Goal: Task Accomplishment & Management: Complete application form

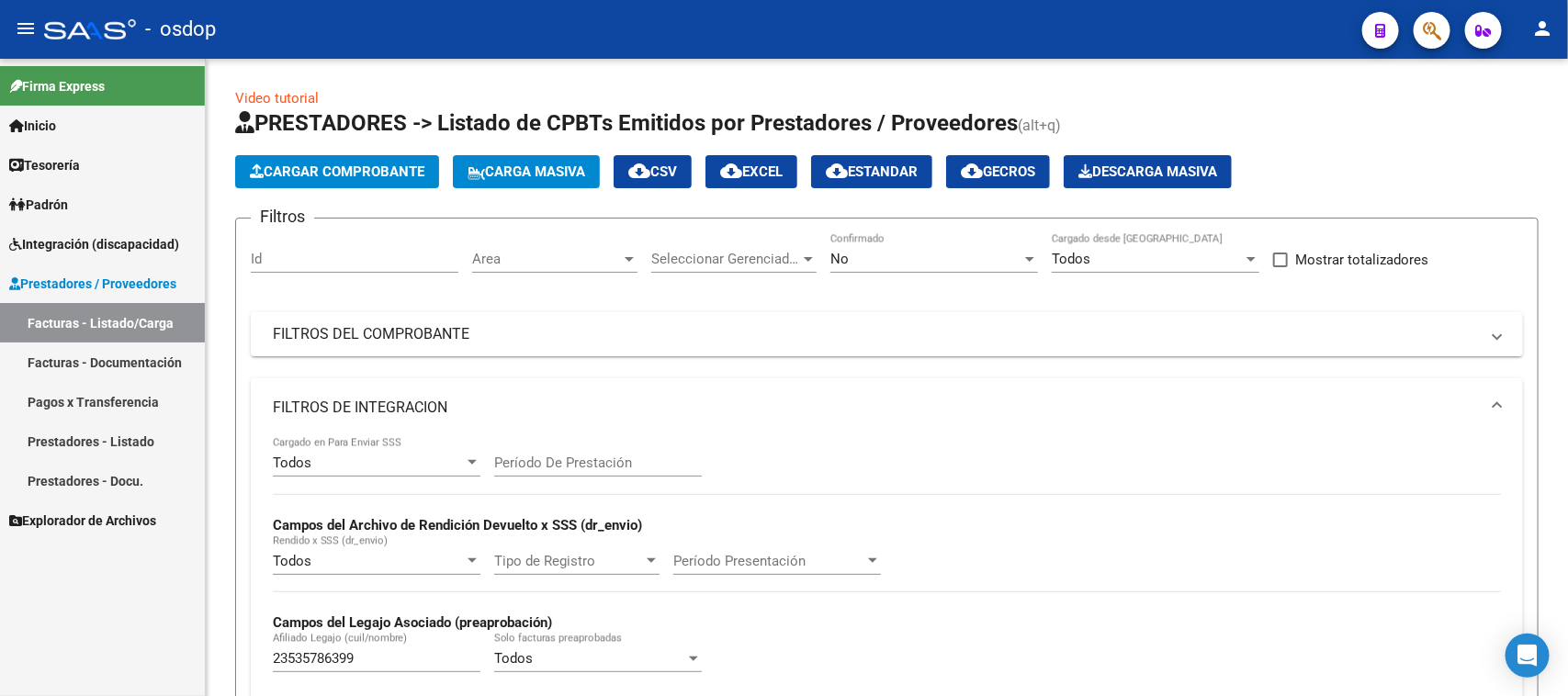
scroll to position [0, 319]
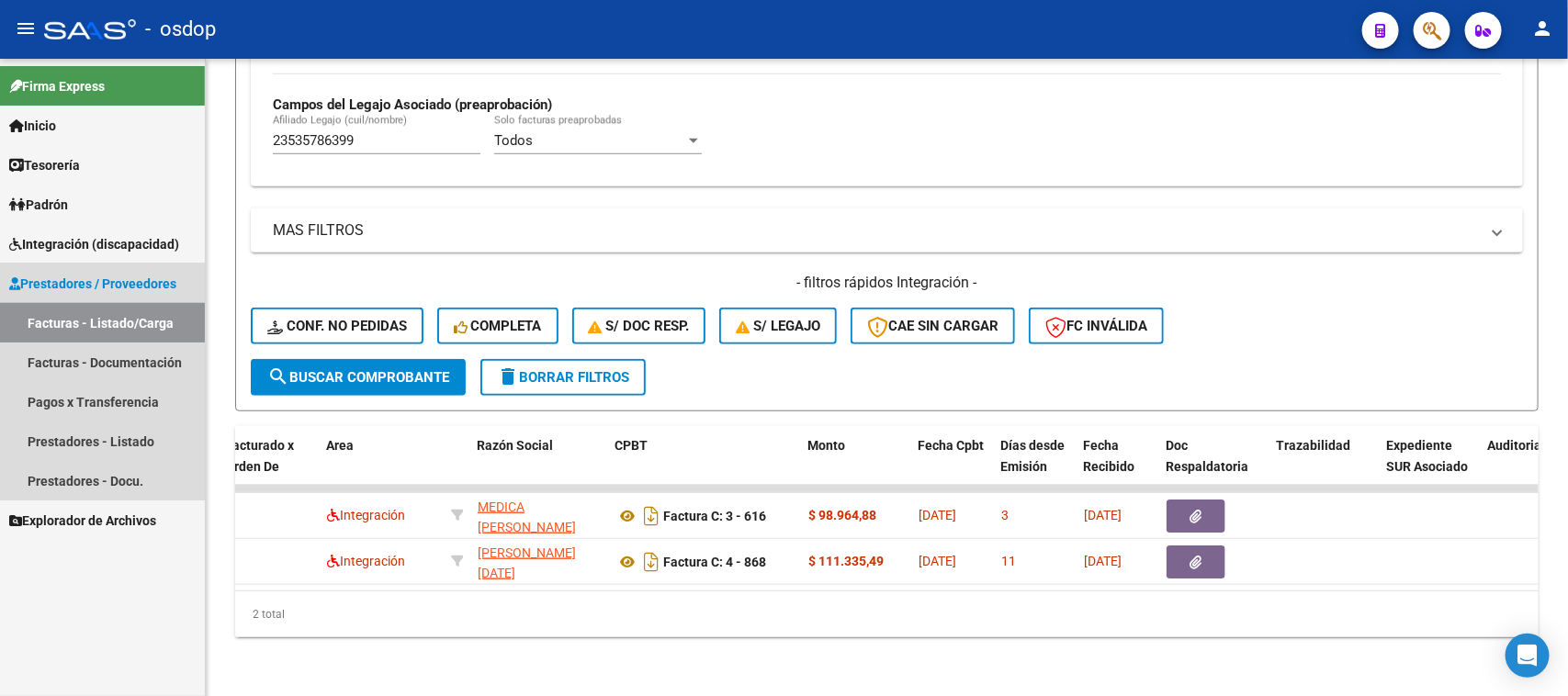
click at [140, 306] on link "Facturas - Listado/Carga" at bounding box center [103, 323] width 205 height 40
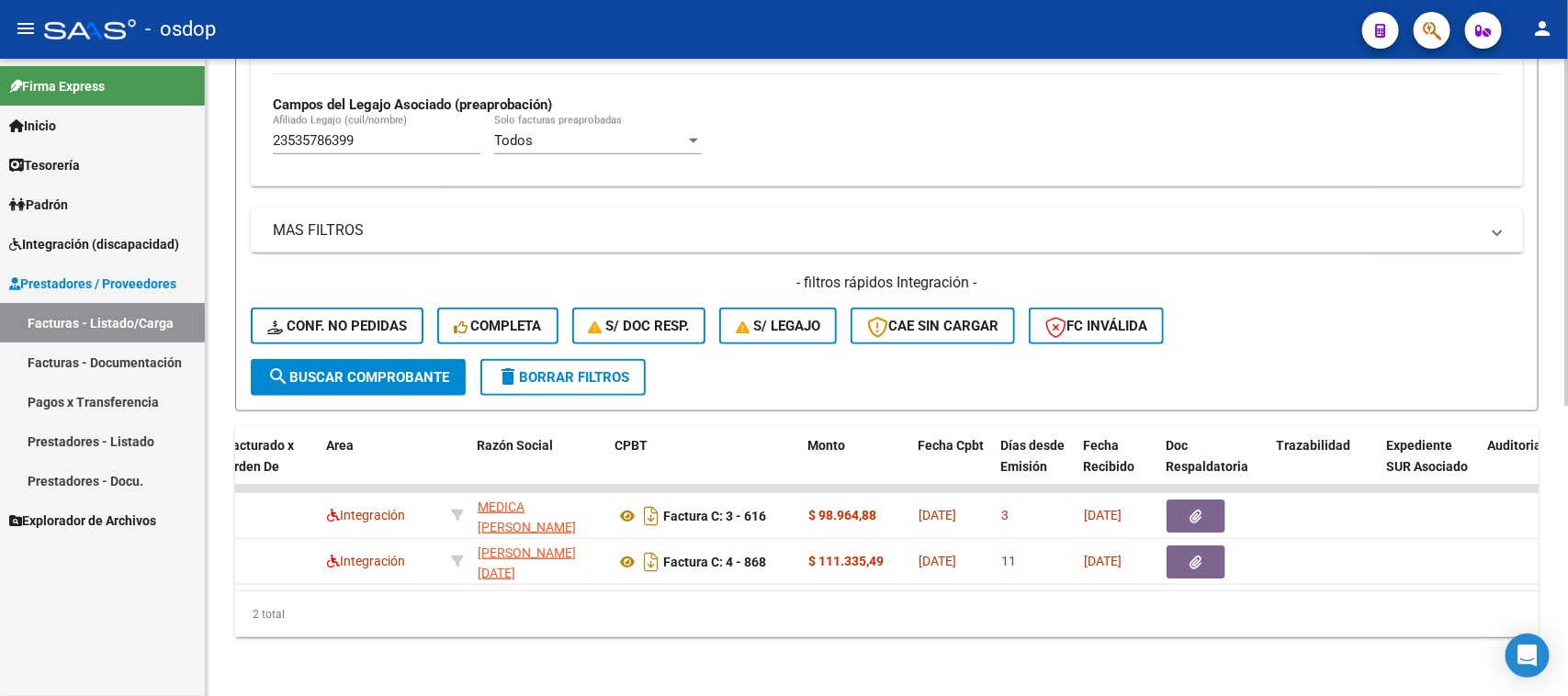
click at [565, 369] on span "delete Borrar Filtros" at bounding box center [562, 377] width 132 height 17
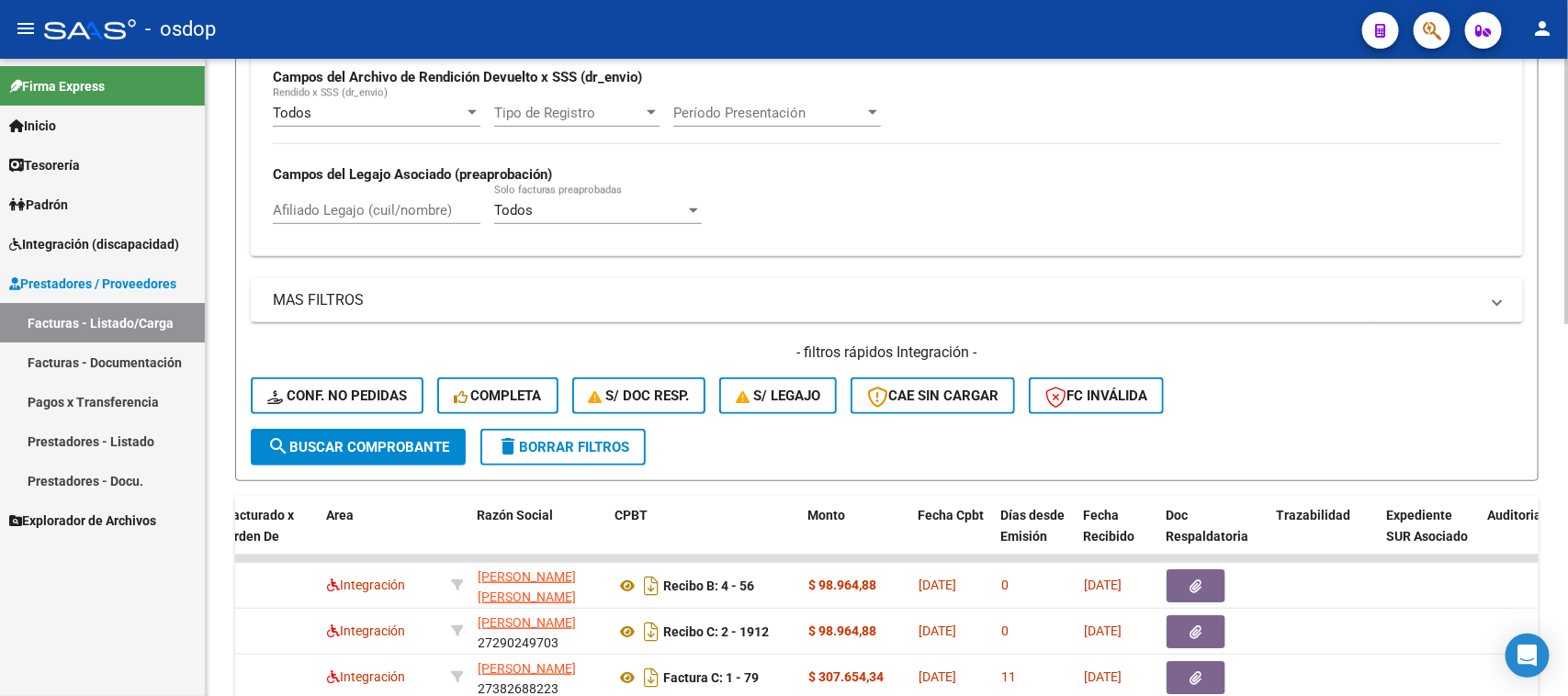
scroll to position [531, 0]
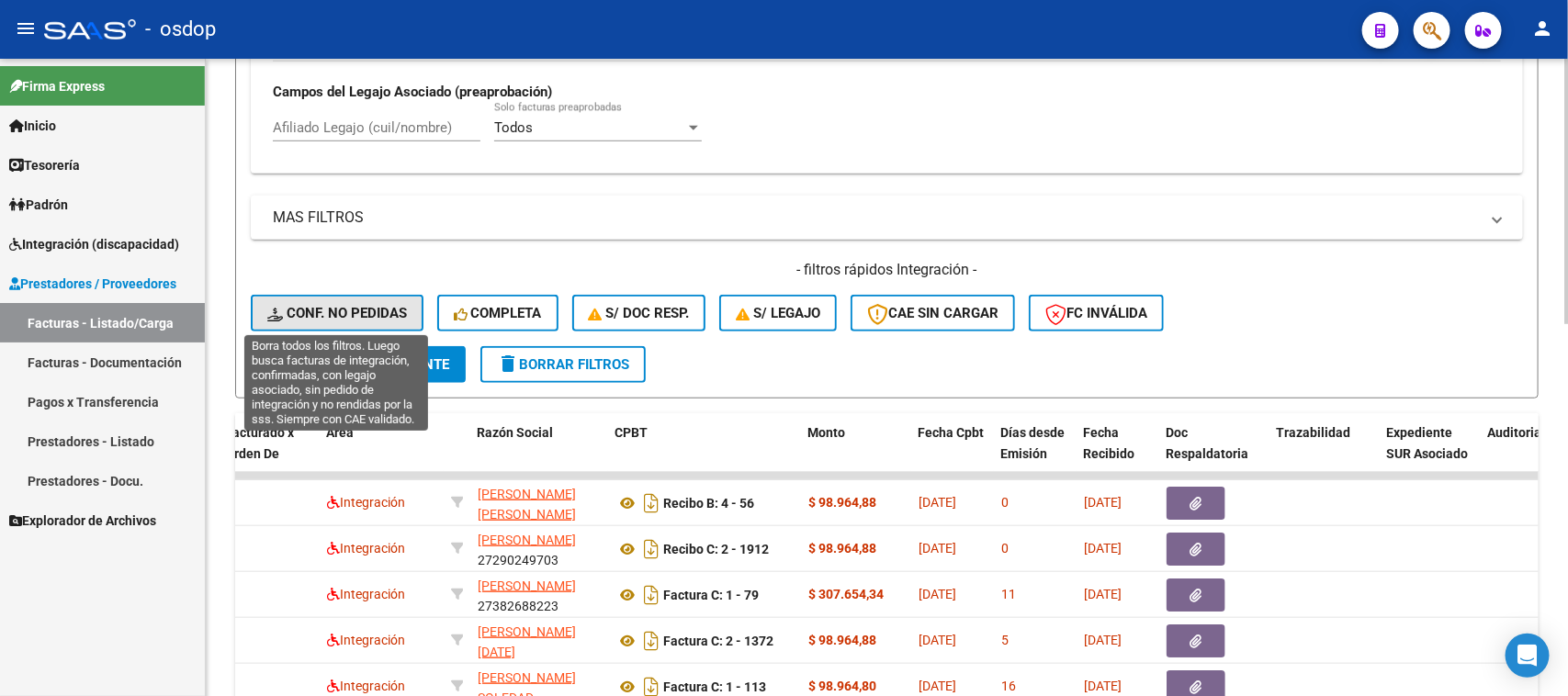
click at [337, 306] on span "Conf. no pedidas" at bounding box center [336, 313] width 139 height 17
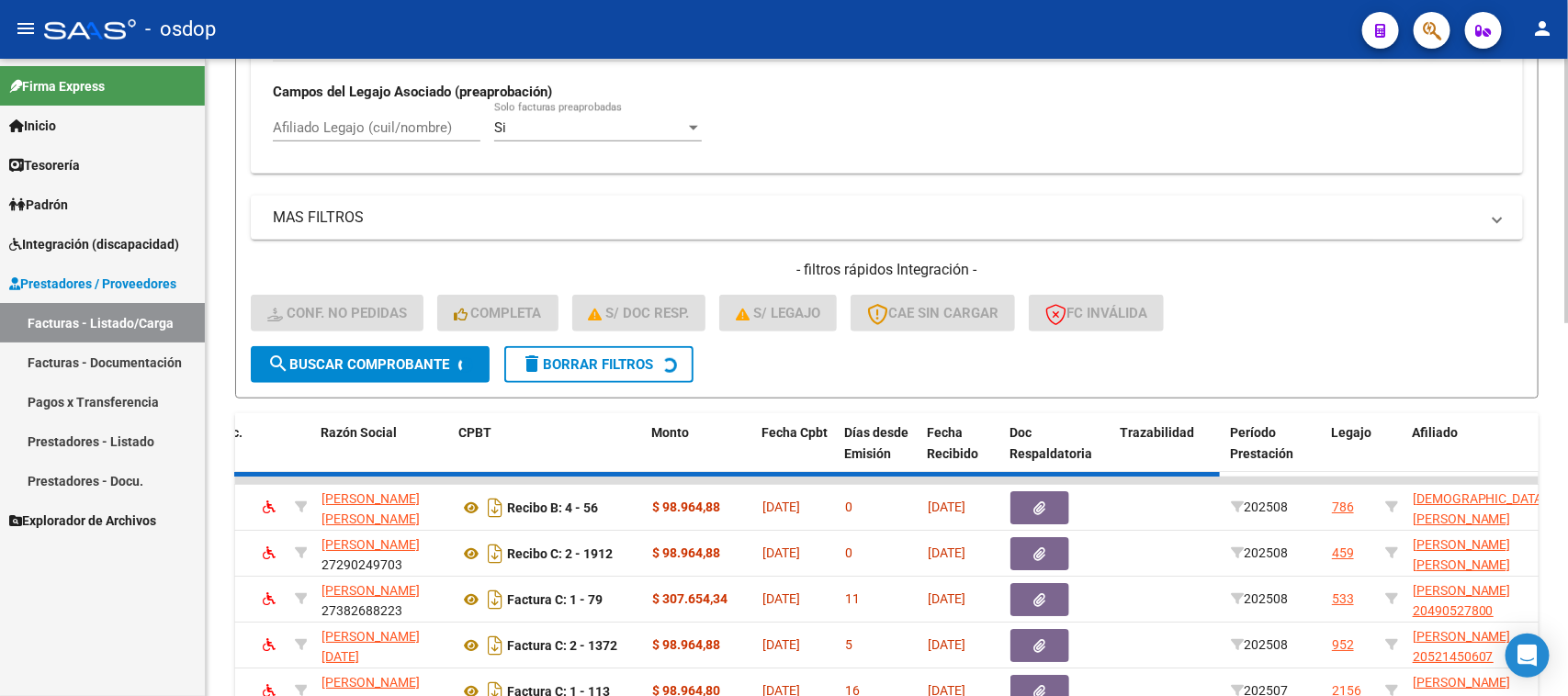
scroll to position [453, 0]
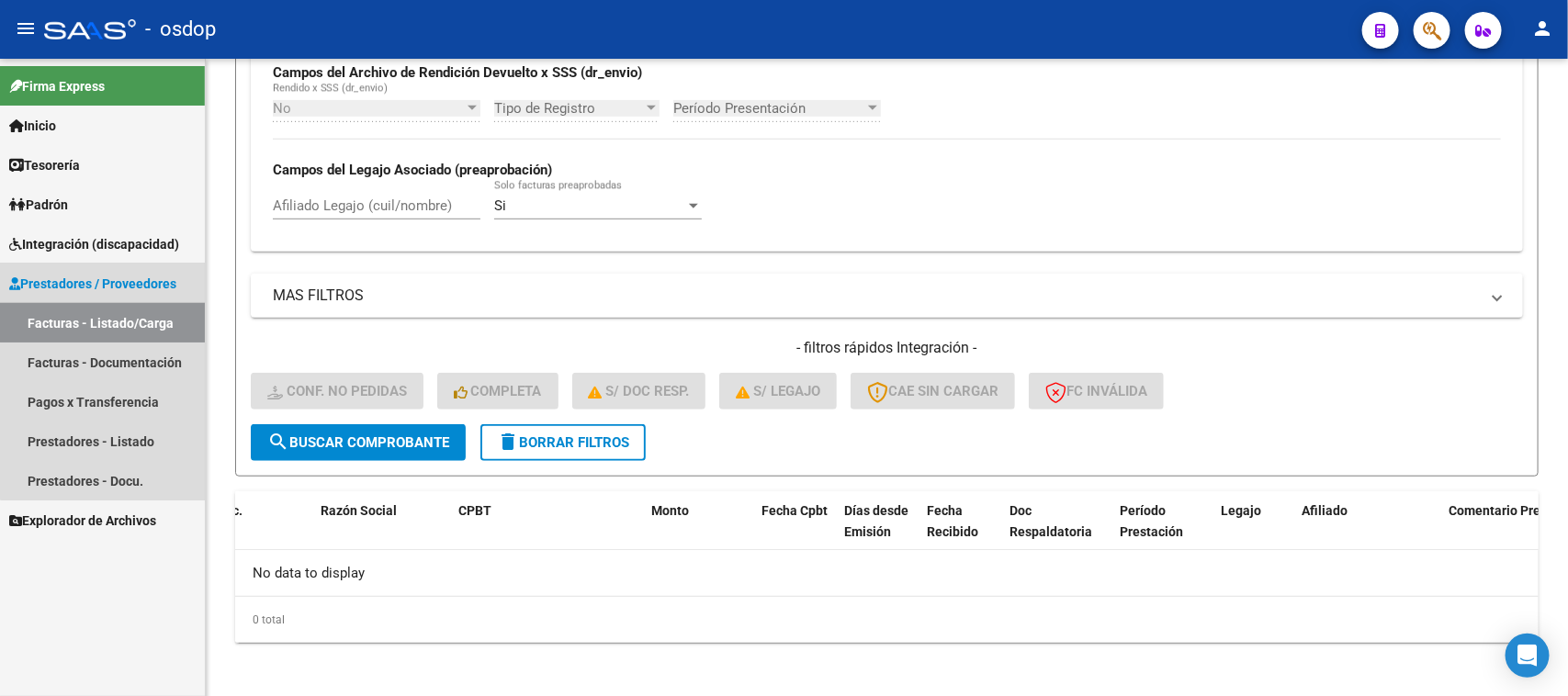
click at [147, 318] on link "Facturas - Listado/Carga" at bounding box center [103, 323] width 205 height 40
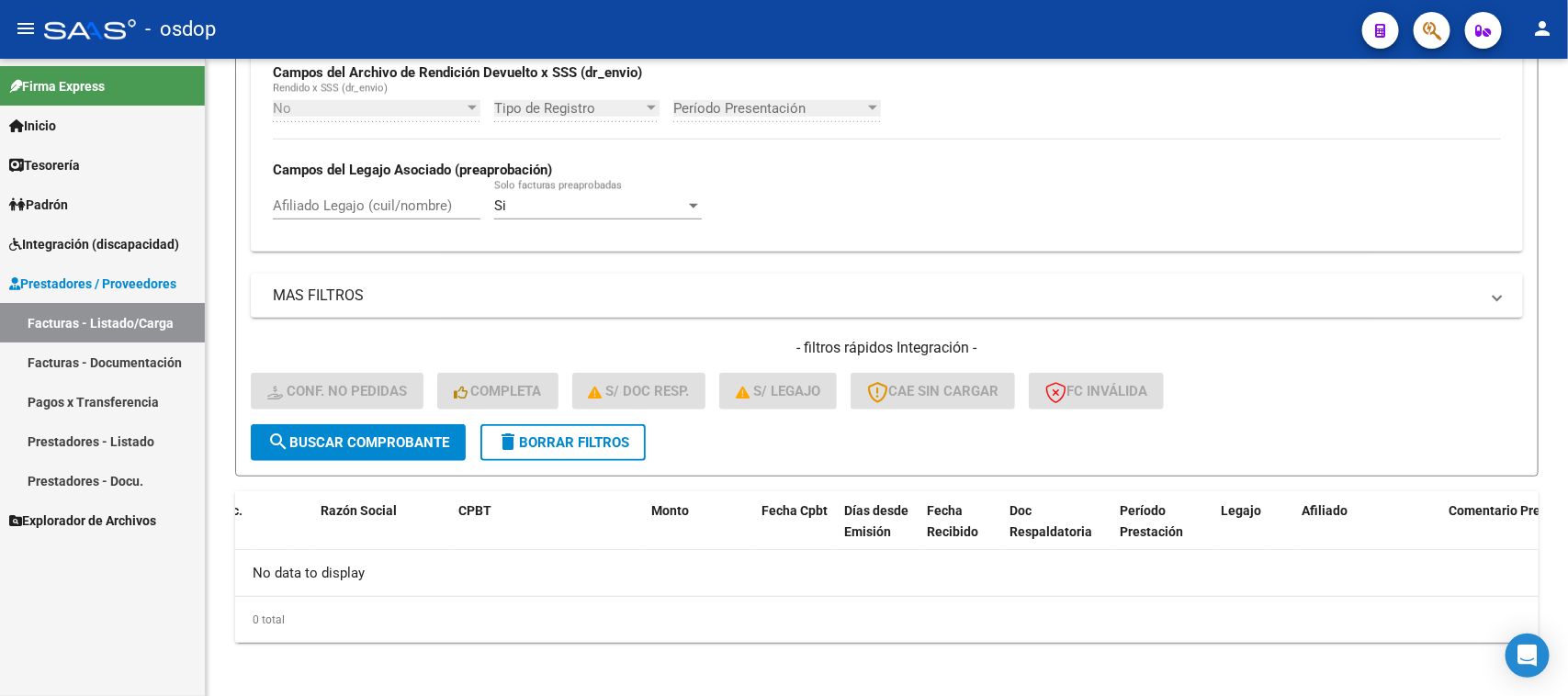
click at [124, 318] on link "Facturas - Listado/Carga" at bounding box center [103, 323] width 205 height 40
click at [609, 444] on span "delete Borrar Filtros" at bounding box center [562, 442] width 132 height 17
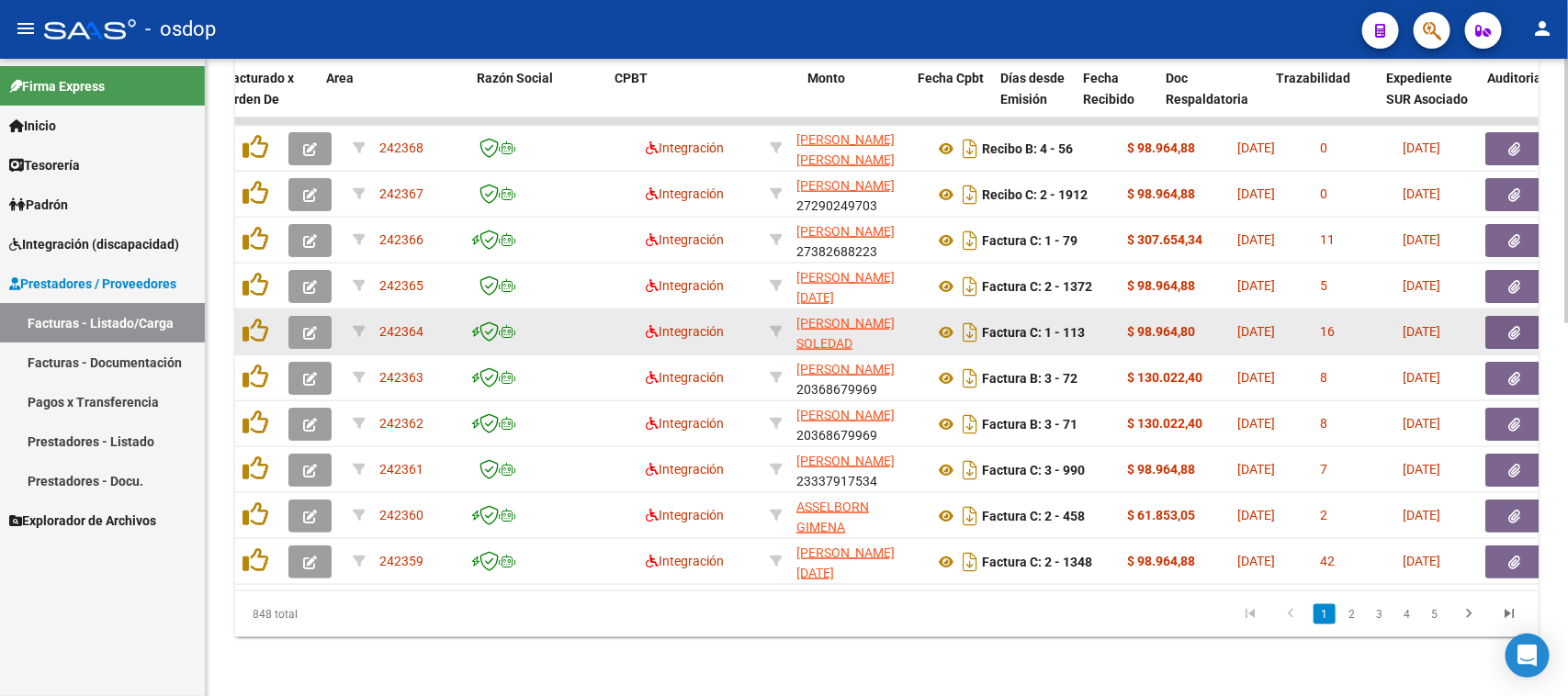
scroll to position [325, 0]
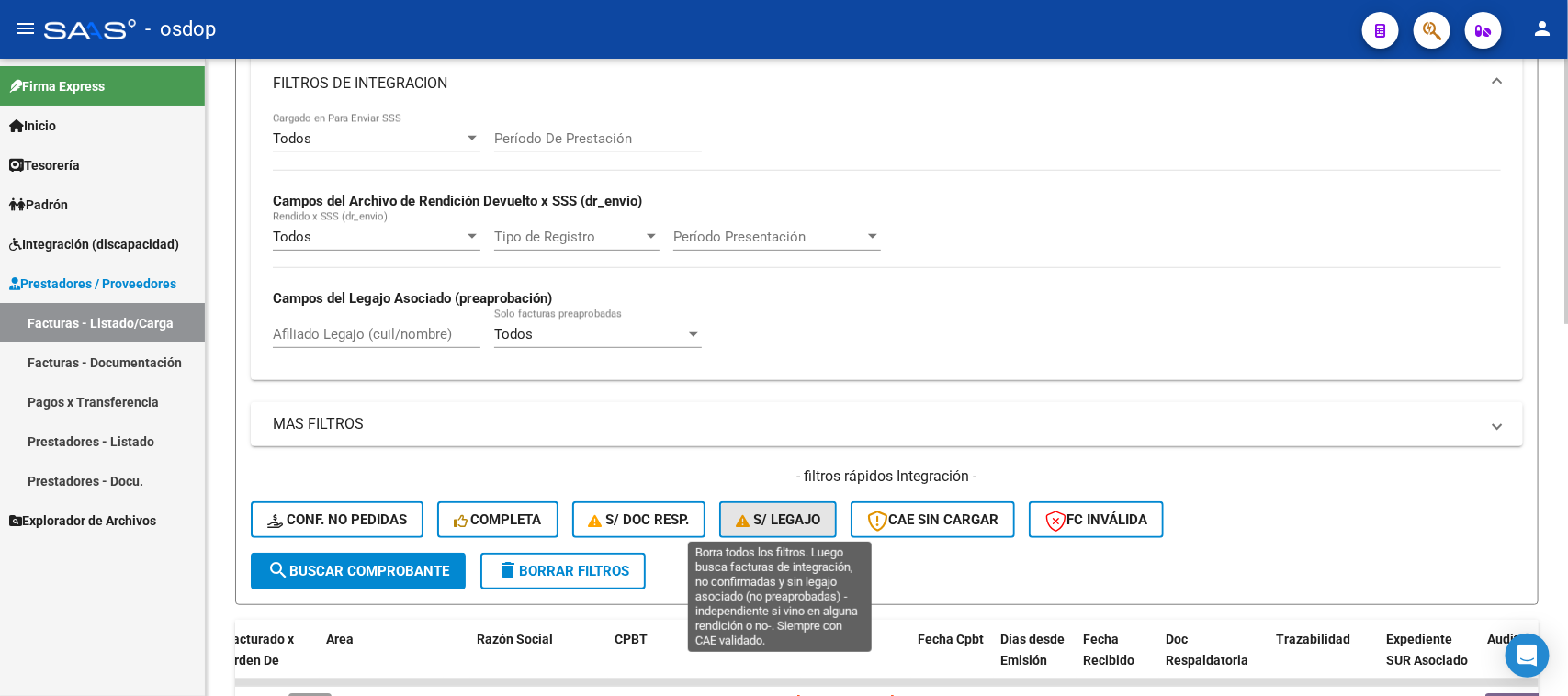
click at [779, 517] on span "S/ legajo" at bounding box center [778, 520] width 85 height 17
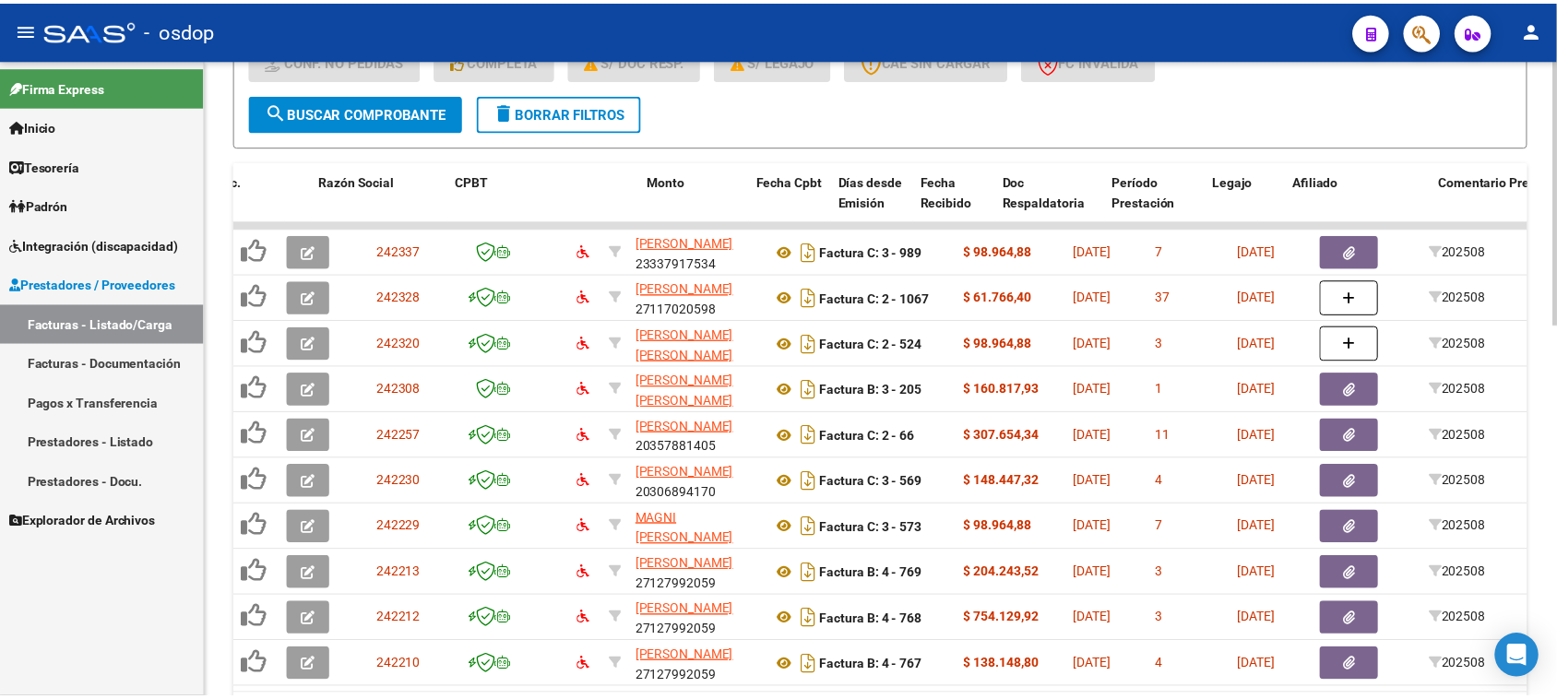
scroll to position [902, 0]
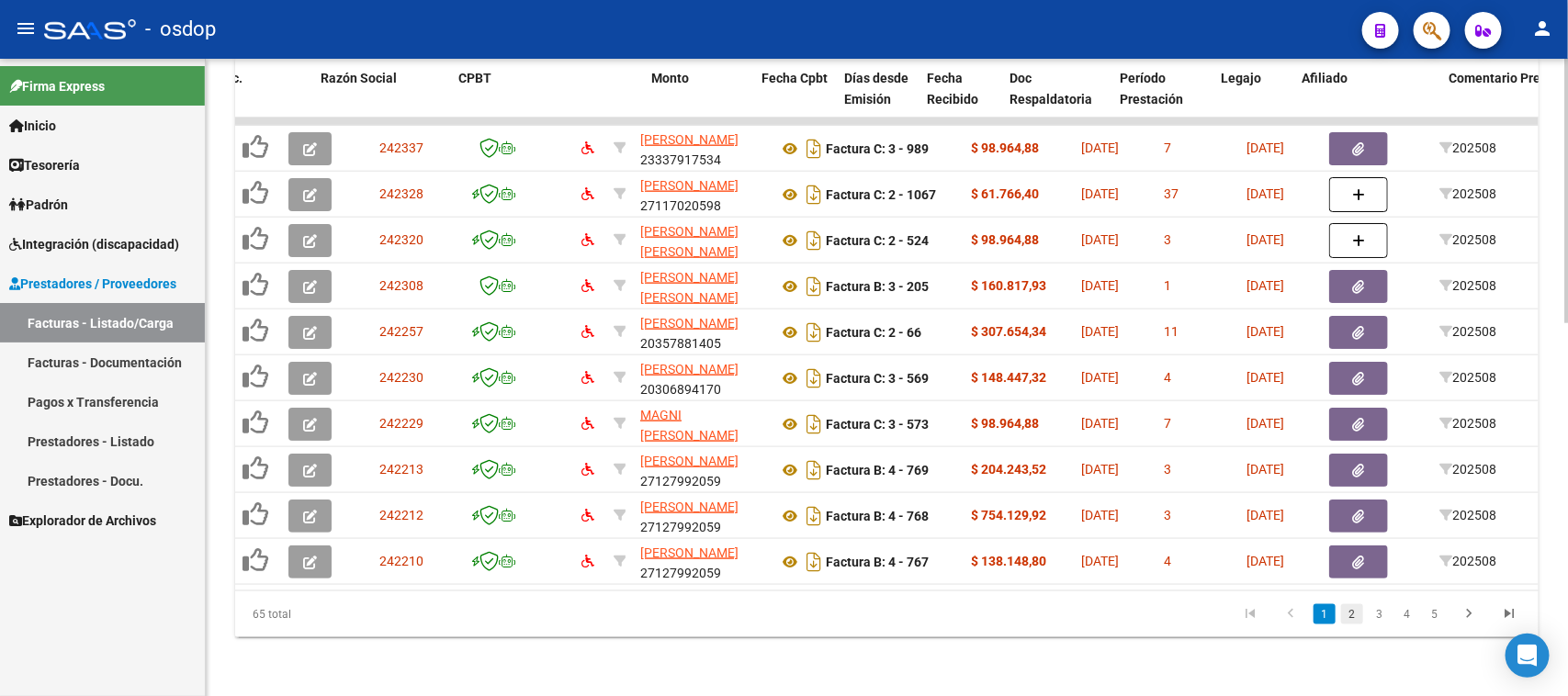
click at [1352, 612] on link "2" at bounding box center [1352, 614] width 22 height 20
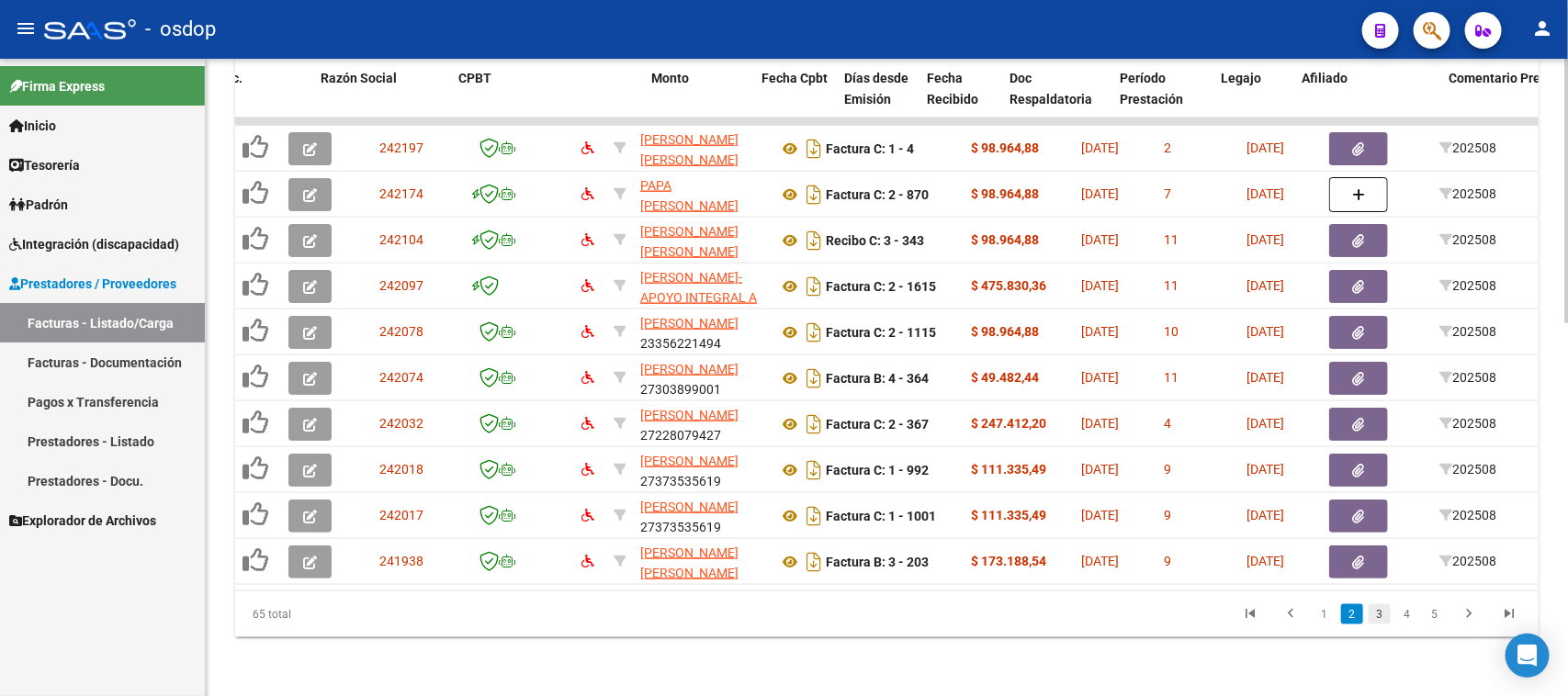
click at [1379, 616] on link "3" at bounding box center [1380, 614] width 22 height 20
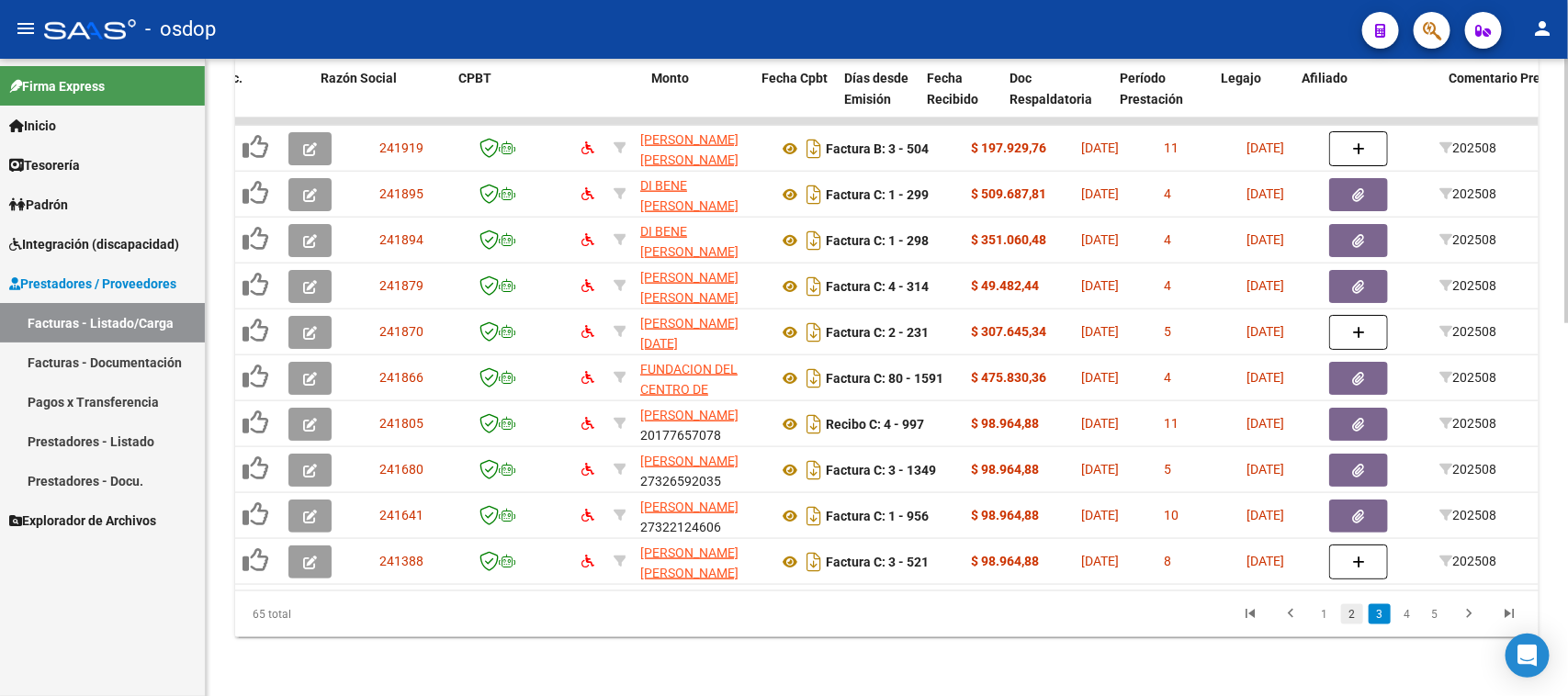
click at [1358, 617] on link "2" at bounding box center [1352, 614] width 22 height 20
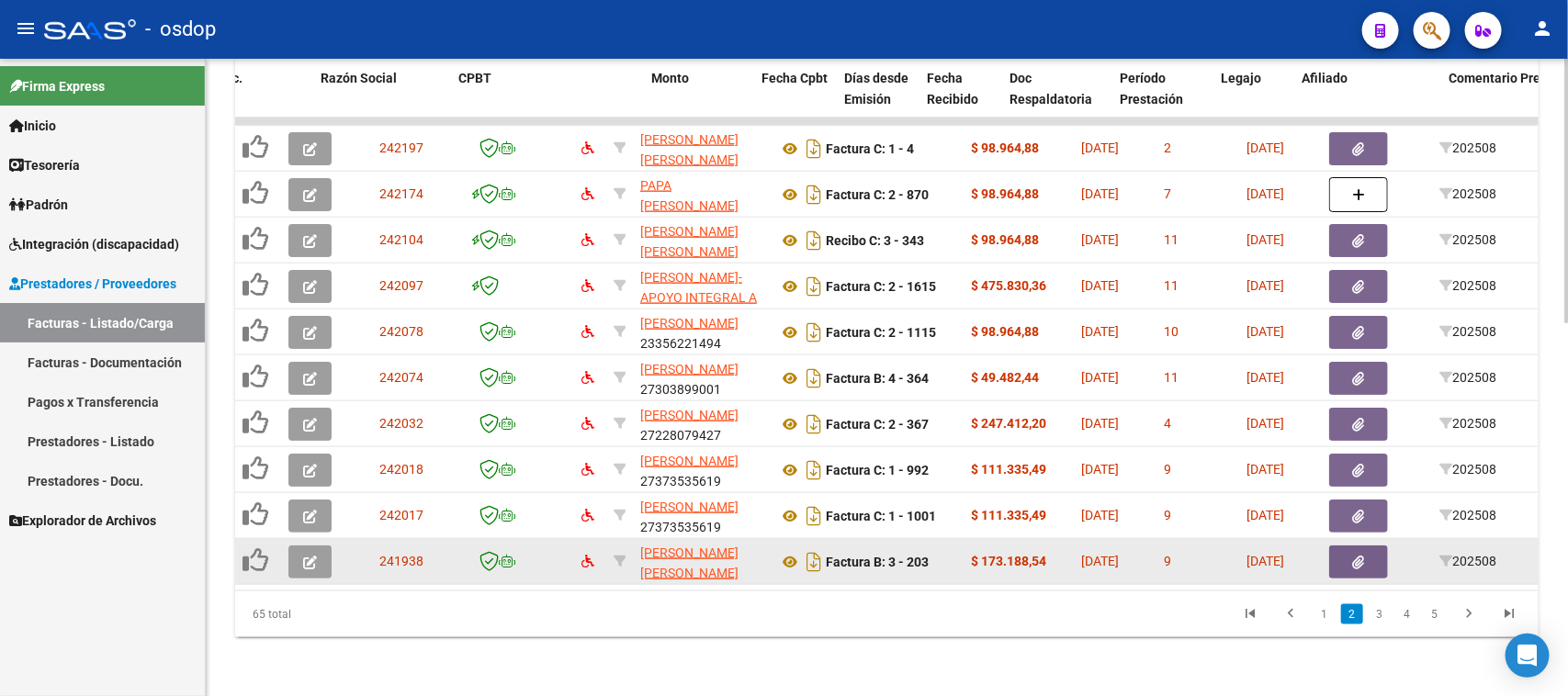
click at [310, 556] on icon "button" at bounding box center [310, 563] width 14 height 14
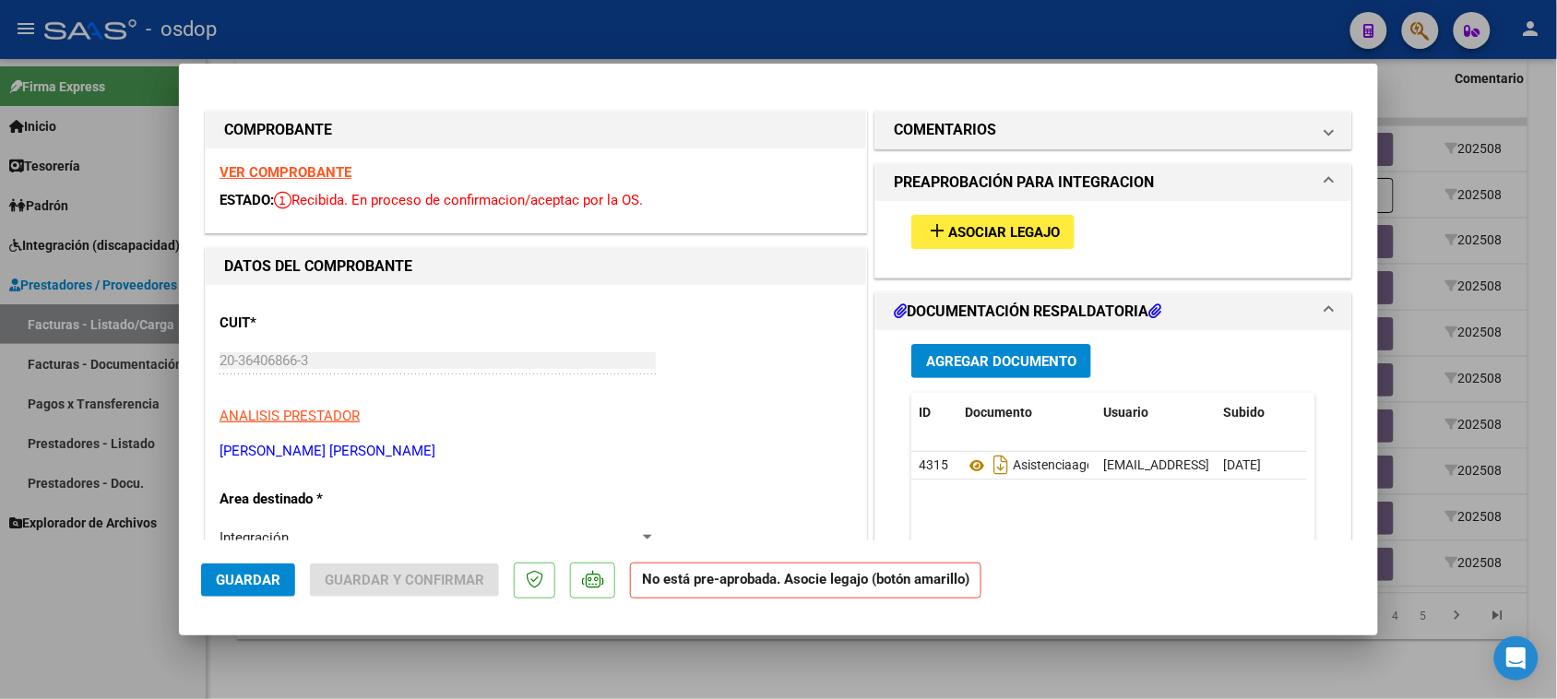
scroll to position [115, 0]
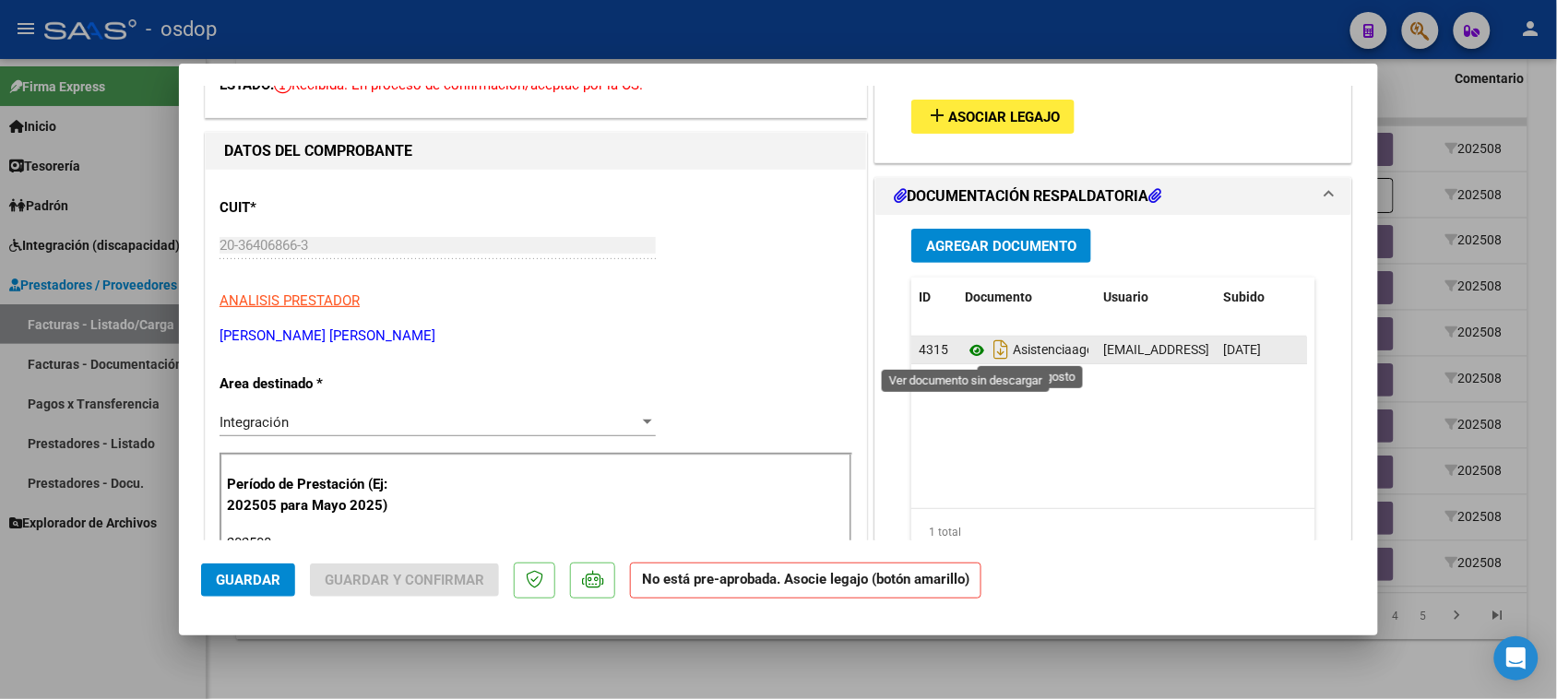
click at [965, 352] on icon at bounding box center [977, 351] width 24 height 22
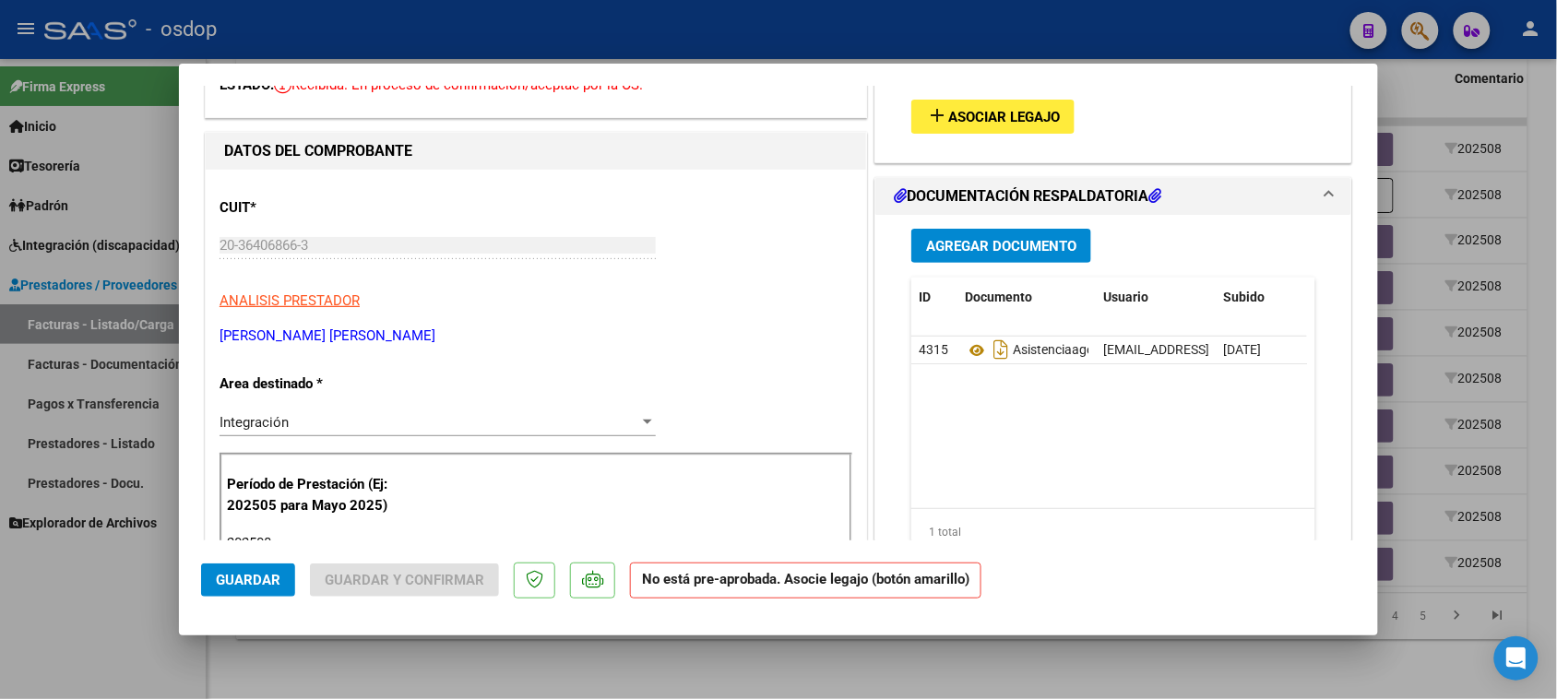
scroll to position [0, 0]
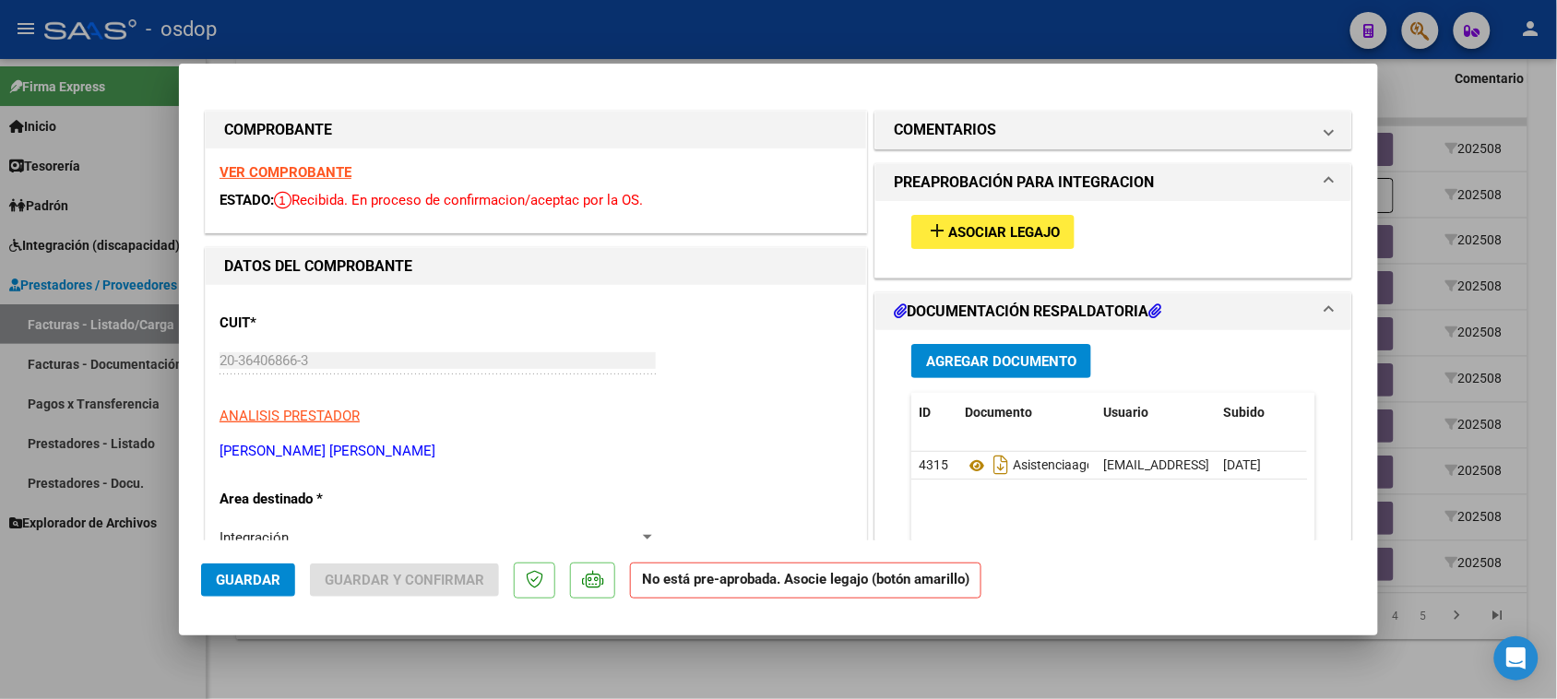
click at [316, 169] on strong "VER COMPROBANTE" at bounding box center [286, 172] width 132 height 17
click at [1008, 685] on div at bounding box center [778, 349] width 1557 height 699
type input "$ 0,00"
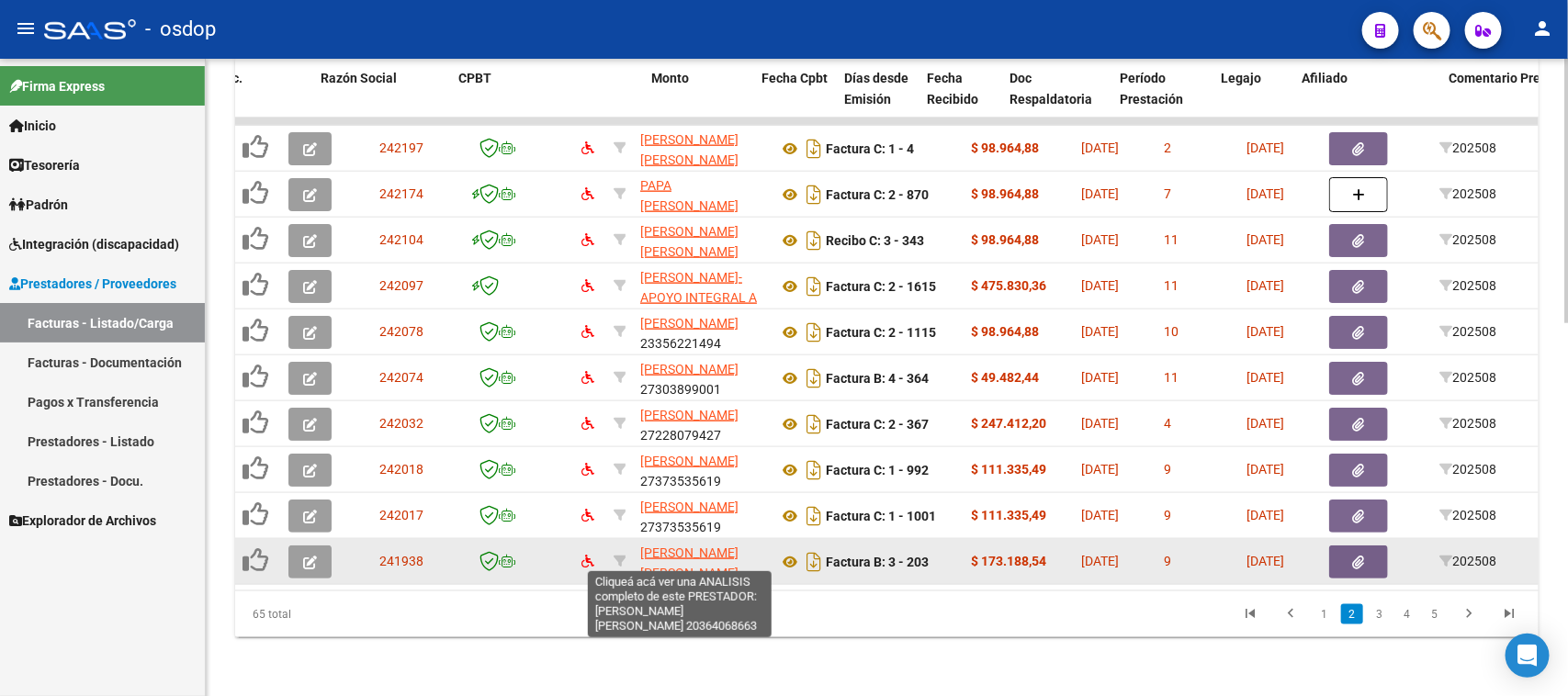
click at [662, 550] on span "TONZAR LUIS GABRIEL" at bounding box center [689, 564] width 99 height 36
type textarea "20364068663"
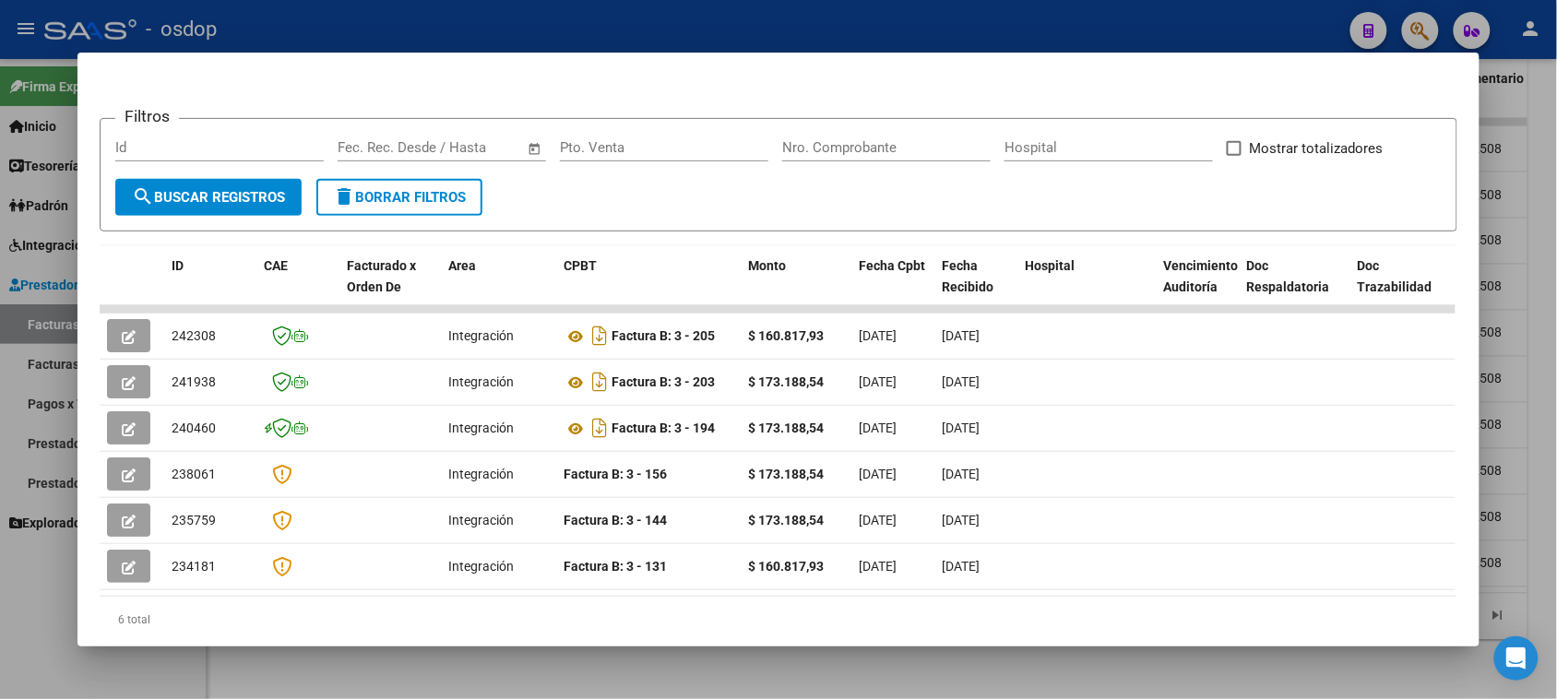
click at [614, 665] on div at bounding box center [778, 349] width 1557 height 699
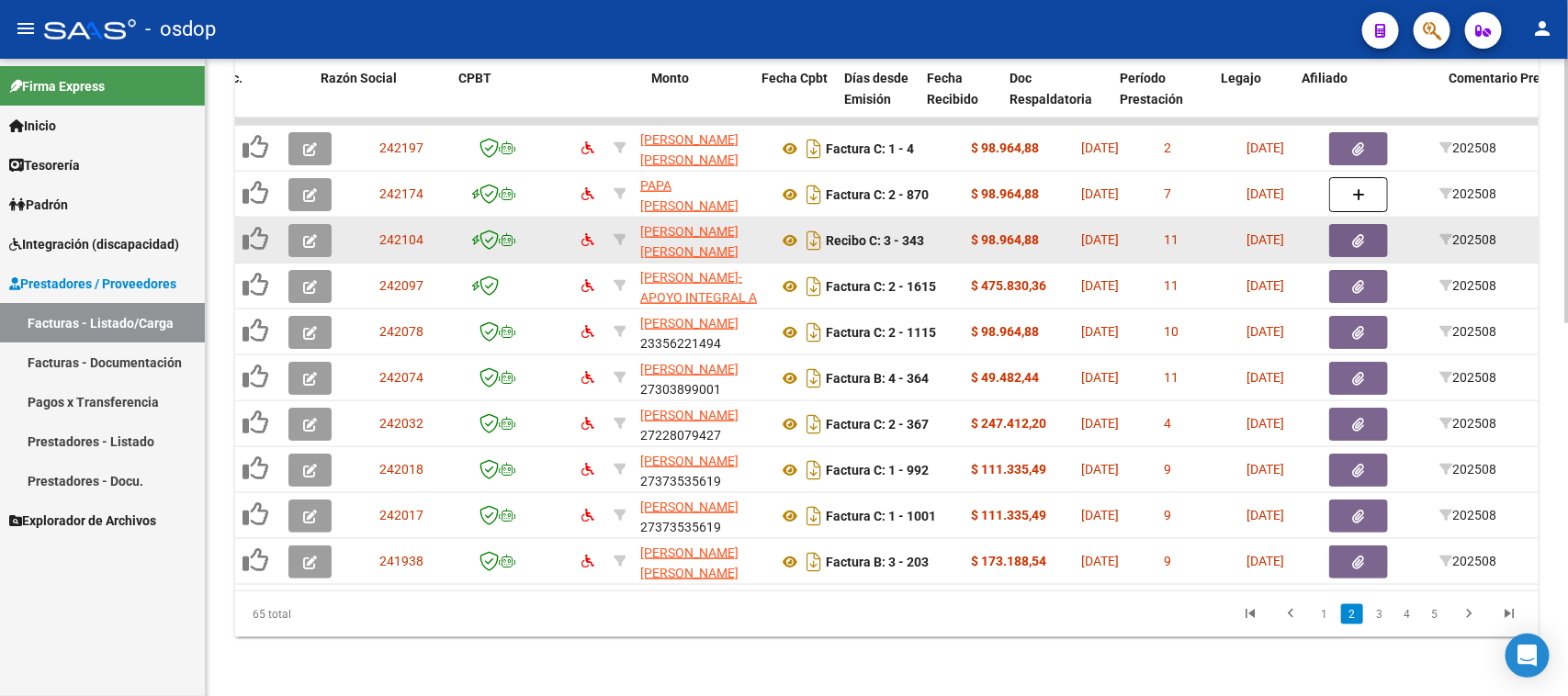
scroll to position [439, 0]
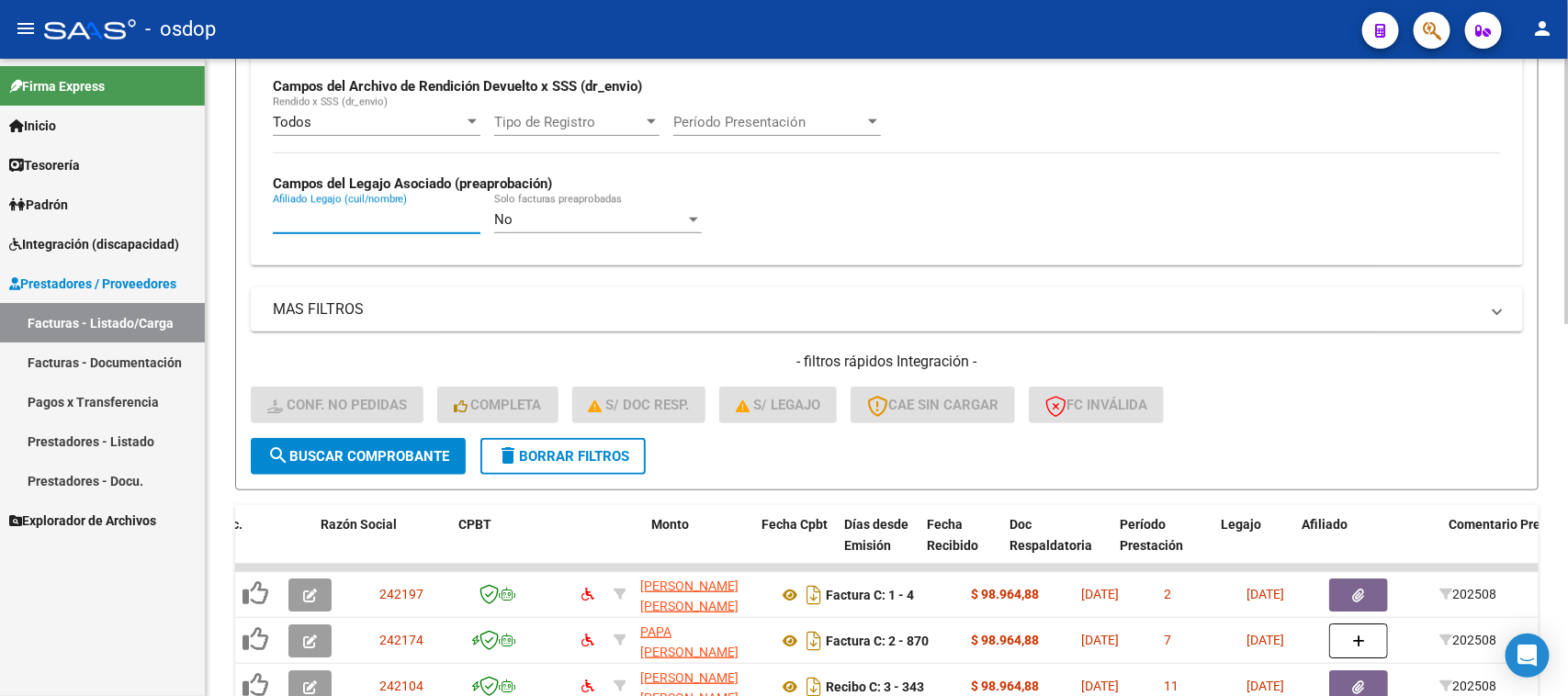
click at [386, 219] on input "Afiliado Legajo (cuil/nombre)" at bounding box center [376, 219] width 208 height 17
paste input "27170394637"
click at [337, 456] on span "search Buscar Comprobante" at bounding box center [357, 456] width 182 height 17
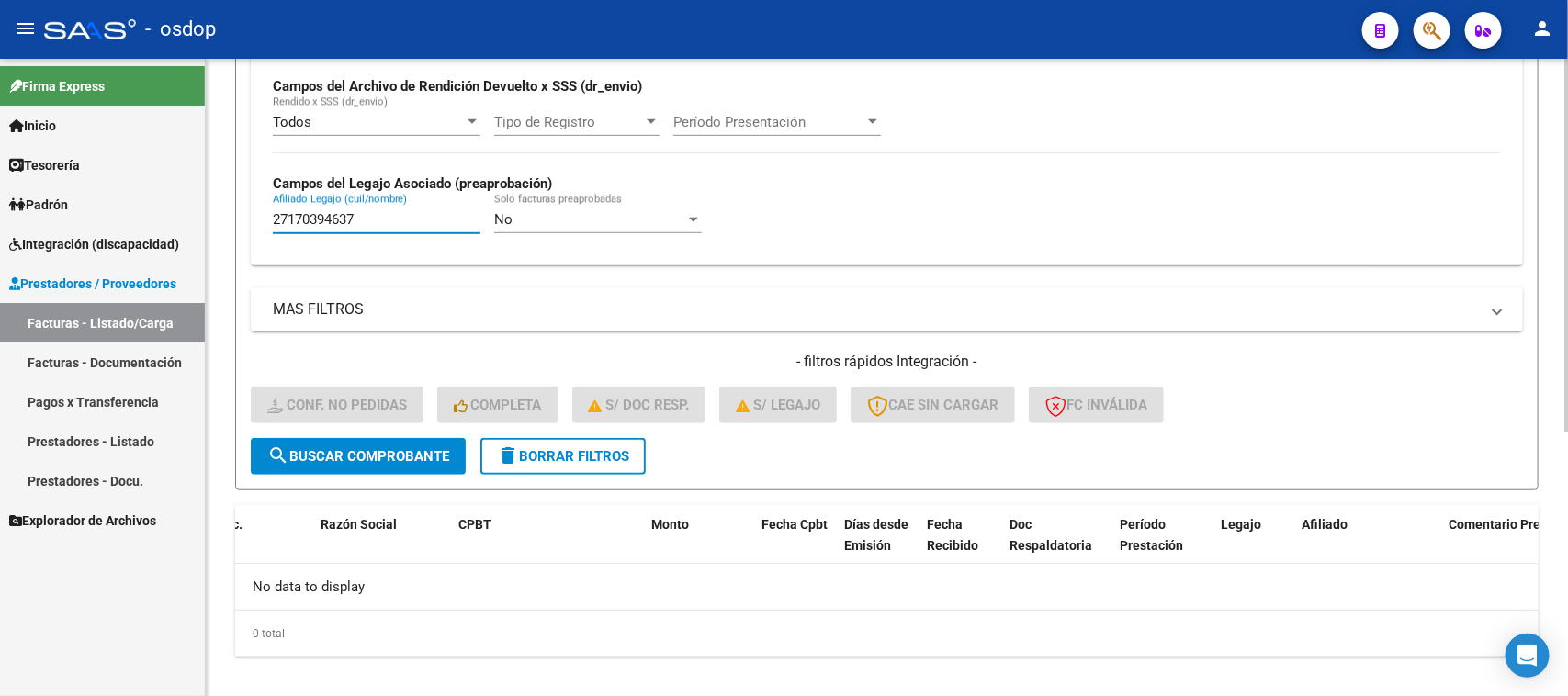
drag, startPoint x: 372, startPoint y: 220, endPoint x: 230, endPoint y: 228, distance: 142.2
click at [230, 228] on div "Video tutorial PRESTADORES -> Listado de CPBTs Emitidos por Prestadores / Prove…" at bounding box center [887, 167] width 1362 height 1096
click at [373, 457] on span "search Buscar Comprobante" at bounding box center [357, 456] width 182 height 17
drag, startPoint x: 363, startPoint y: 218, endPoint x: 226, endPoint y: 216, distance: 137.0
click at [226, 216] on div "Video tutorial PRESTADORES -> Listado de CPBTs Emitidos por Prestadores / Prove…" at bounding box center [887, 167] width 1362 height 1096
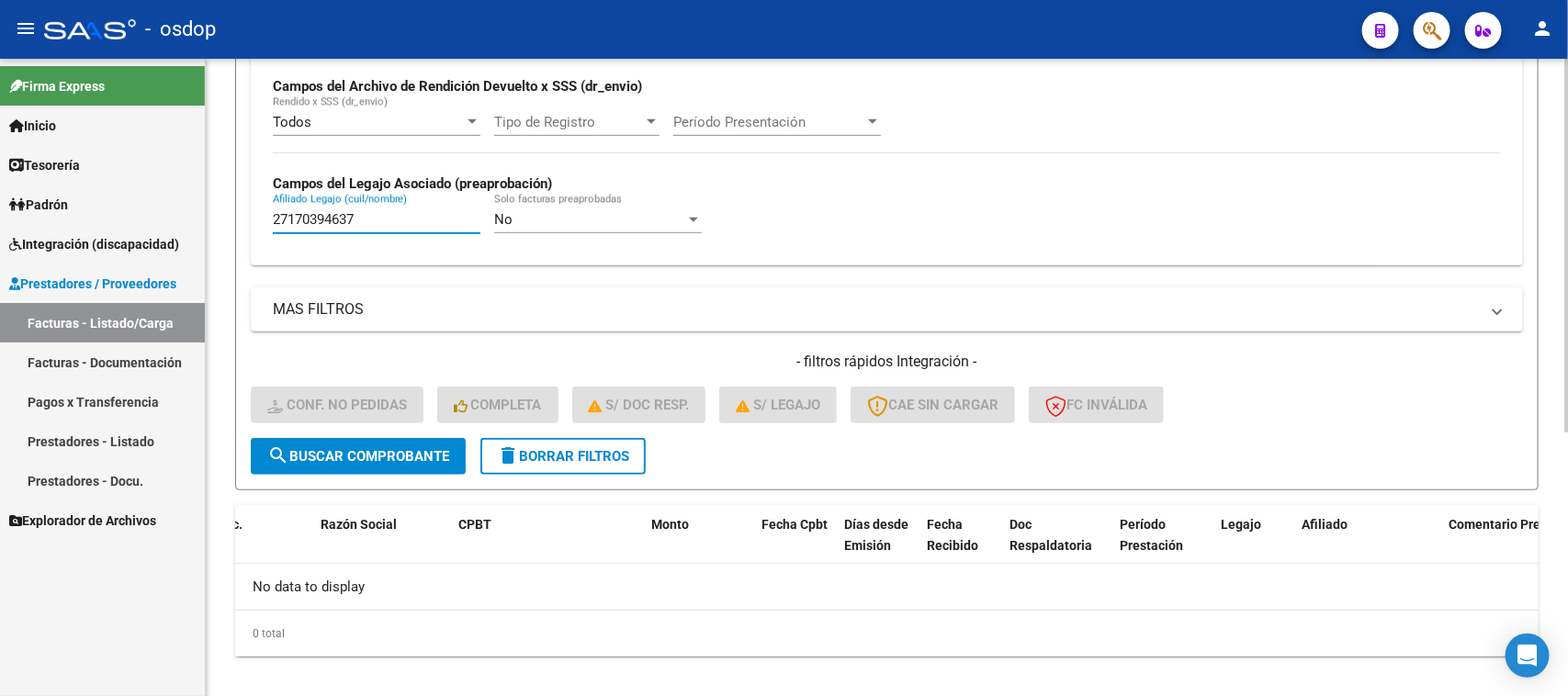
paste input "203389308"
type input "27203389308"
click at [395, 448] on span "search Buscar Comprobante" at bounding box center [357, 456] width 182 height 17
click at [370, 456] on span "search Buscar Comprobante" at bounding box center [357, 456] width 182 height 17
click at [561, 456] on span "delete Borrar Filtros" at bounding box center [562, 456] width 132 height 17
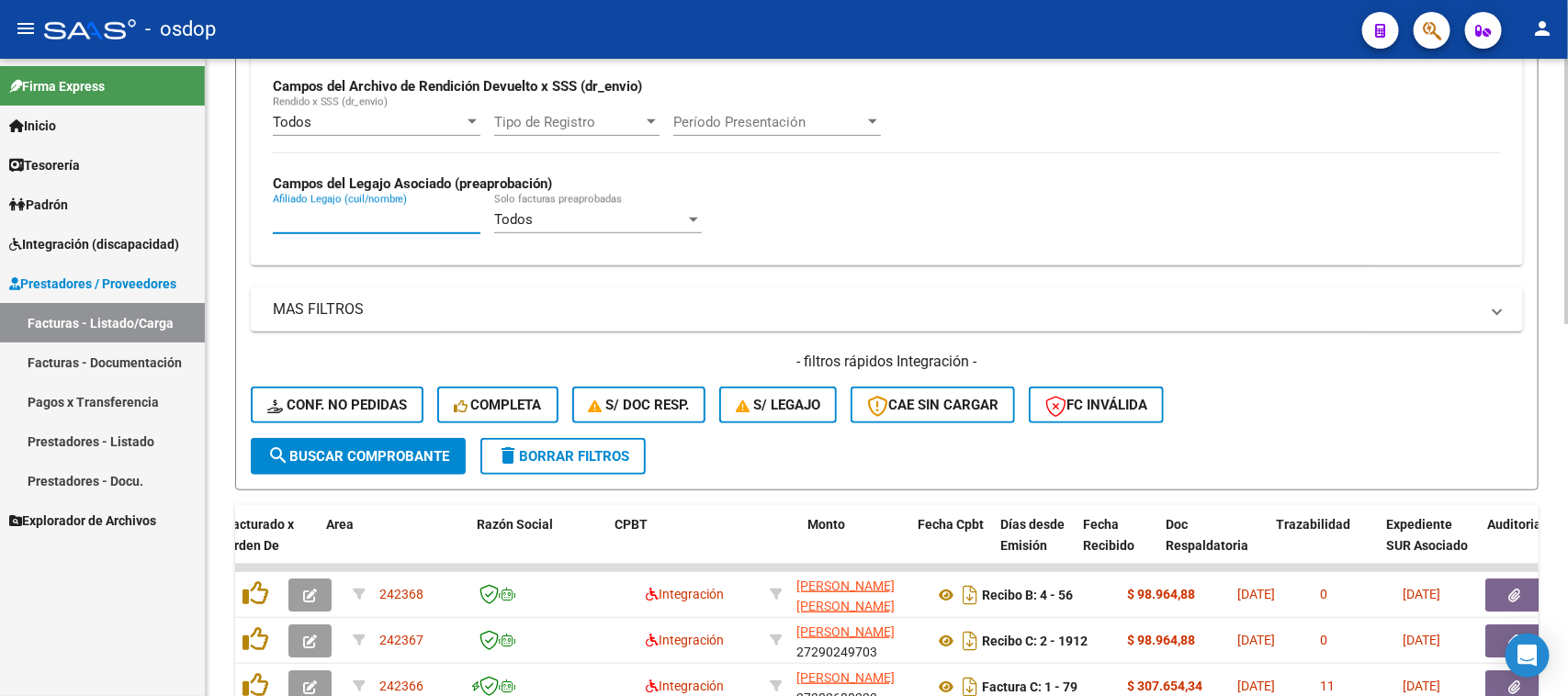
click at [350, 211] on input "Afiliado Legajo (cuil/nombre)" at bounding box center [376, 219] width 208 height 17
paste input "27203389308"
click at [379, 462] on button "search Buscar Comprobante" at bounding box center [358, 456] width 215 height 37
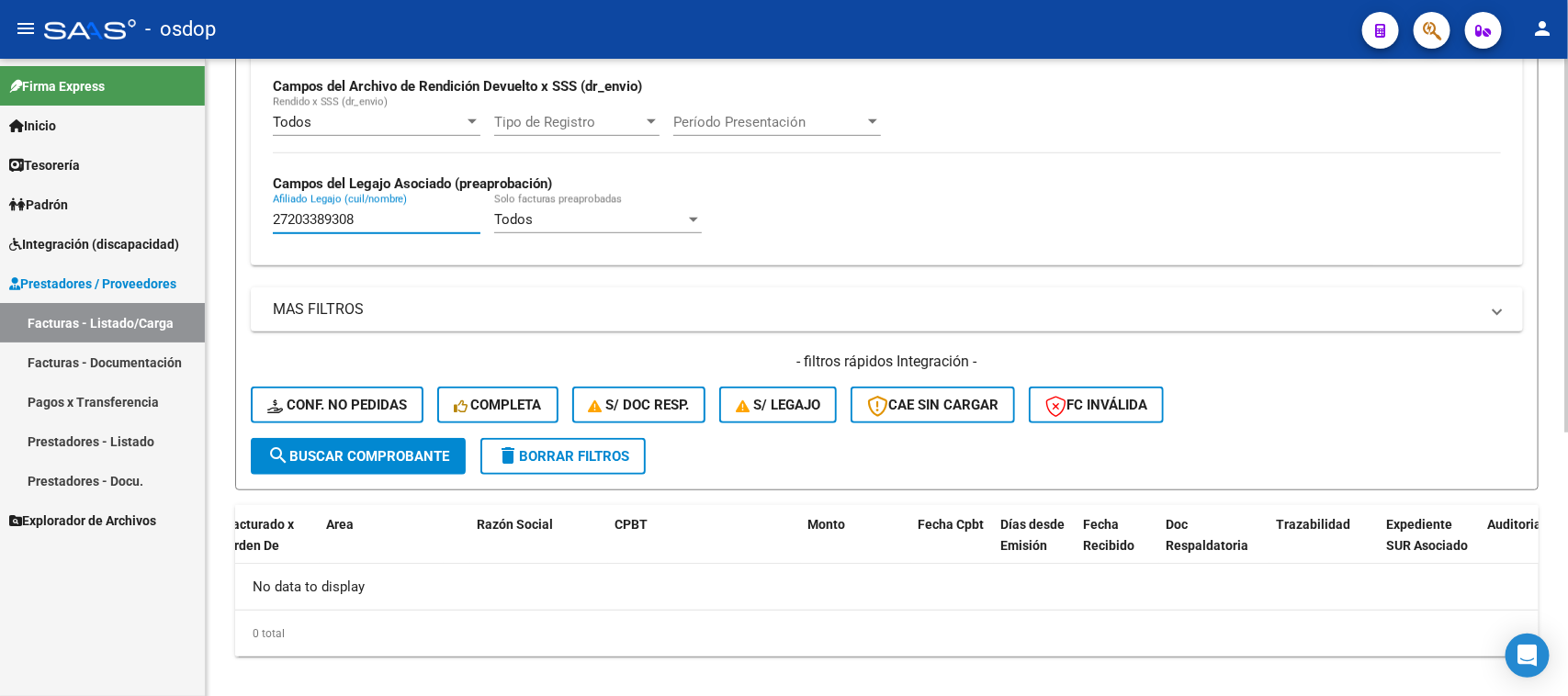
drag, startPoint x: 372, startPoint y: 219, endPoint x: 232, endPoint y: 240, distance: 141.6
click at [232, 240] on div "Video tutorial PRESTADORES -> Listado de CPBTs Emitidos por Prestadores / Prove…" at bounding box center [887, 167] width 1362 height 1096
paste input "533638282"
type input "27533638282"
click at [342, 450] on span "search Buscar Comprobante" at bounding box center [357, 456] width 182 height 17
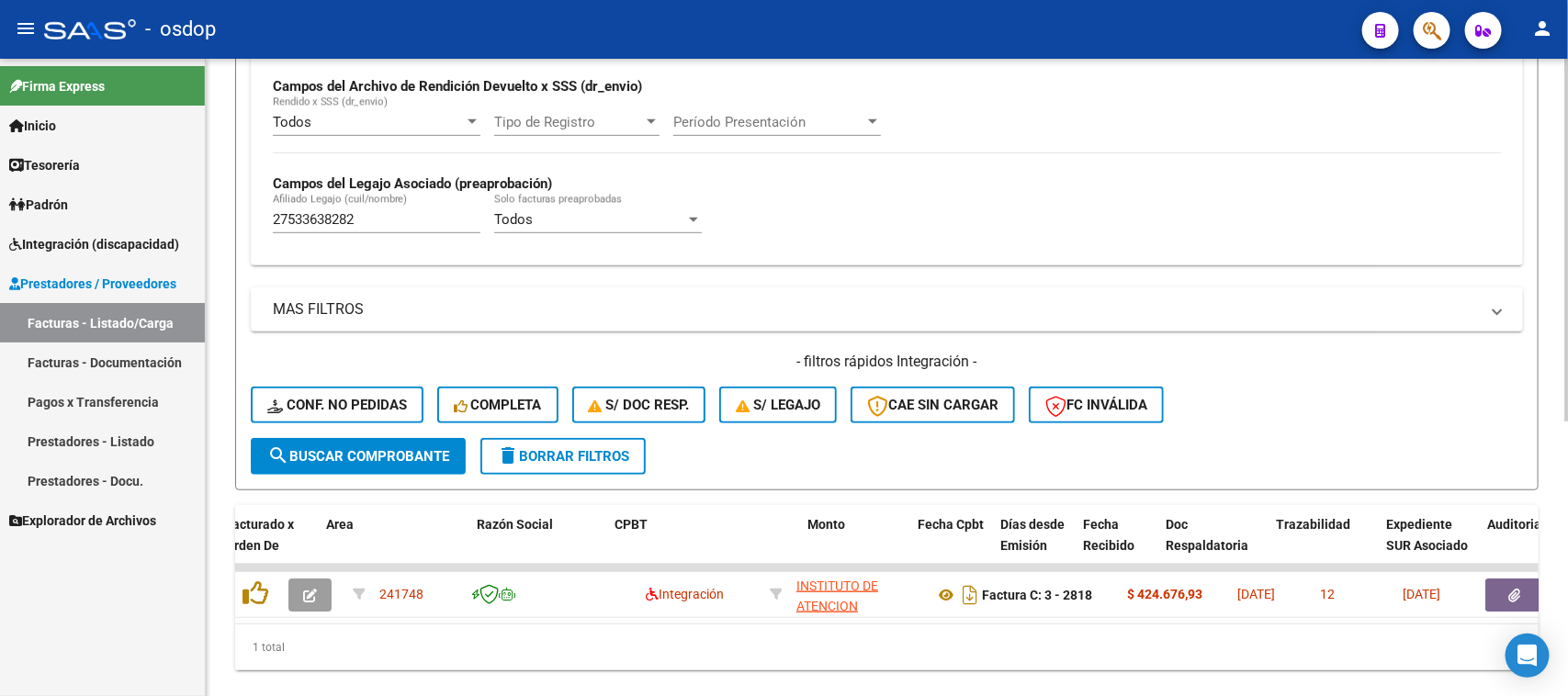
scroll to position [485, 0]
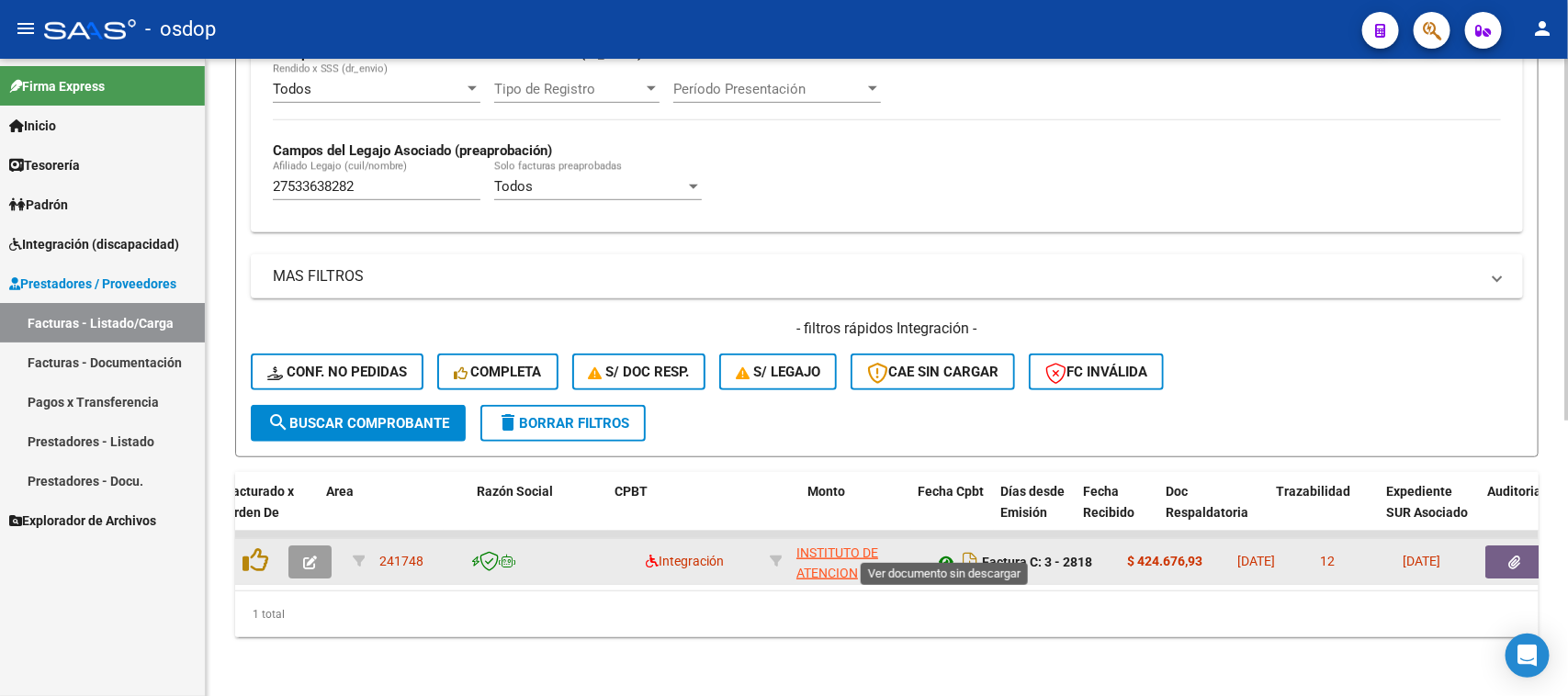
click at [944, 552] on icon at bounding box center [946, 563] width 24 height 22
click at [1507, 546] on button "button" at bounding box center [1514, 562] width 59 height 33
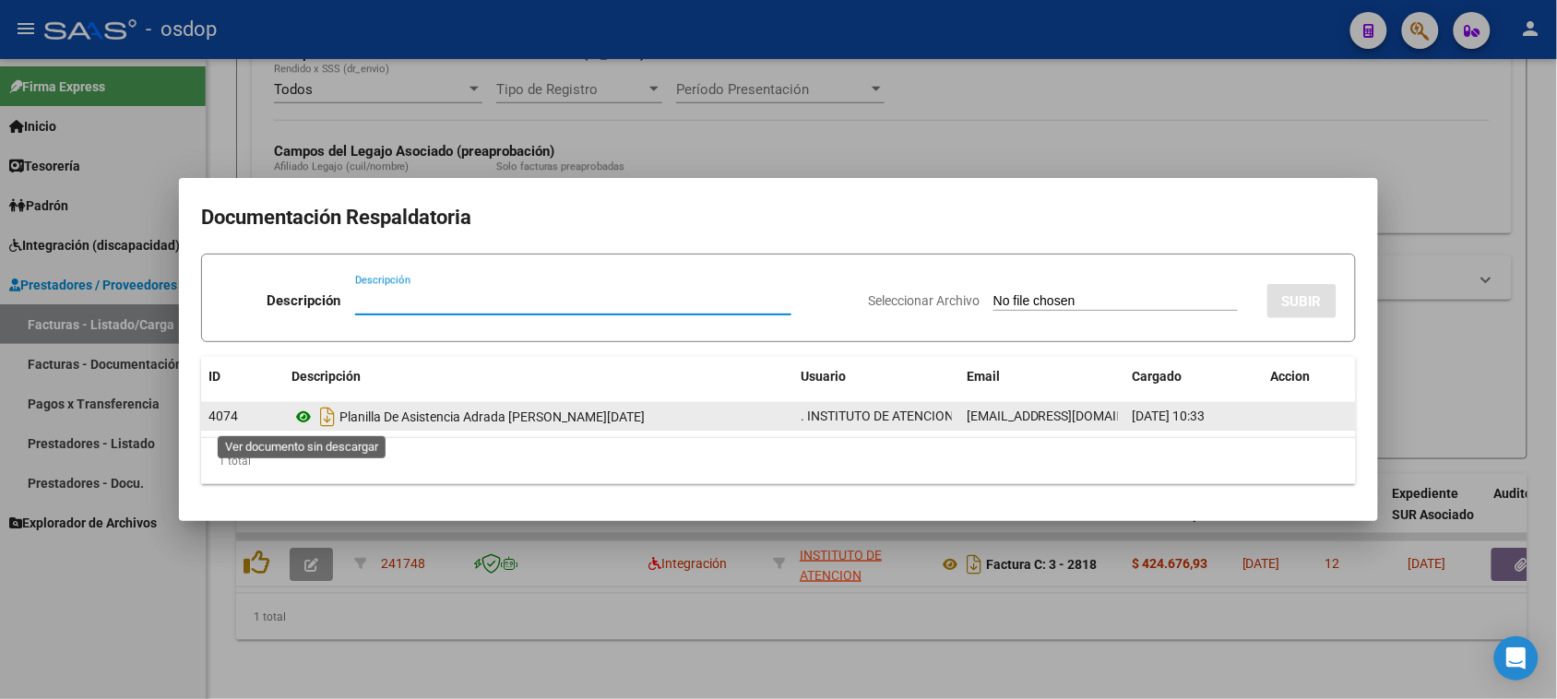
click at [295, 417] on icon at bounding box center [304, 417] width 24 height 22
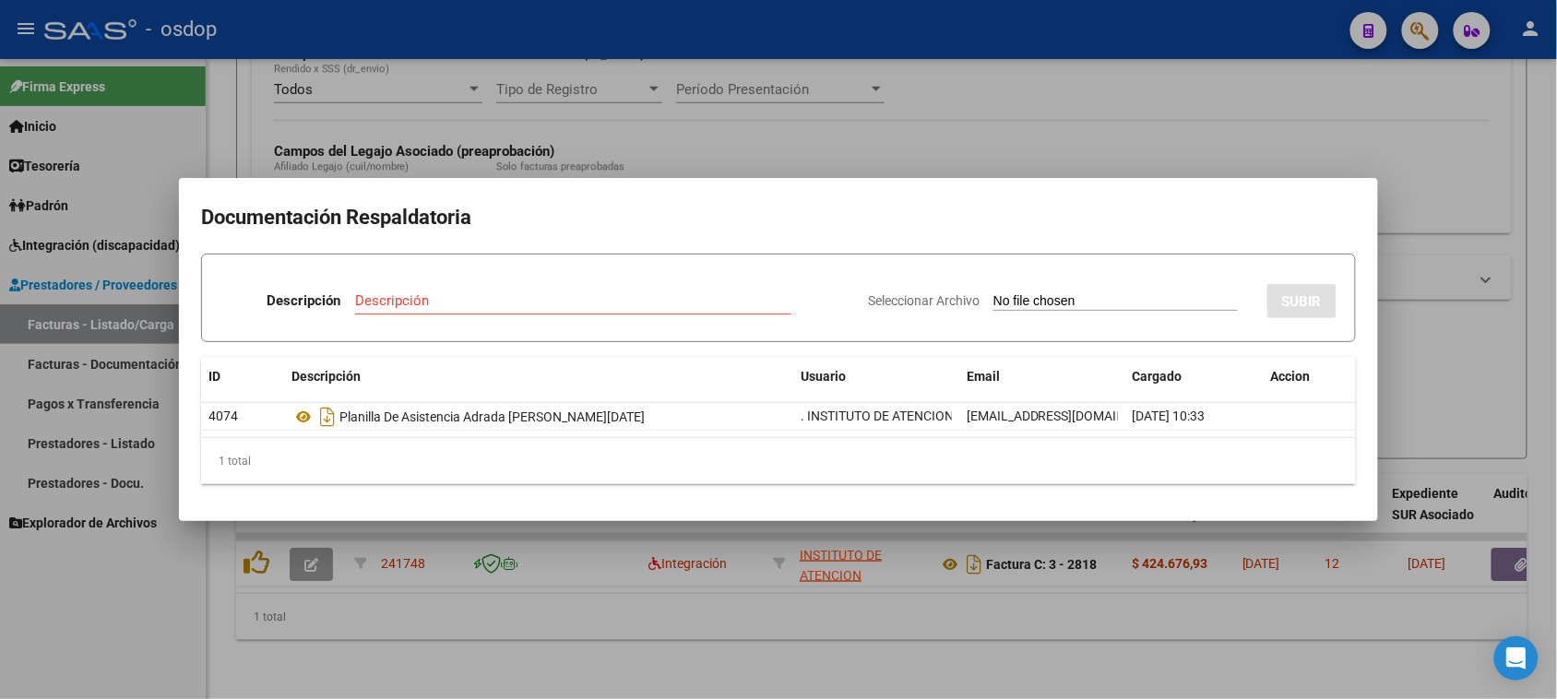
click at [626, 620] on div at bounding box center [778, 349] width 1557 height 699
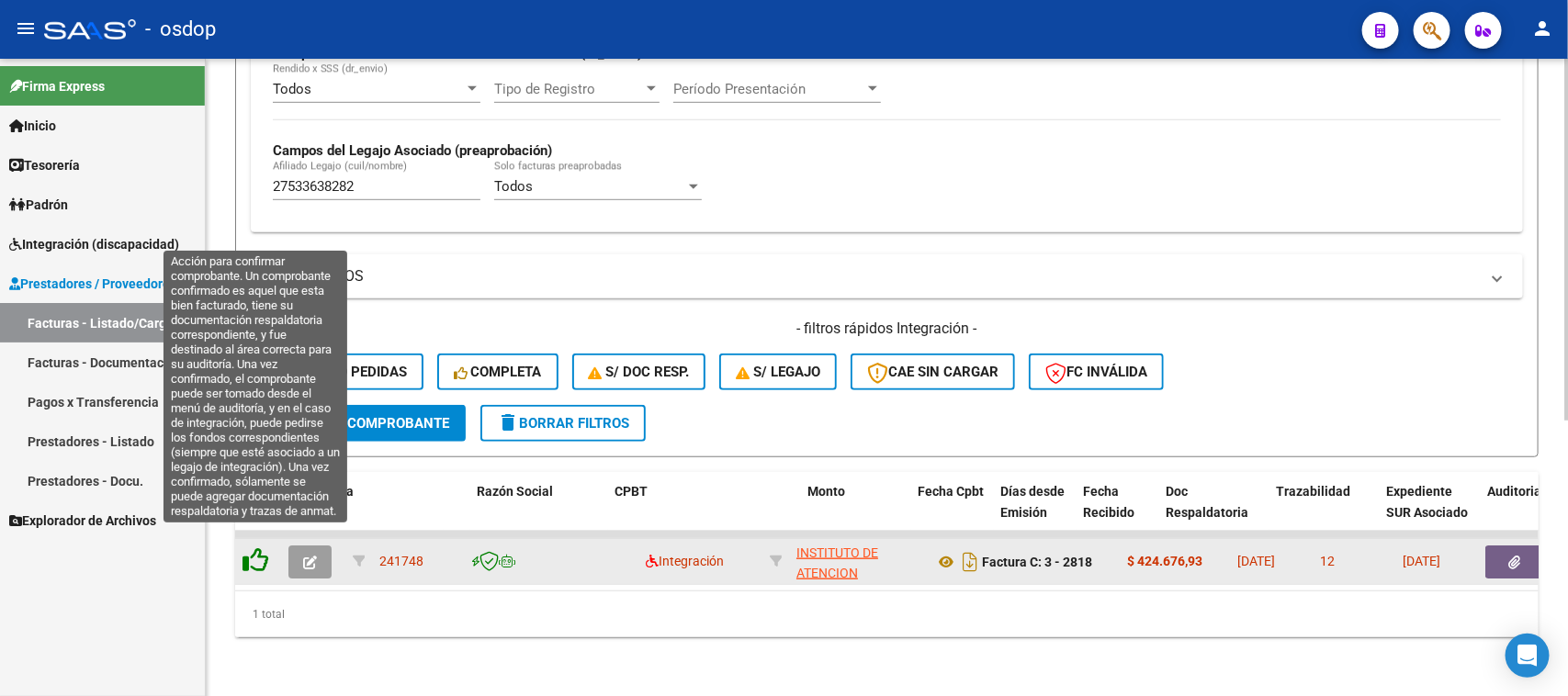
click at [253, 548] on icon at bounding box center [256, 561] width 26 height 26
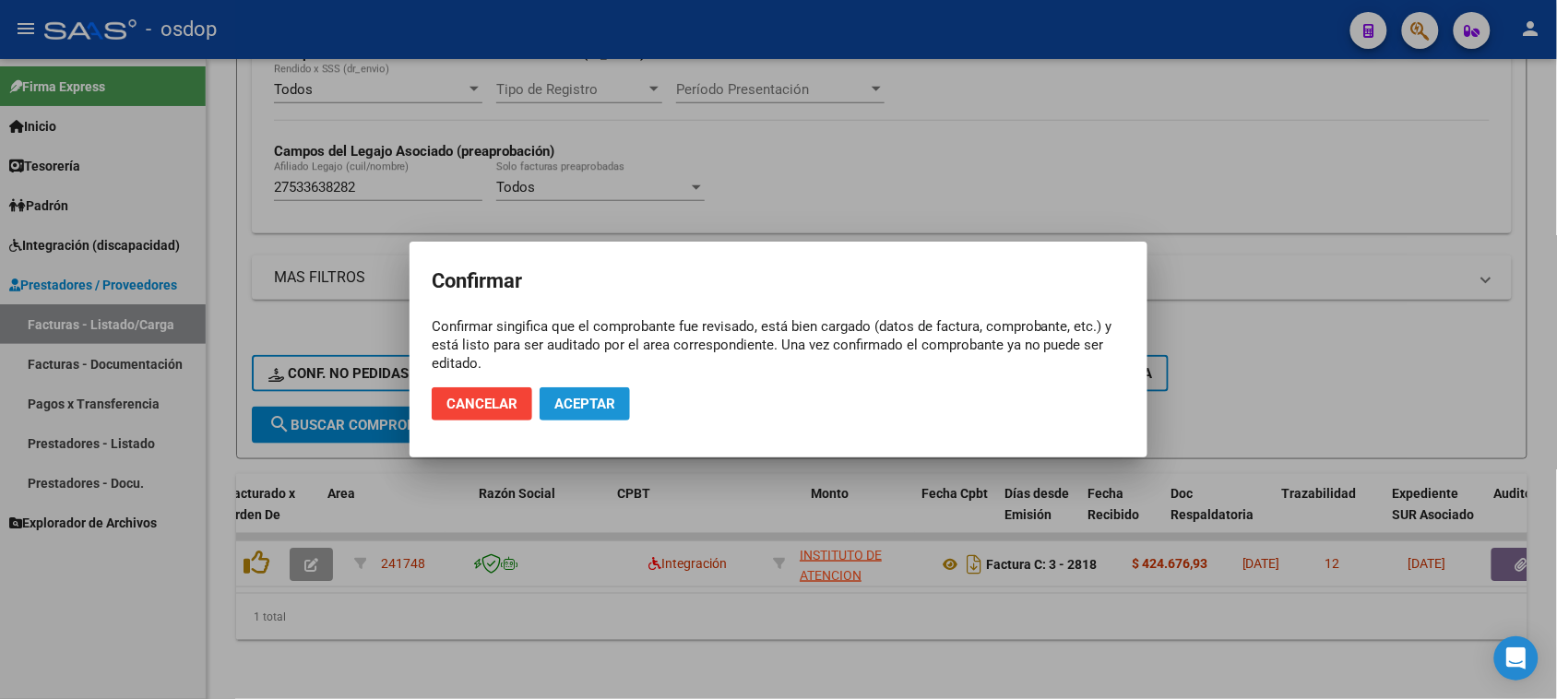
click at [607, 412] on span "Aceptar" at bounding box center [585, 404] width 61 height 17
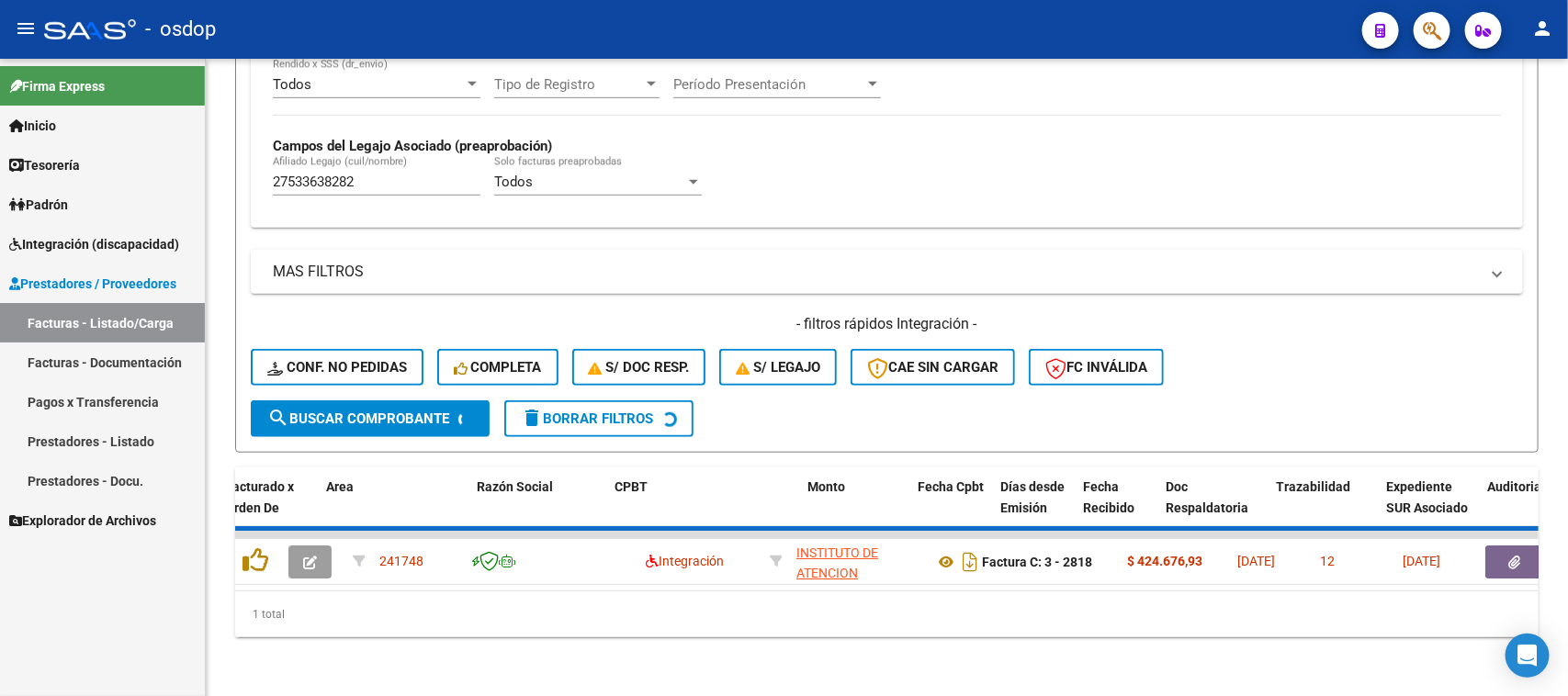
scroll to position [453, 0]
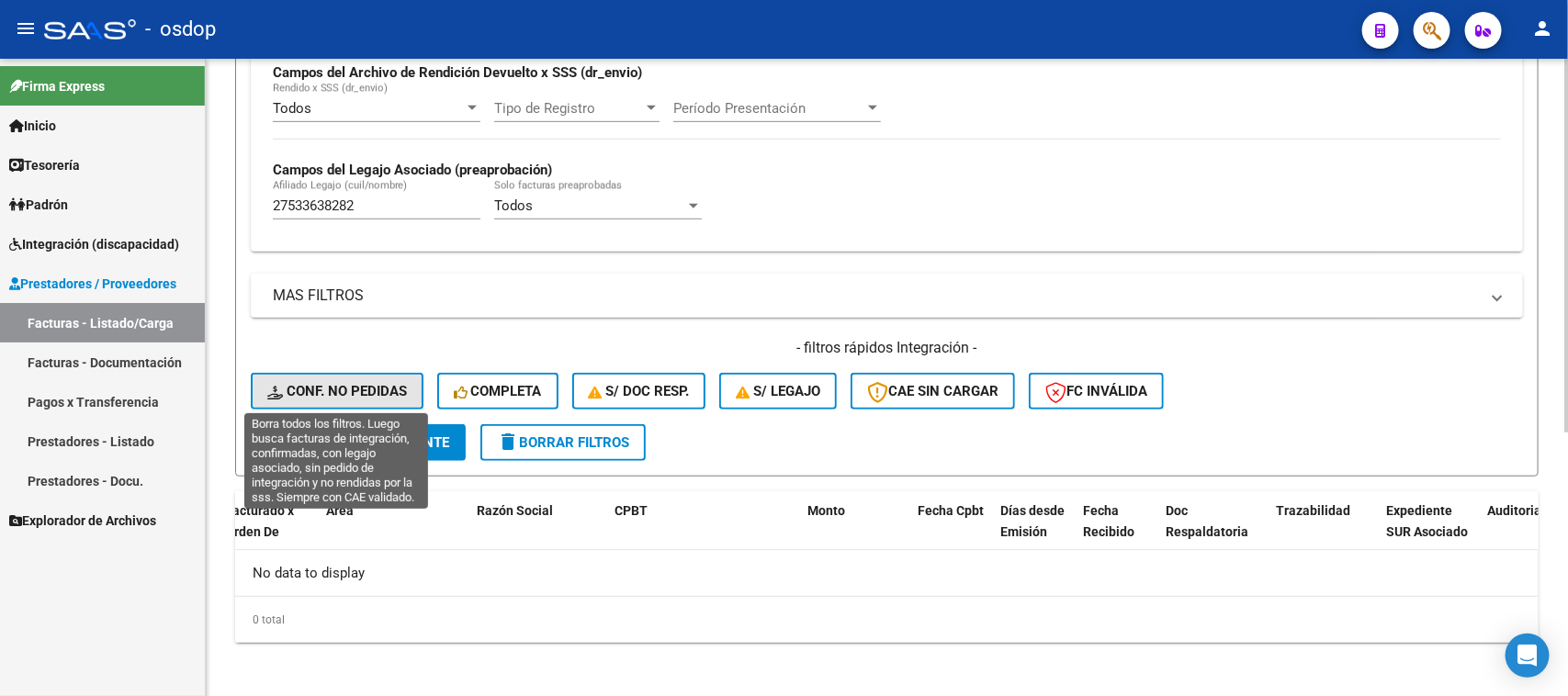
click at [288, 395] on span "Conf. no pedidas" at bounding box center [336, 391] width 139 height 17
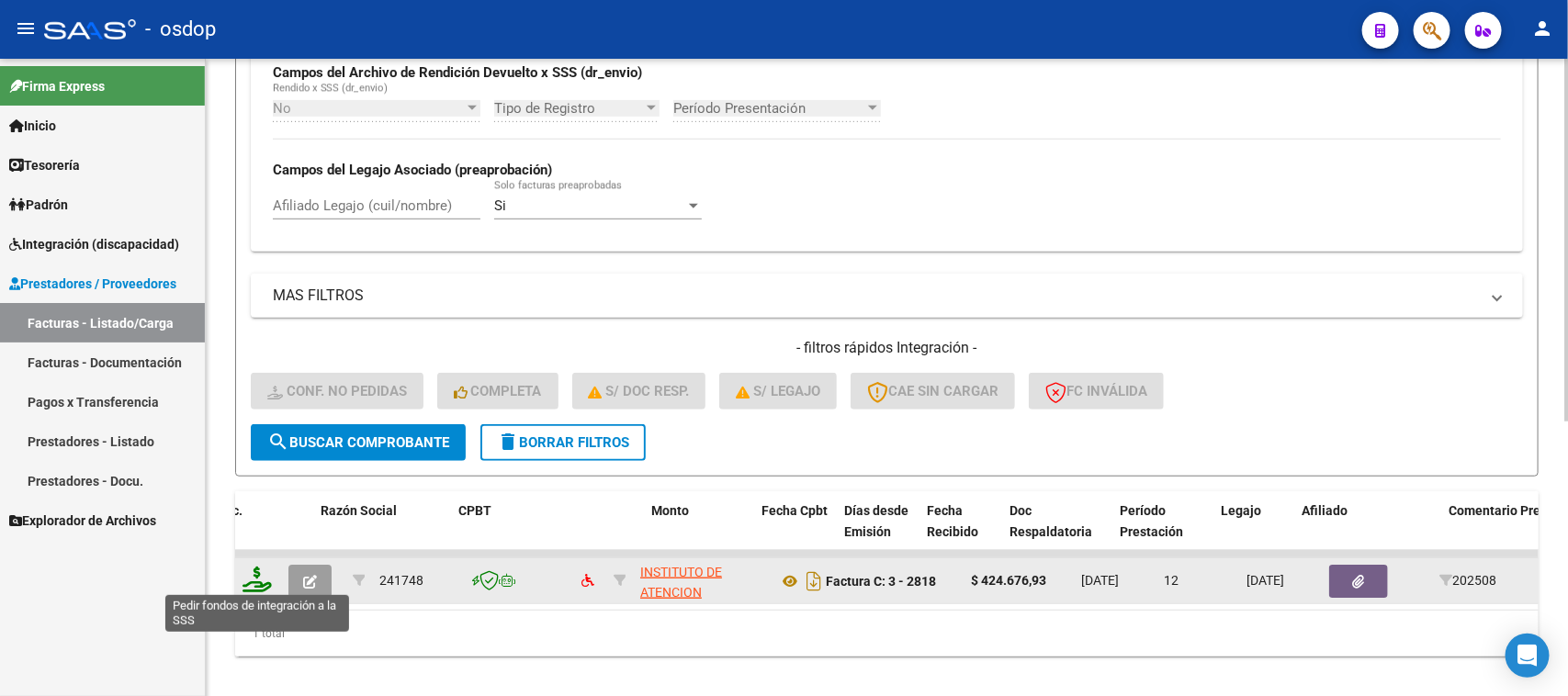
click at [254, 576] on icon at bounding box center [258, 580] width 30 height 26
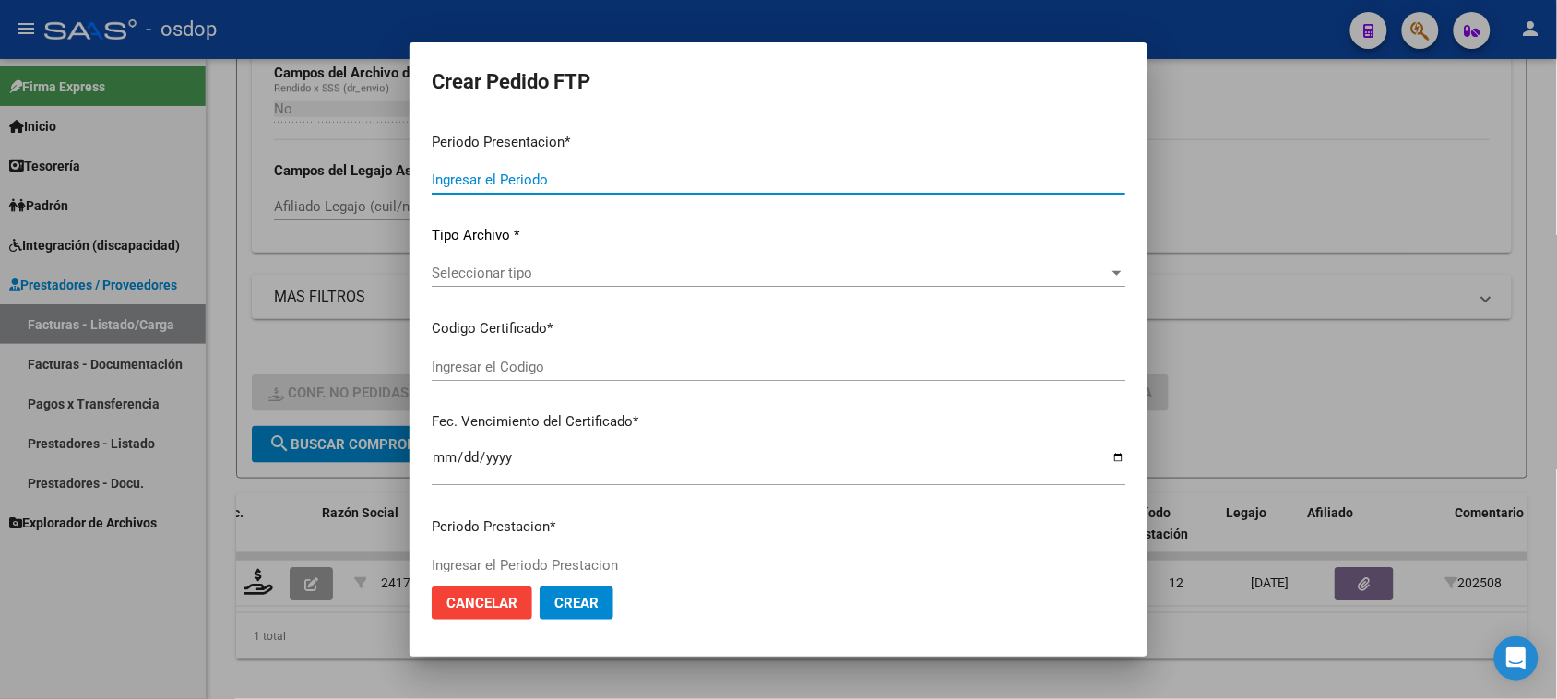
type input "202508"
type input "$ 424.676,93"
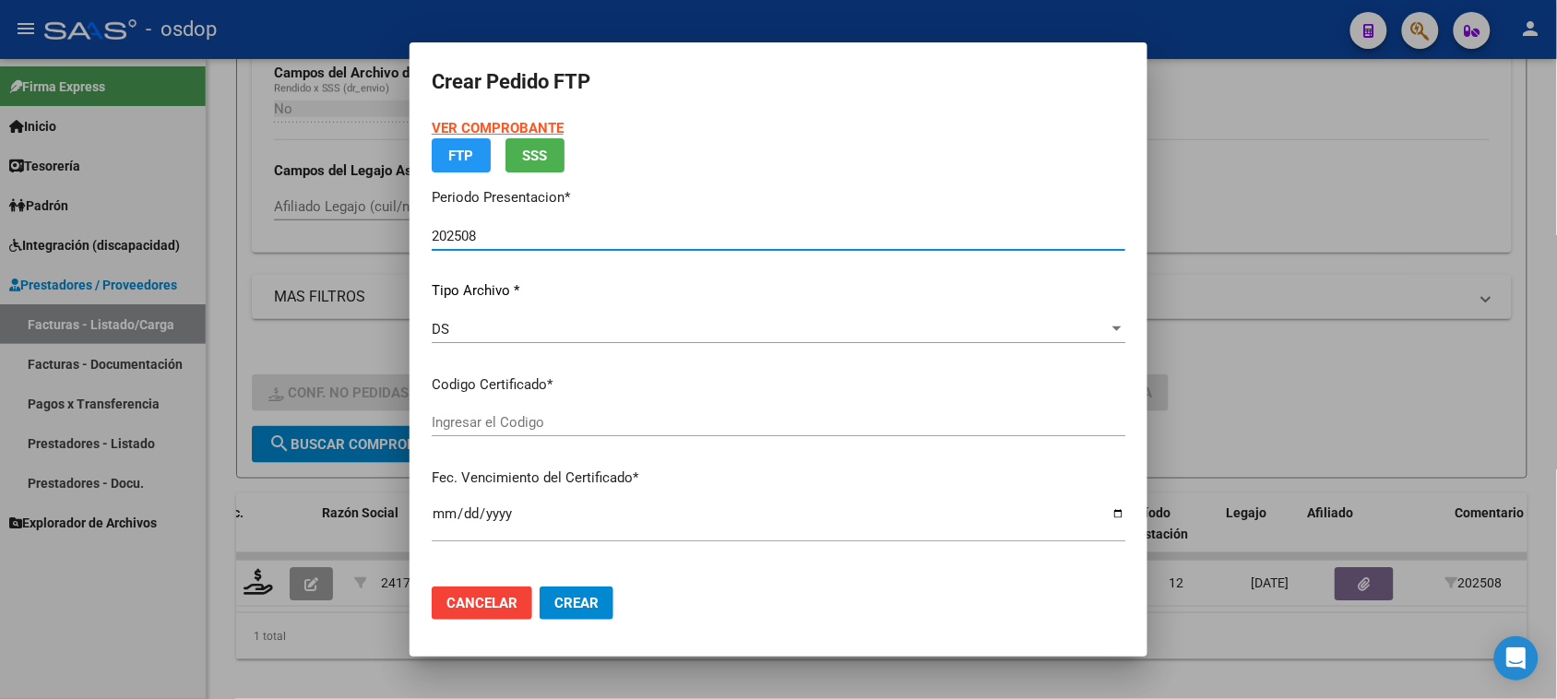
type input "8609490074"
type input "2028-03-31"
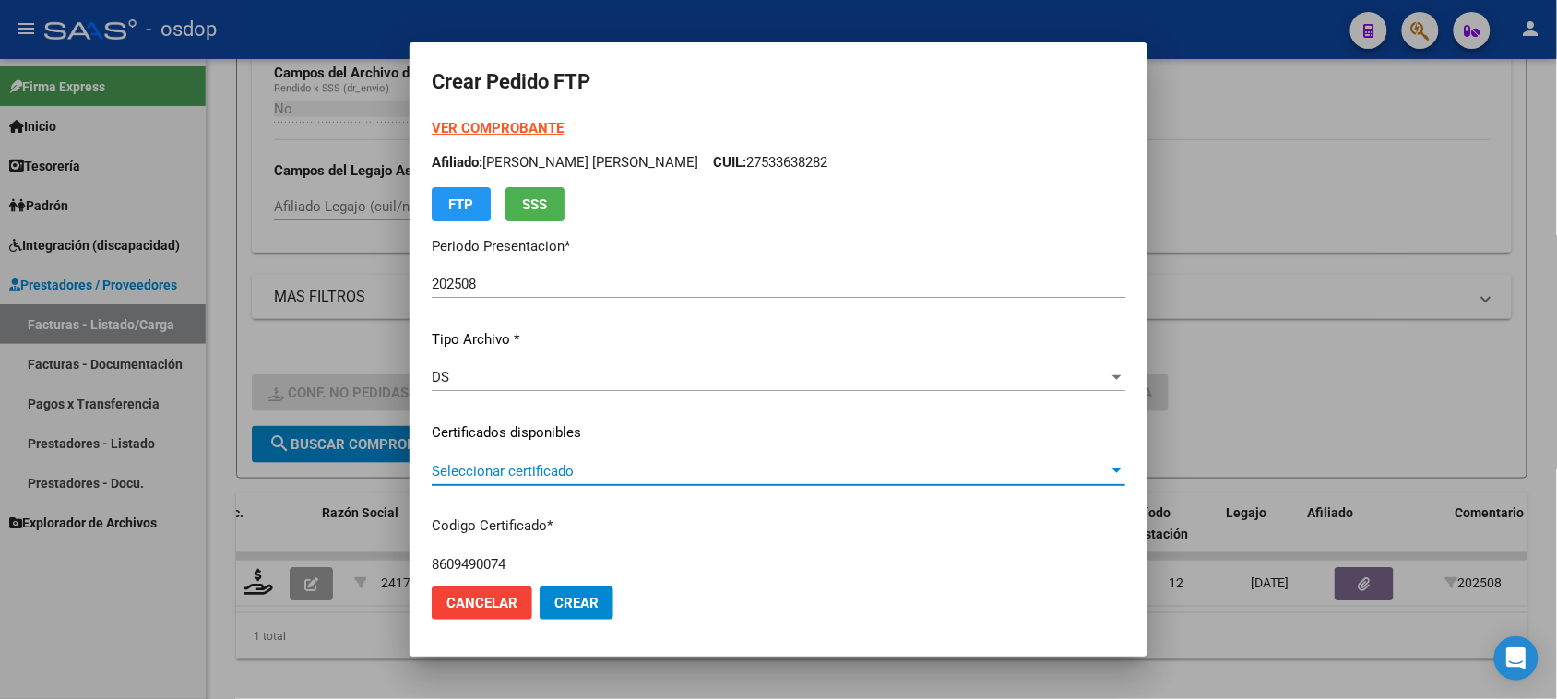
click at [638, 476] on span "Seleccionar certificado" at bounding box center [770, 471] width 677 height 17
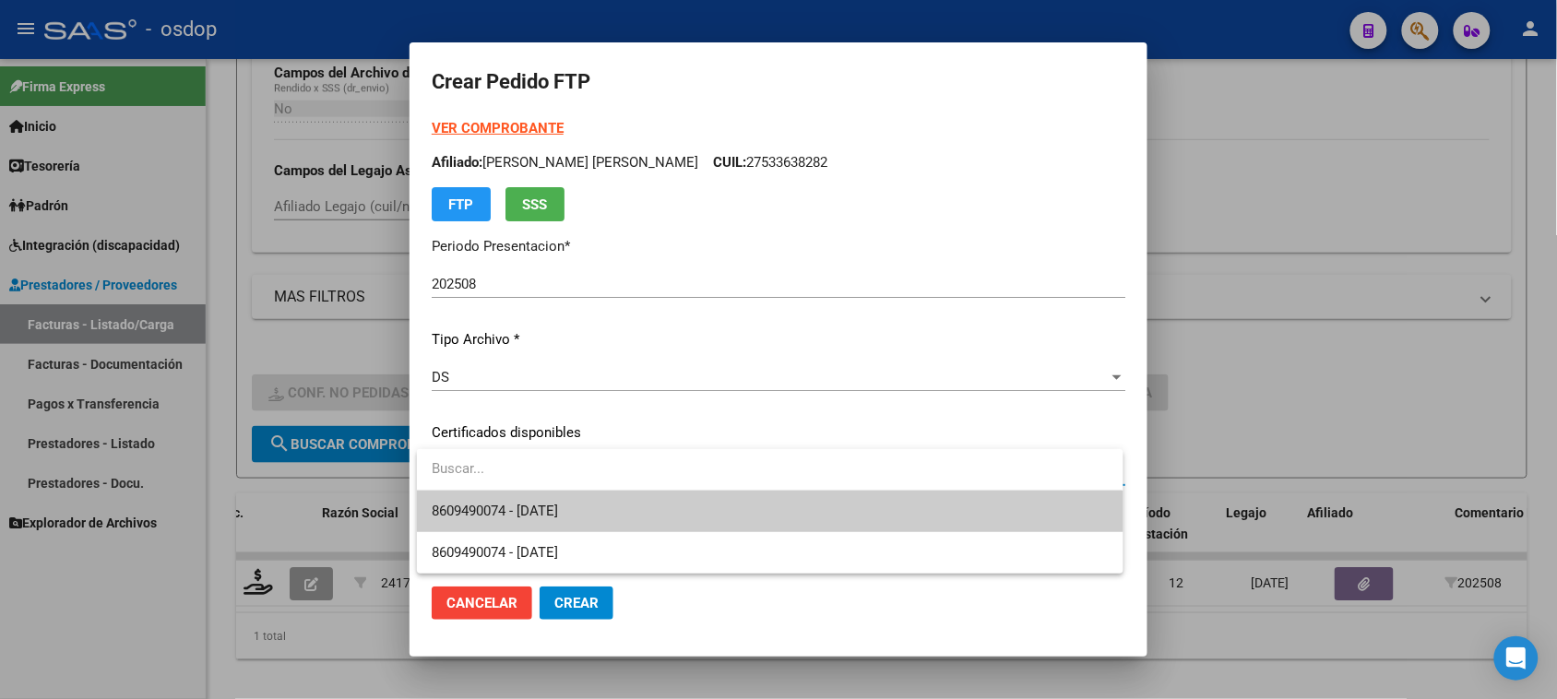
click at [643, 514] on span "8609490074 - 2028-03-31" at bounding box center [770, 512] width 676 height 42
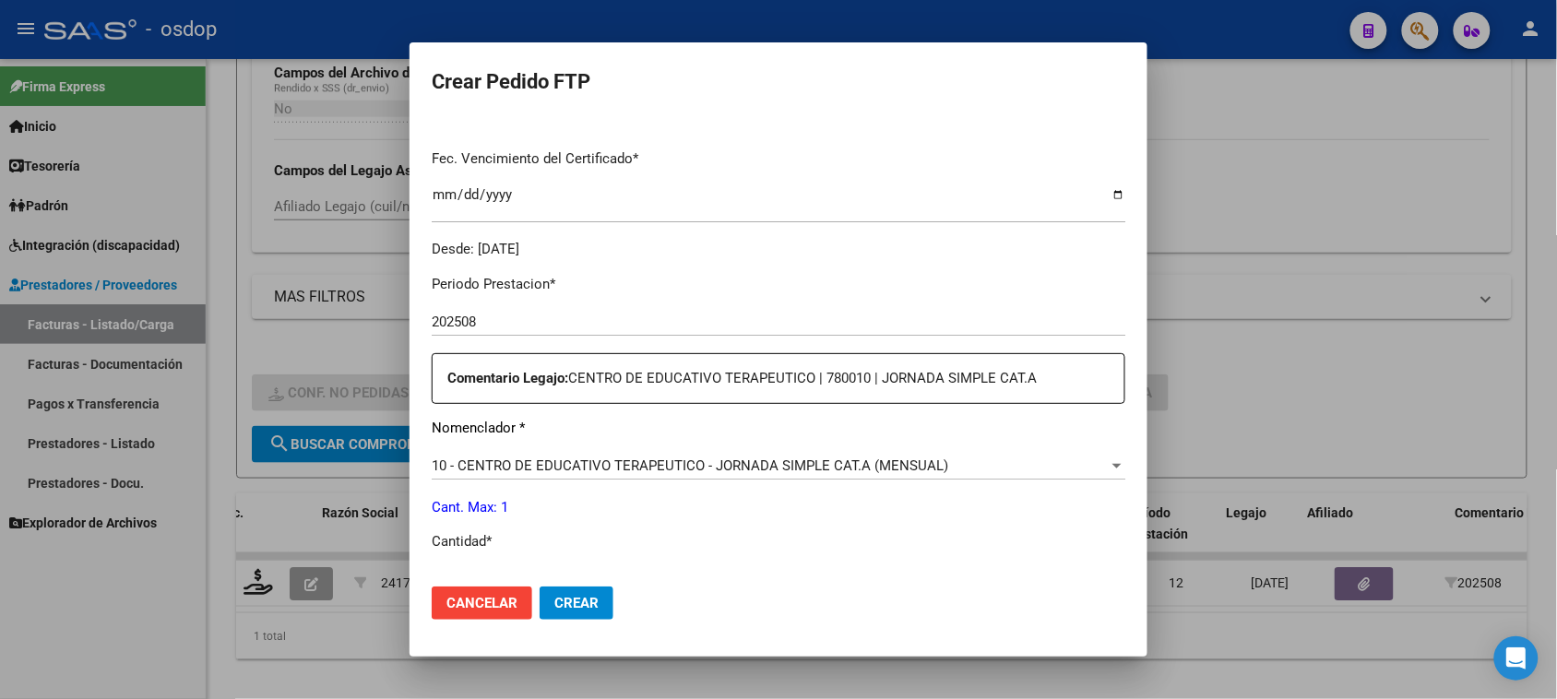
scroll to position [577, 0]
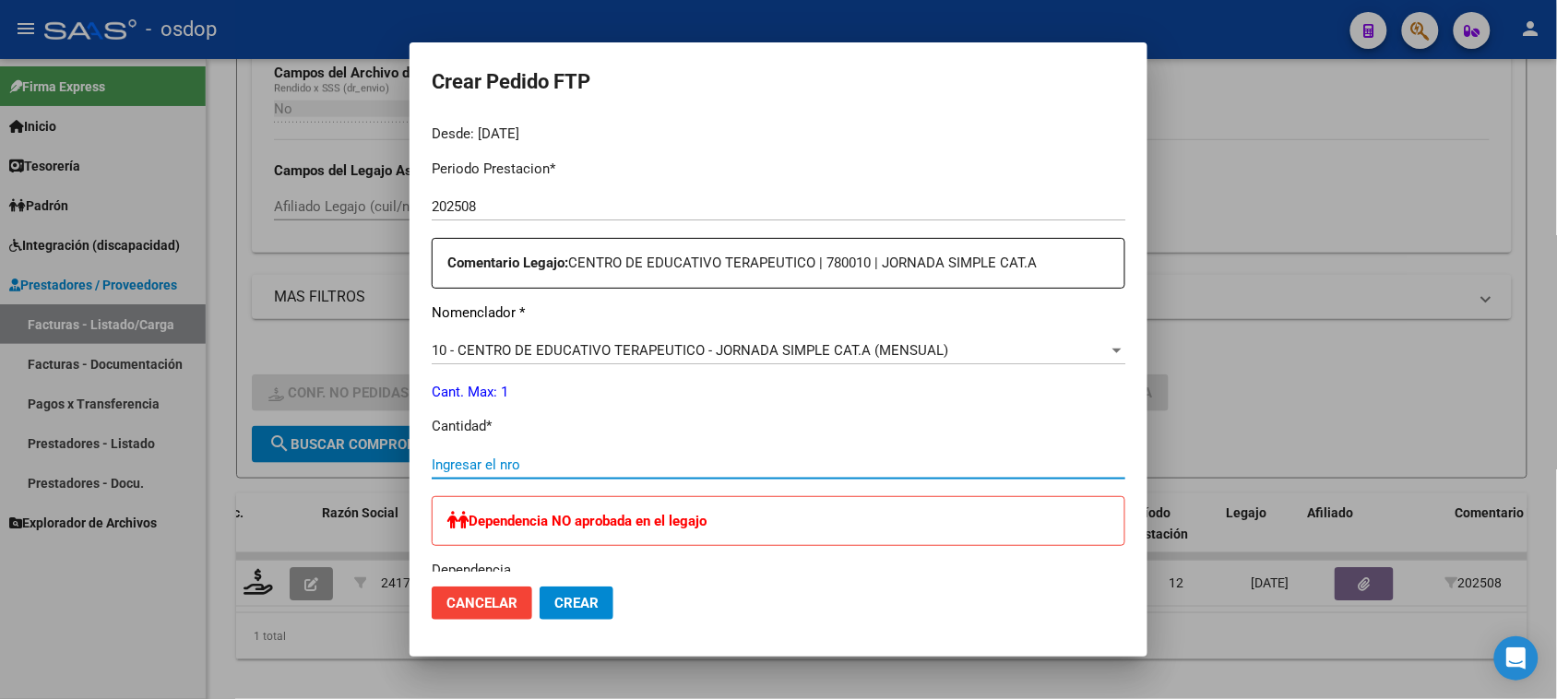
click at [515, 466] on input "Ingresar el nro" at bounding box center [779, 465] width 694 height 17
type input "1"
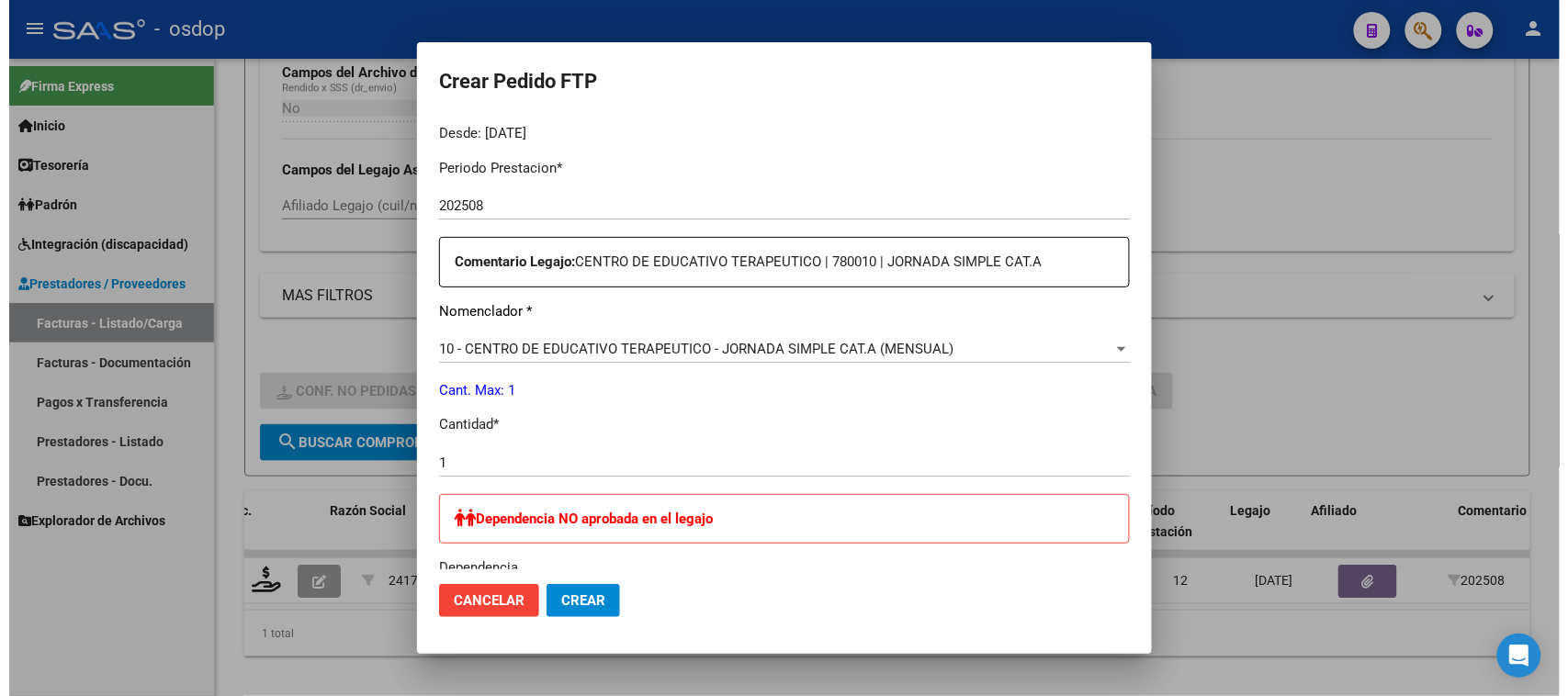
scroll to position [804, 0]
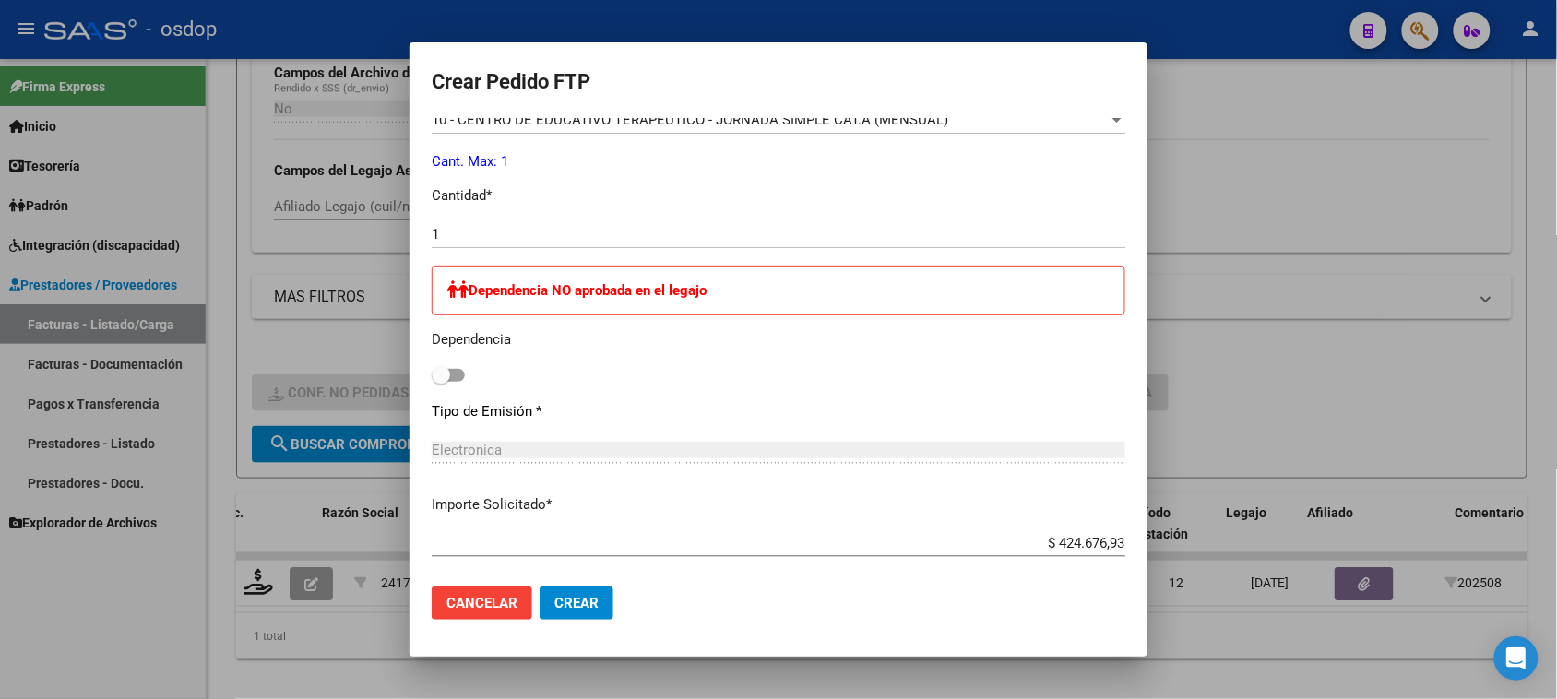
click at [605, 614] on button "Crear" at bounding box center [577, 603] width 74 height 33
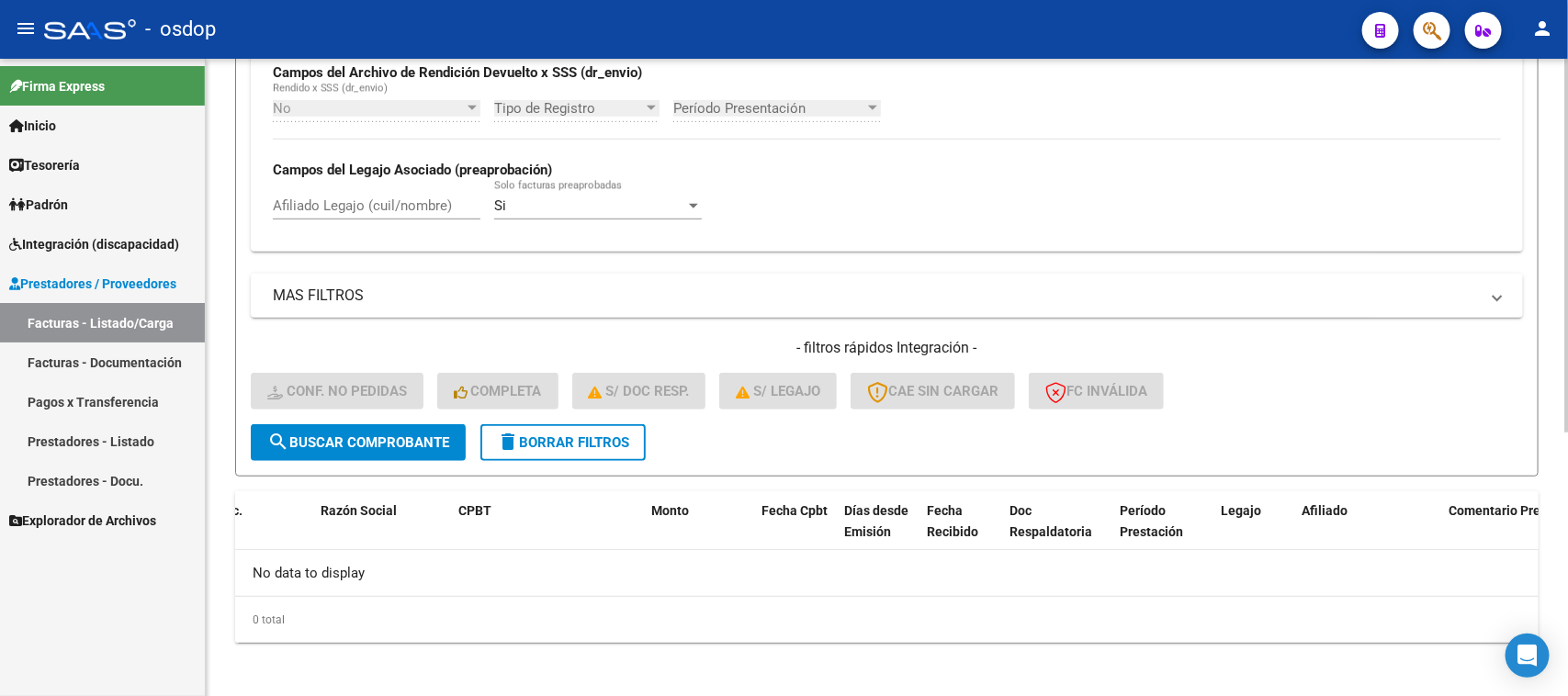
click at [572, 443] on span "delete Borrar Filtros" at bounding box center [562, 442] width 132 height 17
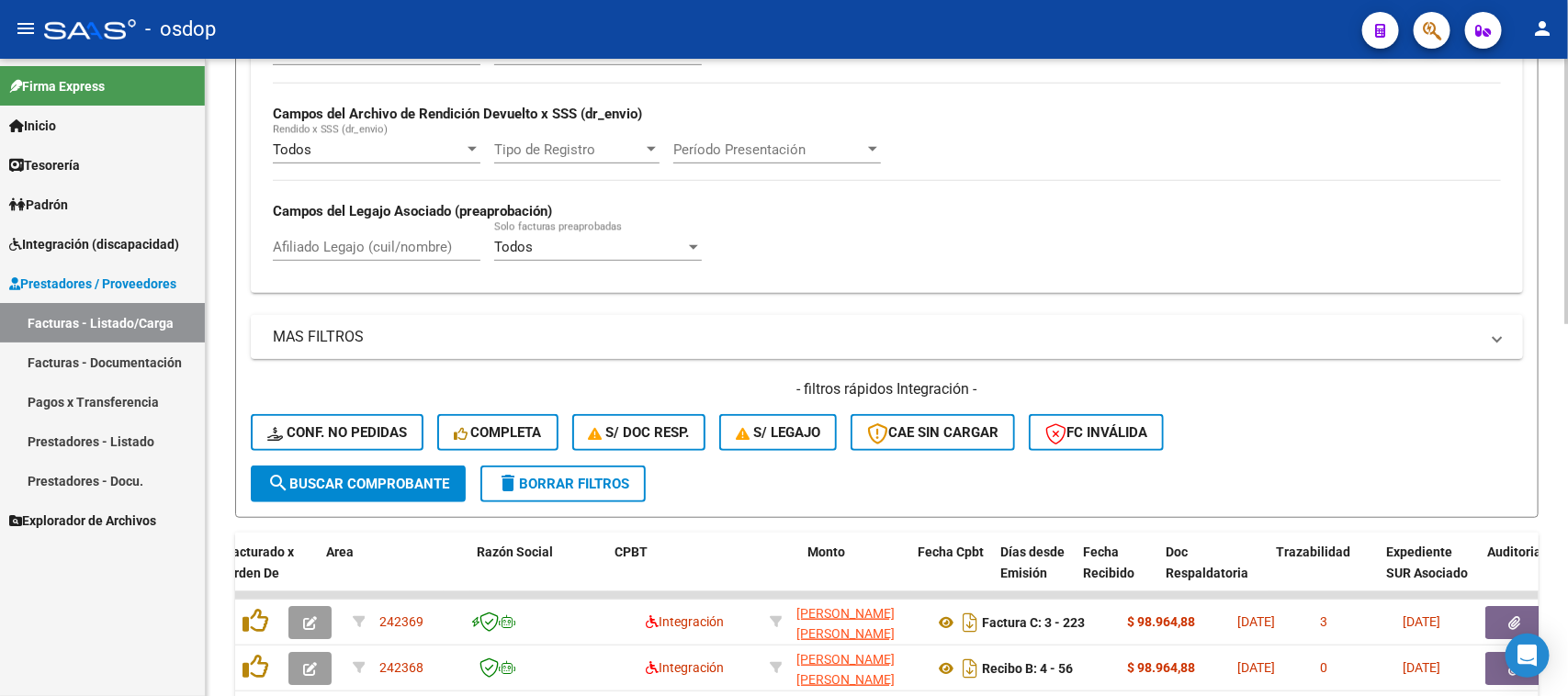
scroll to position [453, 0]
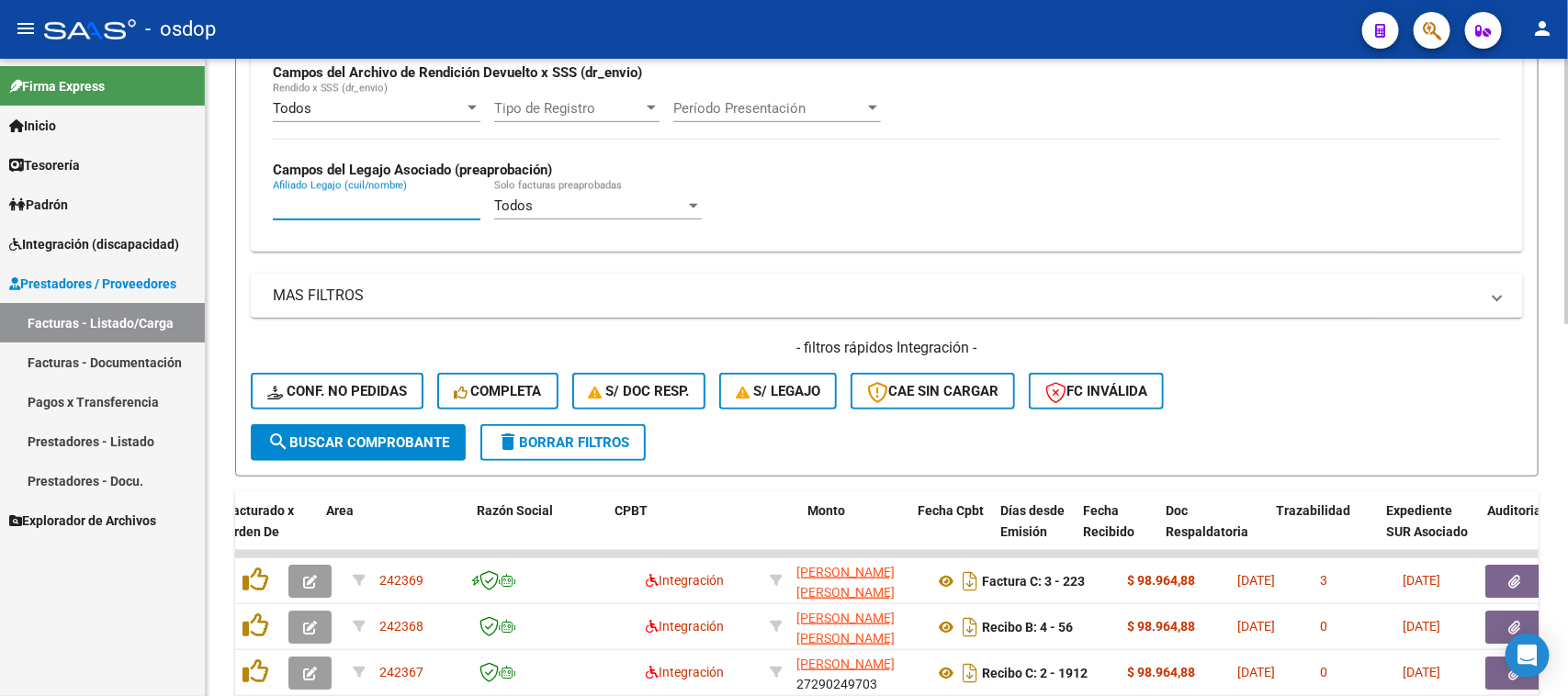
click at [351, 203] on input "Afiliado Legajo (cuil/nombre)" at bounding box center [376, 205] width 208 height 17
paste input "20530906141"
type input "20530906141"
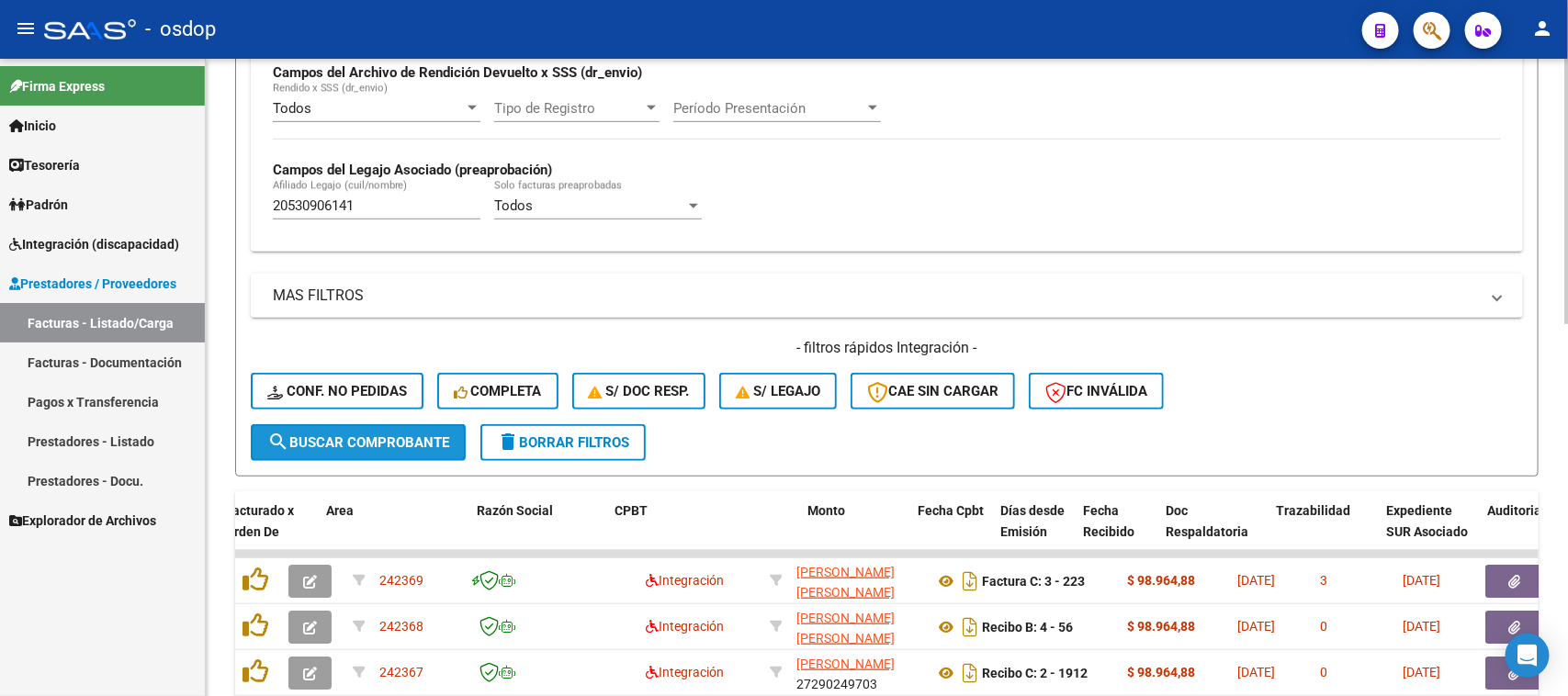
click at [373, 434] on span "search Buscar Comprobante" at bounding box center [357, 442] width 182 height 17
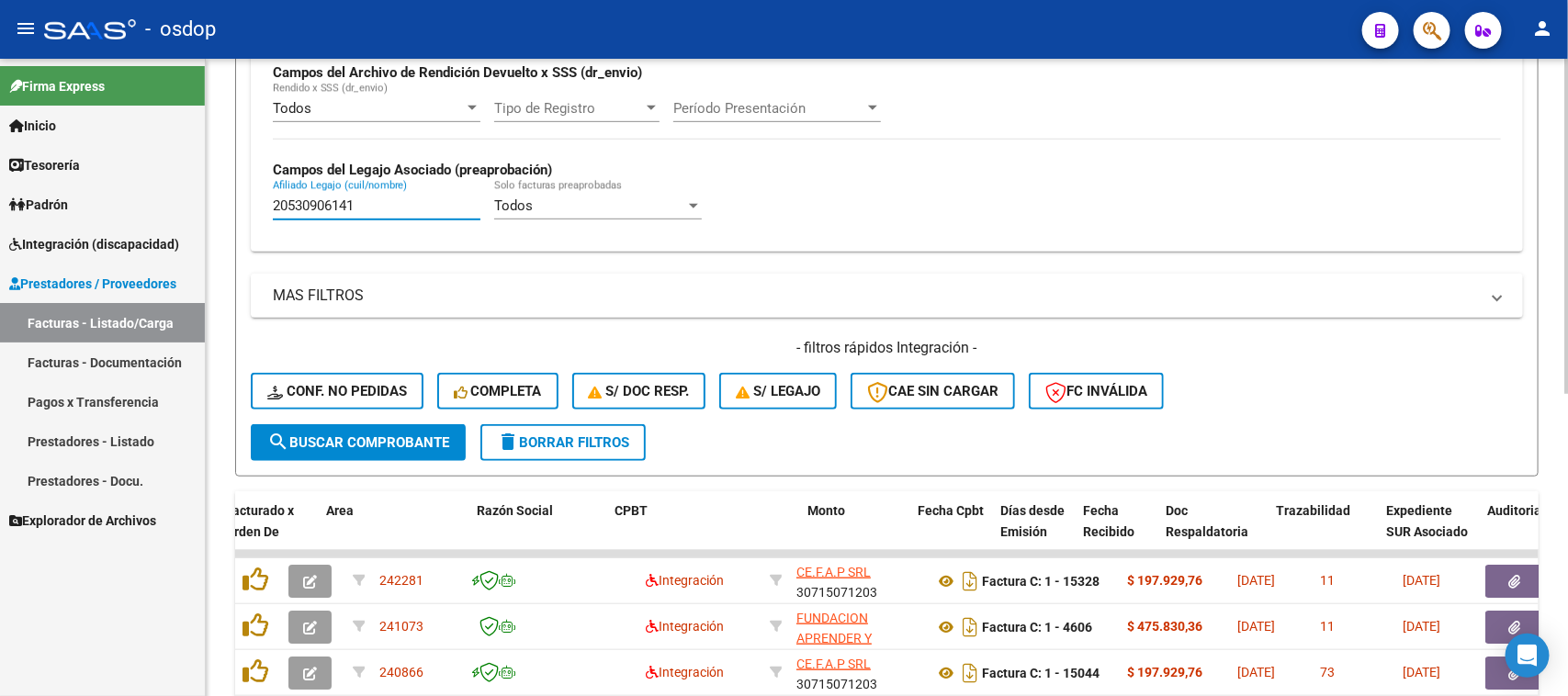
drag, startPoint x: 374, startPoint y: 208, endPoint x: 262, endPoint y: 212, distance: 112.1
click at [262, 212] on div "Todos Cargado en Para Enviar SSS Período De Prestación Campos del Archivo de Re…" at bounding box center [887, 117] width 1272 height 267
click at [359, 444] on span "search Buscar Comprobante" at bounding box center [357, 442] width 182 height 17
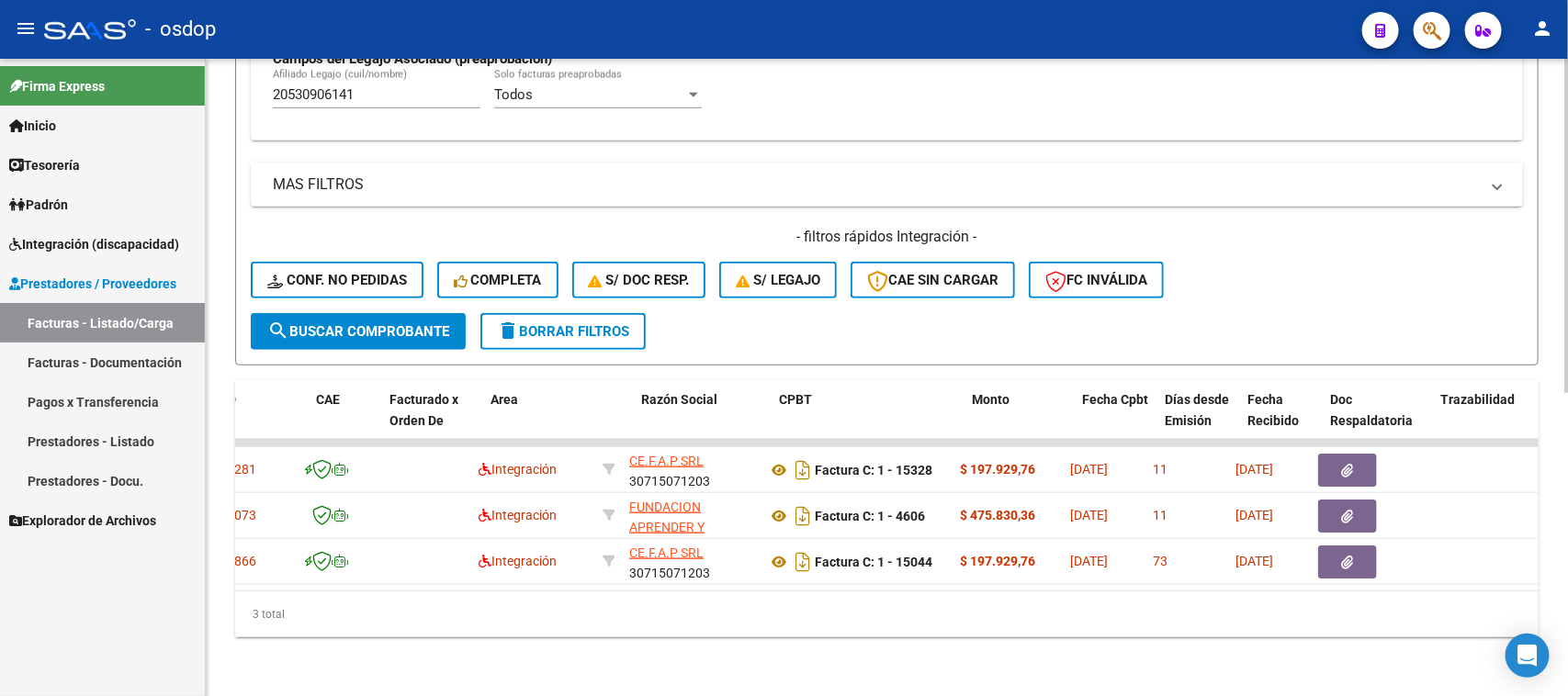
scroll to position [0, 154]
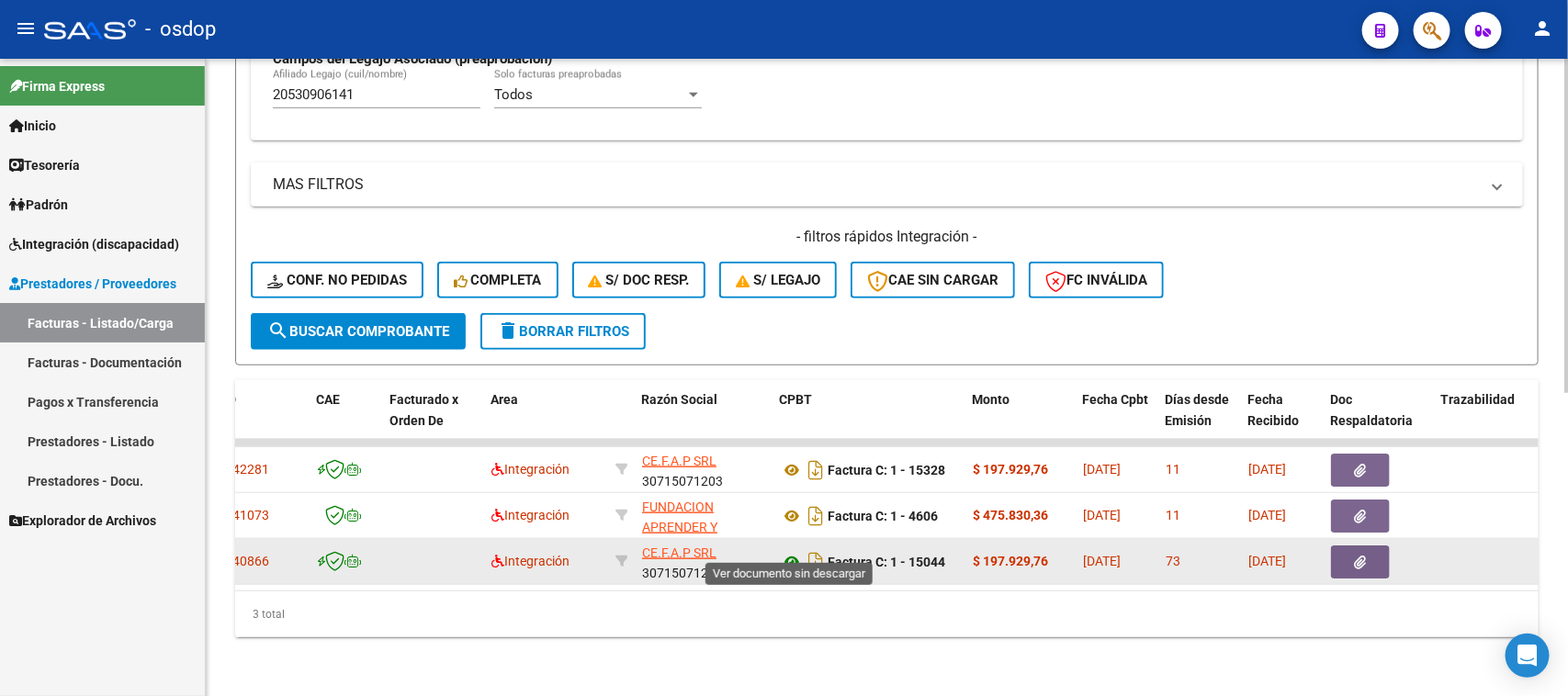
click at [790, 552] on icon at bounding box center [791, 563] width 24 height 22
click at [1360, 556] on icon "button" at bounding box center [1361, 563] width 12 height 14
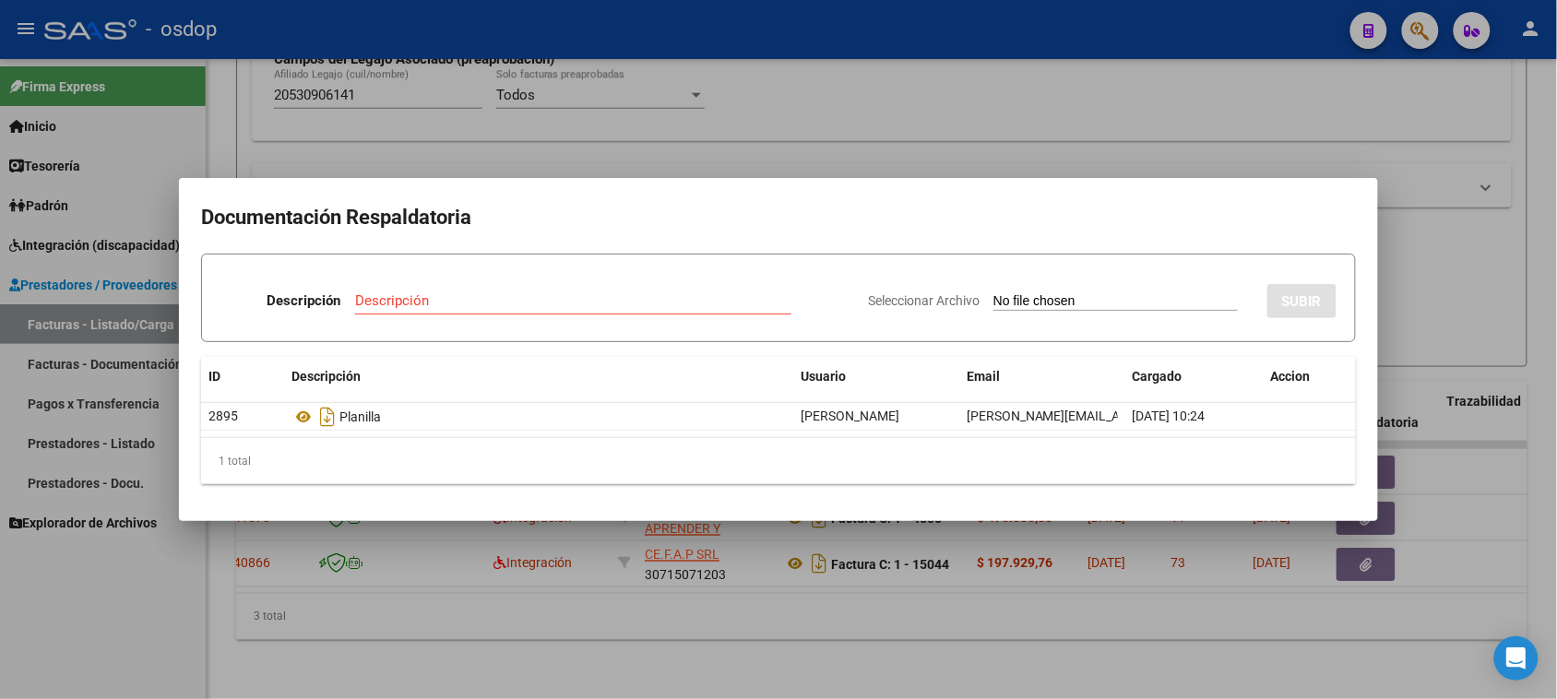
drag, startPoint x: 584, startPoint y: 588, endPoint x: 403, endPoint y: 616, distance: 183.1
click at [403, 616] on div at bounding box center [778, 349] width 1557 height 699
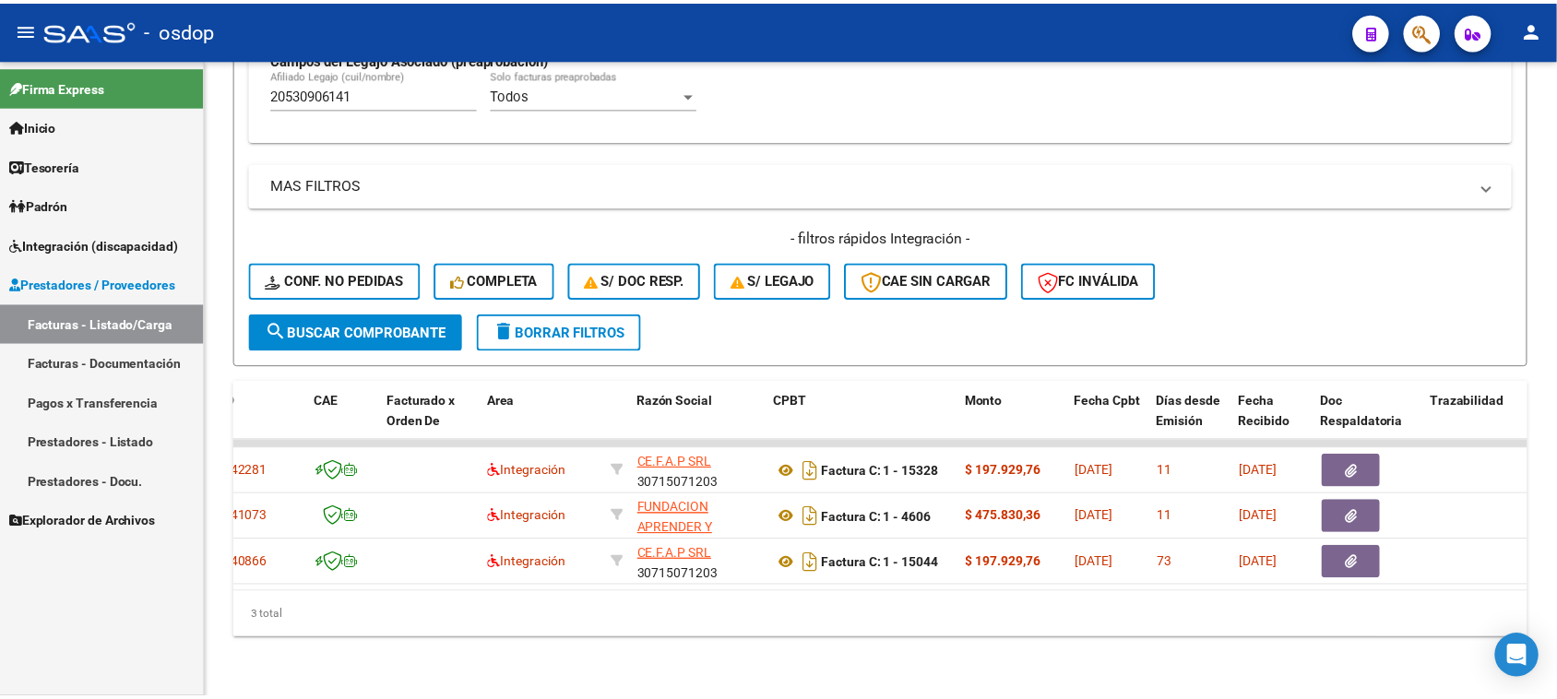
scroll to position [0, 0]
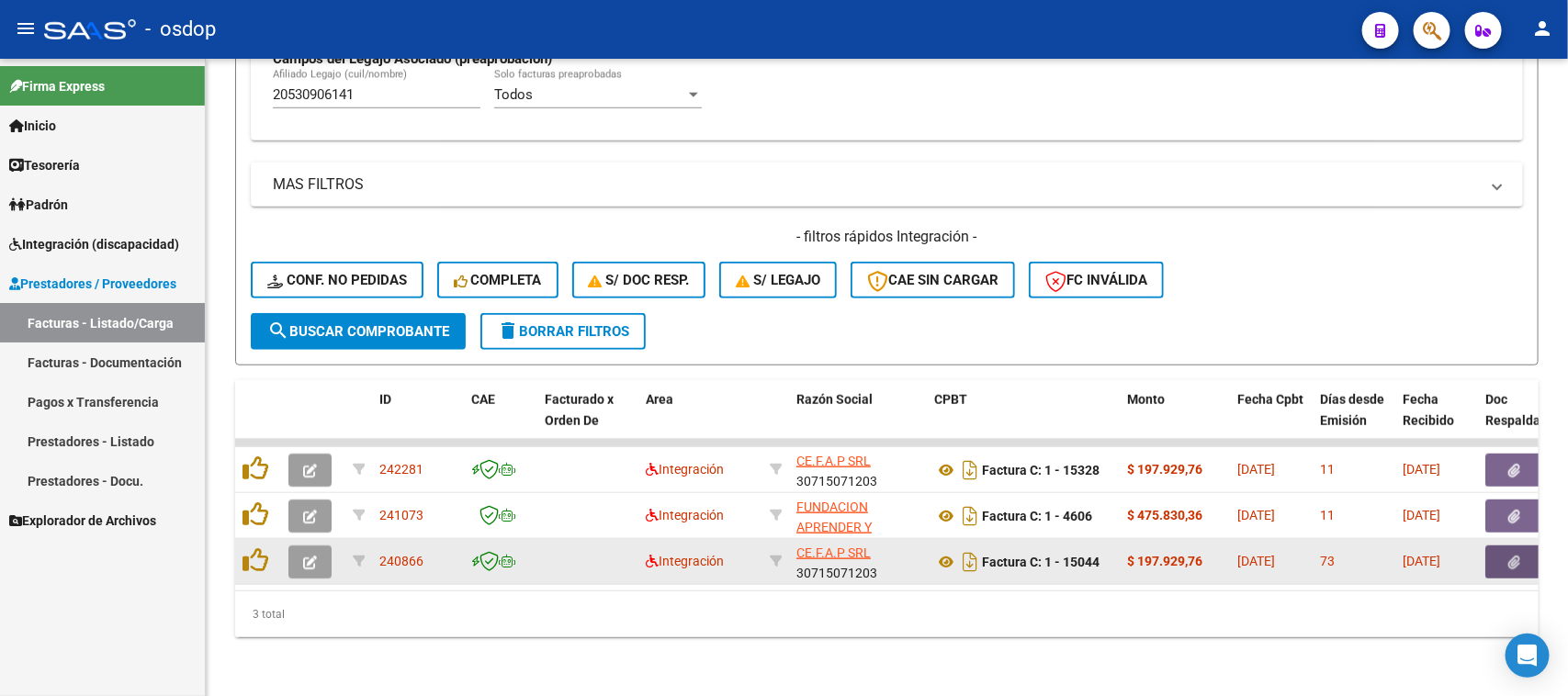
click at [1499, 546] on button "button" at bounding box center [1514, 562] width 59 height 33
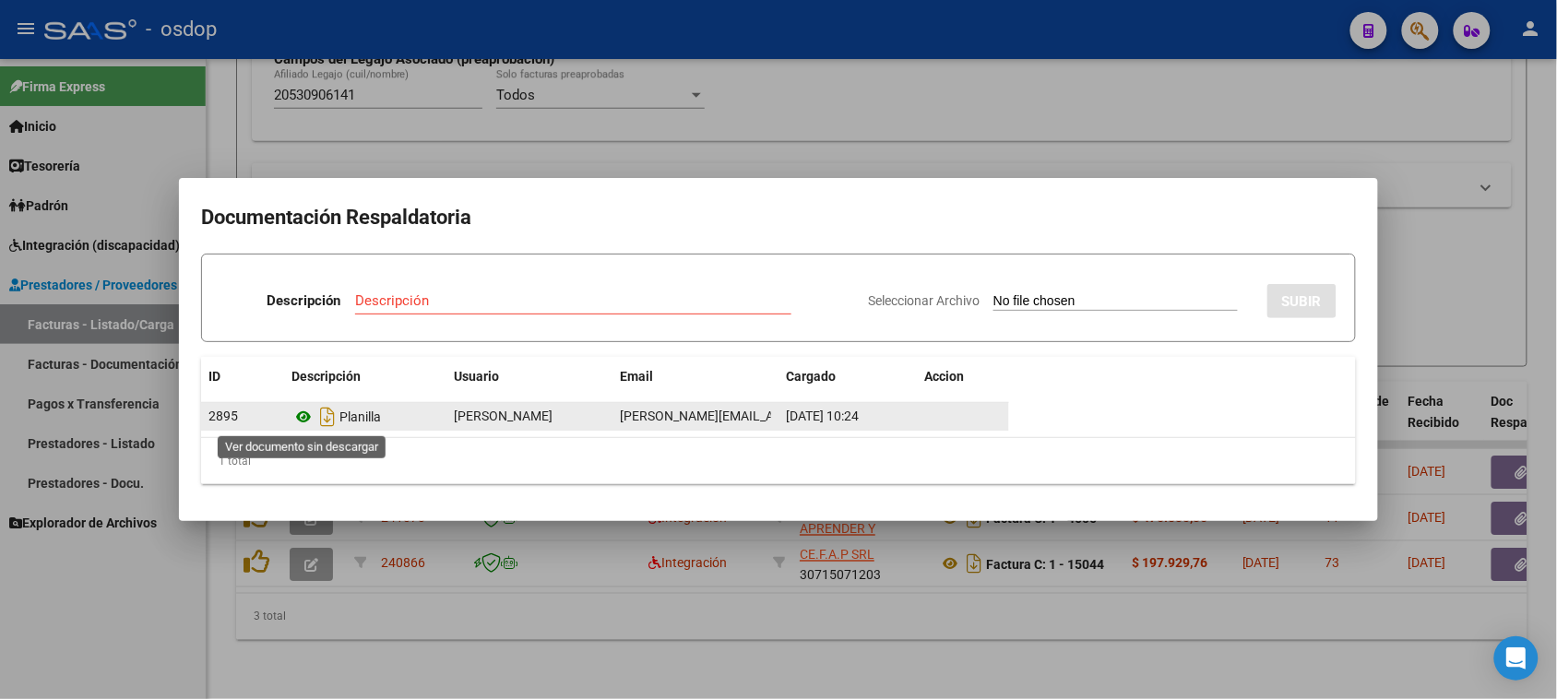
click at [300, 413] on icon at bounding box center [304, 417] width 24 height 22
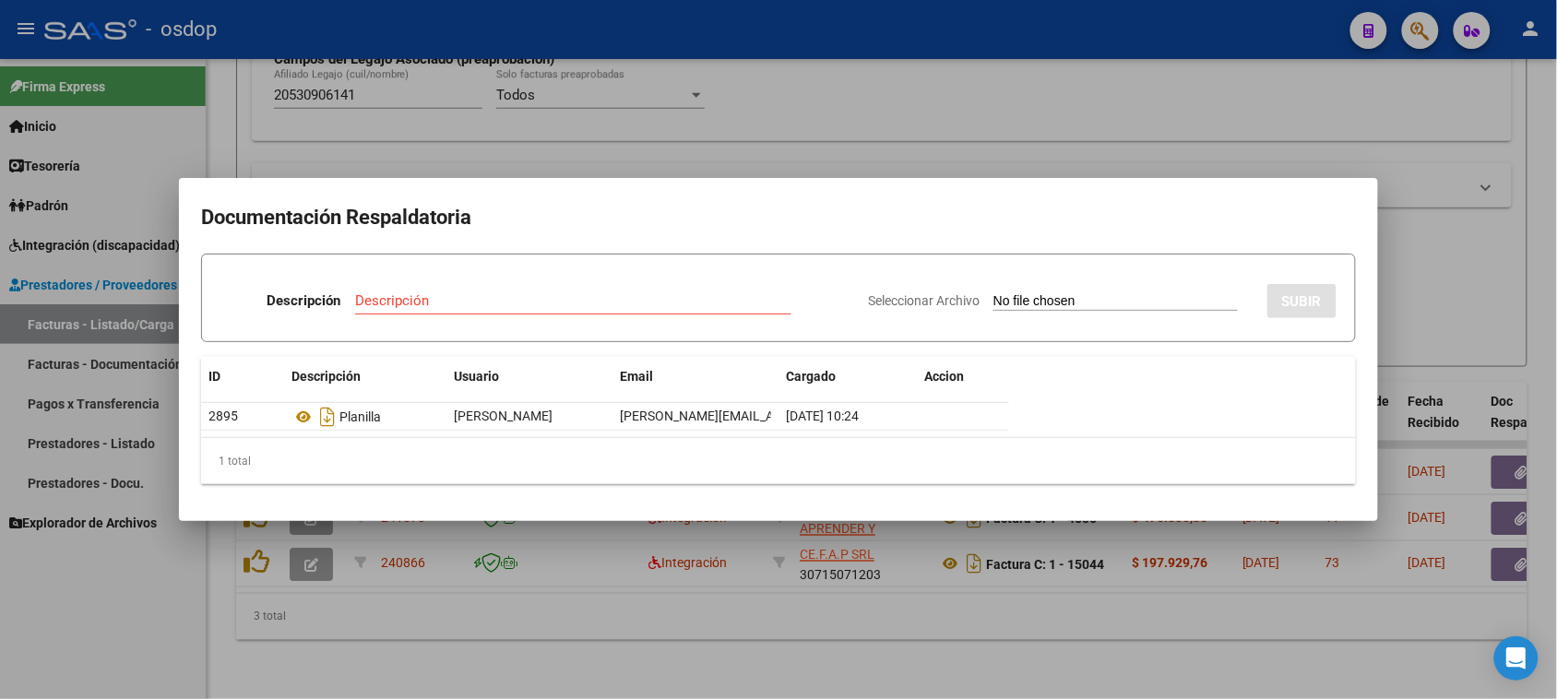
click at [688, 634] on div at bounding box center [778, 349] width 1557 height 699
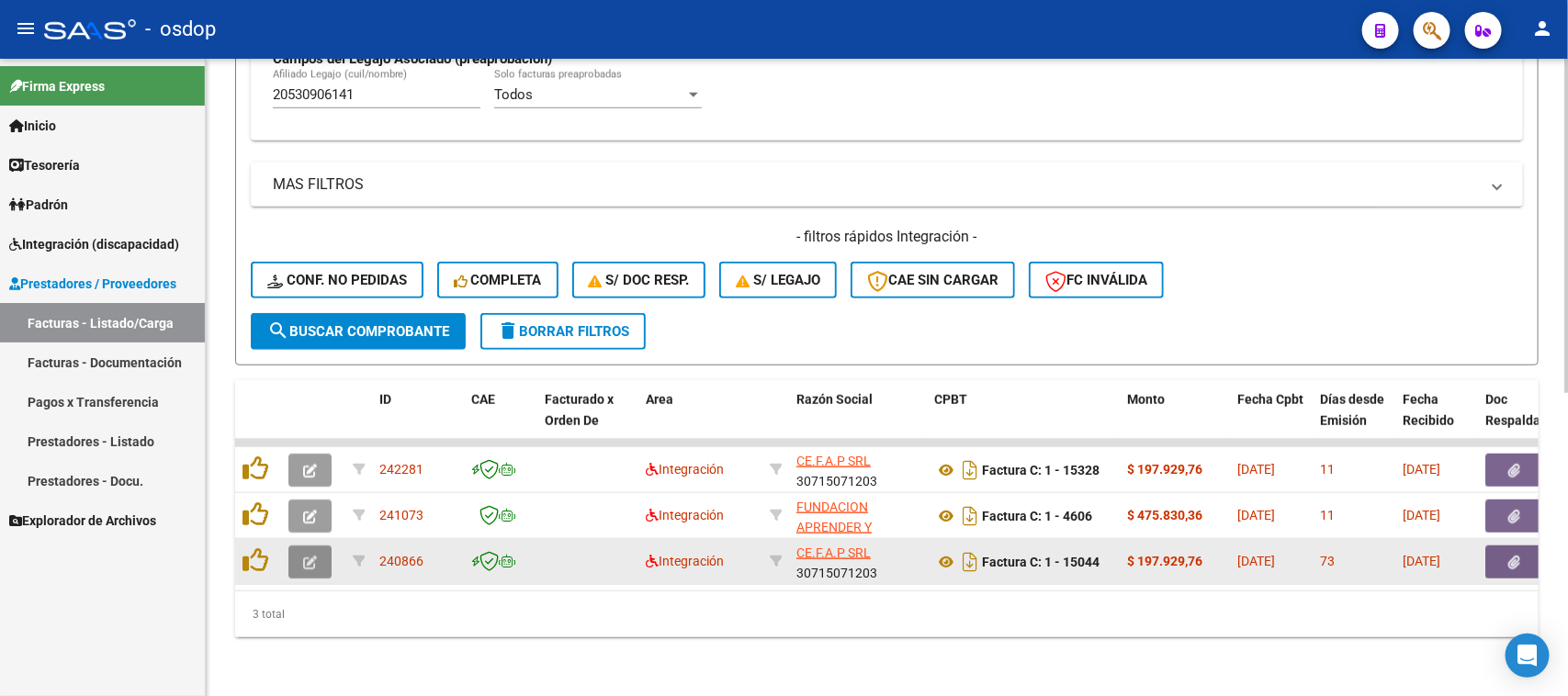
click at [310, 556] on icon "button" at bounding box center [310, 563] width 14 height 14
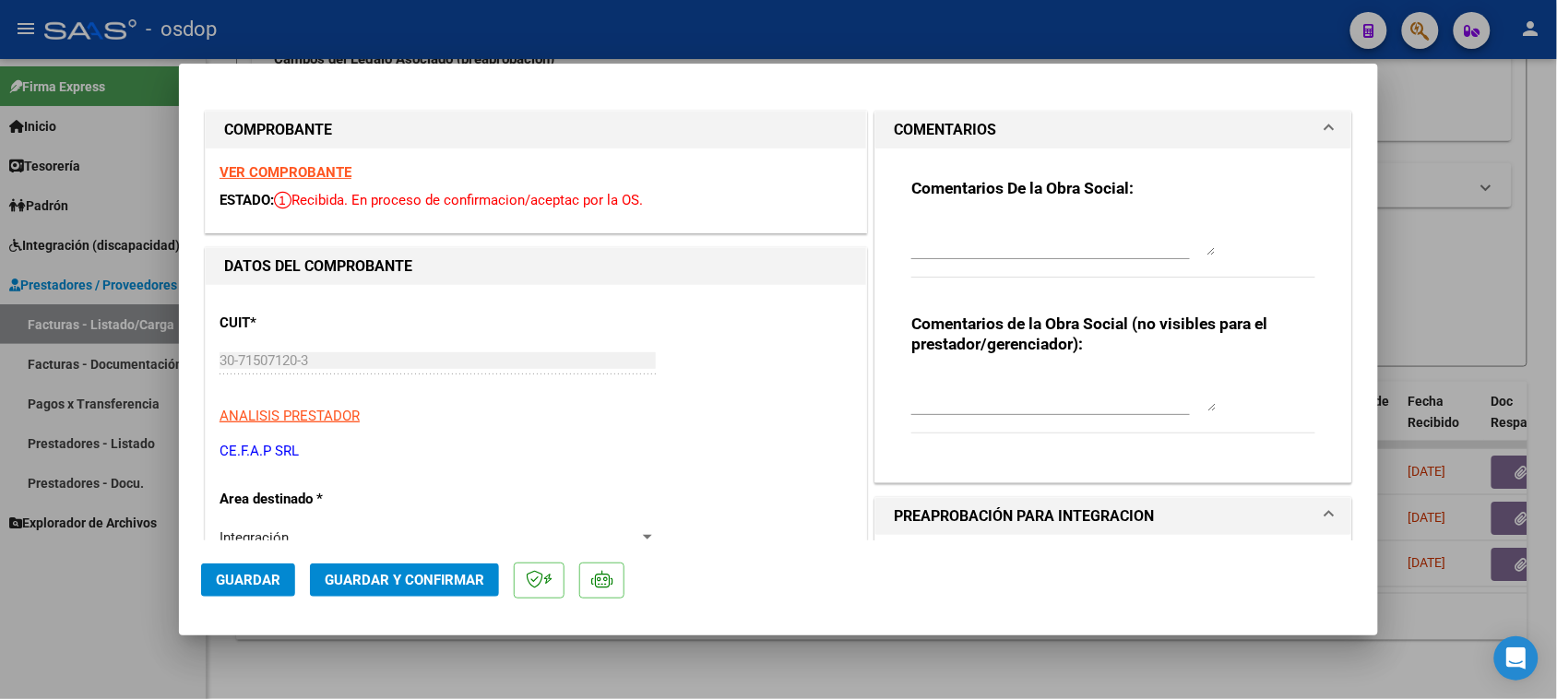
click at [934, 386] on textarea at bounding box center [1064, 393] width 304 height 37
type textarea "Liquidar: $185559.15"
type input "$ 0,00"
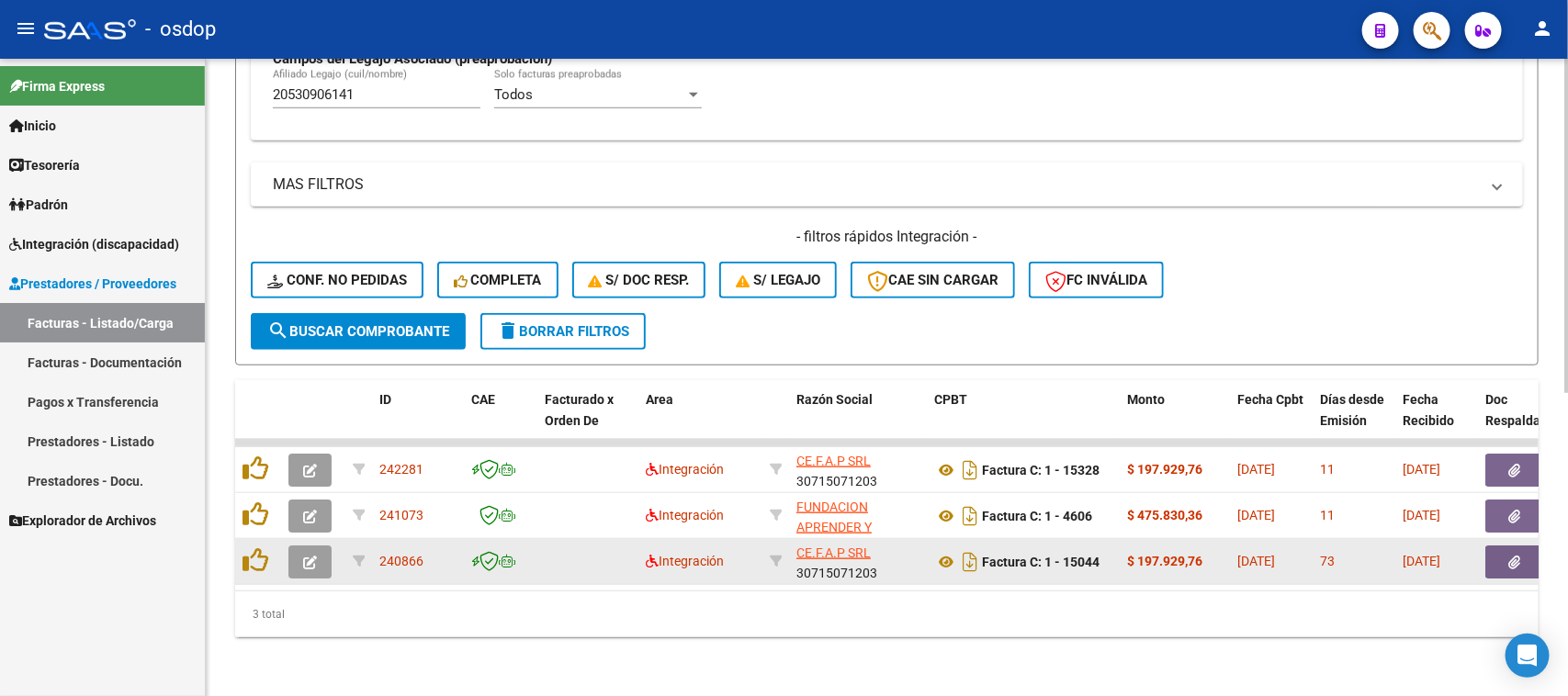
click at [309, 556] on icon "button" at bounding box center [310, 563] width 14 height 14
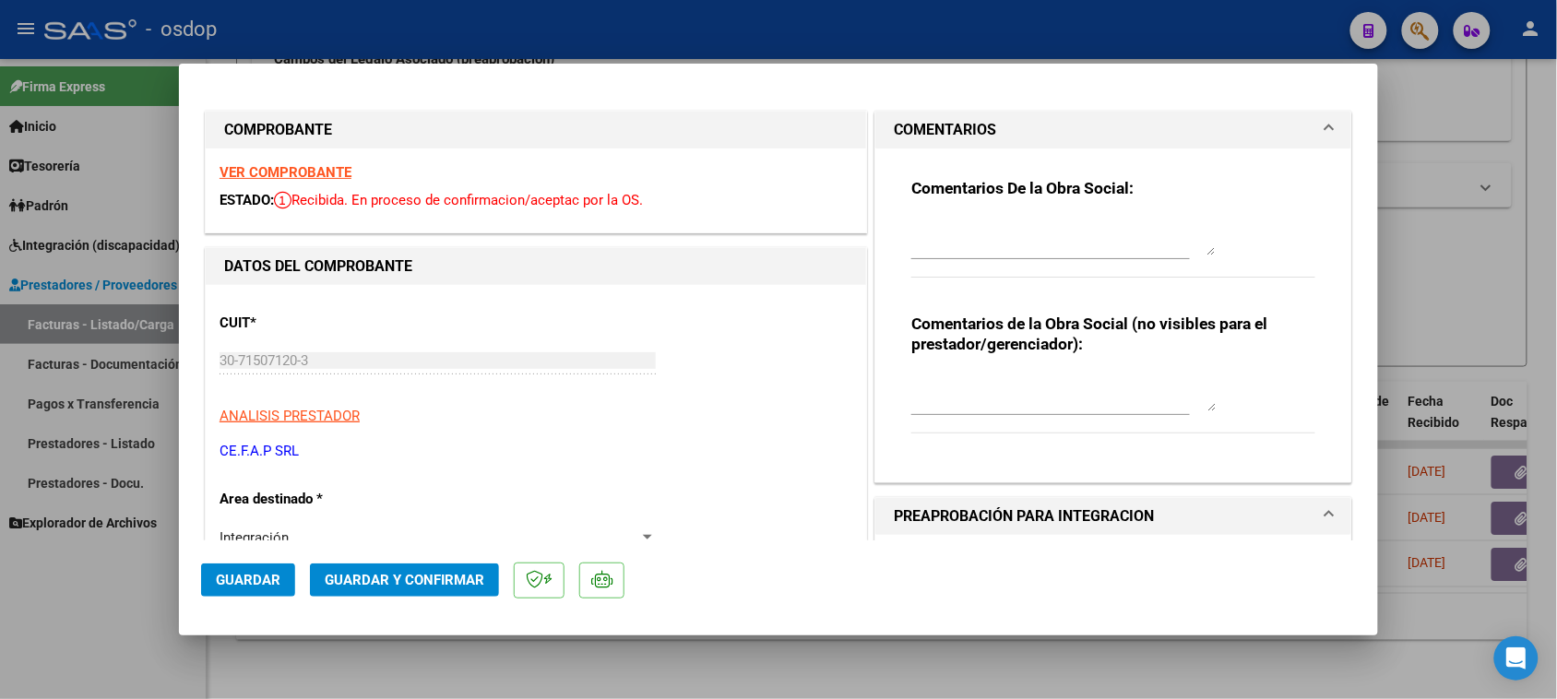
click at [990, 390] on textarea at bounding box center [1064, 393] width 304 height 37
click at [960, 384] on textarea "Liquidar: 185559.15" at bounding box center [1064, 393] width 304 height 37
click at [1047, 381] on textarea "Liquidar: $185559.15" at bounding box center [1064, 393] width 304 height 37
click at [1030, 402] on textarea "Liquidar: $185559.15 / Debitar: $ 12370.61 (Según planilla asist.corresponde fc…" at bounding box center [1064, 393] width 304 height 37
click at [1174, 397] on textarea "Liquidar: $185559.15 / Debitar: $ 12370.61 (Según planilla asist. corresponde f…" at bounding box center [1064, 393] width 304 height 37
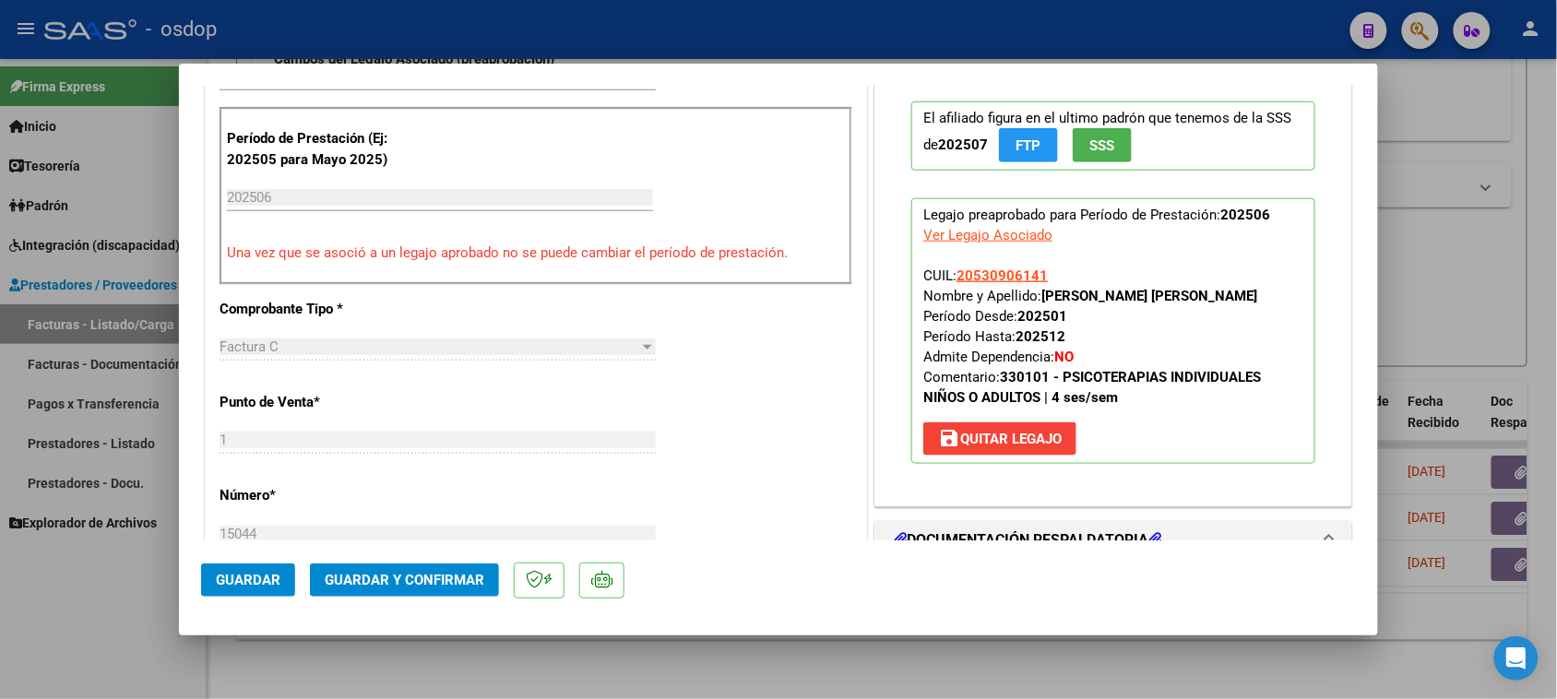
scroll to position [807, 0]
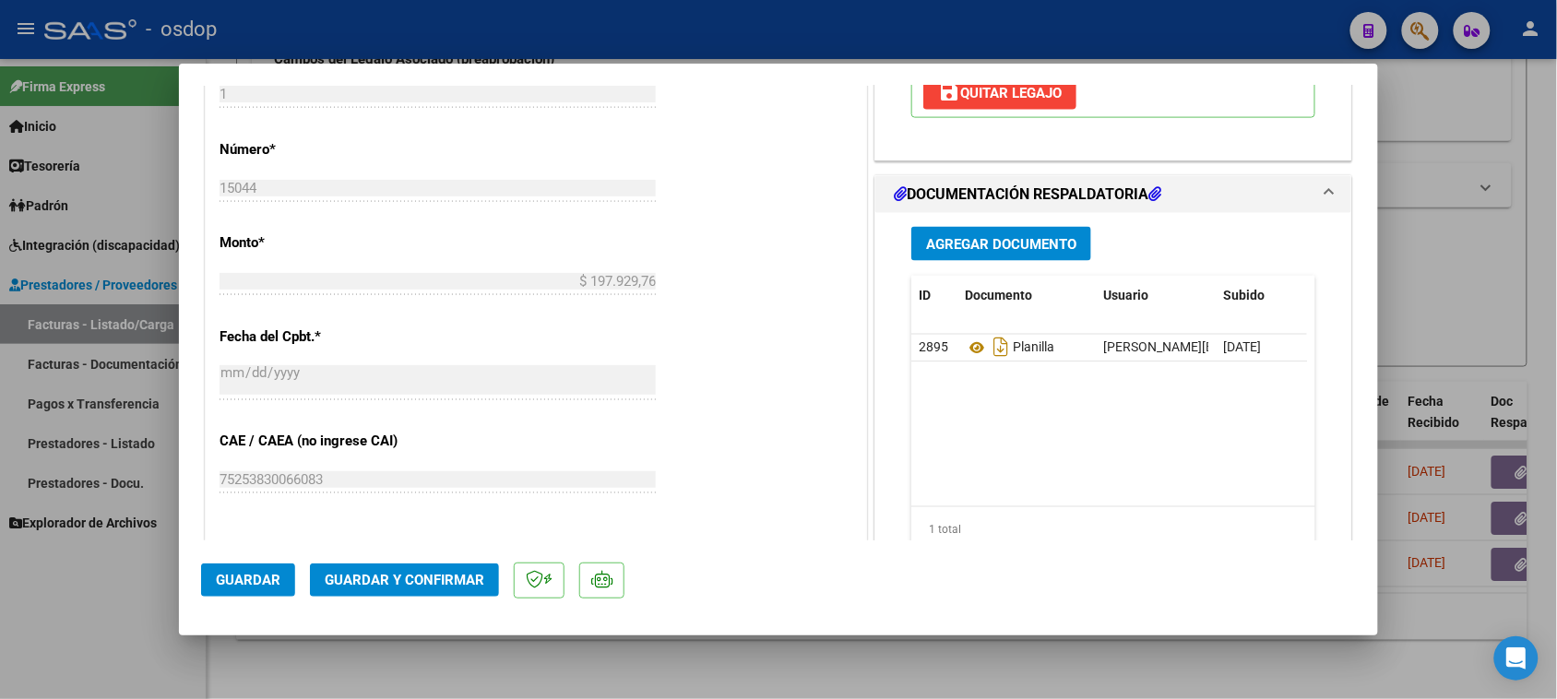
type textarea "Liquidar: $185559.15 / Debitar: $ 12370.61 (Según planilla asist. corresponde f…"
click at [385, 583] on span "Guardar y Confirmar" at bounding box center [405, 580] width 160 height 17
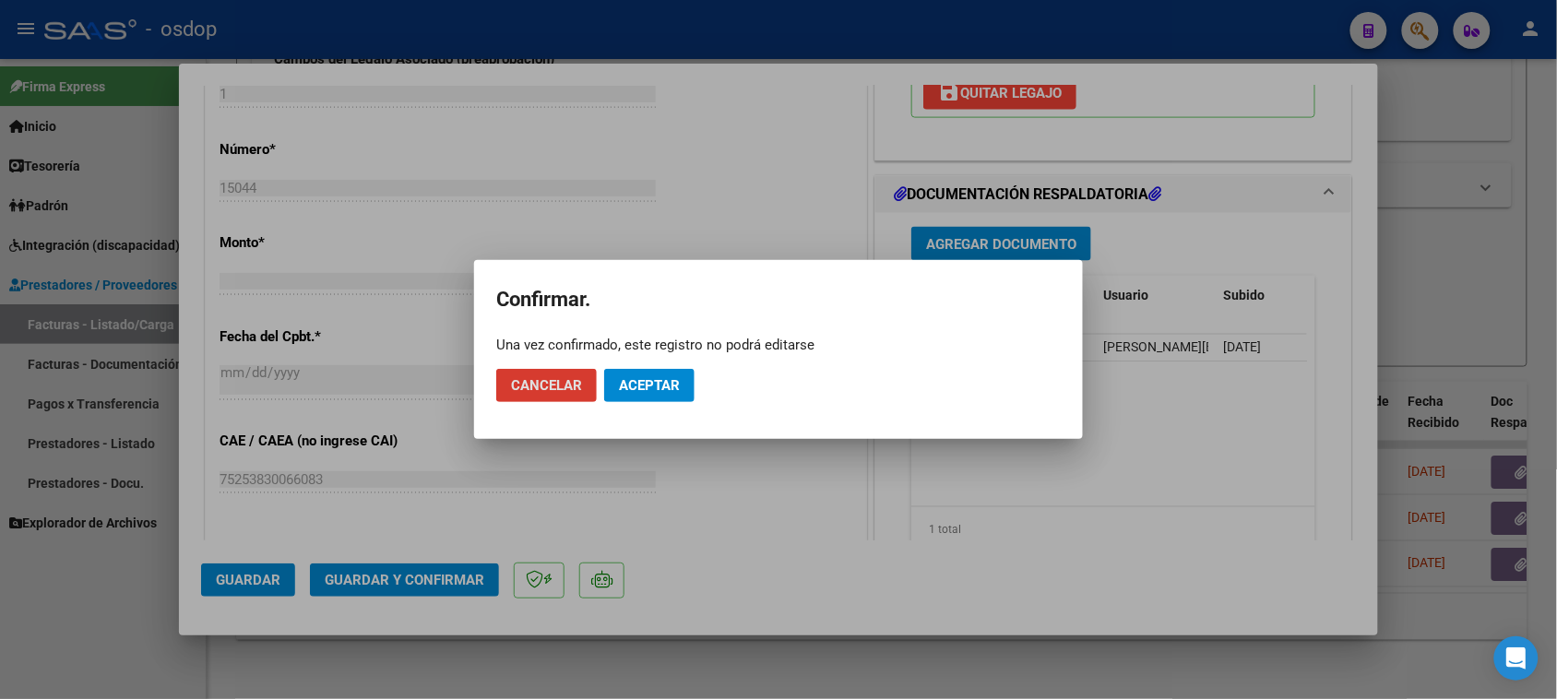
click at [635, 385] on span "Aceptar" at bounding box center [649, 385] width 61 height 17
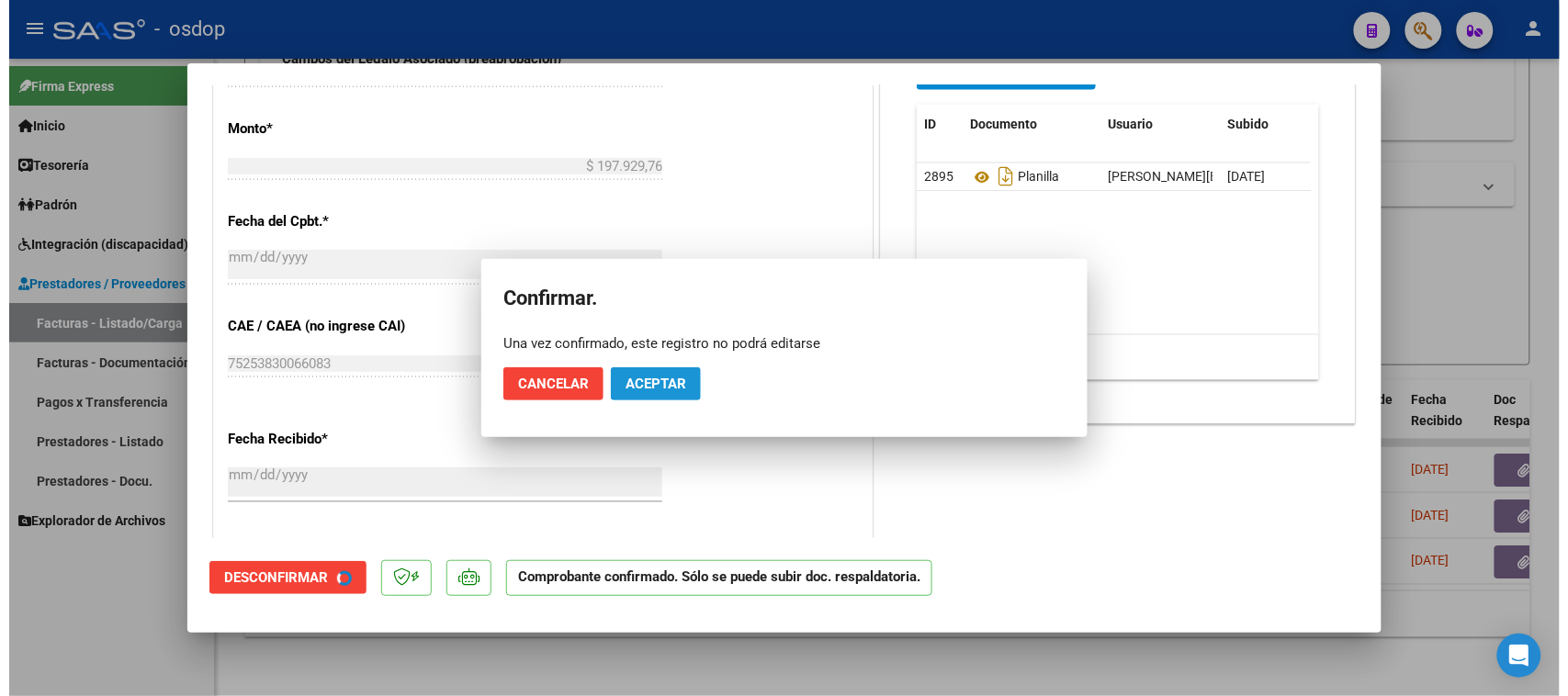
scroll to position [690, 0]
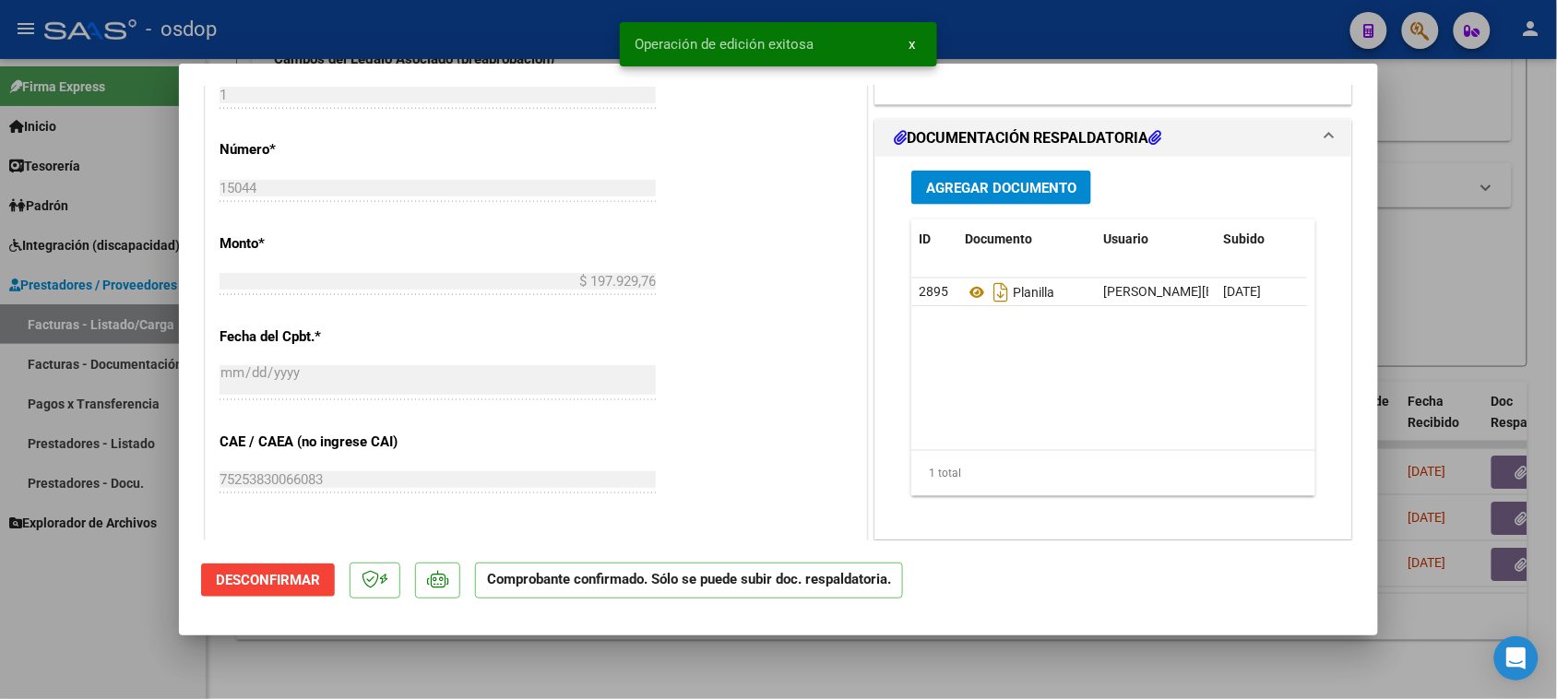
click at [838, 662] on div at bounding box center [778, 349] width 1557 height 699
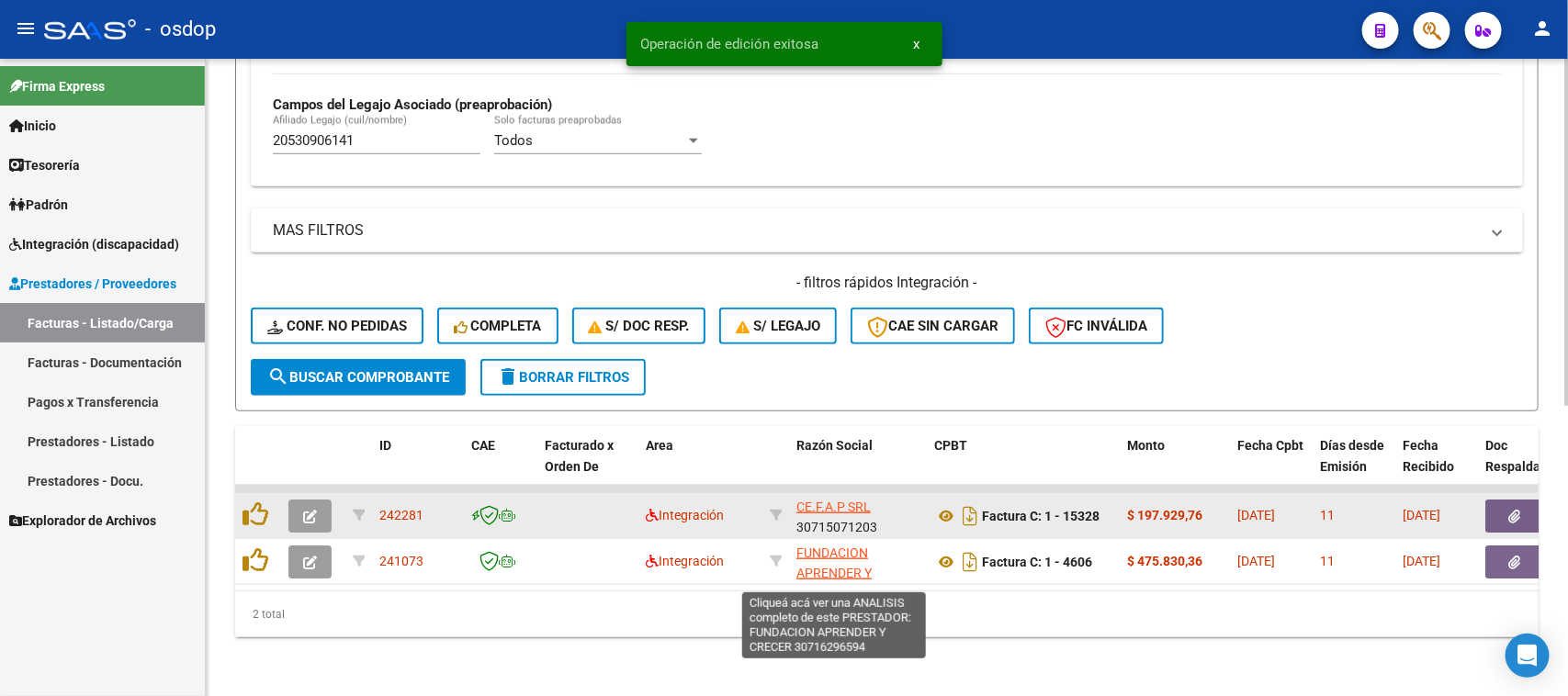
scroll to position [531, 0]
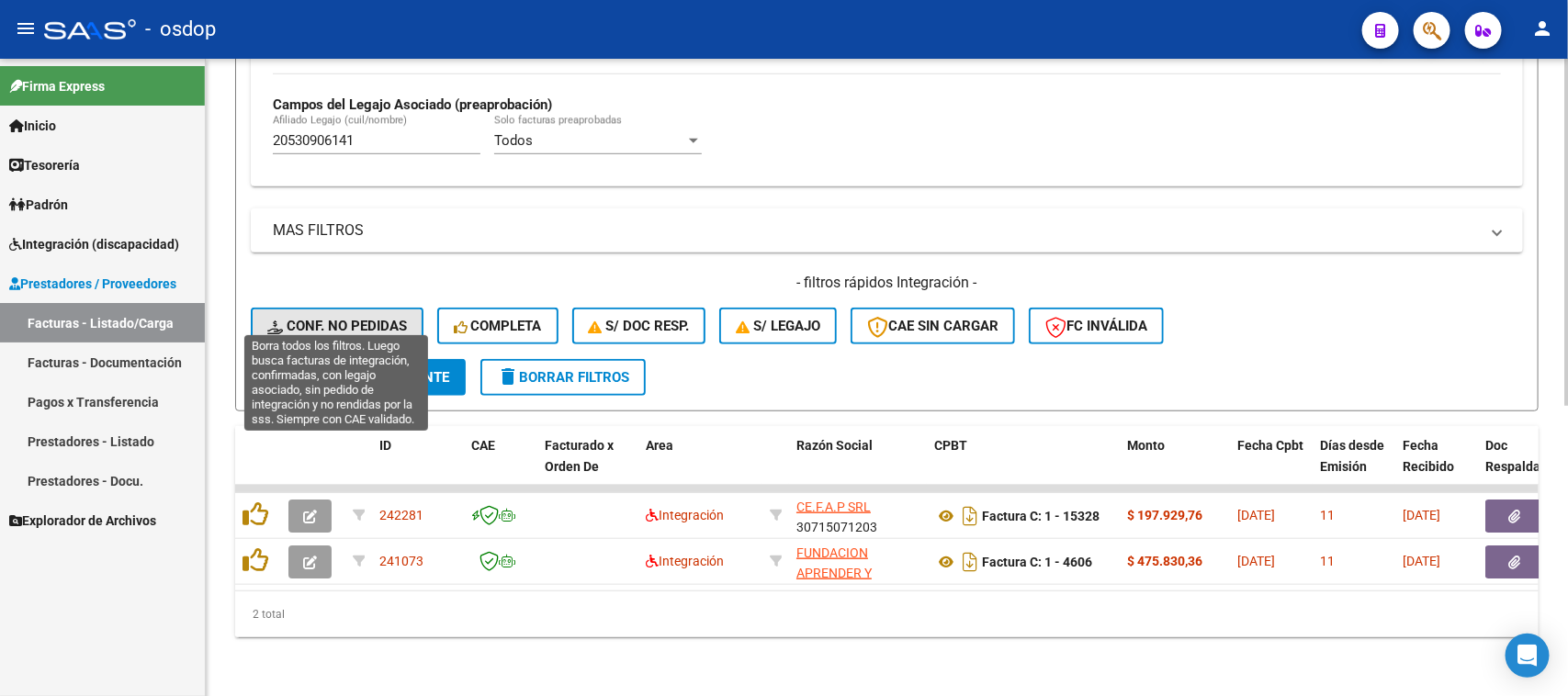
click at [361, 318] on span "Conf. no pedidas" at bounding box center [336, 326] width 139 height 17
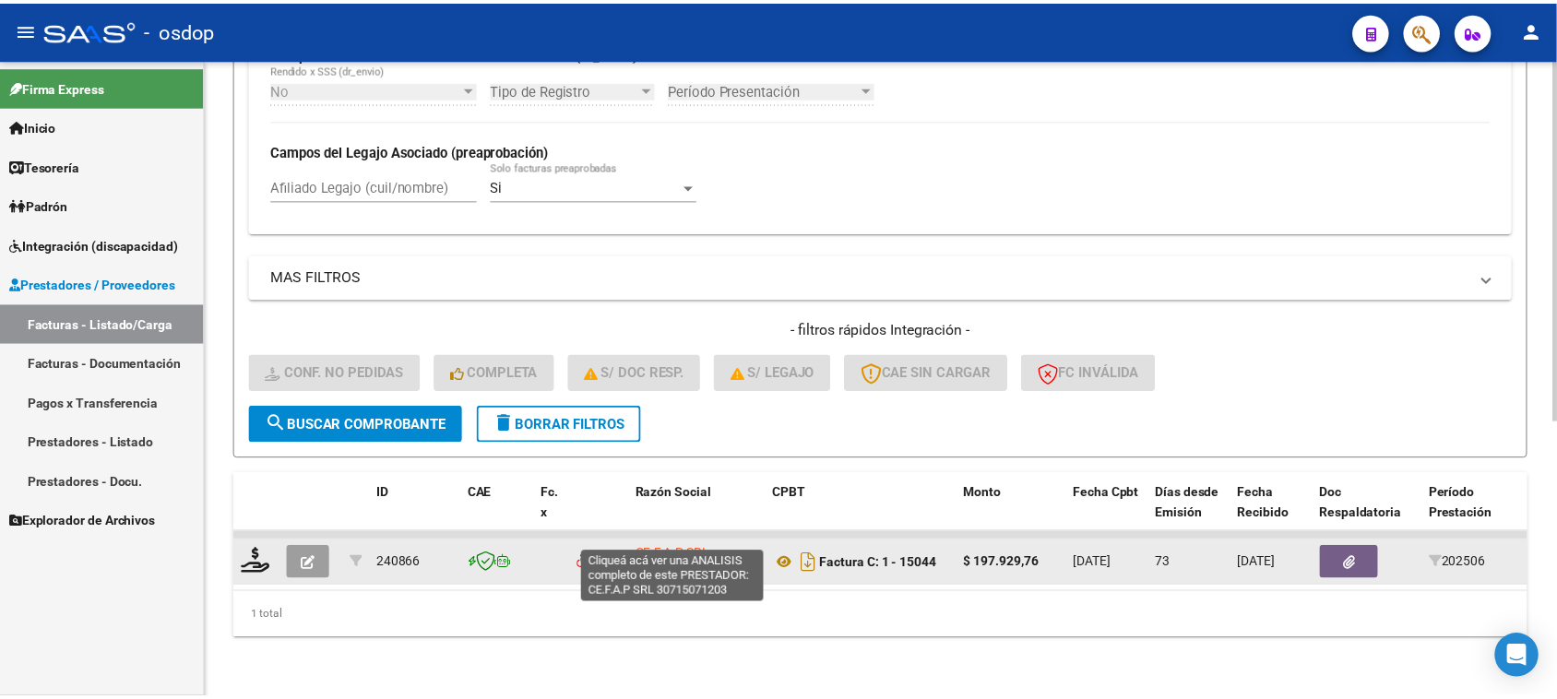
scroll to position [487, 0]
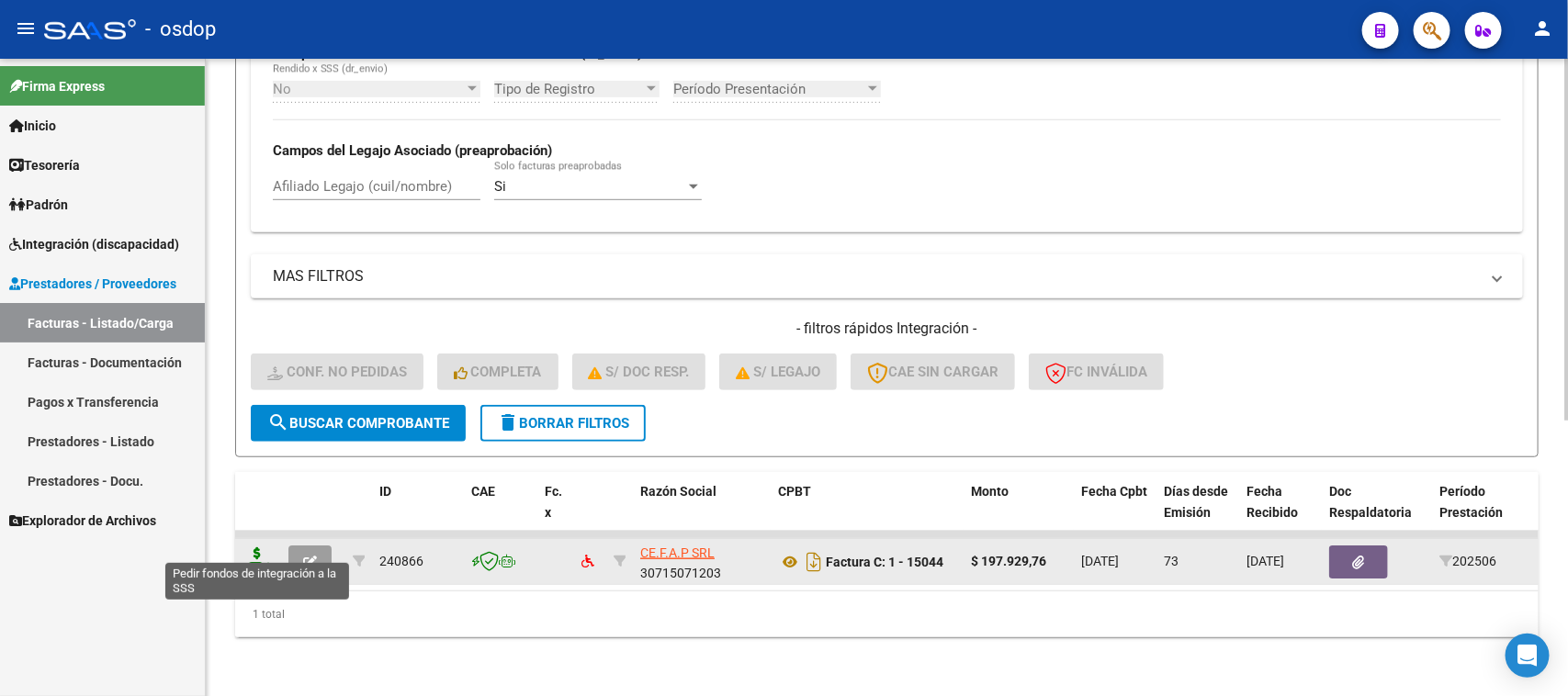
click at [264, 548] on icon at bounding box center [258, 561] width 30 height 26
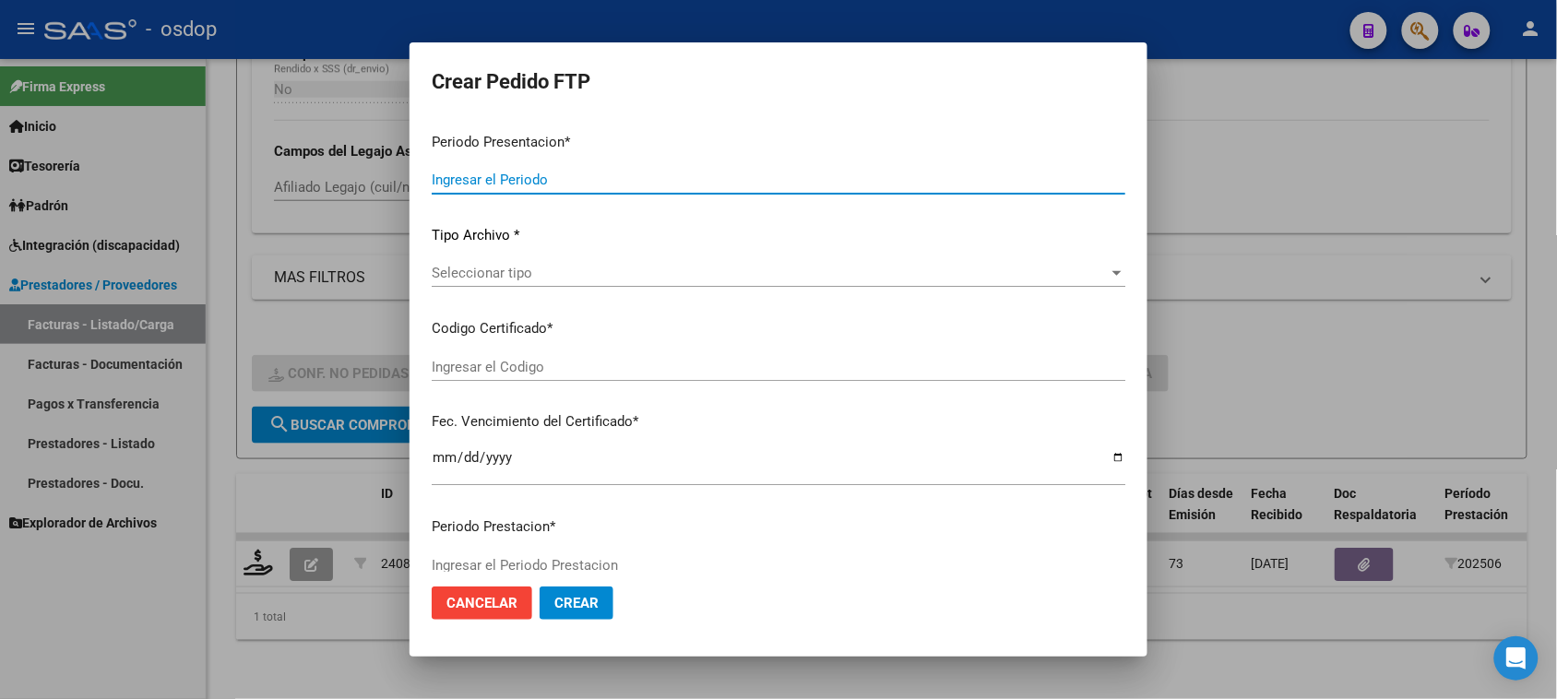
type input "202508"
type input "202506"
type input "$ 197.929,76"
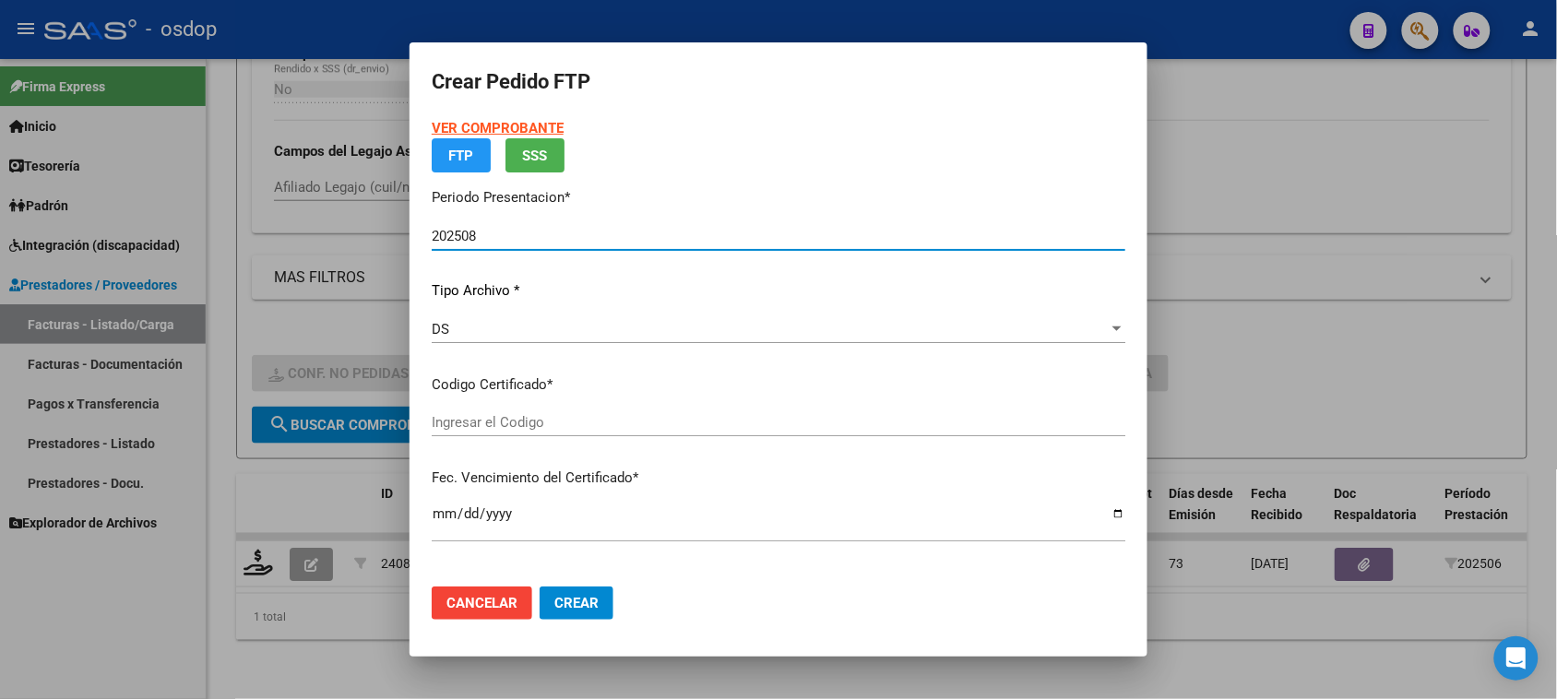
type input "8324138290"
type input "2029-09-13"
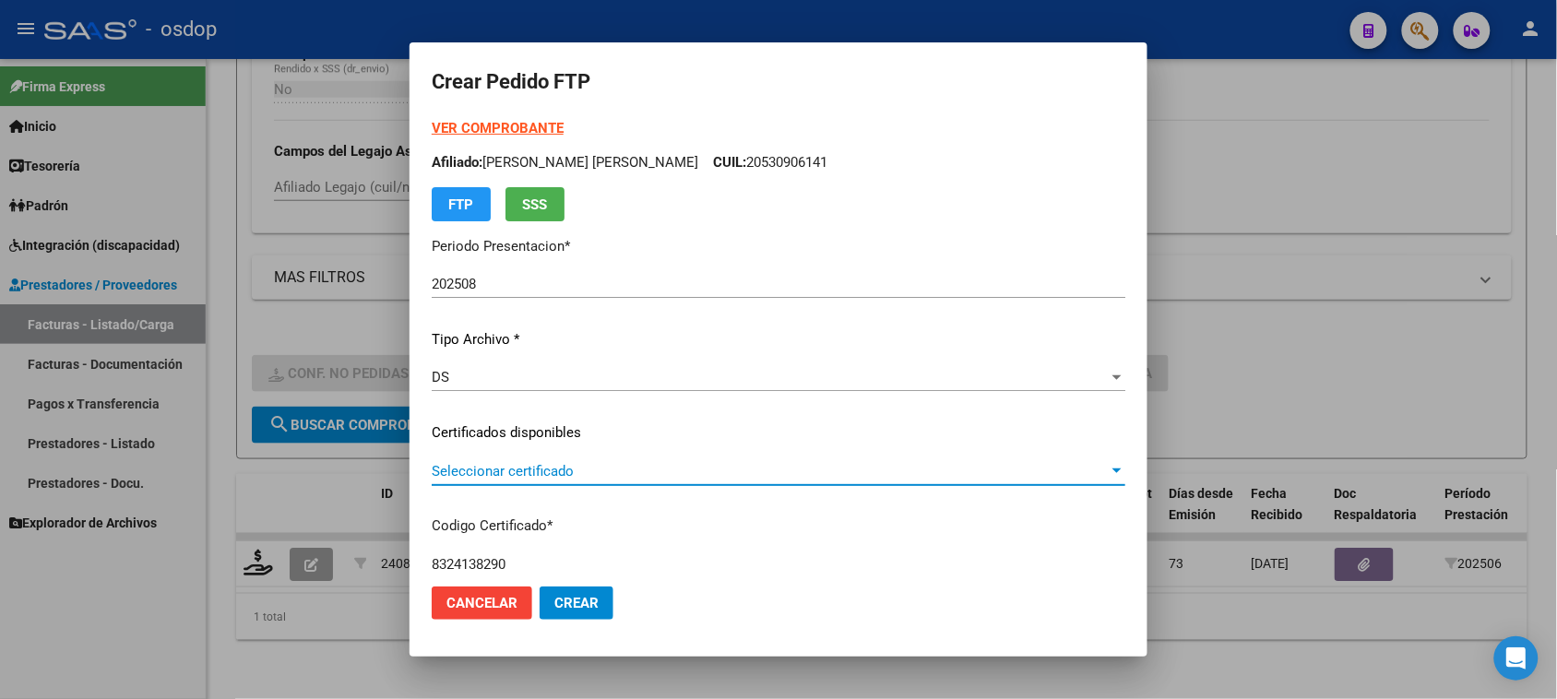
click at [610, 463] on span "Seleccionar certificado" at bounding box center [770, 471] width 677 height 17
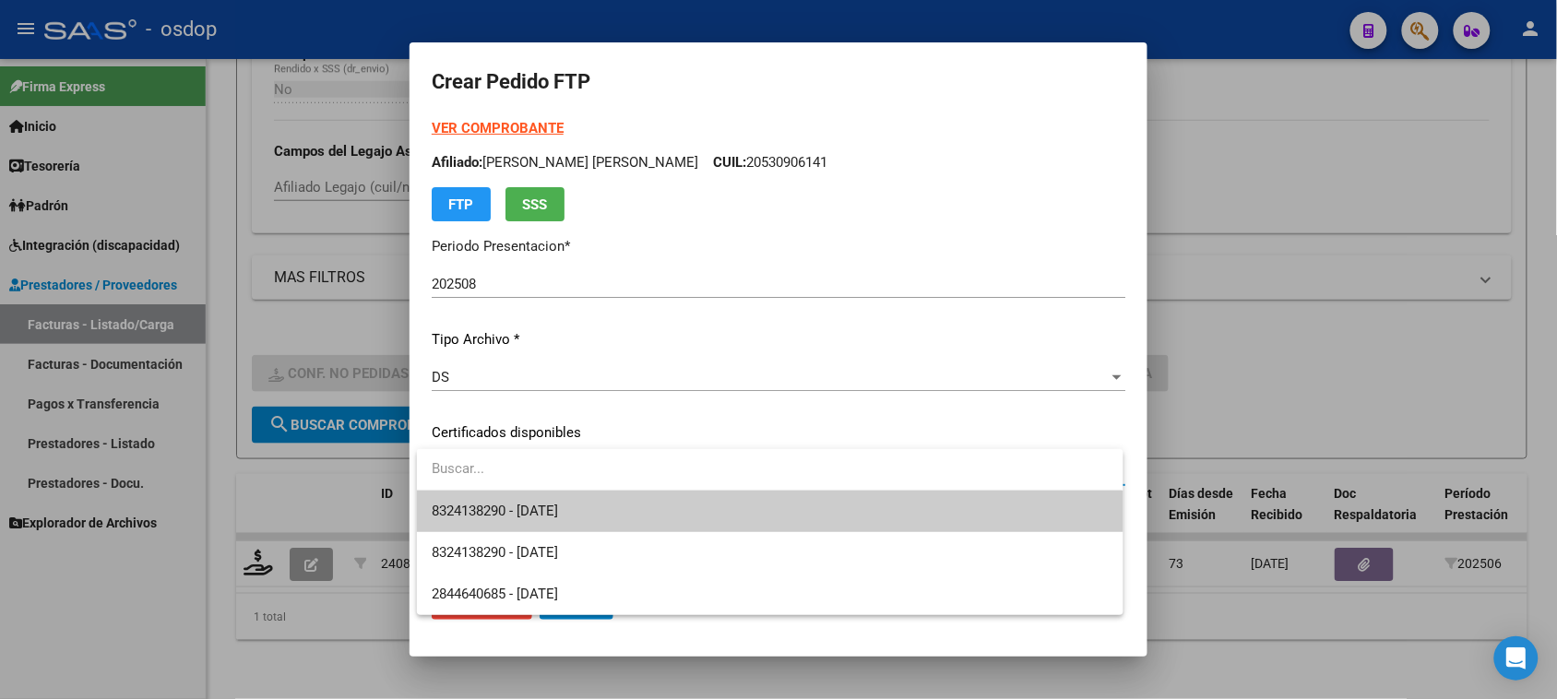
click at [602, 514] on span "8324138290 - 2029-09-13" at bounding box center [770, 512] width 676 height 42
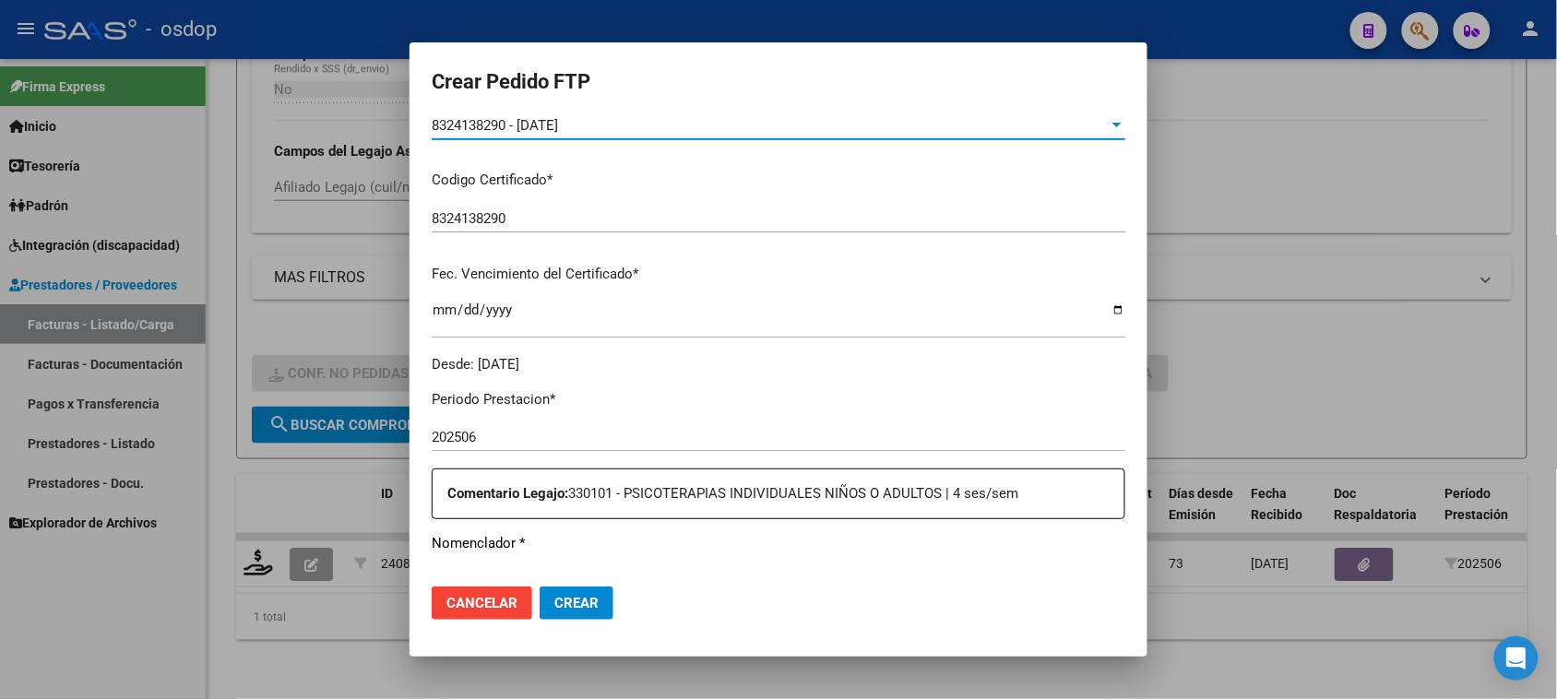
scroll to position [461, 0]
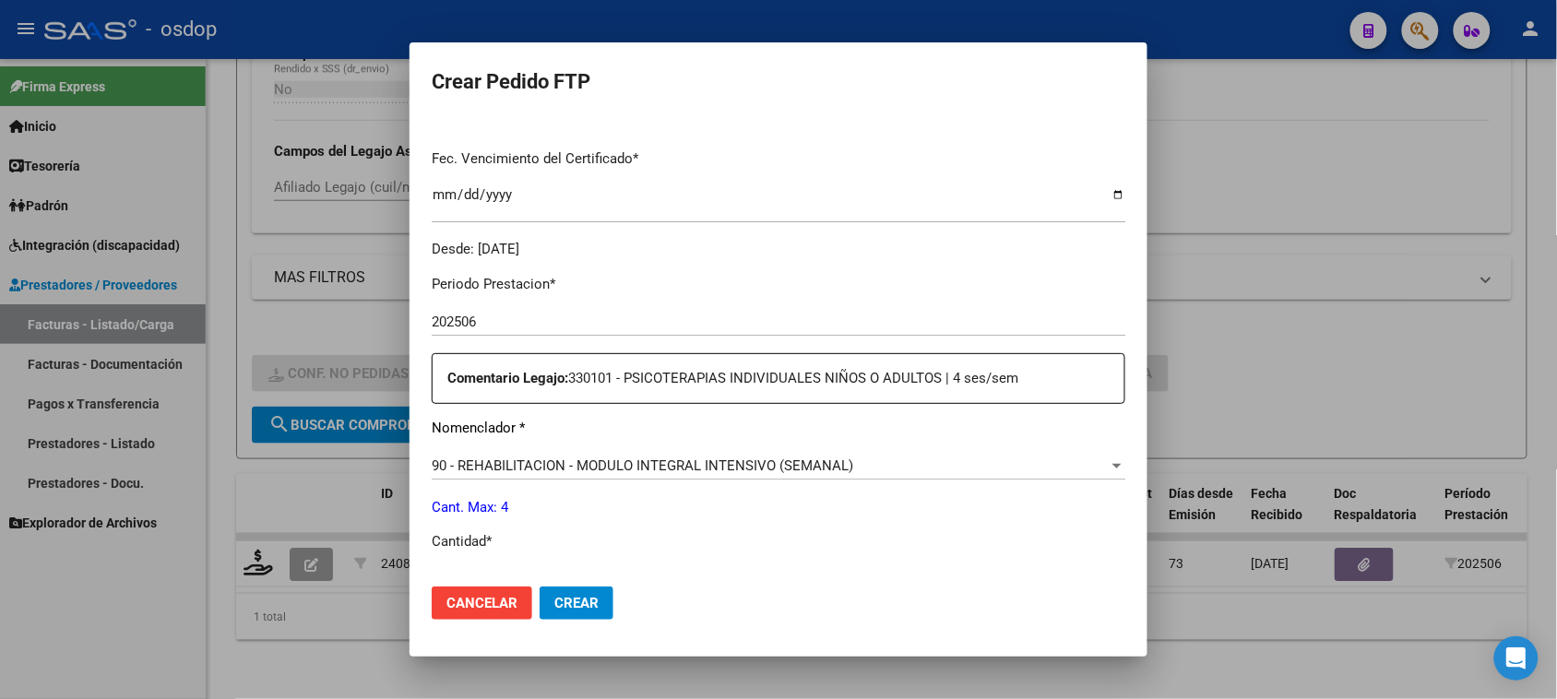
click at [798, 467] on span "90 - REHABILITACION - MODULO INTEGRAL INTENSIVO (SEMANAL)" at bounding box center [643, 466] width 422 height 17
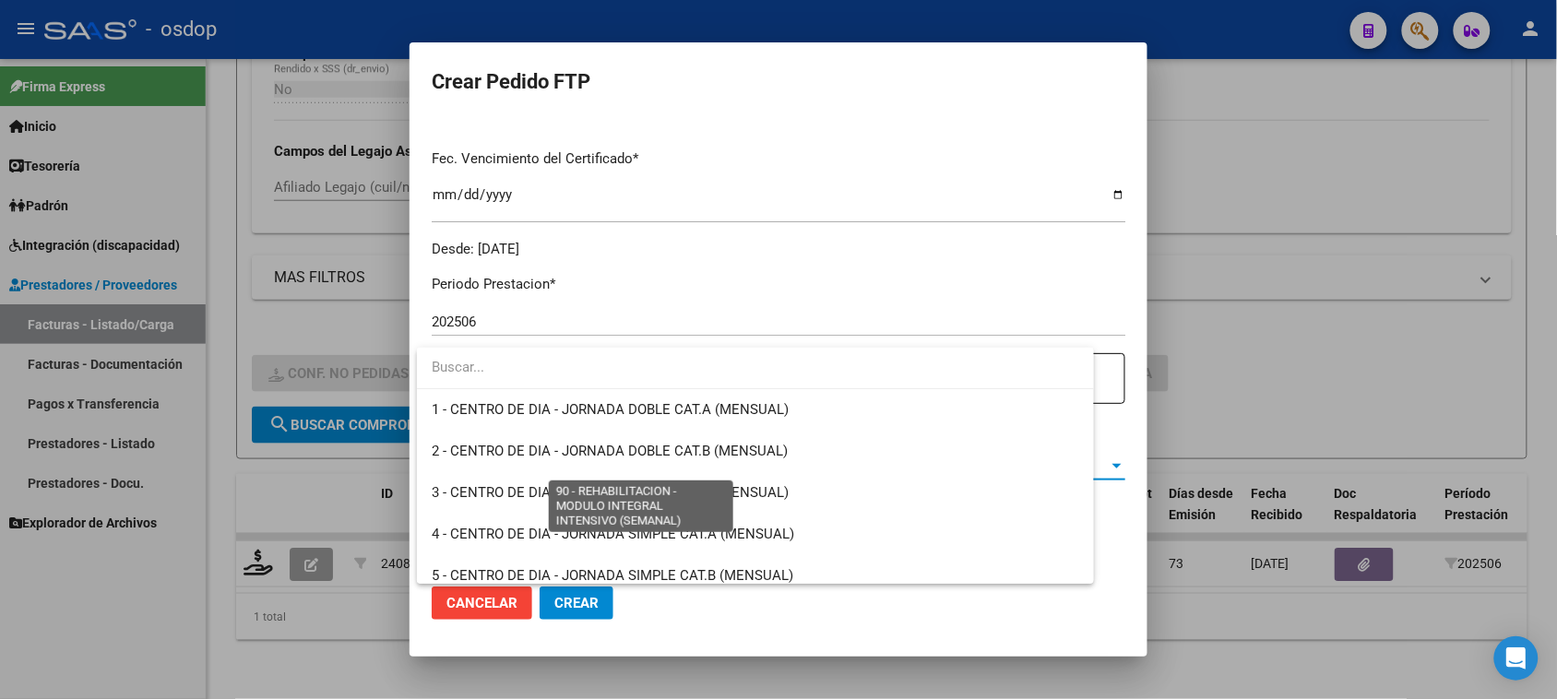
scroll to position [3640, 0]
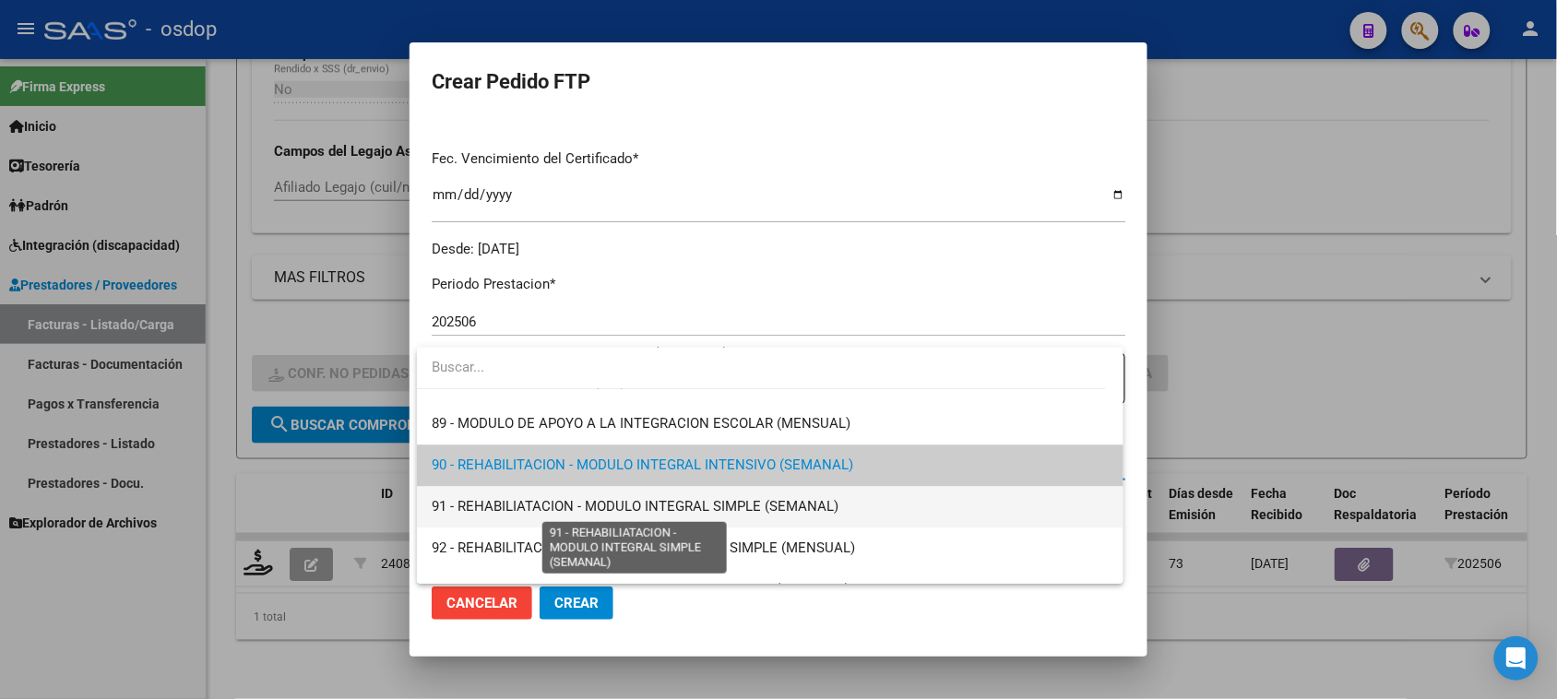
click at [798, 500] on span "91 - REHABILIATACION - MODULO INTEGRAL SIMPLE (SEMANAL)" at bounding box center [635, 506] width 407 height 17
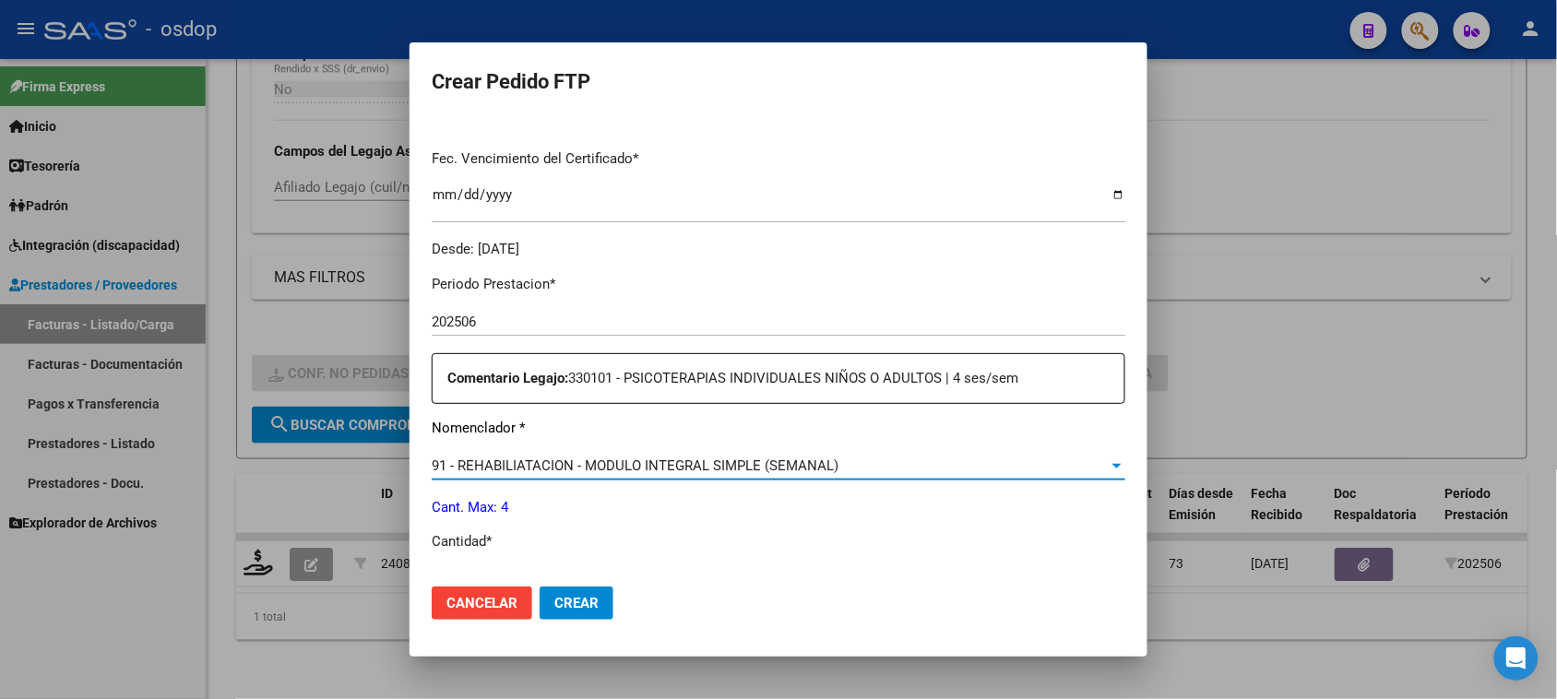
scroll to position [577, 0]
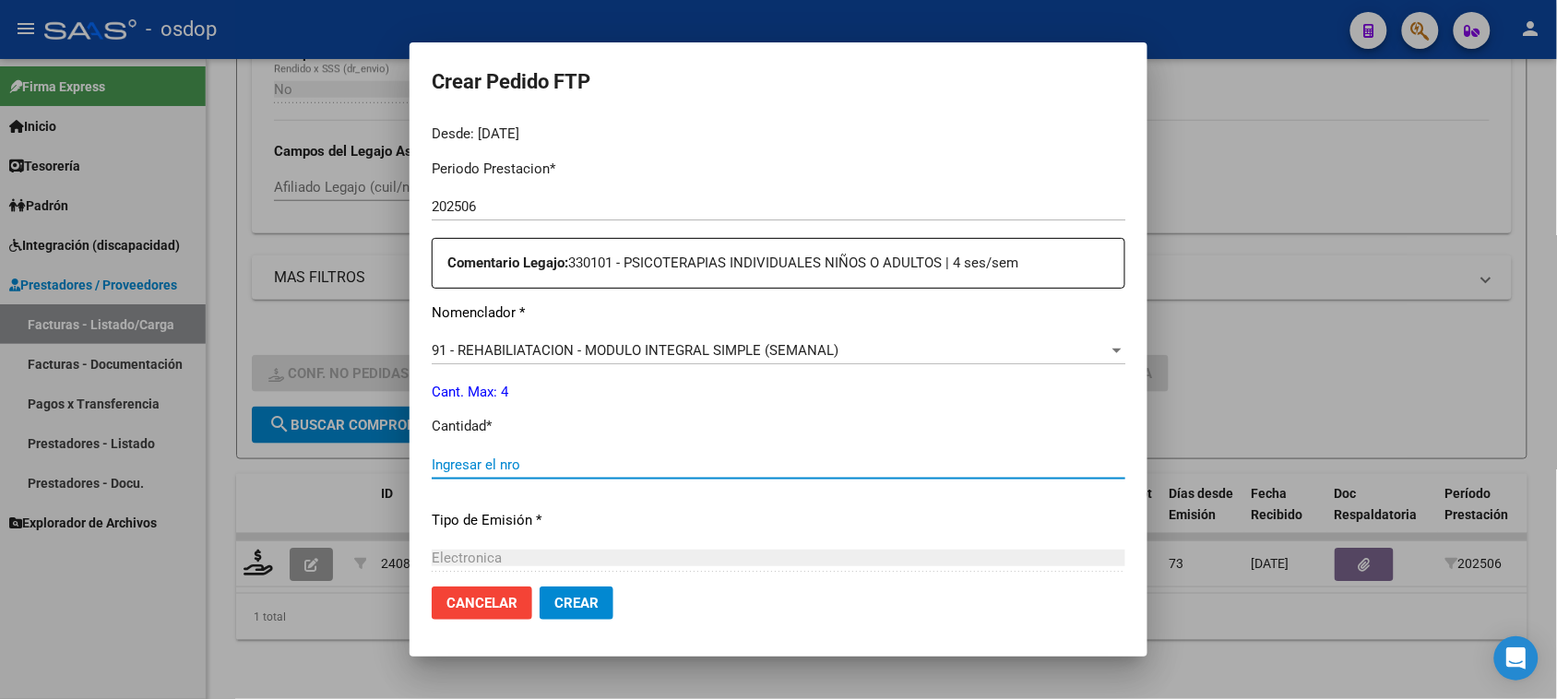
click at [575, 462] on input "Ingresar el nro" at bounding box center [779, 465] width 694 height 17
type input "4"
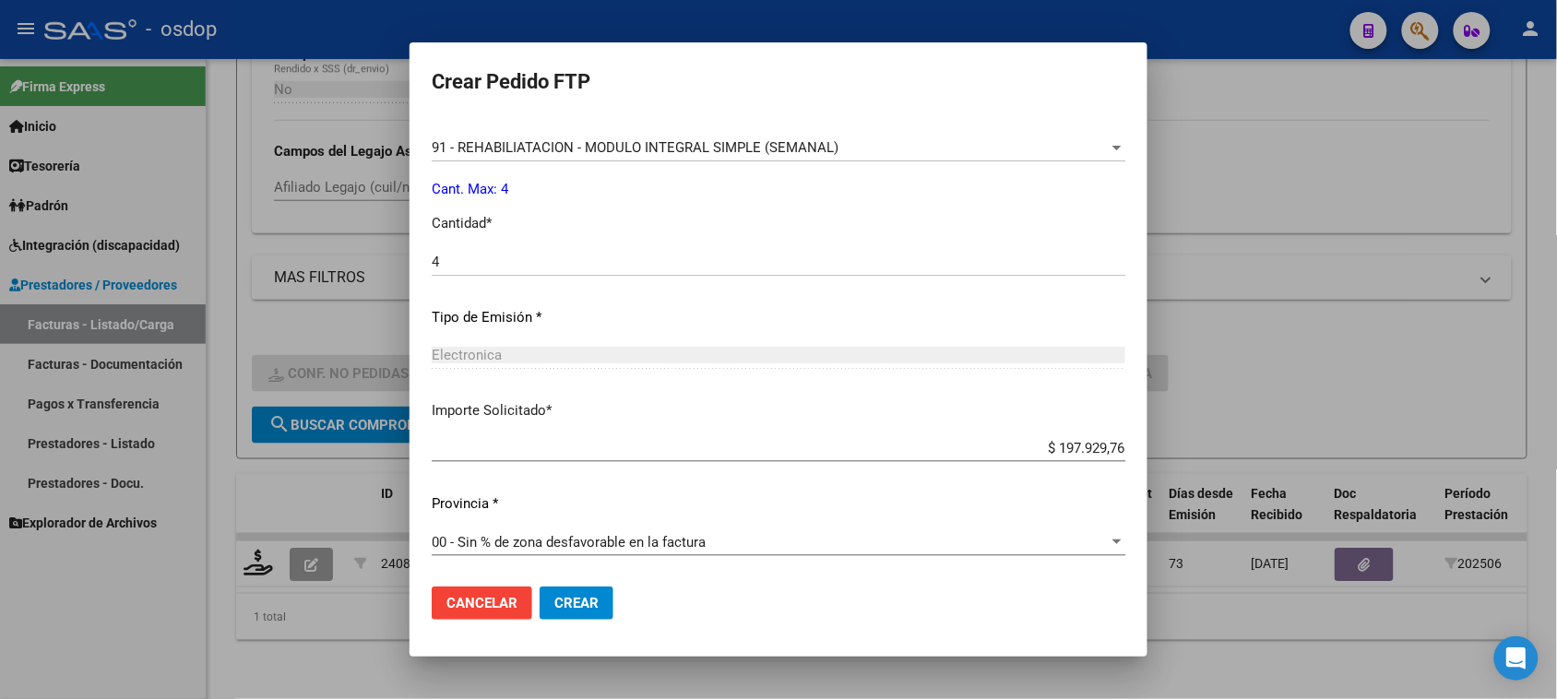
click at [1061, 446] on input "$ 197.929,76" at bounding box center [779, 448] width 694 height 17
click at [1080, 443] on input "$ 197.929,76" at bounding box center [779, 448] width 694 height 17
click at [1080, 444] on input "$ 197.929,76" at bounding box center [779, 448] width 694 height 17
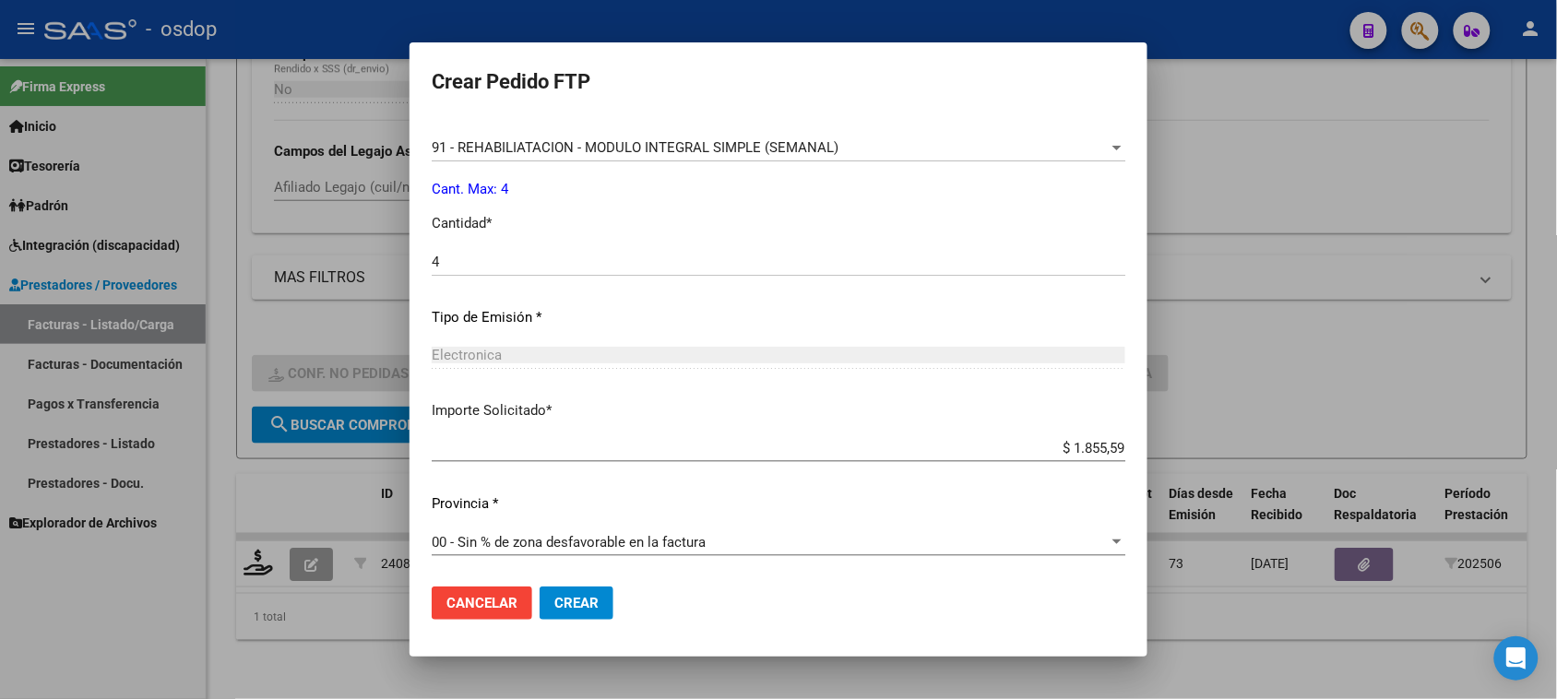
click at [1113, 452] on app-form-text-field "Importe Solicitado * $ 1.855,59 Ingresar imp. solicitado" at bounding box center [786, 428] width 709 height 57
click at [1103, 447] on input "$ 1.855,59" at bounding box center [779, 448] width 694 height 17
type input "$ 185.559,15"
click at [890, 522] on div "Periodo Prestacion * 202506 Ingresar el Periodo Prestacion Comentario Legajo: 3…" at bounding box center [779, 258] width 694 height 632
click at [579, 606] on span "Crear" at bounding box center [577, 603] width 44 height 17
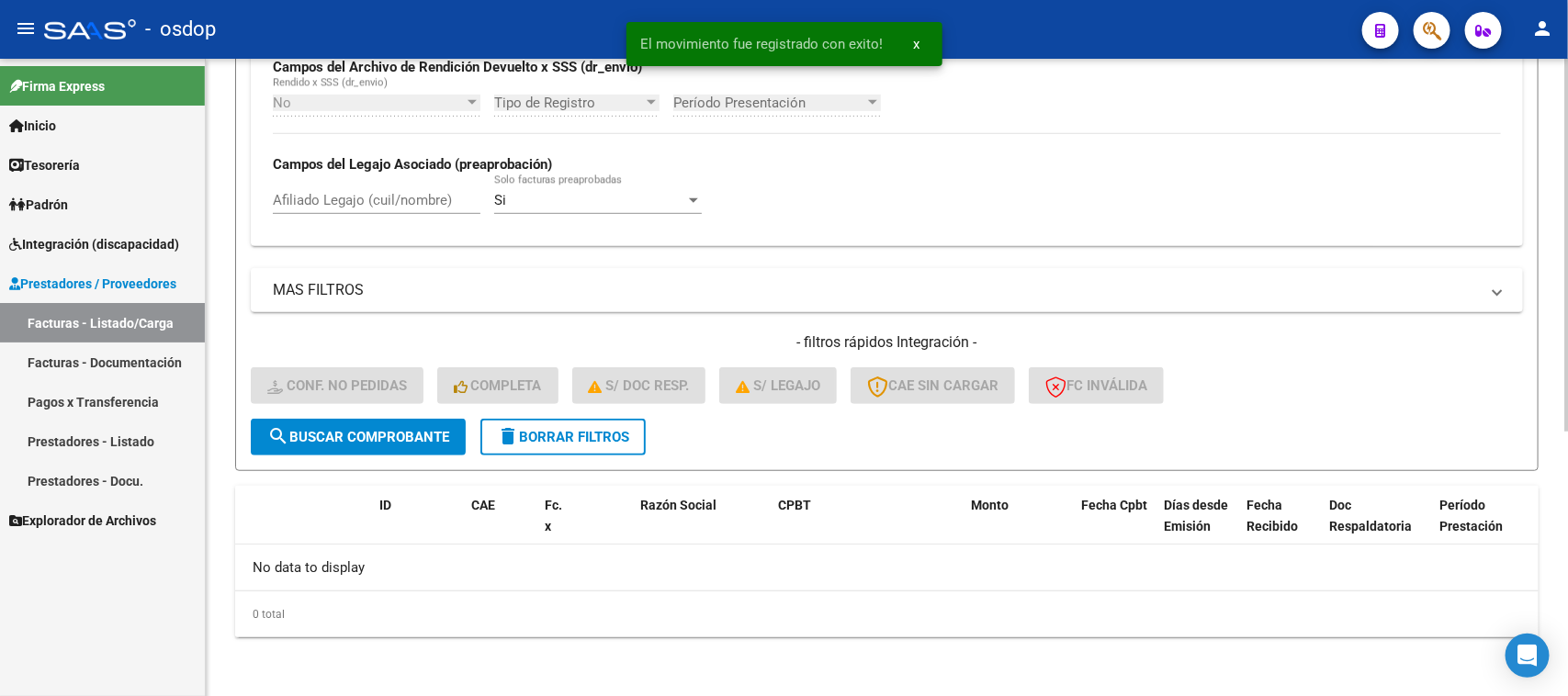
scroll to position [453, 0]
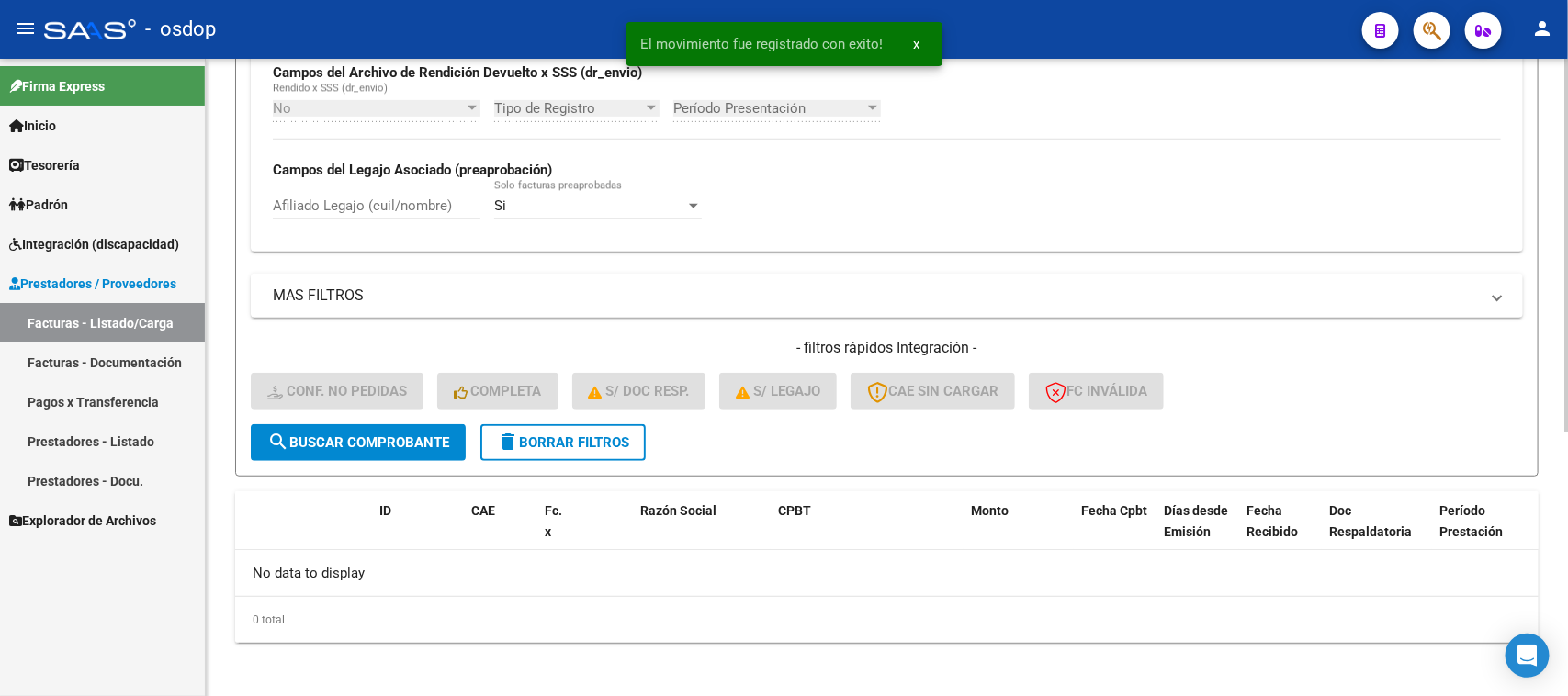
click at [561, 434] on span "delete Borrar Filtros" at bounding box center [562, 442] width 132 height 17
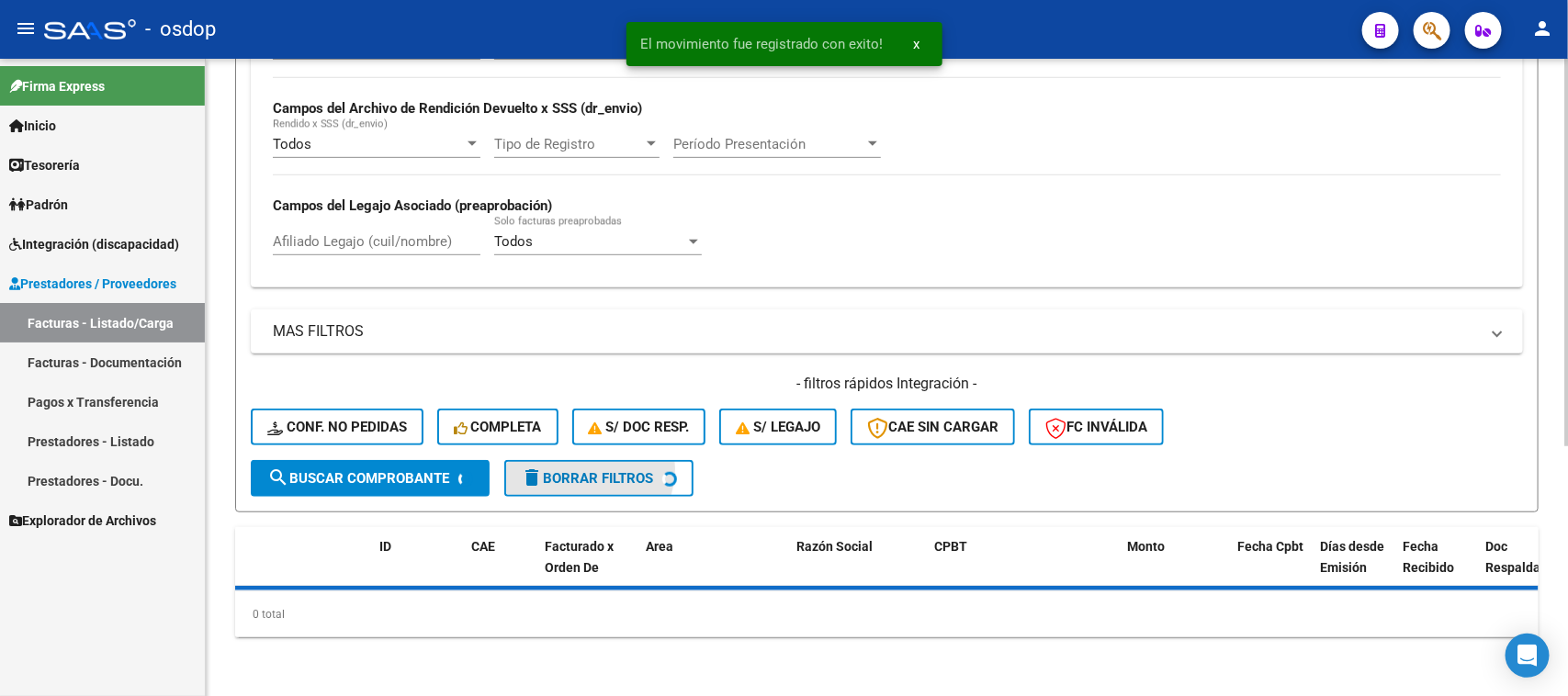
scroll to position [411, 0]
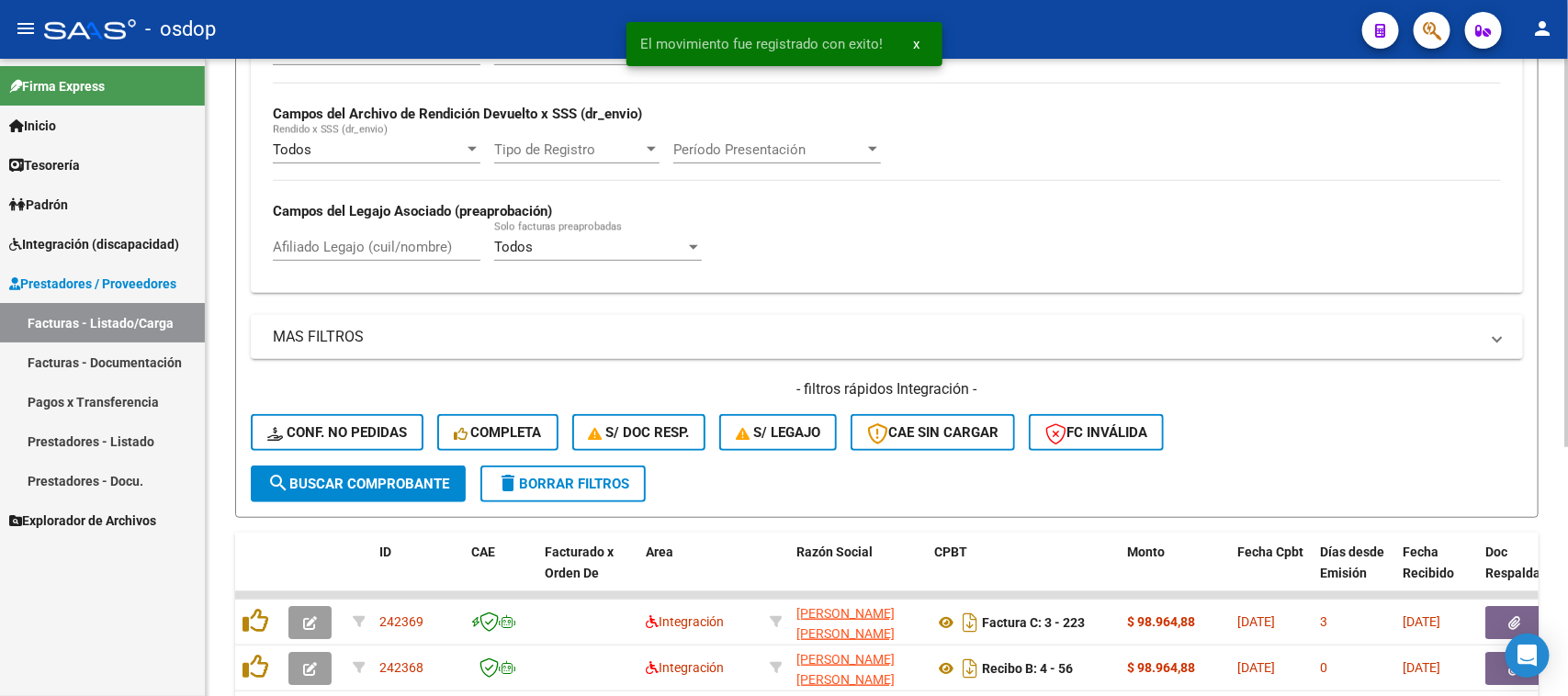
click at [418, 235] on div "Todos Cargado en Para Enviar SSS Período De Prestación Campos del Archivo de Re…" at bounding box center [887, 159] width 1272 height 267
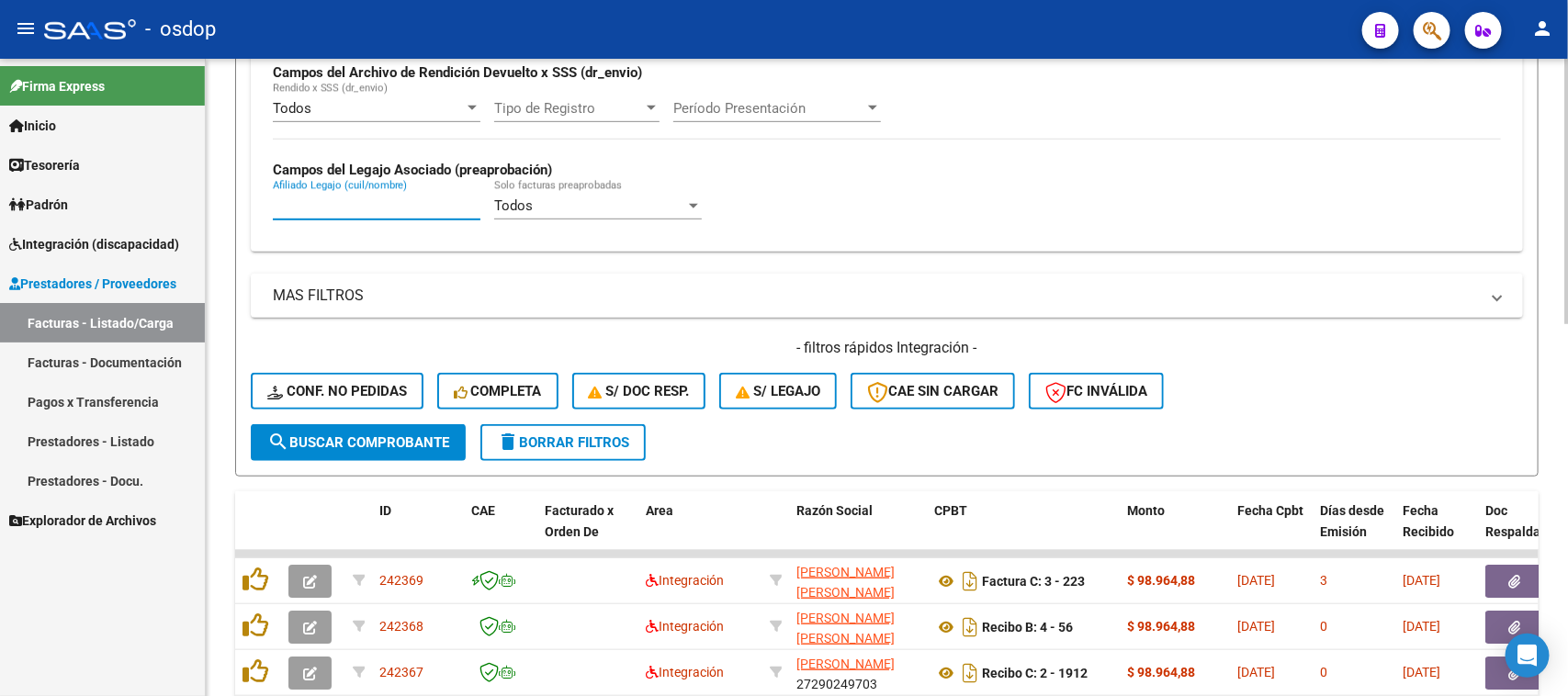
click at [364, 208] on input "Afiliado Legajo (cuil/nombre)" at bounding box center [376, 205] width 208 height 17
paste input "20530906141"
type input "20530906141"
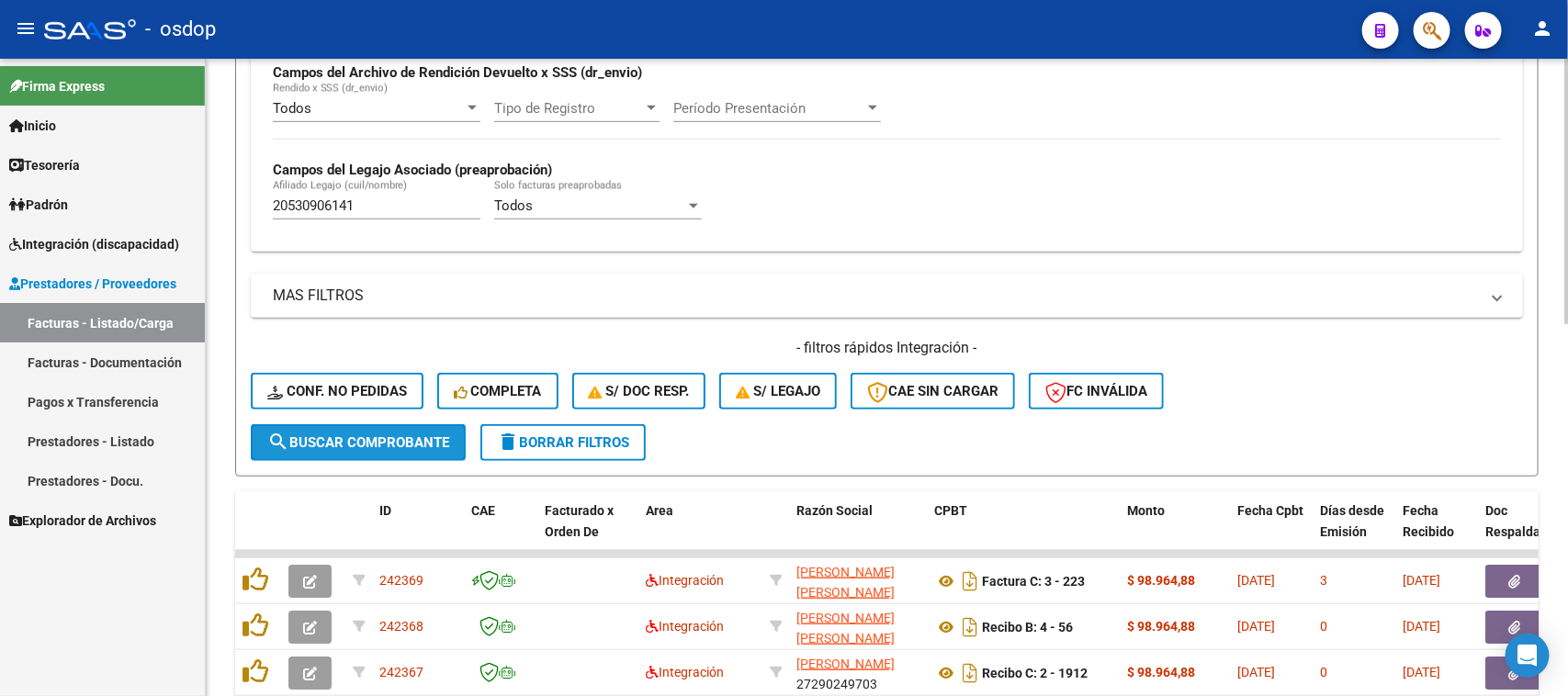
click at [376, 437] on span "search Buscar Comprobante" at bounding box center [357, 442] width 182 height 17
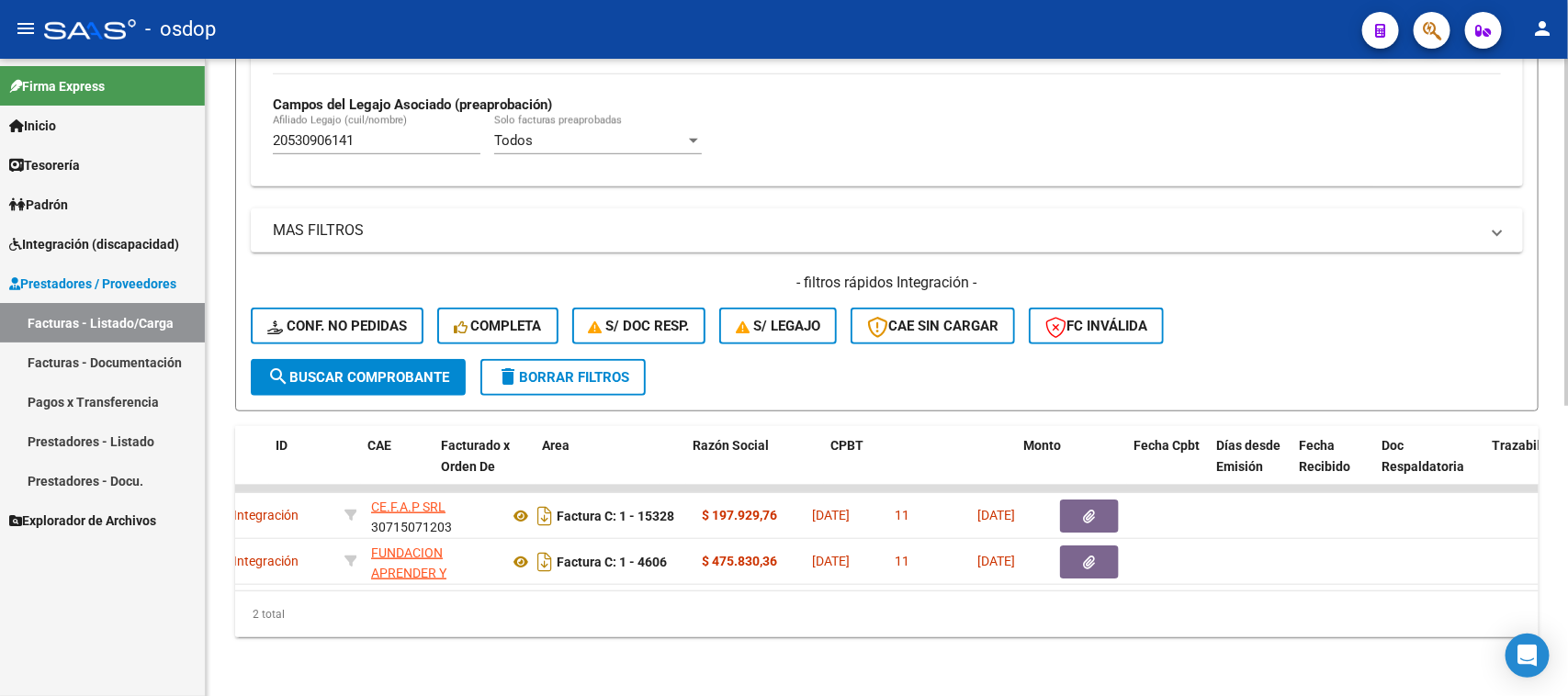
scroll to position [0, 0]
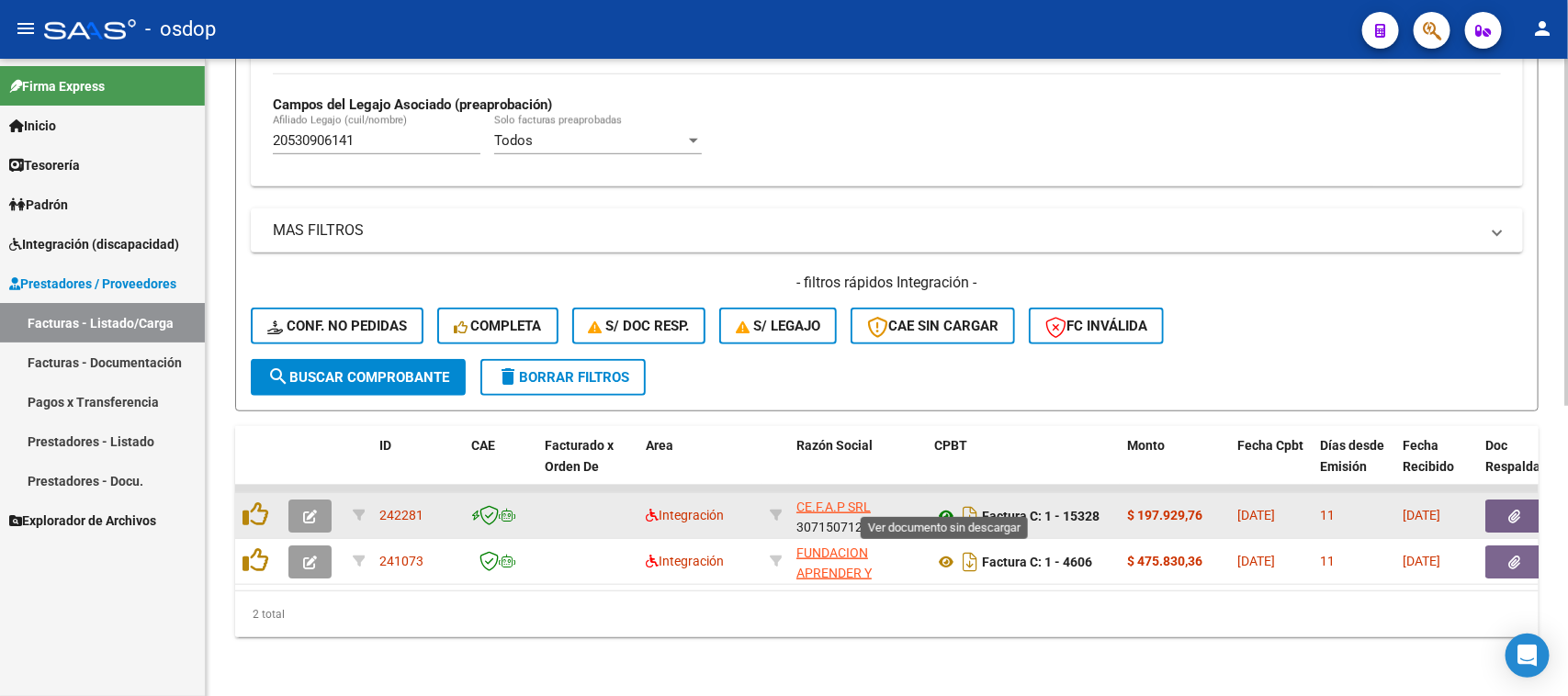
click at [949, 505] on icon at bounding box center [946, 516] width 24 height 22
click at [1509, 516] on datatable-body-cell at bounding box center [1533, 515] width 111 height 45
click at [1511, 510] on icon "button" at bounding box center [1515, 517] width 12 height 14
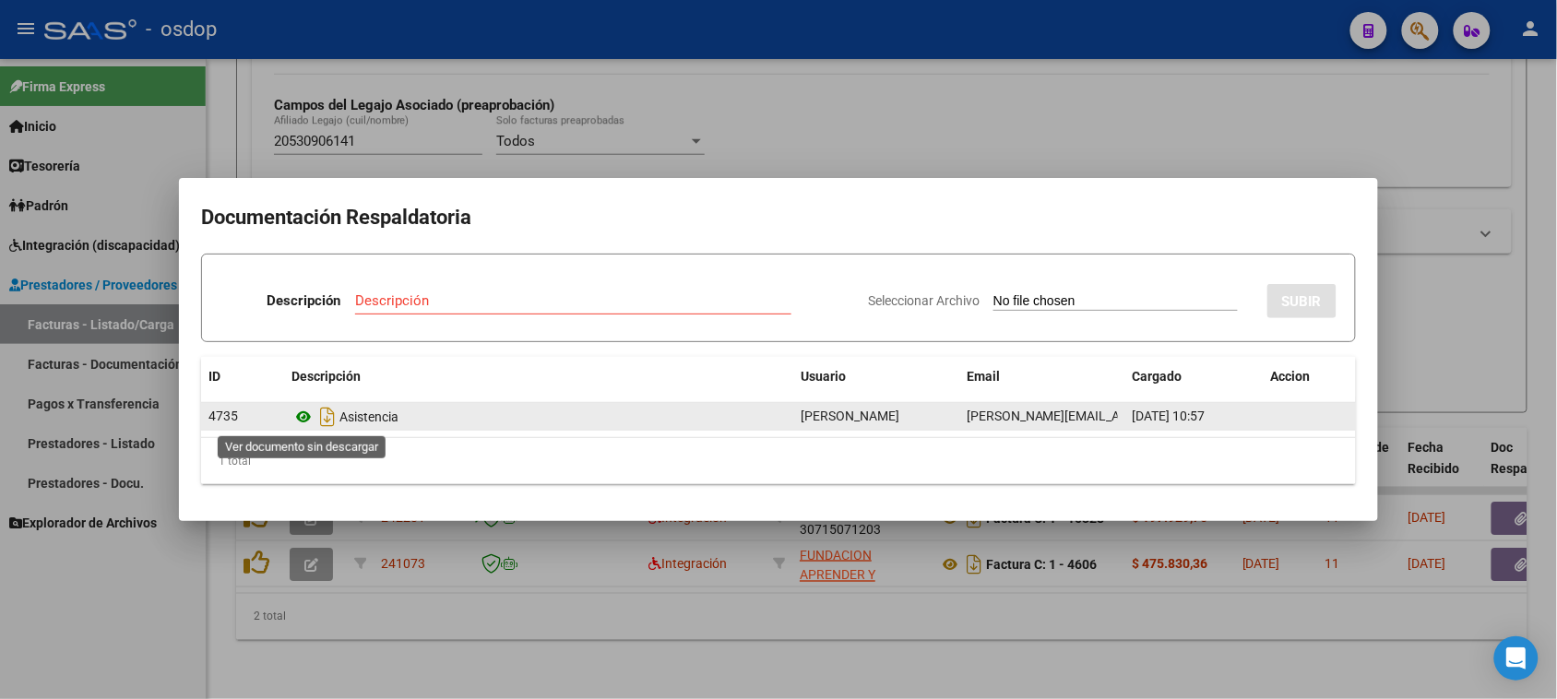
click at [302, 418] on icon at bounding box center [304, 417] width 24 height 22
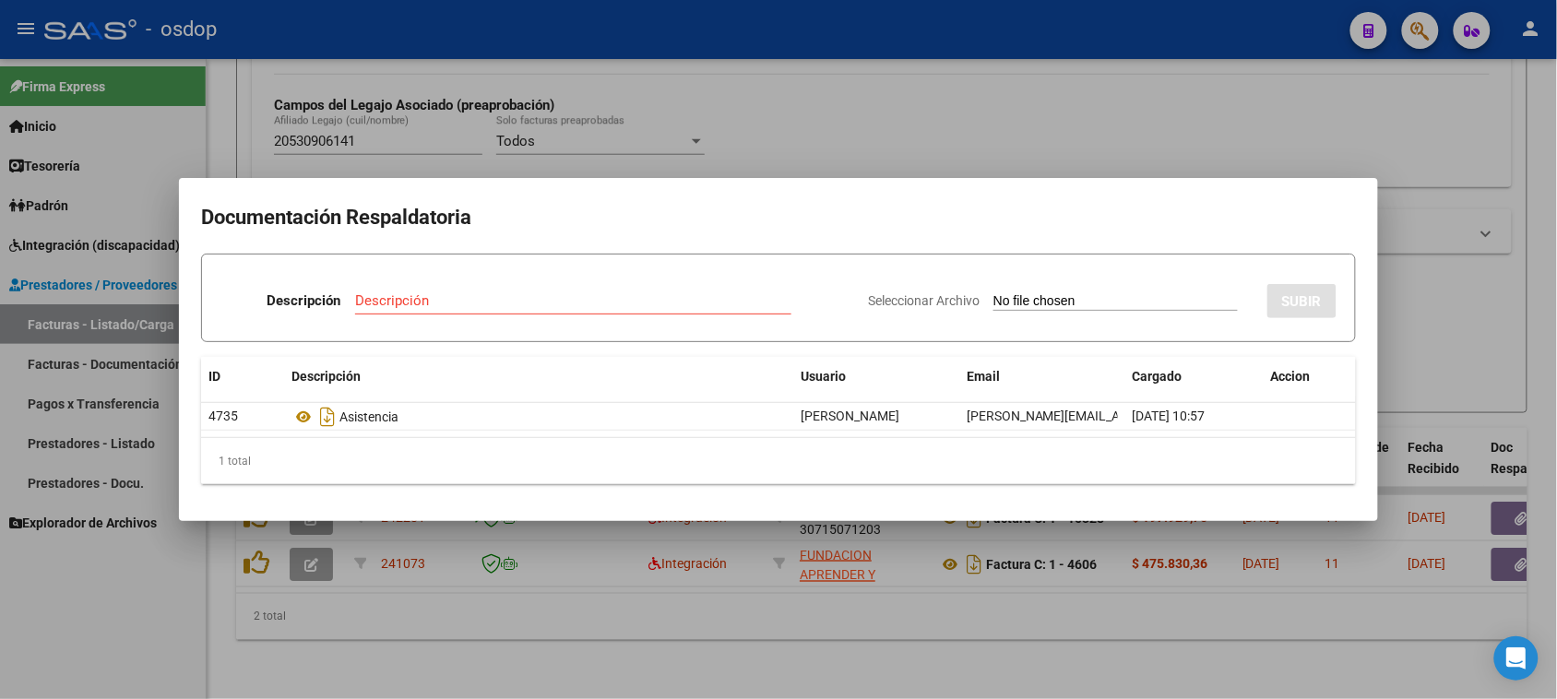
click at [748, 602] on div at bounding box center [778, 349] width 1557 height 699
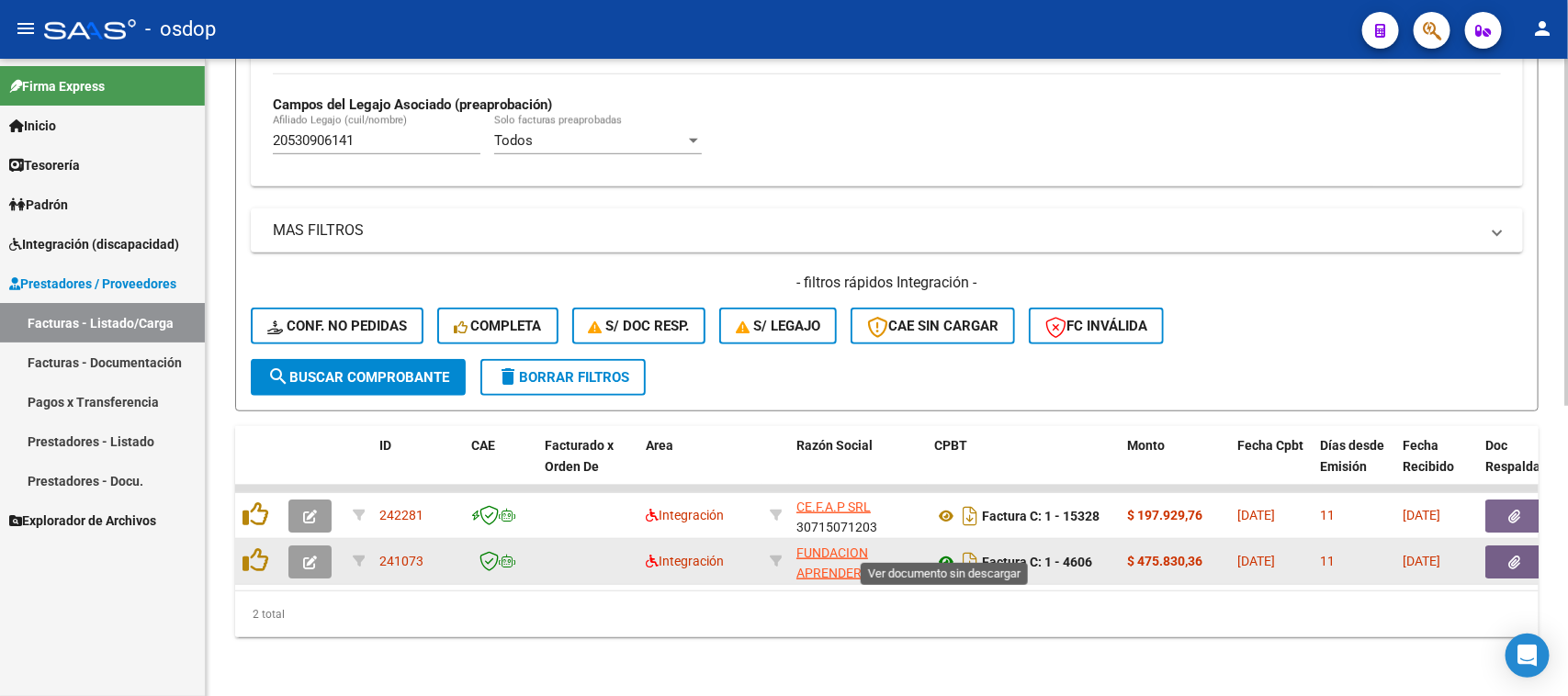
click at [947, 552] on icon at bounding box center [946, 563] width 24 height 22
click at [1532, 546] on button "button" at bounding box center [1514, 562] width 59 height 33
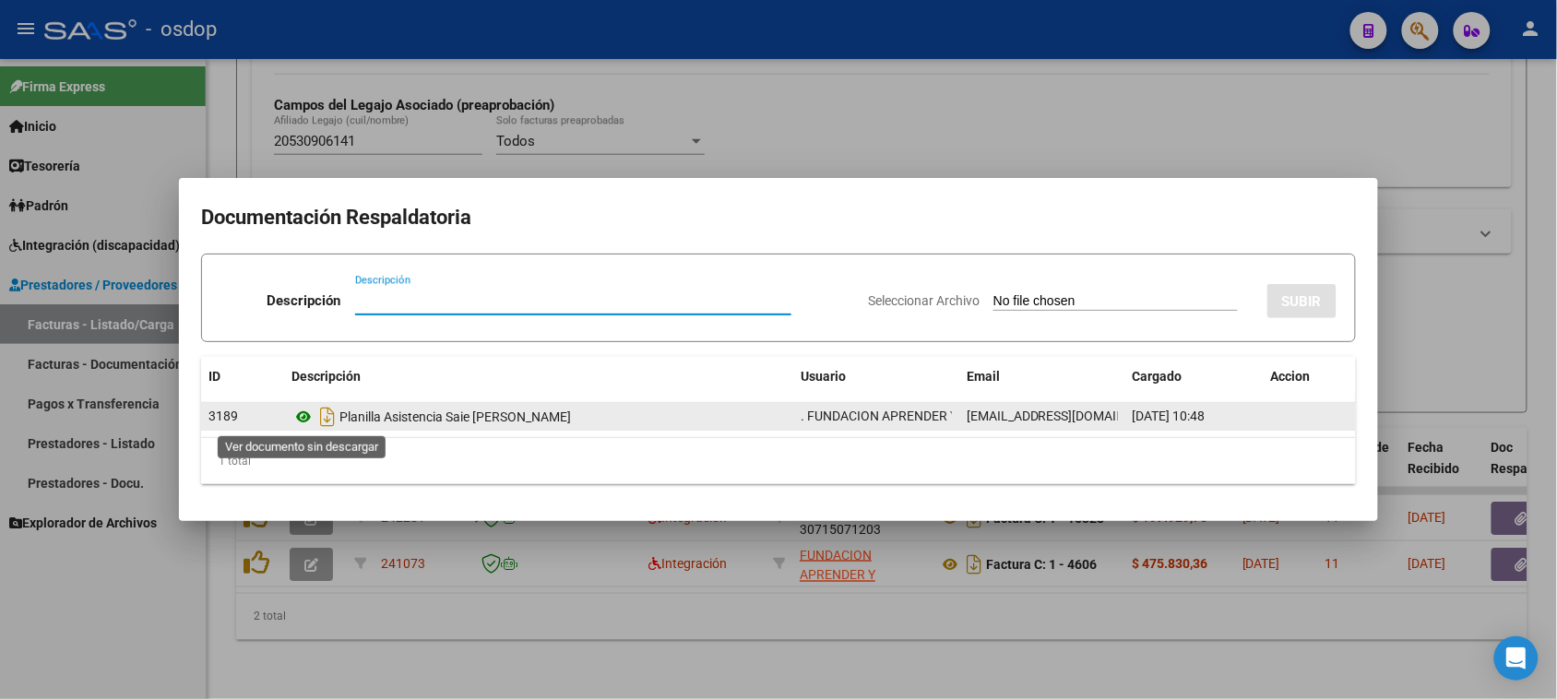
click at [305, 416] on icon at bounding box center [304, 417] width 24 height 22
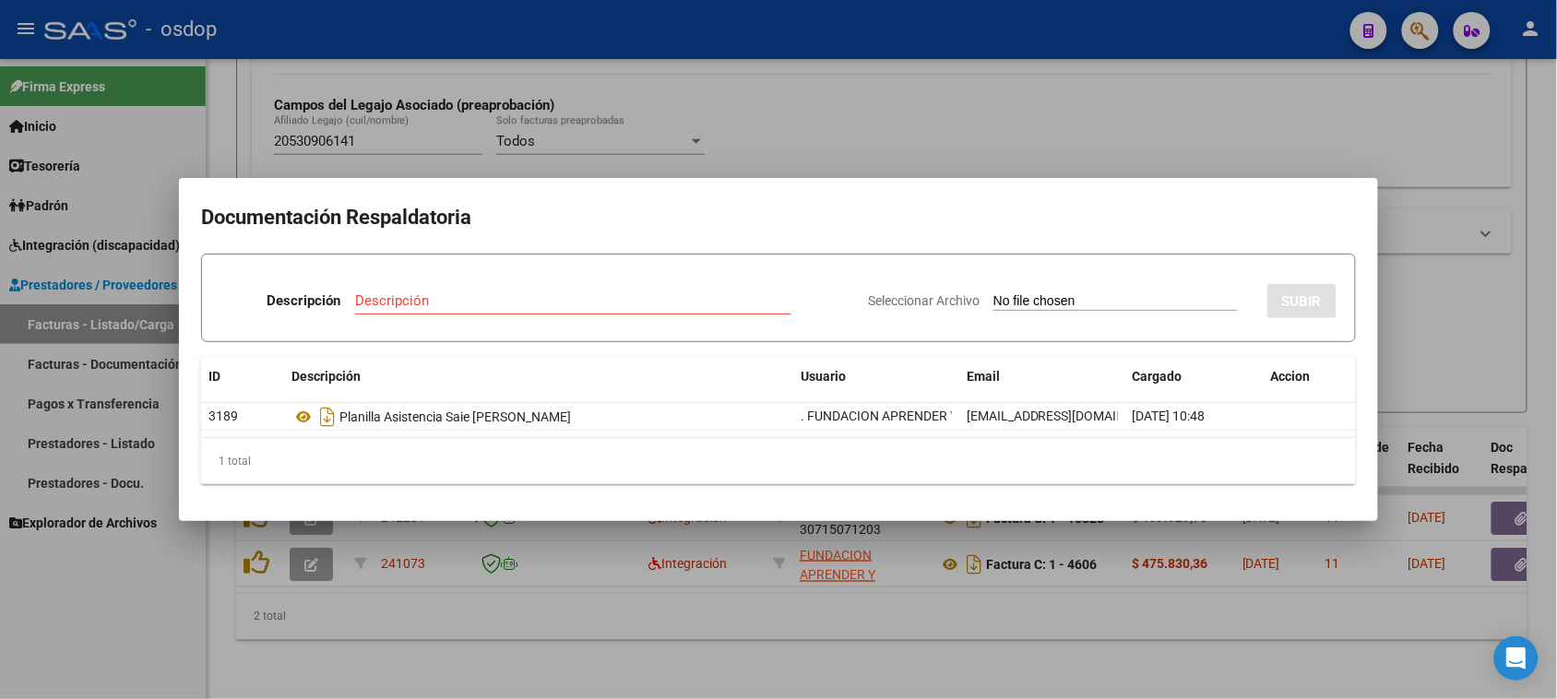
click at [972, 620] on div at bounding box center [778, 349] width 1557 height 699
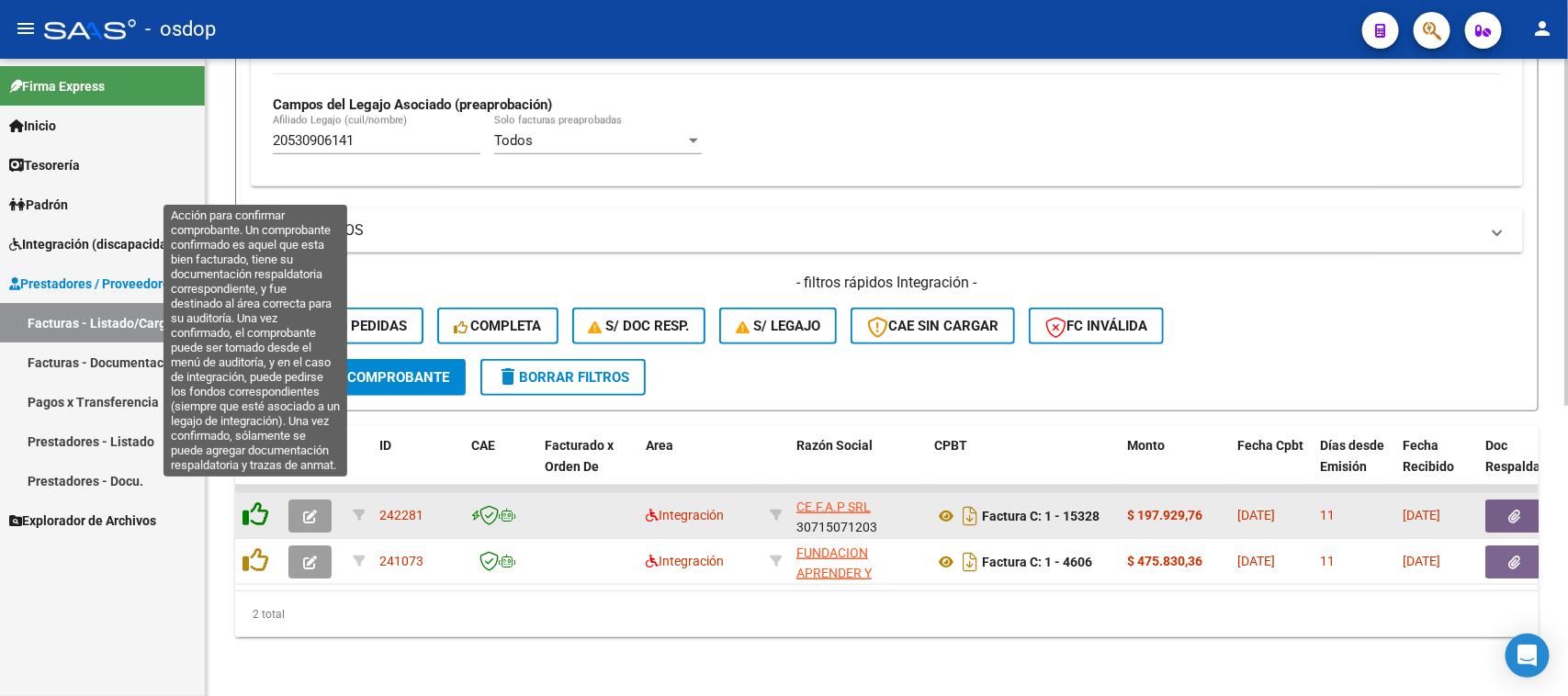
click at [255, 502] on icon at bounding box center [256, 515] width 26 height 26
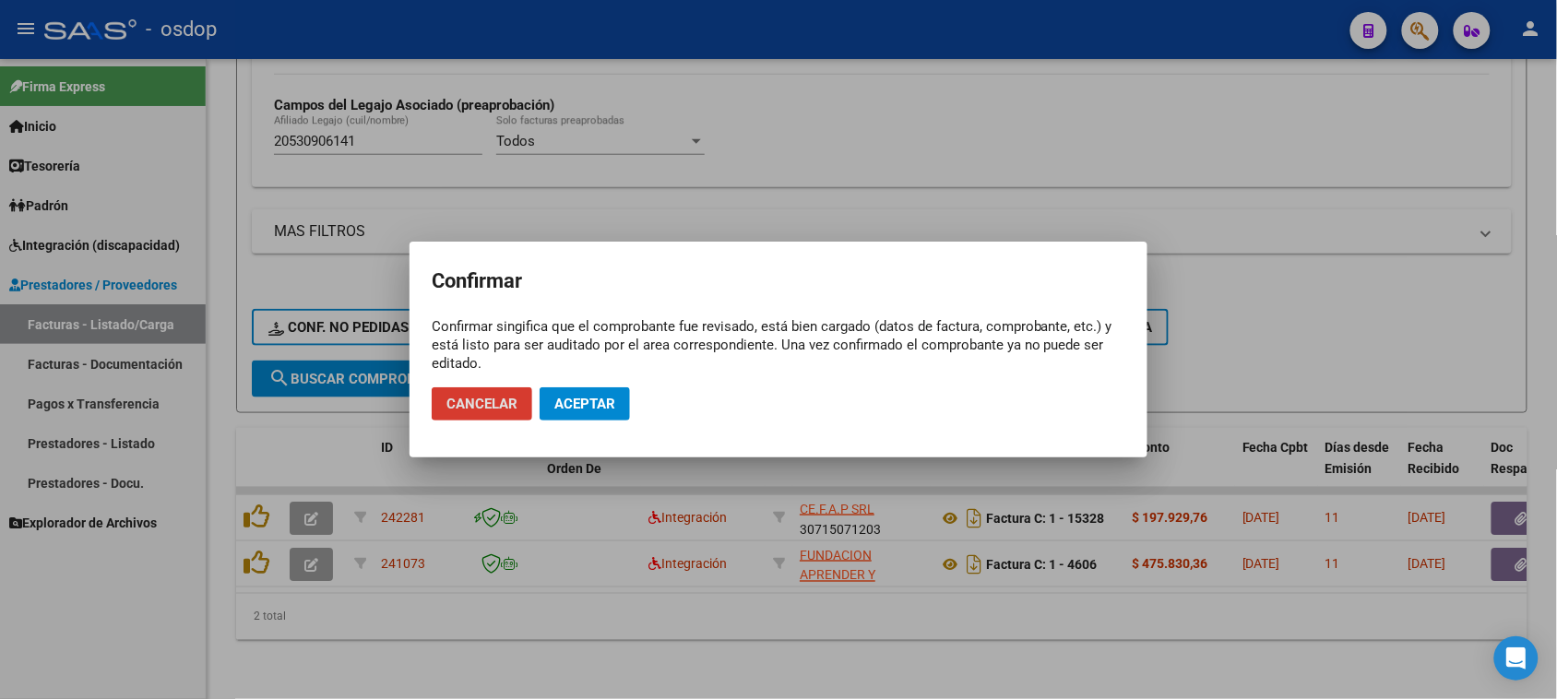
click at [567, 404] on span "Aceptar" at bounding box center [585, 404] width 61 height 17
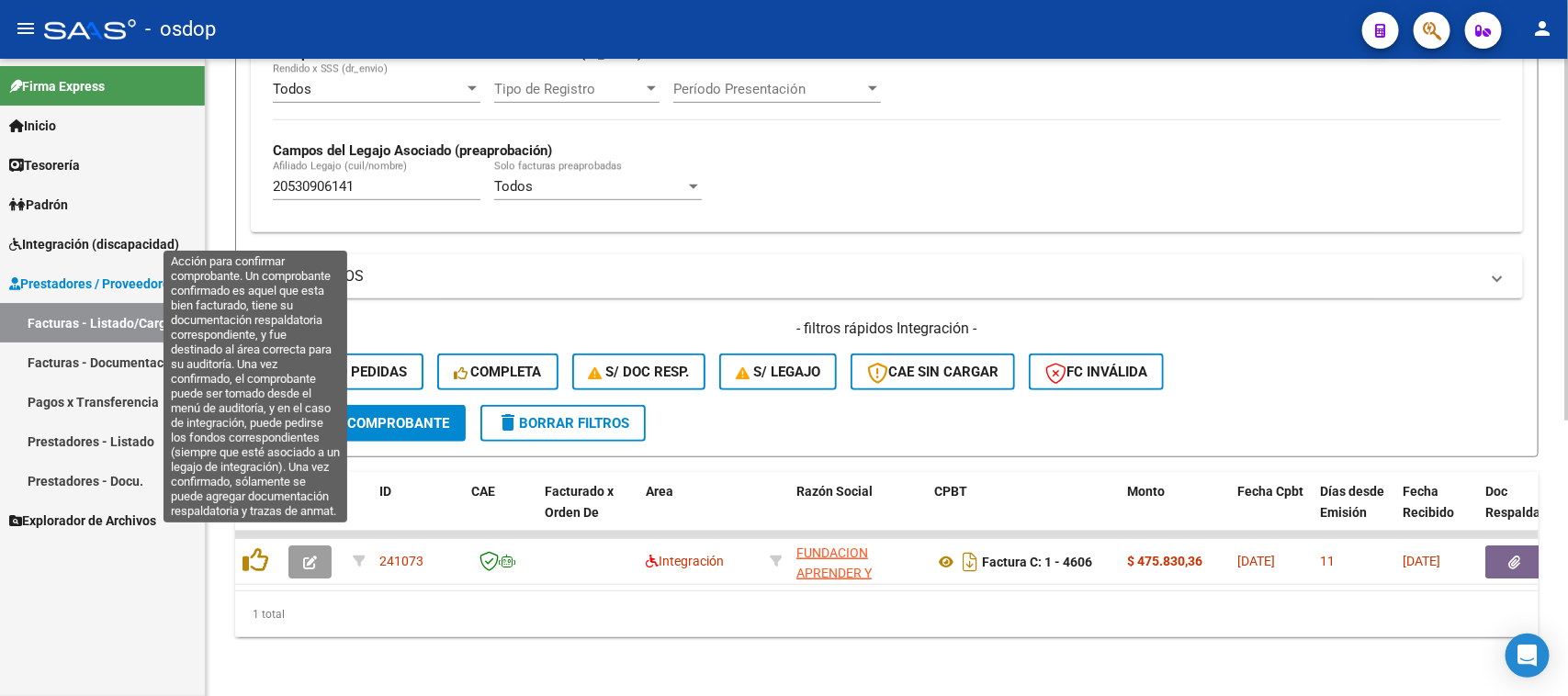
scroll to position [485, 0]
click at [251, 548] on icon at bounding box center [256, 561] width 26 height 26
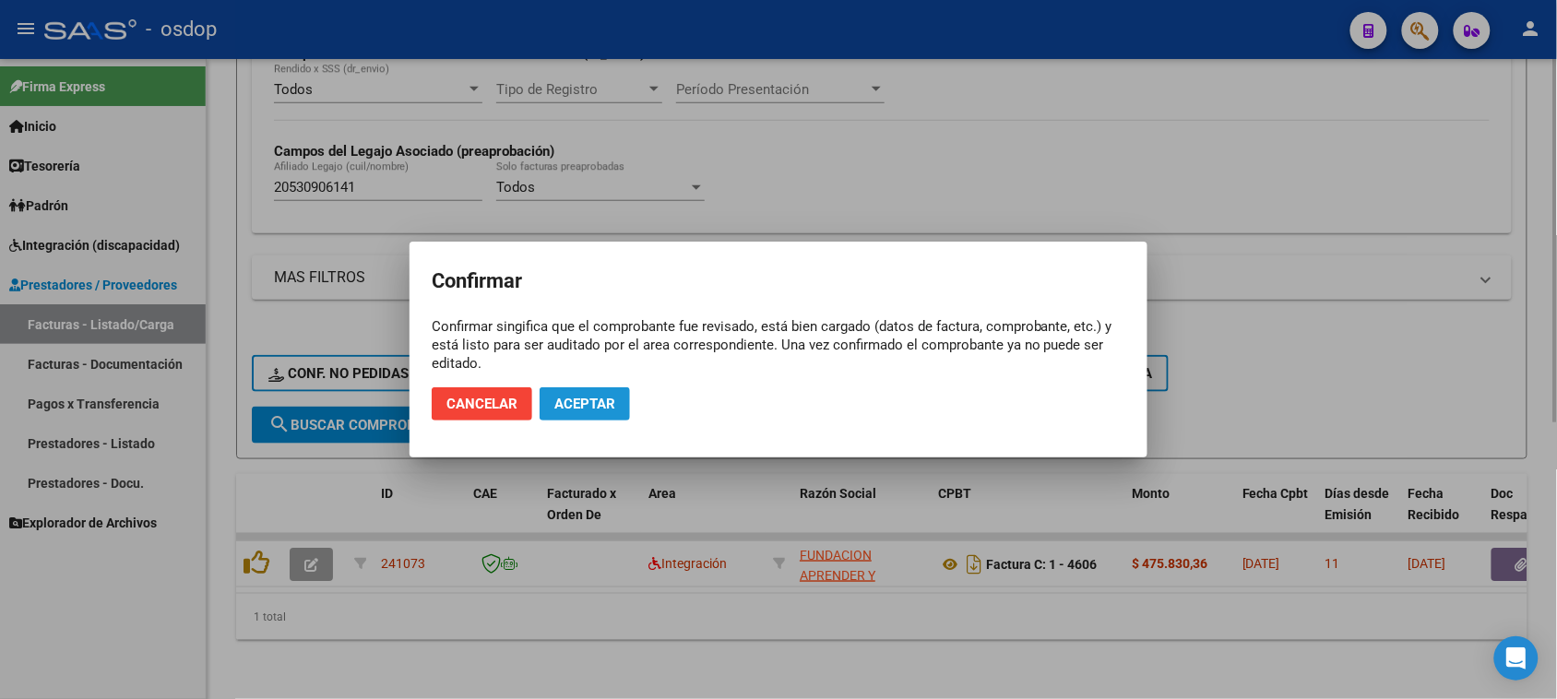
click at [592, 399] on span "Aceptar" at bounding box center [585, 404] width 61 height 17
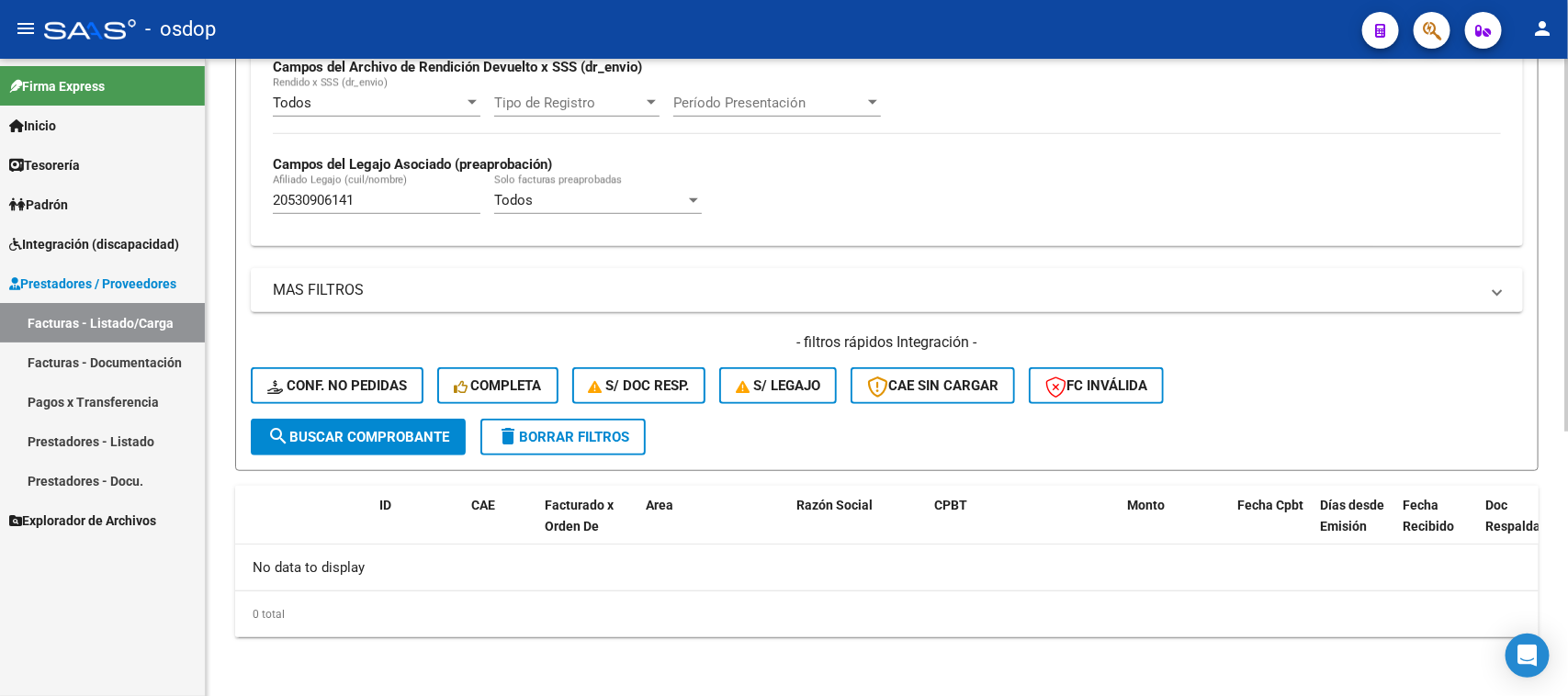
scroll to position [453, 0]
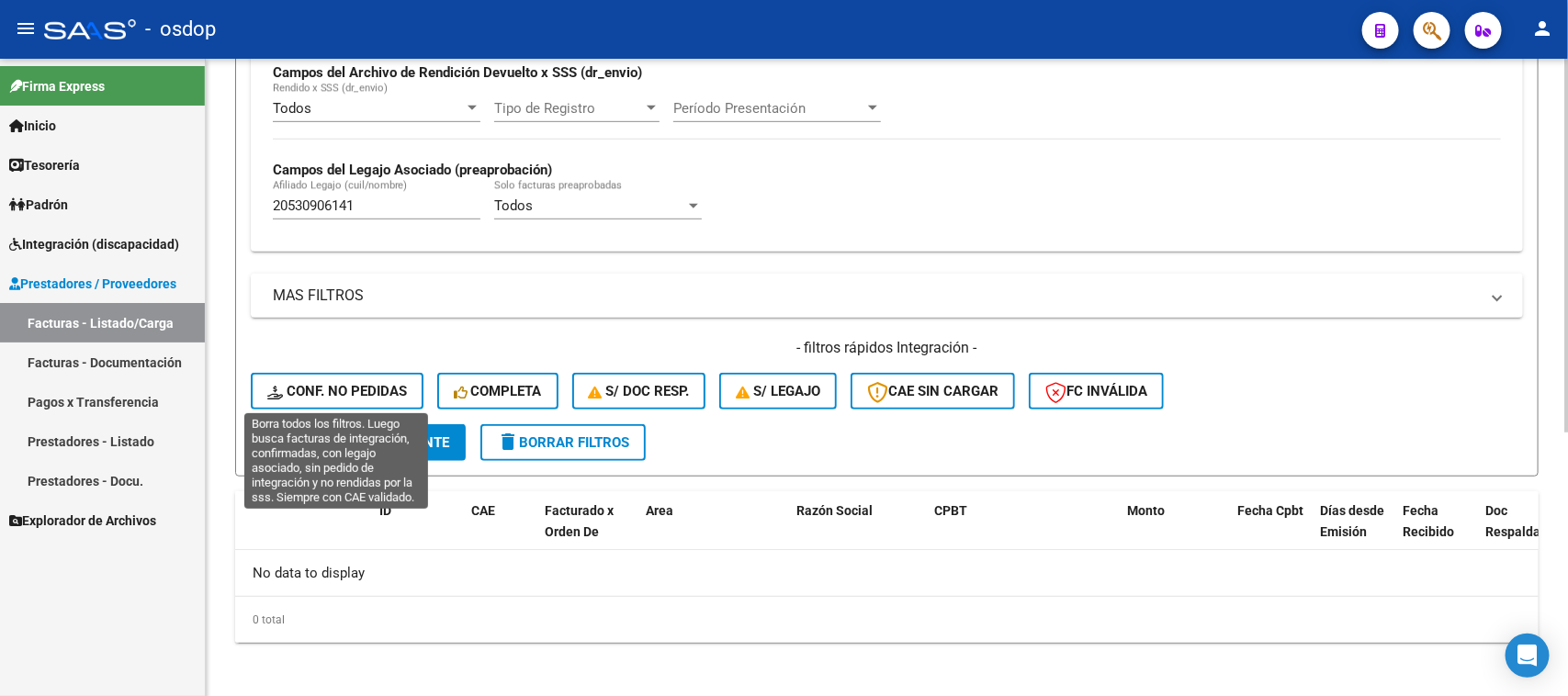
click at [392, 386] on span "Conf. no pedidas" at bounding box center [336, 391] width 139 height 17
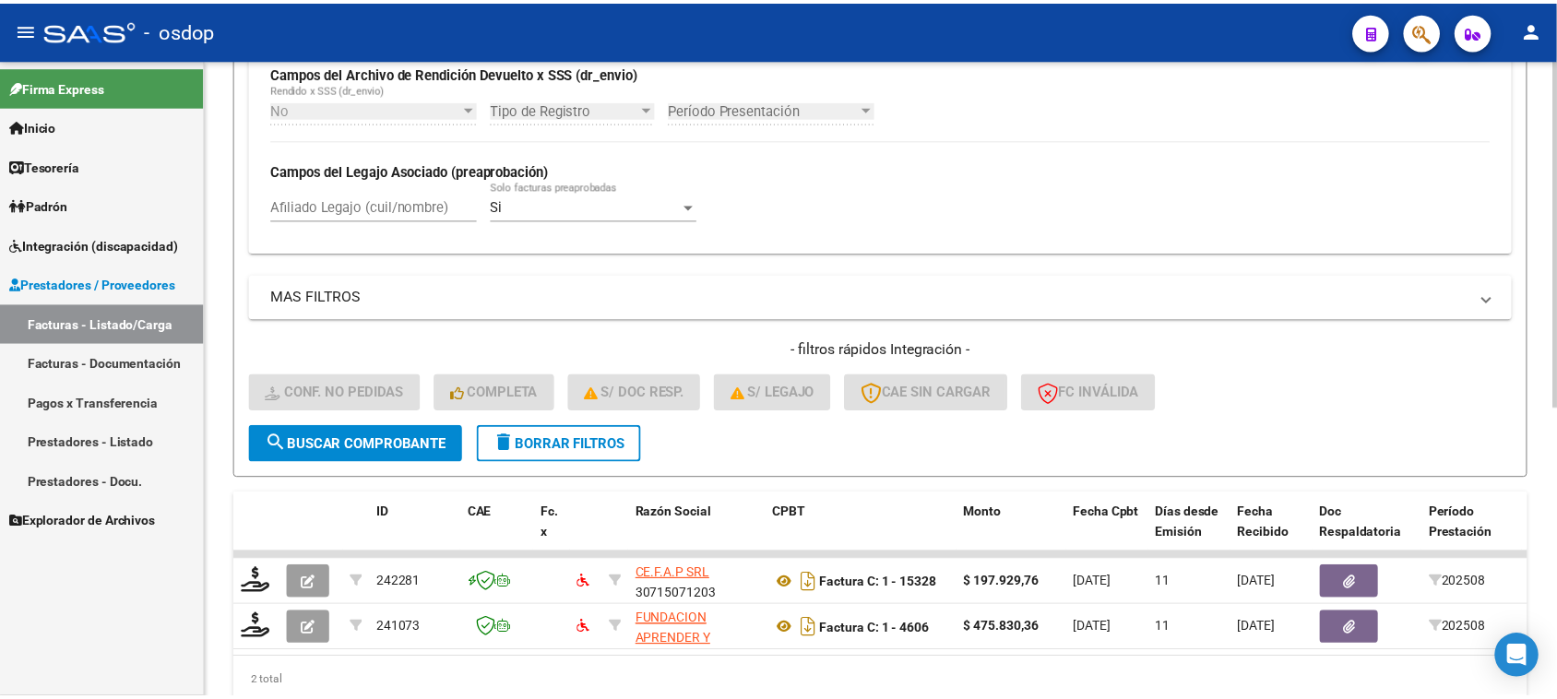
scroll to position [533, 0]
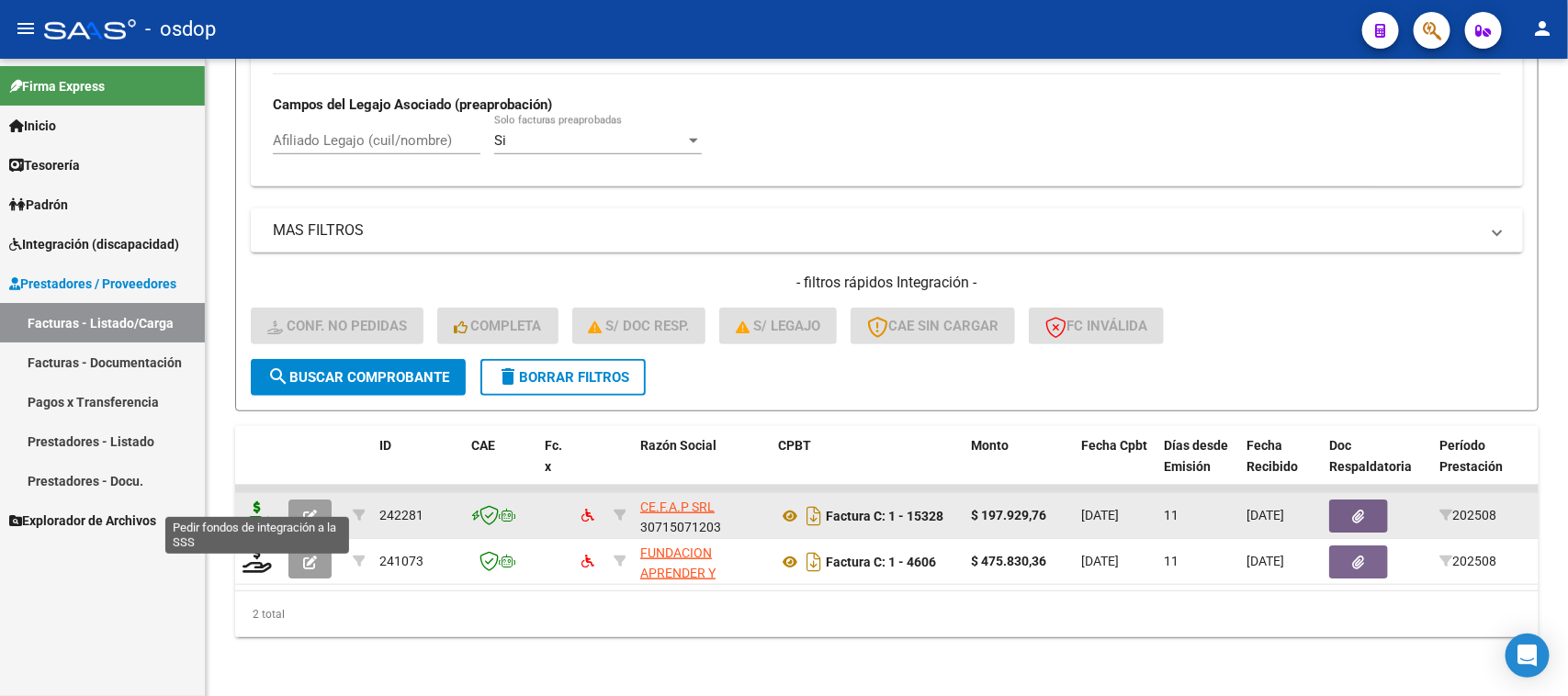
click at [253, 503] on icon at bounding box center [258, 515] width 30 height 26
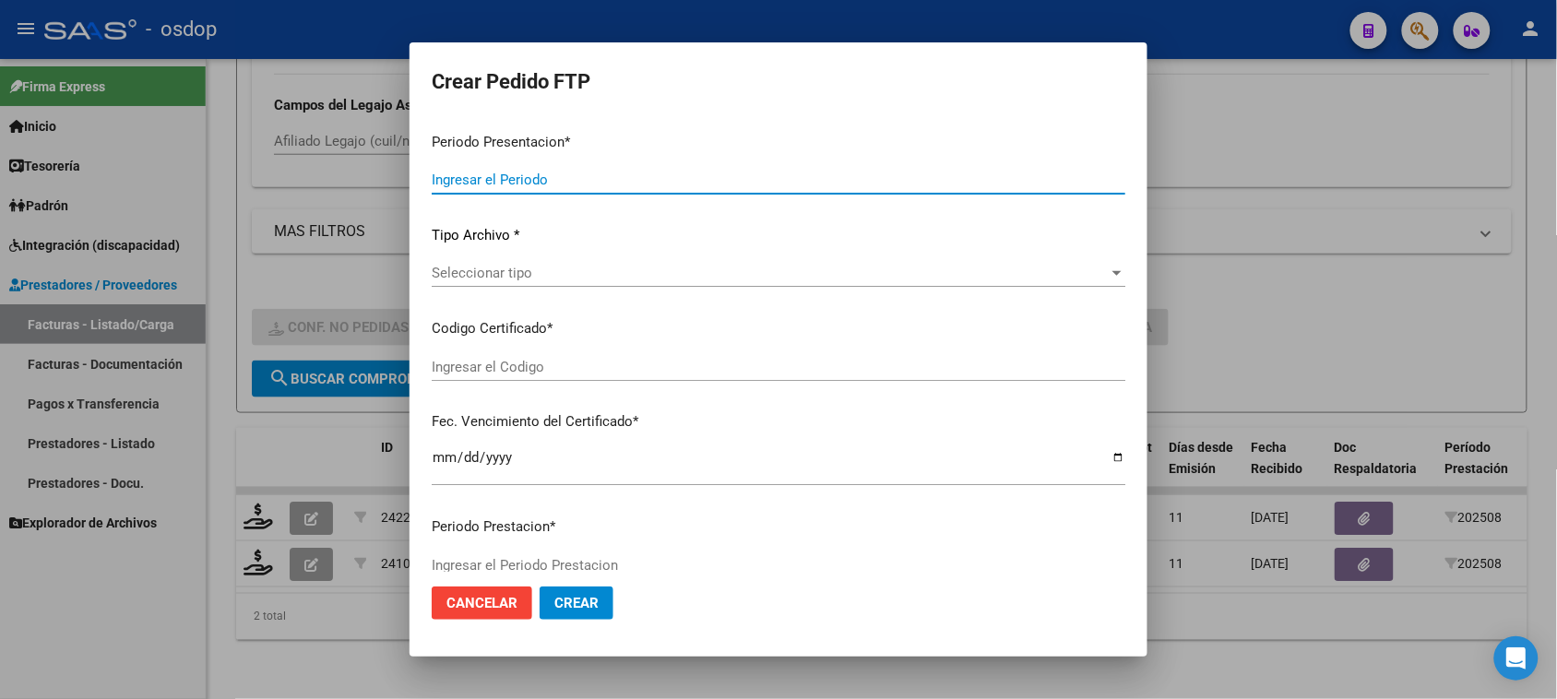
type input "202508"
type input "$ 197.929,76"
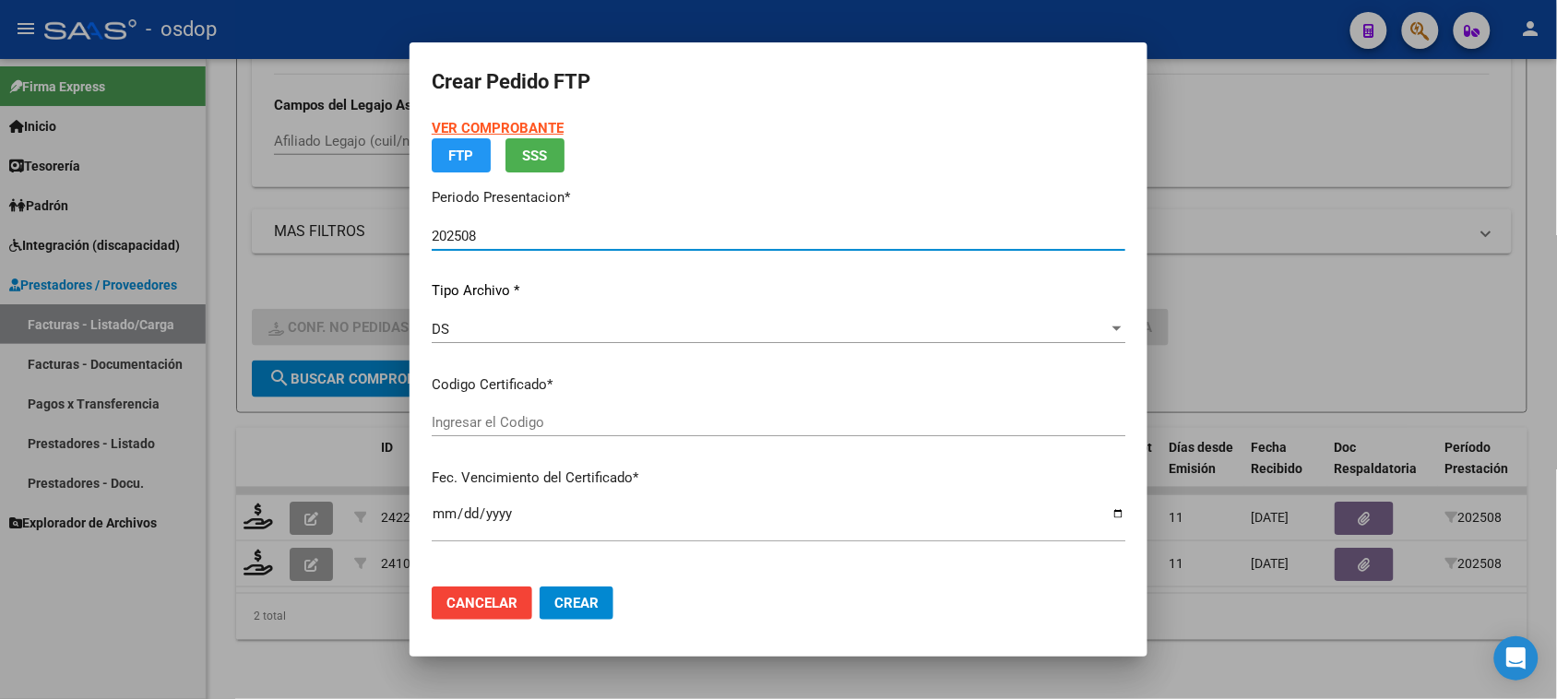
type input "8324138290"
type input "2029-09-13"
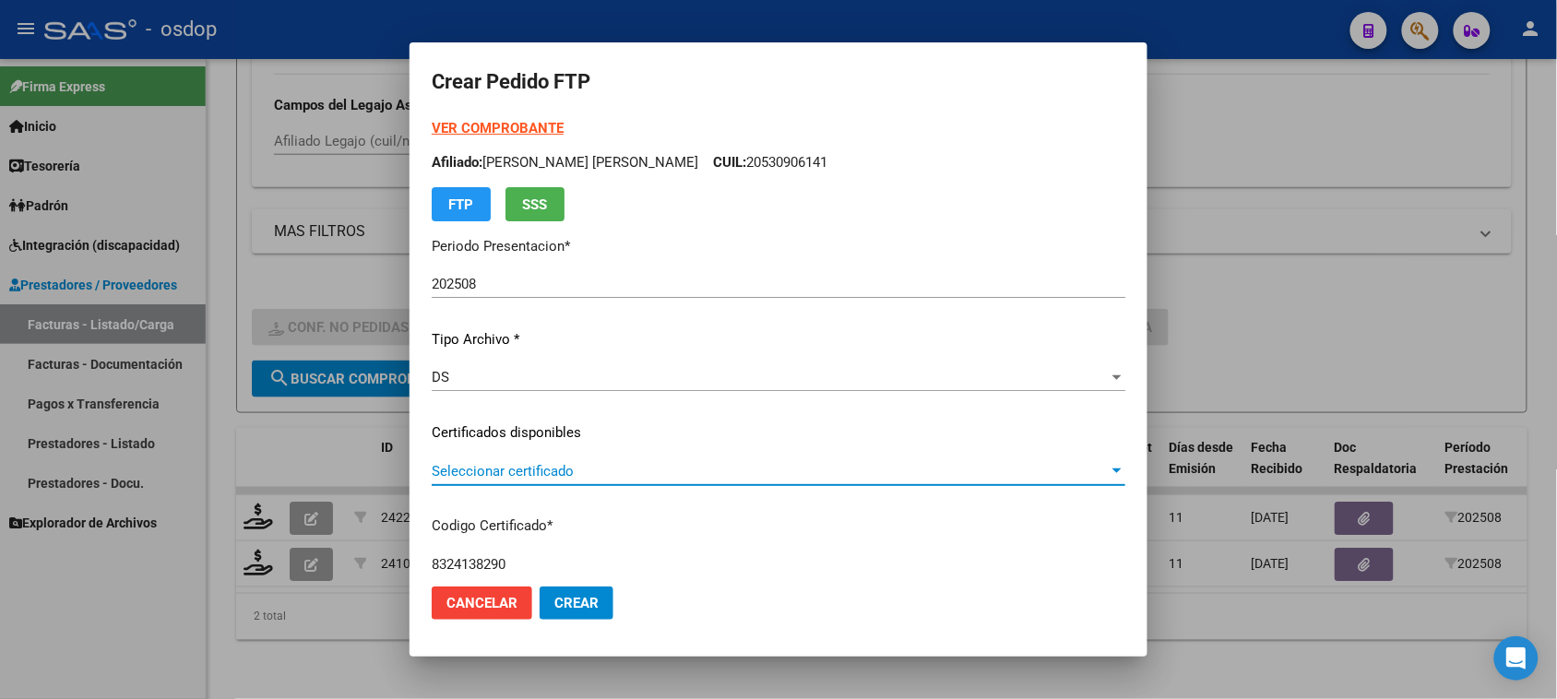
click at [772, 478] on span "Seleccionar certificado" at bounding box center [770, 471] width 677 height 17
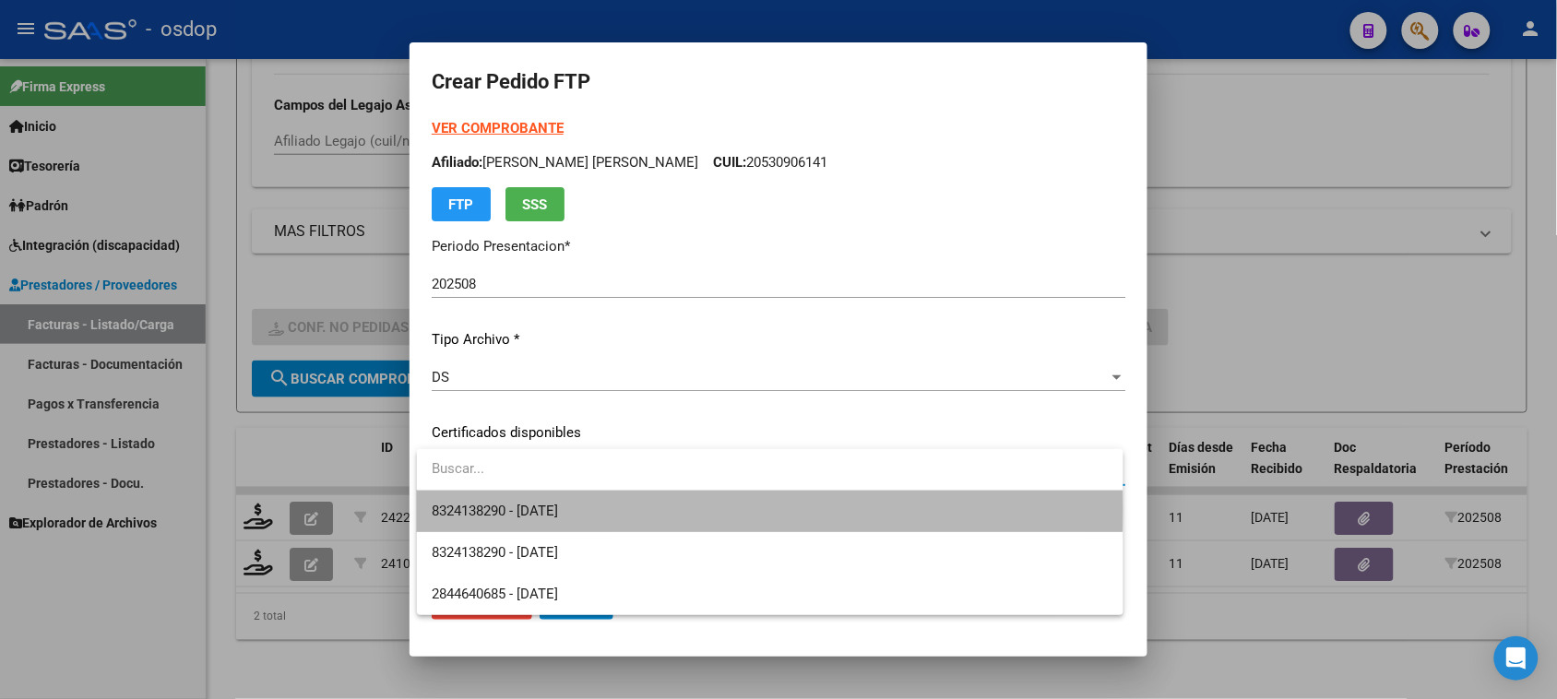
click at [752, 510] on span "8324138290 - 2029-09-13" at bounding box center [770, 512] width 676 height 42
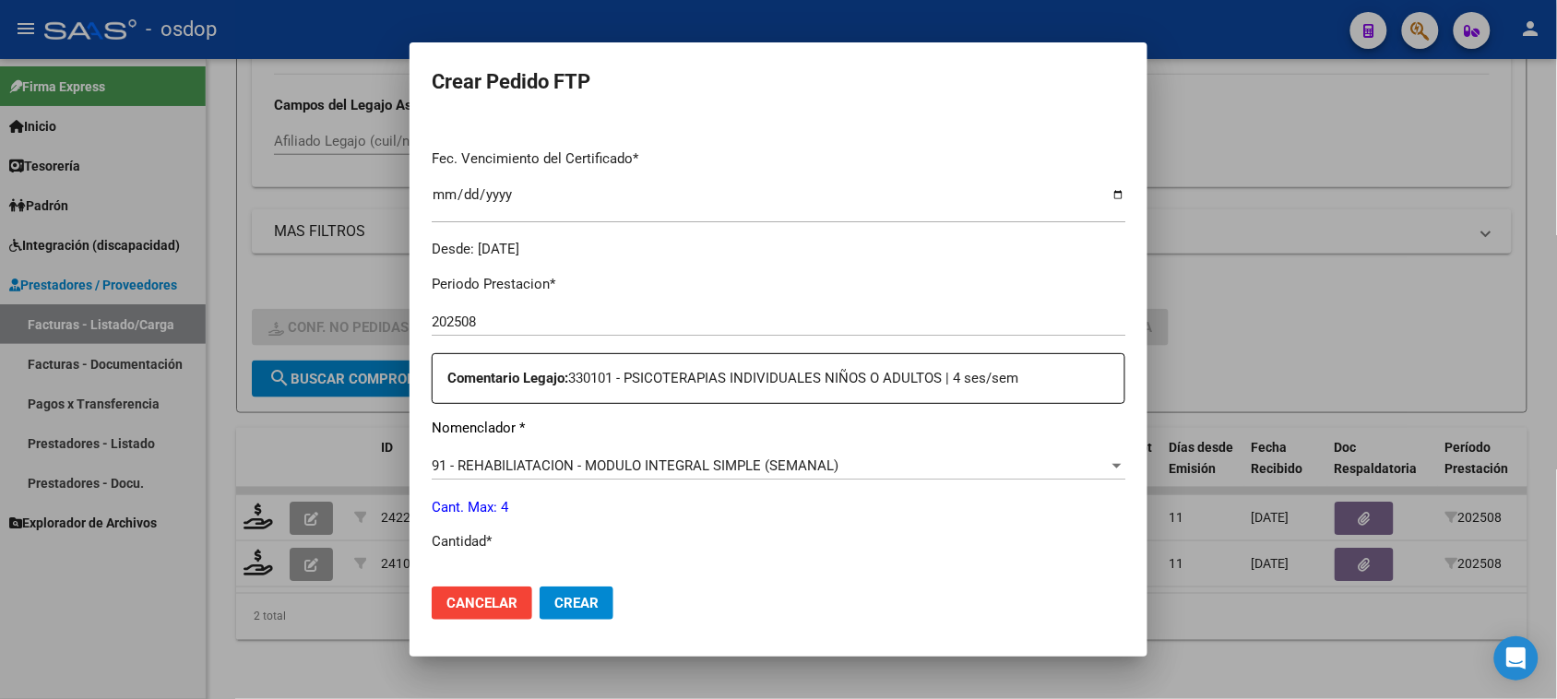
scroll to position [577, 0]
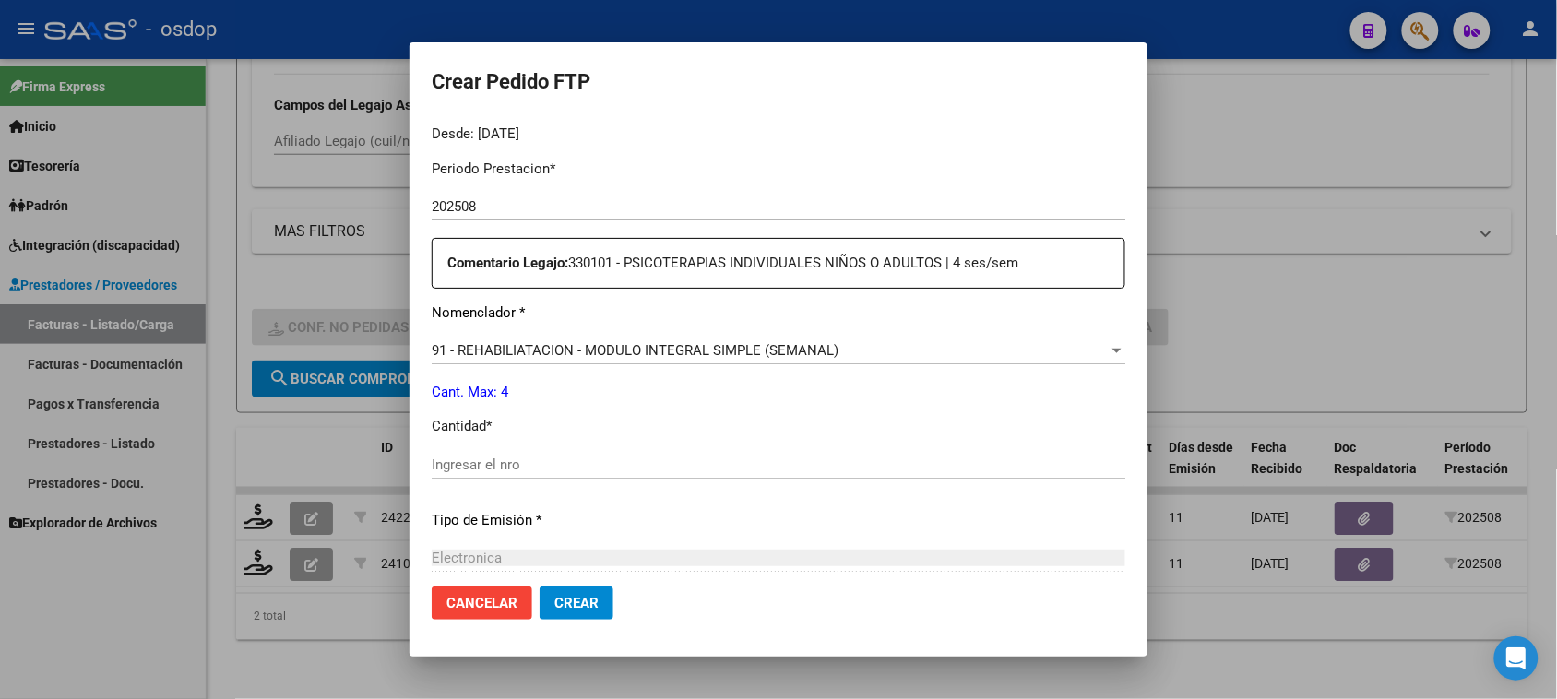
click at [847, 352] on div "91 - REHABILIATACION - MODULO INTEGRAL SIMPLE (SEMANAL)" at bounding box center [770, 350] width 677 height 17
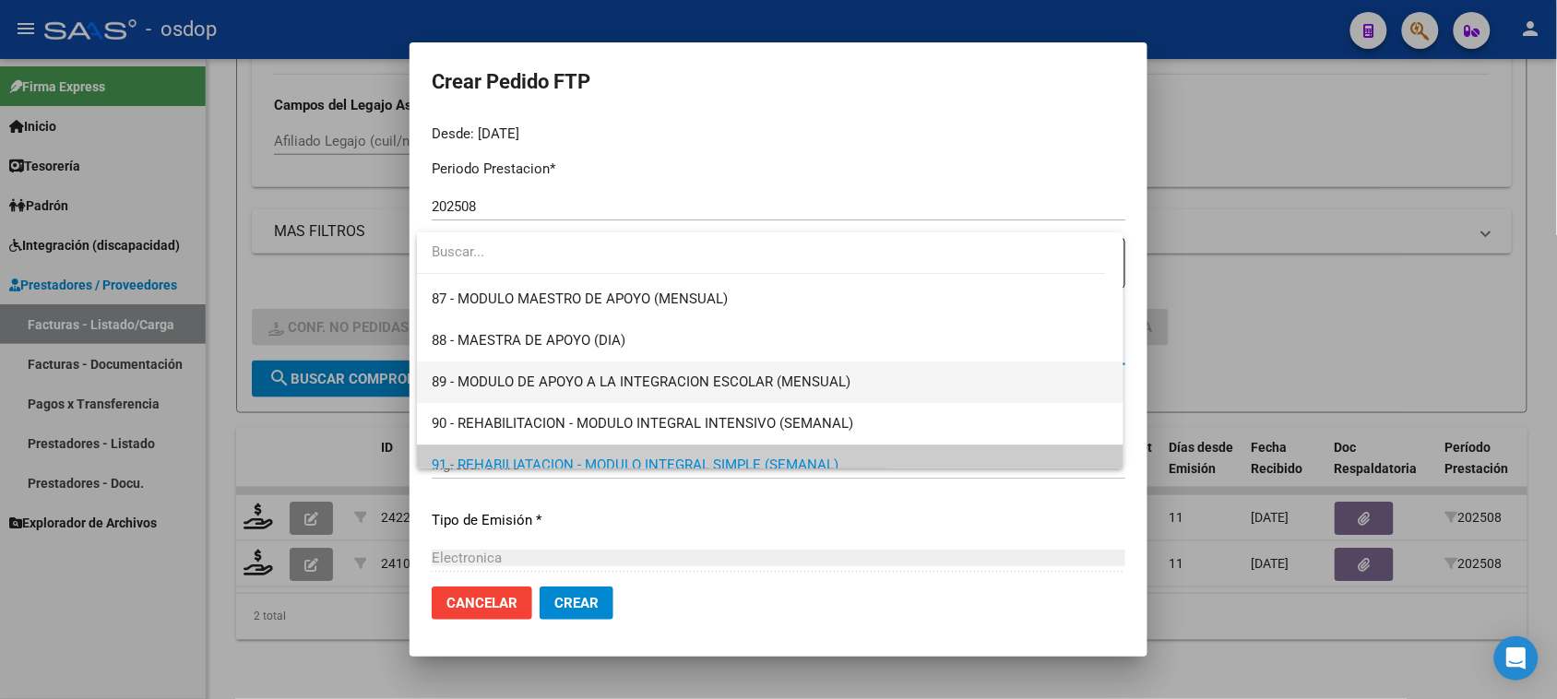
scroll to position [3451, 0]
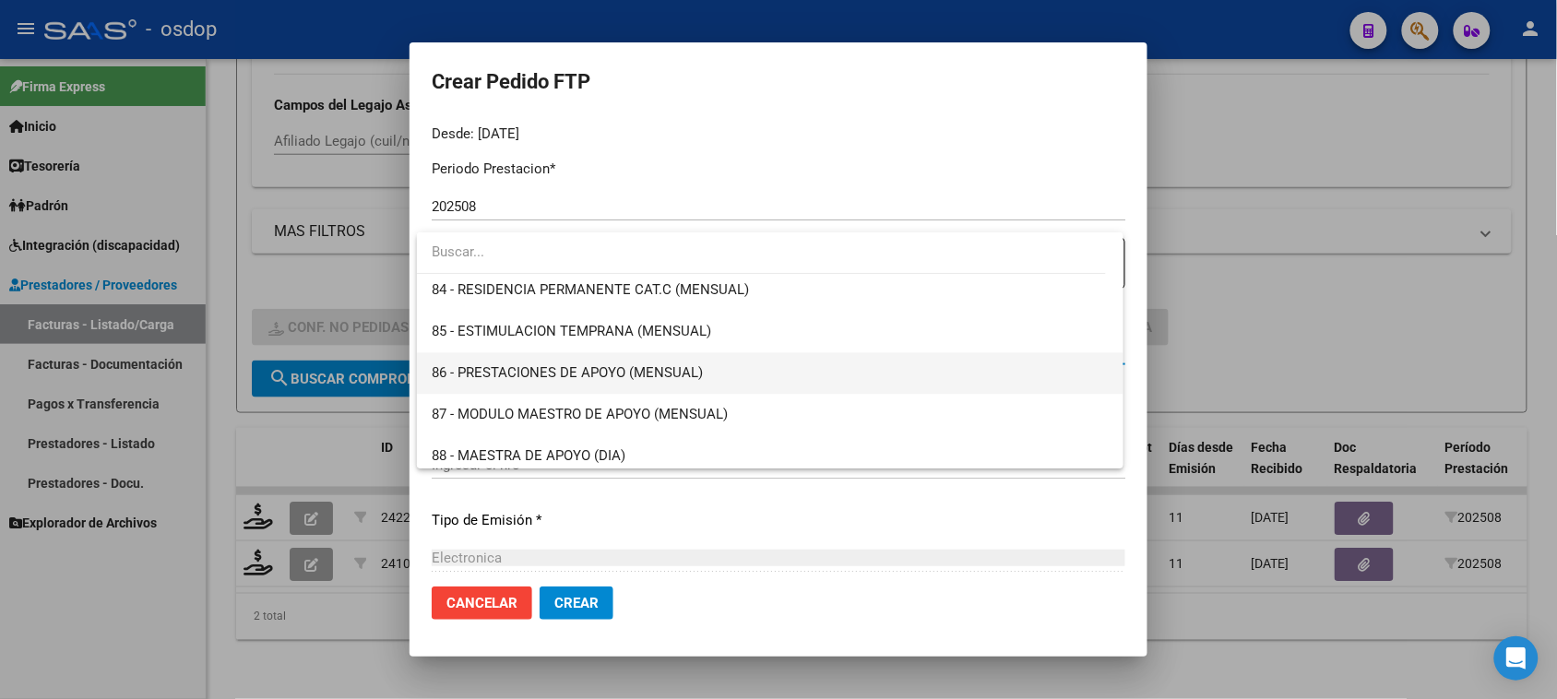
click at [810, 367] on span "86 - PRESTACIONES DE APOYO (MENSUAL)" at bounding box center [770, 373] width 676 height 42
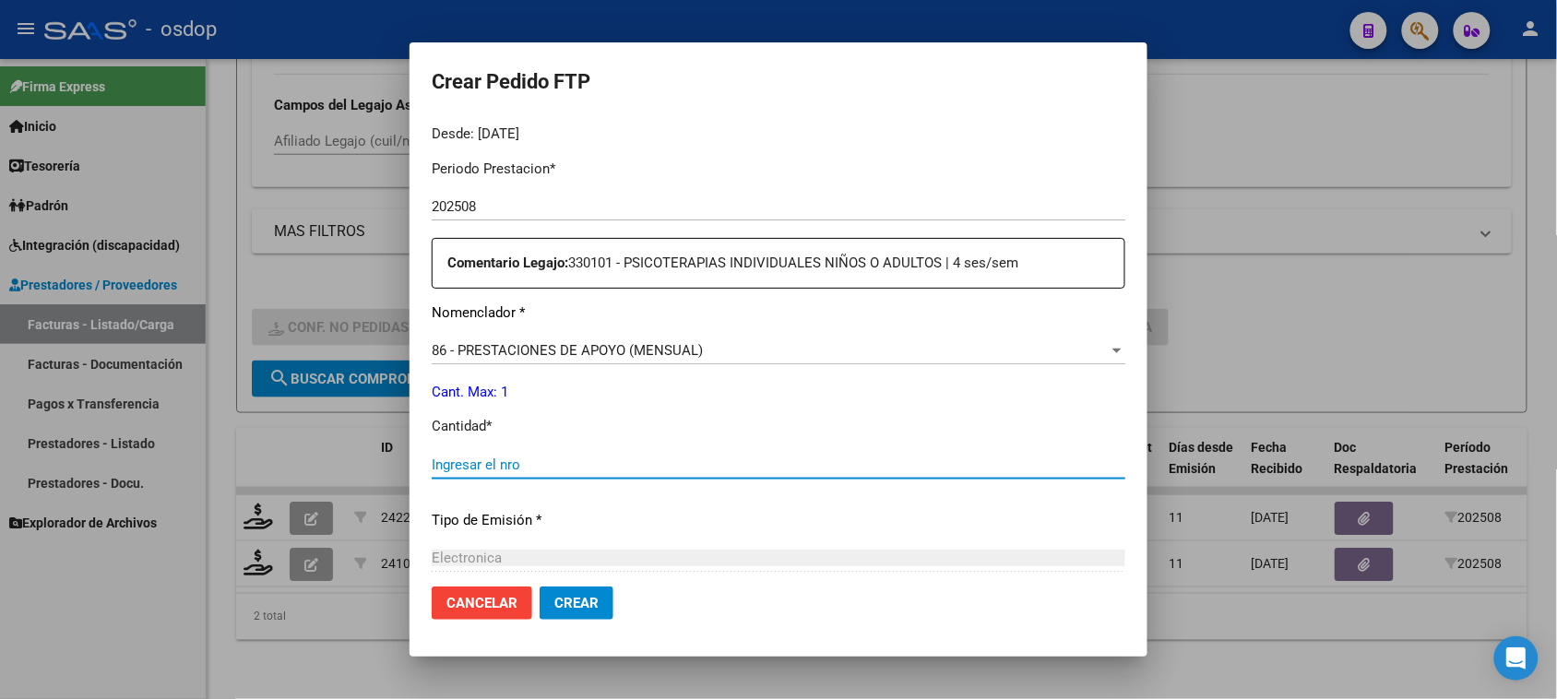
click at [598, 457] on input "Ingresar el nro" at bounding box center [779, 465] width 694 height 17
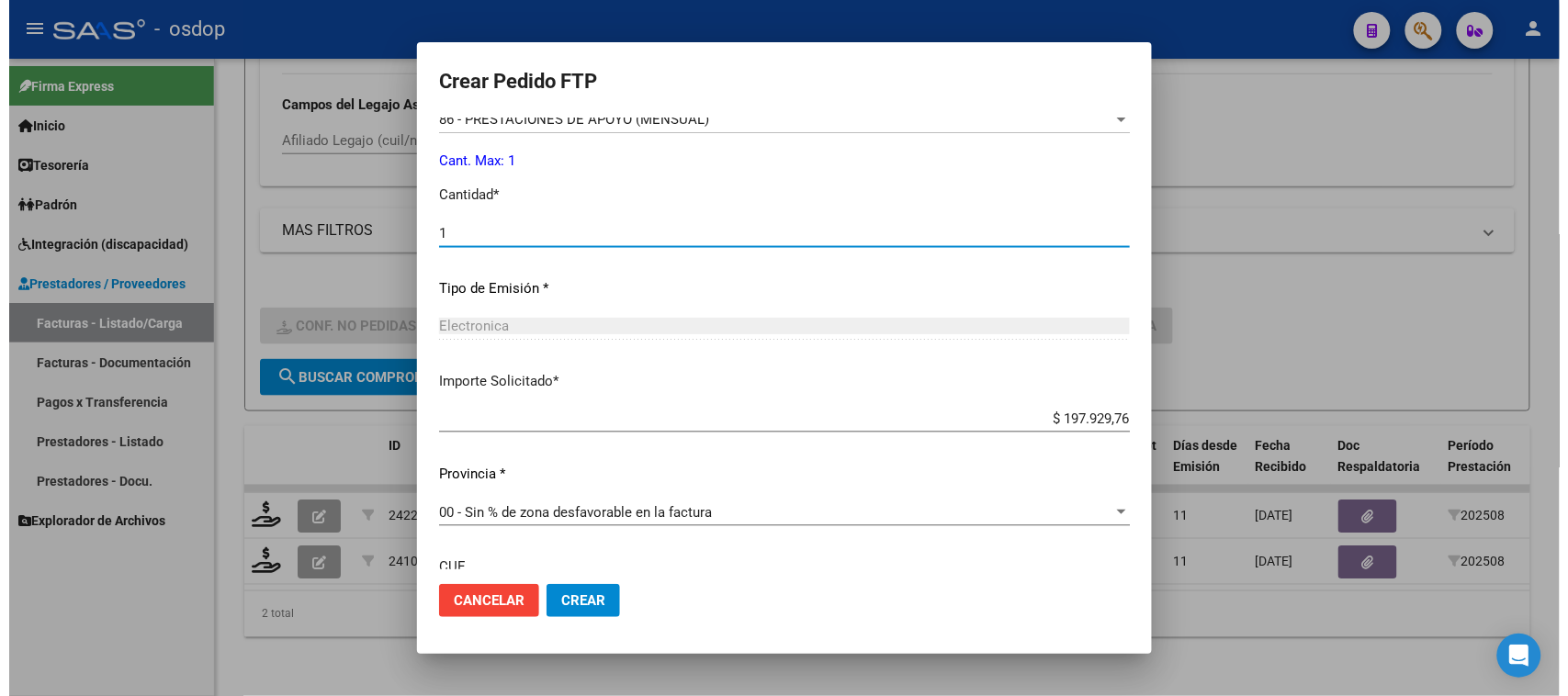
scroll to position [962, 0]
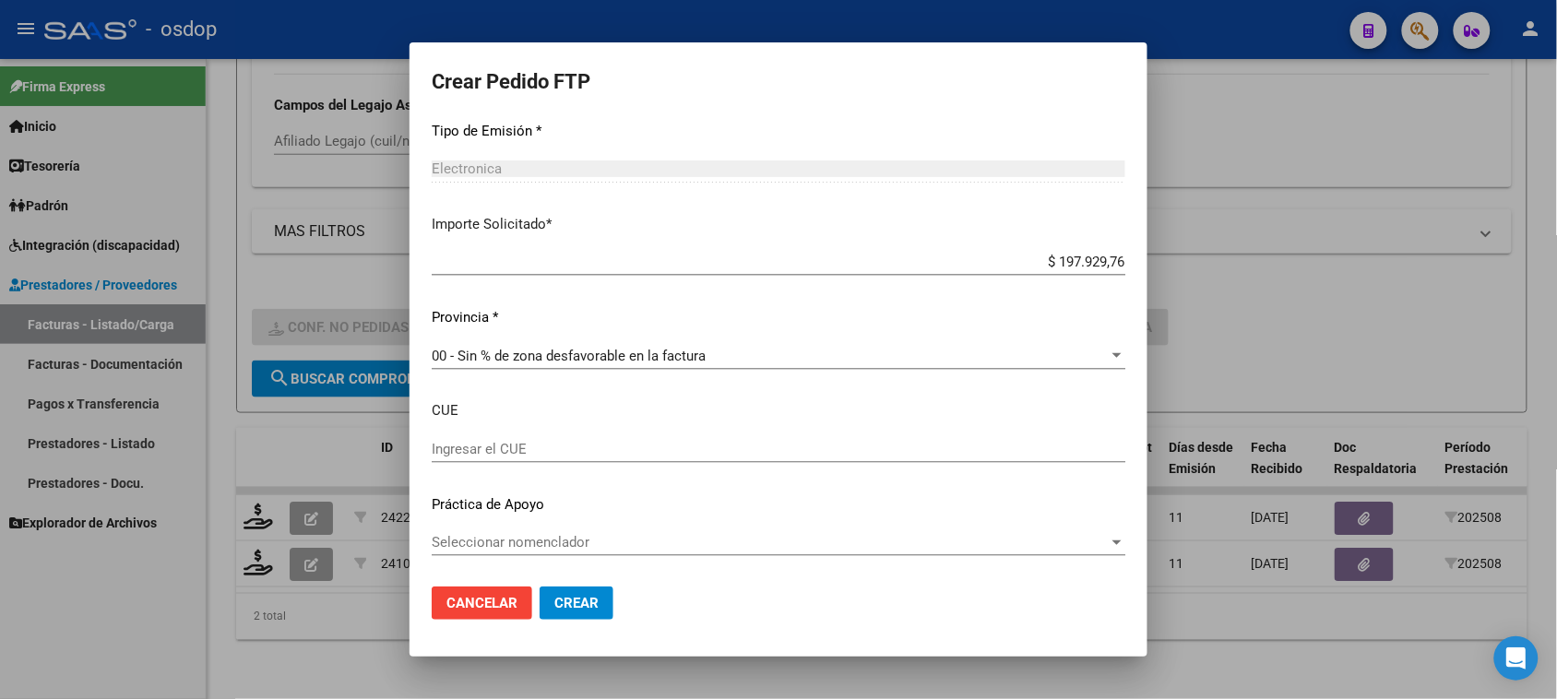
type input "1"
click at [591, 618] on button "Crear" at bounding box center [577, 603] width 74 height 33
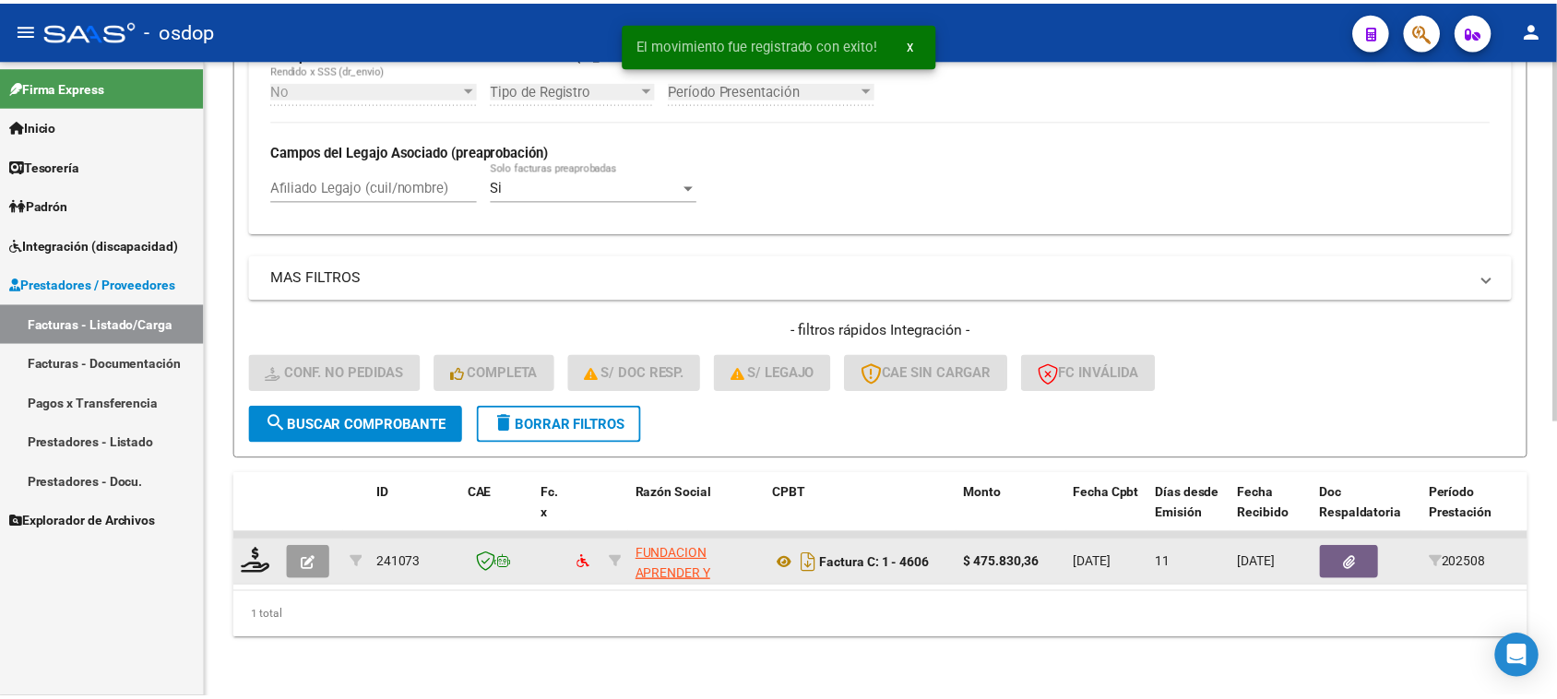
scroll to position [487, 0]
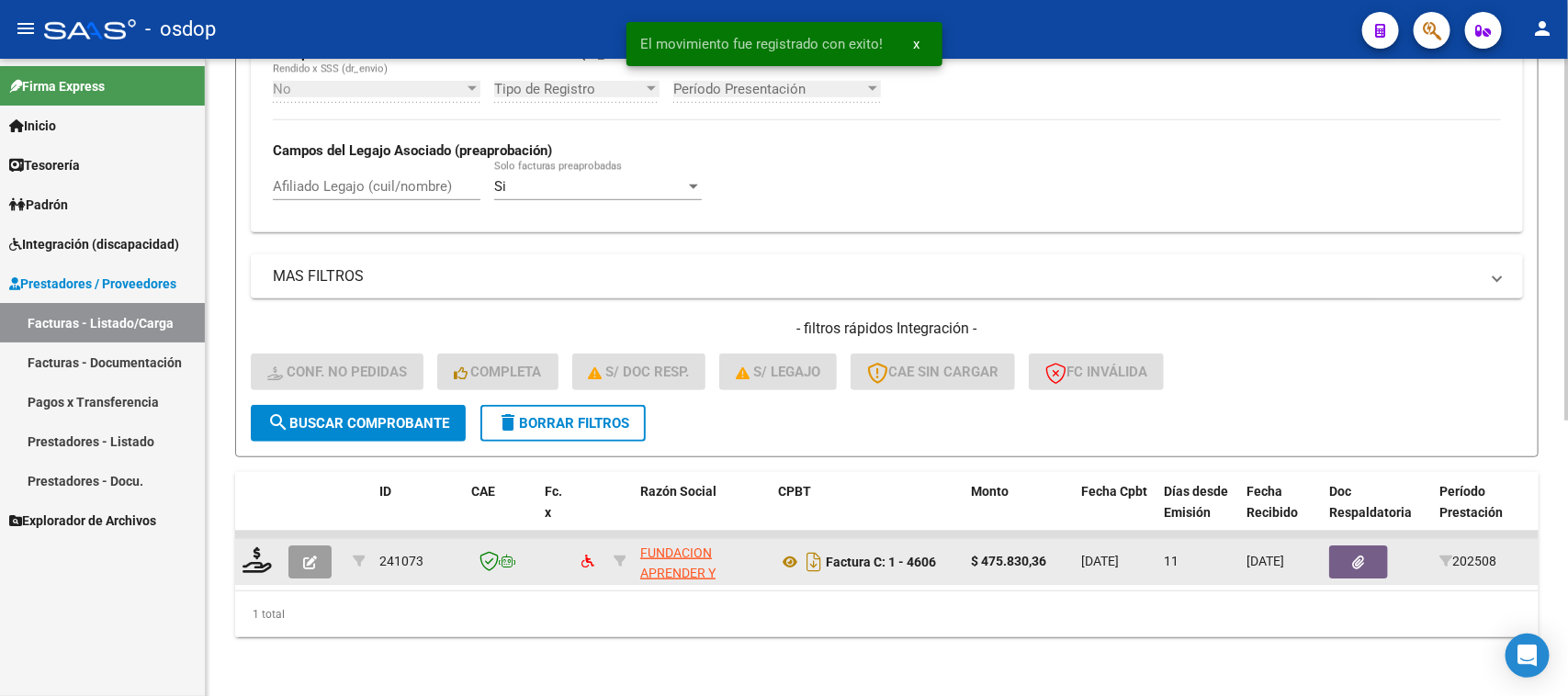
click at [255, 556] on div at bounding box center [258, 562] width 31 height 29
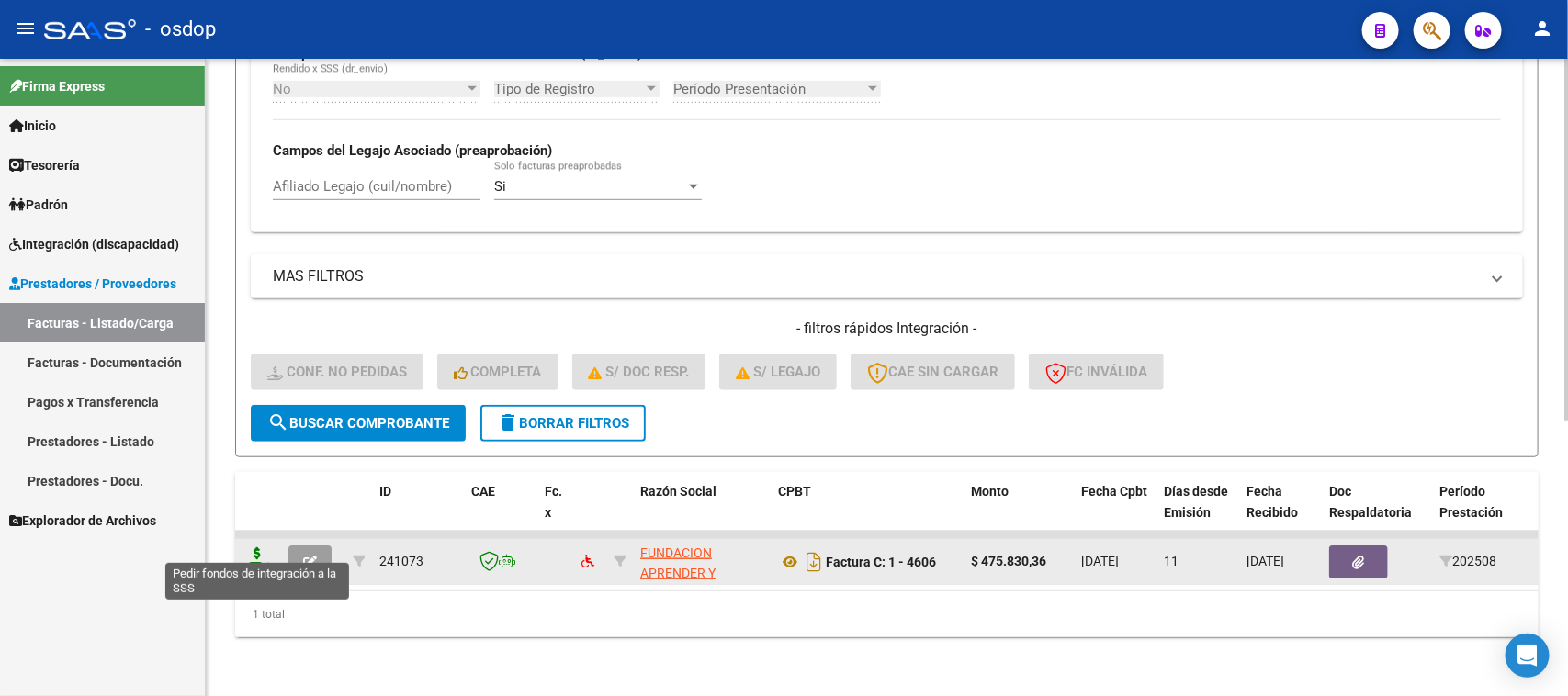
click at [250, 552] on icon at bounding box center [258, 561] width 30 height 26
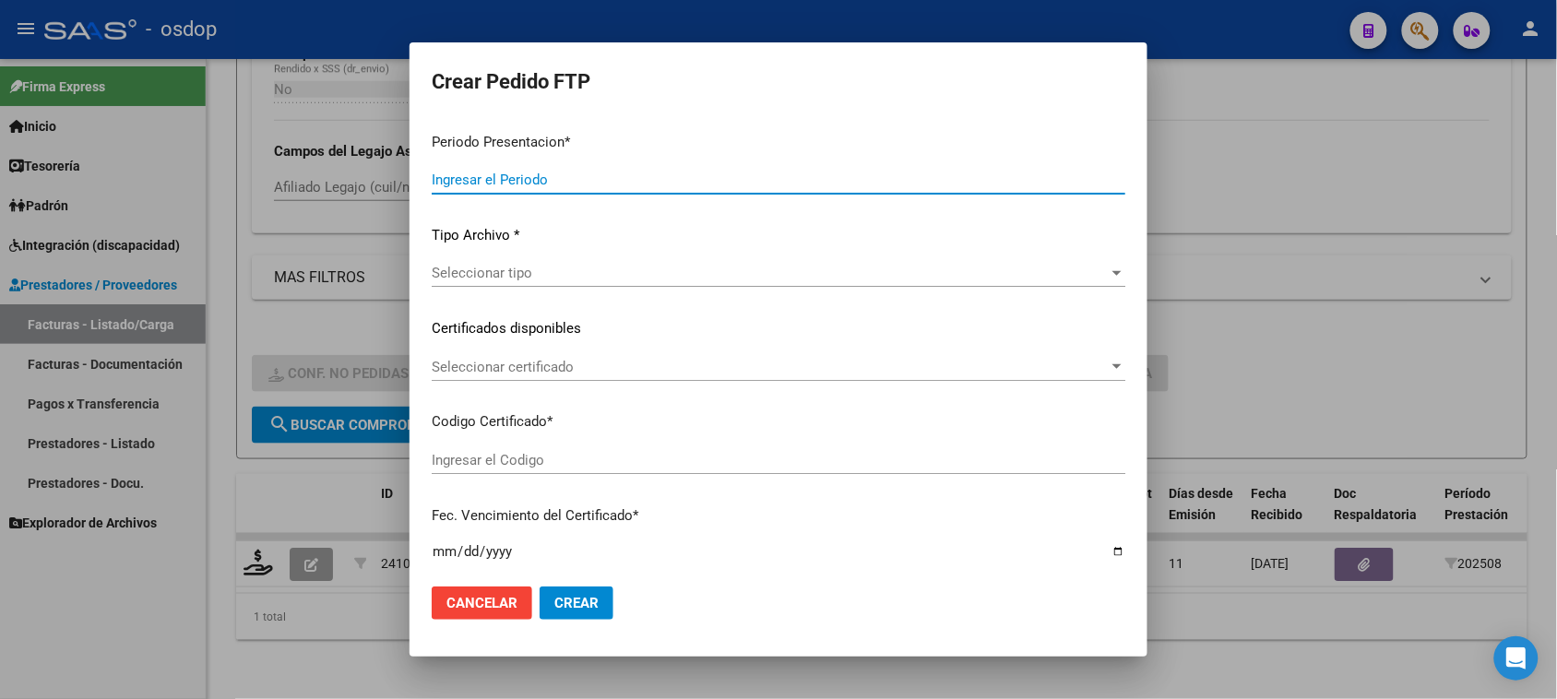
type input "202508"
type input "$ 475.830,36"
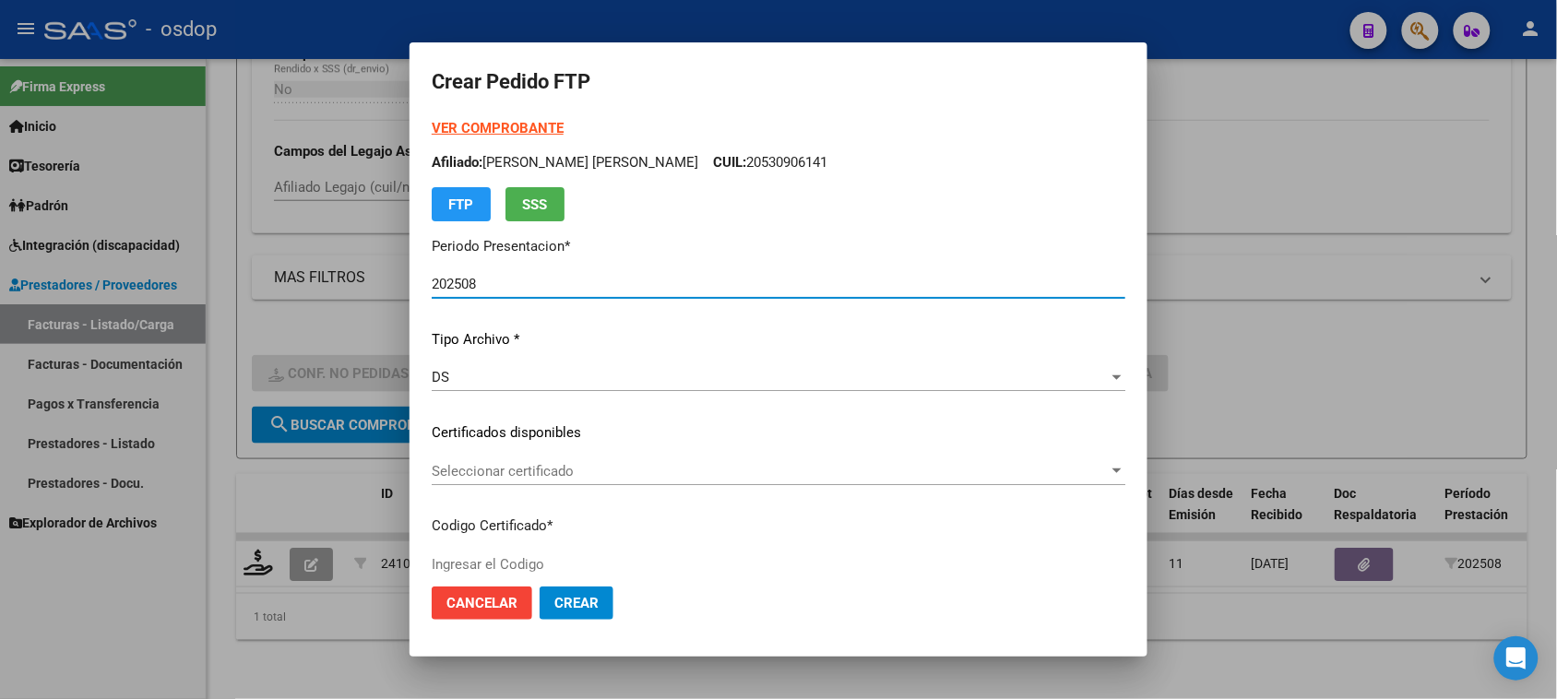
type input "8324138290"
type input "2029-09-13"
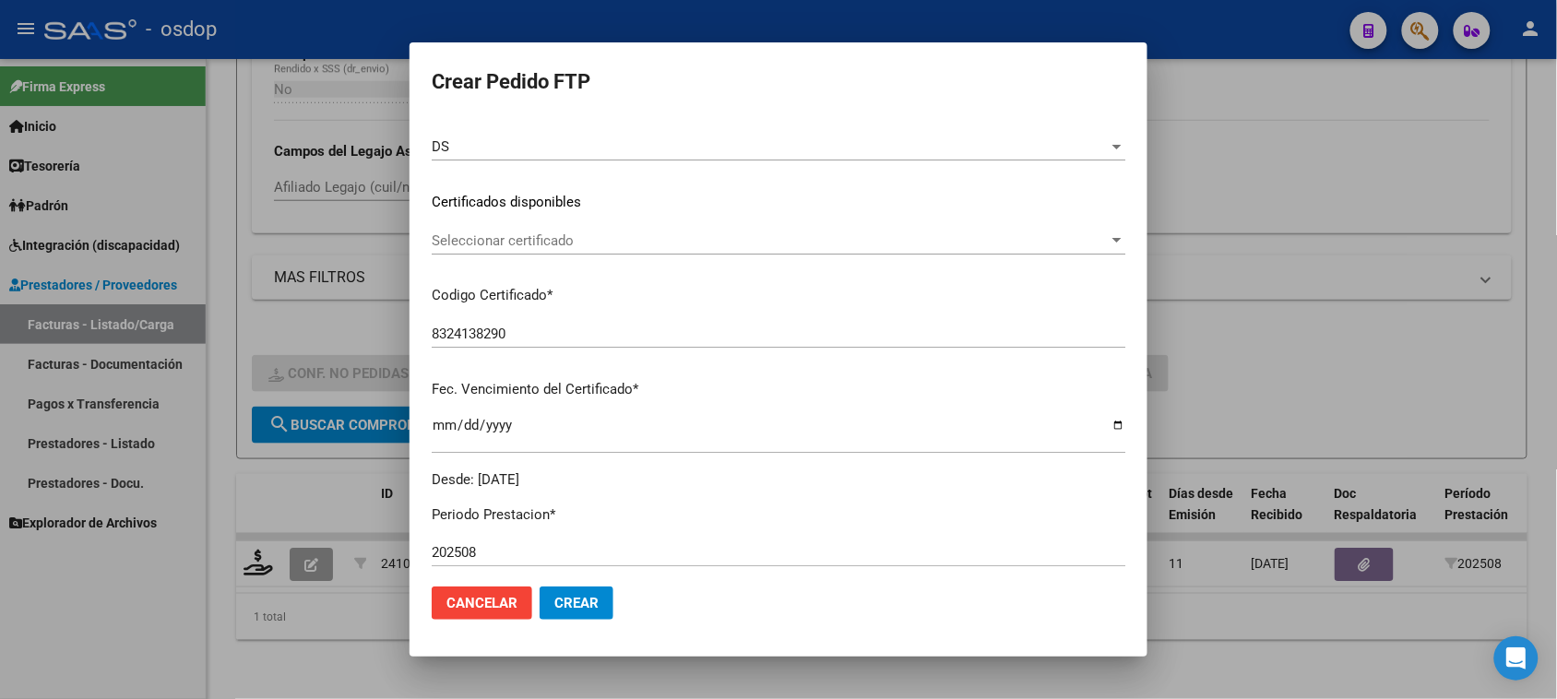
click at [849, 252] on div "Seleccionar certificado Seleccionar certificado" at bounding box center [779, 241] width 694 height 28
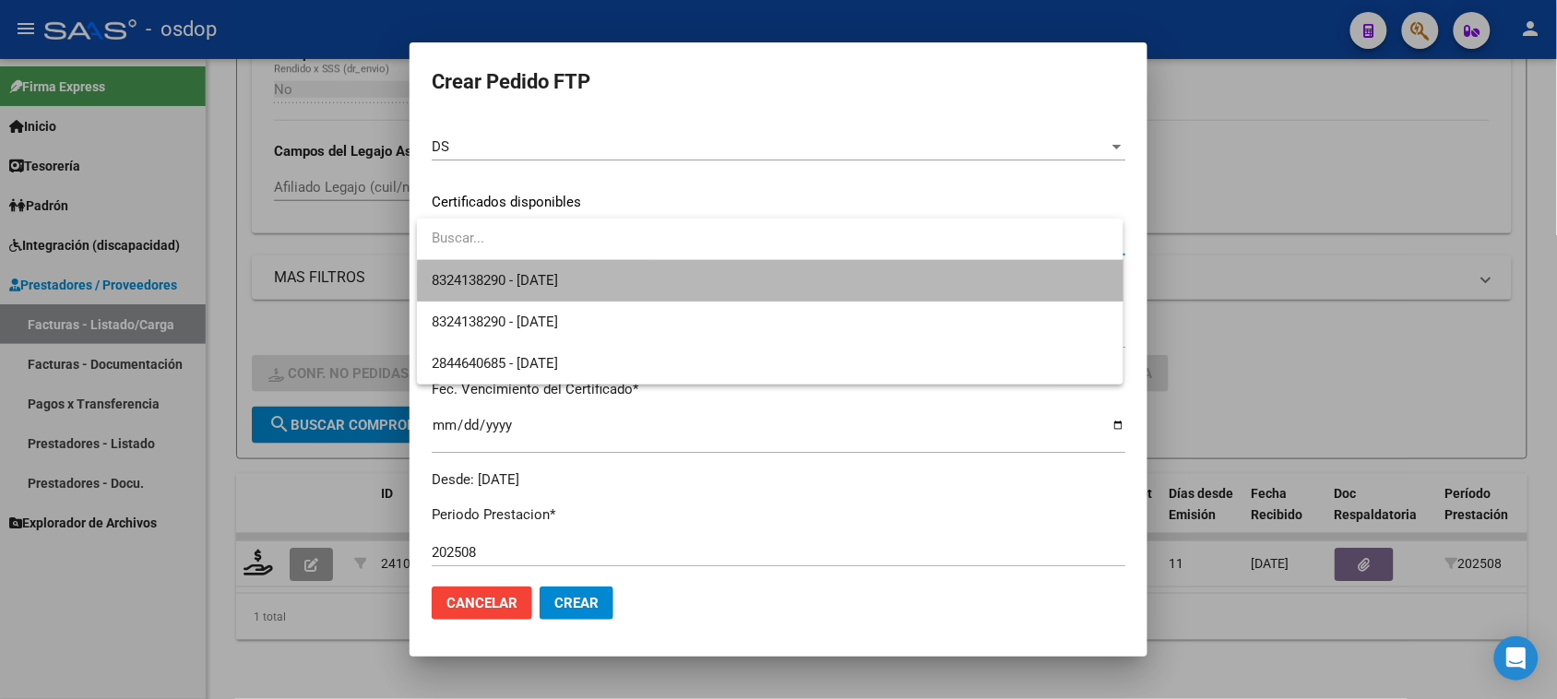
click at [838, 284] on span "8324138290 - 2029-09-13" at bounding box center [770, 281] width 676 height 42
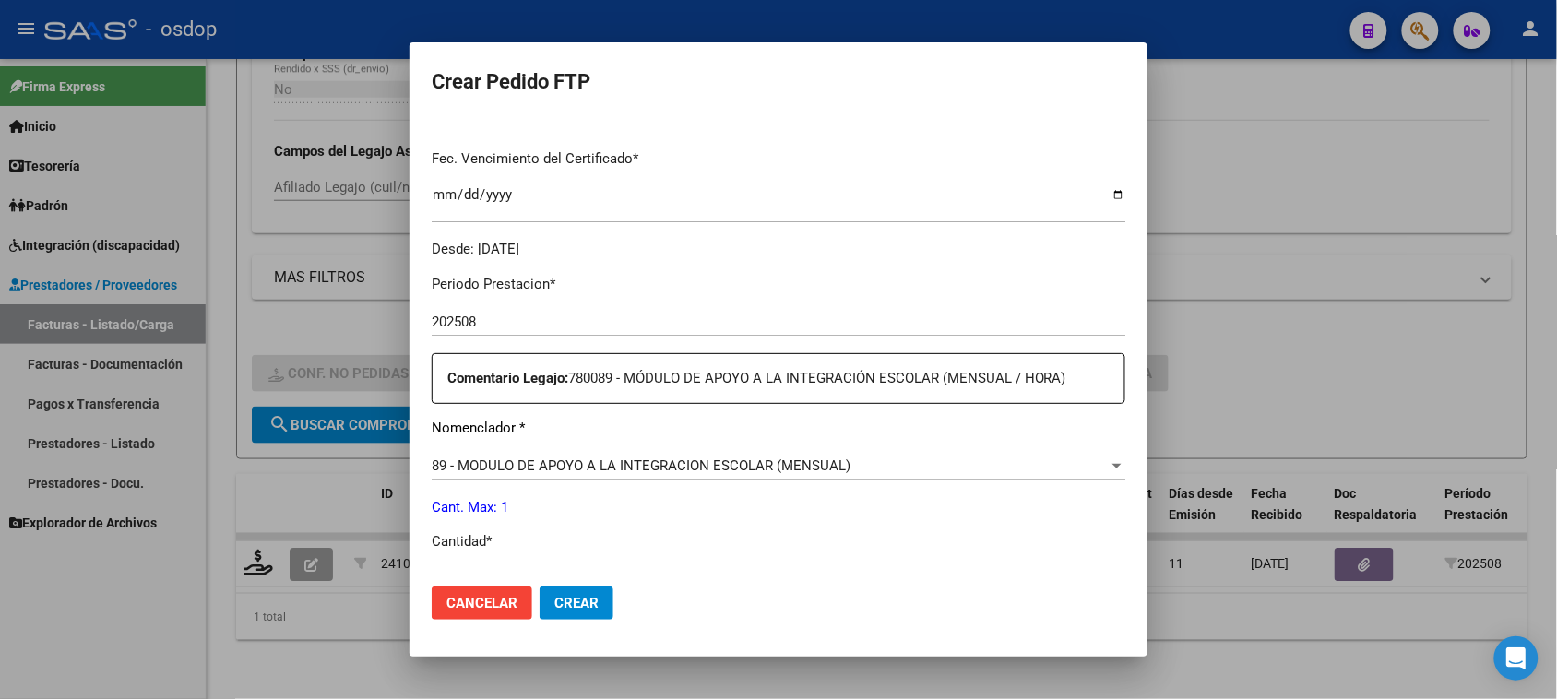
scroll to position [577, 0]
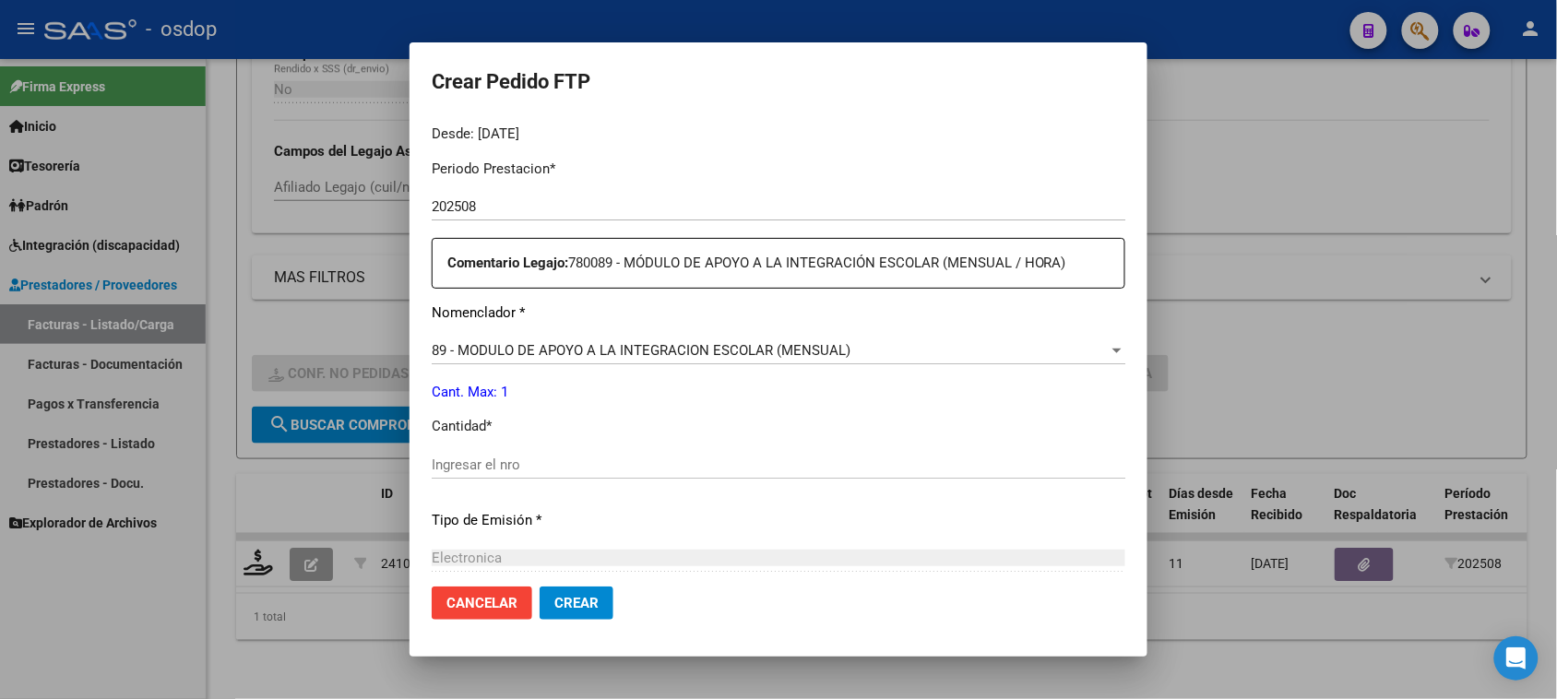
click at [531, 464] on input "Ingresar el nro" at bounding box center [779, 465] width 694 height 17
type input "1"
click at [579, 607] on span "Crear" at bounding box center [577, 603] width 44 height 17
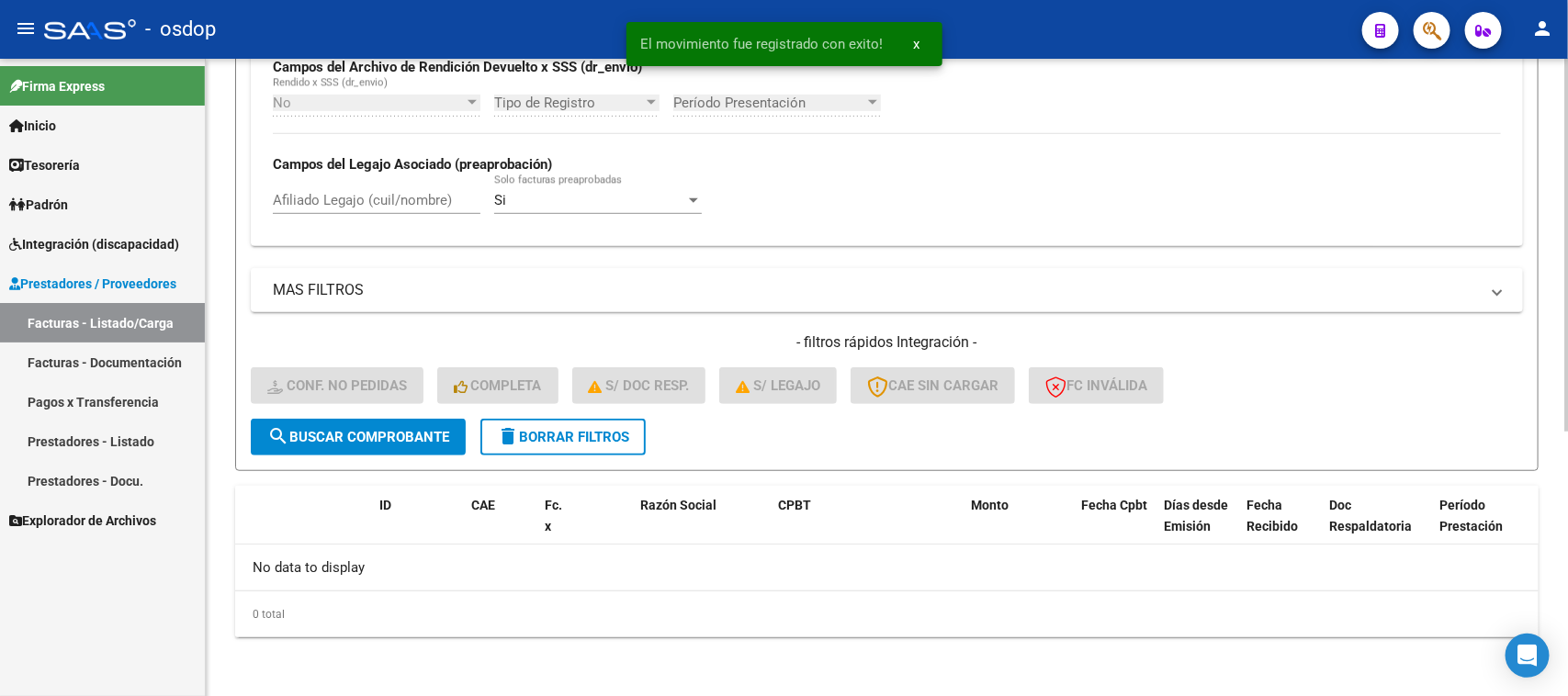
scroll to position [453, 0]
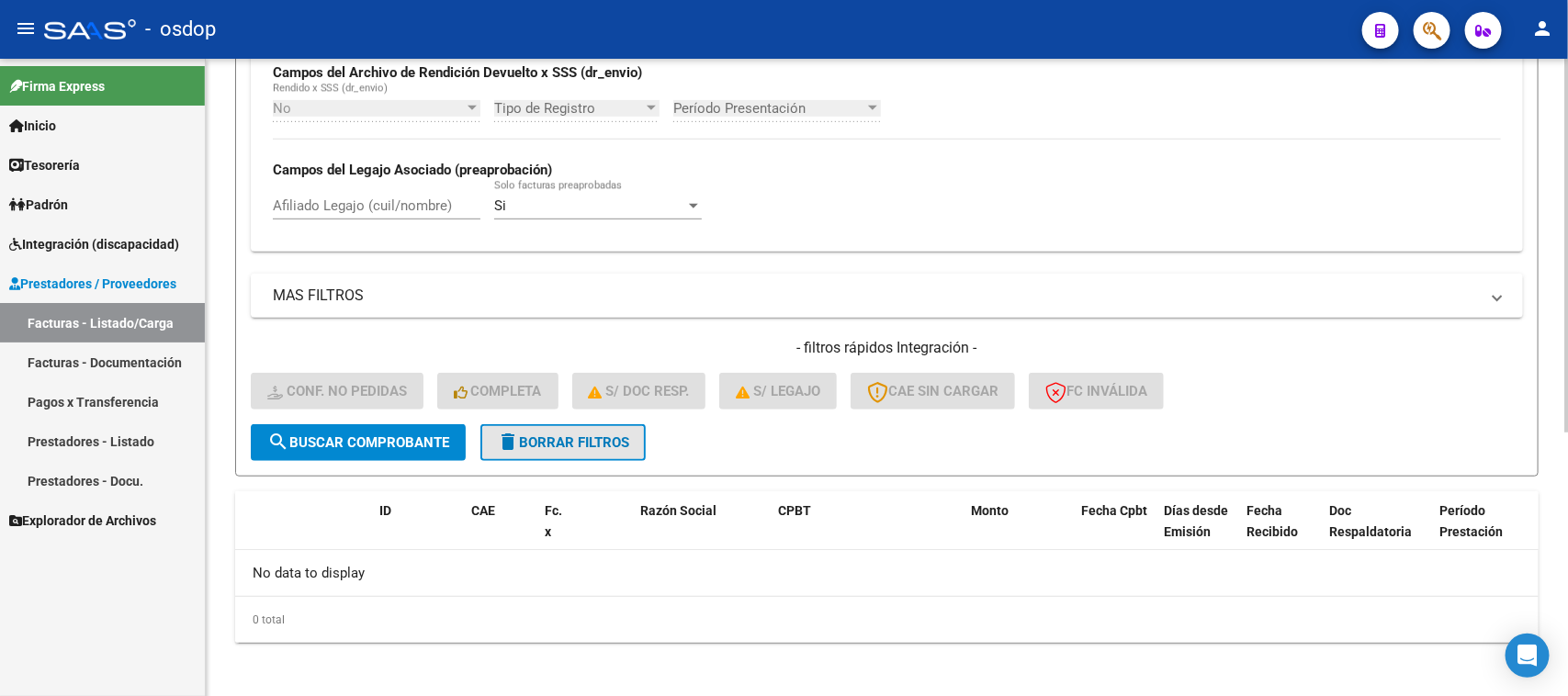
click at [580, 445] on button "delete Borrar Filtros" at bounding box center [563, 442] width 165 height 37
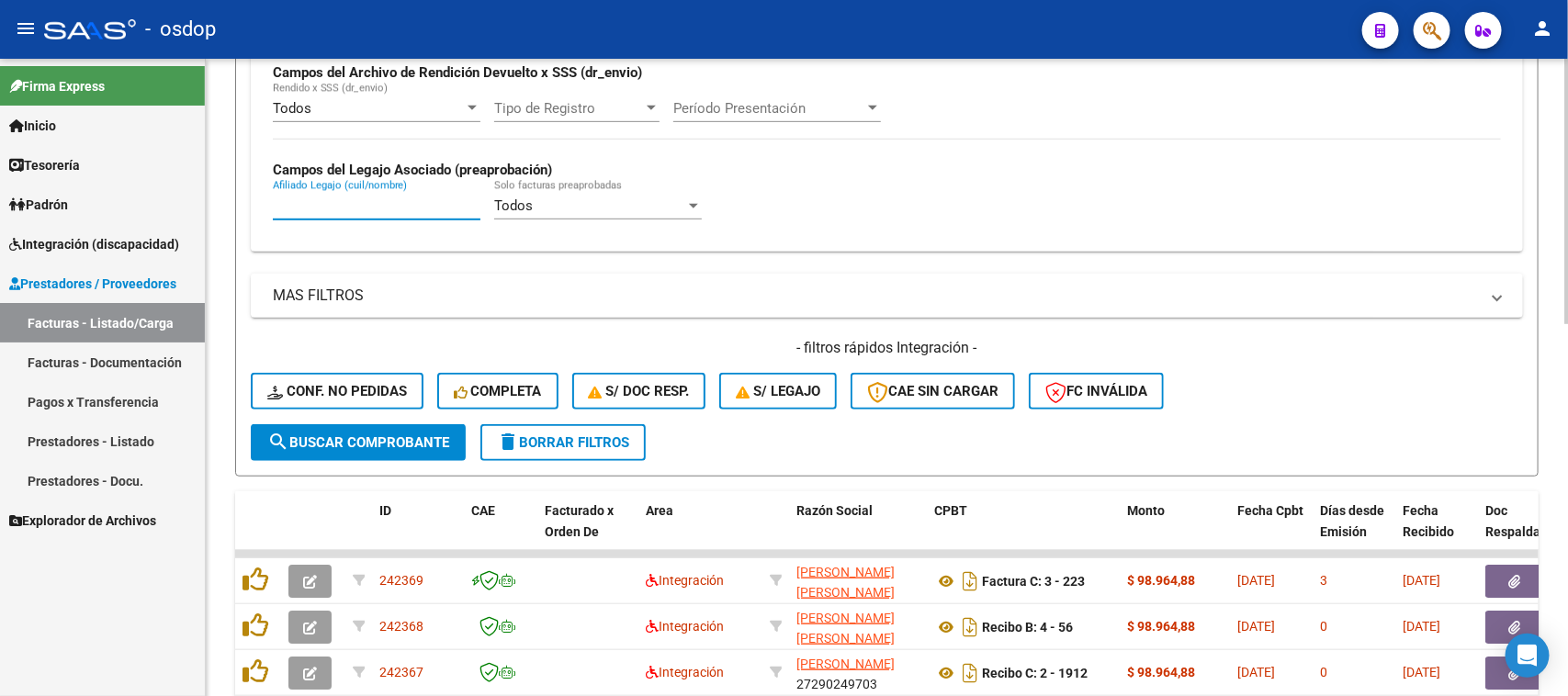
click at [373, 203] on input "Afiliado Legajo (cuil/nombre)" at bounding box center [376, 205] width 208 height 17
paste input "27499418804"
type input "27499418804"
click at [374, 447] on button "search Buscar Comprobante" at bounding box center [358, 442] width 215 height 37
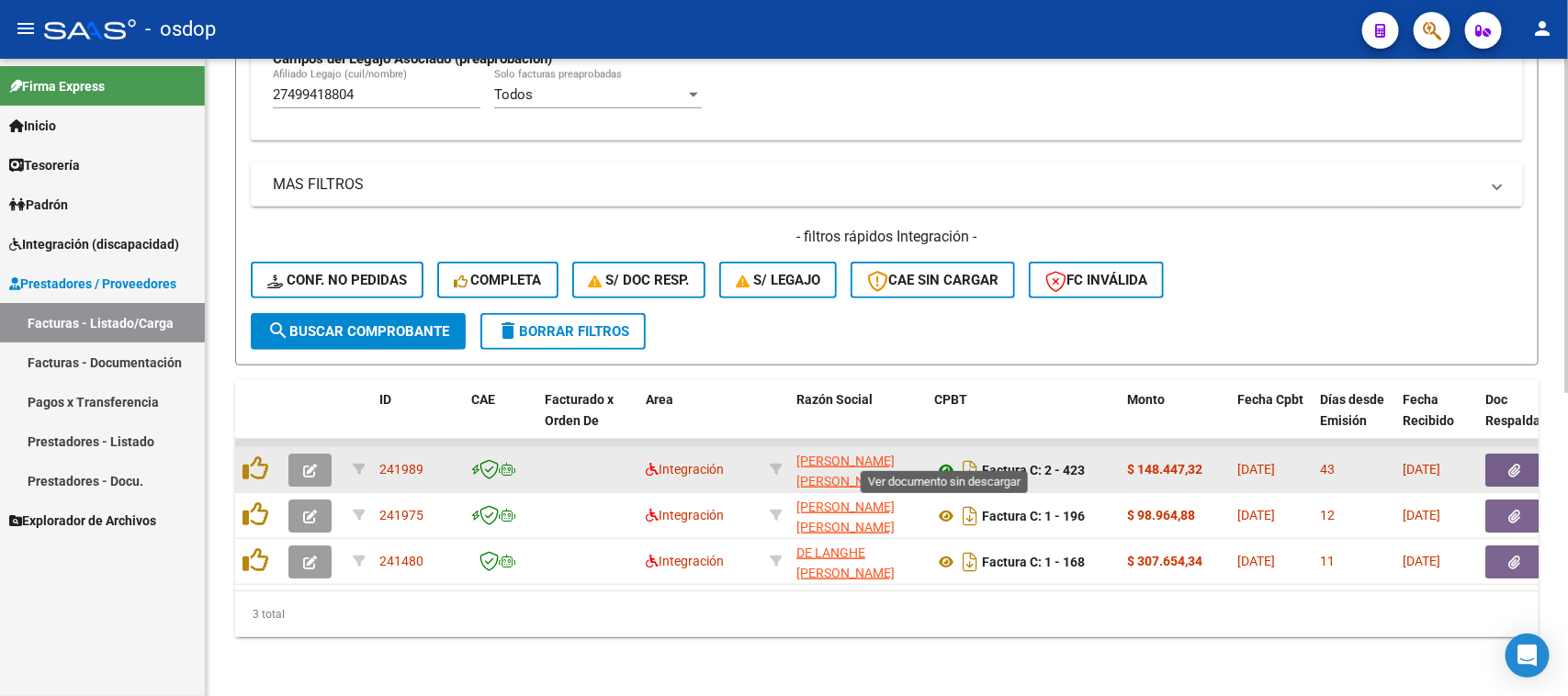
click at [943, 459] on icon at bounding box center [946, 470] width 24 height 22
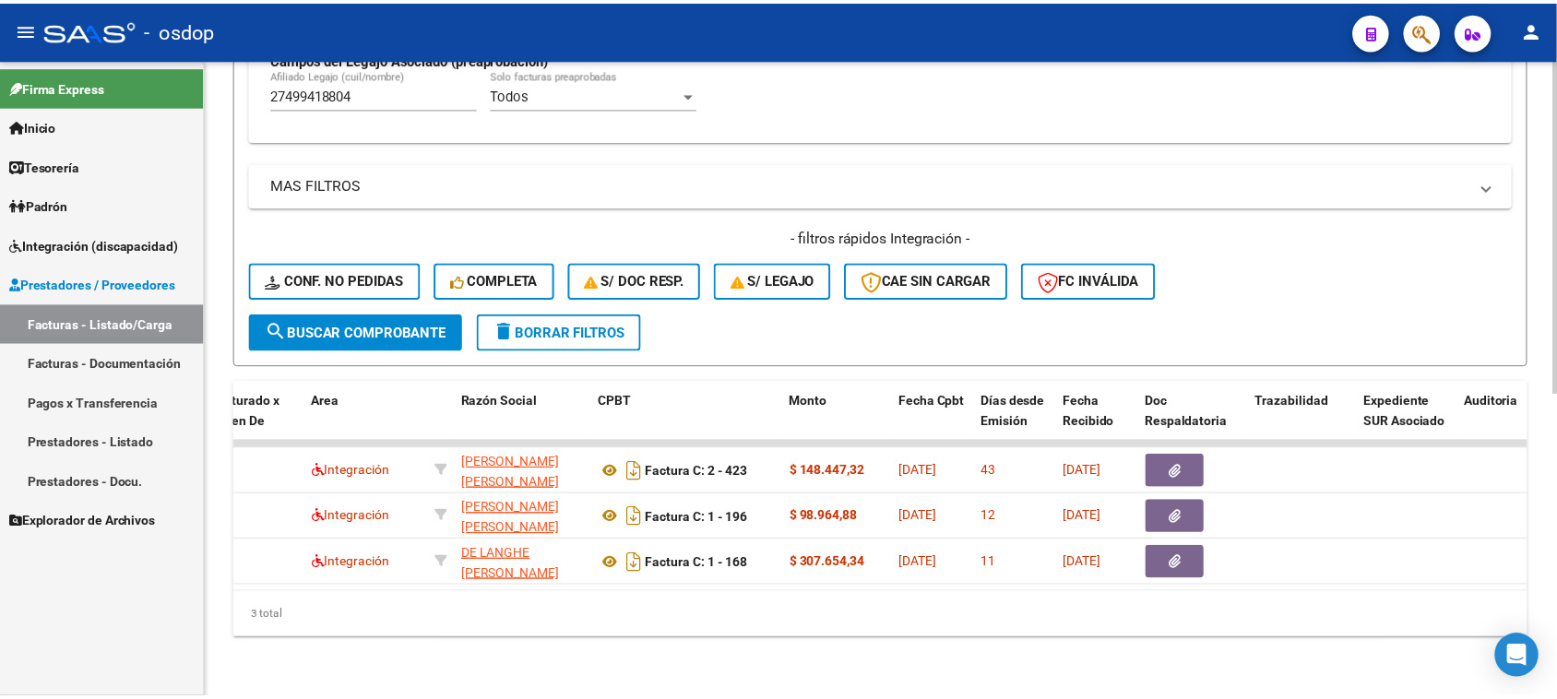
scroll to position [0, 0]
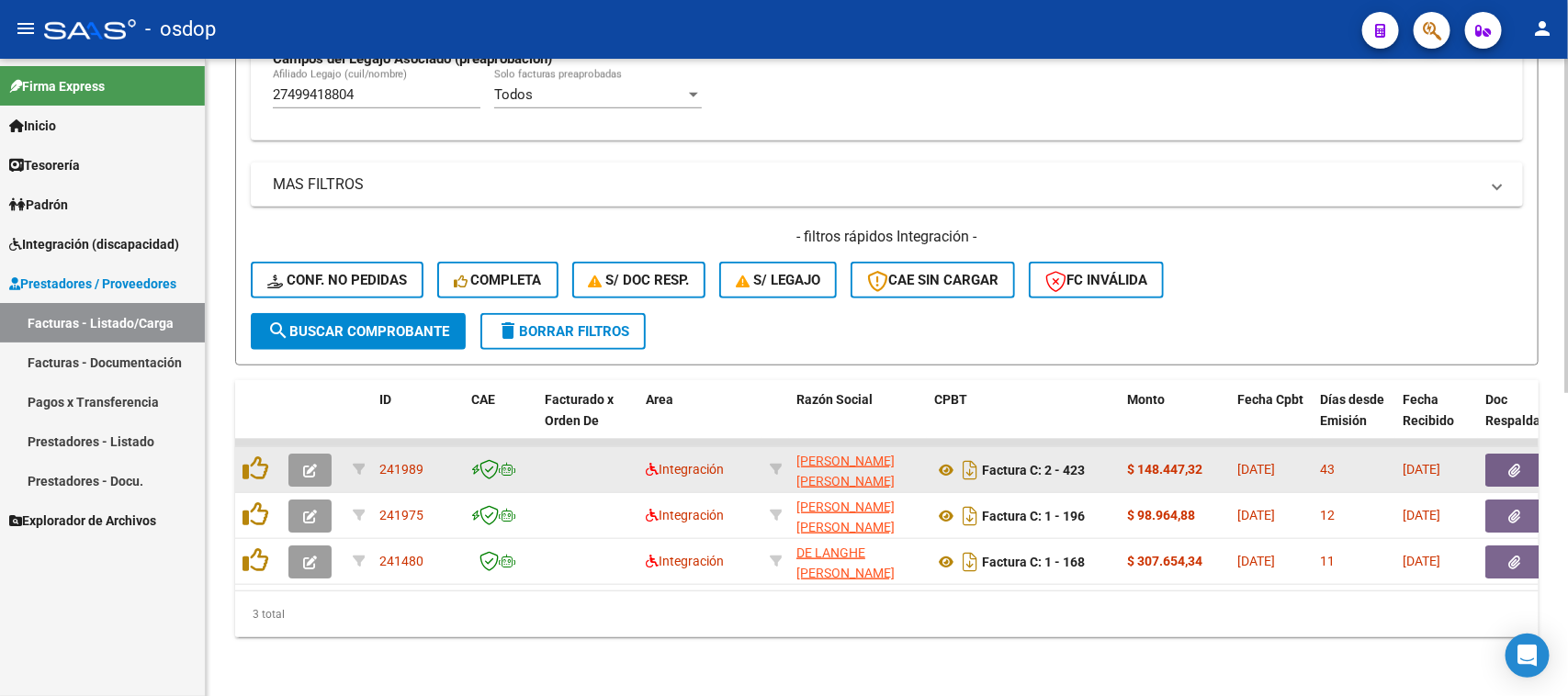
click at [1506, 456] on button "button" at bounding box center [1514, 470] width 59 height 33
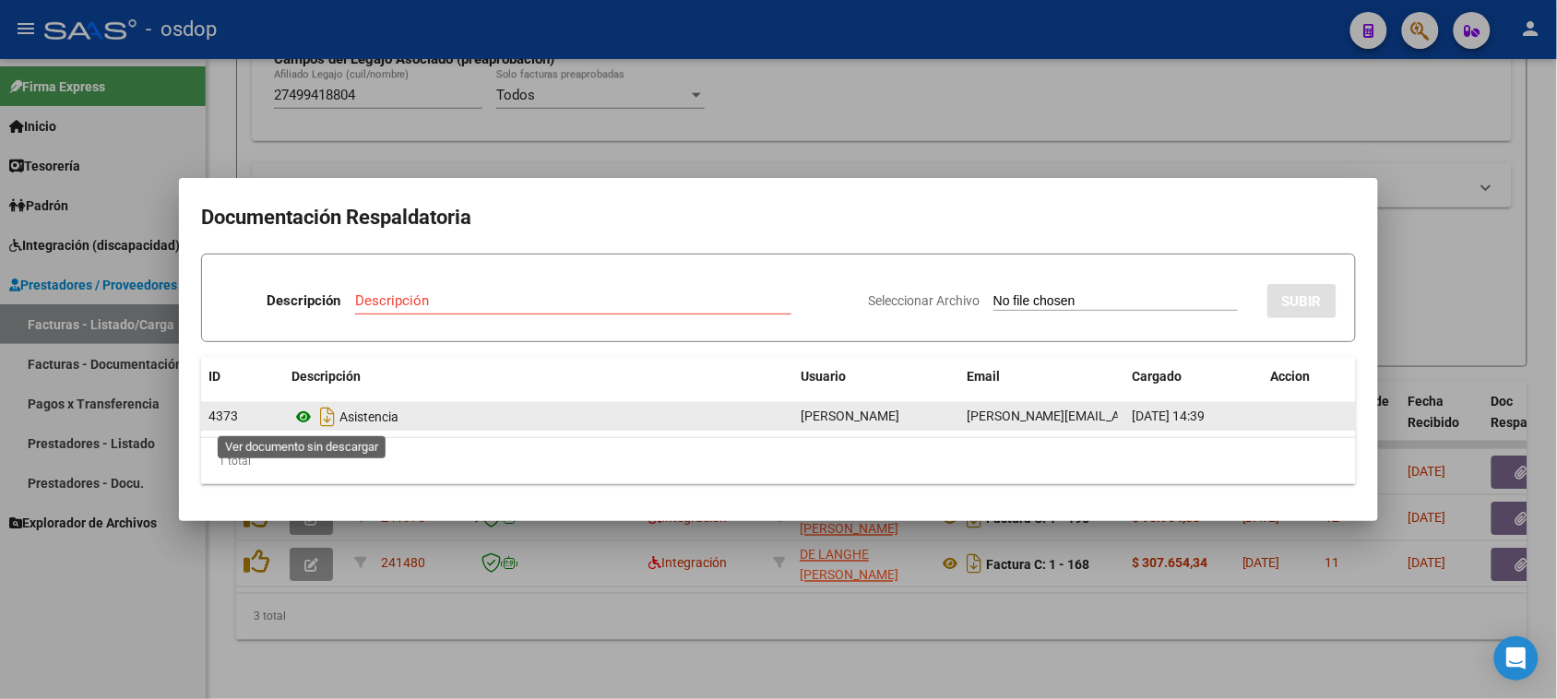
click at [300, 418] on icon at bounding box center [304, 417] width 24 height 22
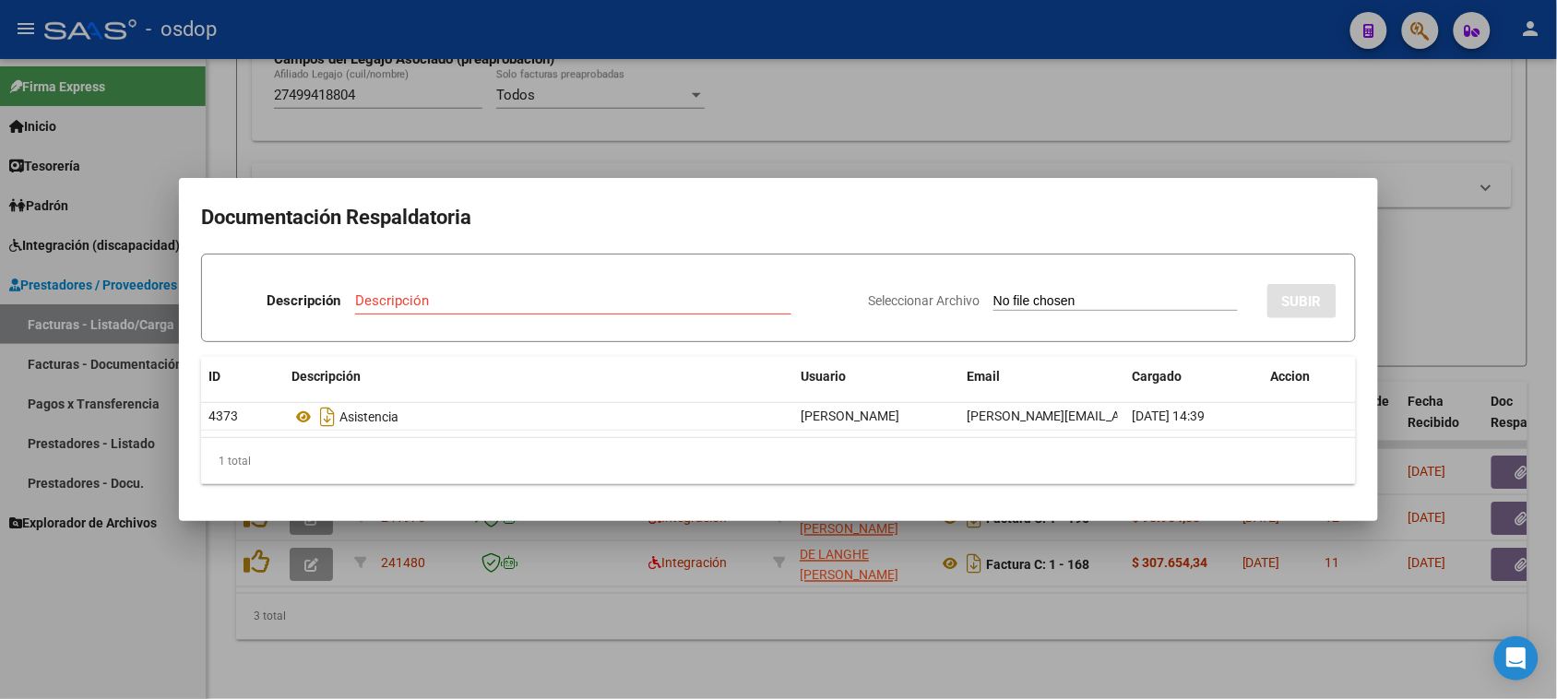
click at [787, 616] on div at bounding box center [778, 349] width 1557 height 699
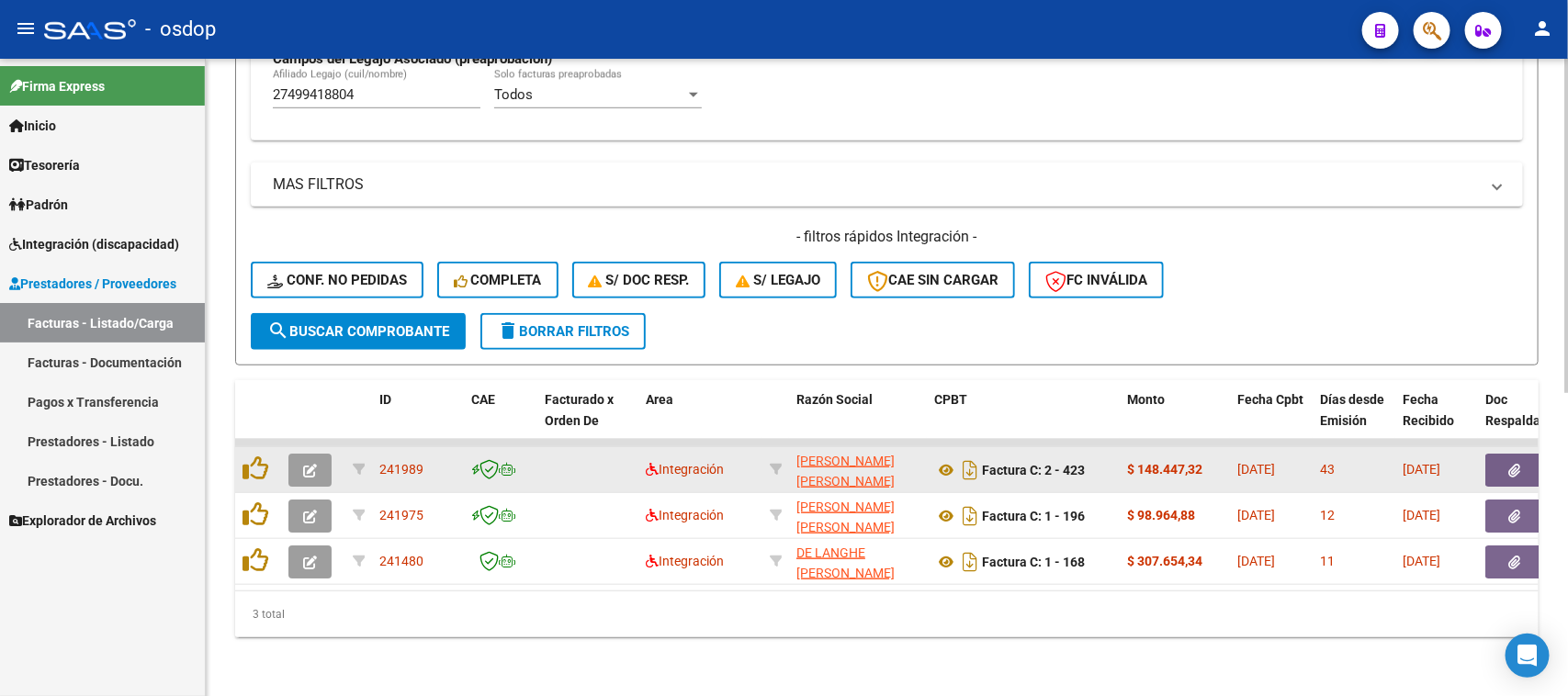
click at [309, 464] on icon "button" at bounding box center [310, 471] width 14 height 14
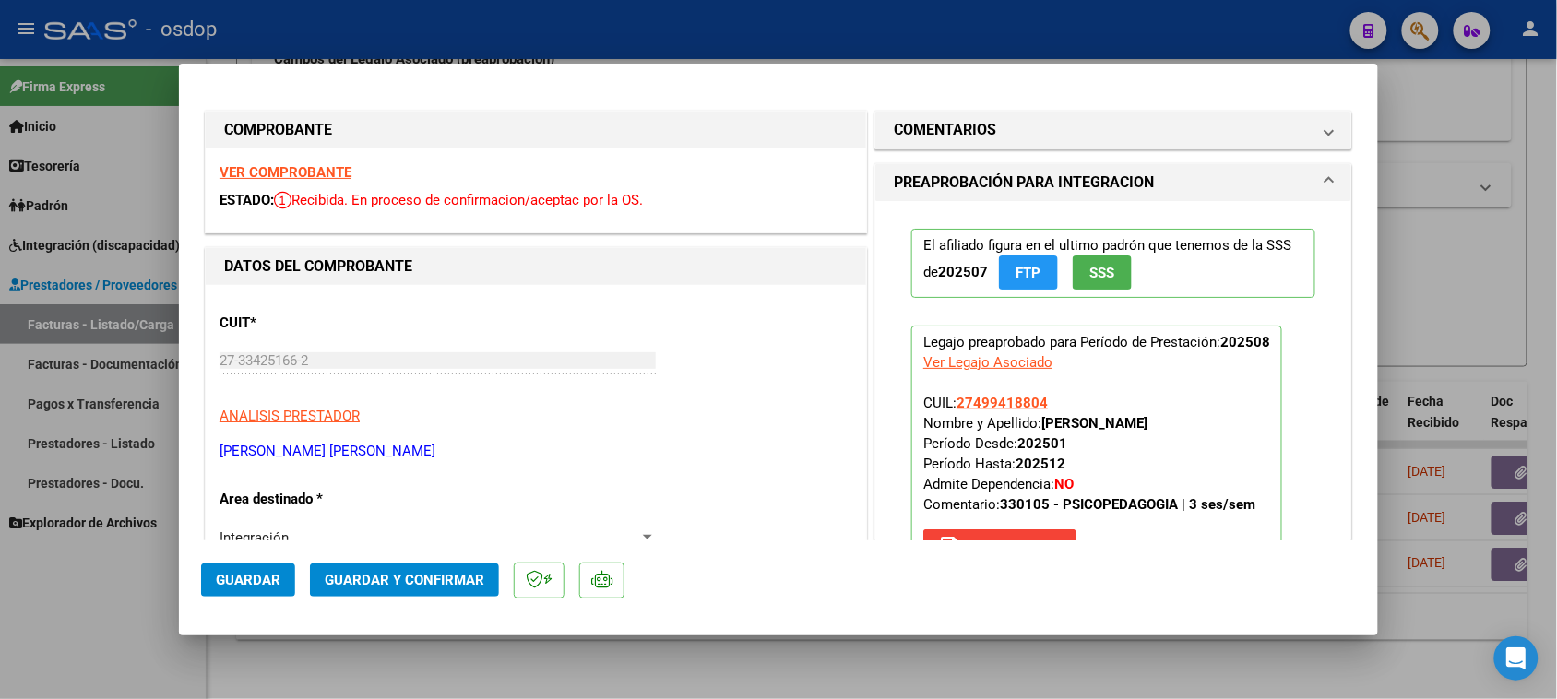
scroll to position [231, 0]
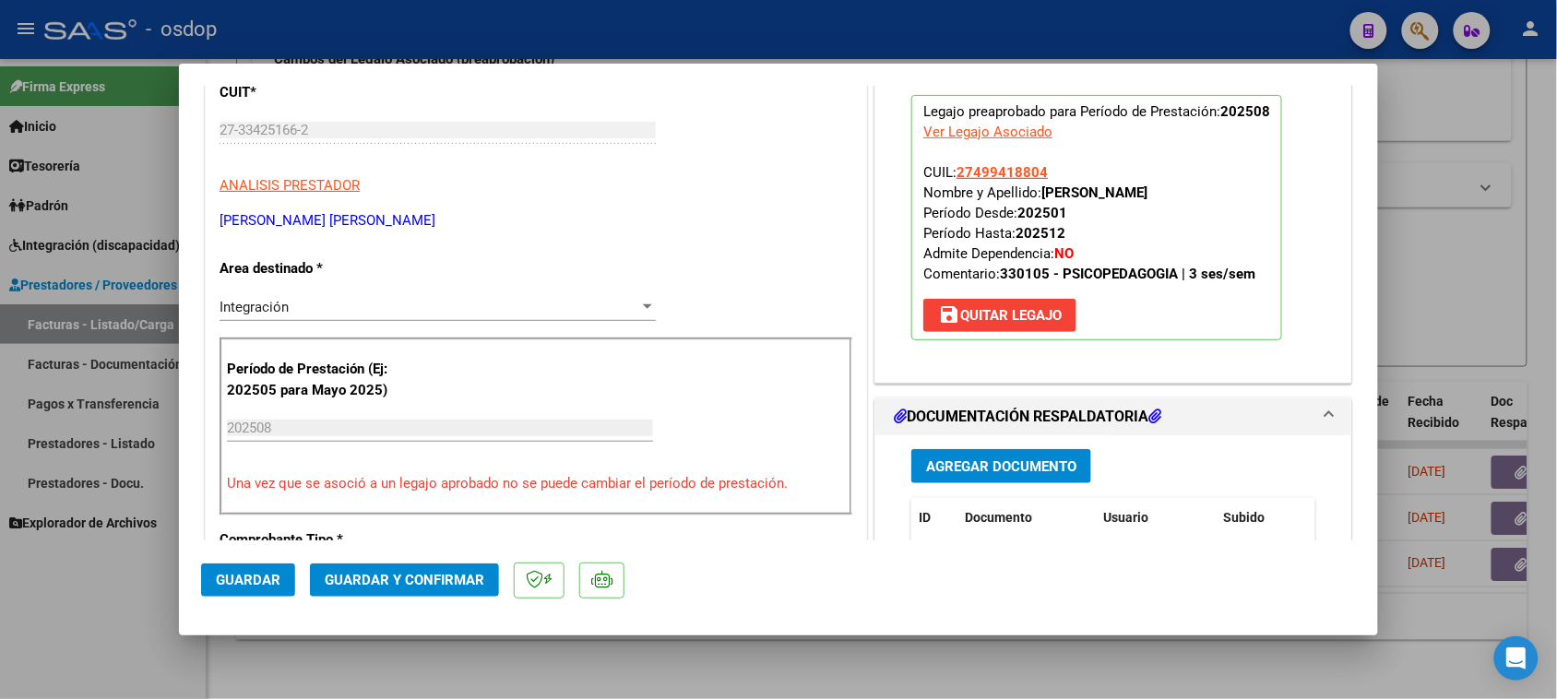
click at [997, 318] on span "save Quitar Legajo" at bounding box center [1000, 315] width 124 height 17
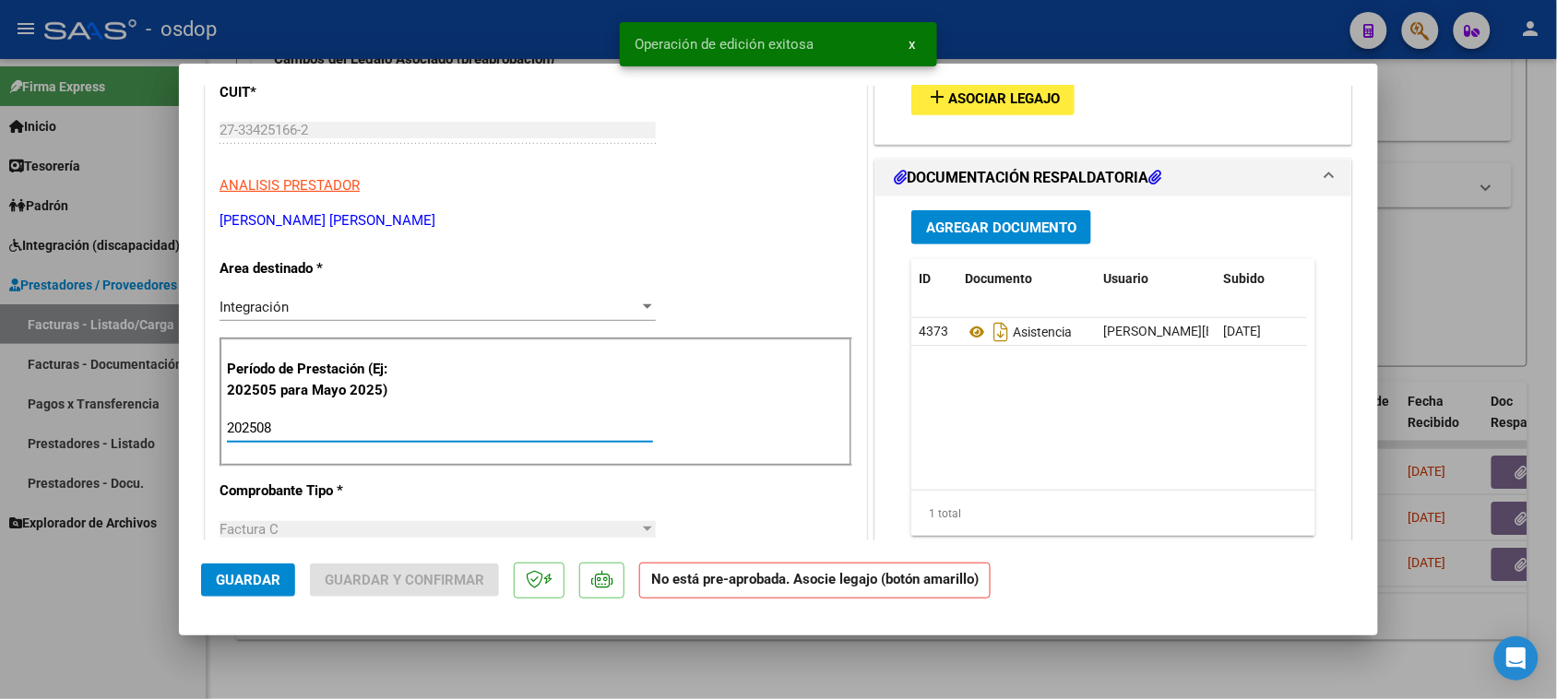
click at [298, 431] on input "202508" at bounding box center [440, 428] width 426 height 17
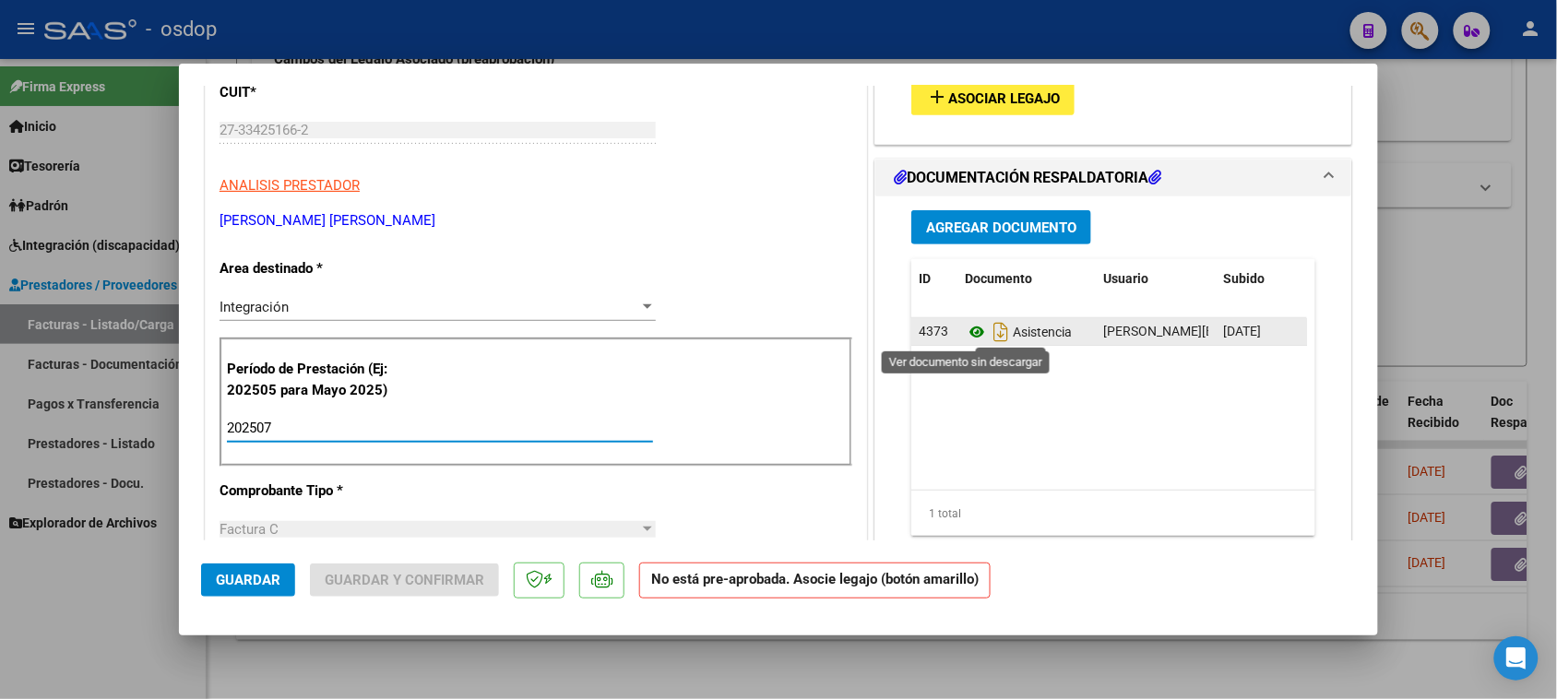
type input "202507"
click at [966, 337] on icon at bounding box center [977, 332] width 24 height 22
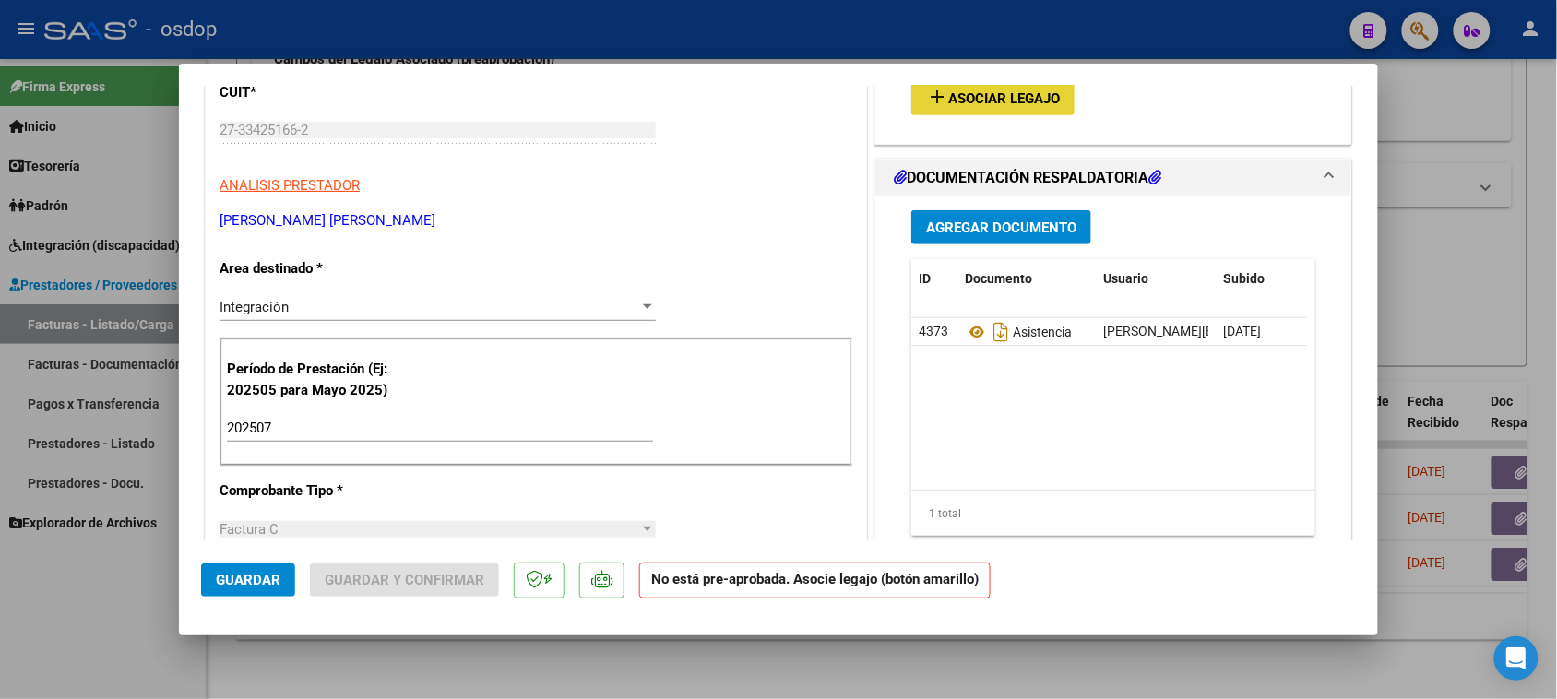
click at [987, 93] on span "Asociar Legajo" at bounding box center [1004, 98] width 112 height 17
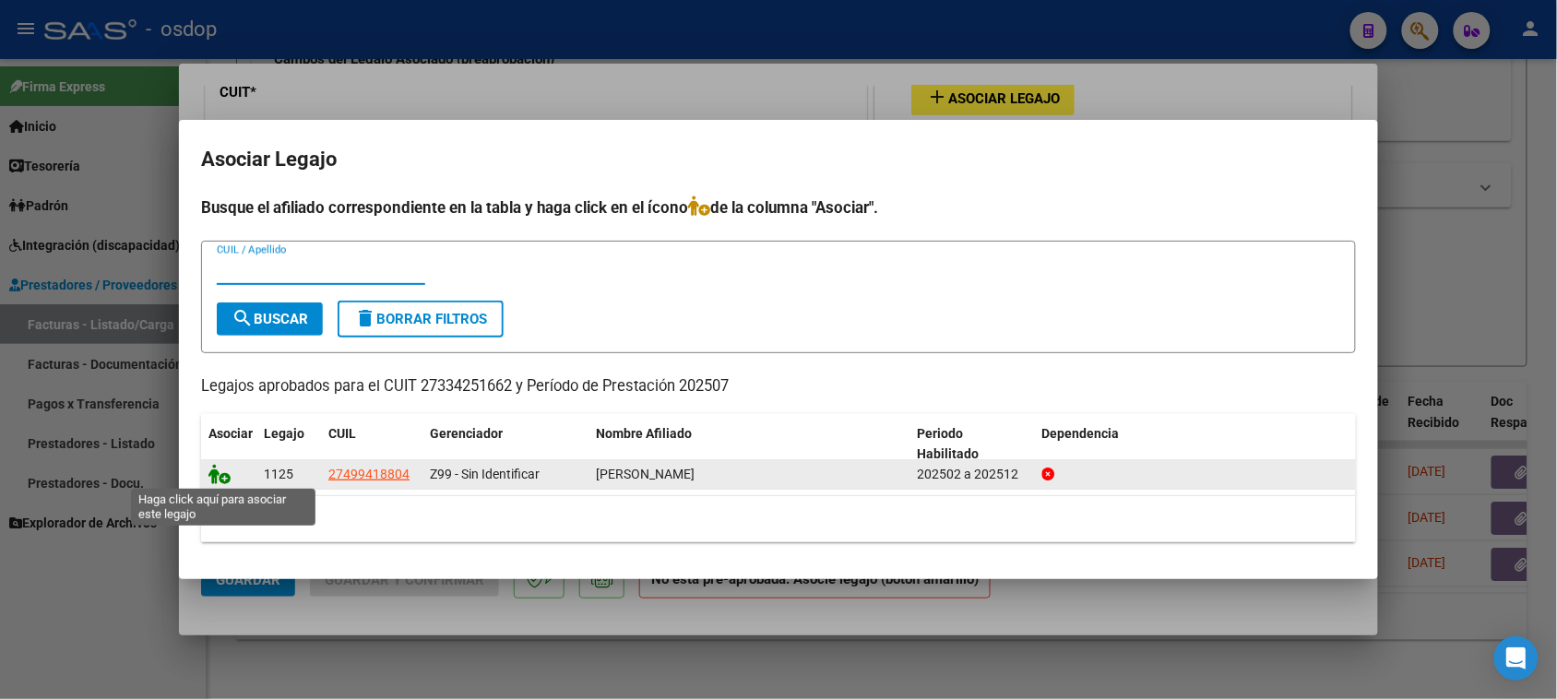
click at [226, 476] on icon at bounding box center [220, 474] width 22 height 20
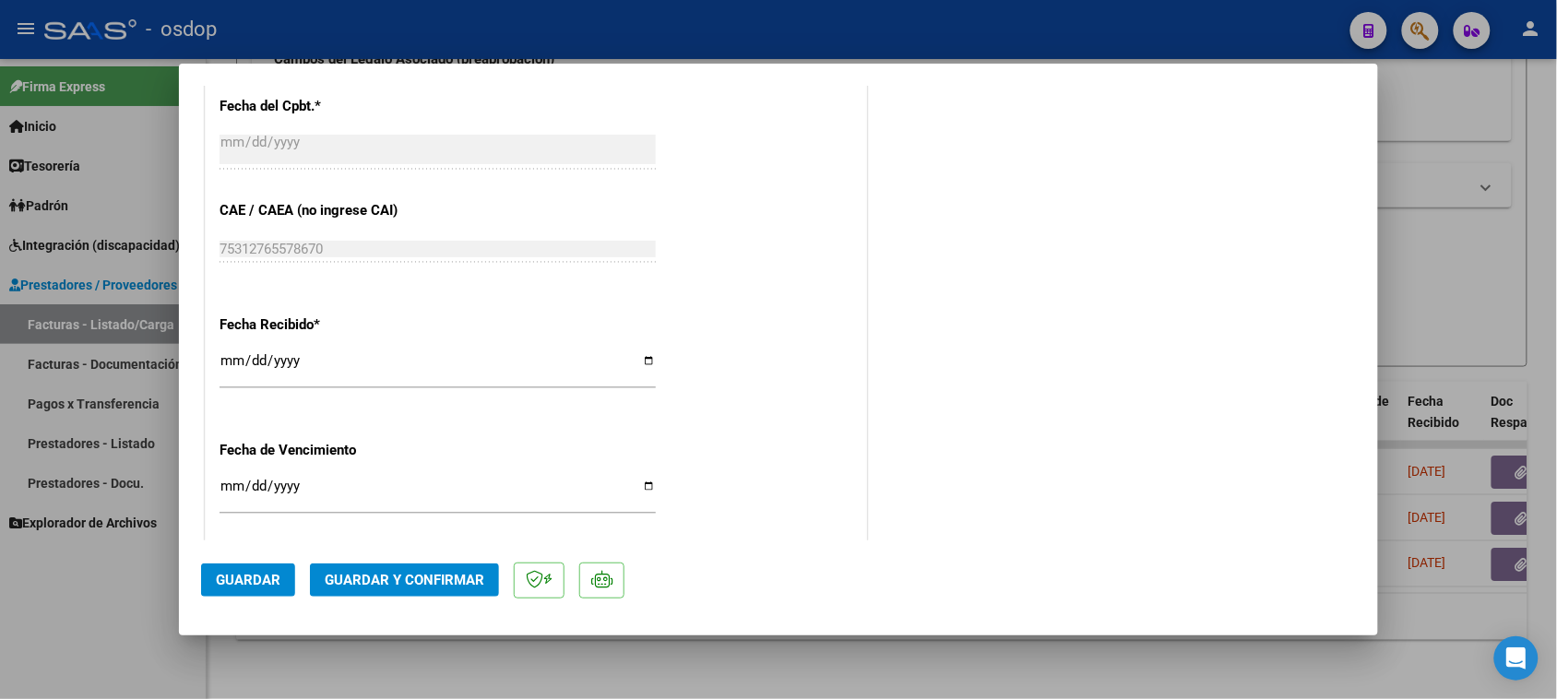
scroll to position [1235, 0]
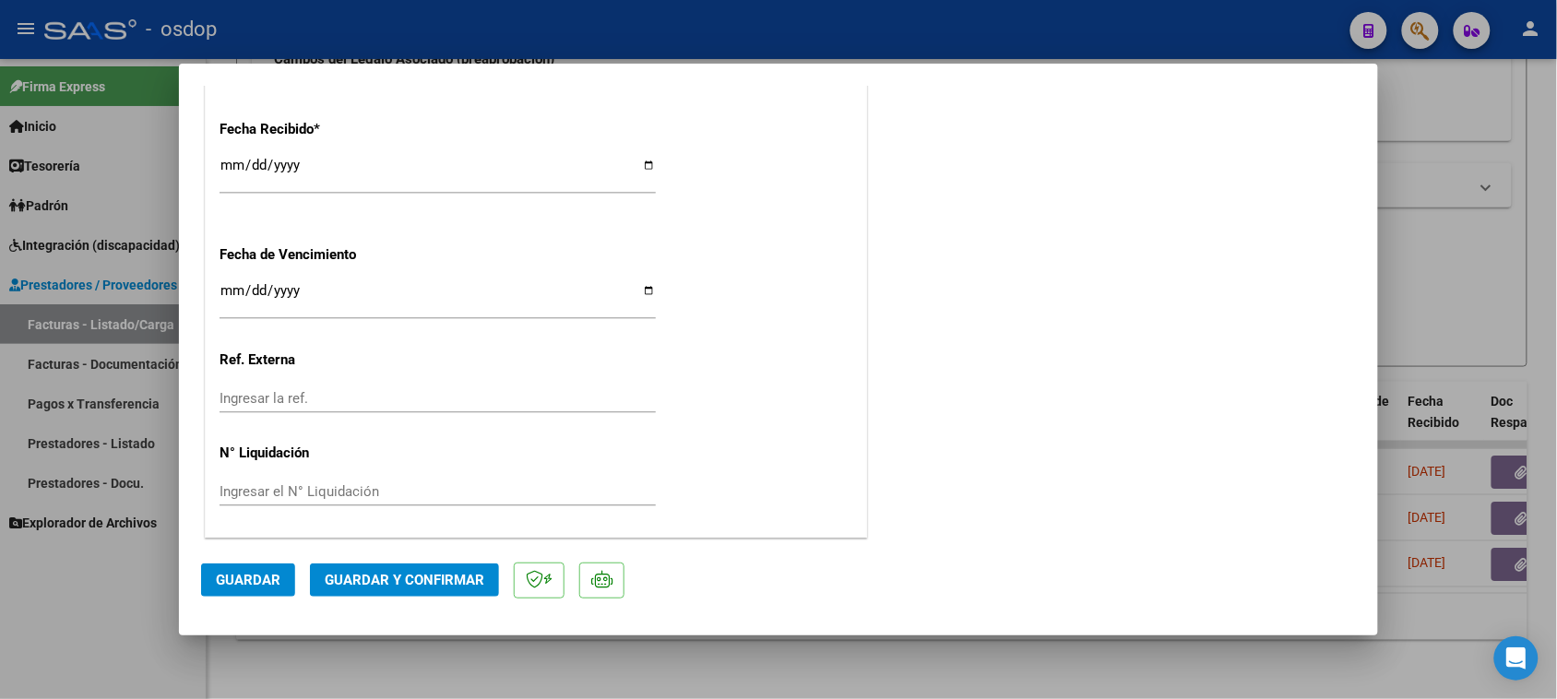
click at [427, 589] on button "Guardar y Confirmar" at bounding box center [404, 580] width 189 height 33
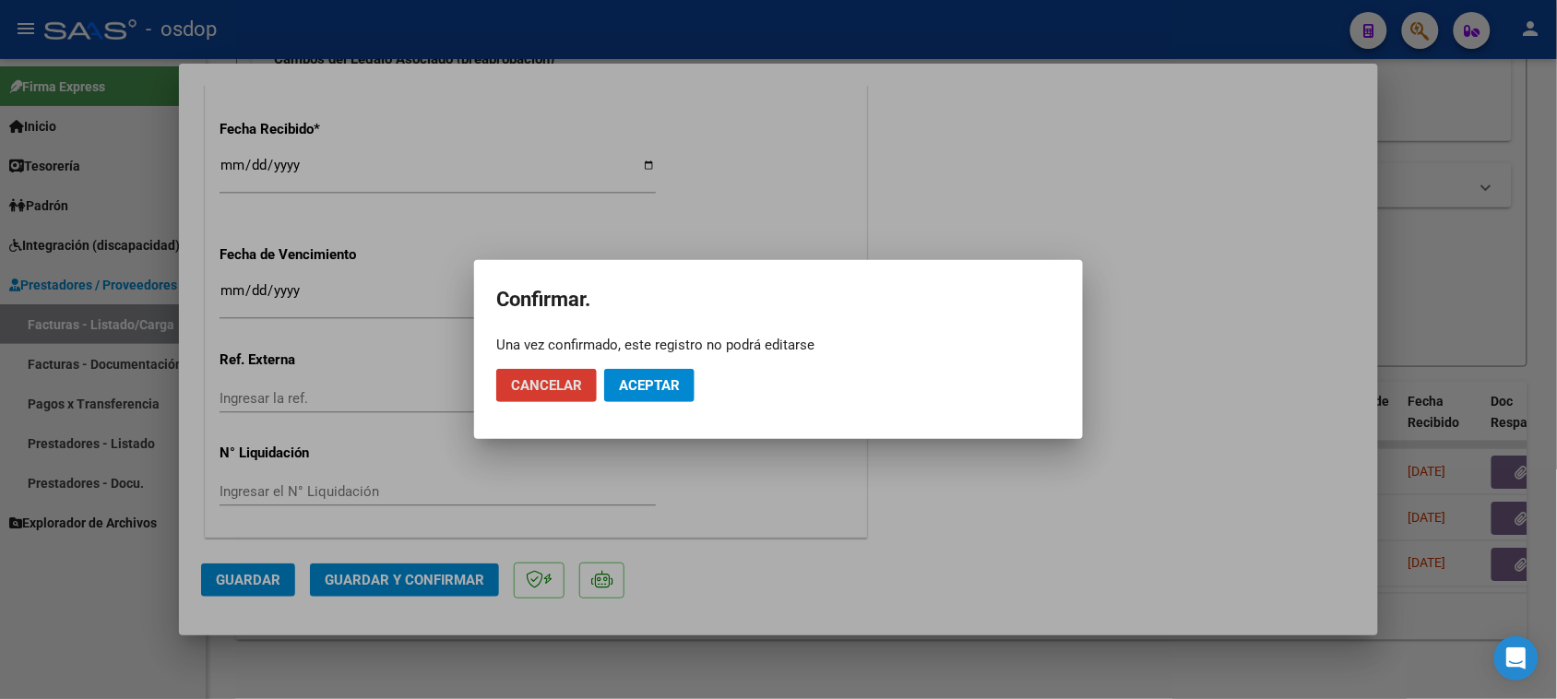
click at [675, 390] on span "Aceptar" at bounding box center [649, 385] width 61 height 17
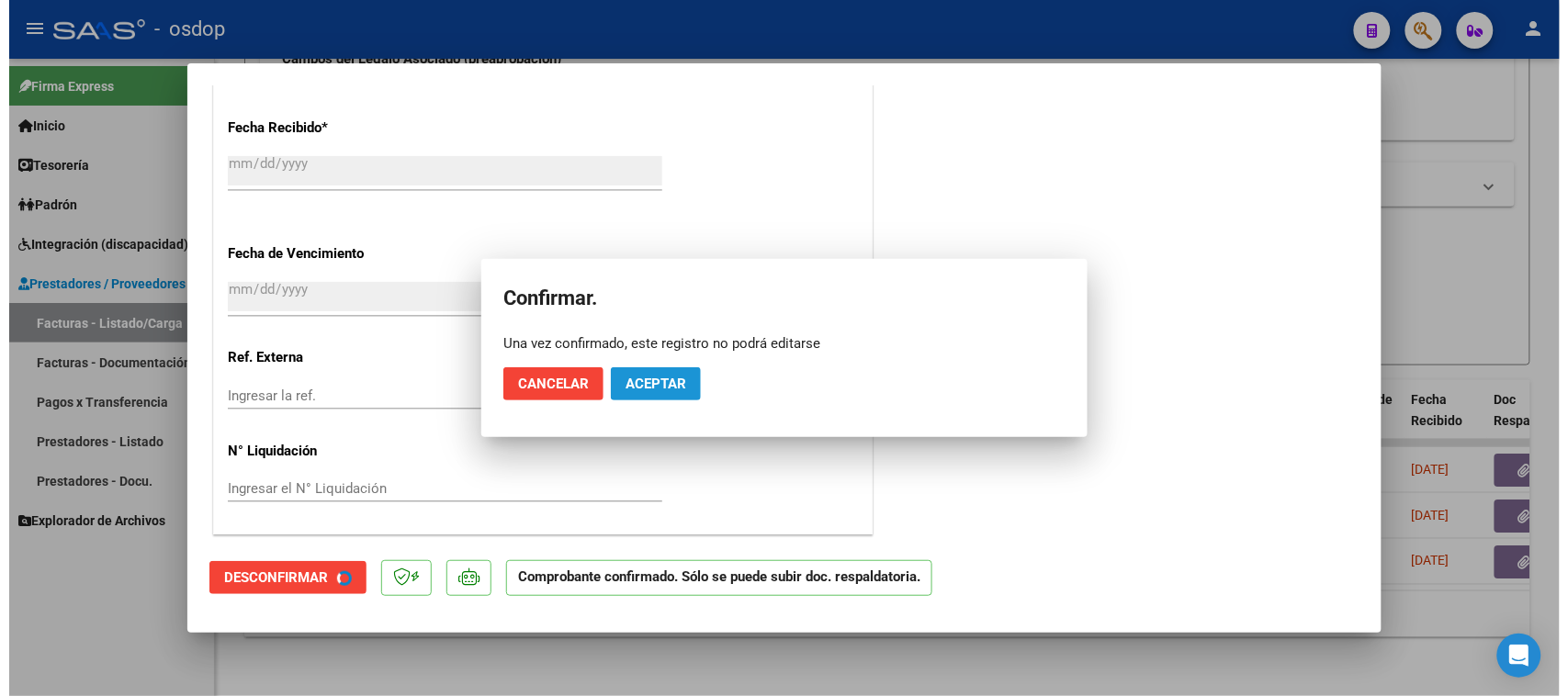
scroll to position [1116, 0]
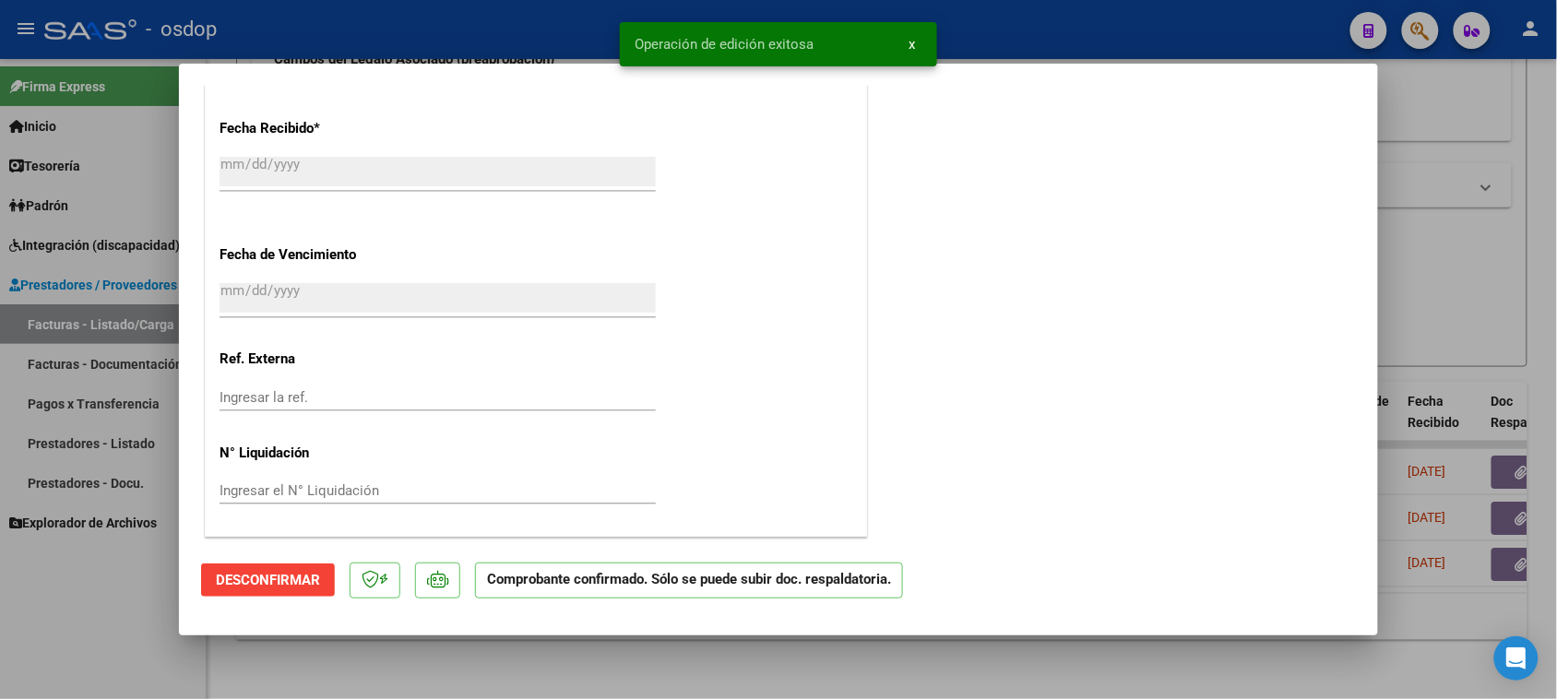
click at [588, 662] on div at bounding box center [778, 349] width 1557 height 699
type input "$ 0,00"
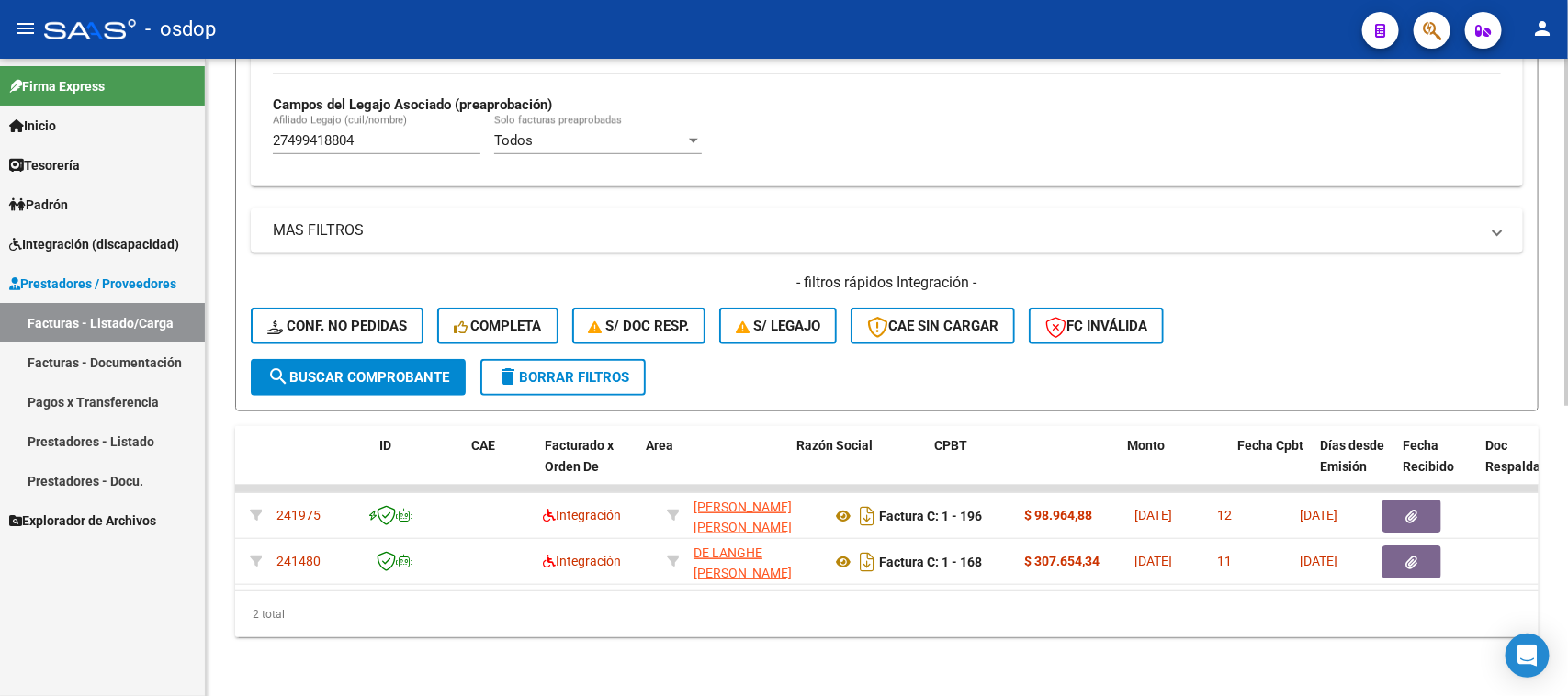
scroll to position [0, 0]
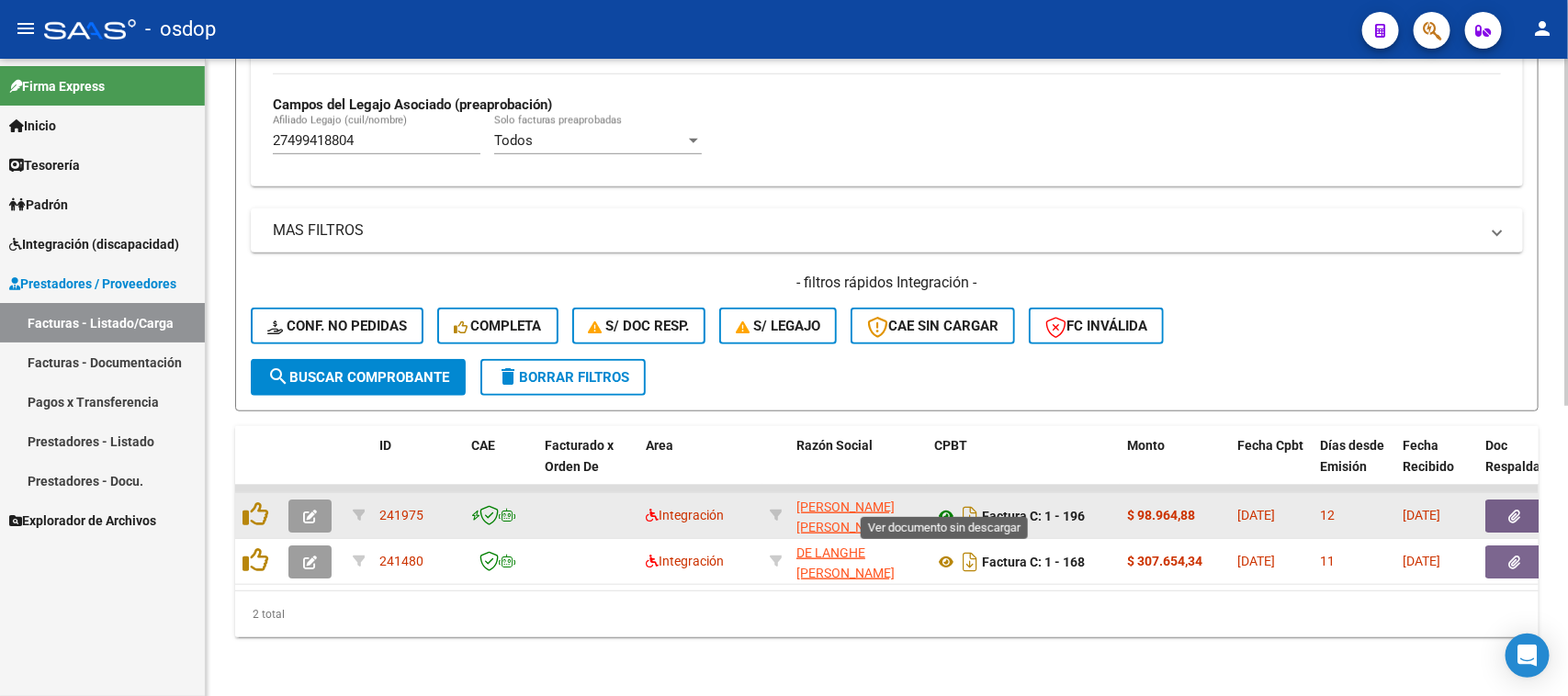
click at [944, 505] on icon at bounding box center [946, 516] width 24 height 22
click at [1527, 500] on button "button" at bounding box center [1514, 516] width 59 height 33
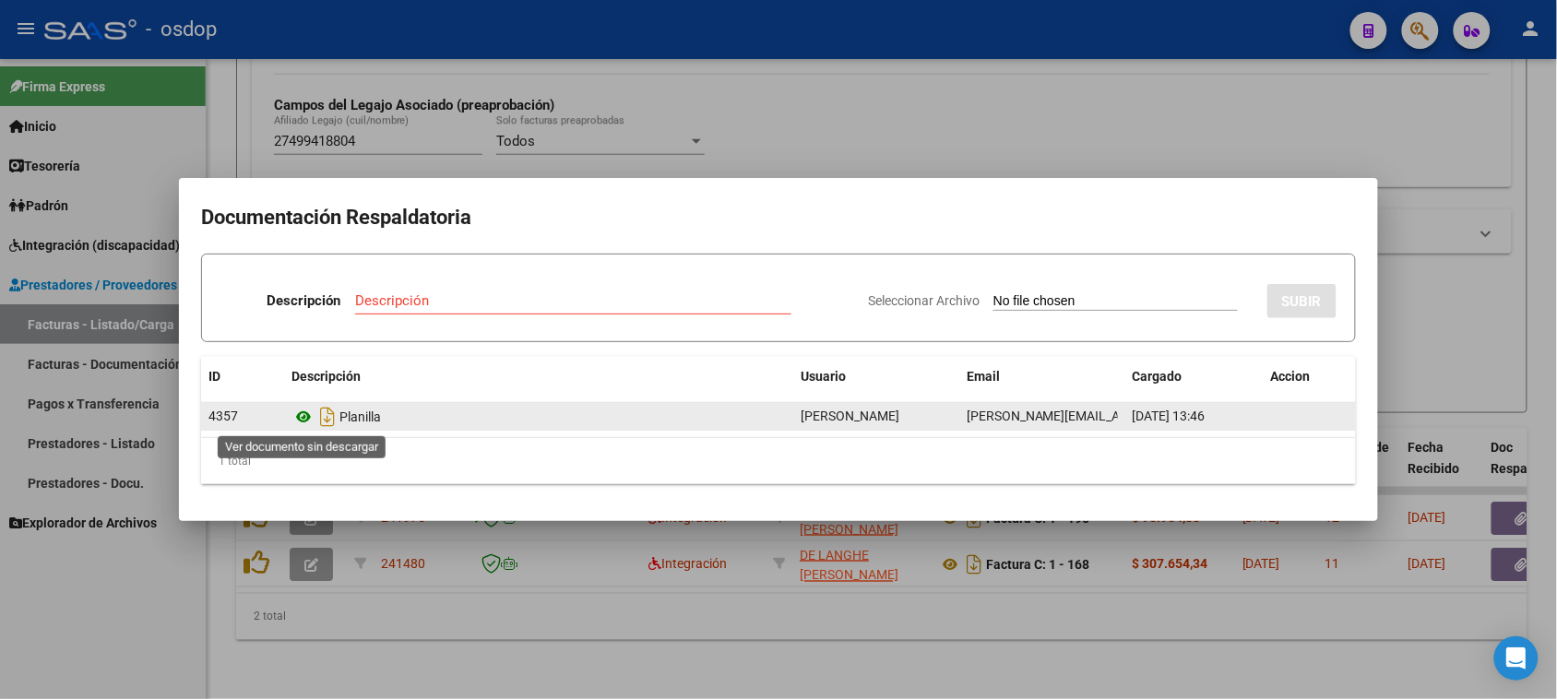
click at [307, 413] on icon at bounding box center [304, 417] width 24 height 22
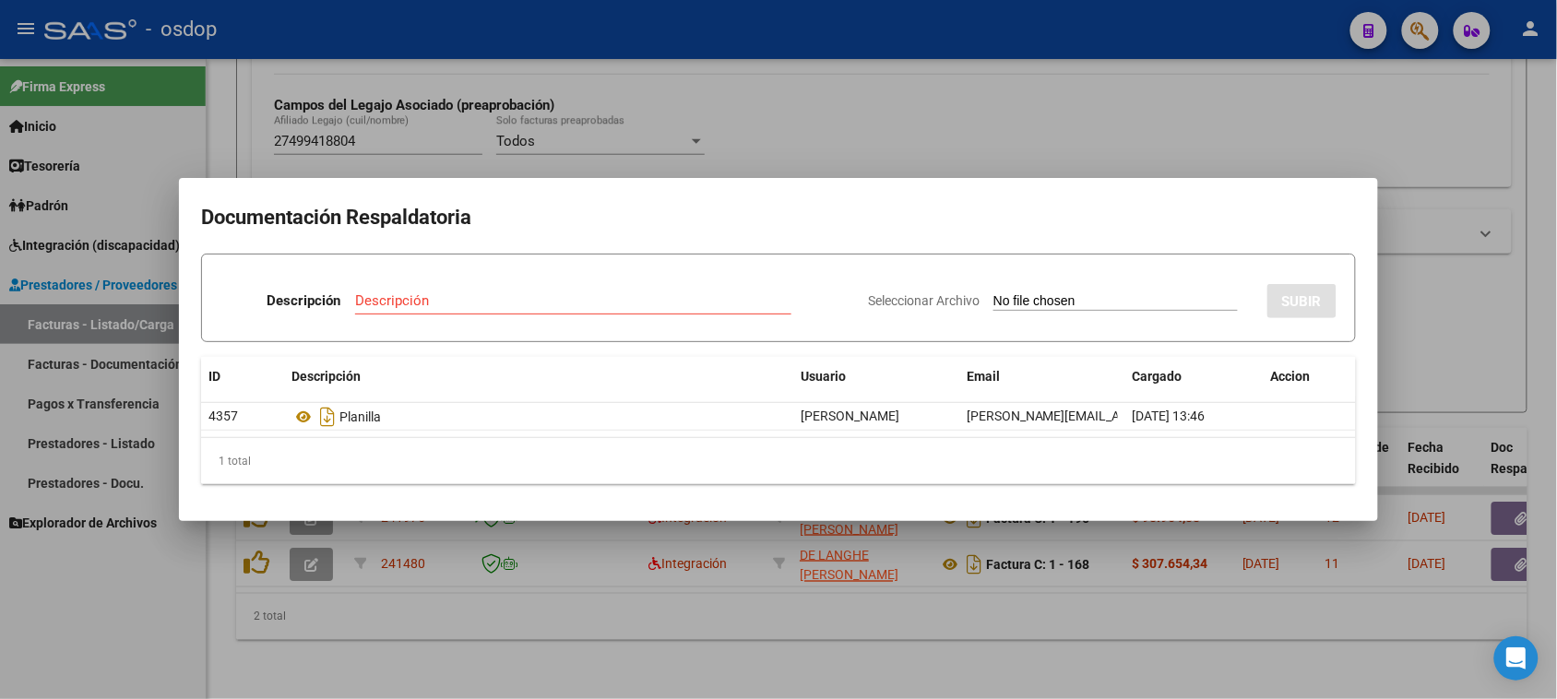
click at [694, 618] on div at bounding box center [778, 349] width 1557 height 699
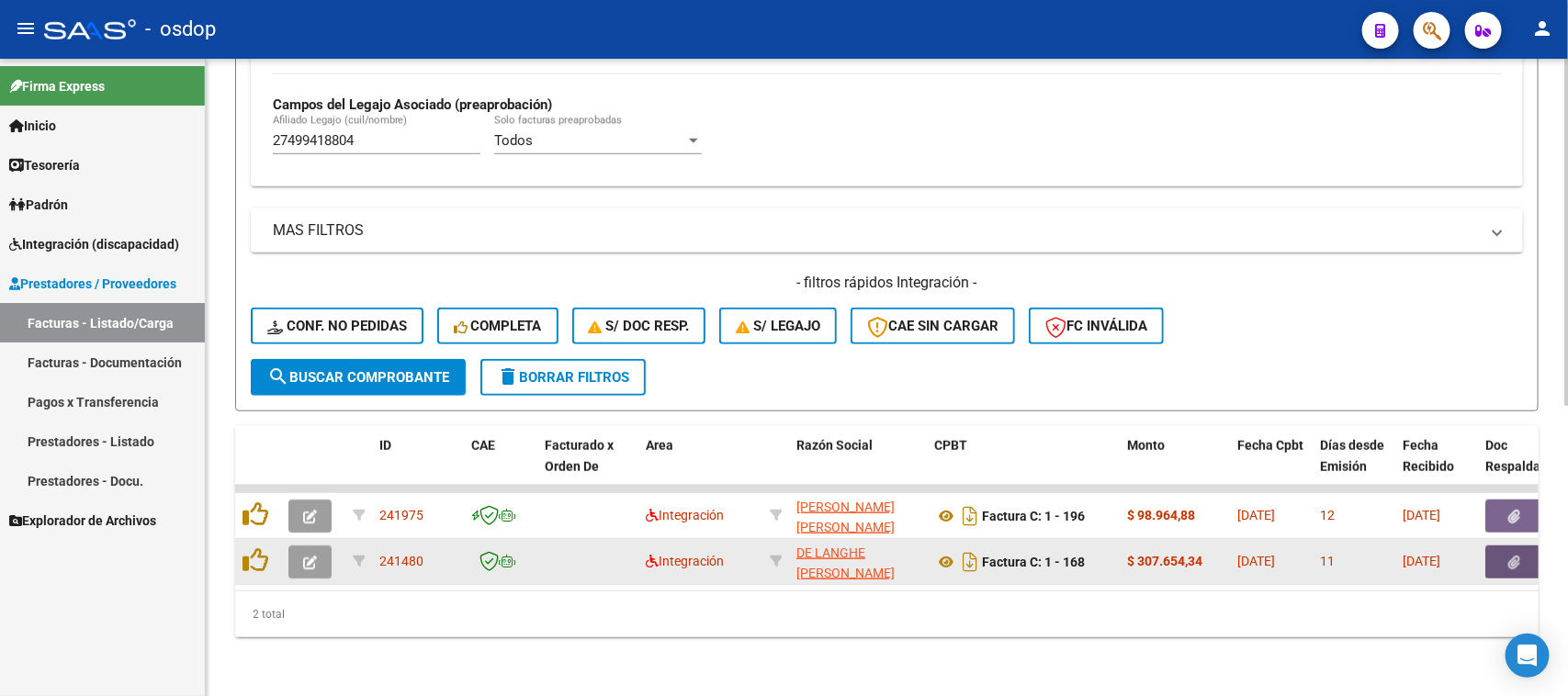
click at [1502, 552] on button "button" at bounding box center [1514, 562] width 59 height 33
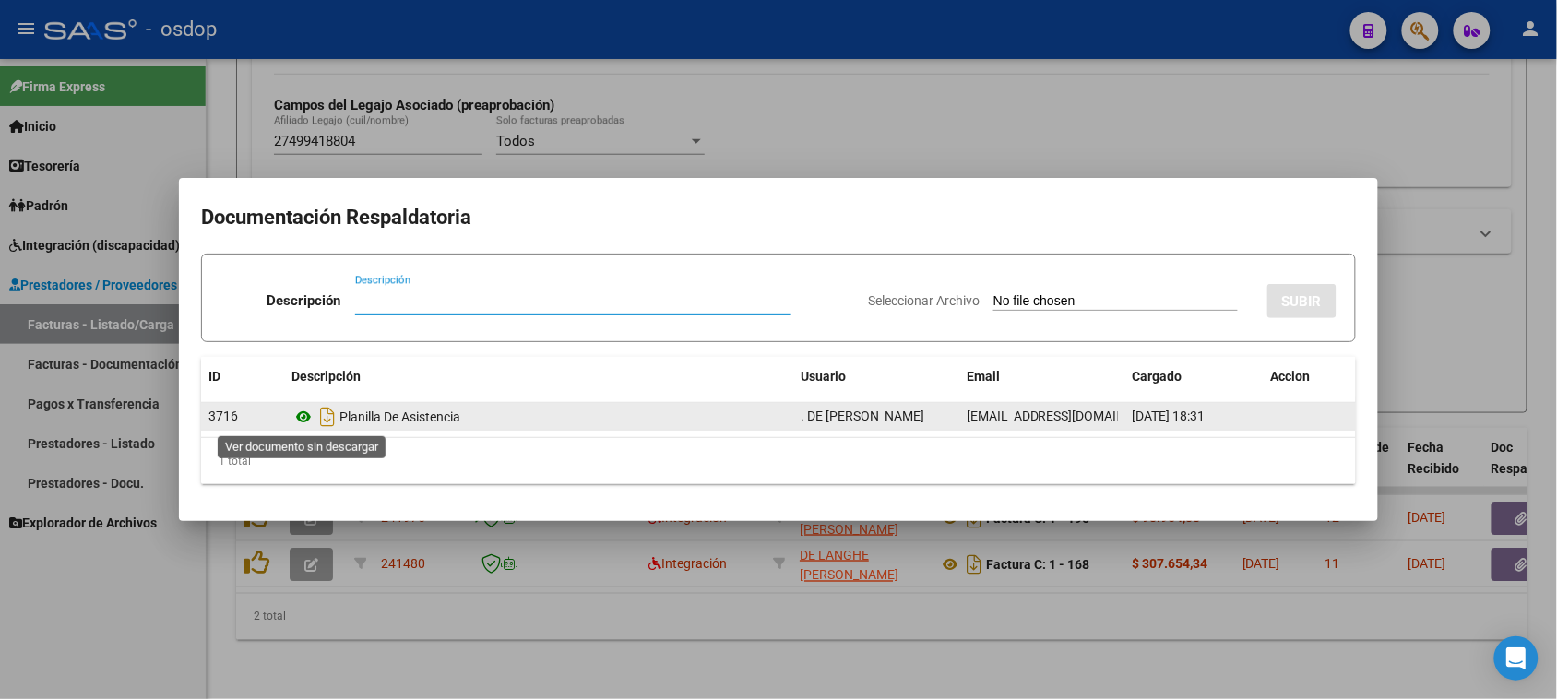
click at [307, 420] on icon at bounding box center [304, 417] width 24 height 22
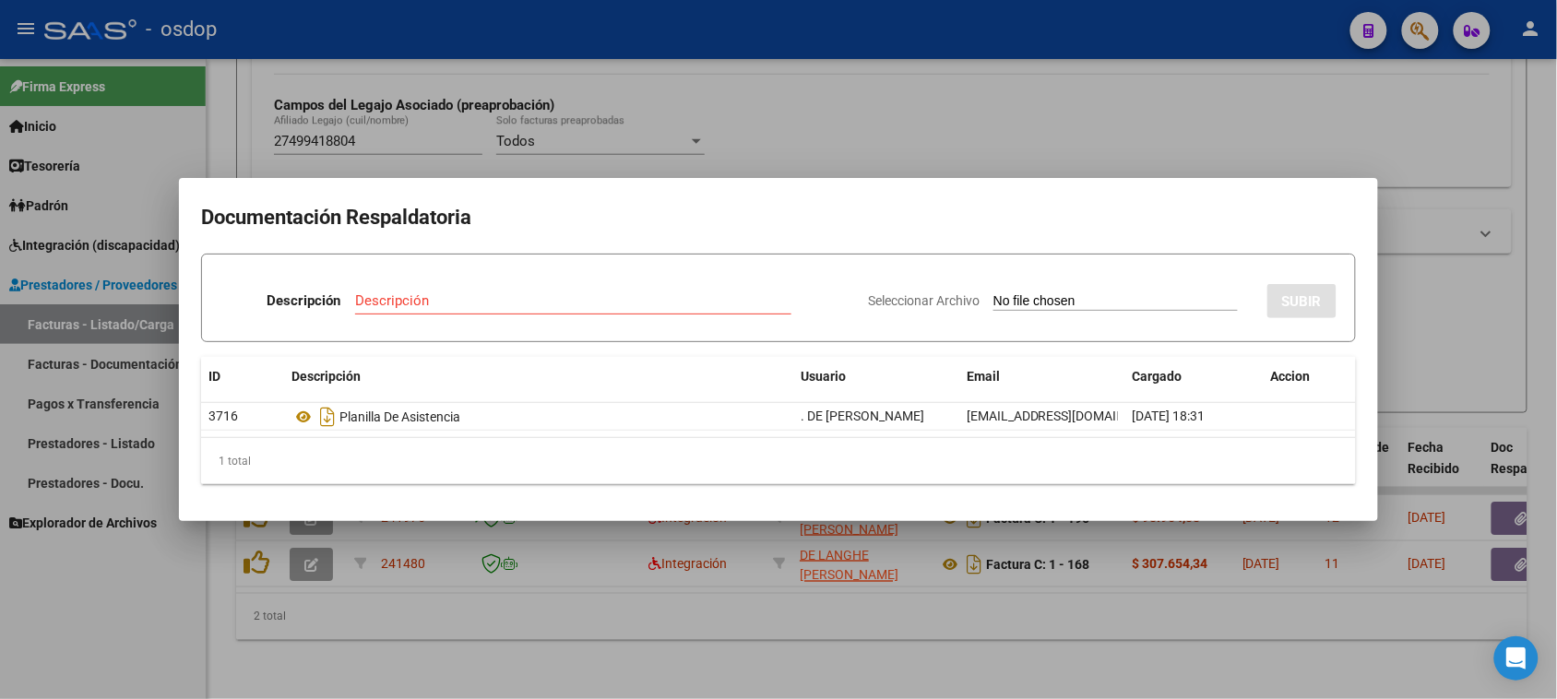
click at [743, 620] on div at bounding box center [778, 349] width 1557 height 699
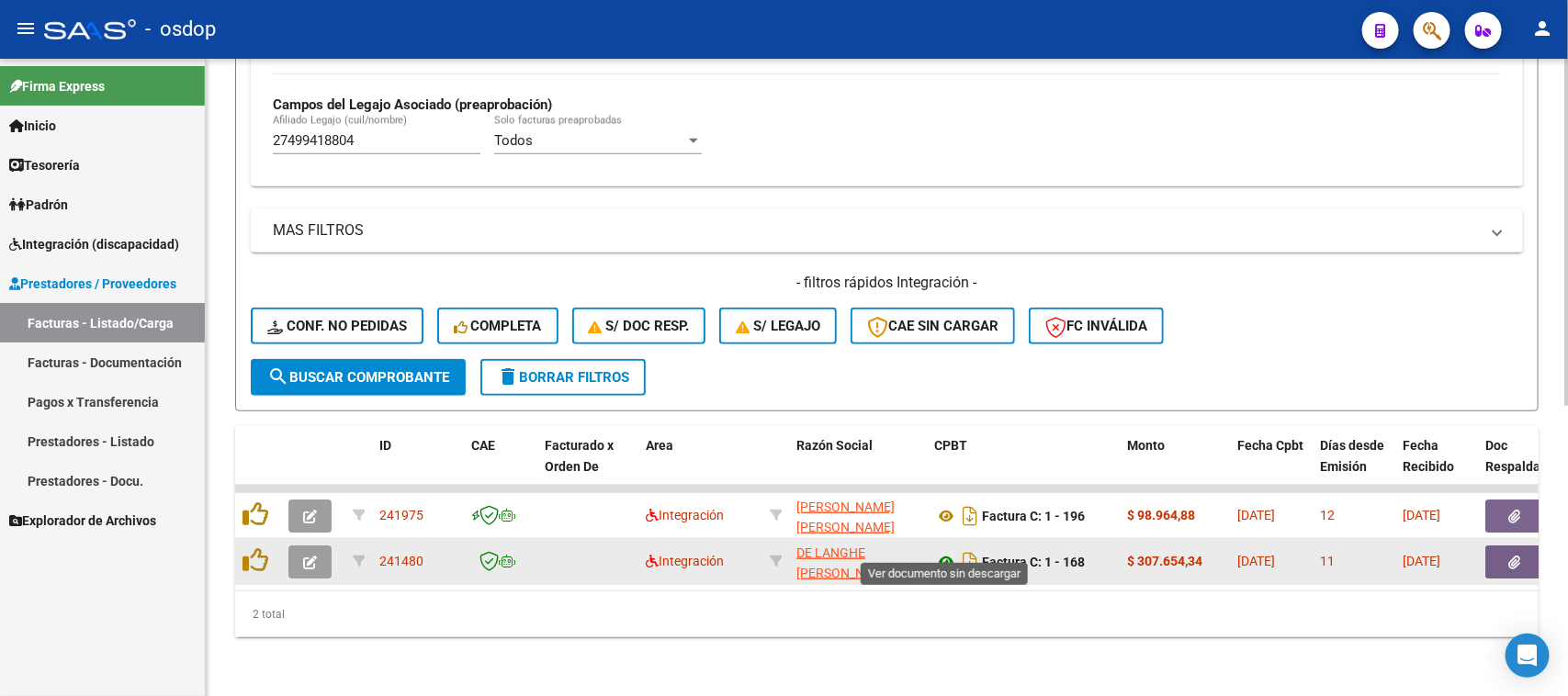
click at [940, 552] on icon at bounding box center [946, 563] width 24 height 22
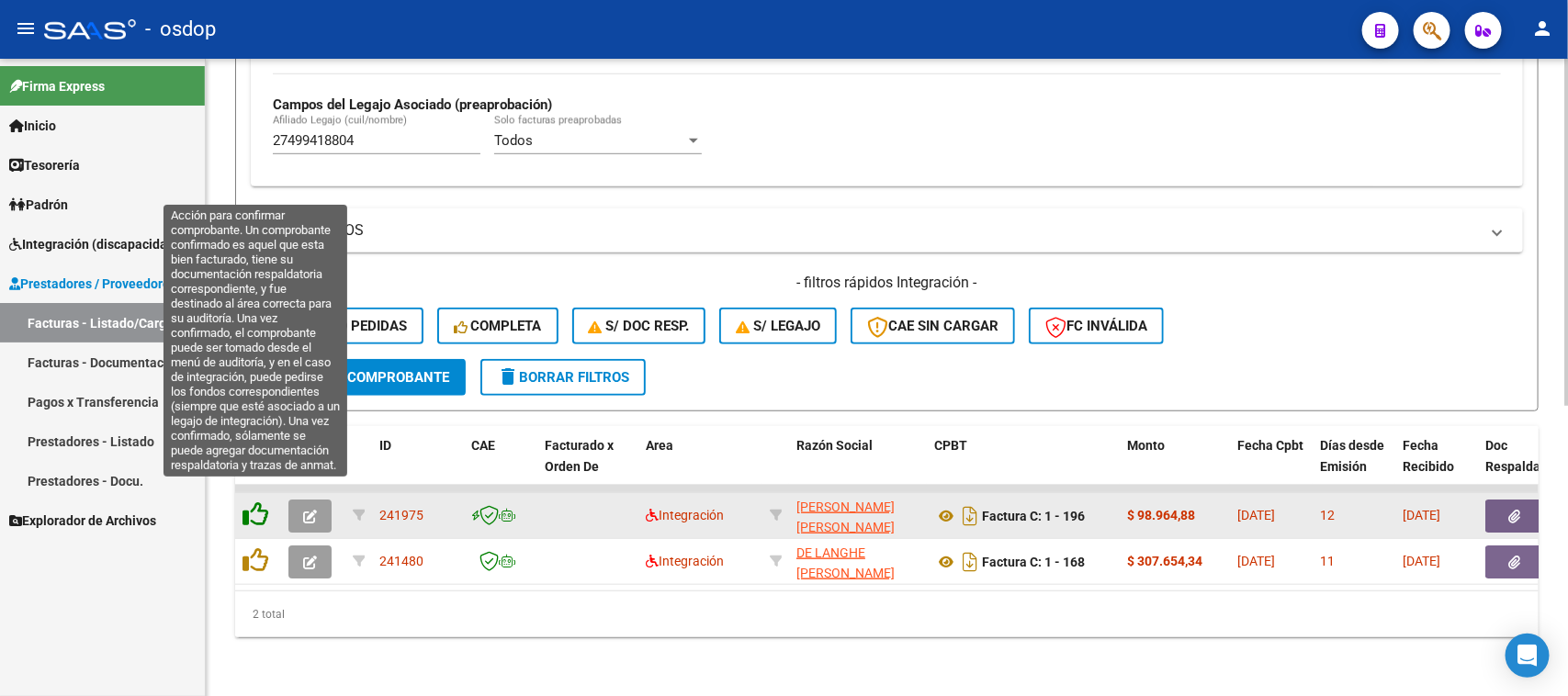
click at [259, 502] on icon at bounding box center [256, 515] width 26 height 26
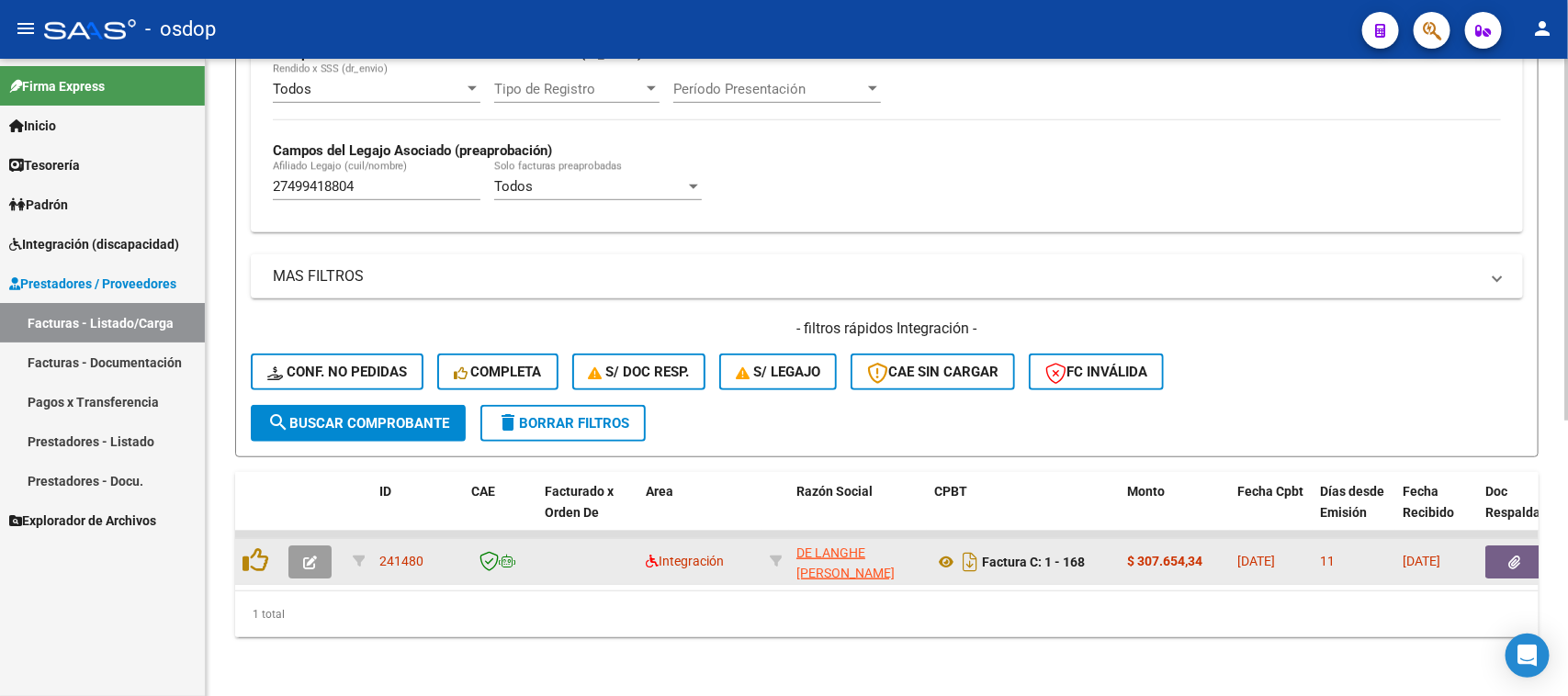
scroll to position [485, 0]
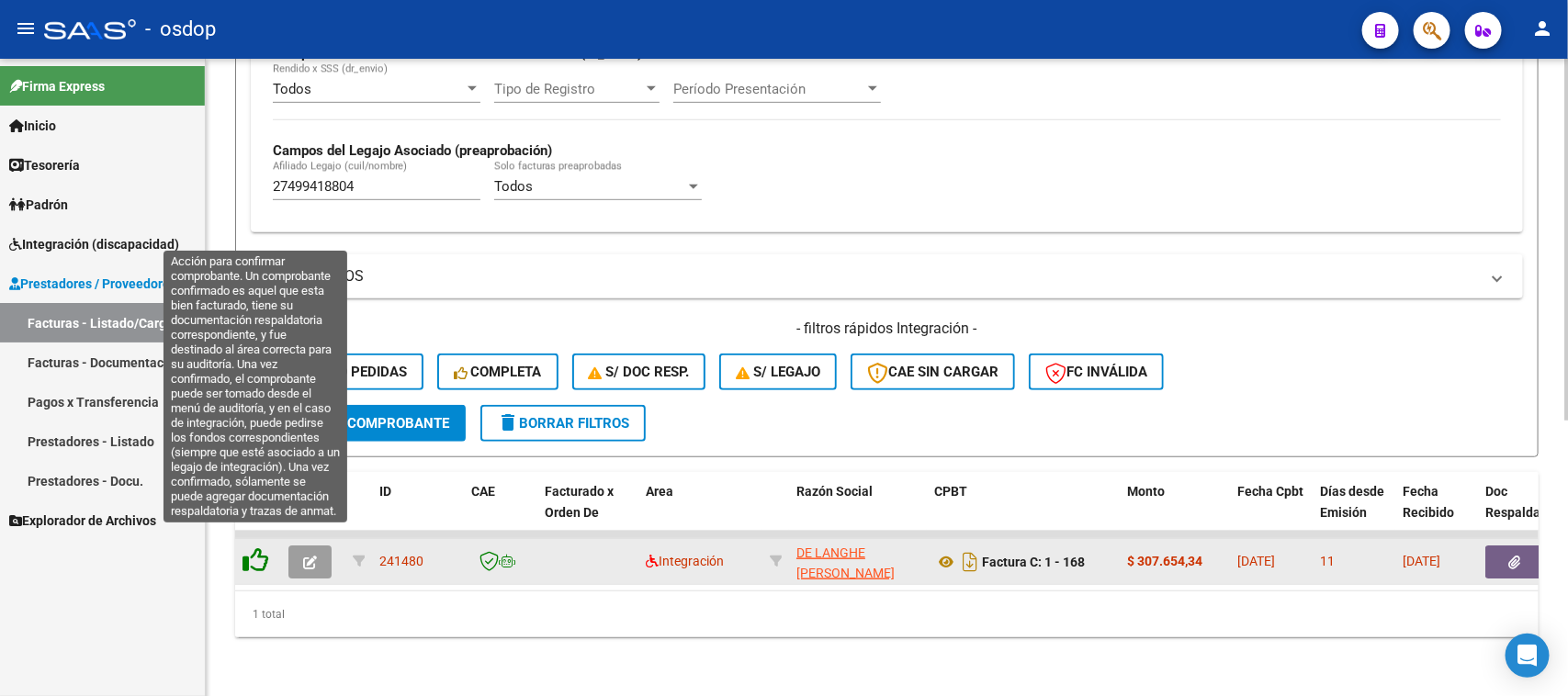
click at [262, 548] on icon at bounding box center [256, 561] width 26 height 26
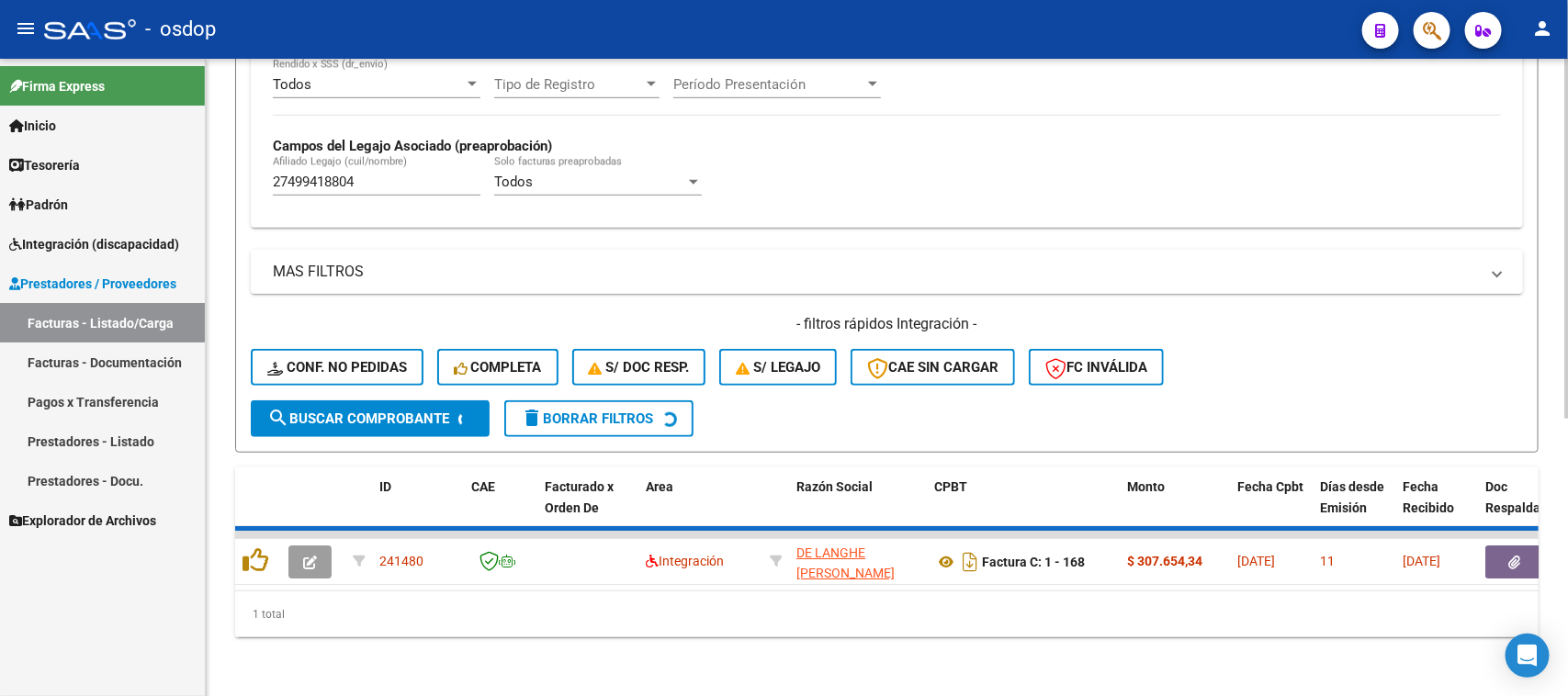
scroll to position [453, 0]
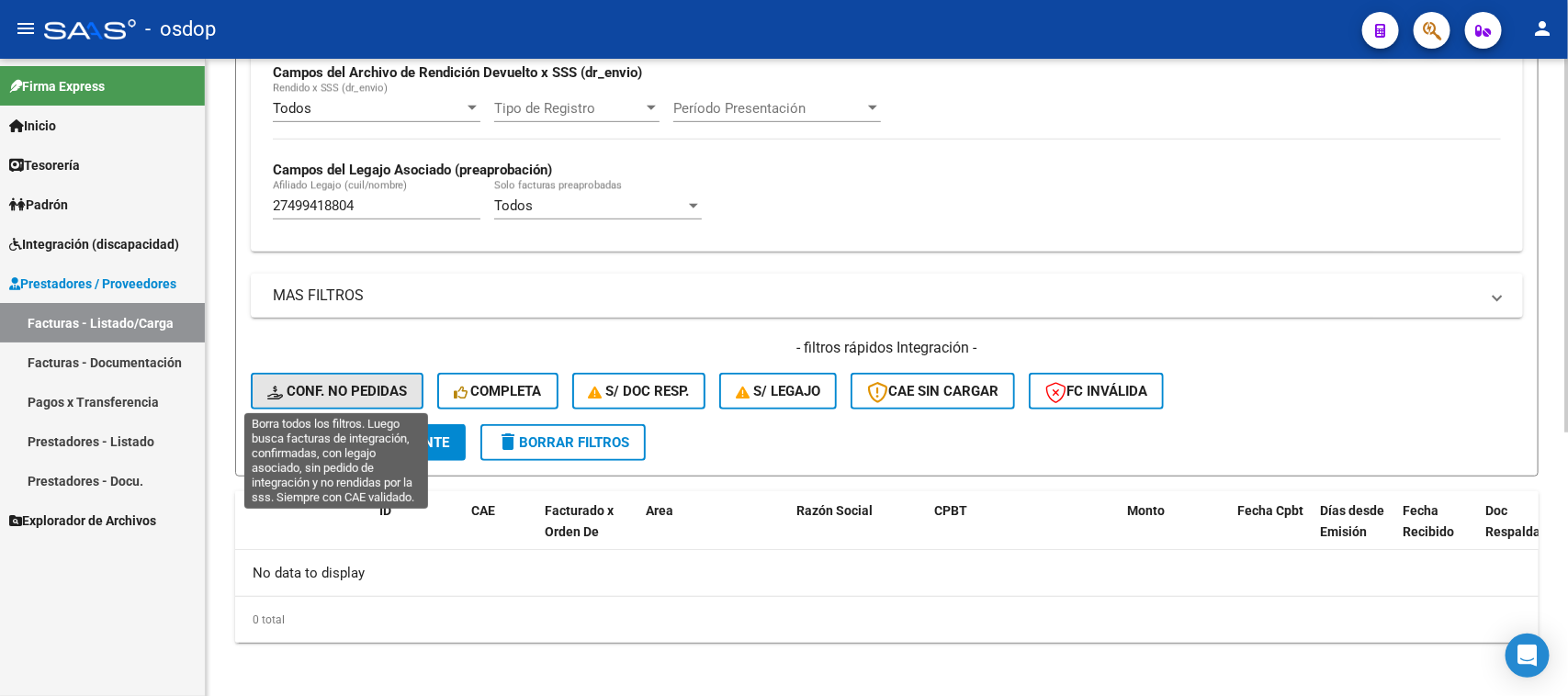
click at [369, 399] on button "Conf. no pedidas" at bounding box center [336, 391] width 172 height 37
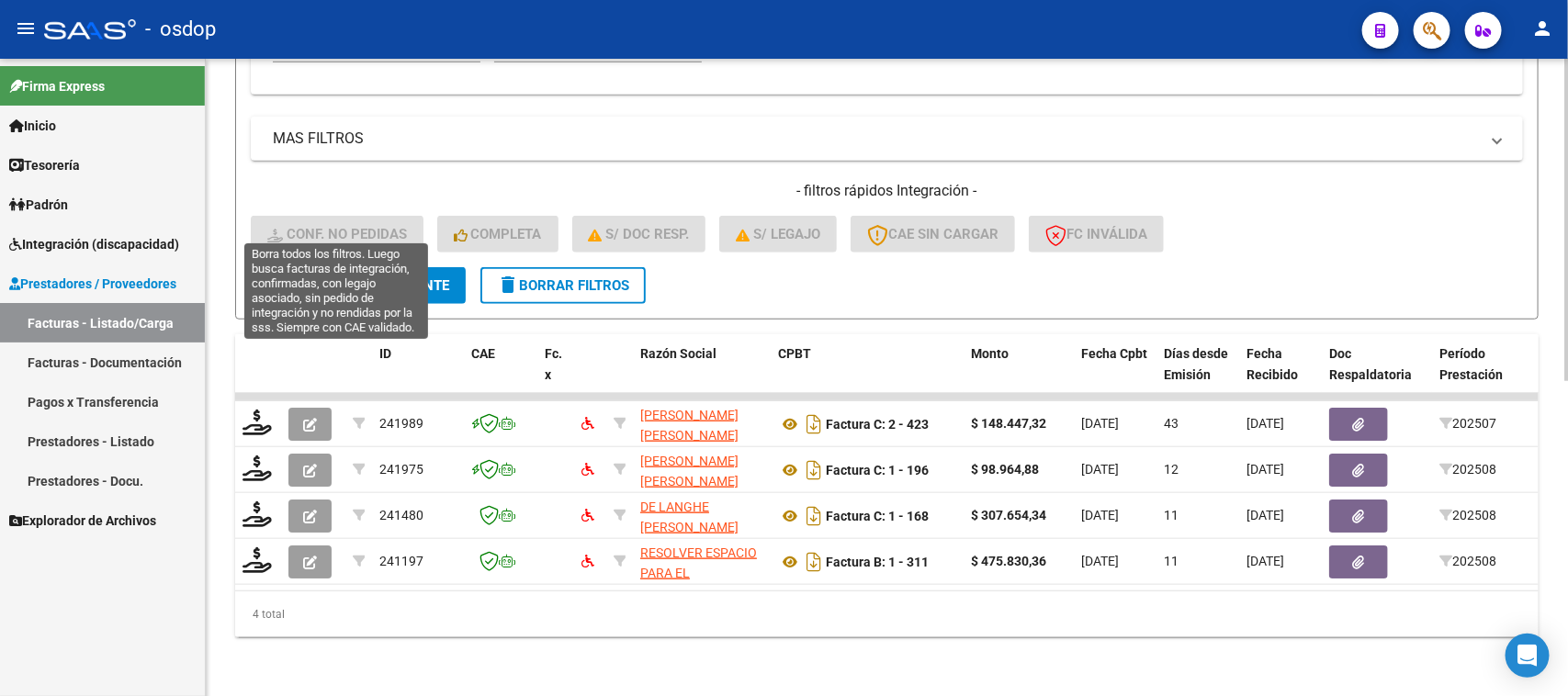
scroll to position [279, 0]
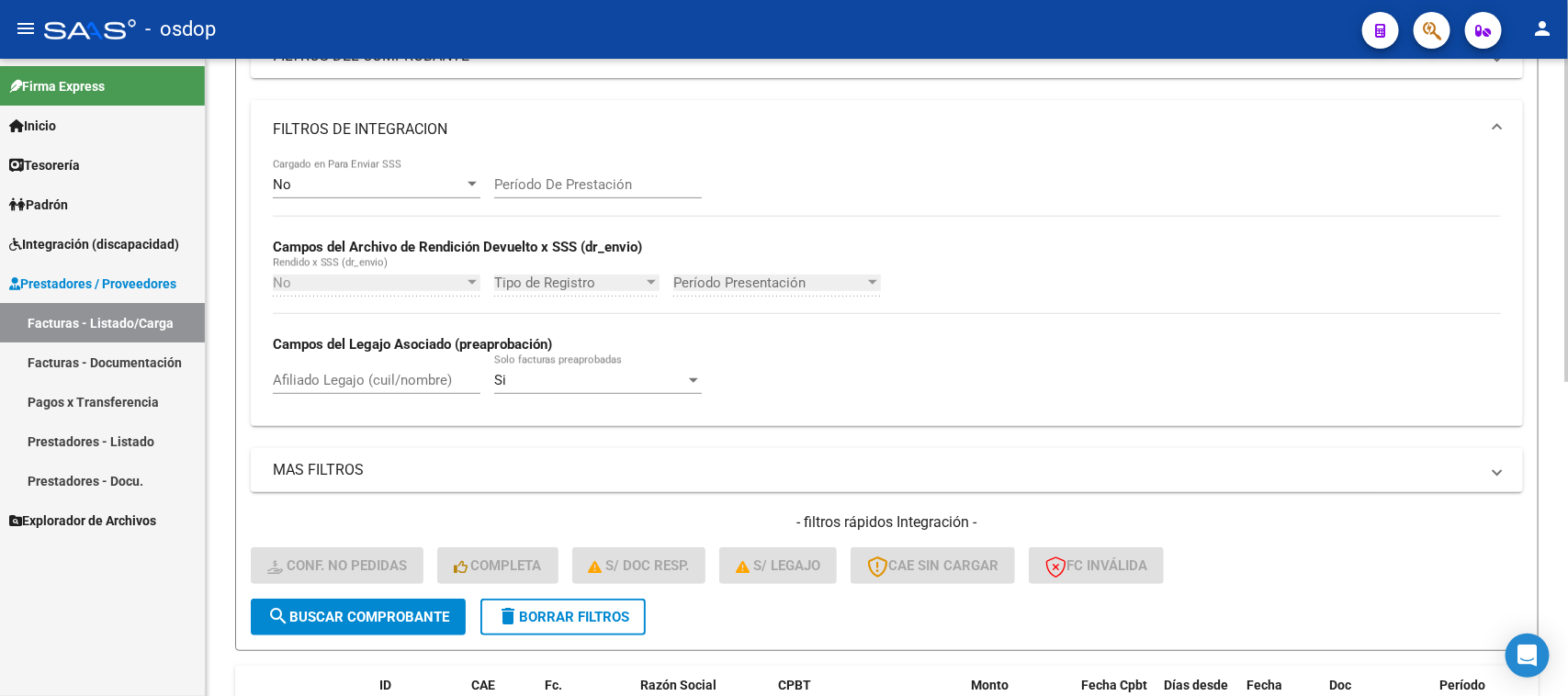
click at [344, 373] on input "Afiliado Legajo (cuil/nombre)" at bounding box center [376, 380] width 208 height 17
paste input "27499418804"
type input "27499418804"
click at [368, 618] on span "search Buscar Comprobante" at bounding box center [357, 617] width 182 height 17
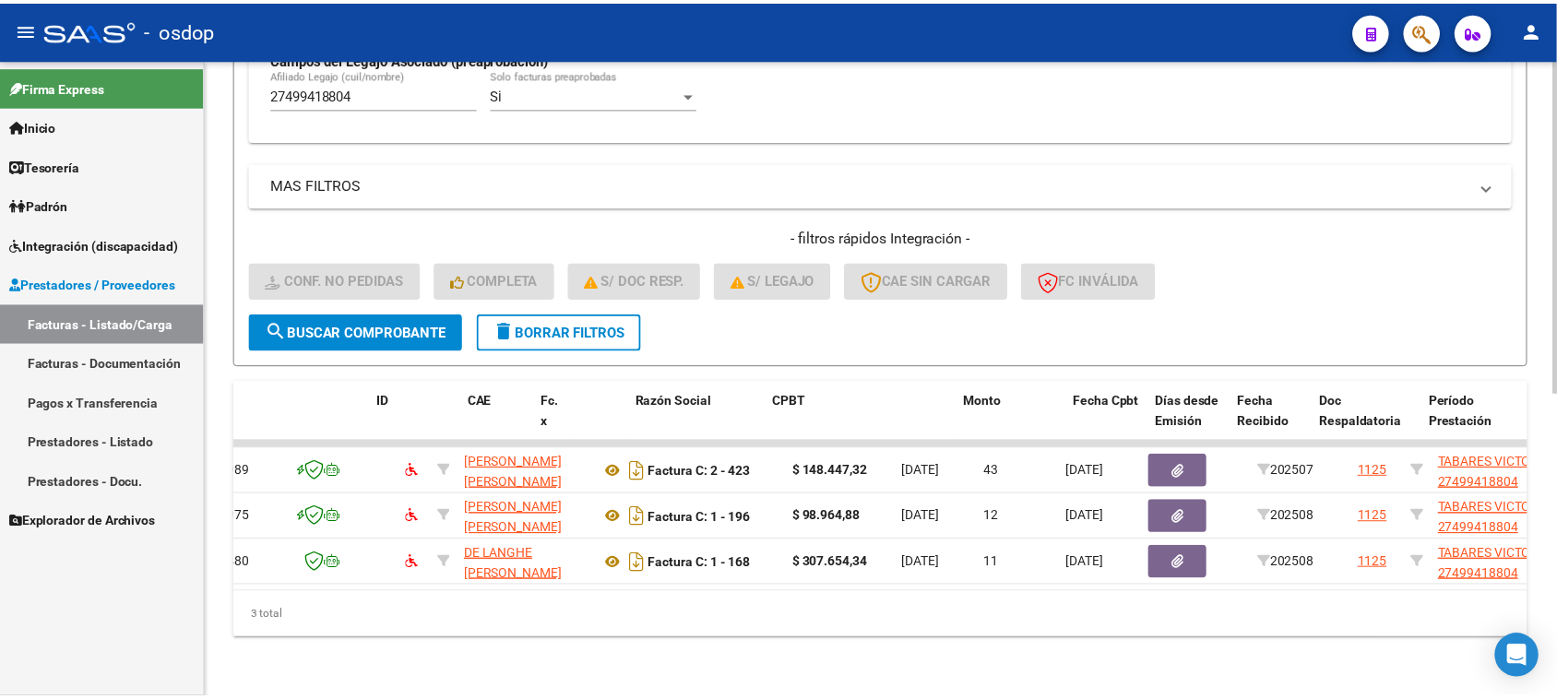
scroll to position [0, 0]
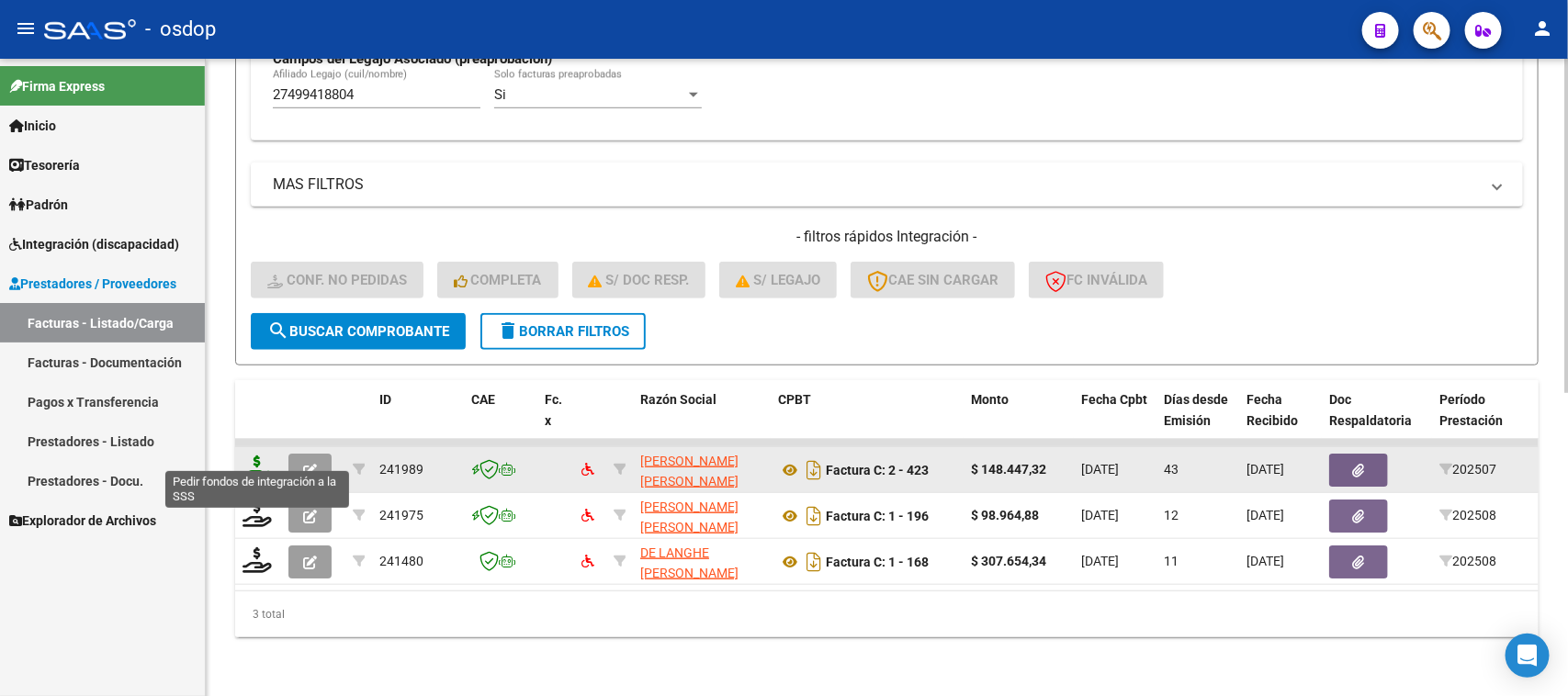
click at [259, 459] on icon at bounding box center [258, 469] width 30 height 26
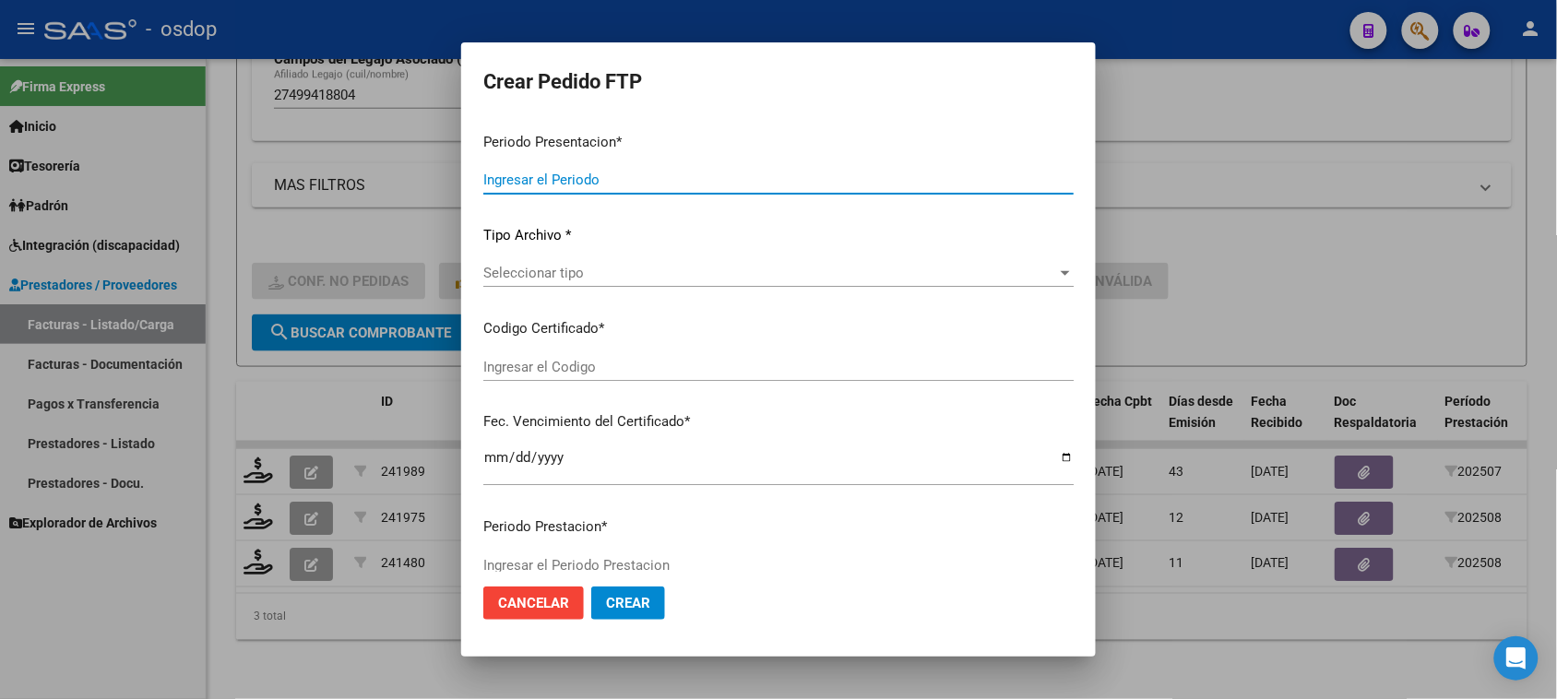
type input "202508"
type input "202507"
type input "$ 148.447,32"
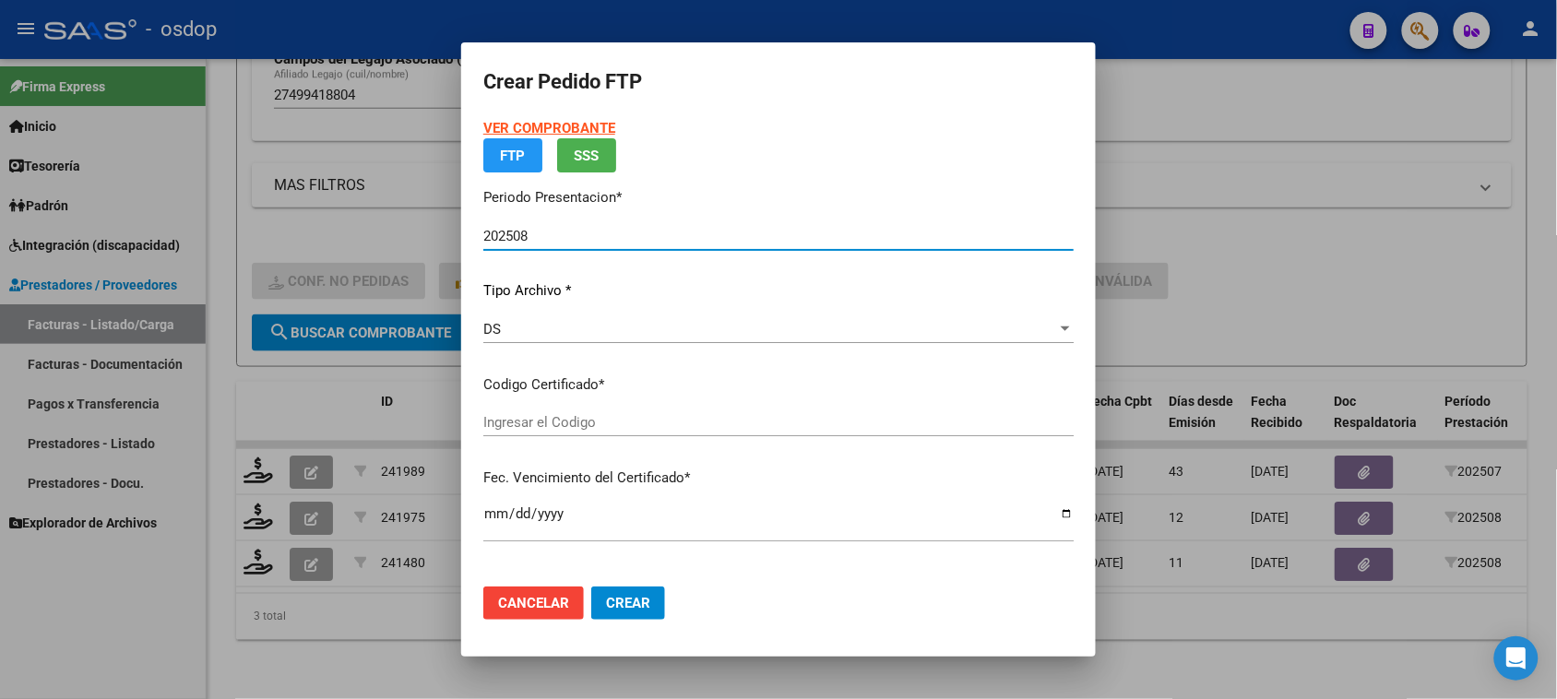
type input "6487566222"
type input "2033-02-17"
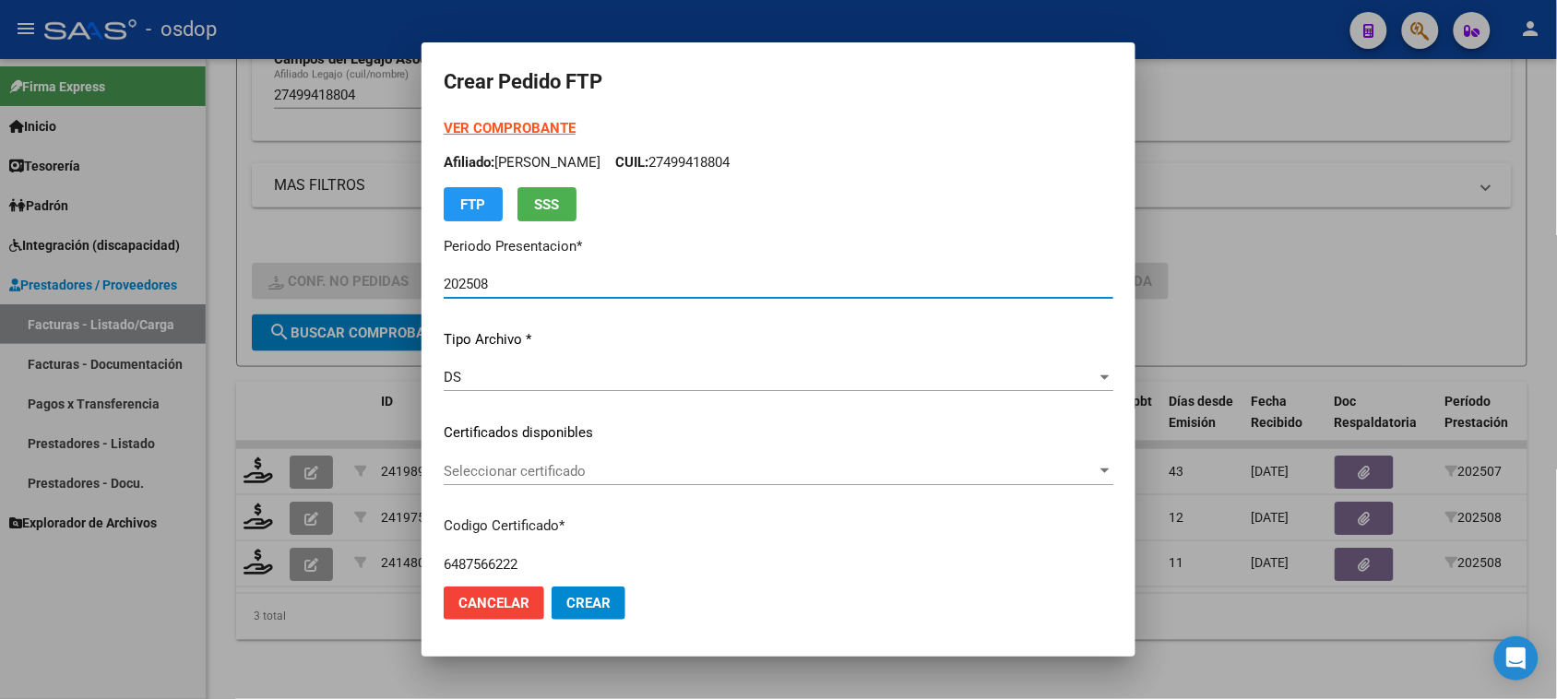
scroll to position [115, 0]
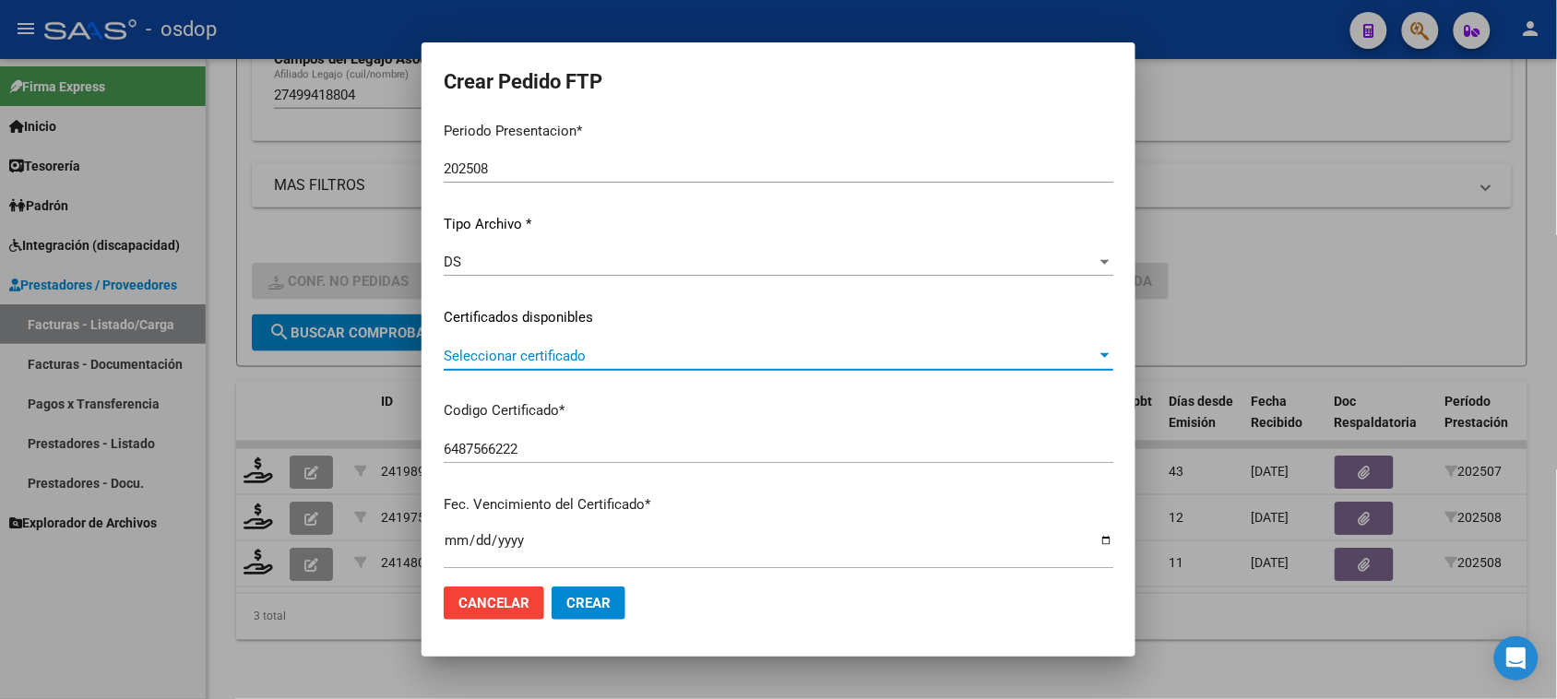
click at [667, 357] on span "Seleccionar certificado" at bounding box center [770, 356] width 653 height 17
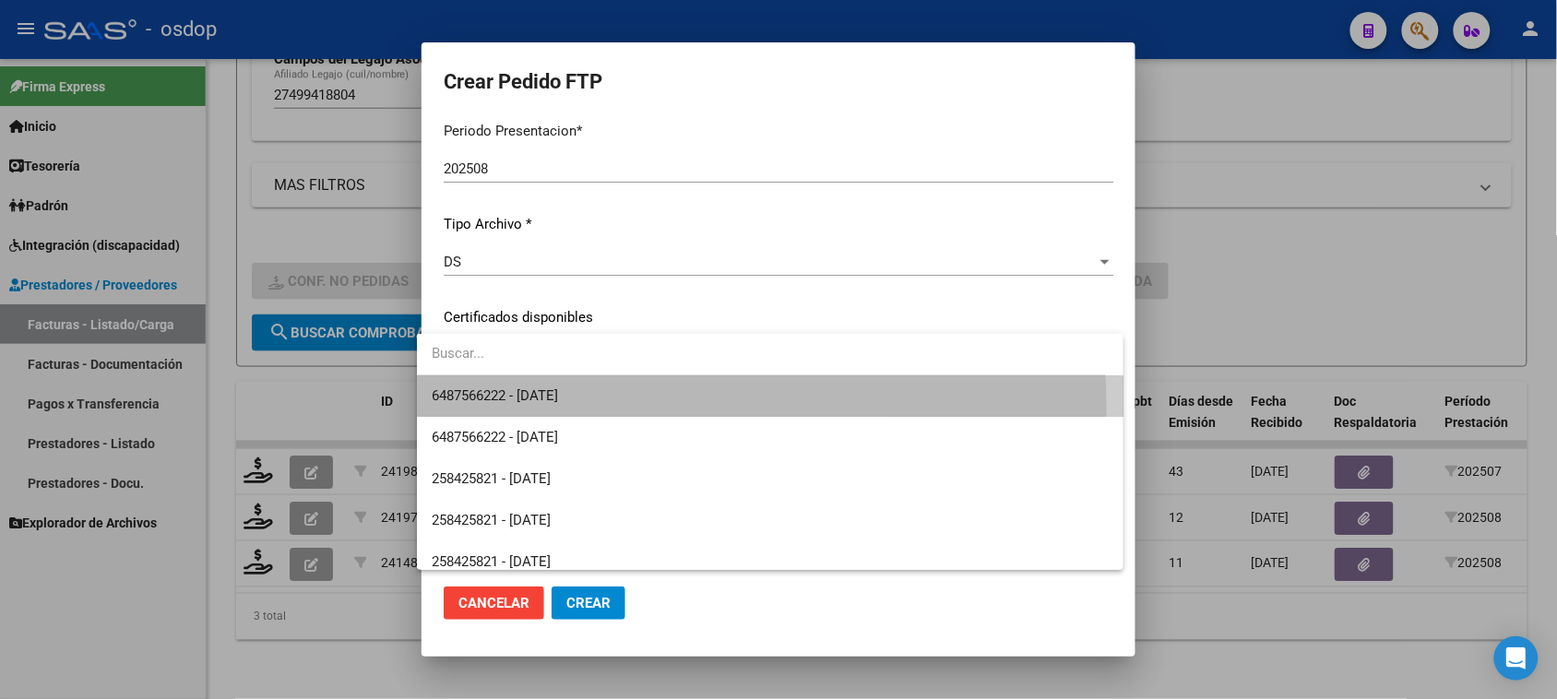
click at [646, 409] on span "6487566222 - 2033-02-17" at bounding box center [770, 397] width 676 height 42
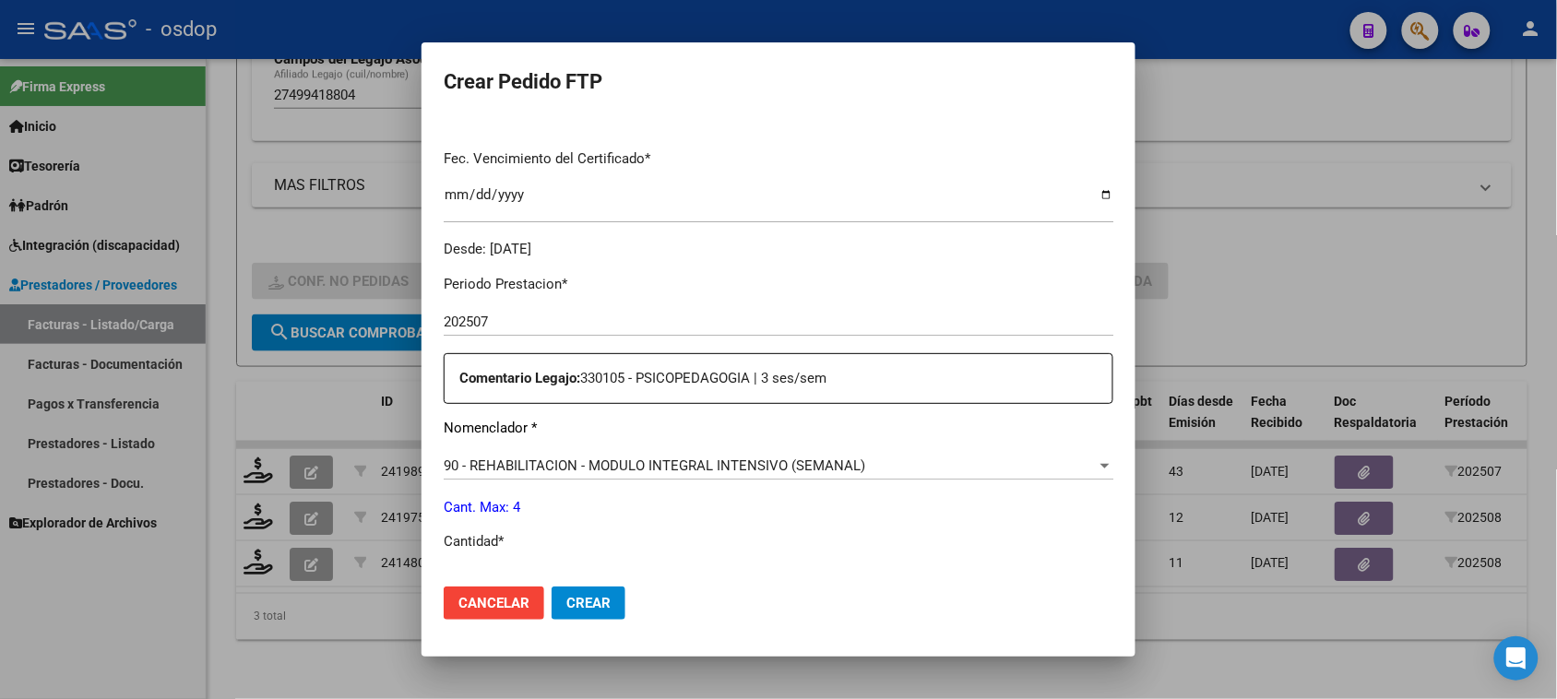
scroll to position [577, 0]
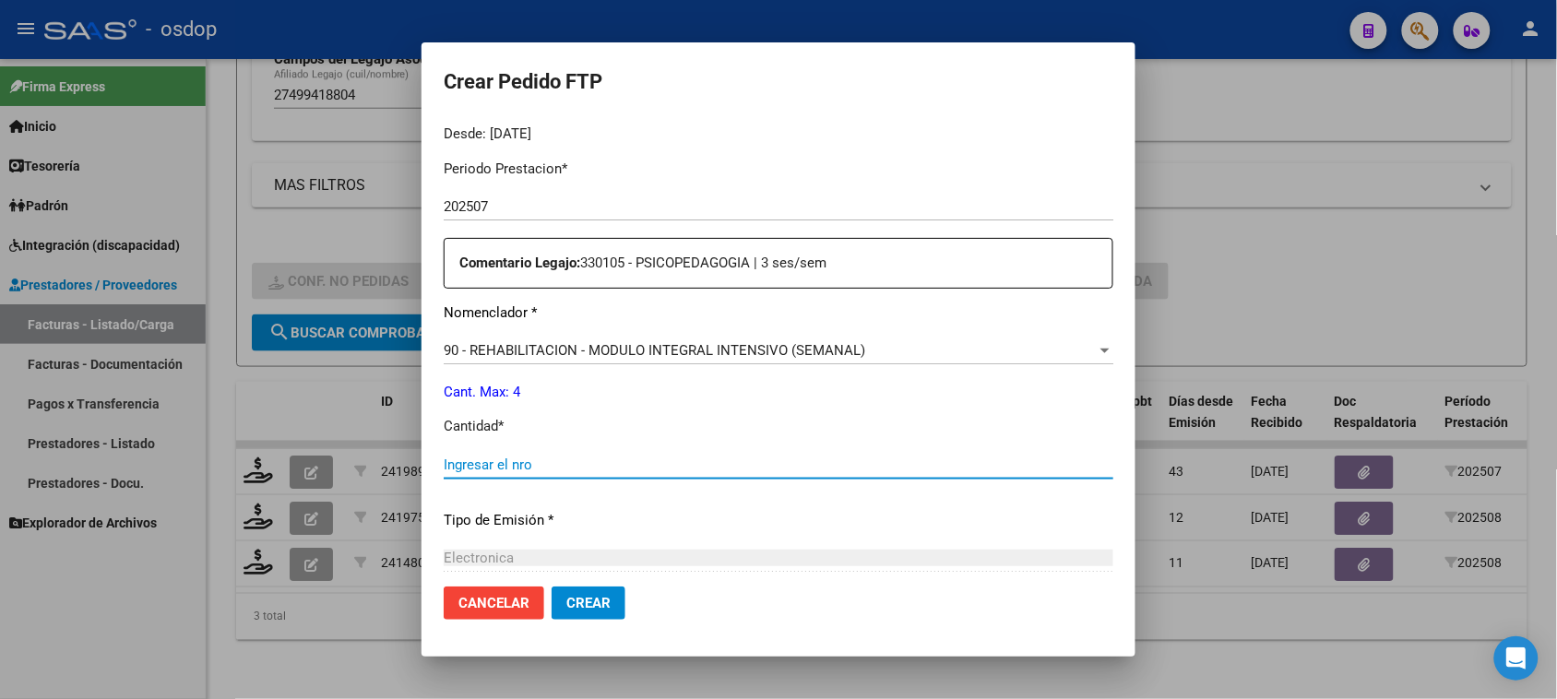
click at [595, 461] on input "Ingresar el nro" at bounding box center [779, 465] width 670 height 17
type input "4"
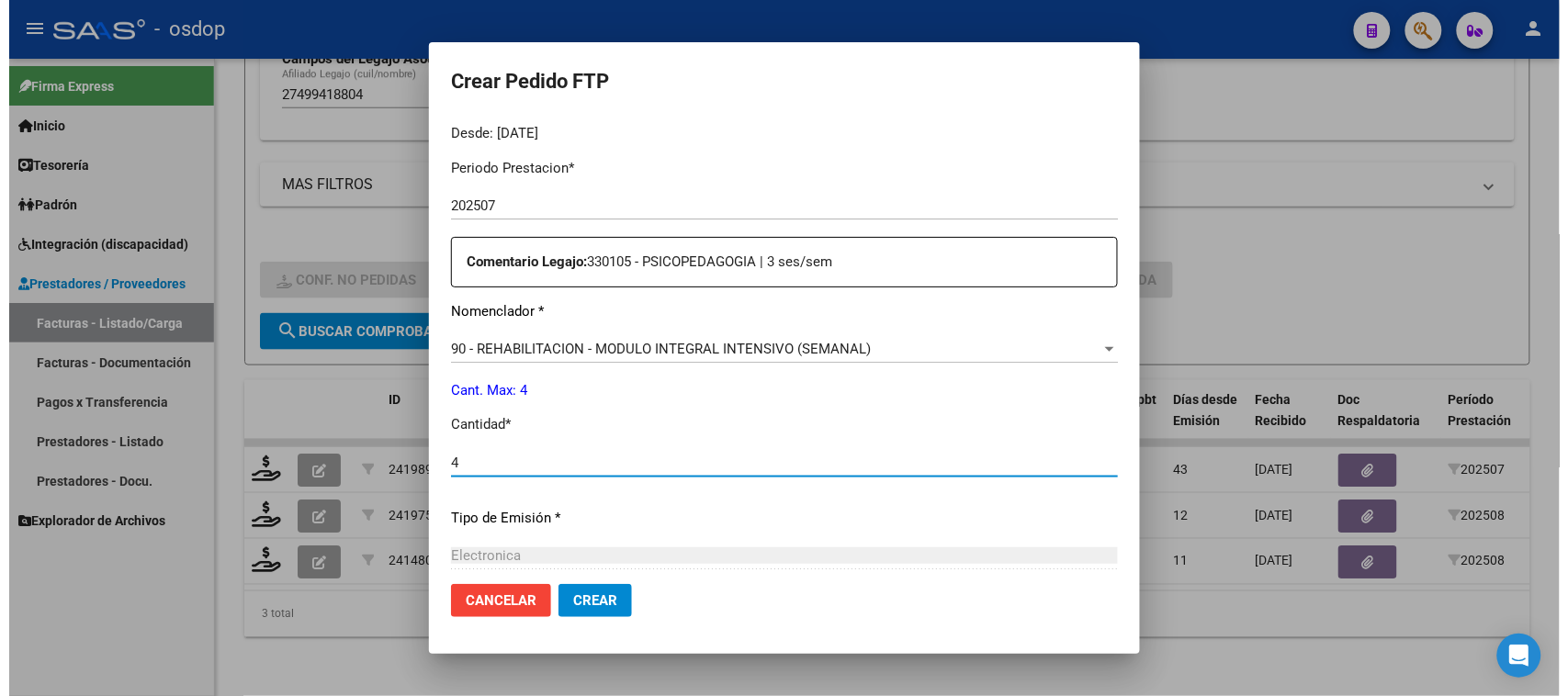
scroll to position [777, 0]
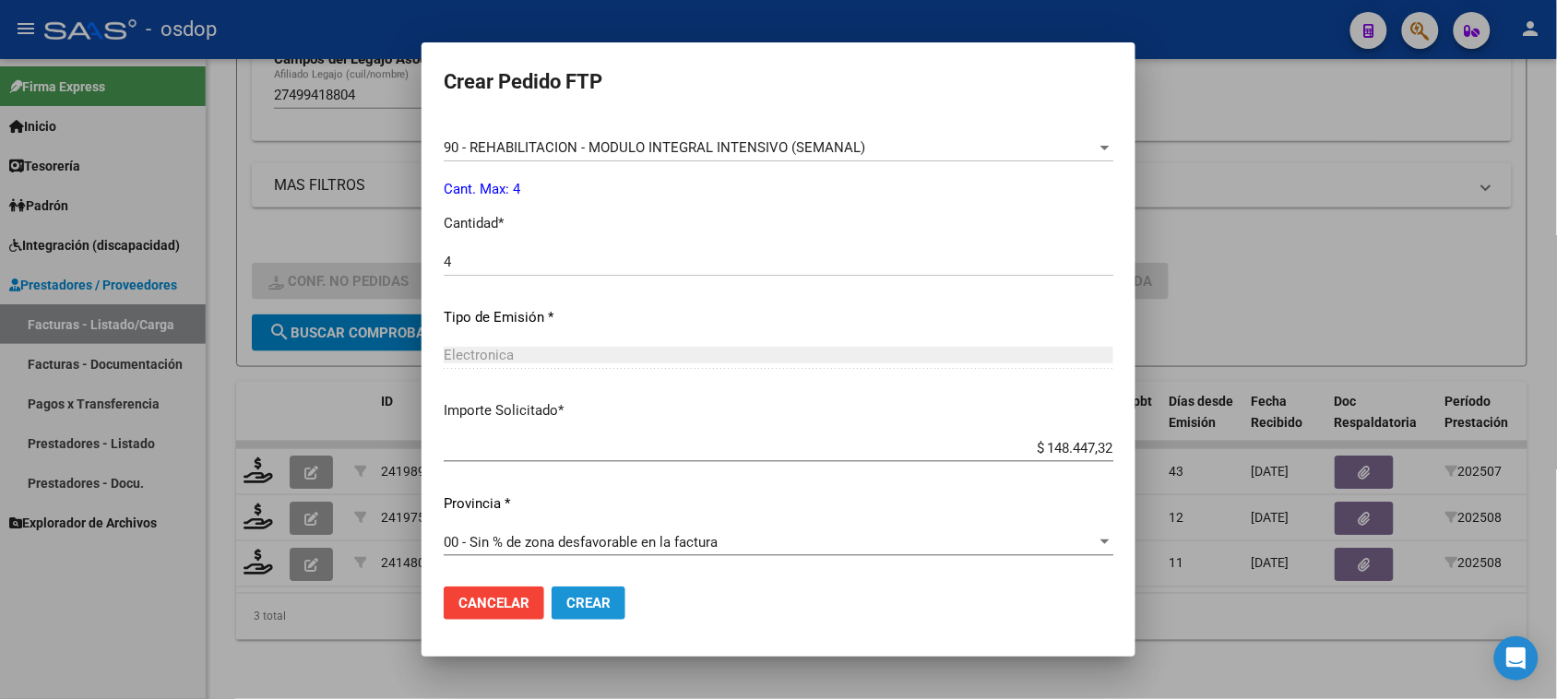
click at [595, 611] on span "Crear" at bounding box center [589, 603] width 44 height 17
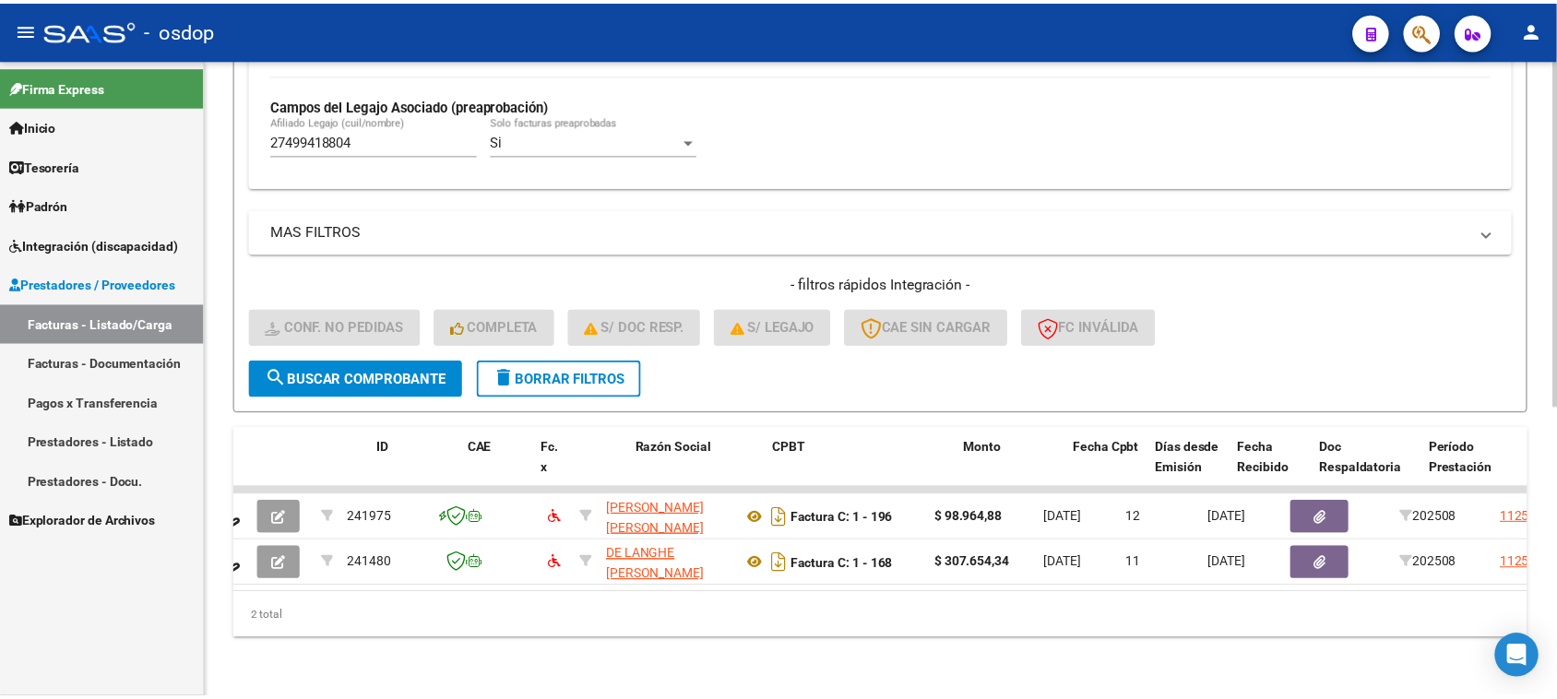
scroll to position [0, 0]
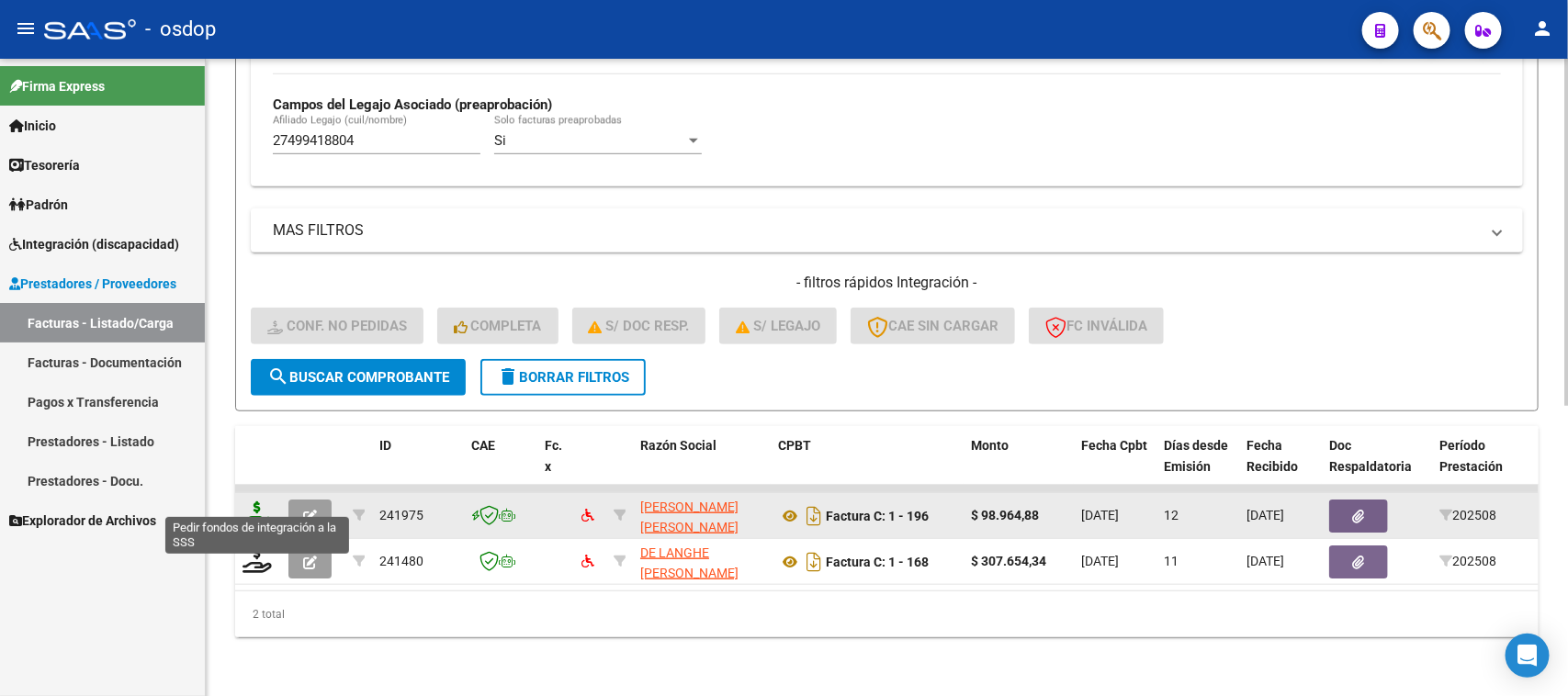
click at [255, 502] on icon at bounding box center [258, 515] width 30 height 26
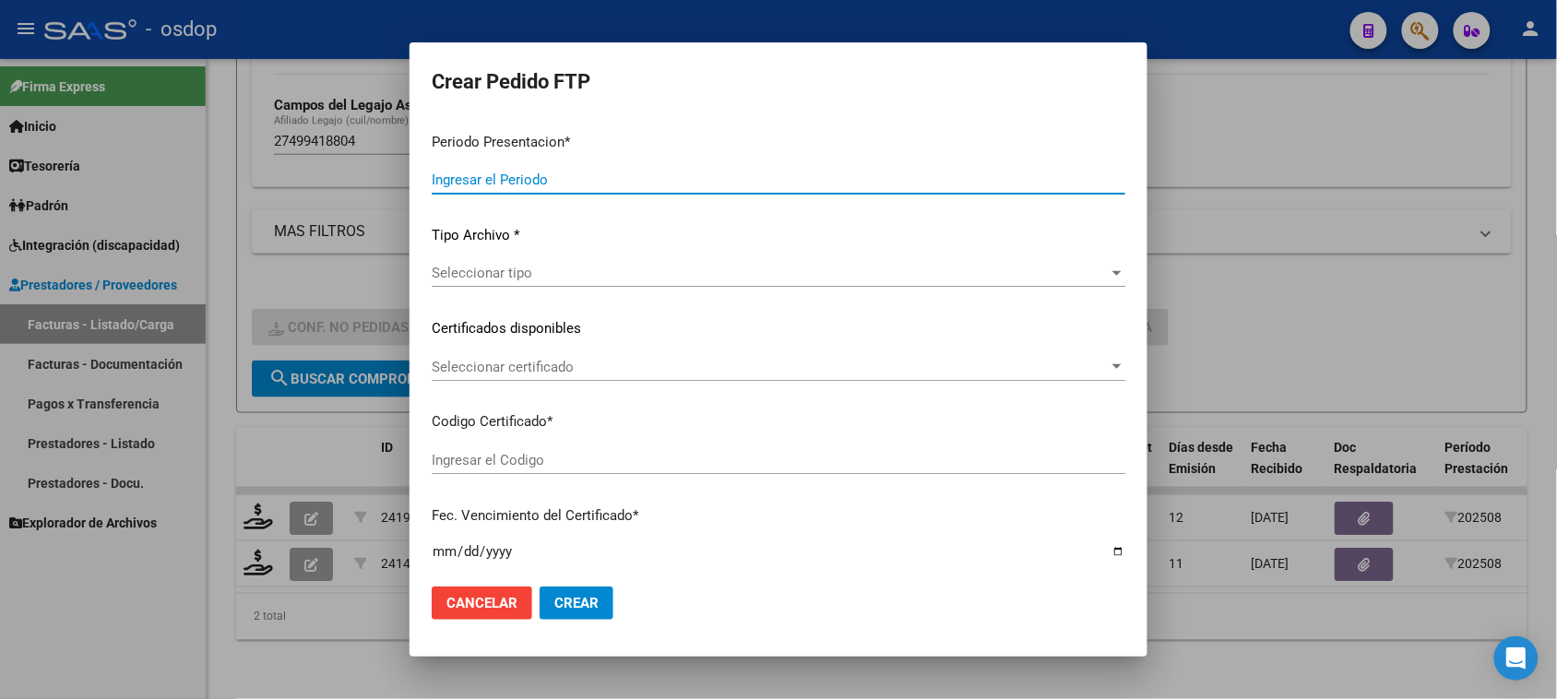
type input "202508"
type input "$ 98.964,88"
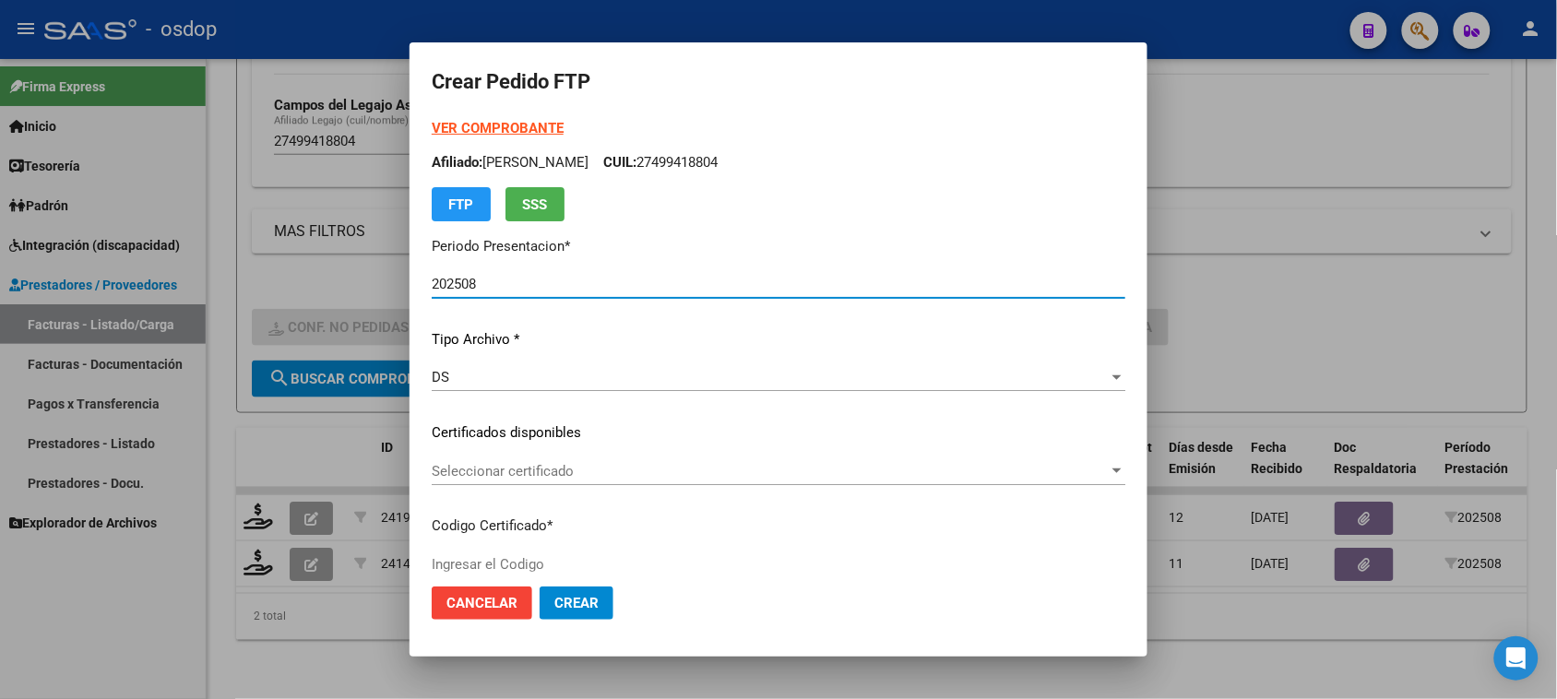
type input "6487566222"
type input "2033-02-17"
click at [776, 471] on span "Seleccionar certificado" at bounding box center [770, 471] width 677 height 17
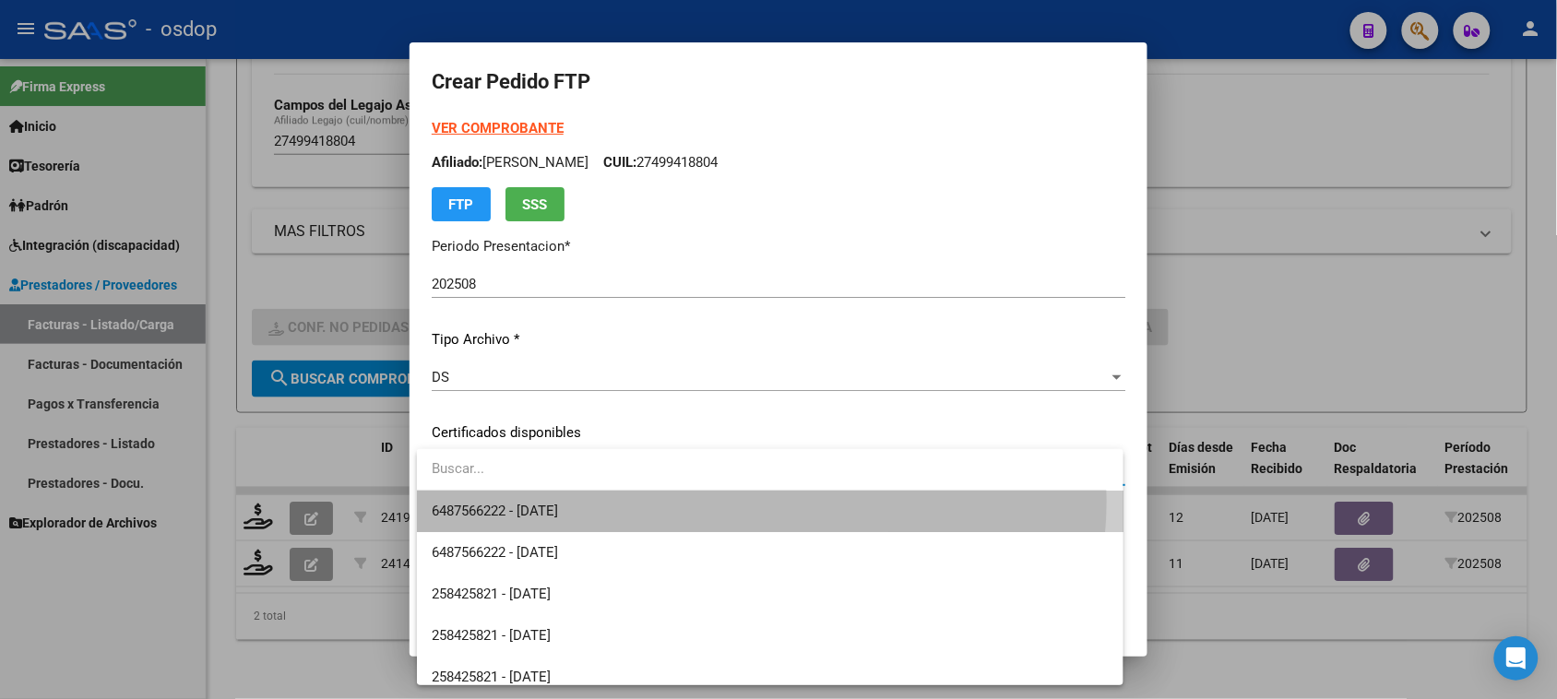
click at [754, 501] on span "6487566222 - 2033-02-17" at bounding box center [770, 512] width 676 height 42
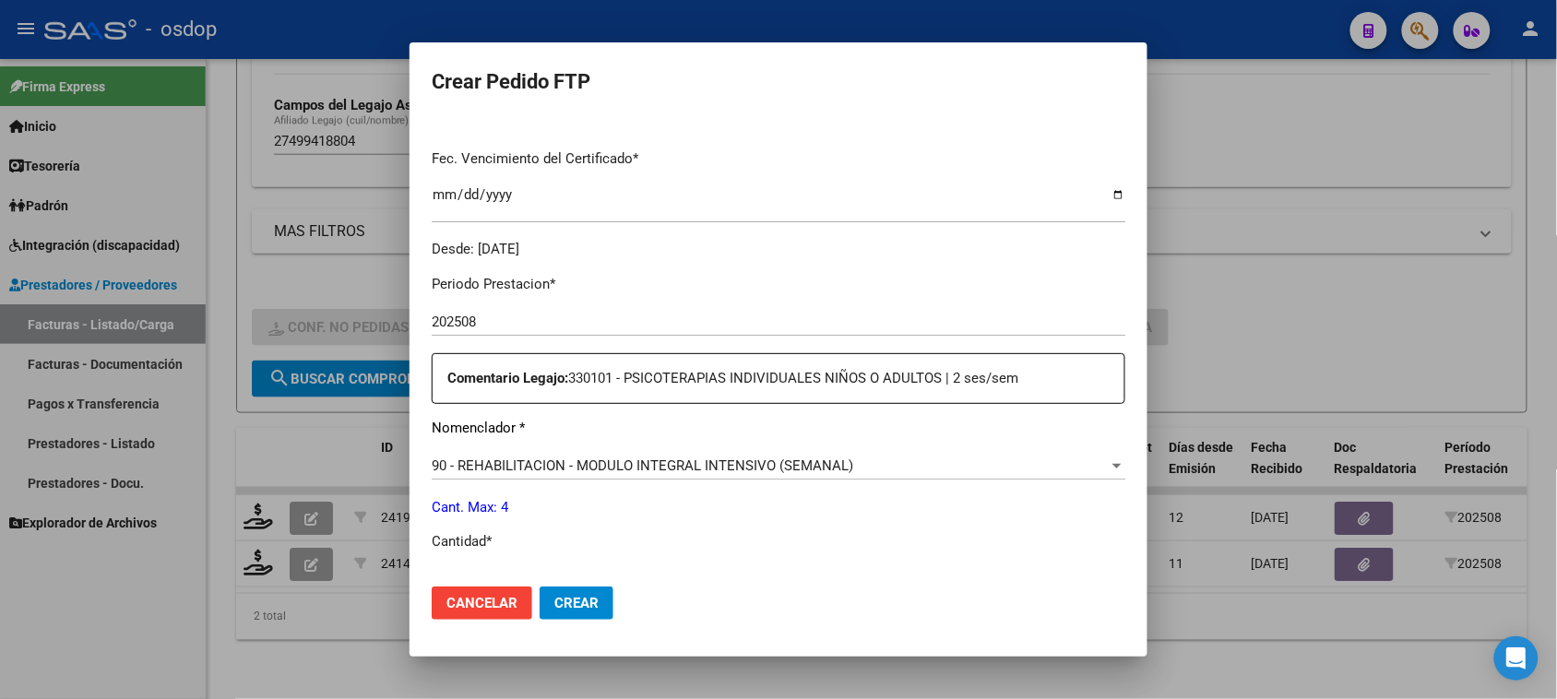
scroll to position [577, 0]
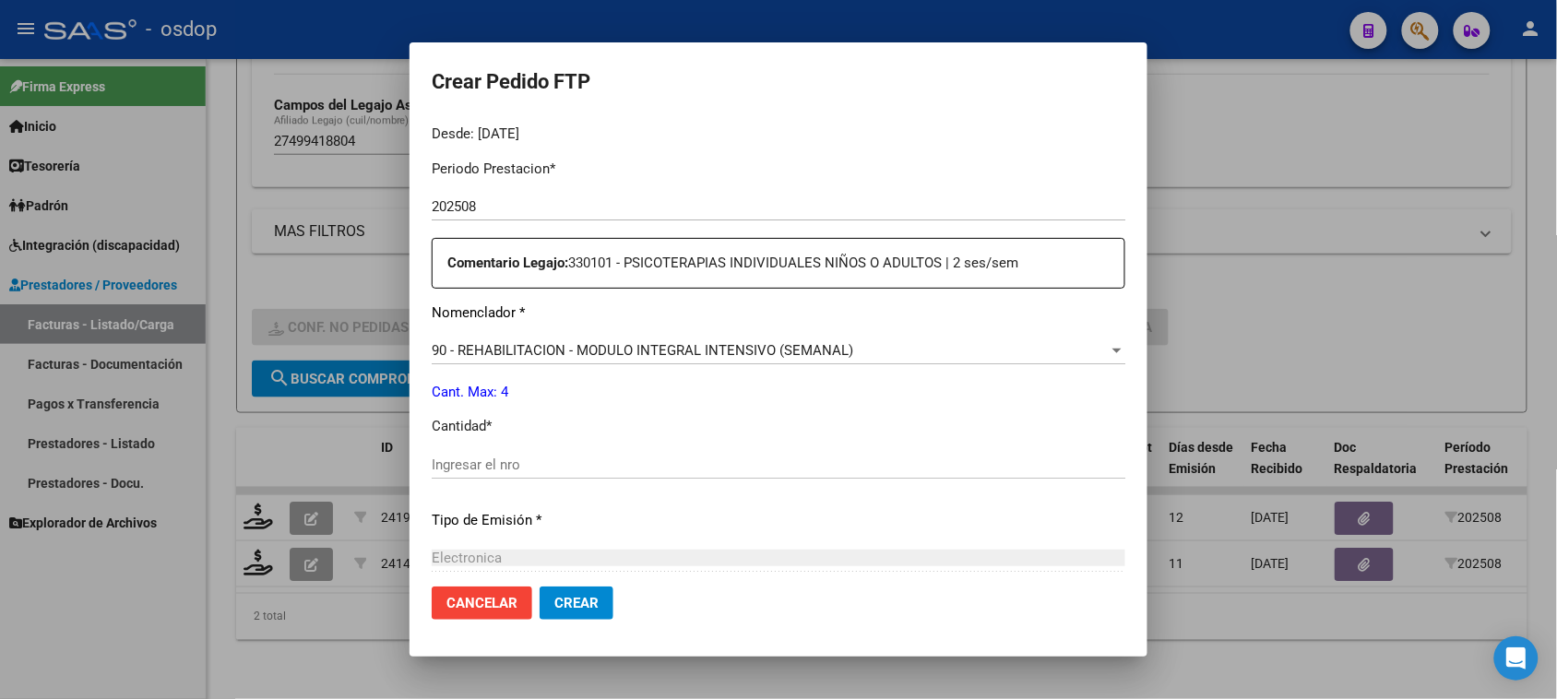
click at [731, 360] on div "90 - REHABILITACION - MODULO INTEGRAL INTENSIVO (SEMANAL) Seleccionar nomenclad…" at bounding box center [779, 351] width 694 height 28
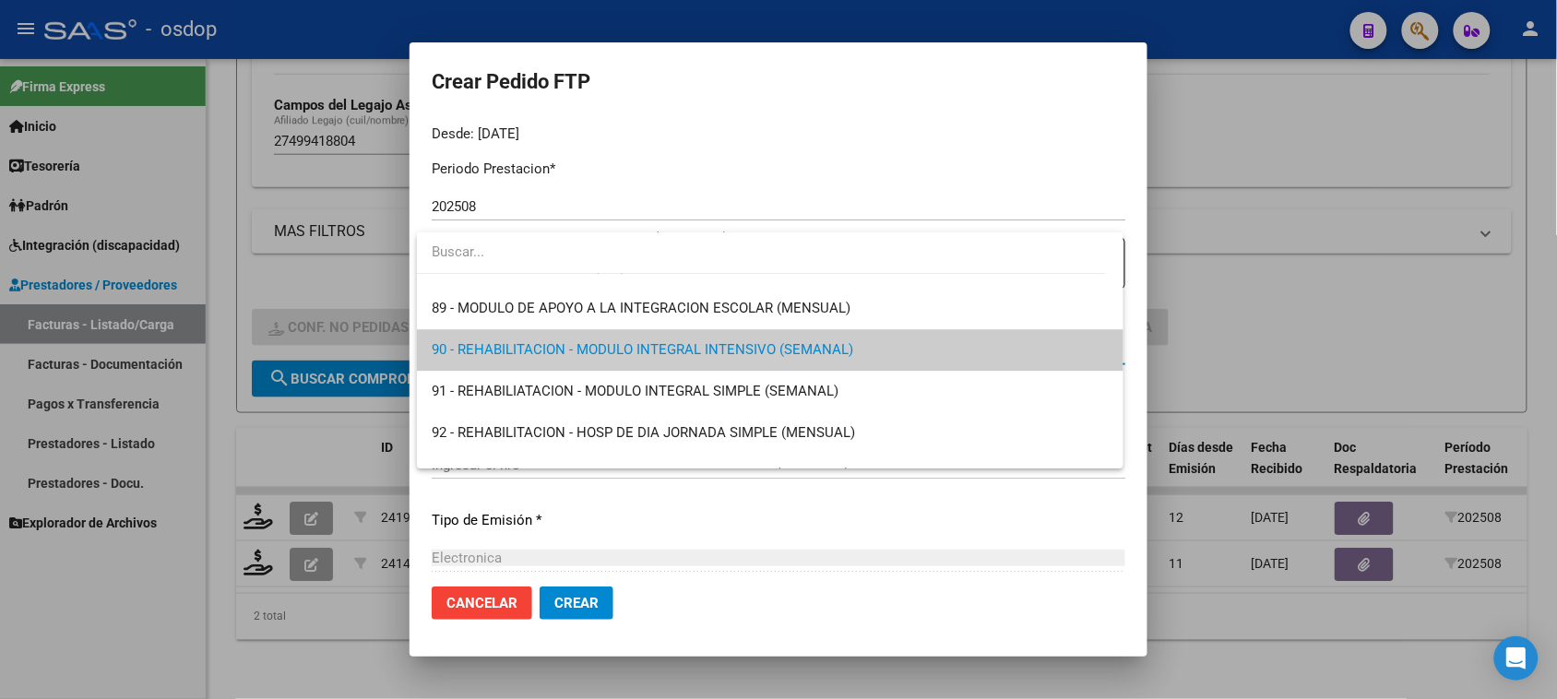
scroll to position [3525, 0]
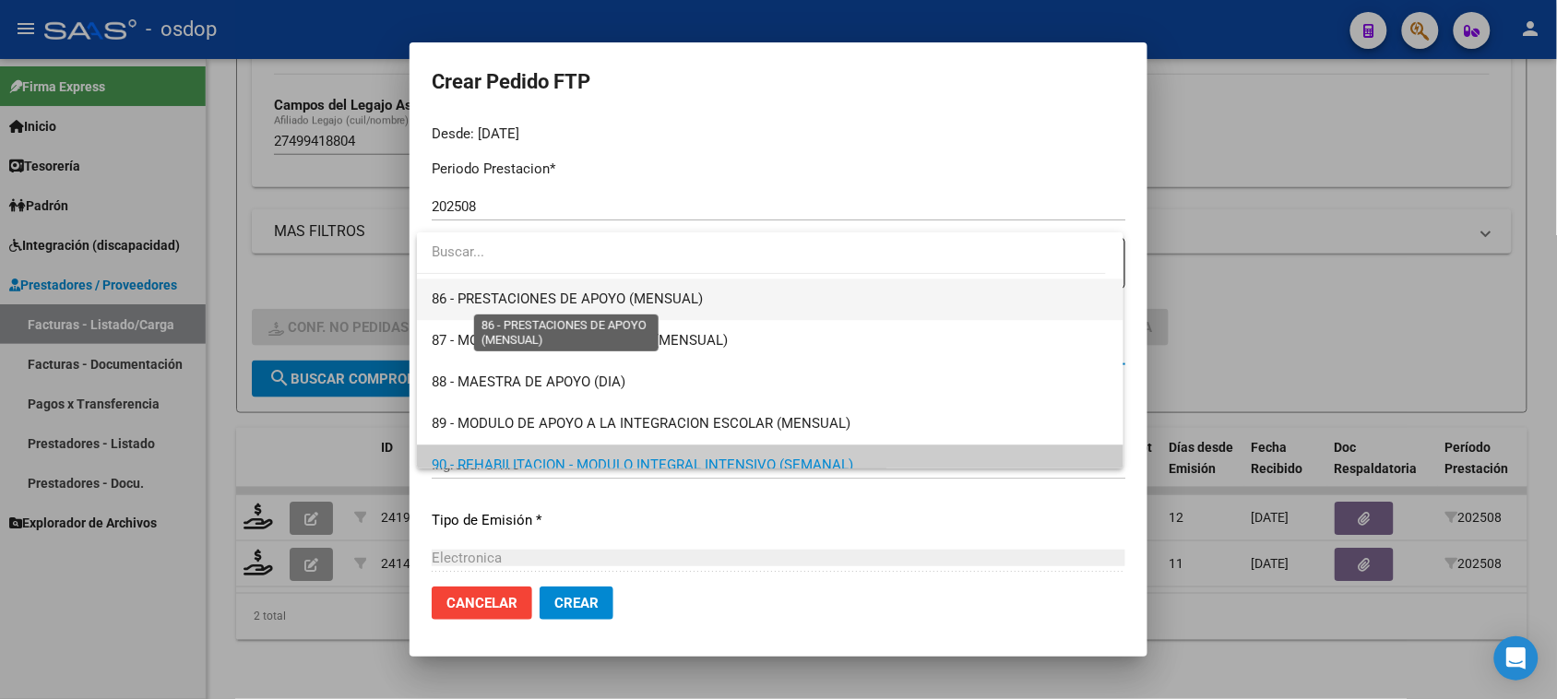
drag, startPoint x: 649, startPoint y: 301, endPoint x: 634, endPoint y: 340, distance: 41.5
click at [649, 300] on span "86 - PRESTACIONES DE APOYO (MENSUAL)" at bounding box center [567, 299] width 271 height 17
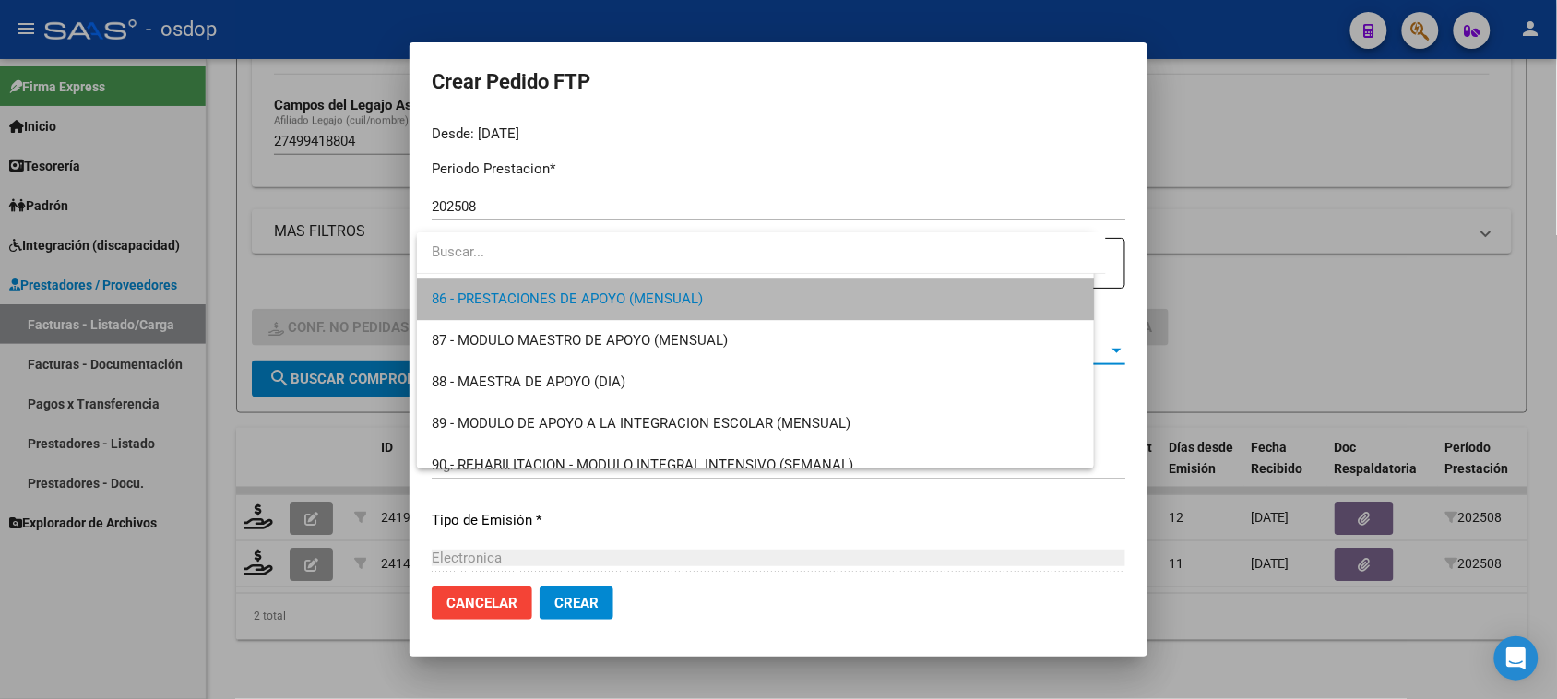
scroll to position [3529, 0]
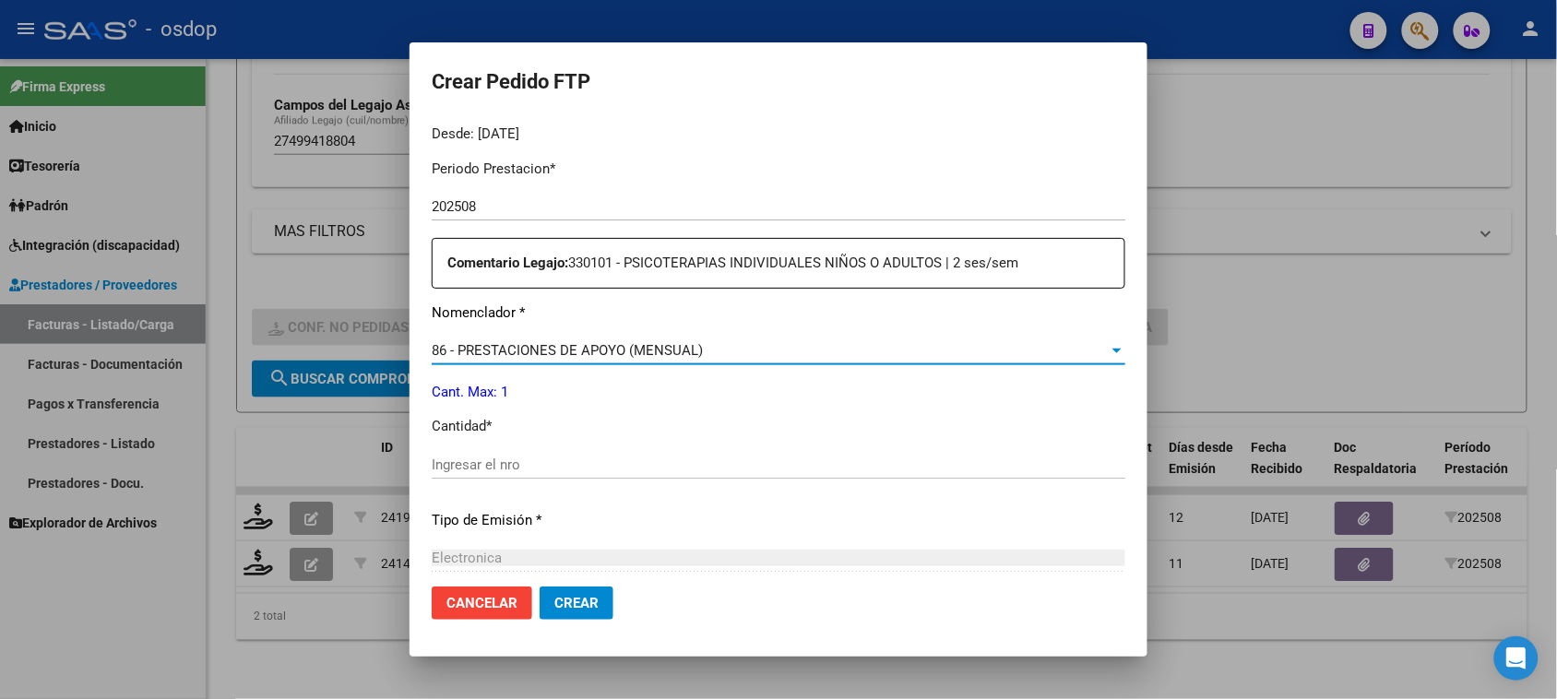
click at [528, 471] on input "Ingresar el nro" at bounding box center [779, 465] width 694 height 17
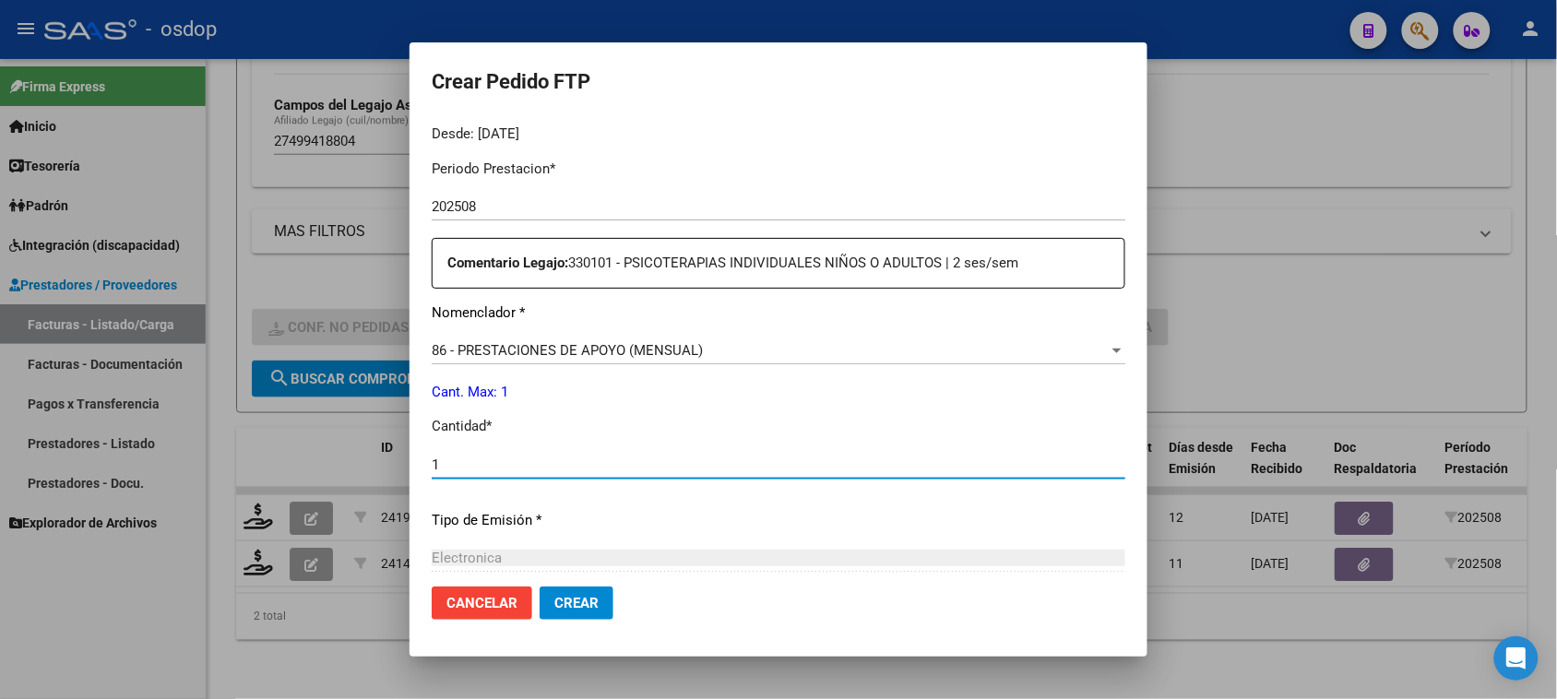
type input "1"
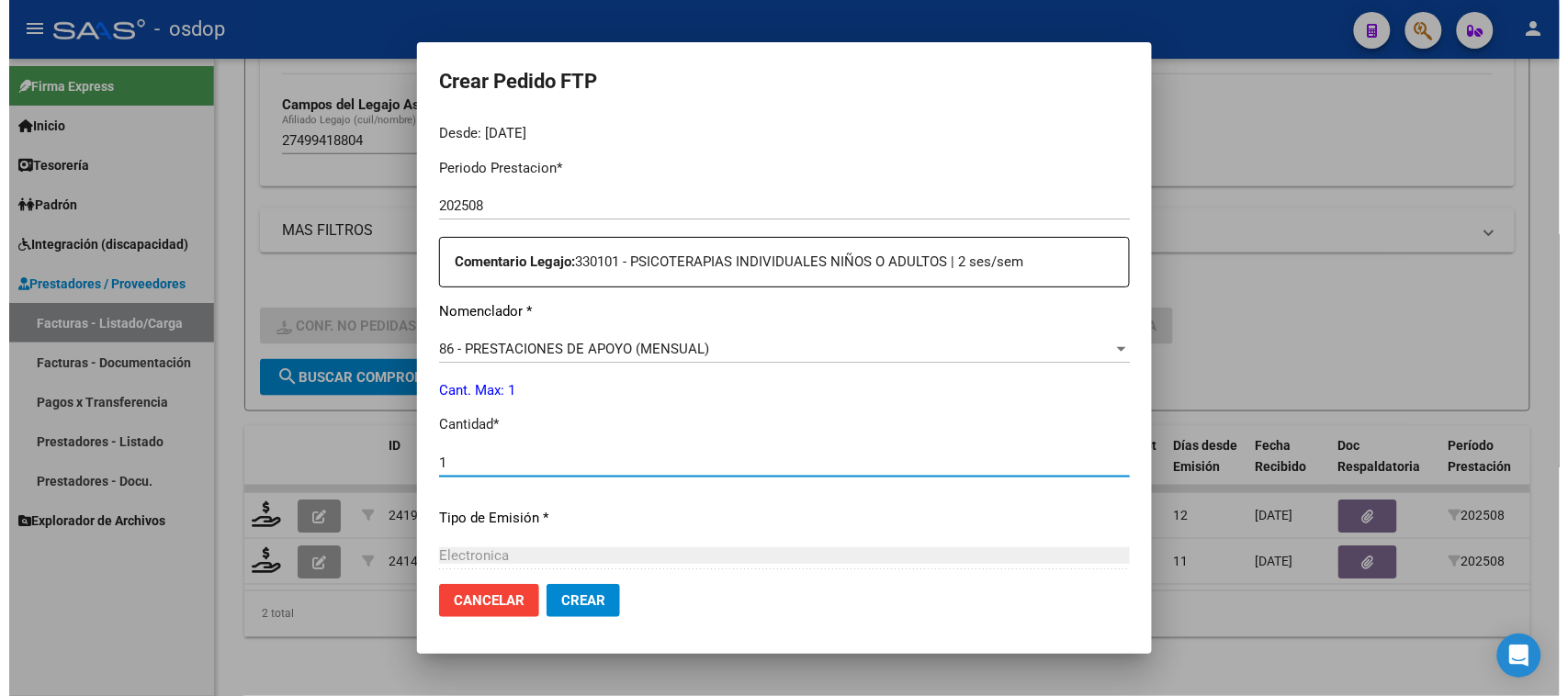
scroll to position [804, 0]
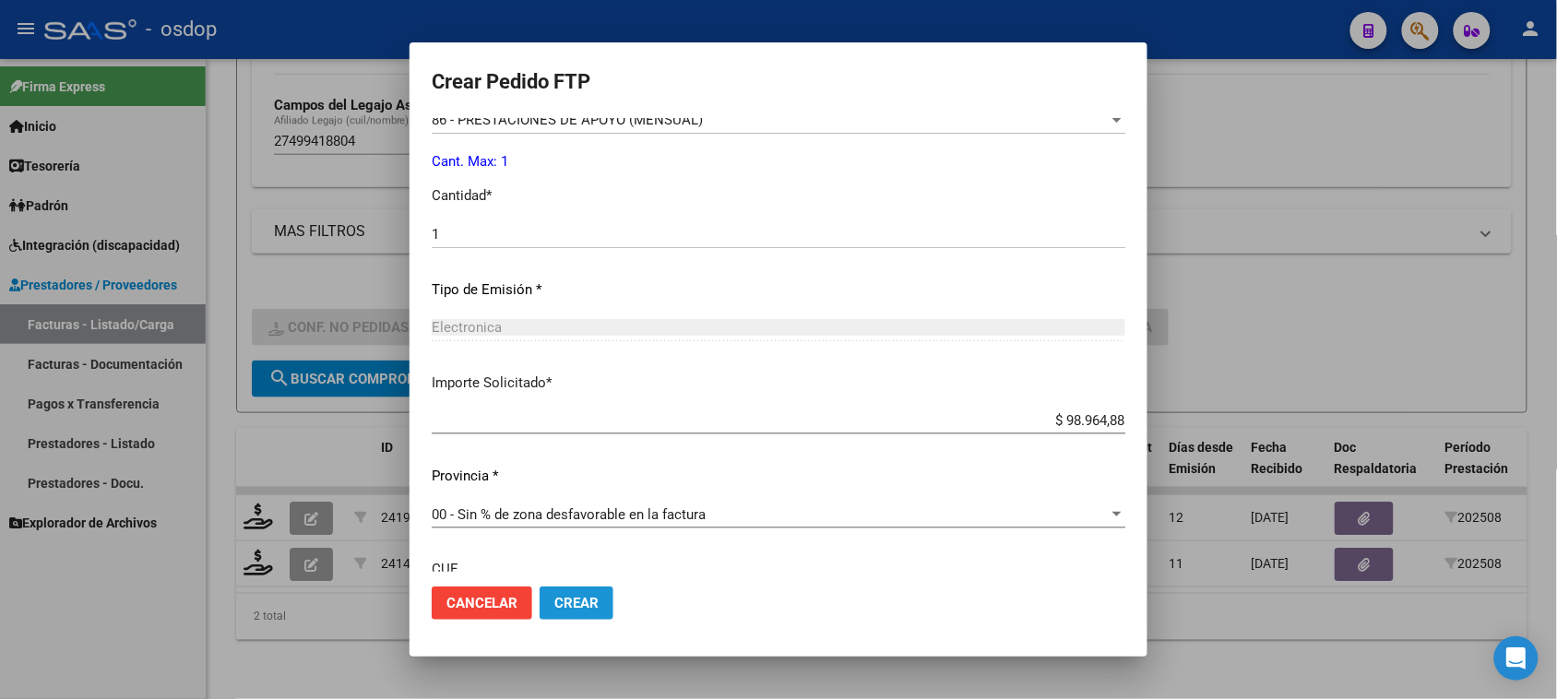
click at [578, 605] on span "Crear" at bounding box center [577, 603] width 44 height 17
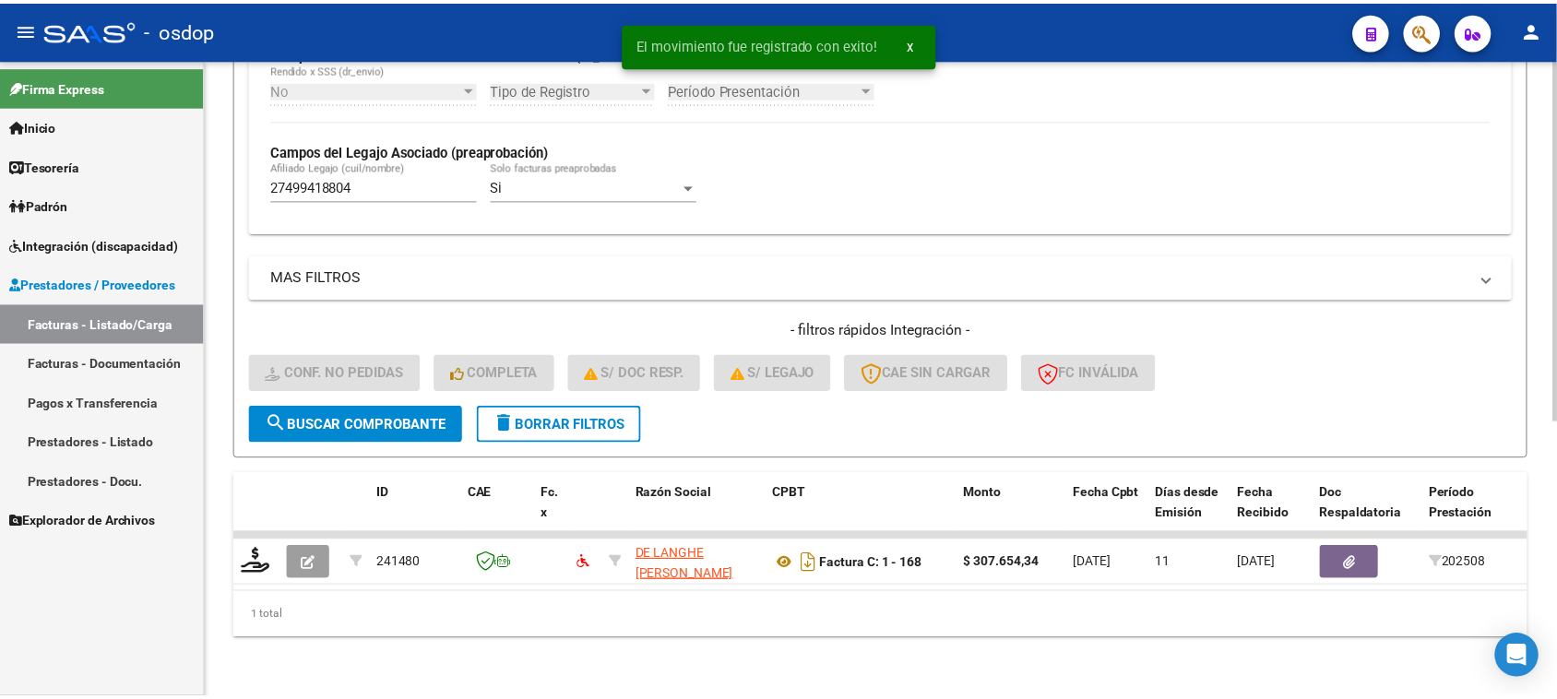
scroll to position [487, 0]
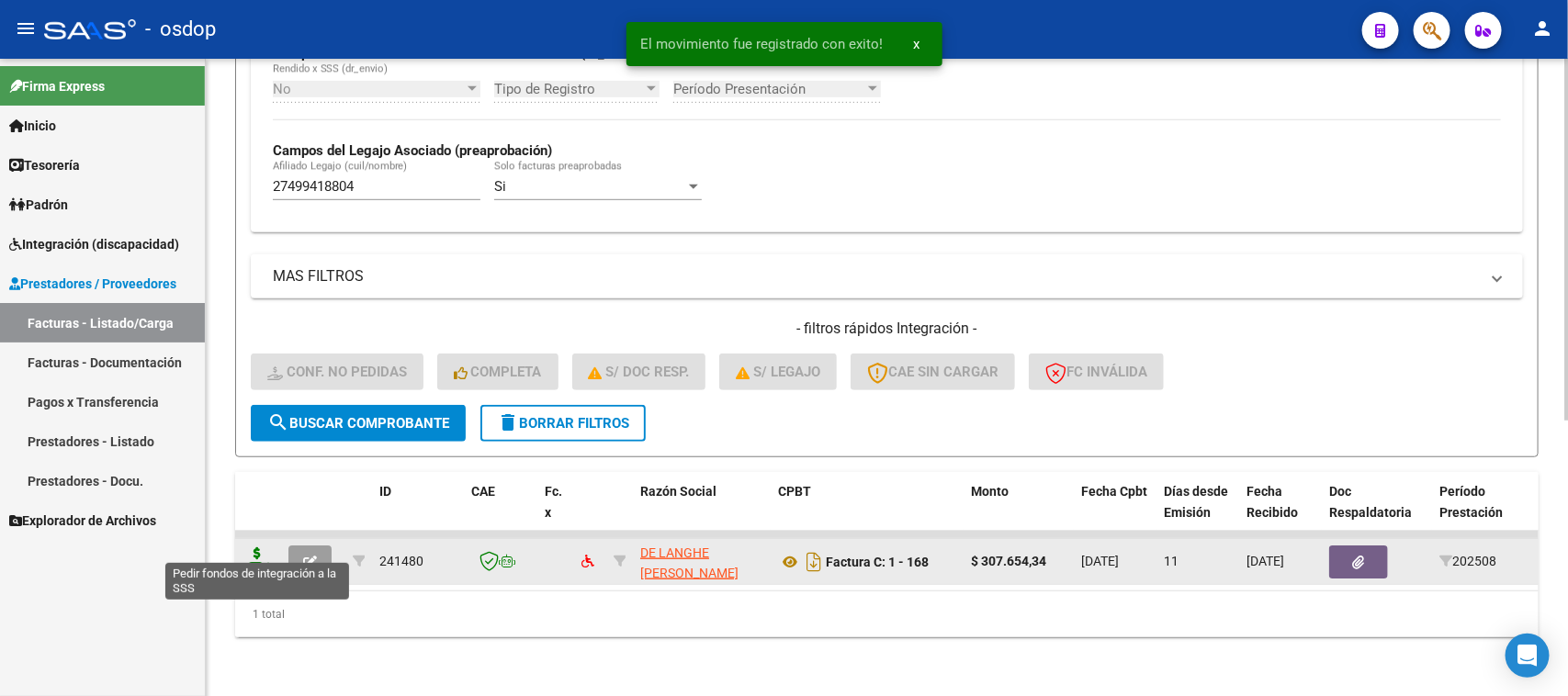
click at [250, 548] on icon at bounding box center [258, 561] width 30 height 26
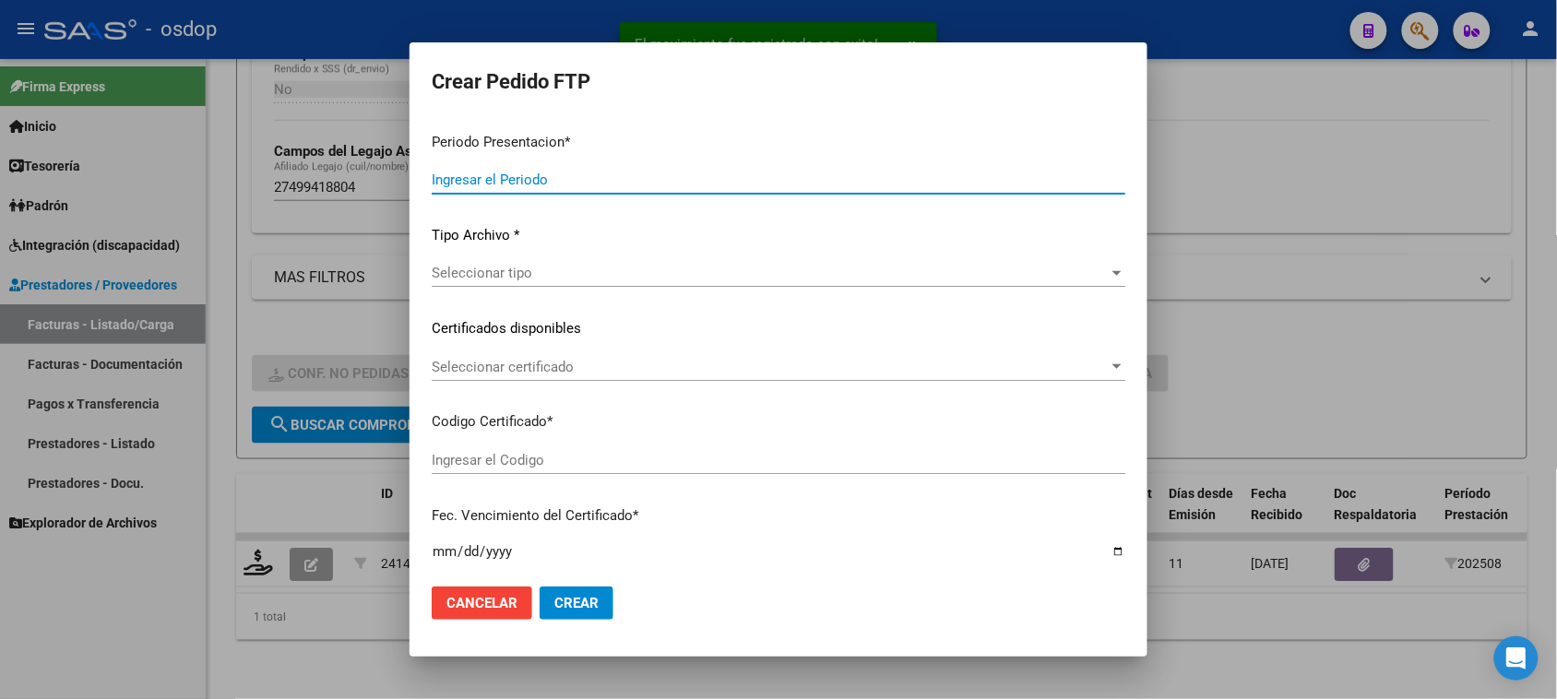
type input "202508"
type input "$ 307.654,34"
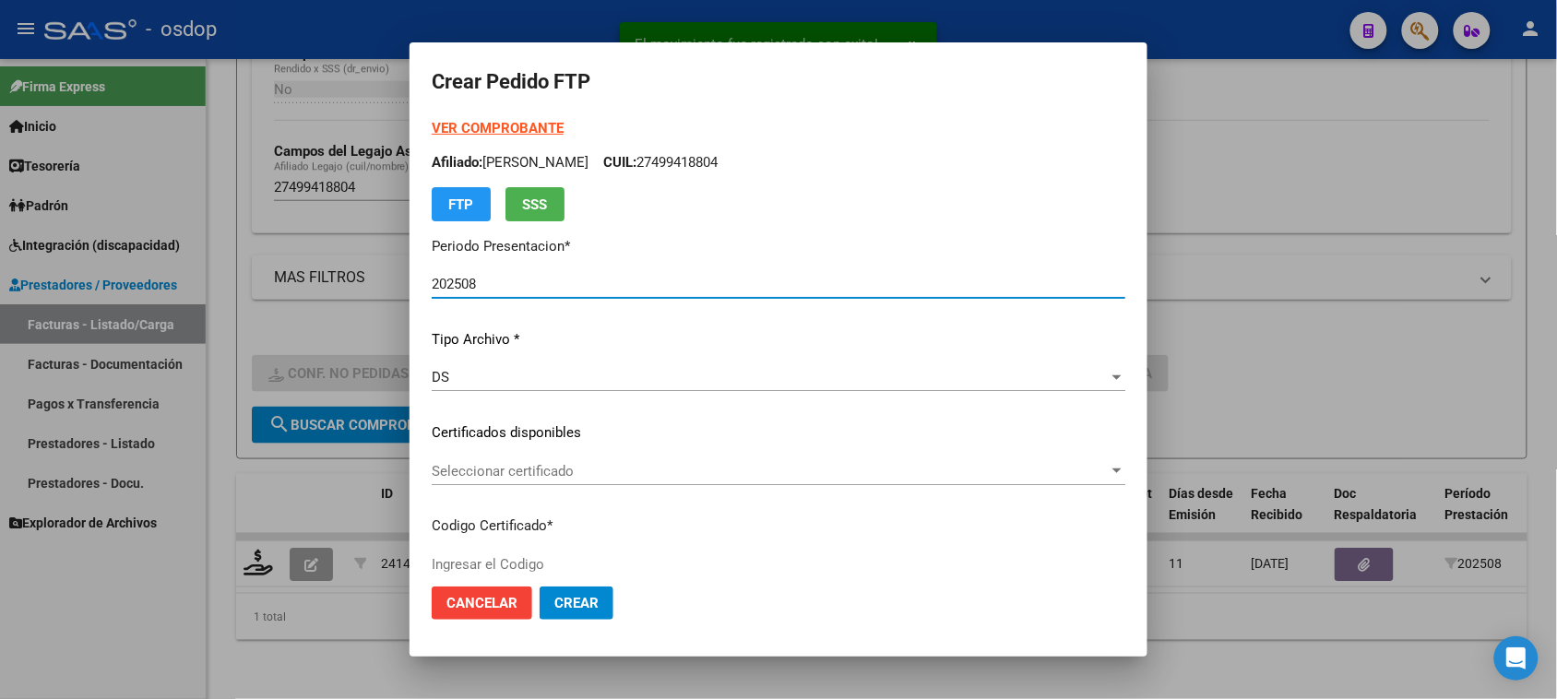
type input "6487566222"
type input "2033-02-17"
click at [639, 468] on span "Seleccionar certificado" at bounding box center [770, 471] width 677 height 17
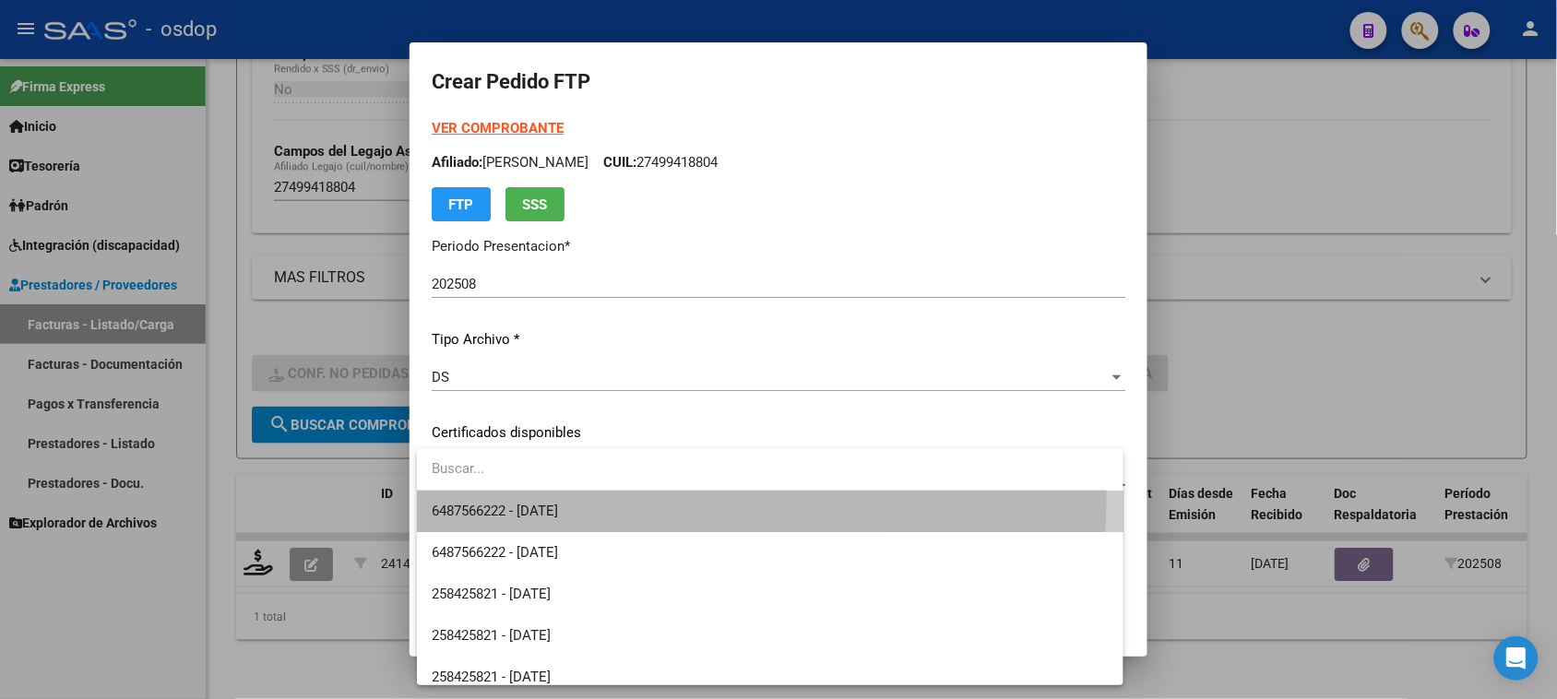
click at [643, 498] on span "6487566222 - 2033-02-17" at bounding box center [770, 512] width 676 height 42
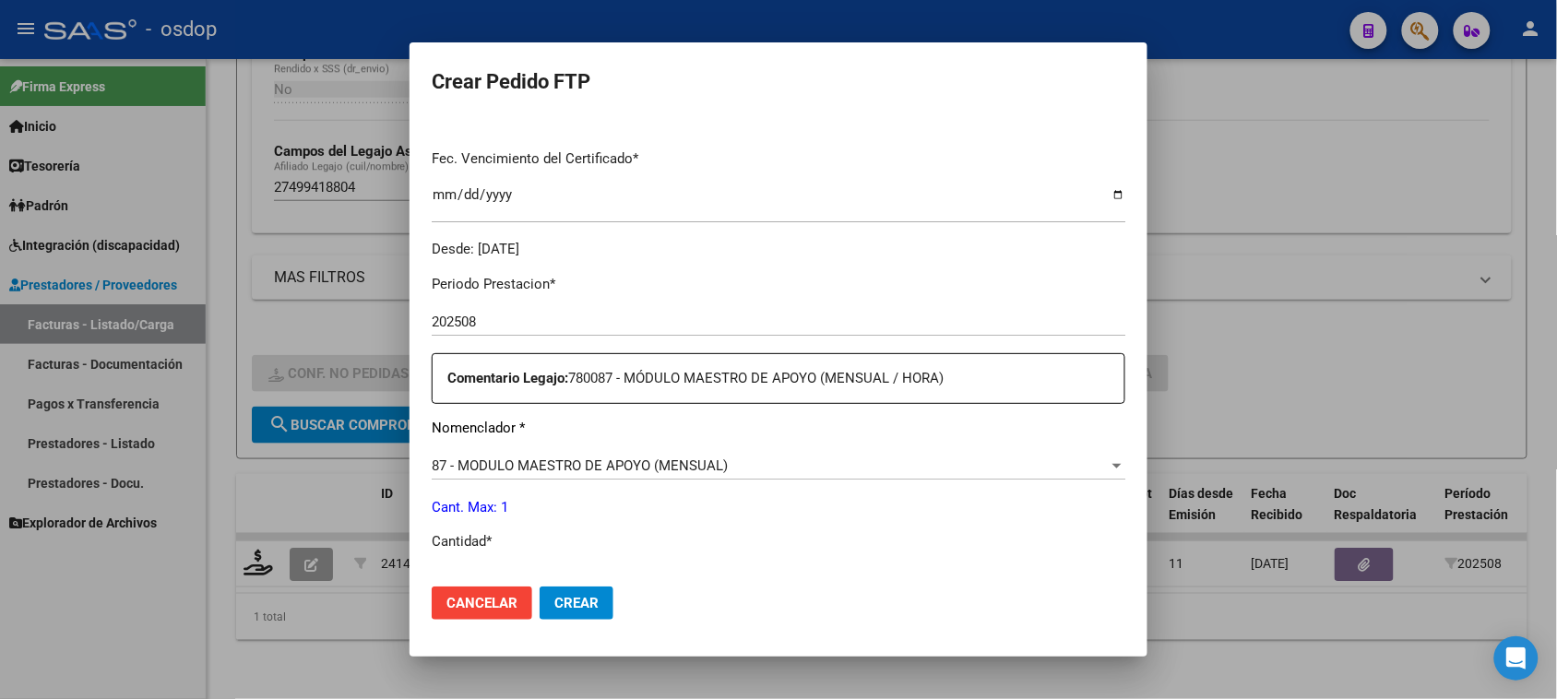
scroll to position [577, 0]
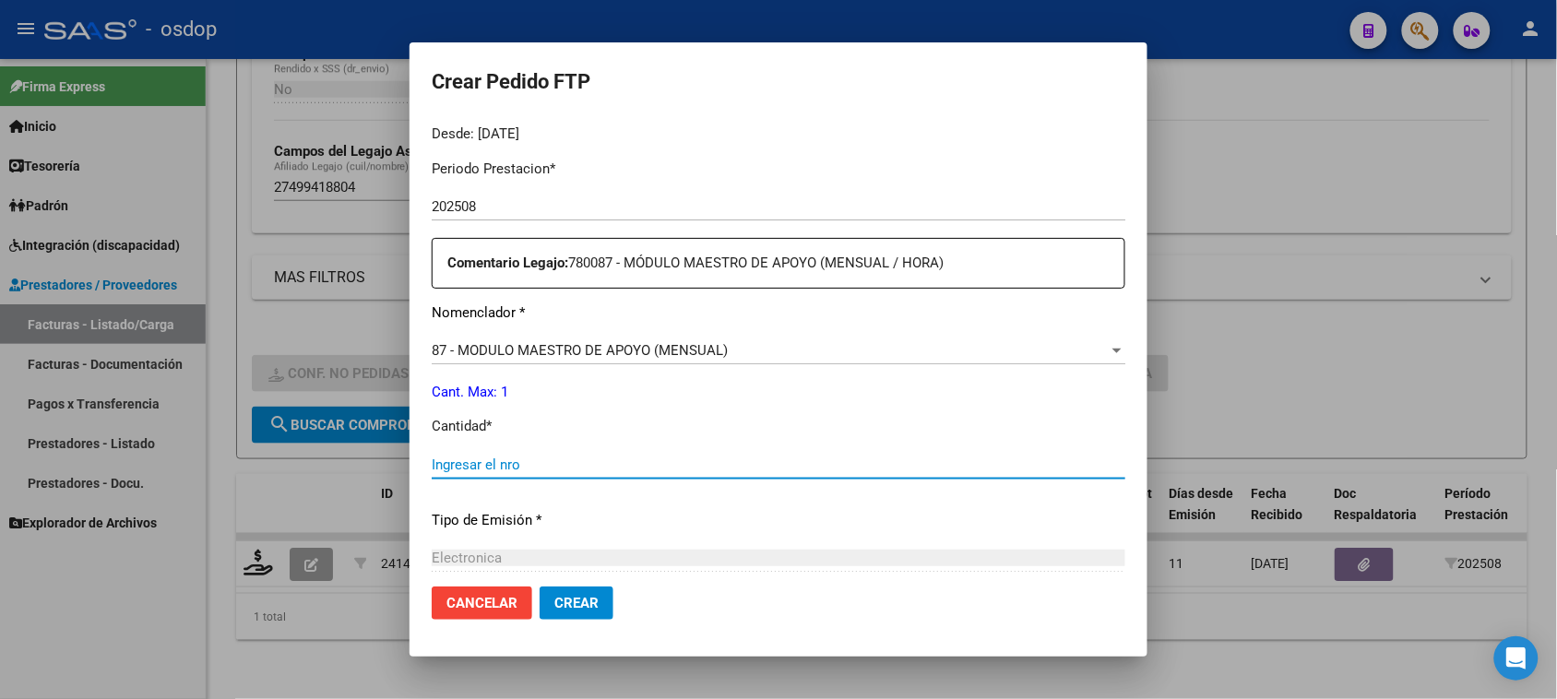
click at [646, 471] on input "Ingresar el nro" at bounding box center [779, 465] width 694 height 17
type input "1"
click at [588, 600] on span "Crear" at bounding box center [577, 603] width 44 height 17
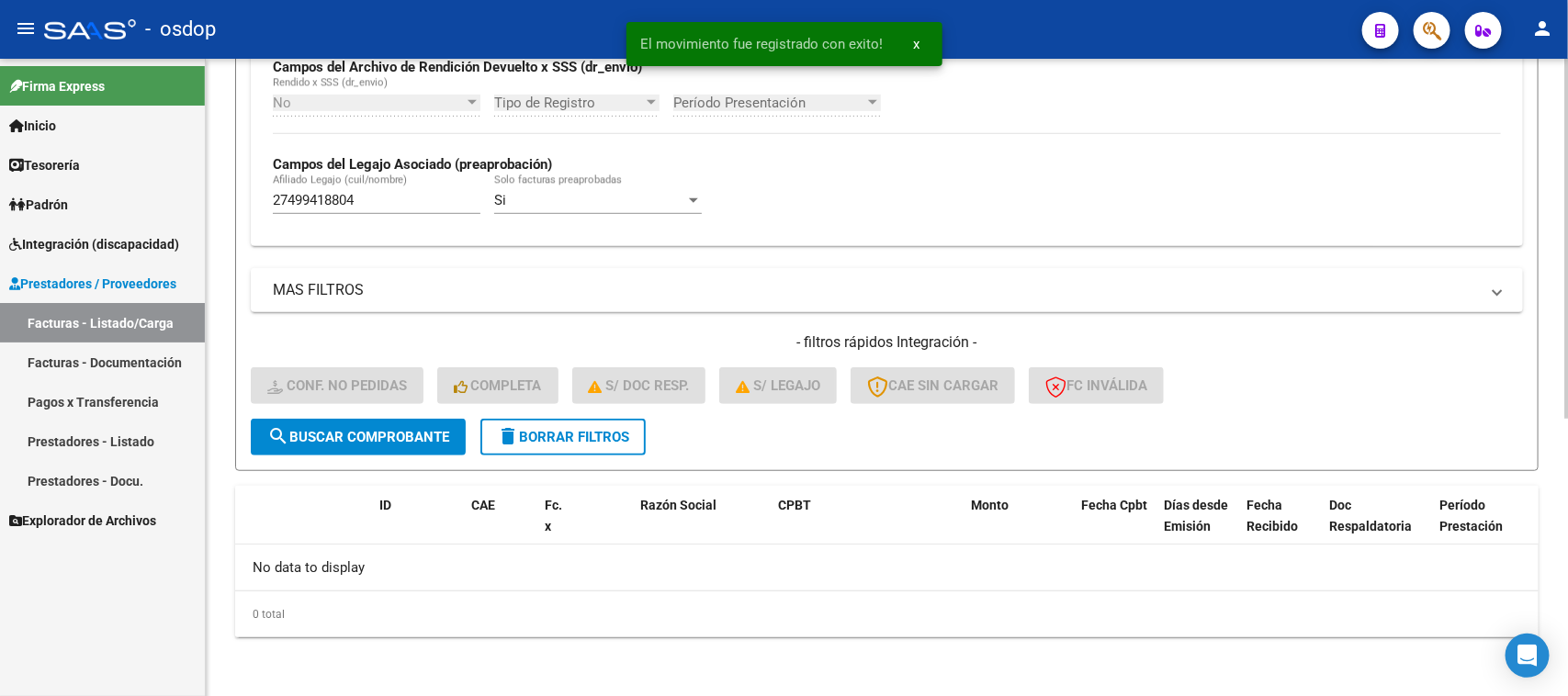
scroll to position [453, 0]
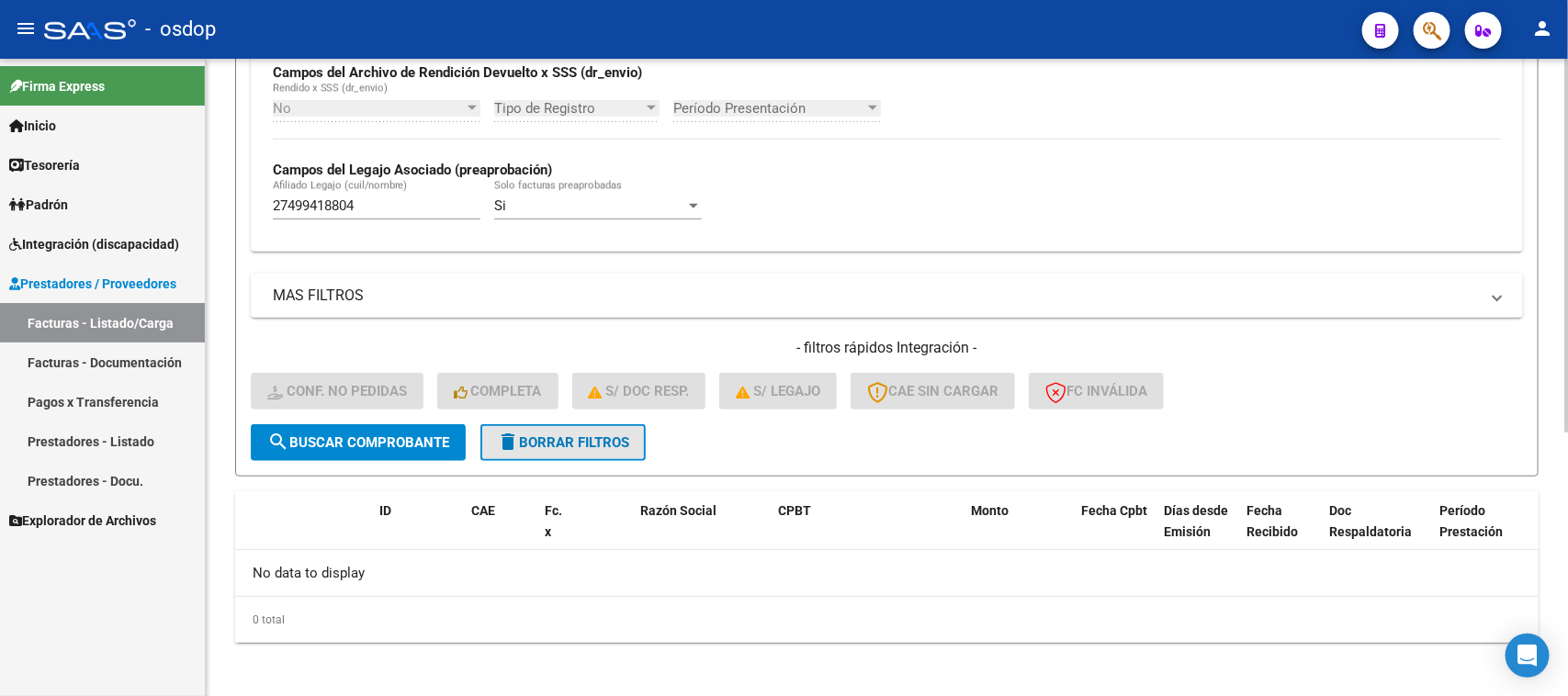
click at [578, 436] on span "delete Borrar Filtros" at bounding box center [562, 442] width 132 height 17
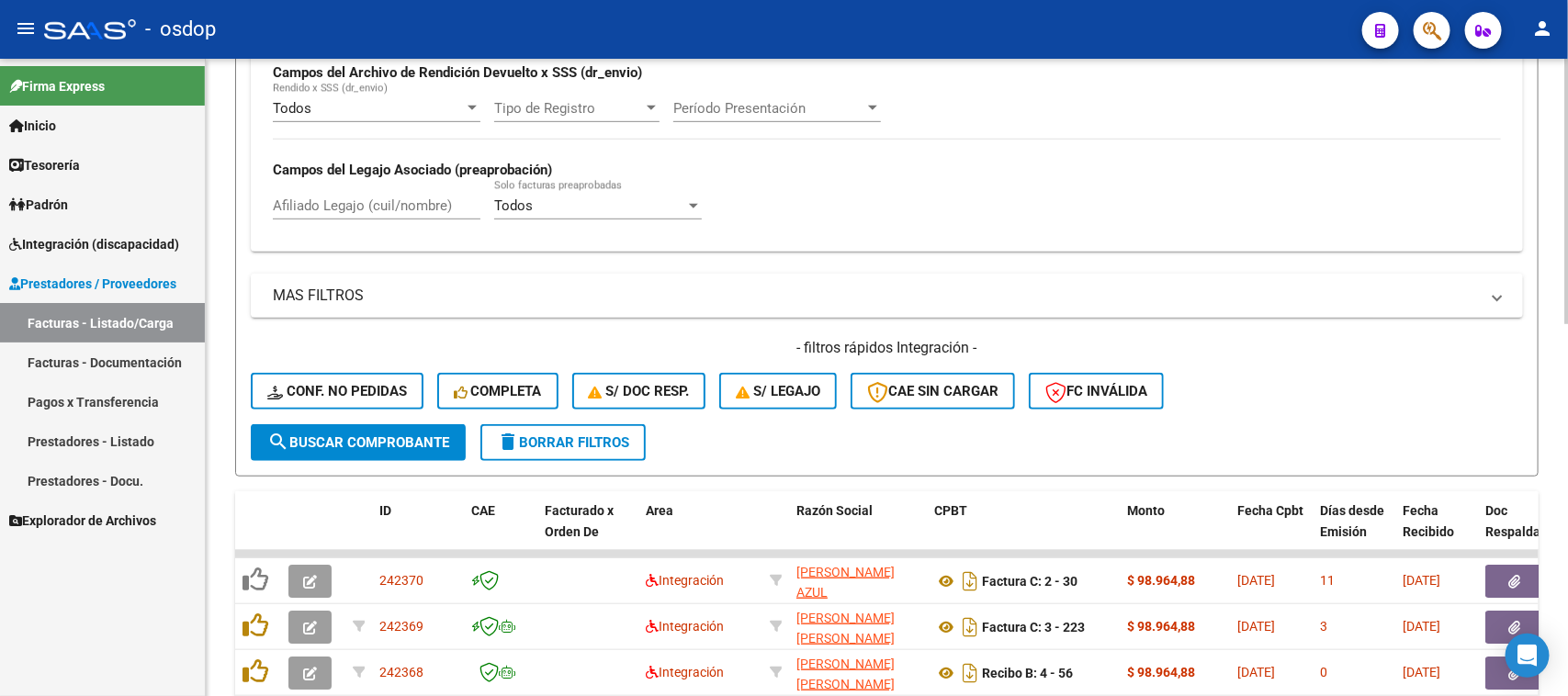
click at [407, 197] on input "Afiliado Legajo (cuil/nombre)" at bounding box center [376, 205] width 208 height 17
paste input "20486517639"
type input "20486517639"
click at [390, 434] on span "search Buscar Comprobante" at bounding box center [357, 442] width 182 height 17
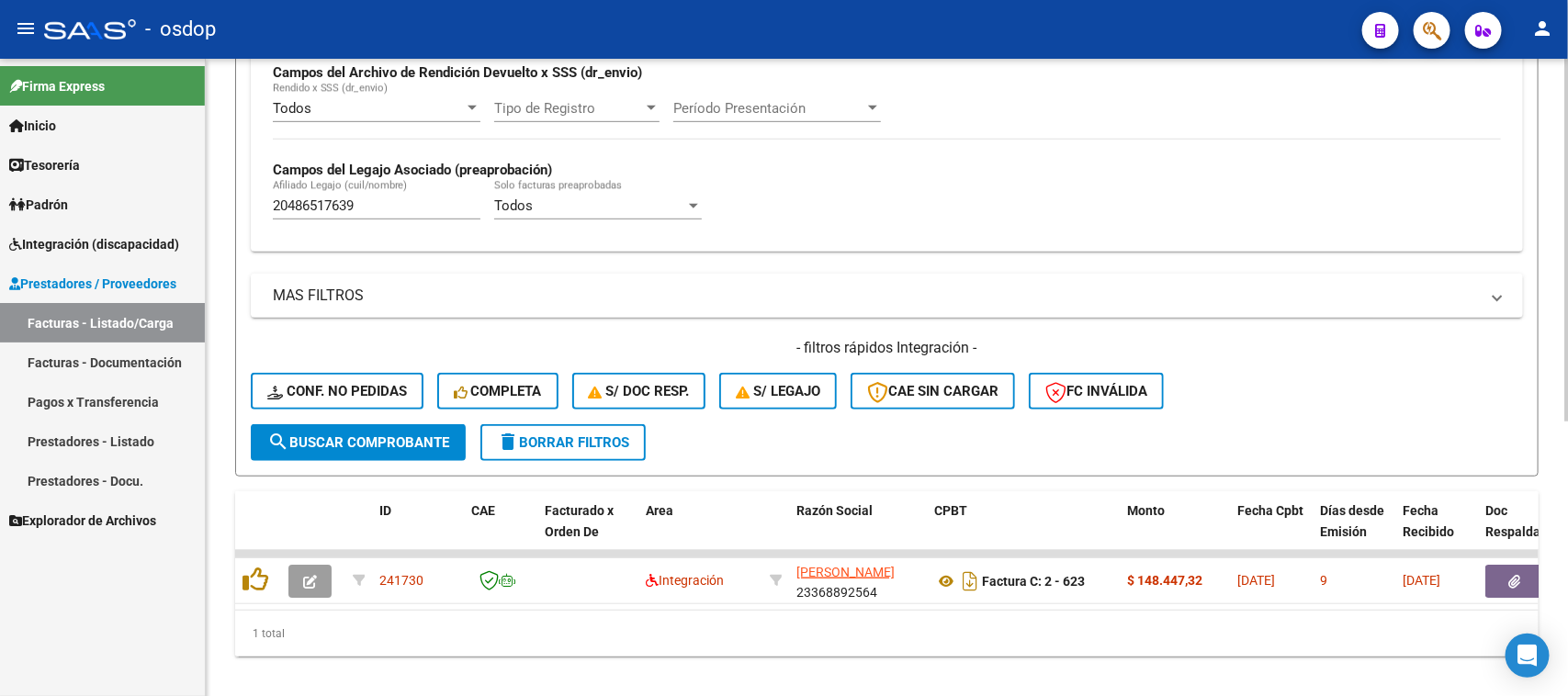
scroll to position [485, 0]
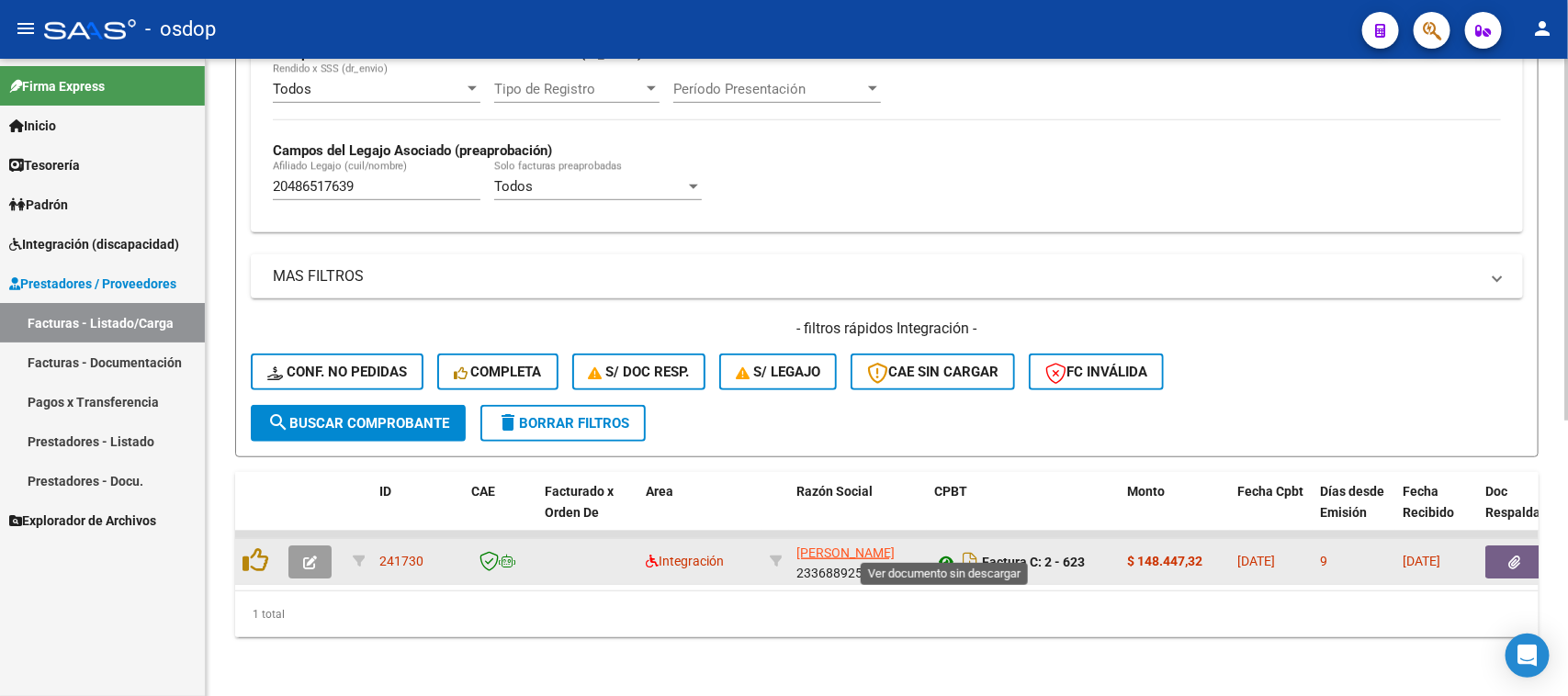
click at [946, 552] on icon at bounding box center [946, 563] width 24 height 22
click at [1498, 546] on button "button" at bounding box center [1514, 562] width 59 height 33
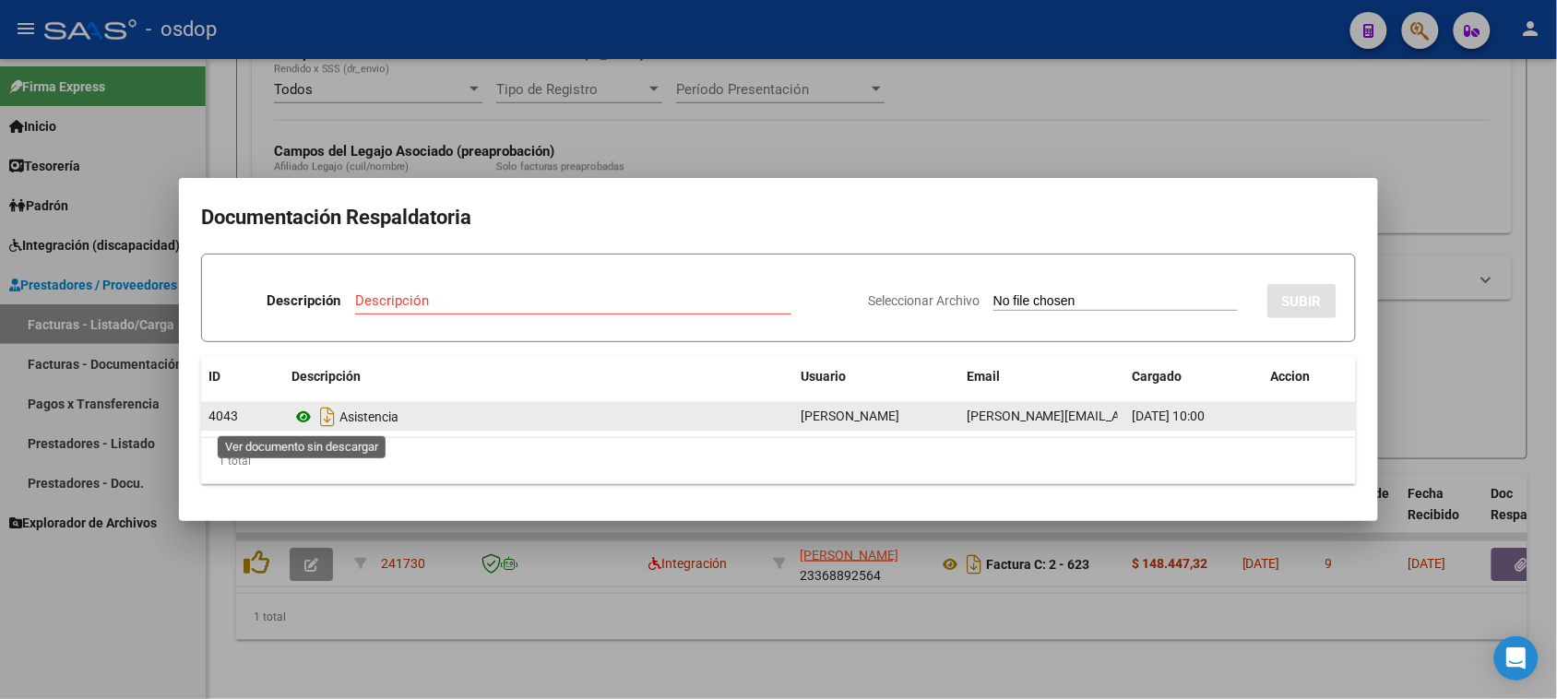
click at [298, 421] on icon at bounding box center [304, 417] width 24 height 22
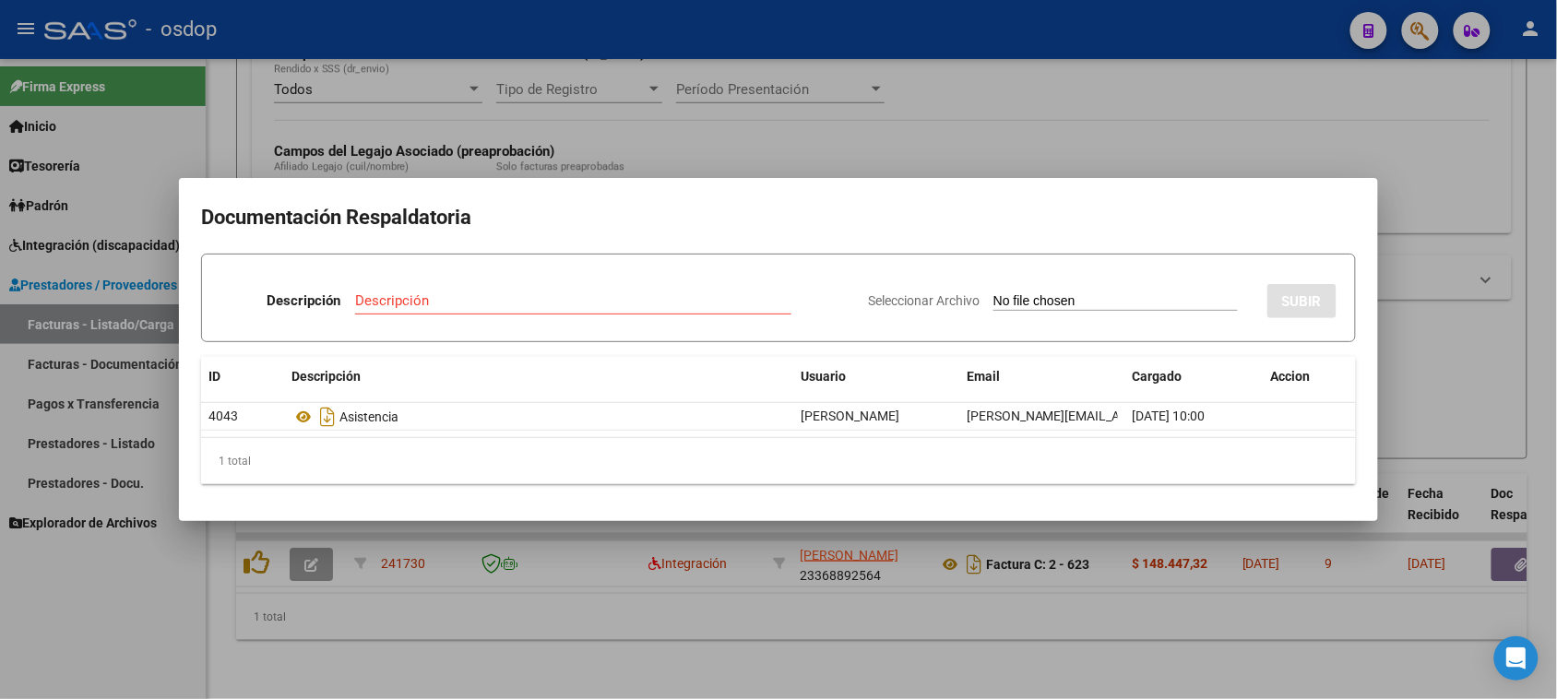
click at [676, 657] on div at bounding box center [778, 349] width 1557 height 699
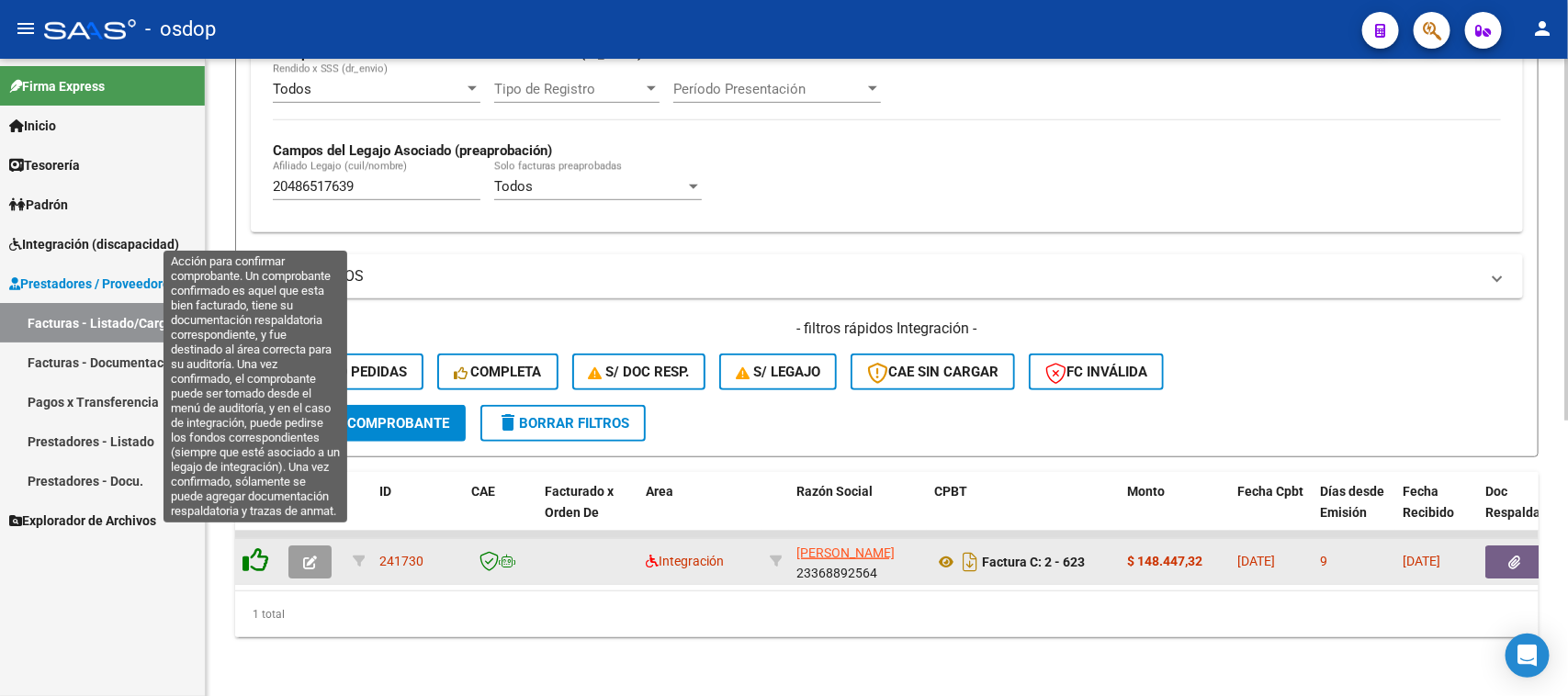
click at [255, 548] on icon at bounding box center [256, 561] width 26 height 26
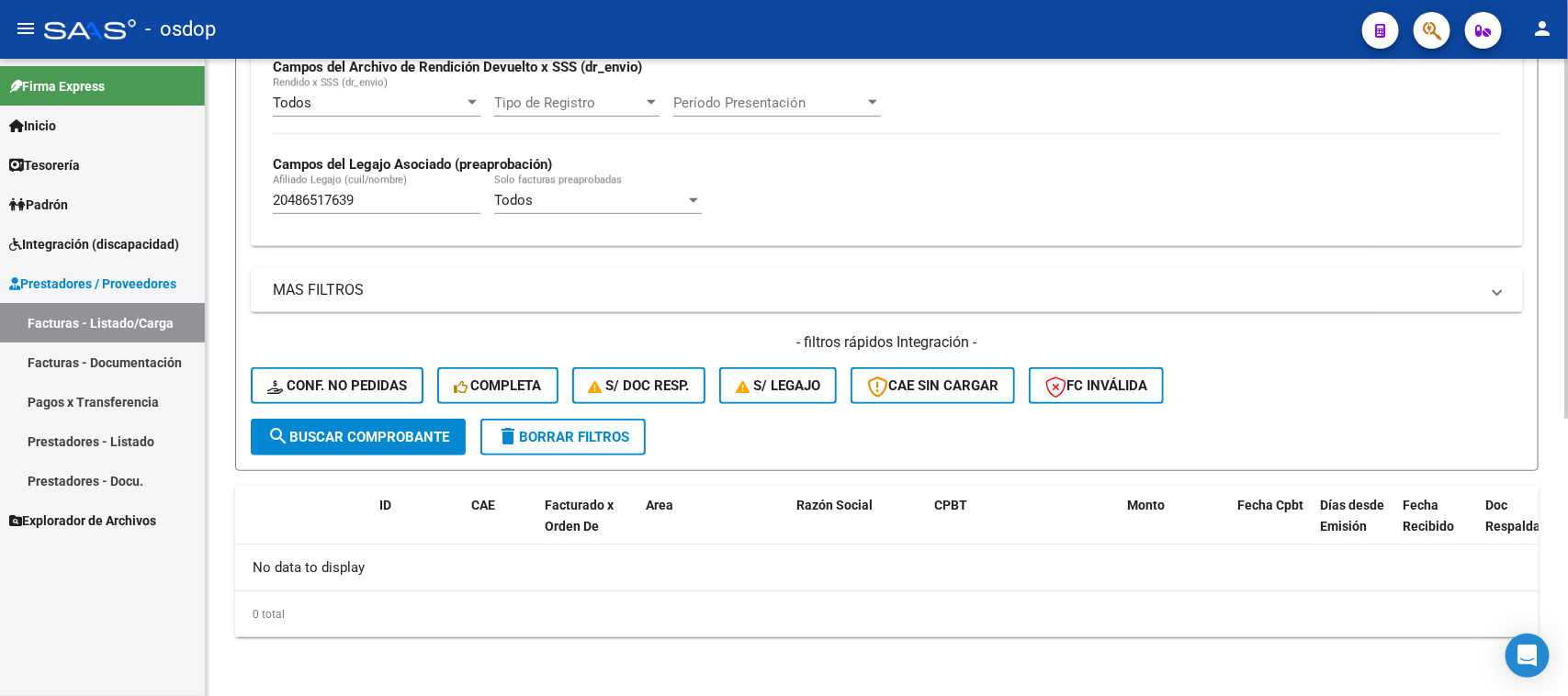
scroll to position [453, 0]
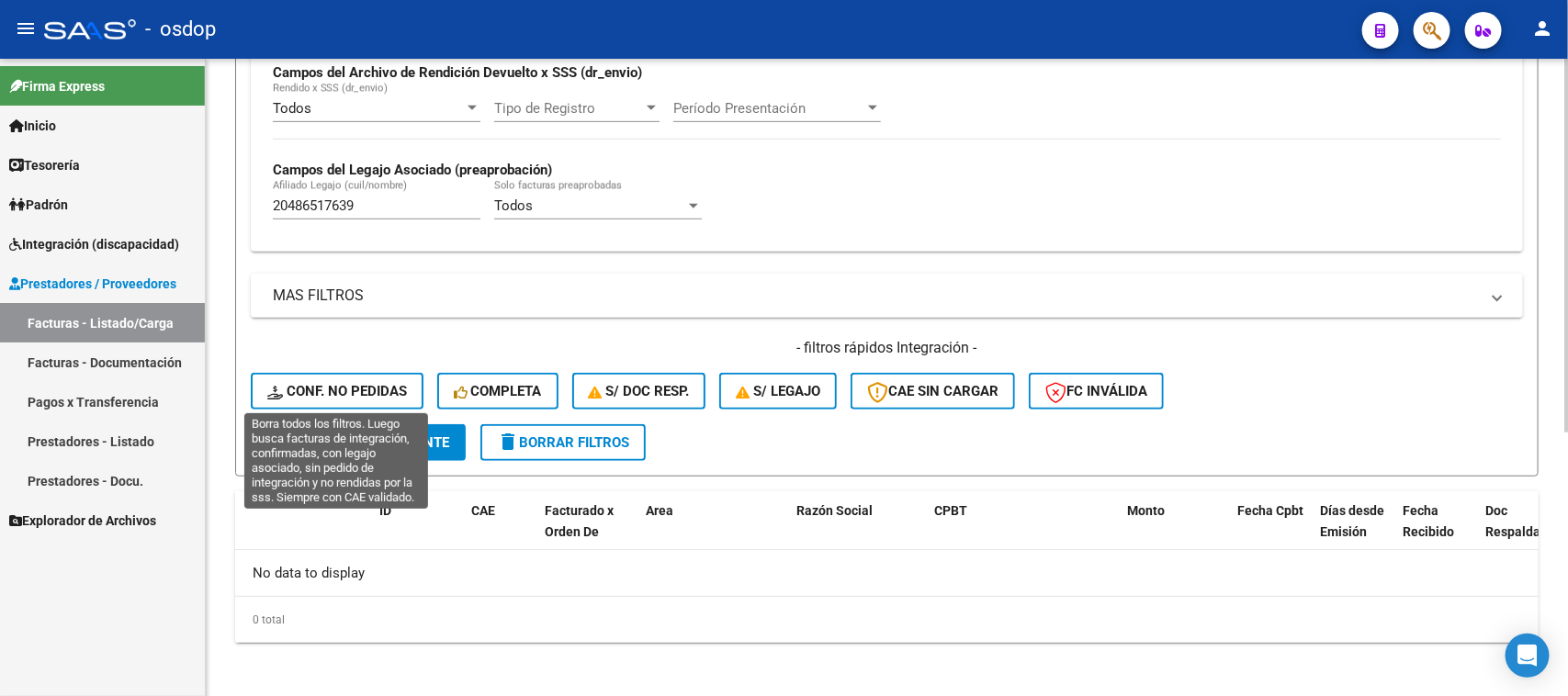
click at [356, 392] on span "Conf. no pedidas" at bounding box center [336, 391] width 139 height 17
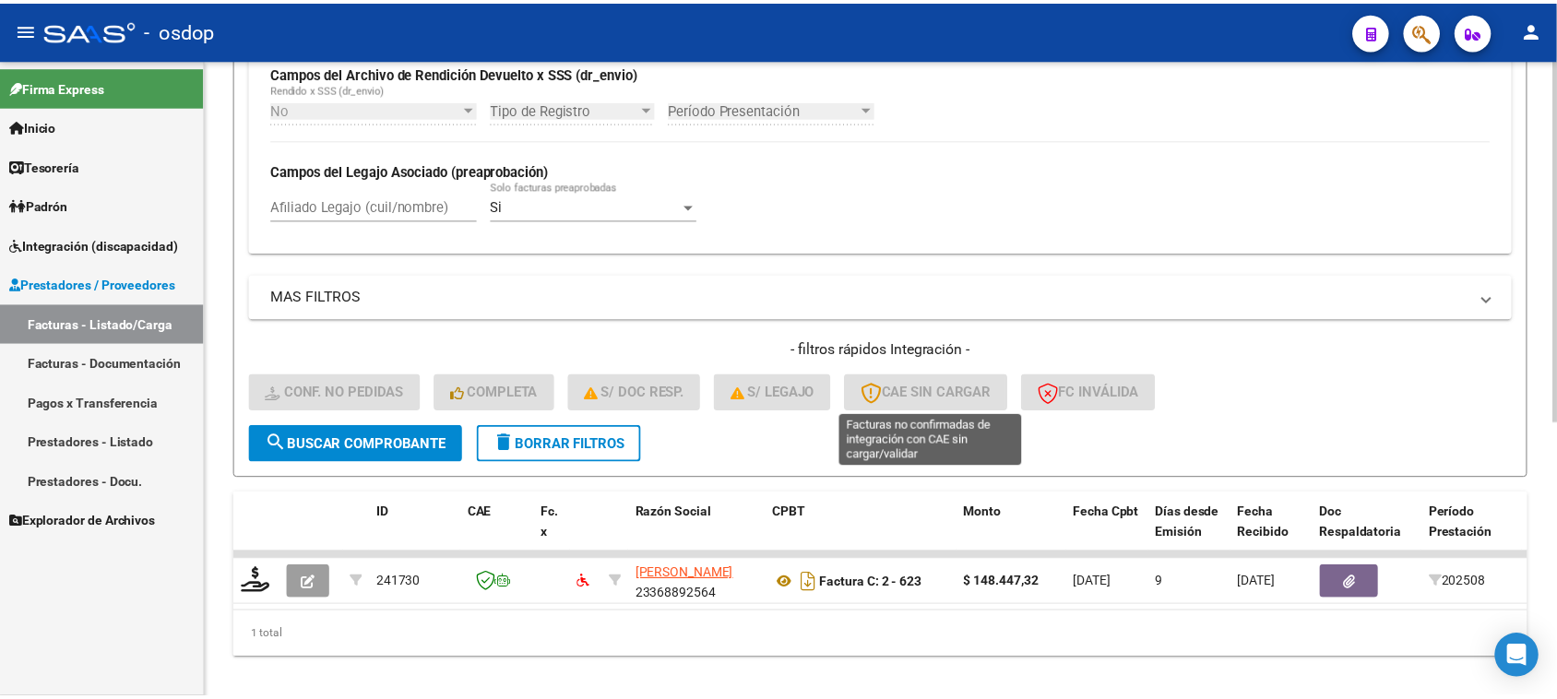
scroll to position [487, 0]
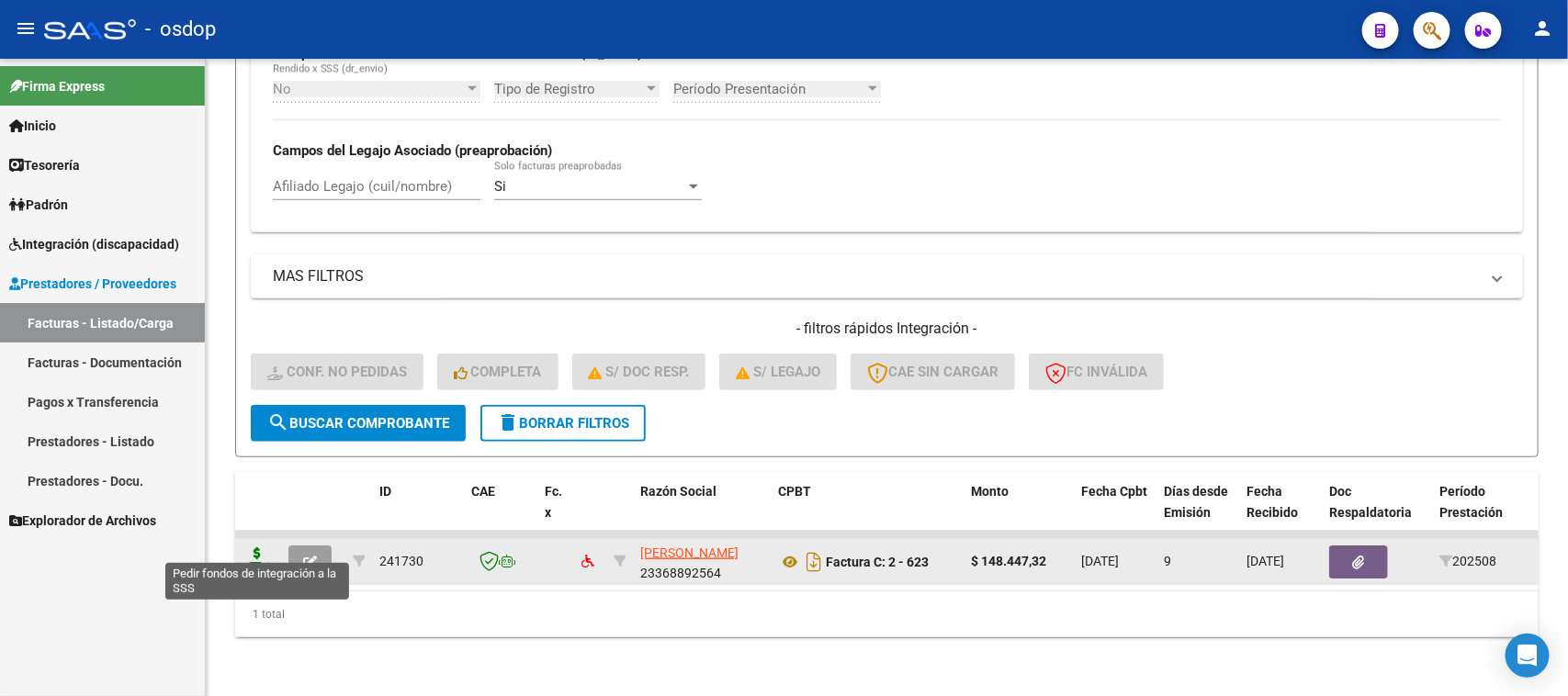
click at [254, 548] on icon at bounding box center [258, 561] width 30 height 26
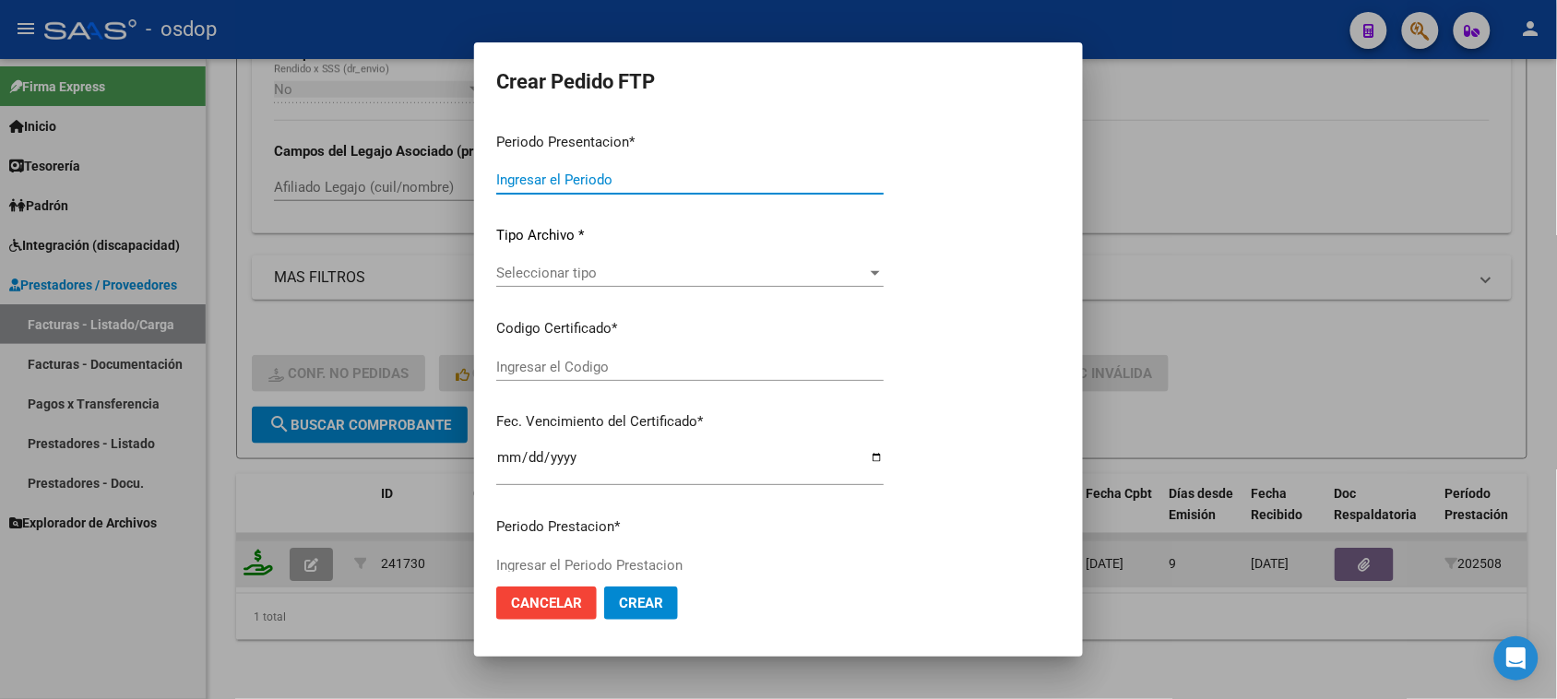
type input "202508"
type input "$ 148.447,32"
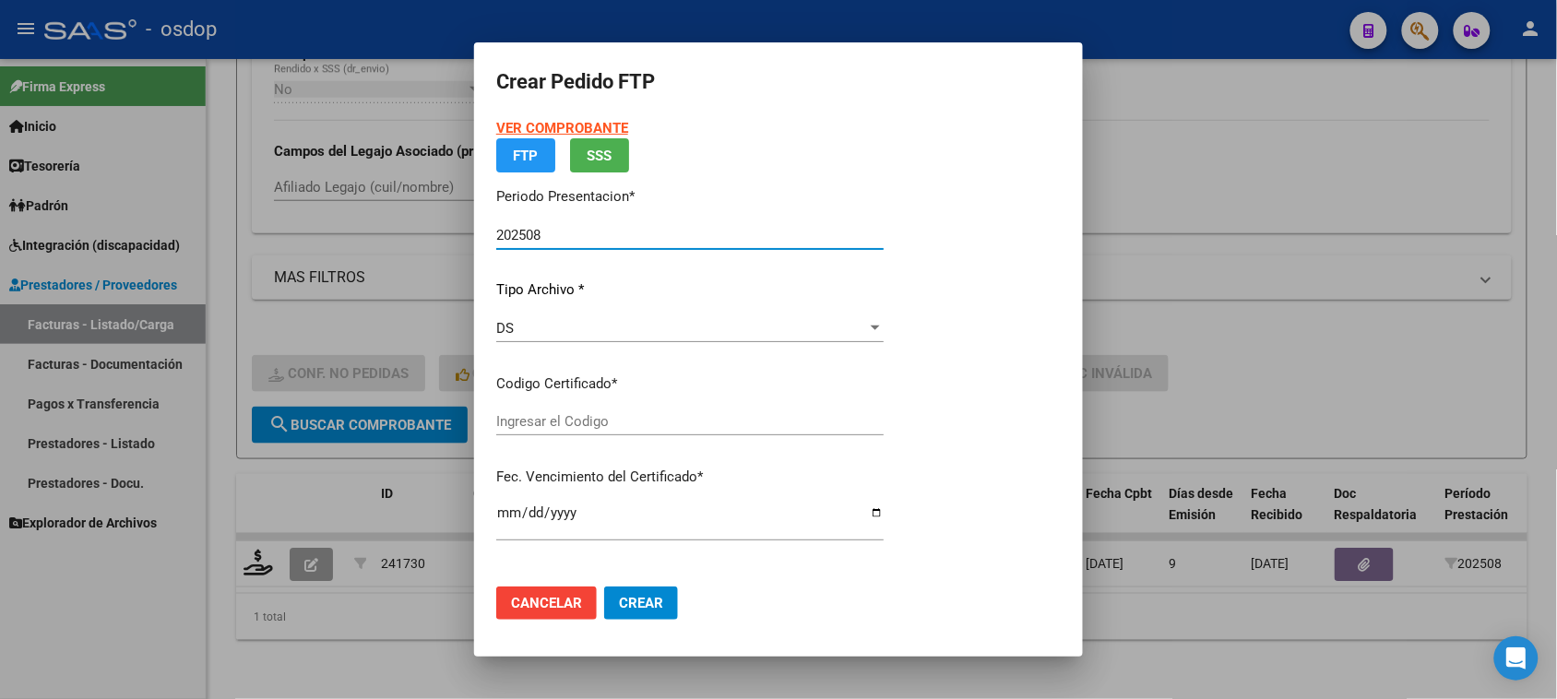
type input "6303689342"
type input "2028-08-15"
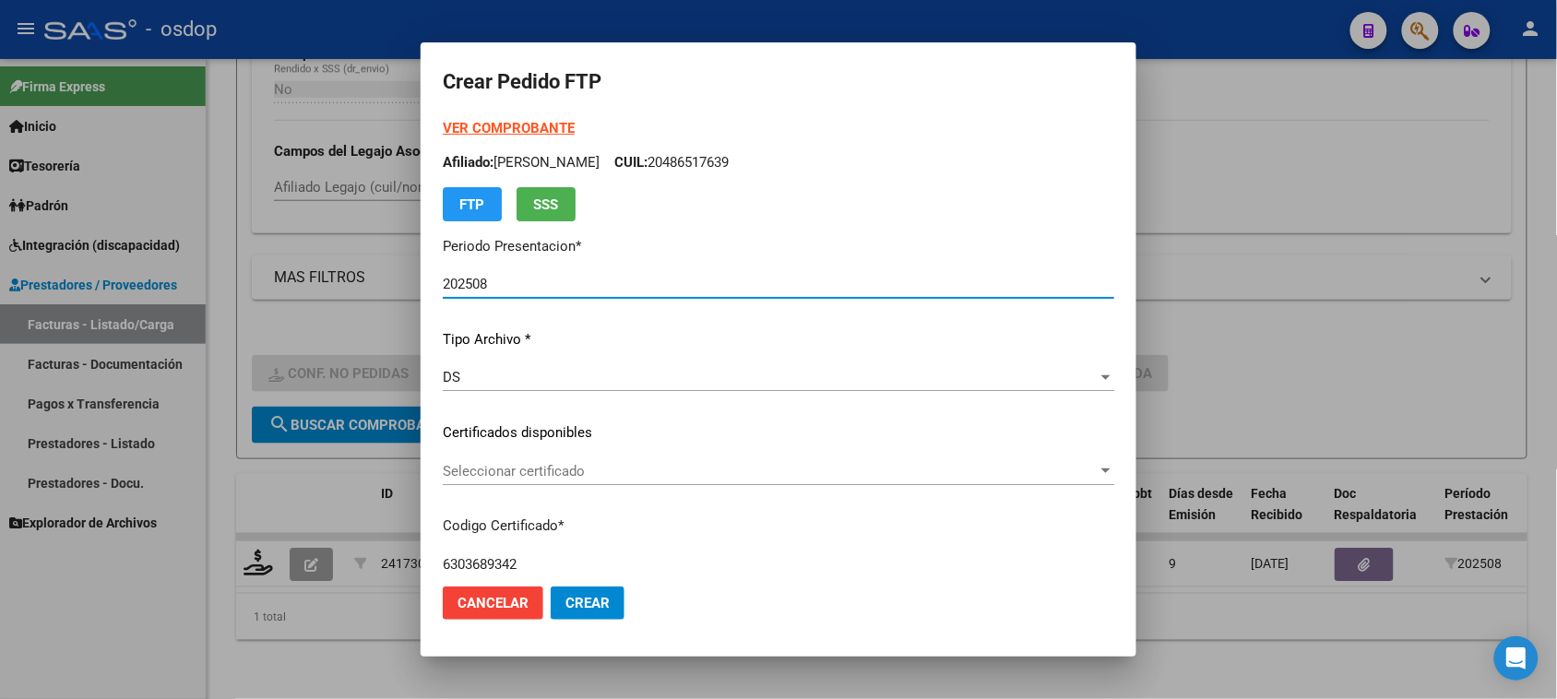
scroll to position [115, 0]
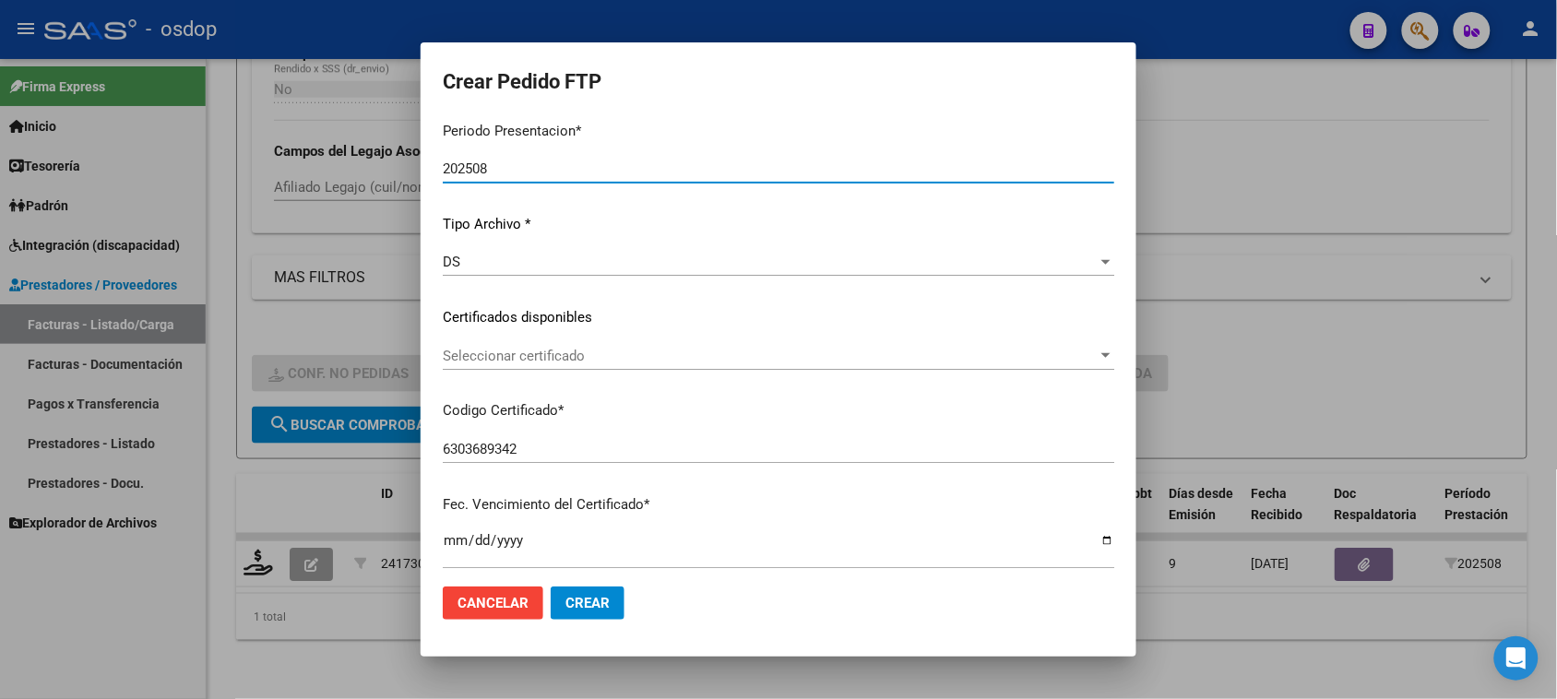
click at [763, 349] on span "Seleccionar certificado" at bounding box center [770, 356] width 655 height 17
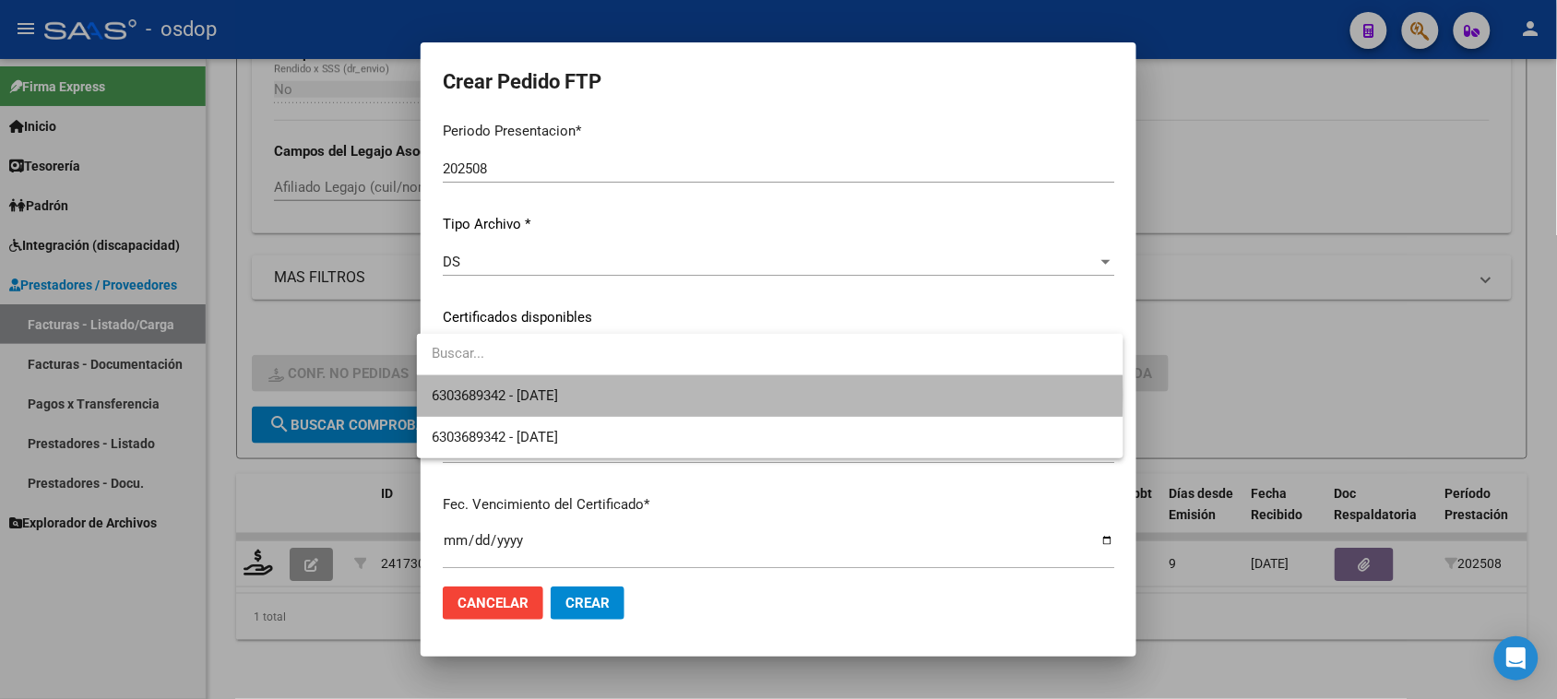
click at [693, 395] on span "6303689342 - 2028-08-15" at bounding box center [770, 397] width 676 height 42
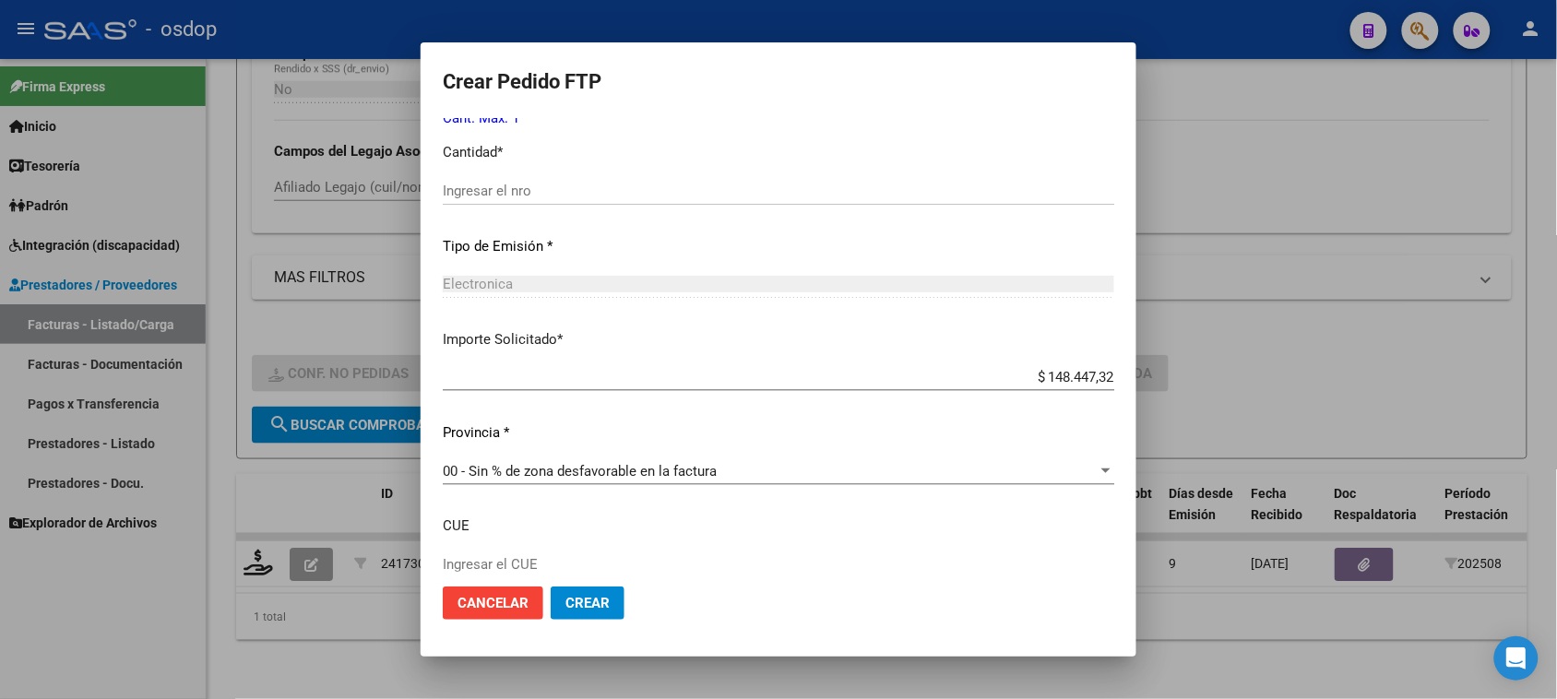
scroll to position [966, 0]
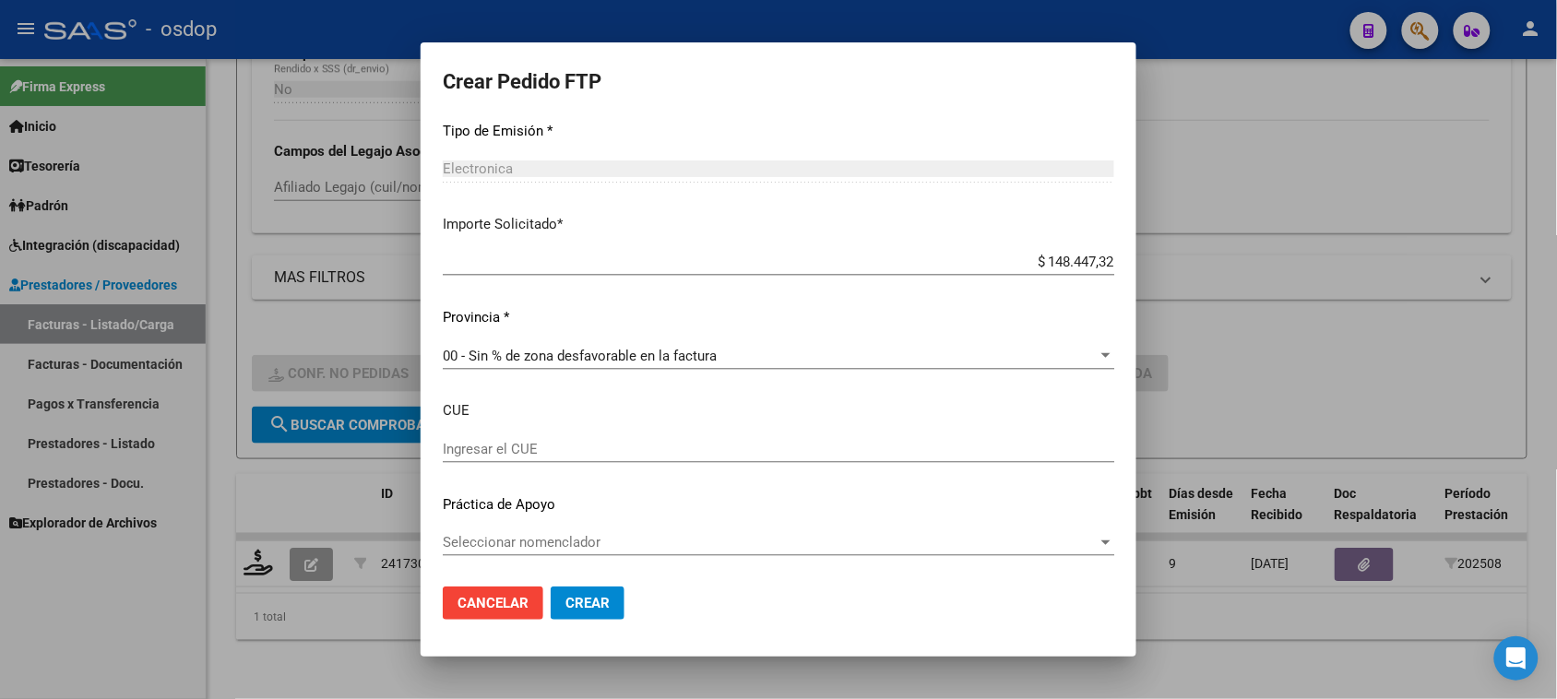
click at [619, 444] on input "Ingresar el CUE" at bounding box center [779, 449] width 672 height 17
paste input "540072000"
type input "540072000"
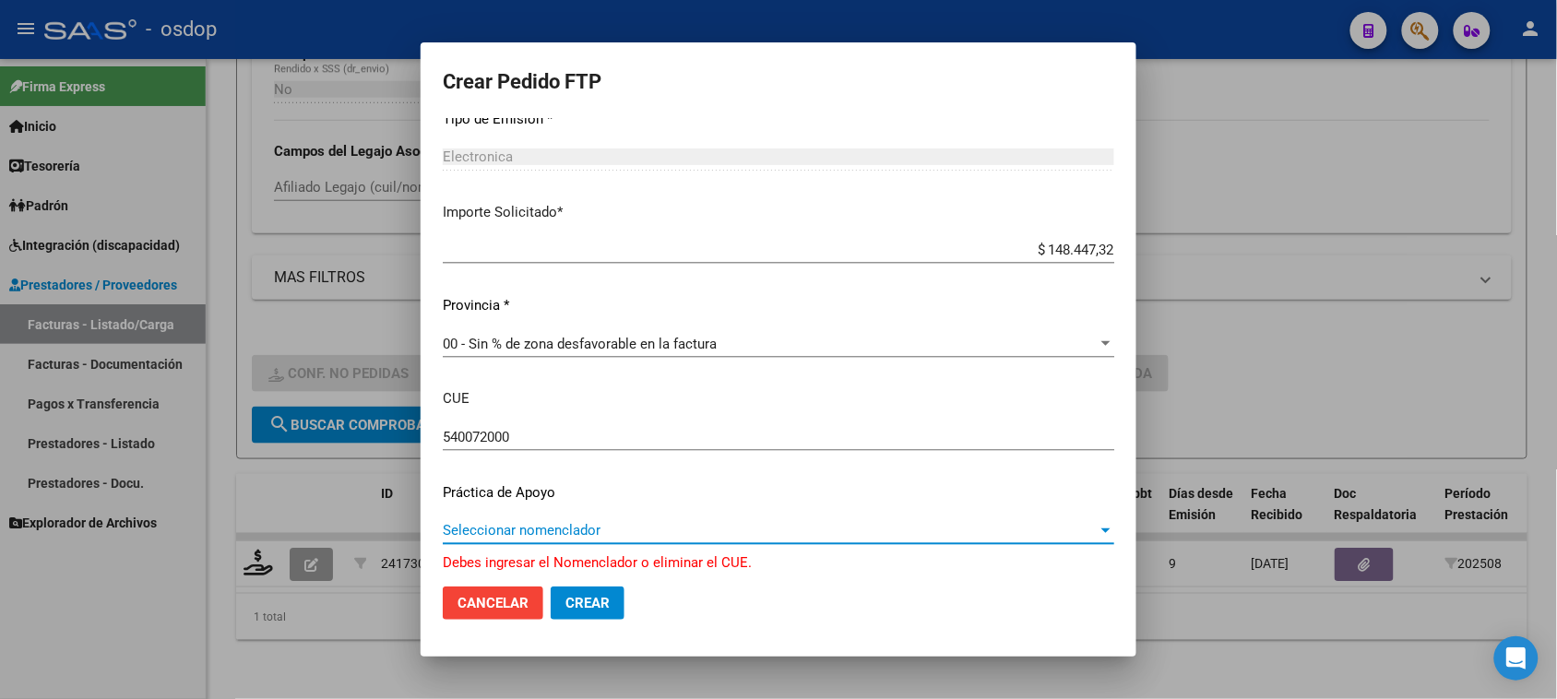
click at [667, 526] on span "Seleccionar nomenclador" at bounding box center [770, 530] width 655 height 17
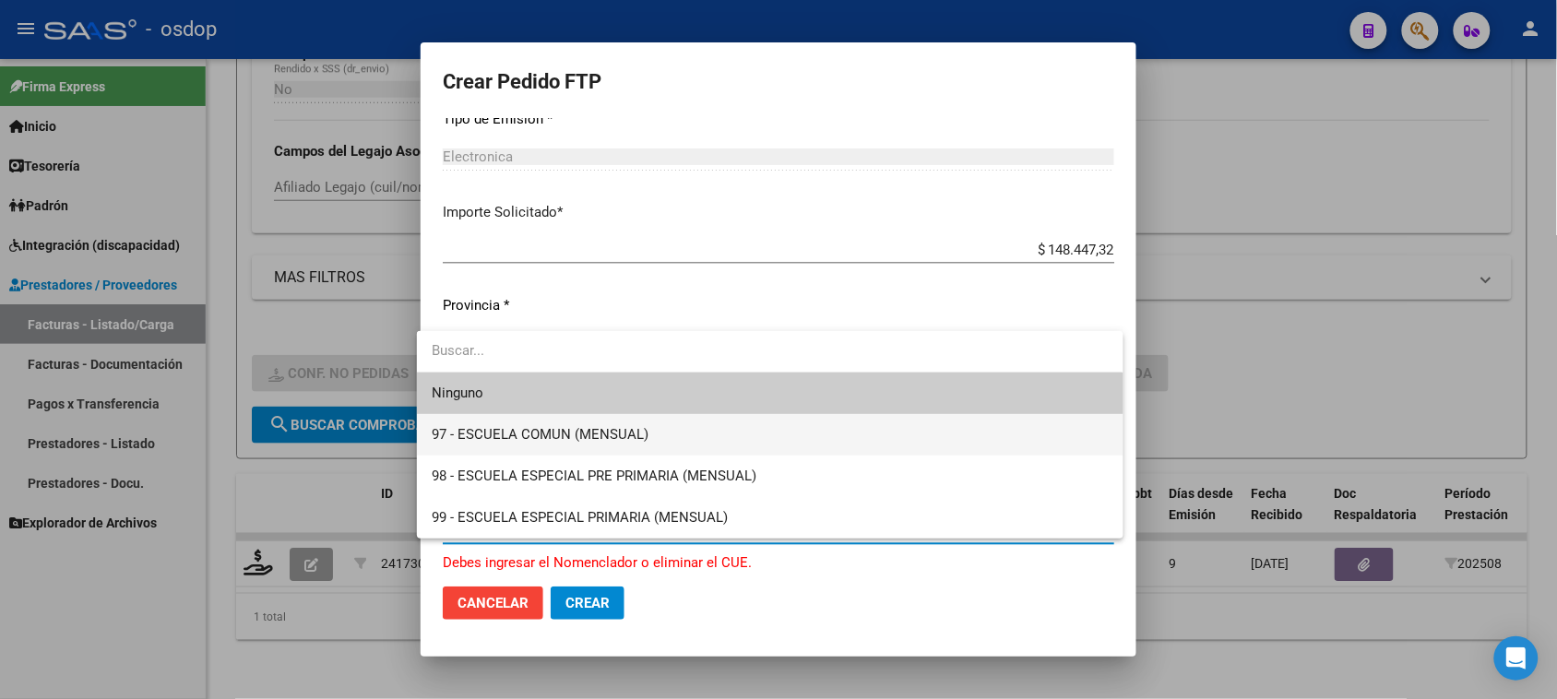
click at [692, 443] on span "97 - ESCUELA COMUN (MENSUAL)" at bounding box center [770, 435] width 676 height 42
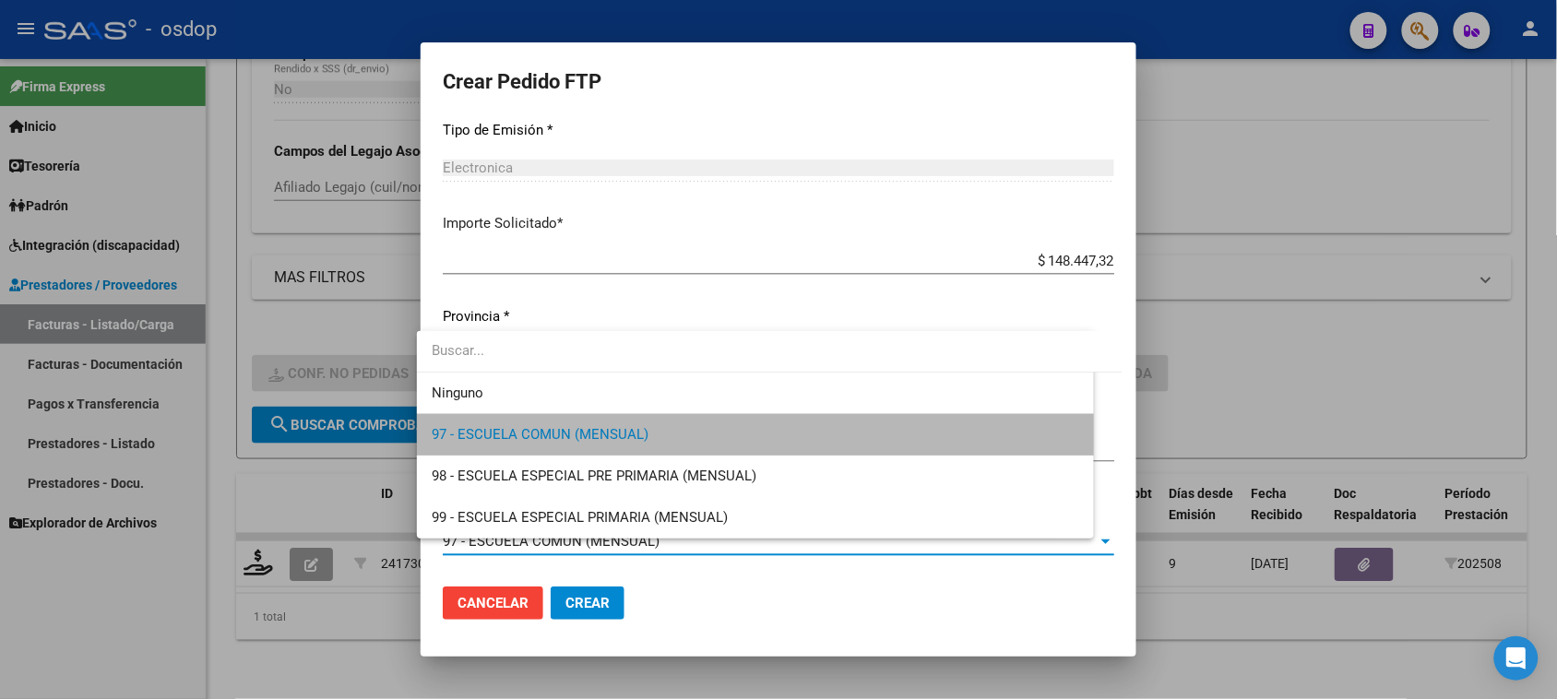
scroll to position [966, 0]
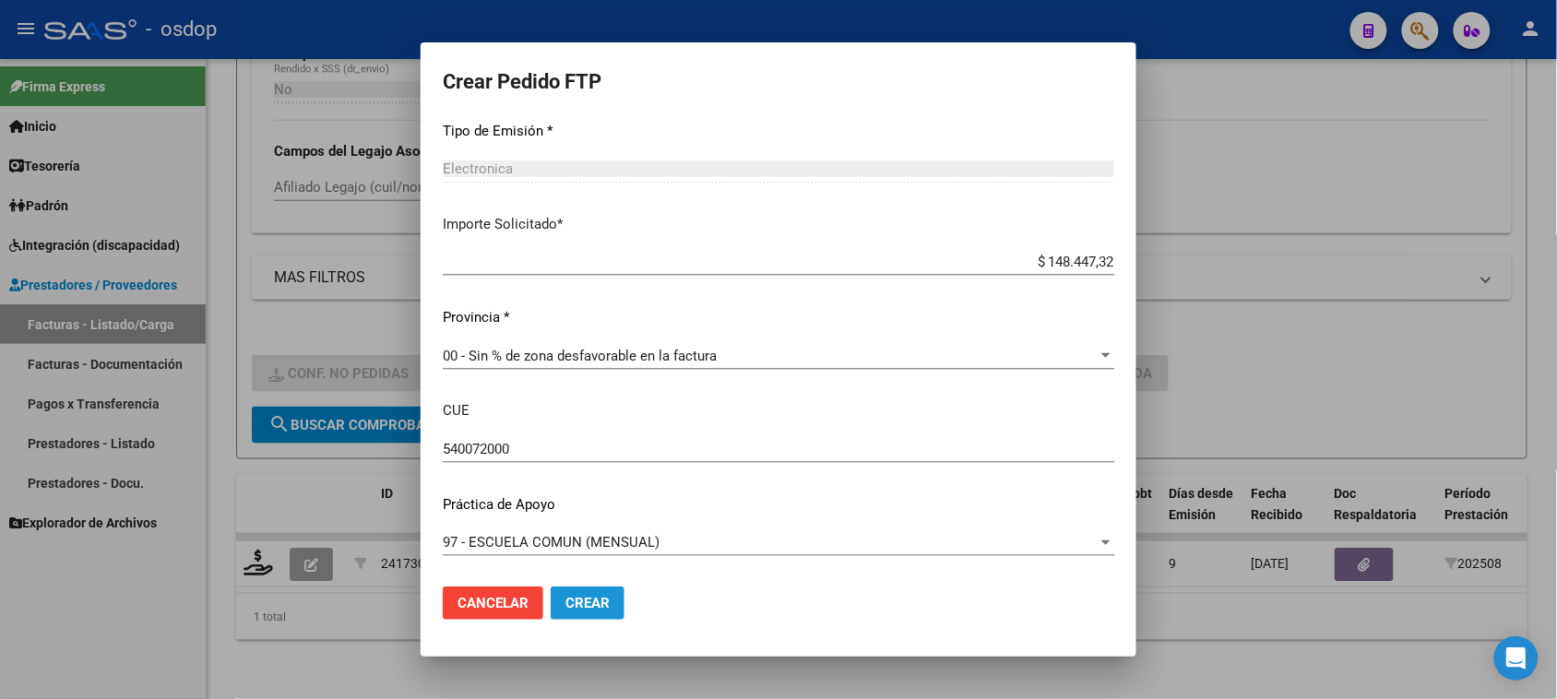
click at [582, 606] on span "Crear" at bounding box center [588, 603] width 44 height 17
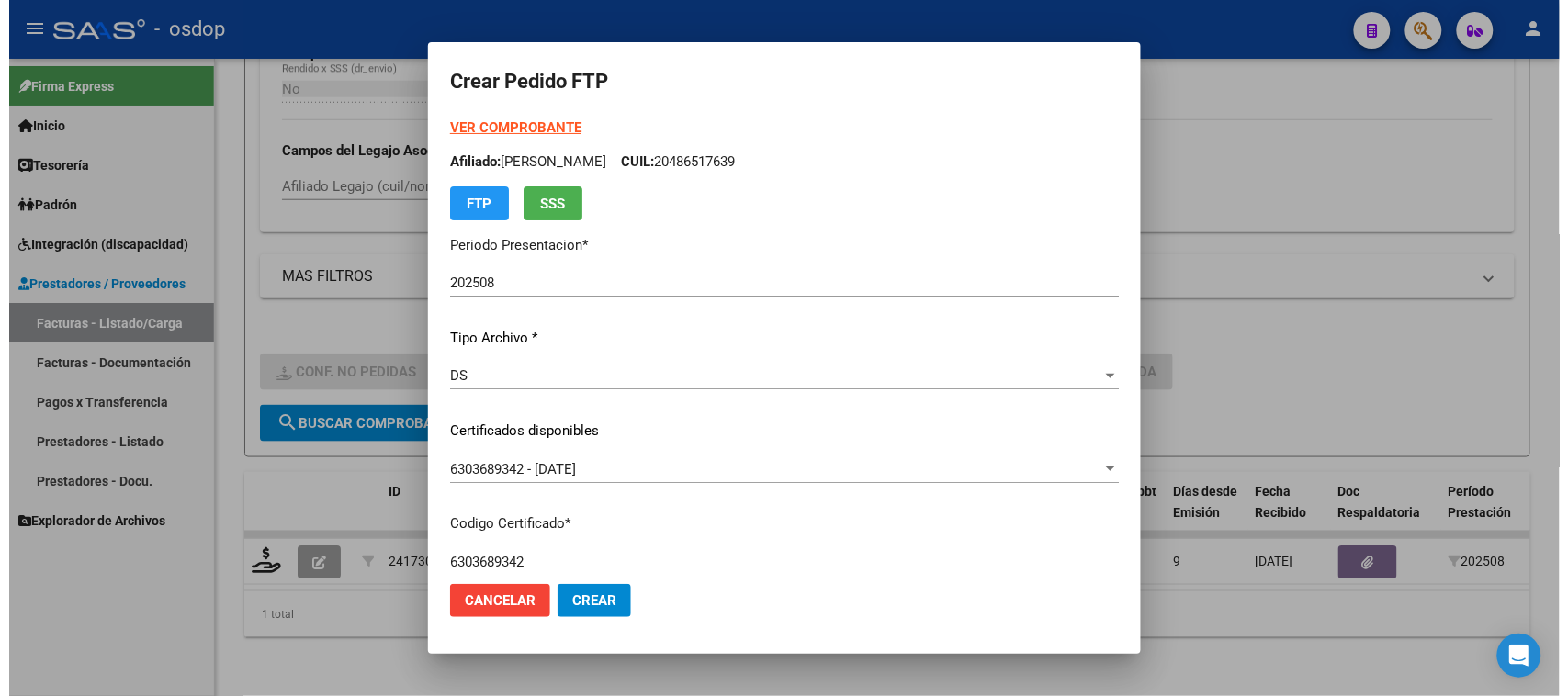
scroll to position [230, 0]
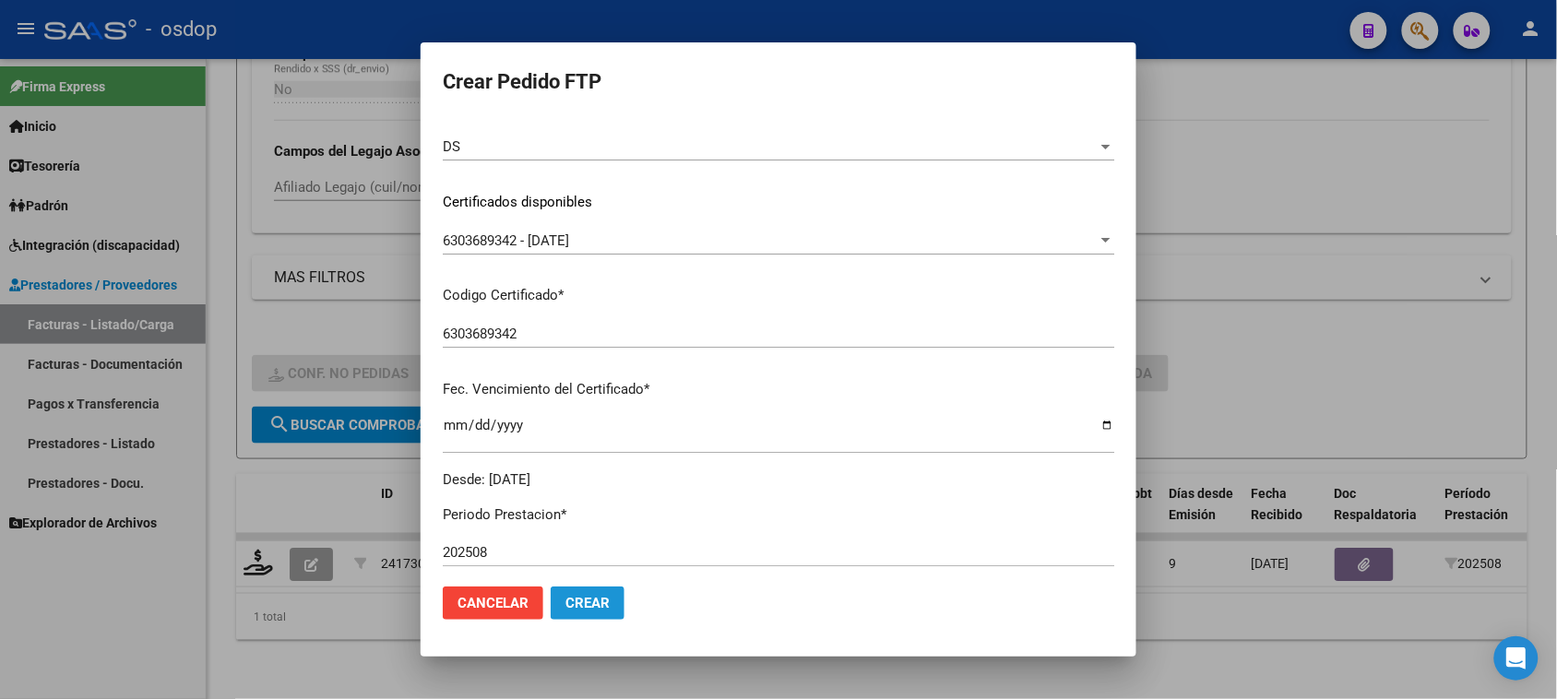
click at [595, 595] on span "Crear" at bounding box center [588, 603] width 44 height 17
click at [1279, 192] on div at bounding box center [778, 349] width 1557 height 699
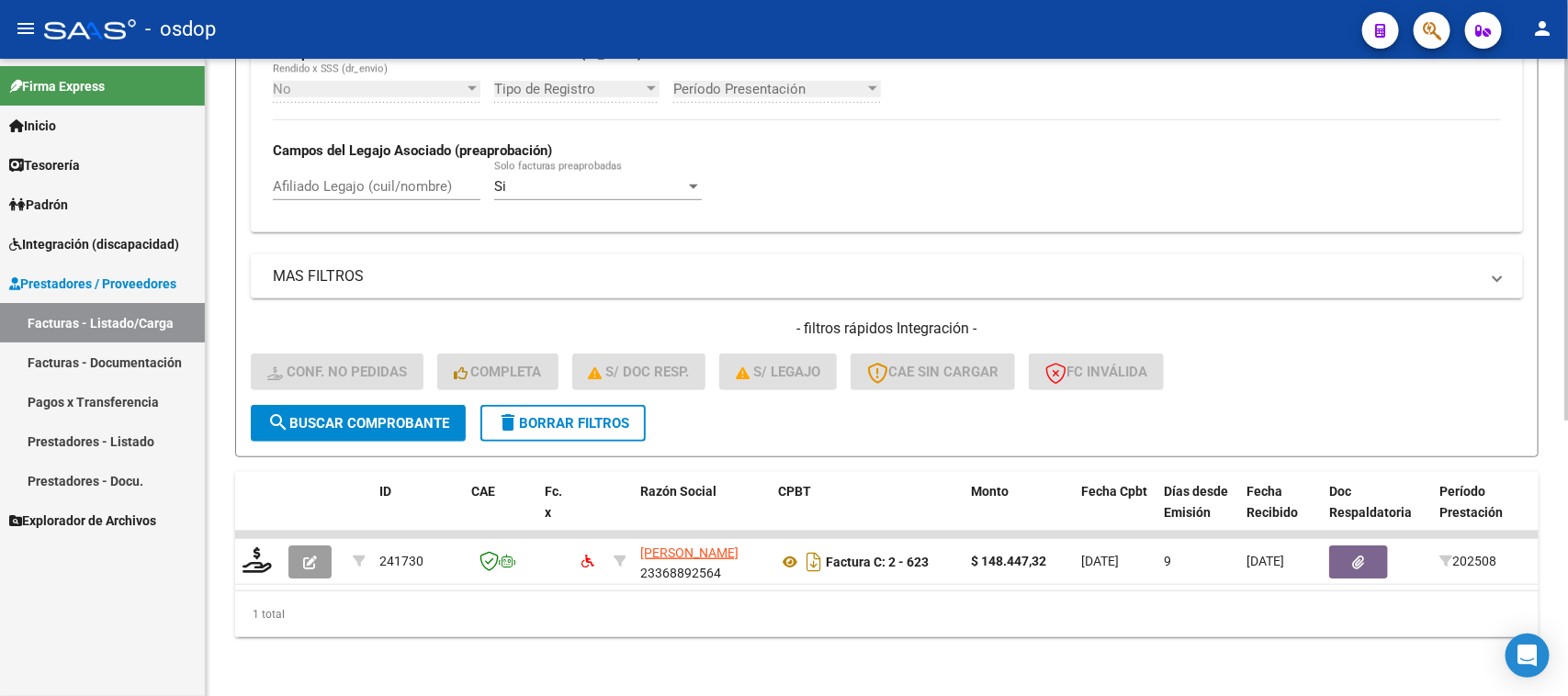
click at [599, 415] on span "delete Borrar Filtros" at bounding box center [562, 423] width 132 height 17
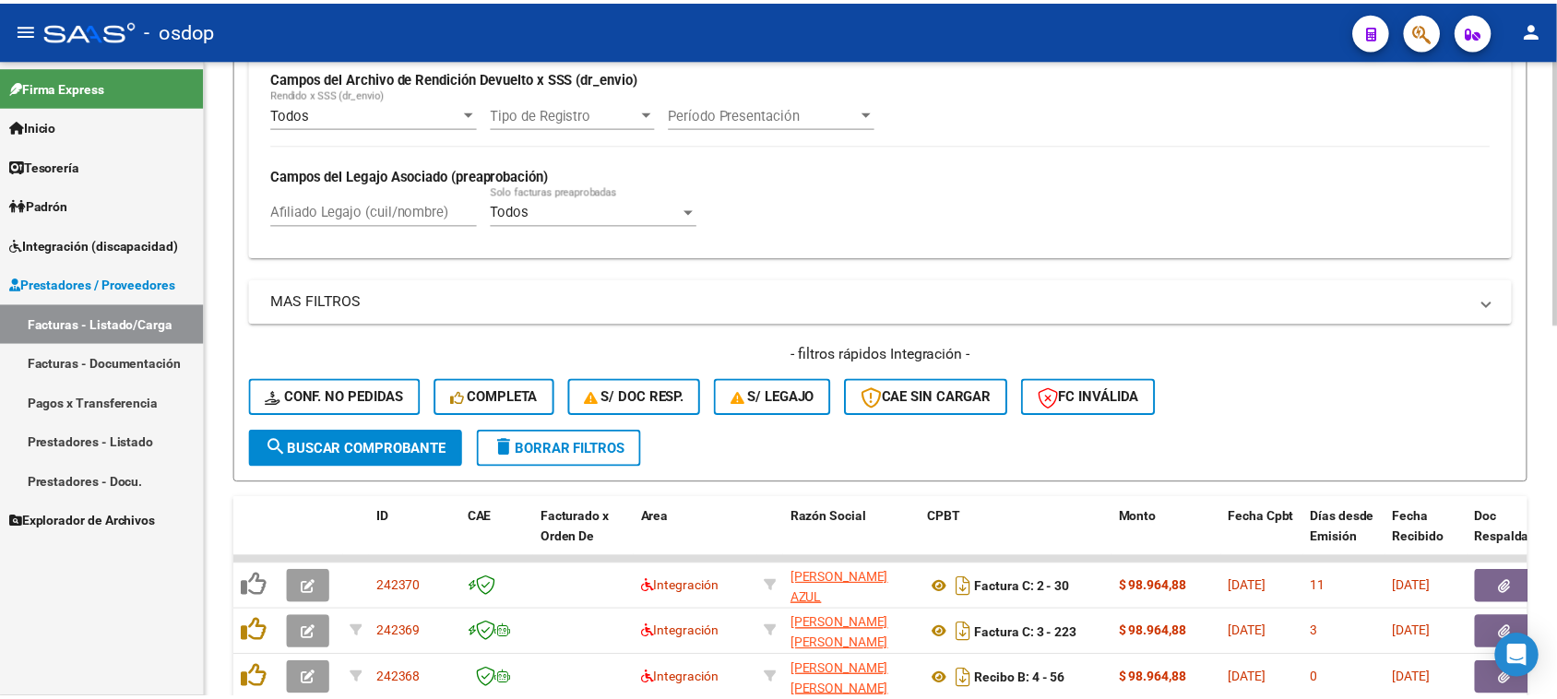
scroll to position [487, 0]
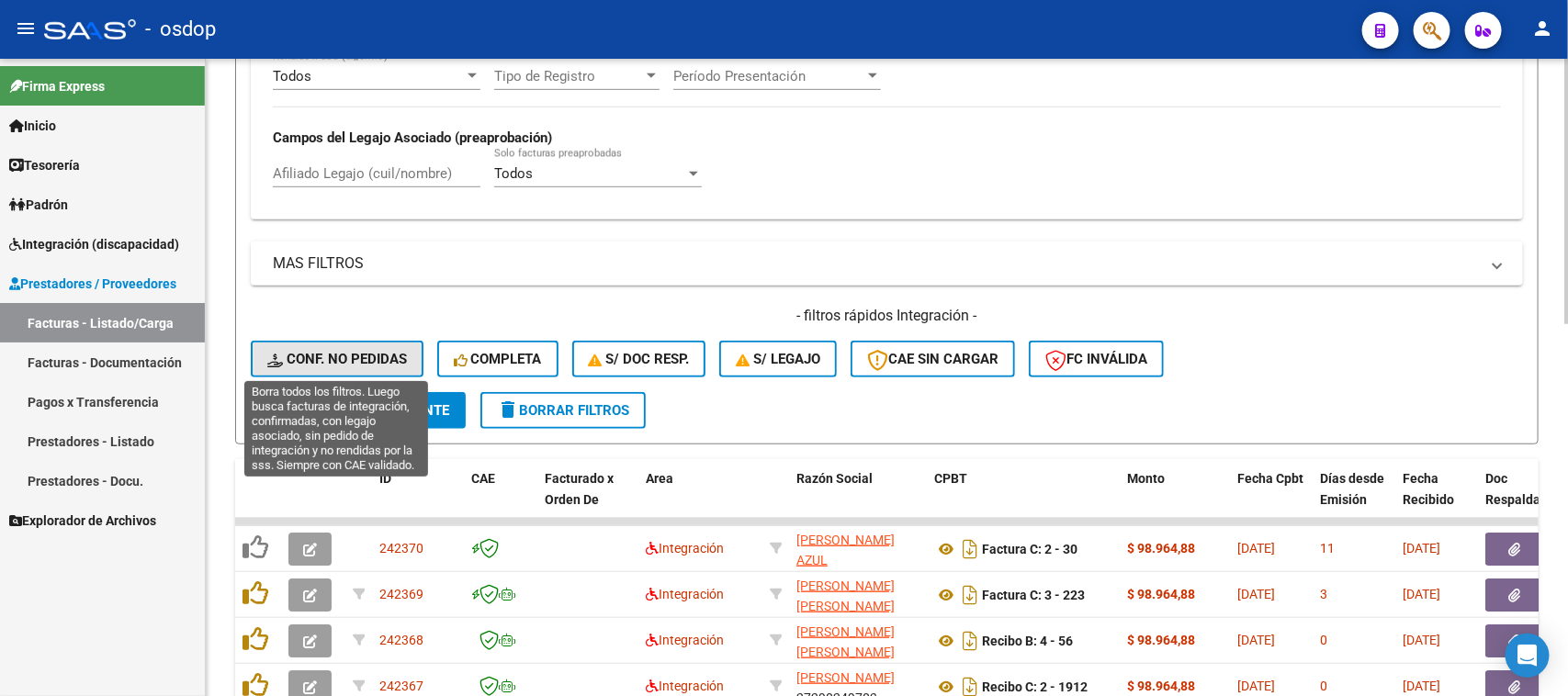
click at [358, 362] on span "Conf. no pedidas" at bounding box center [336, 358] width 139 height 17
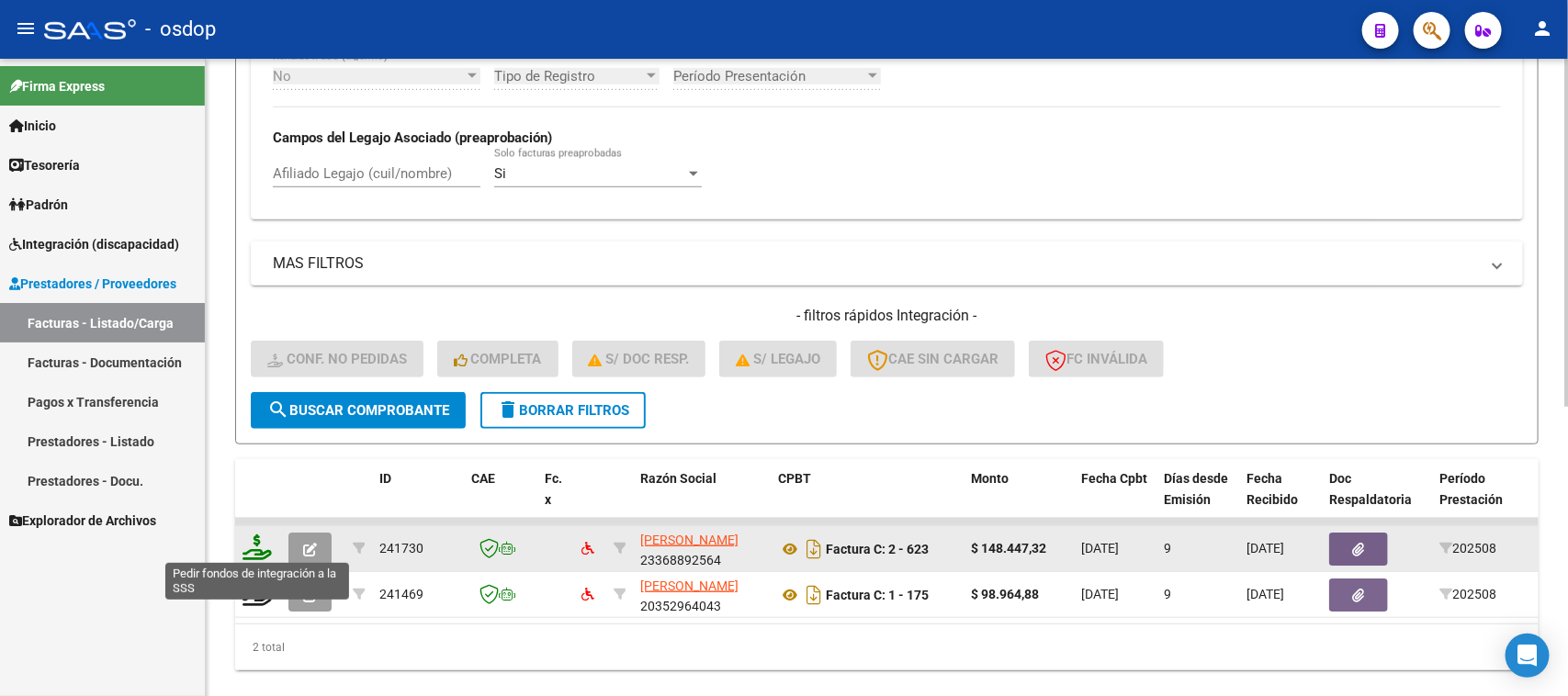
click at [253, 550] on icon at bounding box center [258, 548] width 30 height 26
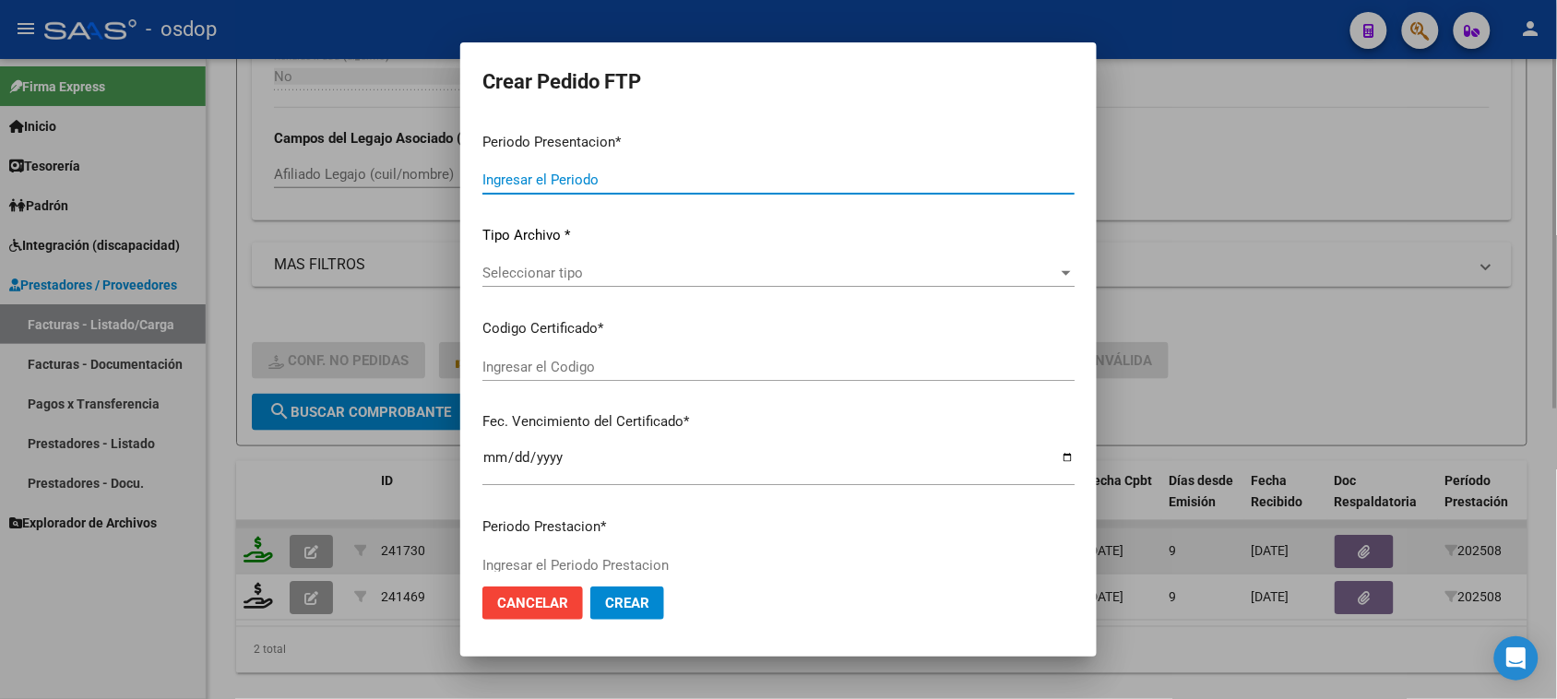
type input "202508"
type input "$ 148.447,32"
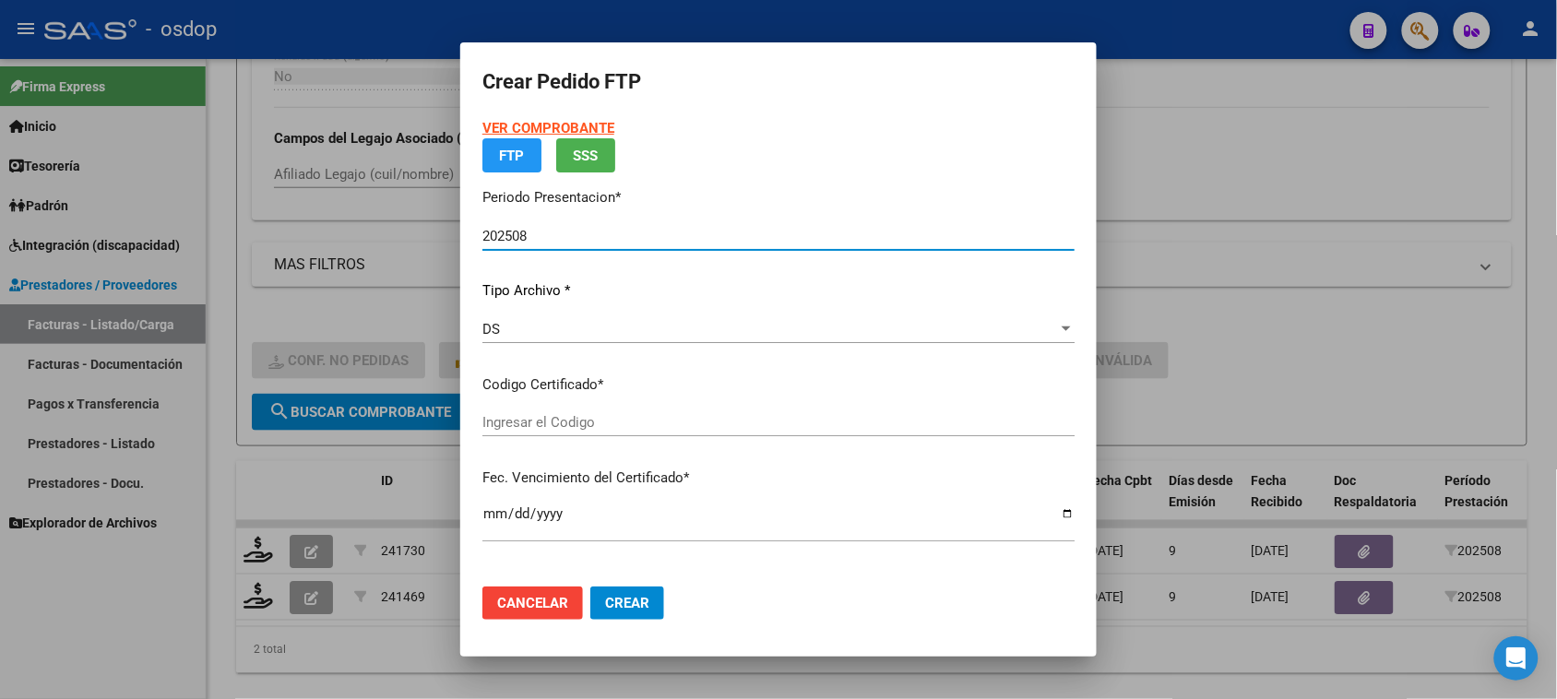
type input "6303689342"
type input "2028-08-15"
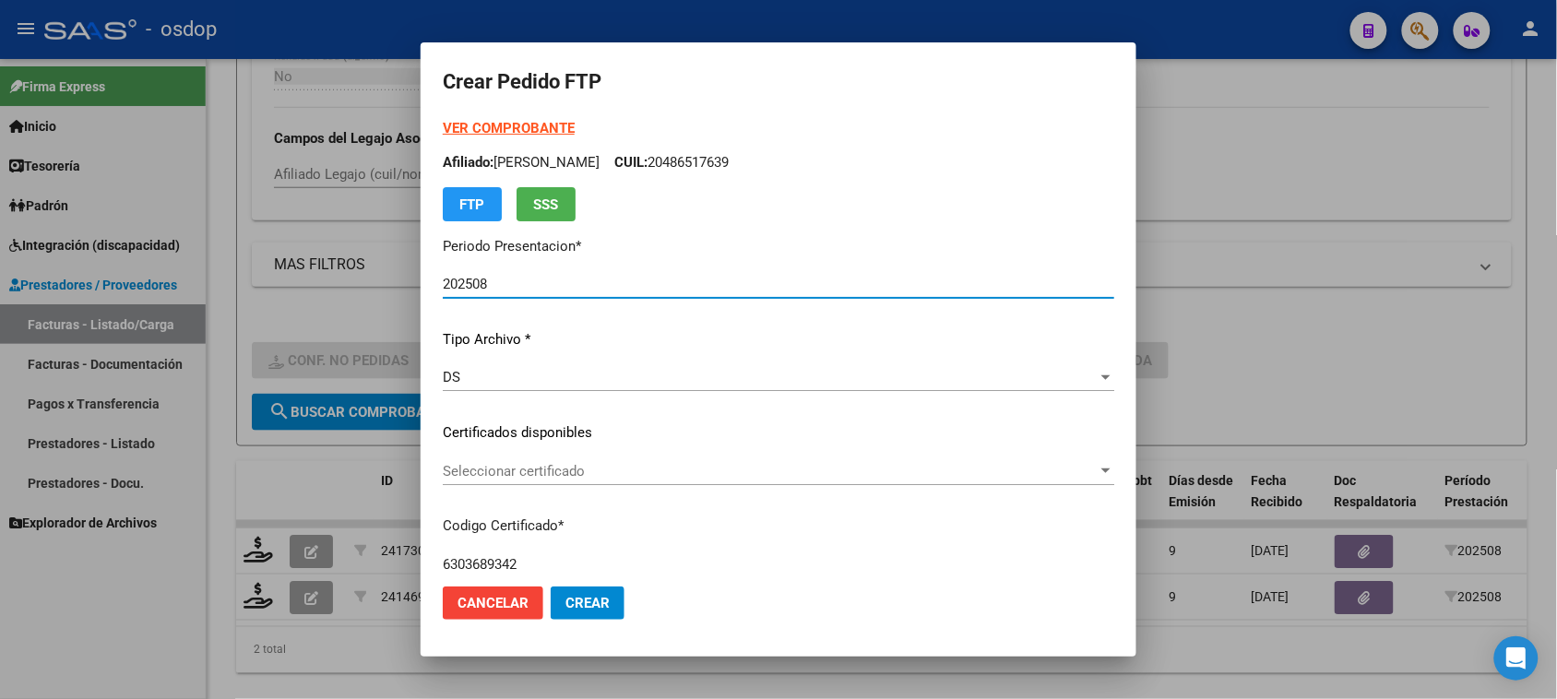
scroll to position [115, 0]
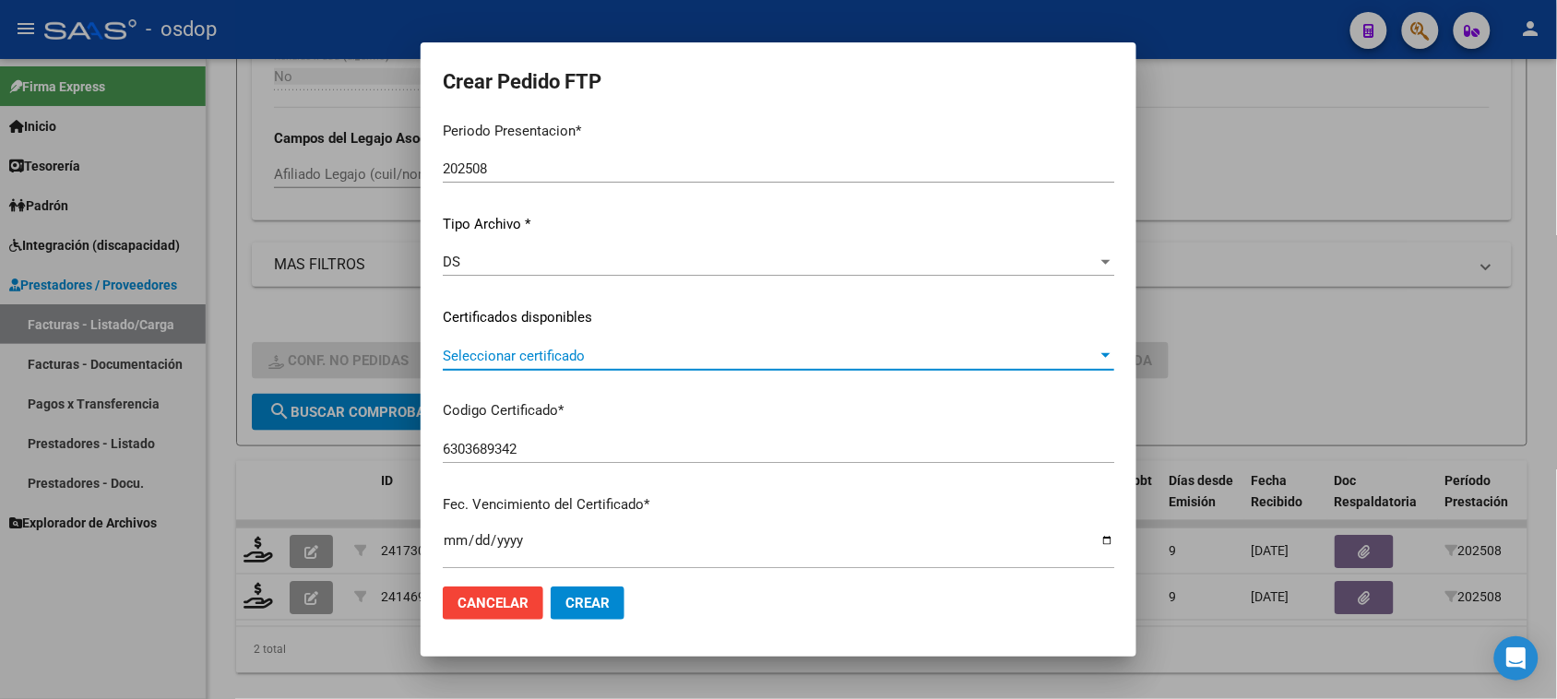
click at [815, 358] on span "Seleccionar certificado" at bounding box center [770, 356] width 655 height 17
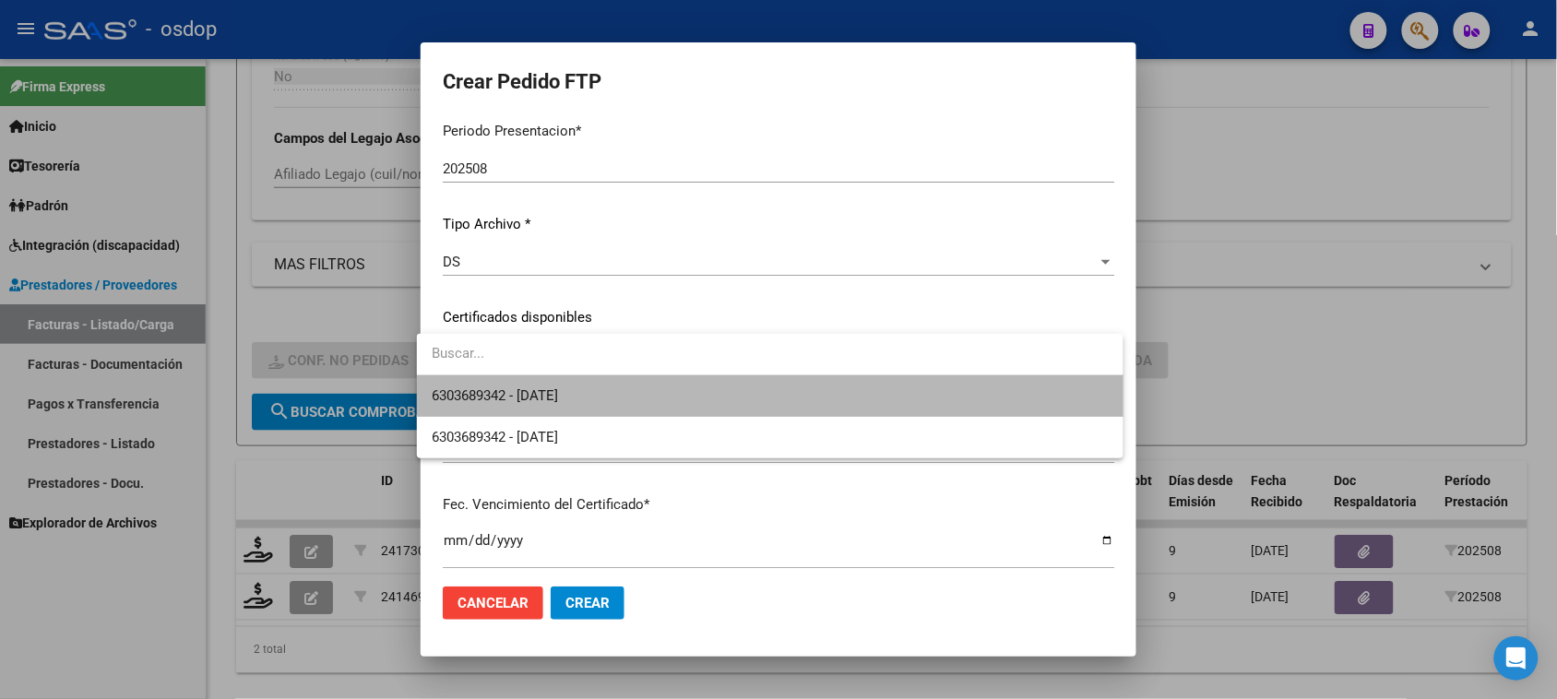
click at [792, 390] on span "6303689342 - 2028-08-15" at bounding box center [770, 397] width 676 height 42
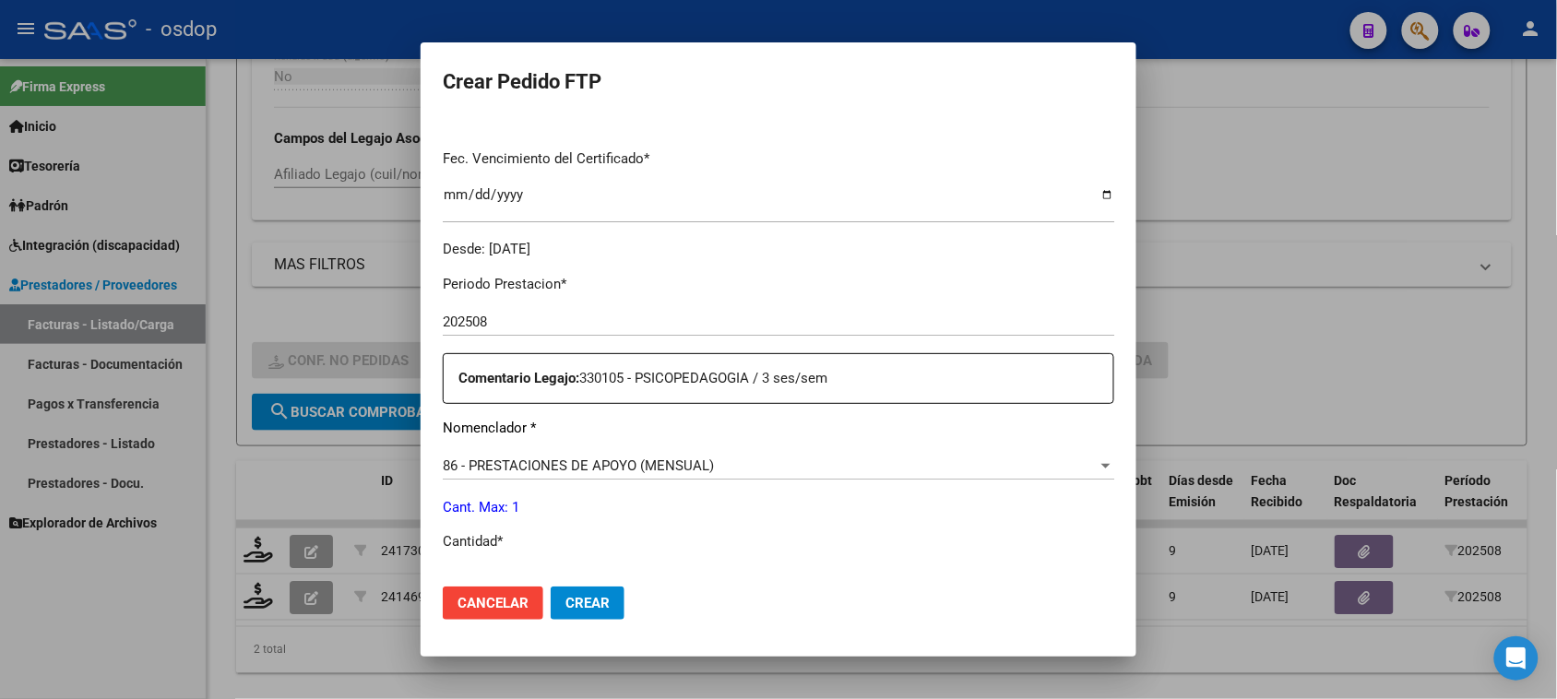
scroll to position [577, 0]
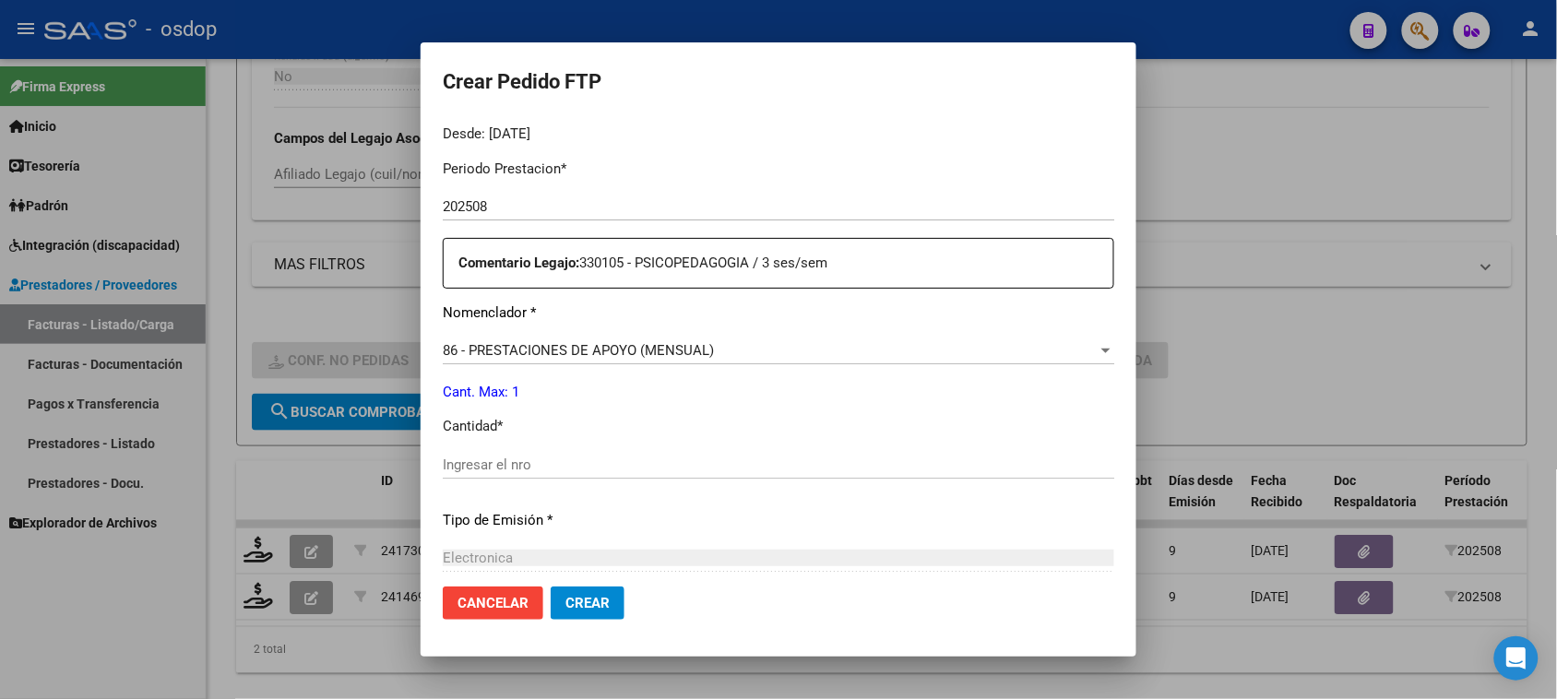
click at [527, 471] on input "Ingresar el nro" at bounding box center [779, 465] width 672 height 17
type input "1"
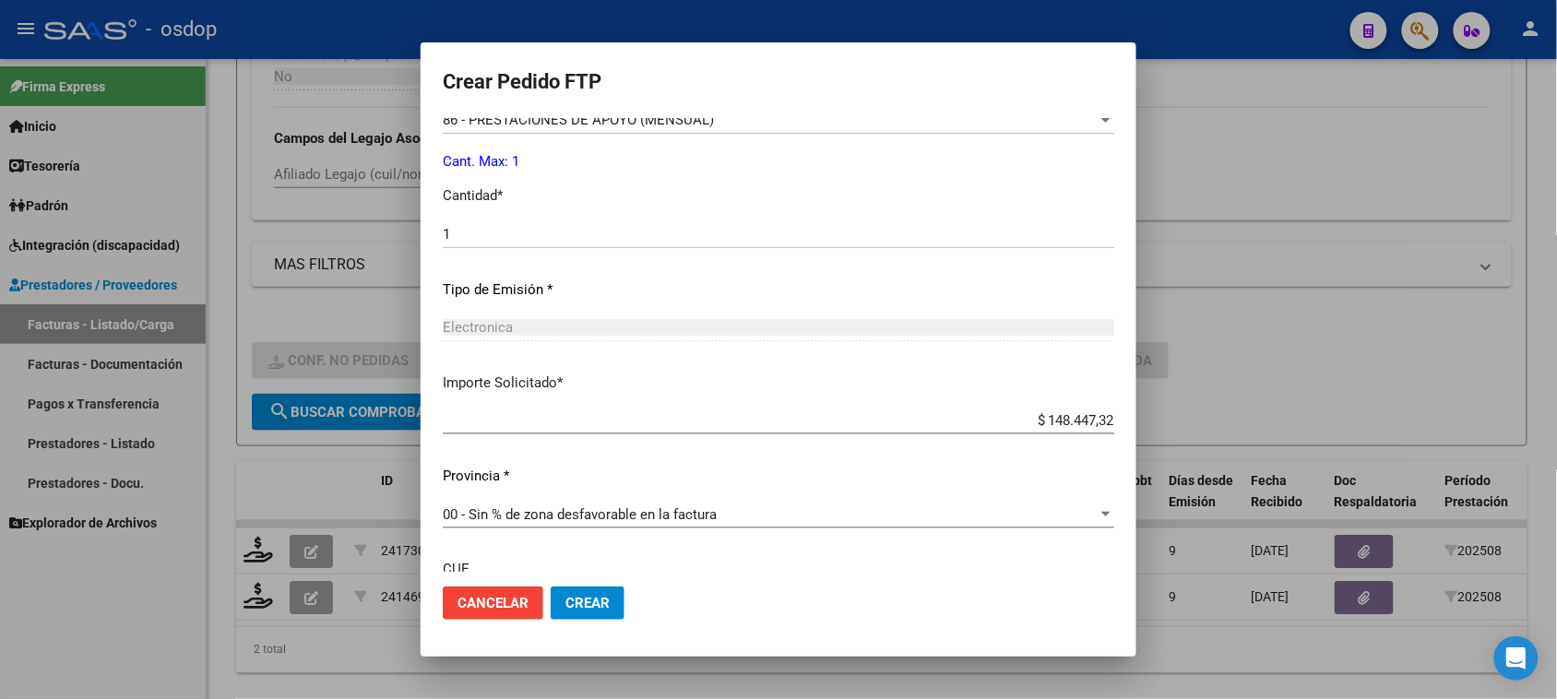
scroll to position [966, 0]
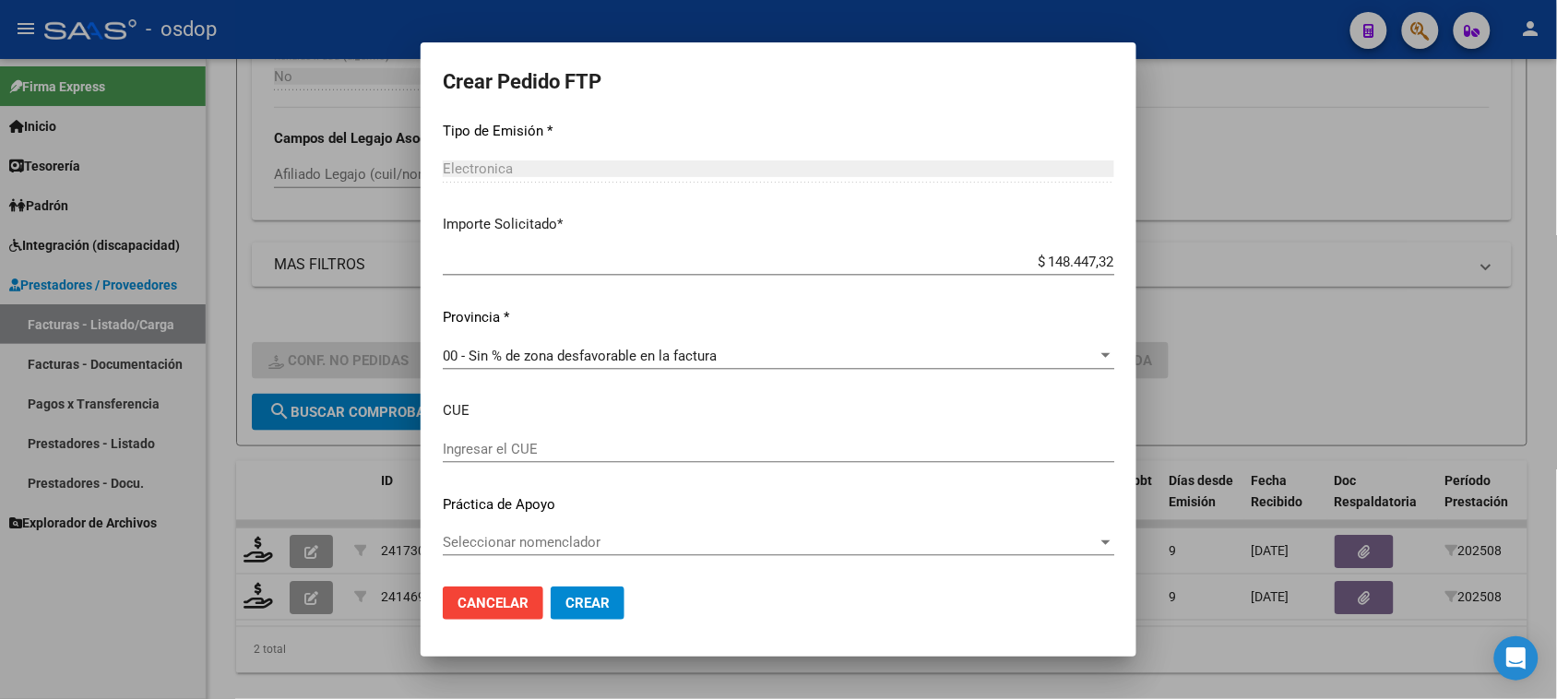
click at [517, 455] on input "Ingresar el CUE" at bounding box center [779, 449] width 672 height 17
paste input "540072000"
type input "540072000"
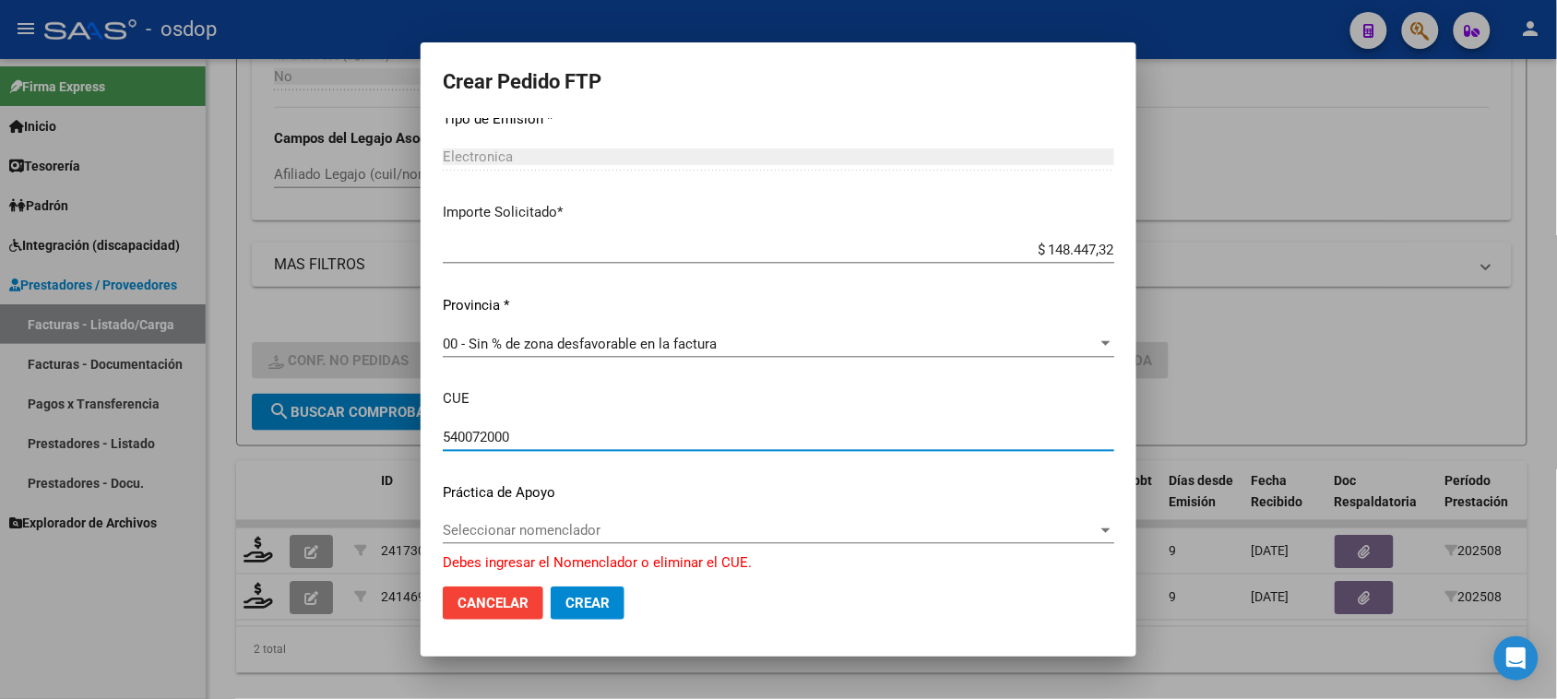
click at [698, 522] on span "Seleccionar nomenclador" at bounding box center [770, 530] width 655 height 17
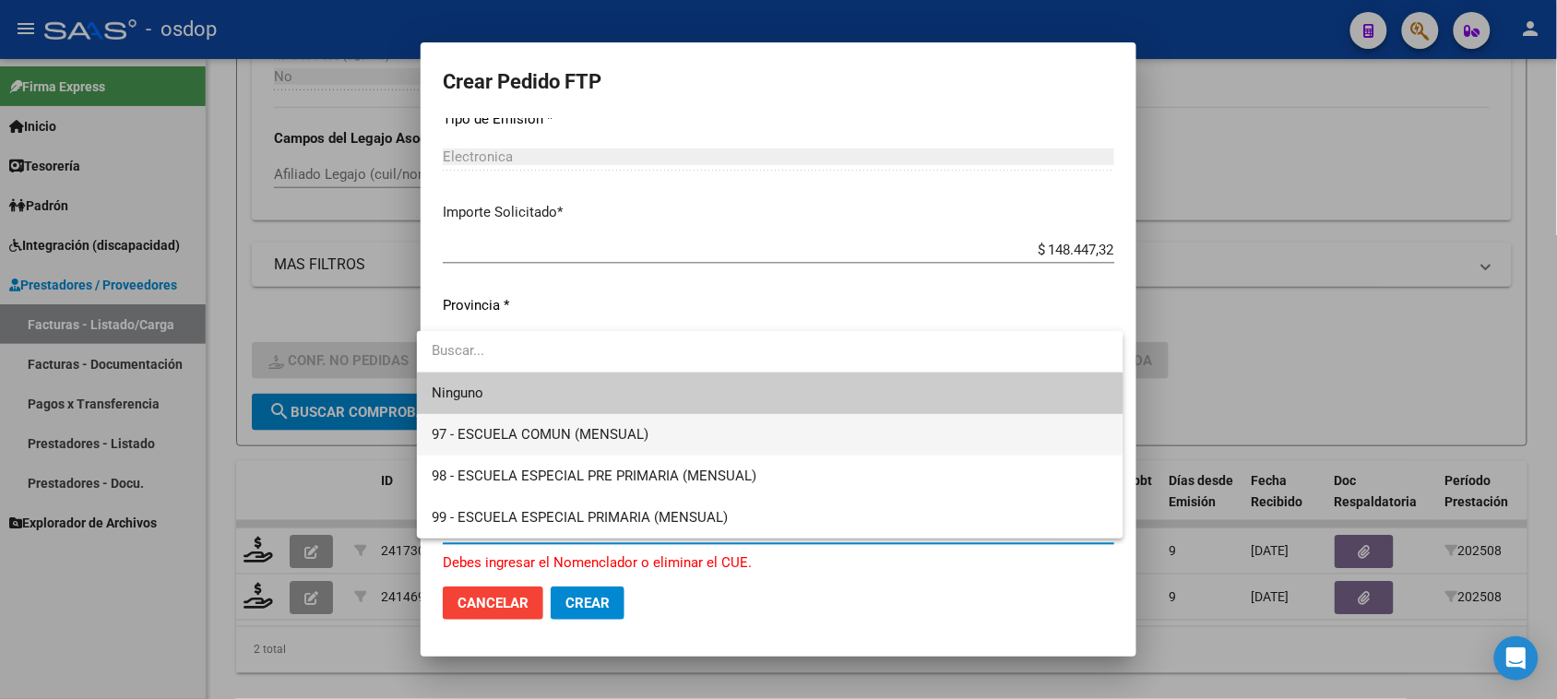
click at [678, 432] on span "97 - ESCUELA COMUN (MENSUAL)" at bounding box center [770, 435] width 676 height 42
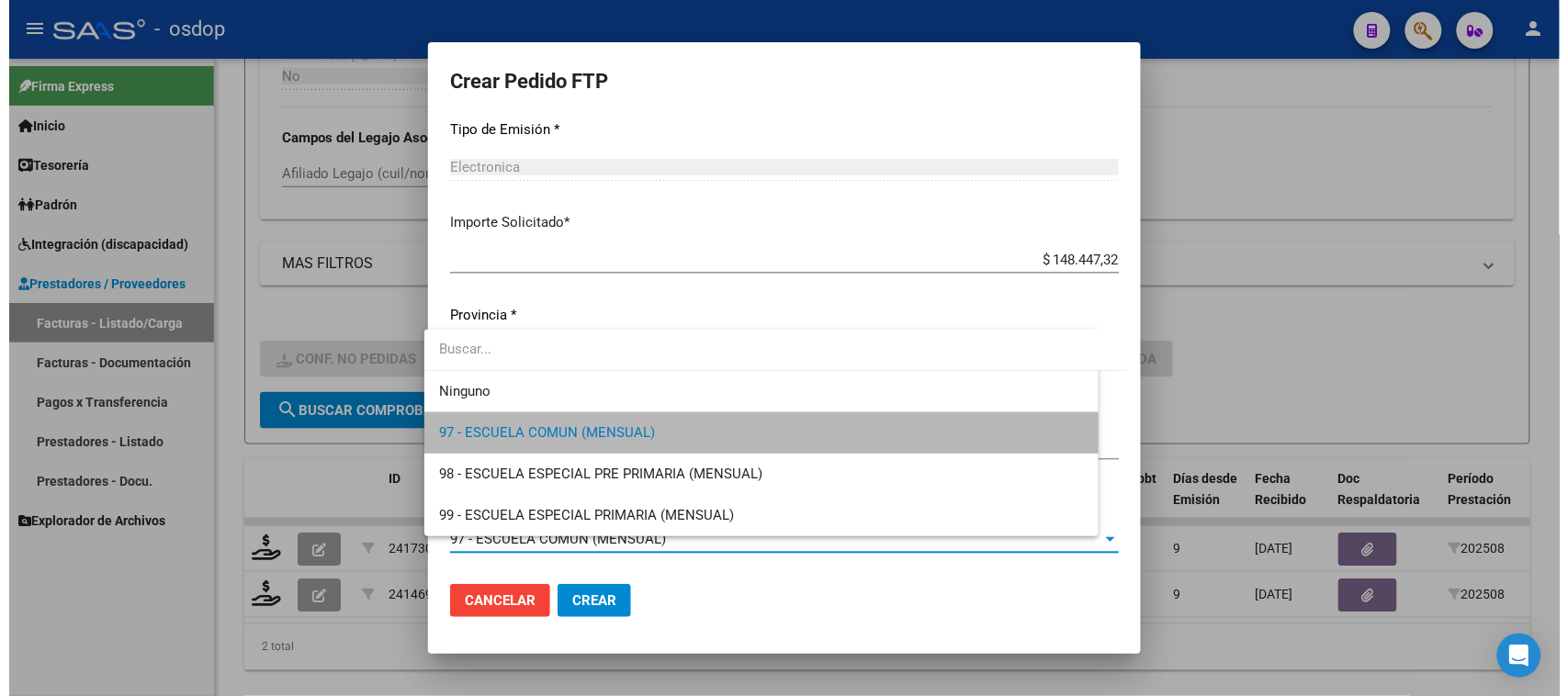
scroll to position [962, 0]
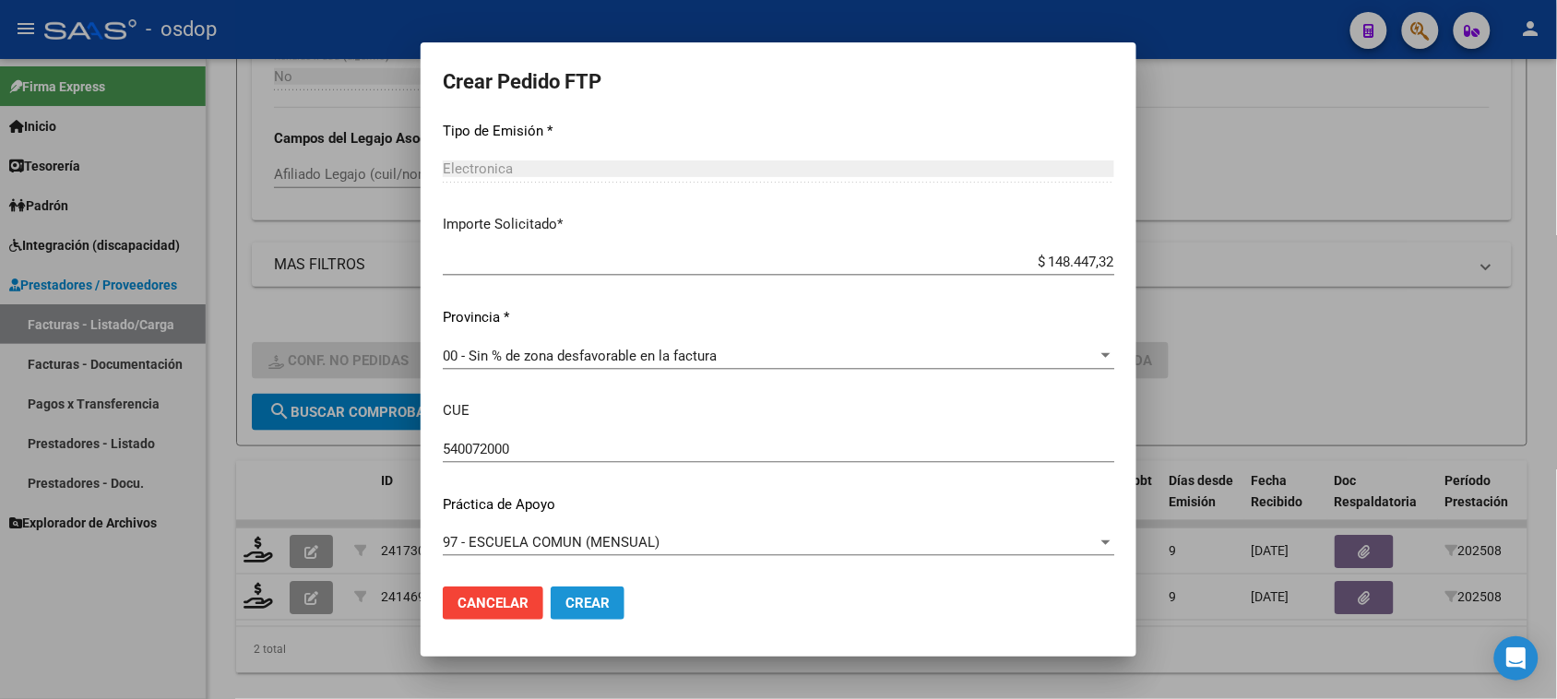
click at [584, 607] on span "Crear" at bounding box center [588, 603] width 44 height 17
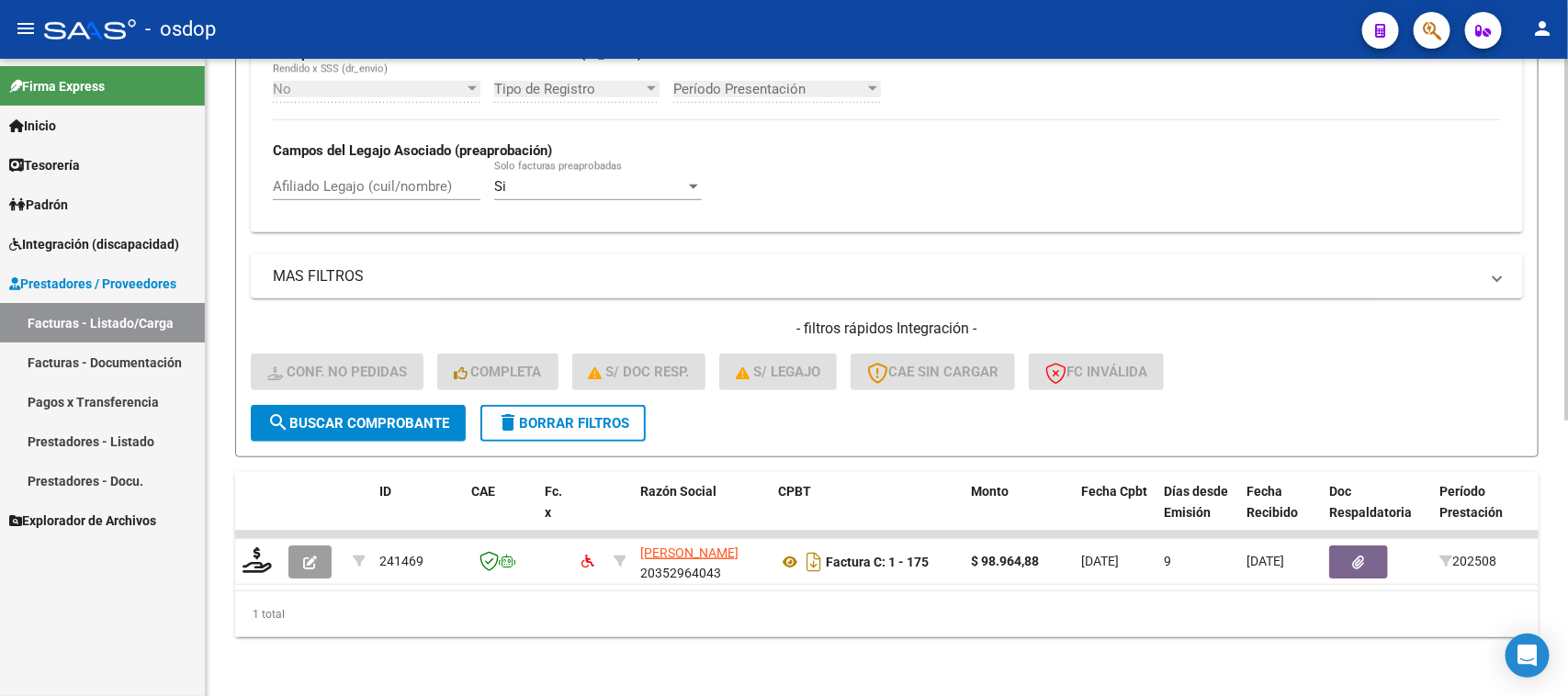
click at [549, 415] on span "delete Borrar Filtros" at bounding box center [562, 423] width 132 height 17
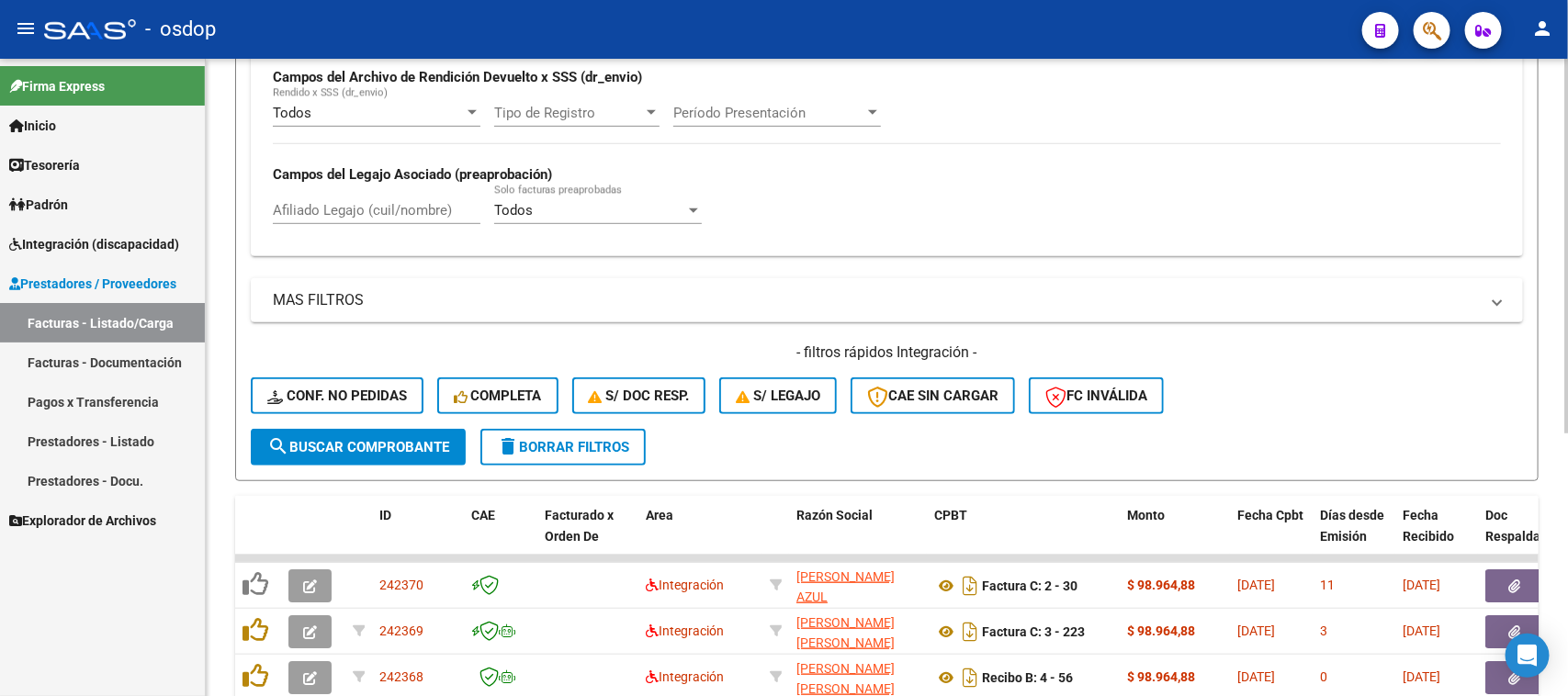
scroll to position [485, 0]
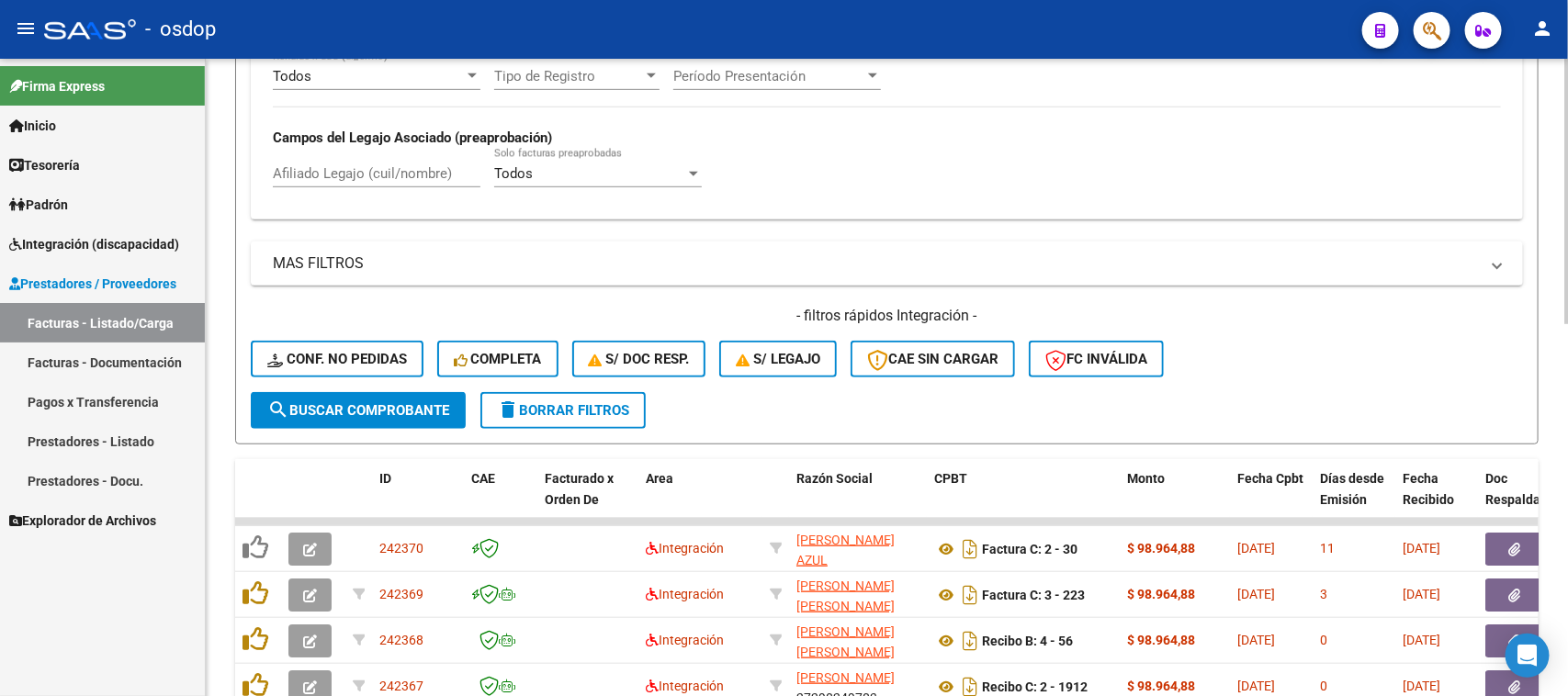
click at [365, 168] on input "Afiliado Legajo (cuil/nombre)" at bounding box center [376, 173] width 208 height 17
paste input "27566803017"
type input "27566803017"
click at [427, 409] on span "search Buscar Comprobante" at bounding box center [357, 410] width 182 height 17
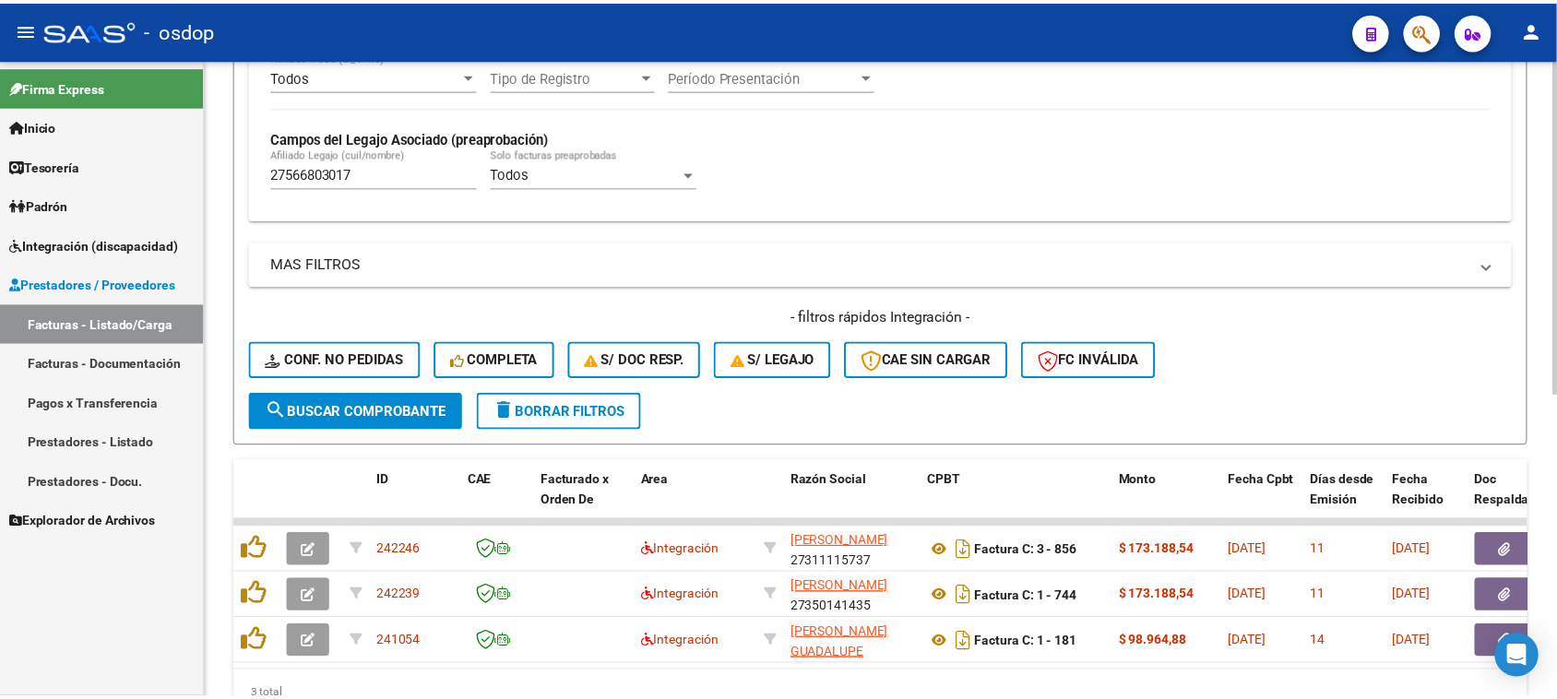
scroll to position [579, 0]
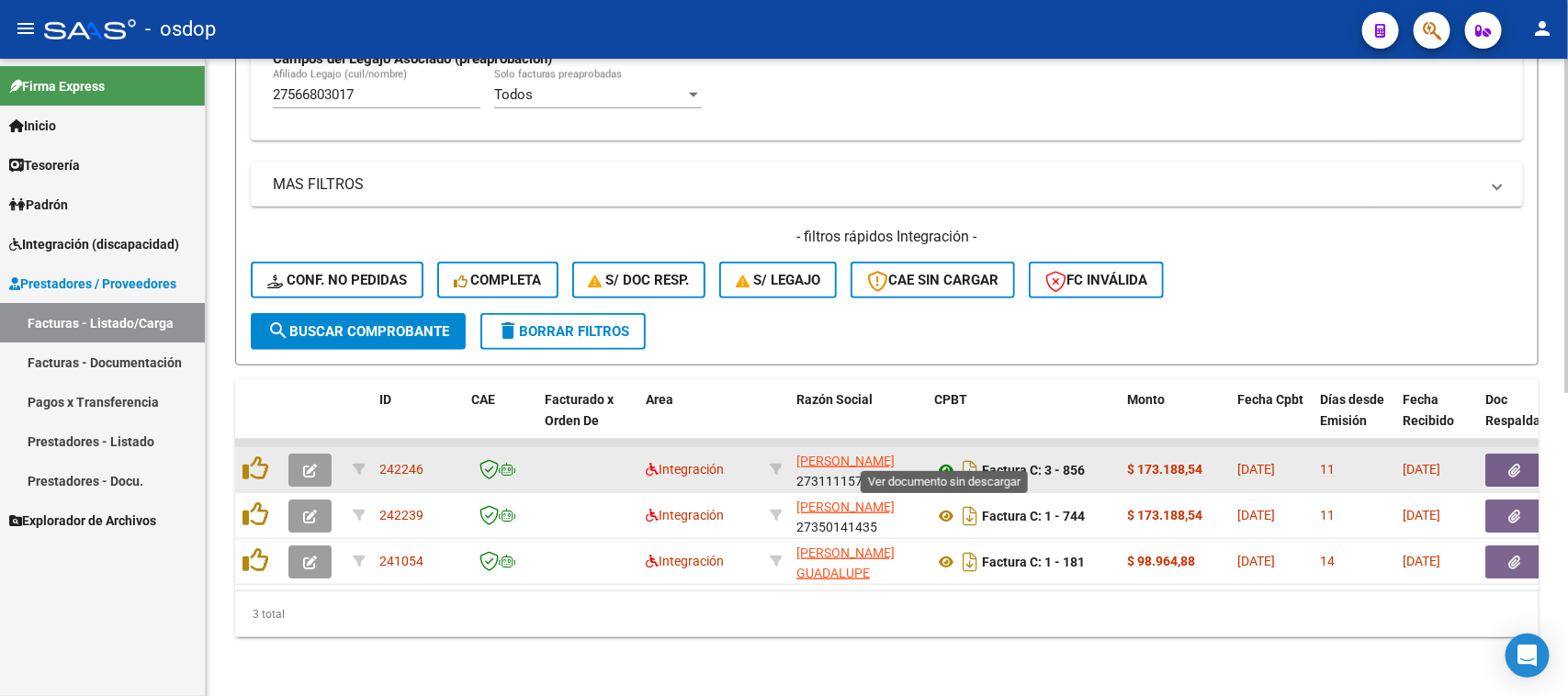
click at [938, 459] on icon at bounding box center [946, 470] width 24 height 22
click at [1500, 454] on button "button" at bounding box center [1514, 470] width 59 height 33
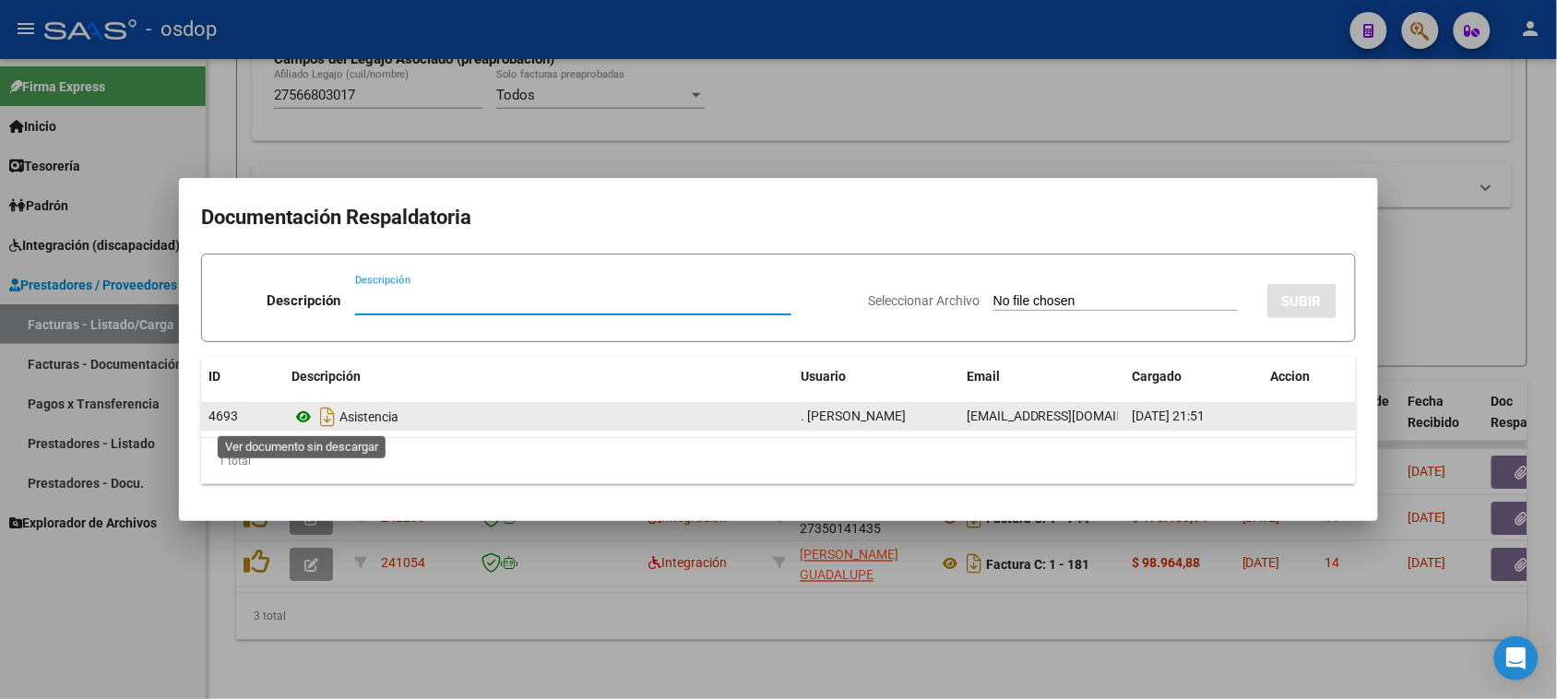
click at [306, 415] on icon at bounding box center [304, 417] width 24 height 22
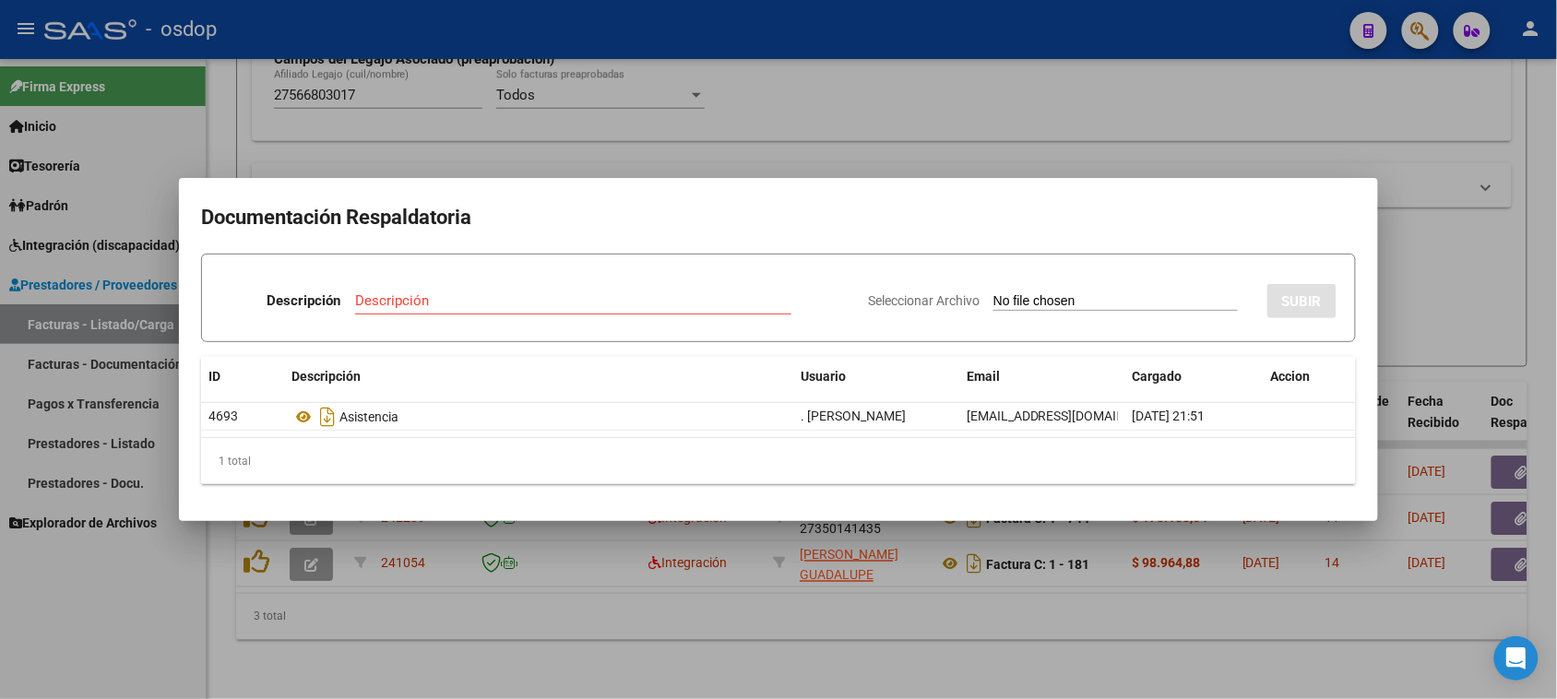
click at [808, 604] on div at bounding box center [778, 349] width 1557 height 699
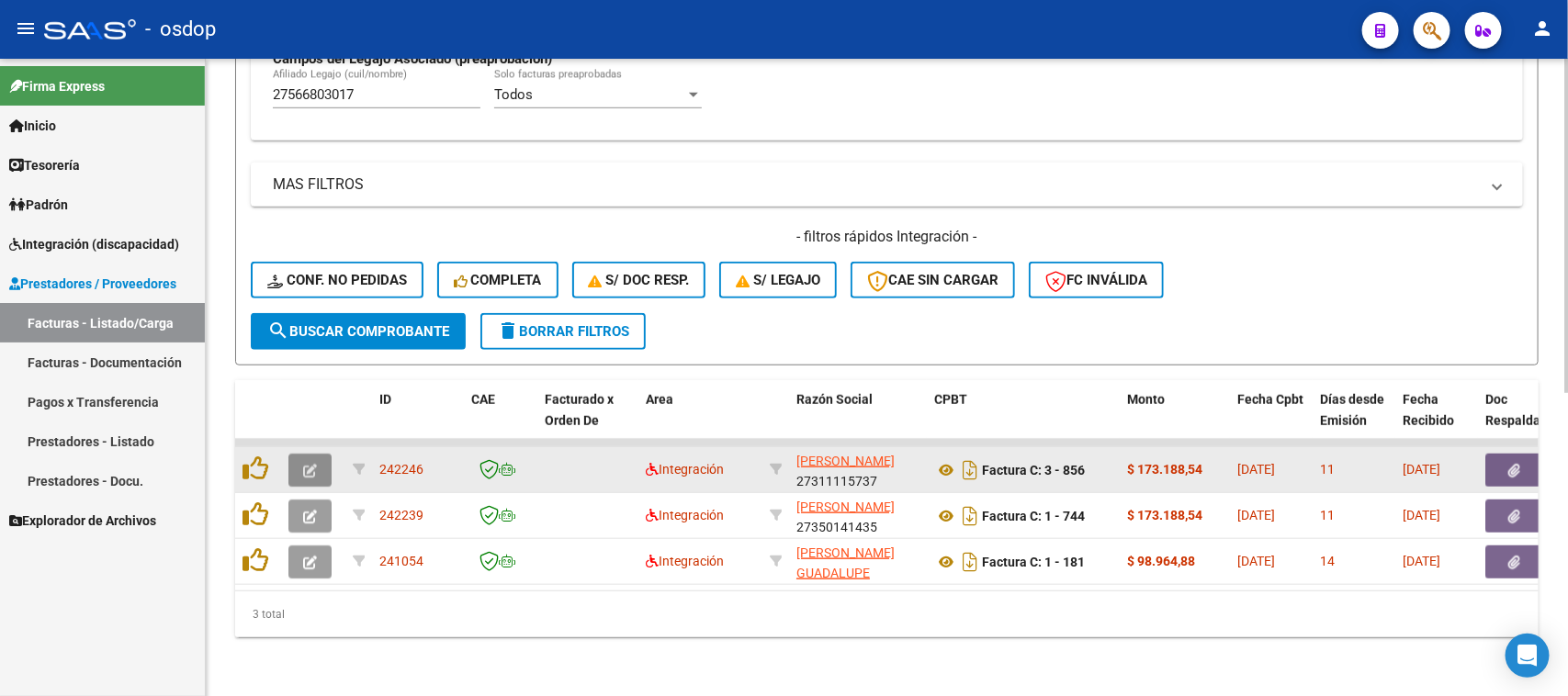
click at [311, 462] on span "button" at bounding box center [310, 470] width 14 height 17
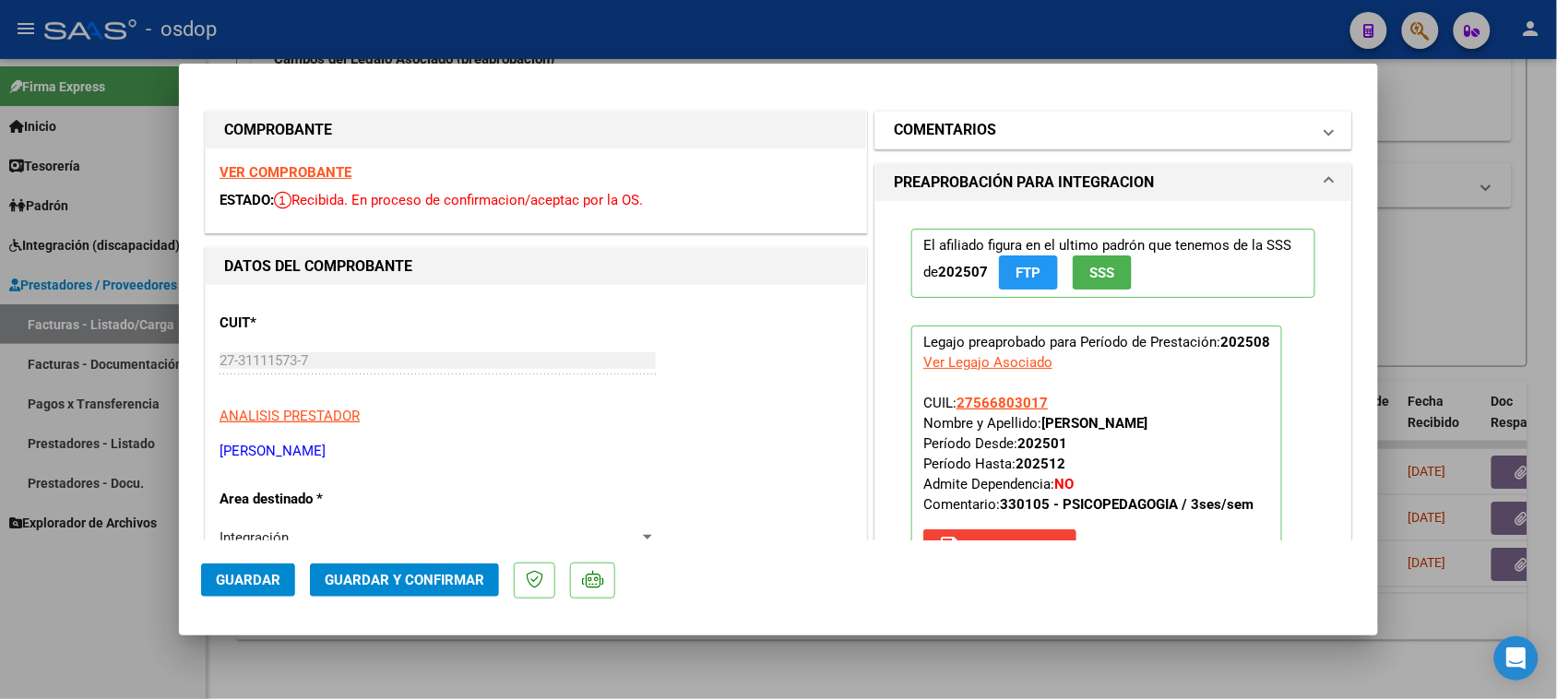
click at [1063, 121] on mat-panel-title "COMENTARIOS" at bounding box center [1102, 130] width 417 height 22
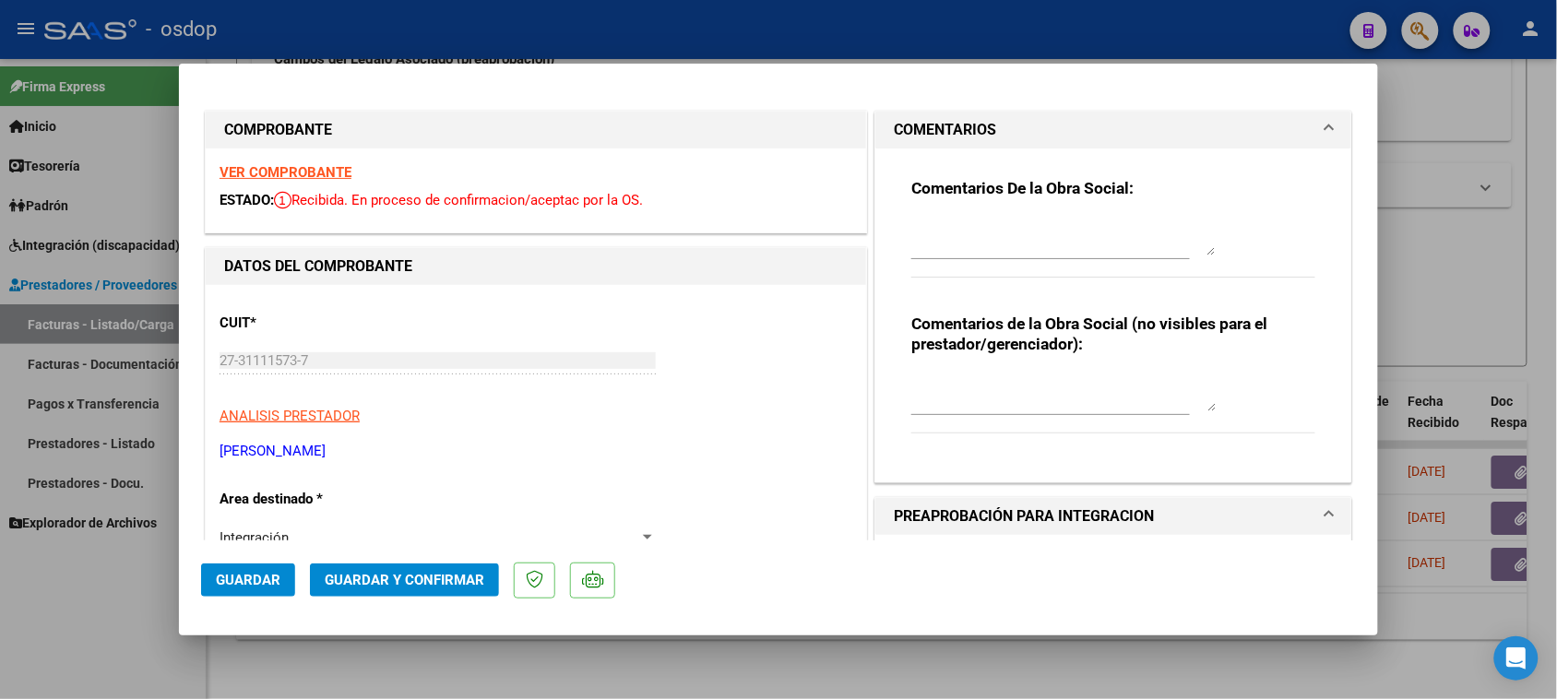
click at [952, 375] on textarea at bounding box center [1064, 393] width 304 height 37
paste textarea "160.817,93"
click at [1115, 380] on textarea "Liquidar: $ 160.817,93 / Debitar: 12370.61" at bounding box center [1064, 393] width 304 height 37
click at [1103, 385] on textarea "Liquidar: $ 160.817,93 / Debitar: 12.370,61" at bounding box center [1064, 393] width 304 height 37
click at [1176, 386] on textarea "Liquidar: $ 160.817,93 / Debitar: $12.370,61" at bounding box center [1064, 393] width 304 height 37
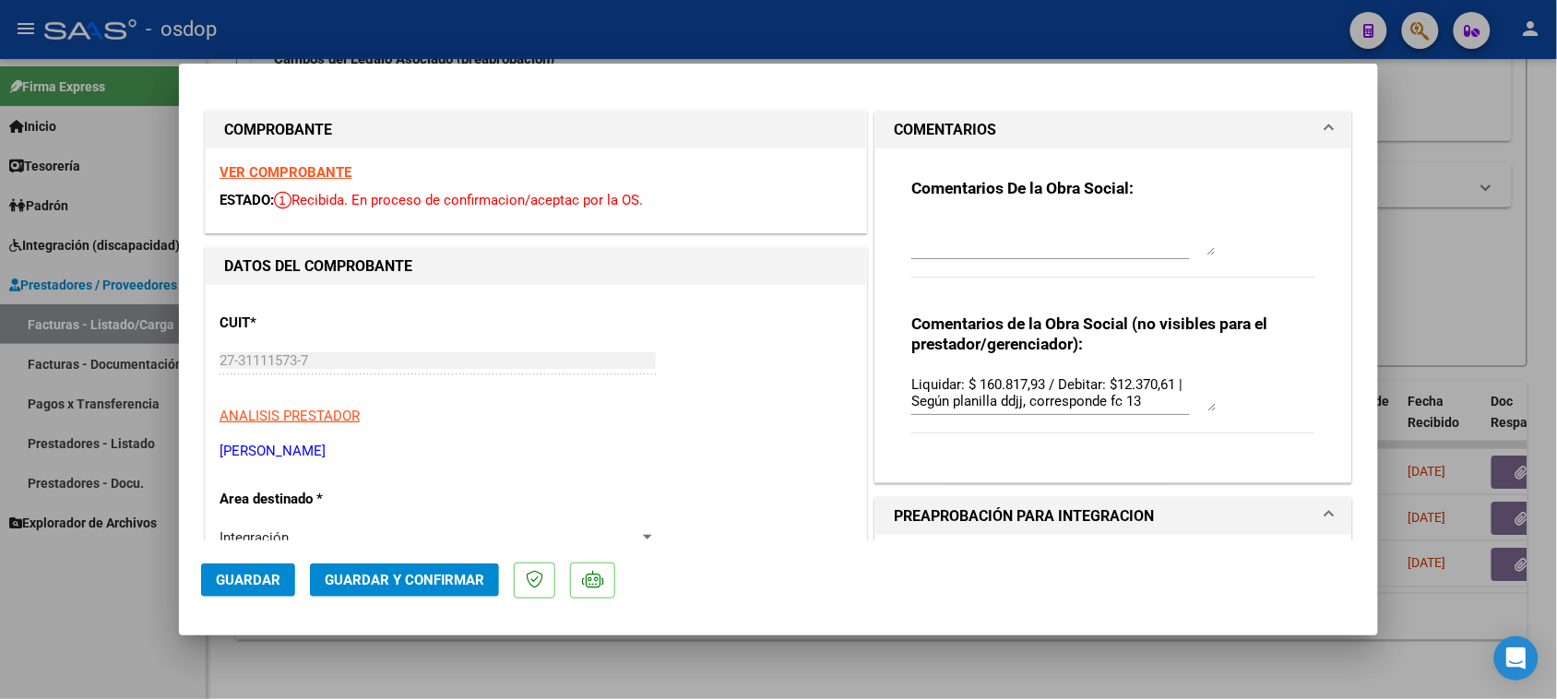
click at [1149, 406] on textarea "Liquidar: $ 160.817,93 / Debitar: $12.370,61 | Según planilla ddjj, corresponde…" at bounding box center [1064, 393] width 304 height 37
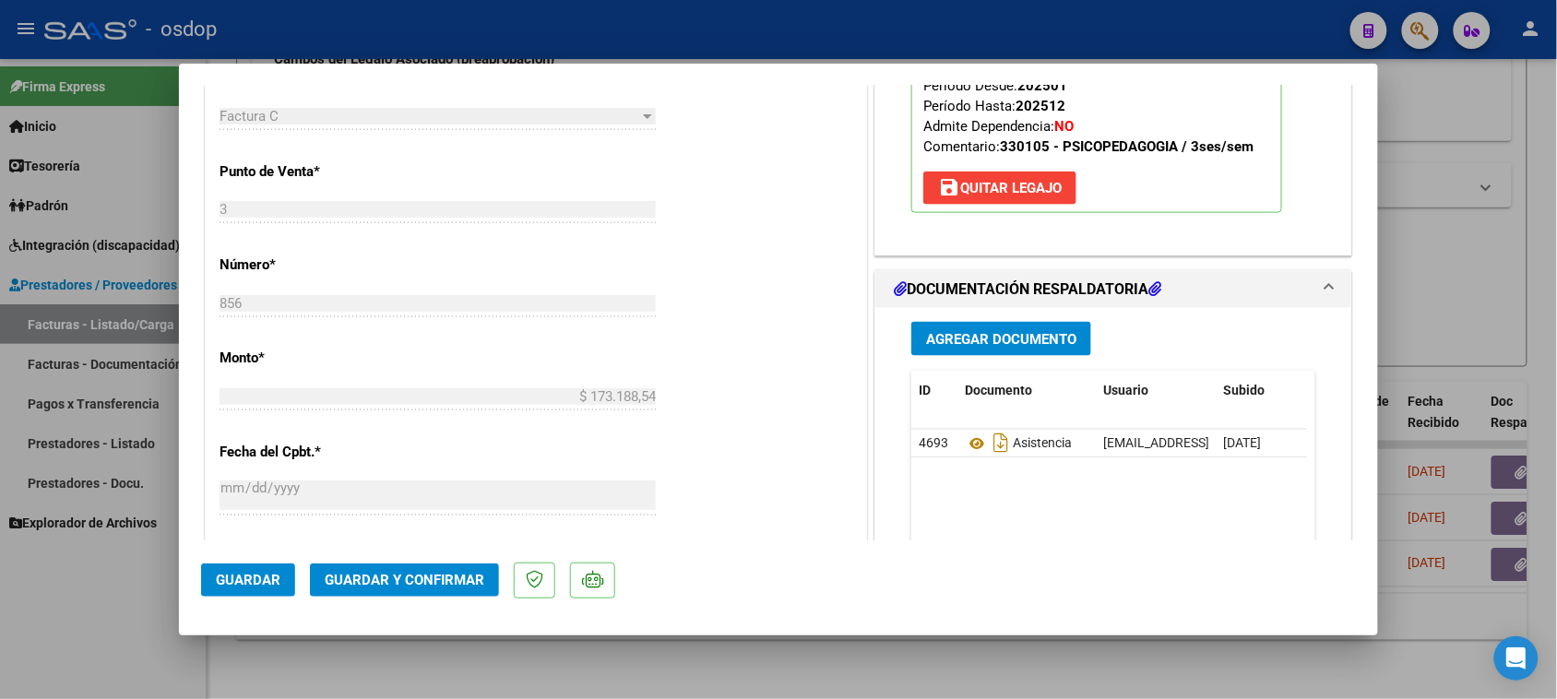
scroll to position [807, 0]
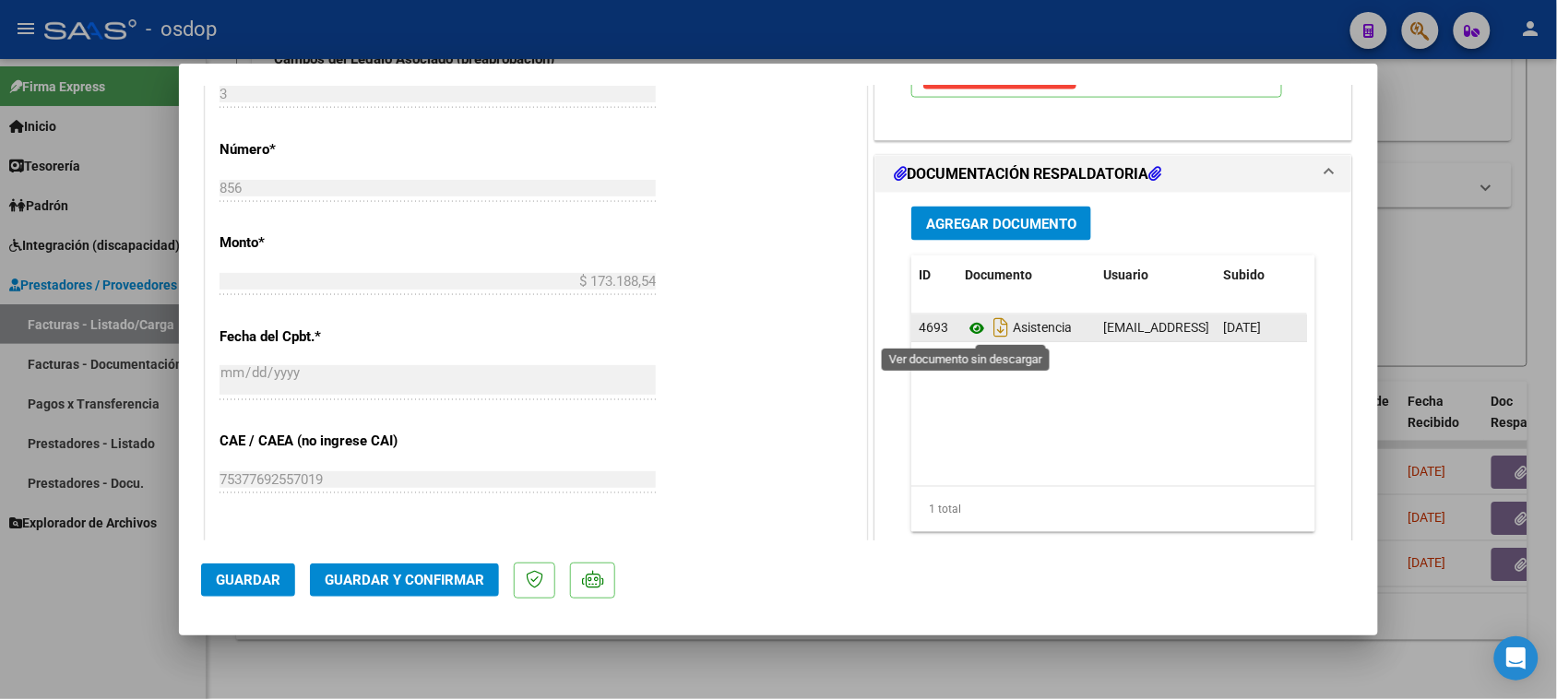
type textarea "Liquidar: $ 160.817,93 / Debitar: $12.370,61 | Según planilla ddjj, corresponde…"
click at [967, 328] on icon at bounding box center [977, 328] width 24 height 22
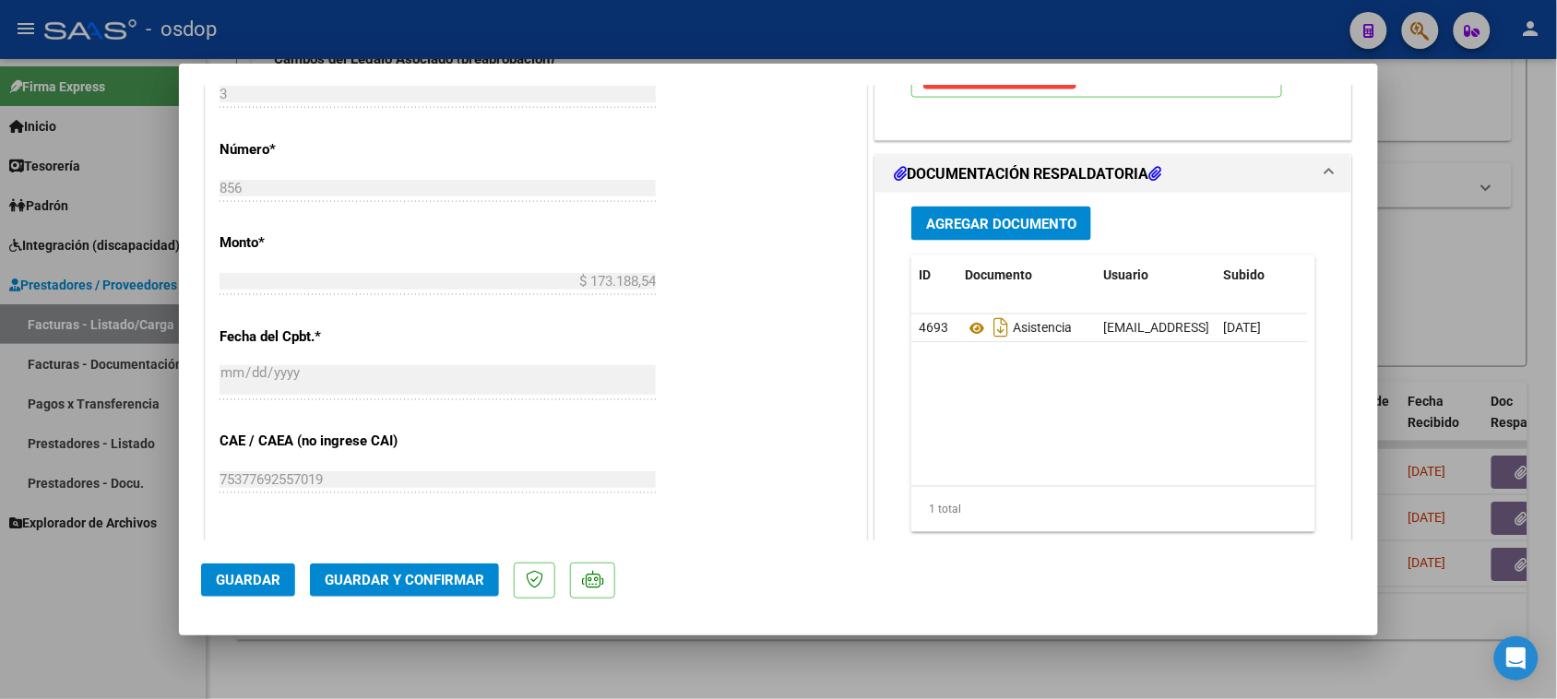
click at [403, 584] on span "Guardar y Confirmar" at bounding box center [405, 580] width 160 height 17
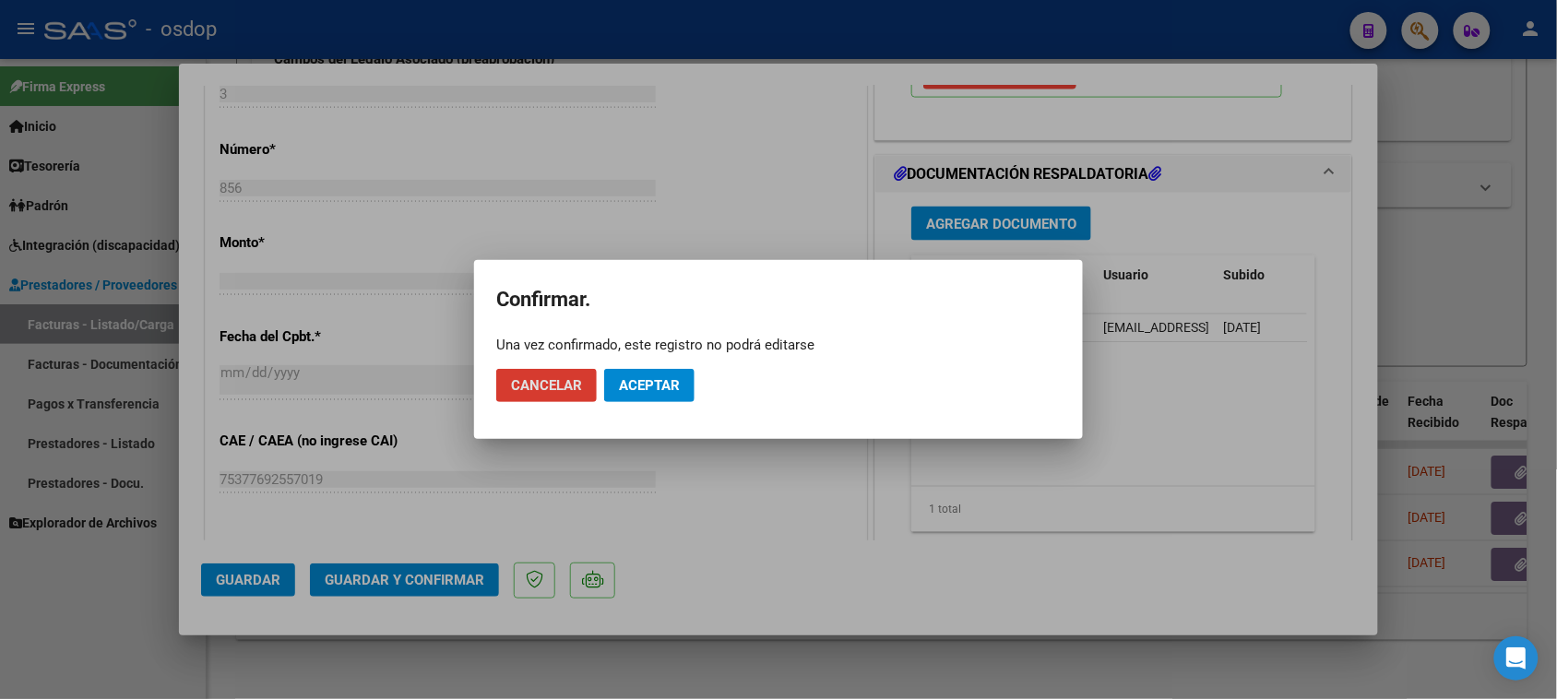
click at [660, 381] on span "Aceptar" at bounding box center [649, 385] width 61 height 17
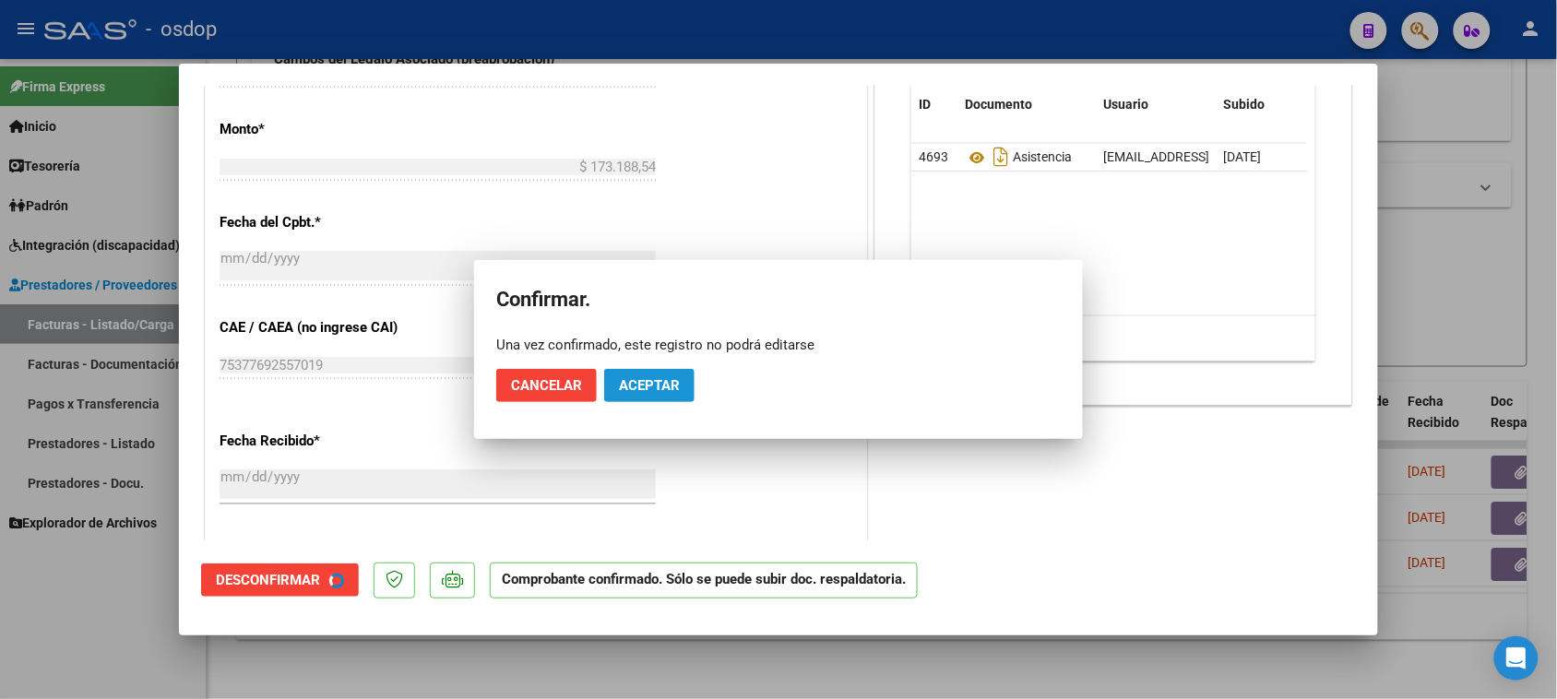
scroll to position [693, 0]
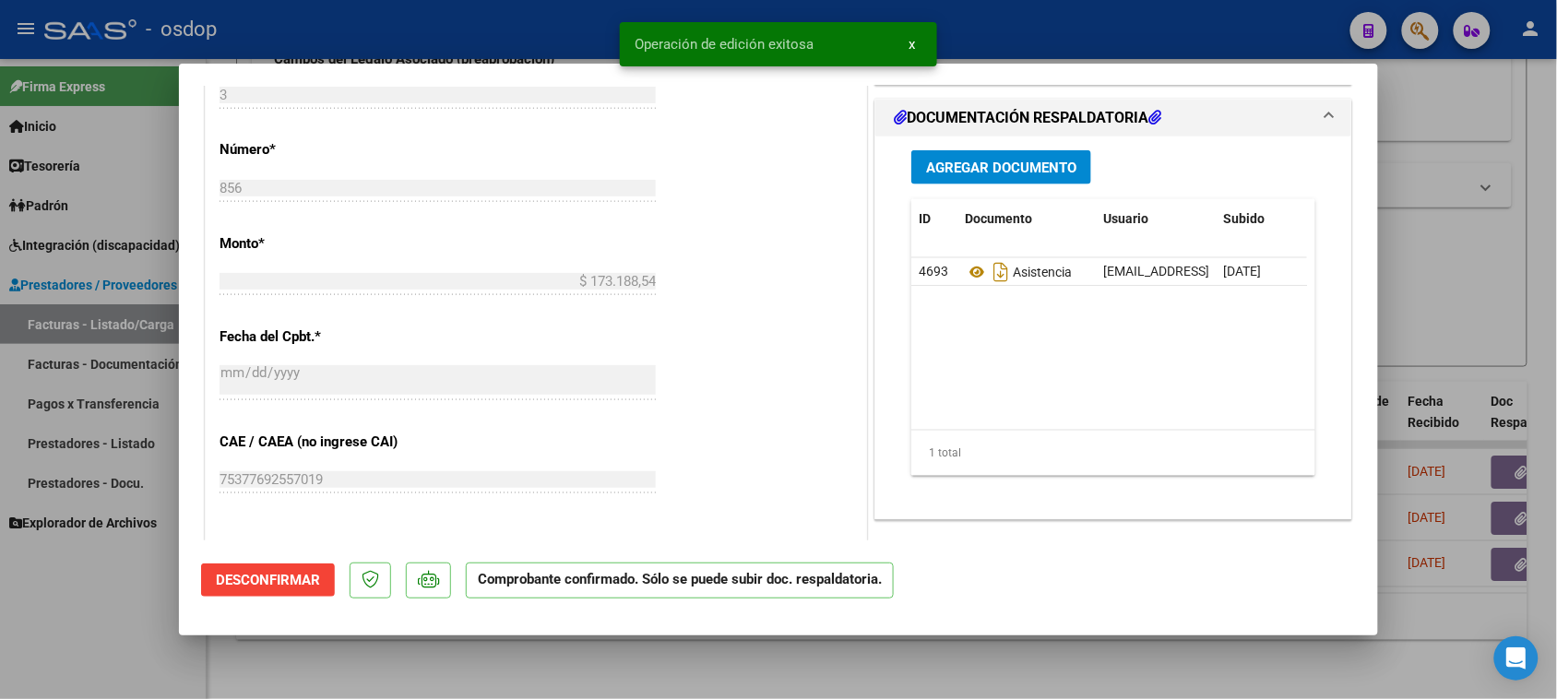
click at [698, 676] on div at bounding box center [778, 349] width 1557 height 699
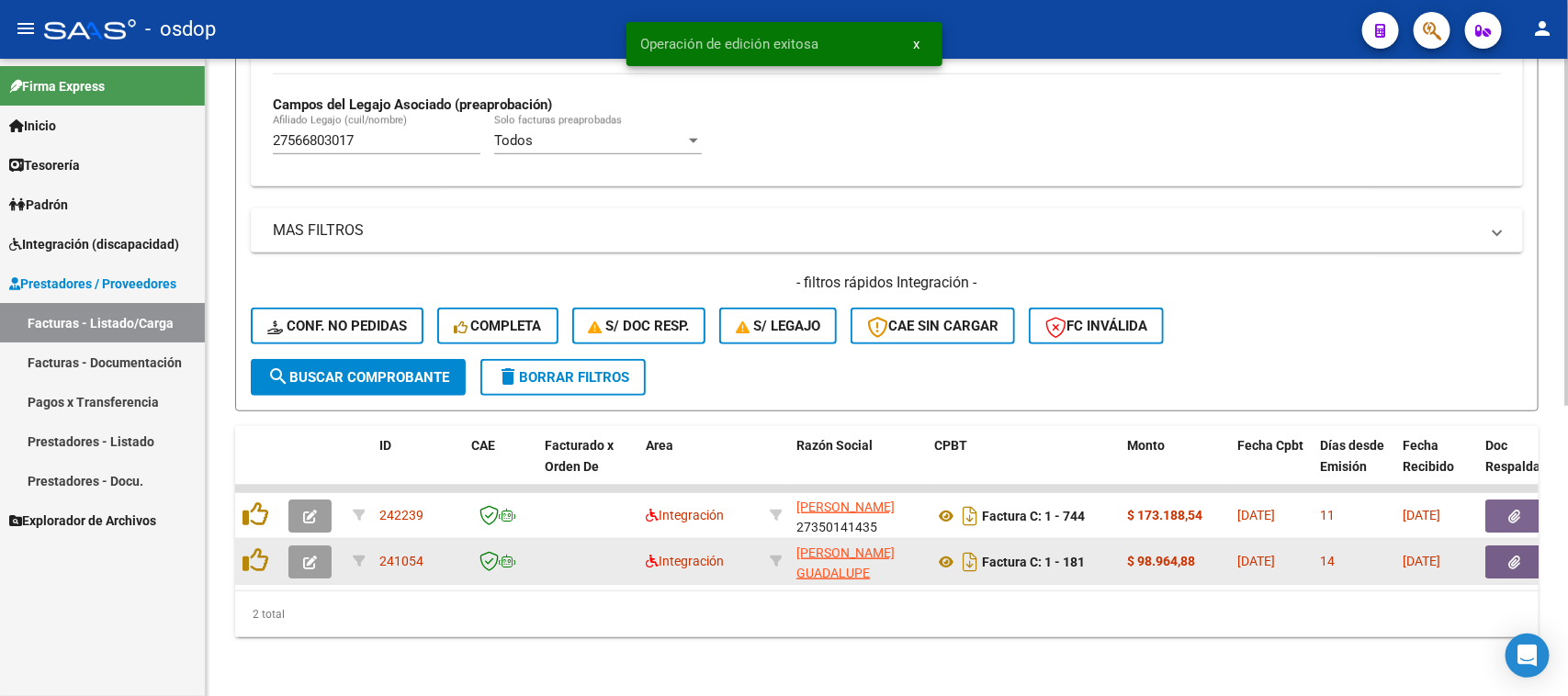
scroll to position [531, 0]
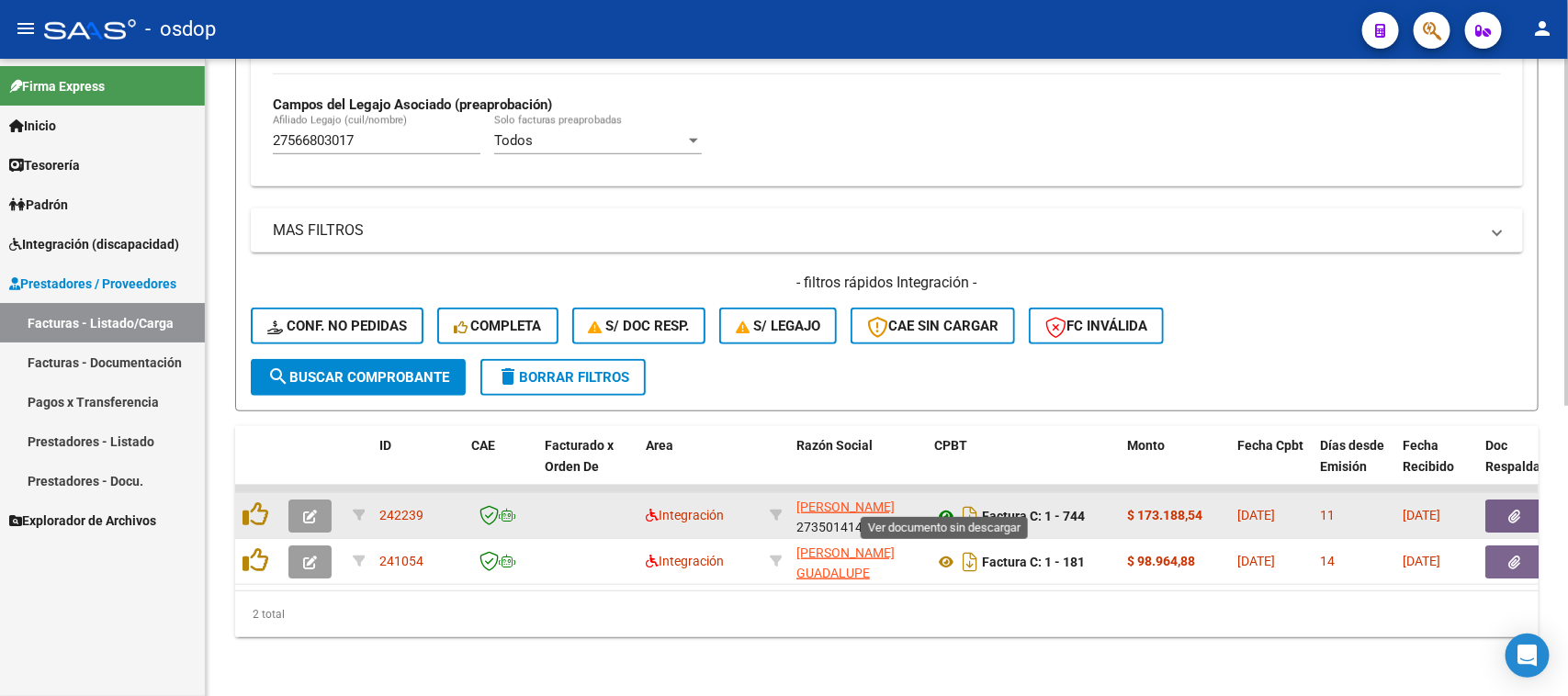
click at [944, 505] on icon at bounding box center [946, 516] width 24 height 22
click at [1518, 510] on icon "button" at bounding box center [1515, 517] width 12 height 14
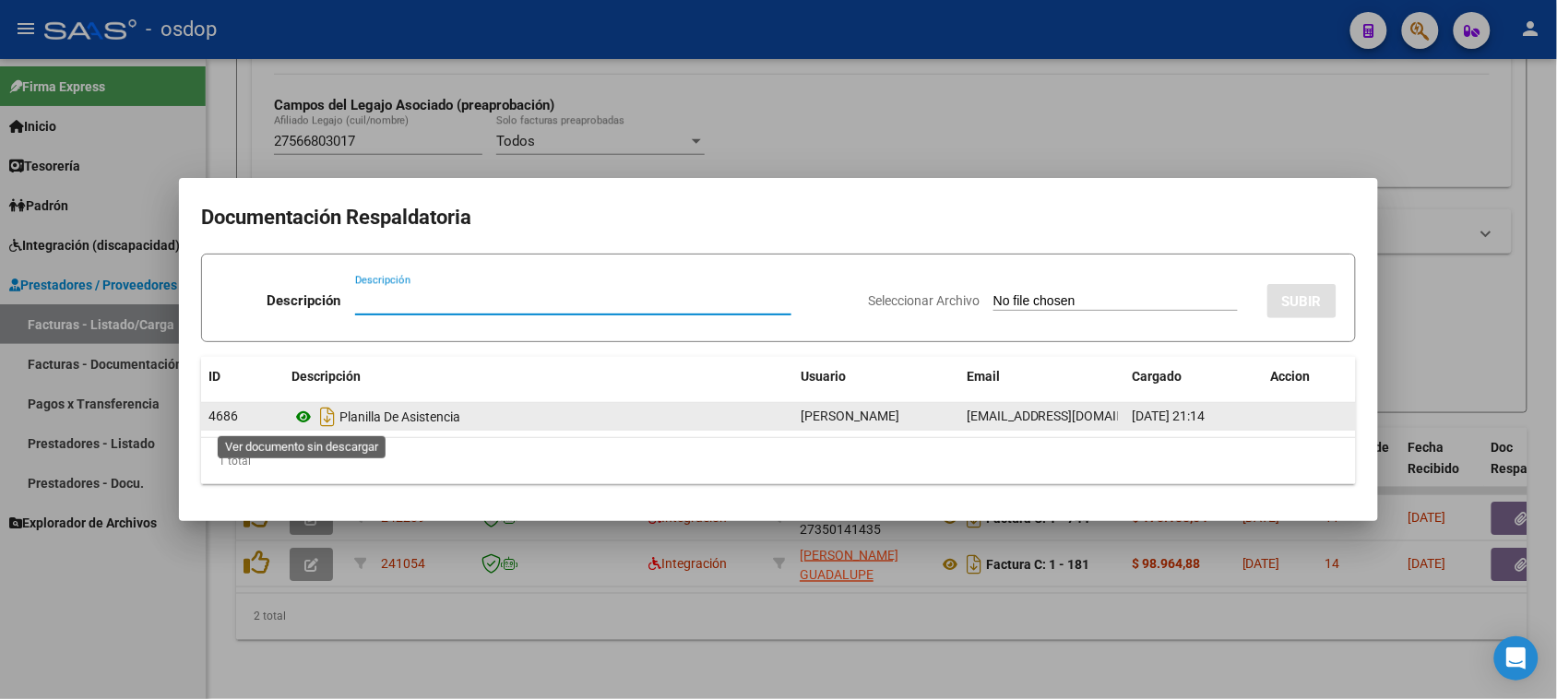
click at [301, 420] on icon at bounding box center [304, 417] width 24 height 22
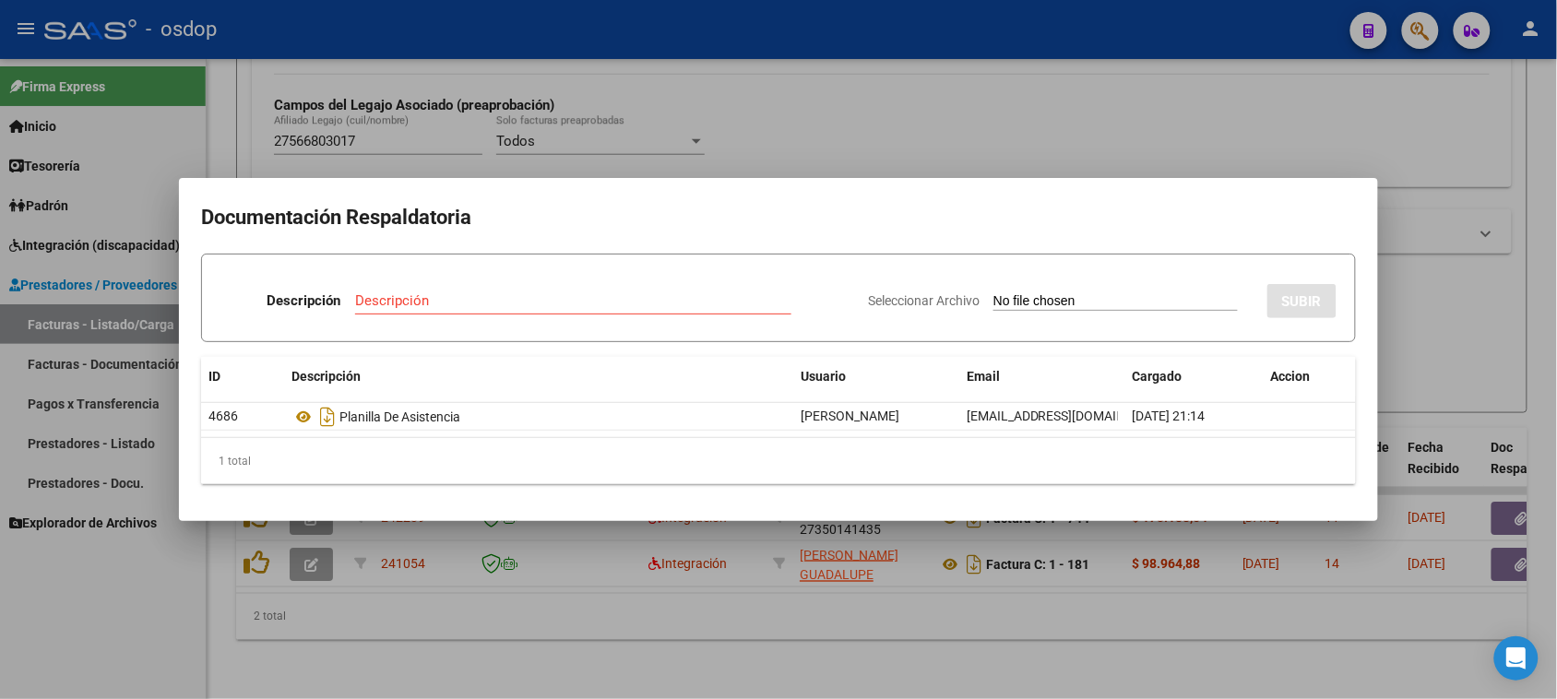
click at [633, 632] on div at bounding box center [778, 349] width 1557 height 699
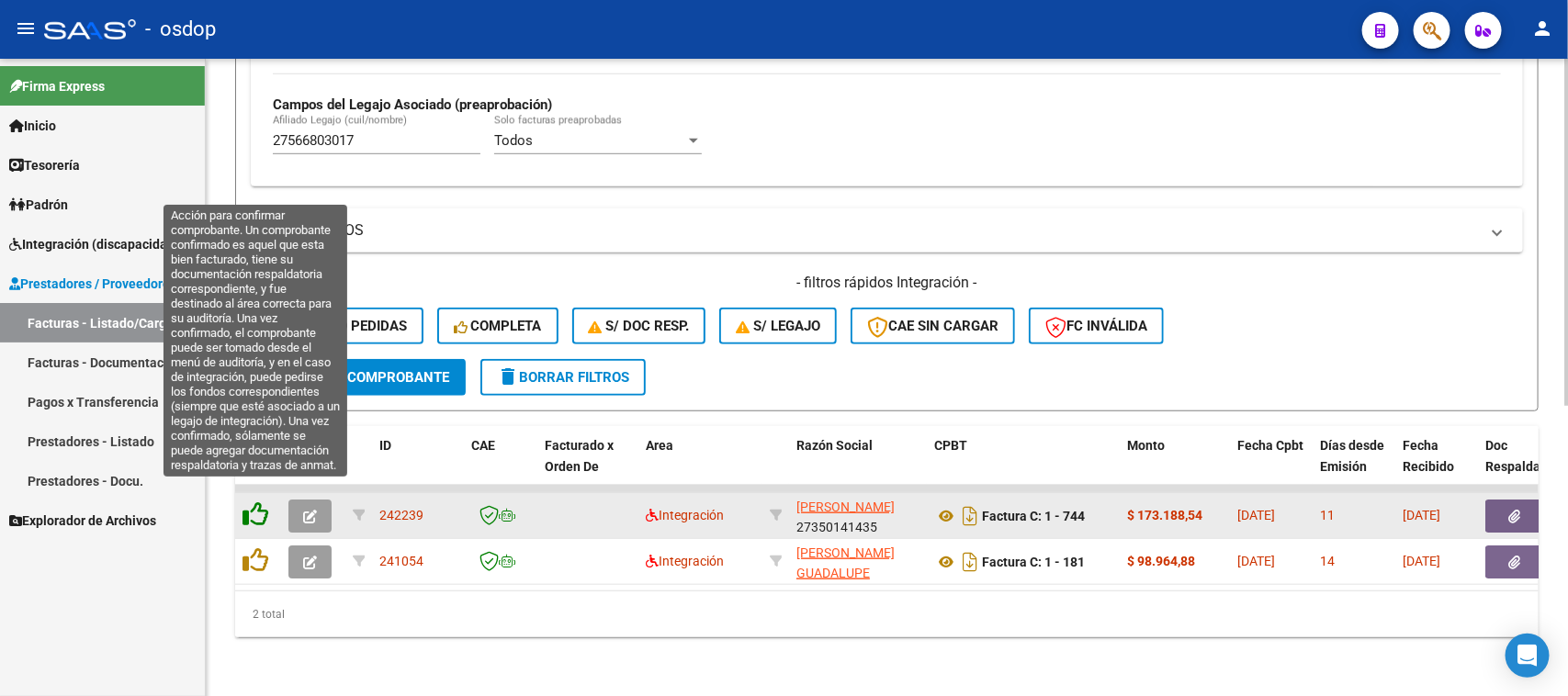
click at [257, 502] on icon at bounding box center [256, 515] width 26 height 26
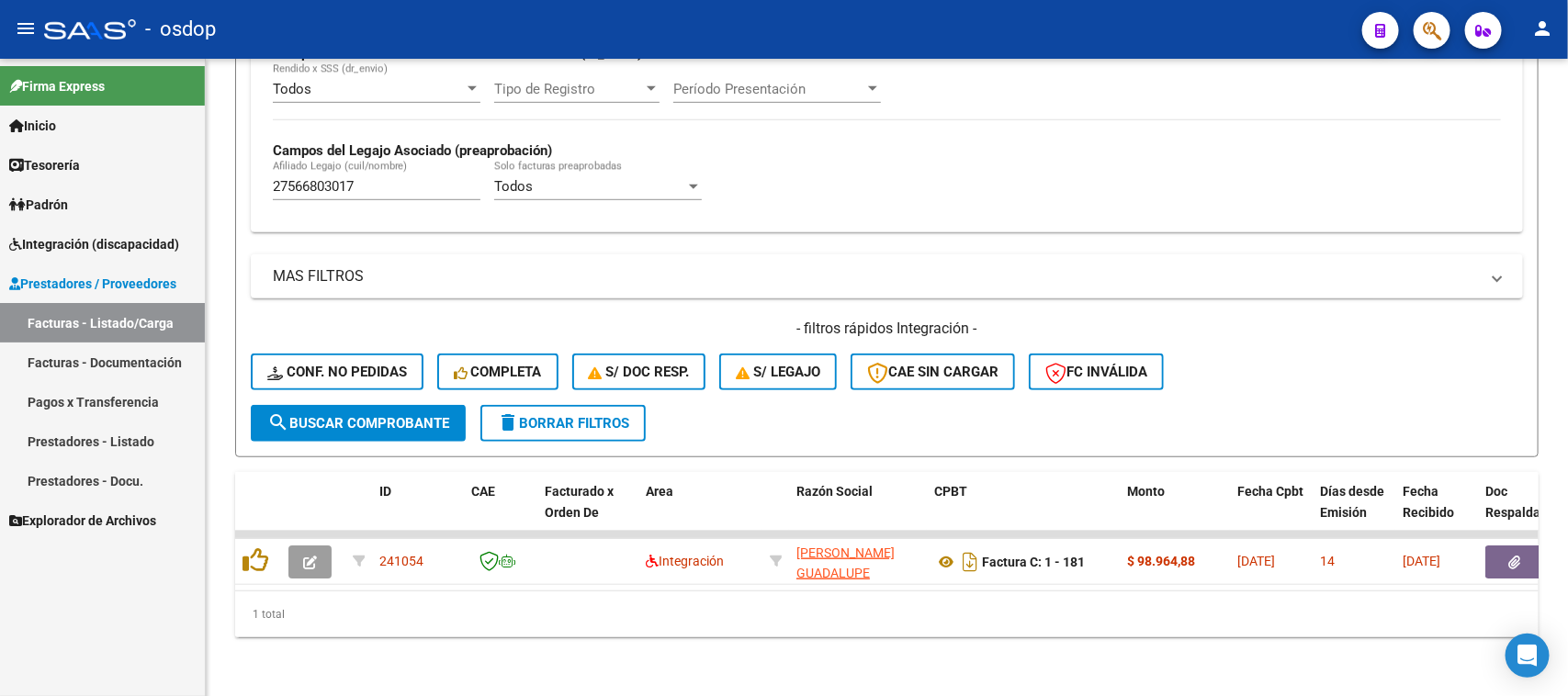
scroll to position [485, 0]
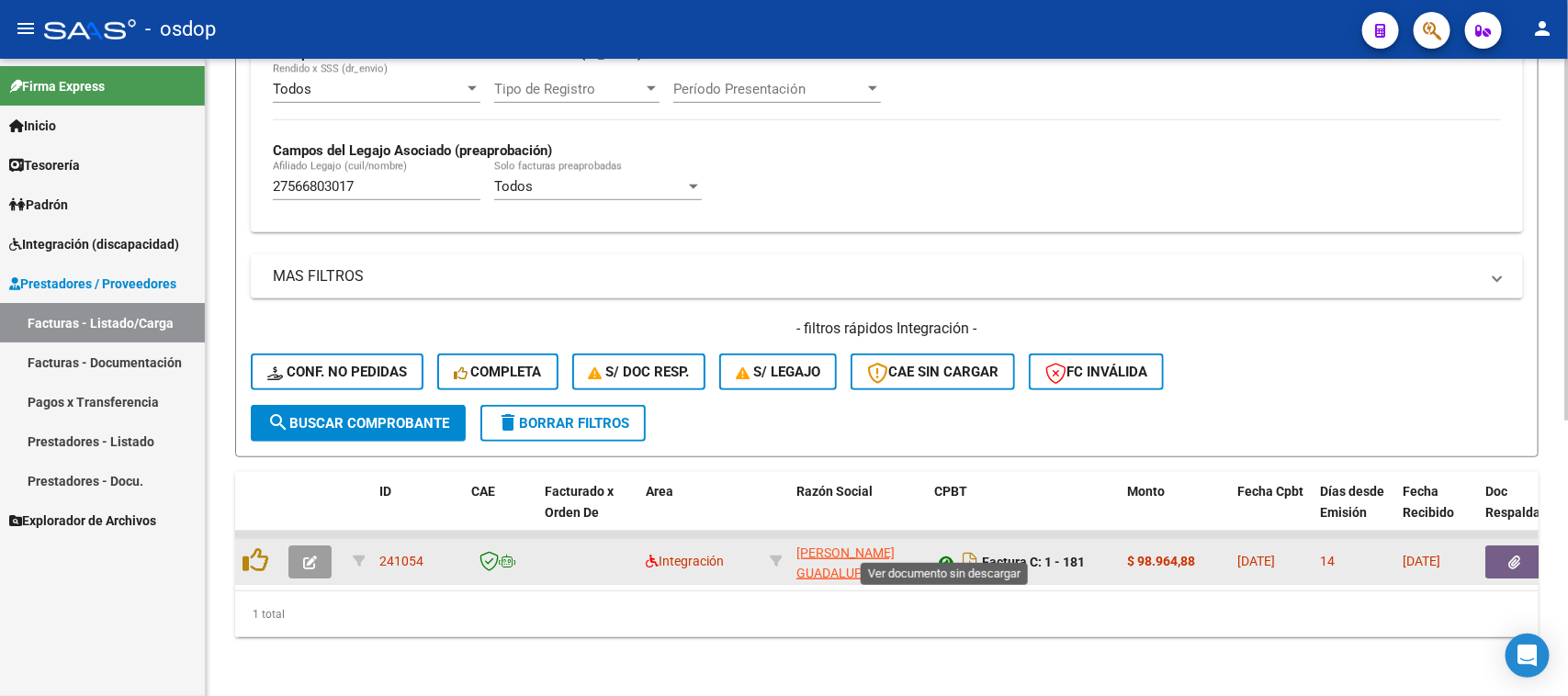
click at [947, 552] on icon at bounding box center [946, 563] width 24 height 22
click at [1518, 556] on icon "button" at bounding box center [1515, 563] width 12 height 14
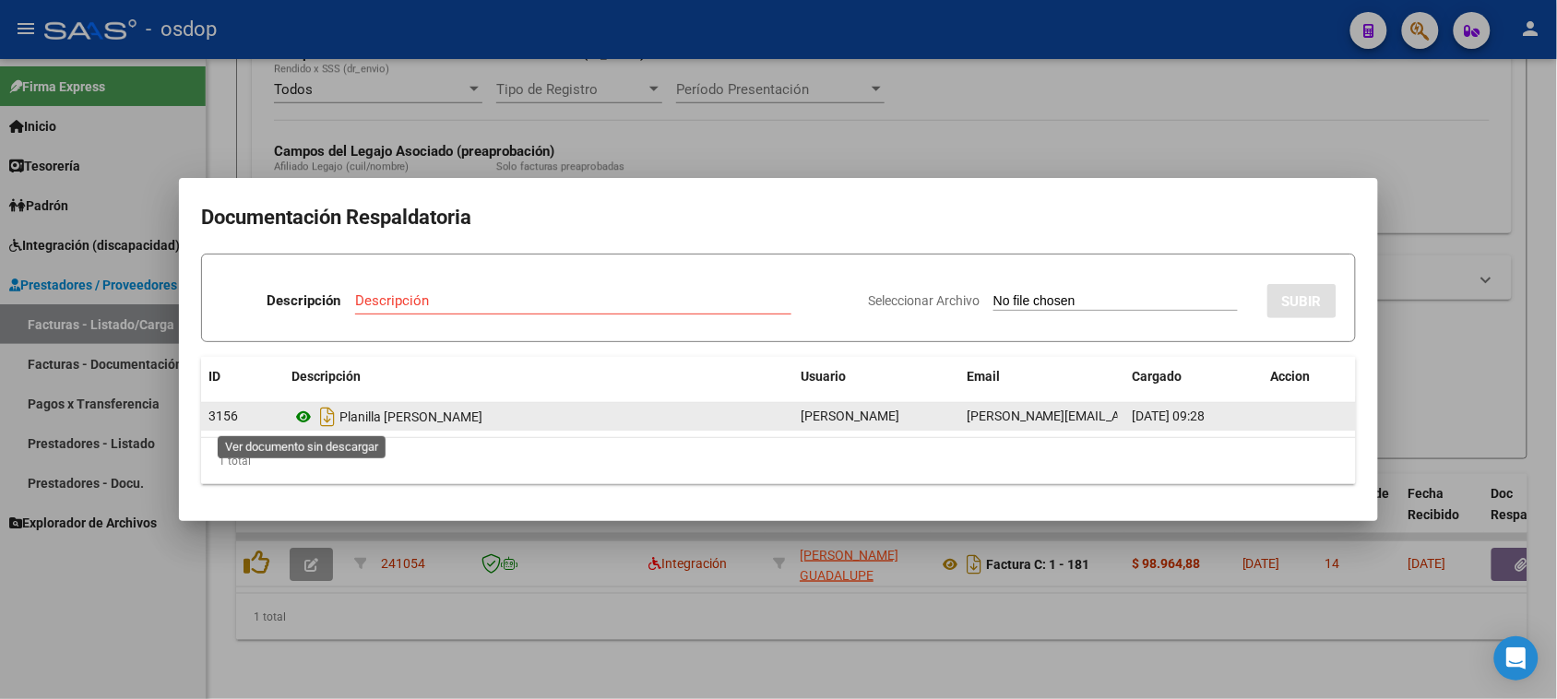
click at [304, 413] on icon at bounding box center [304, 417] width 24 height 22
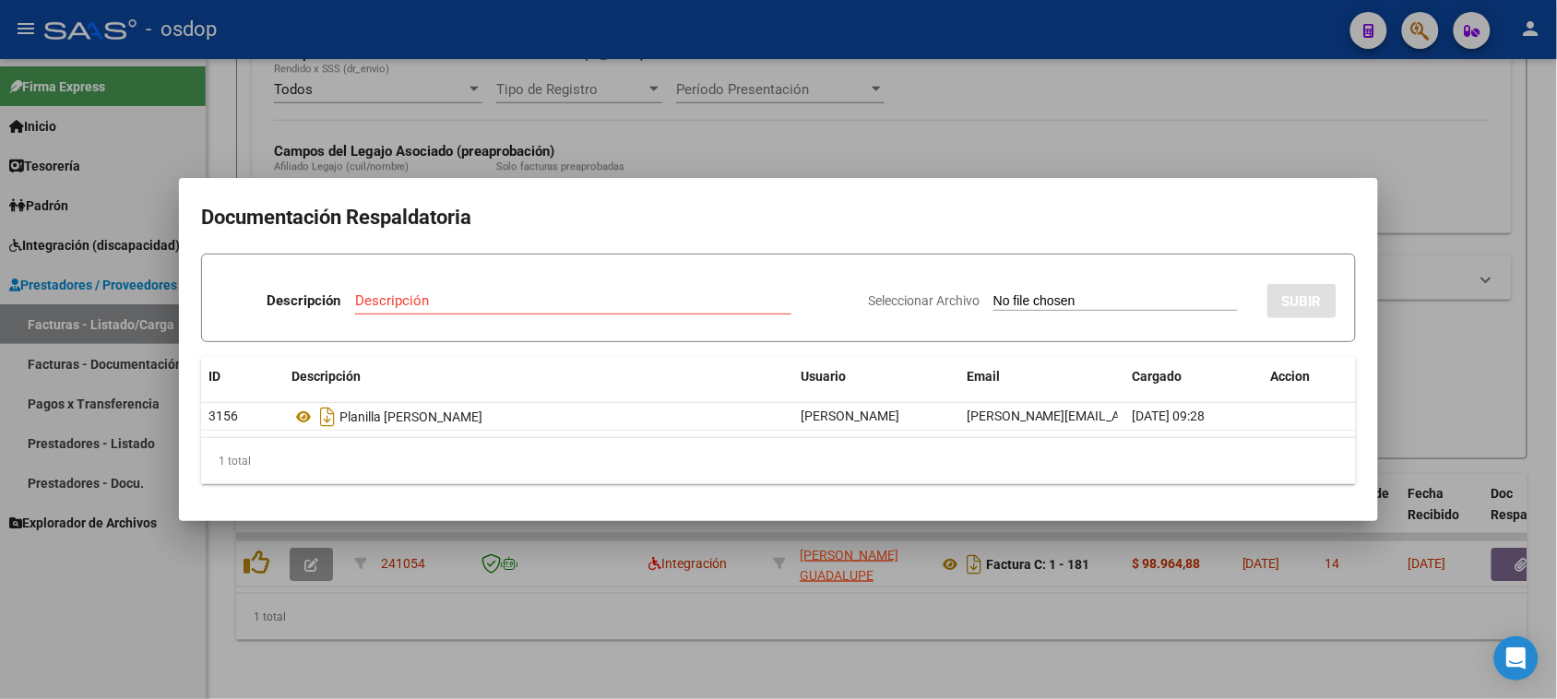
click at [720, 685] on div at bounding box center [778, 349] width 1557 height 699
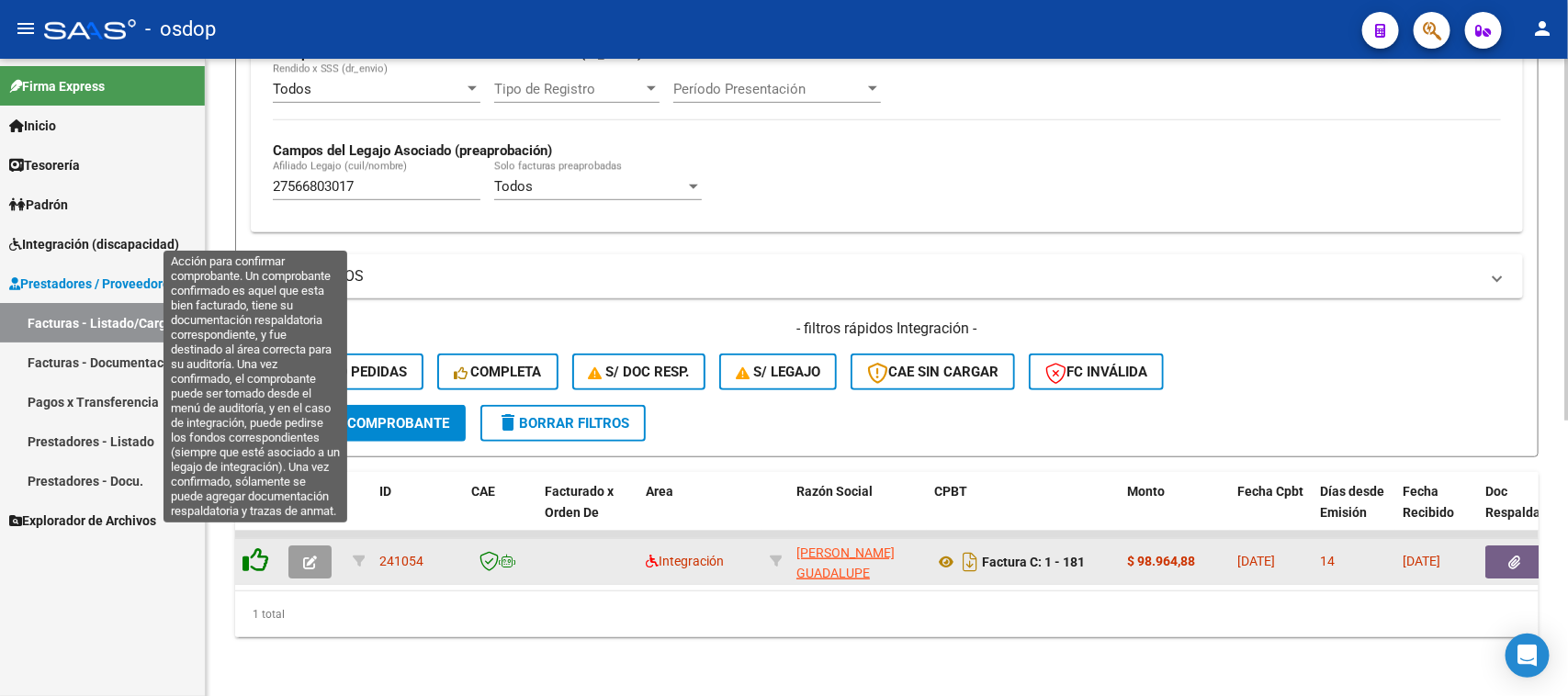
click at [258, 548] on icon at bounding box center [256, 561] width 26 height 26
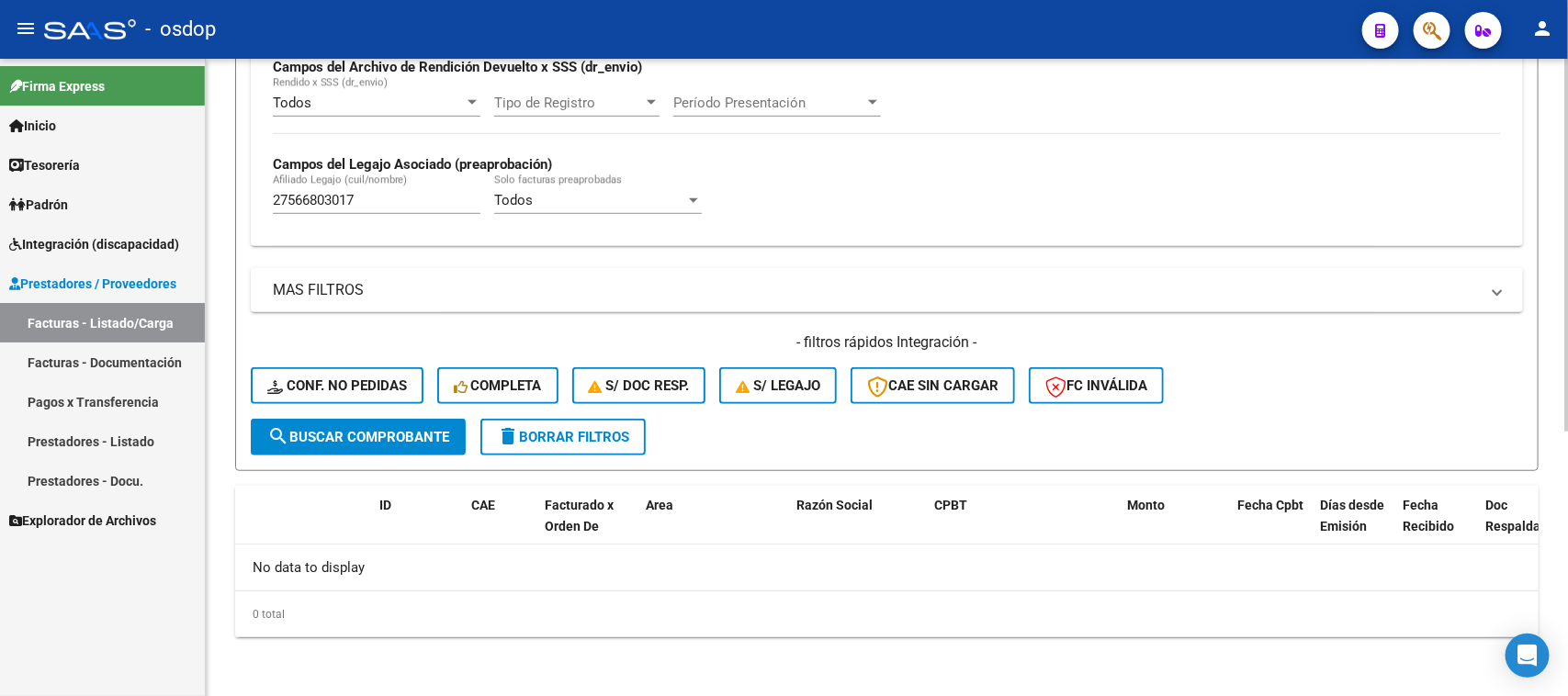
scroll to position [453, 0]
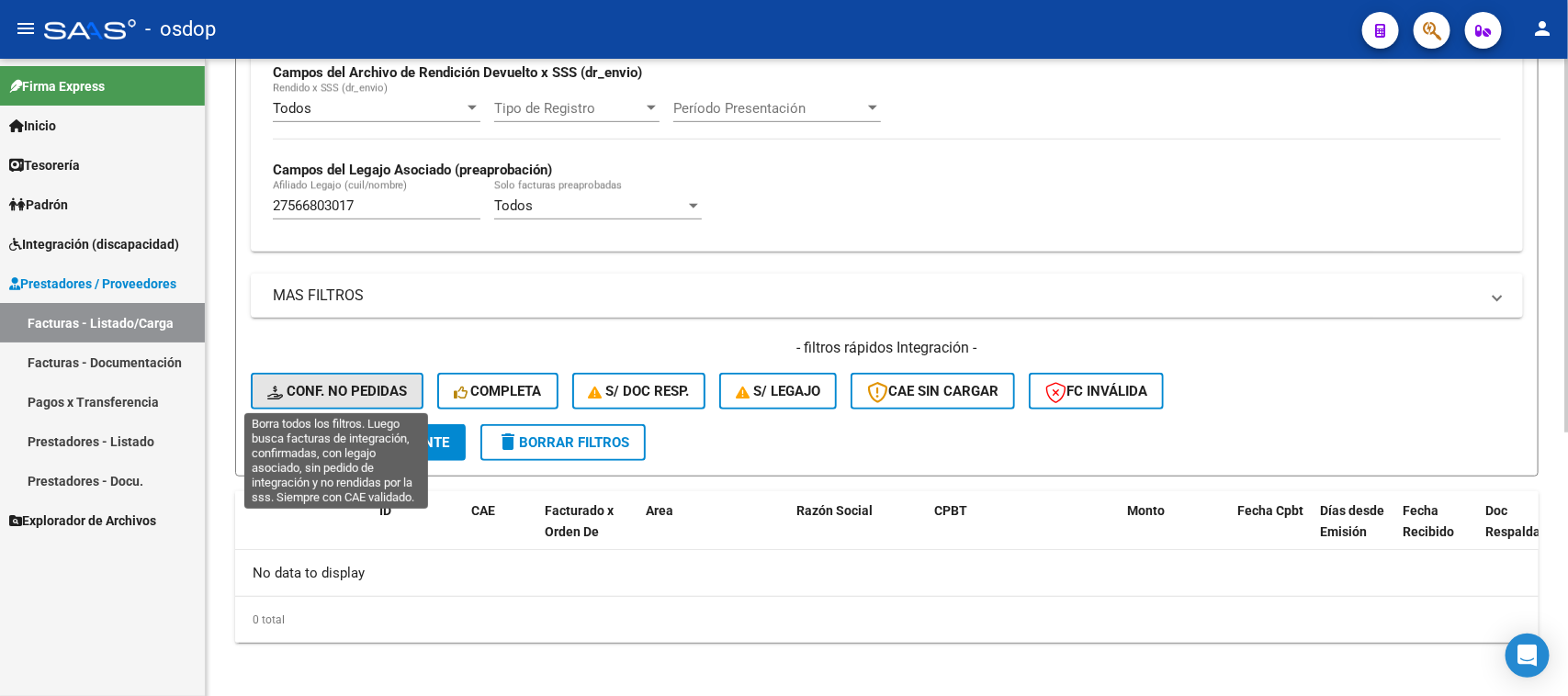
click at [332, 396] on button "Conf. no pedidas" at bounding box center [336, 391] width 172 height 37
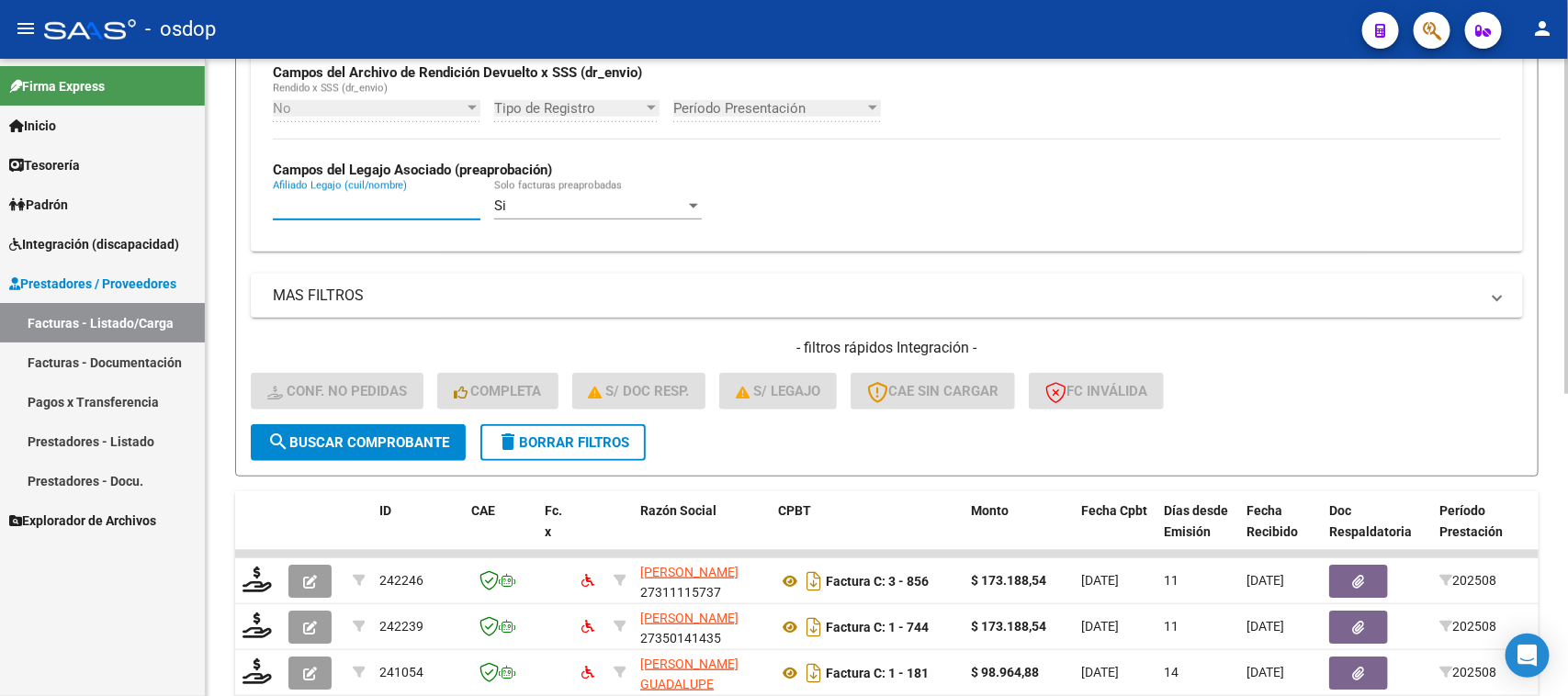
click at [344, 198] on input "Afiliado Legajo (cuil/nombre)" at bounding box center [376, 205] width 208 height 17
paste input "160.817,93"
type input "160.817,93"
drag, startPoint x: 350, startPoint y: 199, endPoint x: 232, endPoint y: 222, distance: 120.2
click at [232, 222] on div "Video tutorial PRESTADORES -> Listado de CPBTs Emitidos por Prestadores / Prove…" at bounding box center [887, 206] width 1362 height 1202
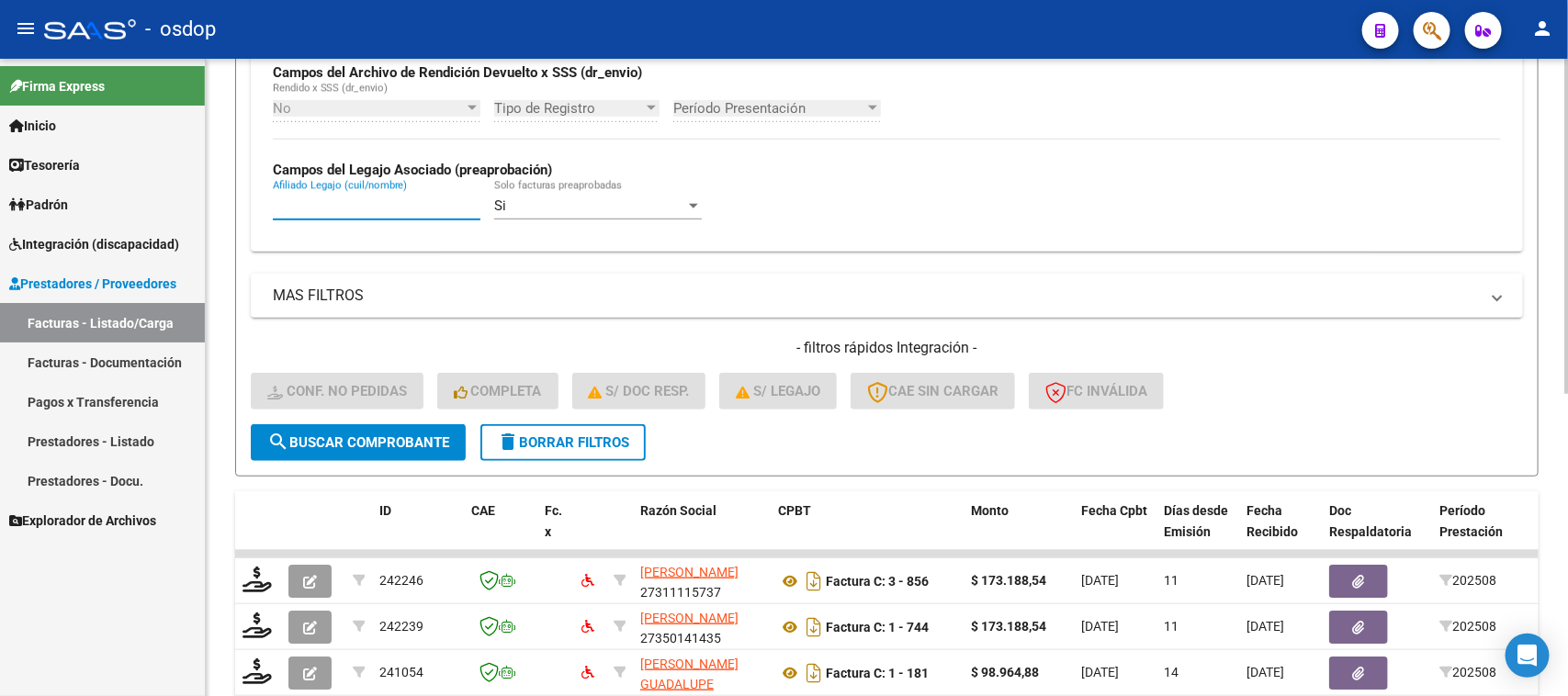
paste input "27566803017"
type input "27566803017"
click at [425, 439] on span "search Buscar Comprobante" at bounding box center [357, 442] width 182 height 17
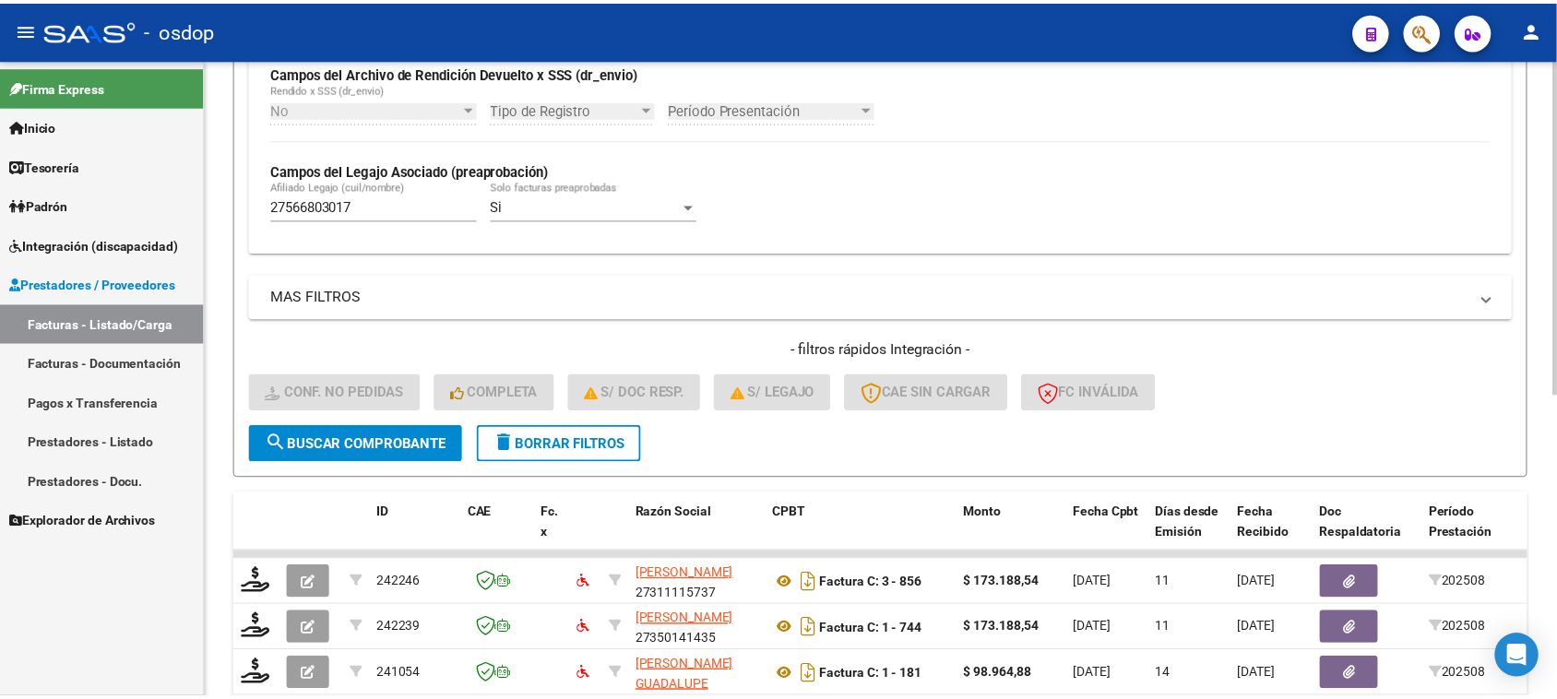
scroll to position [579, 0]
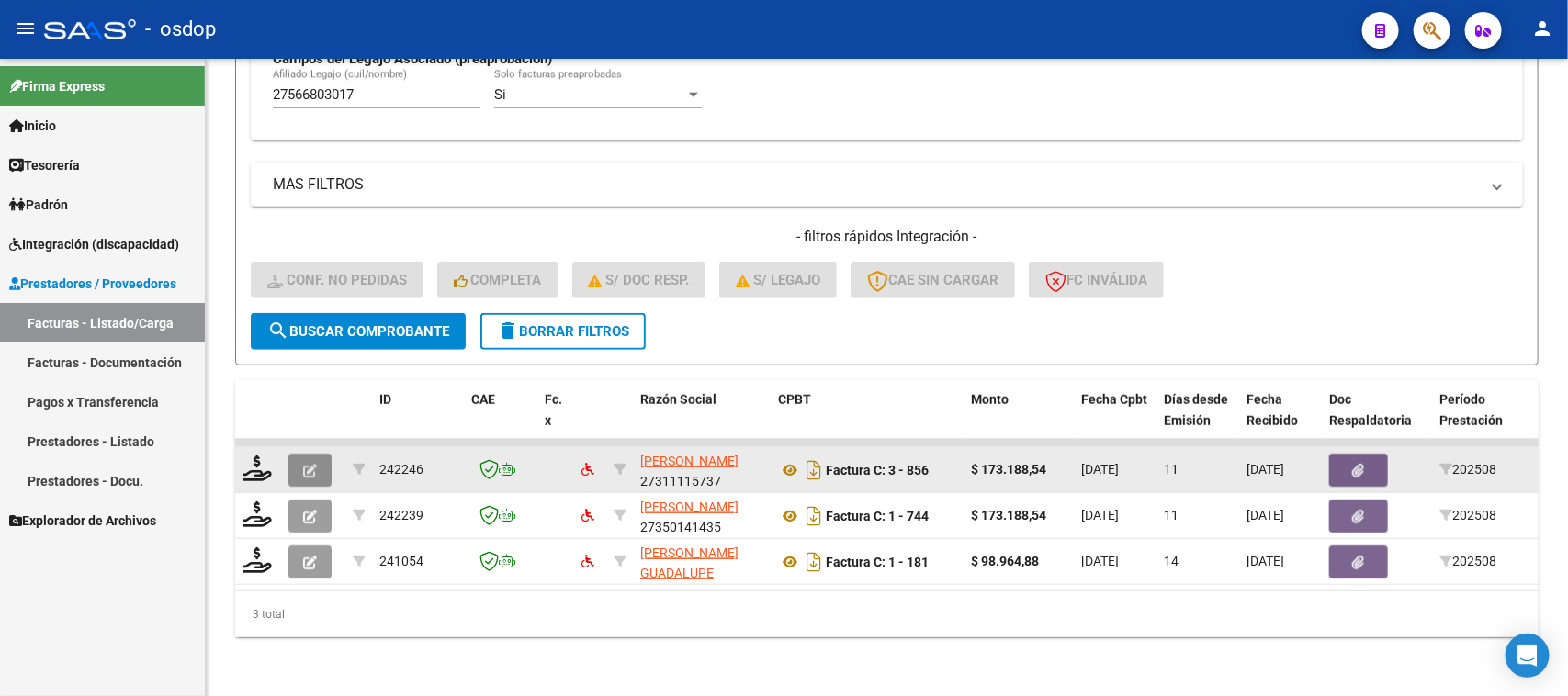
click at [318, 457] on button "button" at bounding box center [310, 470] width 43 height 33
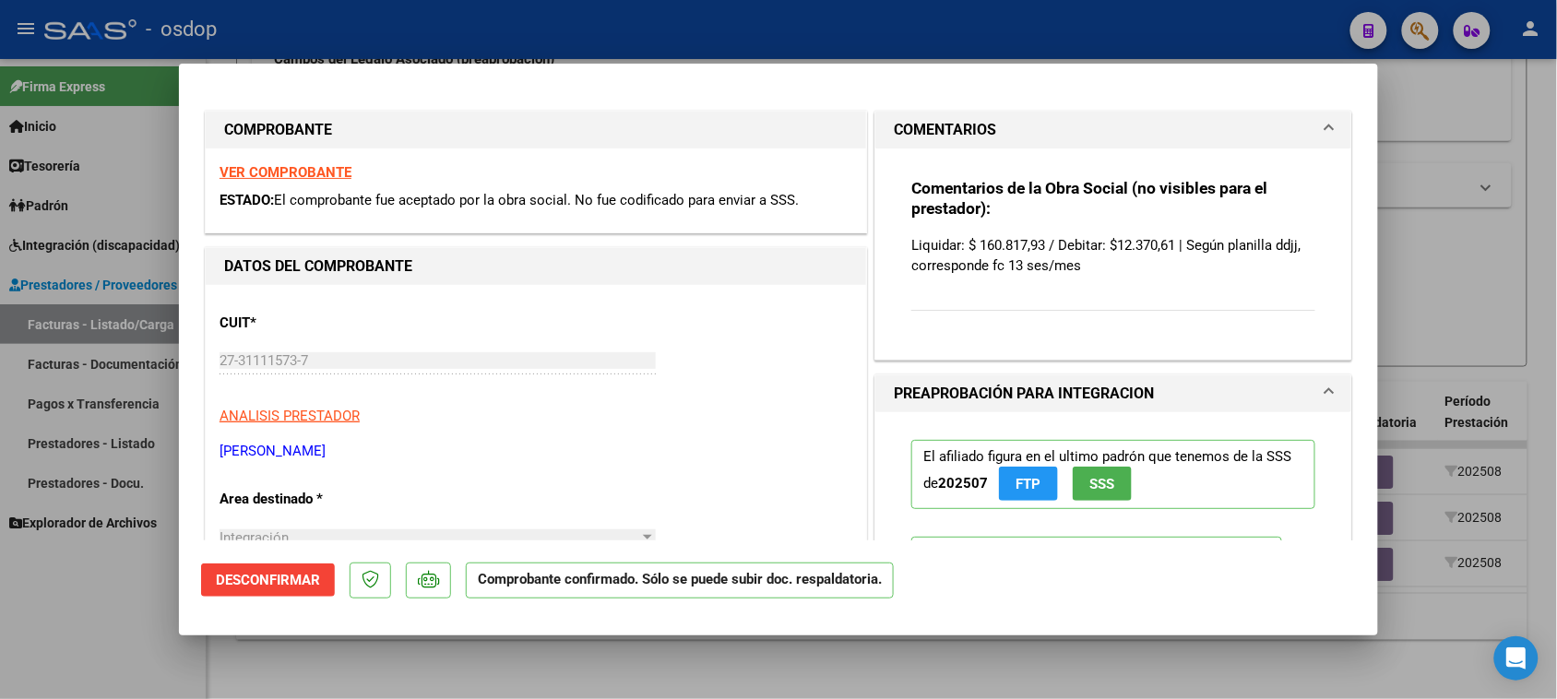
click at [973, 242] on p "Liquidar: $ 160.817,93 / Debitar: $12.370,61 | Según planilla ddjj, corresponde…" at bounding box center [1114, 255] width 404 height 41
click at [969, 242] on p "Liquidar: $ 160.817,93 / Debitar: $12.370,61 | Según planilla ddjj, corresponde…" at bounding box center [1114, 255] width 404 height 41
drag, startPoint x: 971, startPoint y: 243, endPoint x: 1036, endPoint y: 241, distance: 65.5
click at [1036, 241] on p "Liquidar: $ 160.817,93 / Debitar: $12.370,61 | Según planilla ddjj, corresponde…" at bounding box center [1114, 255] width 404 height 41
copy p "160.817,93"
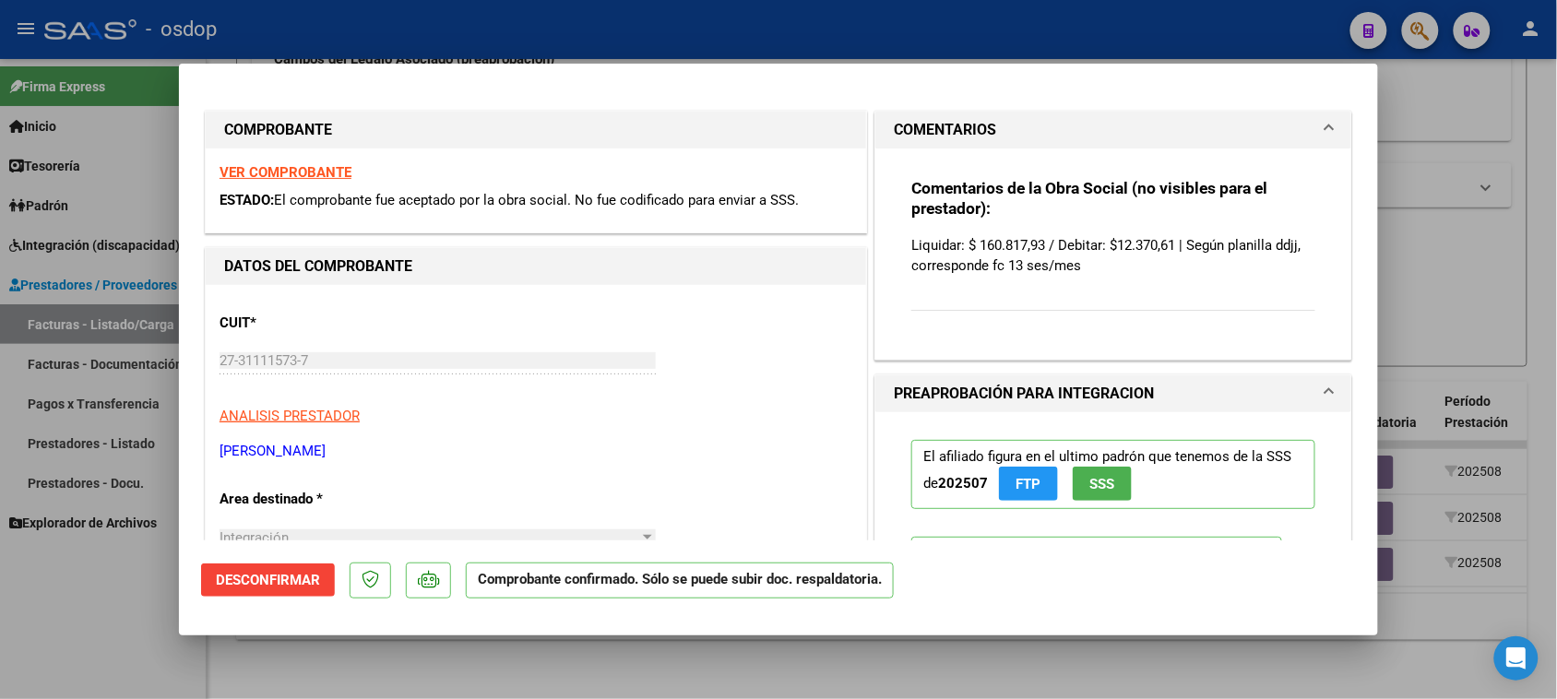
click at [938, 686] on div at bounding box center [778, 349] width 1557 height 699
type input "$ 0,00"
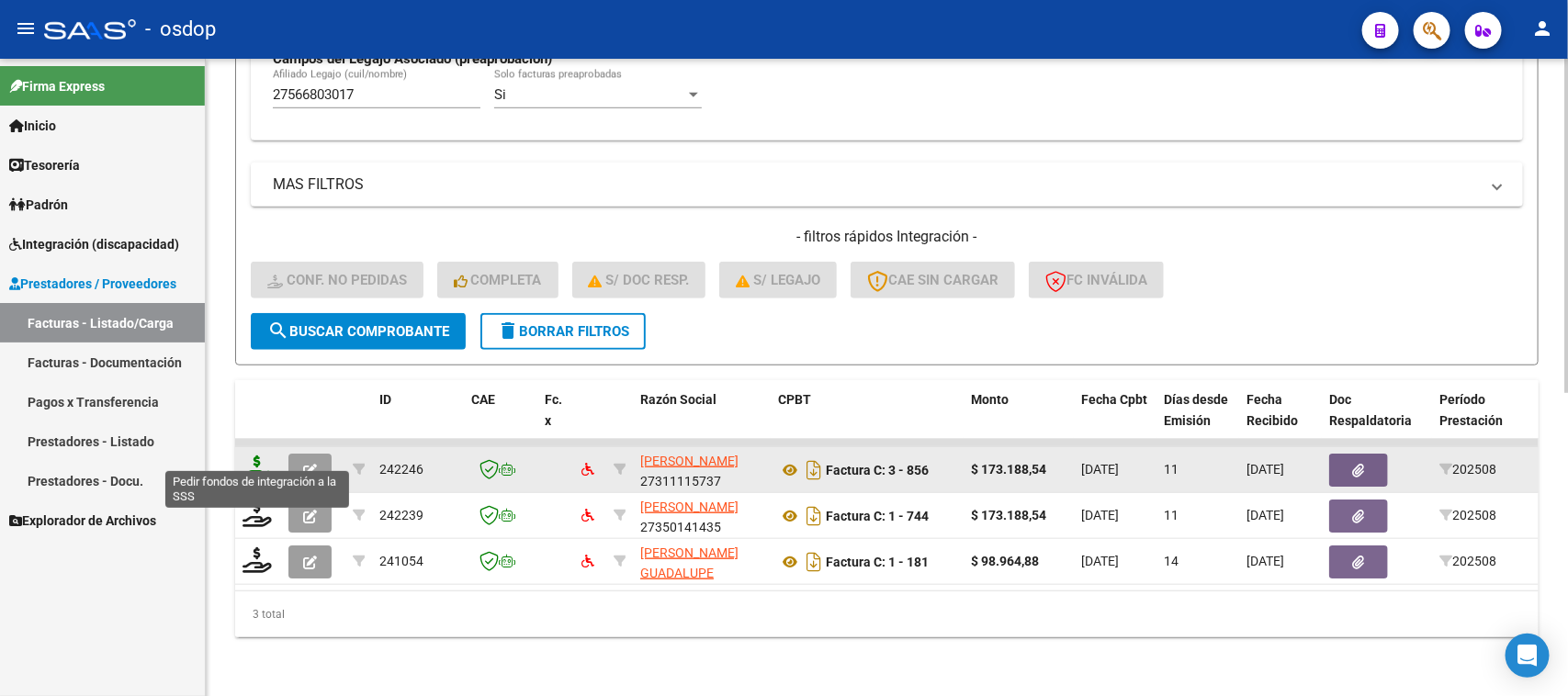
click at [262, 456] on icon at bounding box center [258, 469] width 30 height 26
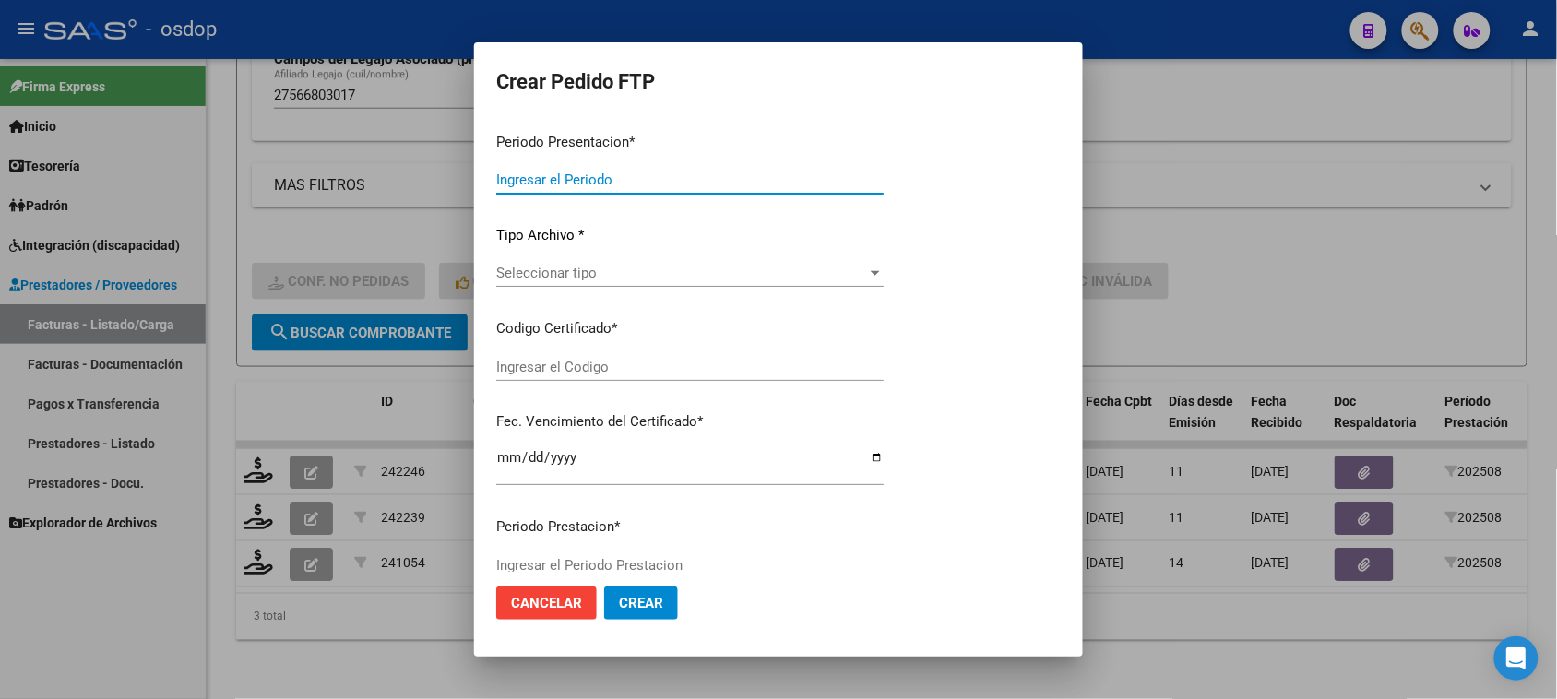
type input "202508"
type input "$ 173.188,54"
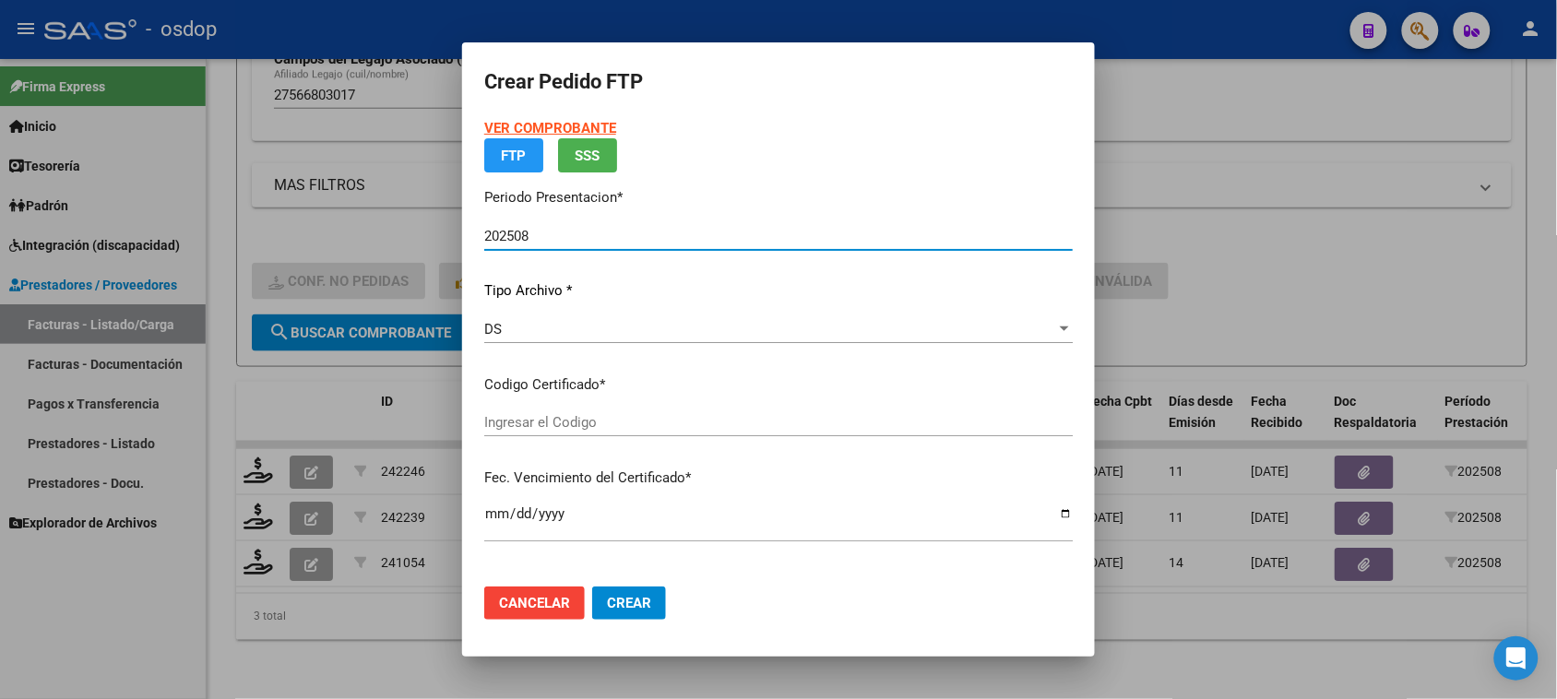
type input "2560779199"
type input "2026-03-14"
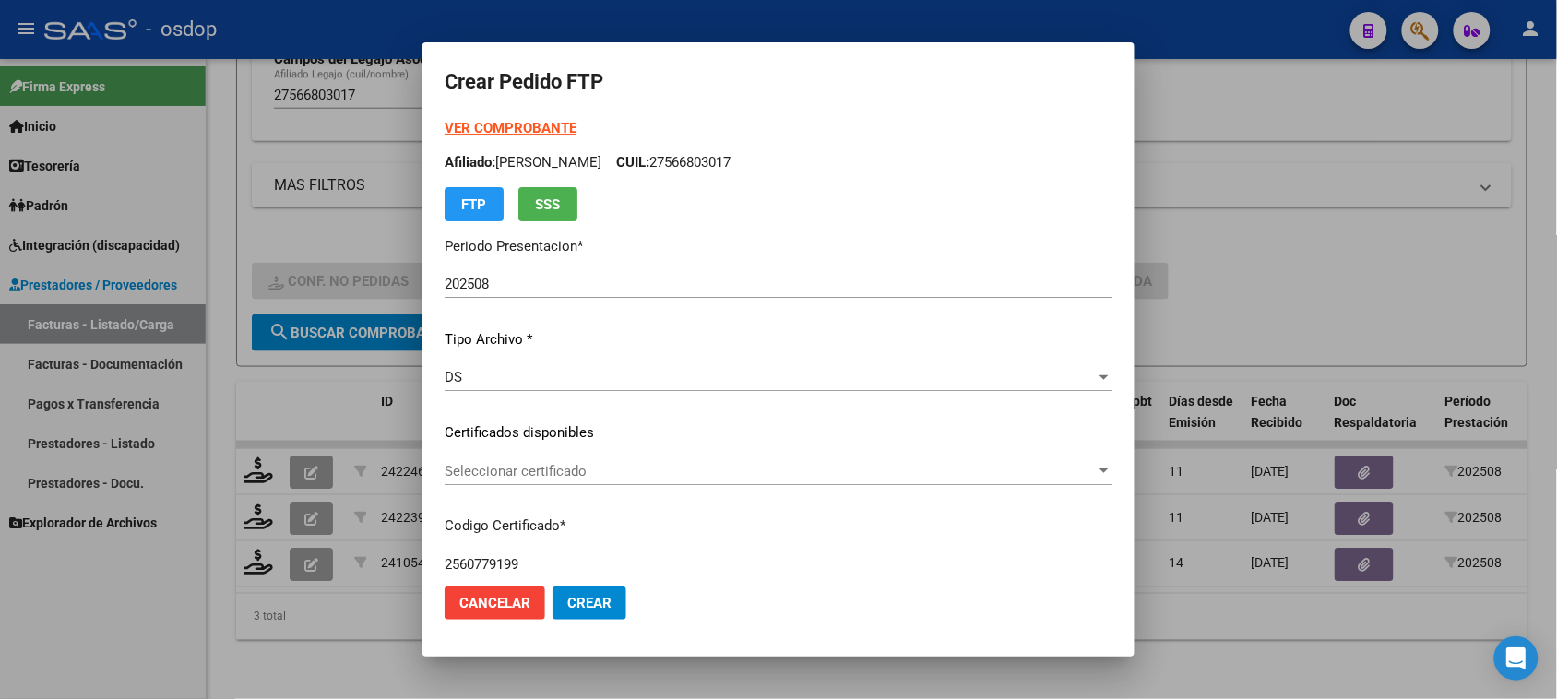
click at [596, 480] on div "Seleccionar certificado Seleccionar certificado" at bounding box center [779, 472] width 668 height 28
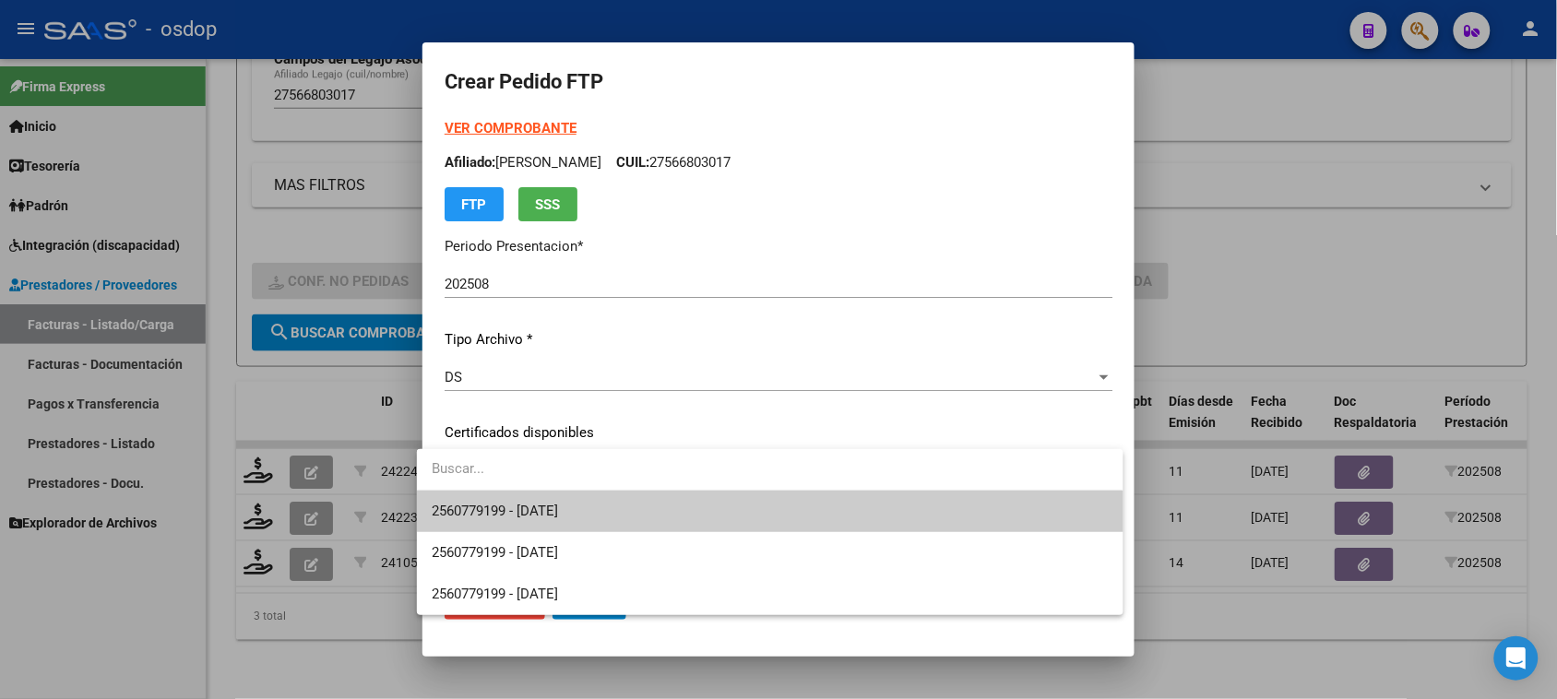
click at [587, 526] on span "2560779199 - 2026-03-14" at bounding box center [770, 512] width 676 height 42
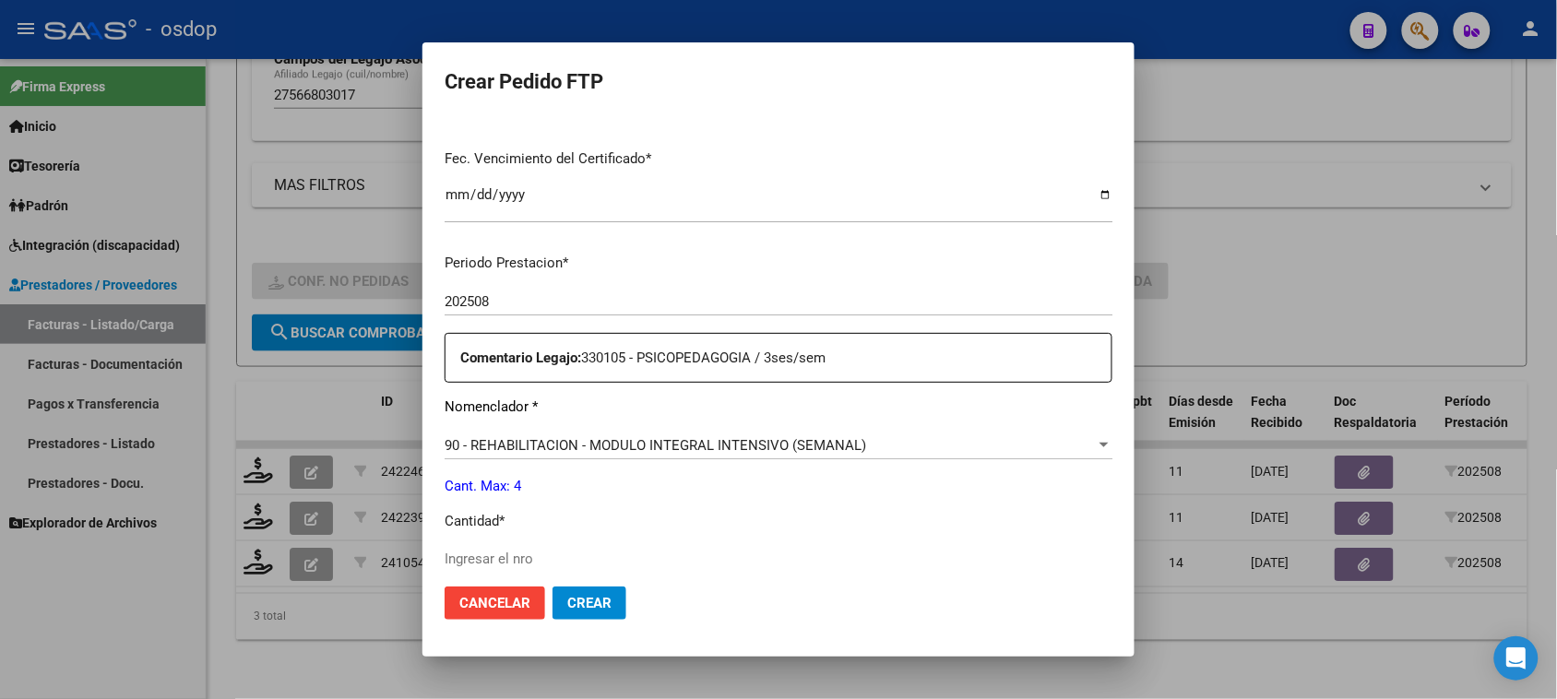
scroll to position [577, 0]
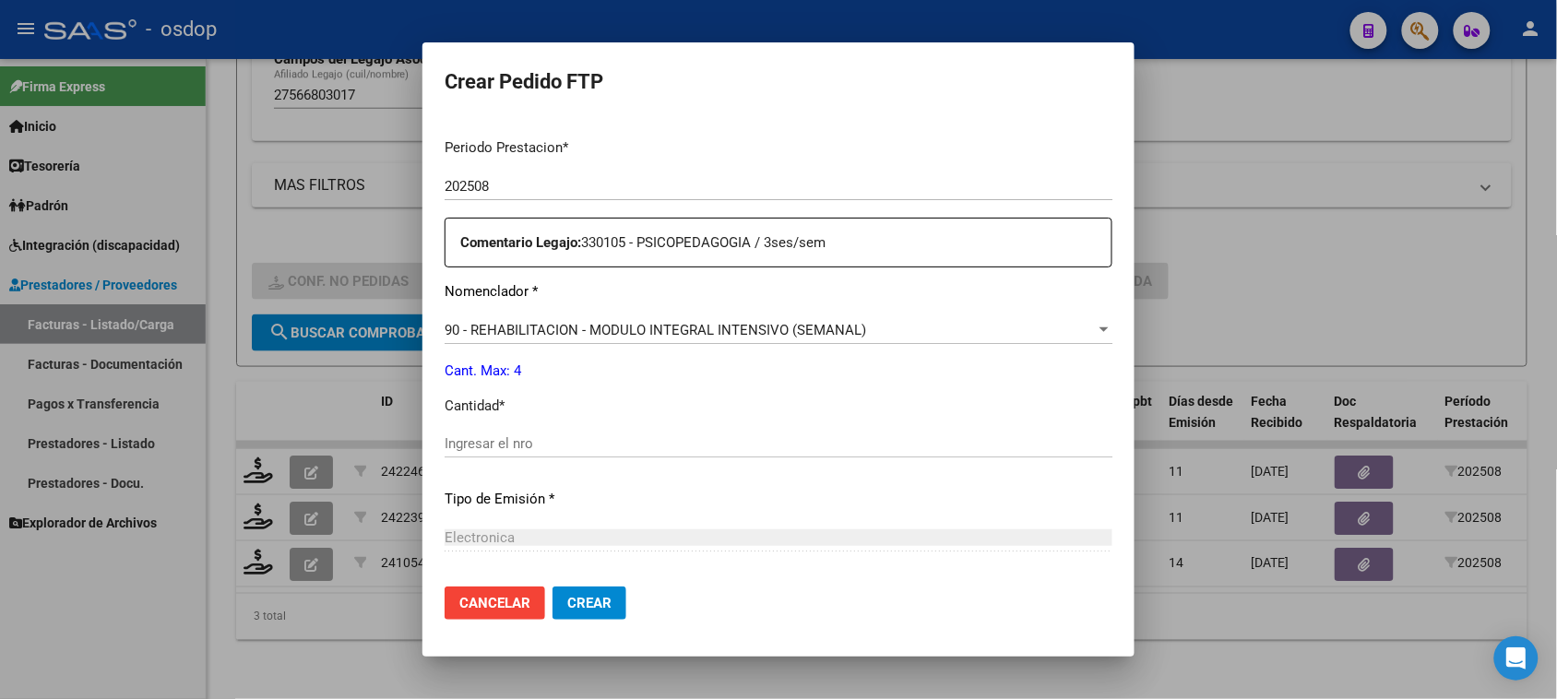
click at [545, 435] on input "Ingresar el nro" at bounding box center [779, 443] width 668 height 17
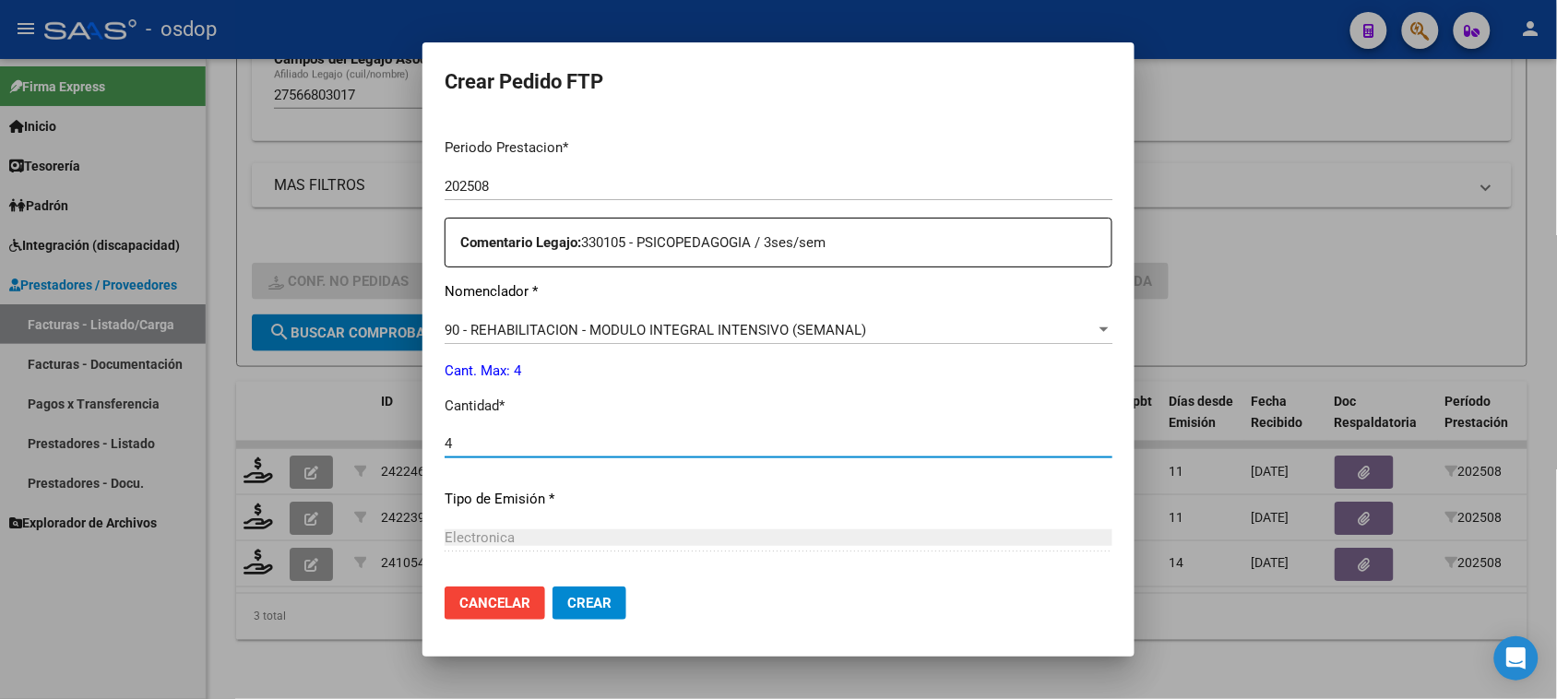
type input "4"
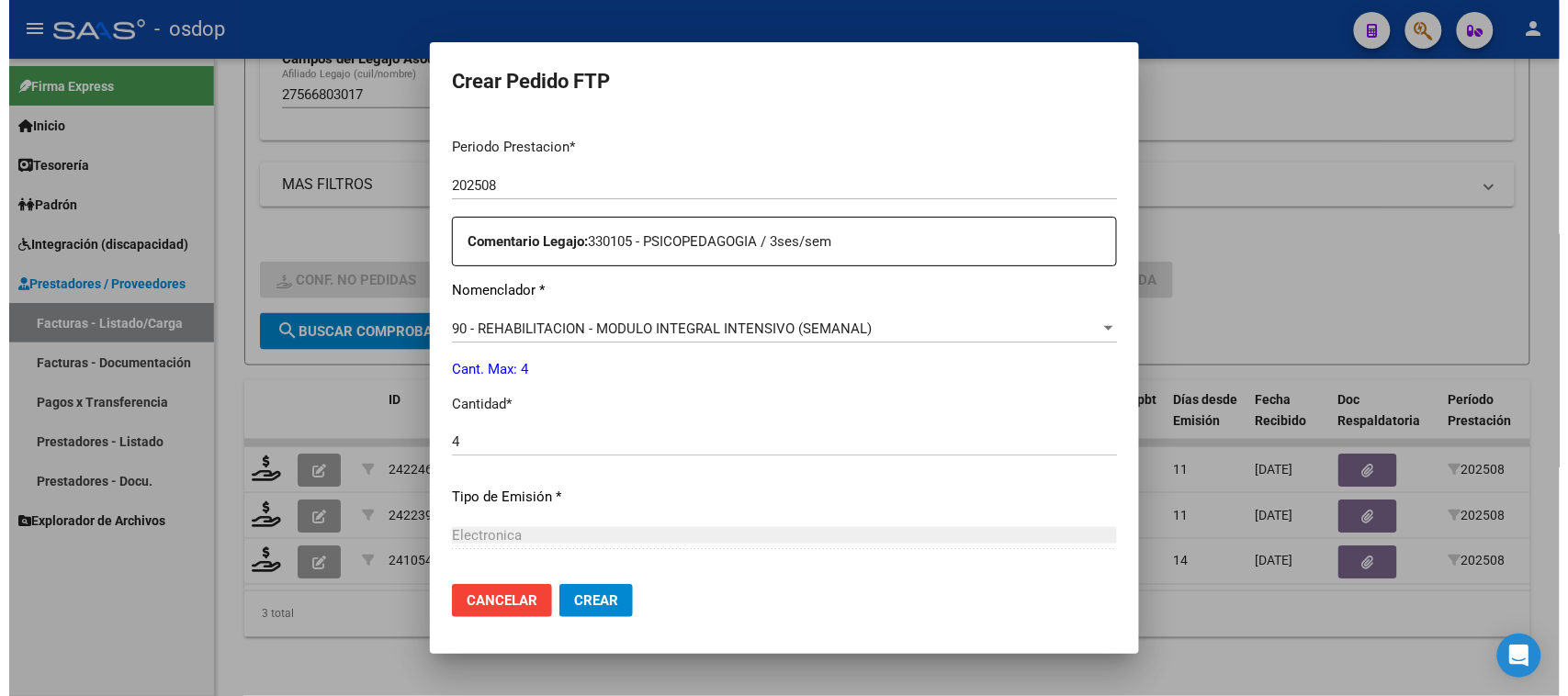
scroll to position [755, 0]
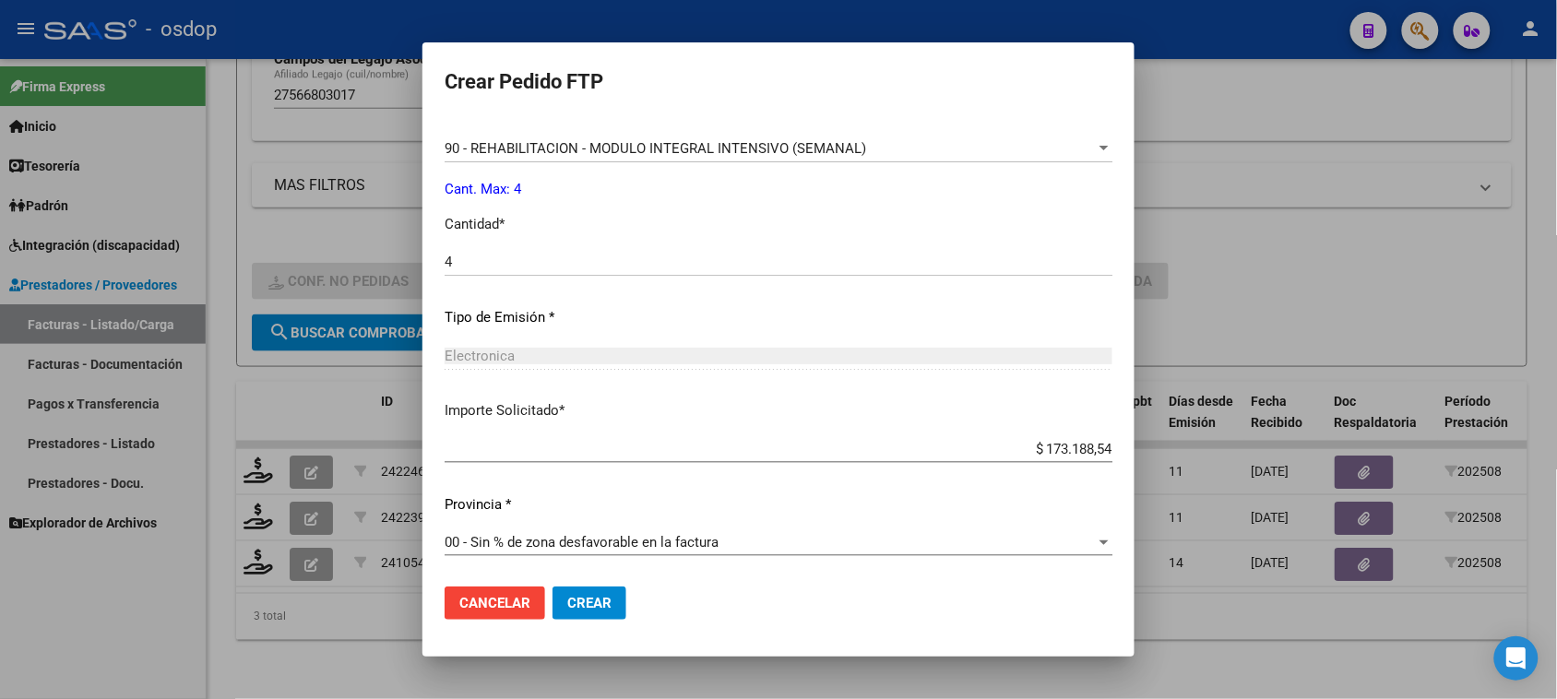
click at [1058, 444] on input "$ 173.188,54" at bounding box center [779, 449] width 668 height 17
click at [1058, 443] on input "$ 173.188,54" at bounding box center [779, 449] width 668 height 17
paste input "60.817,93"
type input "$ 160.817,93"
click at [591, 607] on span "Crear" at bounding box center [589, 603] width 44 height 17
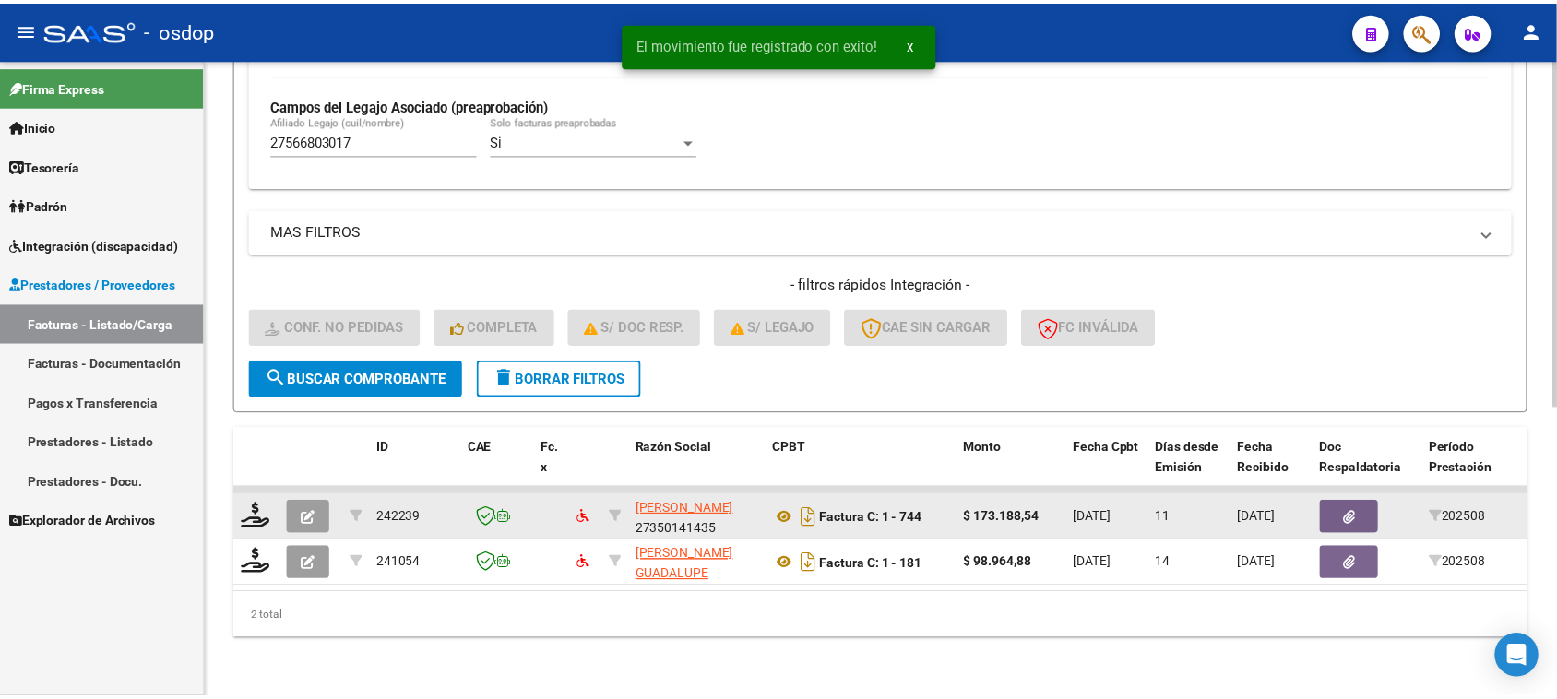
scroll to position [533, 0]
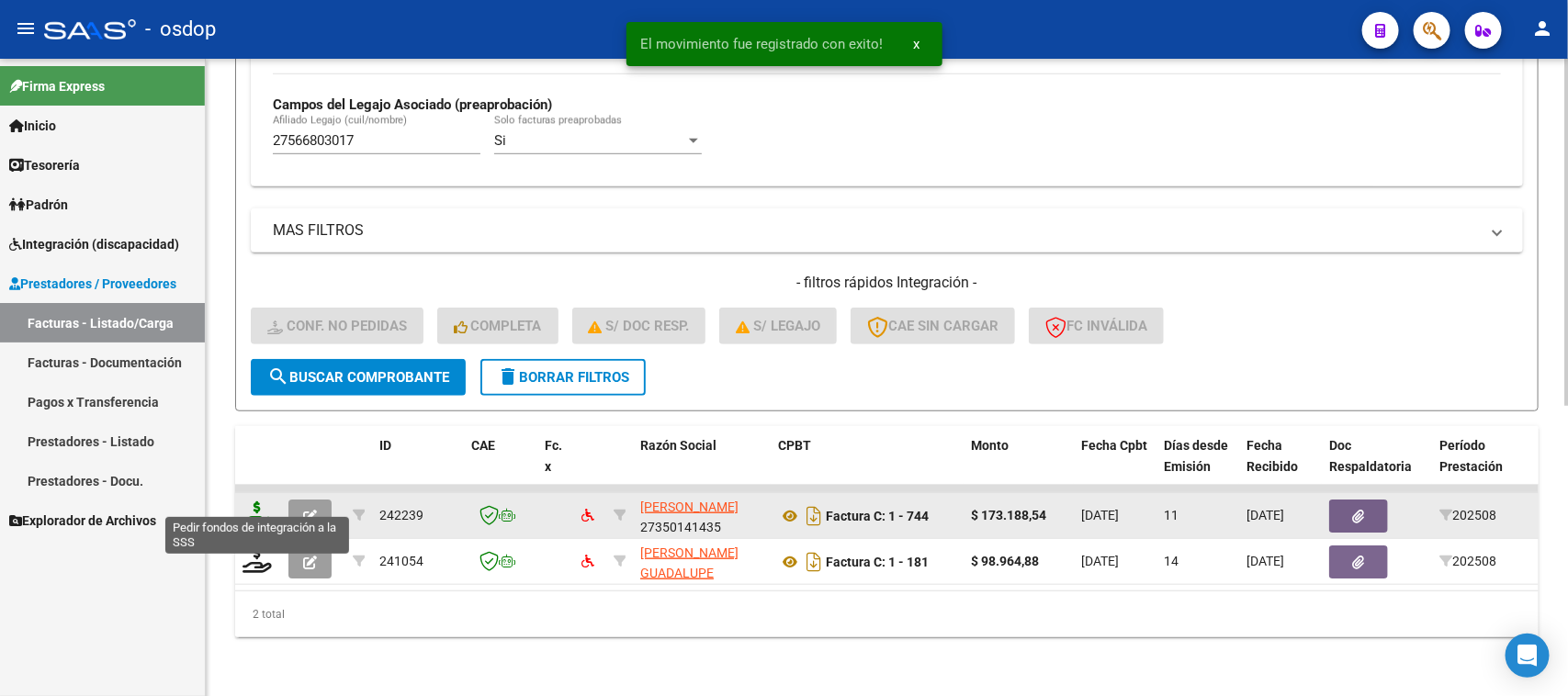
click at [255, 505] on icon at bounding box center [258, 515] width 30 height 26
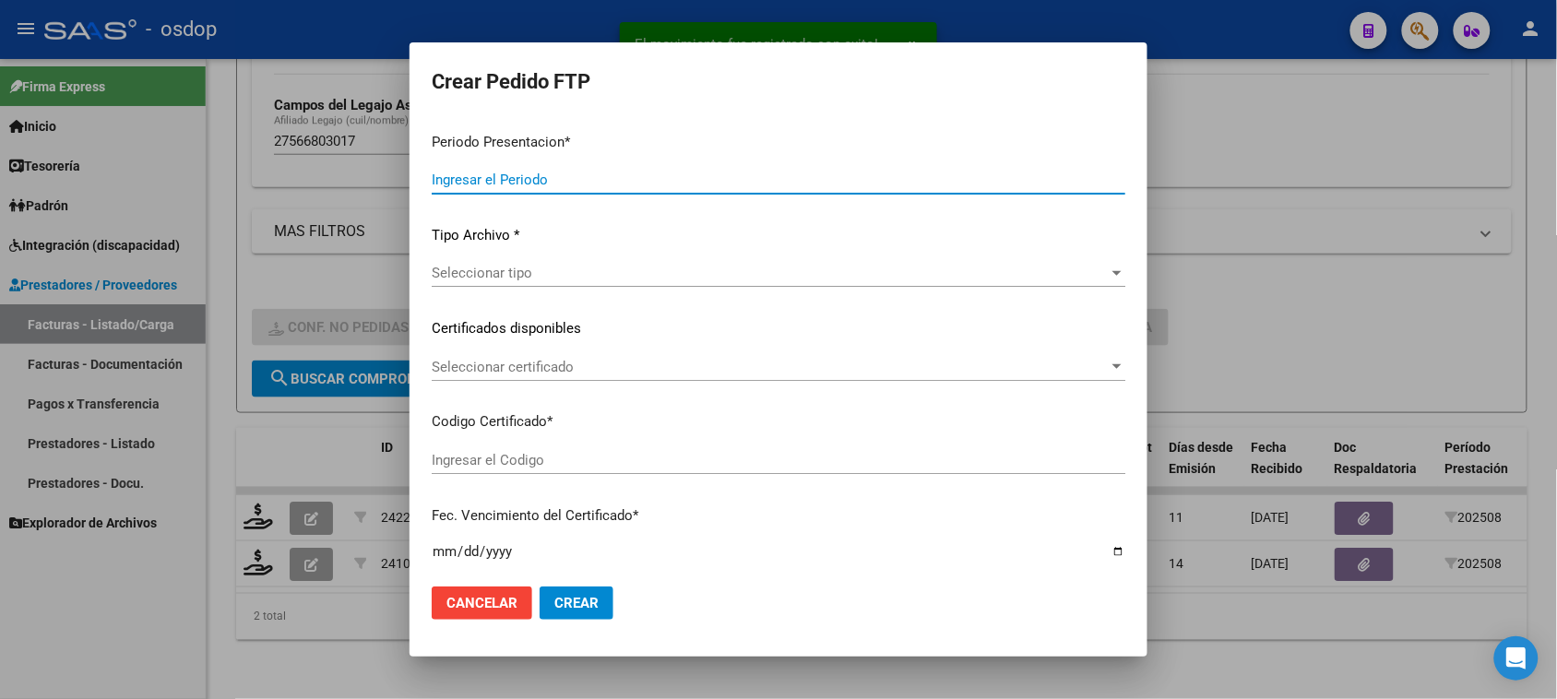
type input "202508"
type input "$ 173.188,54"
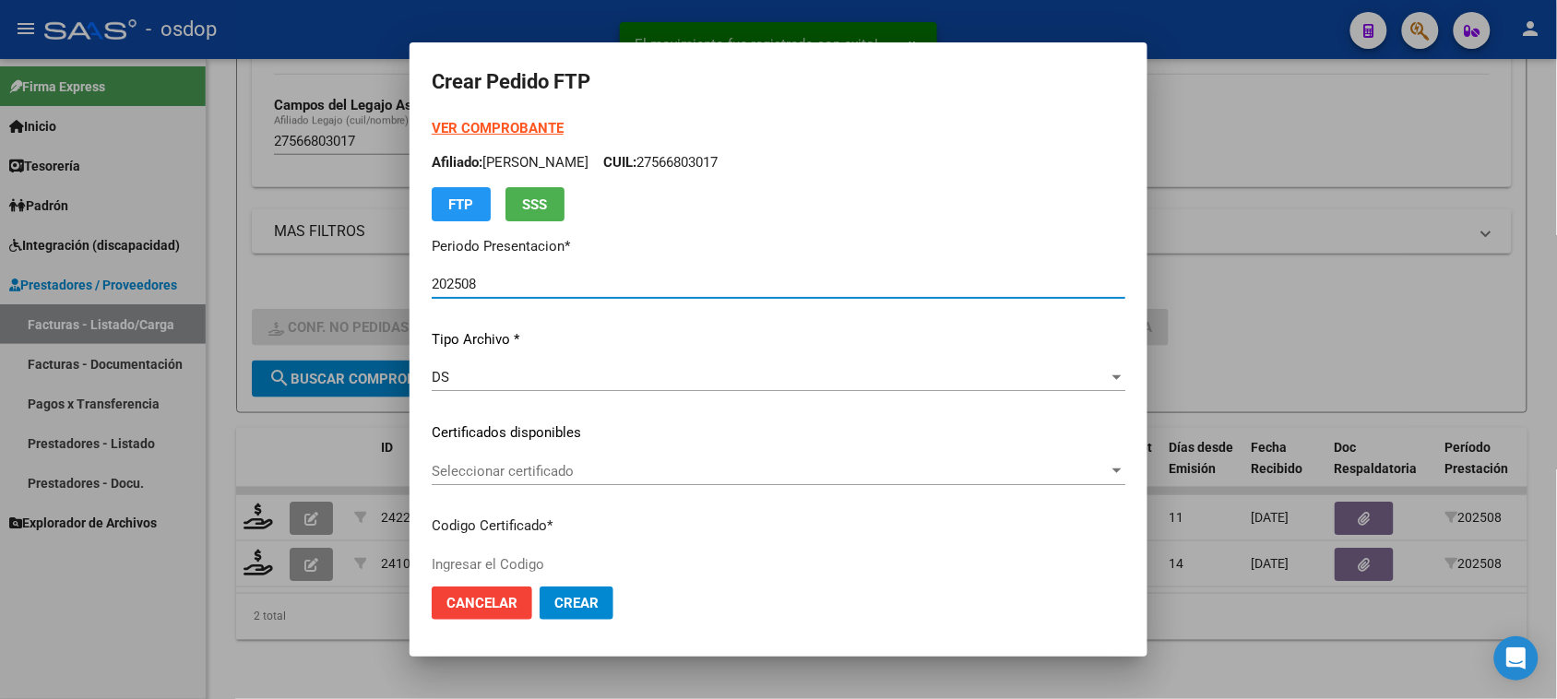
type input "2560779199"
type input "2026-03-14"
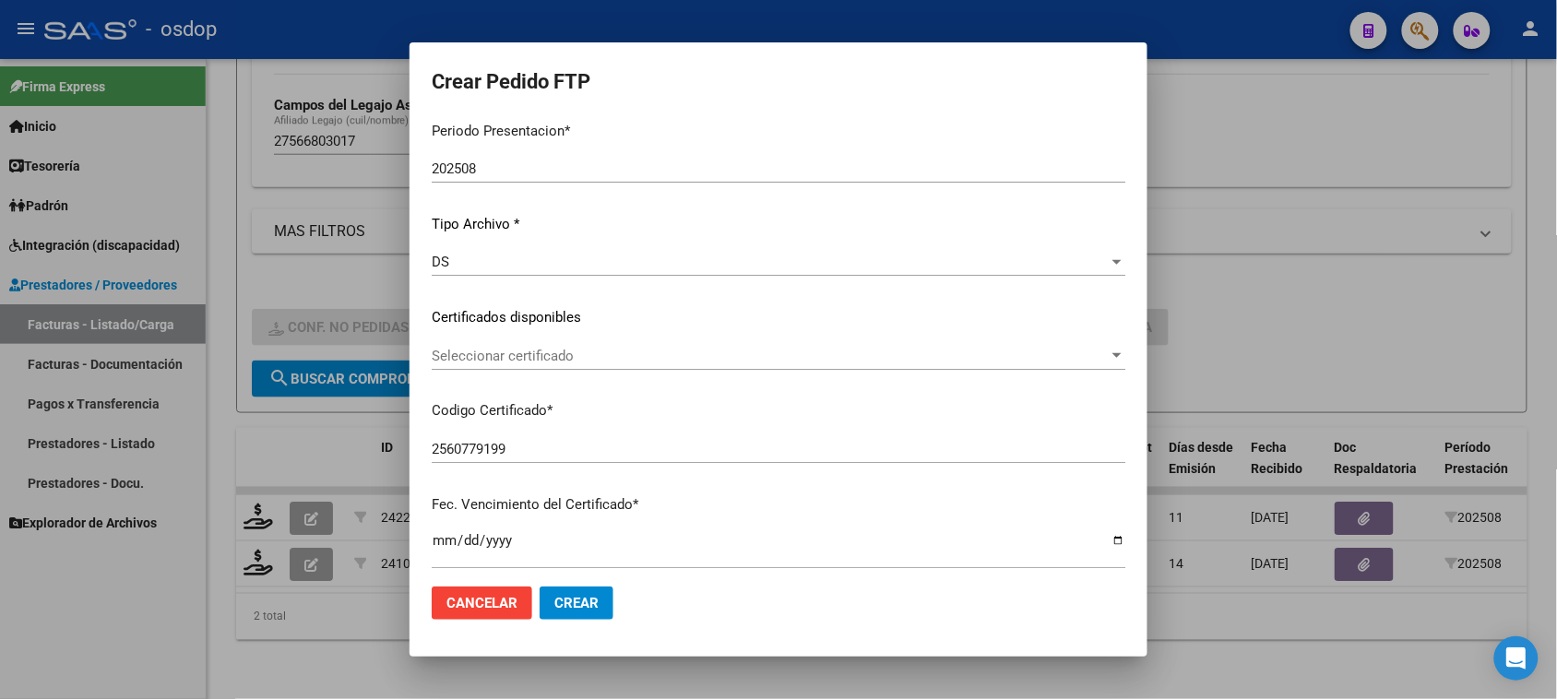
click at [692, 346] on div "Seleccionar certificado Seleccionar certificado" at bounding box center [779, 356] width 694 height 28
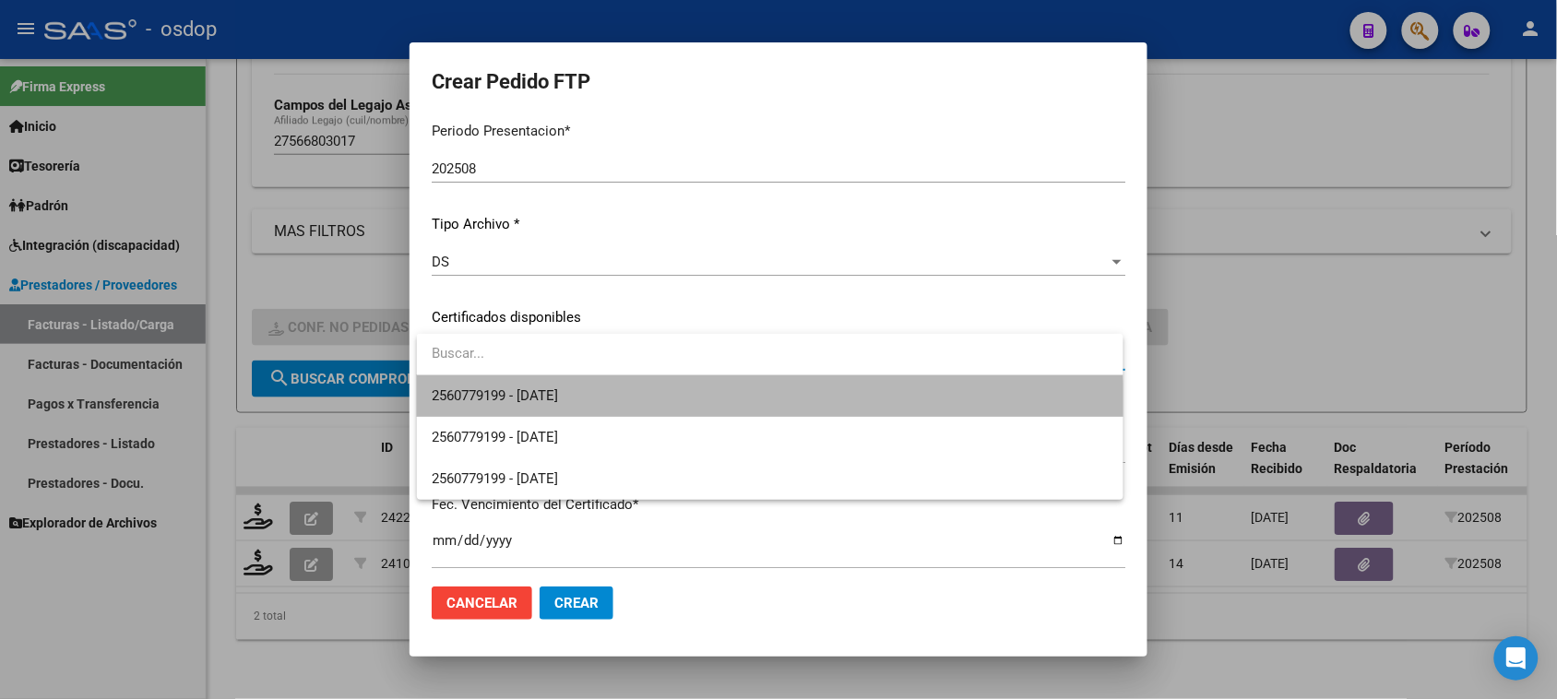
click at [680, 404] on span "2560779199 - 2026-03-14" at bounding box center [770, 397] width 676 height 42
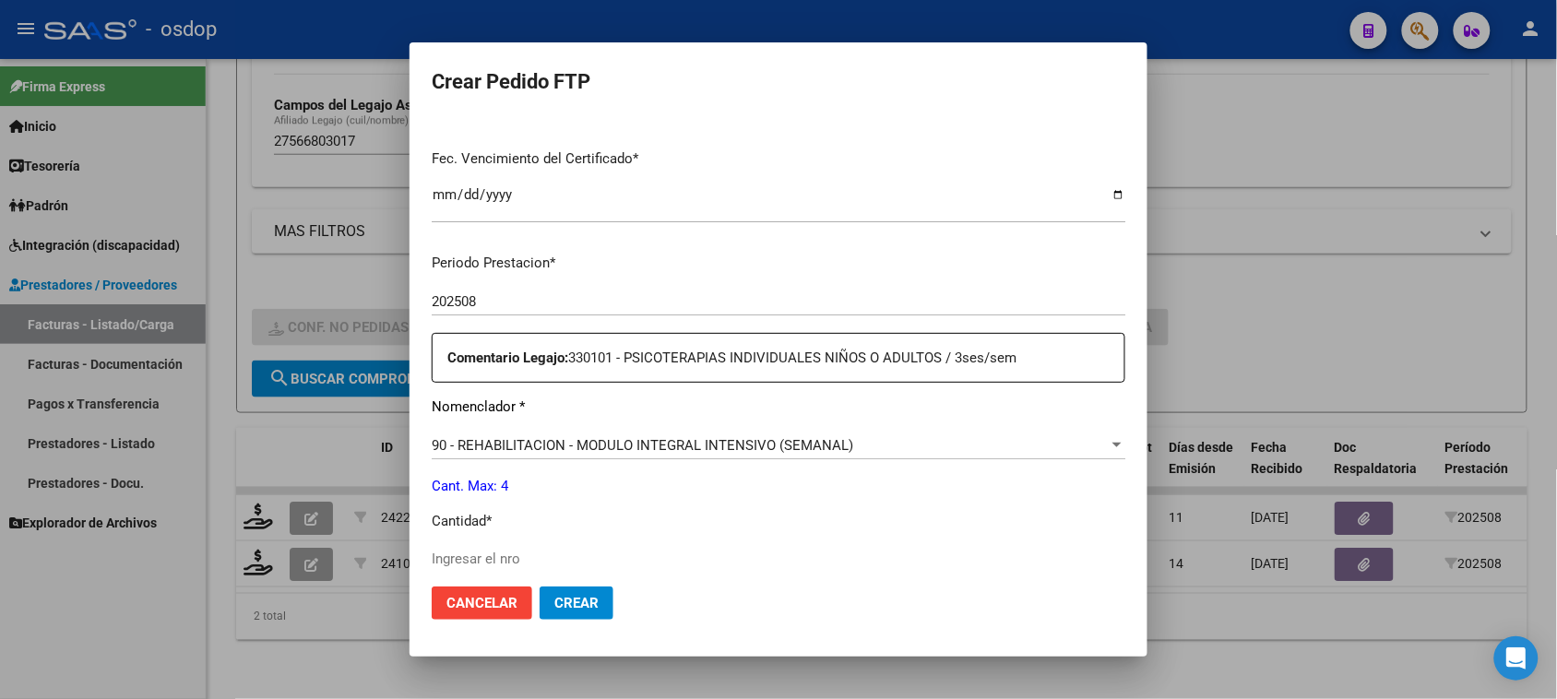
scroll to position [577, 0]
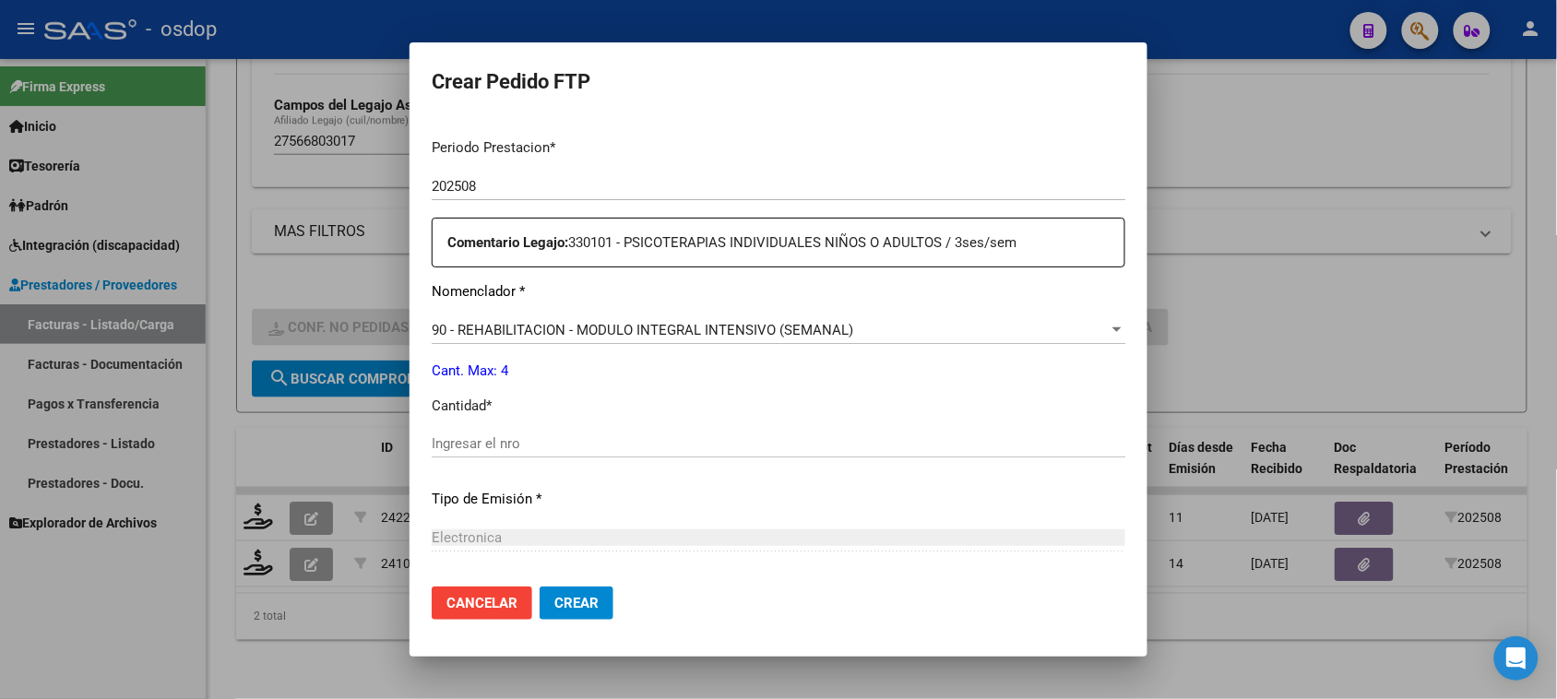
click at [573, 432] on div "Ingresar el nro" at bounding box center [779, 444] width 694 height 28
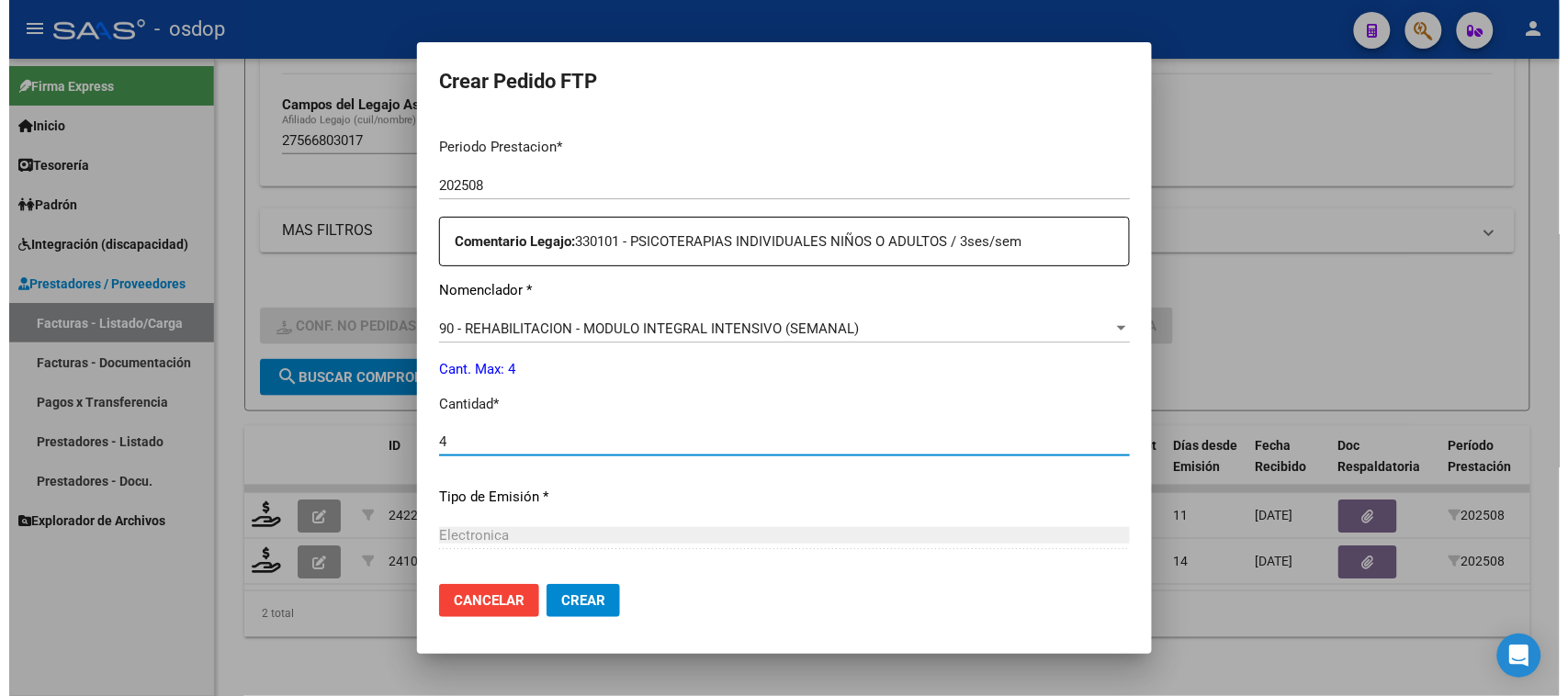
scroll to position [755, 0]
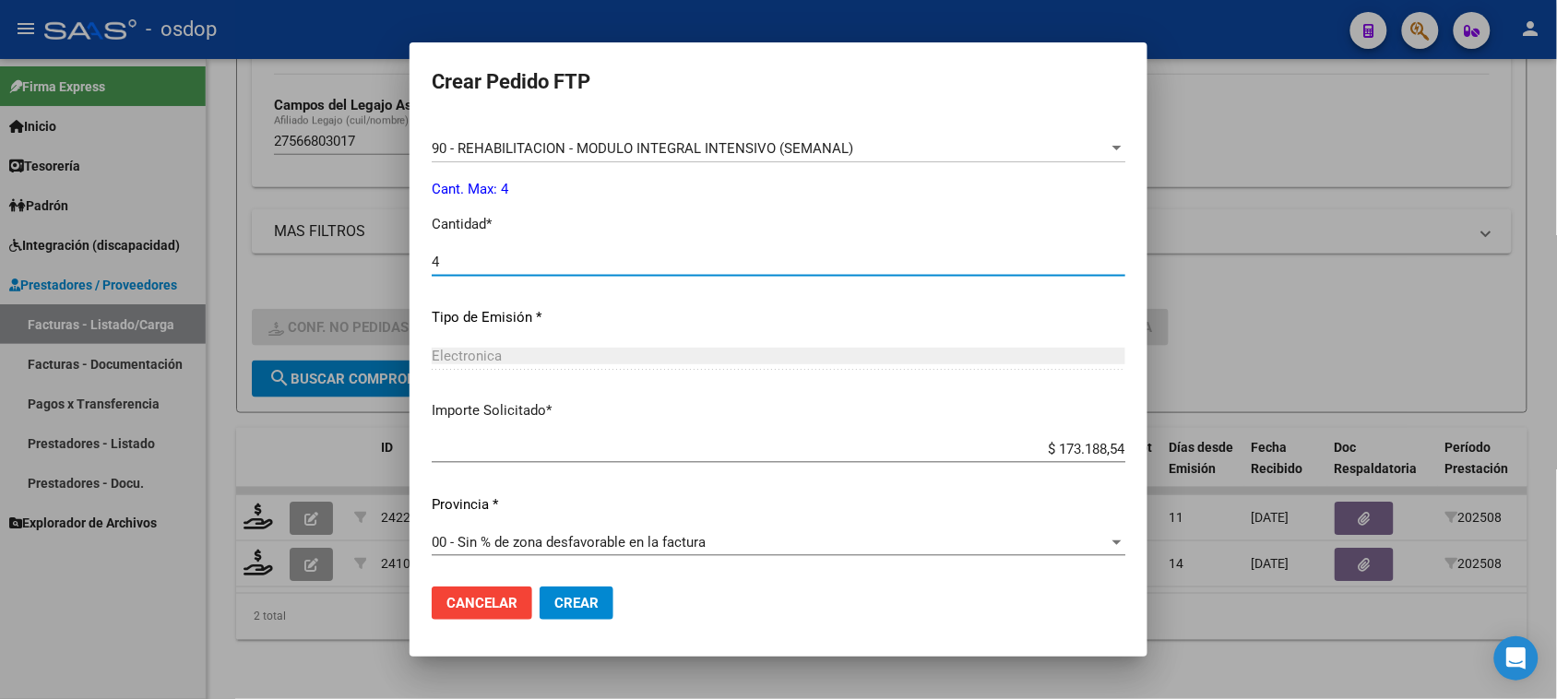
type input "4"
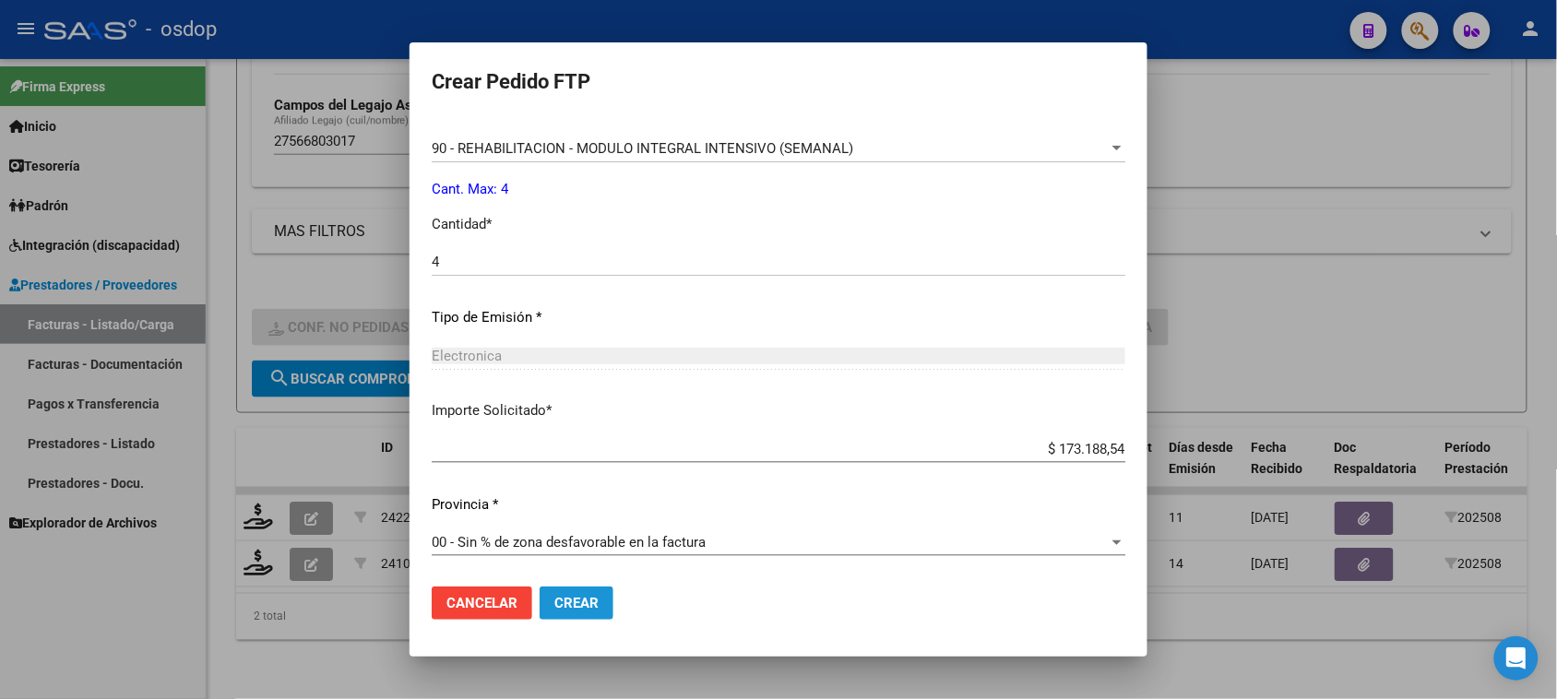
click at [596, 620] on button "Crear" at bounding box center [577, 603] width 74 height 33
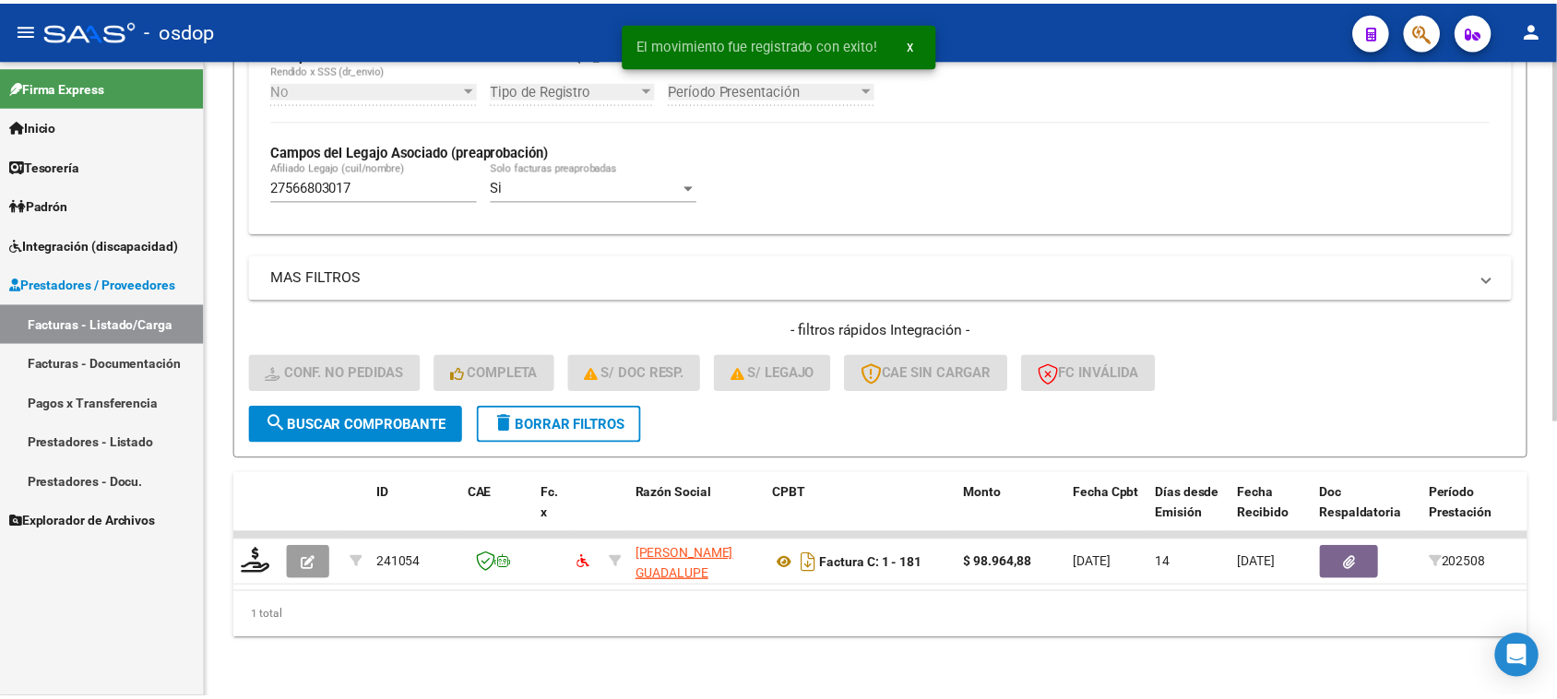
scroll to position [487, 0]
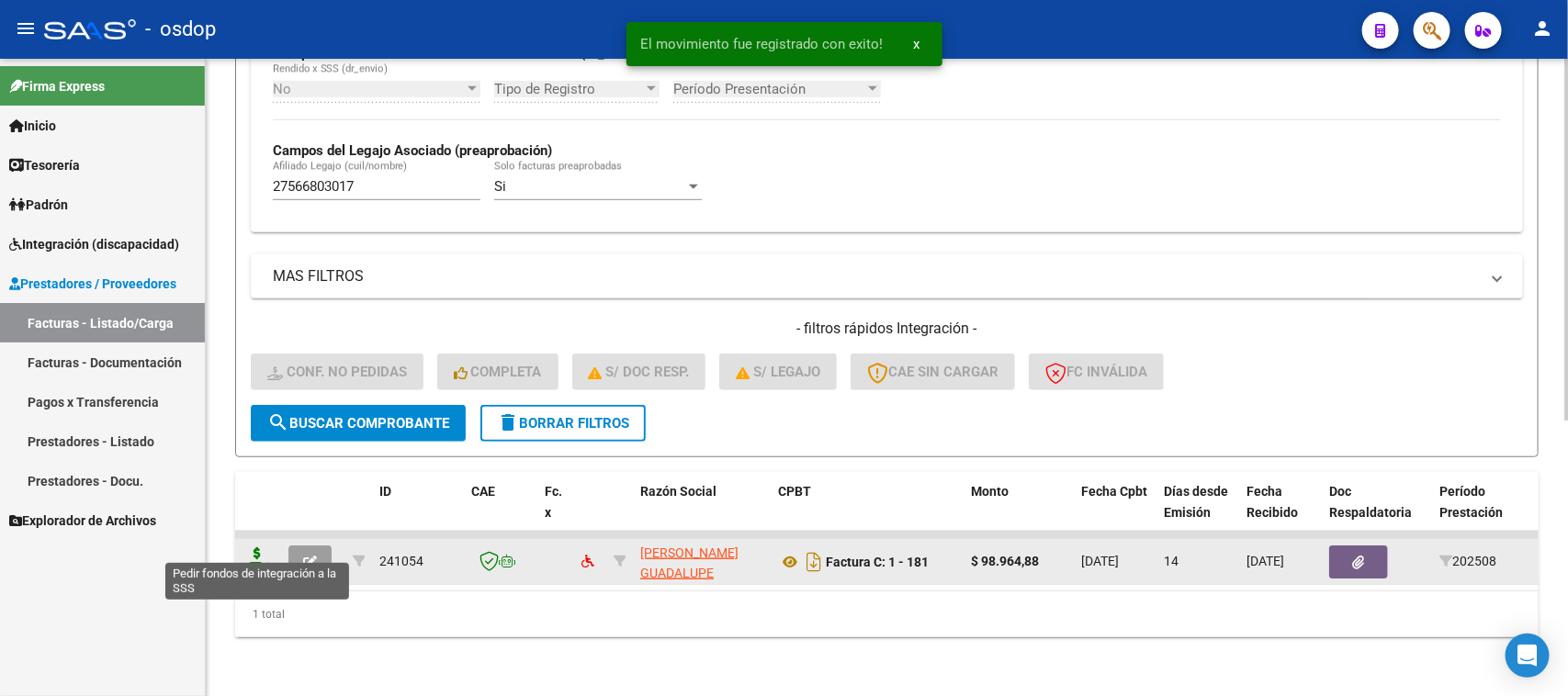
click at [253, 550] on icon at bounding box center [258, 561] width 30 height 26
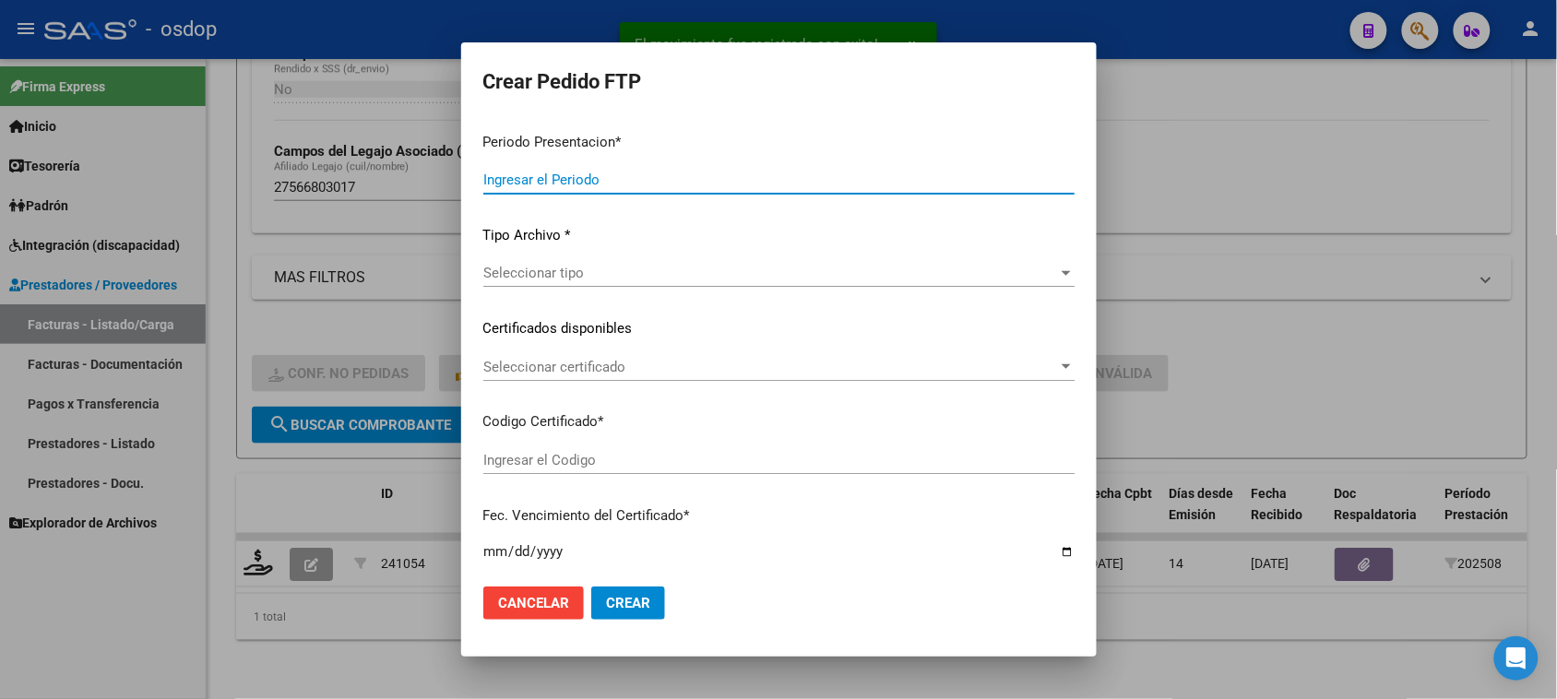
type input "202508"
type input "$ 98.964,88"
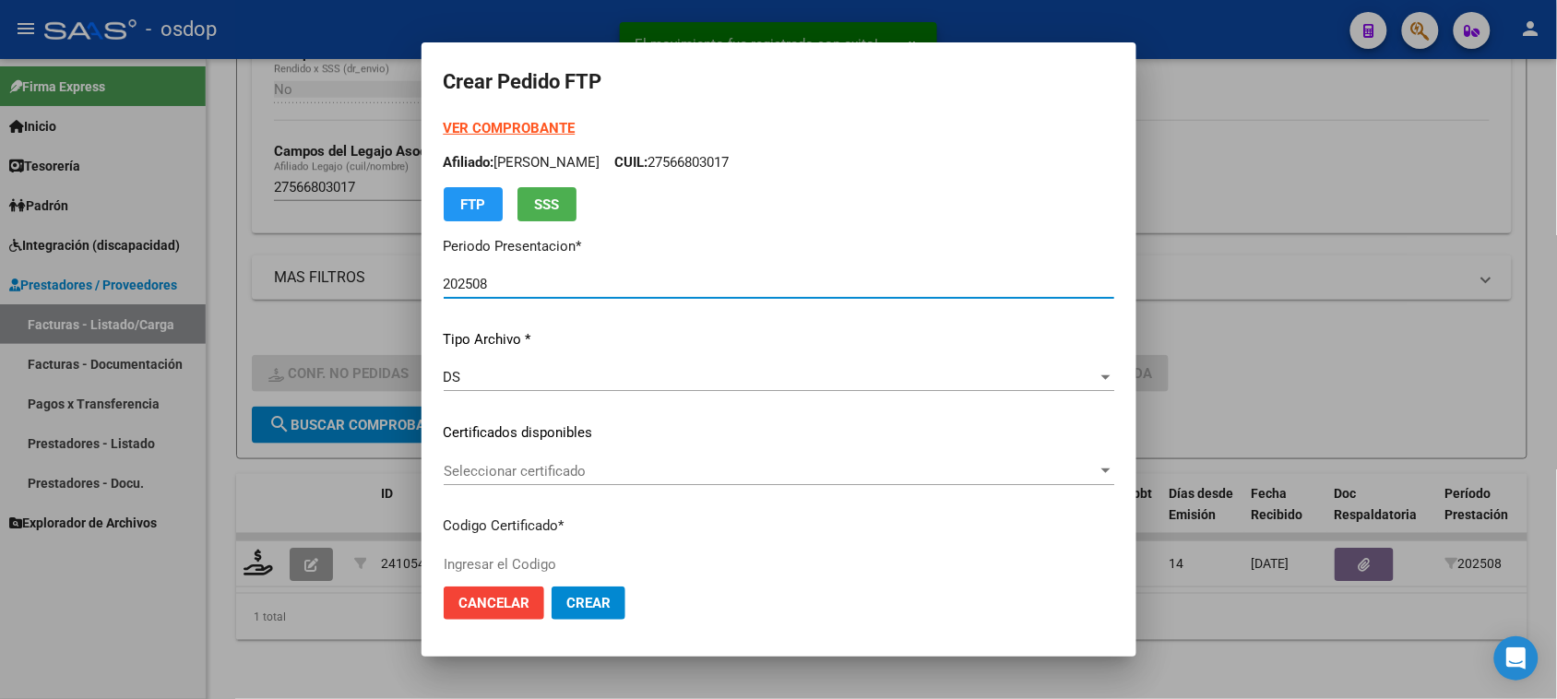
type input "2560779199"
type input "2026-03-14"
click at [702, 461] on div "Seleccionar certificado Seleccionar certificado" at bounding box center [779, 472] width 671 height 28
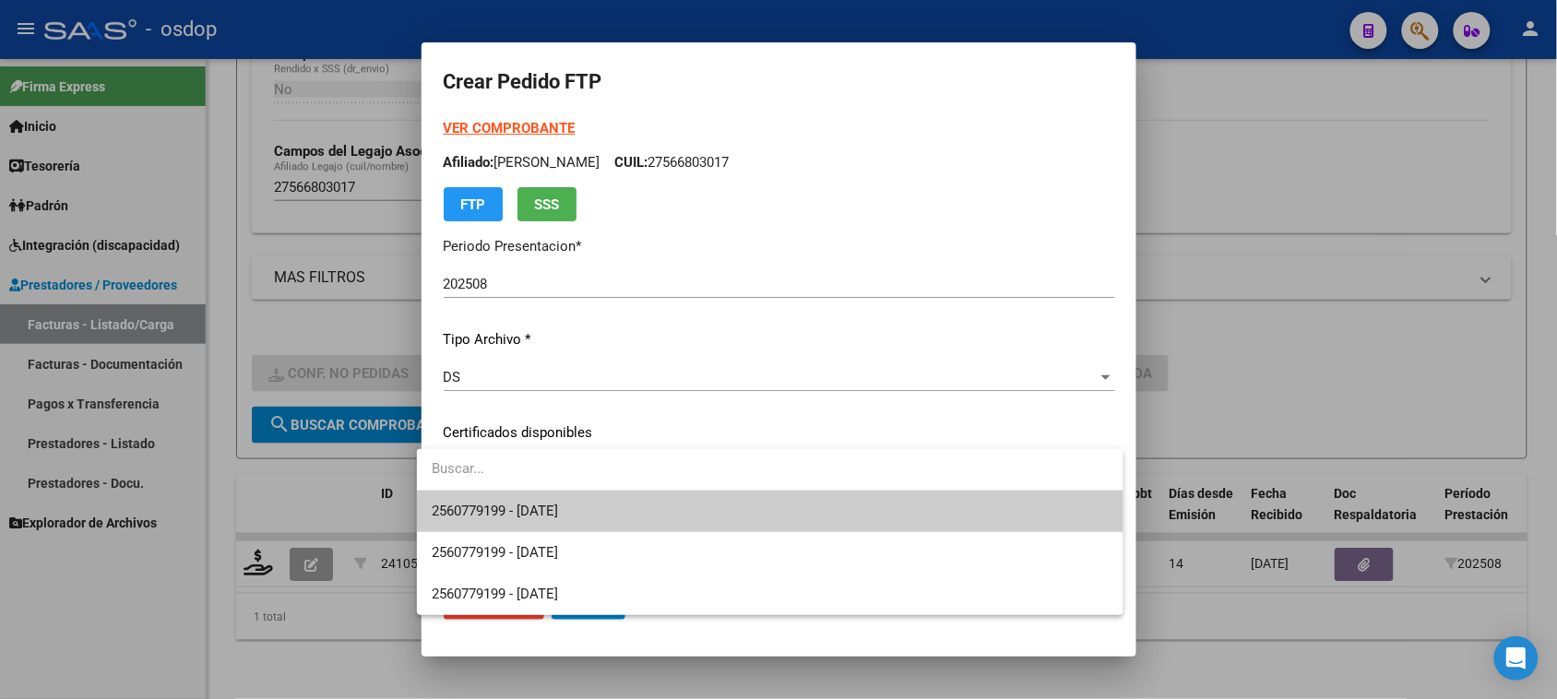
click at [722, 498] on span "2560779199 - 2026-03-14" at bounding box center [770, 512] width 676 height 42
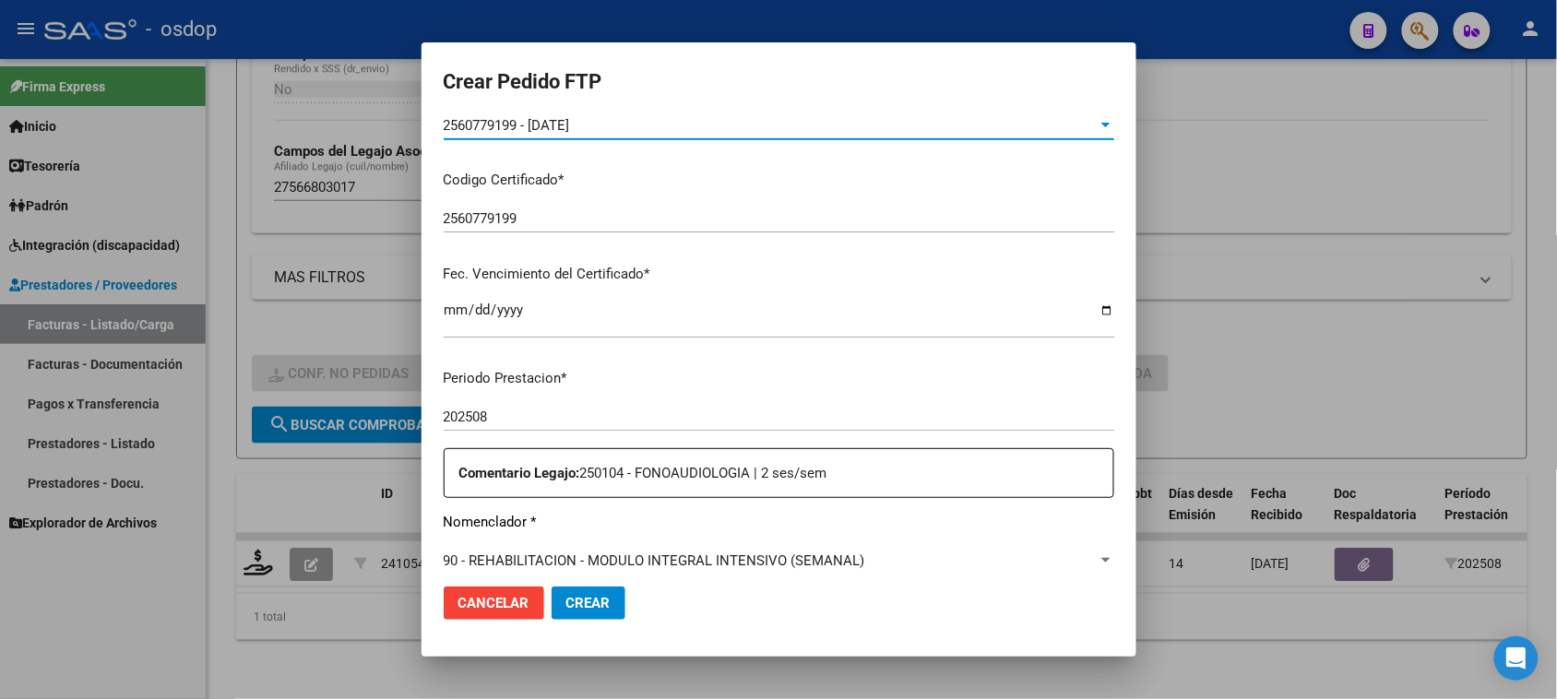
scroll to position [577, 0]
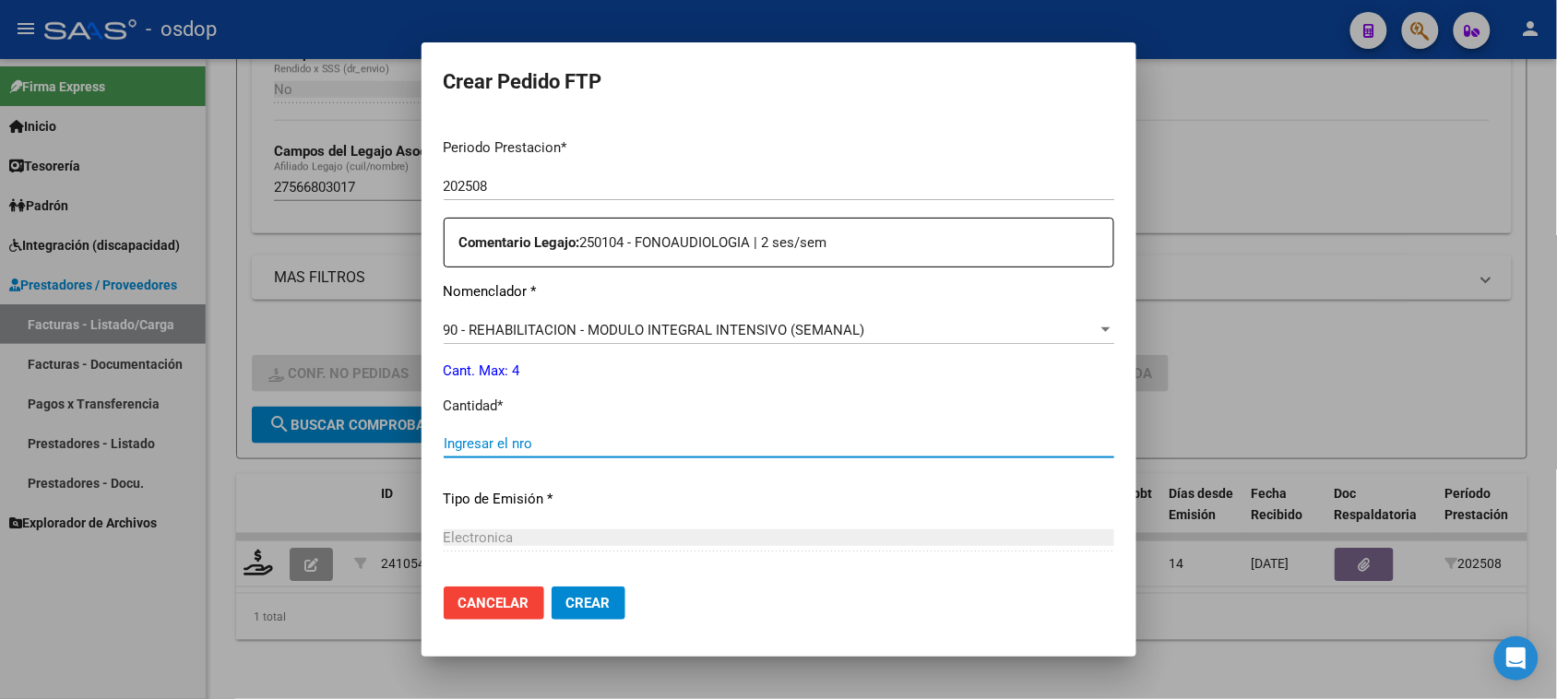
click at [565, 446] on input "Ingresar el nro" at bounding box center [779, 443] width 671 height 17
type input "4"
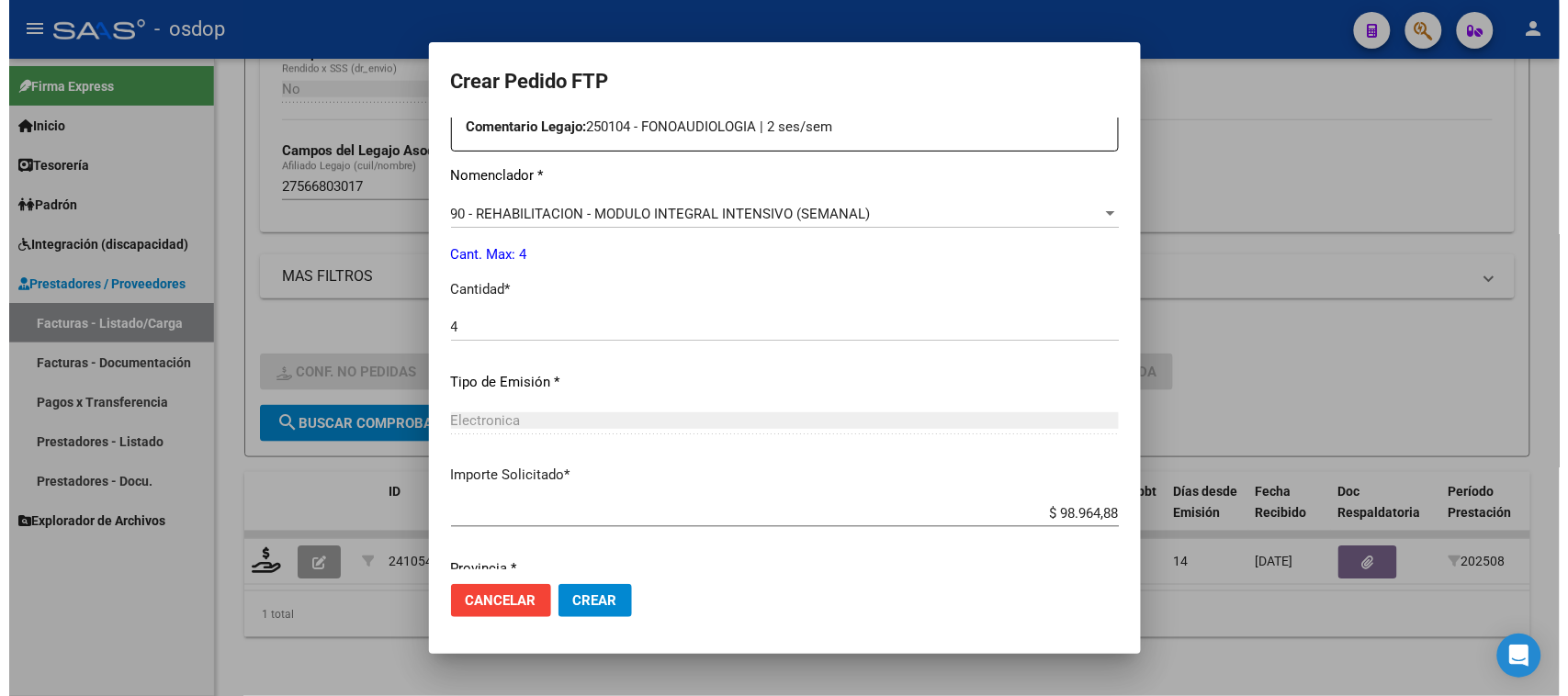
scroll to position [755, 0]
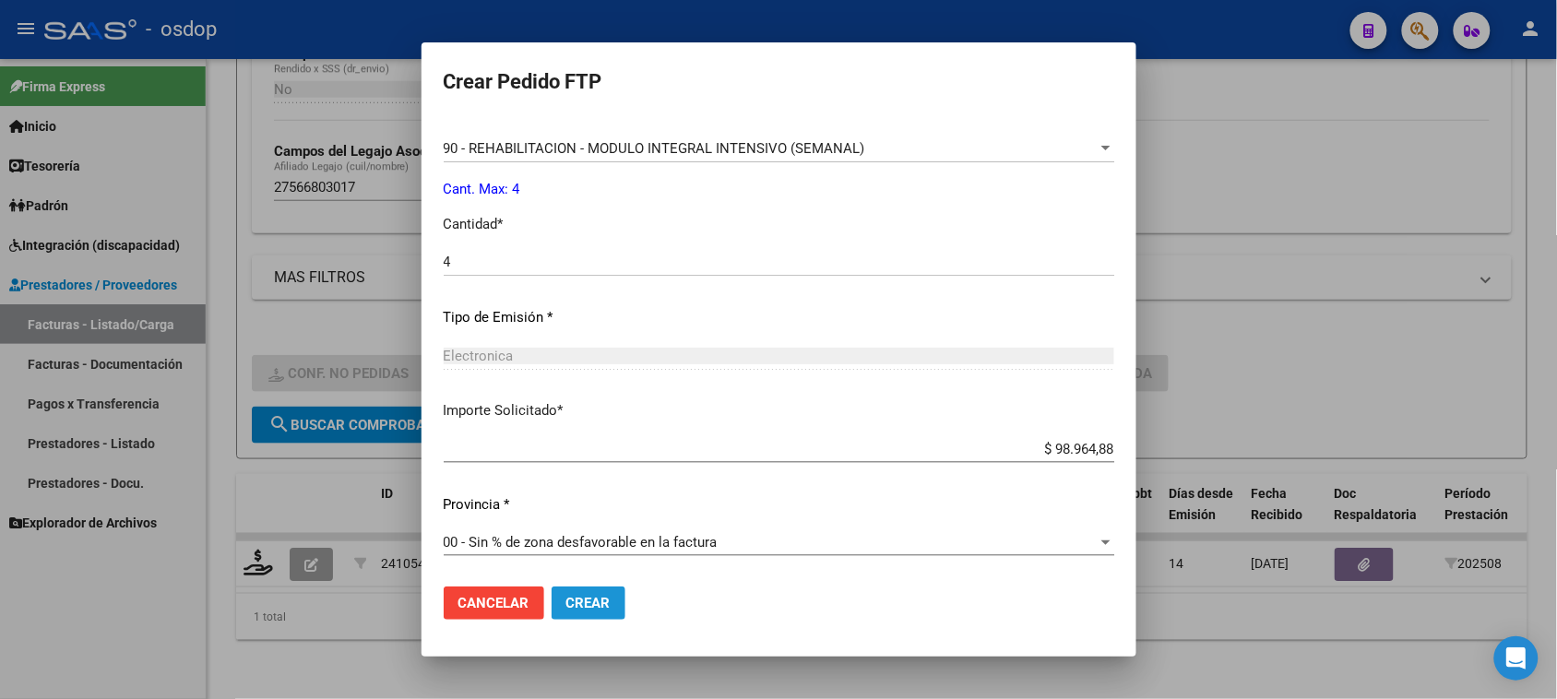
click at [597, 606] on span "Crear" at bounding box center [589, 603] width 44 height 17
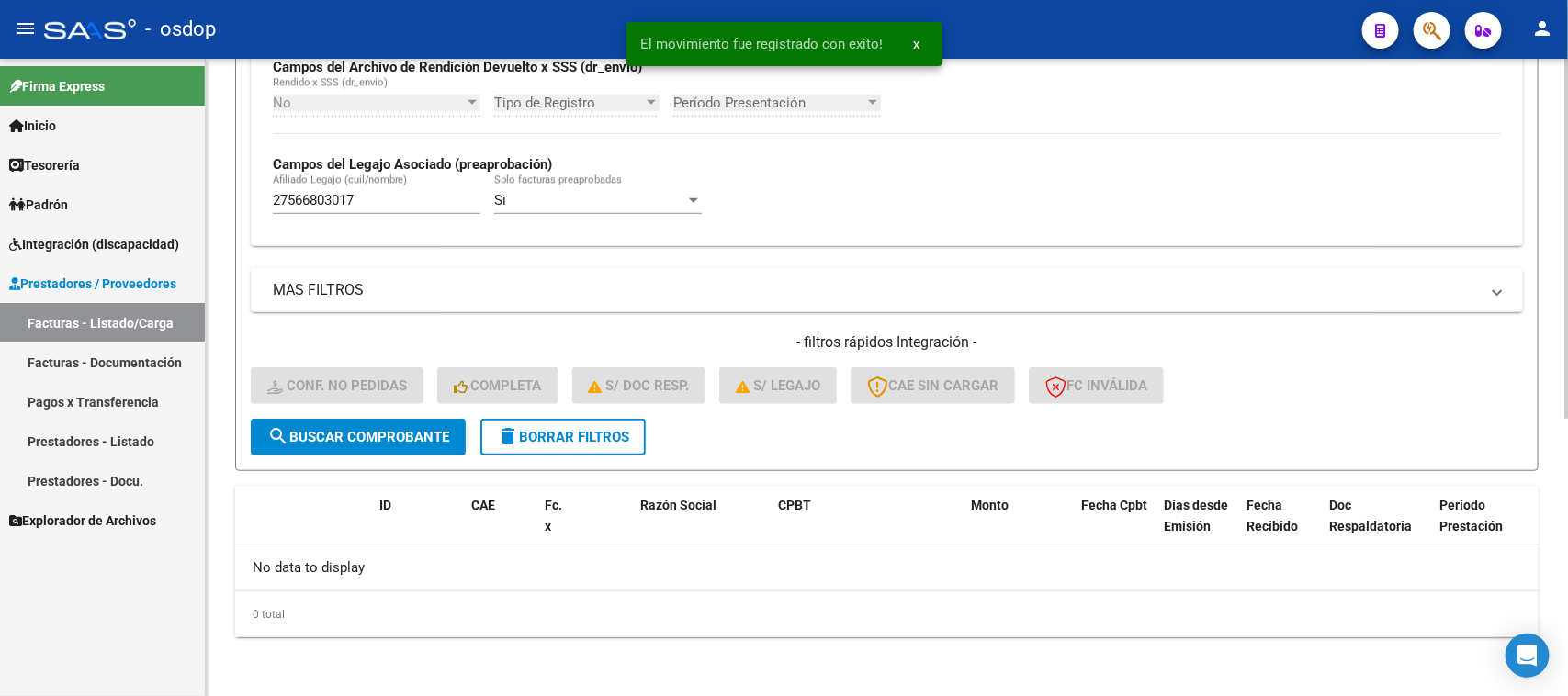
scroll to position [453, 0]
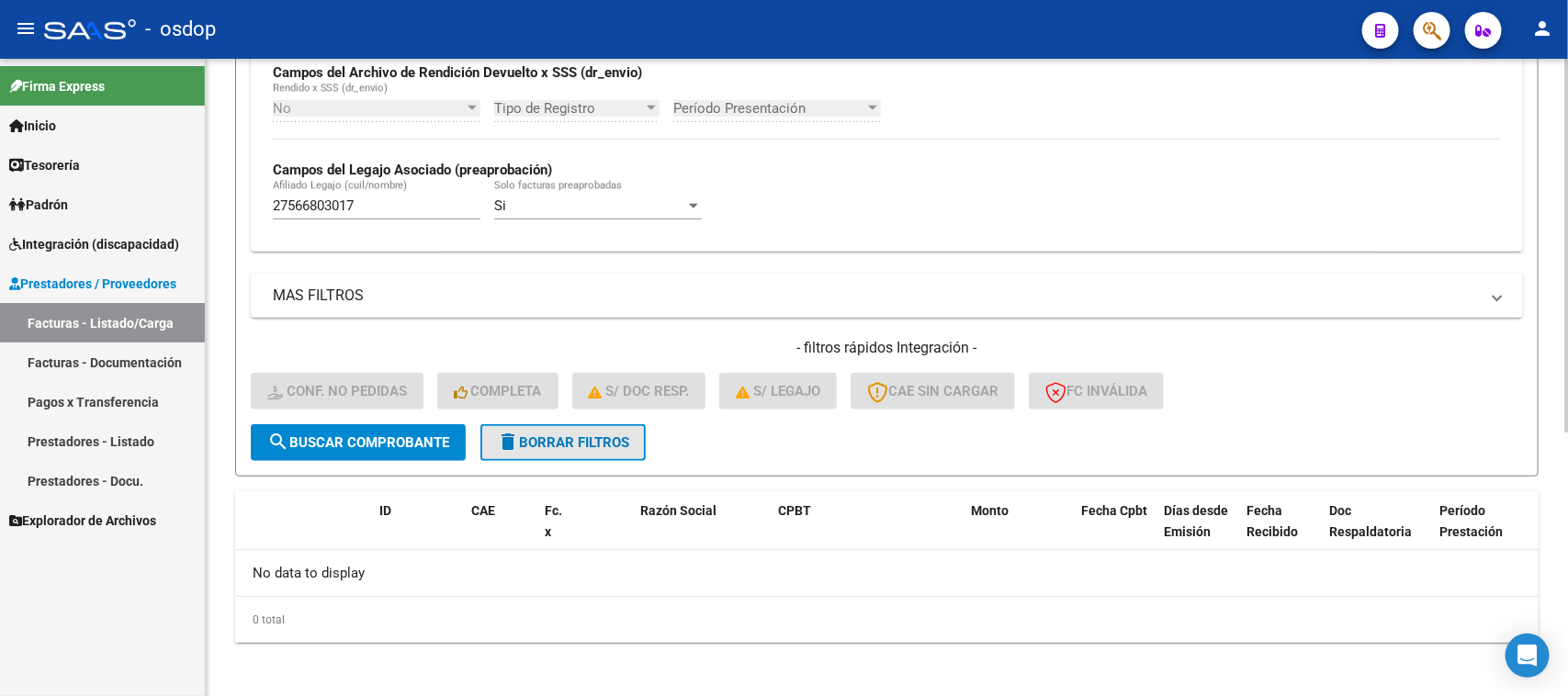
click at [544, 434] on span "delete Borrar Filtros" at bounding box center [562, 442] width 132 height 17
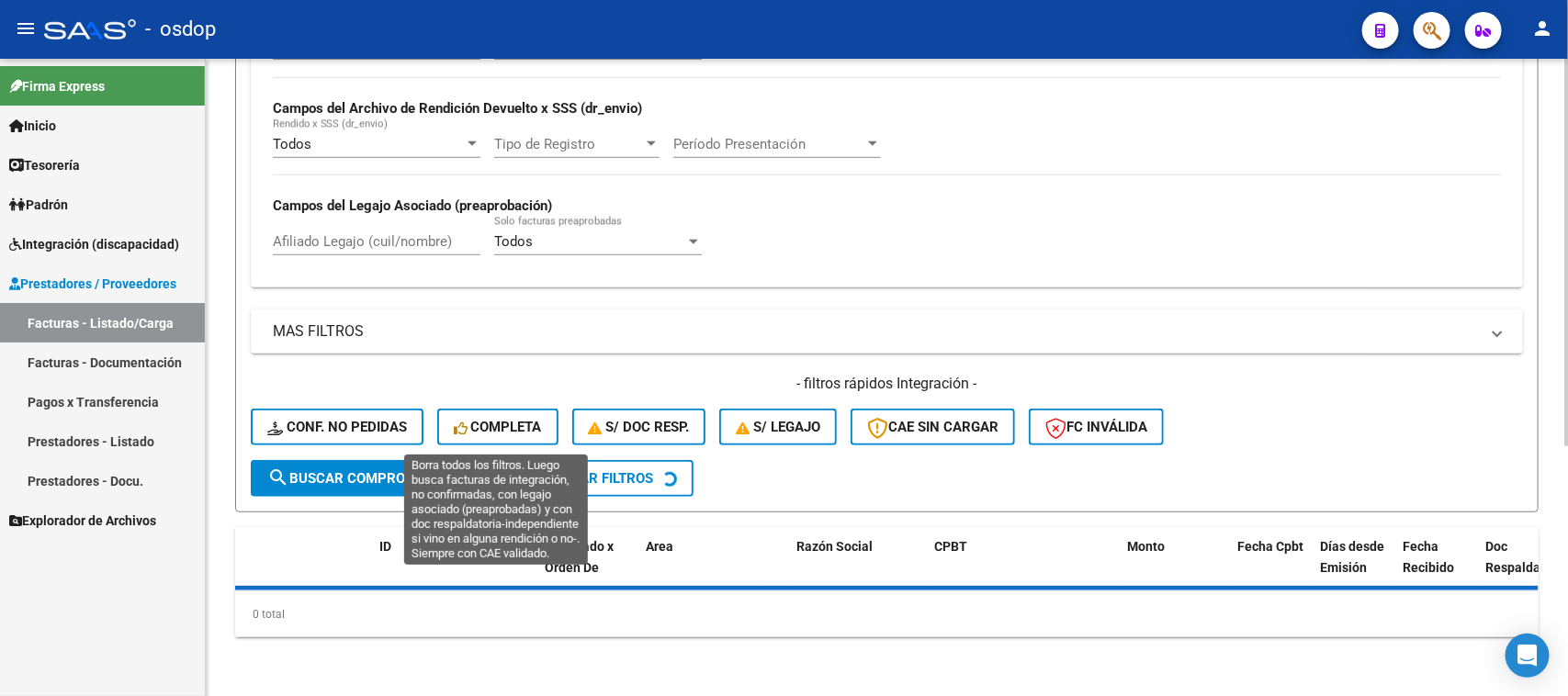
scroll to position [411, 0]
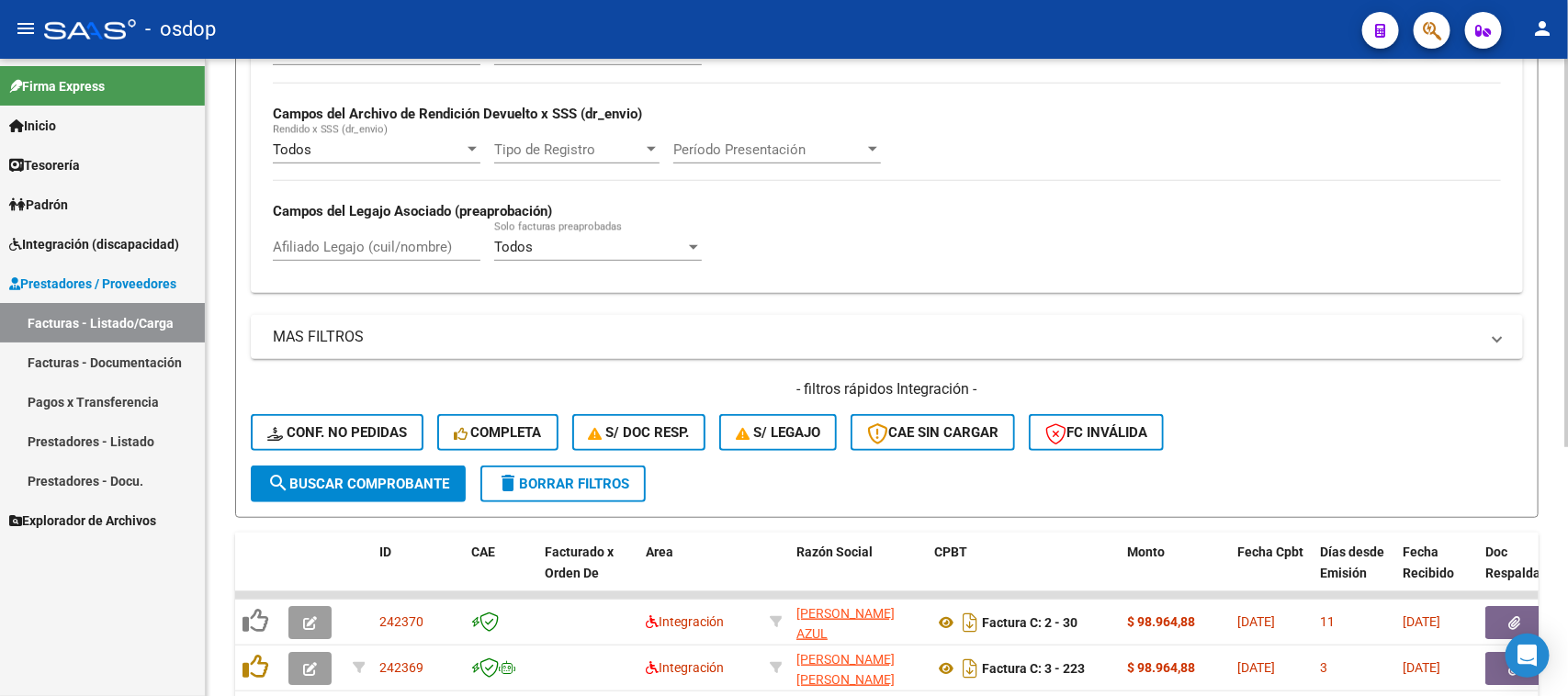
click at [388, 241] on div "Todos Cargado en Para Enviar SSS Período De Prestación Campos del Archivo de Re…" at bounding box center [887, 159] width 1272 height 267
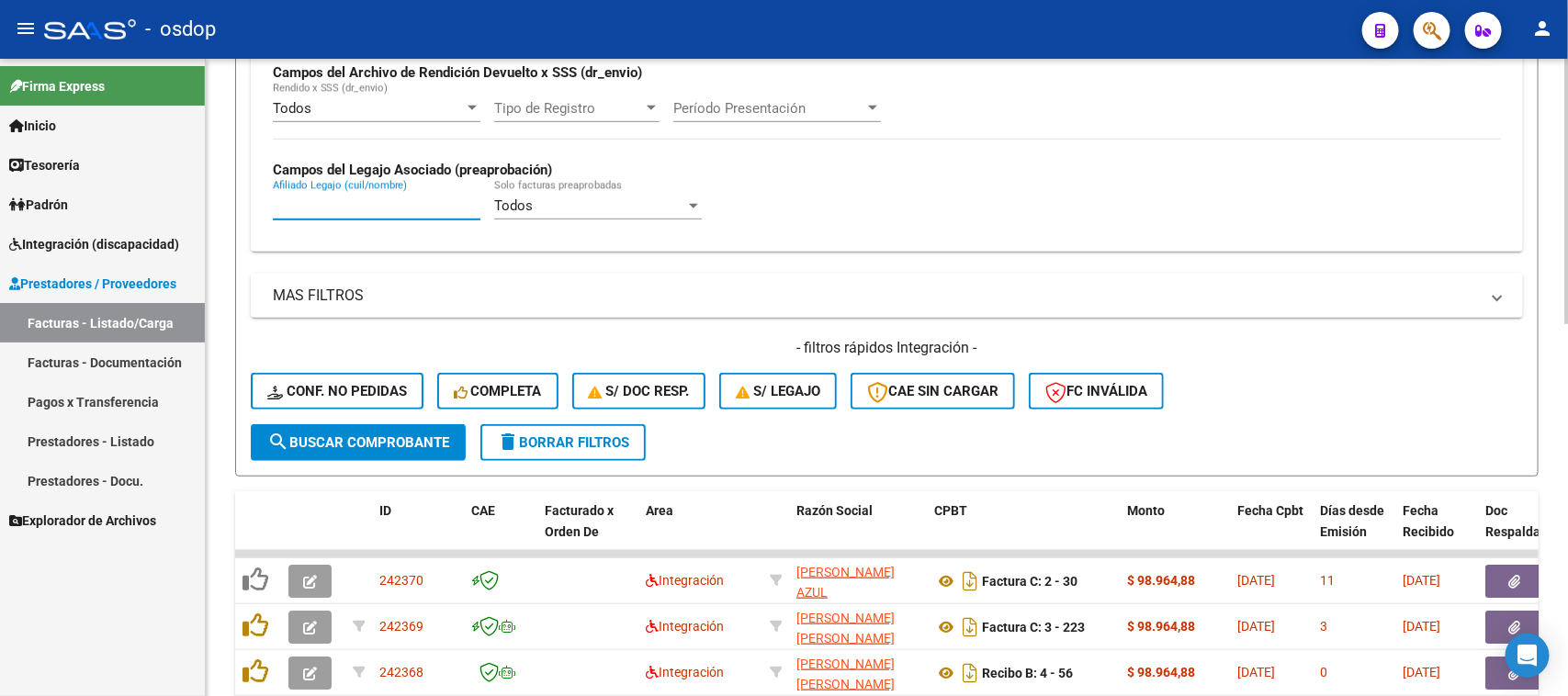
click at [386, 208] on input "Afiliado Legajo (cuil/nombre)" at bounding box center [376, 205] width 208 height 17
paste input "27568198773"
type input "27568198773"
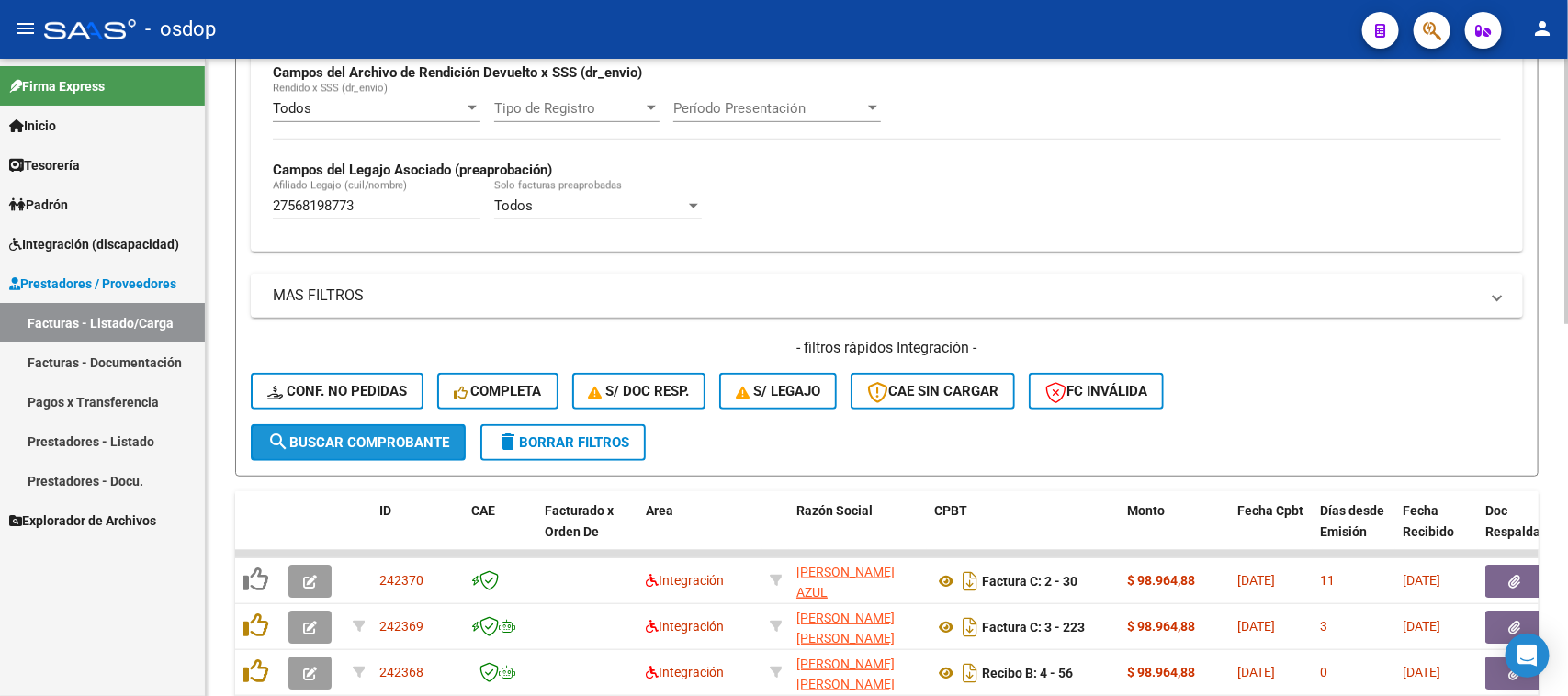
click at [404, 427] on button "search Buscar Comprobante" at bounding box center [358, 442] width 215 height 37
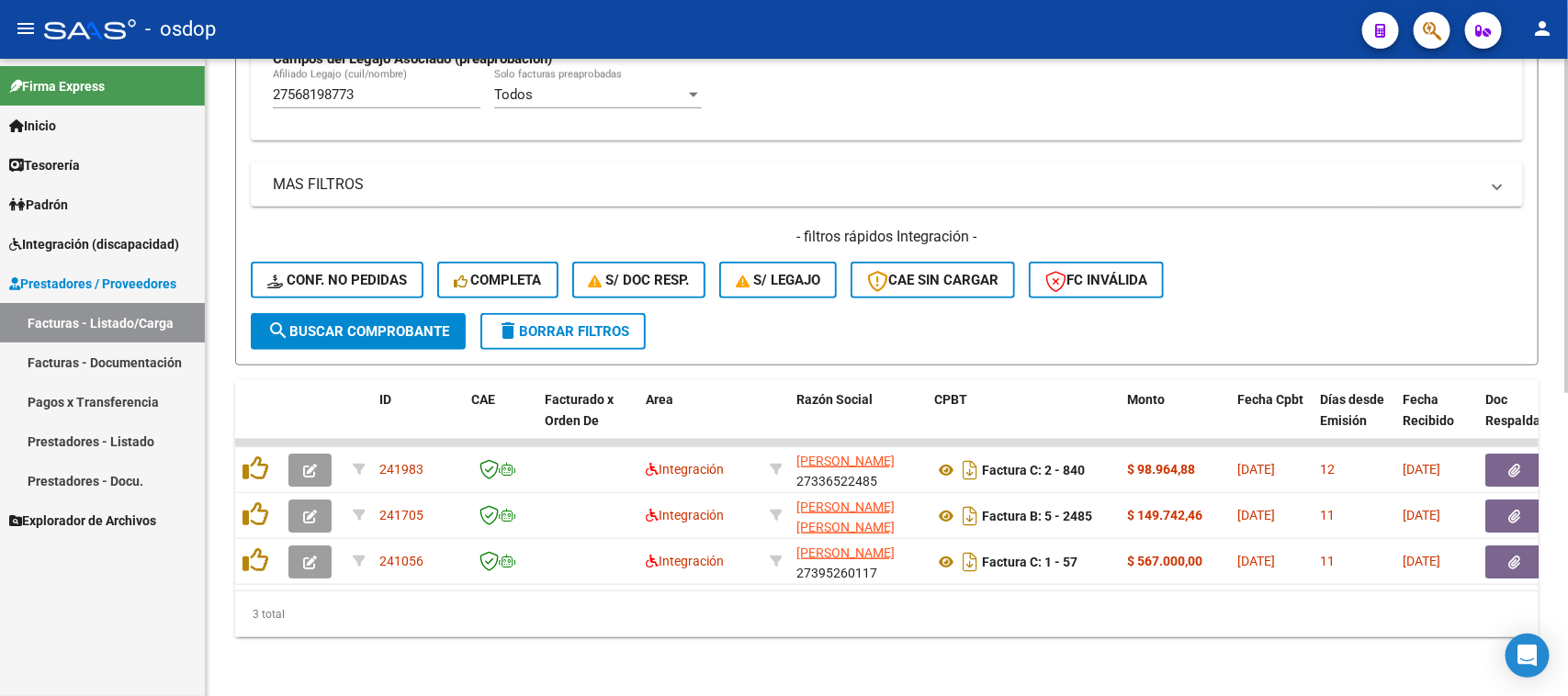
scroll to position [577, 0]
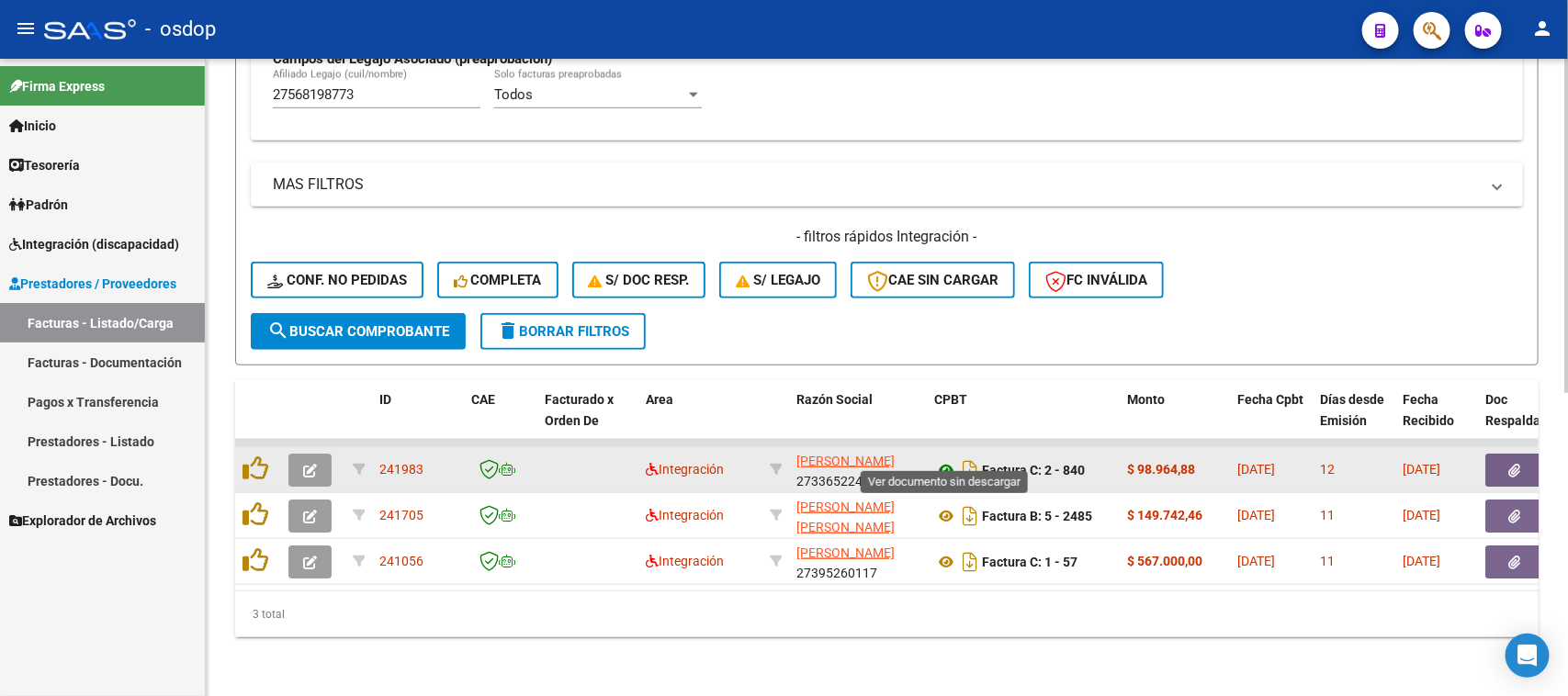
click at [948, 459] on icon at bounding box center [946, 470] width 24 height 22
click at [1515, 464] on icon "button" at bounding box center [1515, 471] width 12 height 14
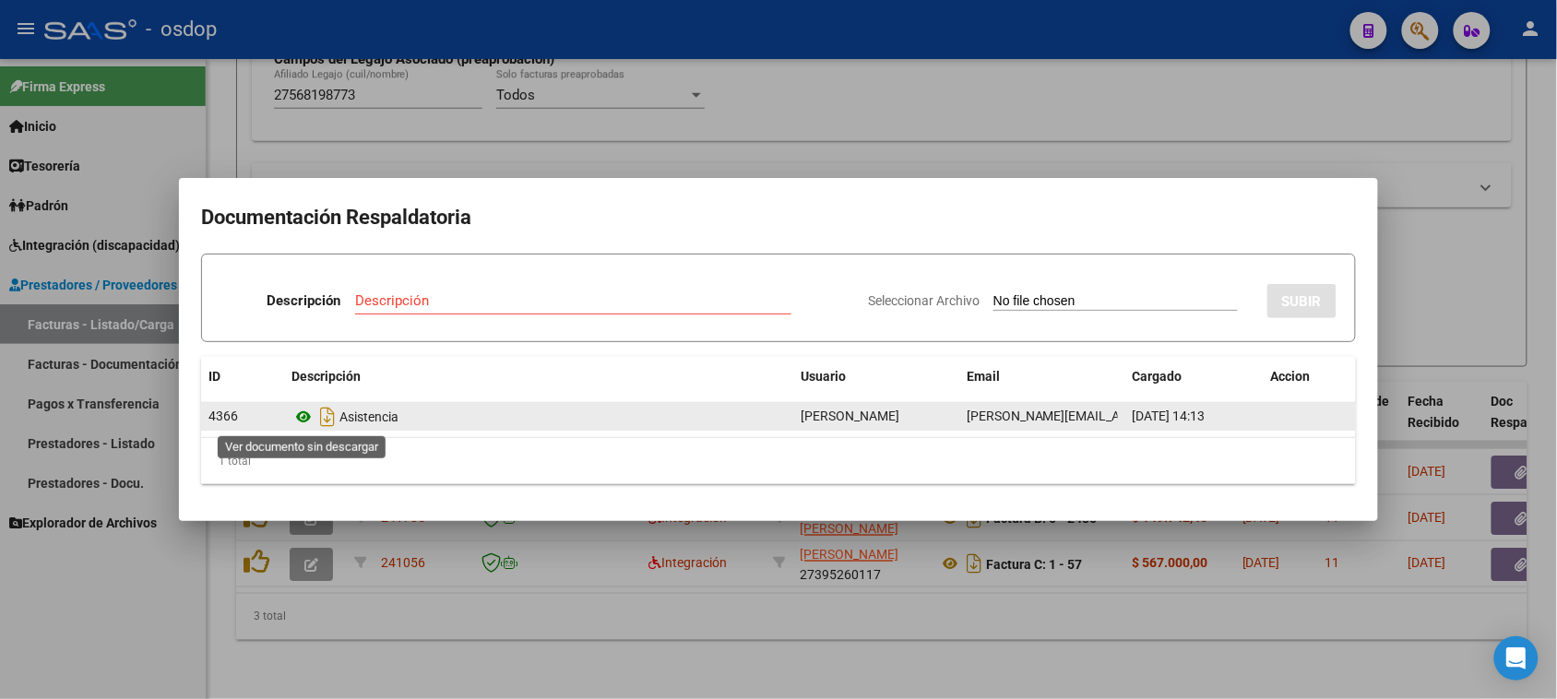
click at [302, 415] on icon at bounding box center [304, 417] width 24 height 22
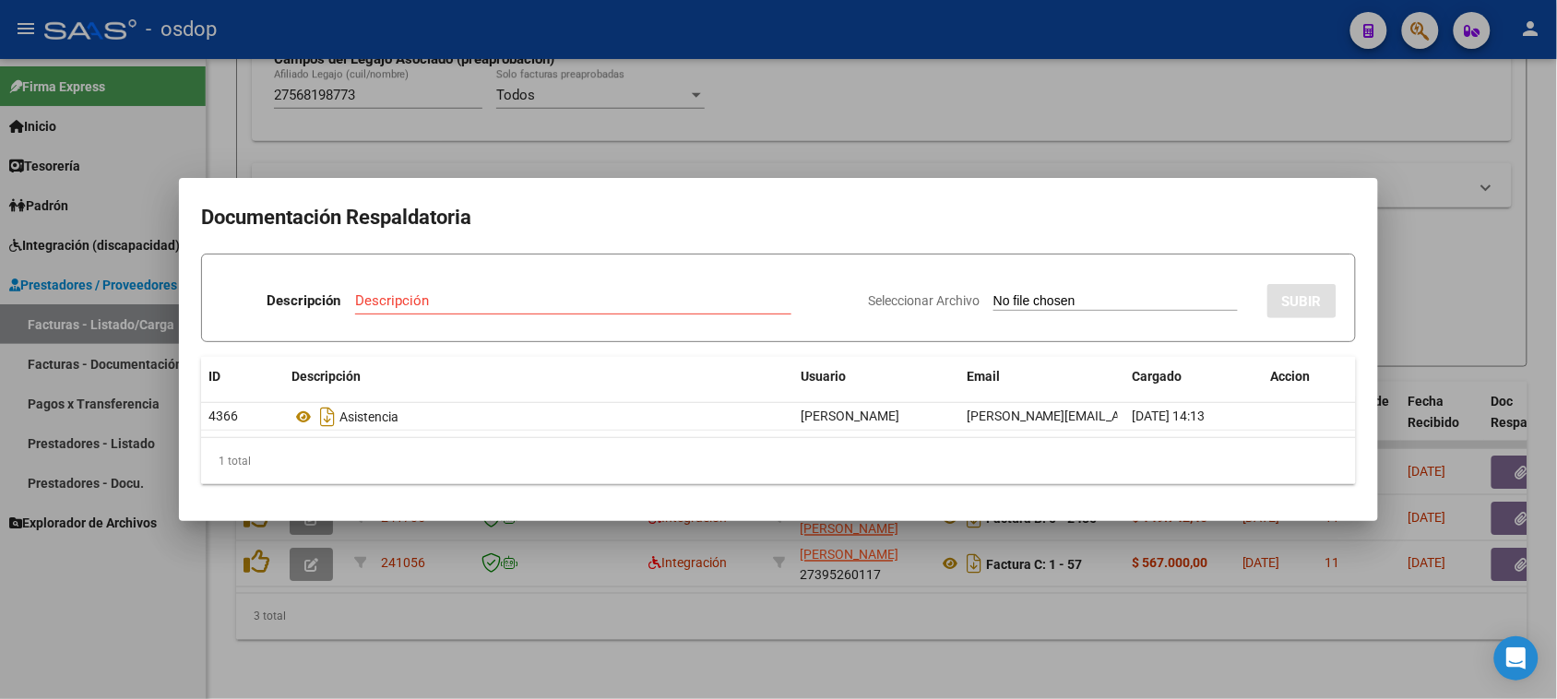
click at [665, 609] on div at bounding box center [778, 349] width 1557 height 699
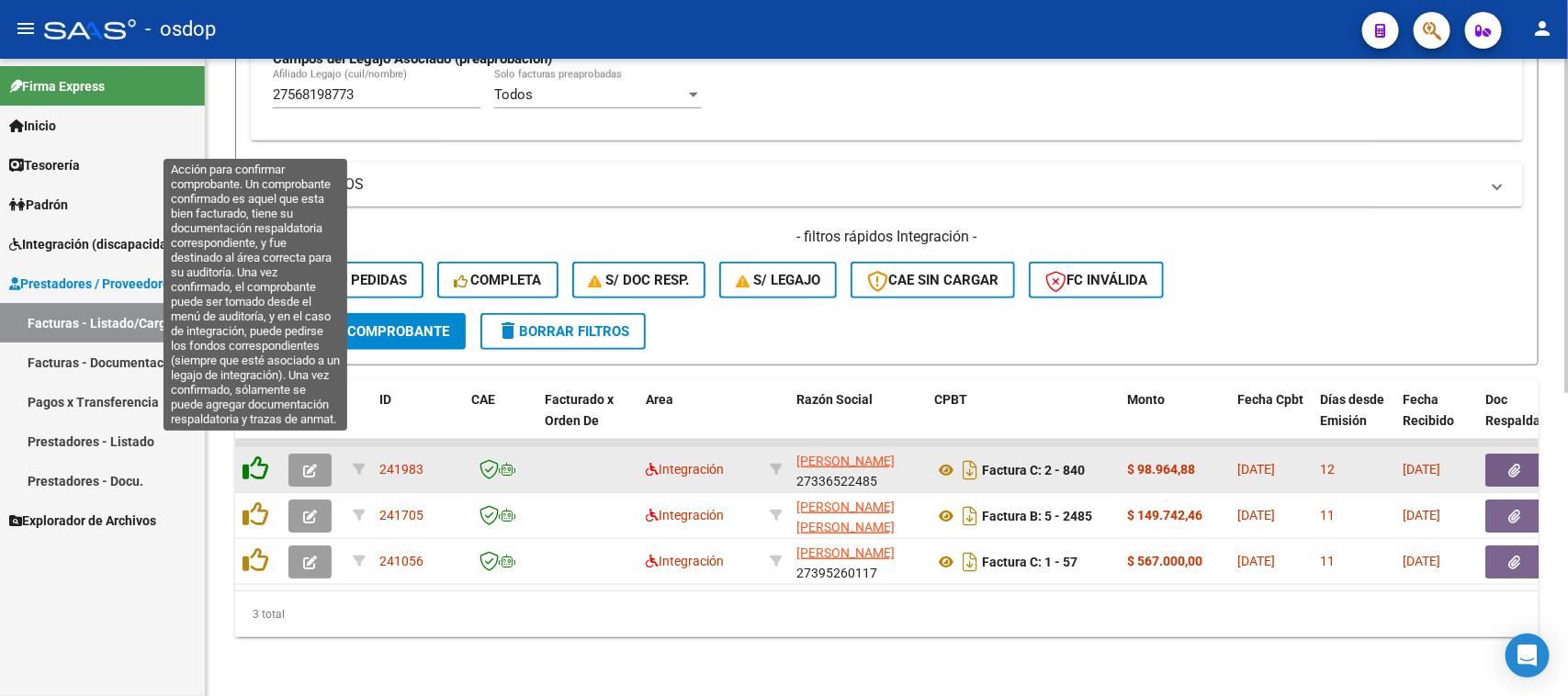
click at [246, 456] on icon at bounding box center [256, 469] width 26 height 26
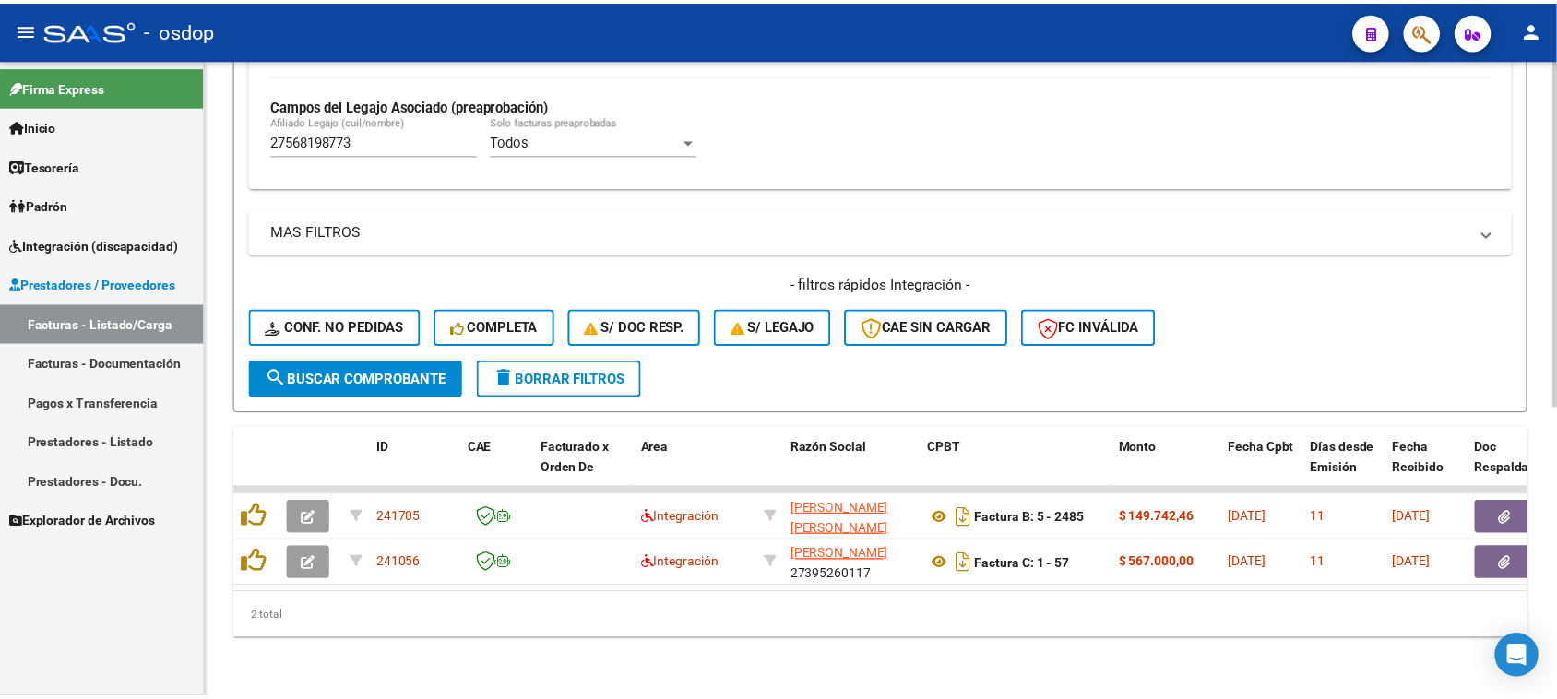
scroll to position [533, 0]
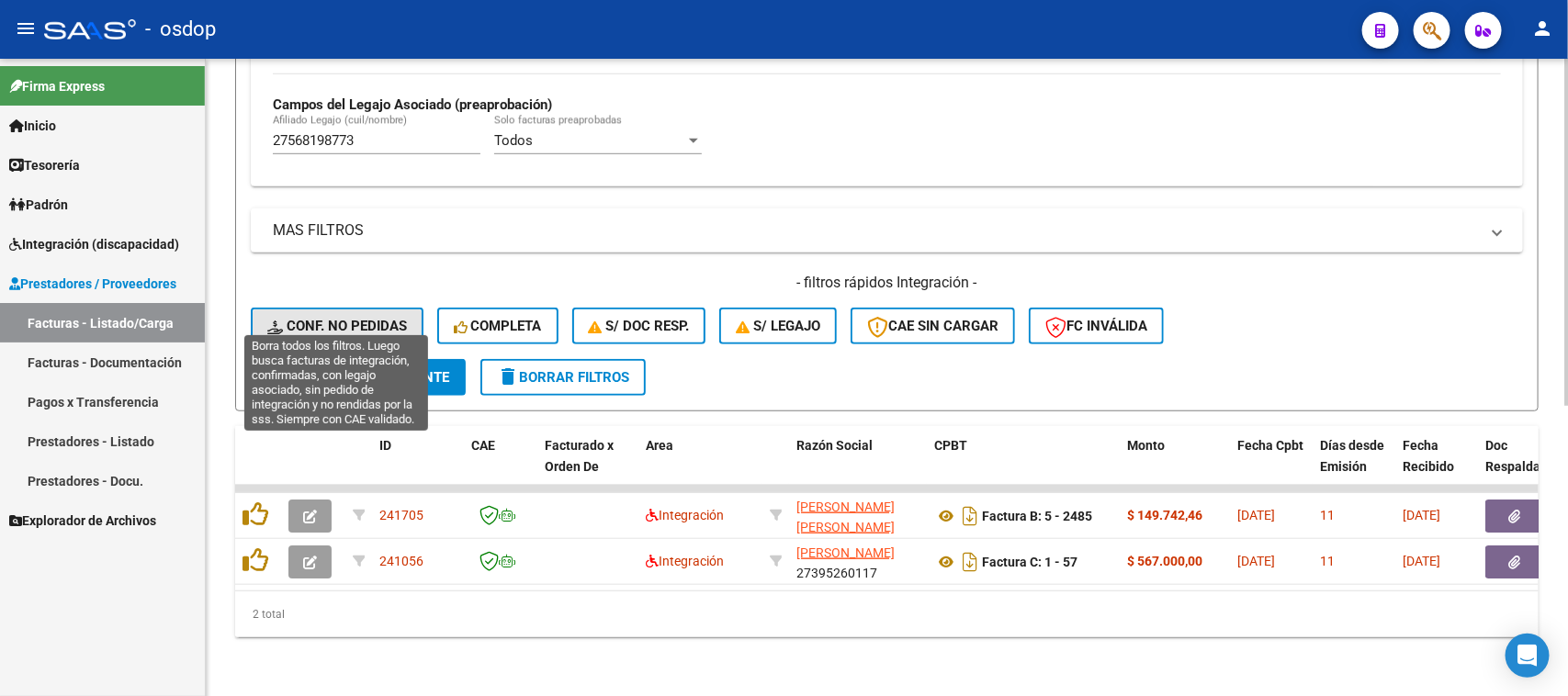
click at [351, 318] on span "Conf. no pedidas" at bounding box center [336, 326] width 139 height 17
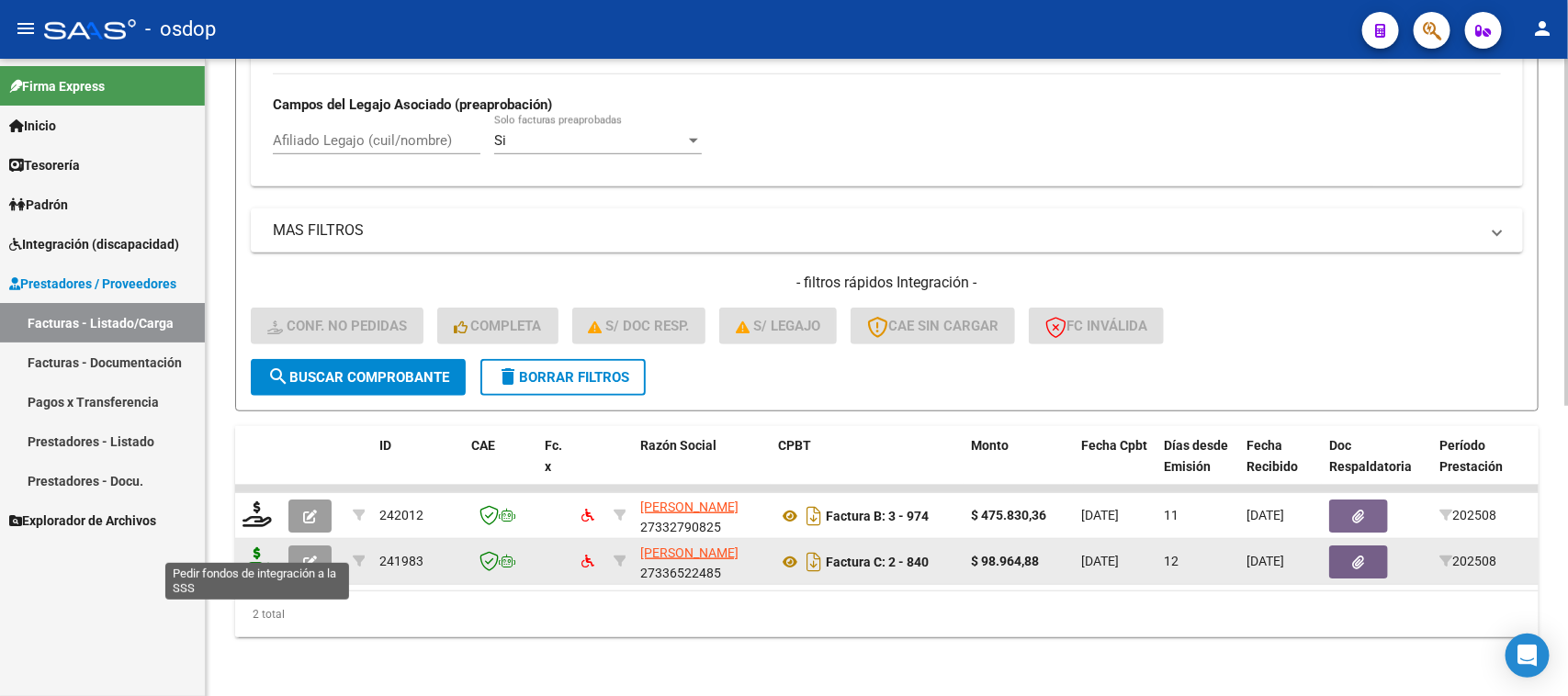
click at [251, 548] on icon at bounding box center [258, 561] width 30 height 26
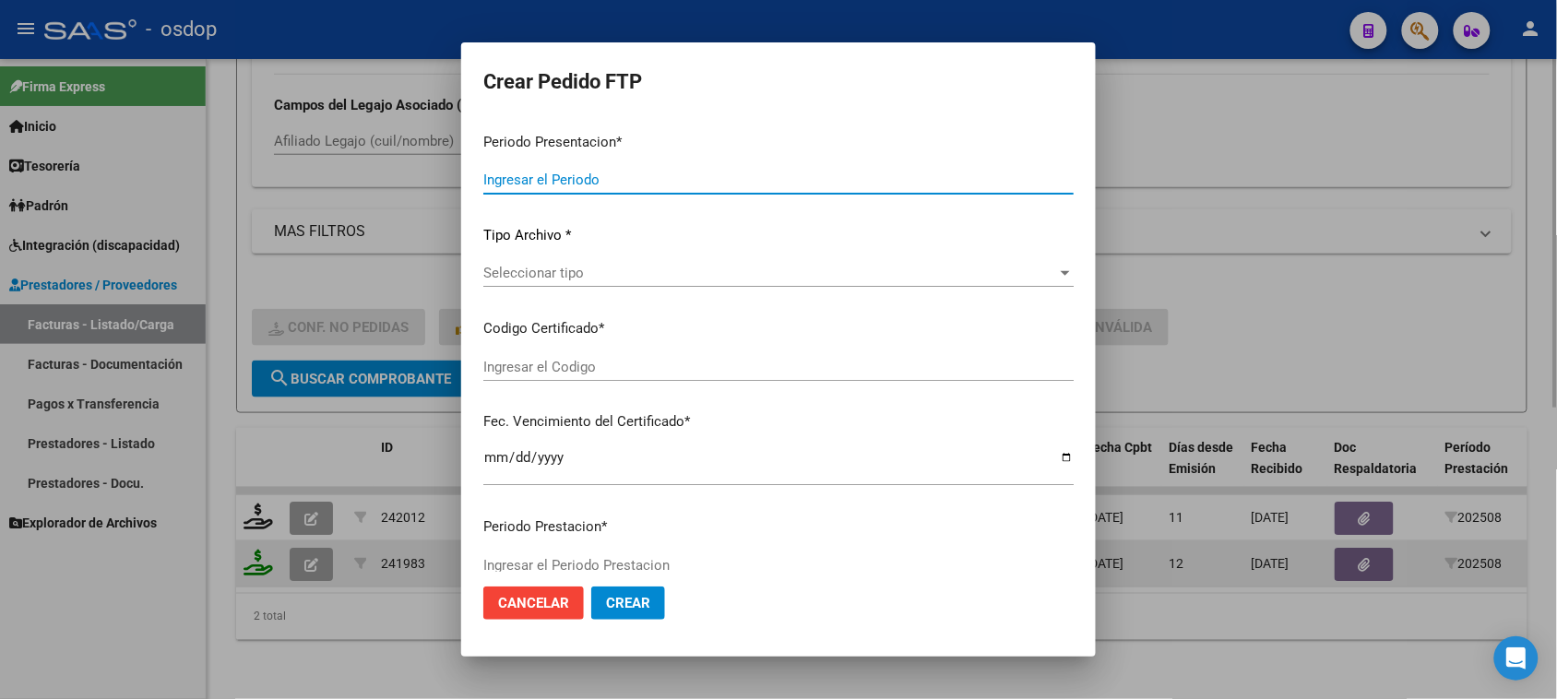
type input "202508"
type input "$ 98.964,88"
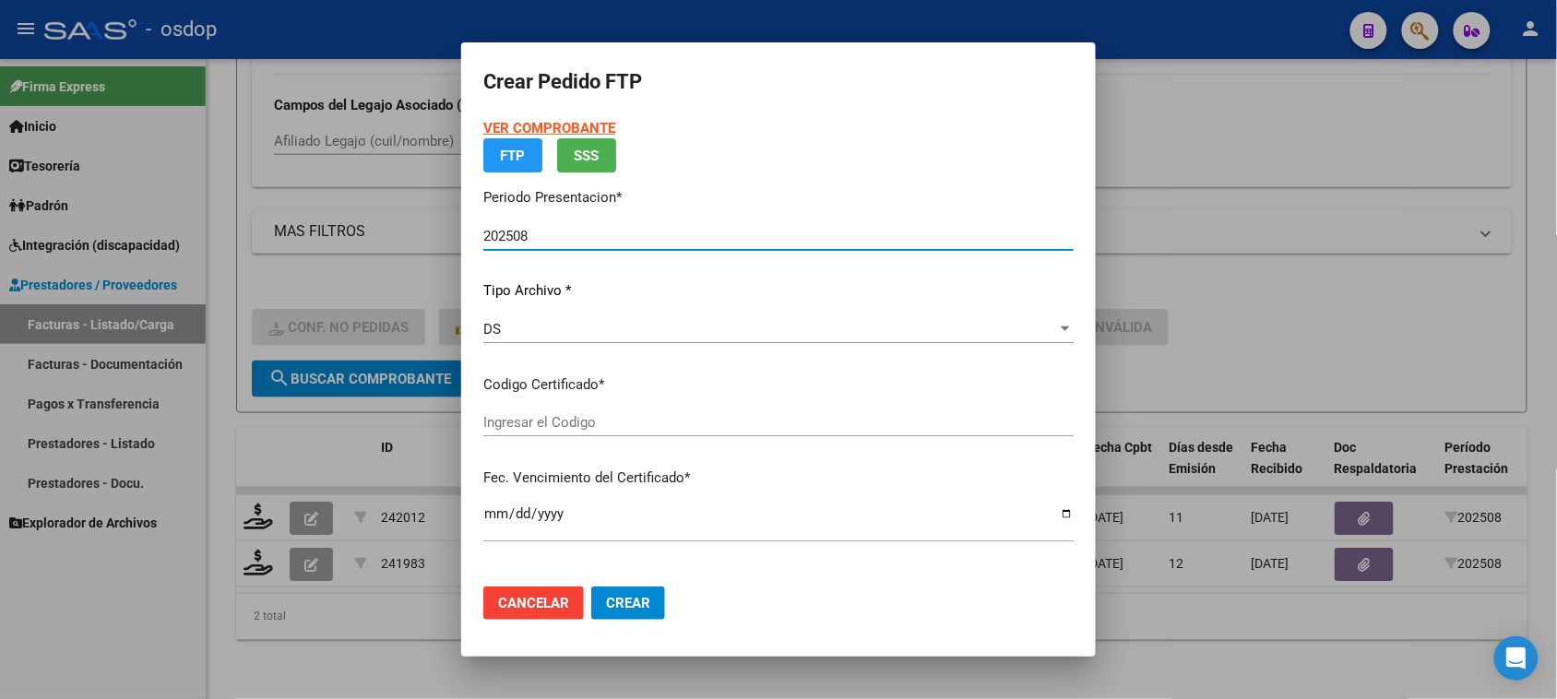
type input "8468457613"
type input "[DATE]"
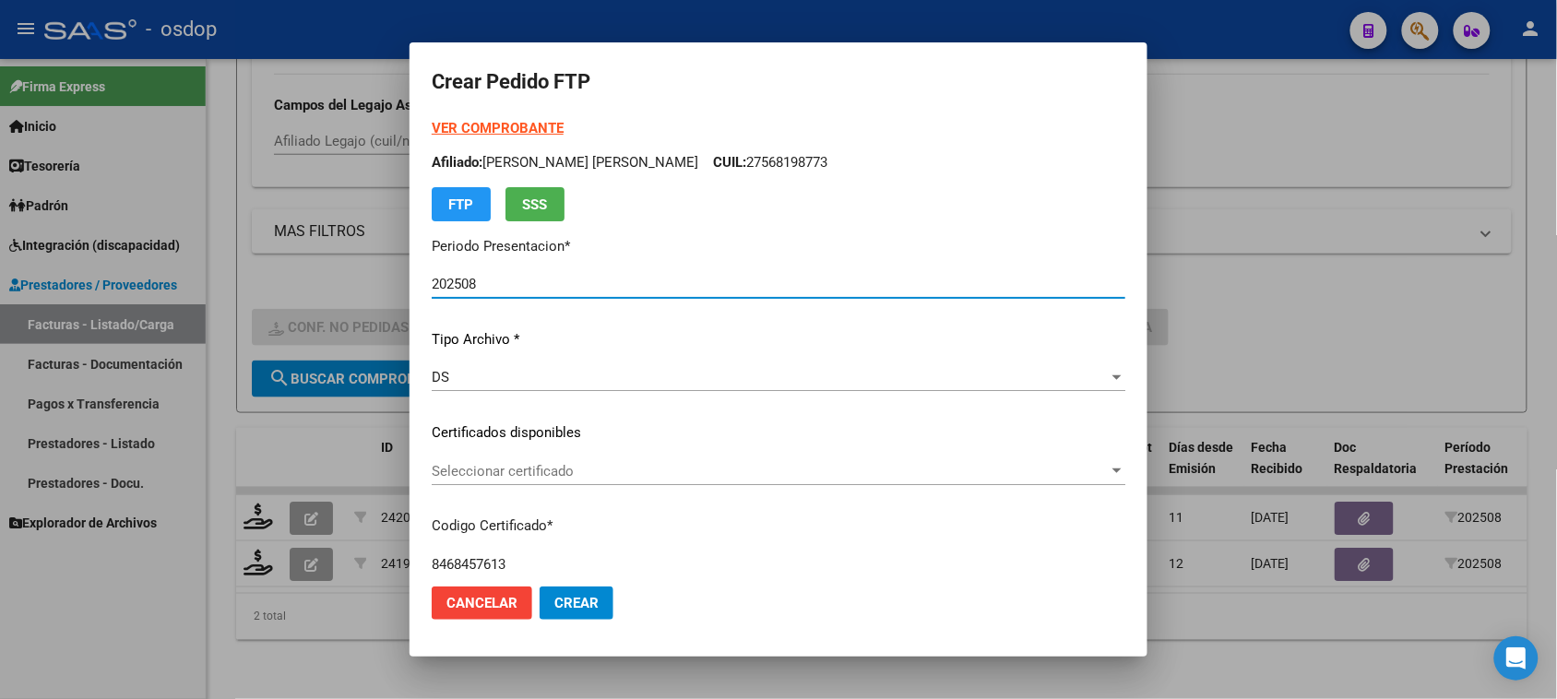
scroll to position [115, 0]
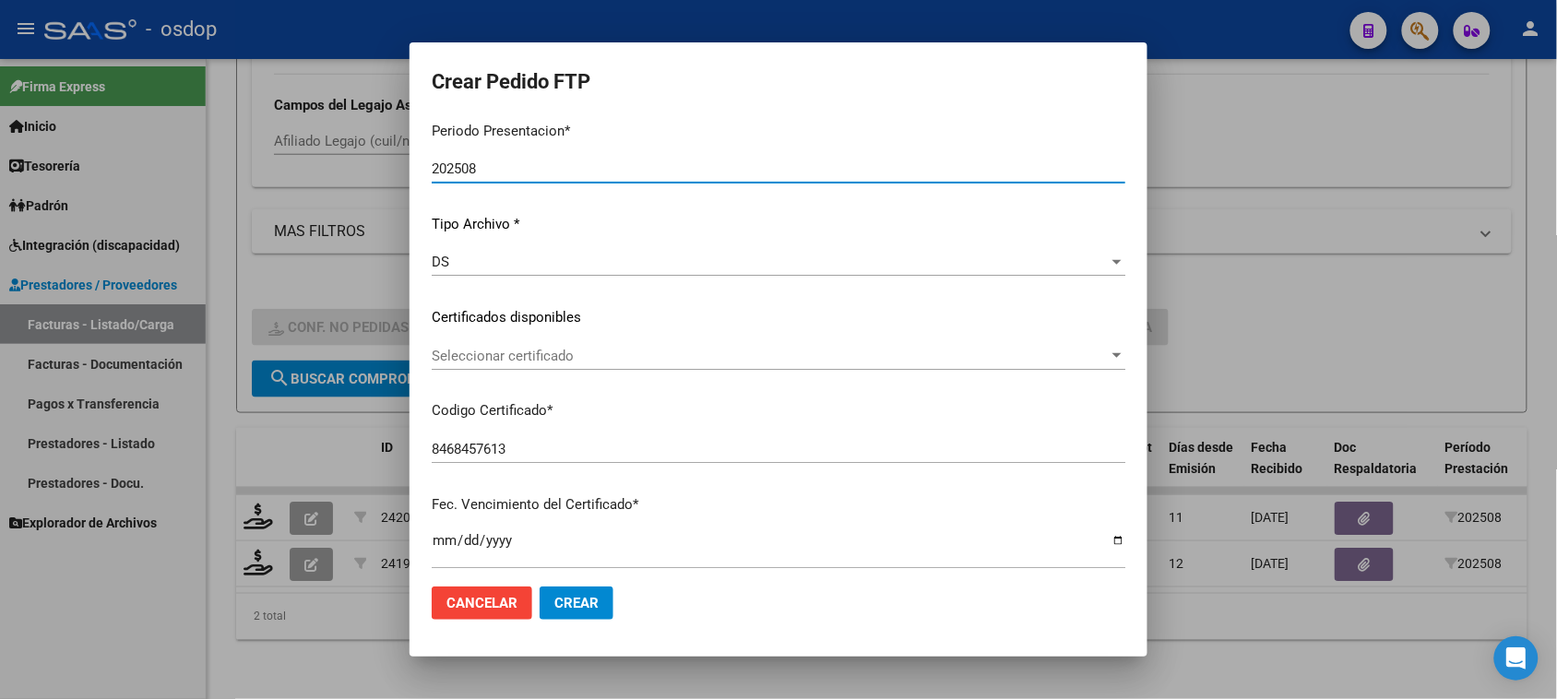
click at [900, 363] on div "Seleccionar certificado Seleccionar certificado" at bounding box center [779, 356] width 694 height 28
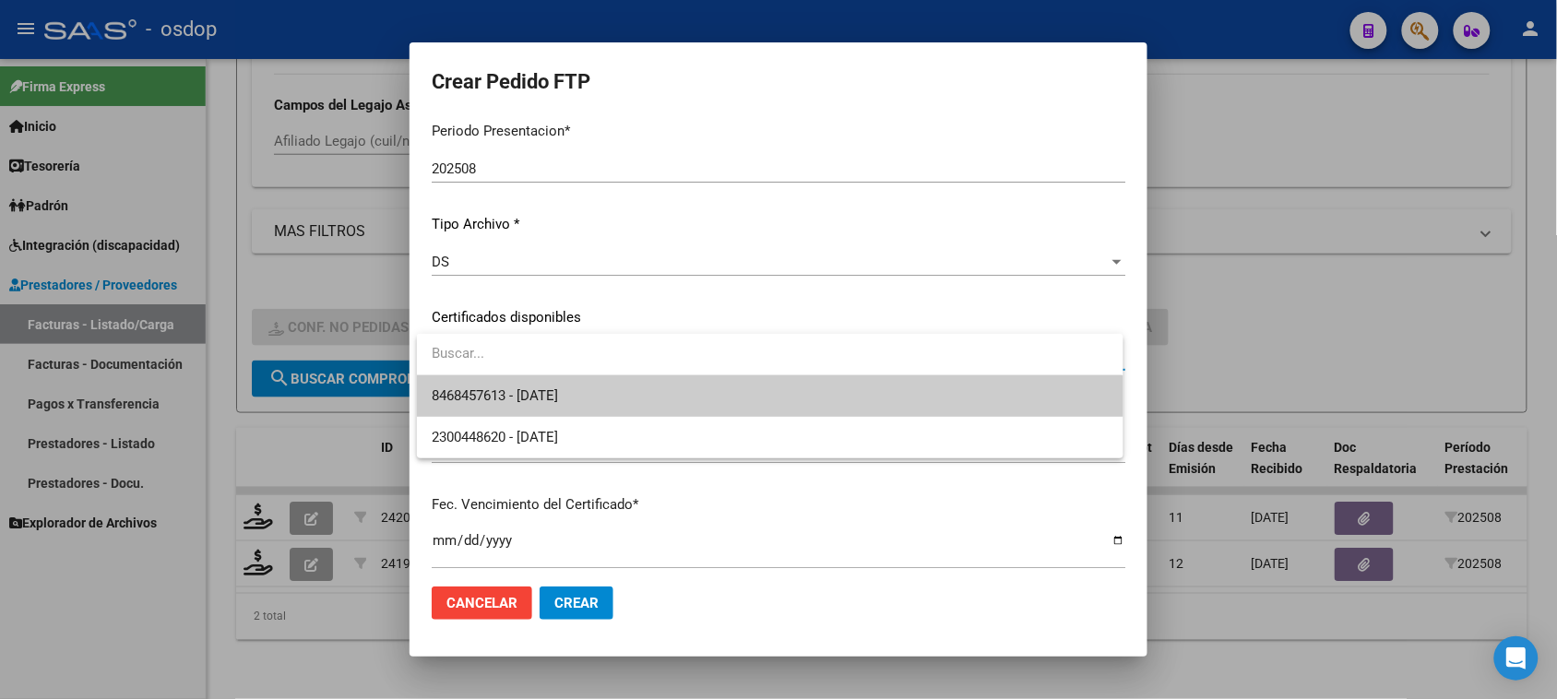
click at [878, 393] on span "8468457613 - [DATE]" at bounding box center [770, 397] width 676 height 42
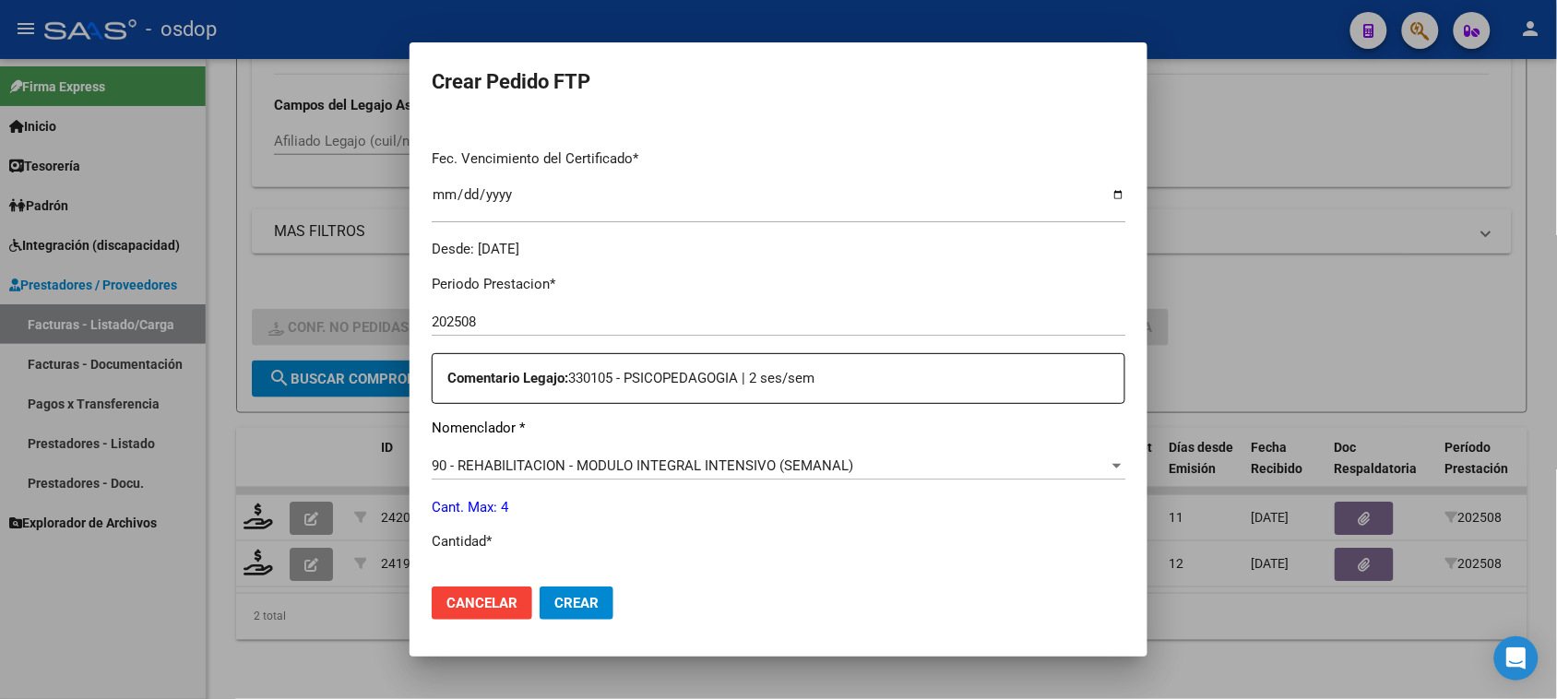
scroll to position [577, 0]
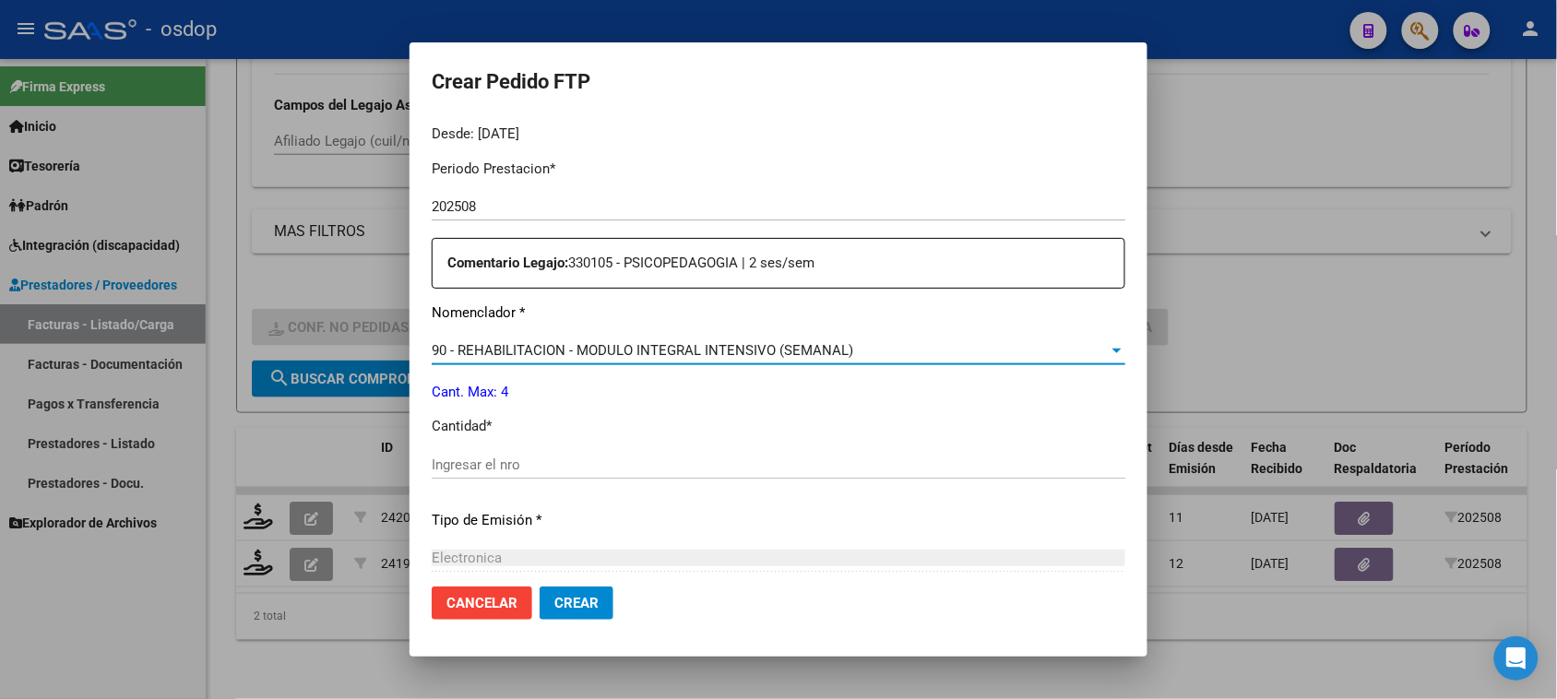
click at [891, 357] on div "90 - REHABILITACION - MODULO INTEGRAL INTENSIVO (SEMANAL)" at bounding box center [770, 350] width 677 height 17
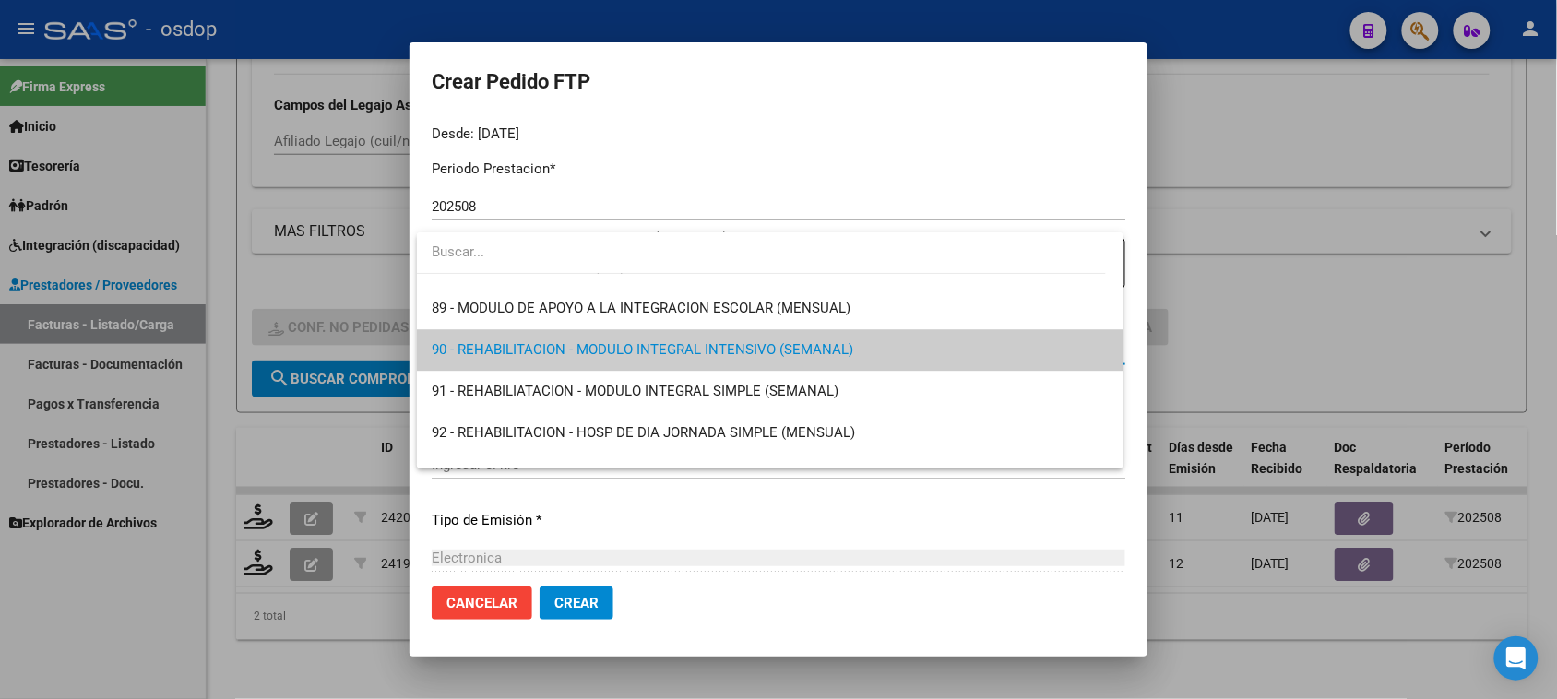
scroll to position [3409, 0]
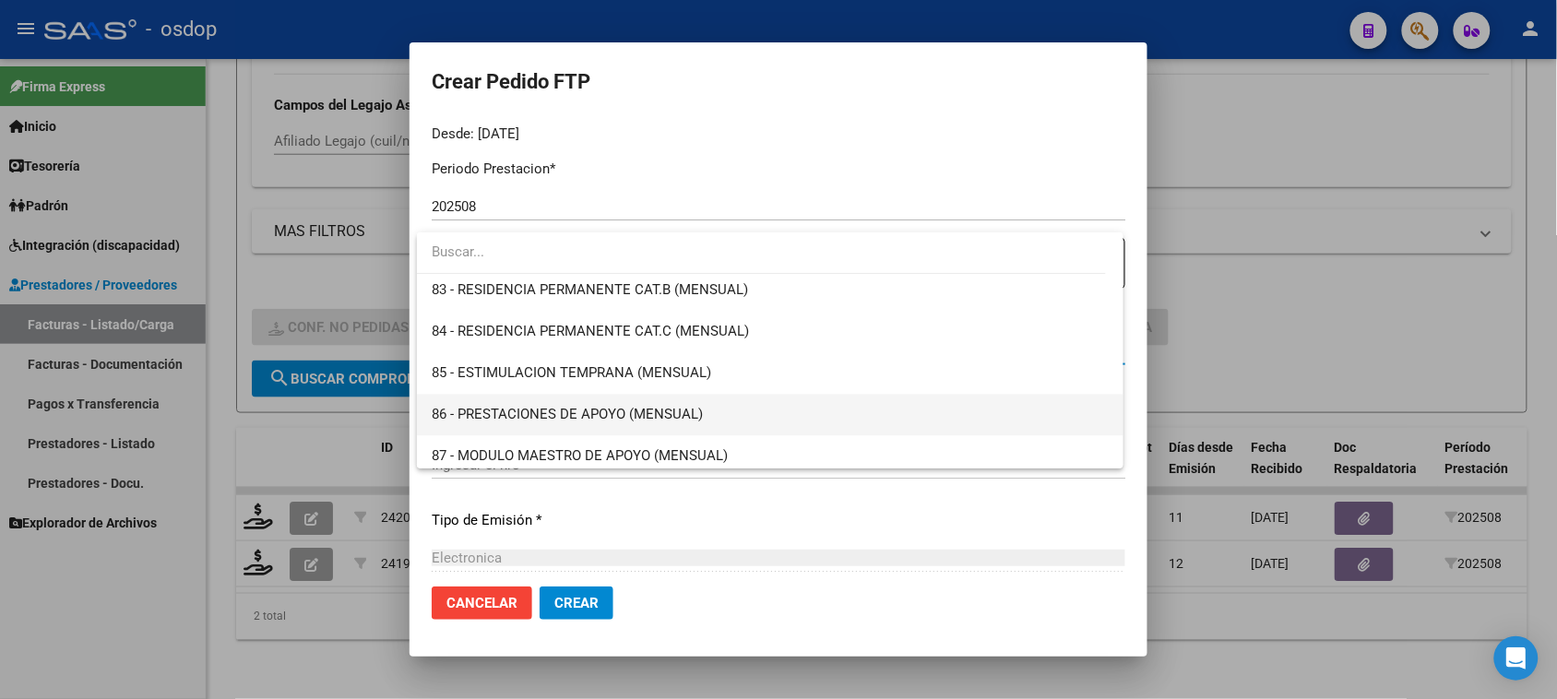
click at [805, 407] on span "86 - PRESTACIONES DE APOYO (MENSUAL)" at bounding box center [770, 415] width 676 height 42
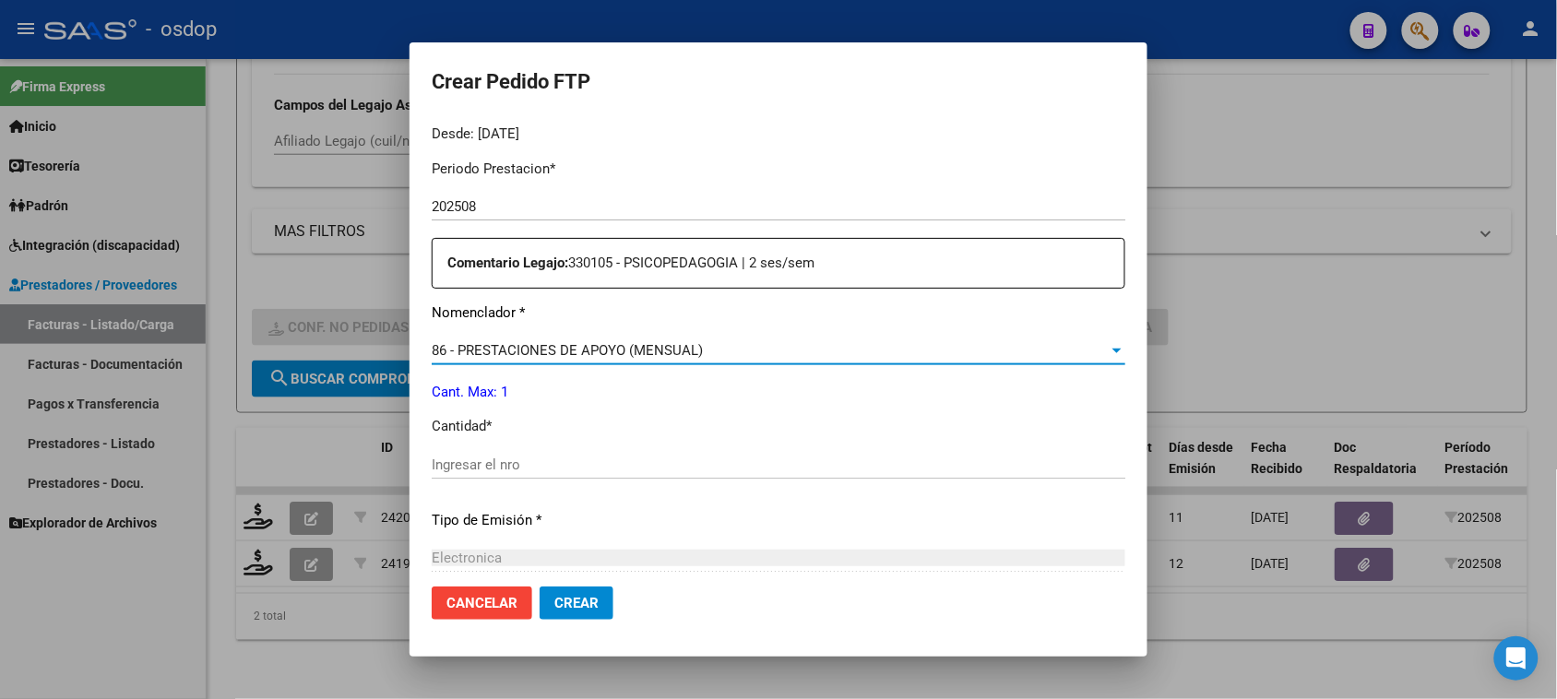
scroll to position [692, 0]
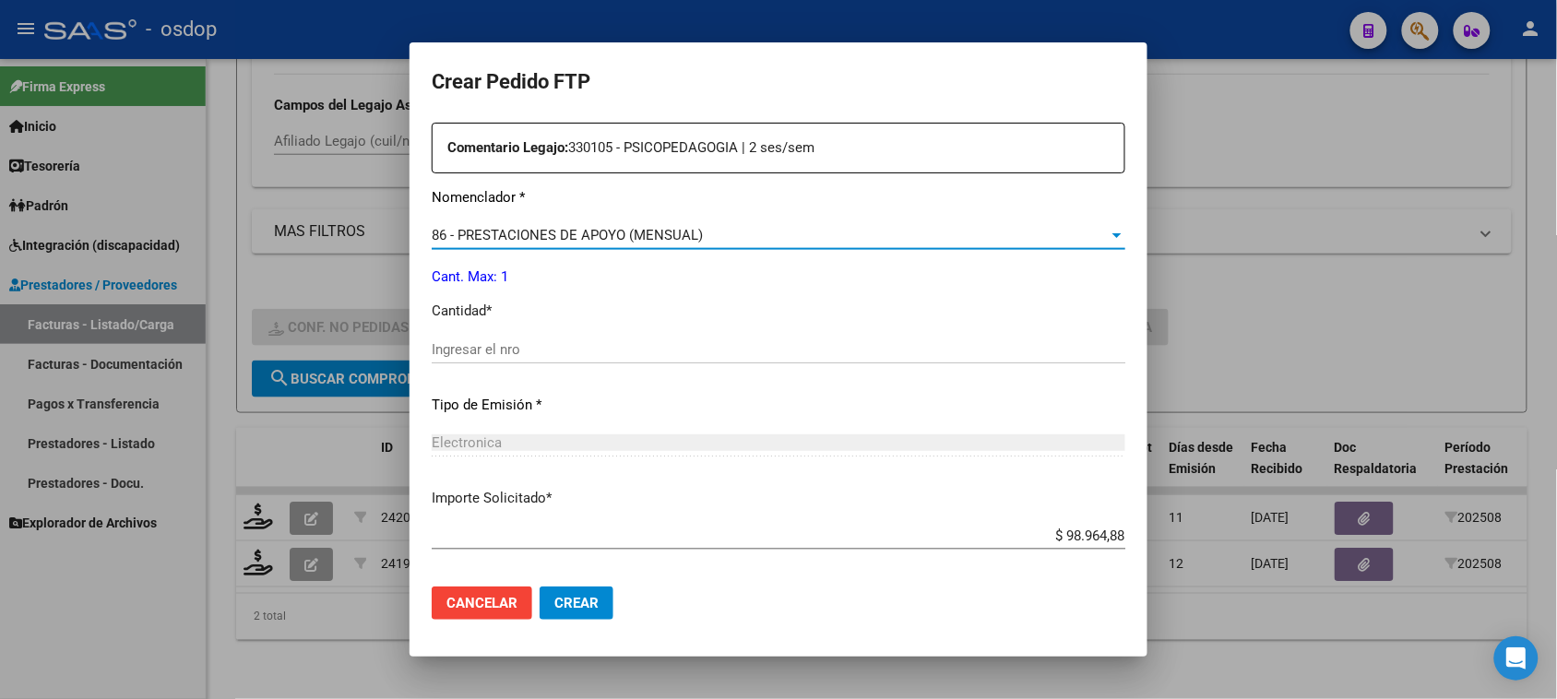
click at [653, 342] on input "Ingresar el nro" at bounding box center [779, 349] width 694 height 17
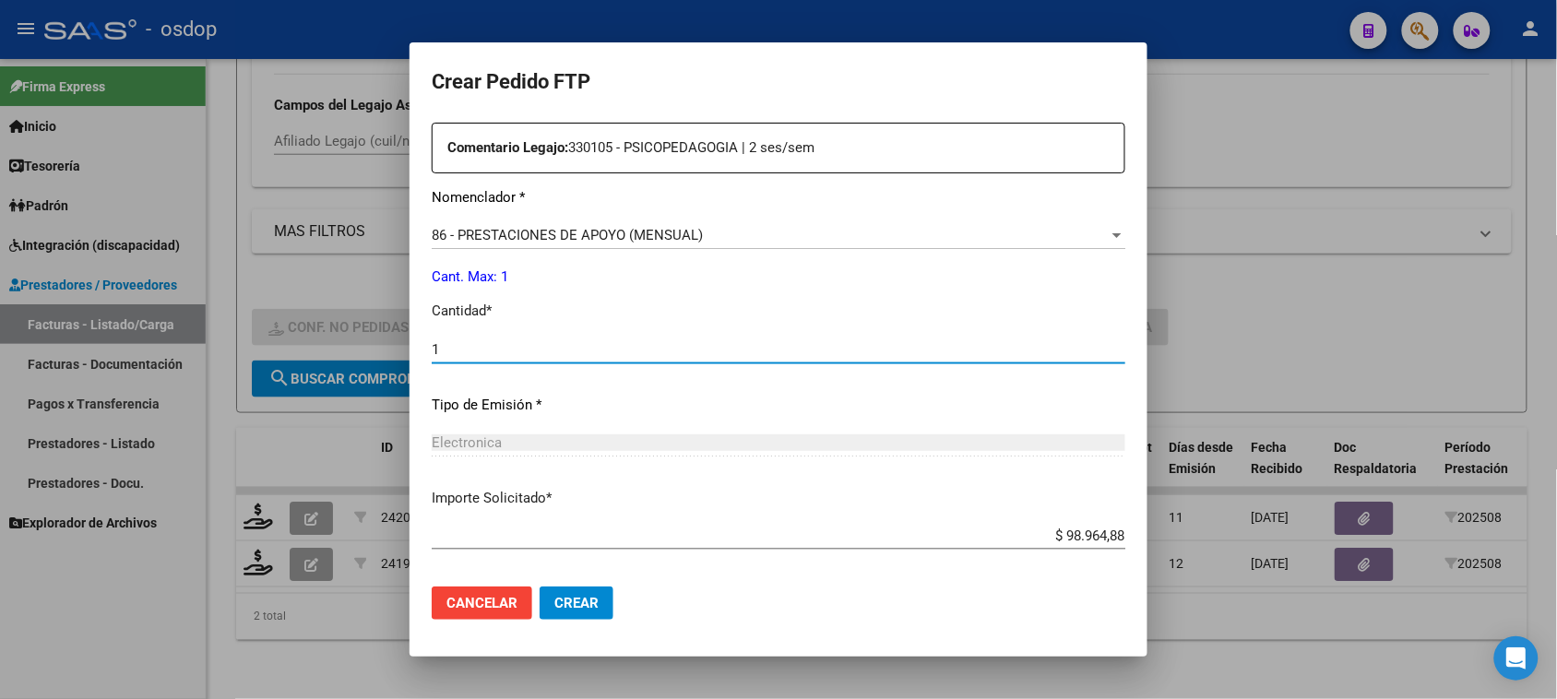
type input "1"
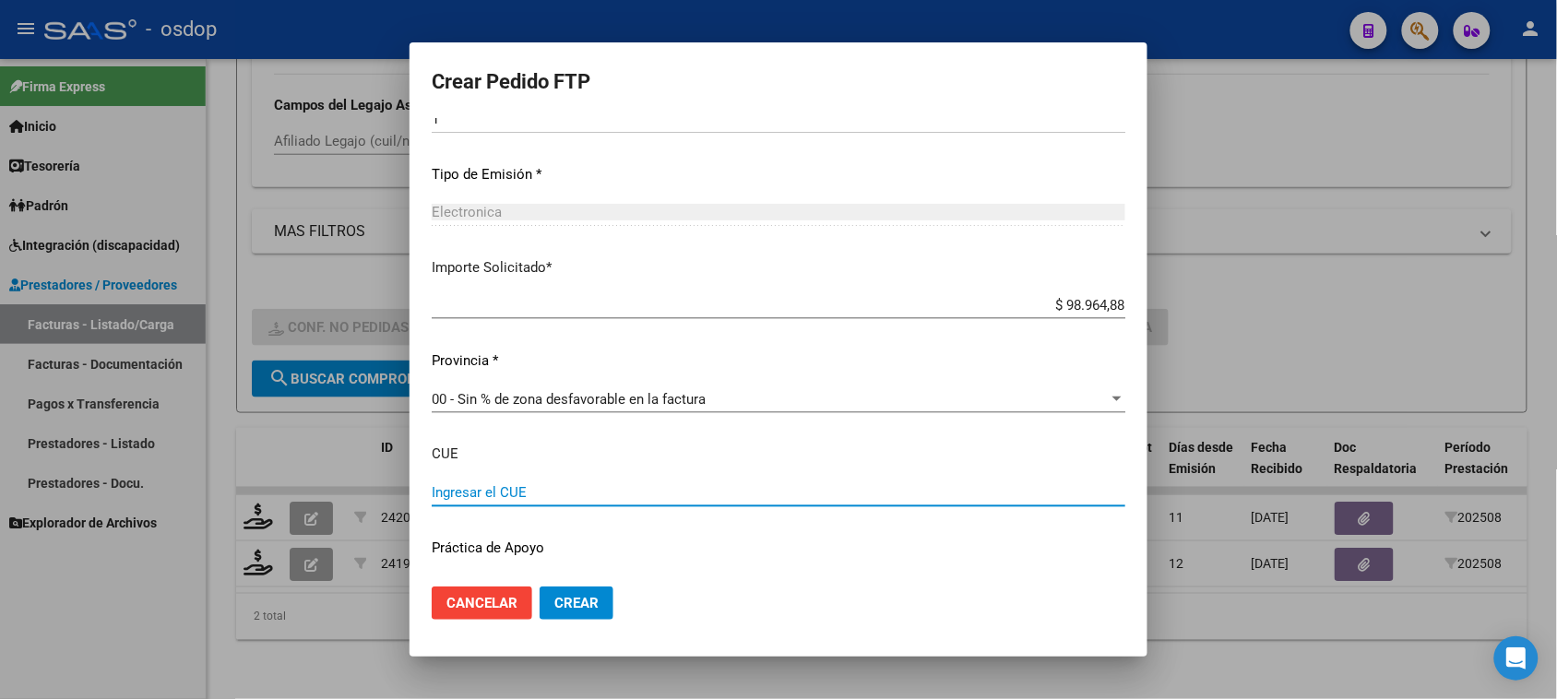
click at [559, 489] on input "Ingresar el CUE" at bounding box center [779, 492] width 694 height 17
paste input "540062300"
type input "540062300"
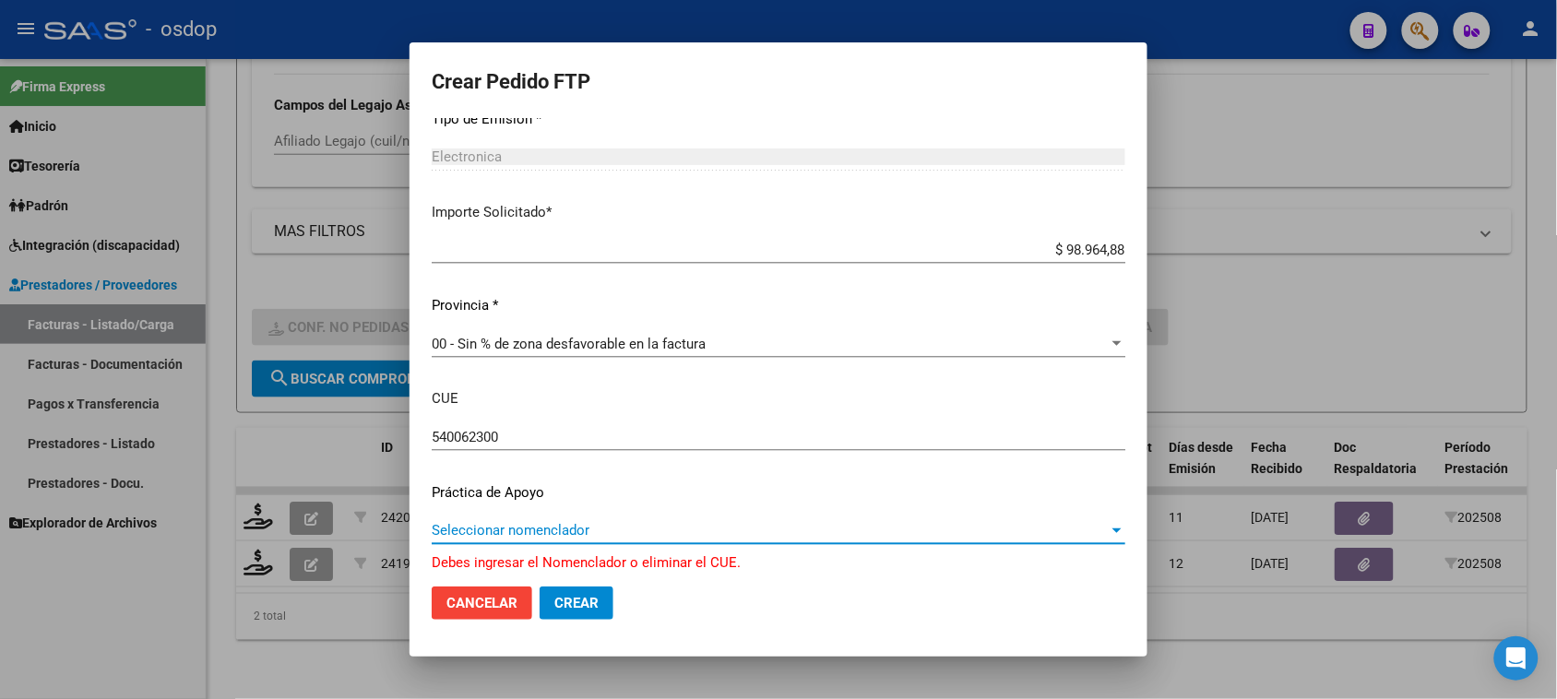
click at [627, 527] on span "Seleccionar nomenclador" at bounding box center [770, 530] width 677 height 17
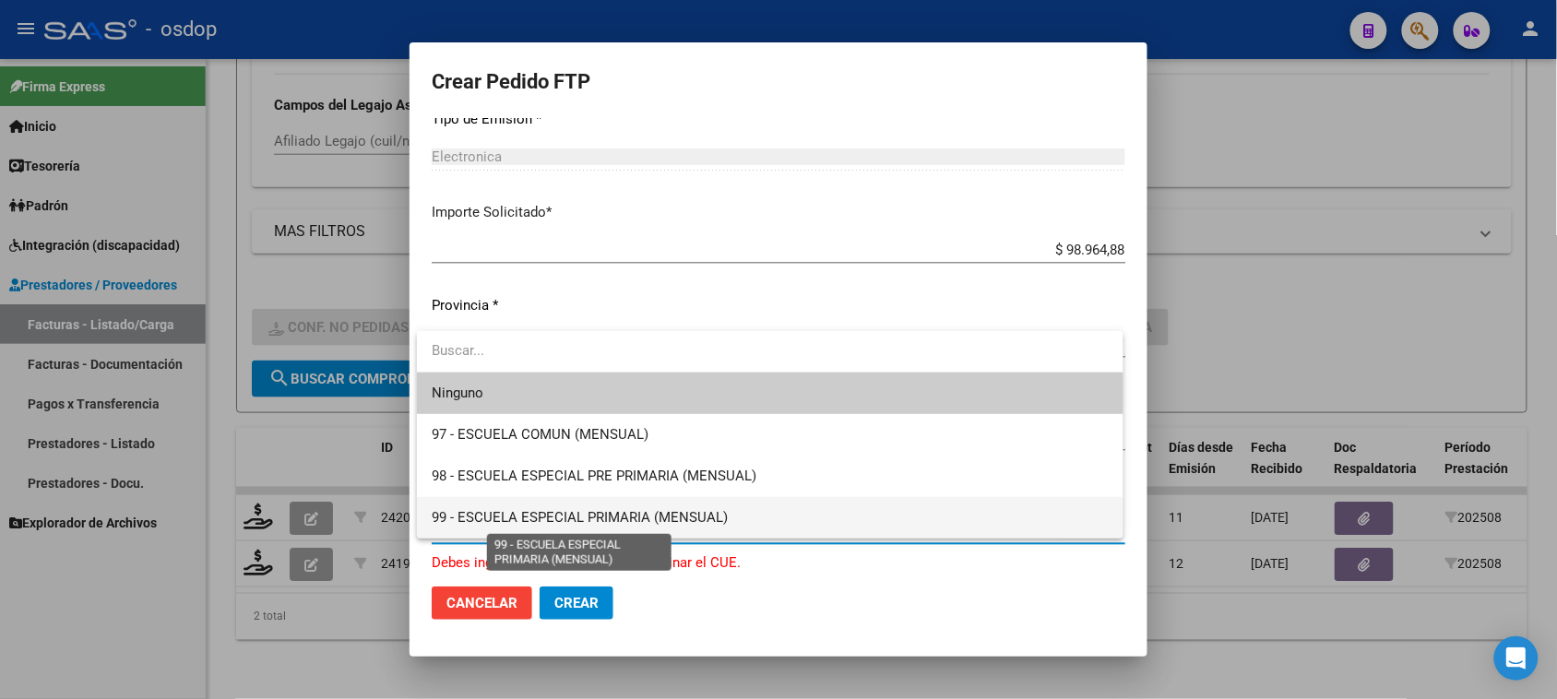
click at [649, 514] on span "99 - ESCUELA ESPECIAL PRIMARIA (MENSUAL)" at bounding box center [580, 517] width 296 height 17
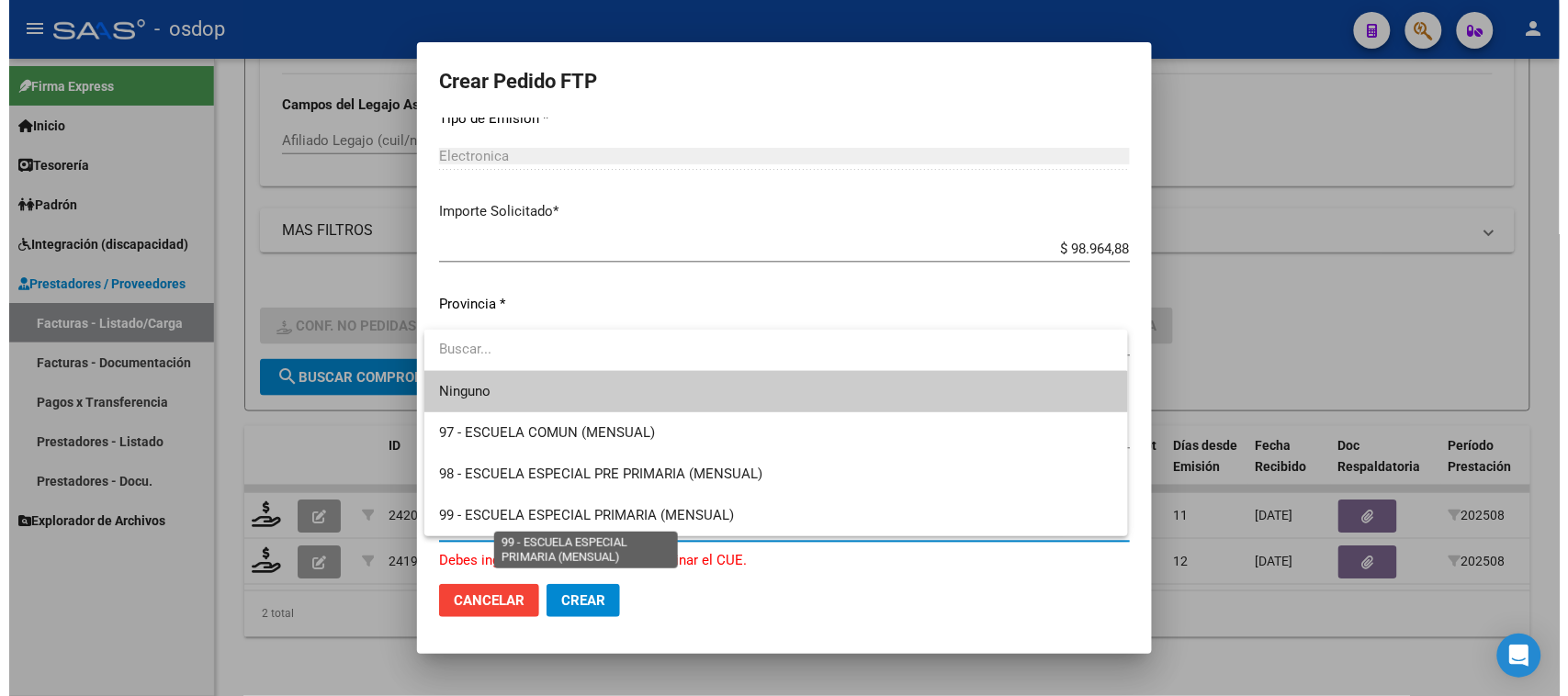
scroll to position [962, 0]
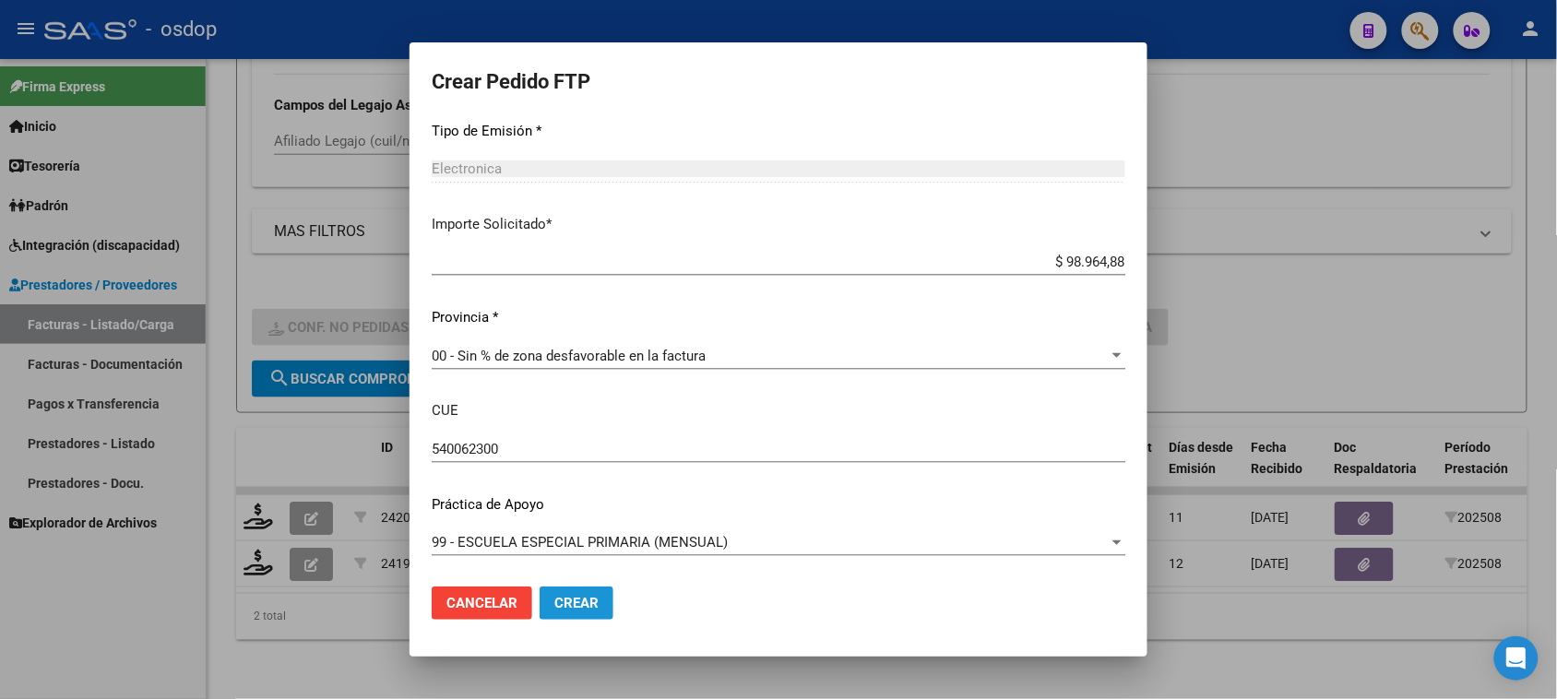
click at [587, 609] on span "Crear" at bounding box center [577, 603] width 44 height 17
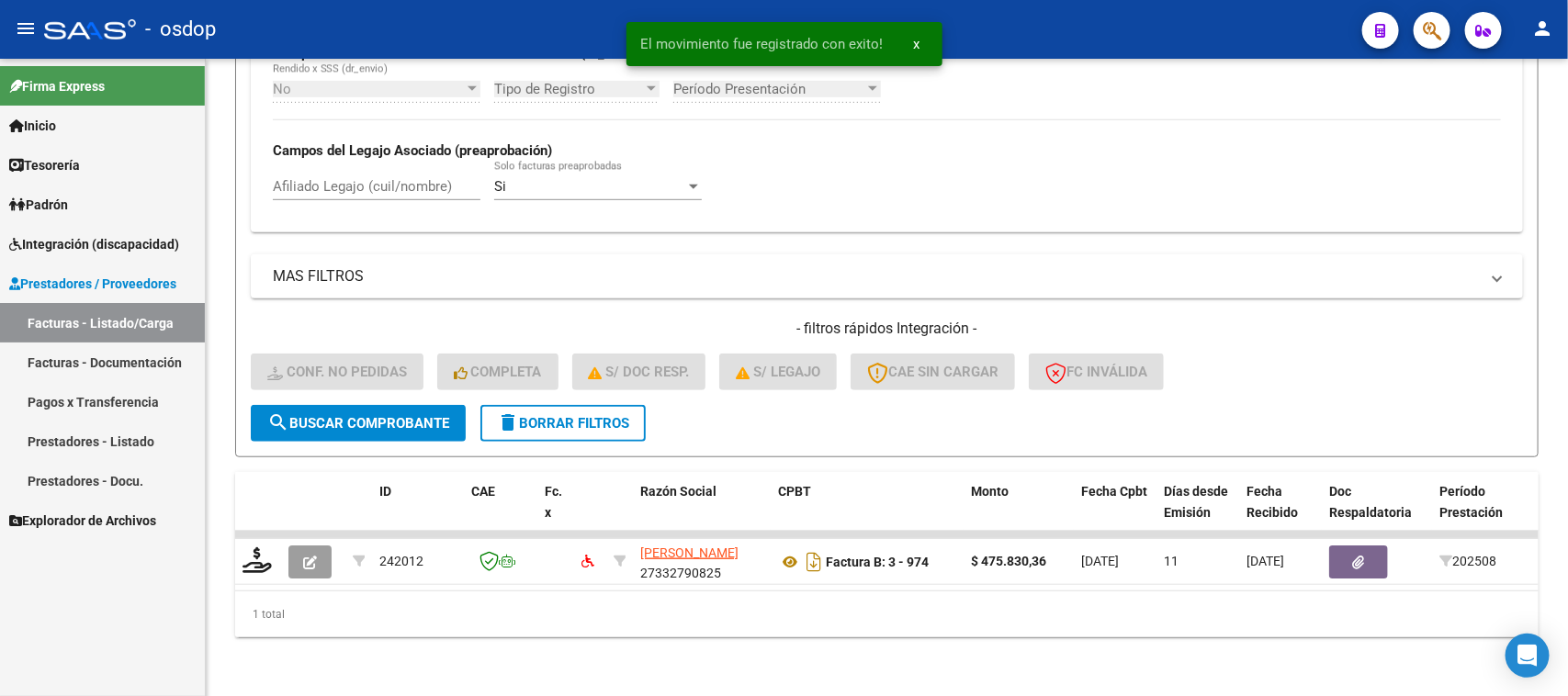
scroll to position [485, 0]
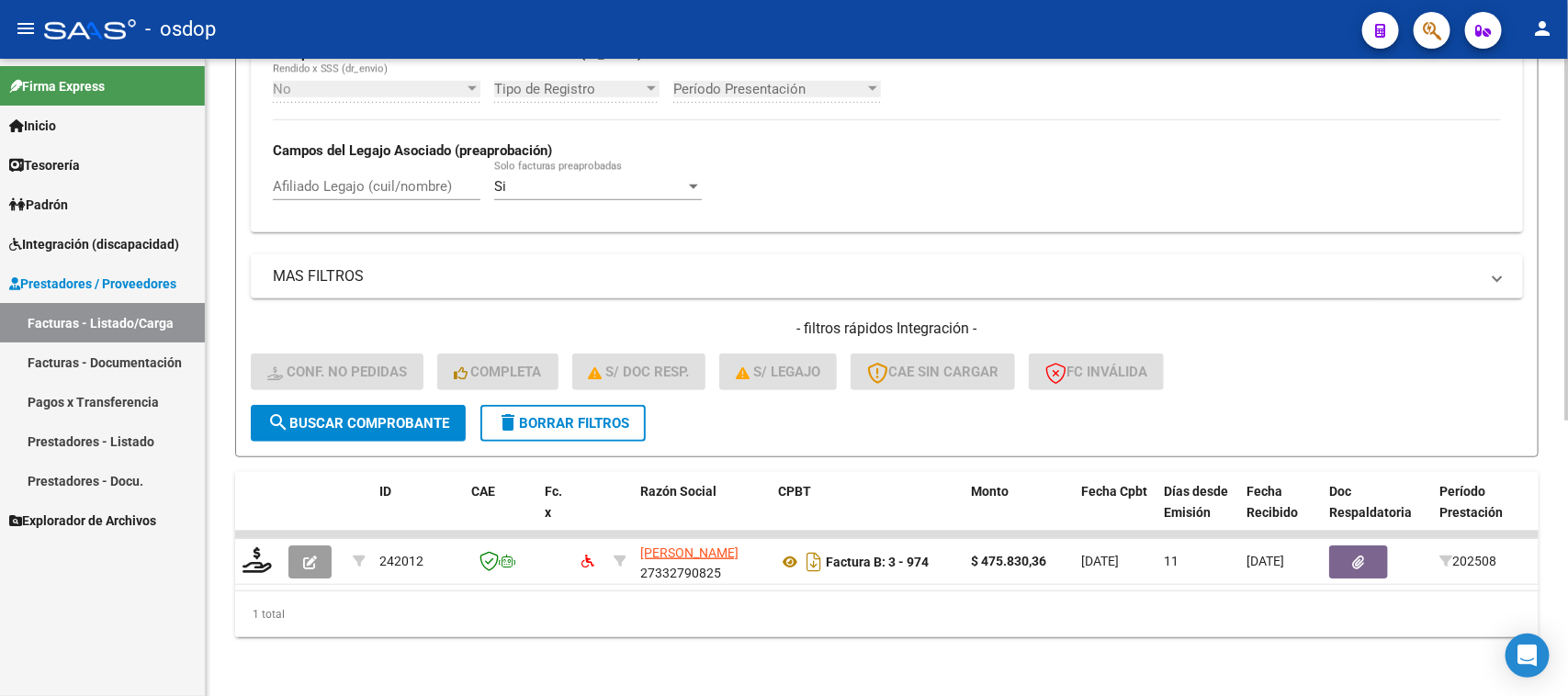
click at [536, 415] on span "delete Borrar Filtros" at bounding box center [562, 423] width 132 height 17
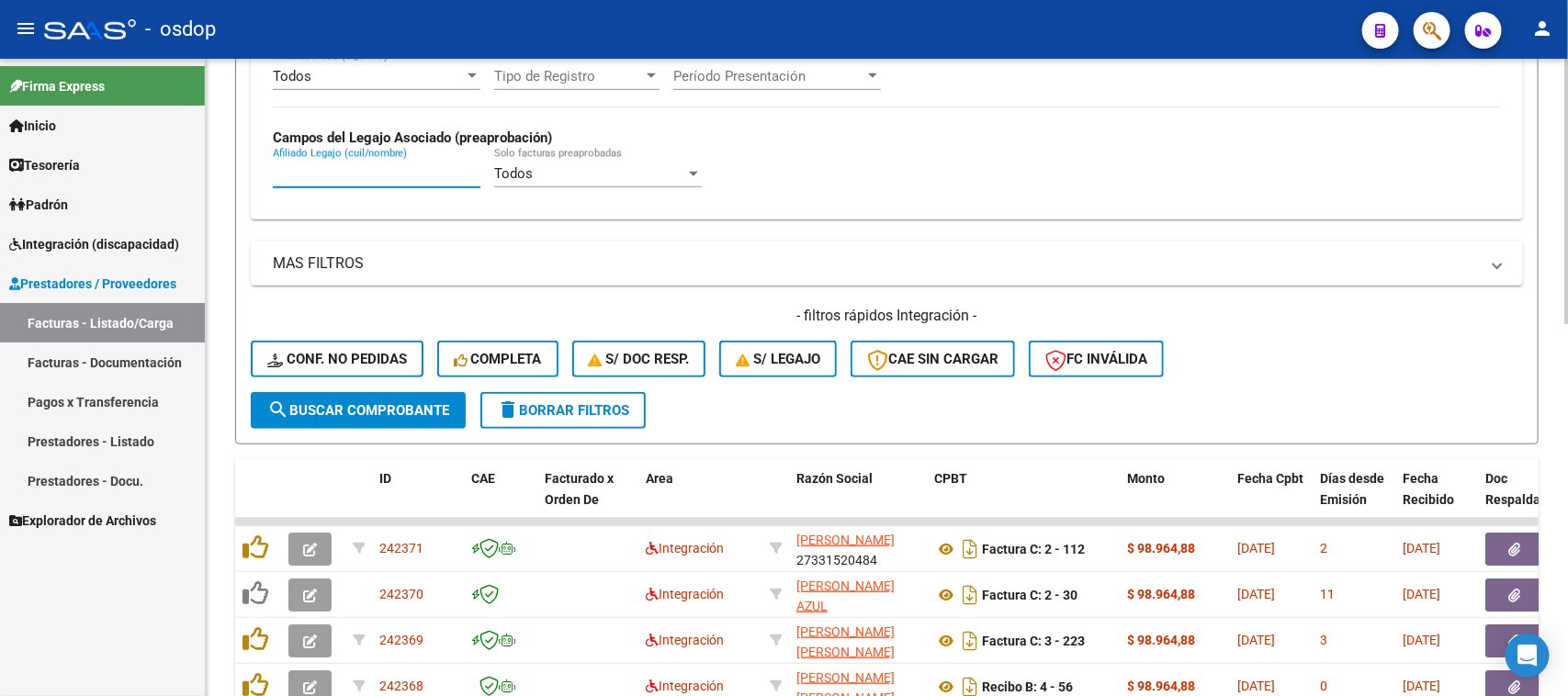
click at [393, 176] on input "Afiliado Legajo (cuil/nombre)" at bounding box center [376, 173] width 208 height 17
paste input "540062300"
type input "540062300"
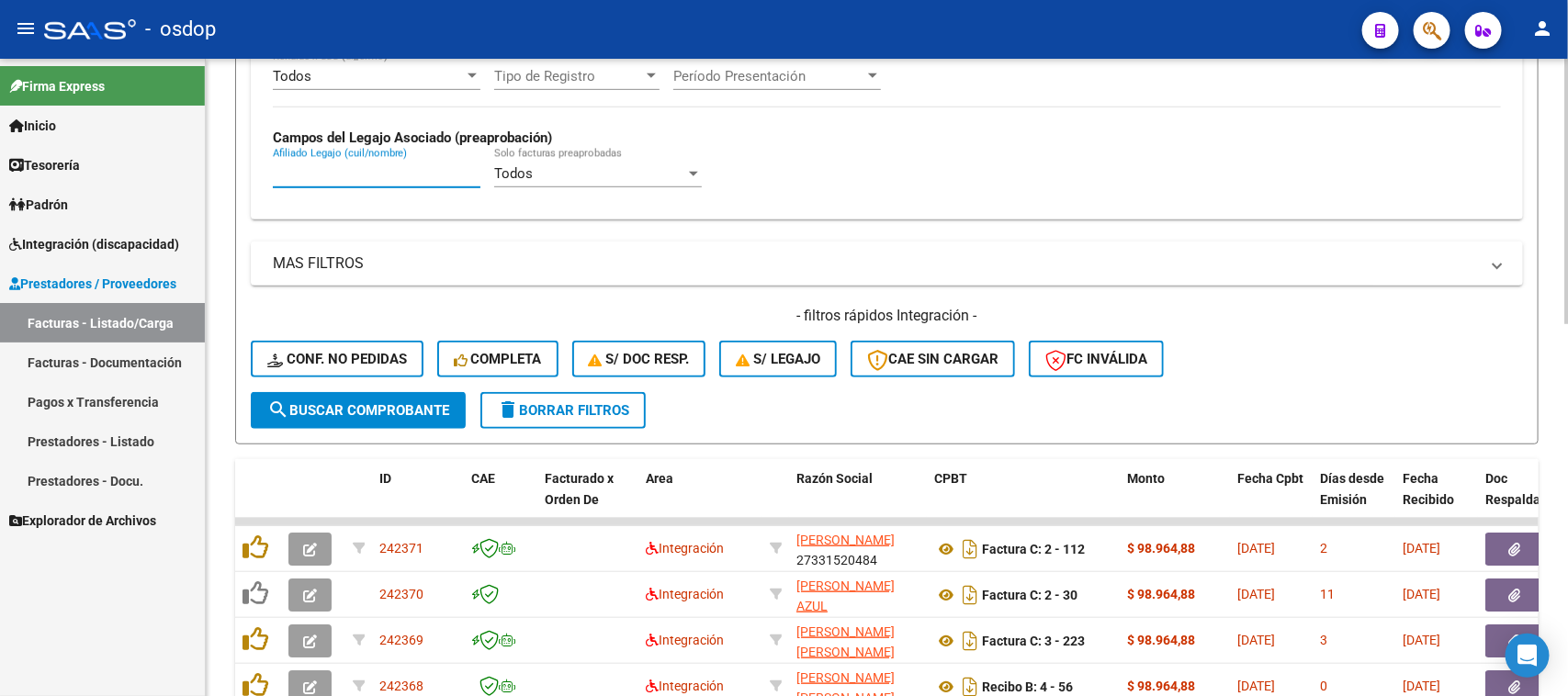
paste input "27568198773"
type input "27568198773"
click at [378, 410] on span "search Buscar Comprobante" at bounding box center [357, 410] width 182 height 17
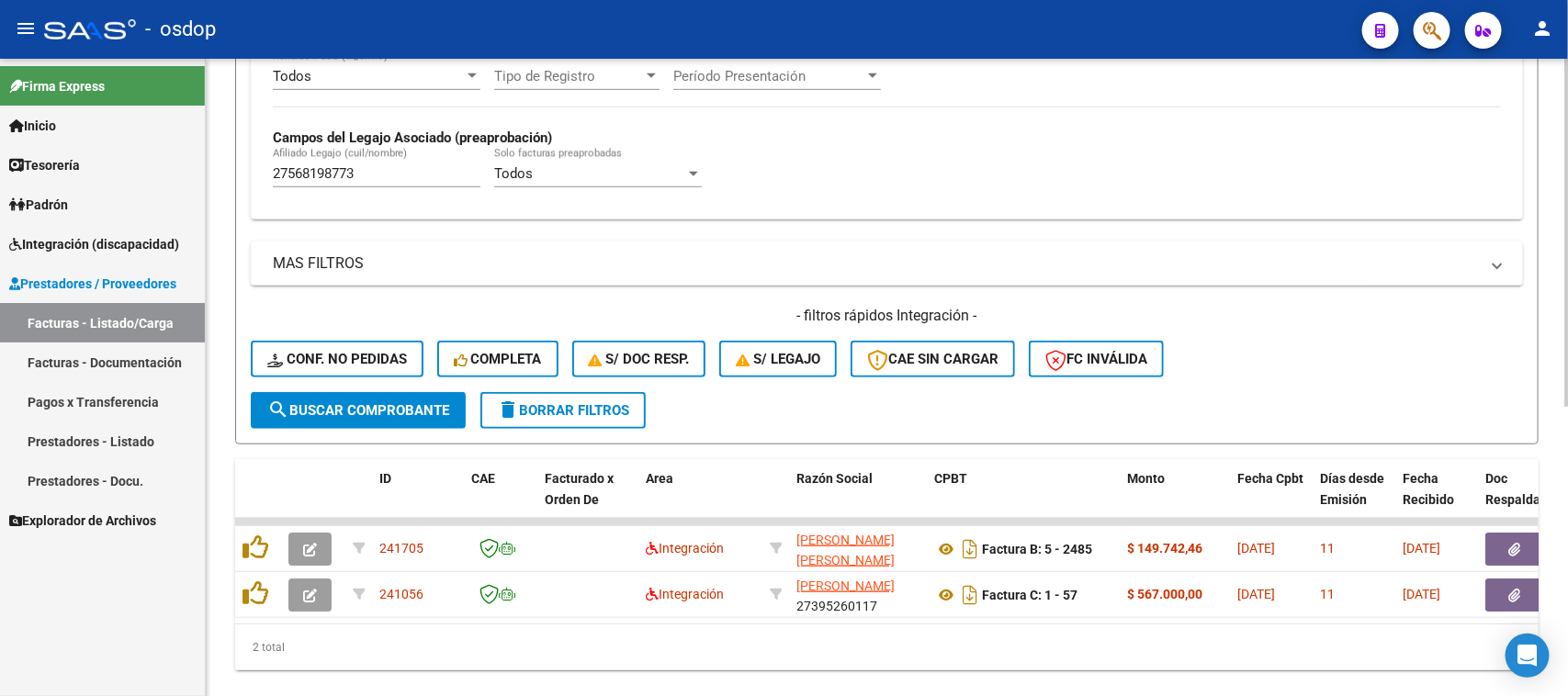
scroll to position [531, 0]
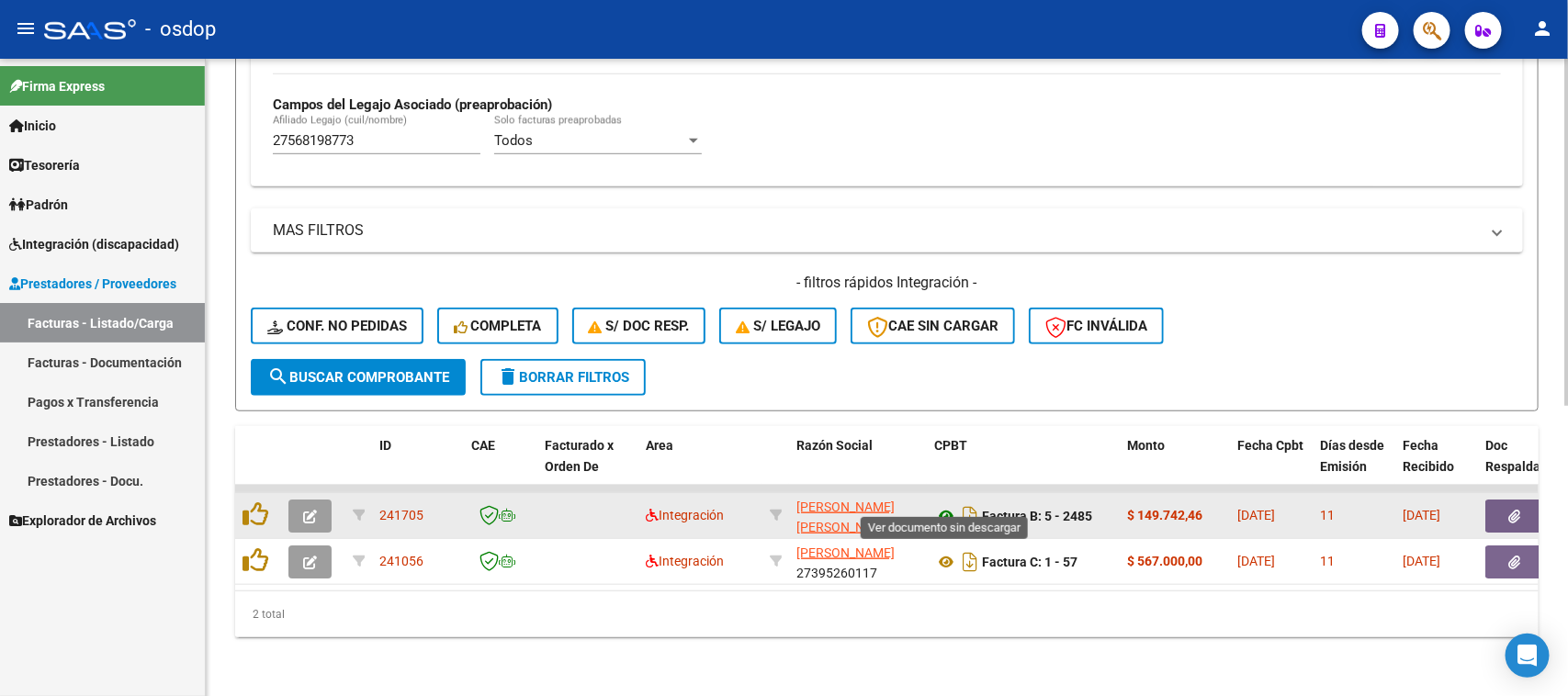
click at [944, 505] on icon at bounding box center [946, 516] width 24 height 22
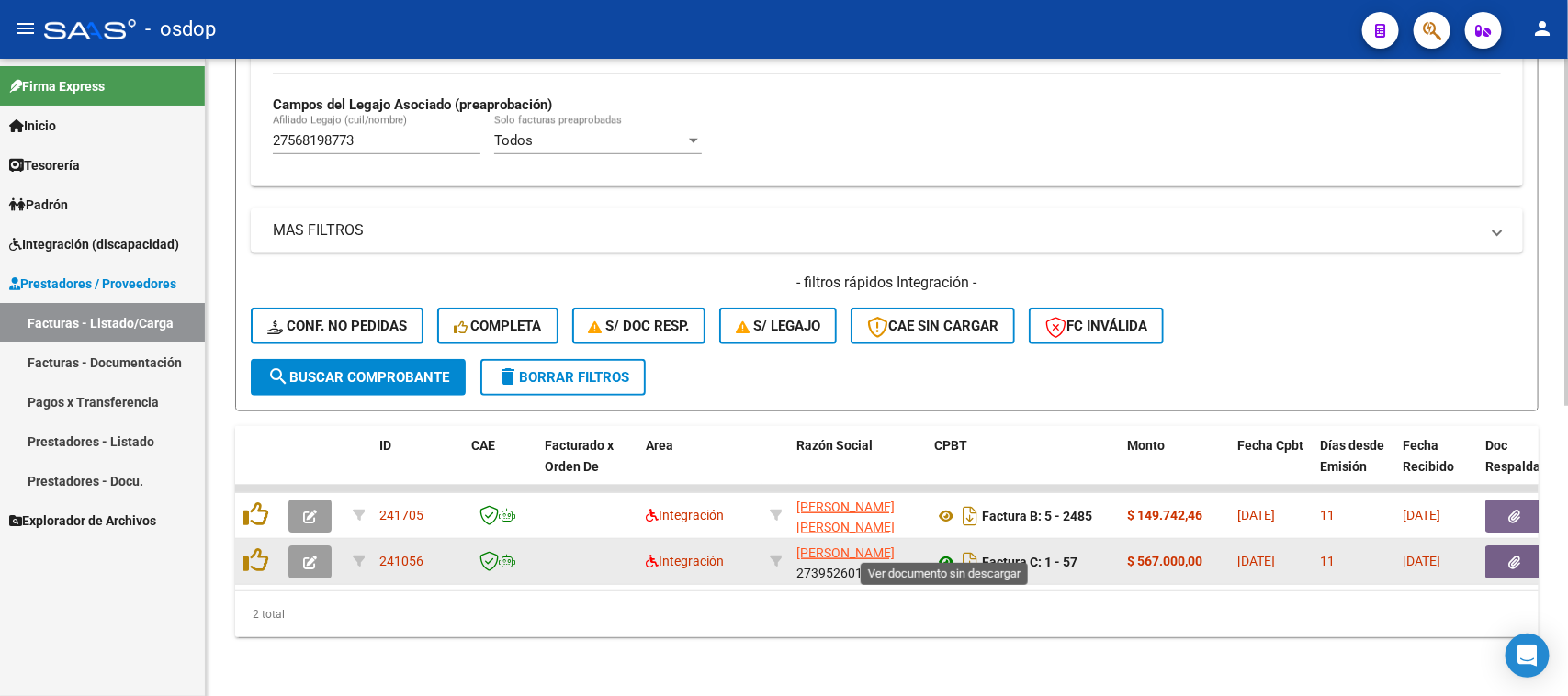
click at [947, 552] on icon at bounding box center [946, 563] width 24 height 22
click at [948, 552] on icon at bounding box center [946, 563] width 24 height 22
click at [1502, 546] on button "button" at bounding box center [1514, 562] width 59 height 33
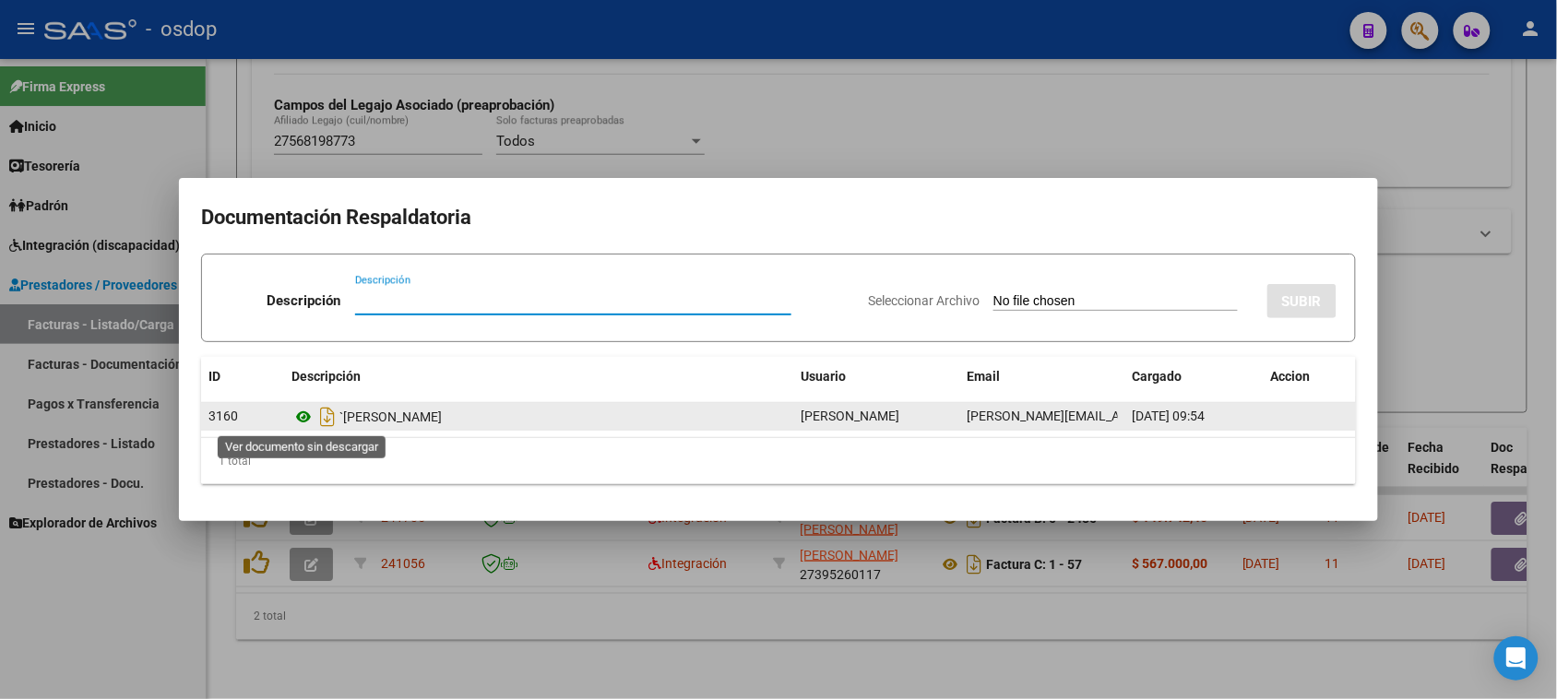
click at [303, 413] on icon at bounding box center [304, 417] width 24 height 22
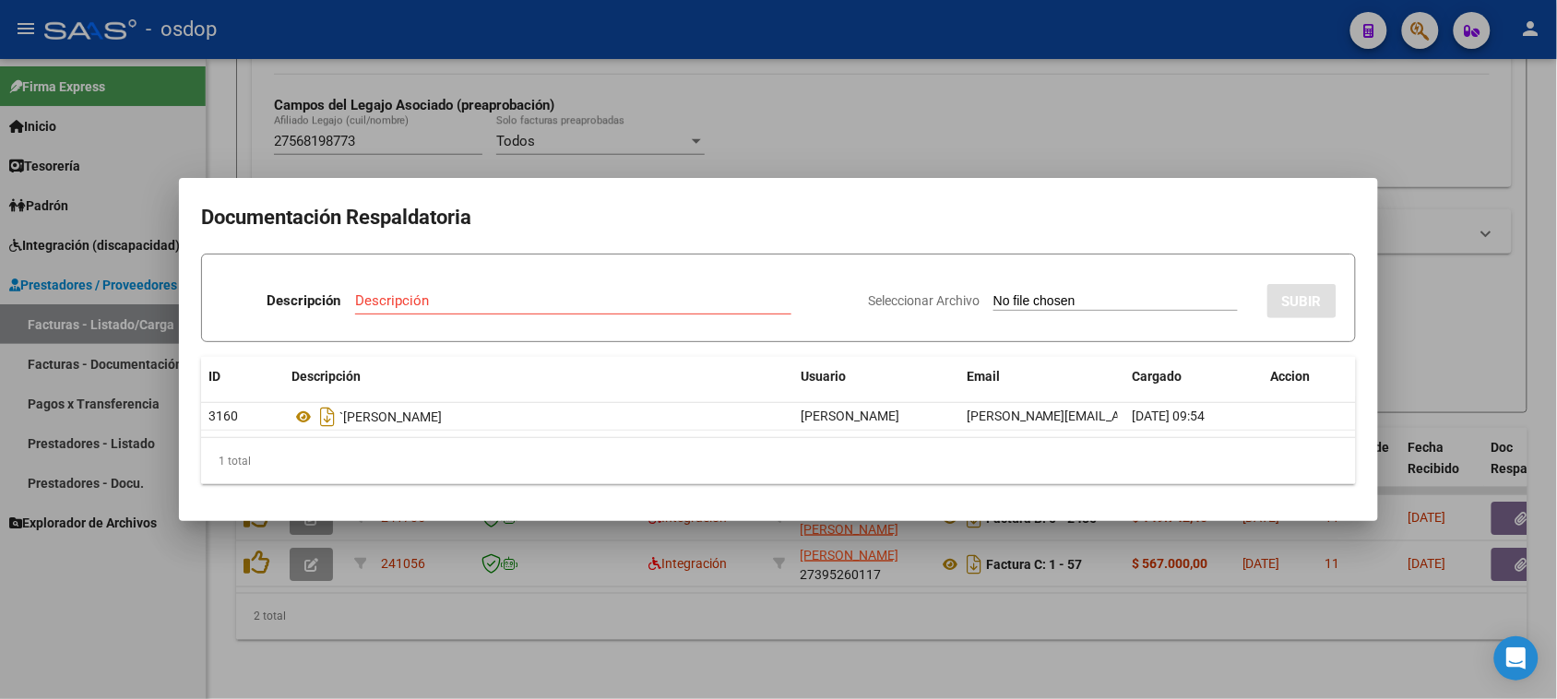
click at [824, 596] on div at bounding box center [778, 349] width 1557 height 699
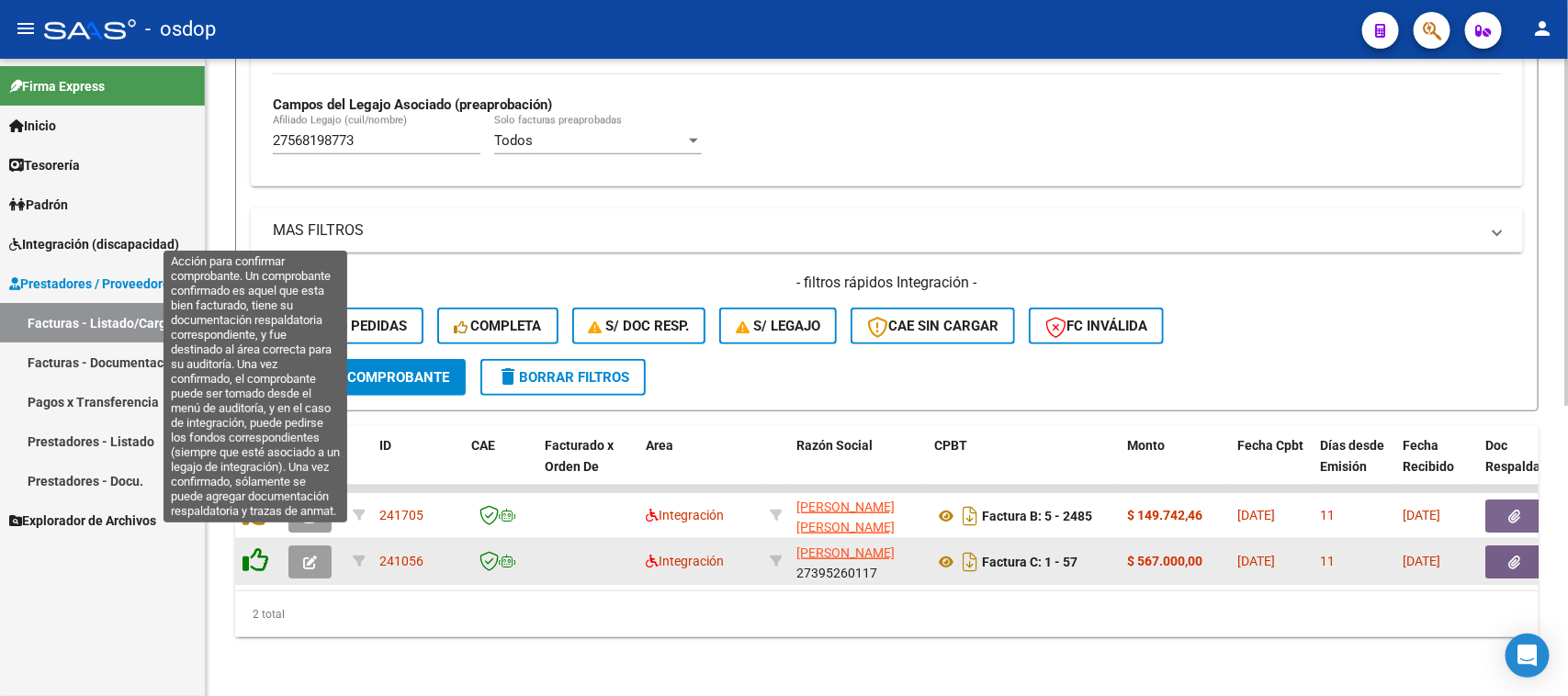
click at [255, 548] on icon at bounding box center [256, 561] width 26 height 26
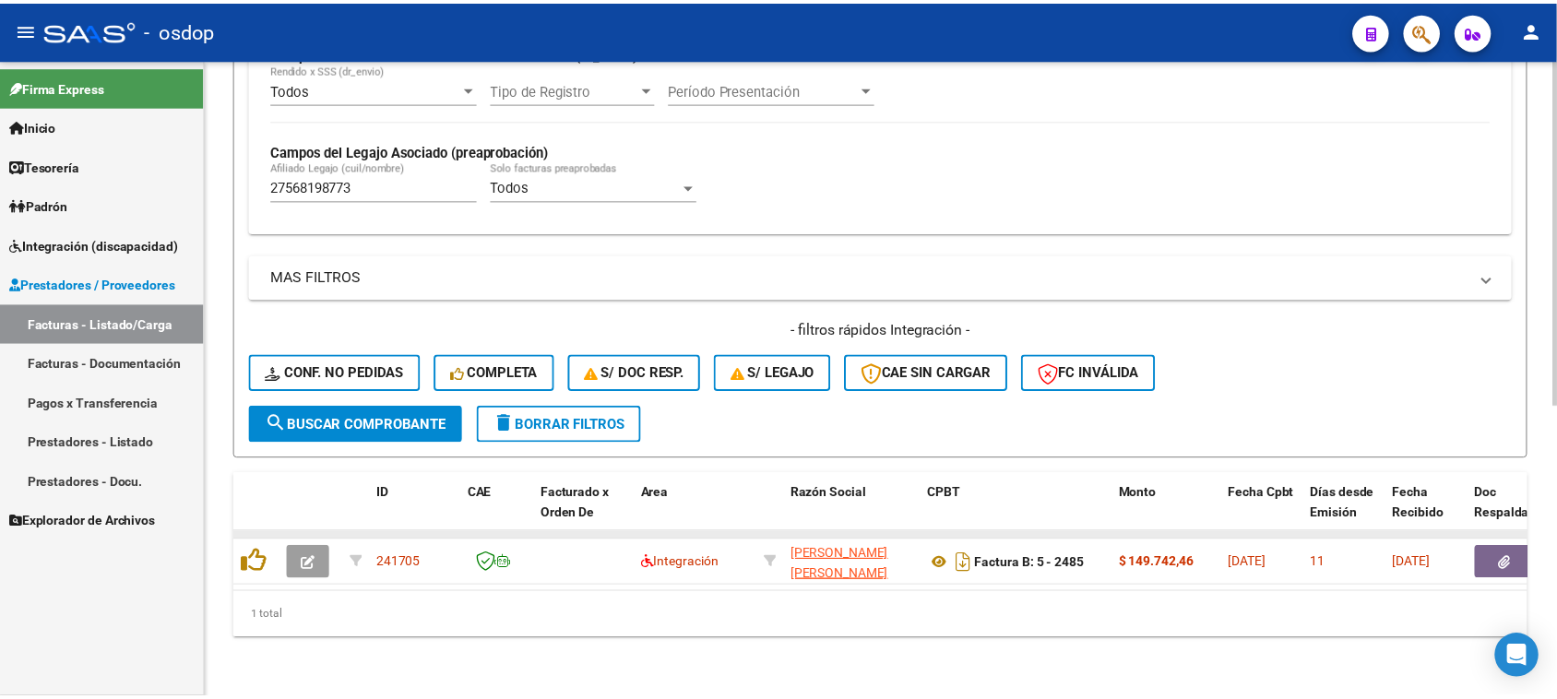
scroll to position [487, 0]
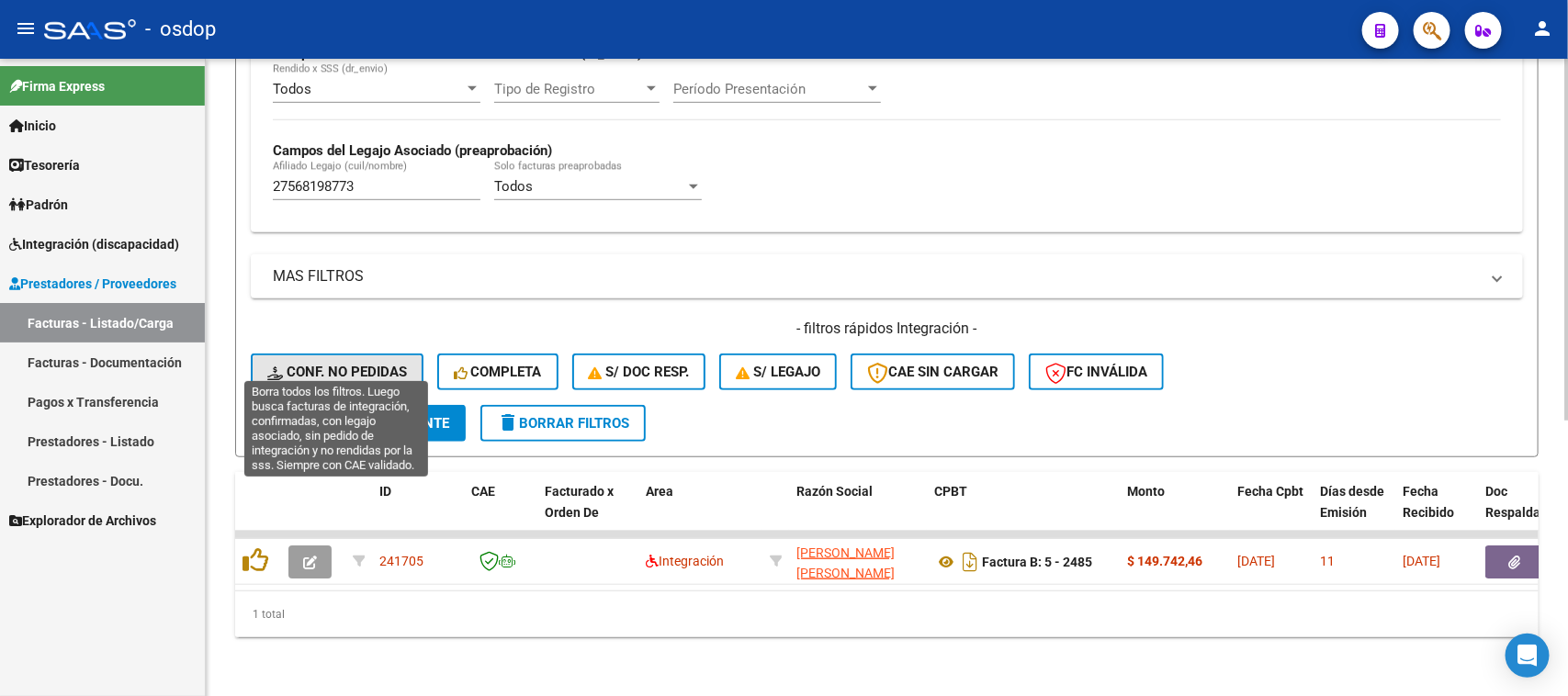
click at [374, 363] on span "Conf. no pedidas" at bounding box center [336, 371] width 139 height 17
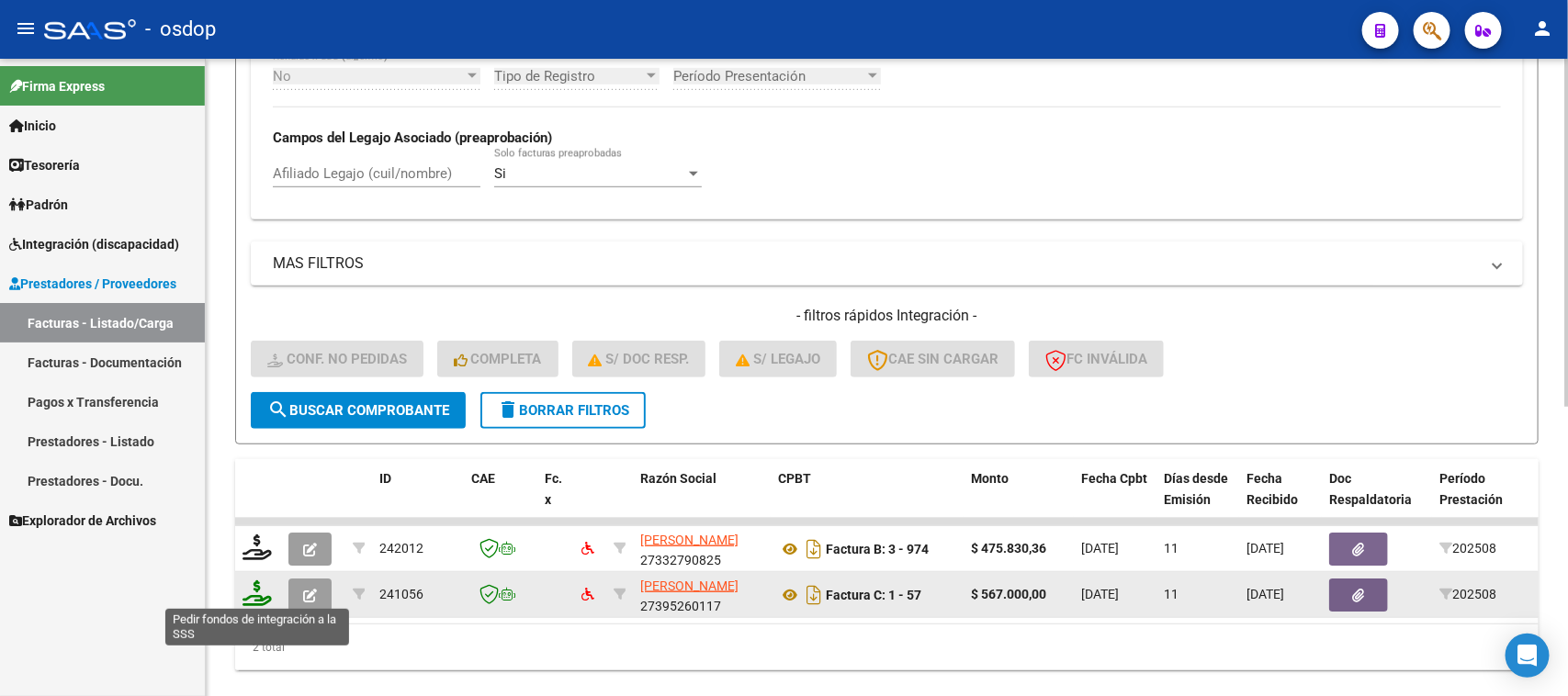
click at [254, 597] on icon at bounding box center [258, 593] width 30 height 26
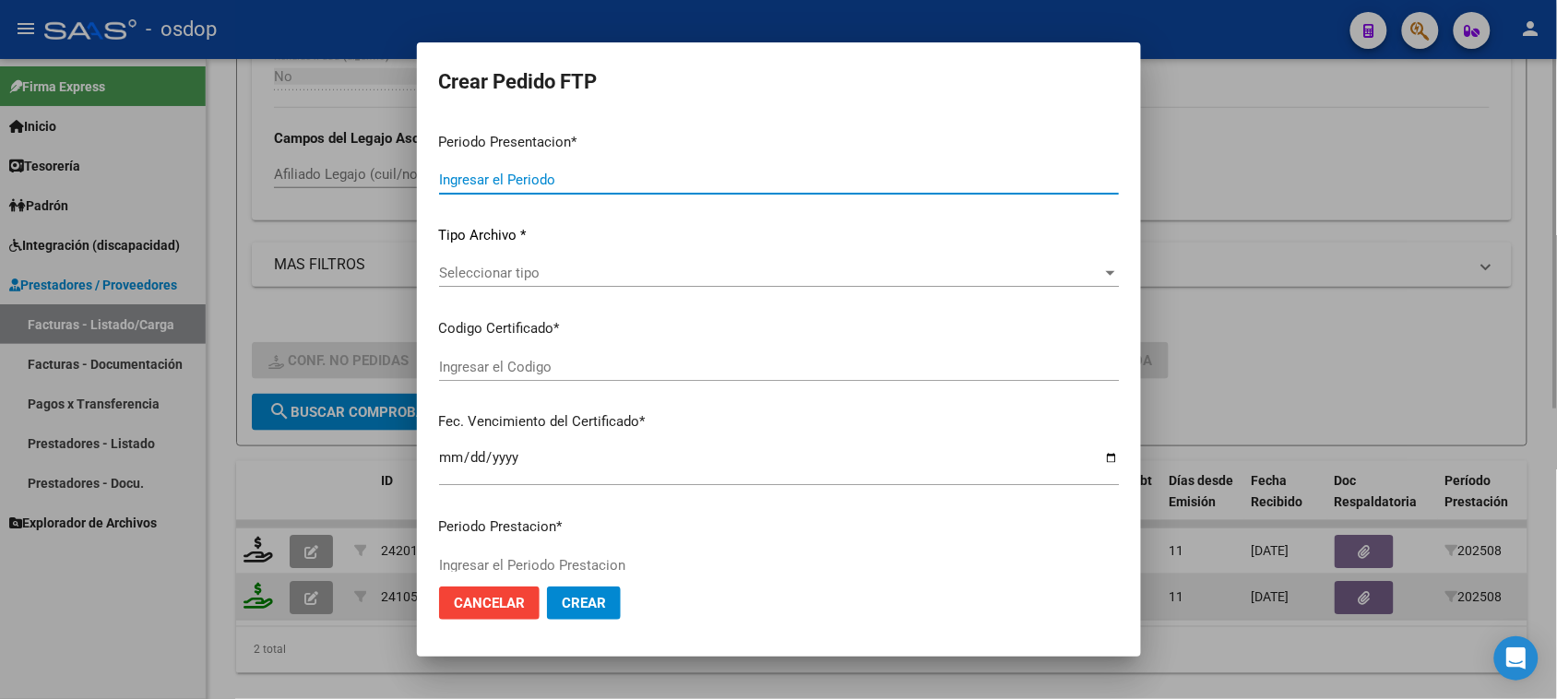
type input "202508"
type input "$ 567.000,00"
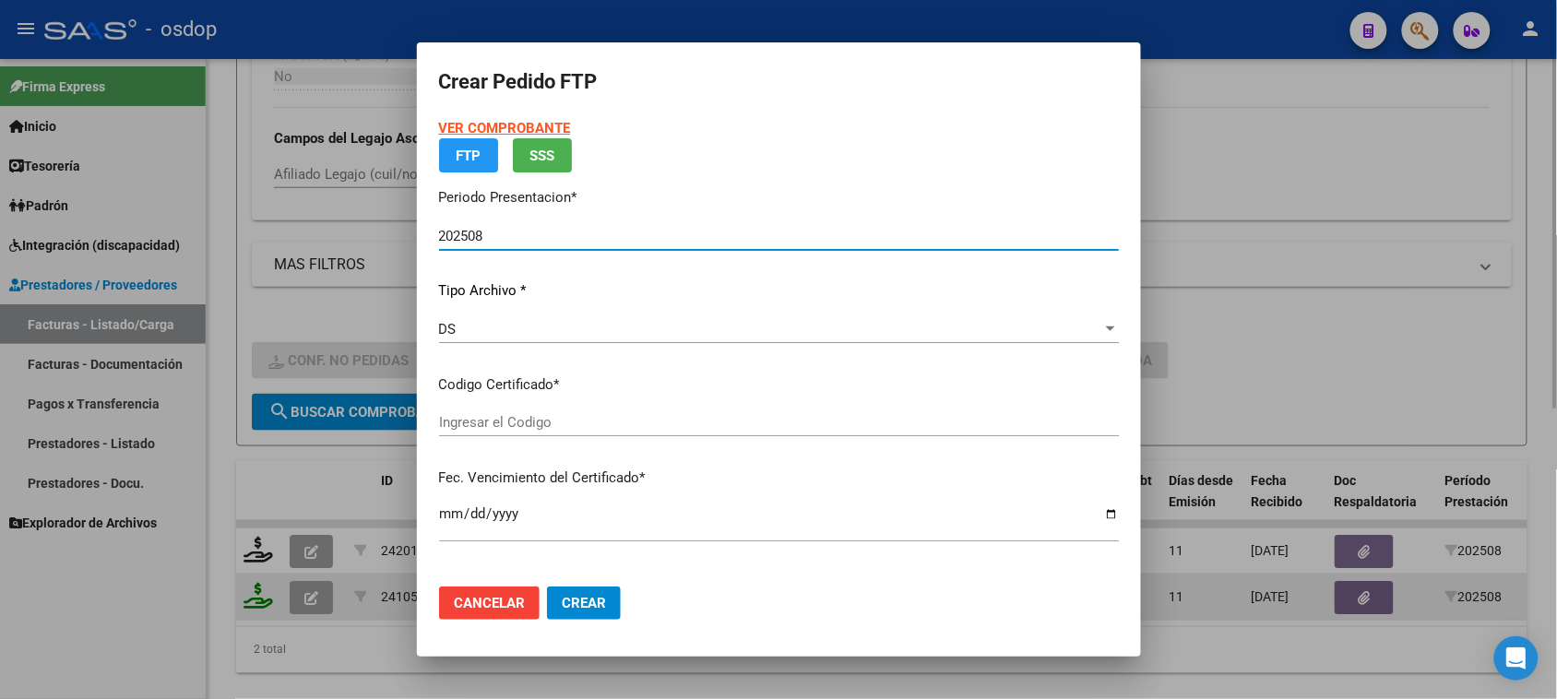
type input "8468457613"
type input "[DATE]"
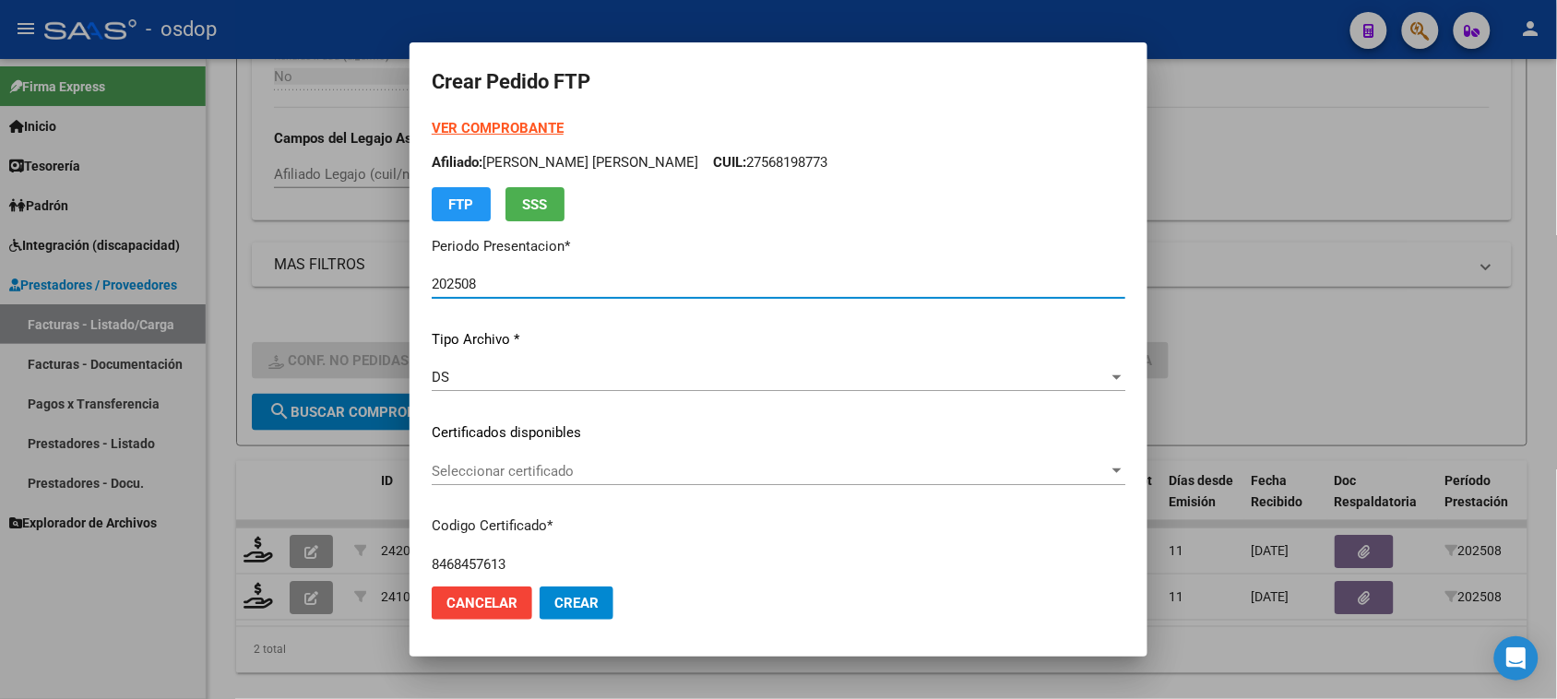
click at [537, 464] on span "Seleccionar certificado" at bounding box center [770, 471] width 677 height 17
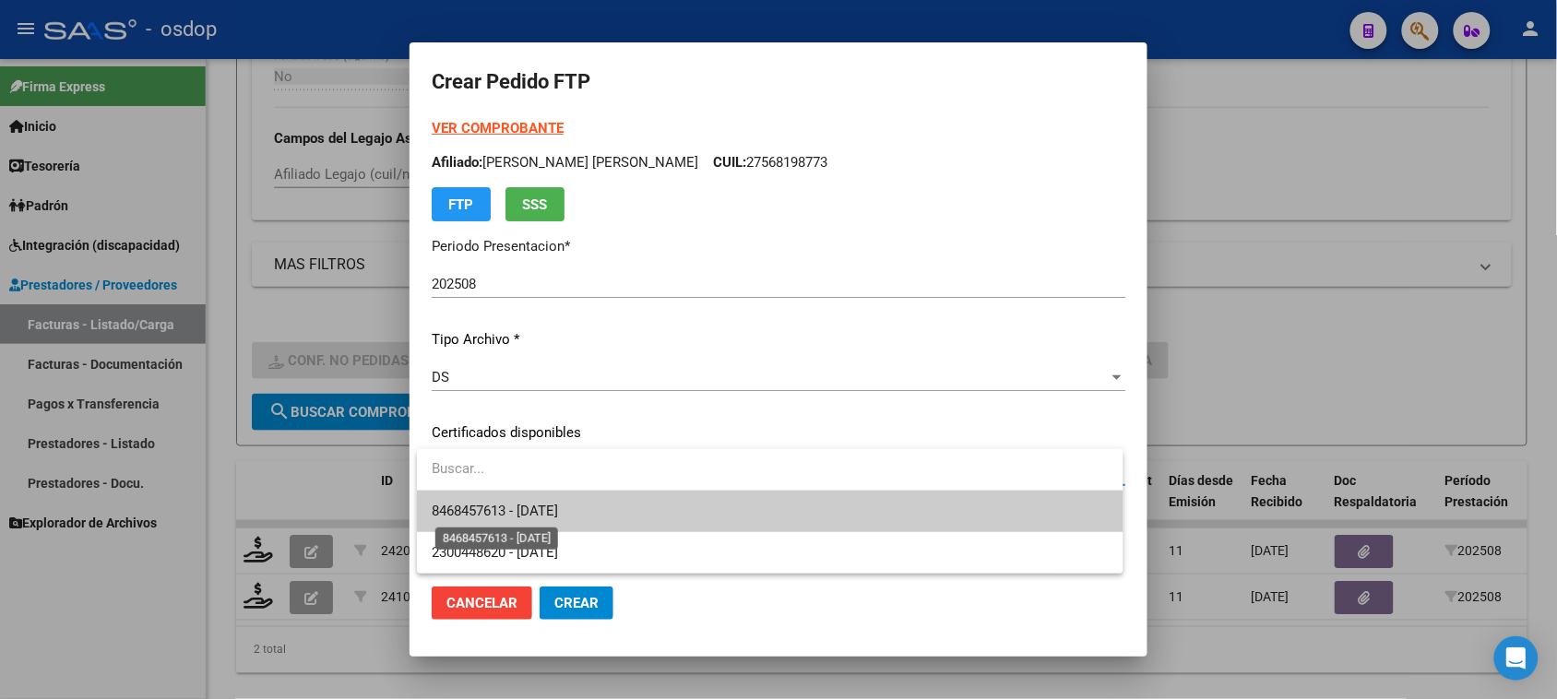
click at [554, 504] on span "8468457613 - [DATE]" at bounding box center [495, 511] width 126 height 17
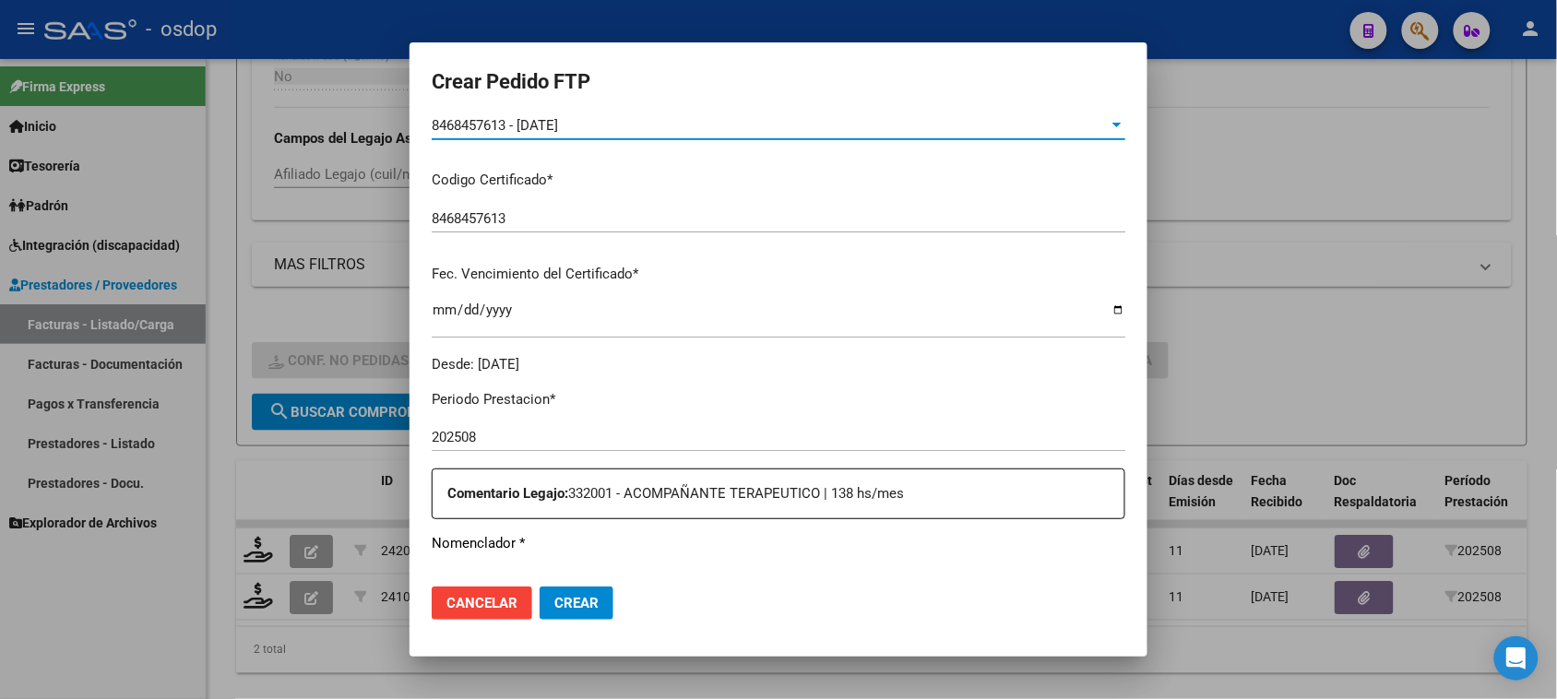
scroll to position [577, 0]
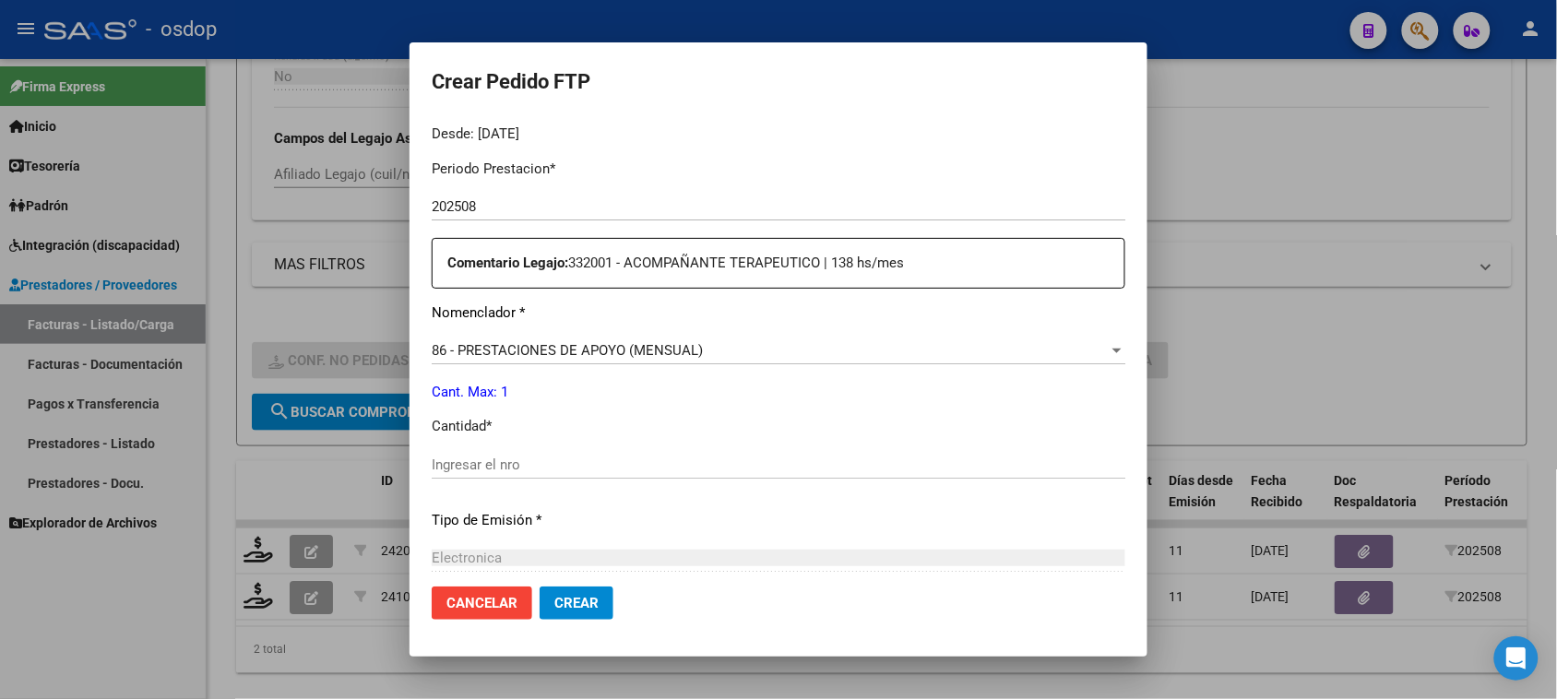
click at [532, 463] on input "Ingresar el nro" at bounding box center [779, 465] width 694 height 17
type input "1"
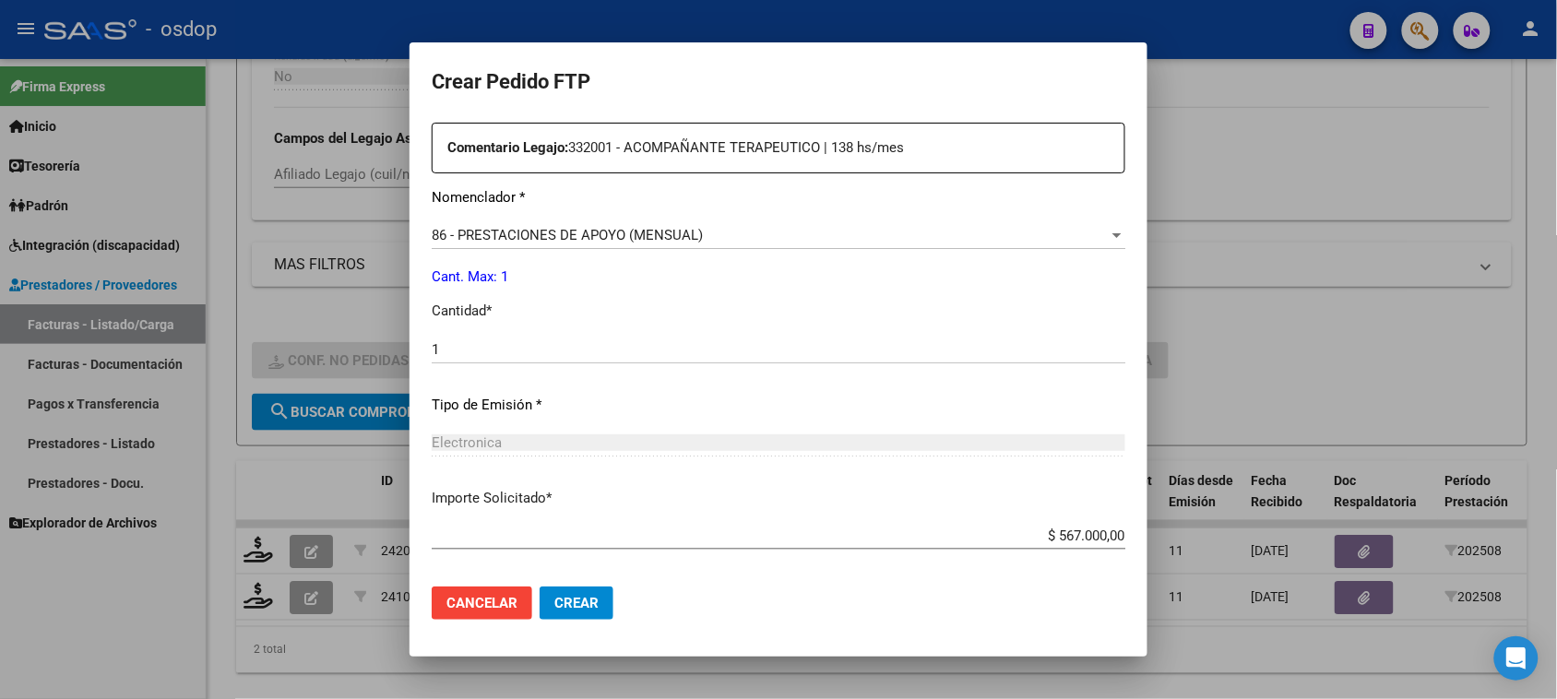
scroll to position [807, 0]
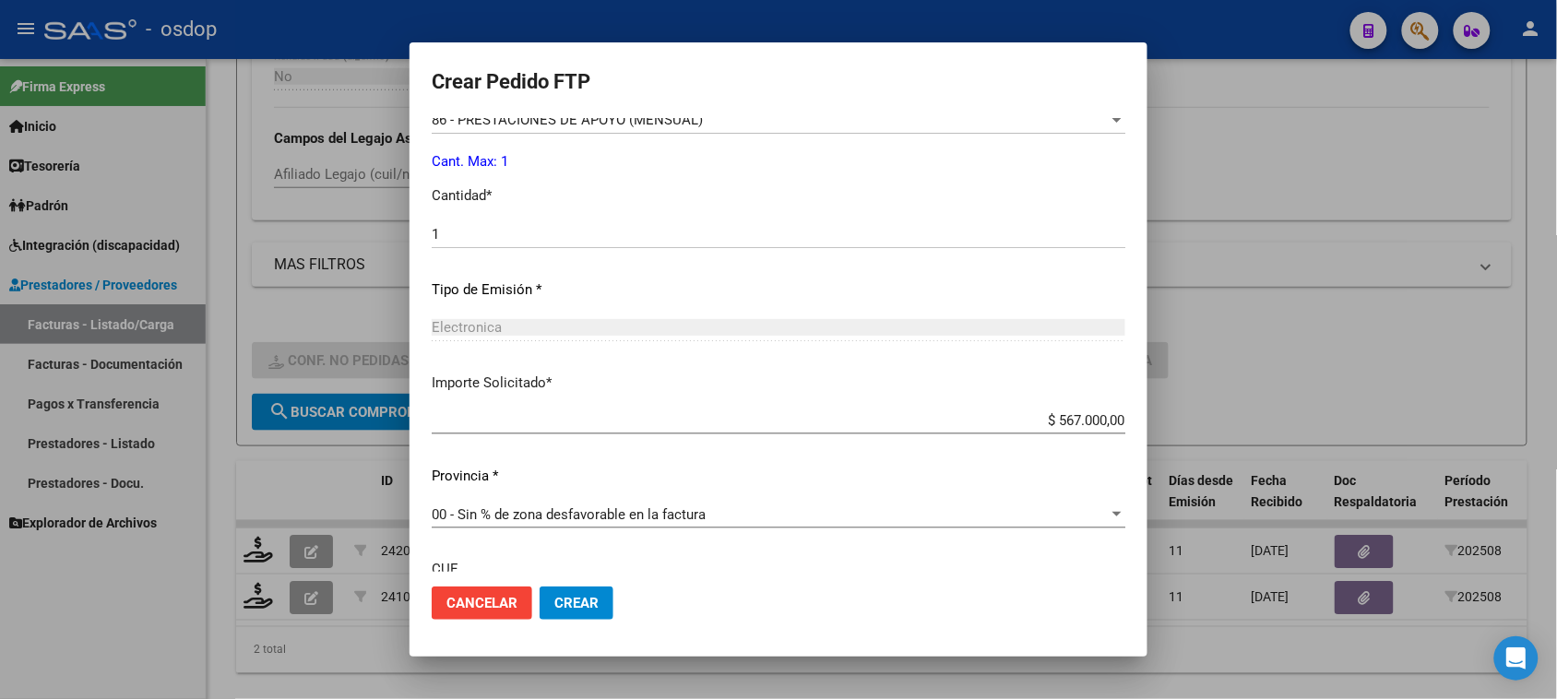
click at [646, 380] on p "Importe Solicitado *" at bounding box center [779, 383] width 694 height 21
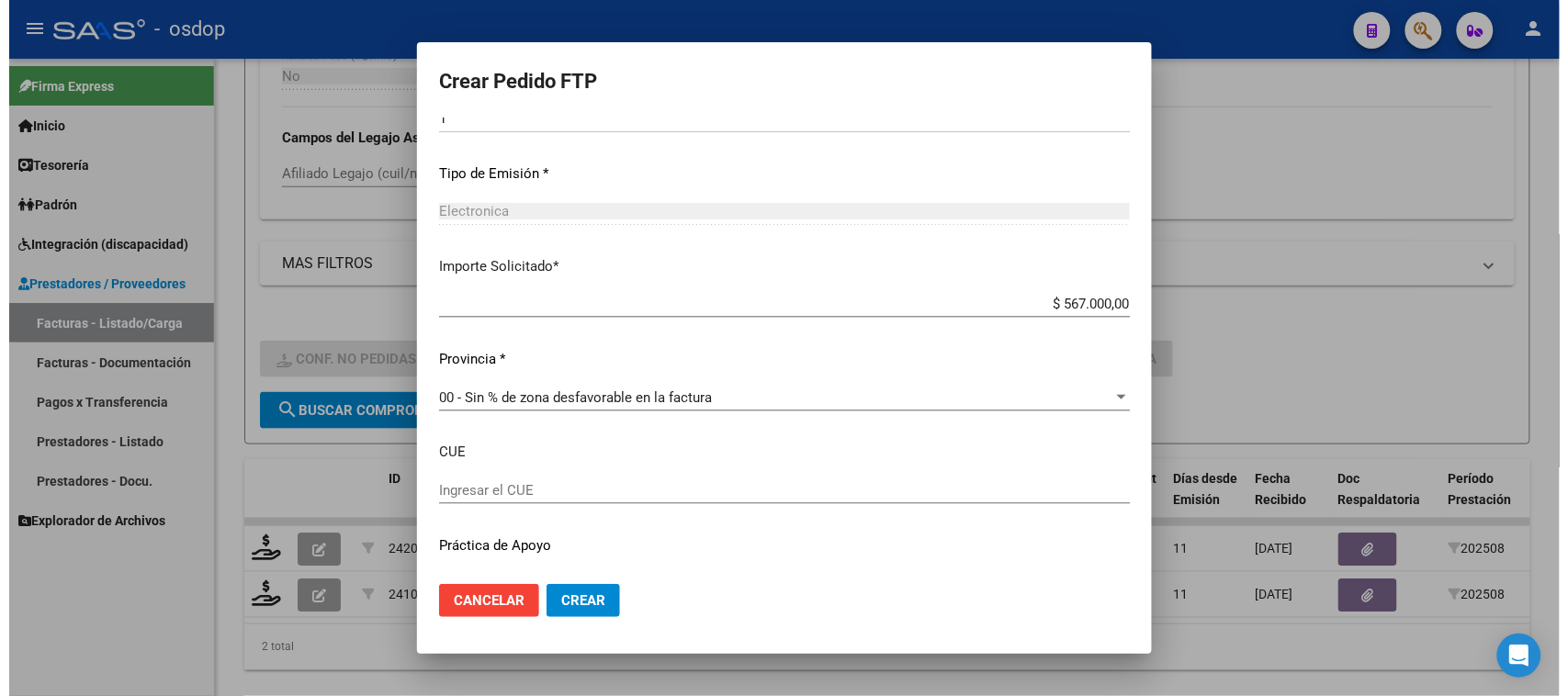
scroll to position [962, 0]
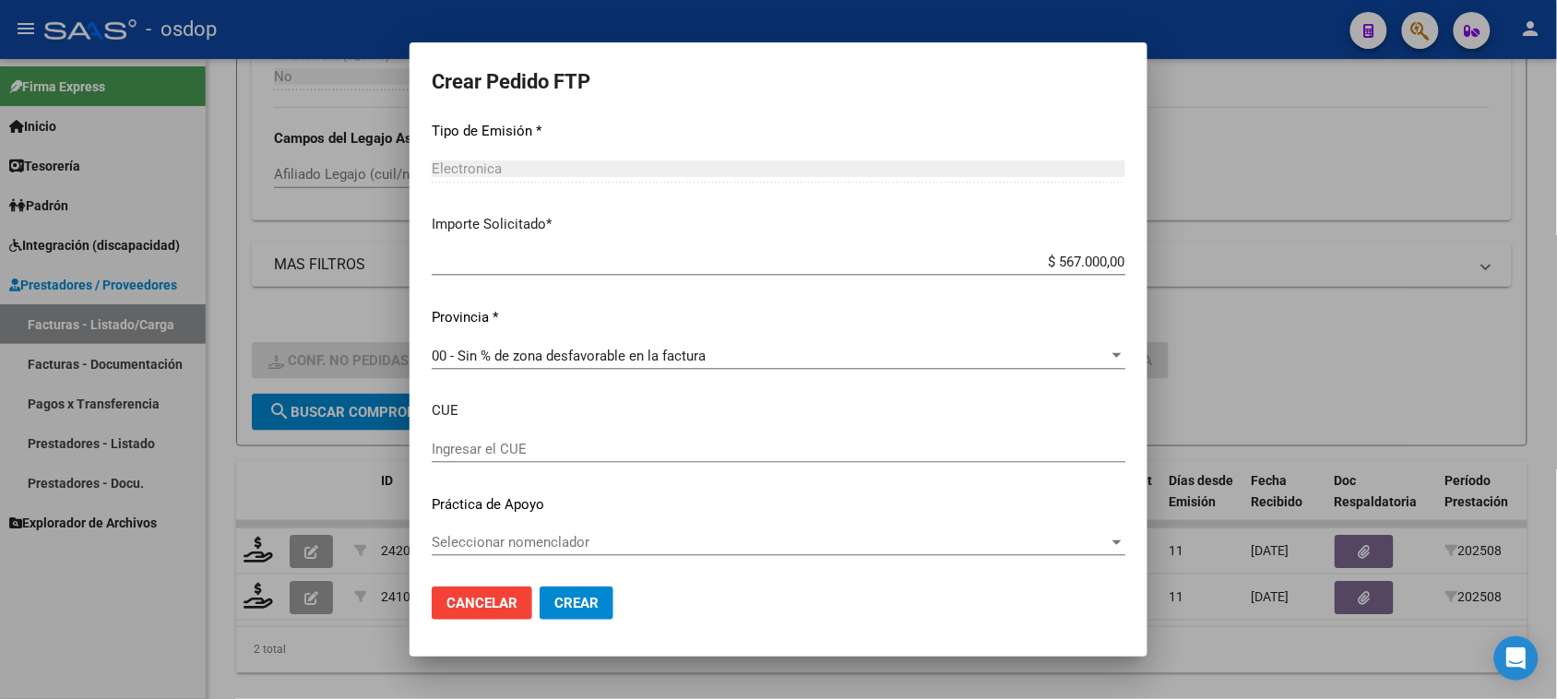
click at [582, 600] on span "Crear" at bounding box center [577, 603] width 44 height 17
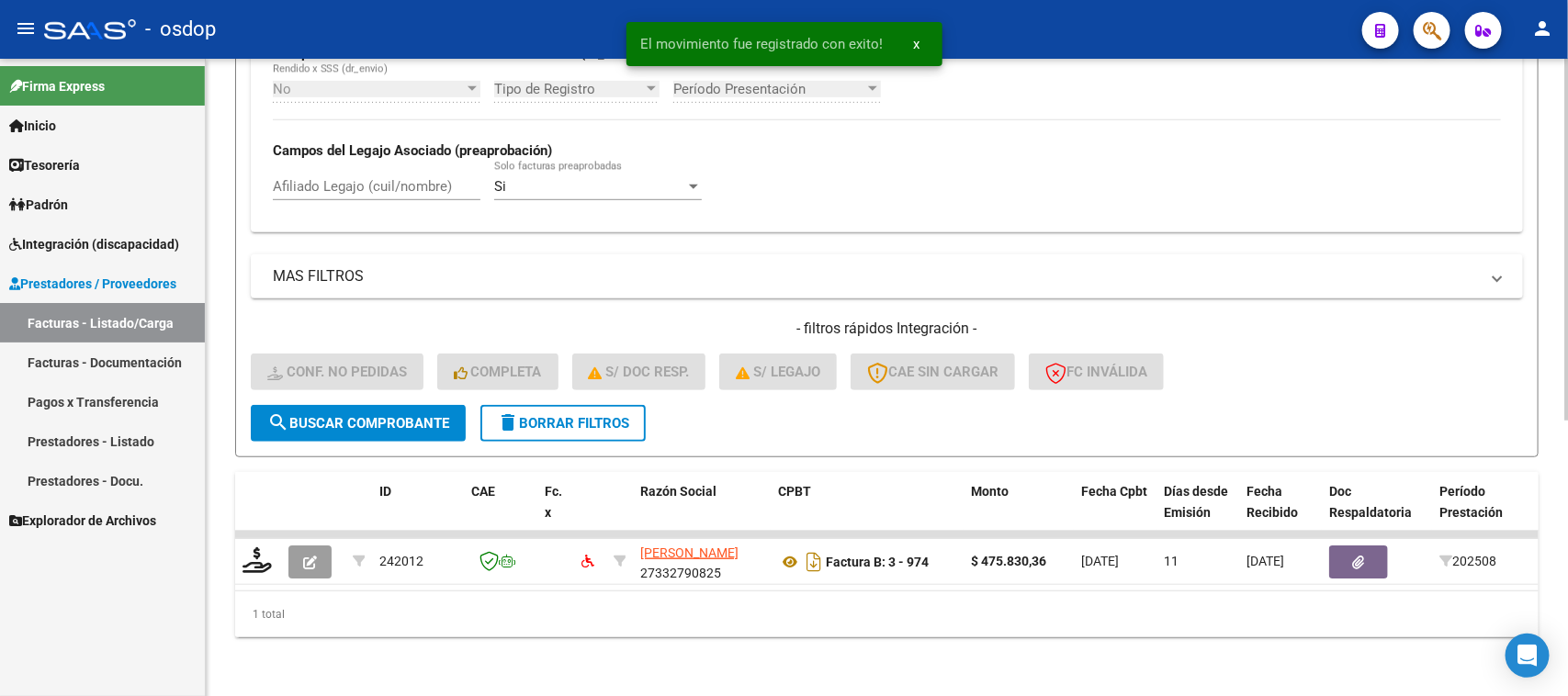
click at [615, 415] on span "delete Borrar Filtros" at bounding box center [562, 423] width 132 height 17
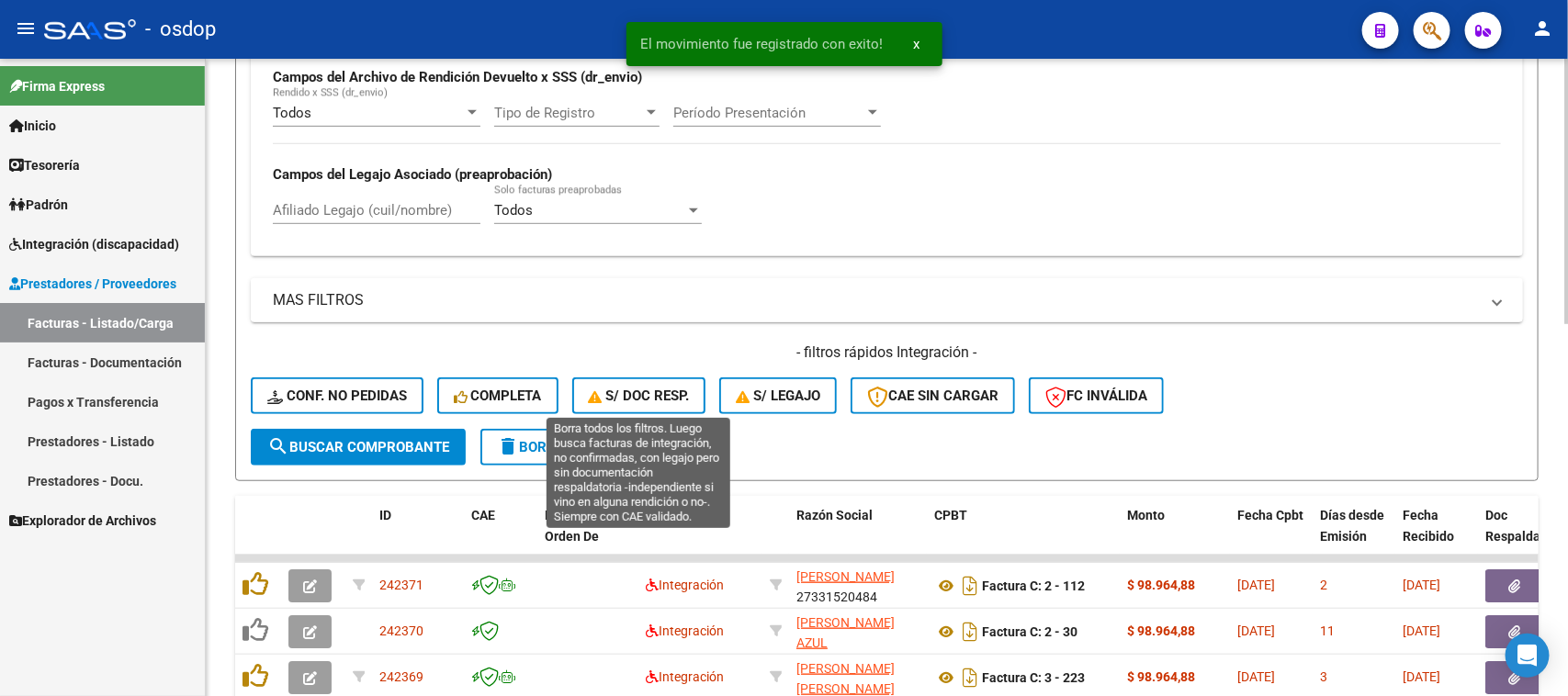
scroll to position [485, 0]
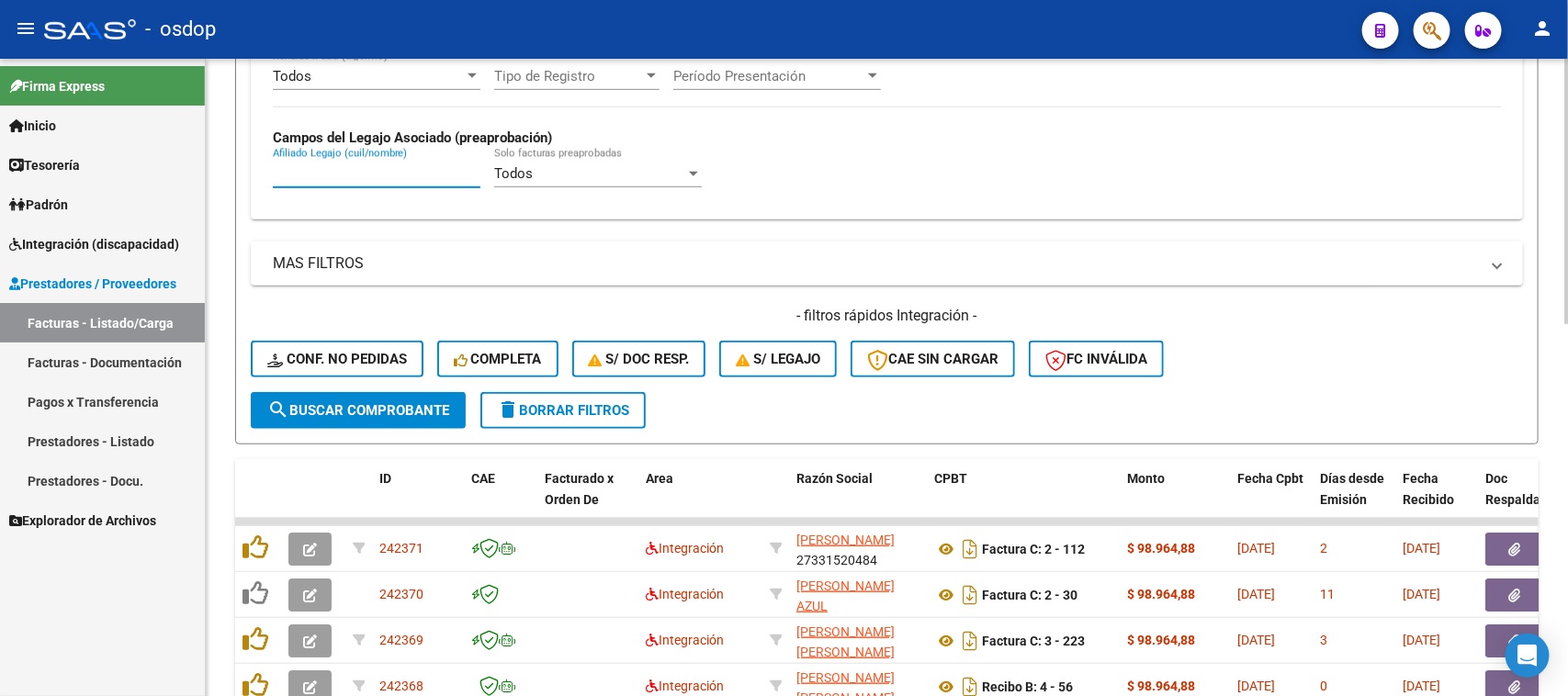
click at [327, 172] on input "Afiliado Legajo (cuil/nombre)" at bounding box center [376, 173] width 208 height 17
paste input "2595152781"
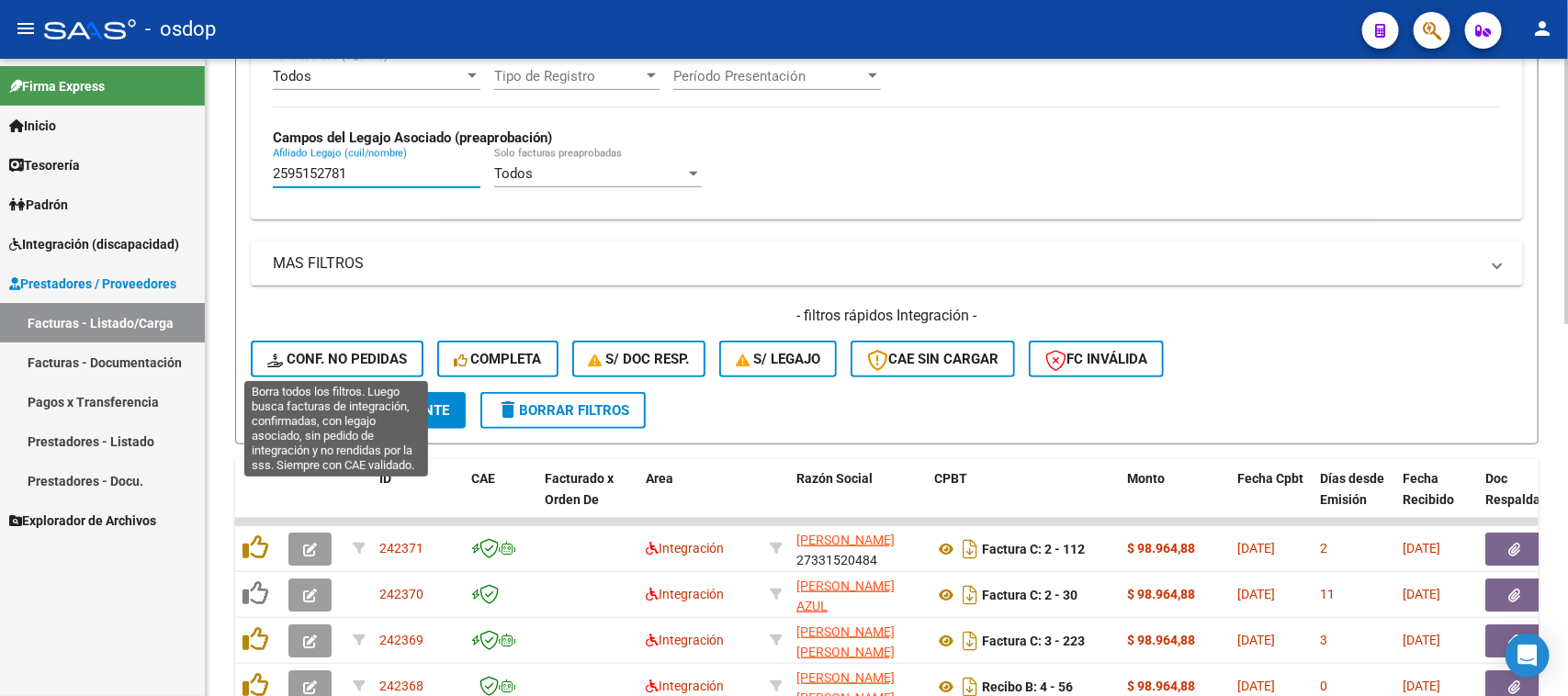
type input "2595152781"
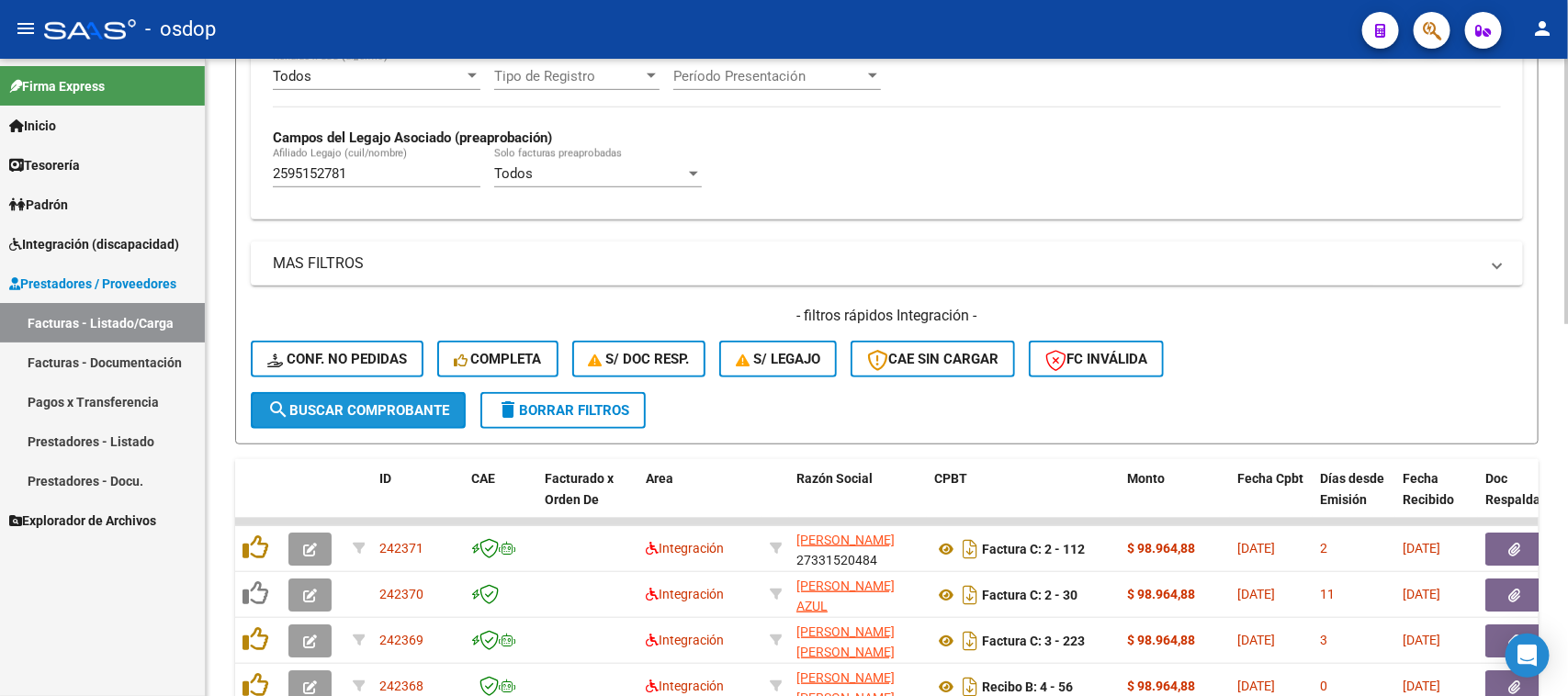
click at [376, 414] on button "search Buscar Comprobante" at bounding box center [358, 410] width 215 height 37
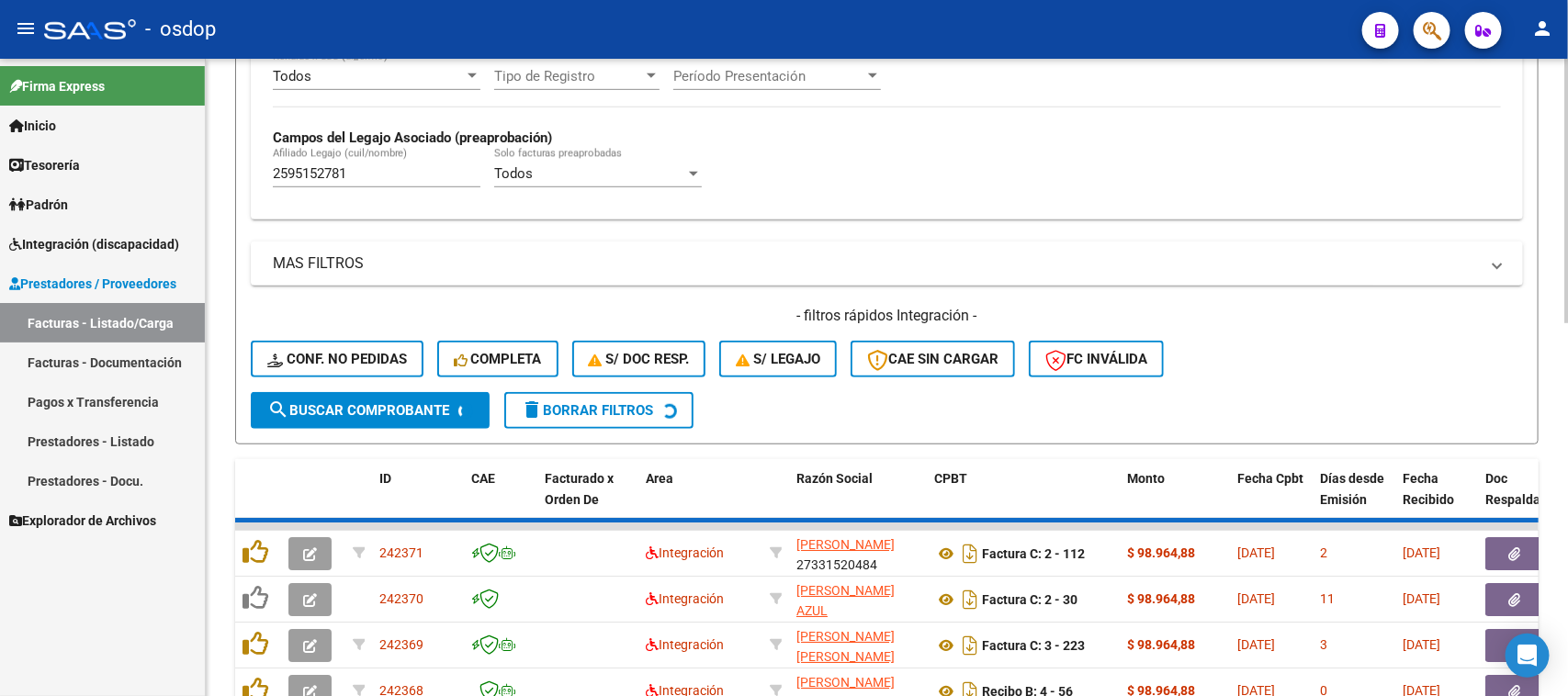
scroll to position [453, 0]
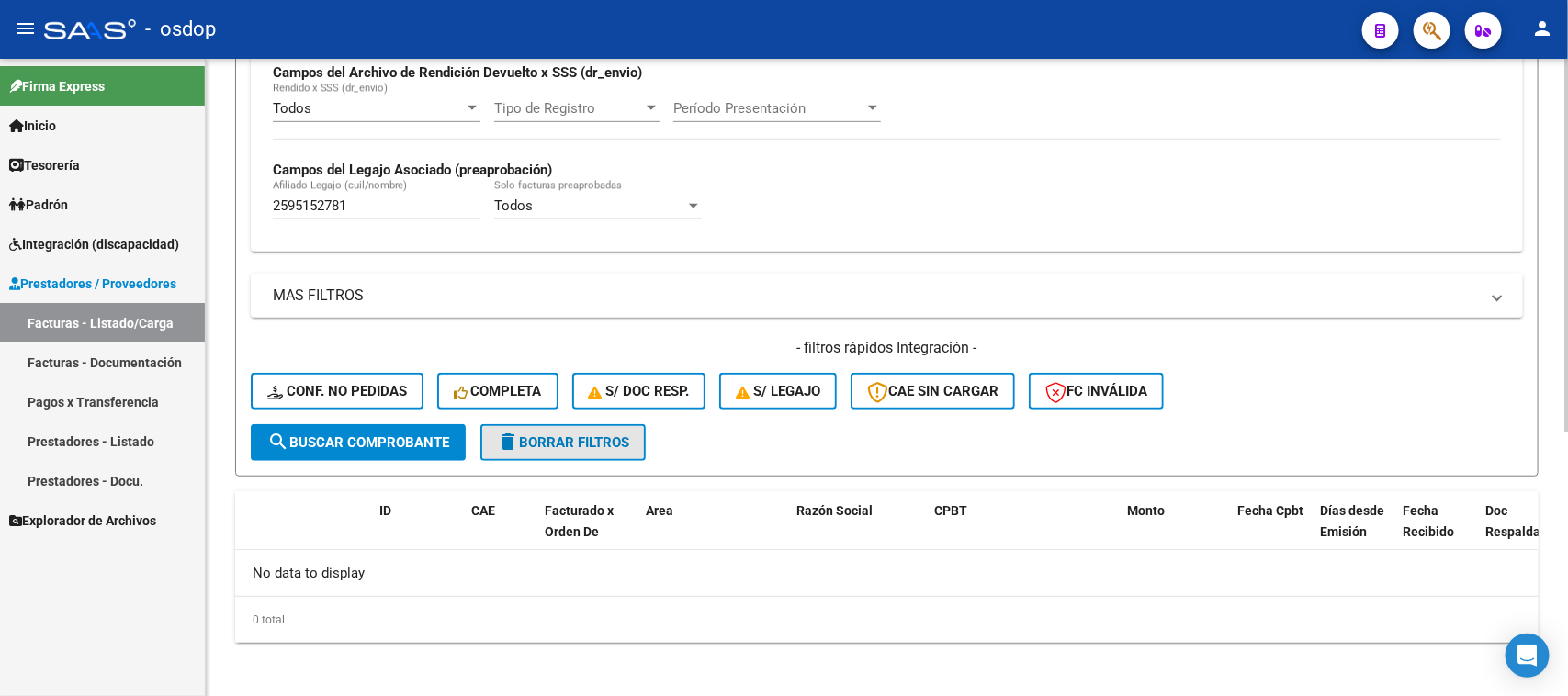
click at [550, 444] on span "delete Borrar Filtros" at bounding box center [562, 442] width 132 height 17
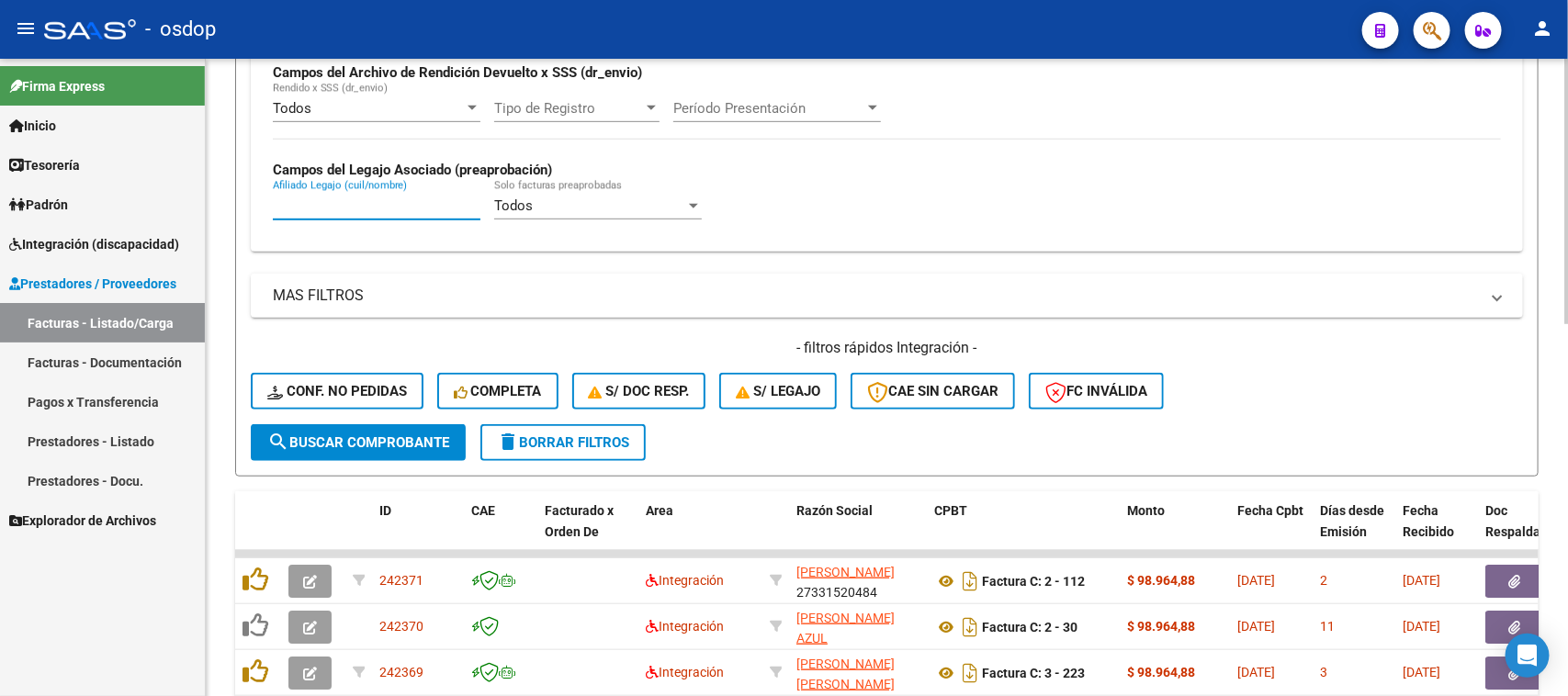
click at [349, 200] on input "Afiliado Legajo (cuil/nombre)" at bounding box center [376, 205] width 208 height 17
paste input "27568198773"
type input "27568198773"
click at [395, 434] on span "search Buscar Comprobante" at bounding box center [357, 442] width 182 height 17
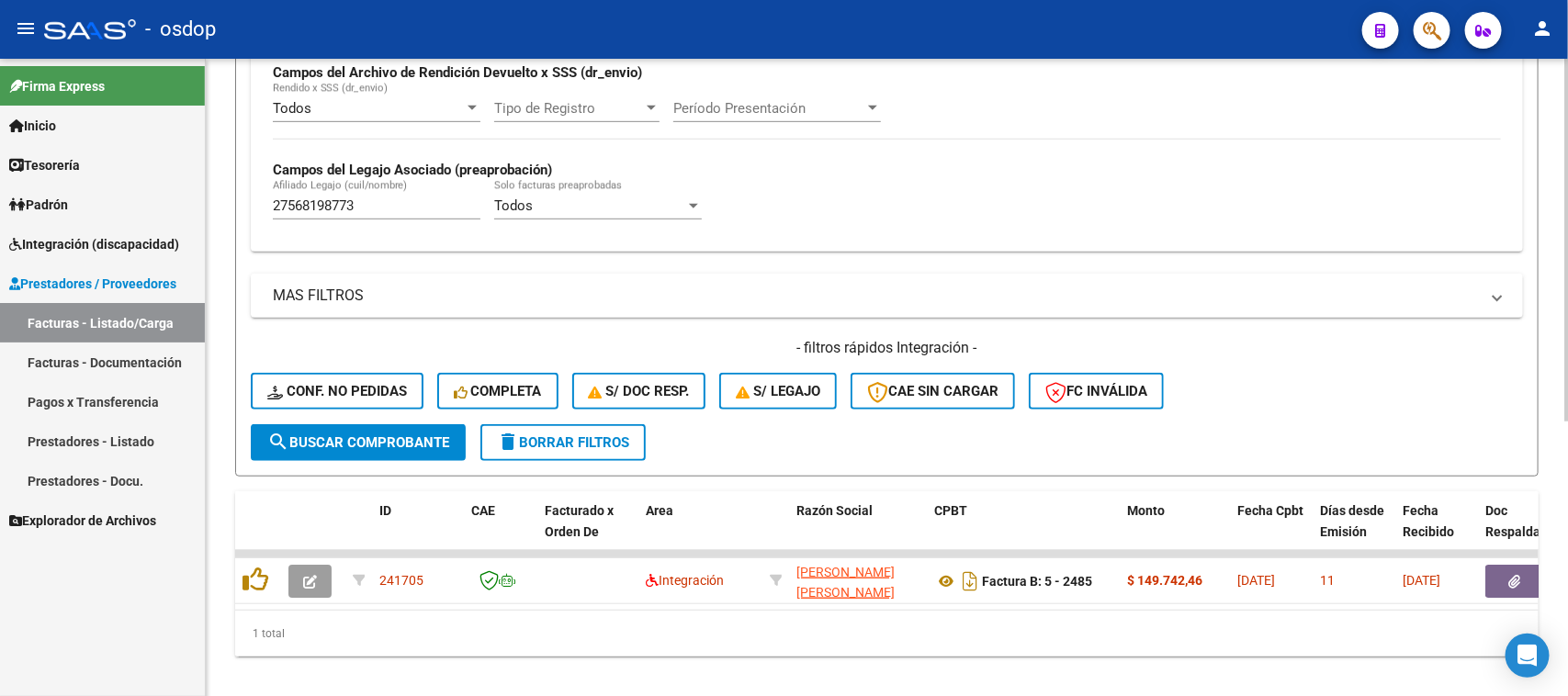
scroll to position [485, 0]
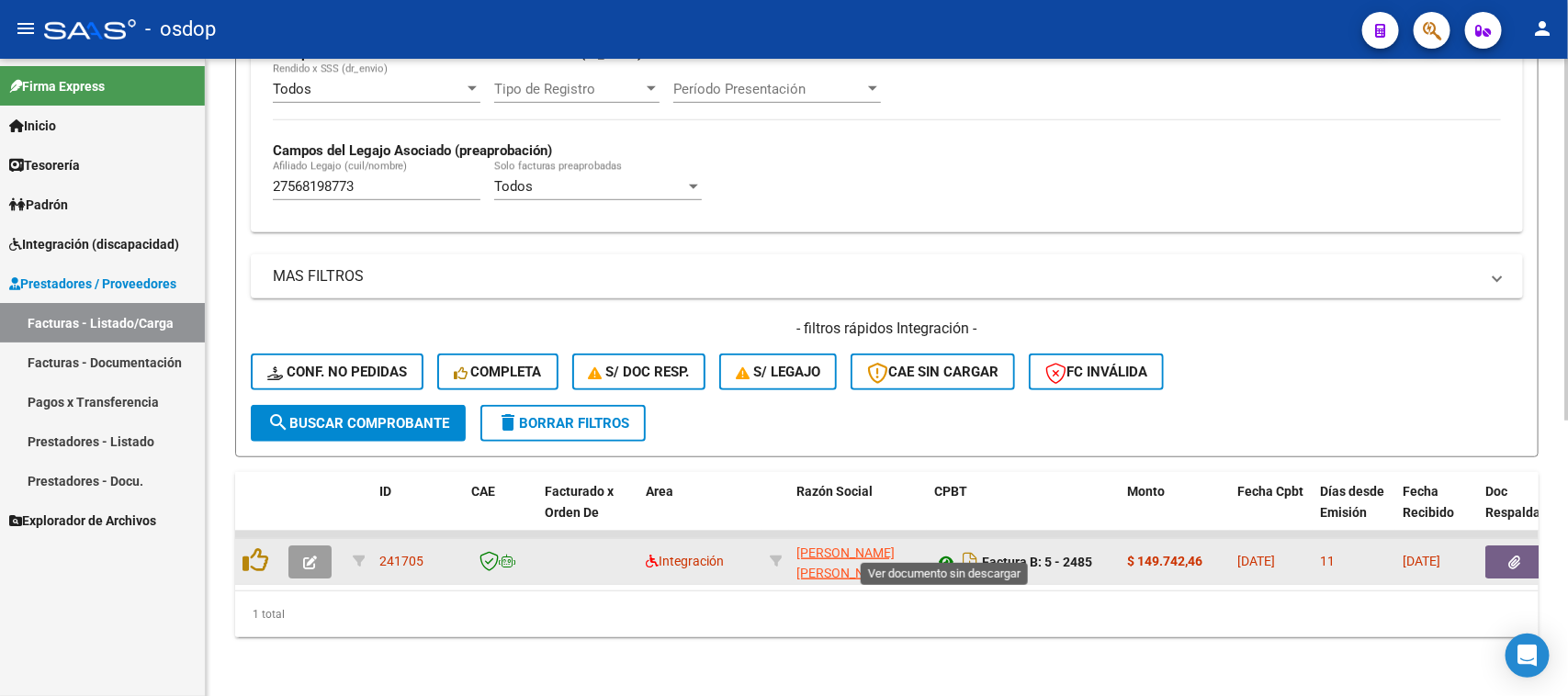
click at [943, 552] on icon at bounding box center [946, 563] width 24 height 22
click at [1515, 556] on icon "button" at bounding box center [1515, 563] width 12 height 14
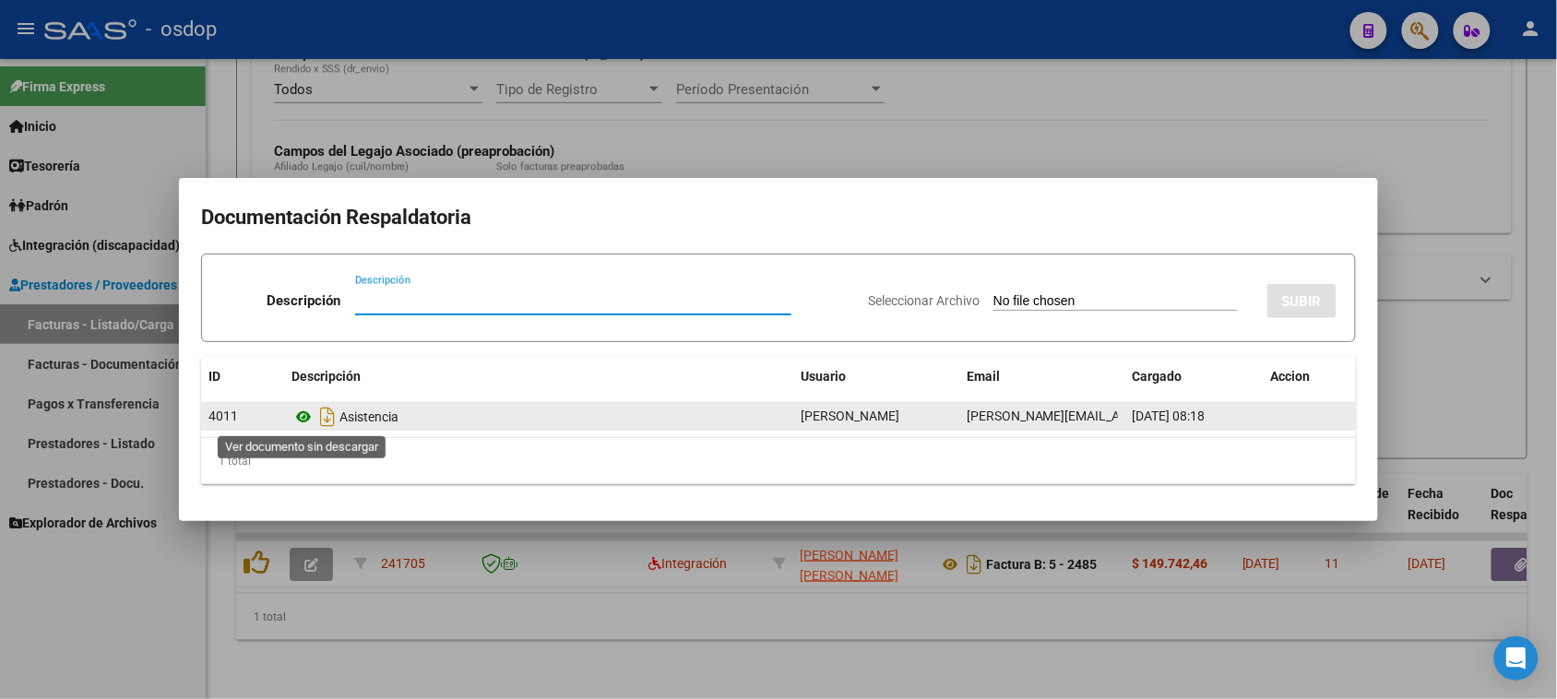
click at [297, 415] on icon at bounding box center [304, 417] width 24 height 22
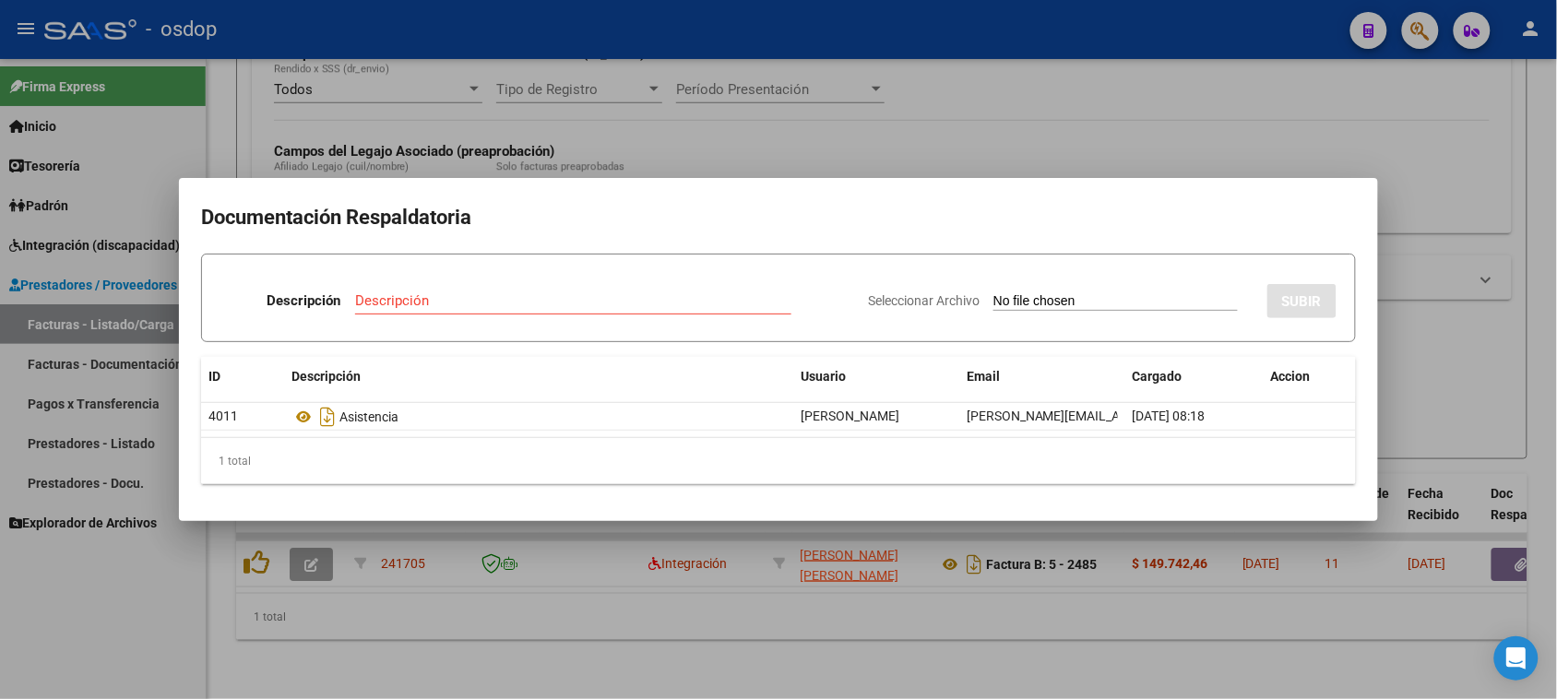
click at [786, 605] on div at bounding box center [778, 349] width 1557 height 699
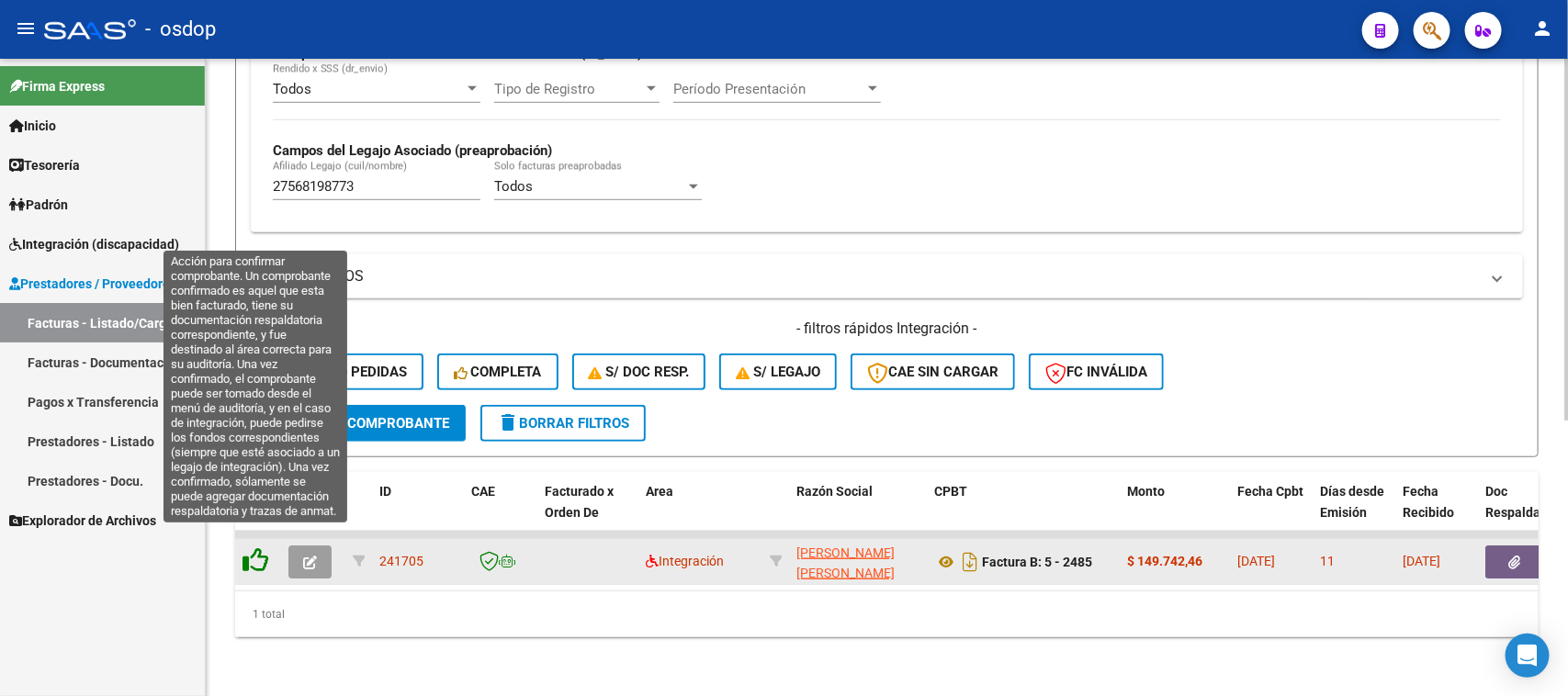
click at [255, 548] on icon at bounding box center [256, 561] width 26 height 26
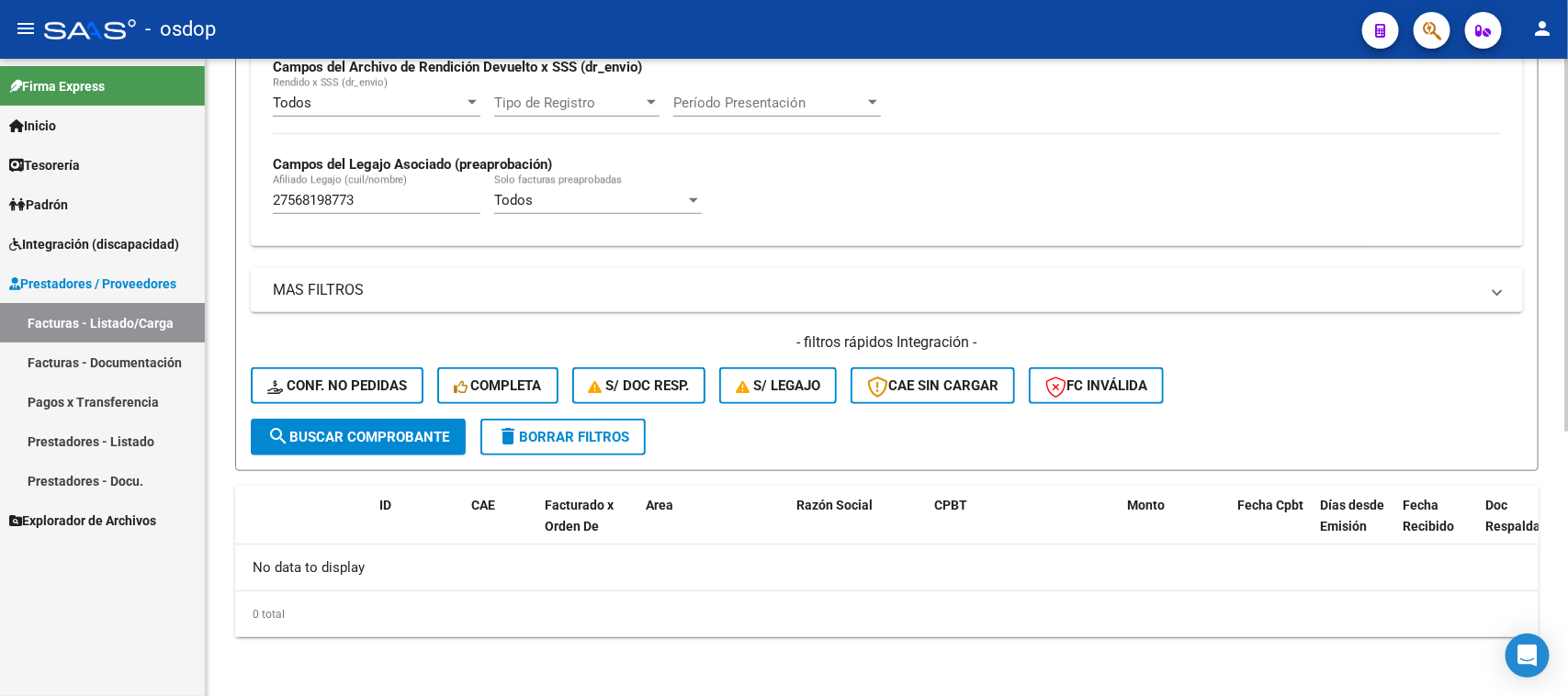
scroll to position [453, 0]
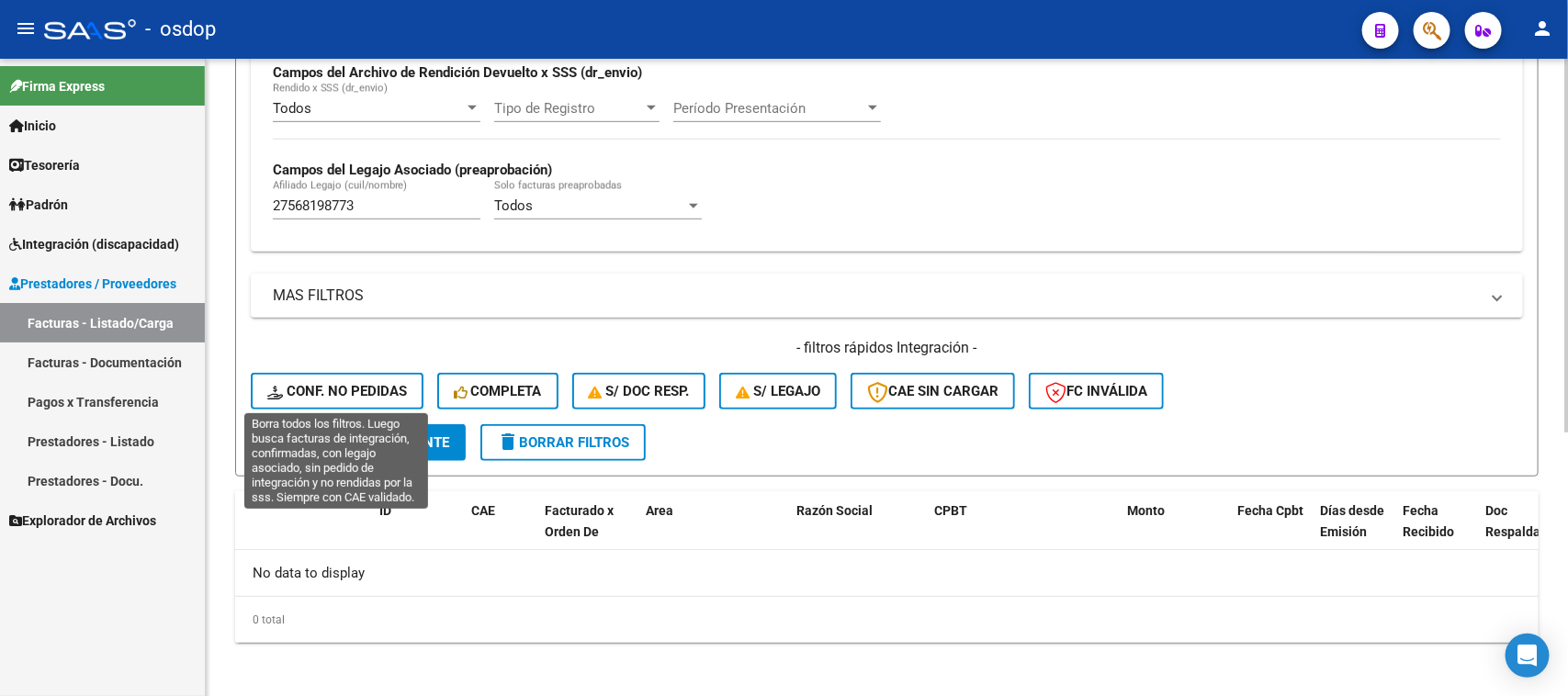
click at [334, 383] on span "Conf. no pedidas" at bounding box center [336, 391] width 139 height 17
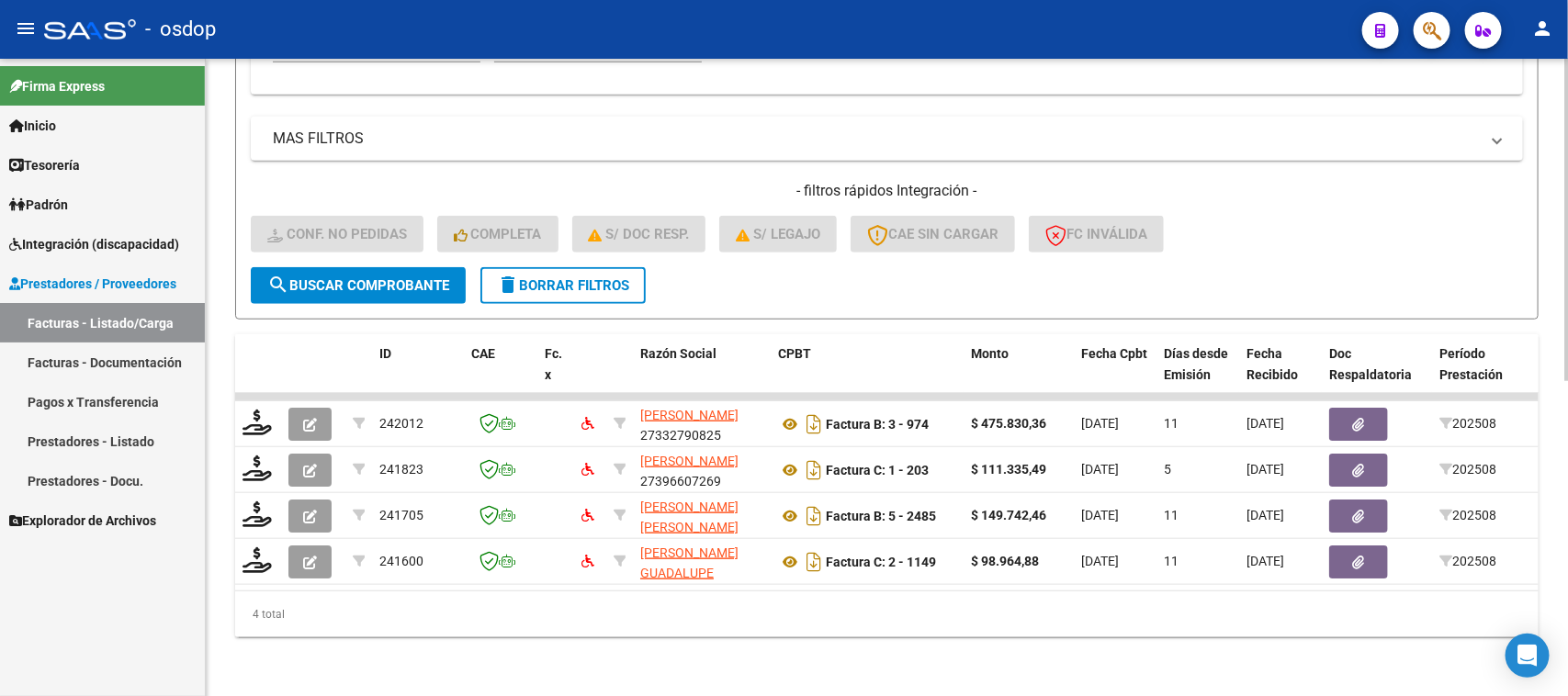
scroll to position [508, 0]
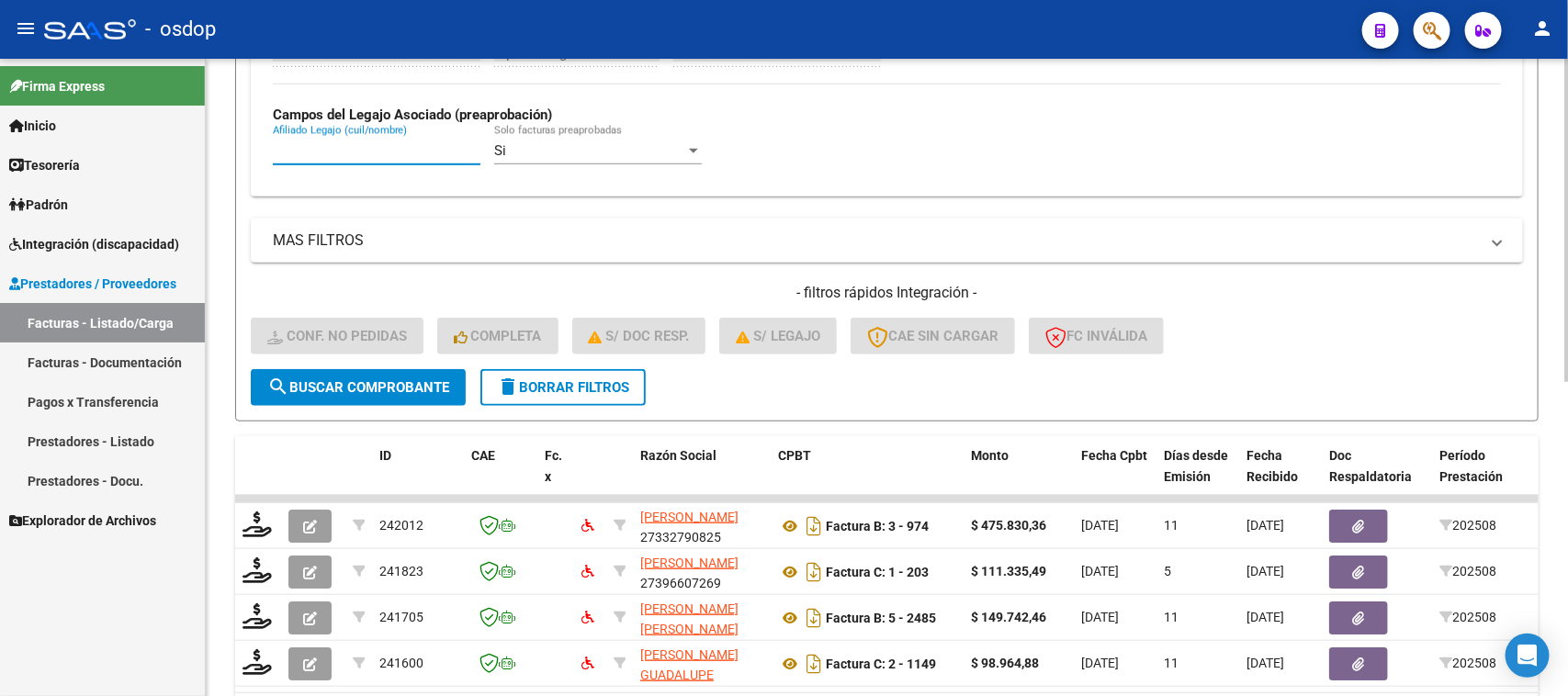
click at [358, 144] on input "Afiliado Legajo (cuil/nombre)" at bounding box center [376, 150] width 208 height 17
paste input "27568198773"
type input "27568198773"
click at [407, 379] on span "search Buscar Comprobante" at bounding box center [357, 387] width 182 height 17
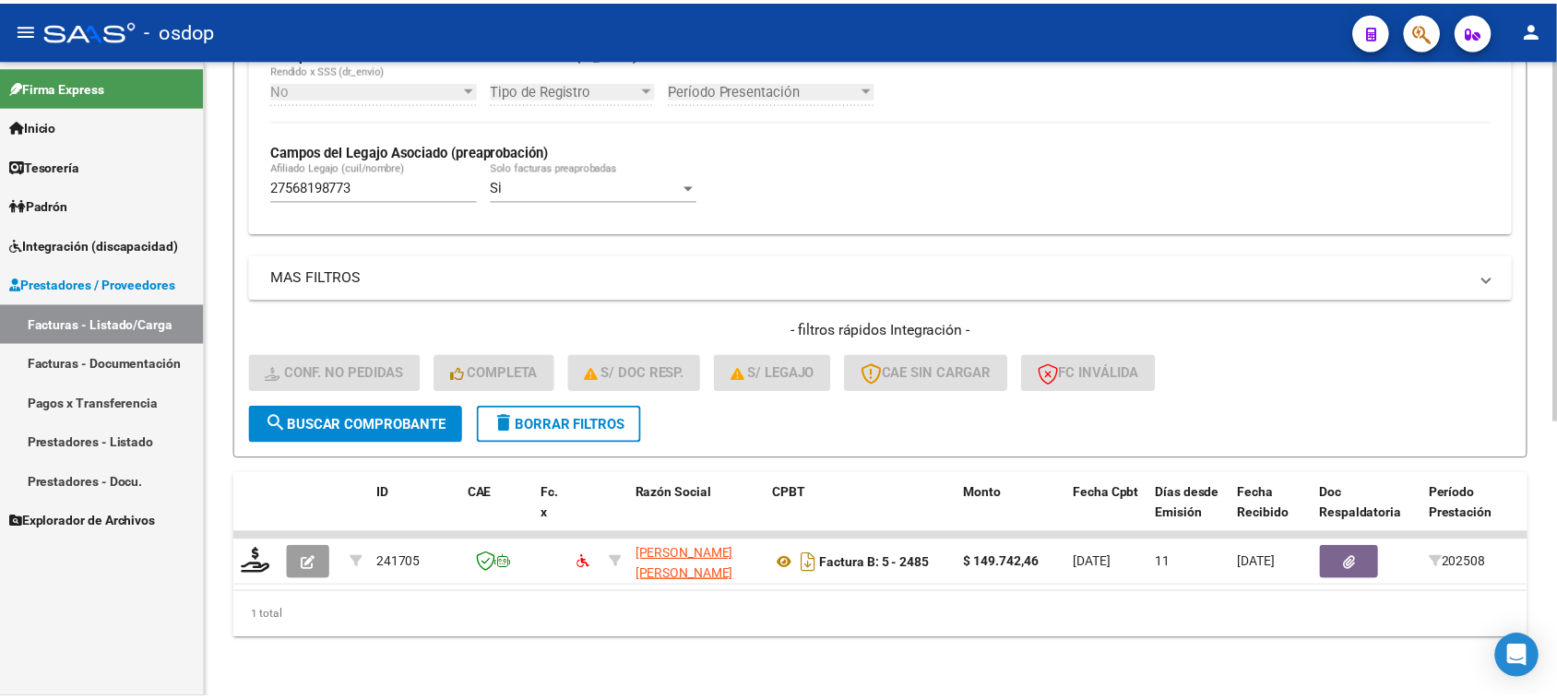
scroll to position [487, 0]
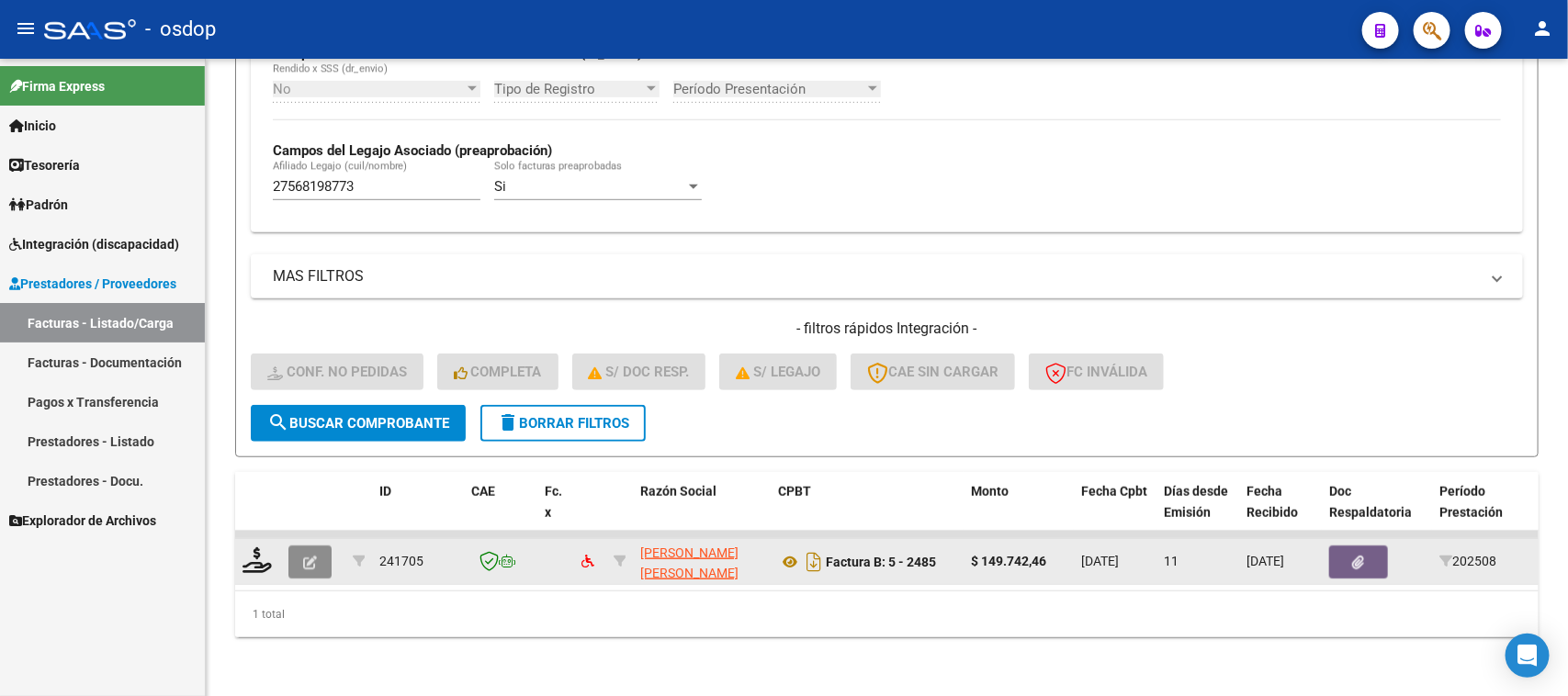
click at [317, 547] on button "button" at bounding box center [310, 562] width 43 height 33
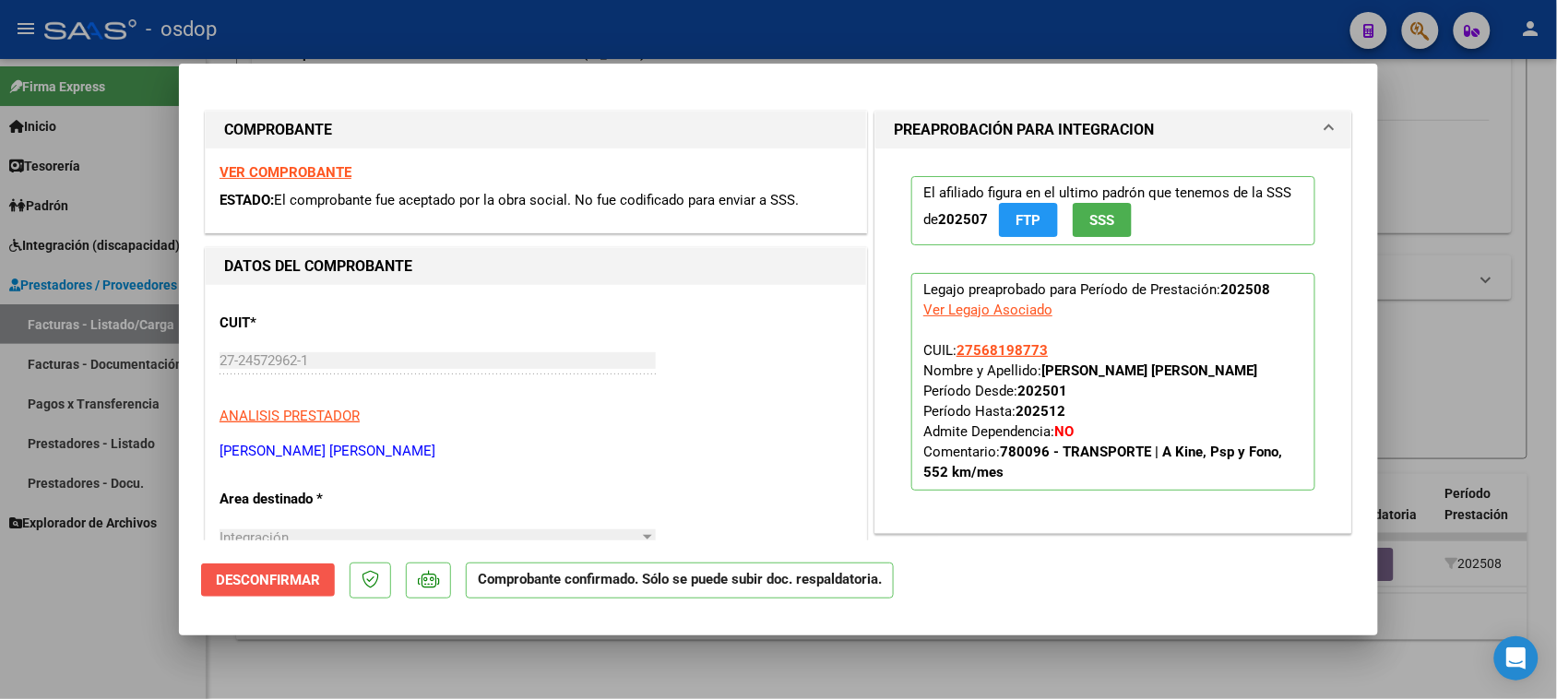
click at [306, 575] on span "Desconfirmar" at bounding box center [268, 580] width 104 height 17
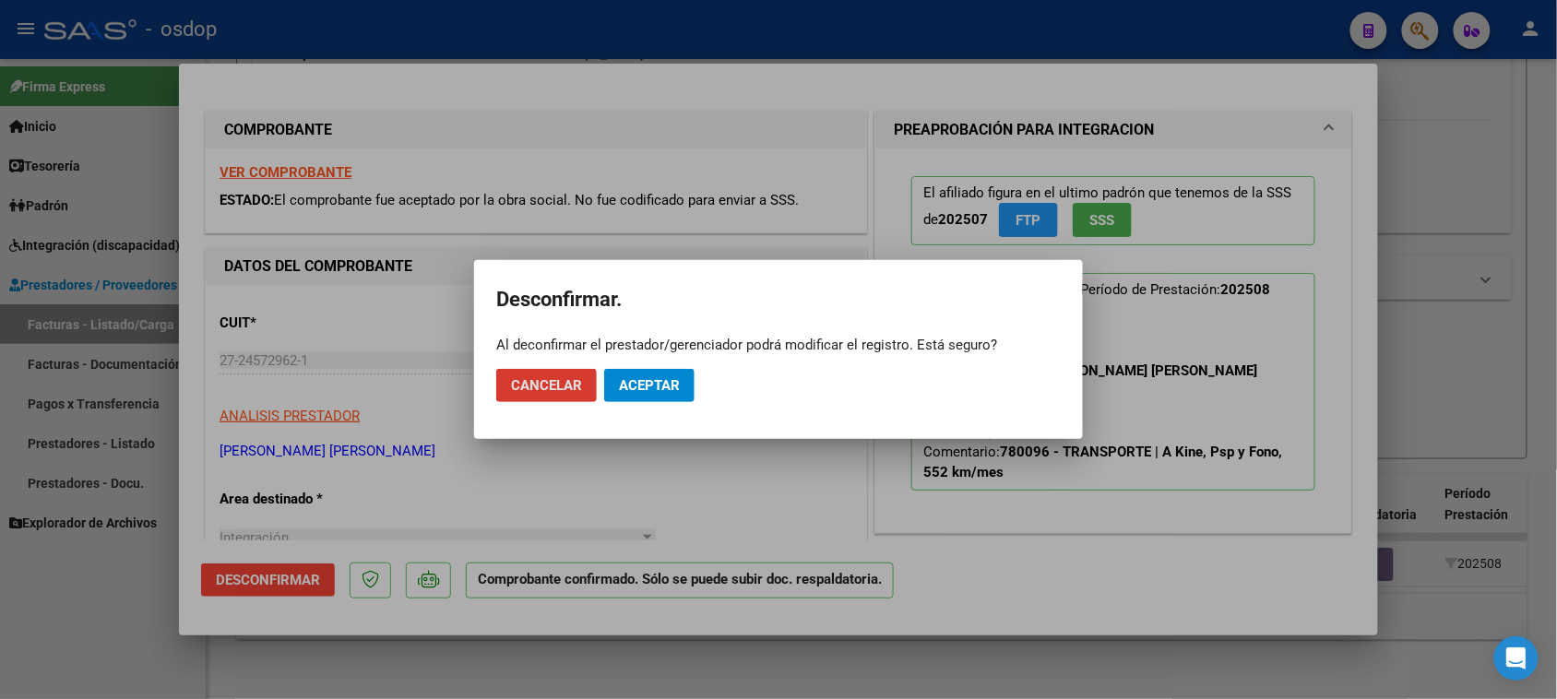
click at [643, 390] on span "Aceptar" at bounding box center [649, 385] width 61 height 17
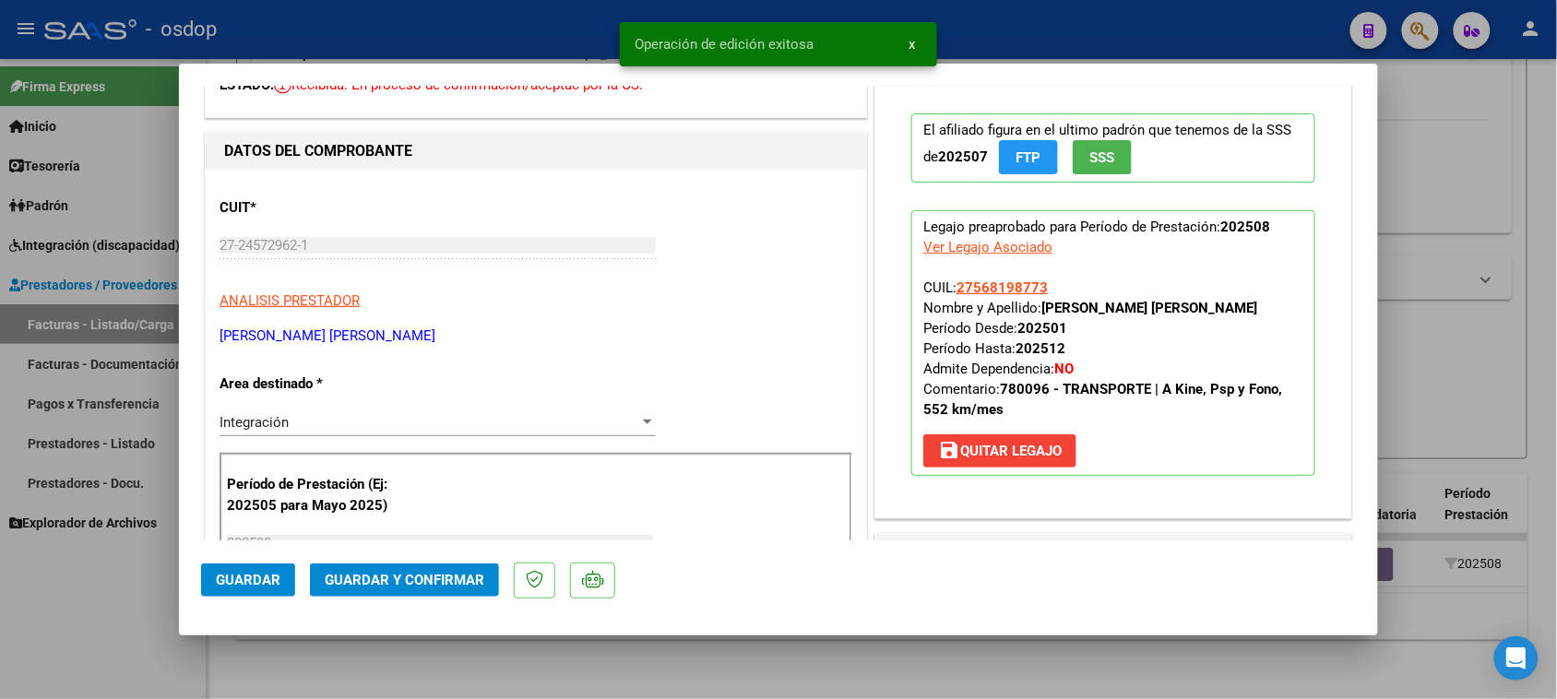
scroll to position [0, 0]
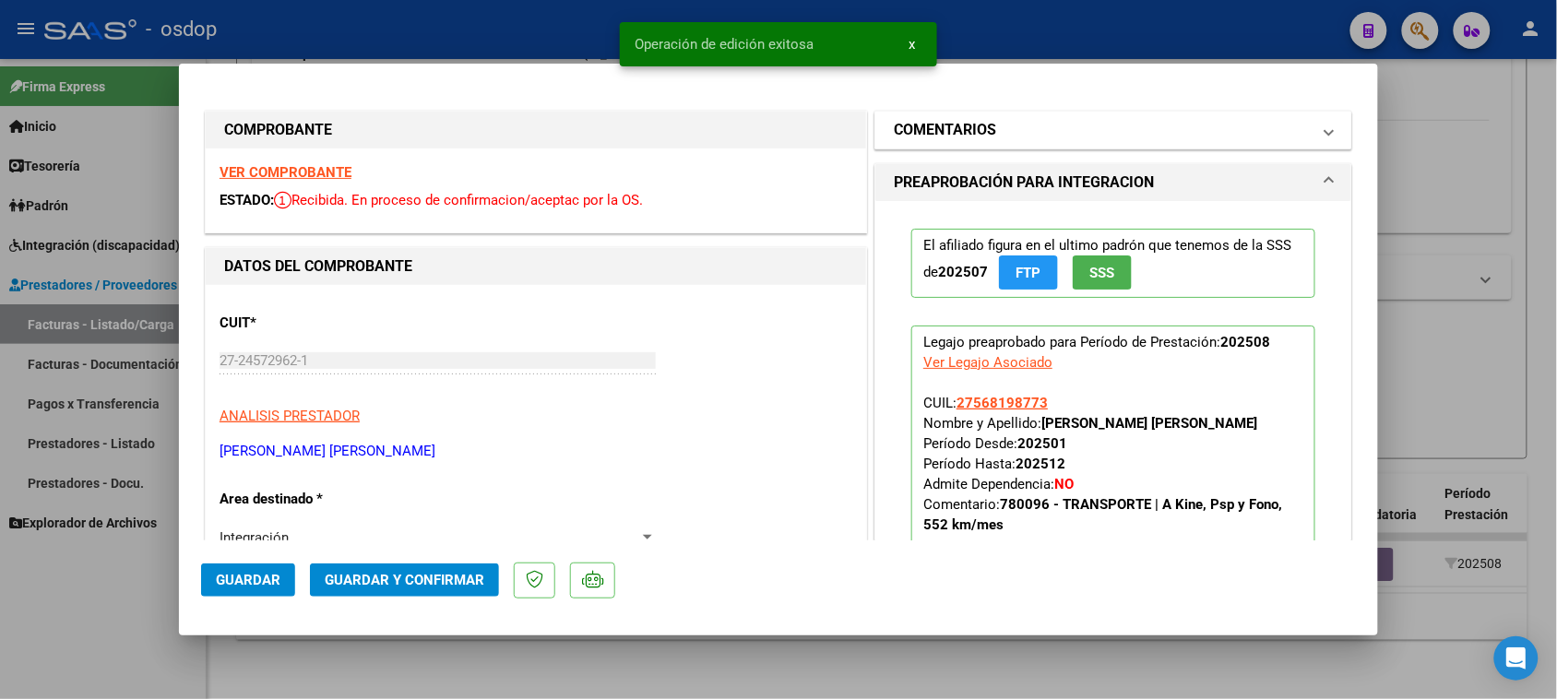
click at [1161, 131] on mat-panel-title "COMENTARIOS" at bounding box center [1102, 130] width 417 height 22
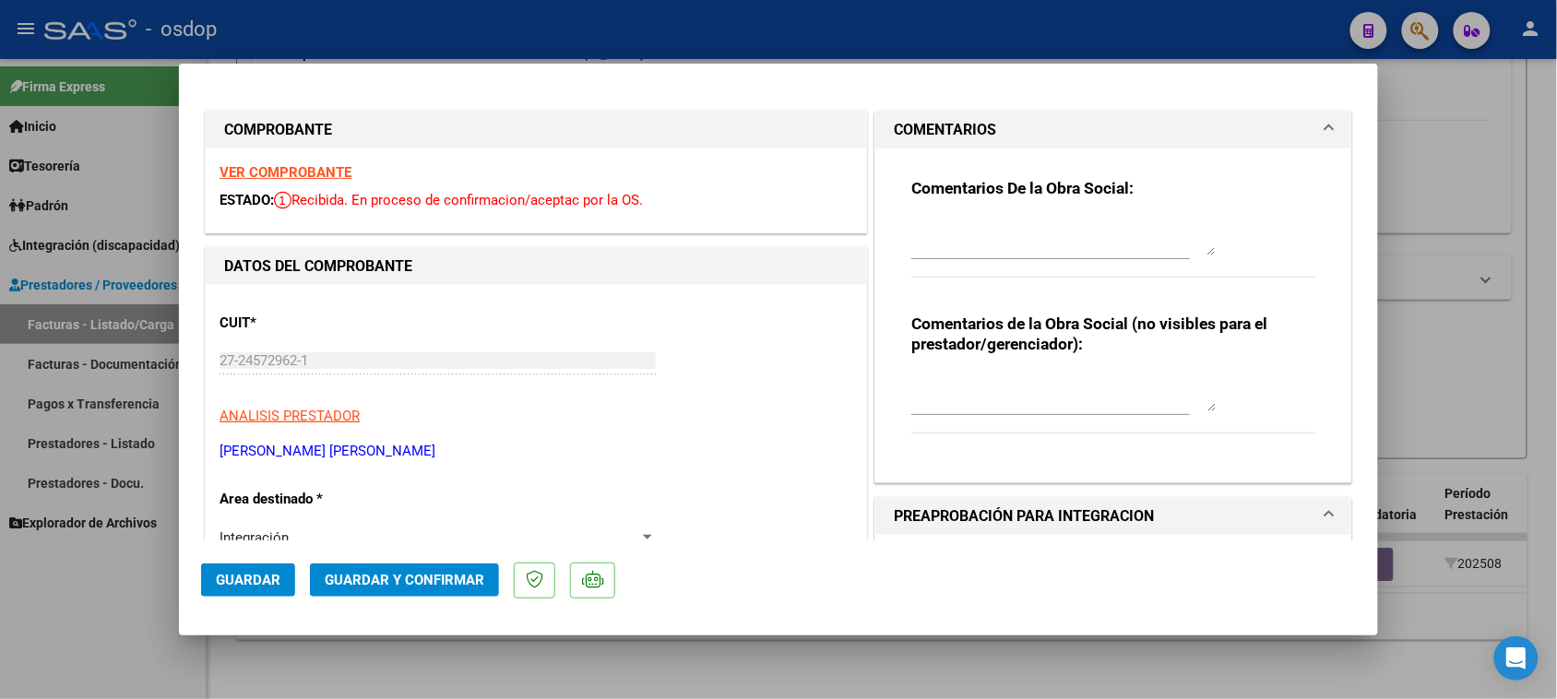
click at [978, 380] on textarea at bounding box center [1064, 393] width 304 height 37
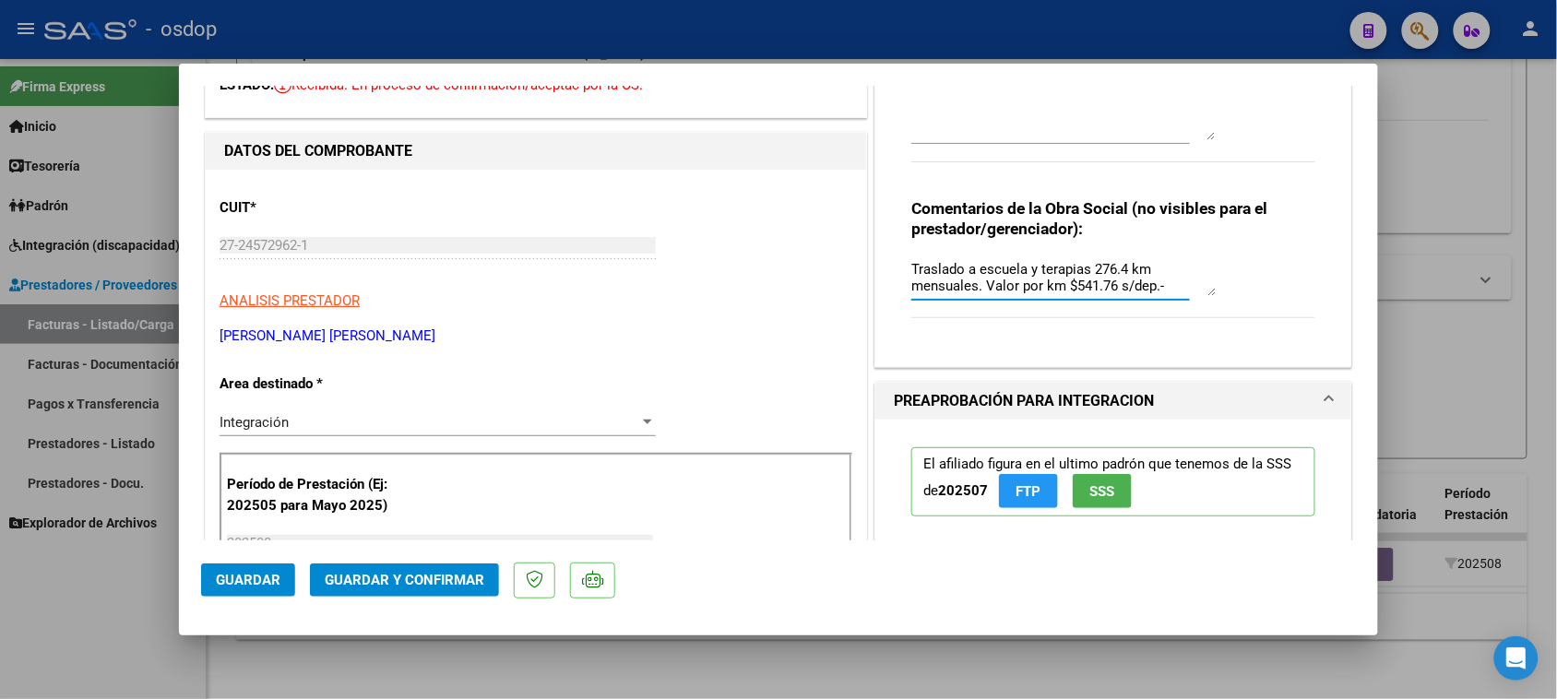
scroll to position [346, 0]
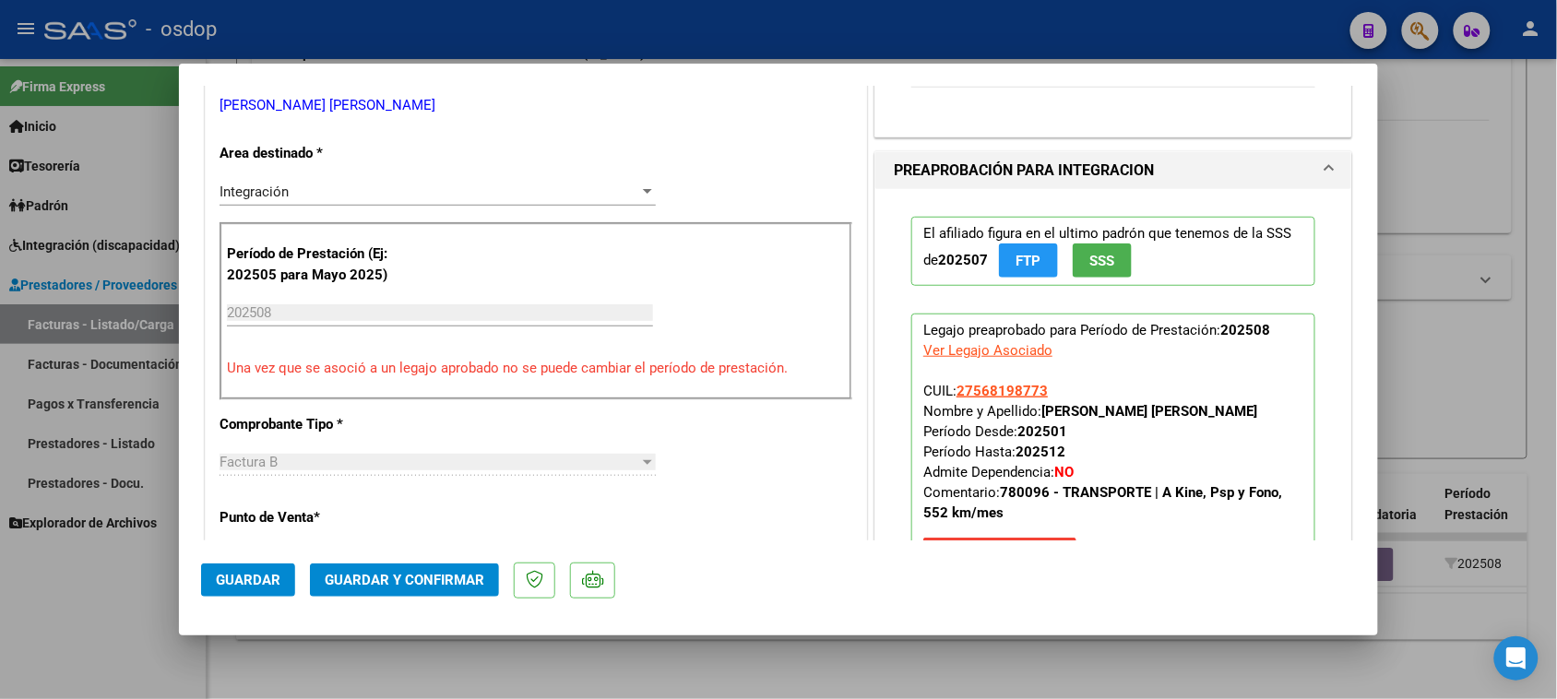
type textarea "Traslado a escuela y terapias 276.4 km mensuales. Valor por km $541.76 s/dep.-"
click at [401, 581] on span "Guardar y Confirmar" at bounding box center [405, 580] width 160 height 17
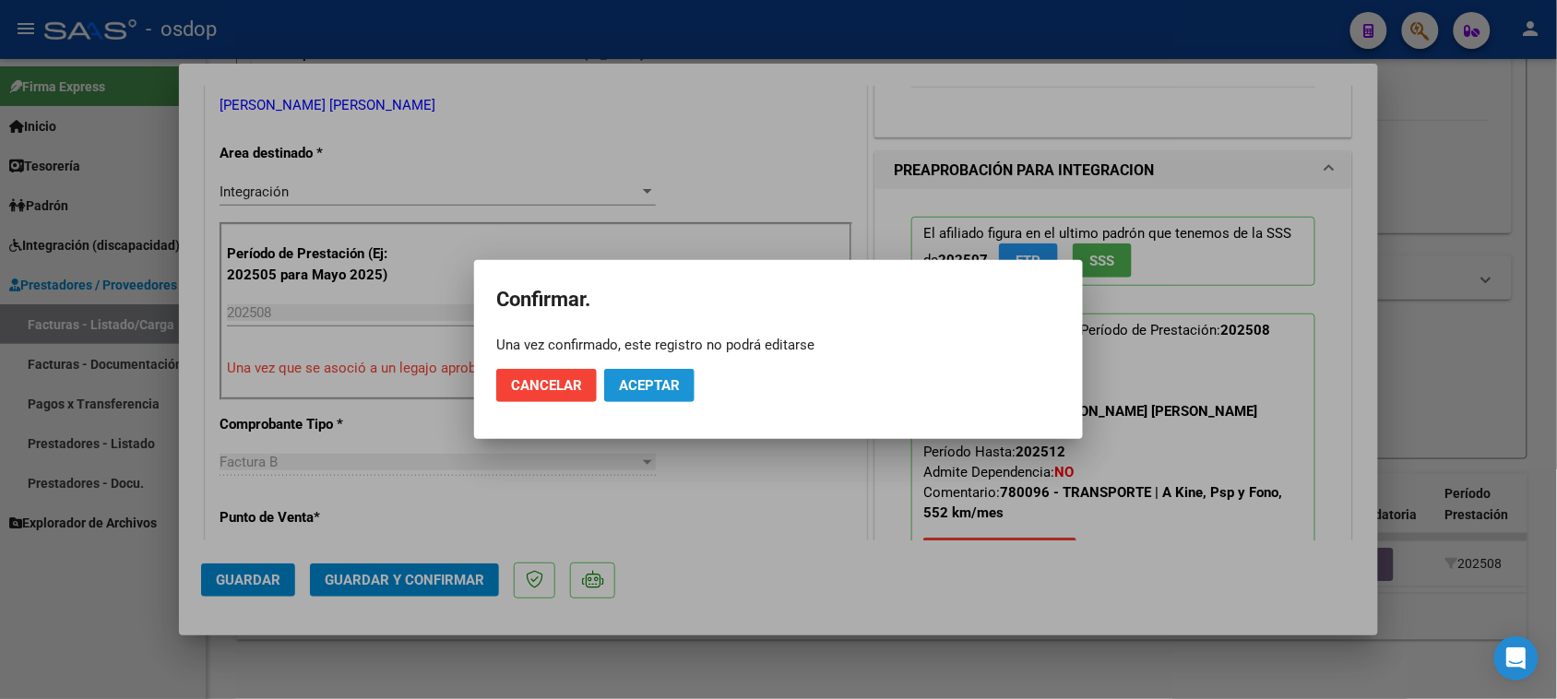
click at [660, 390] on span "Aceptar" at bounding box center [649, 385] width 61 height 17
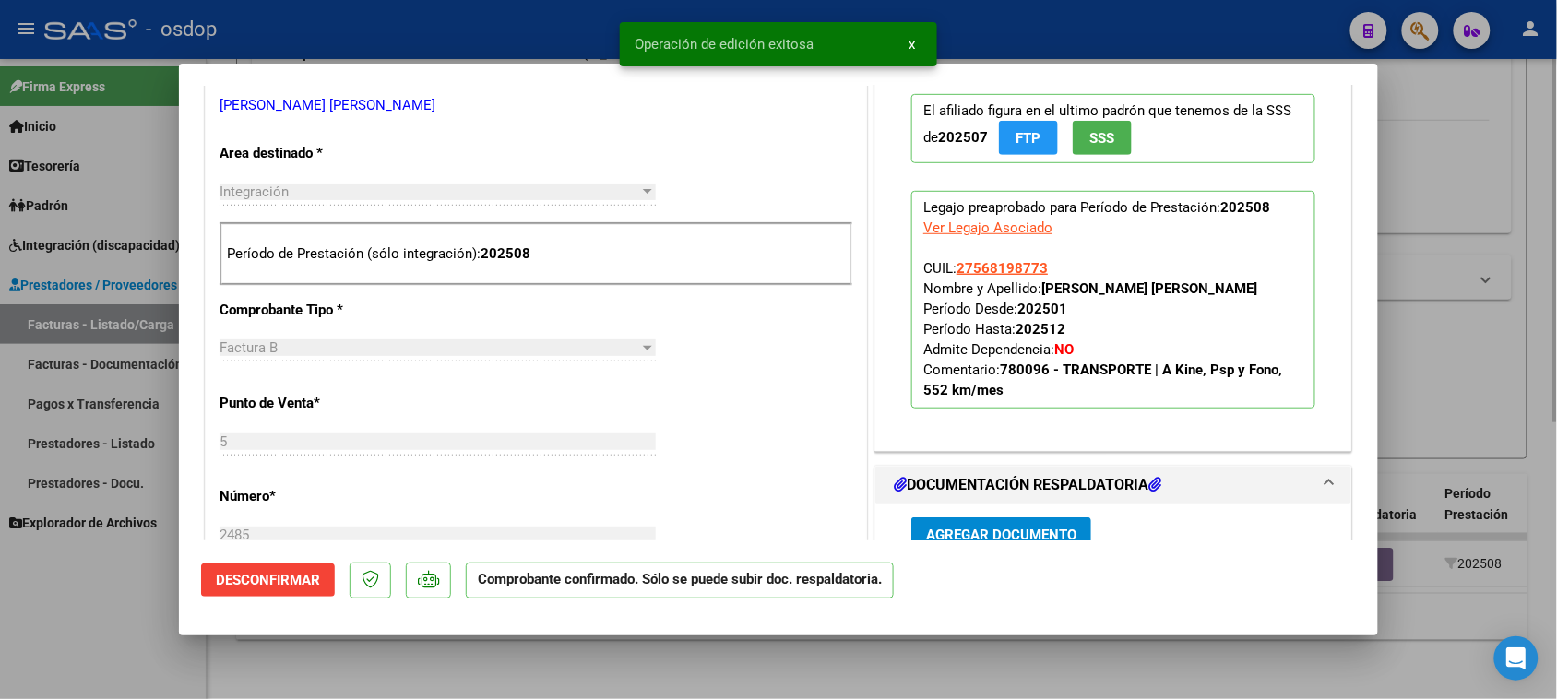
click at [464, 674] on div at bounding box center [778, 349] width 1557 height 699
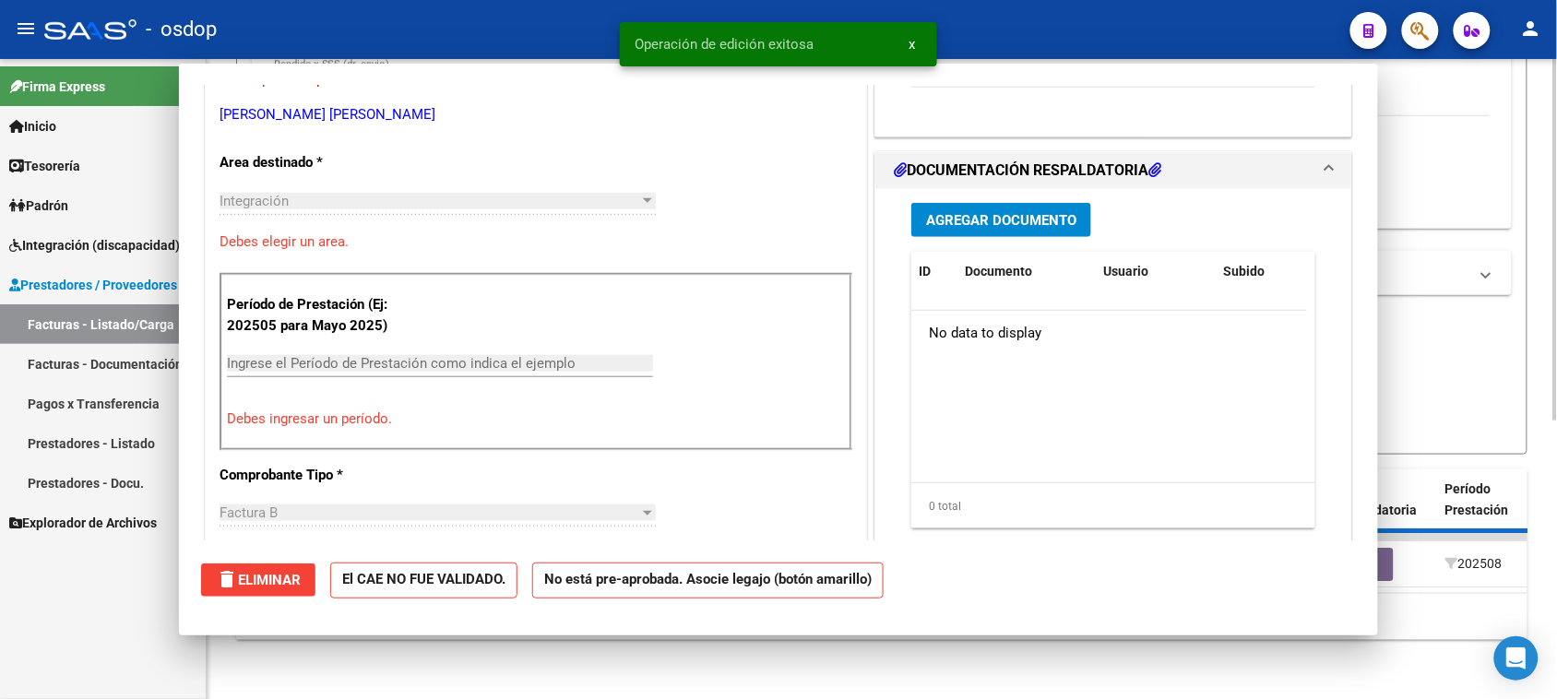
scroll to position [0, 0]
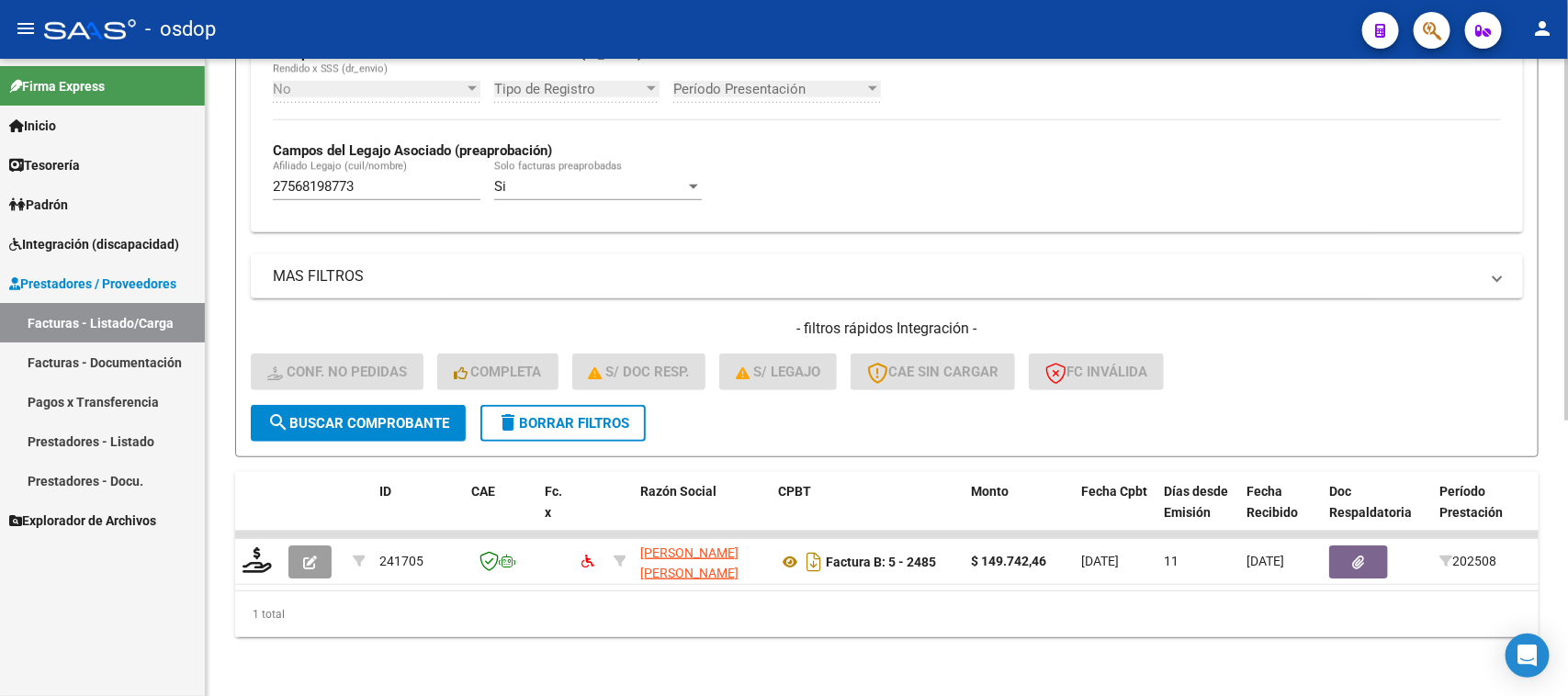
click at [410, 415] on span "search Buscar Comprobante" at bounding box center [357, 423] width 182 height 17
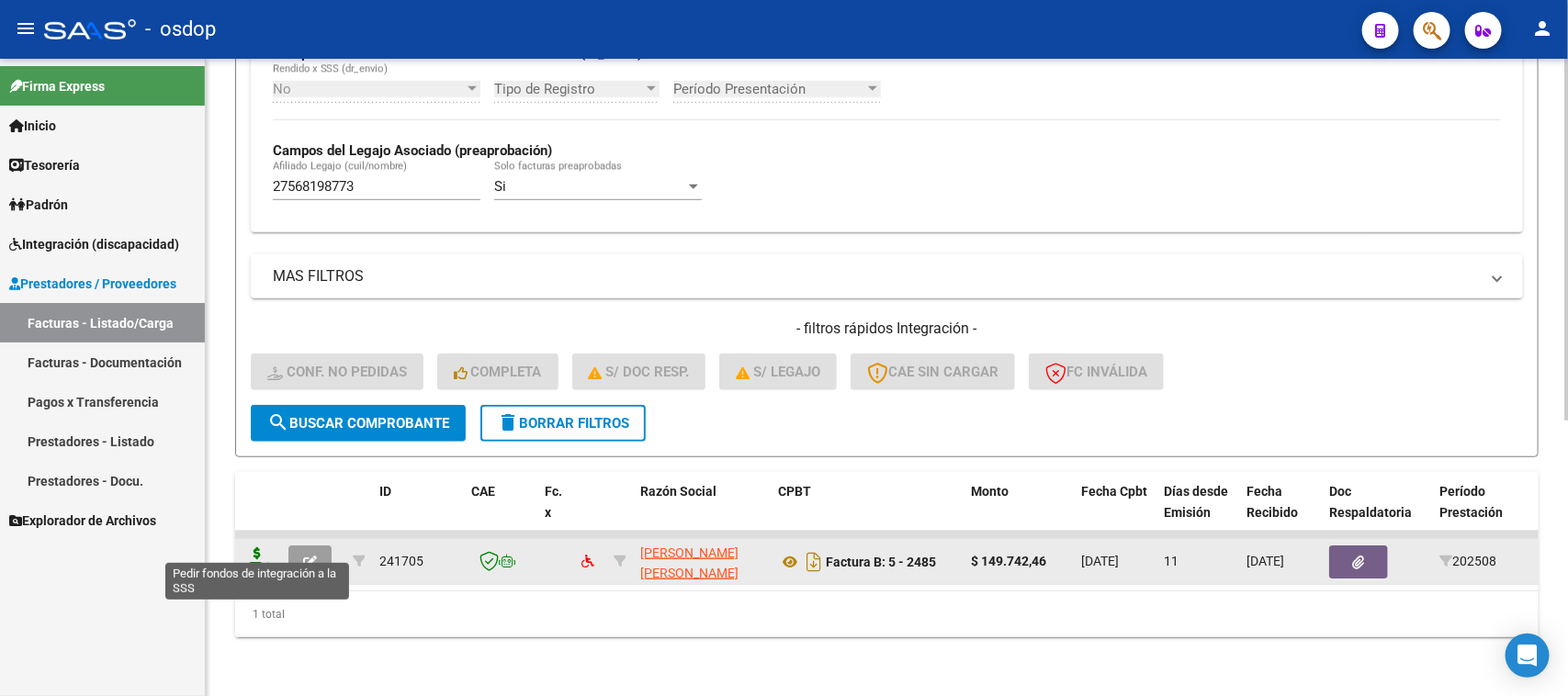
click at [258, 548] on icon at bounding box center [258, 561] width 30 height 26
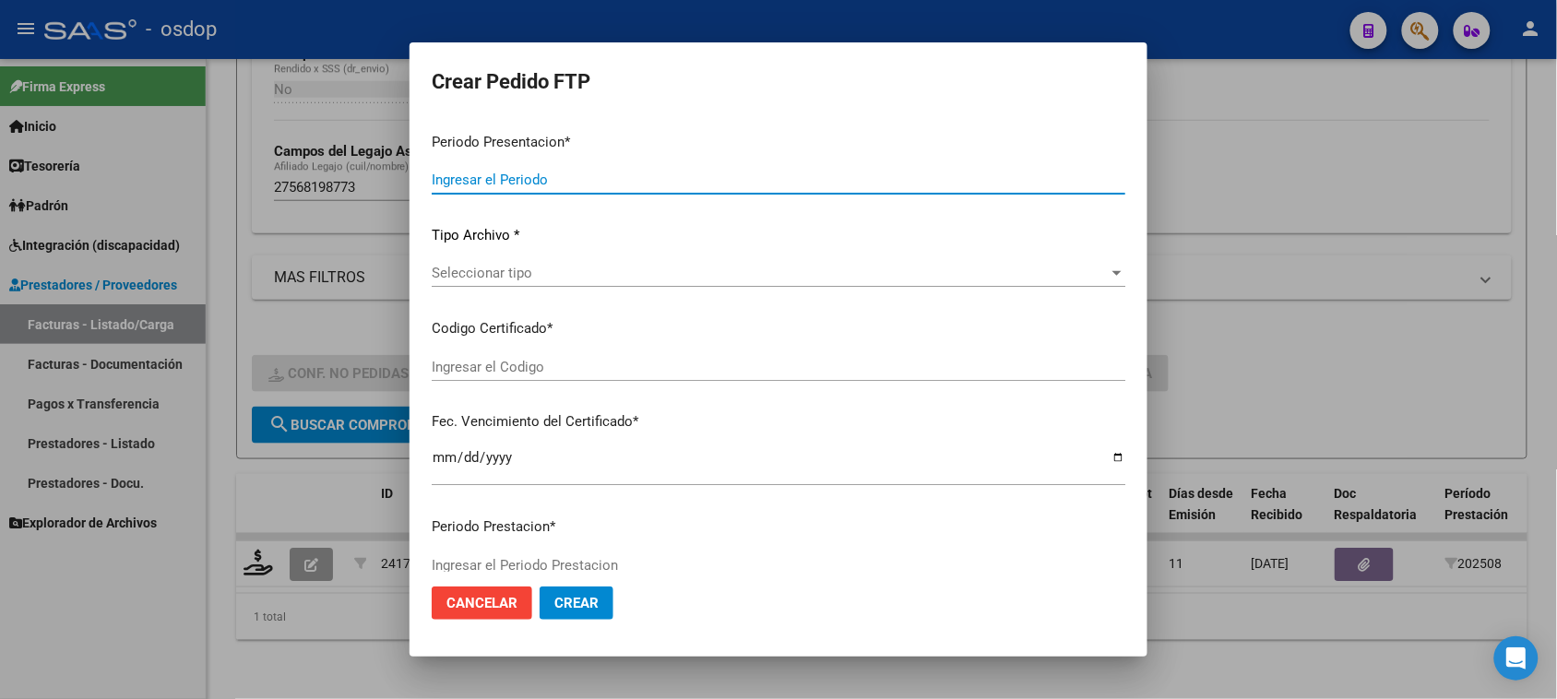
type input "202508"
type input "$ 149.742,46"
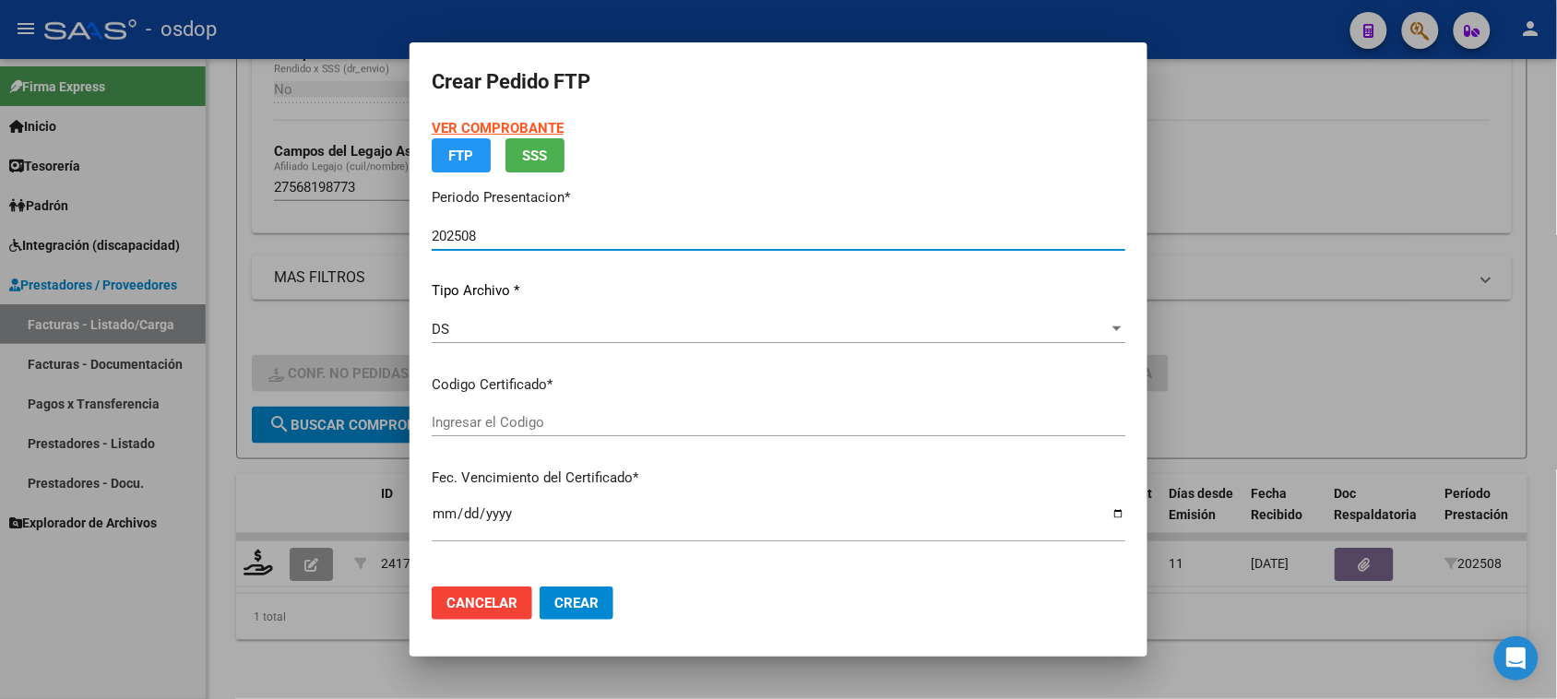
type input "8468457613"
type input "[DATE]"
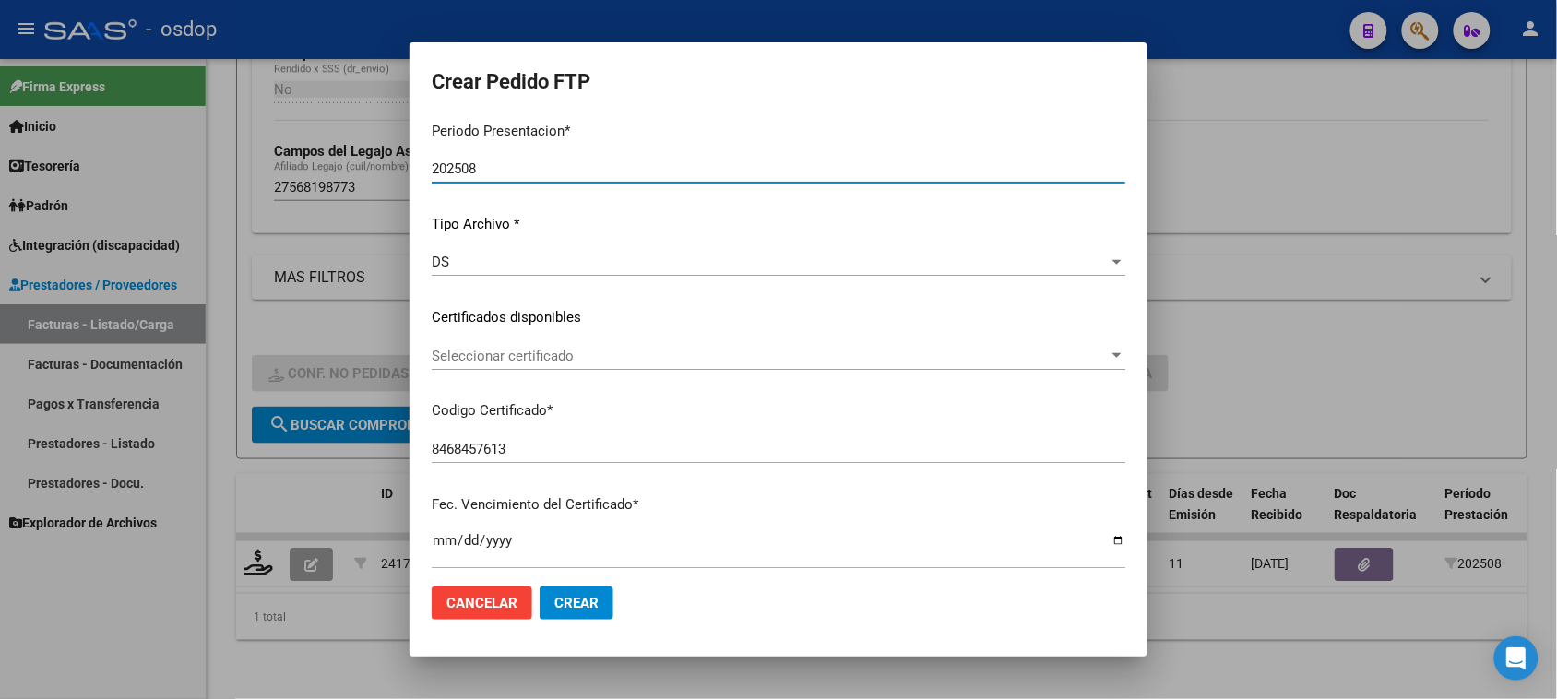
scroll to position [231, 0]
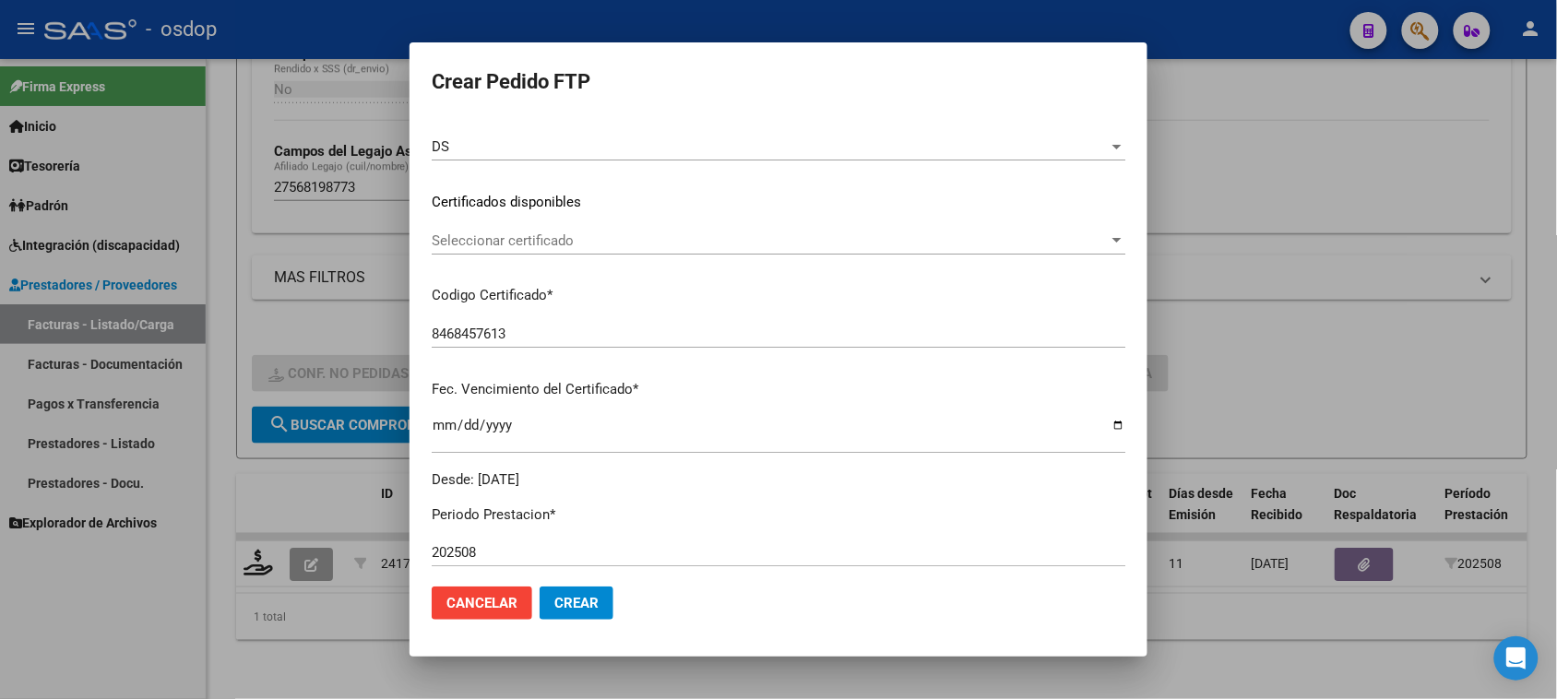
click at [703, 231] on div "Seleccionar certificado Seleccionar certificado" at bounding box center [779, 241] width 694 height 28
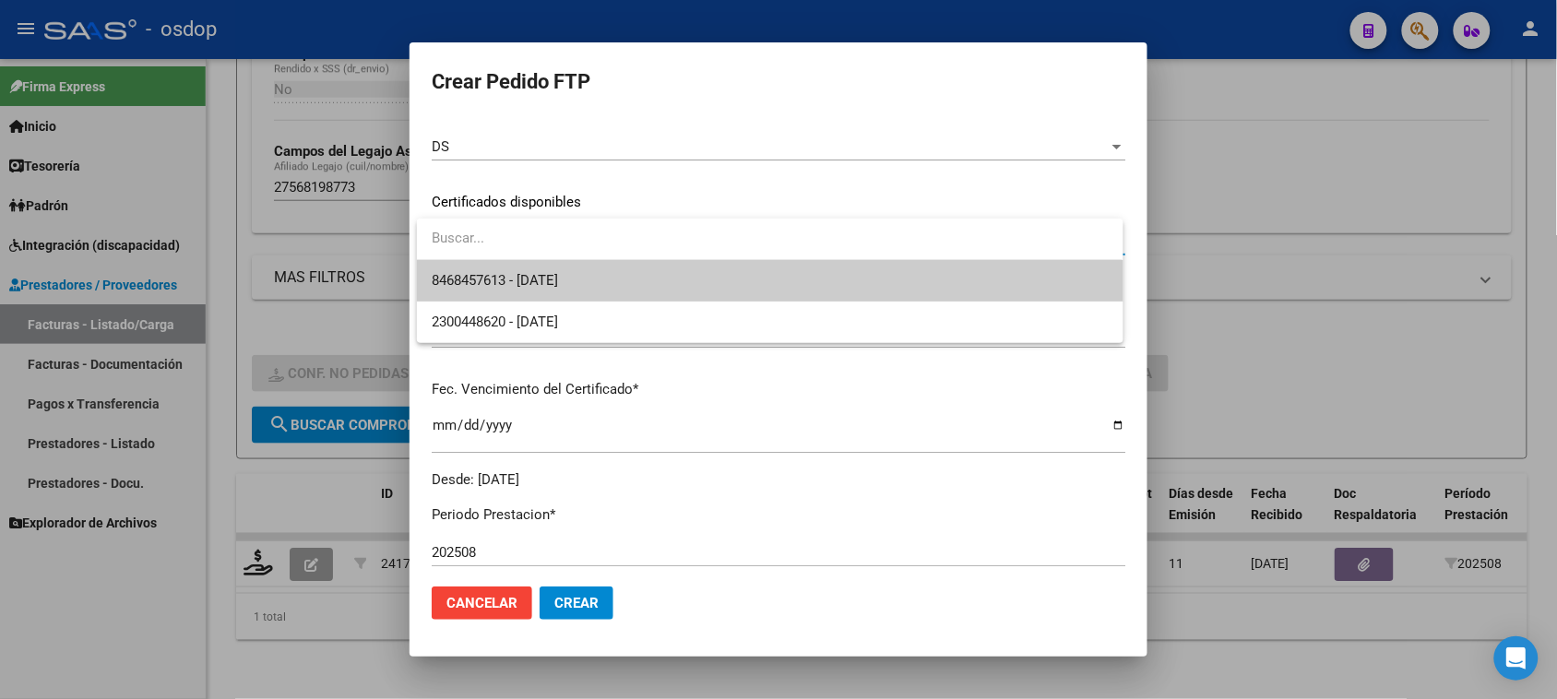
click at [689, 287] on span "8468457613 - [DATE]" at bounding box center [770, 281] width 676 height 42
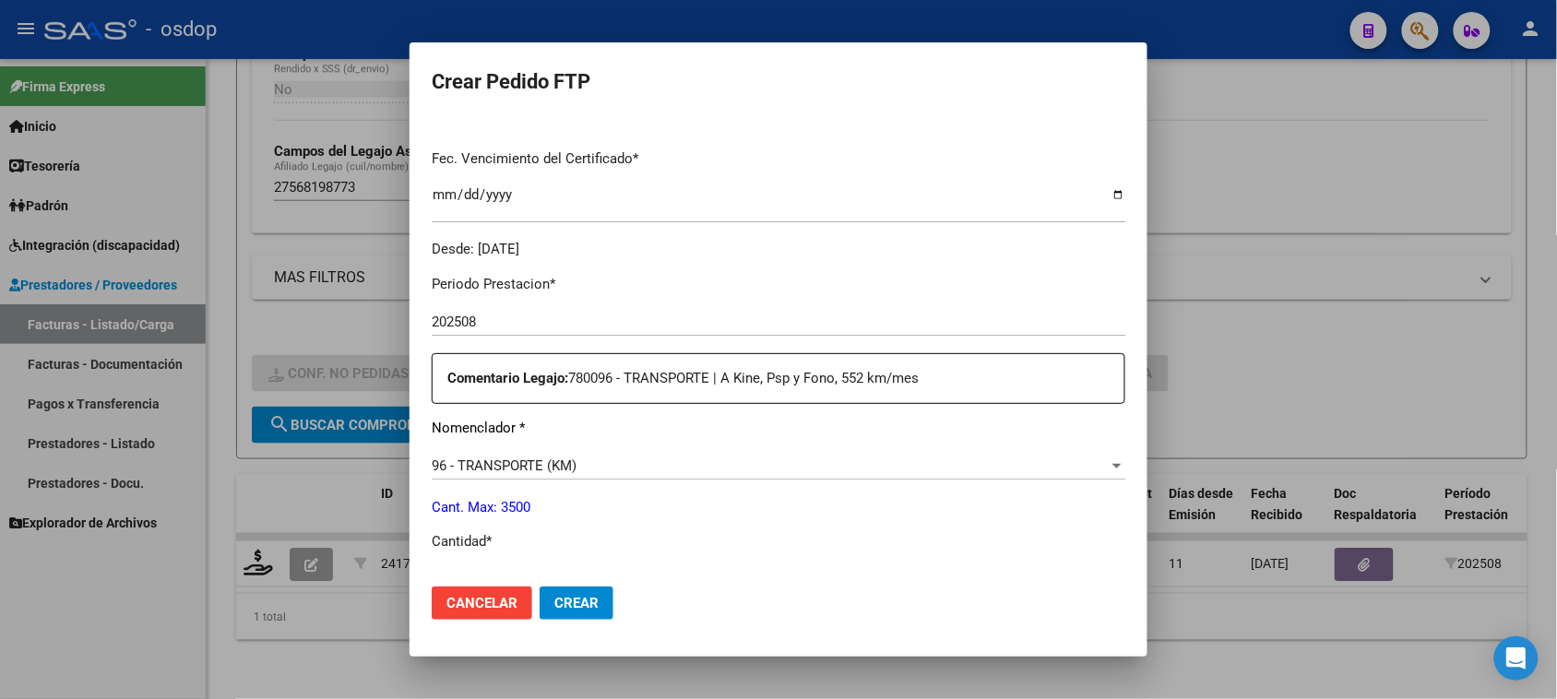
scroll to position [577, 0]
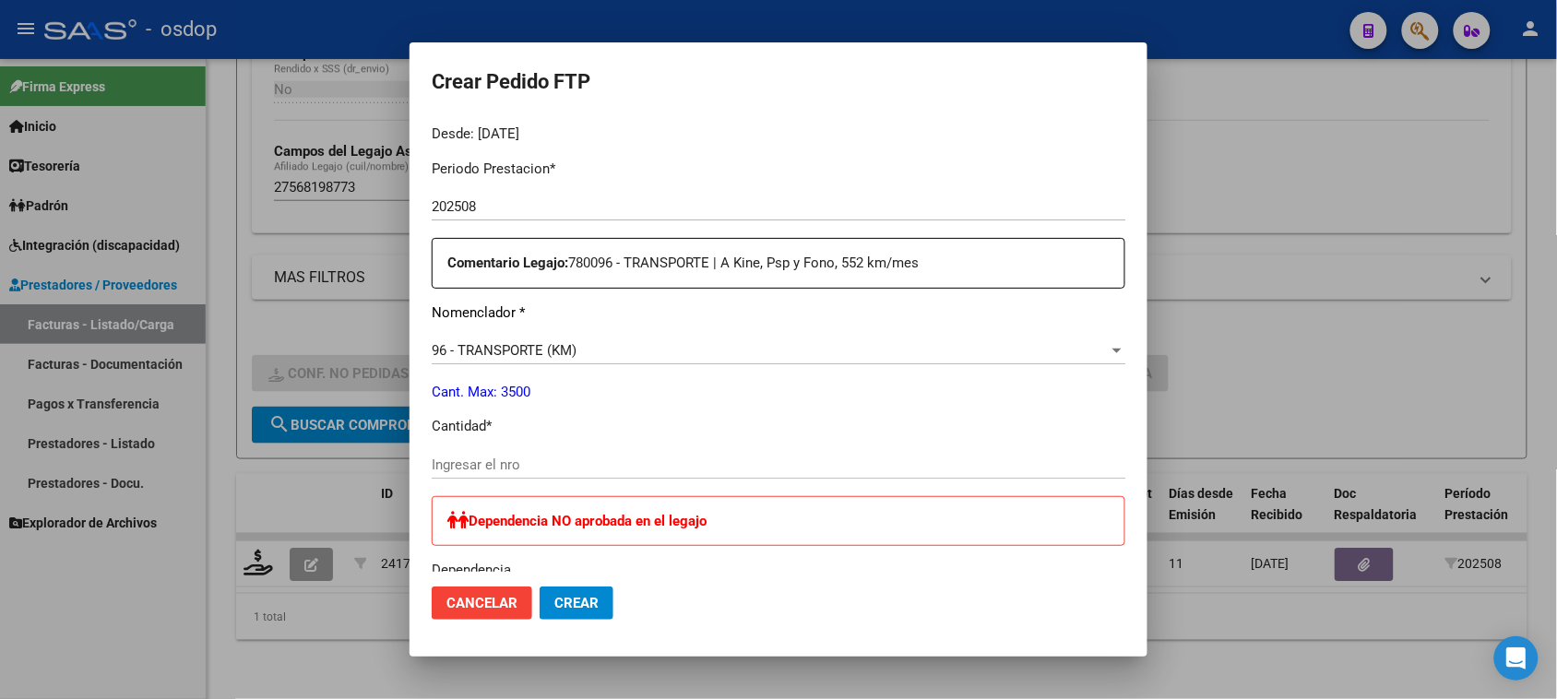
click at [560, 454] on div "Ingresar el nro" at bounding box center [779, 465] width 694 height 28
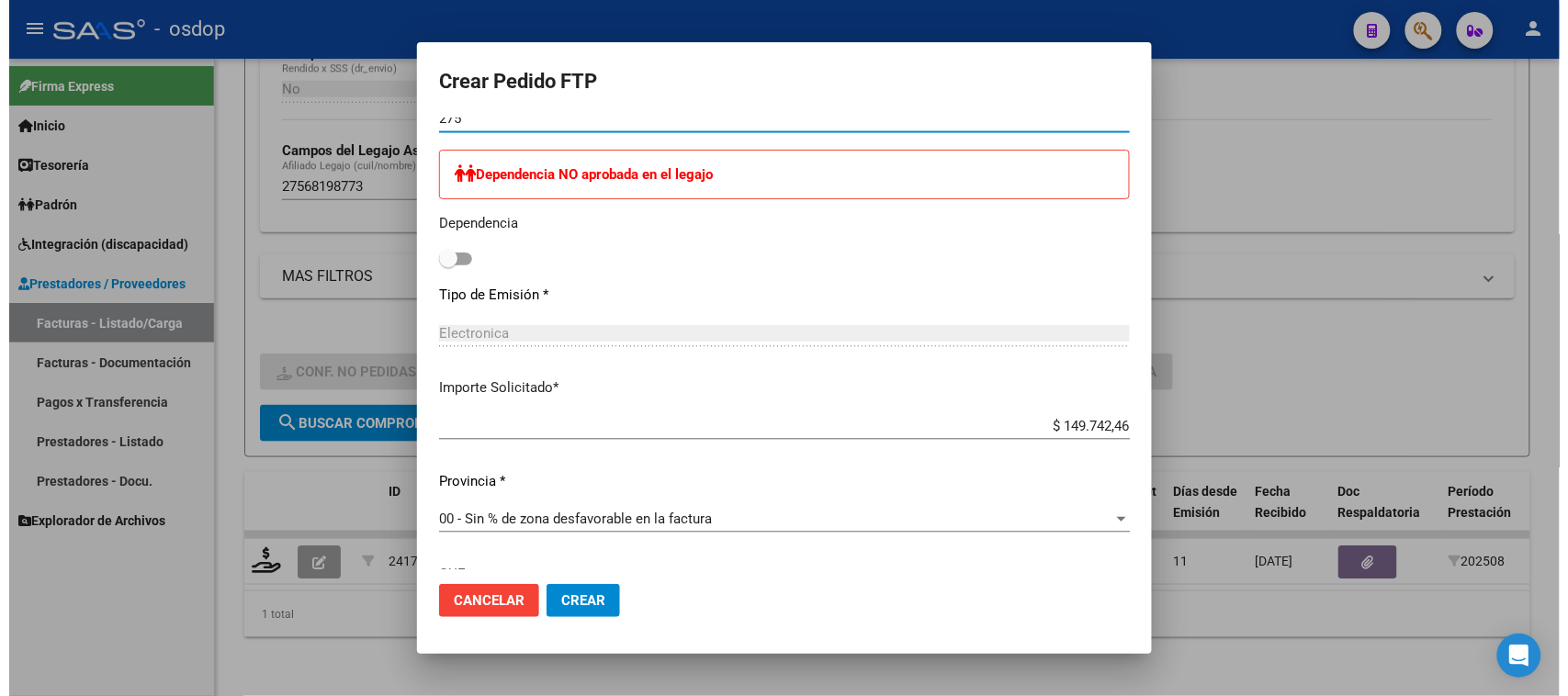
scroll to position [1034, 0]
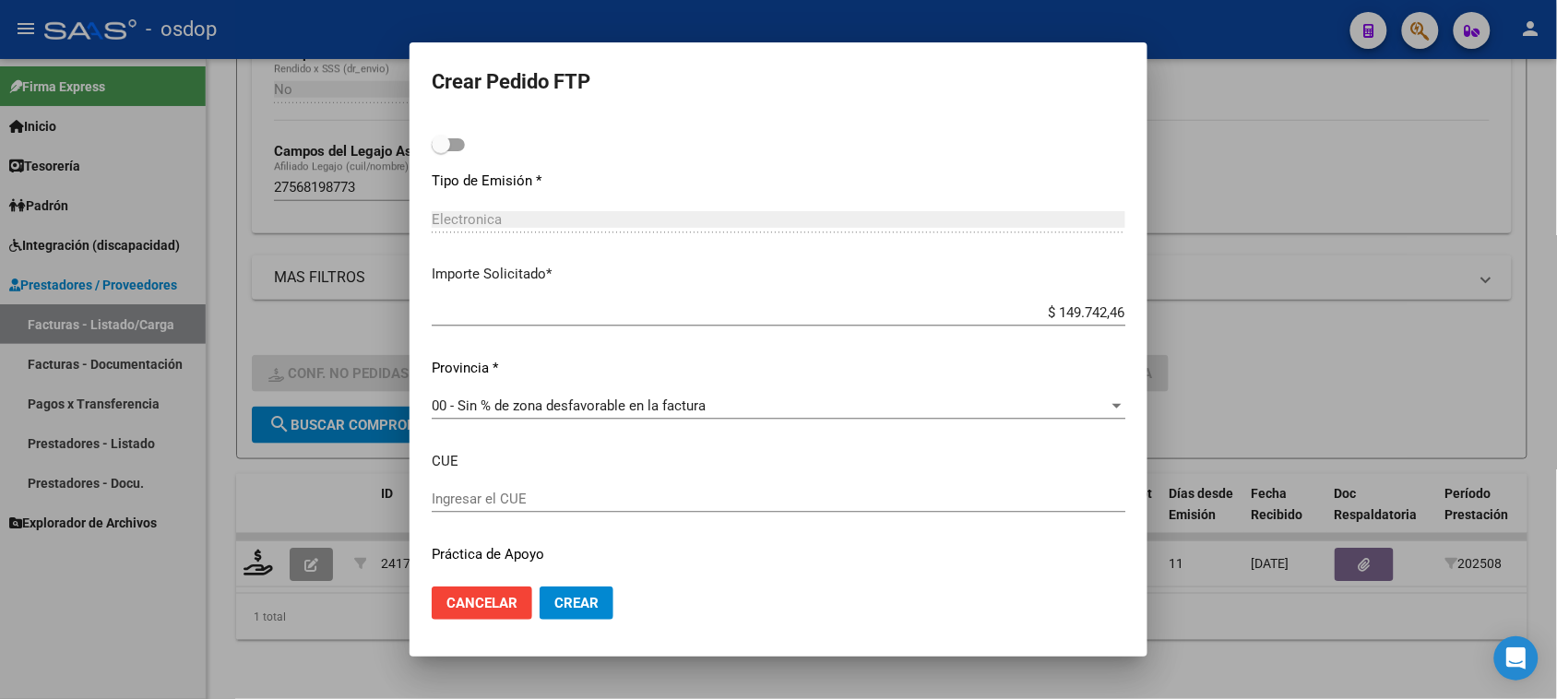
type input "275"
click at [588, 606] on span "Crear" at bounding box center [577, 603] width 44 height 17
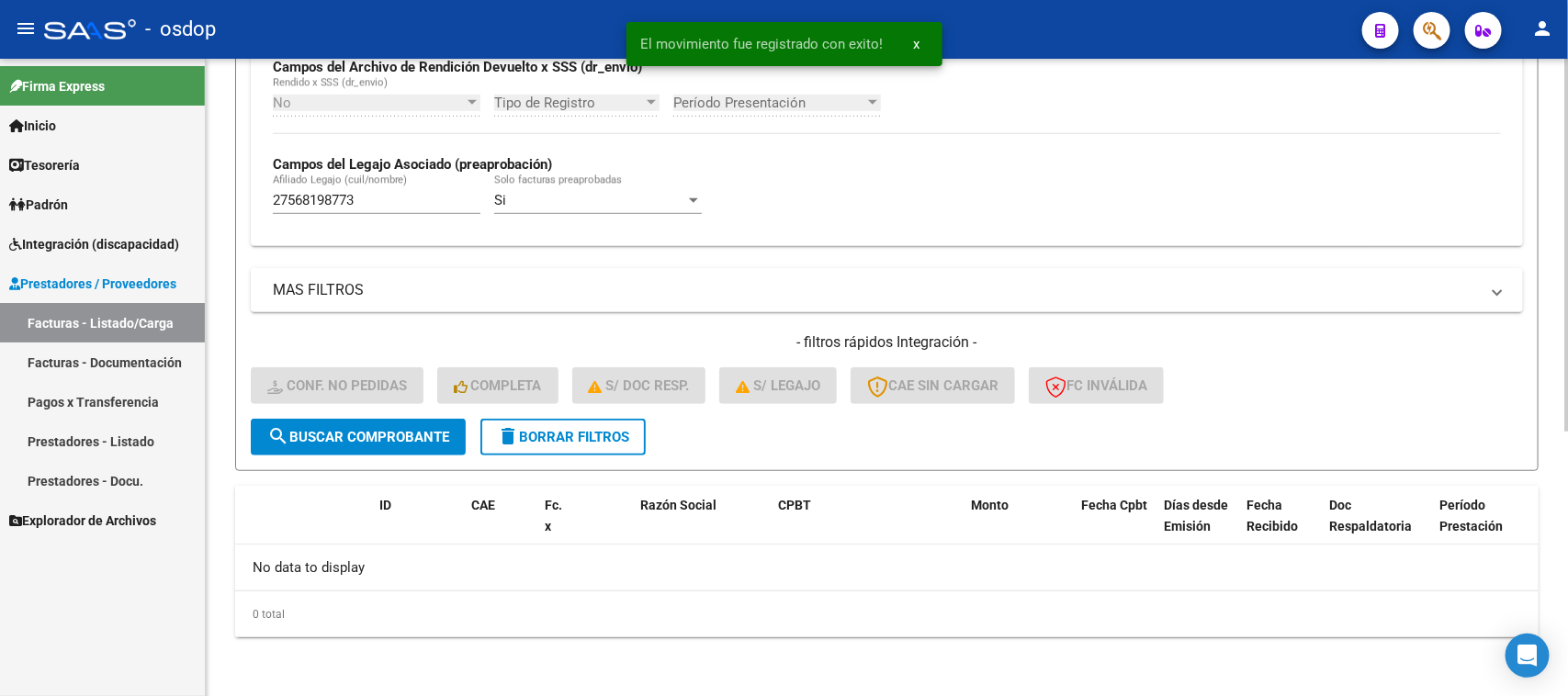
scroll to position [453, 0]
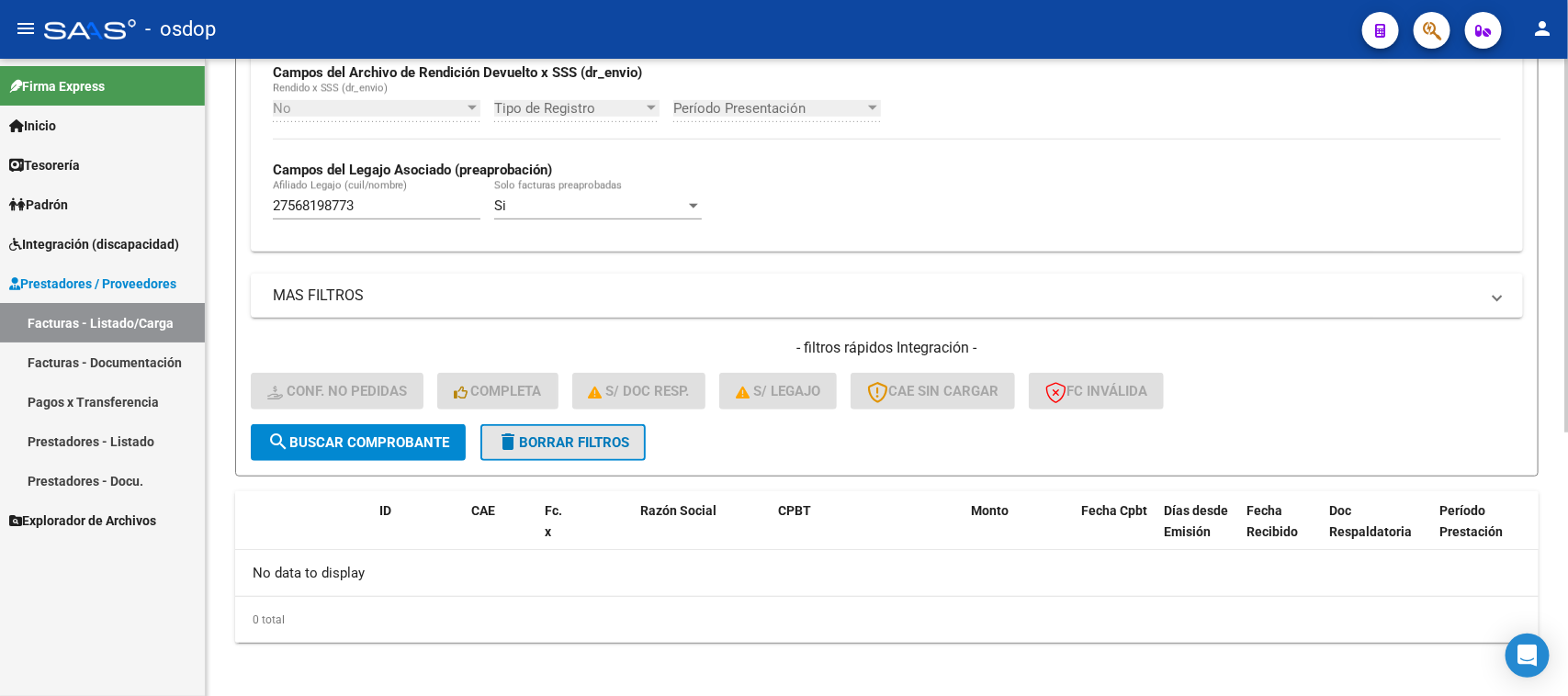
click at [549, 434] on span "delete Borrar Filtros" at bounding box center [562, 442] width 132 height 17
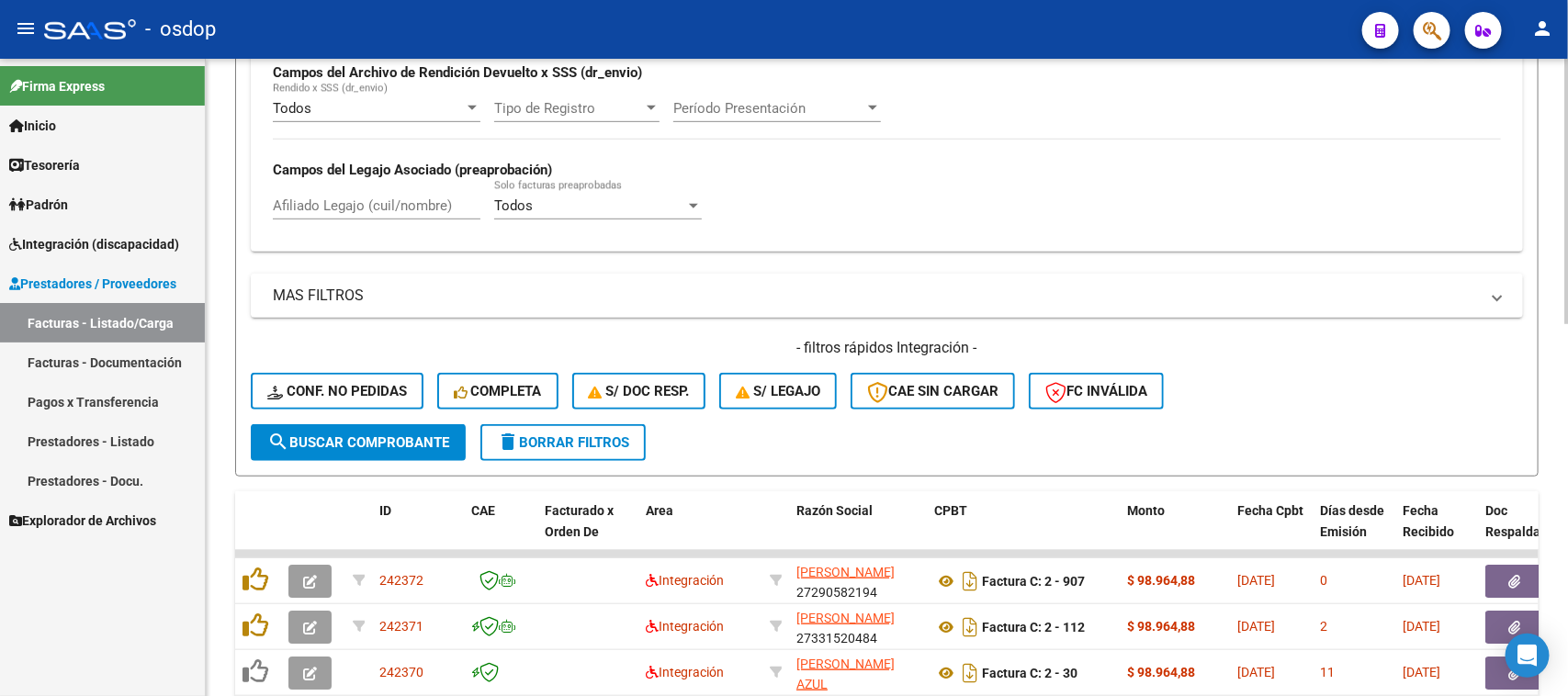
click at [354, 208] on input "Afiliado Legajo (cuil/nombre)" at bounding box center [376, 205] width 208 height 17
paste input "20549449973"
type input "20549449973"
click at [418, 438] on span "search Buscar Comprobante" at bounding box center [357, 442] width 182 height 17
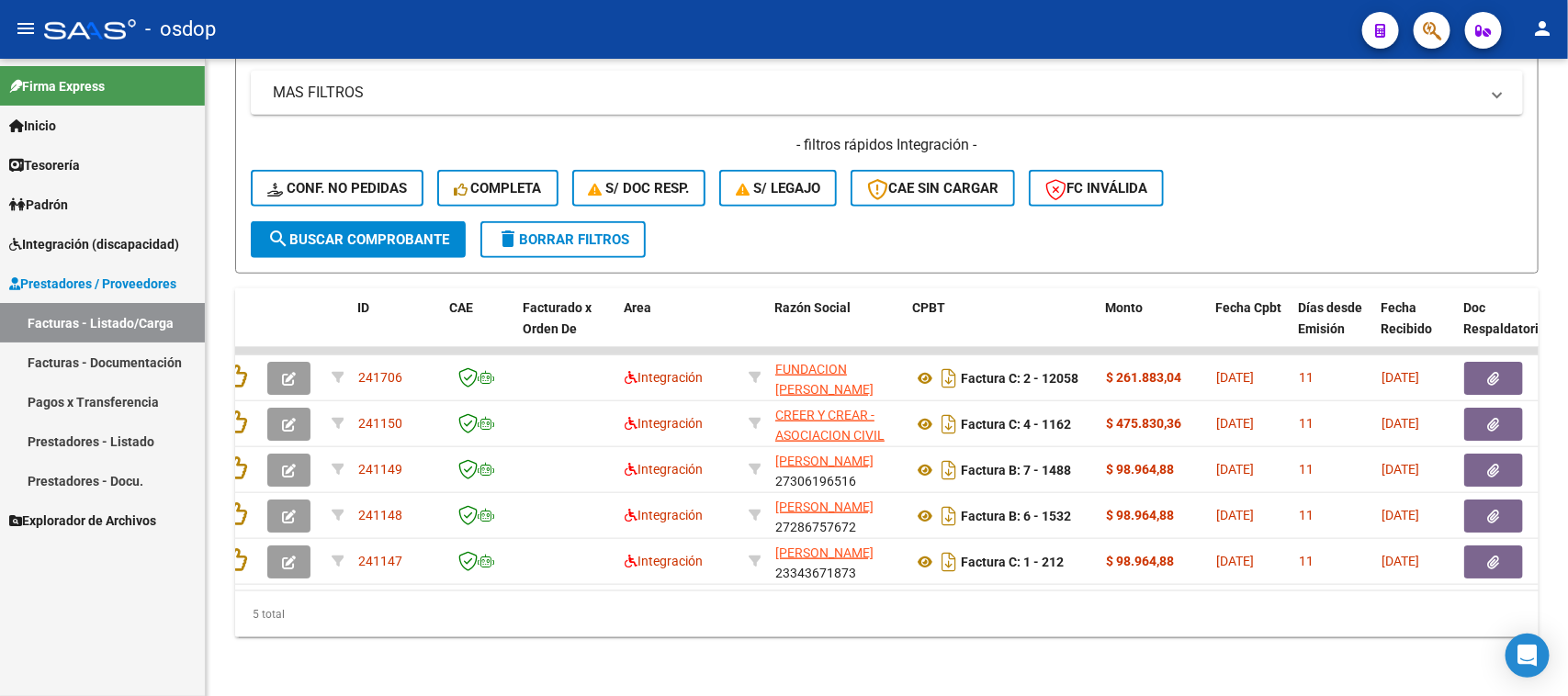
scroll to position [0, 0]
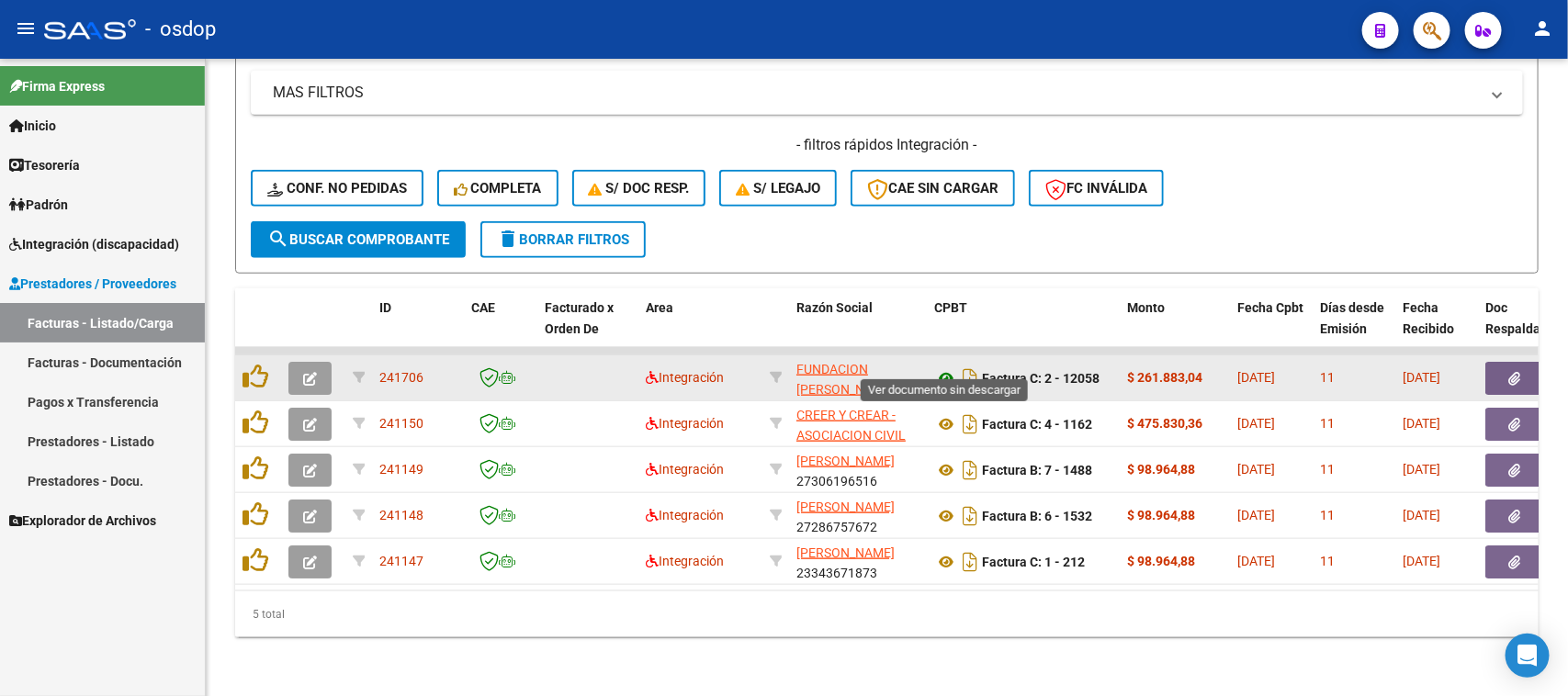
click at [944, 367] on icon at bounding box center [946, 378] width 24 height 22
click at [1509, 372] on icon "button" at bounding box center [1515, 379] width 12 height 14
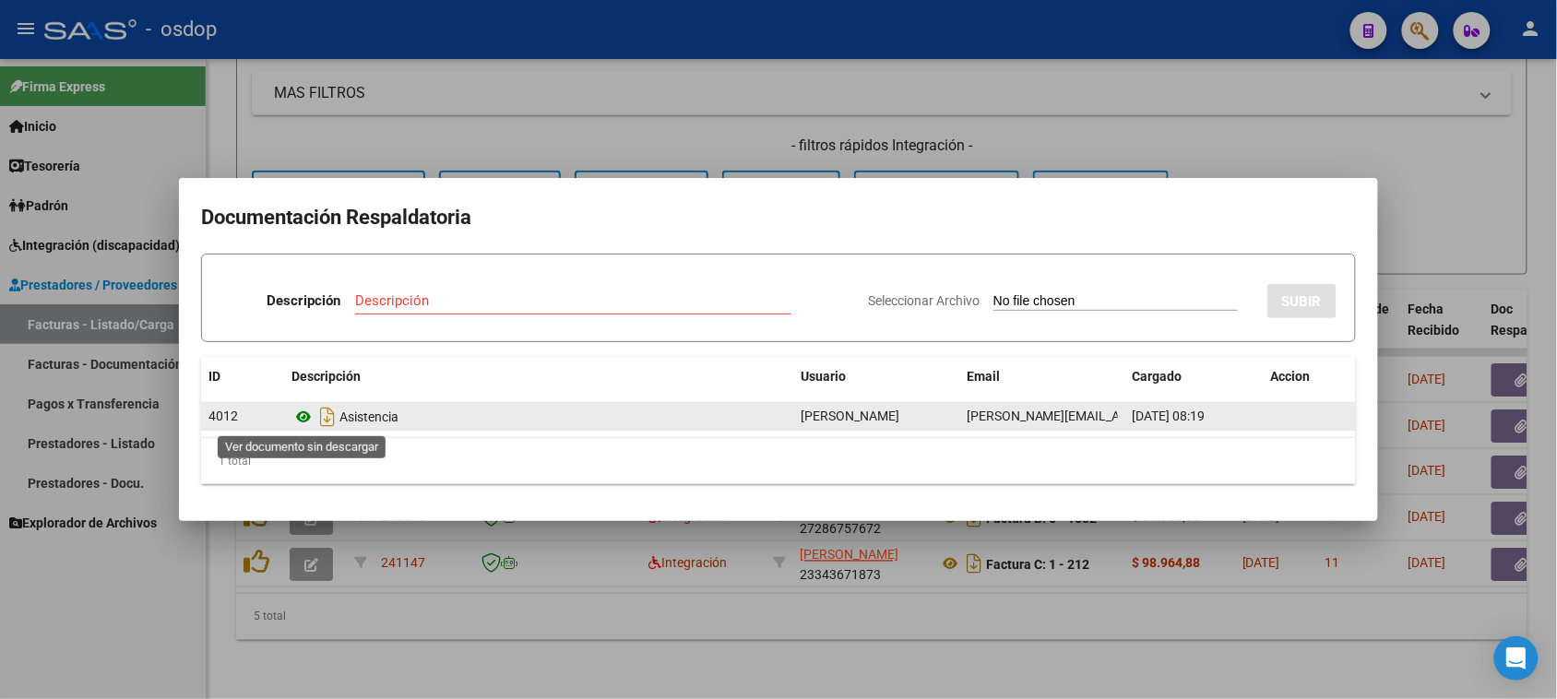
click at [306, 416] on icon at bounding box center [304, 417] width 24 height 22
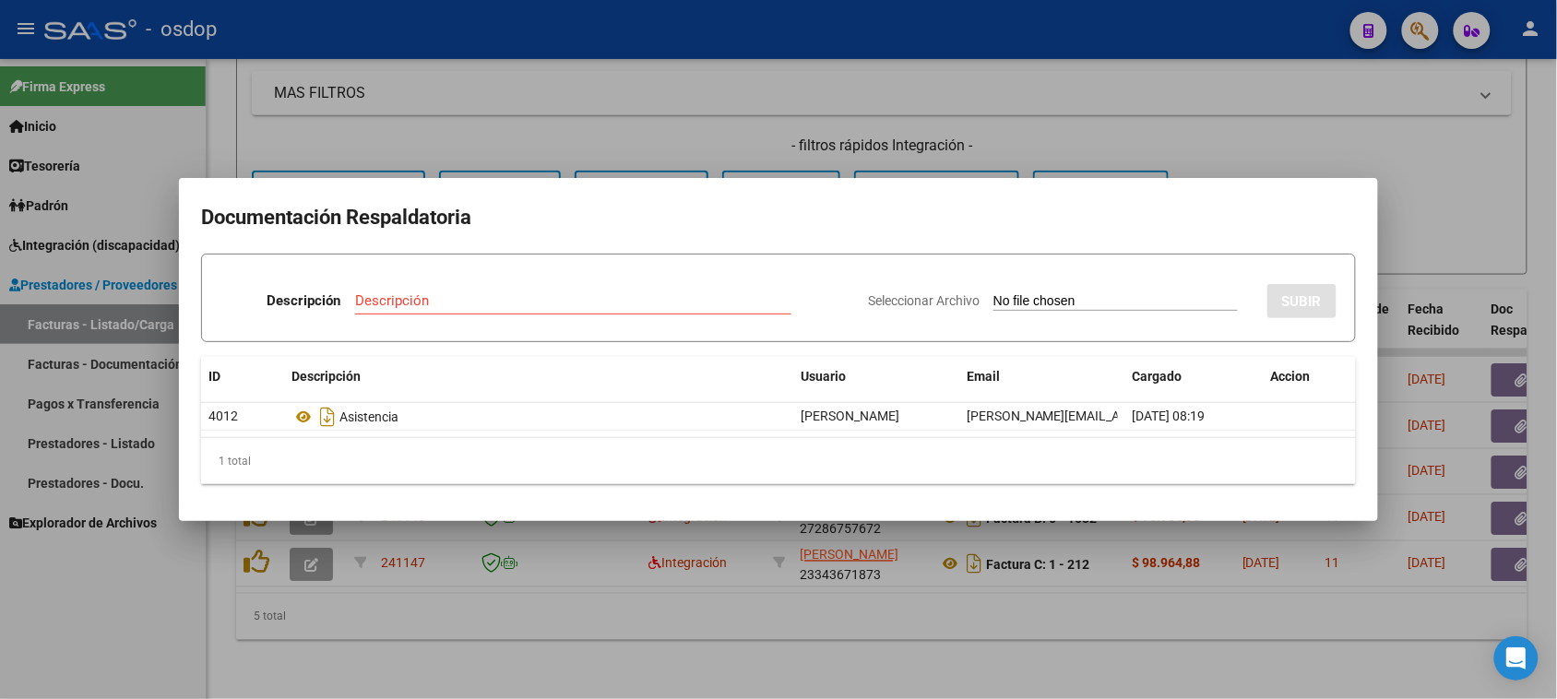
click at [727, 582] on div at bounding box center [778, 349] width 1557 height 699
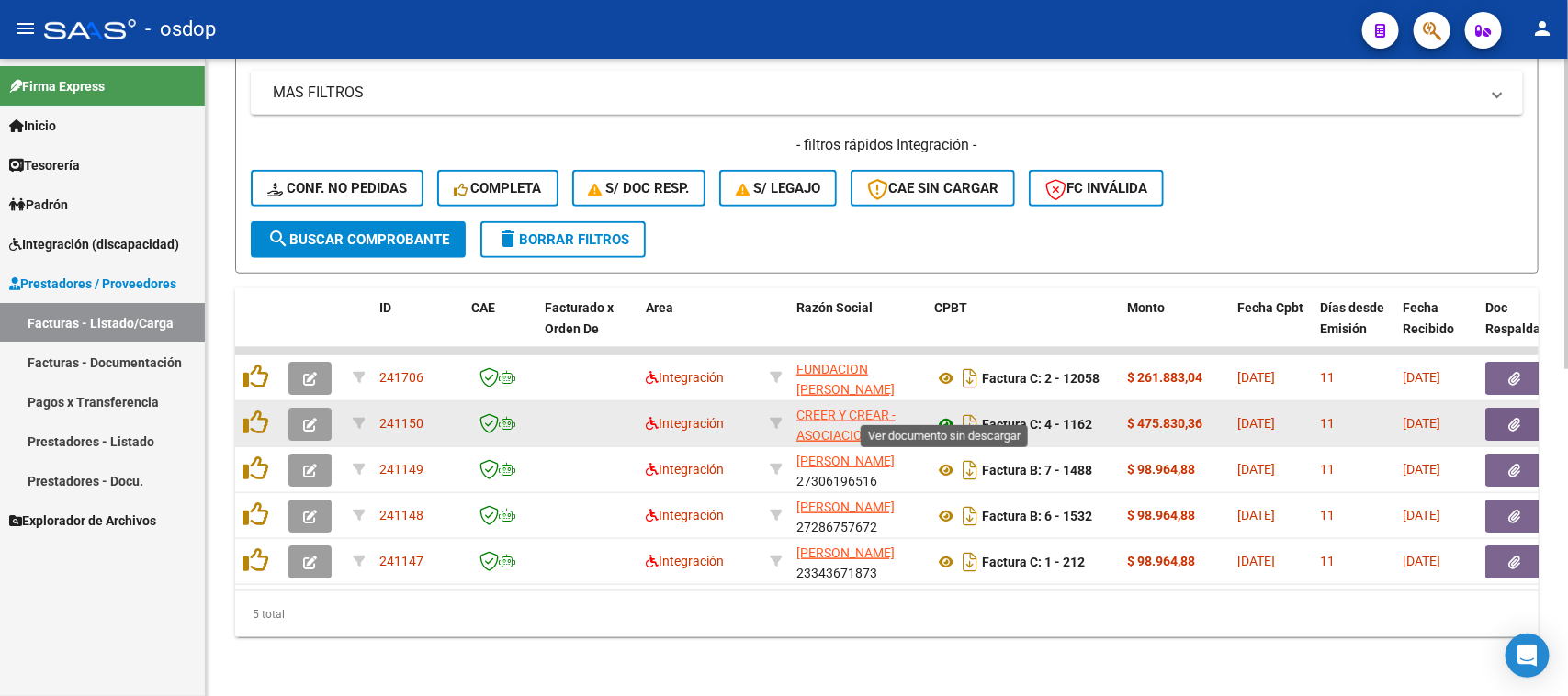
click at [947, 413] on icon at bounding box center [946, 424] width 24 height 22
click at [1517, 418] on icon "button" at bounding box center [1515, 425] width 12 height 14
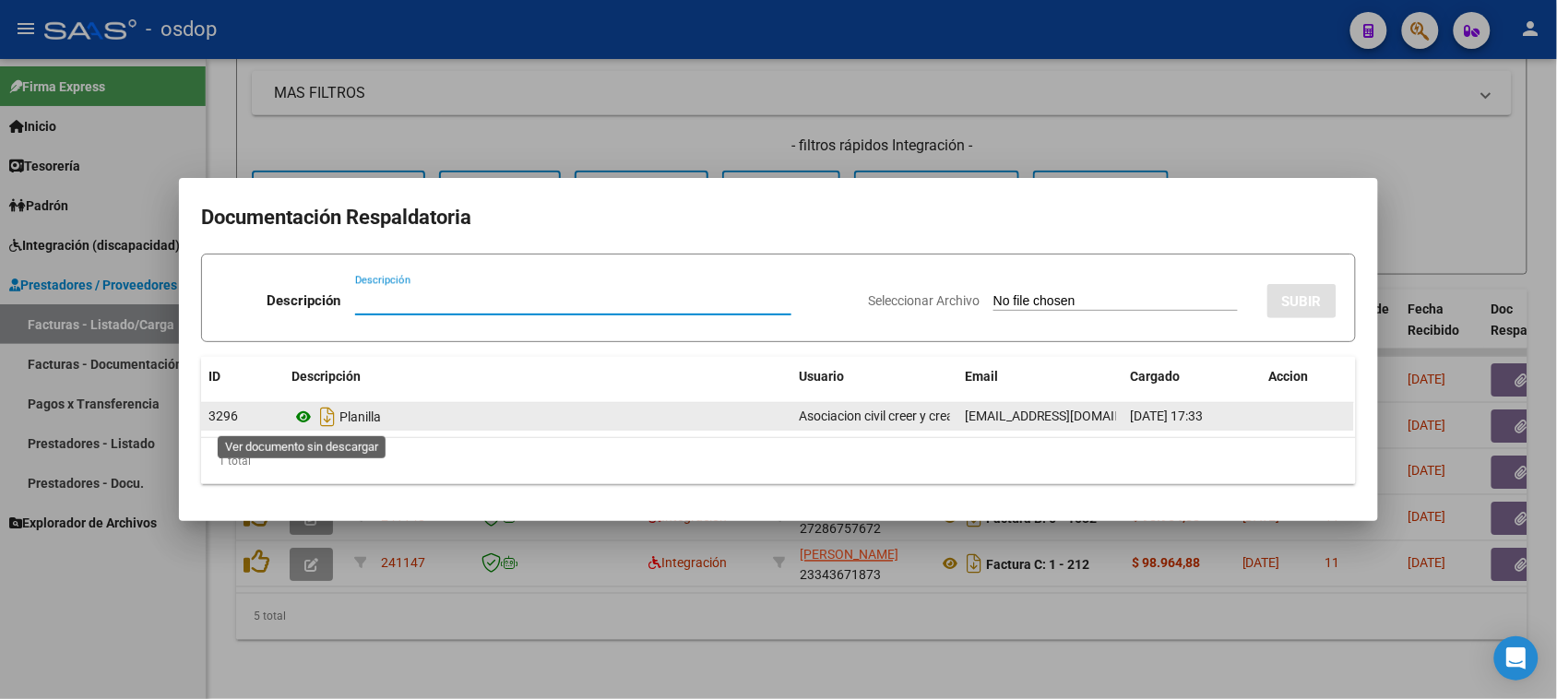
click at [301, 417] on icon at bounding box center [304, 417] width 24 height 22
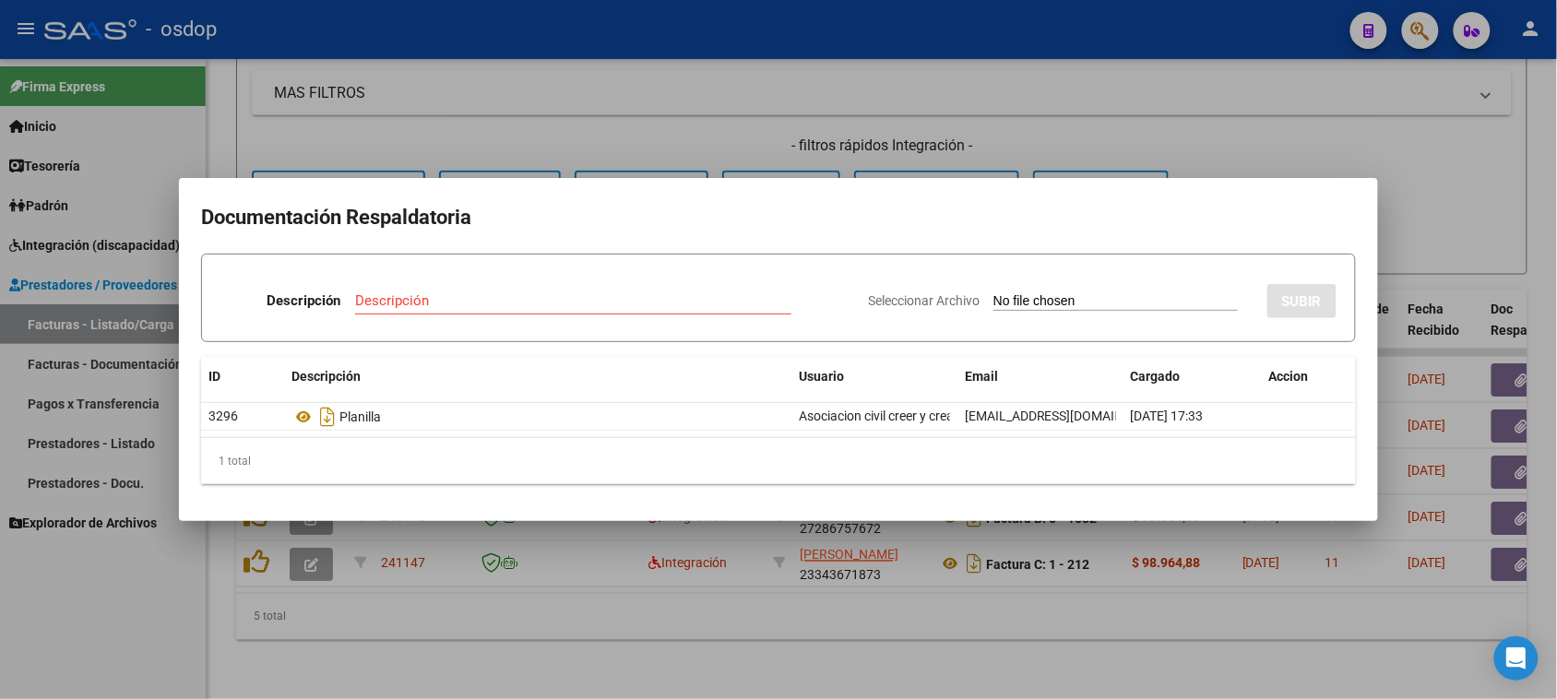
click at [886, 638] on div at bounding box center [778, 349] width 1557 height 699
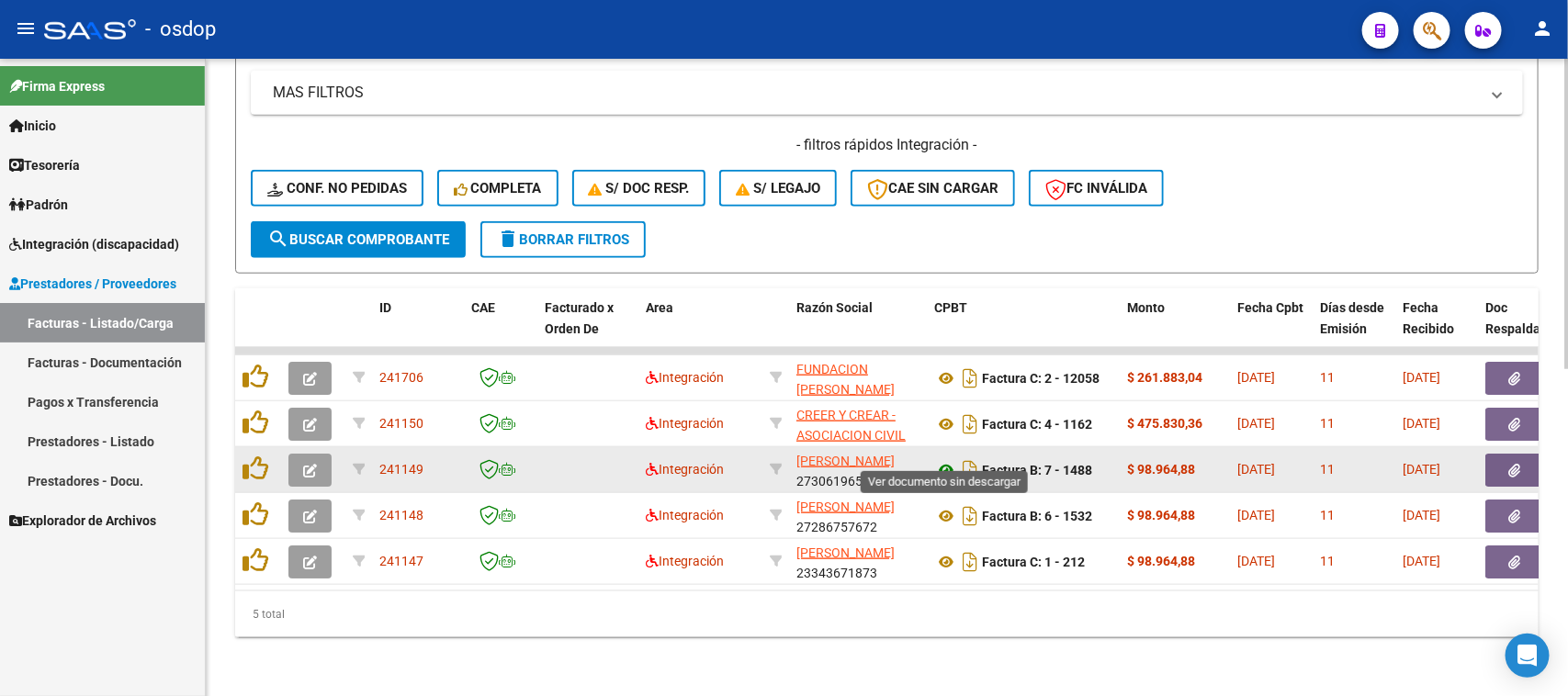
click at [948, 459] on icon at bounding box center [946, 470] width 24 height 22
click at [1520, 464] on icon "button" at bounding box center [1515, 471] width 12 height 14
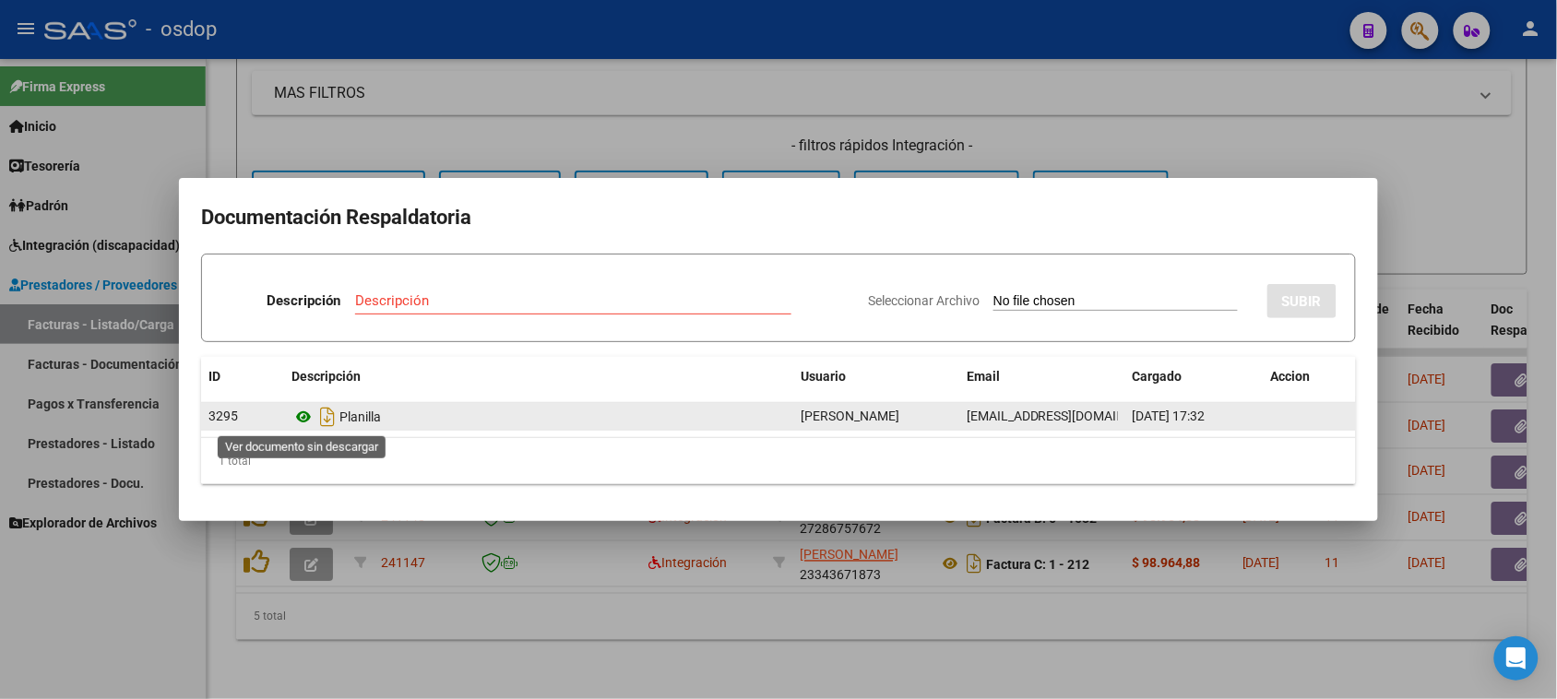
click at [304, 420] on icon at bounding box center [304, 417] width 24 height 22
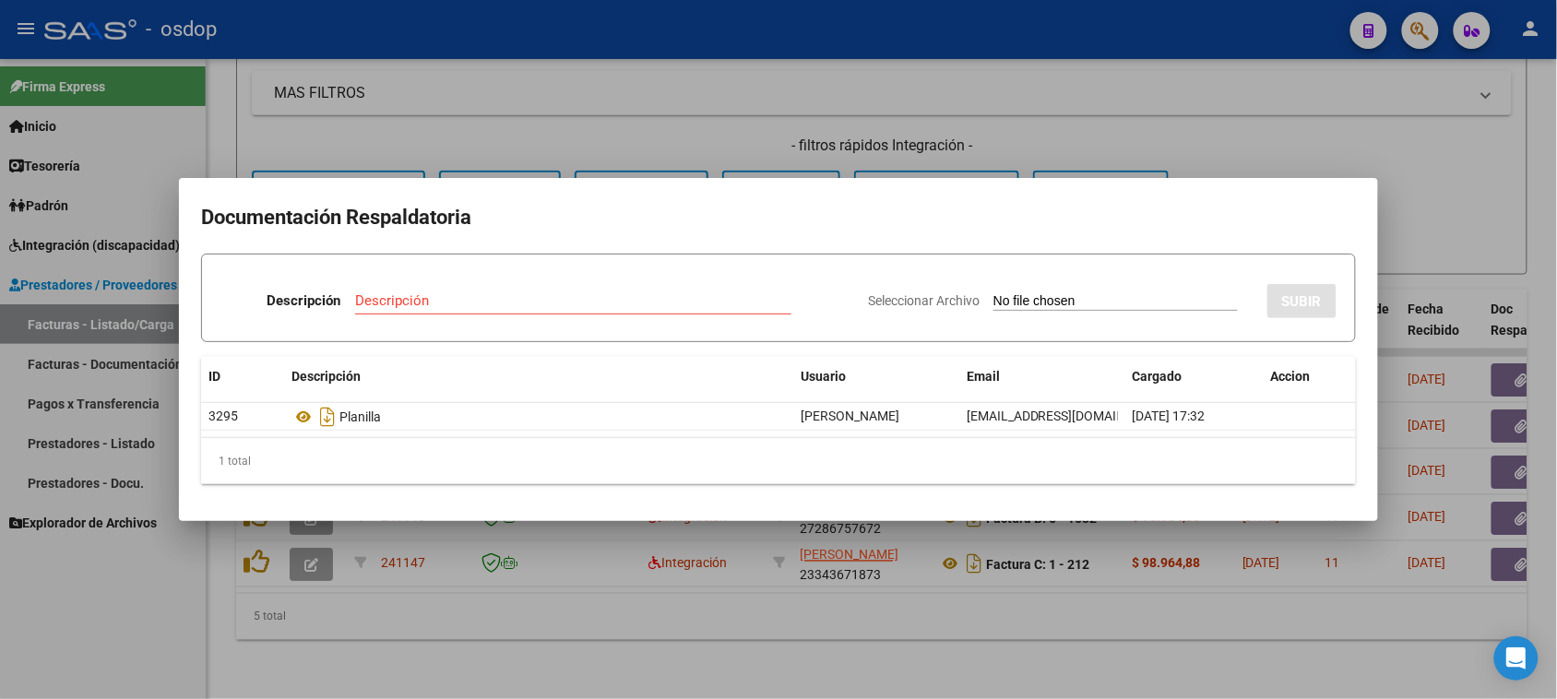
click at [849, 637] on div at bounding box center [778, 349] width 1557 height 699
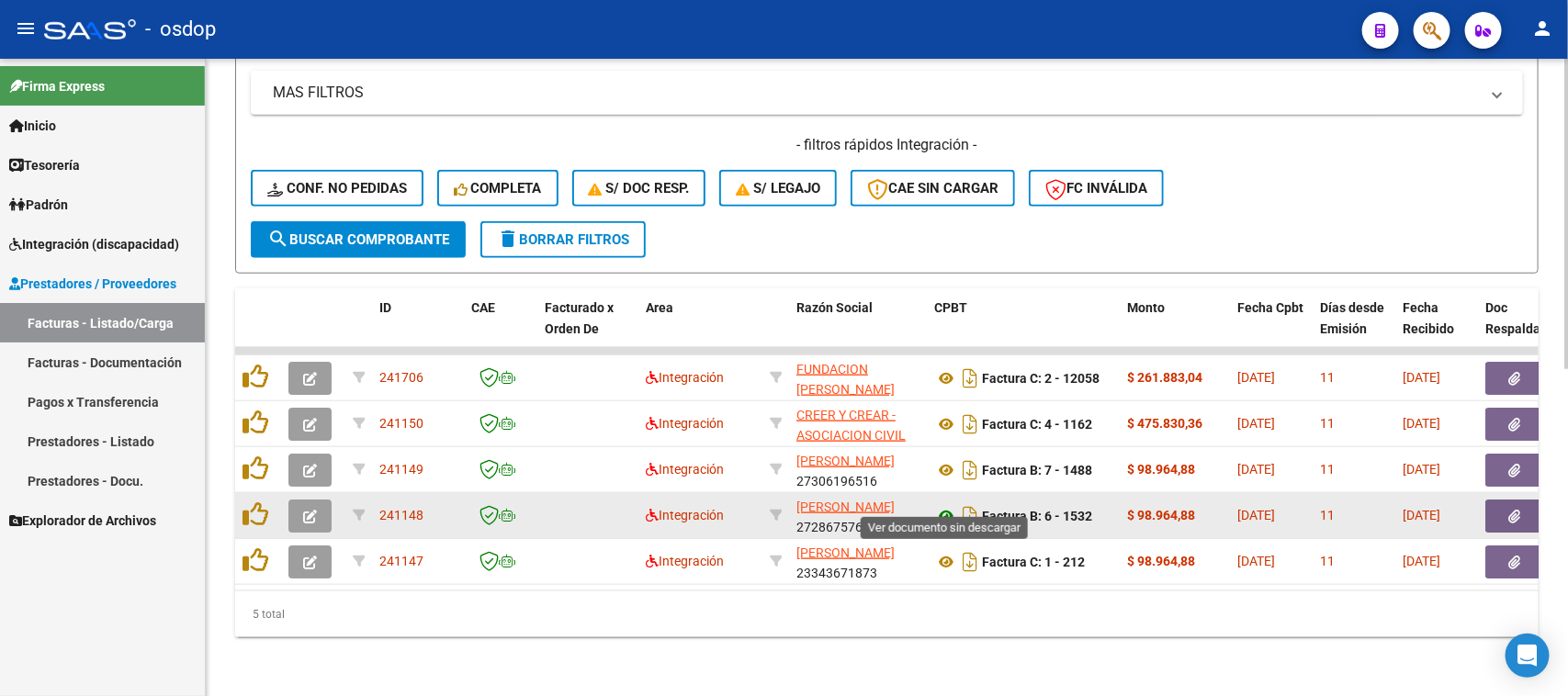
click at [942, 505] on icon at bounding box center [946, 516] width 24 height 22
click at [1509, 510] on icon "button" at bounding box center [1515, 517] width 12 height 14
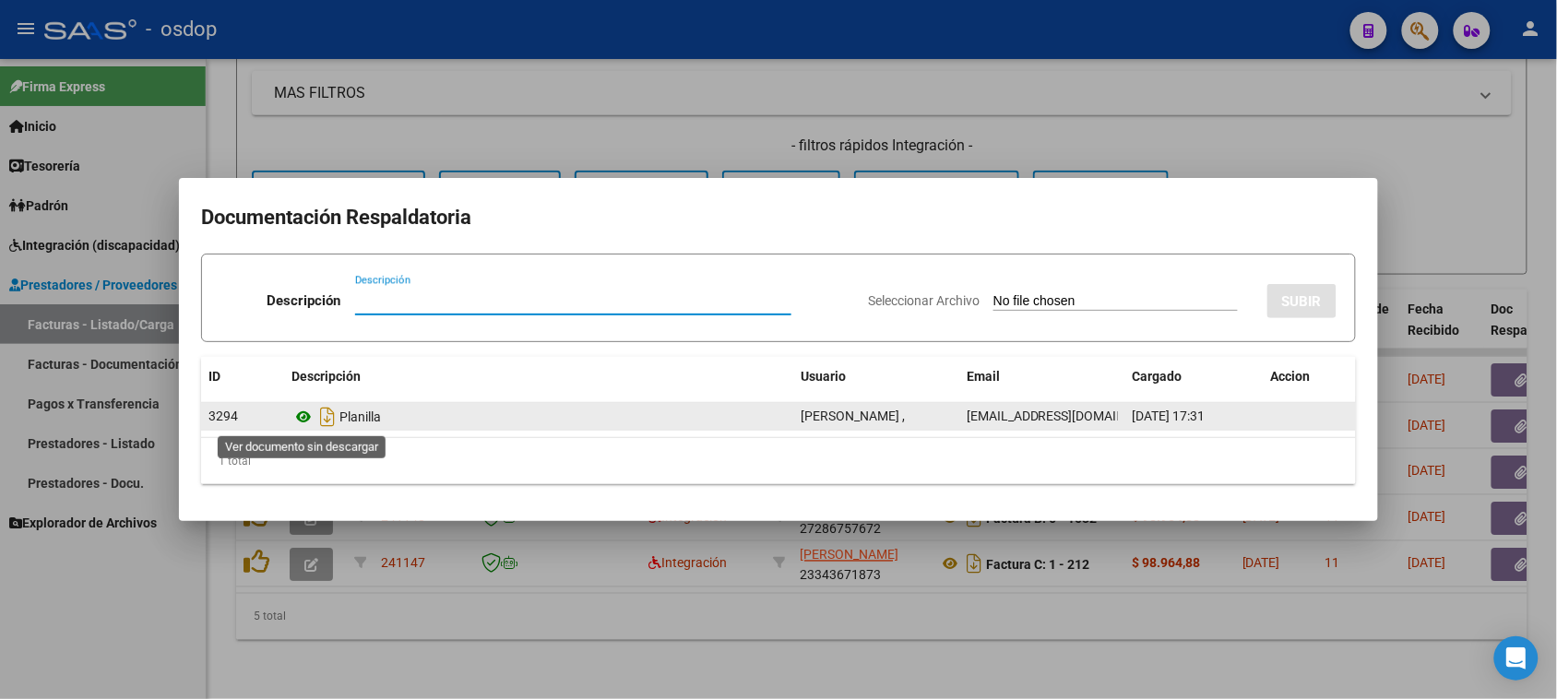
click at [304, 417] on icon at bounding box center [304, 417] width 24 height 22
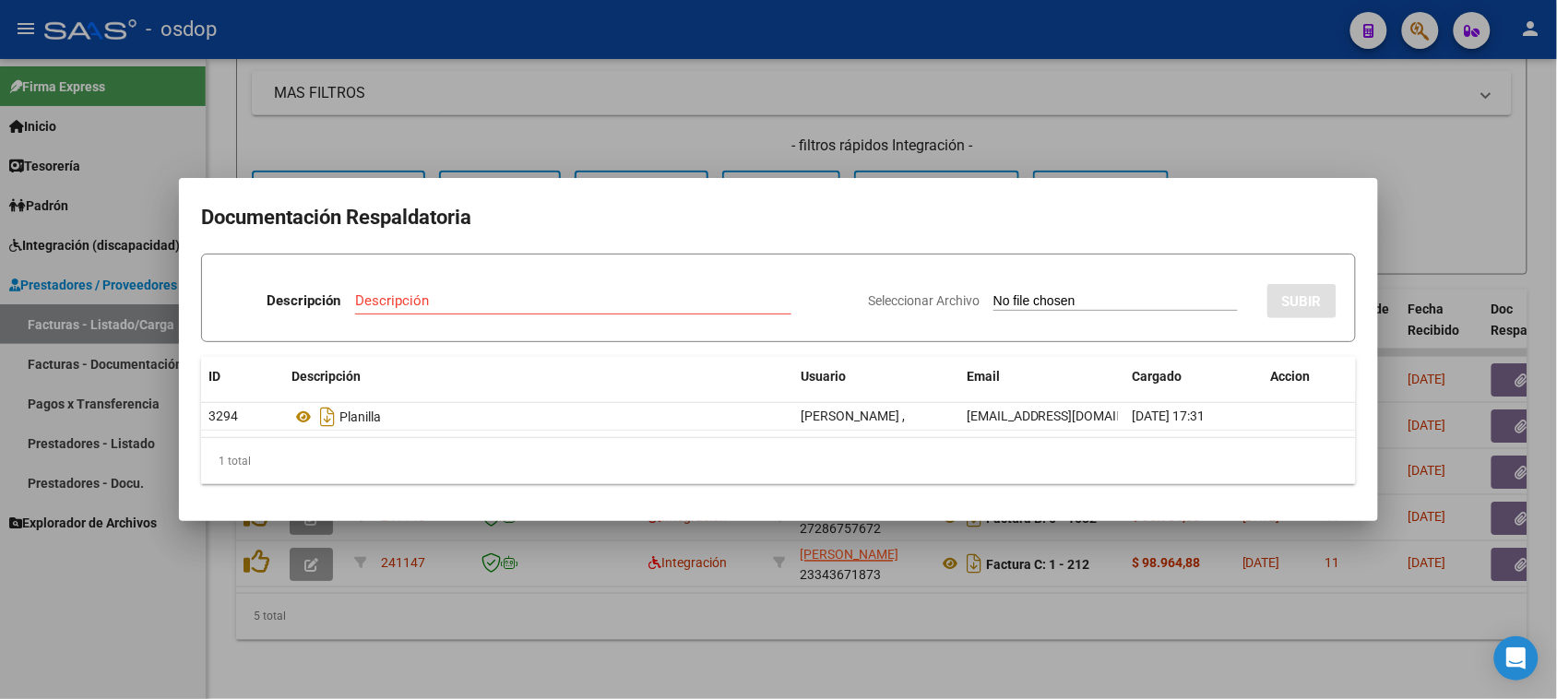
click at [798, 595] on div at bounding box center [778, 349] width 1557 height 699
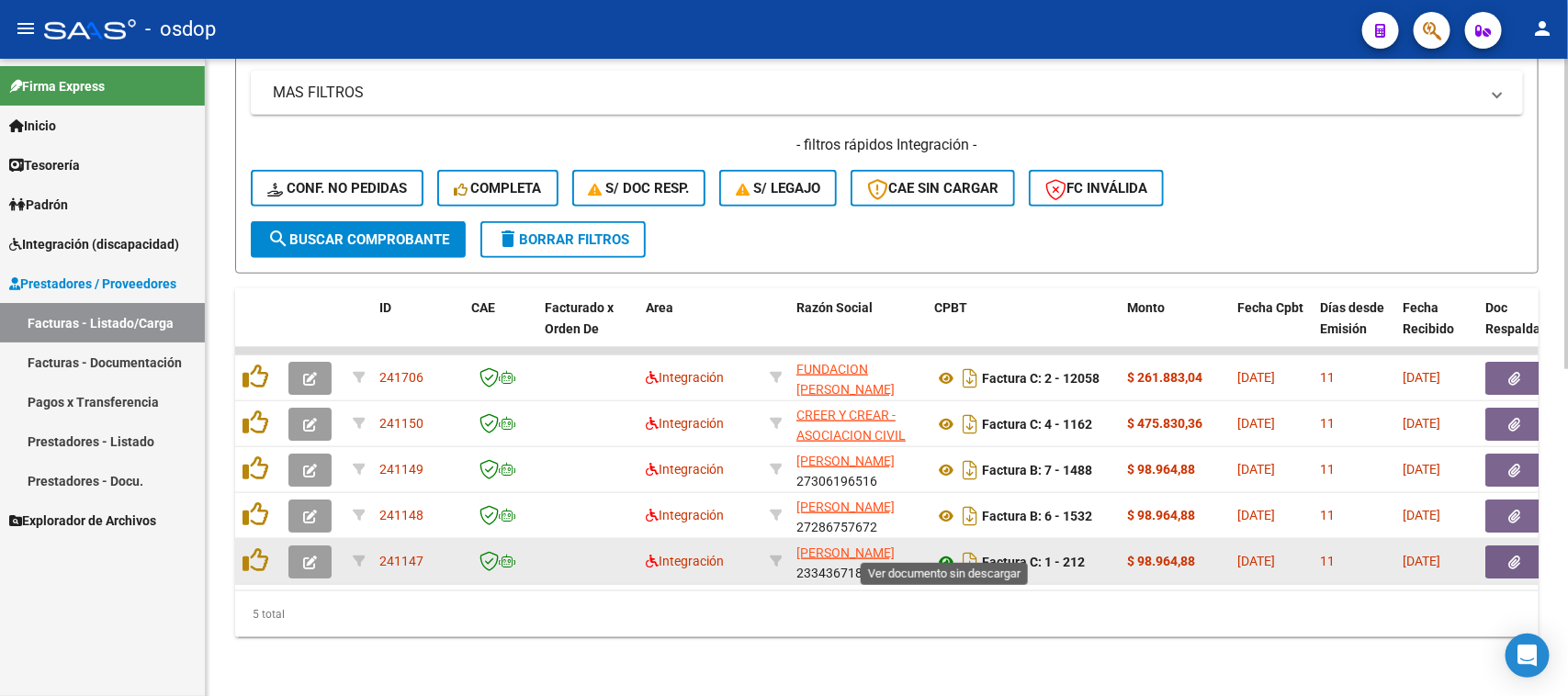
click at [944, 552] on icon at bounding box center [946, 563] width 24 height 22
click at [1509, 556] on icon "button" at bounding box center [1515, 563] width 12 height 14
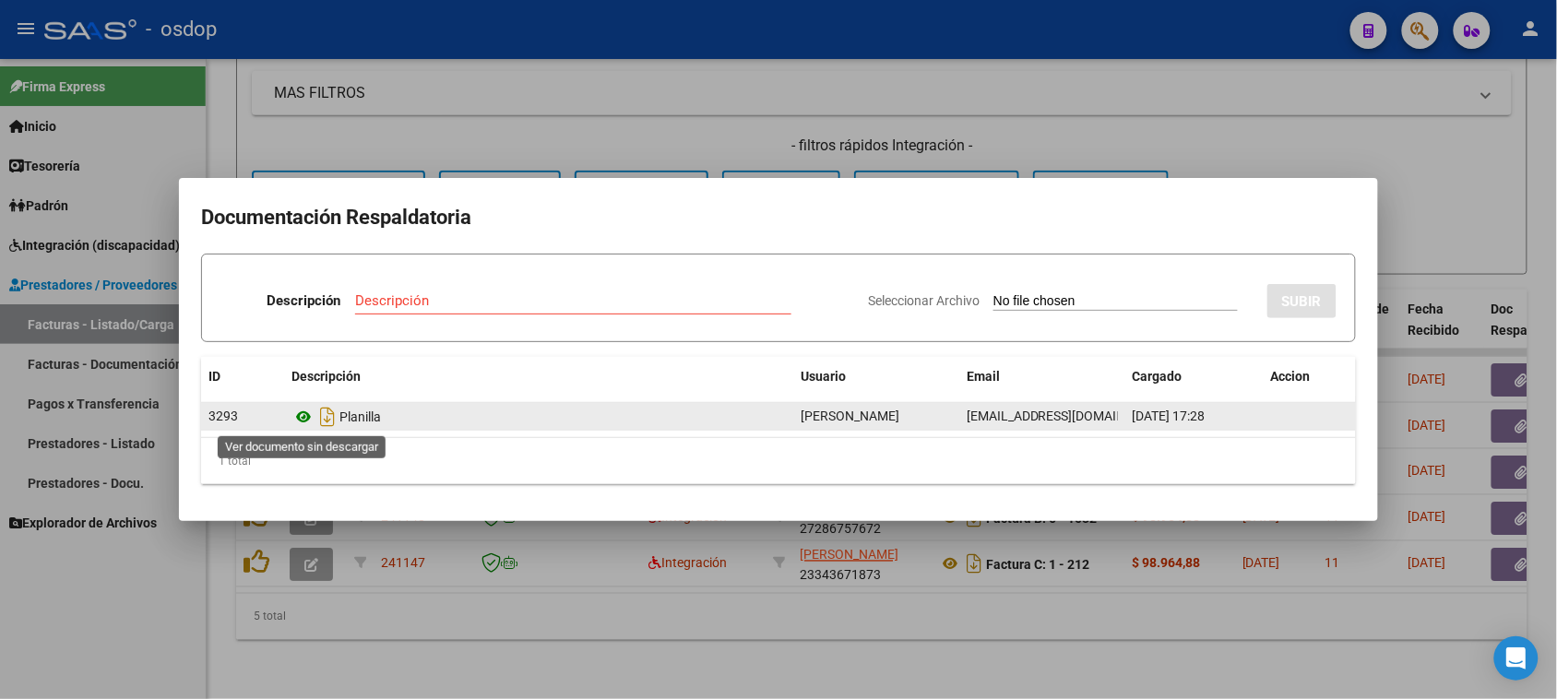
click at [302, 416] on icon at bounding box center [304, 417] width 24 height 22
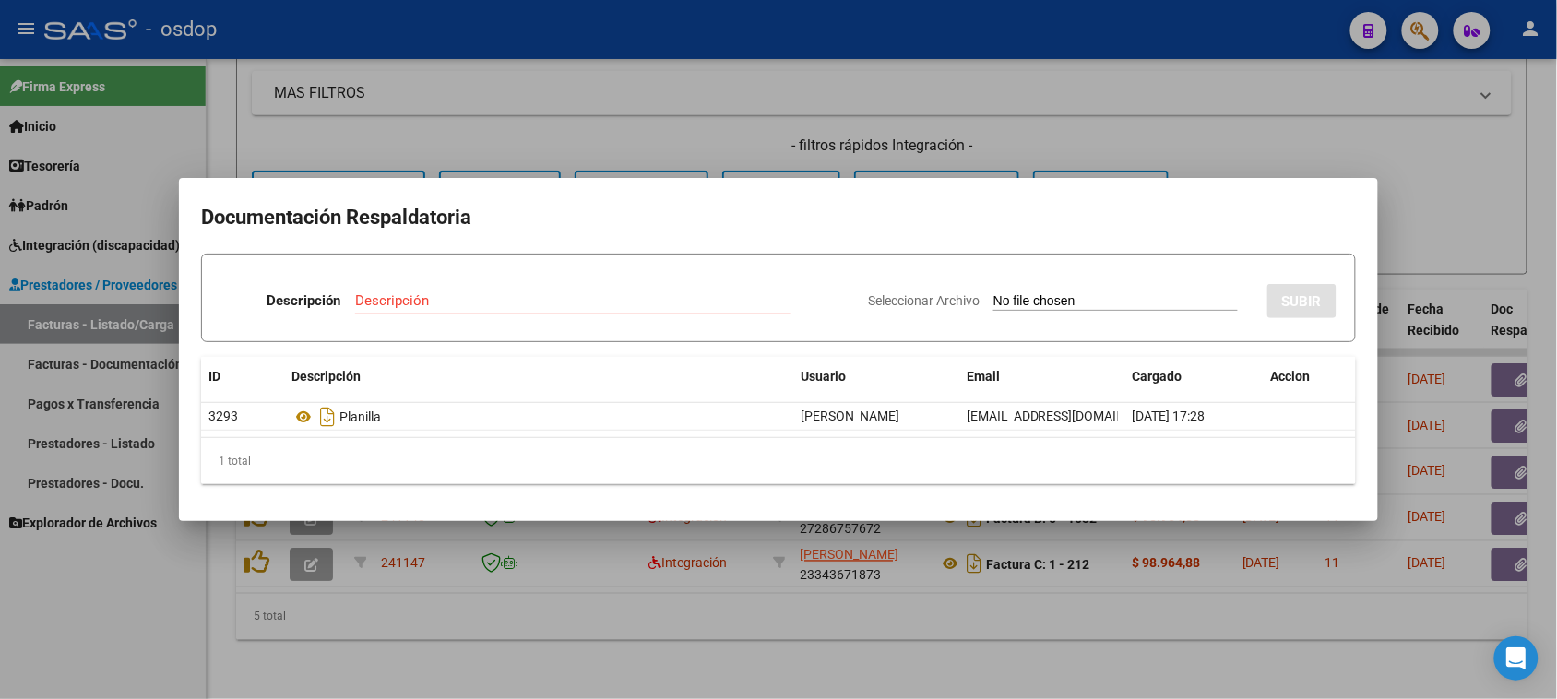
click at [847, 641] on div at bounding box center [778, 349] width 1557 height 699
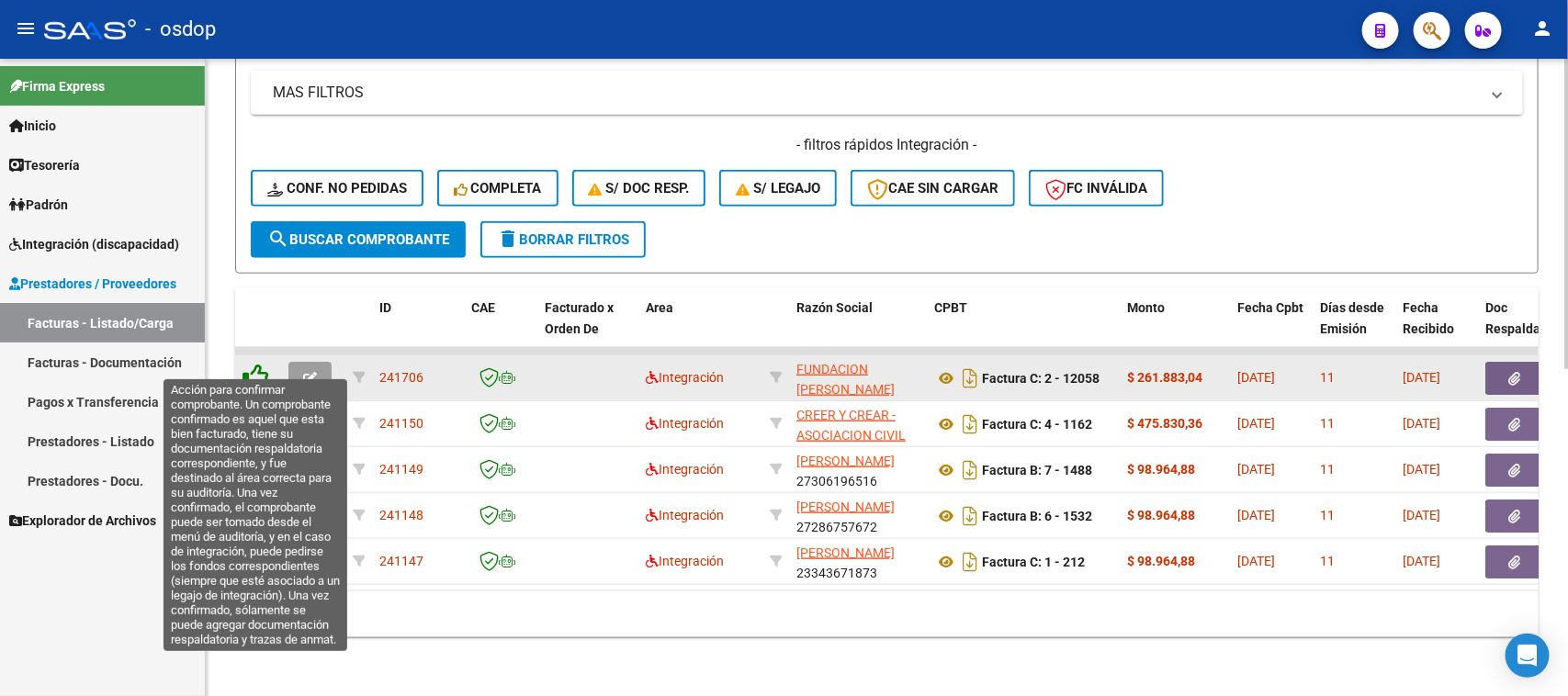
click at [262, 363] on icon at bounding box center [256, 376] width 26 height 26
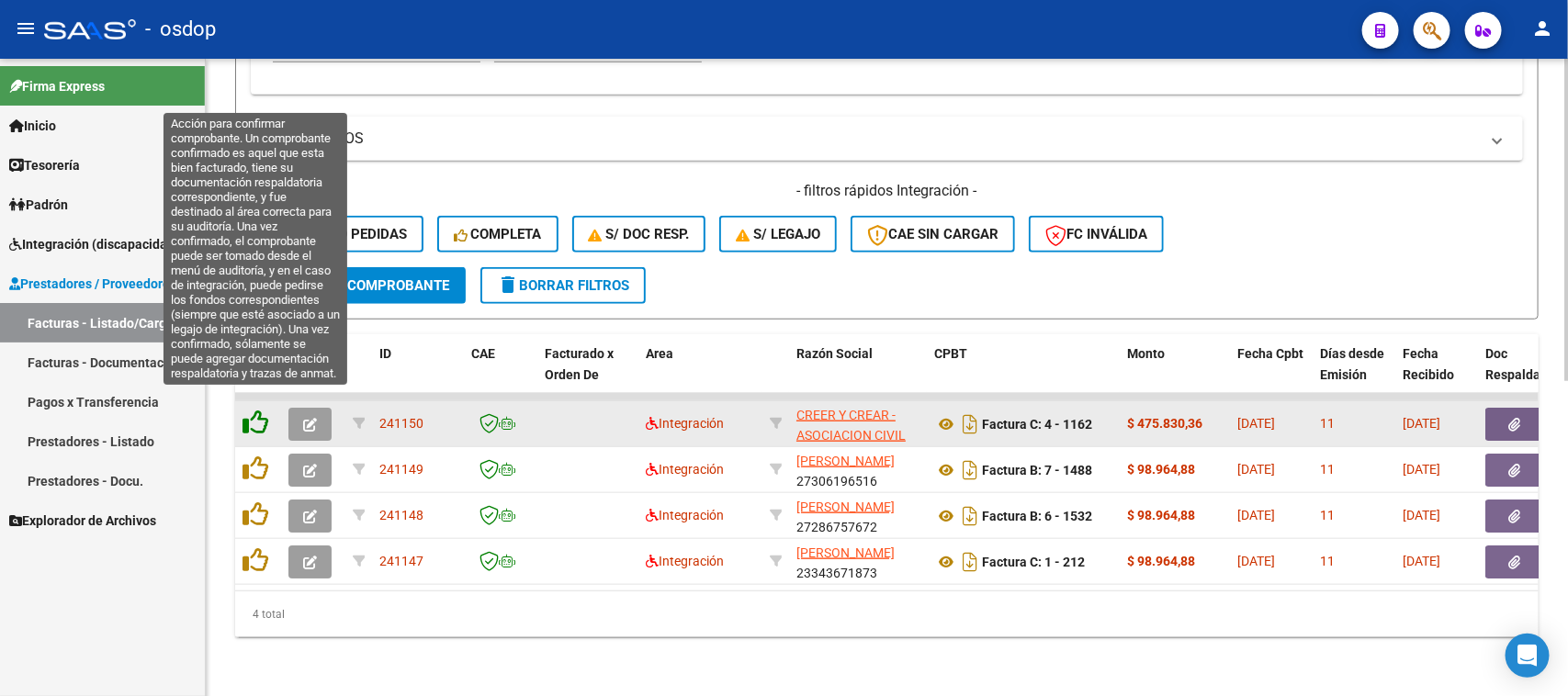
click at [258, 410] on icon at bounding box center [256, 423] width 26 height 26
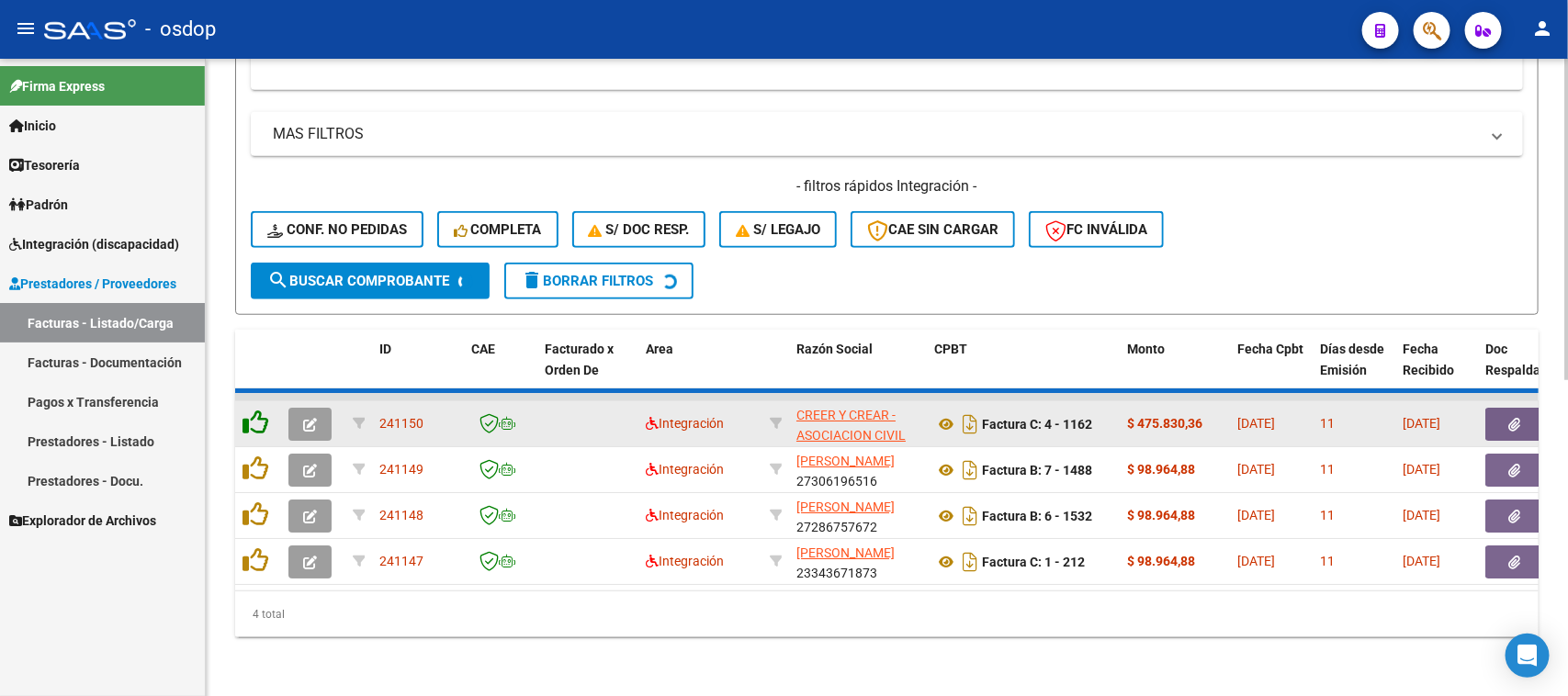
scroll to position [577, 0]
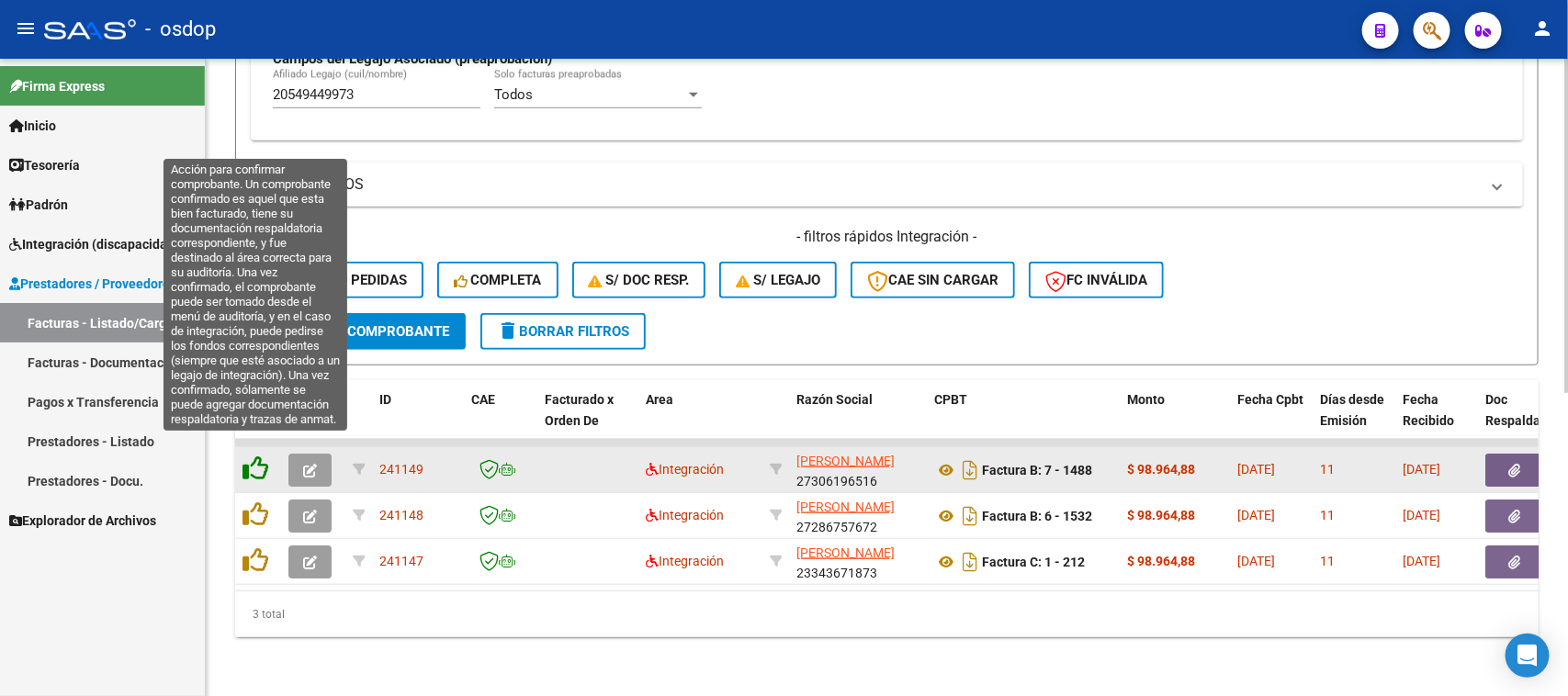
click at [255, 456] on icon at bounding box center [256, 469] width 26 height 26
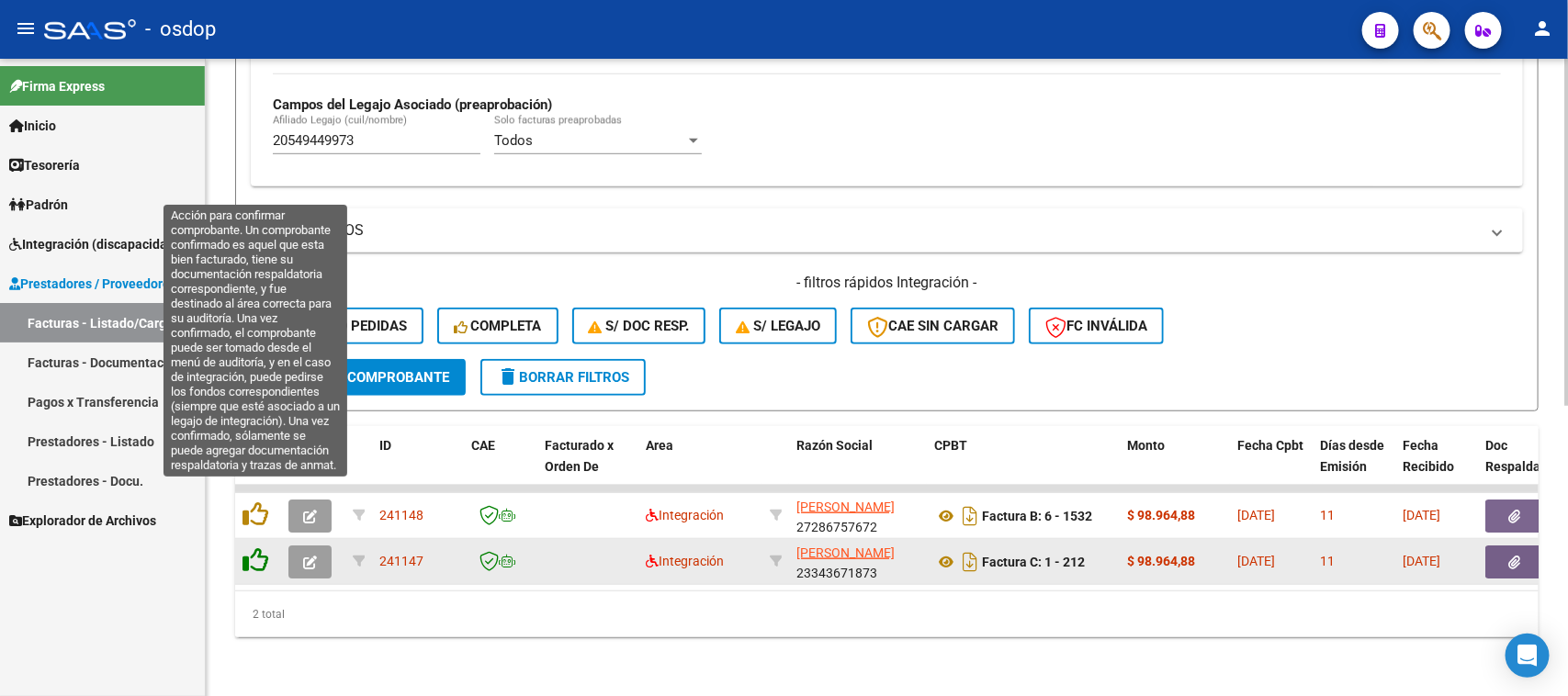
click at [257, 503] on icon at bounding box center [256, 515] width 26 height 26
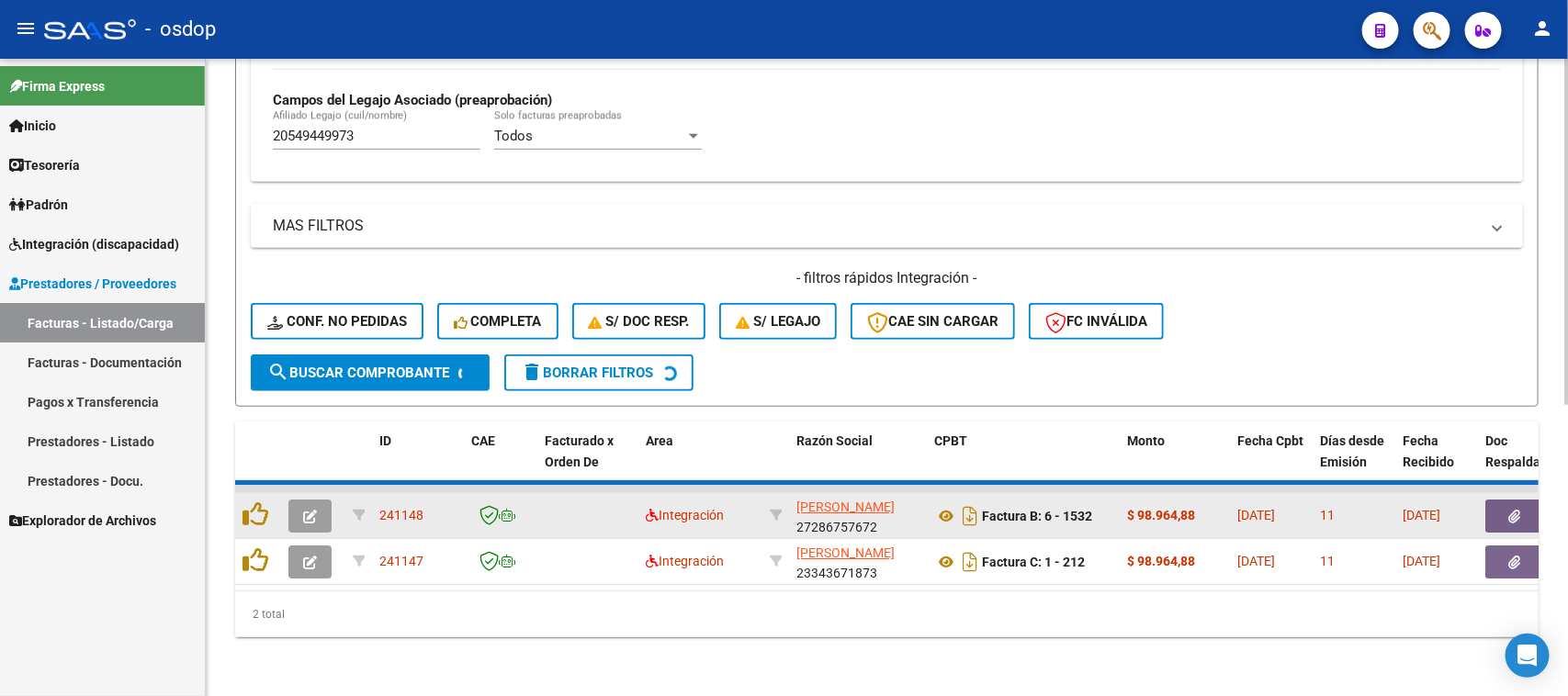
scroll to position [485, 0]
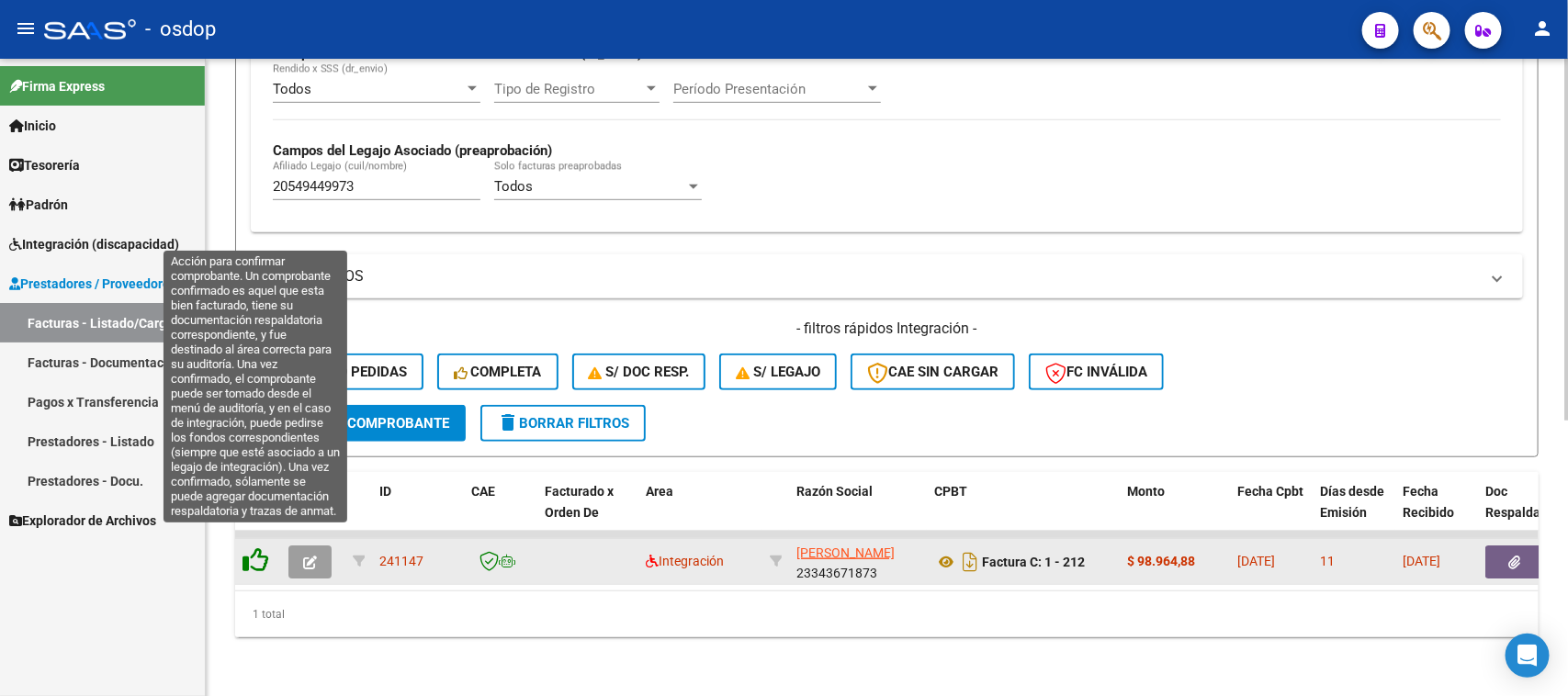
click at [253, 548] on icon at bounding box center [256, 561] width 26 height 26
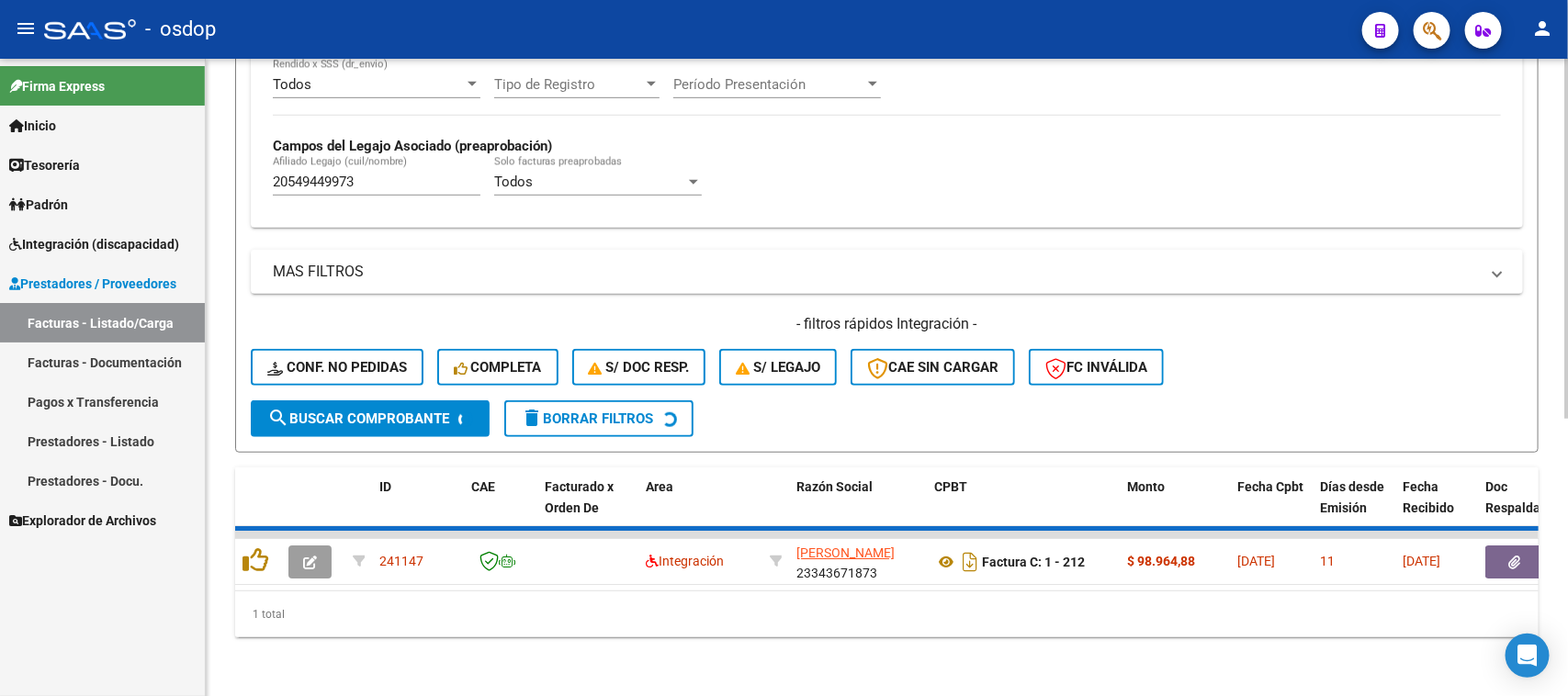
scroll to position [453, 0]
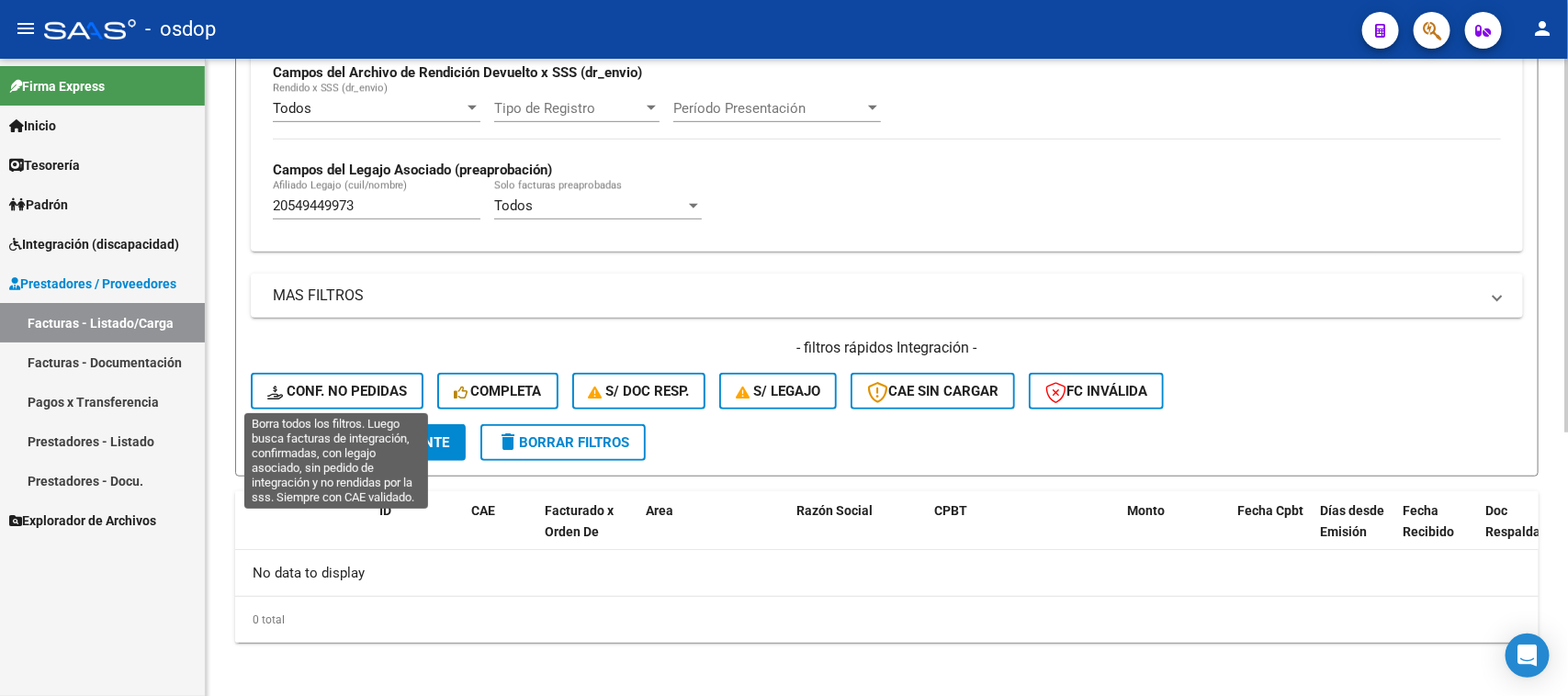
click at [367, 393] on span "Conf. no pedidas" at bounding box center [336, 391] width 139 height 17
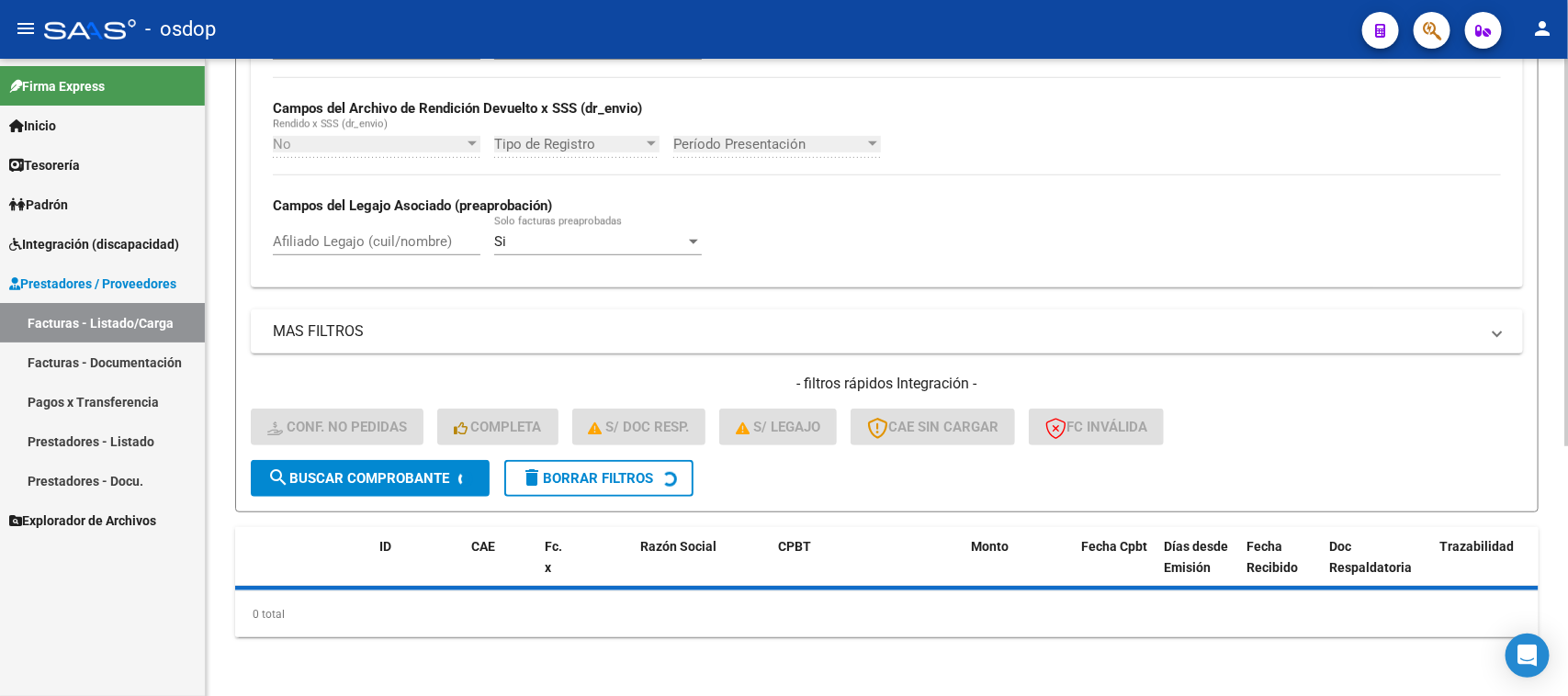
scroll to position [411, 0]
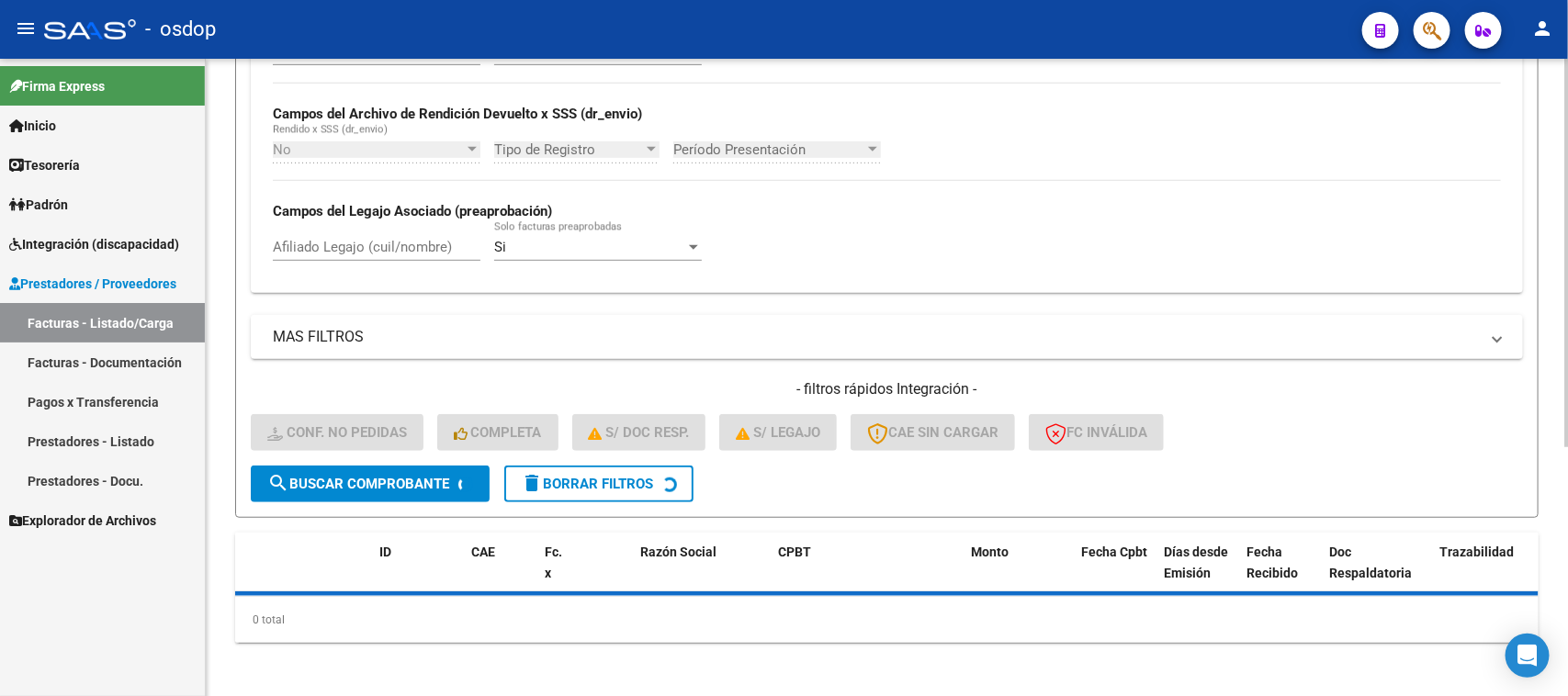
click at [327, 241] on input "Afiliado Legajo (cuil/nombre)" at bounding box center [376, 247] width 208 height 17
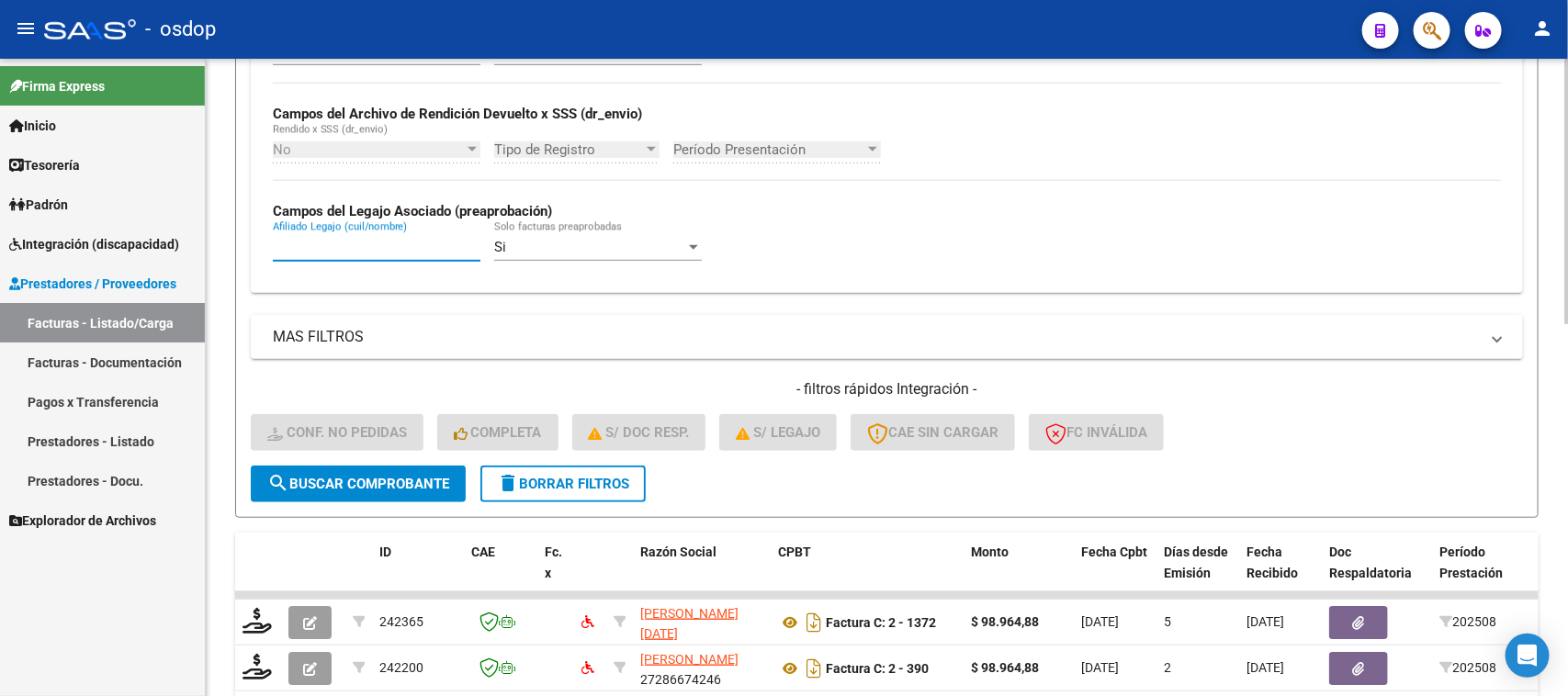
paste input "20549449973"
type input "20549449973"
click at [379, 488] on button "search Buscar Comprobante" at bounding box center [358, 484] width 215 height 37
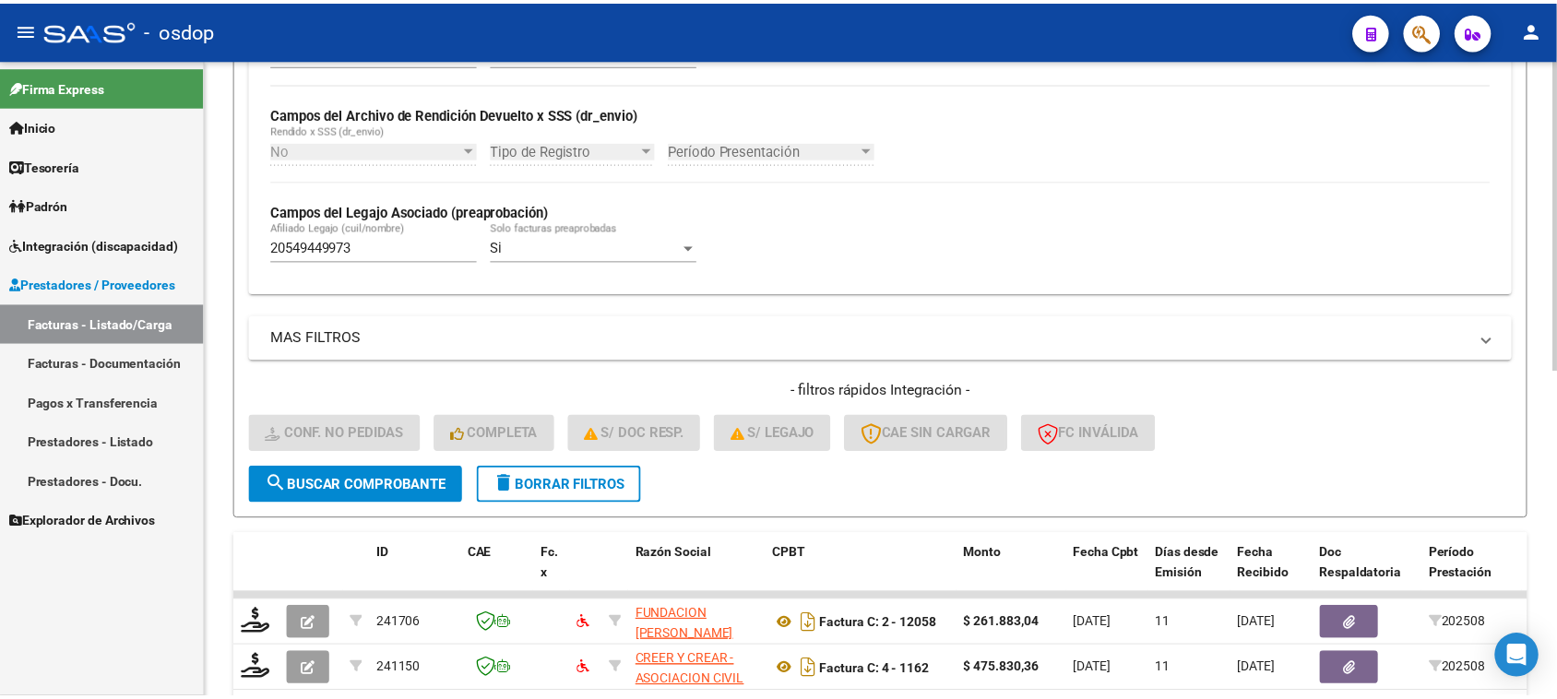
scroll to position [672, 0]
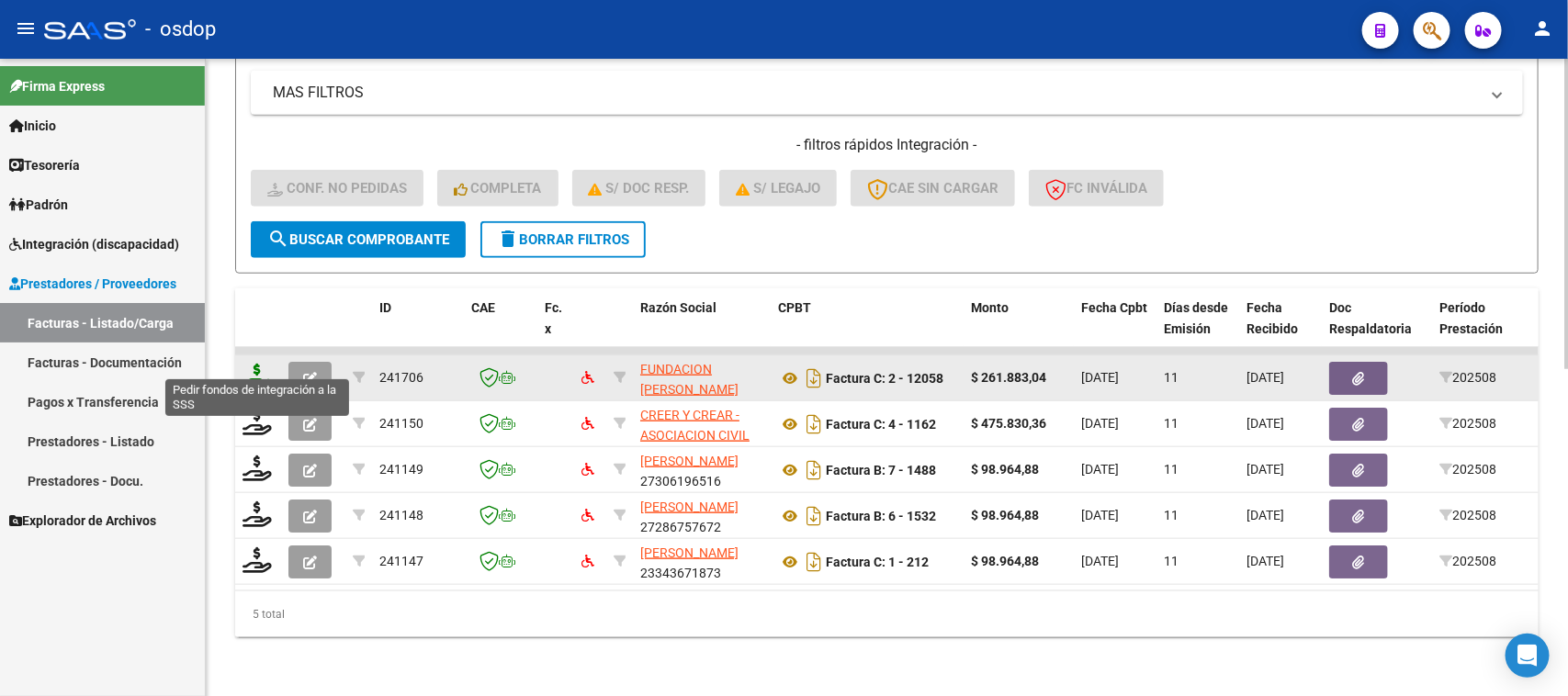
click at [255, 363] on icon at bounding box center [258, 376] width 30 height 26
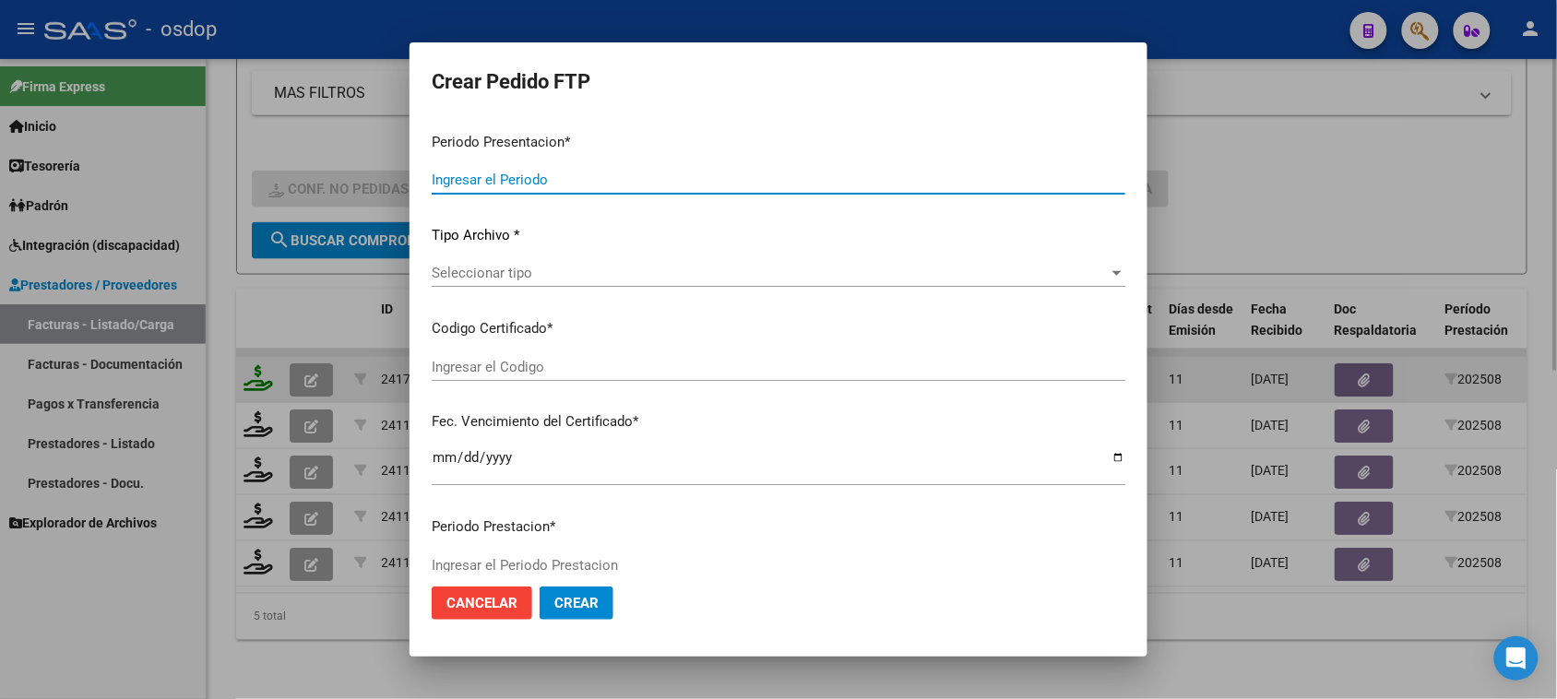
type input "202508"
type input "$ 261.883,04"
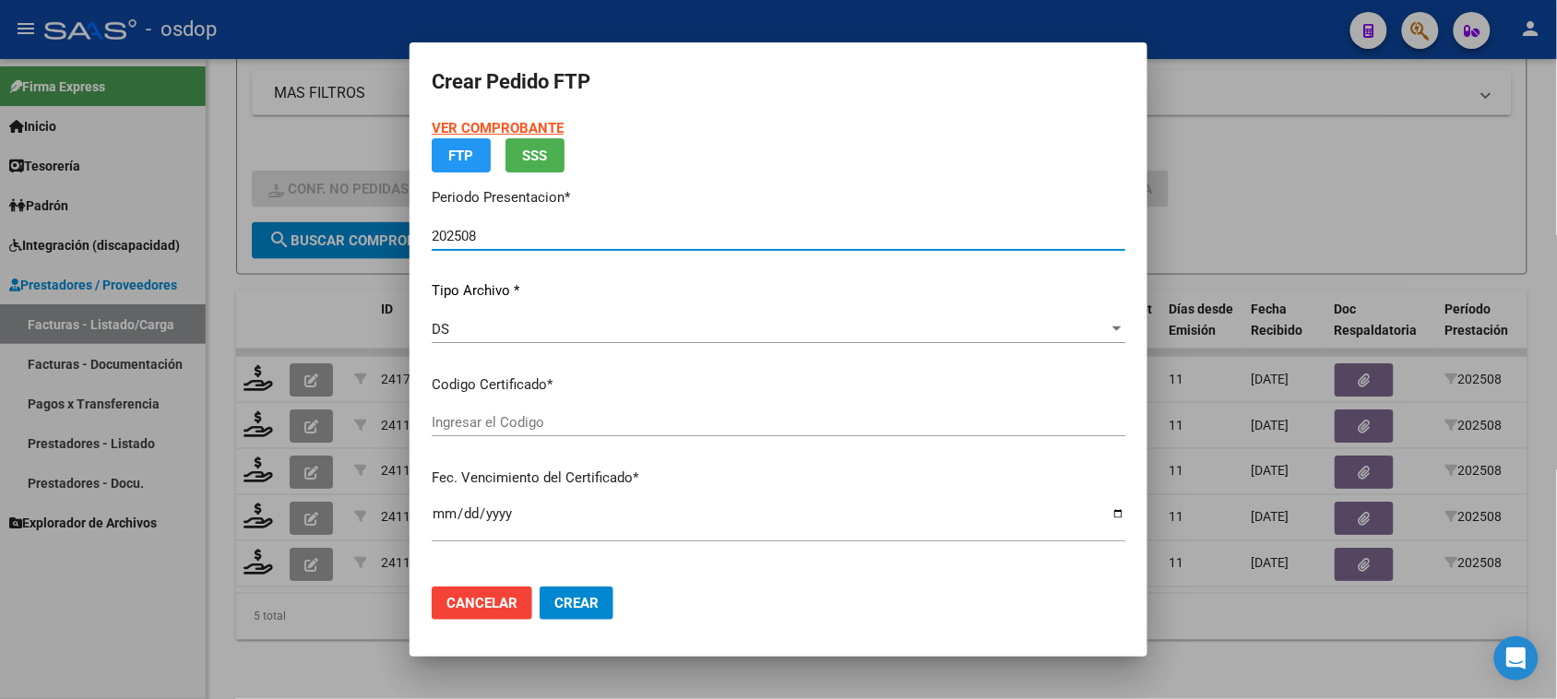
type input "6234531941"
type input "[DATE]"
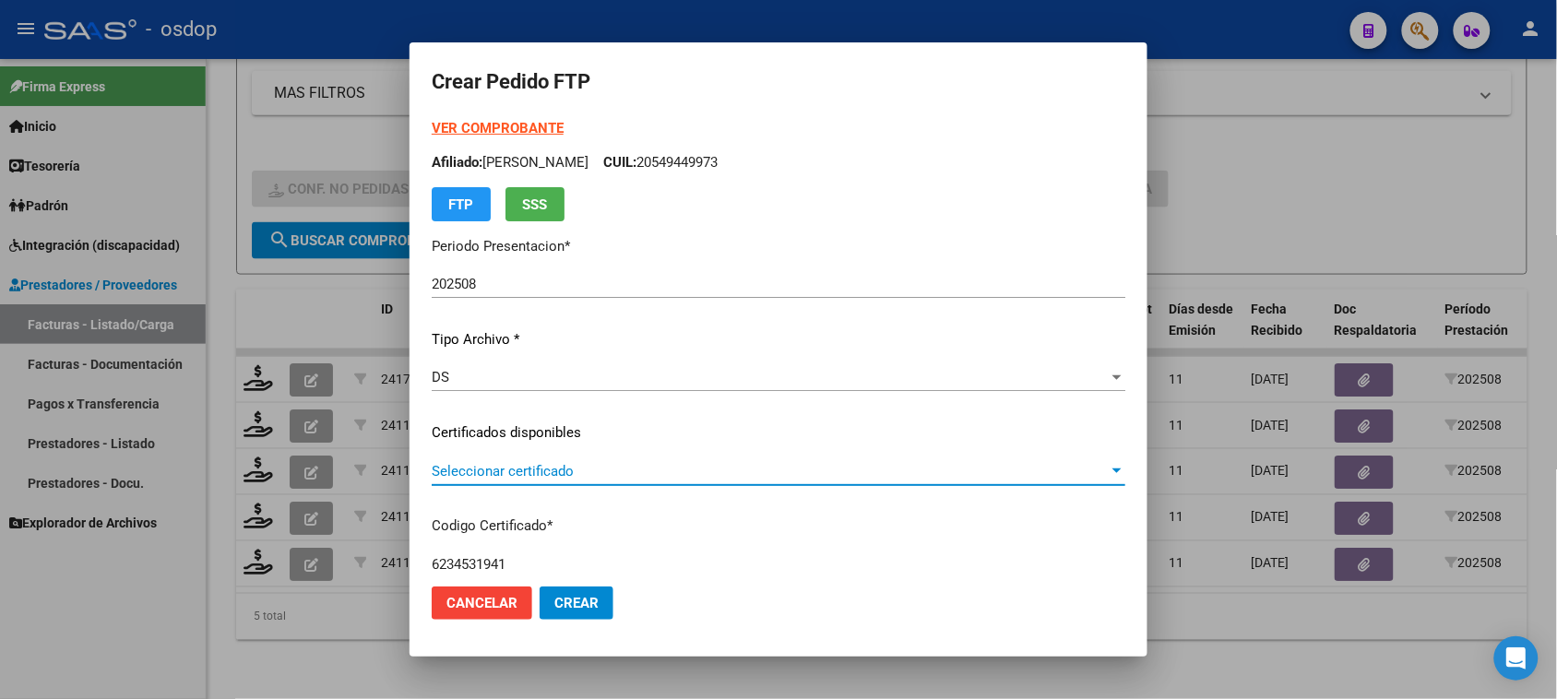
click at [583, 469] on span "Seleccionar certificado" at bounding box center [770, 471] width 677 height 17
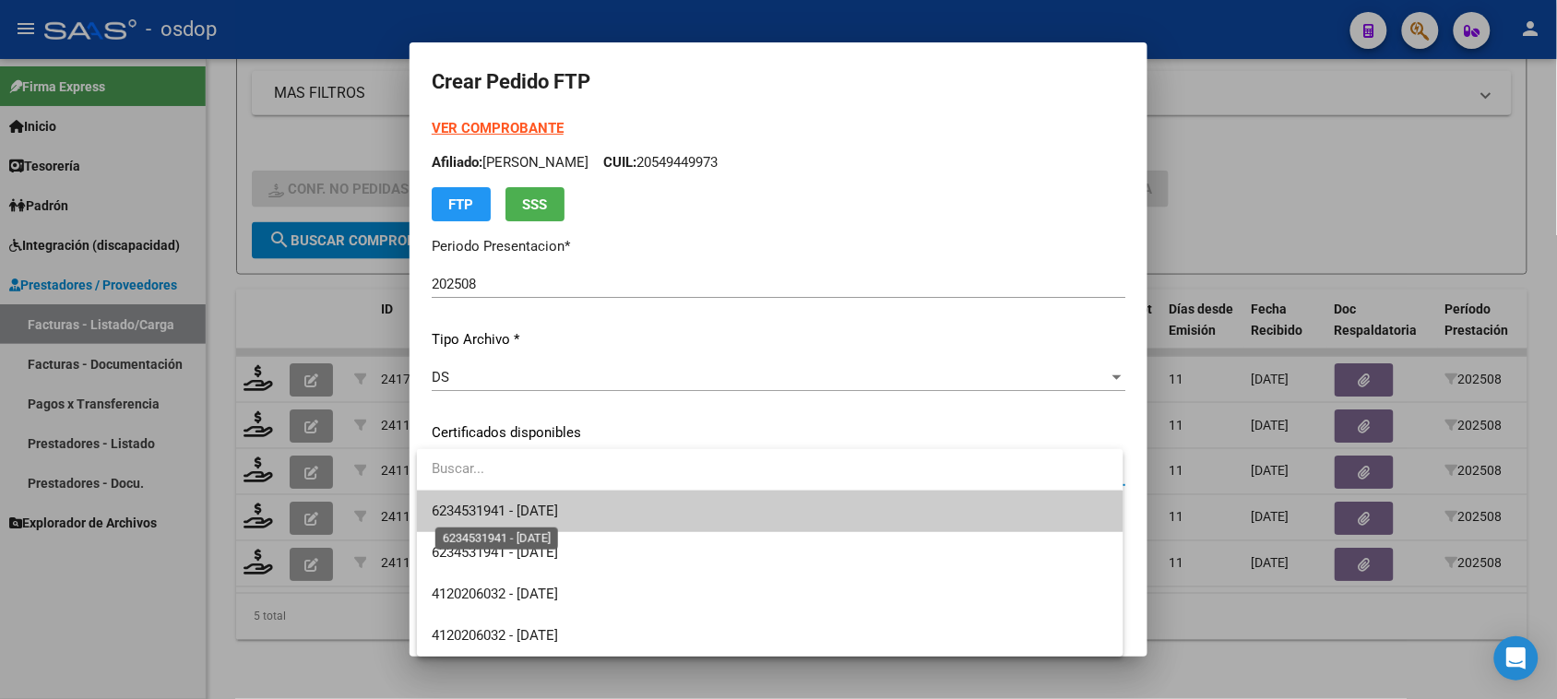
click at [558, 509] on span "6234531941 - [DATE]" at bounding box center [495, 511] width 126 height 17
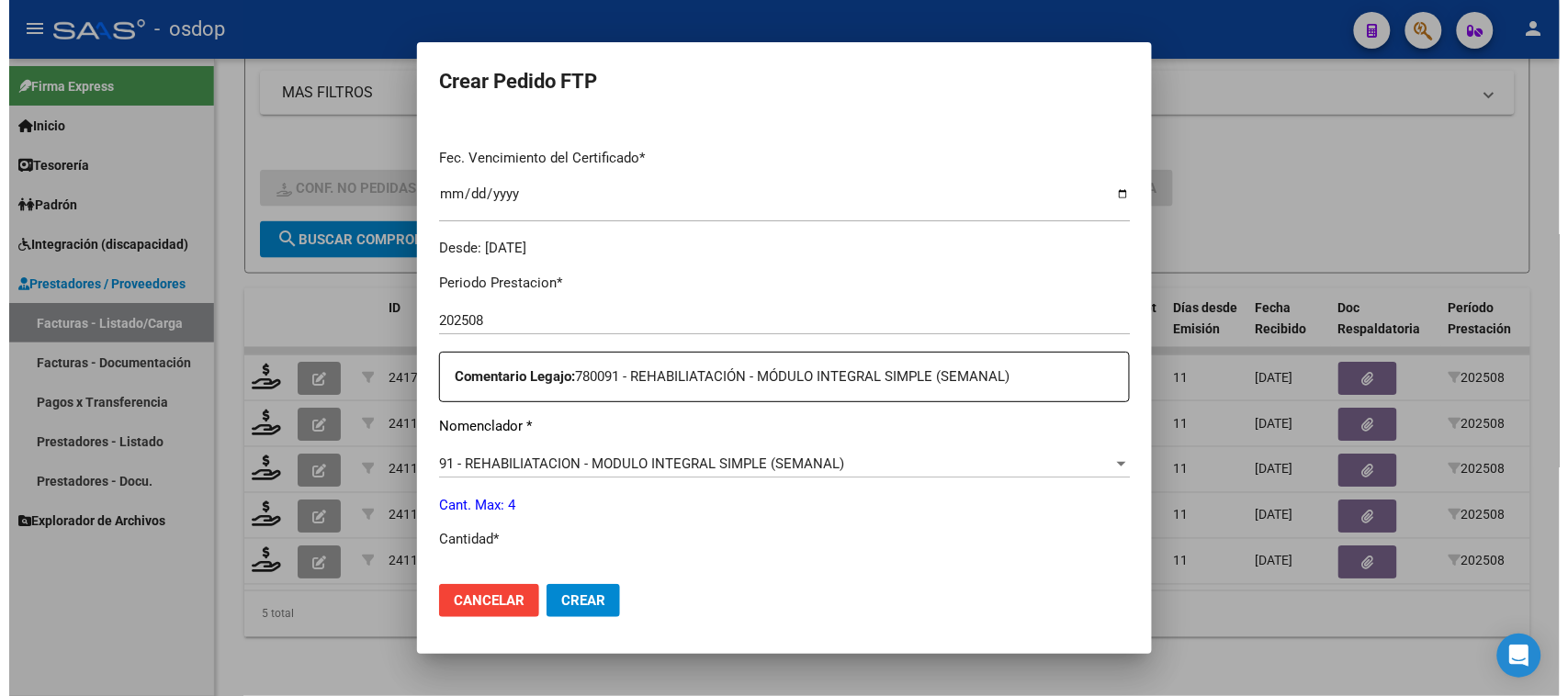
scroll to position [575, 0]
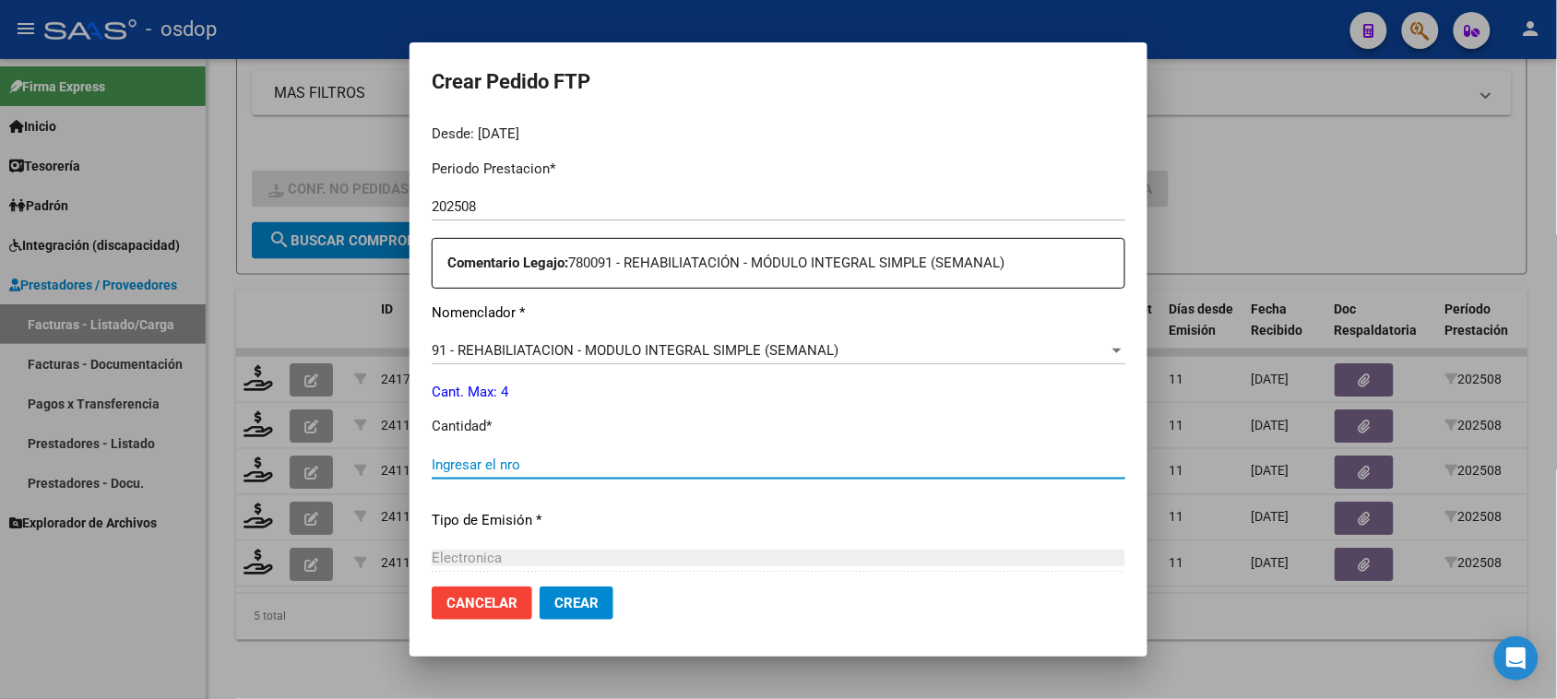
click at [499, 464] on input "Ingresar el nro" at bounding box center [779, 465] width 694 height 17
type input "4"
click at [556, 607] on span "Crear" at bounding box center [577, 603] width 44 height 17
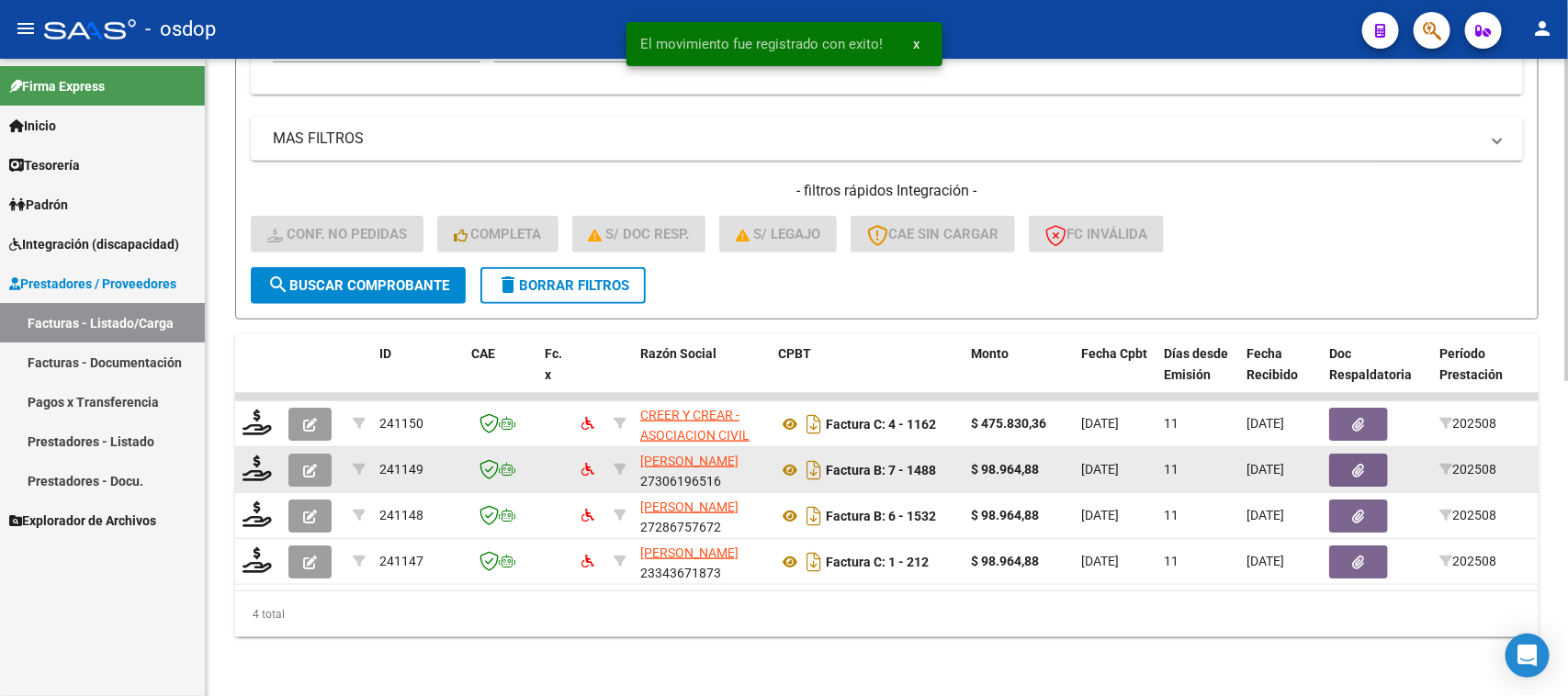
scroll to position [623, 0]
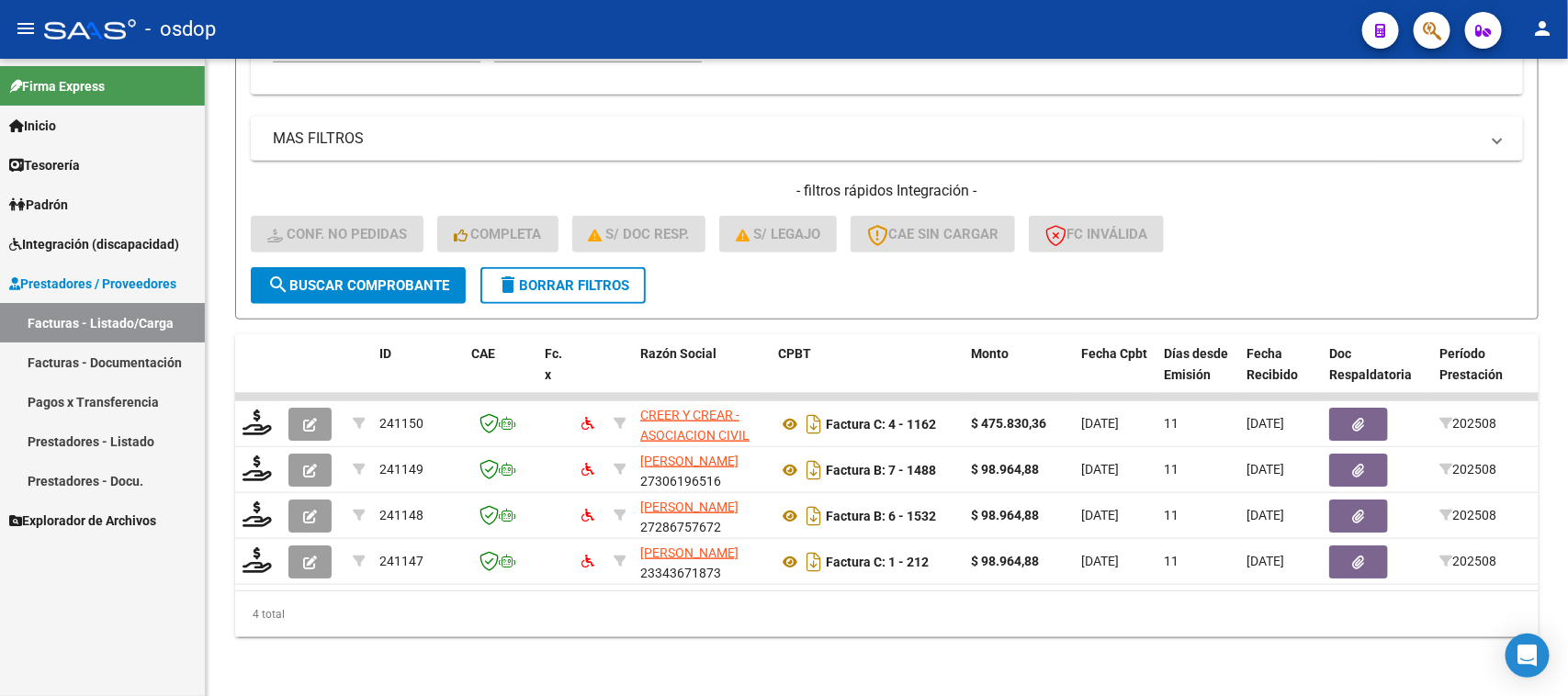
click at [131, 242] on span "Integración (discapacidad)" at bounding box center [94, 244] width 170 height 20
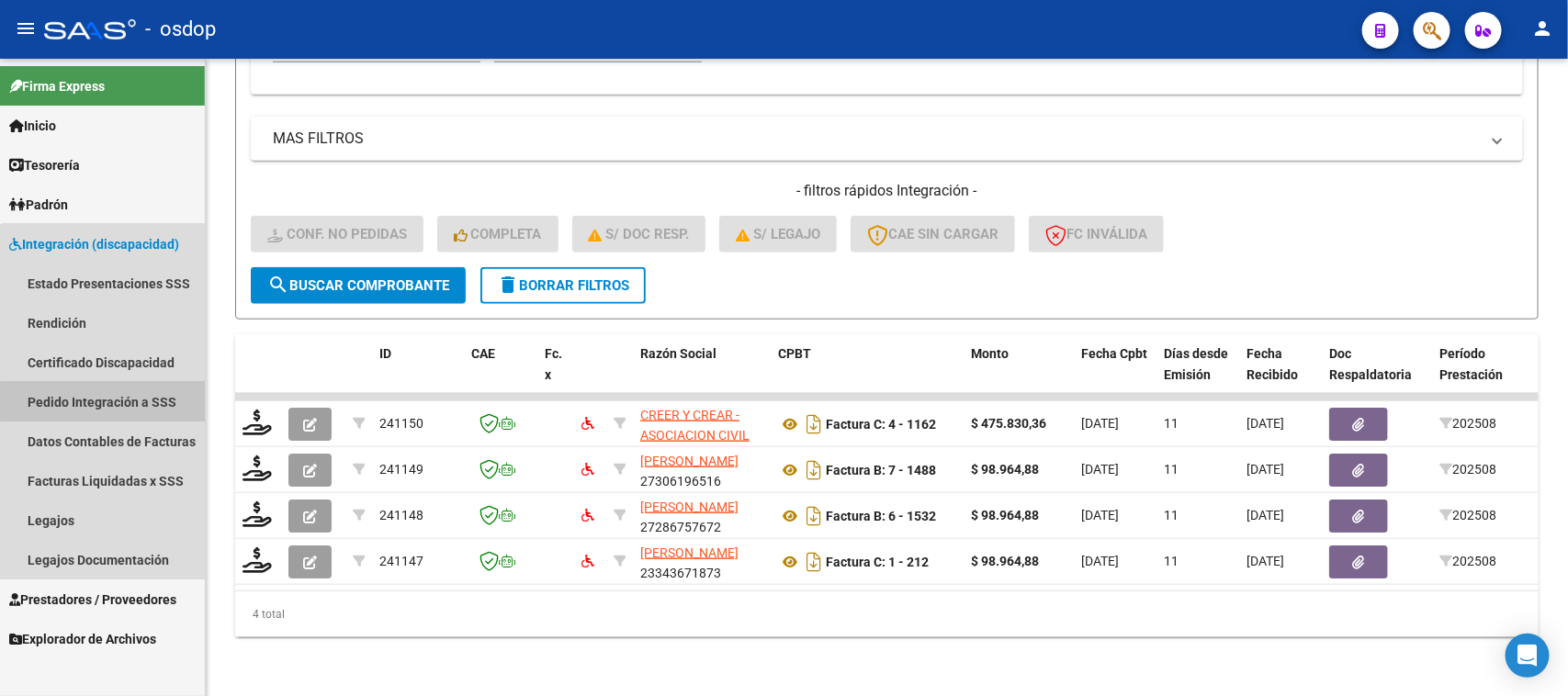
click at [130, 402] on link "Pedido Integración a SSS" at bounding box center [103, 402] width 205 height 40
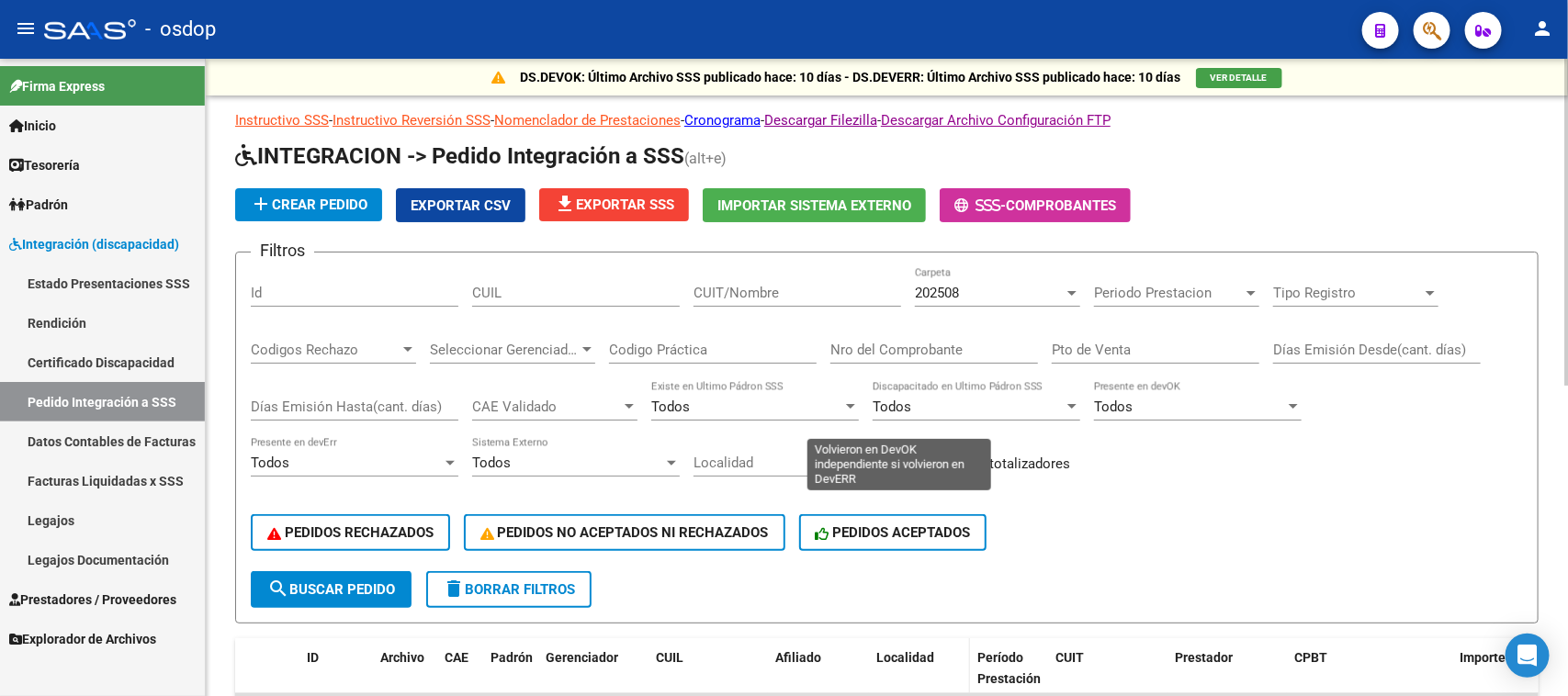
scroll to position [345, 0]
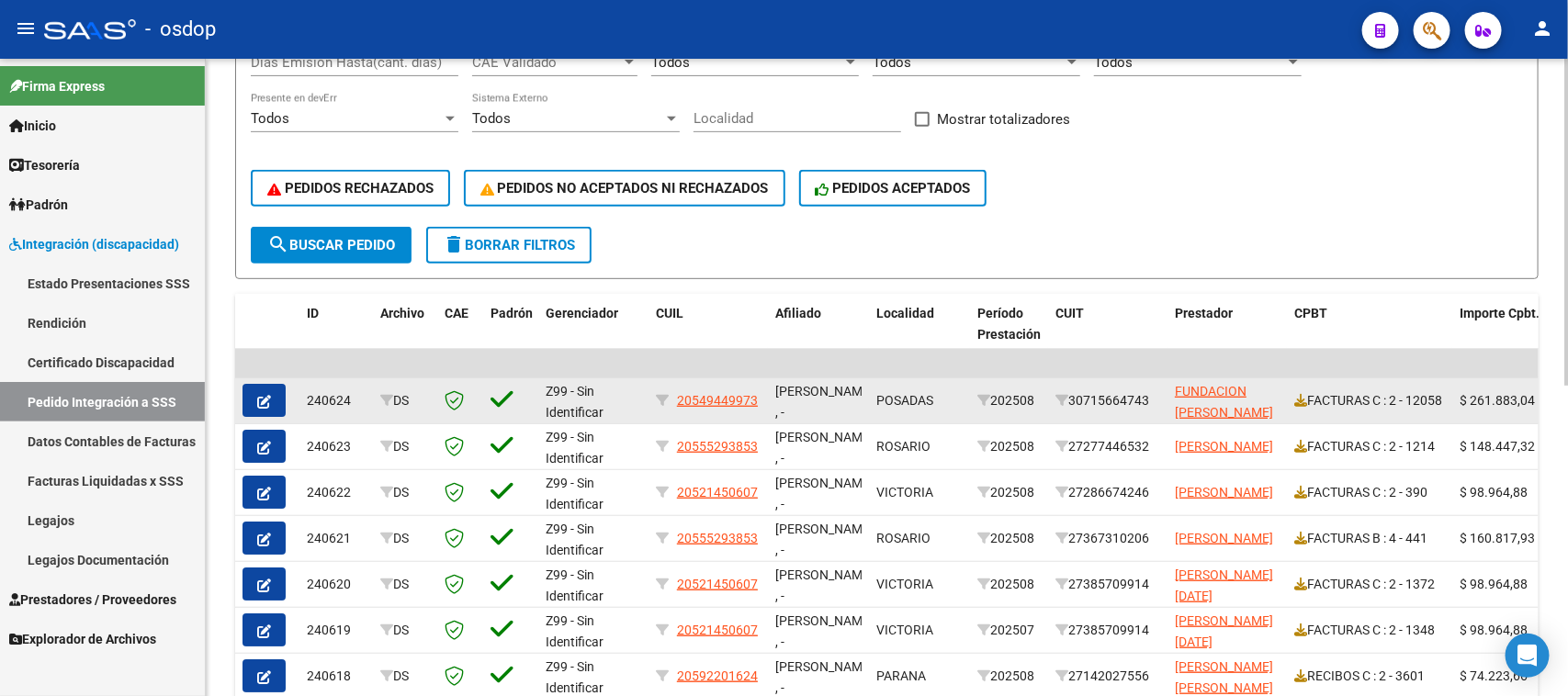
click at [269, 397] on icon "button" at bounding box center [264, 402] width 14 height 14
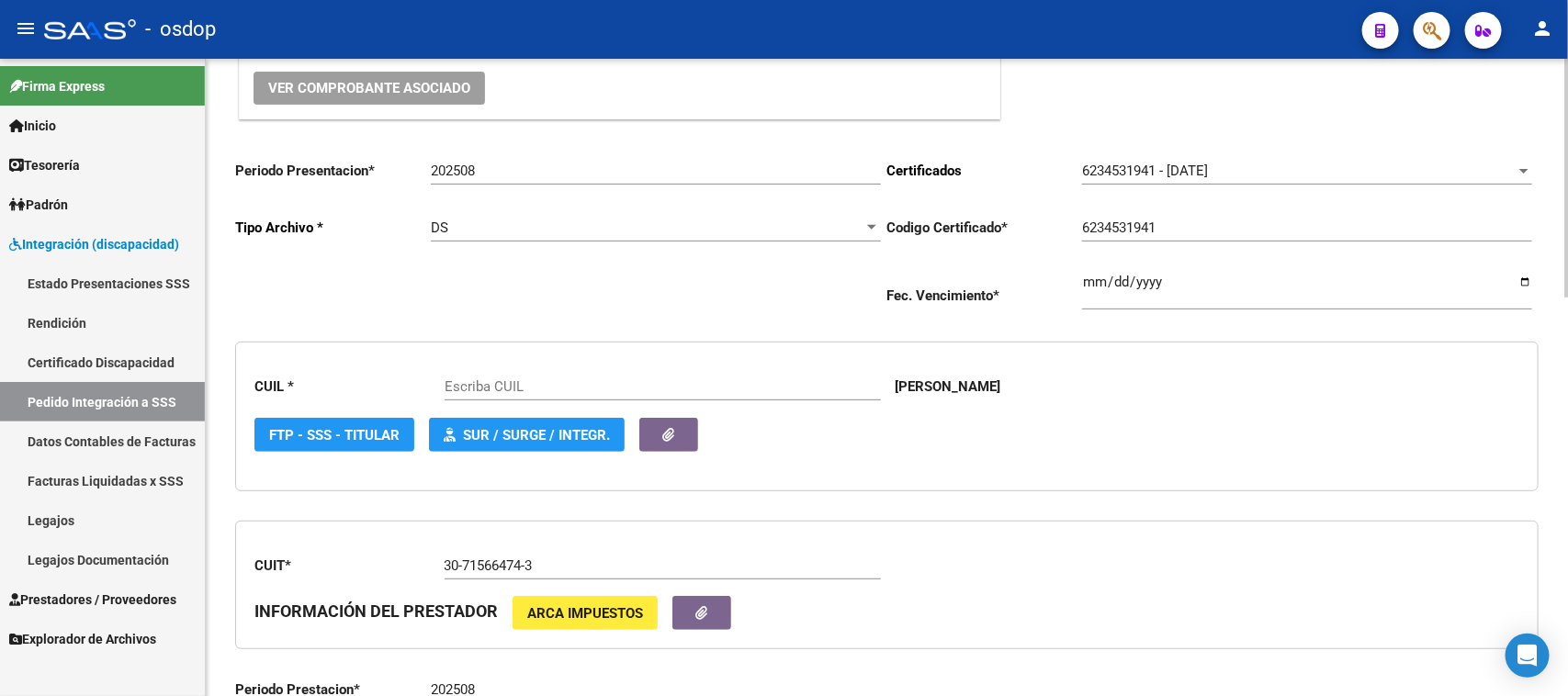
type input "20549449973"
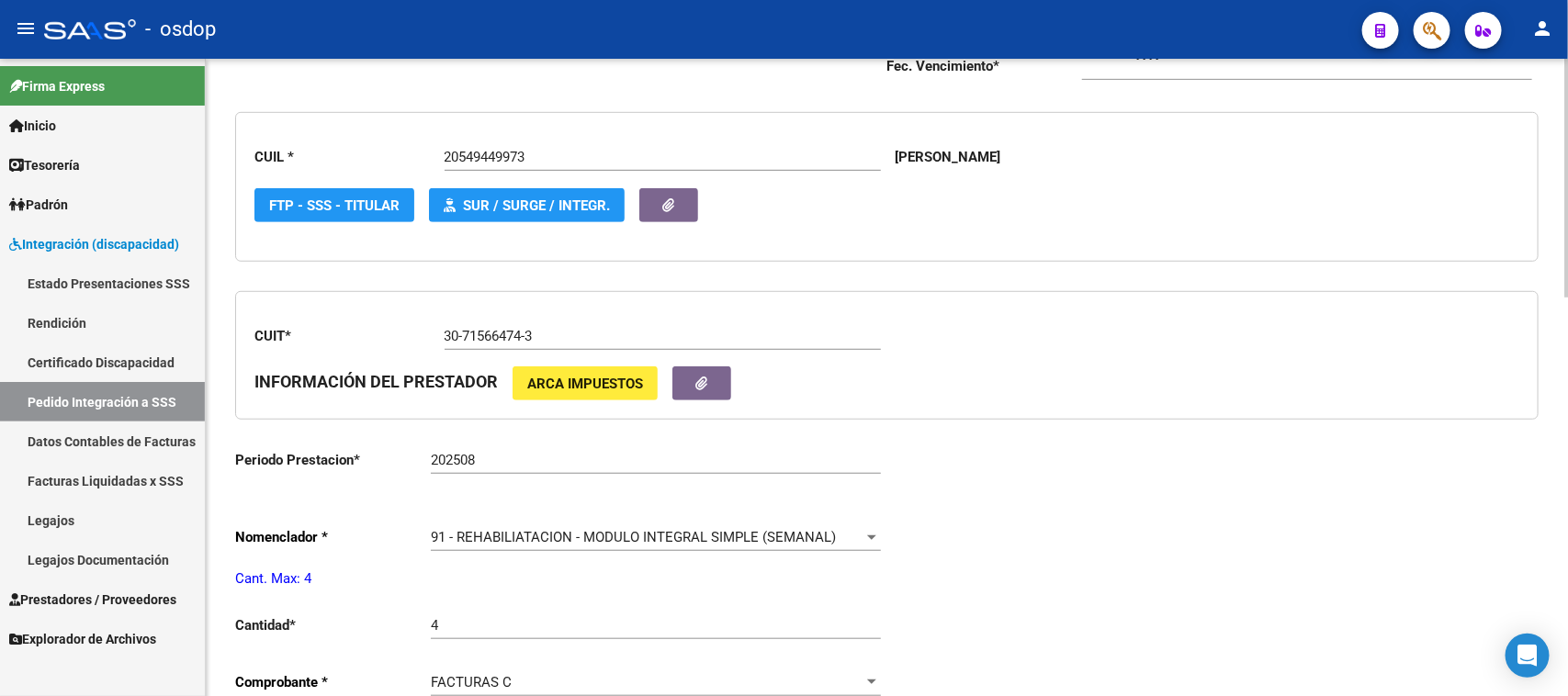
scroll to position [575, 0]
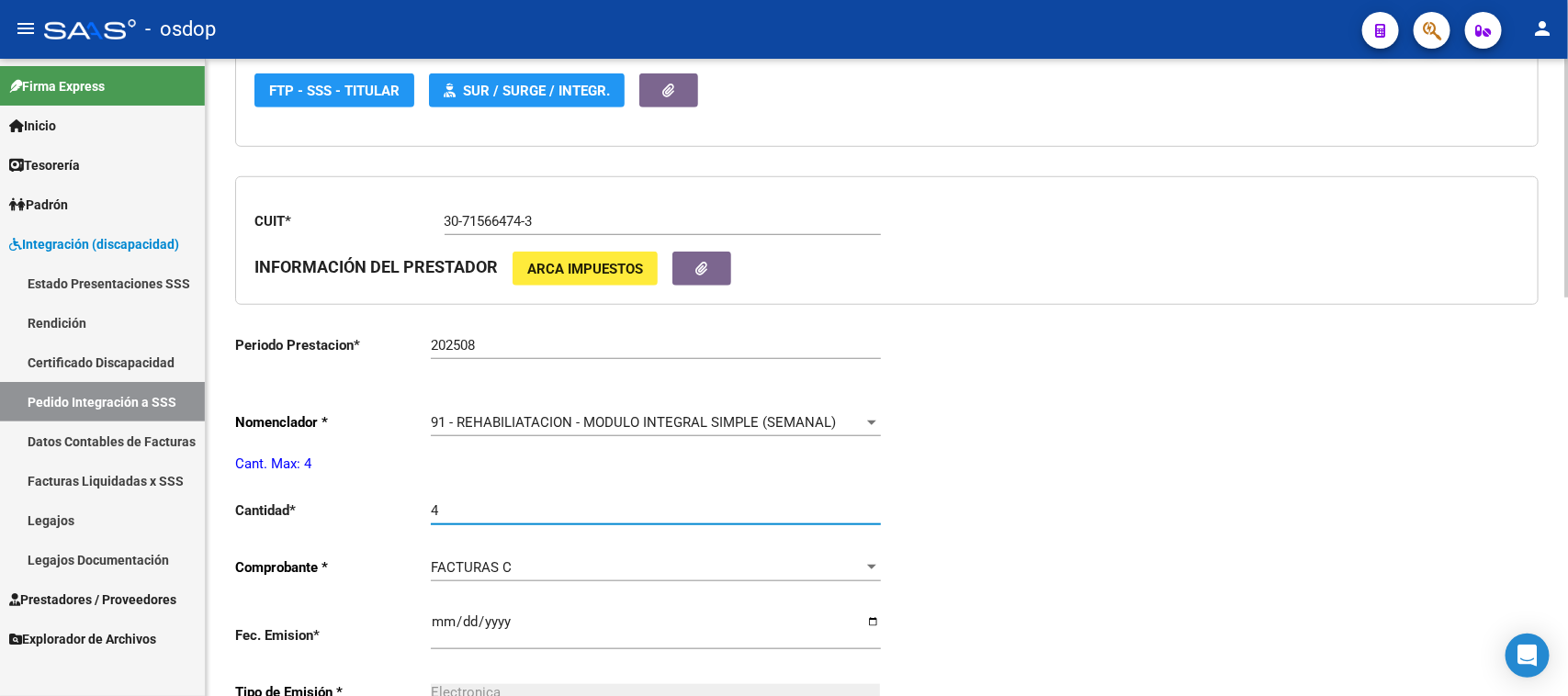
click at [438, 512] on input "4" at bounding box center [656, 511] width 450 height 17
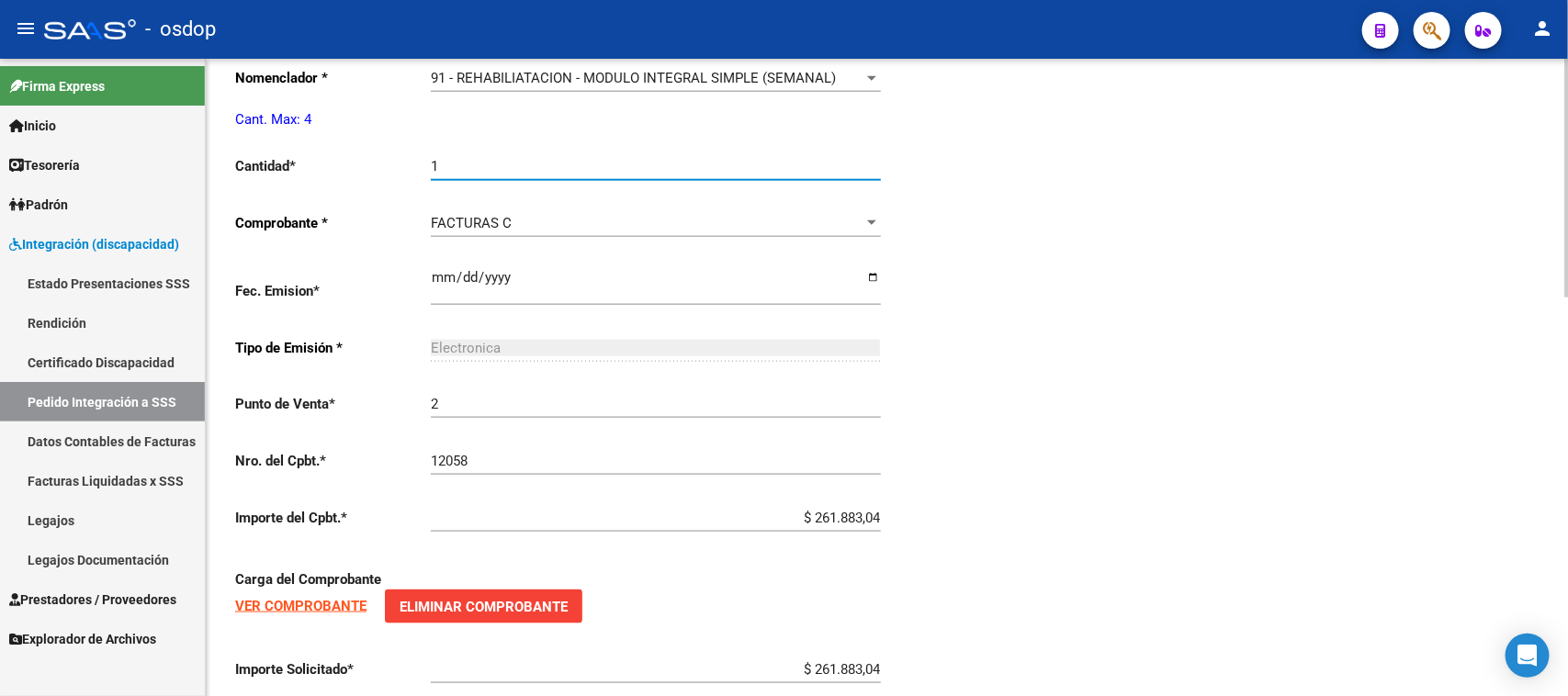
scroll to position [1071, 0]
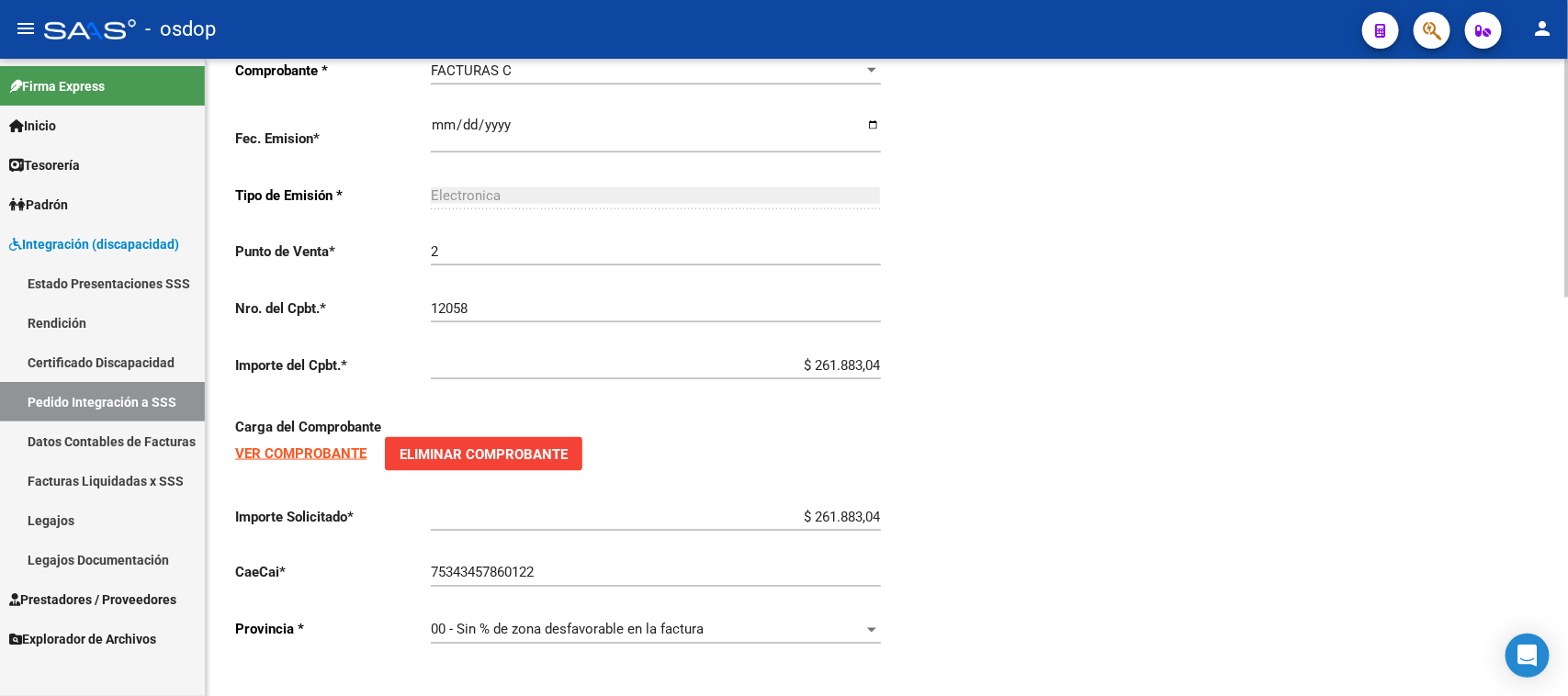
type input "1"
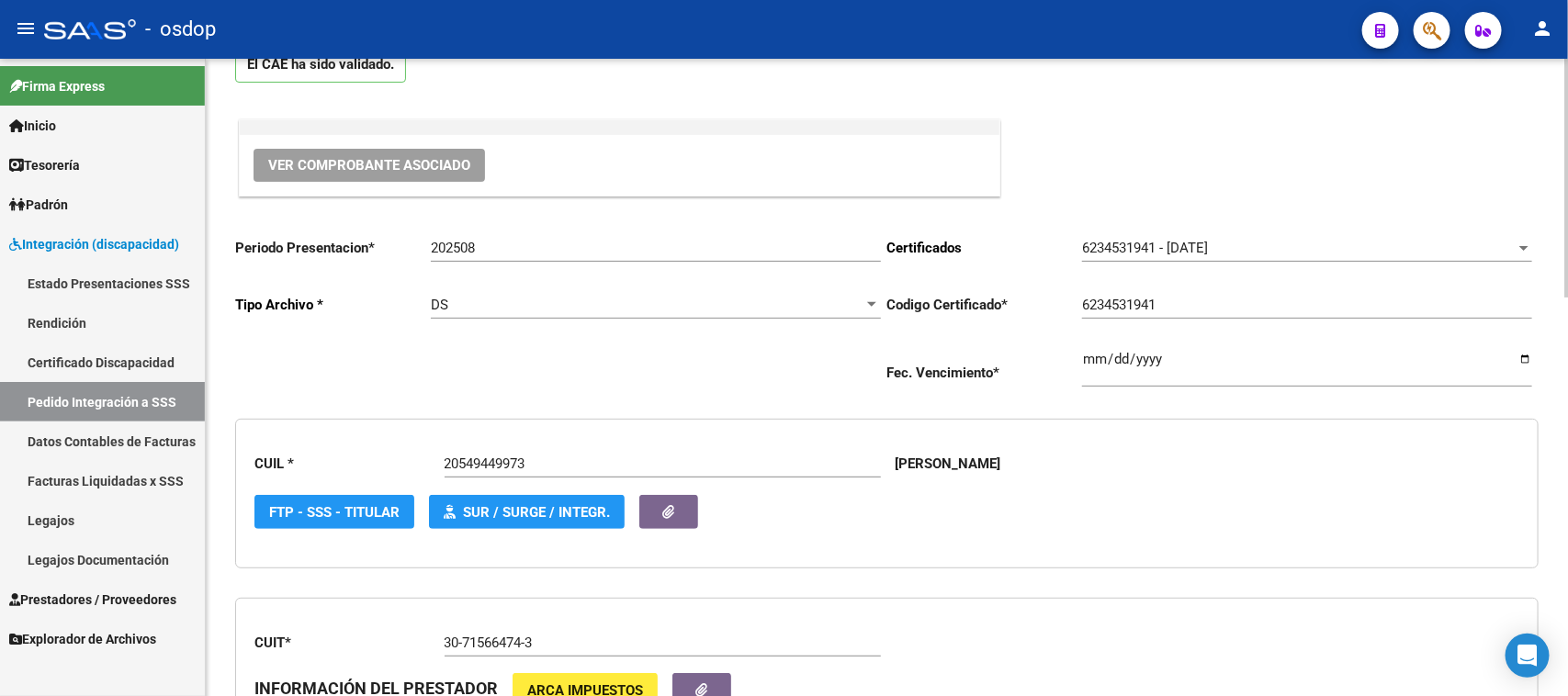
scroll to position [0, 0]
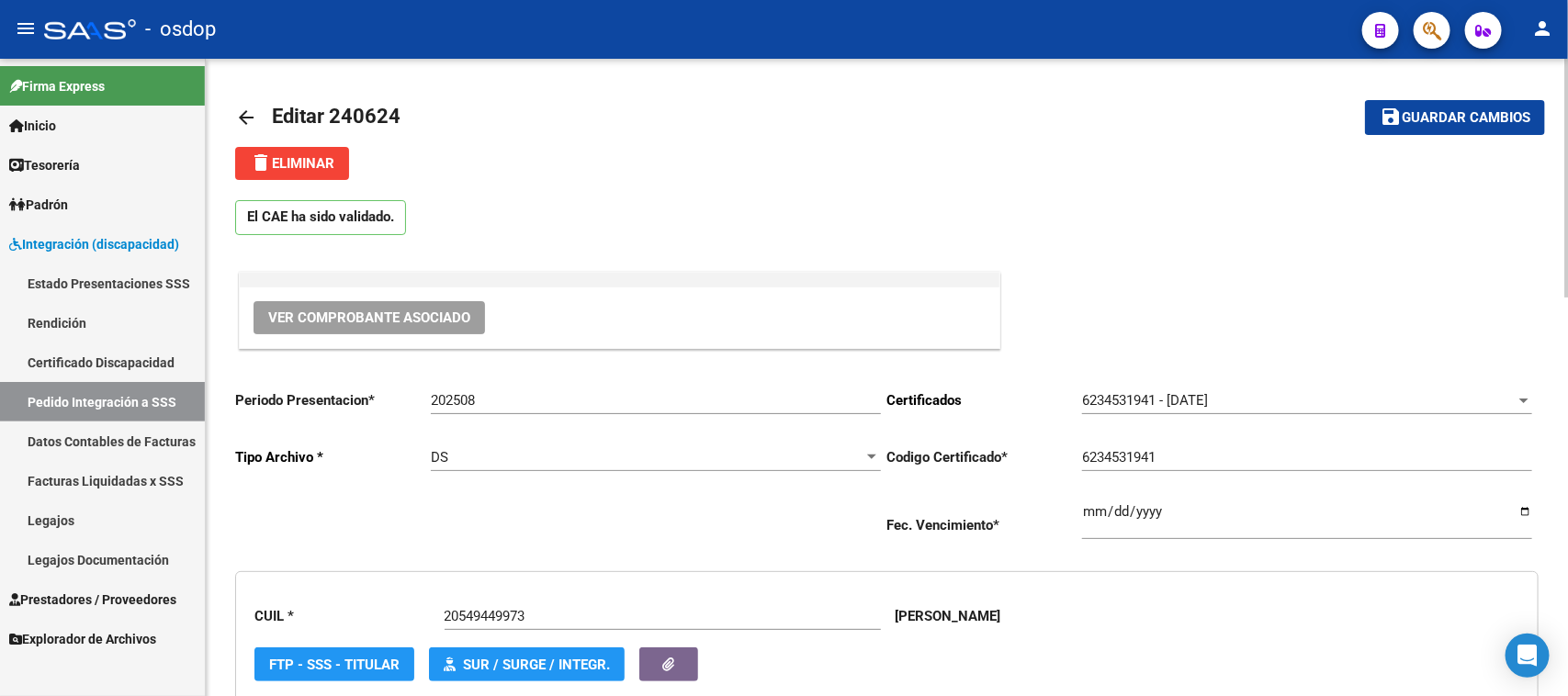
click at [1494, 124] on button "save Guardar cambios" at bounding box center [1455, 117] width 180 height 34
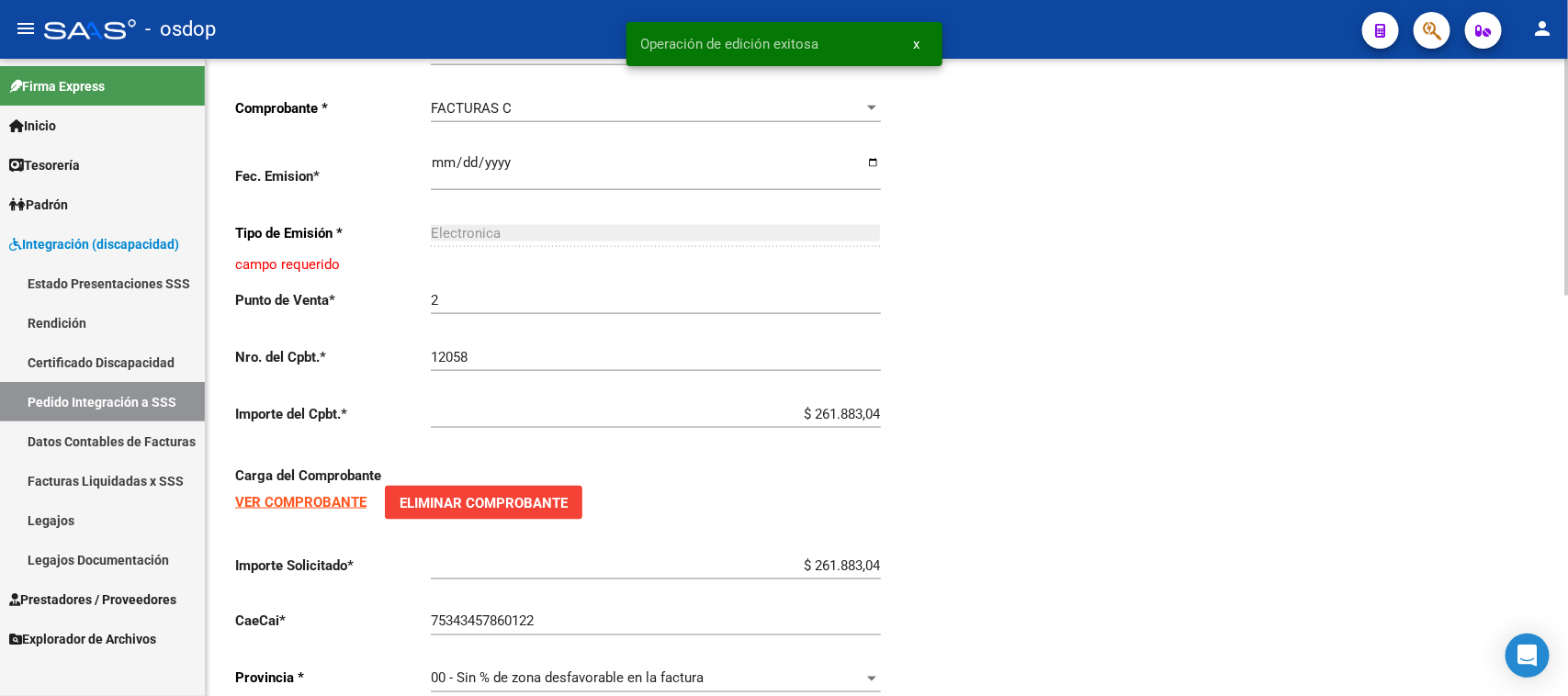
scroll to position [1082, 0]
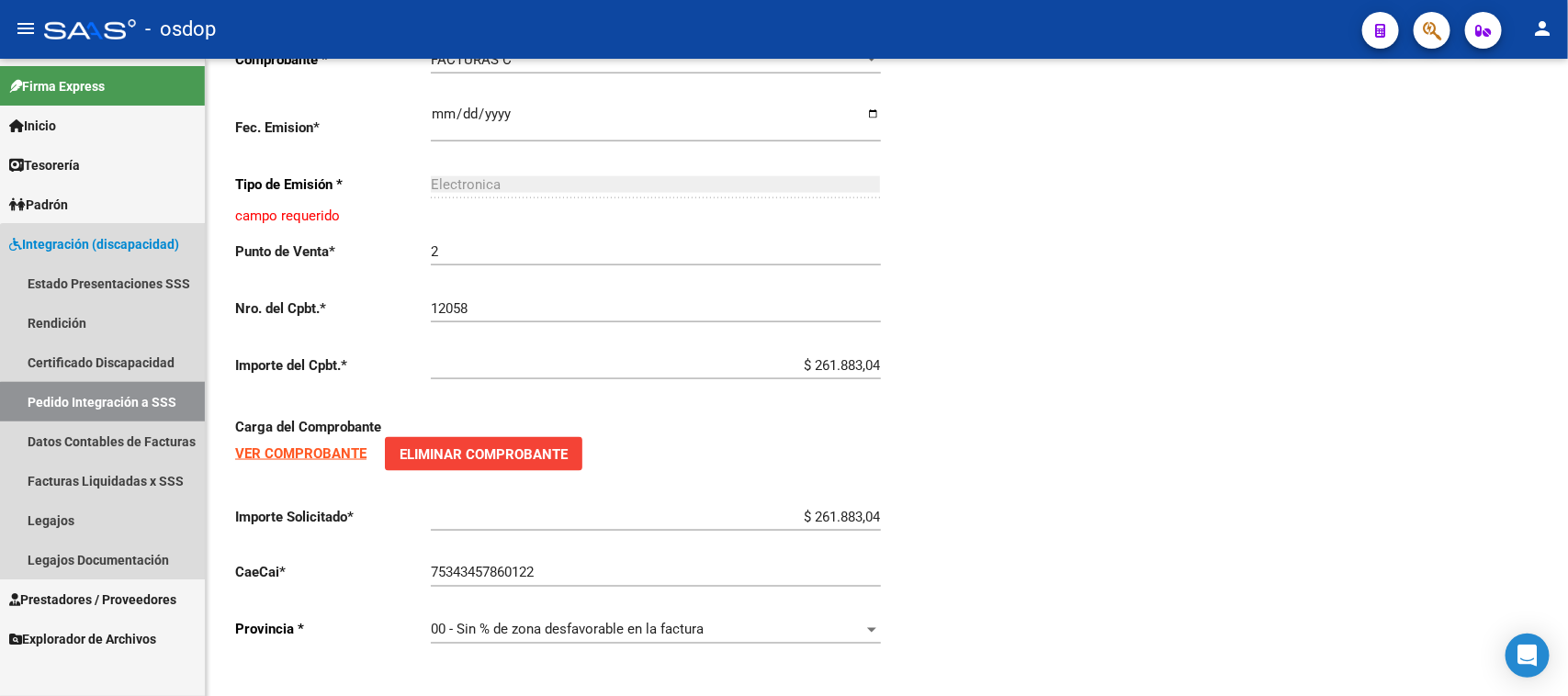
click at [119, 404] on link "Pedido Integración a SSS" at bounding box center [103, 402] width 205 height 40
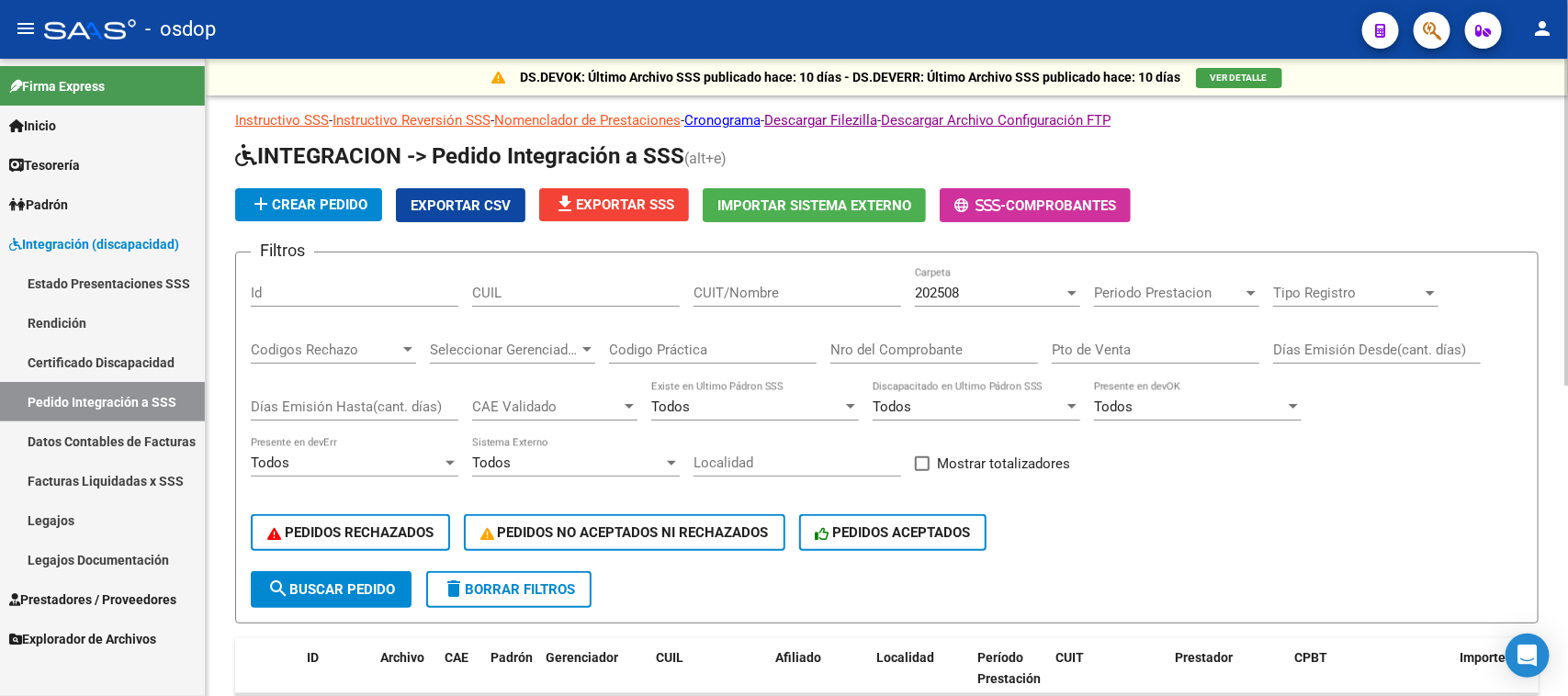
scroll to position [345, 0]
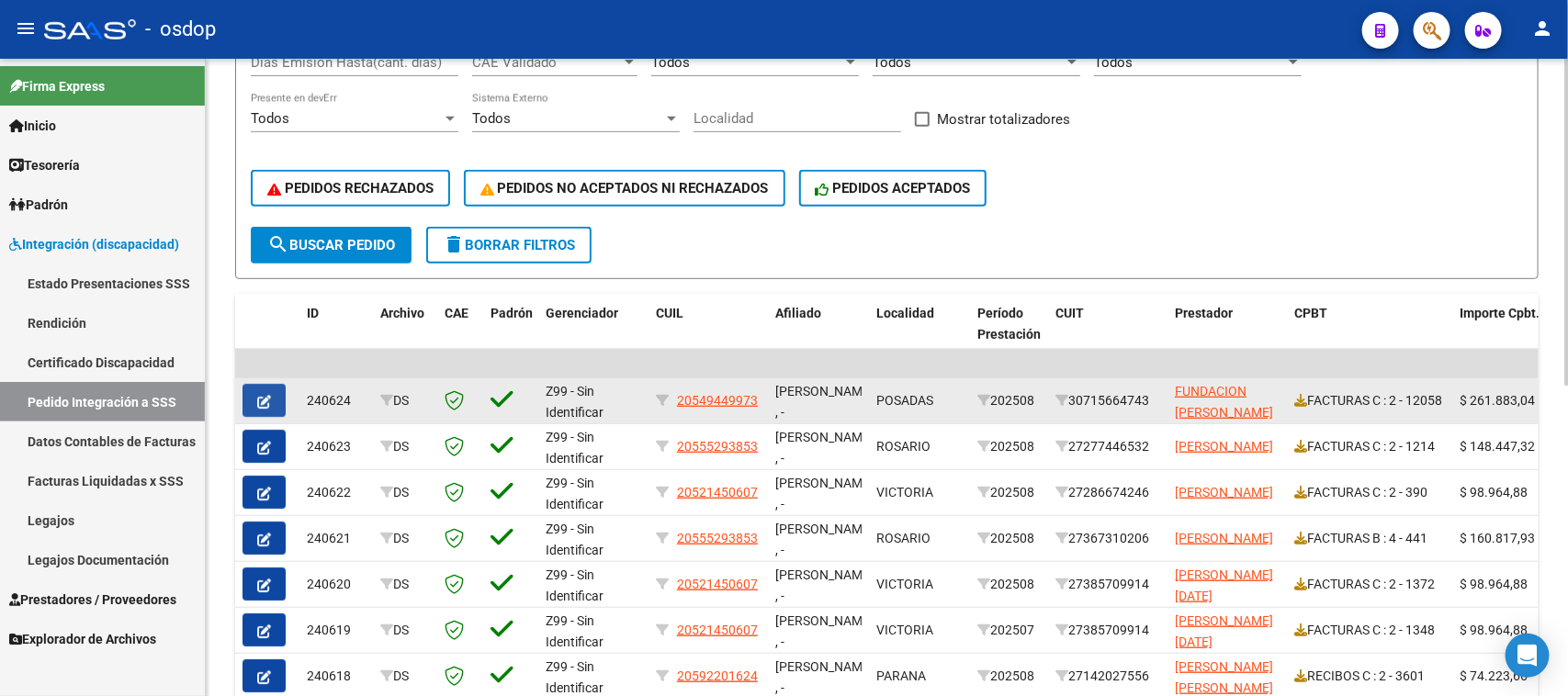
click at [265, 399] on icon "button" at bounding box center [264, 402] width 14 height 14
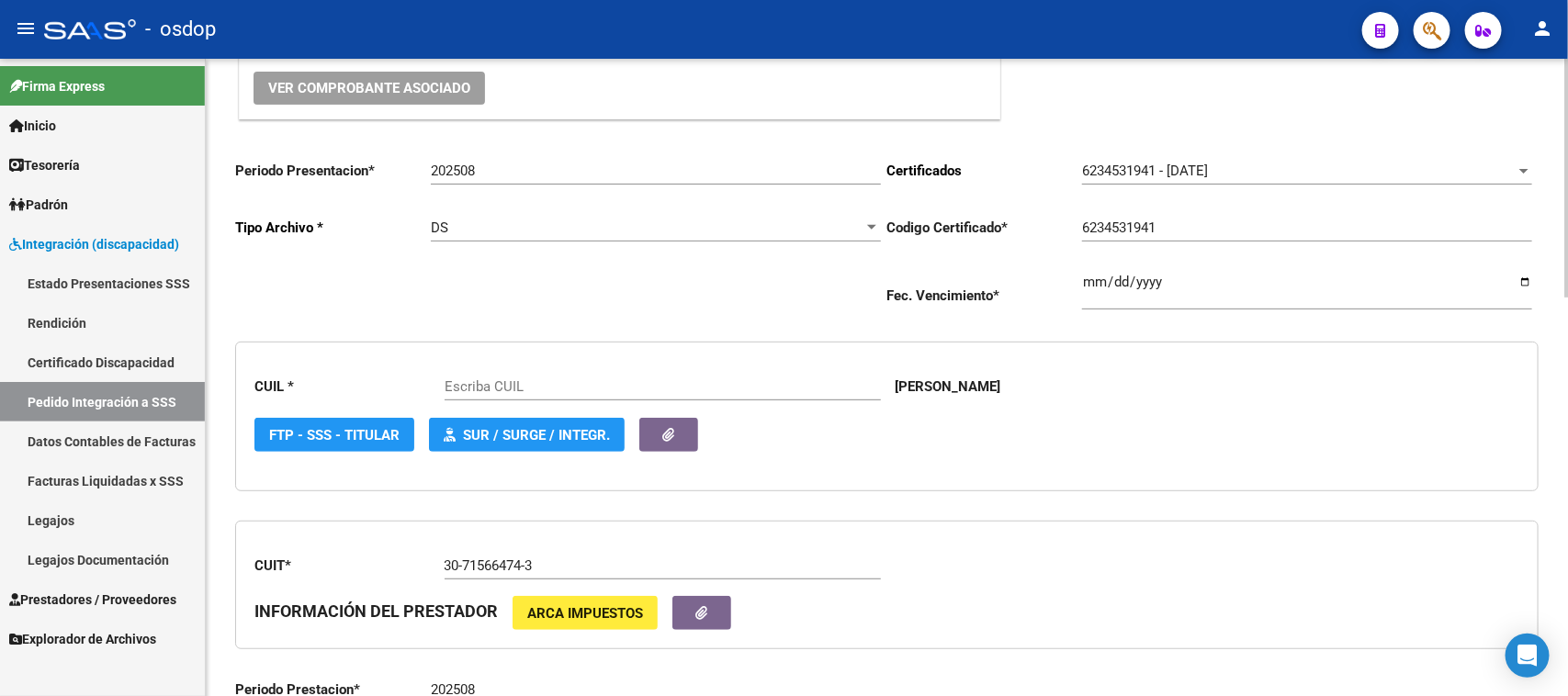
type input "20549449973"
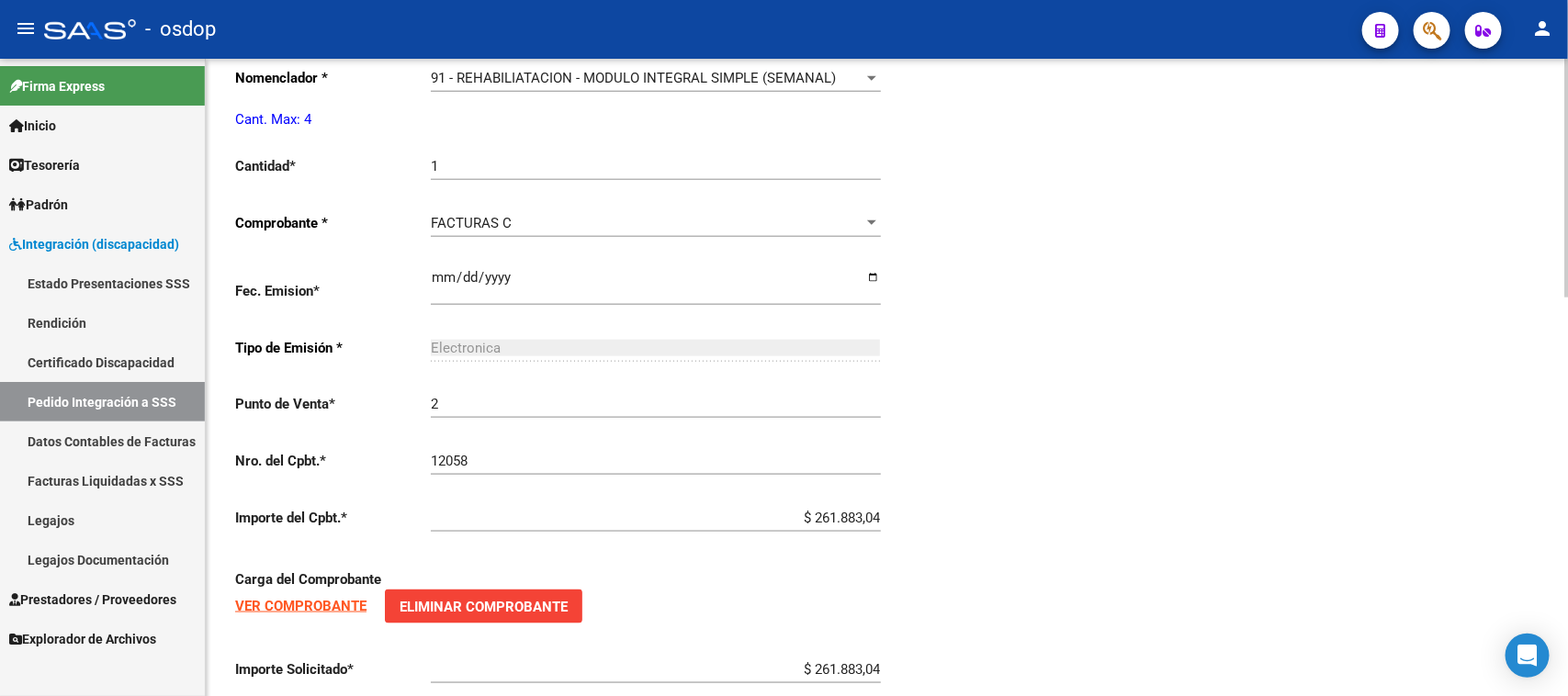
scroll to position [1071, 0]
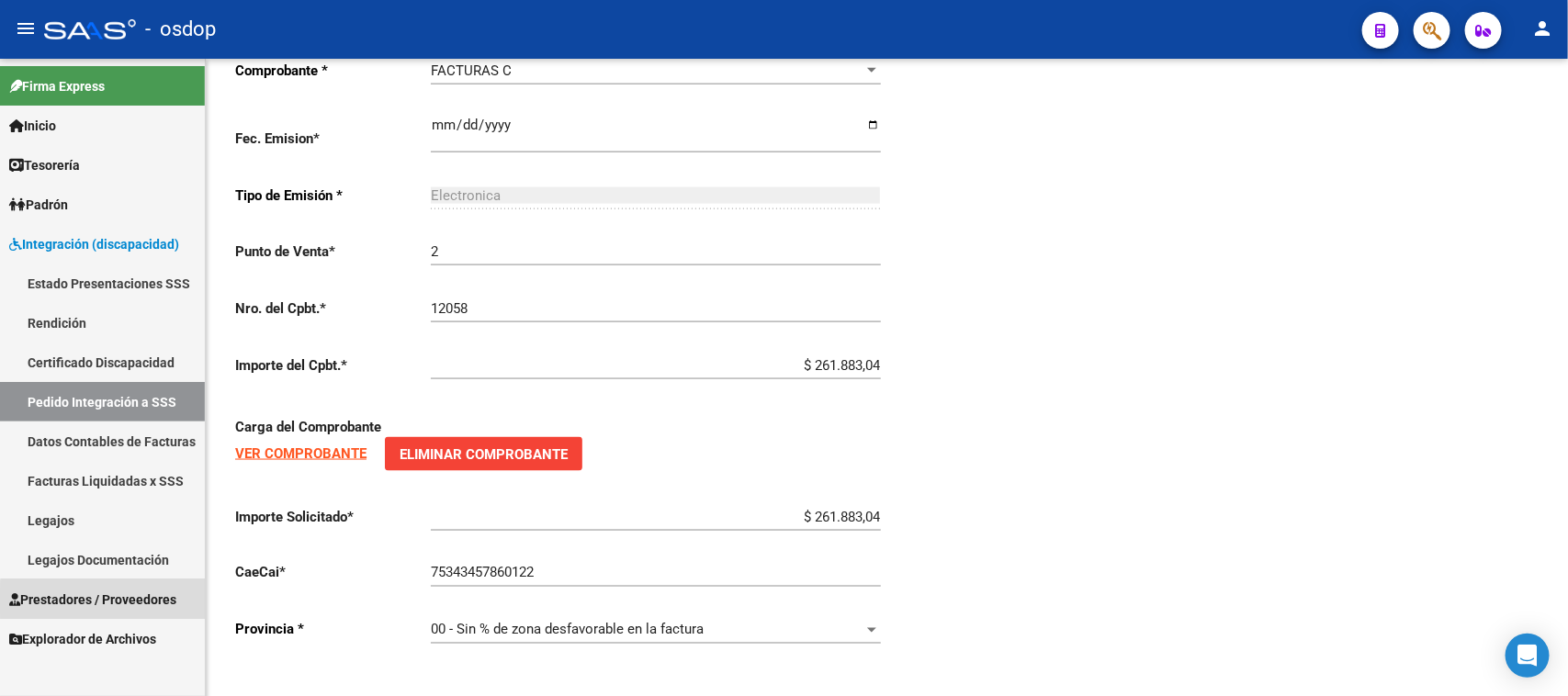
click at [121, 601] on span "Prestadores / Proveedores" at bounding box center [93, 599] width 167 height 20
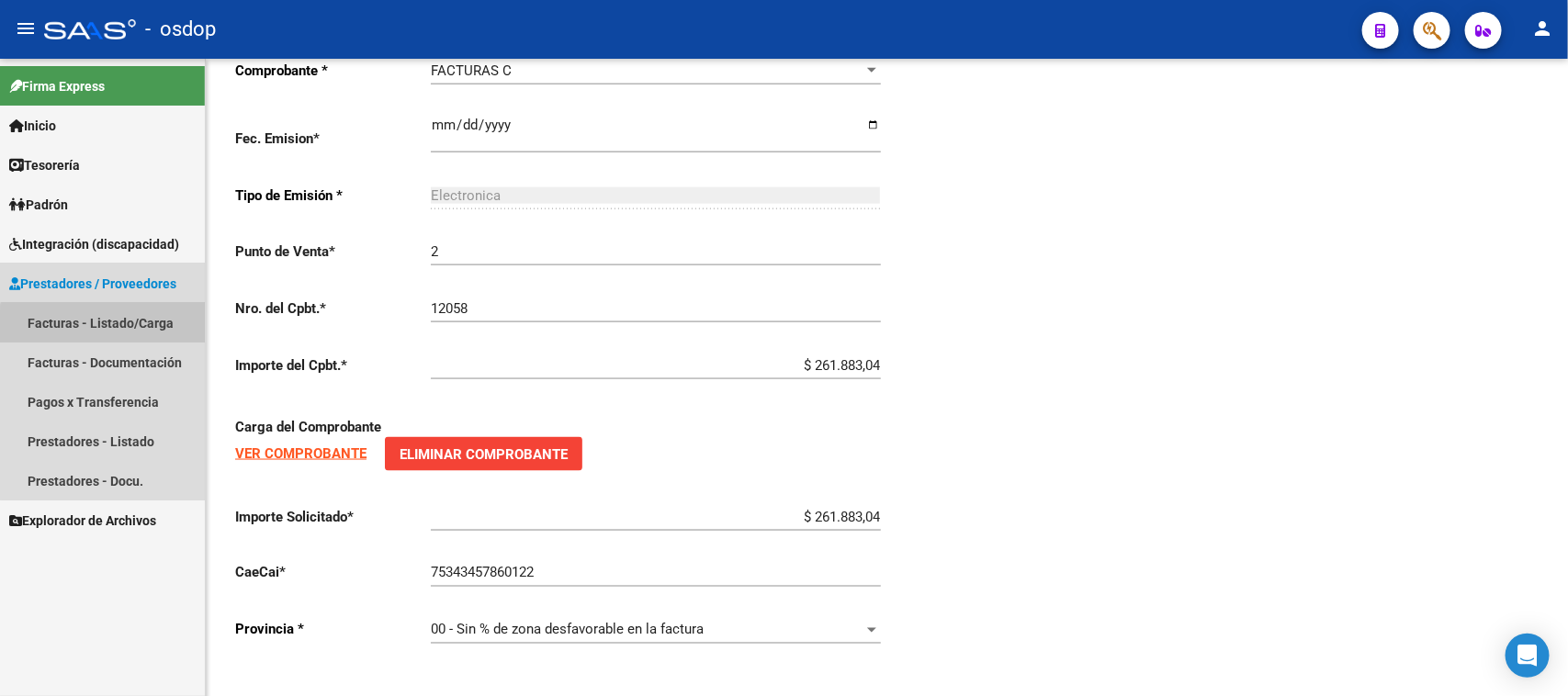
click at [124, 331] on link "Facturas - Listado/Carga" at bounding box center [103, 323] width 205 height 40
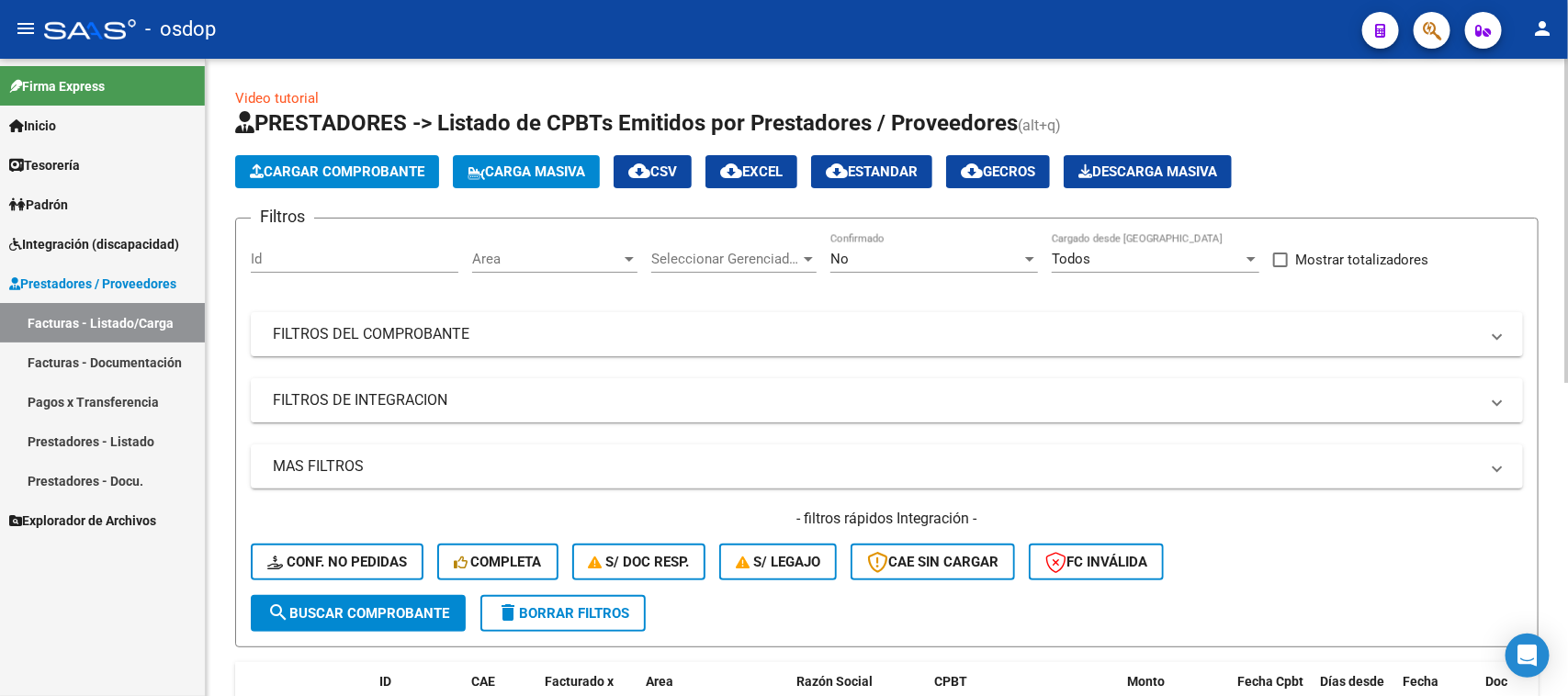
click at [383, 401] on mat-panel-title "FILTROS DE INTEGRACION" at bounding box center [875, 400] width 1206 height 20
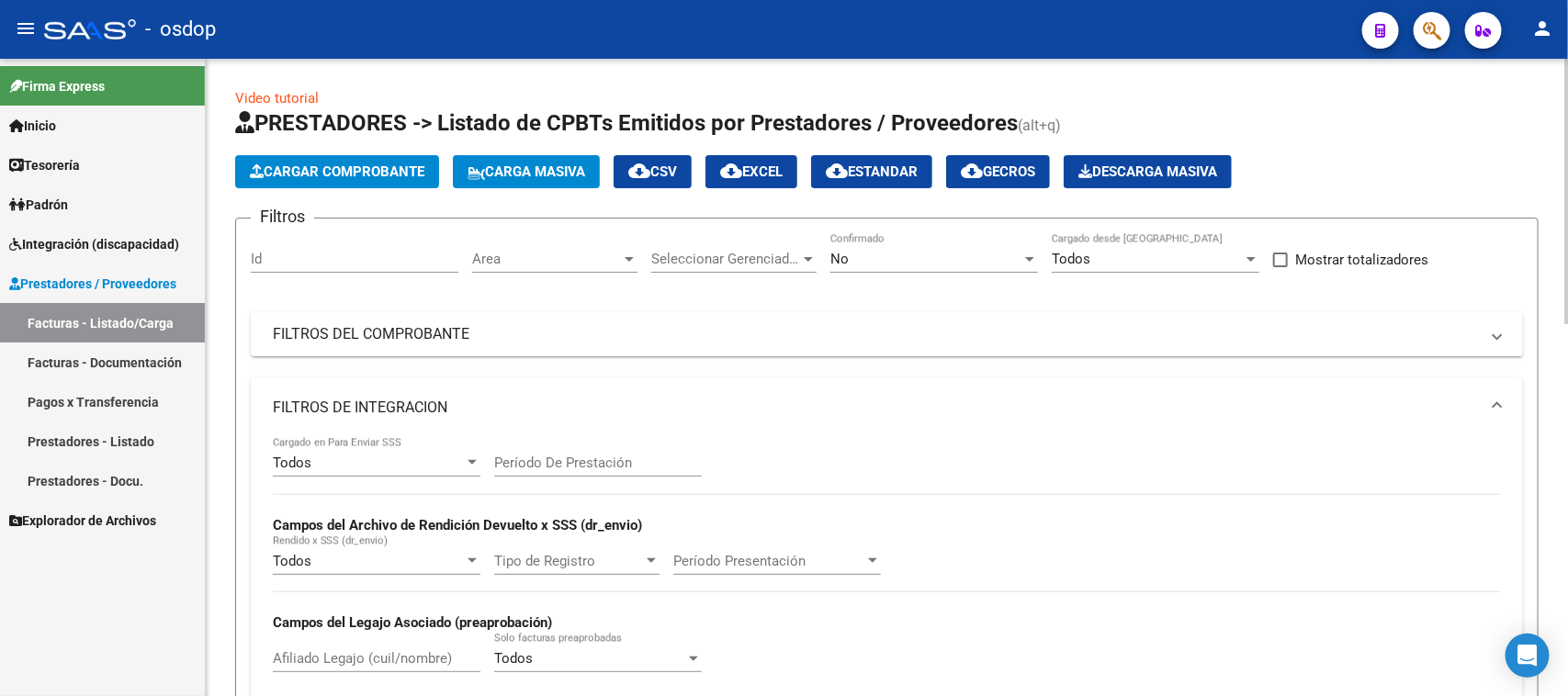
click at [338, 652] on input "Afiliado Legajo (cuil/nombre)" at bounding box center [376, 658] width 208 height 17
paste input "20549449973"
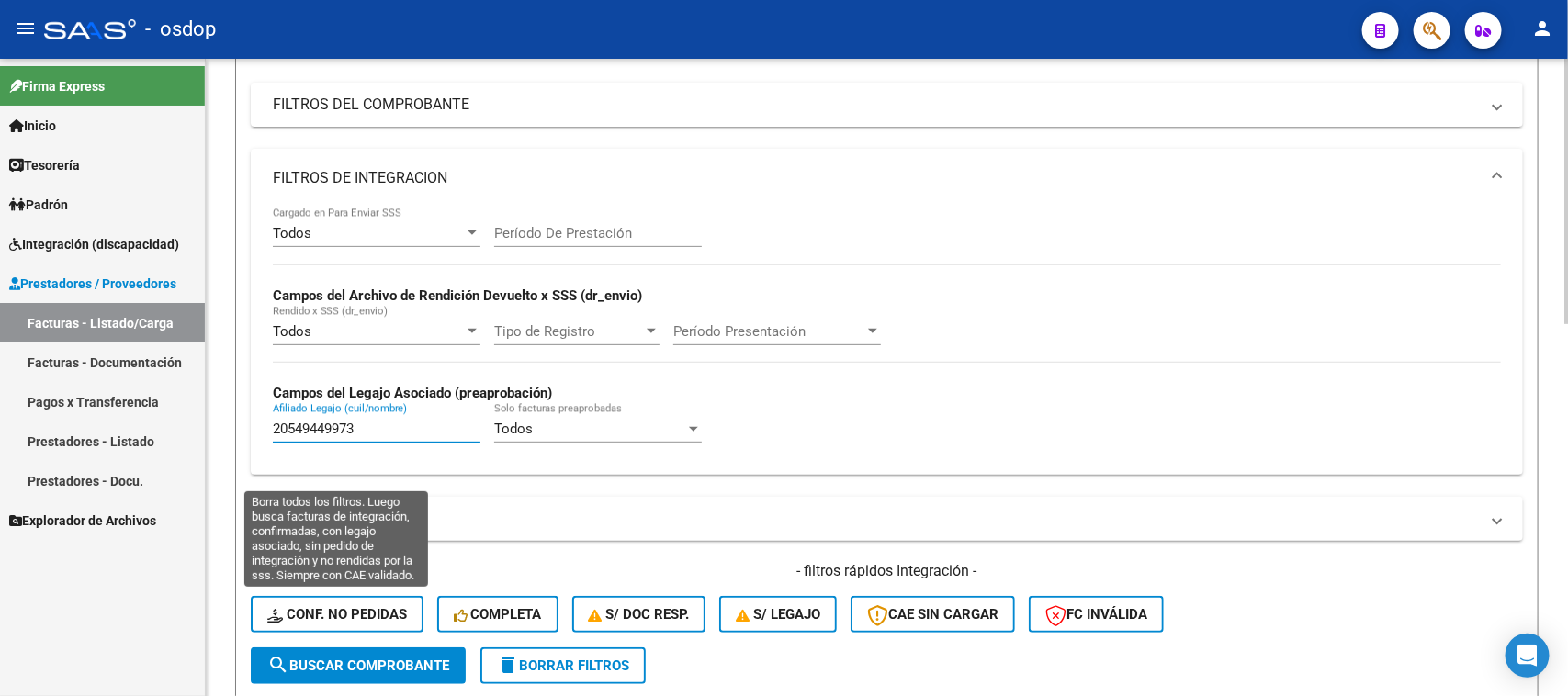
type input "20549449973"
click at [342, 612] on span "Conf. no pedidas" at bounding box center [336, 614] width 139 height 17
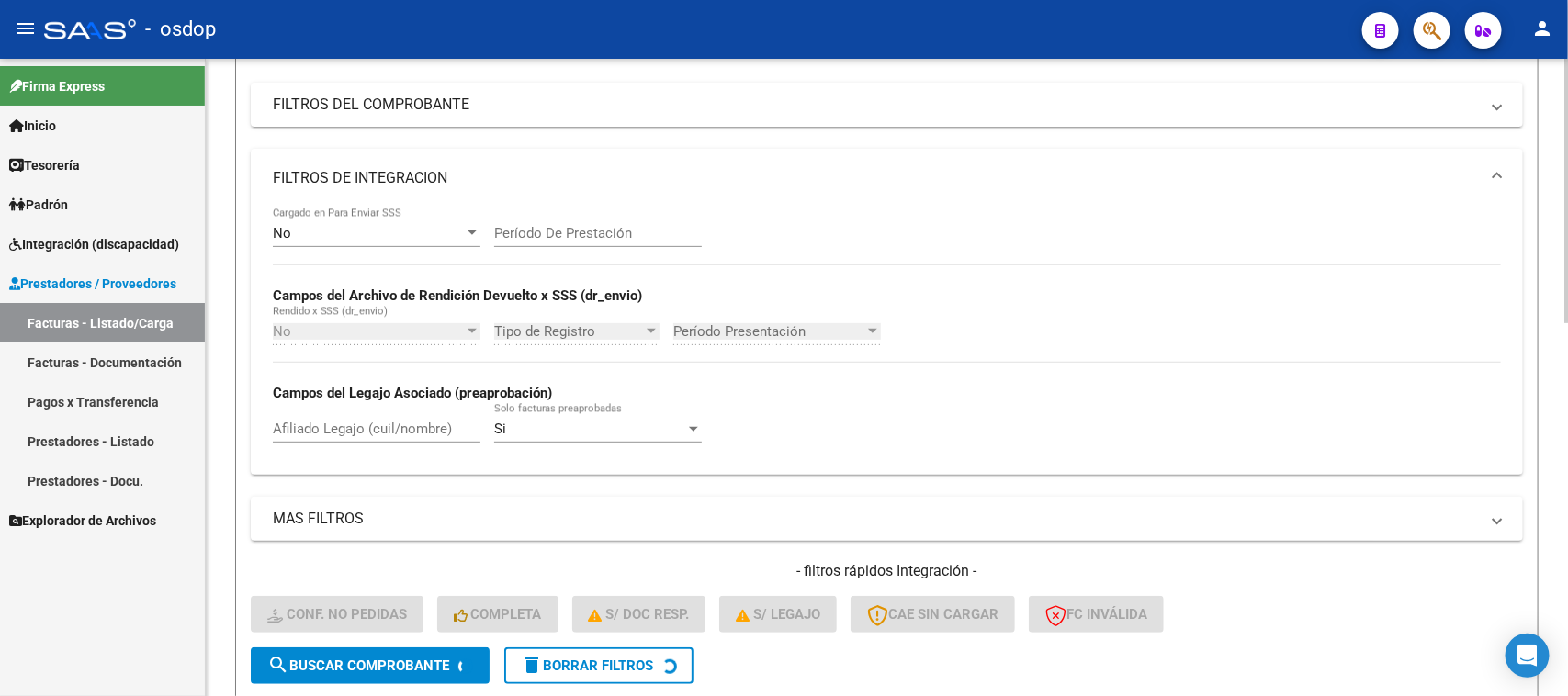
click at [425, 428] on input "Afiliado Legajo (cuil/nombre)" at bounding box center [376, 429] width 208 height 17
paste input "20549449973"
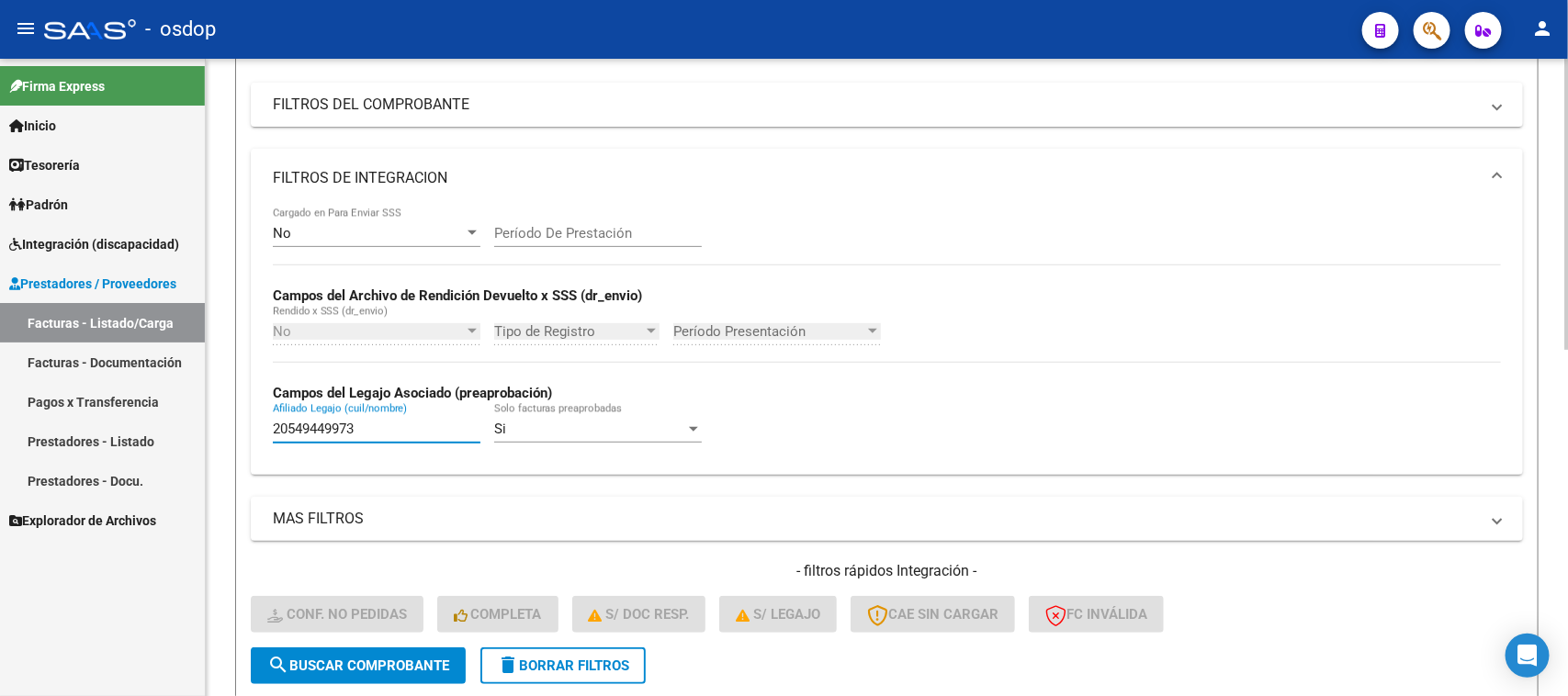
type input "20549449973"
click at [386, 677] on button "search Buscar Comprobante" at bounding box center [358, 665] width 215 height 37
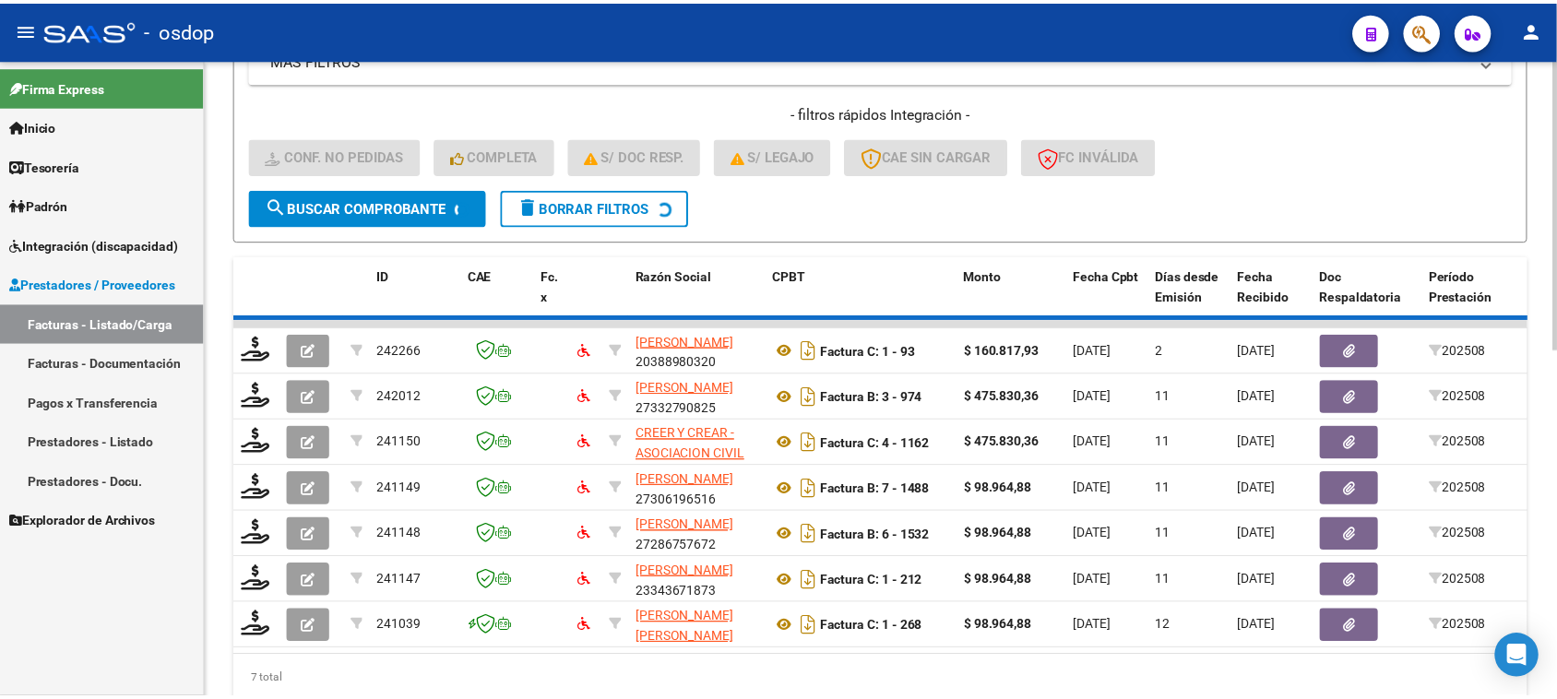
scroll to position [626, 0]
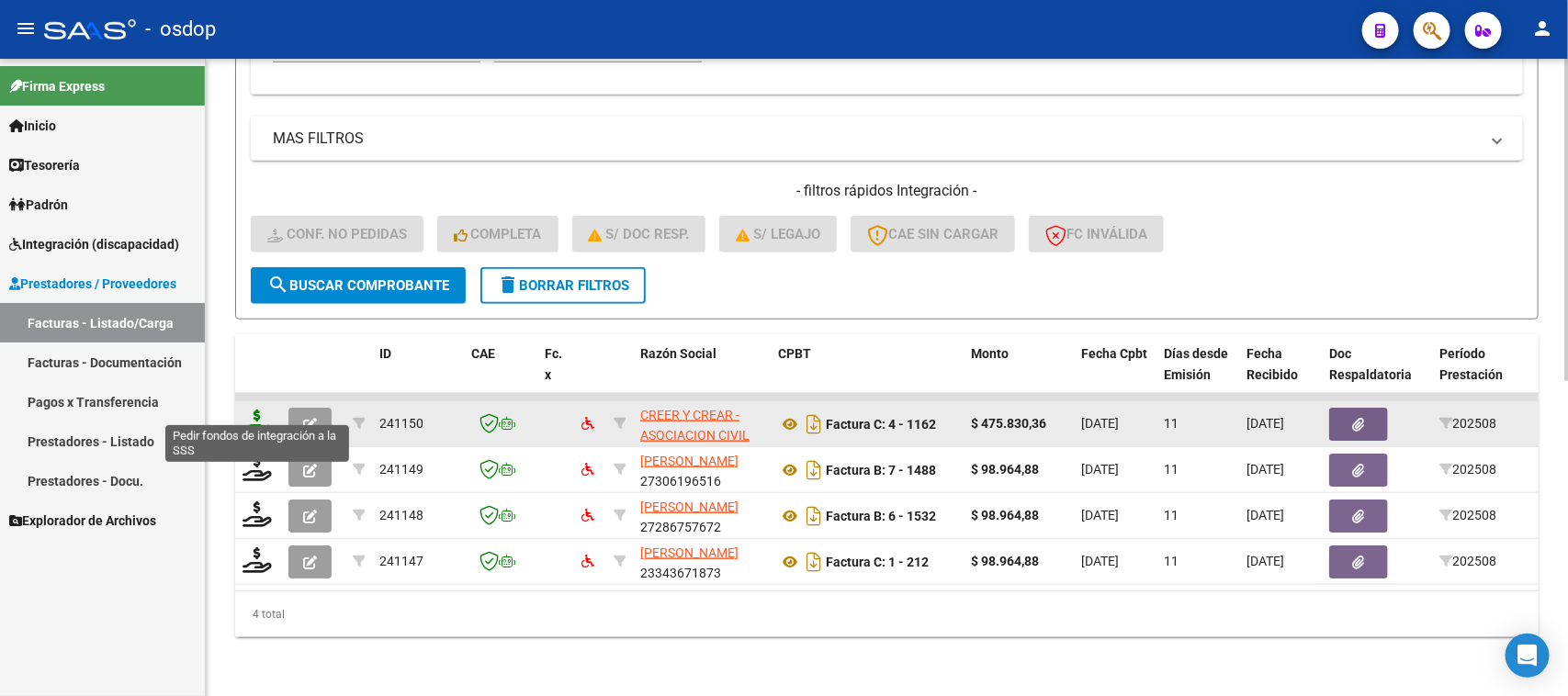
click at [260, 410] on icon at bounding box center [258, 423] width 30 height 26
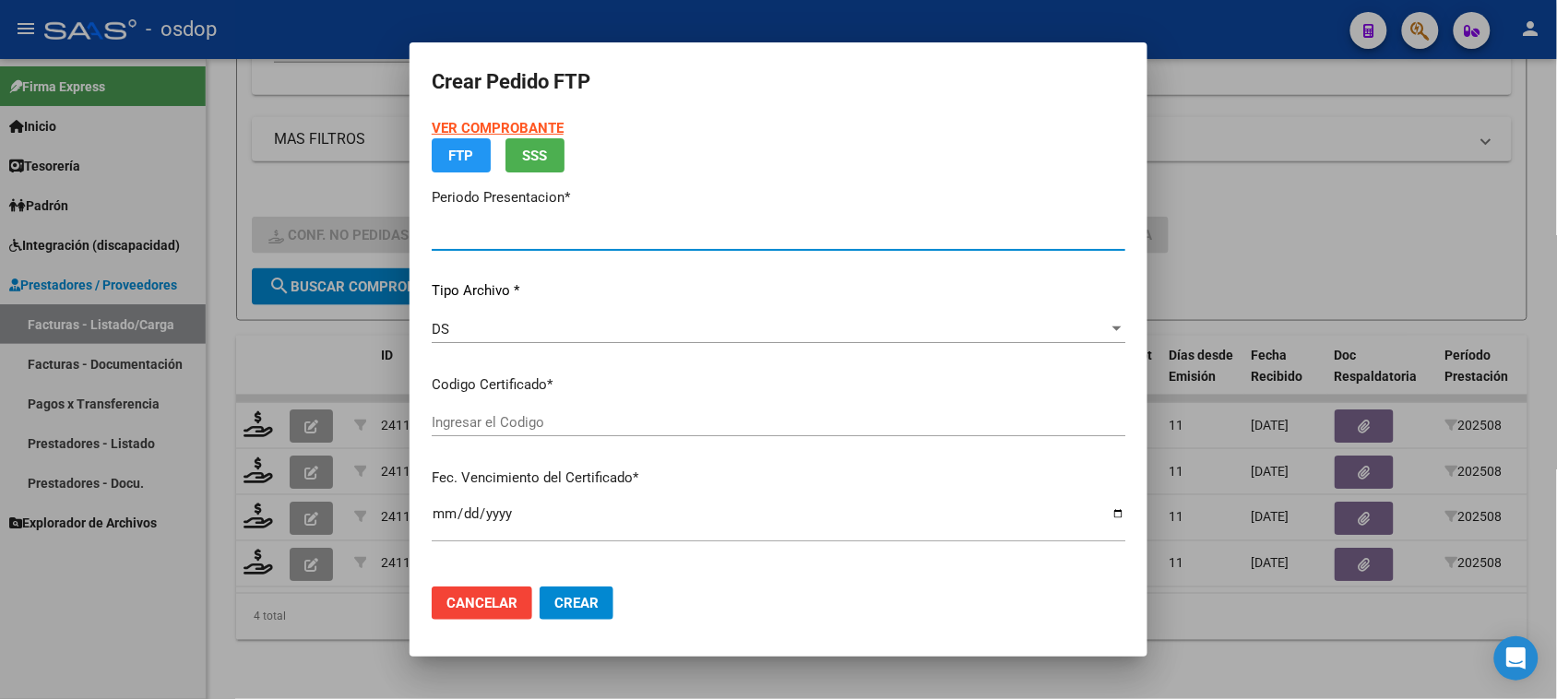
type input "202508"
type input "$ 475.830,36"
type input "6234531941"
type input "[DATE]"
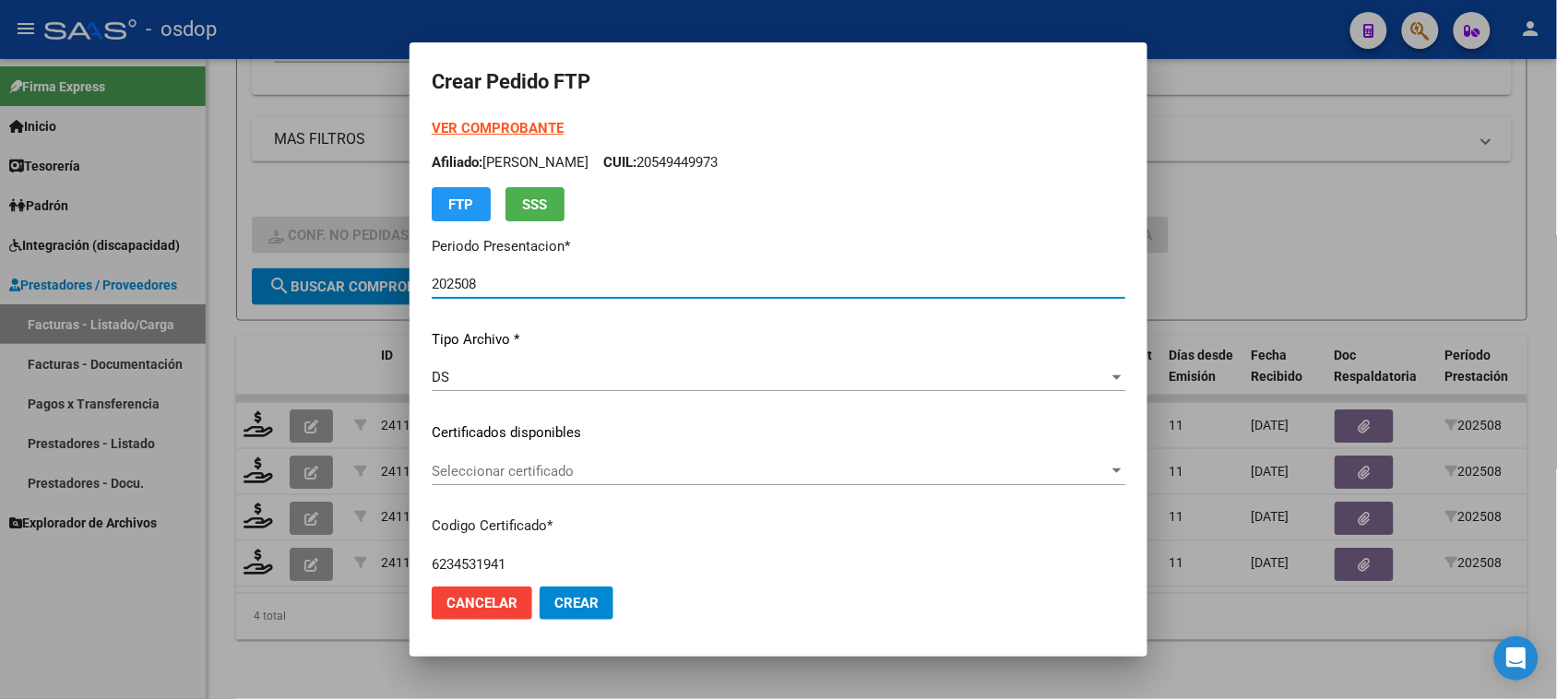
scroll to position [115, 0]
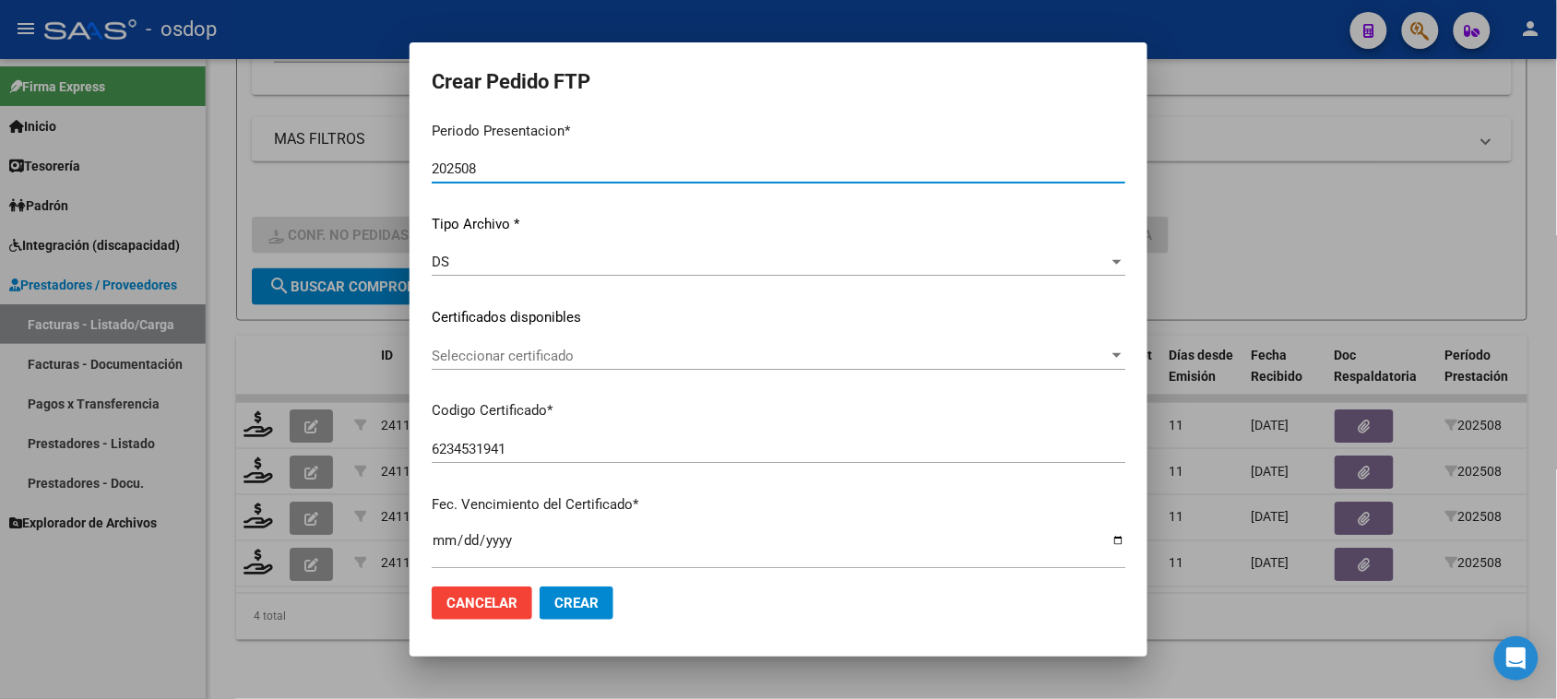
click at [730, 362] on span "Seleccionar certificado" at bounding box center [770, 356] width 677 height 17
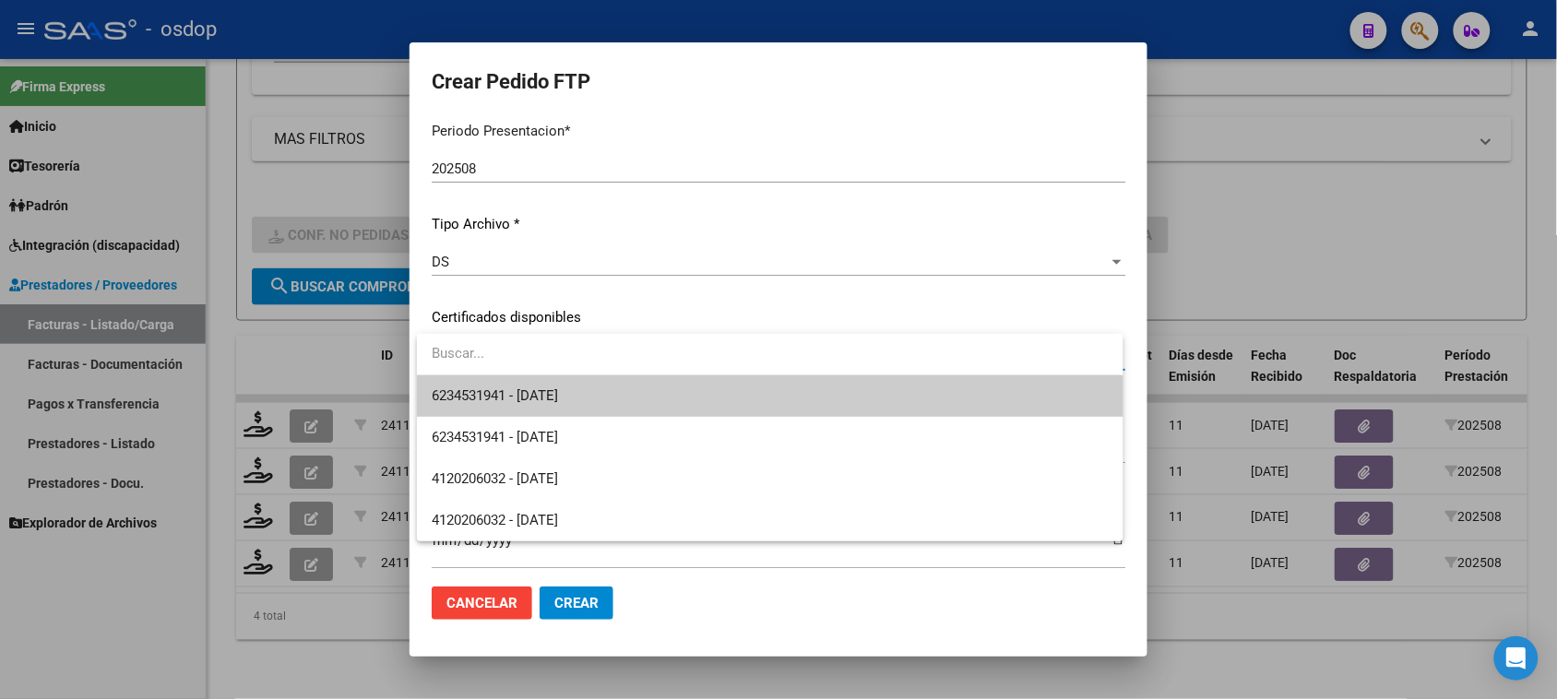
click at [702, 403] on span "6234531941 - [DATE]" at bounding box center [770, 397] width 676 height 42
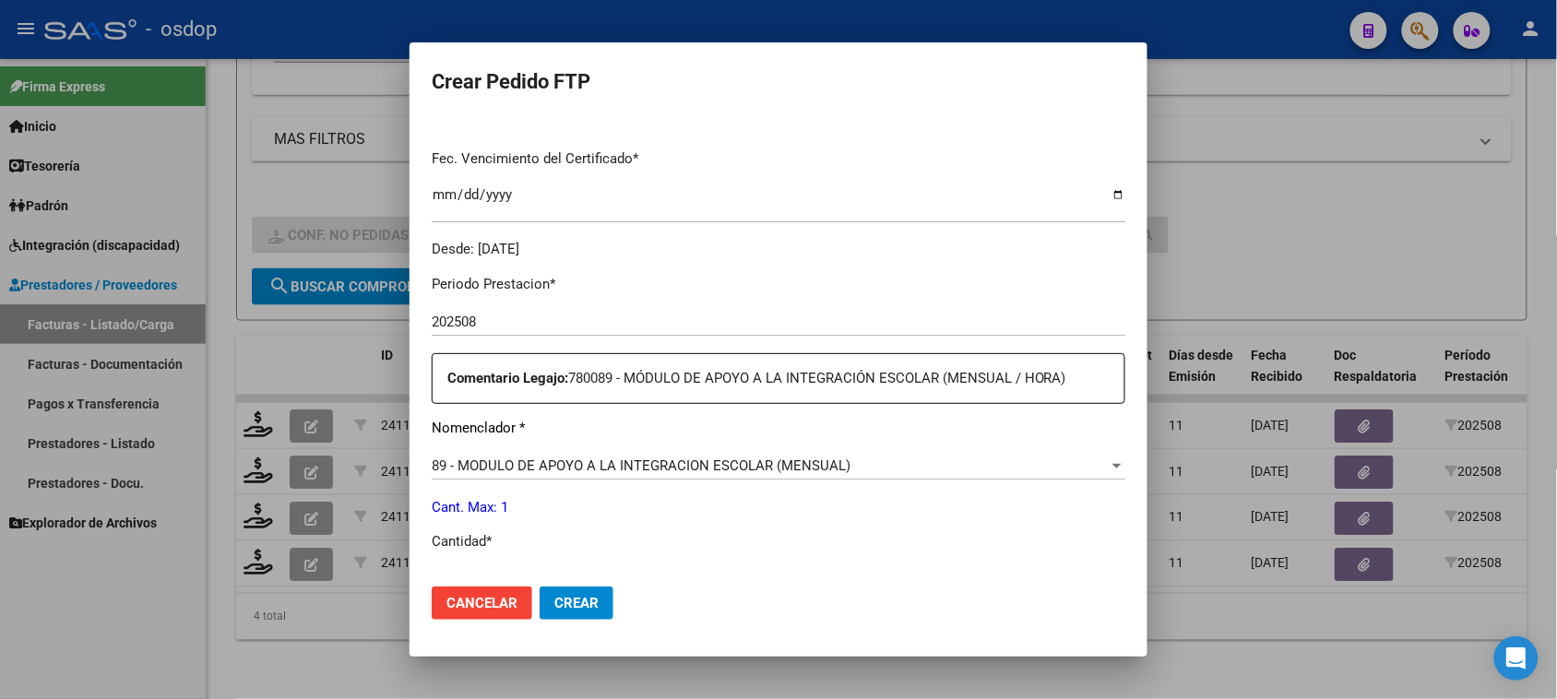
scroll to position [577, 0]
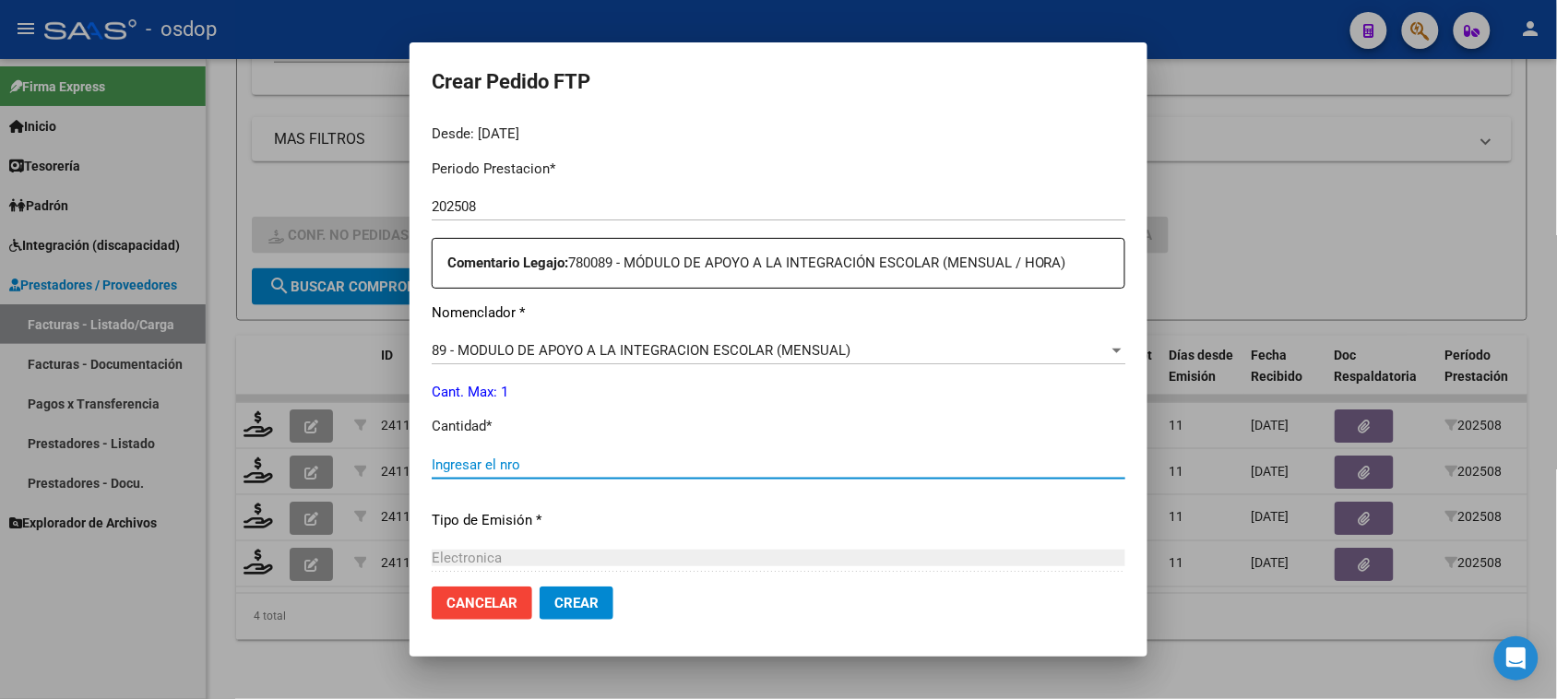
click at [508, 466] on input "Ingresar el nro" at bounding box center [779, 465] width 694 height 17
type input "1"
click at [605, 598] on button "Crear" at bounding box center [577, 603] width 74 height 33
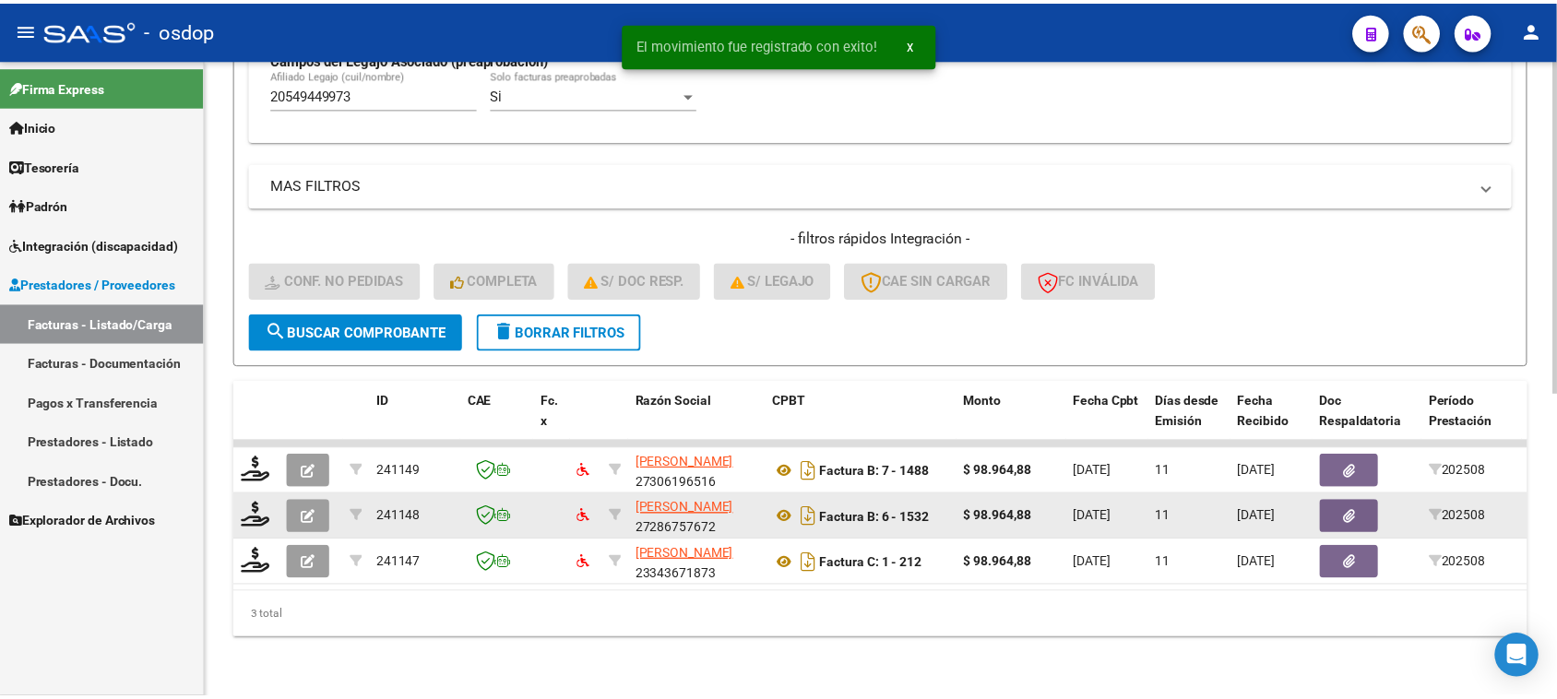
scroll to position [579, 0]
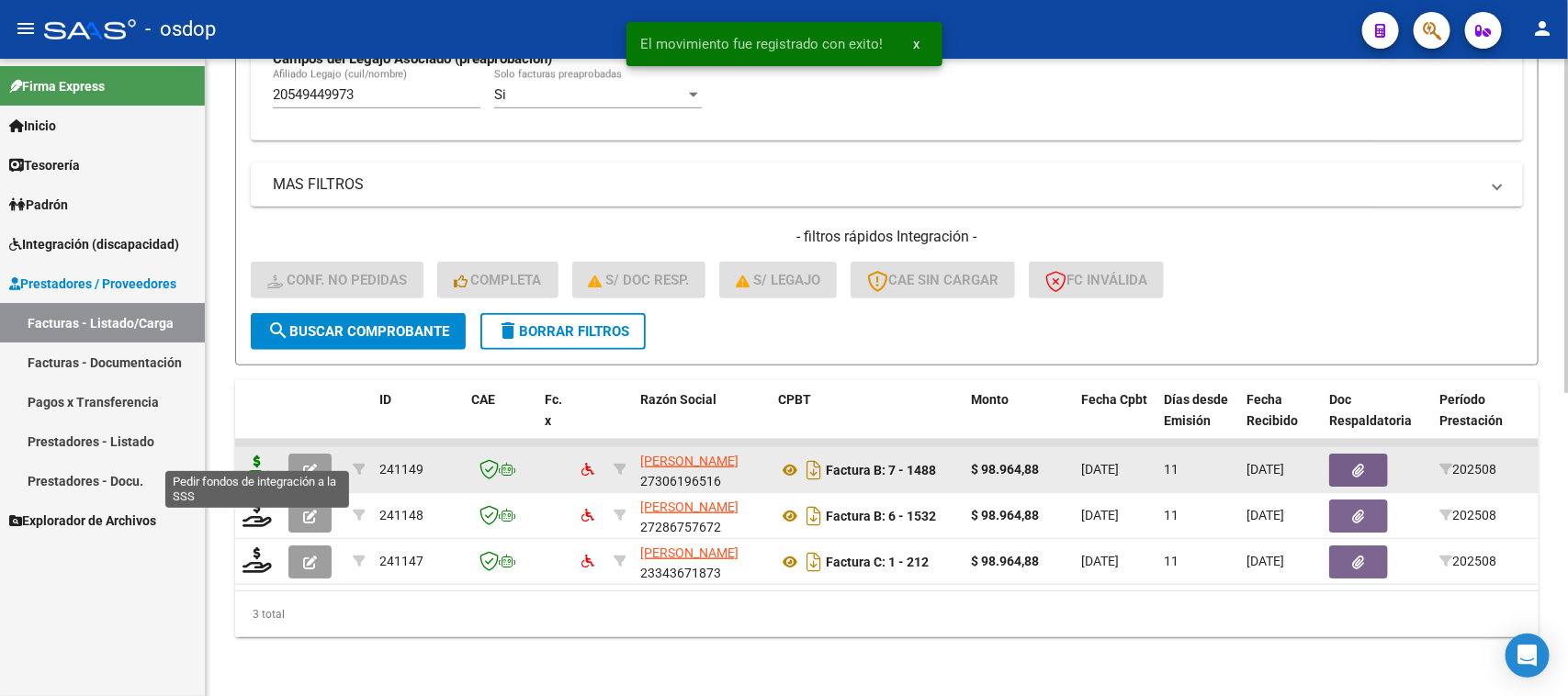
click at [253, 456] on icon at bounding box center [258, 469] width 30 height 26
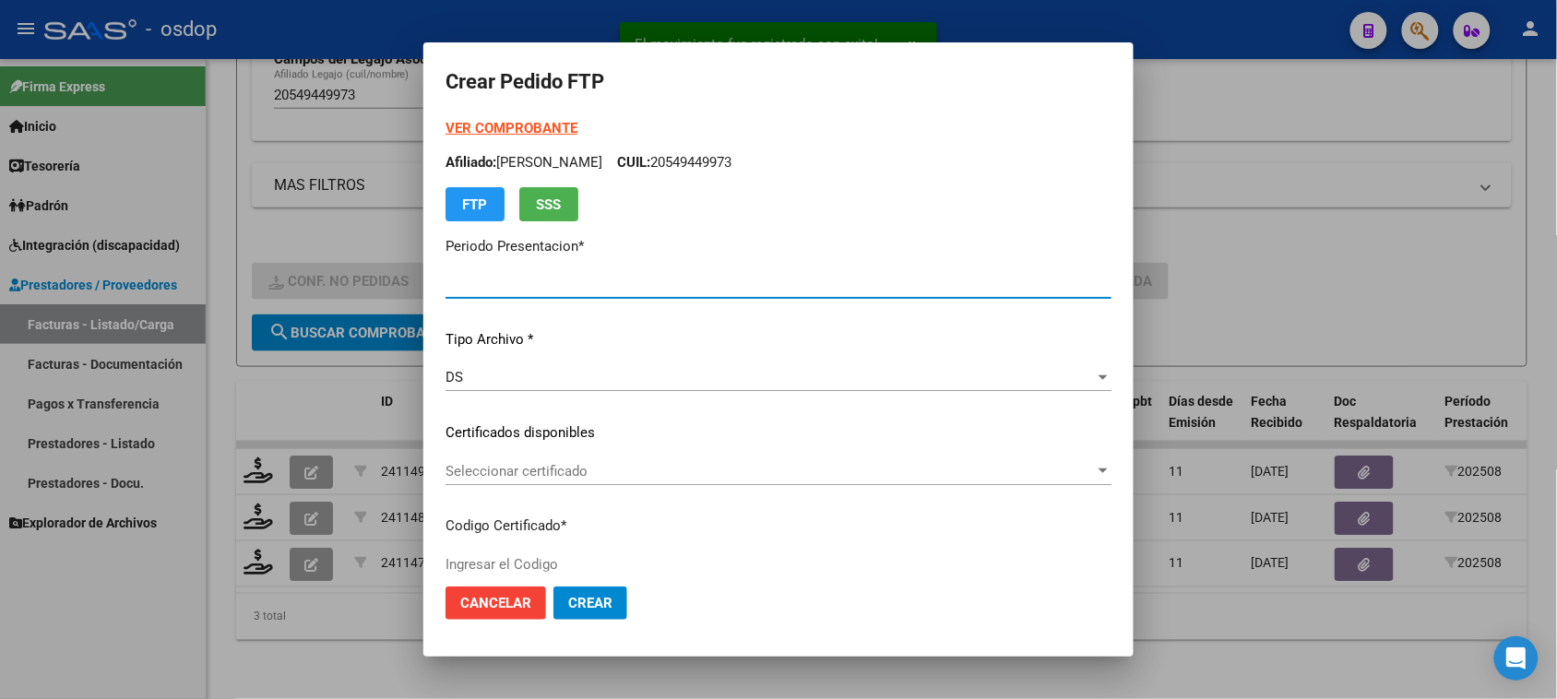
type input "202508"
type input "$ 98.964,88"
type input "6234531941"
type input "[DATE]"
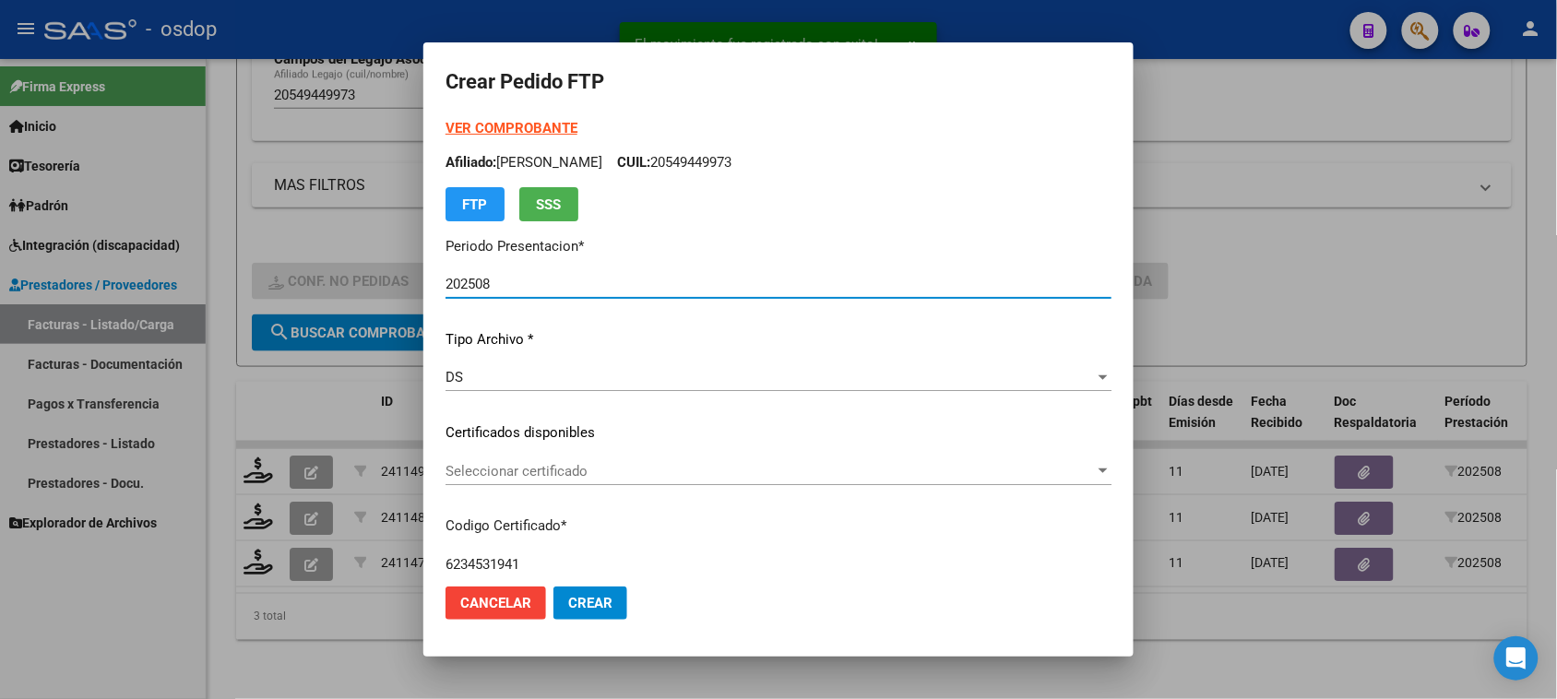
scroll to position [115, 0]
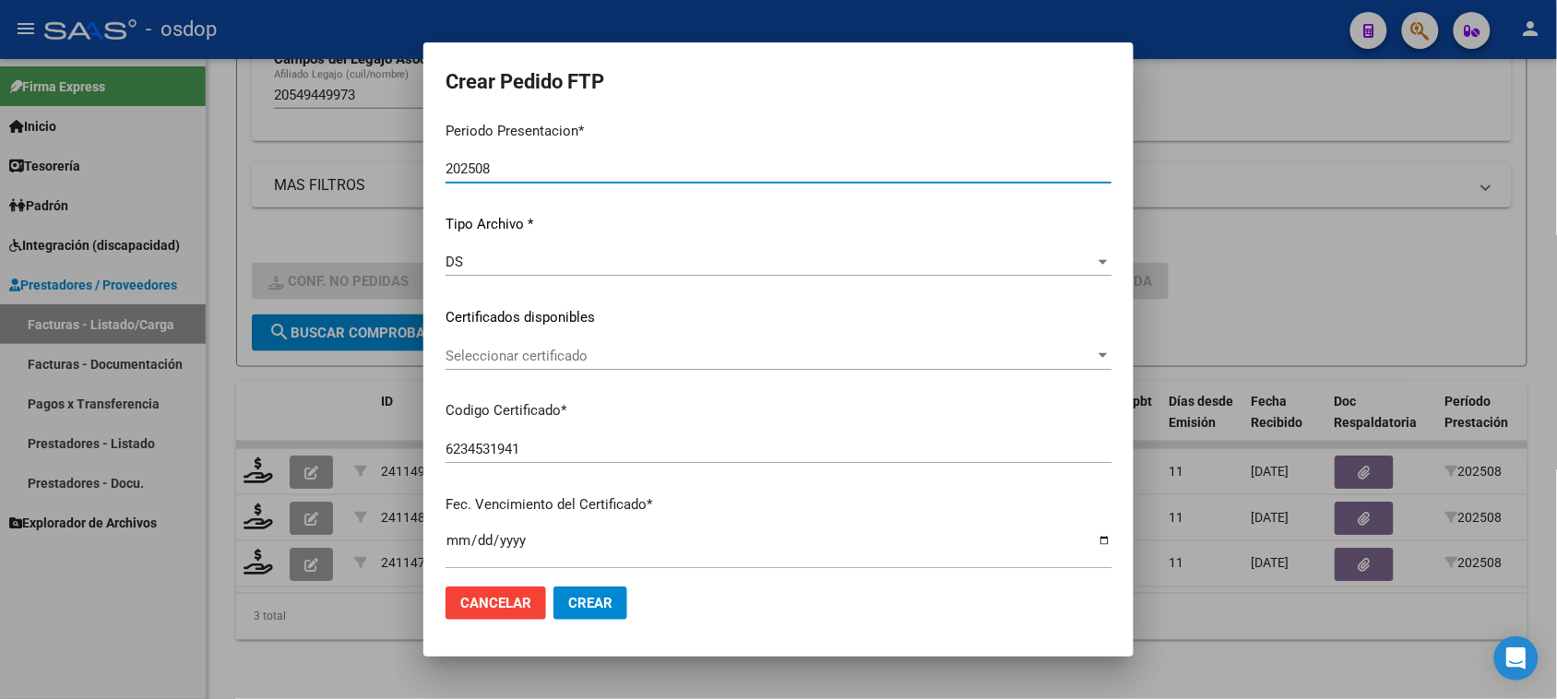
click at [665, 360] on span "Seleccionar certificado" at bounding box center [771, 356] width 650 height 17
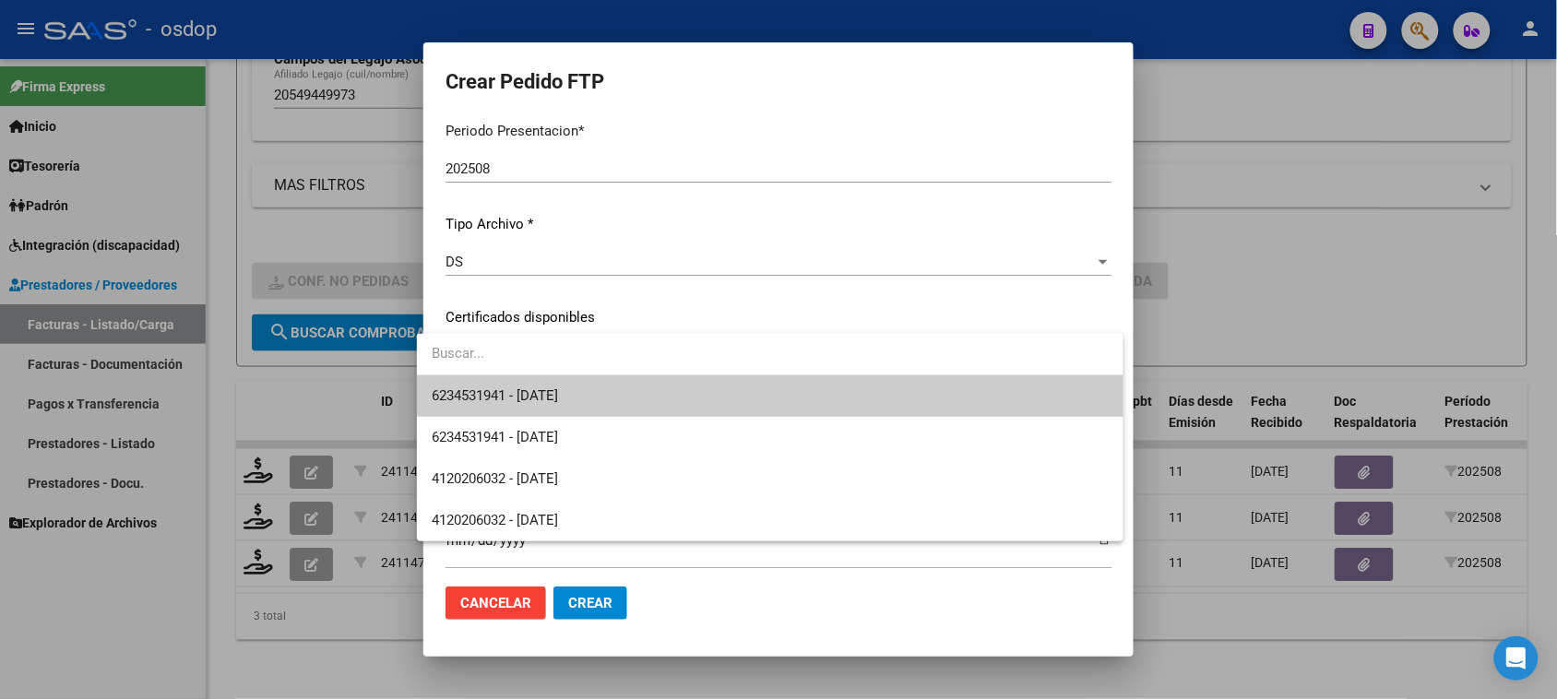
click at [638, 404] on span "6234531941 - [DATE]" at bounding box center [770, 397] width 676 height 42
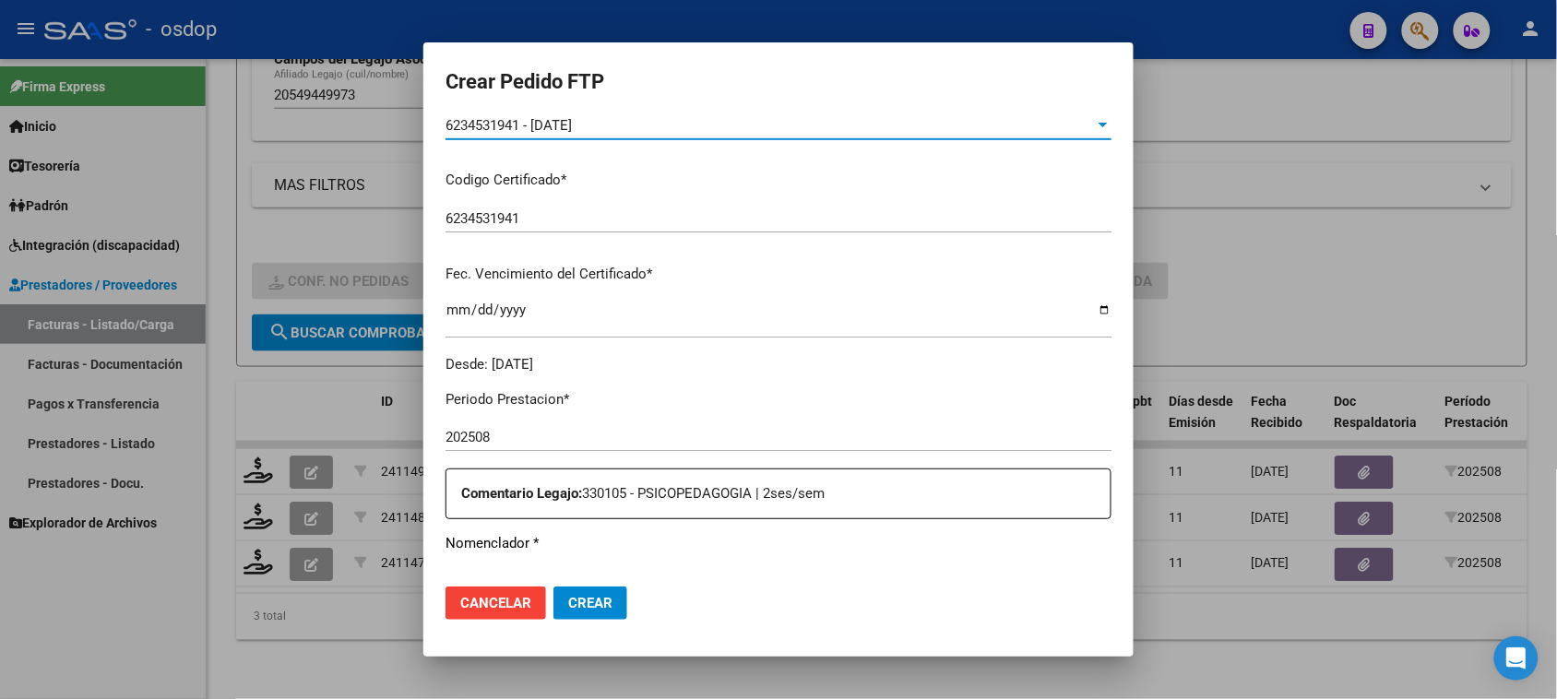
scroll to position [577, 0]
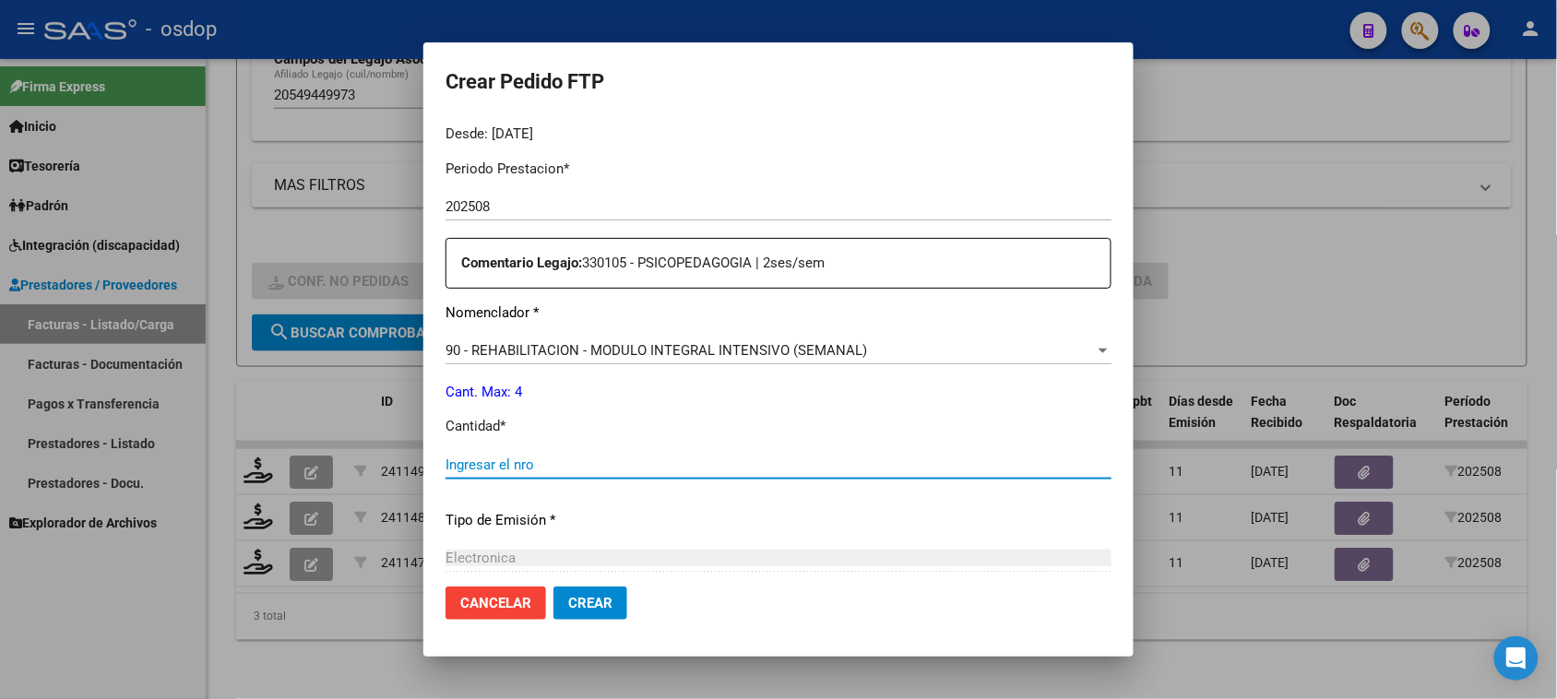
click at [494, 471] on input "Ingresar el nro" at bounding box center [779, 465] width 666 height 17
type input "4"
click at [589, 609] on span "Crear" at bounding box center [590, 603] width 44 height 17
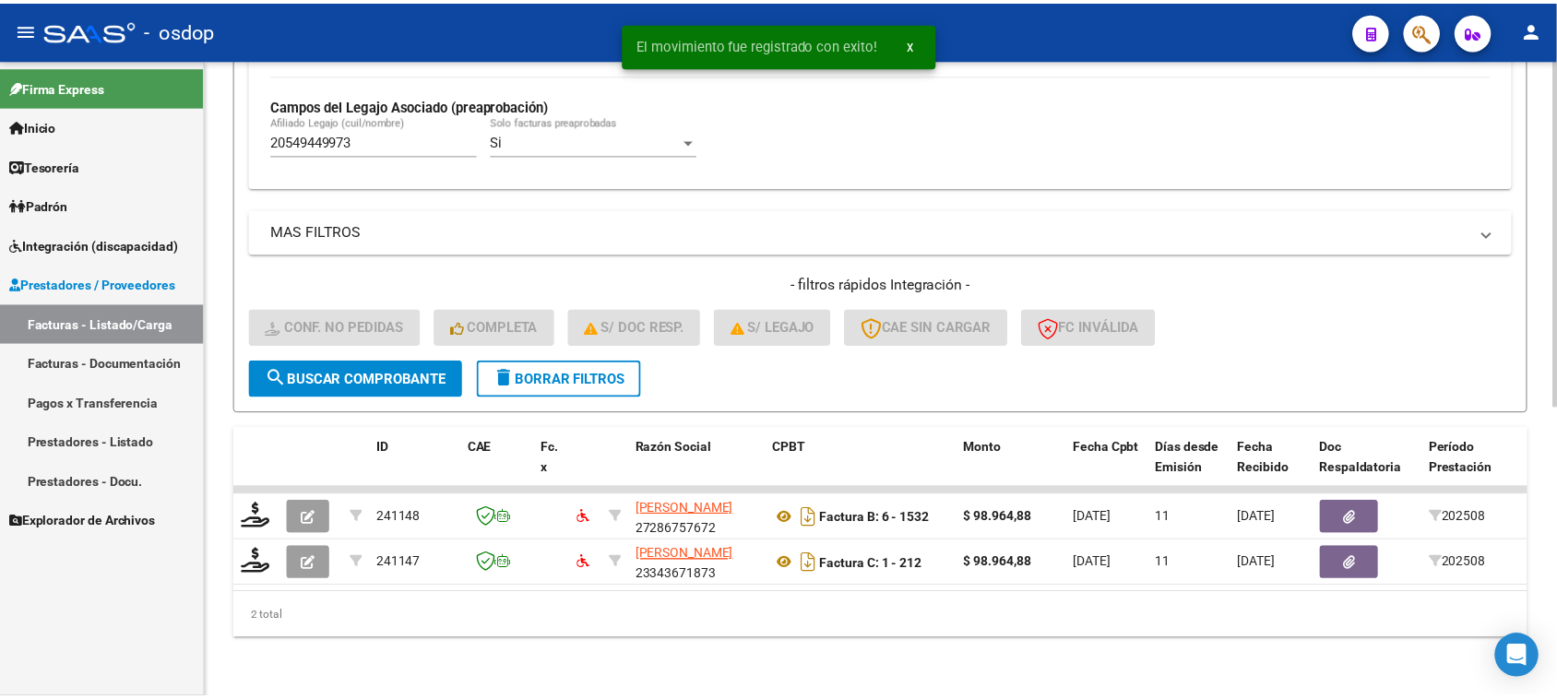
scroll to position [533, 0]
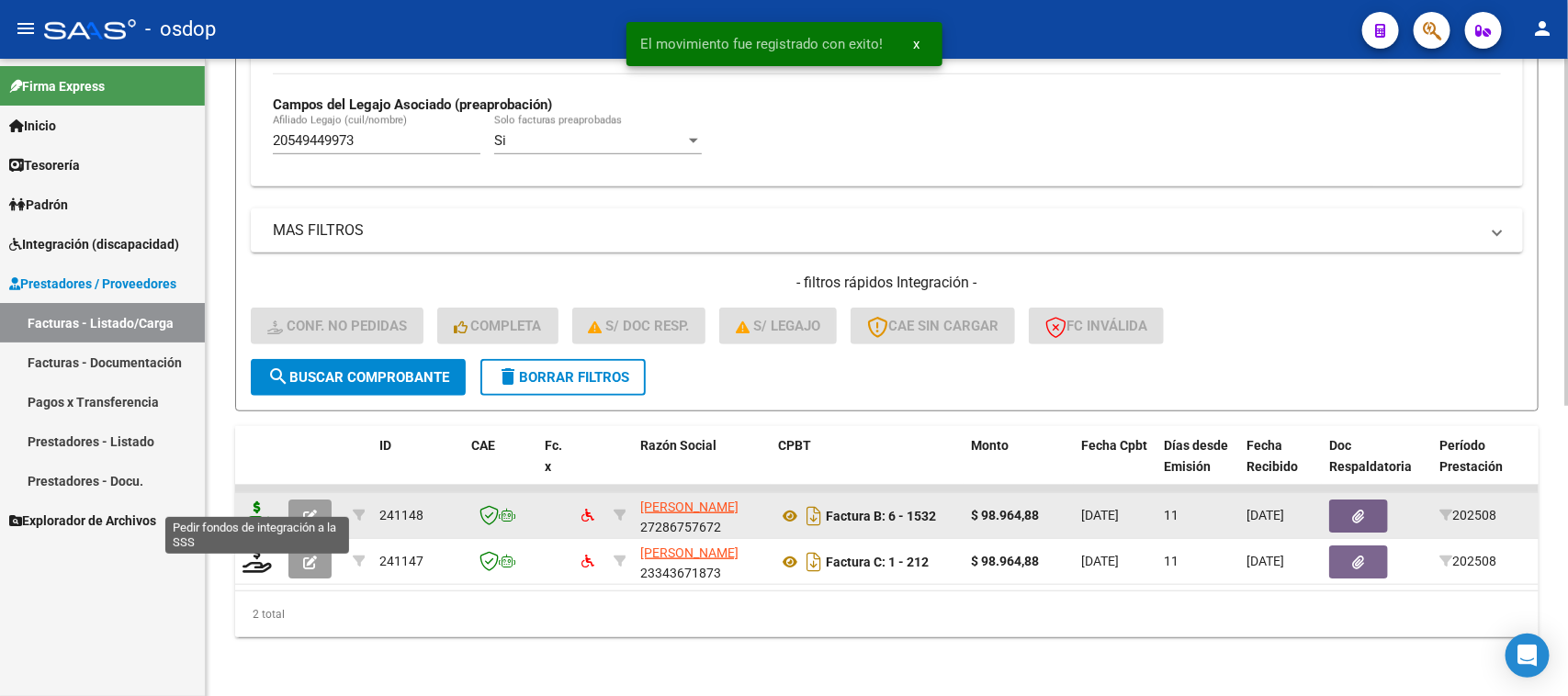
click at [258, 502] on icon at bounding box center [258, 515] width 30 height 26
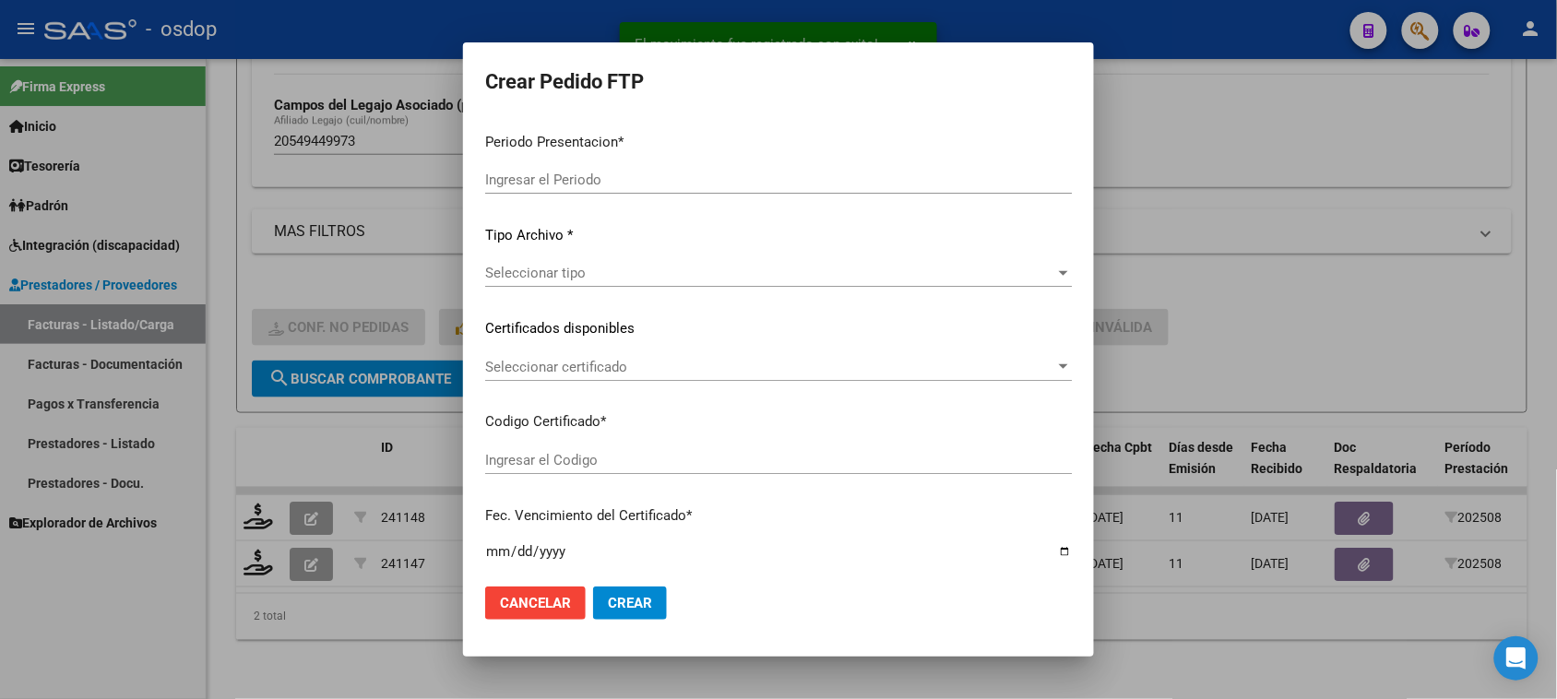
type input "202508"
type input "$ 98.964,88"
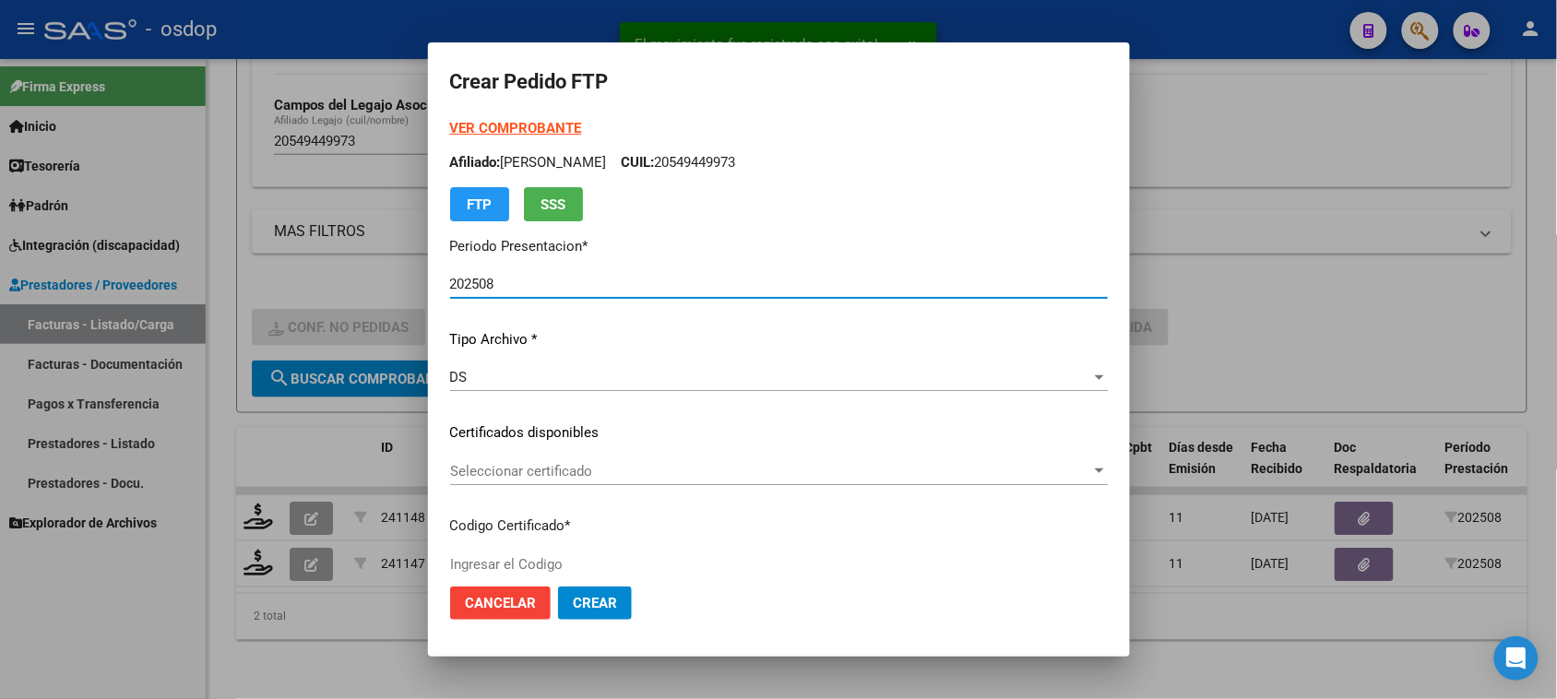
type input "6234531941"
type input "[DATE]"
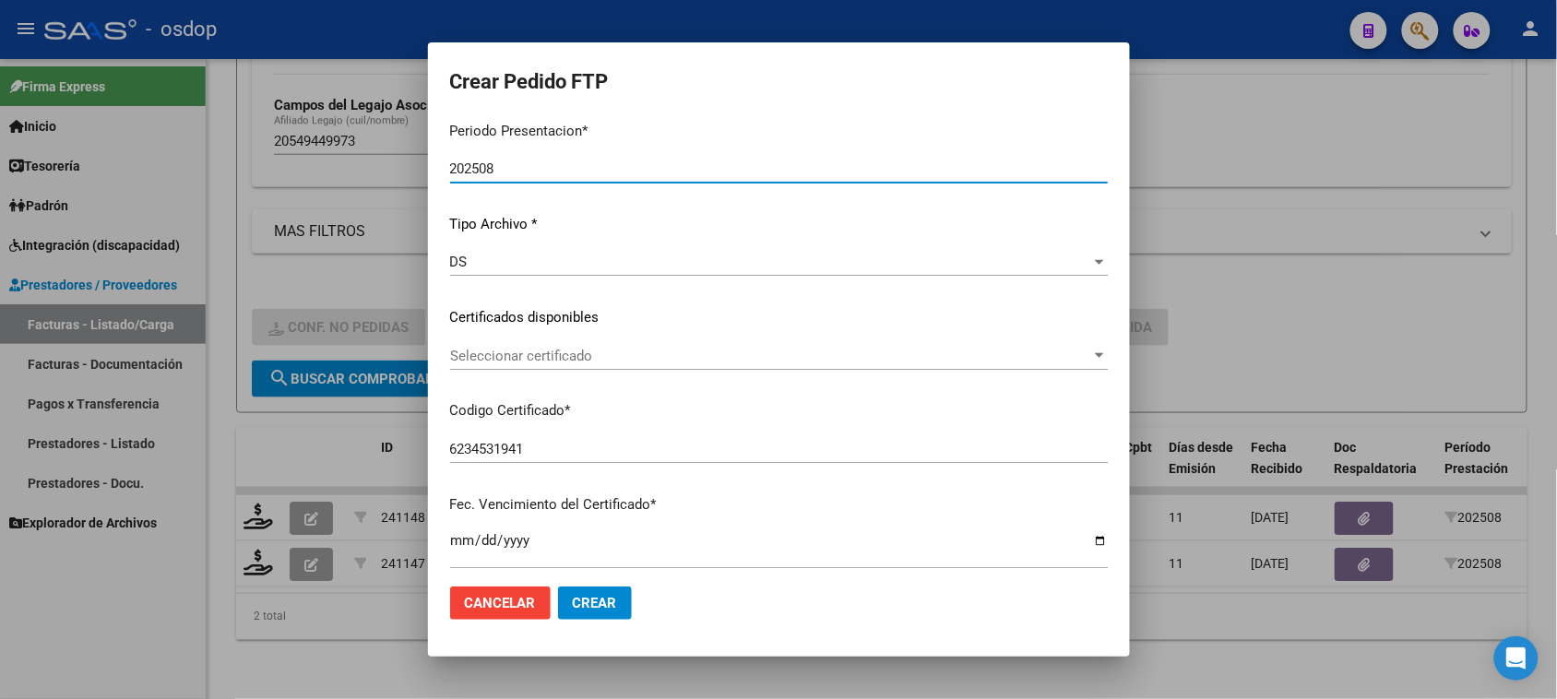
click at [698, 364] on div "Seleccionar certificado Seleccionar certificado" at bounding box center [779, 356] width 658 height 28
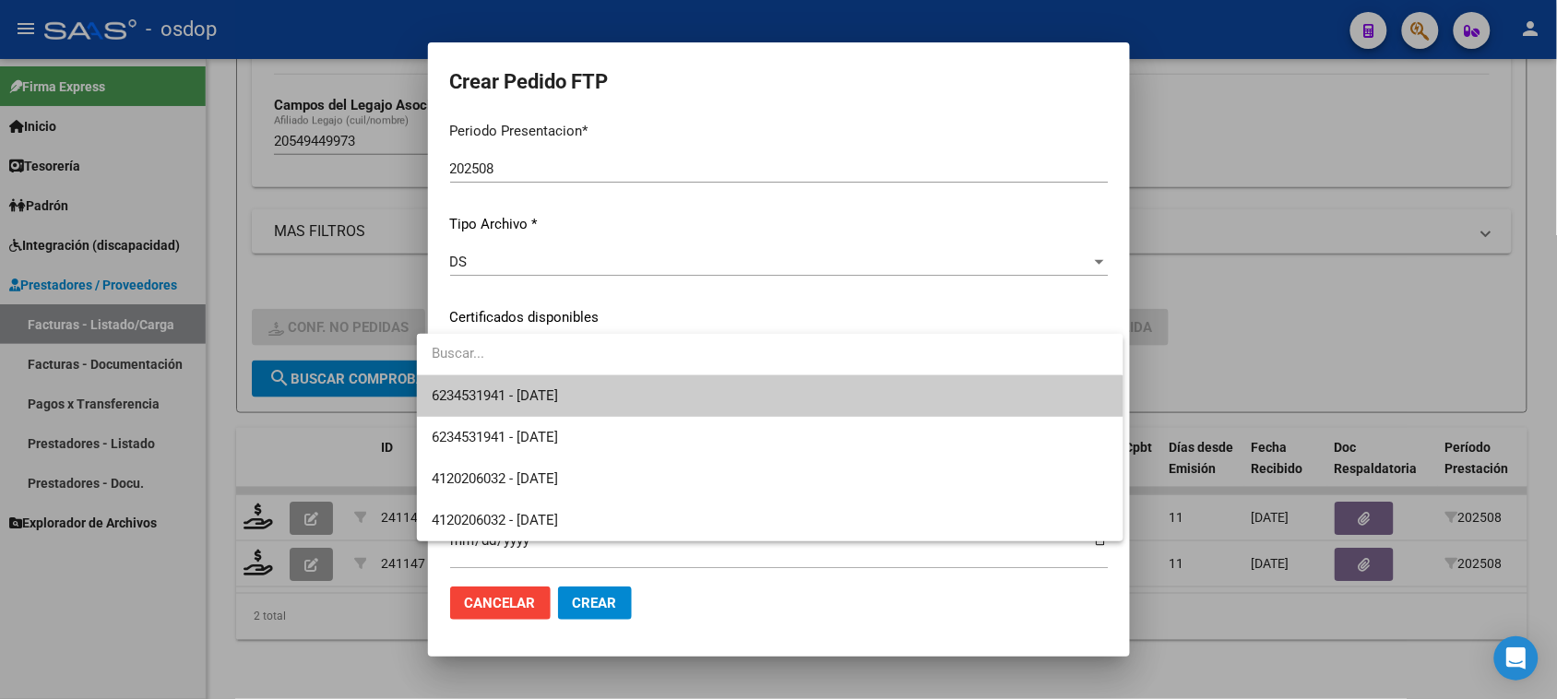
click at [666, 412] on span "6234531941 - [DATE]" at bounding box center [770, 397] width 676 height 42
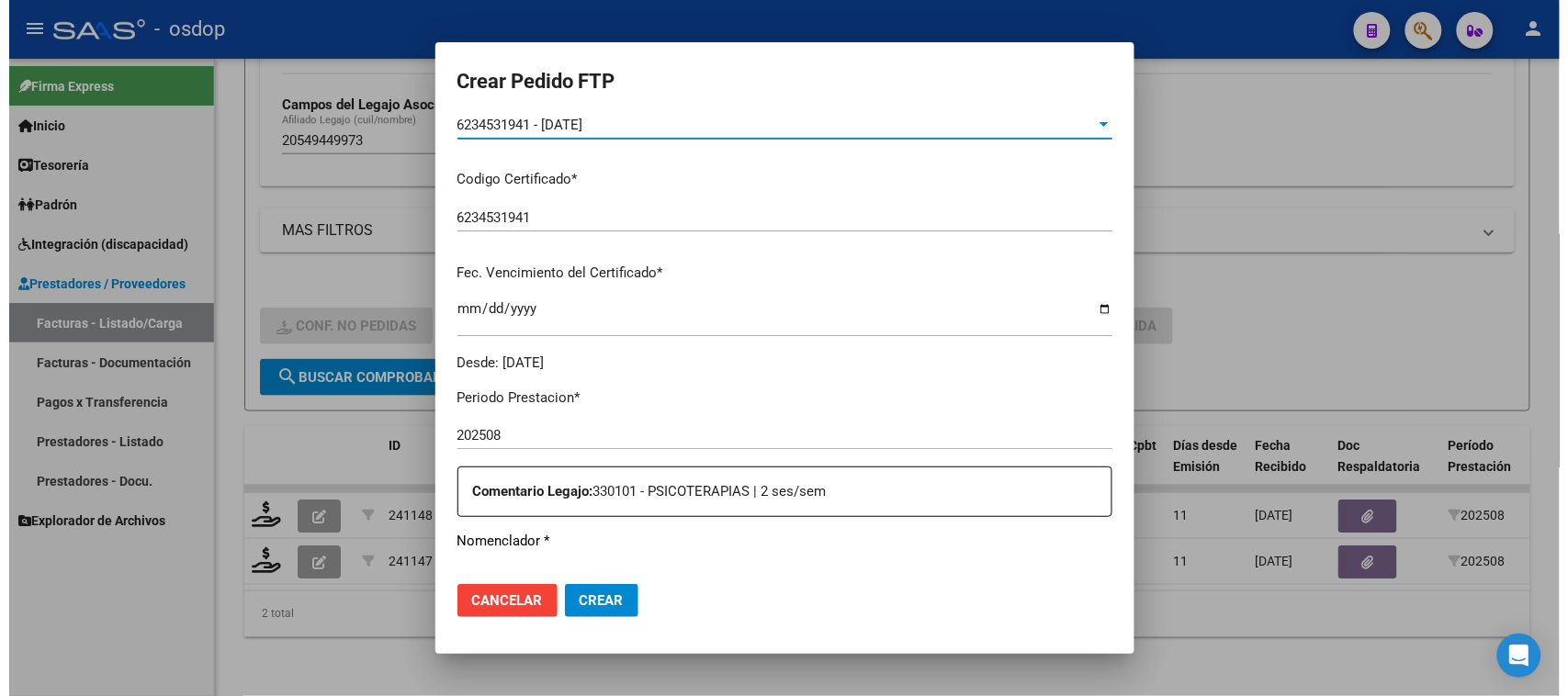
scroll to position [575, 0]
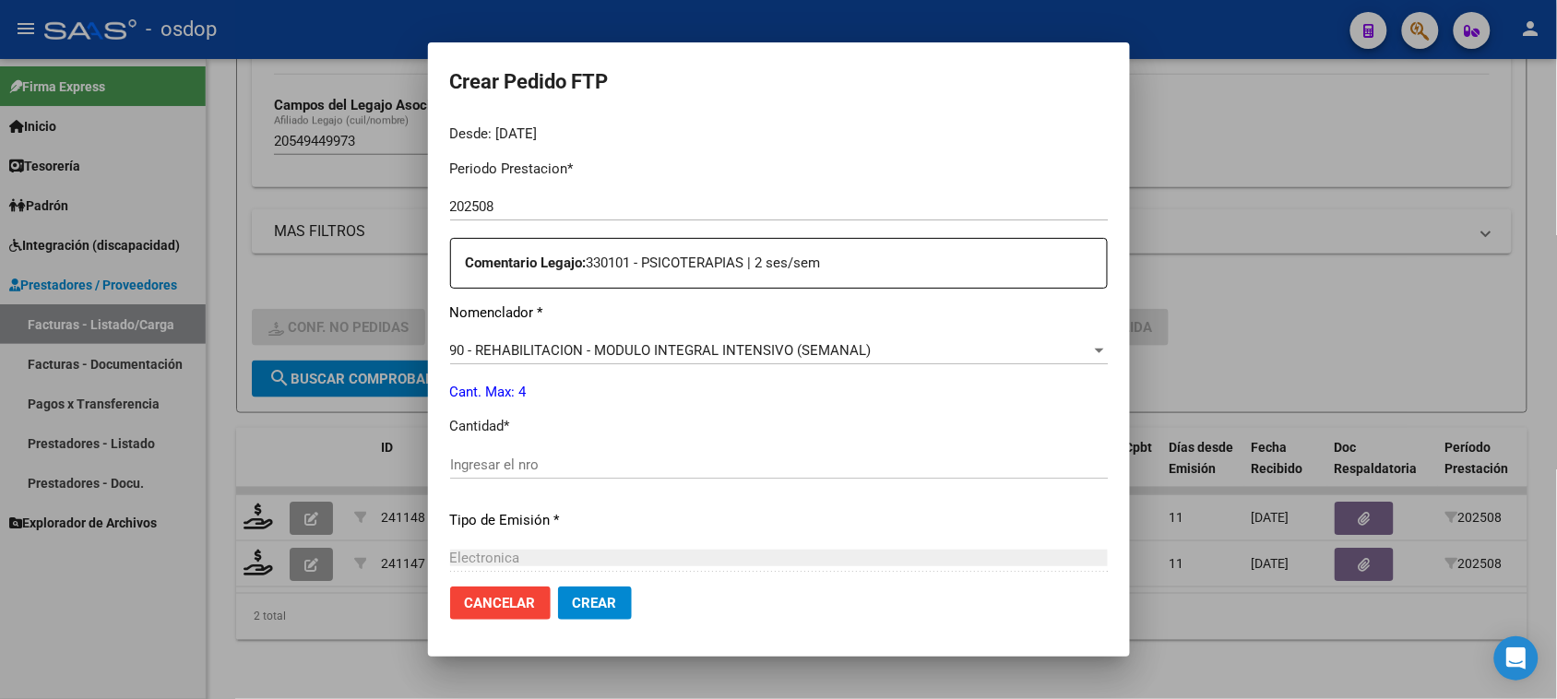
click at [458, 473] on div "Ingresar el nro" at bounding box center [779, 465] width 658 height 28
type input "4"
click at [586, 607] on span "Crear" at bounding box center [595, 603] width 44 height 17
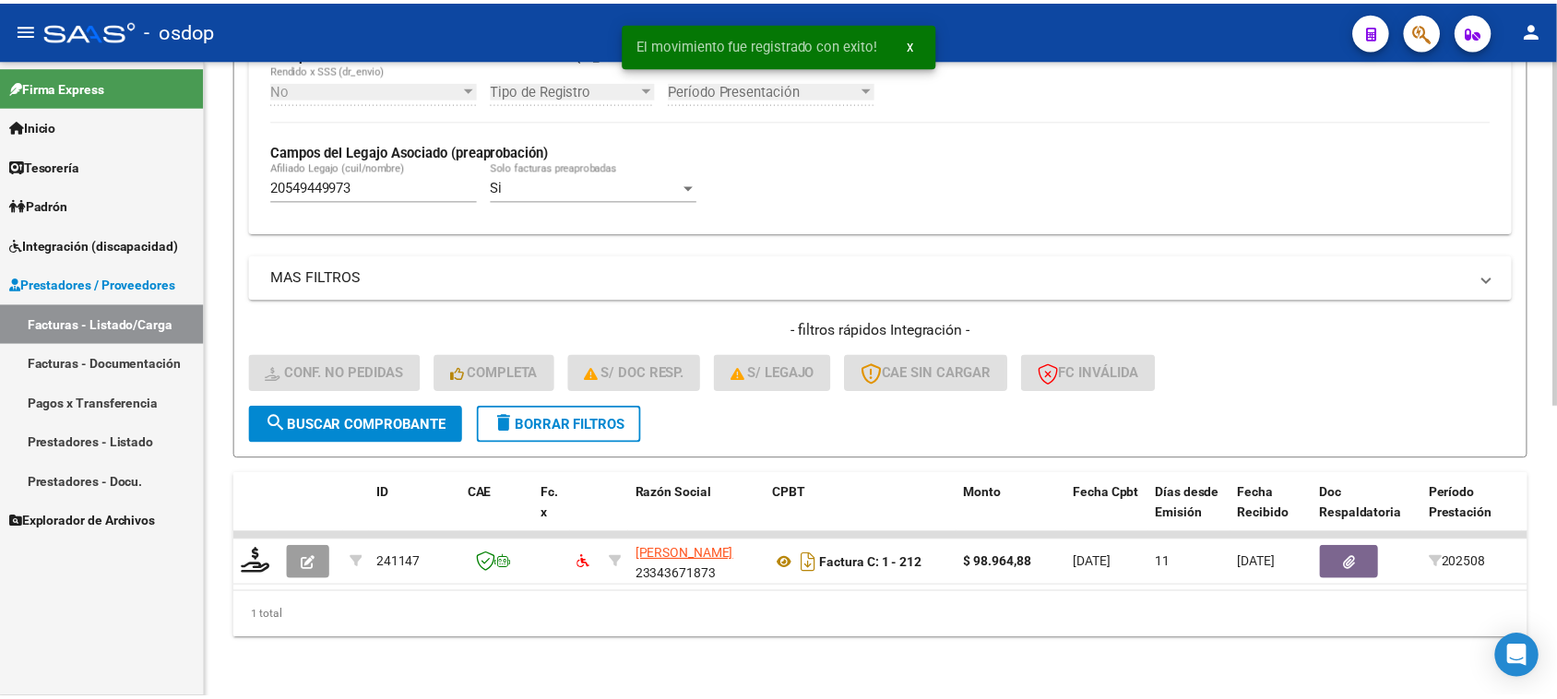
scroll to position [487, 0]
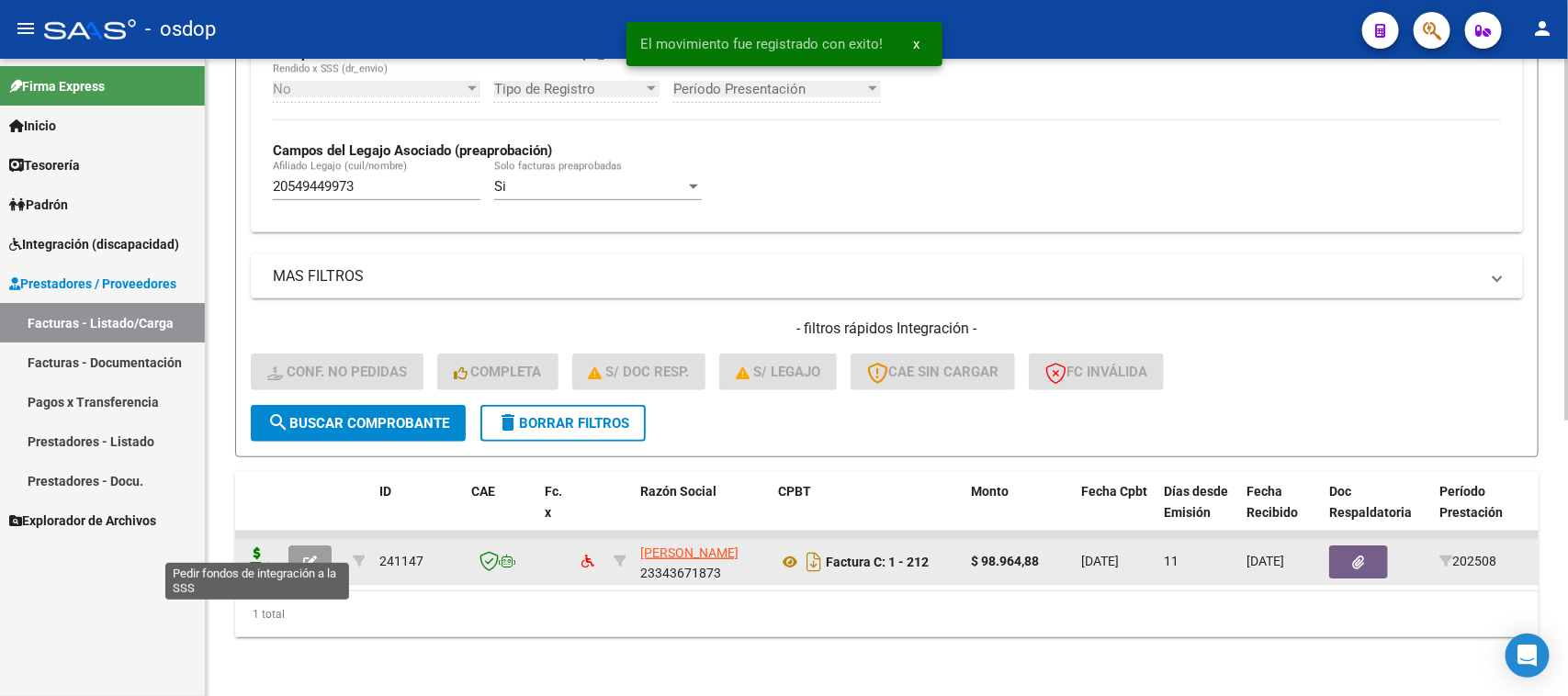
click at [249, 548] on icon at bounding box center [258, 561] width 30 height 26
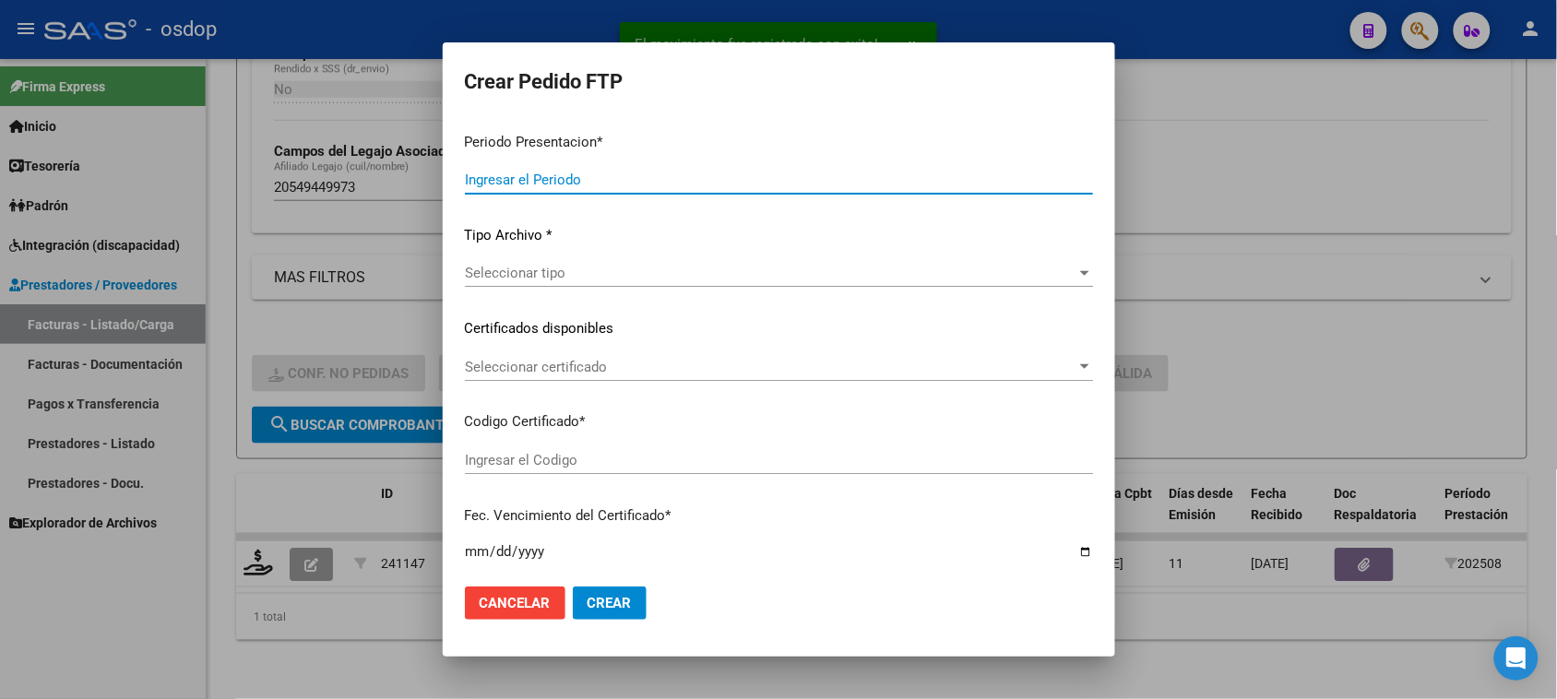
type input "202508"
type input "$ 98.964,88"
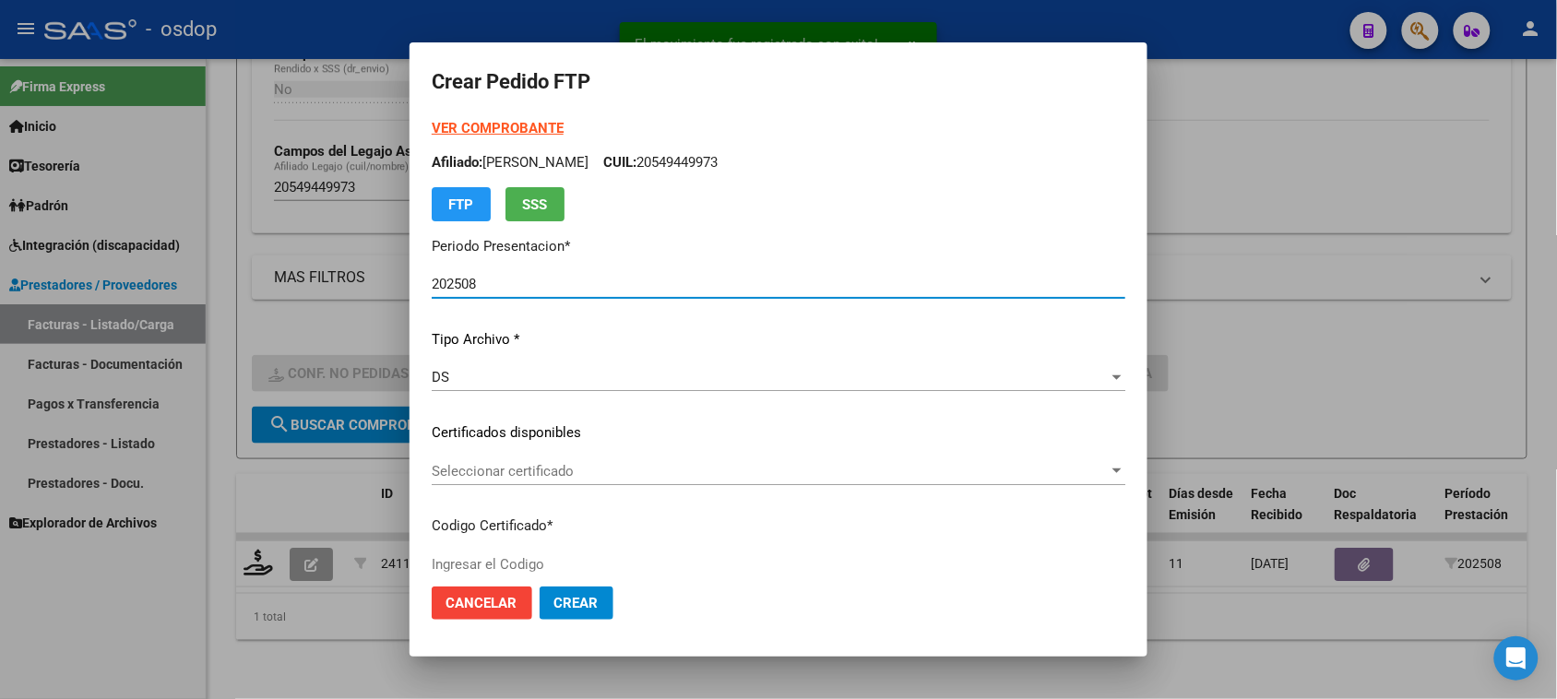
type input "6234531941"
type input "[DATE]"
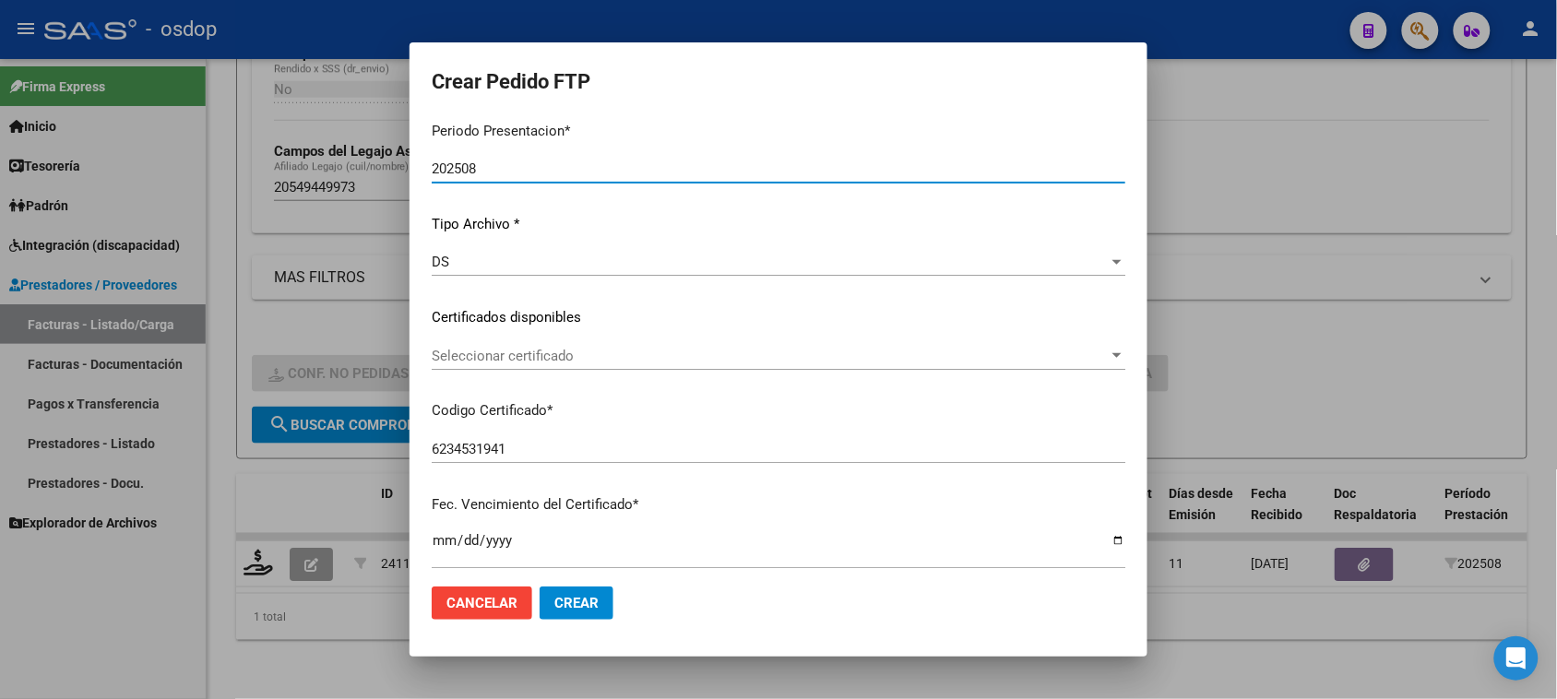
click at [692, 346] on div "Seleccionar certificado Seleccionar certificado" at bounding box center [779, 356] width 694 height 28
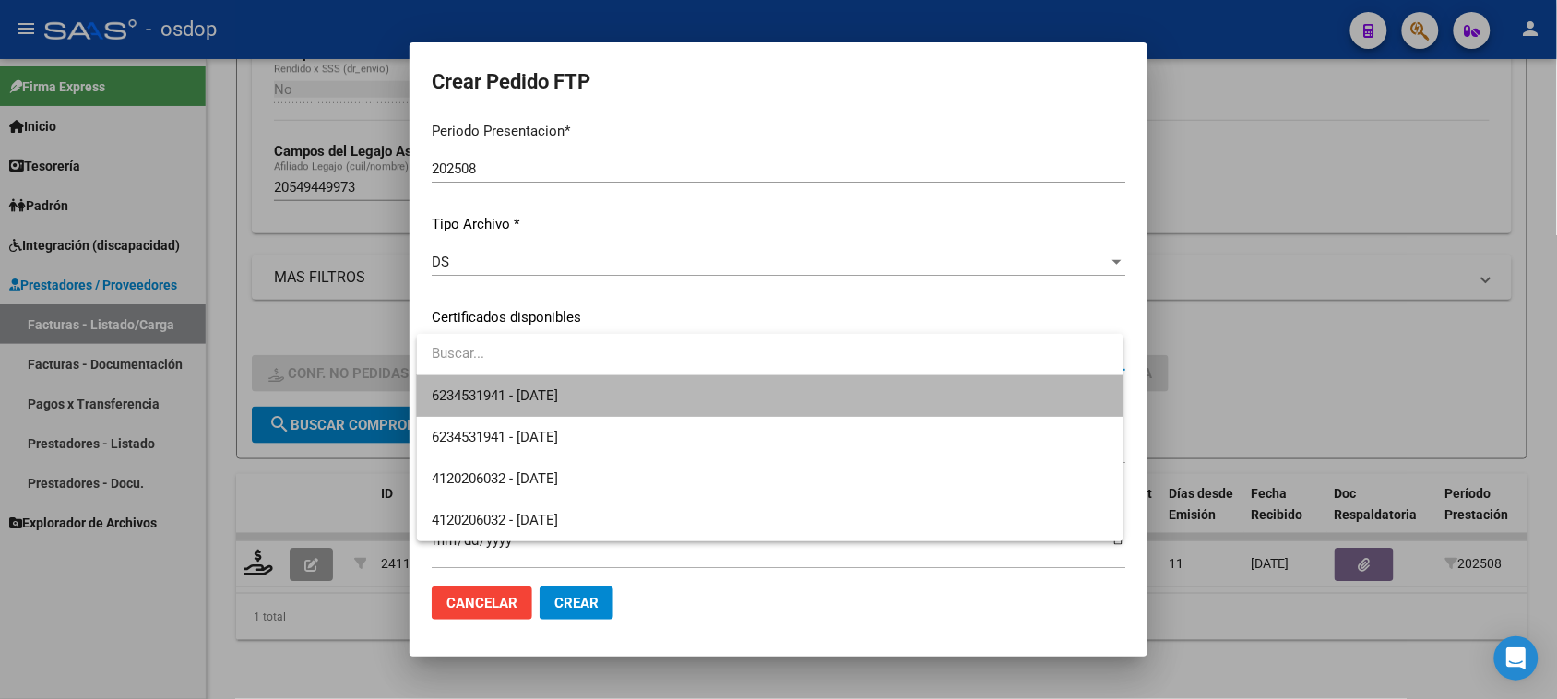
click at [674, 397] on span "6234531941 - [DATE]" at bounding box center [770, 397] width 676 height 42
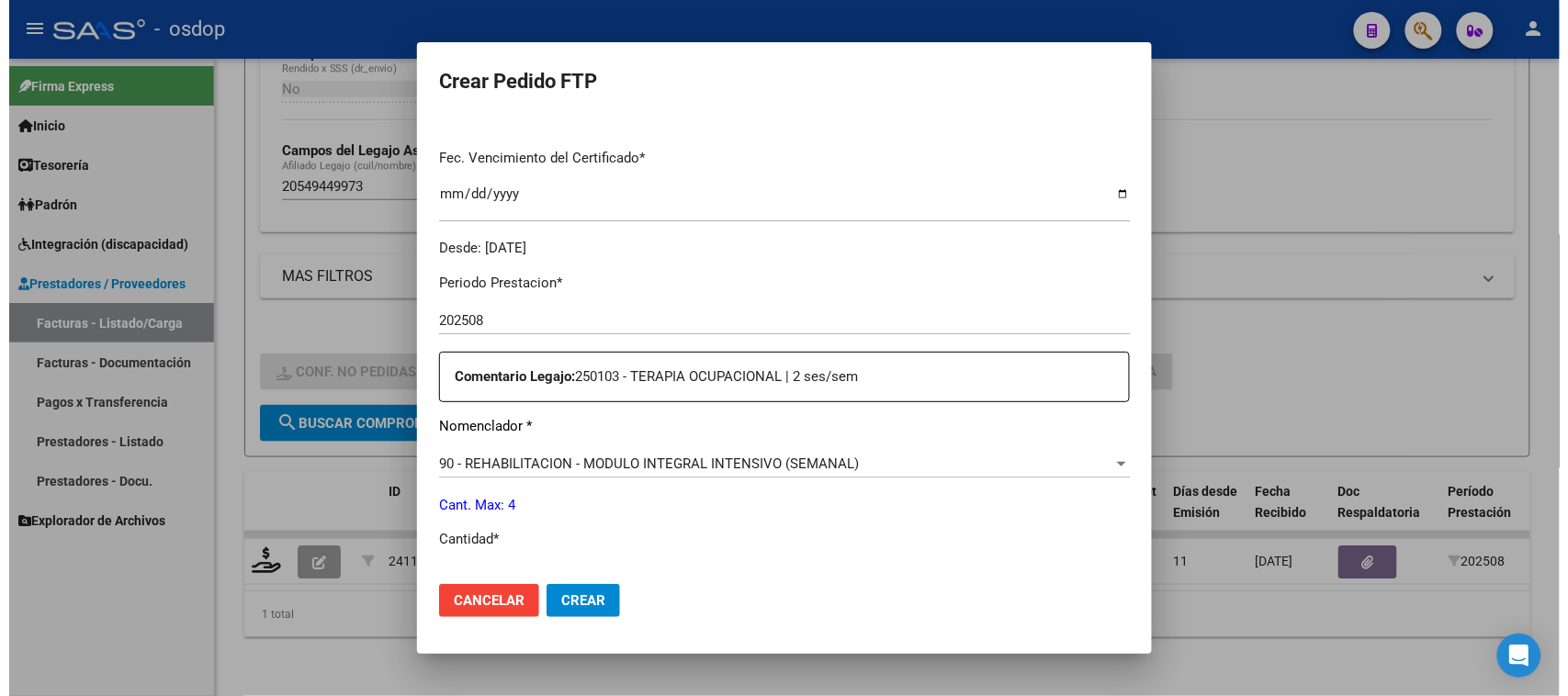
scroll to position [575, 0]
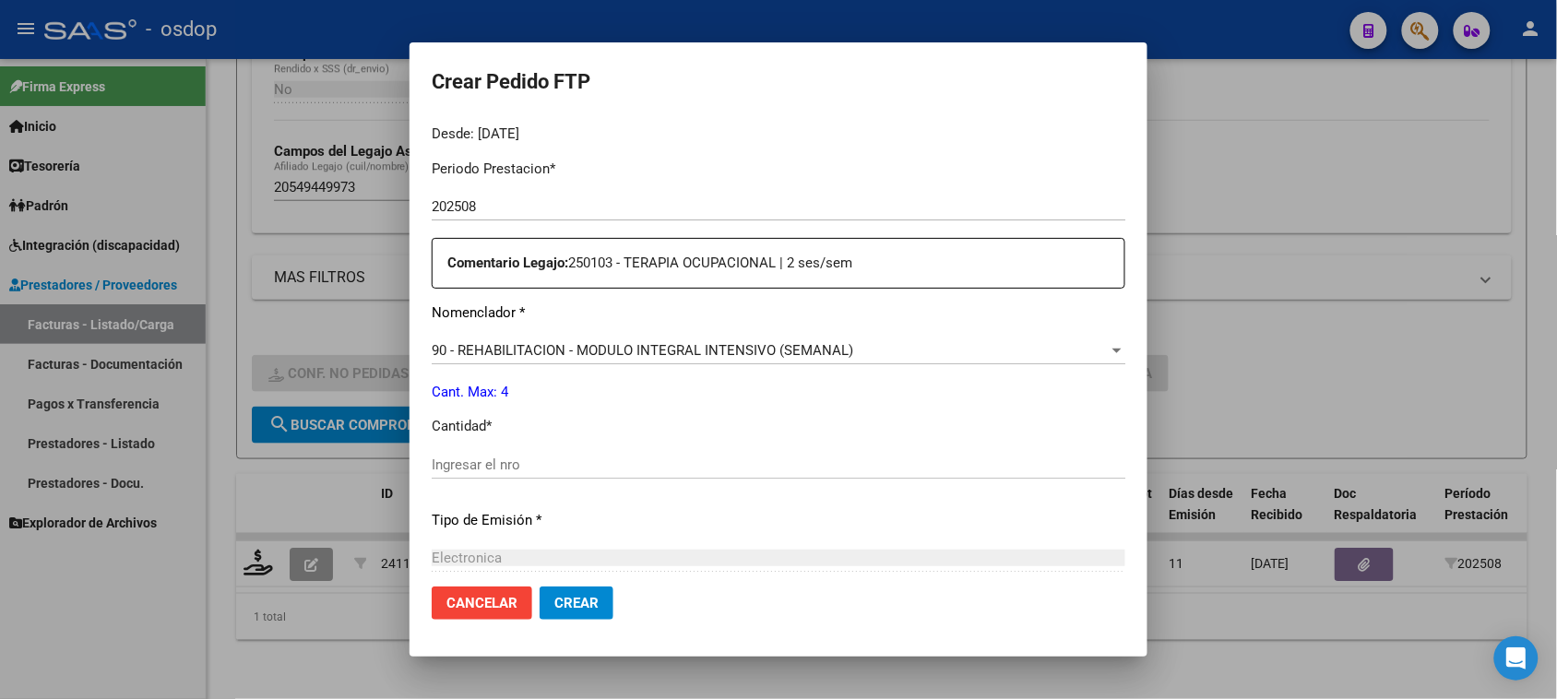
click at [510, 457] on input "Ingresar el nro" at bounding box center [779, 465] width 694 height 17
type input "4"
click at [591, 602] on span "Crear" at bounding box center [577, 603] width 44 height 17
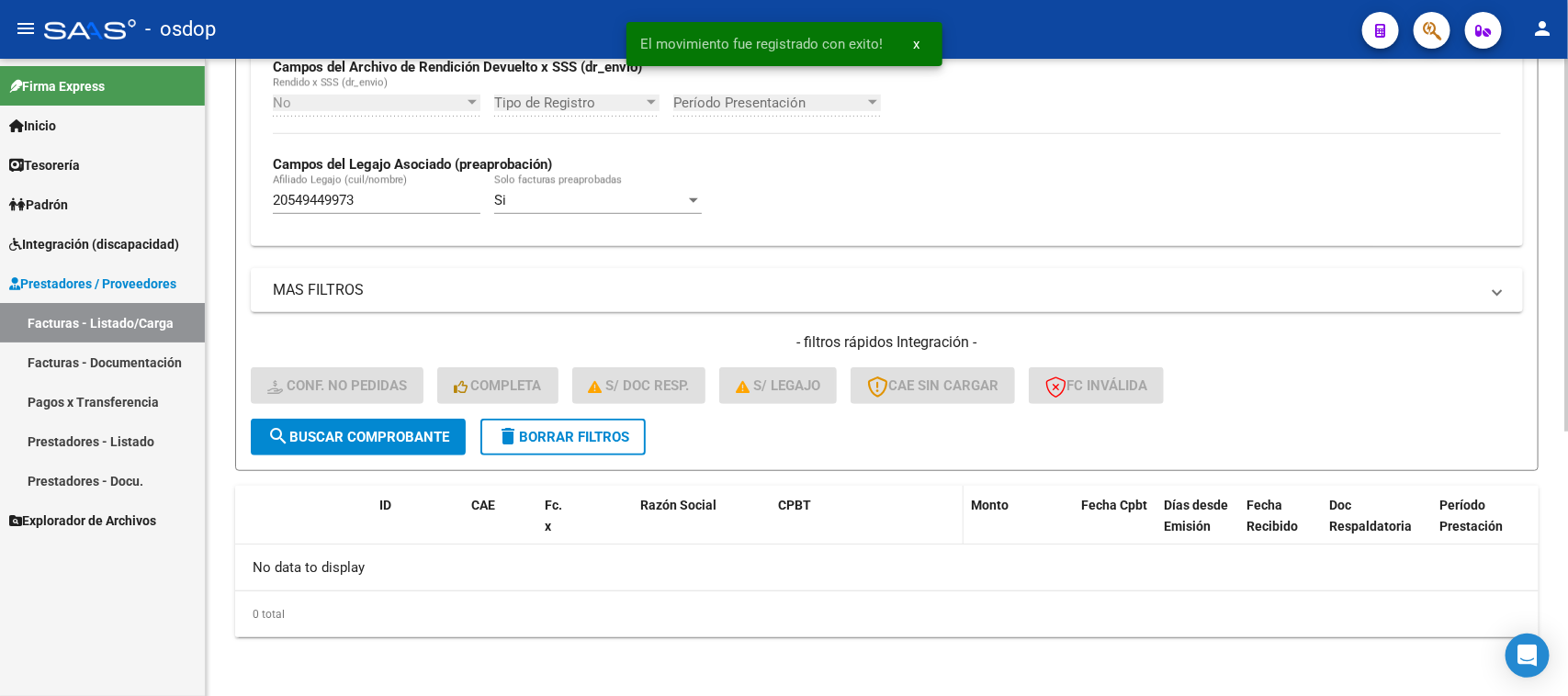
scroll to position [453, 0]
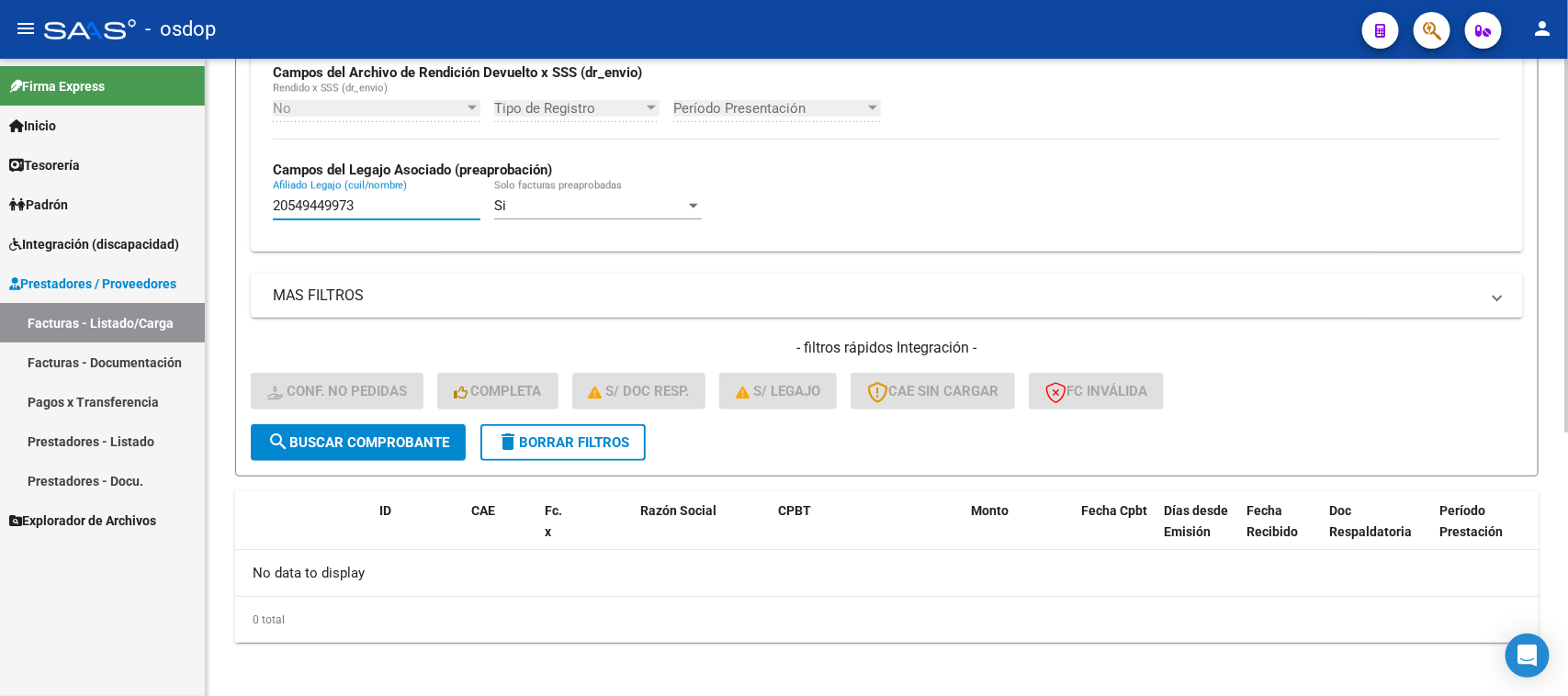
drag, startPoint x: 386, startPoint y: 208, endPoint x: 214, endPoint y: 232, distance: 173.7
click at [214, 232] on div "Video tutorial PRESTADORES -> Listado de CPBTs Emitidos por Prestadores / Prove…" at bounding box center [887, 153] width 1362 height 1096
paste input "78505742"
type input "20578505742"
click at [364, 441] on span "search Buscar Comprobante" at bounding box center [357, 442] width 182 height 17
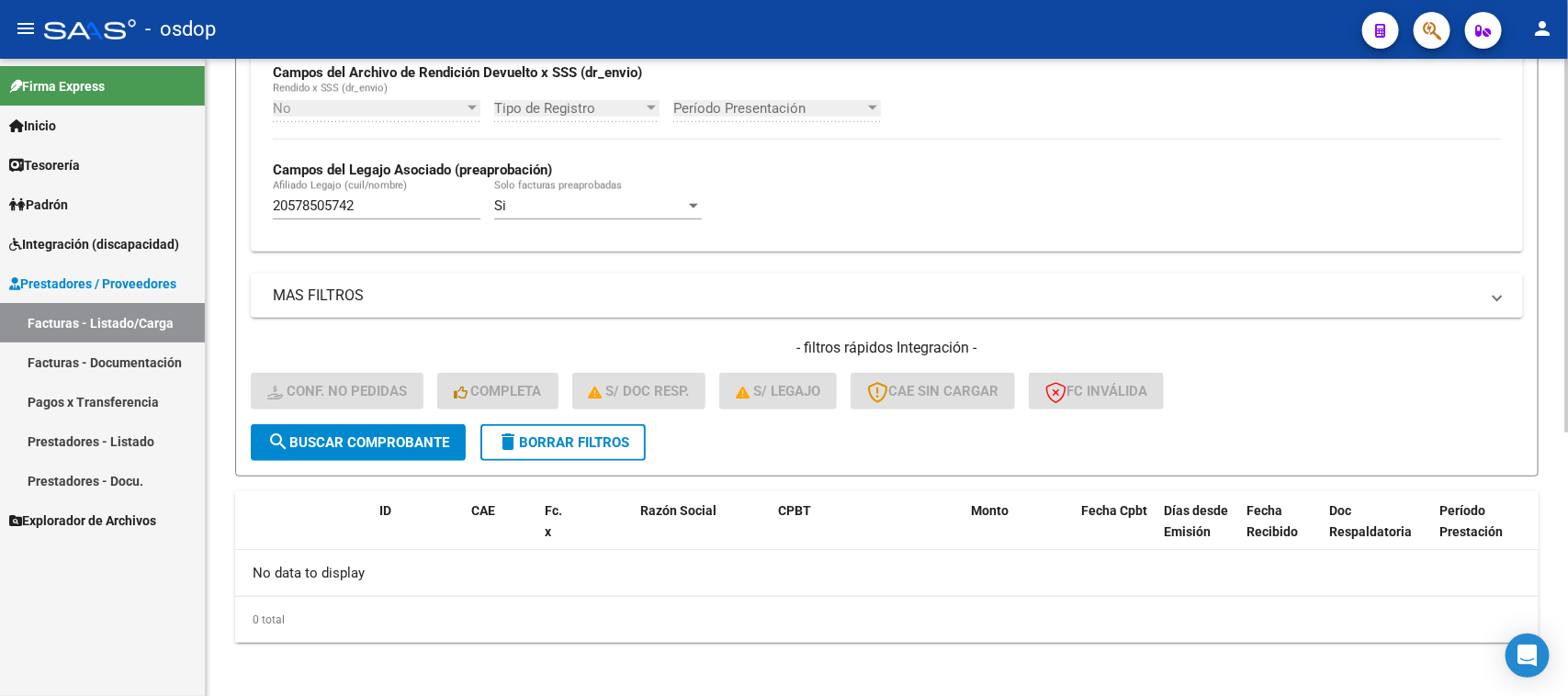
click at [607, 445] on button "delete Borrar Filtros" at bounding box center [563, 442] width 165 height 37
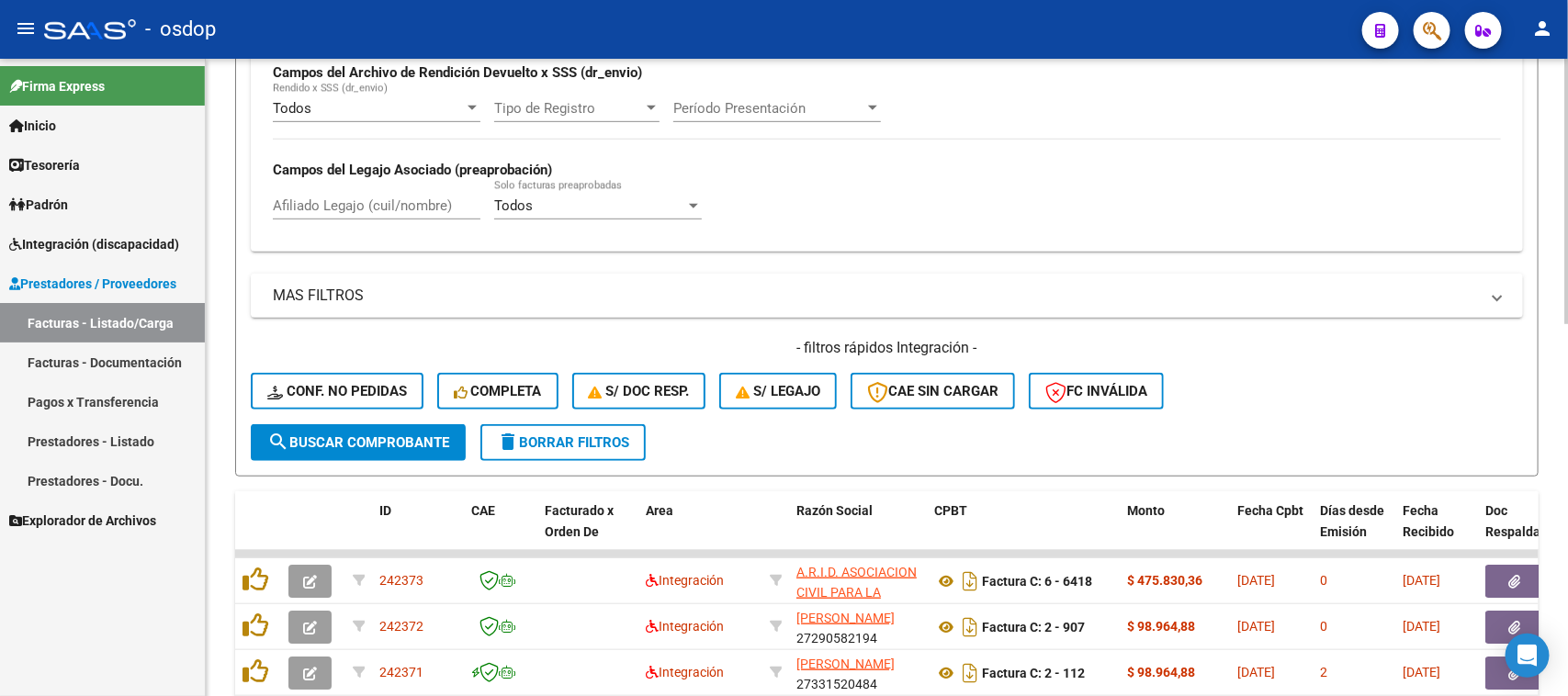
click at [345, 200] on input "Afiliado Legajo (cuil/nombre)" at bounding box center [376, 205] width 208 height 17
paste input "20578505742"
type input "20578505742"
click at [388, 434] on span "search Buscar Comprobante" at bounding box center [357, 442] width 182 height 17
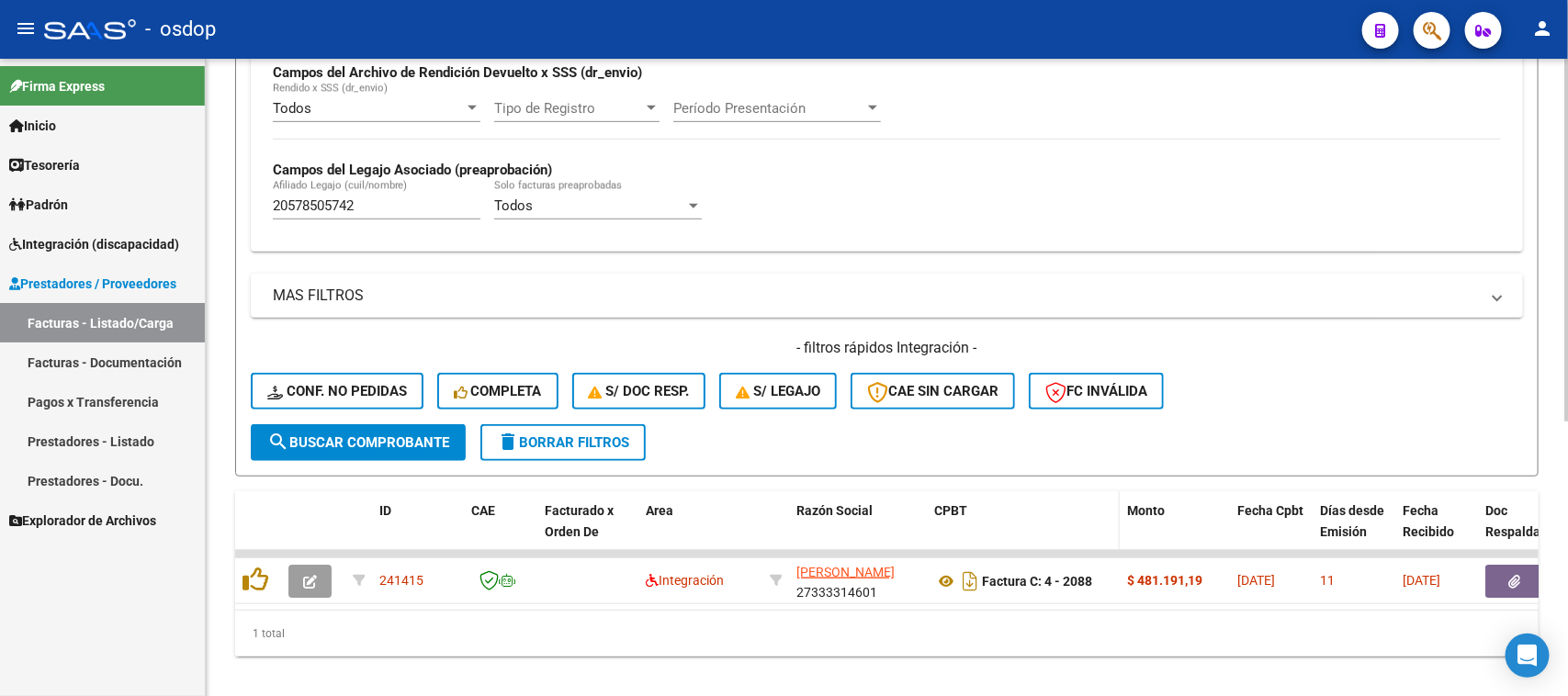
scroll to position [485, 0]
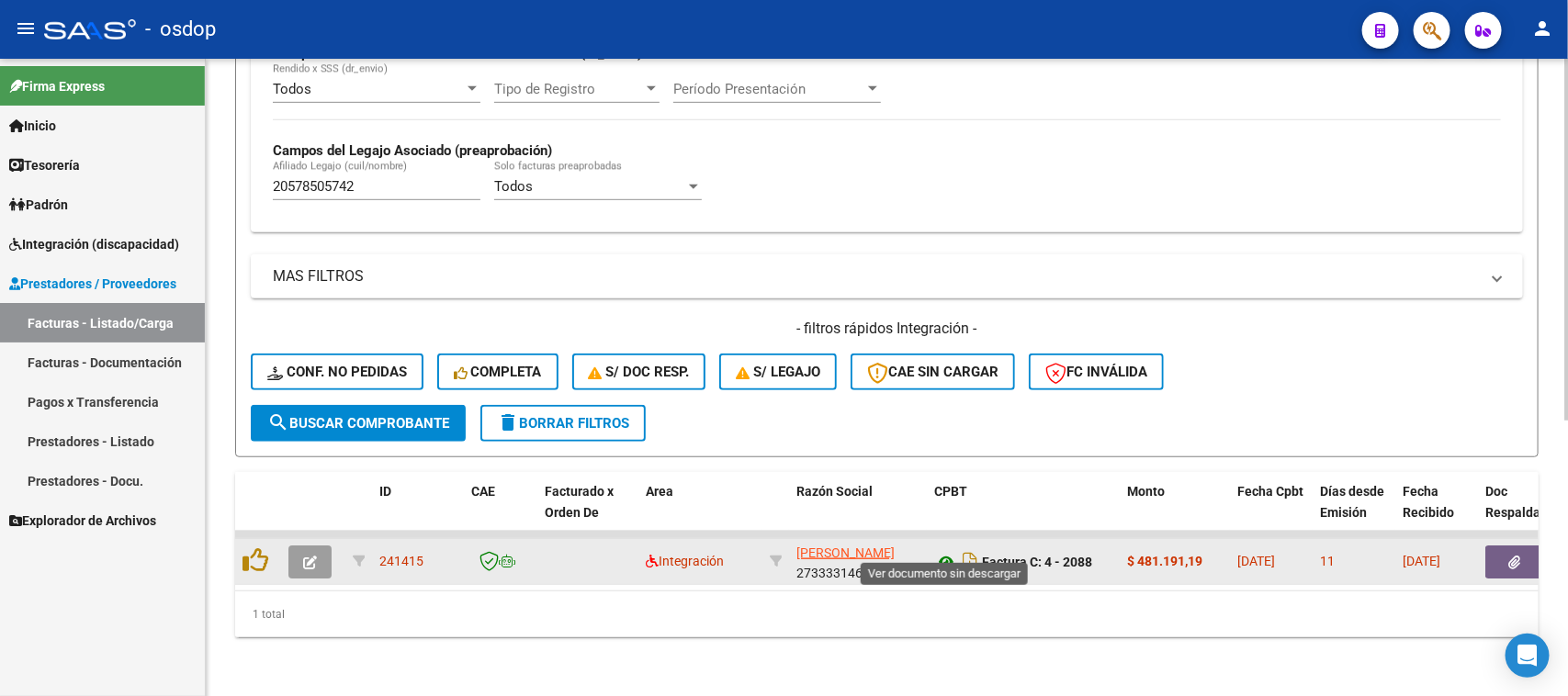
click at [944, 552] on icon at bounding box center [946, 563] width 24 height 22
click at [1504, 550] on button "button" at bounding box center [1514, 562] width 59 height 33
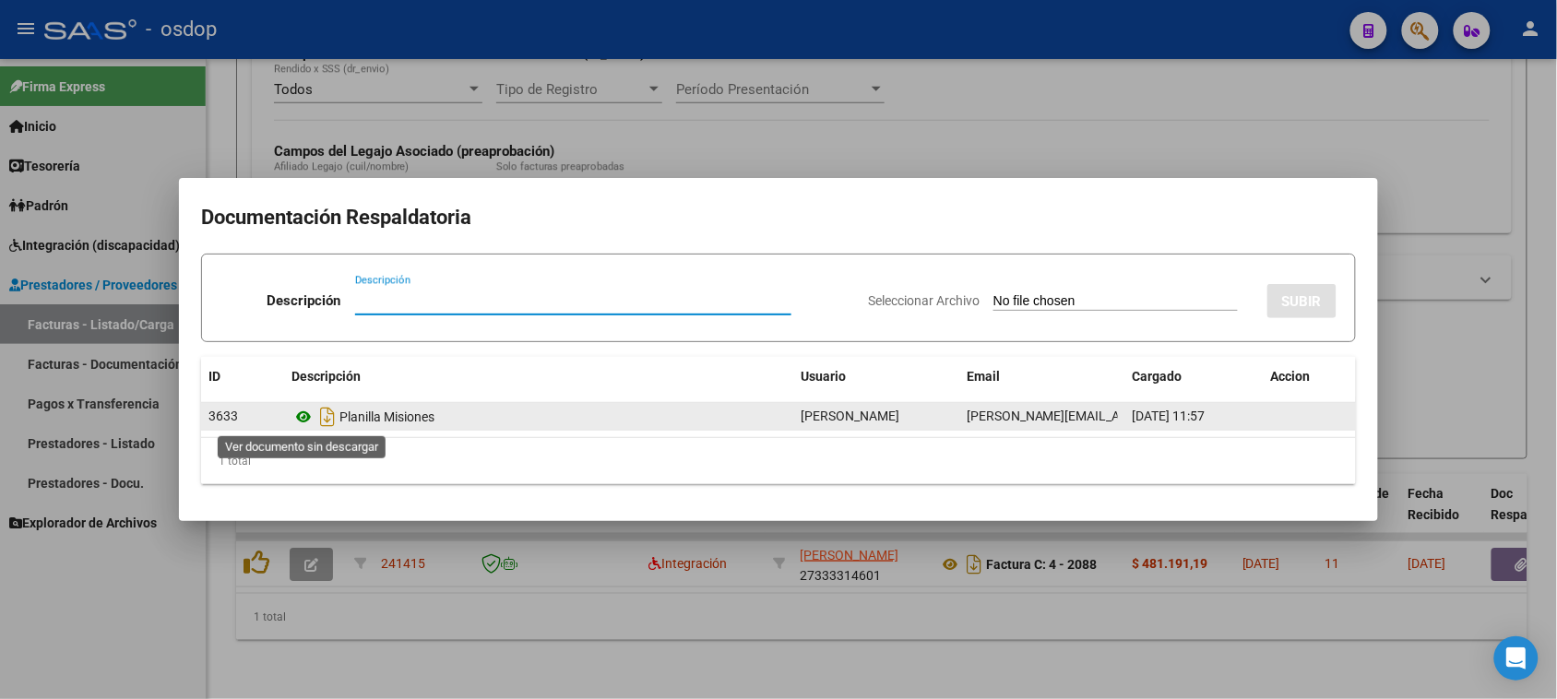
click at [304, 421] on icon at bounding box center [304, 417] width 24 height 22
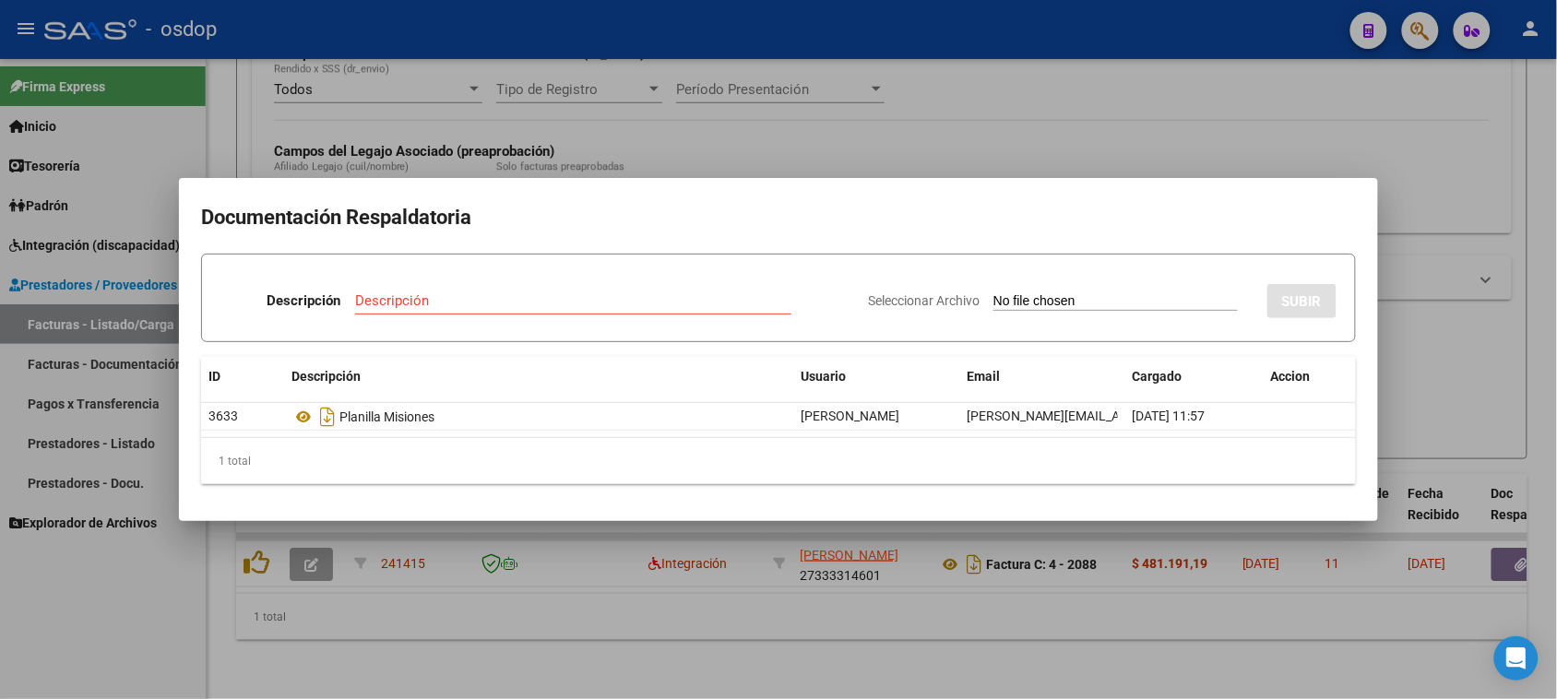
click at [572, 606] on div at bounding box center [778, 349] width 1557 height 699
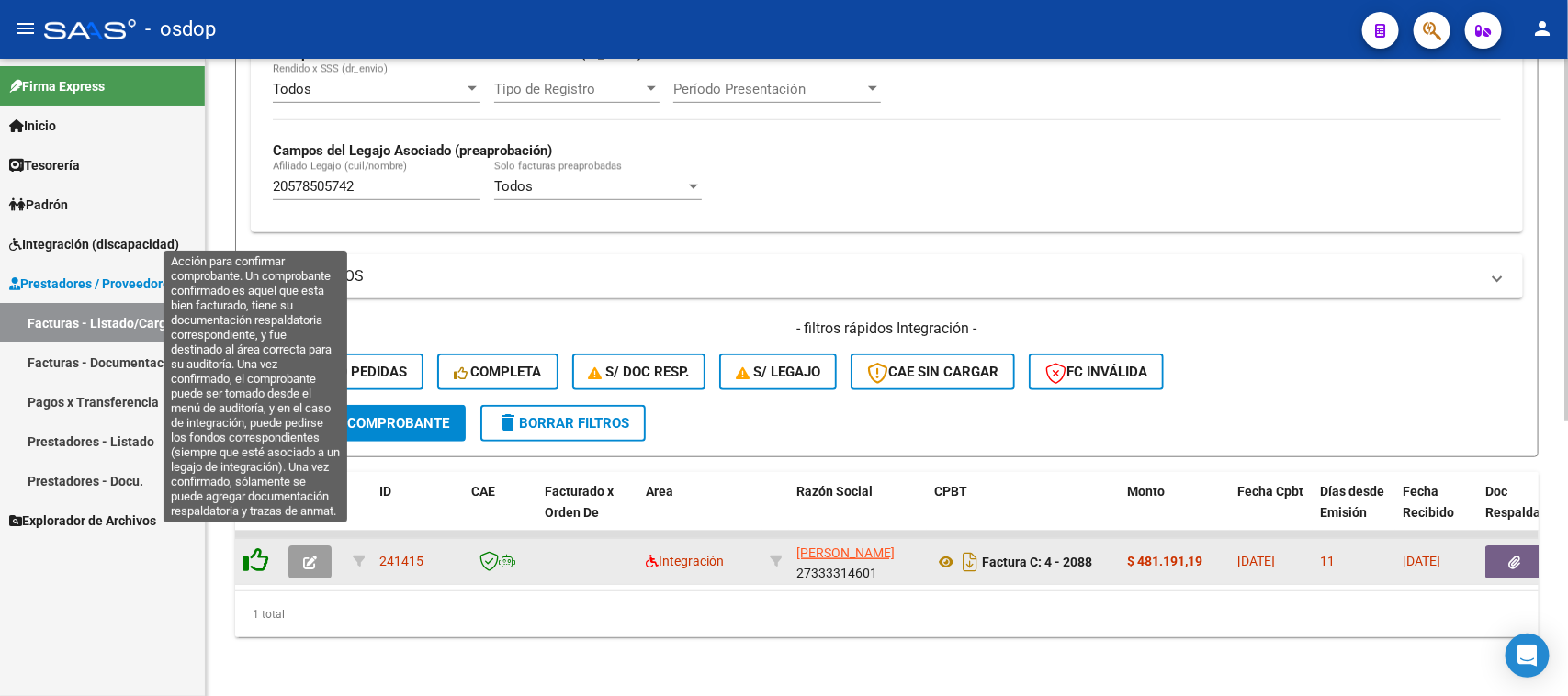
click at [253, 548] on icon at bounding box center [256, 561] width 26 height 26
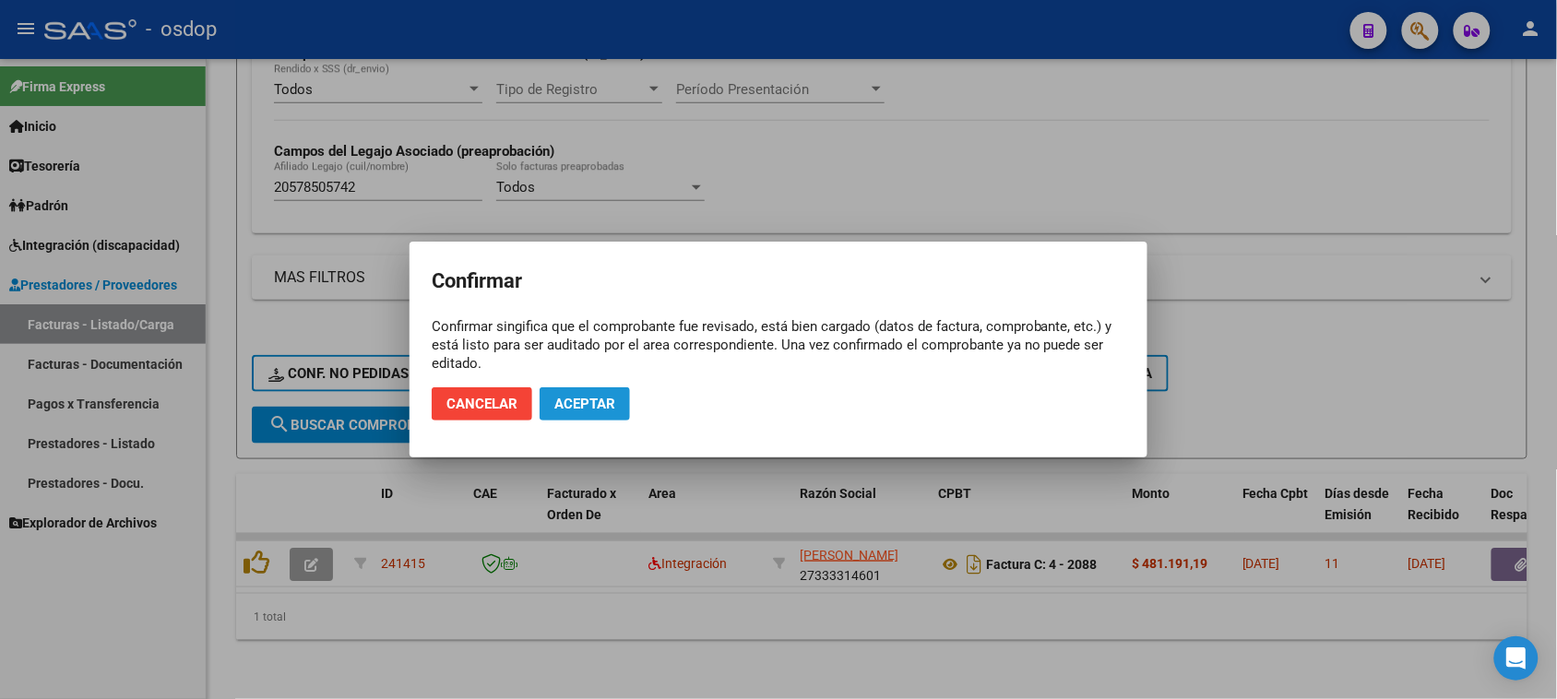
click at [591, 412] on span "Aceptar" at bounding box center [585, 404] width 61 height 17
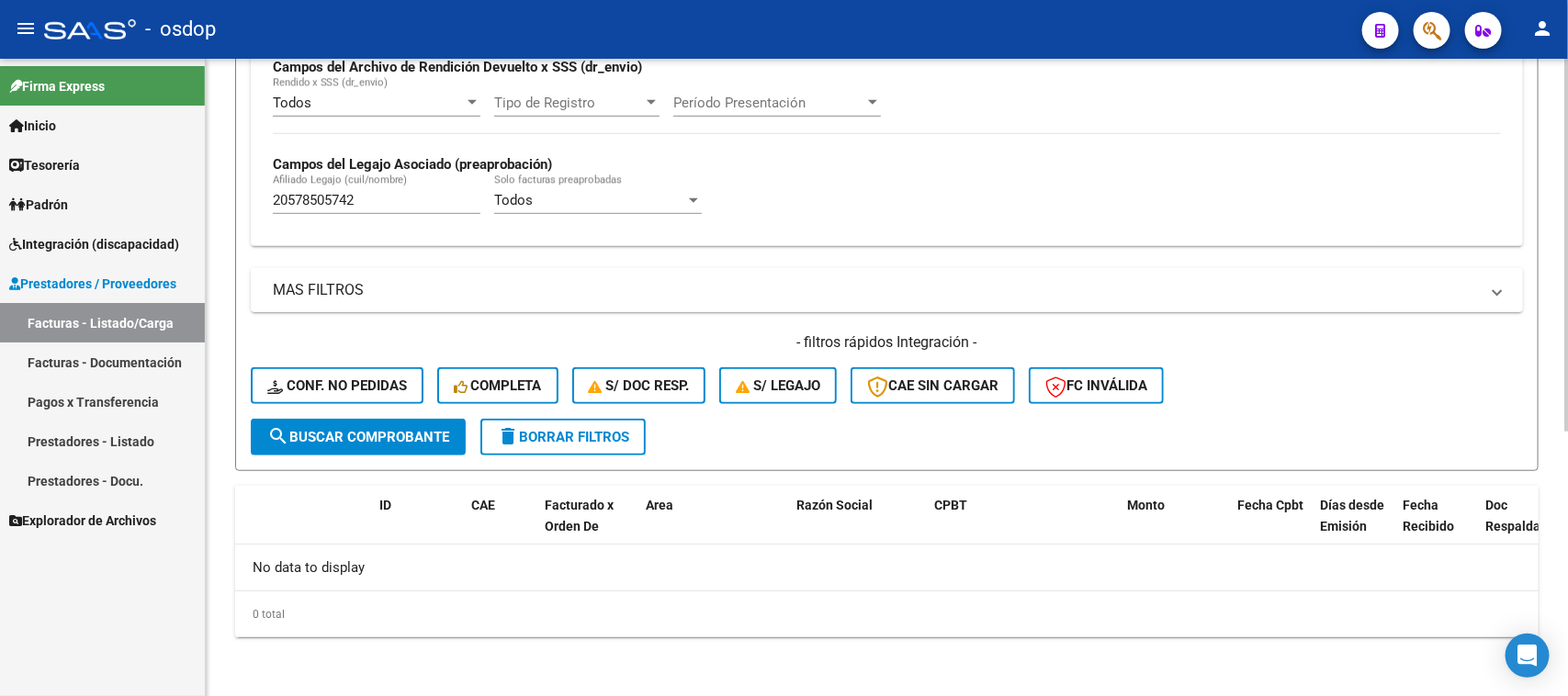
scroll to position [453, 0]
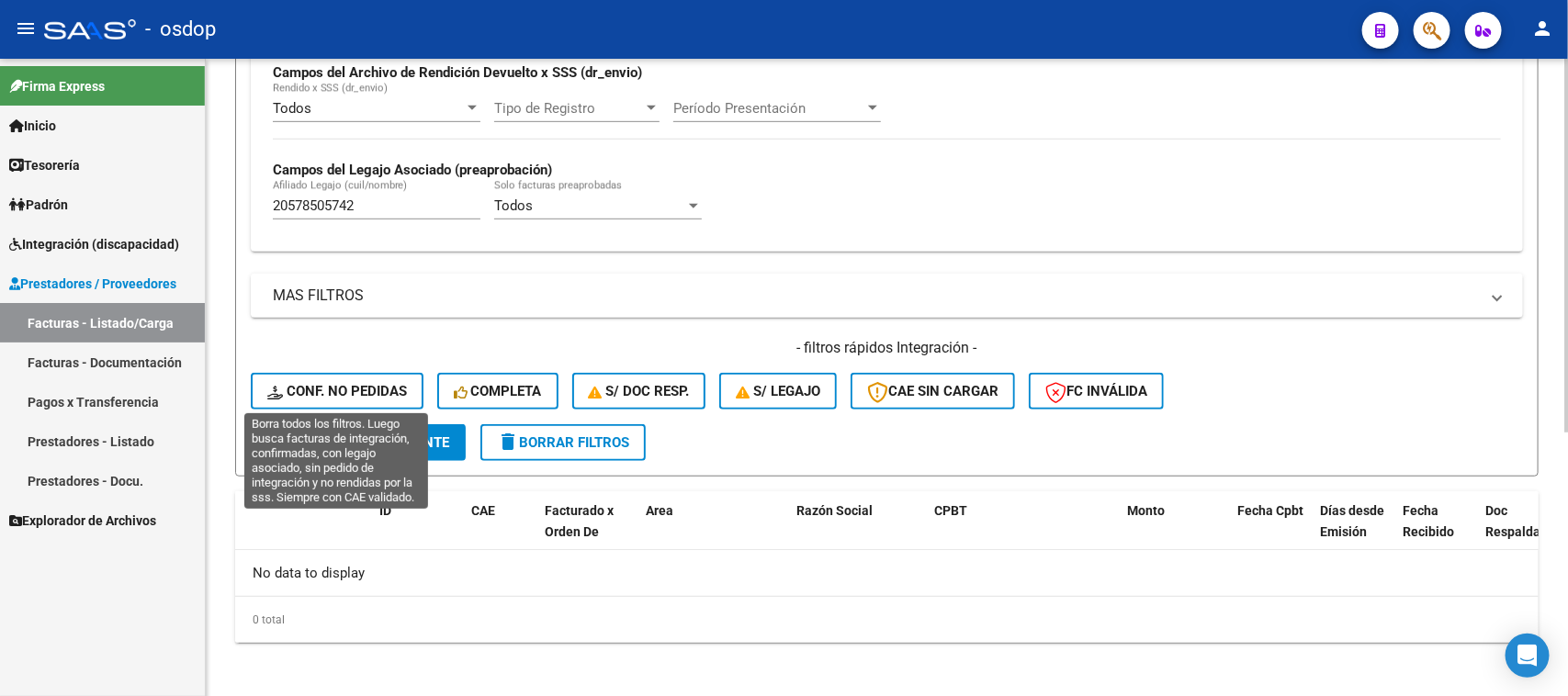
click at [378, 377] on button "Conf. no pedidas" at bounding box center [336, 391] width 172 height 37
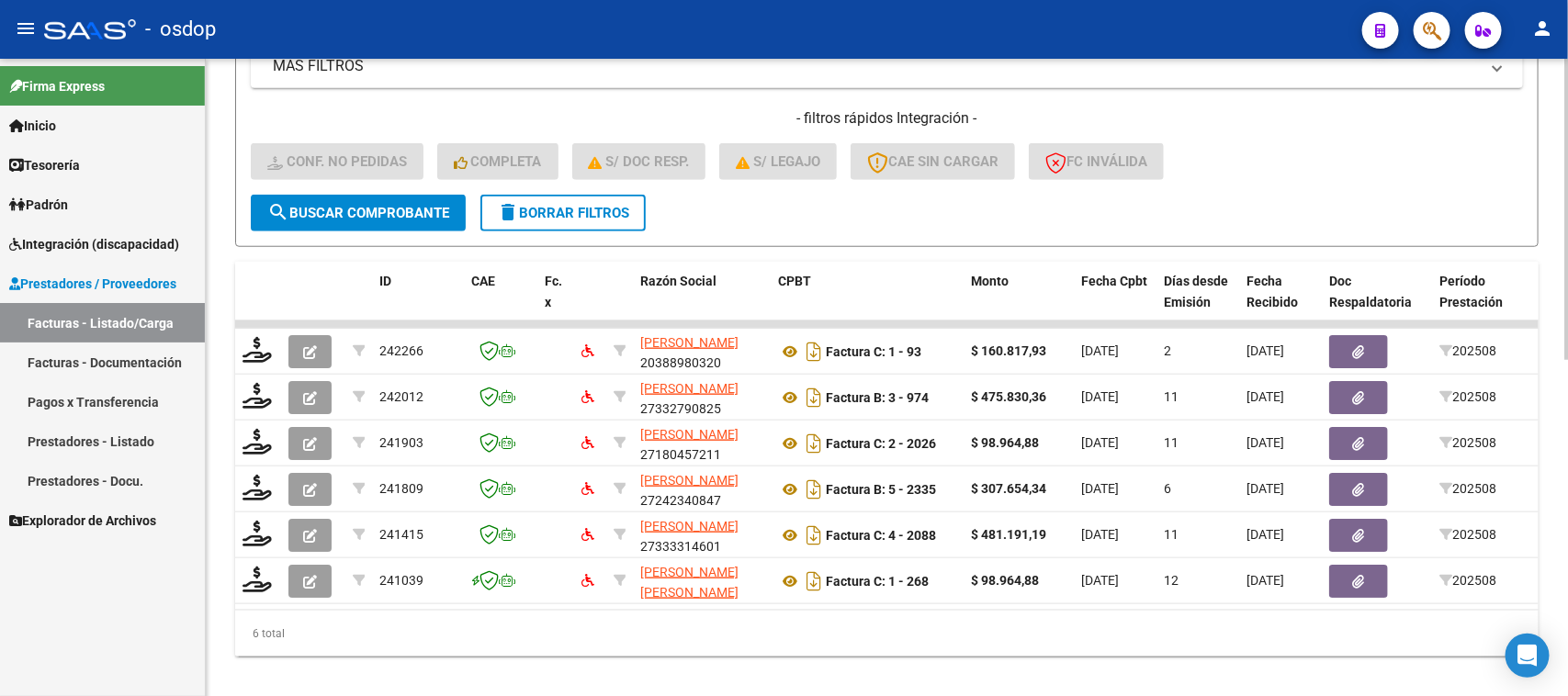
scroll to position [223, 0]
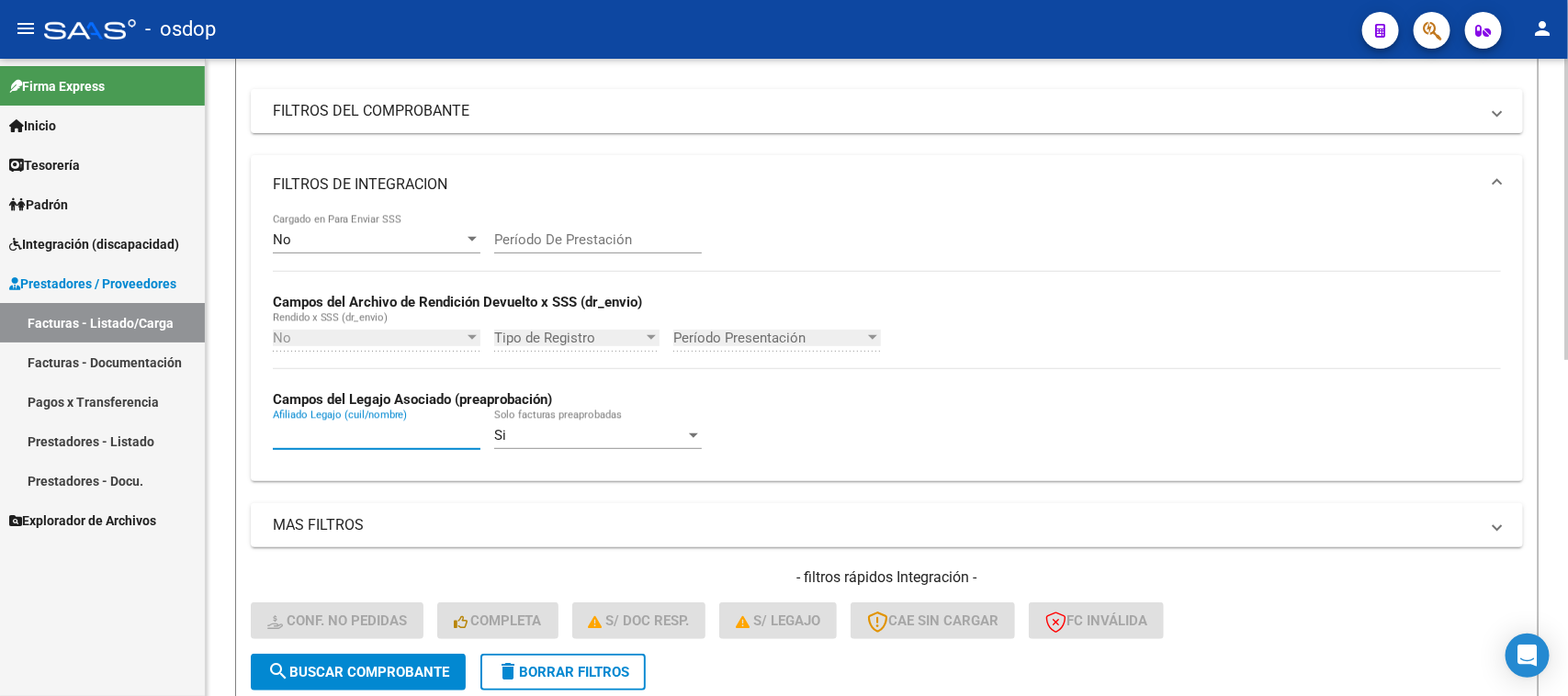
click at [349, 429] on input "Afiliado Legajo (cuil/nombre)" at bounding box center [376, 435] width 208 height 17
paste input "20578505742"
type input "20578505742"
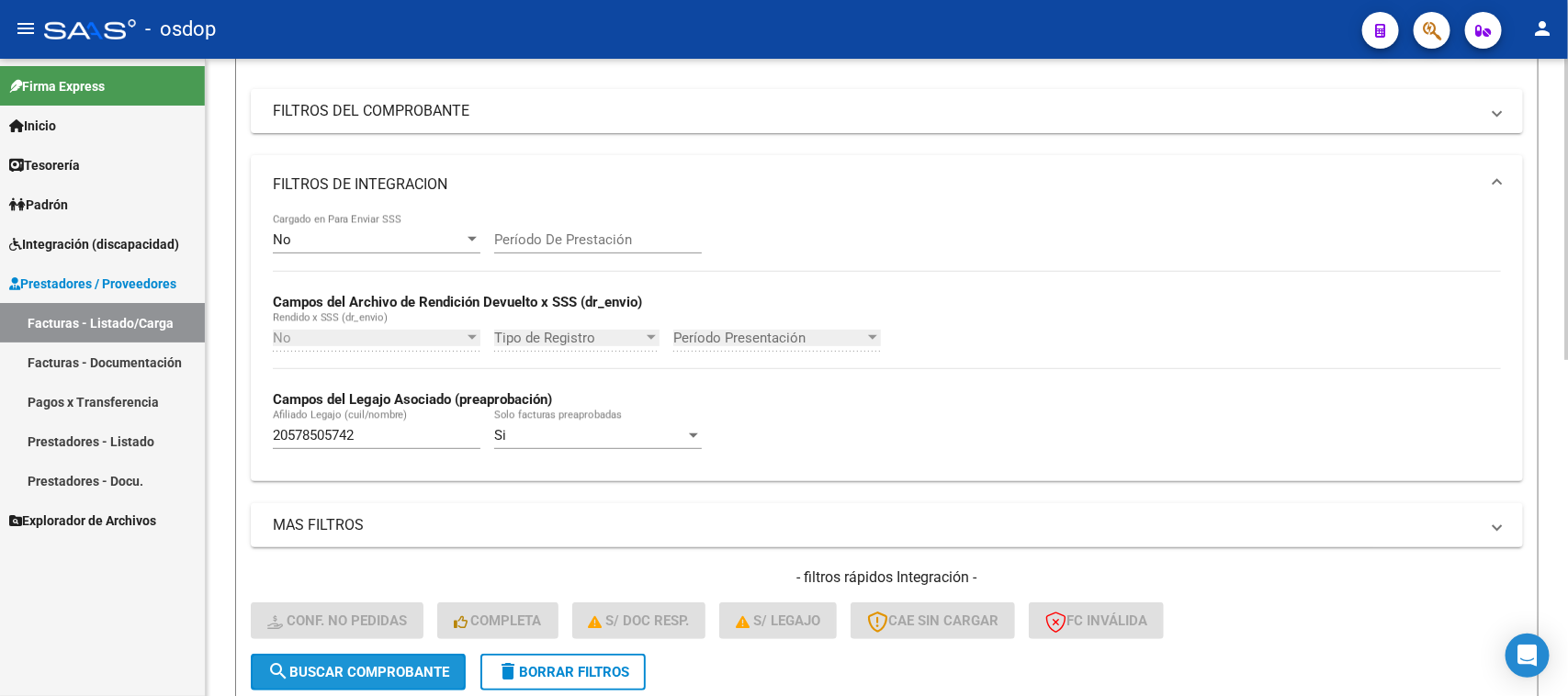
click at [333, 668] on span "search Buscar Comprobante" at bounding box center [357, 672] width 182 height 17
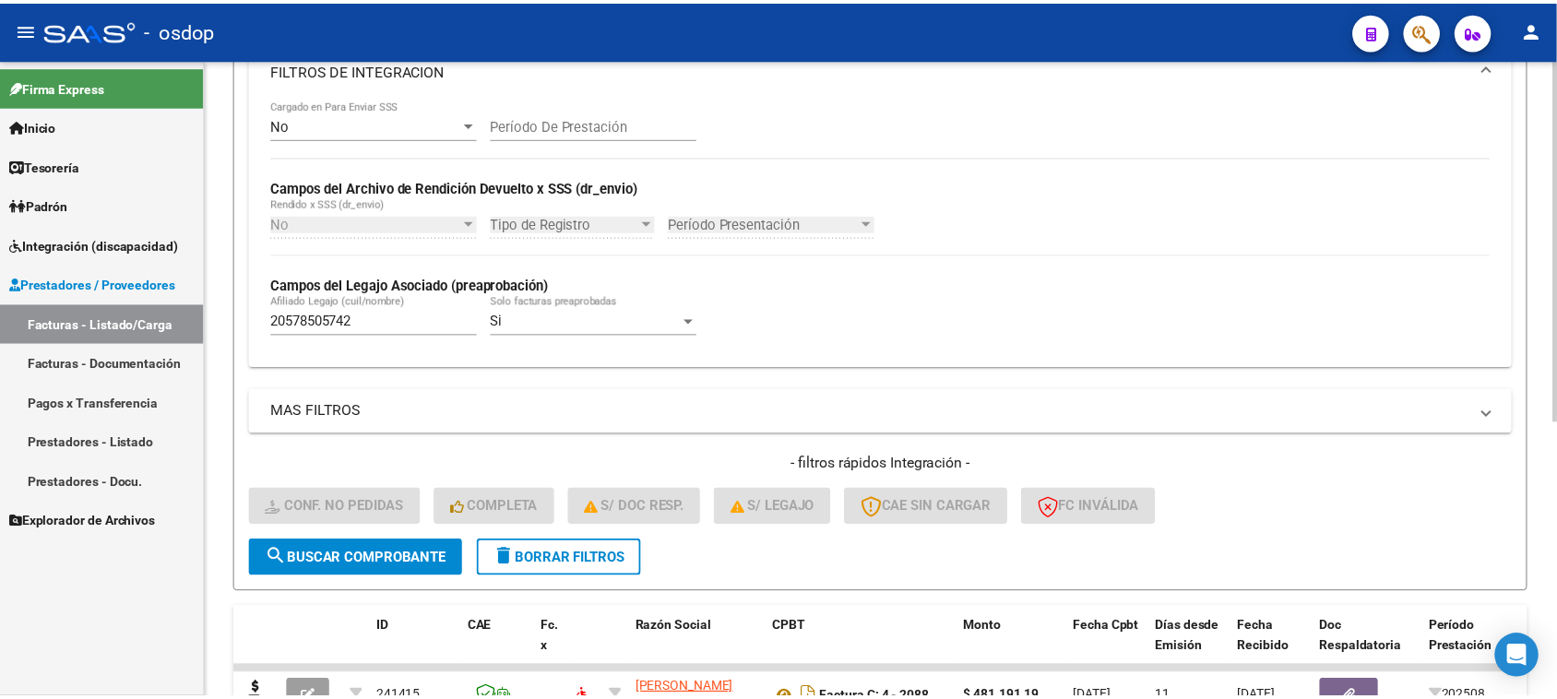
scroll to position [487, 0]
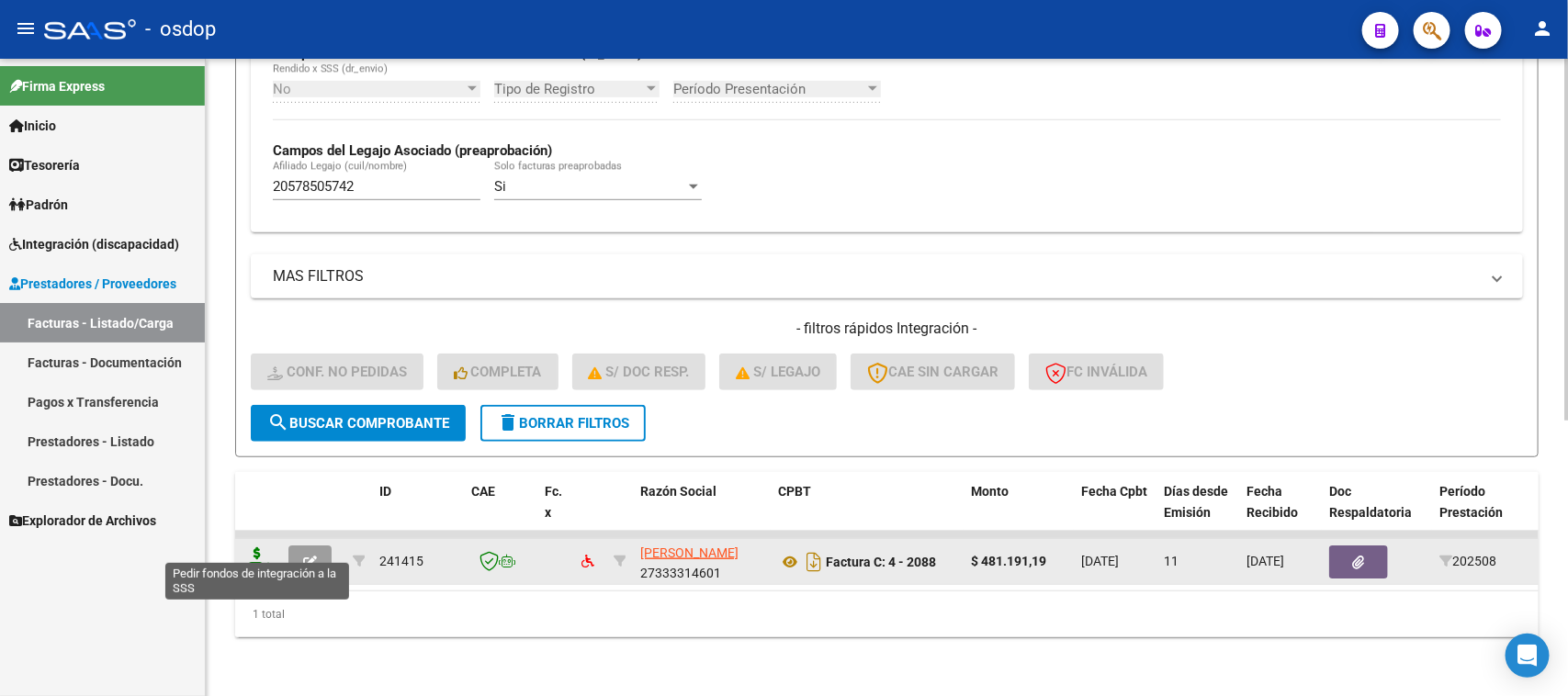
click at [263, 550] on icon at bounding box center [258, 561] width 30 height 26
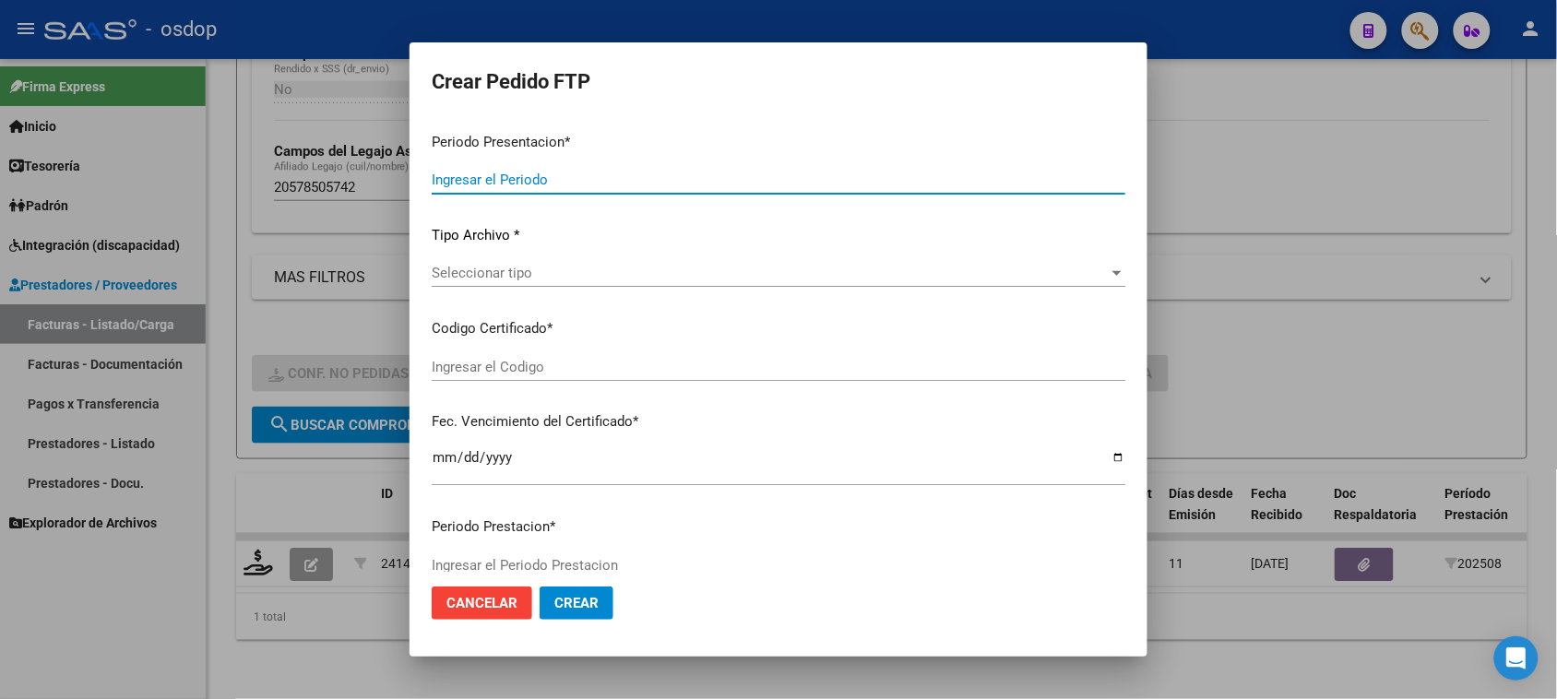
type input "202508"
type input "$ 481.191,19"
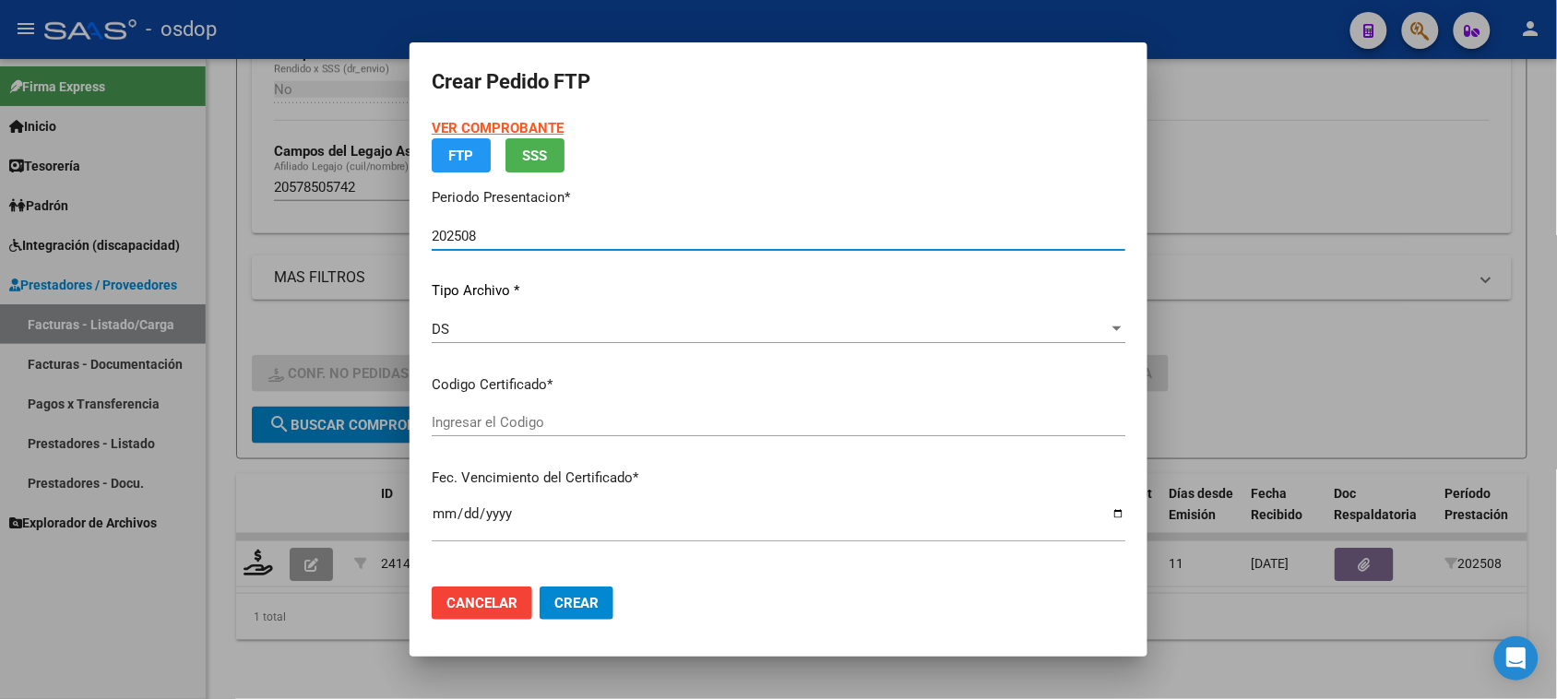
type input "9144496763"
type input "[DATE]"
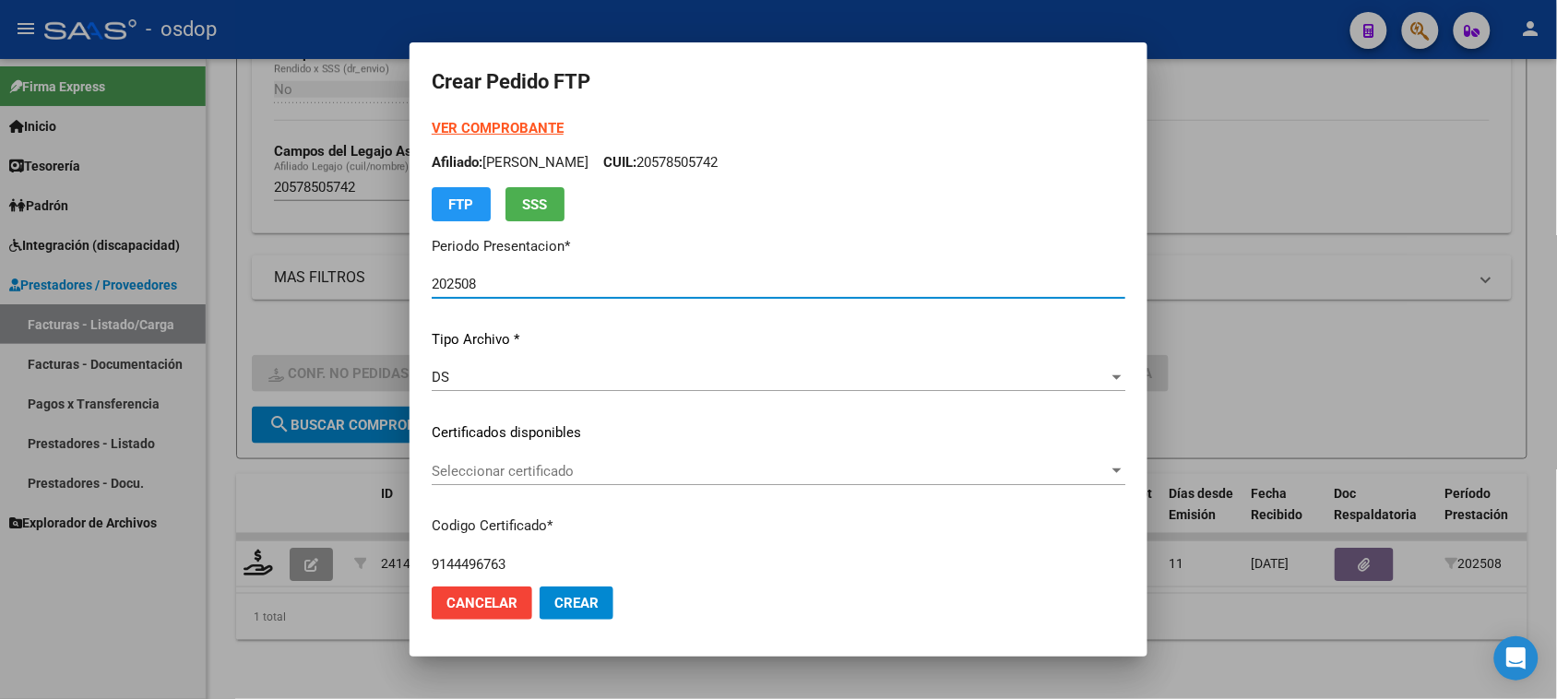
scroll to position [115, 0]
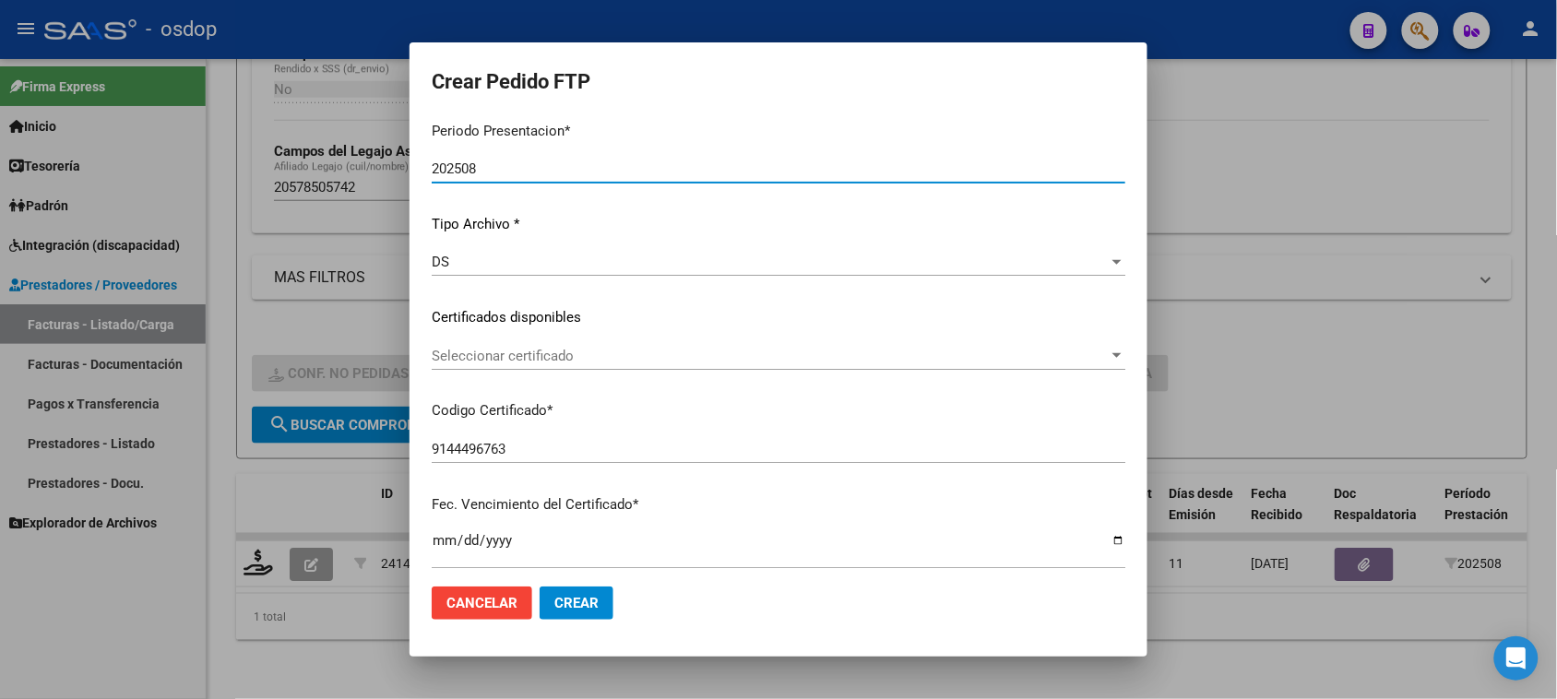
click at [689, 360] on span "Seleccionar certificado" at bounding box center [770, 356] width 677 height 17
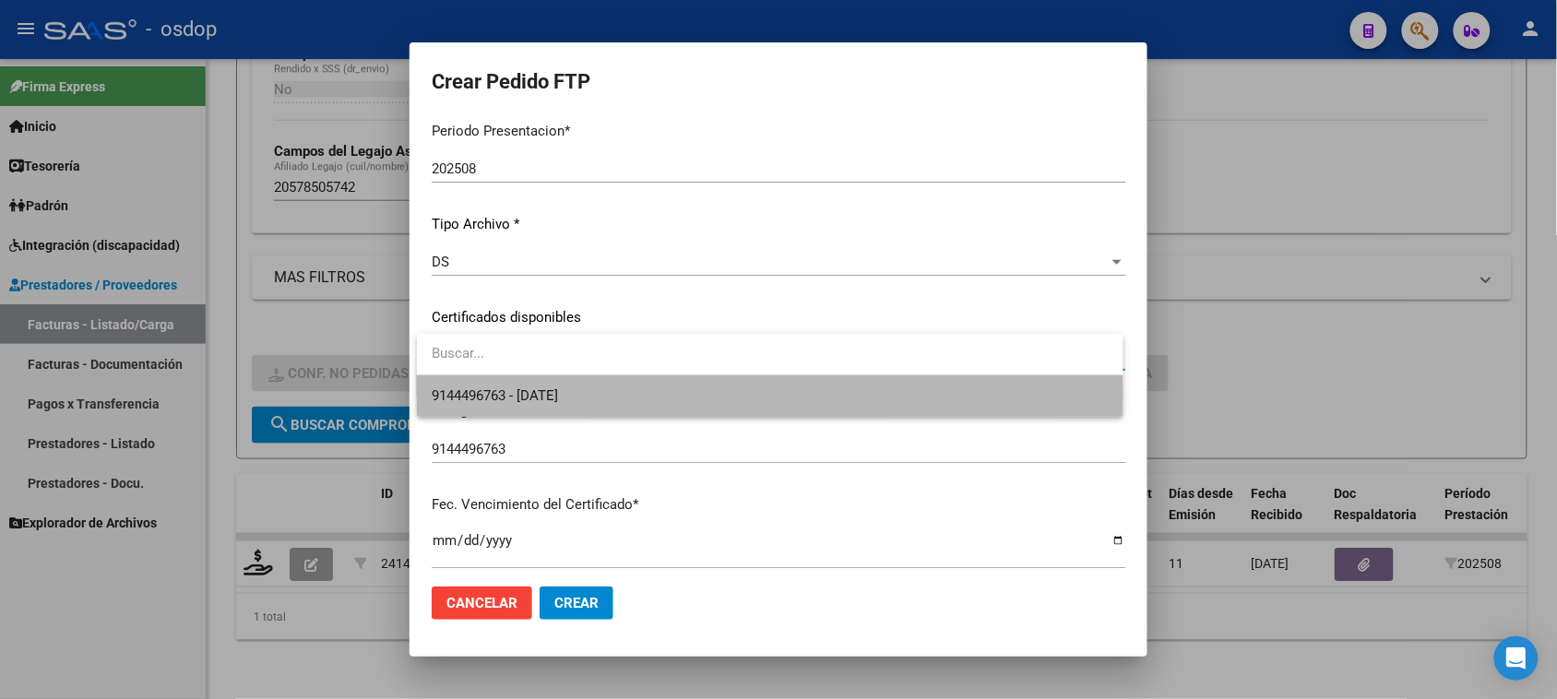
click at [655, 397] on span "9144496763 - [DATE]" at bounding box center [770, 397] width 676 height 42
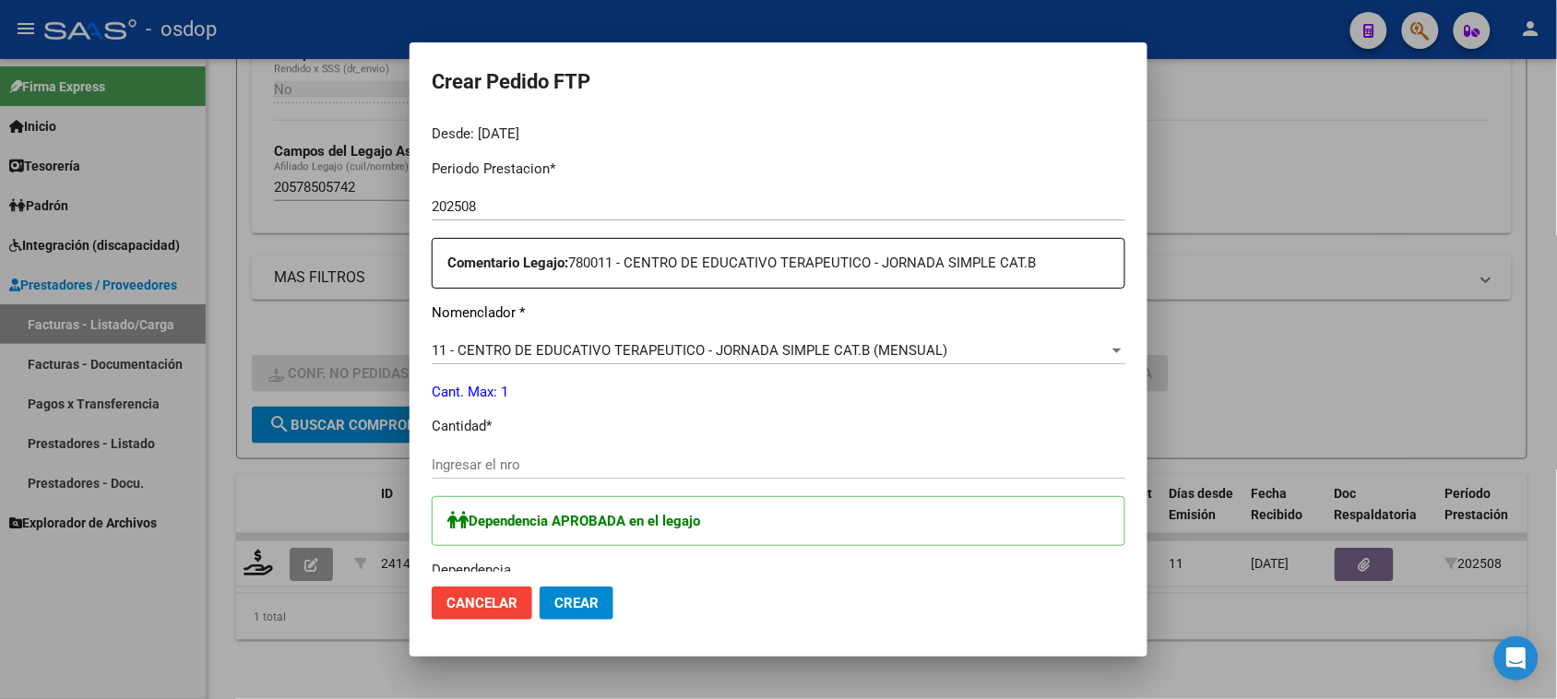
scroll to position [692, 0]
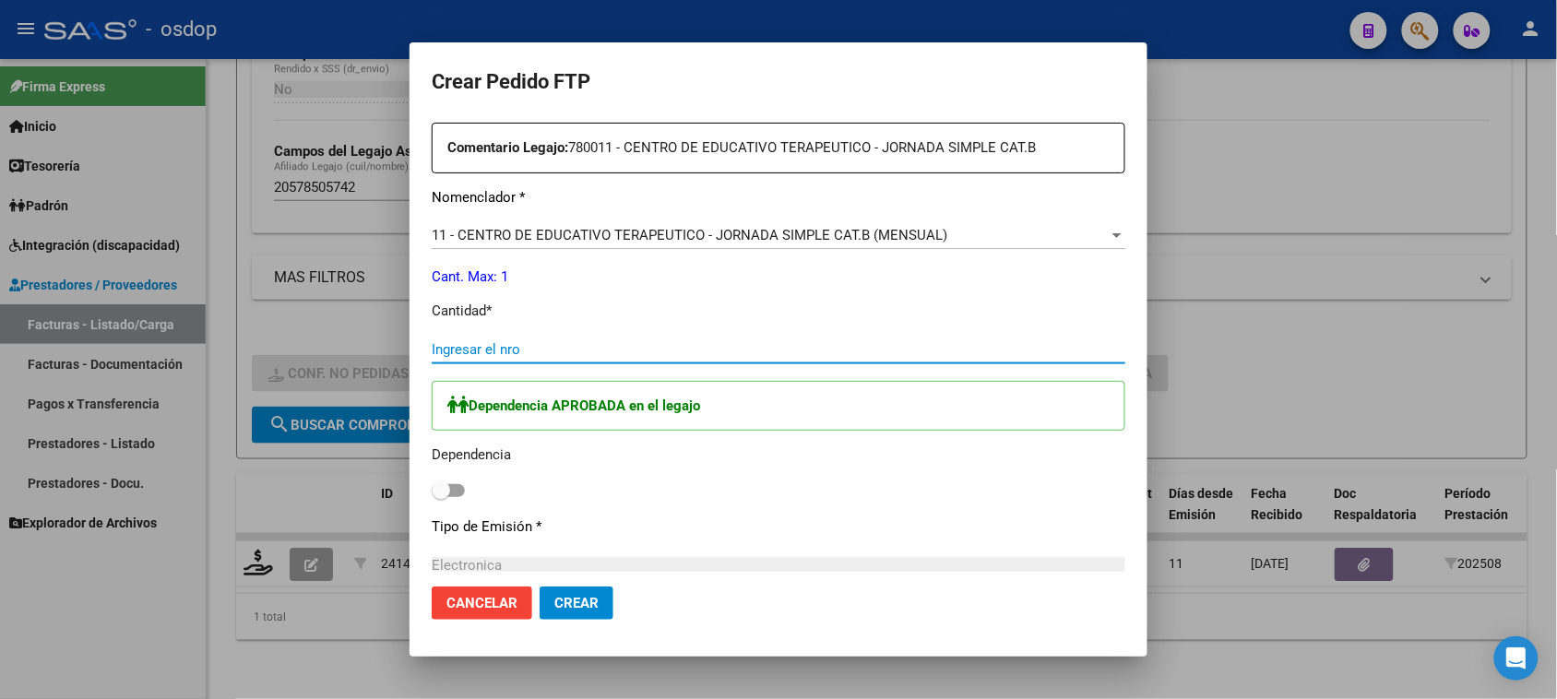
click at [527, 346] on input "Ingresar el nro" at bounding box center [779, 349] width 694 height 17
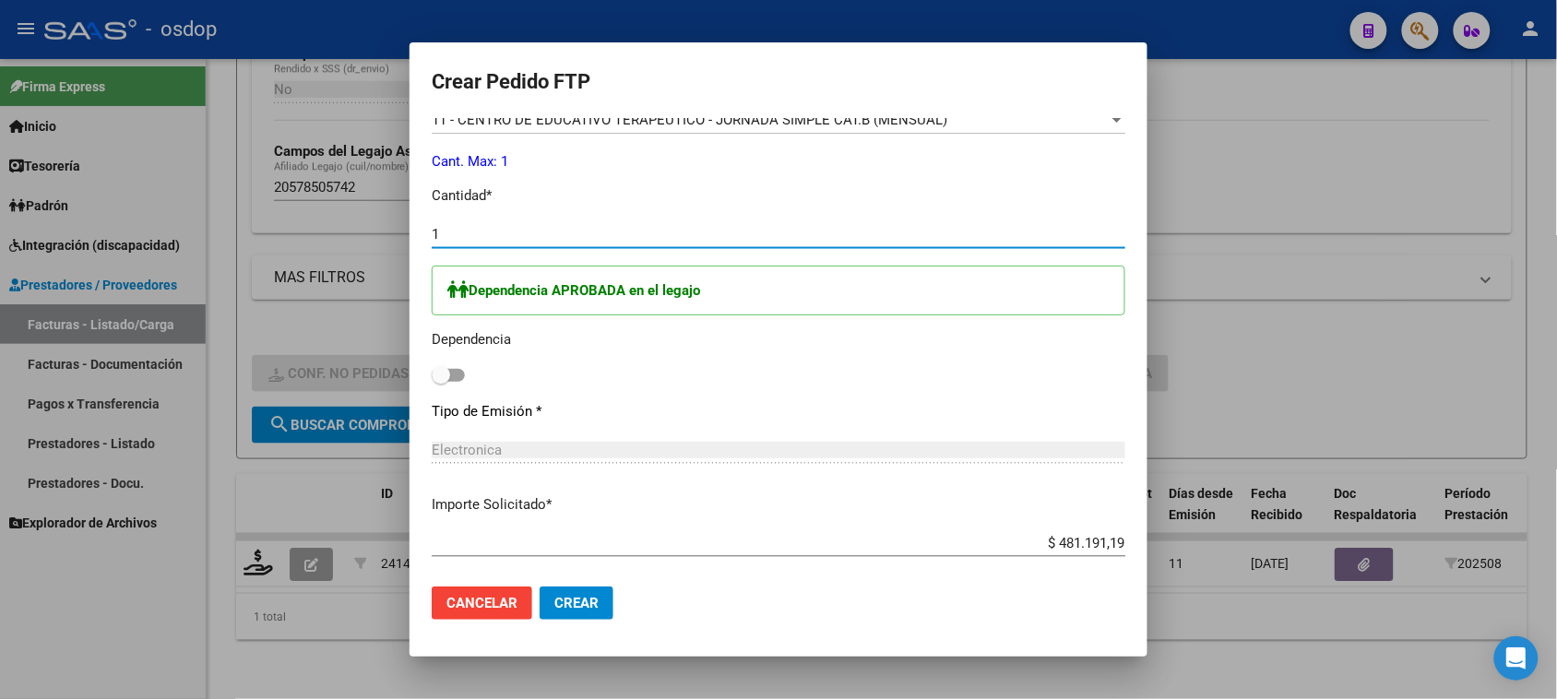
type input "1"
click at [457, 378] on span at bounding box center [448, 375] width 33 height 13
click at [441, 382] on input "checkbox" at bounding box center [440, 382] width 1 height 1
checkbox input "true"
click at [592, 598] on span "Crear" at bounding box center [577, 603] width 44 height 17
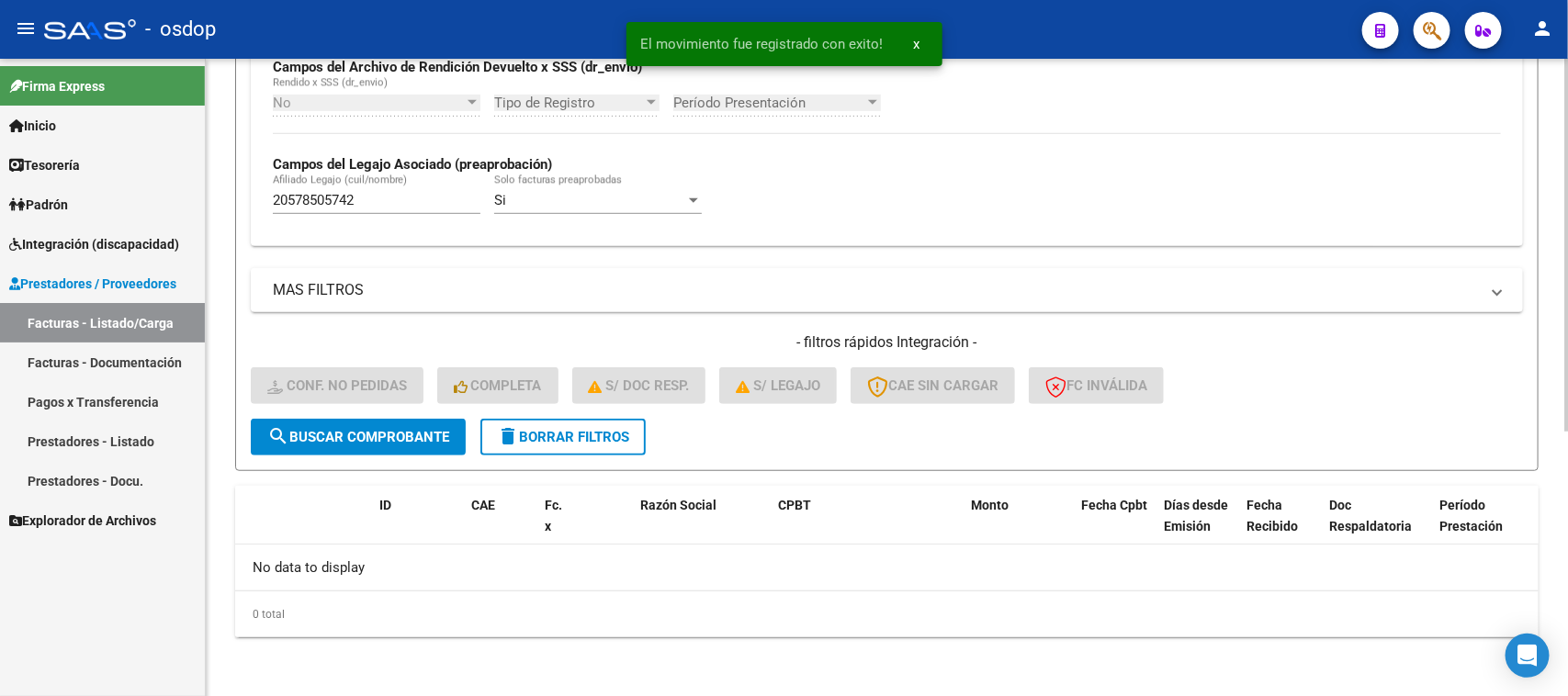
scroll to position [453, 0]
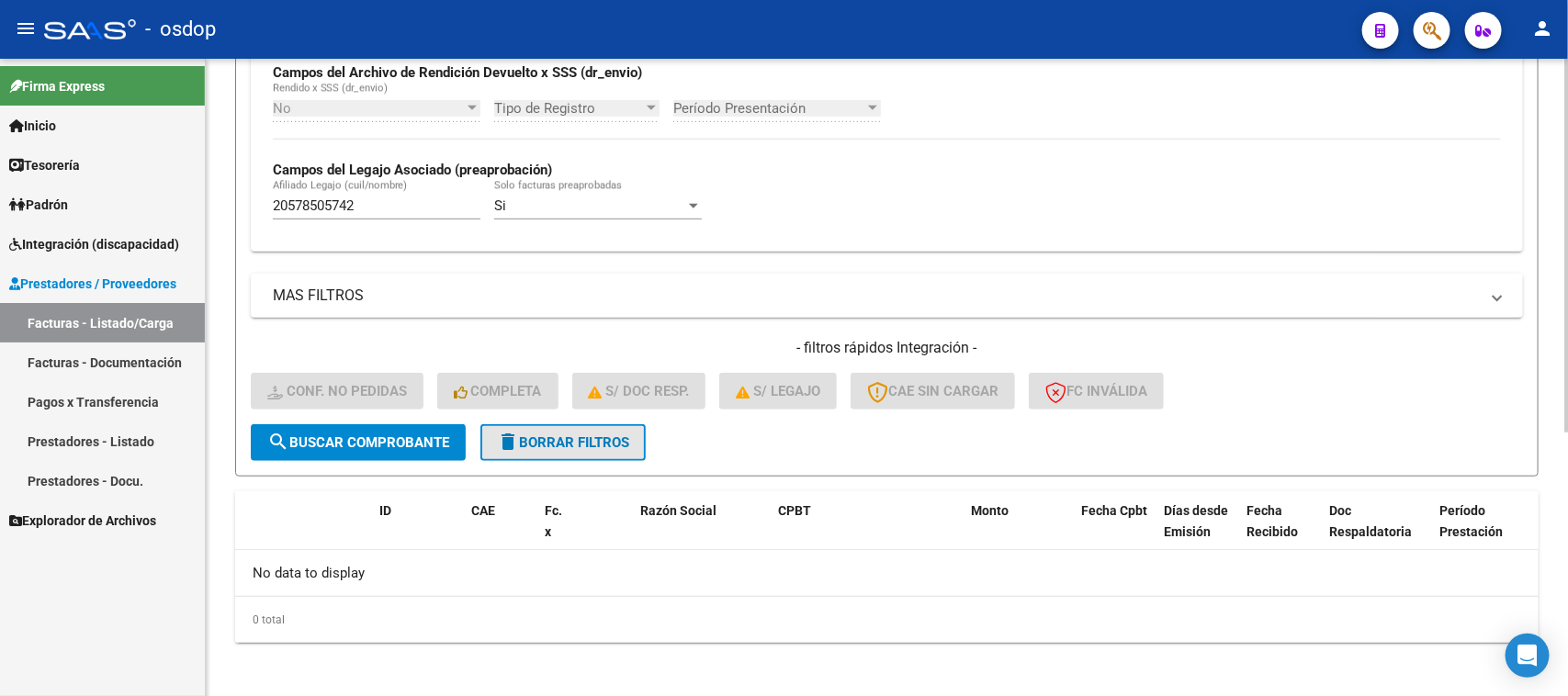
click at [581, 441] on span "delete Borrar Filtros" at bounding box center [562, 442] width 132 height 17
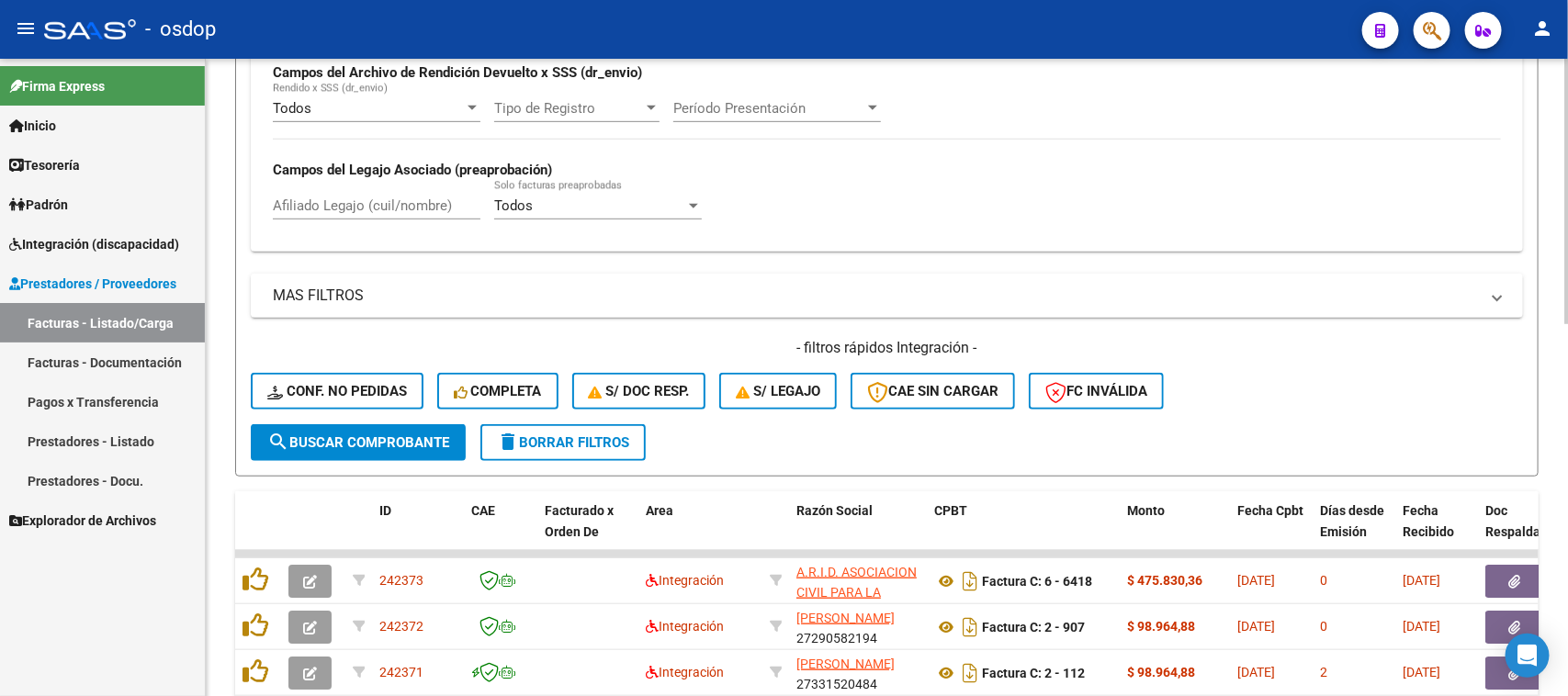
click at [377, 208] on input "Afiliado Legajo (cuil/nombre)" at bounding box center [376, 205] width 208 height 17
paste input "27544861080"
type input "27544861080"
click at [382, 446] on button "search Buscar Comprobante" at bounding box center [358, 442] width 215 height 37
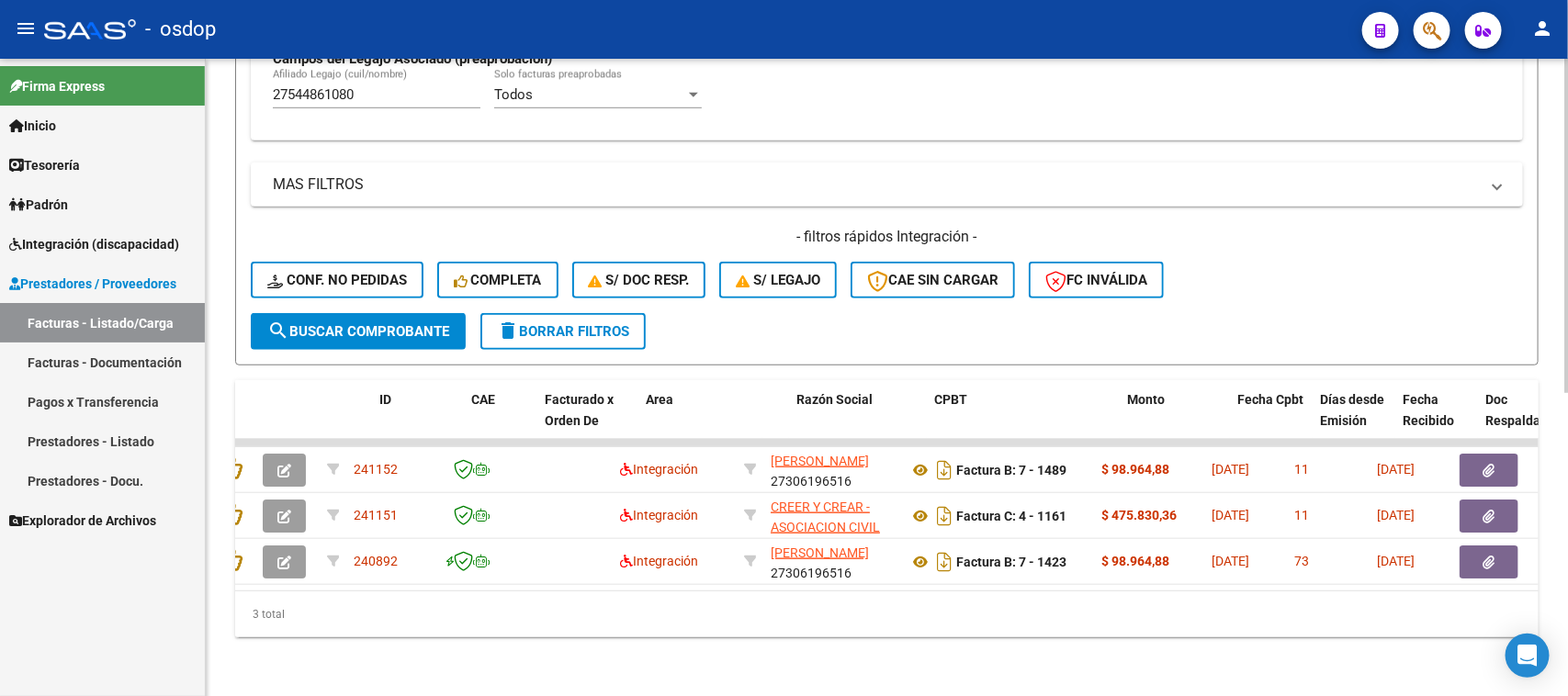
scroll to position [0, 0]
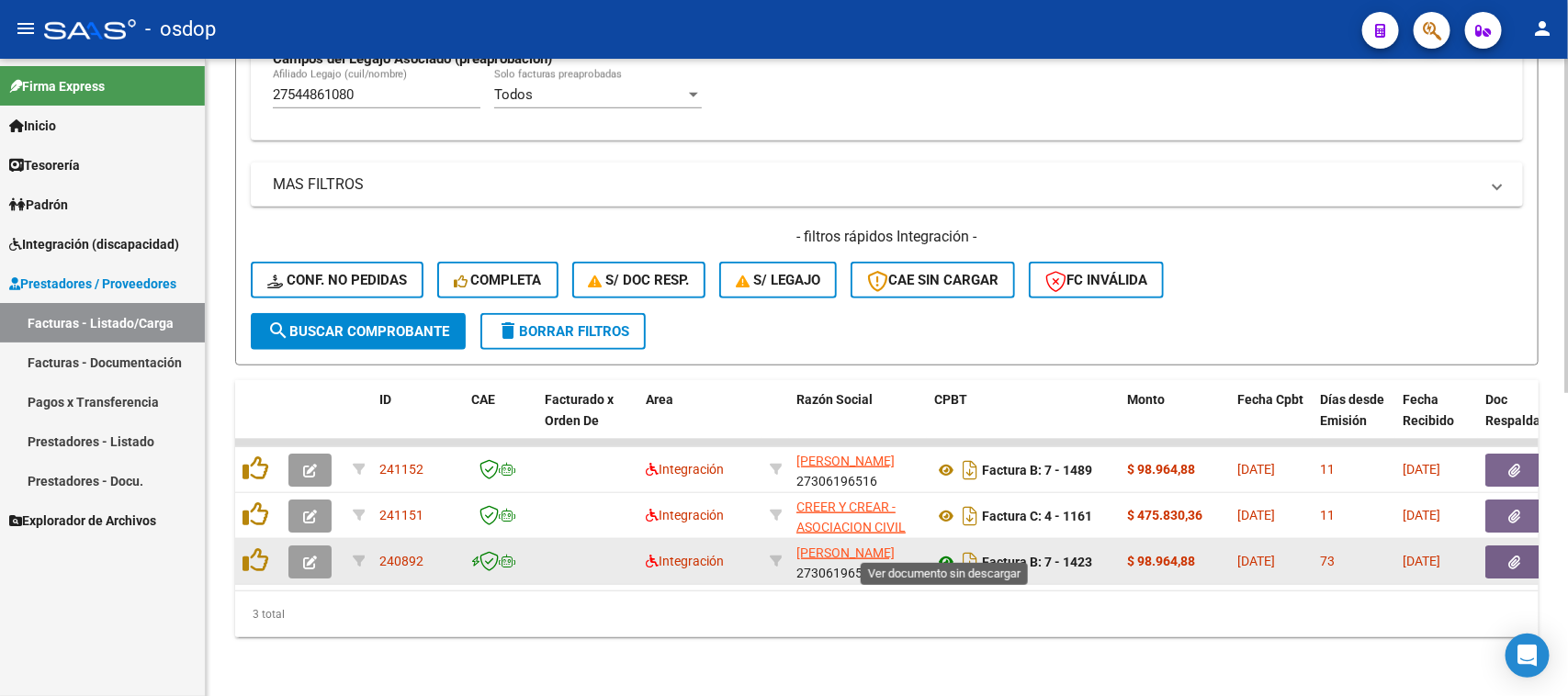
click at [944, 552] on icon at bounding box center [946, 563] width 24 height 22
click at [1503, 546] on button "button" at bounding box center [1514, 562] width 59 height 33
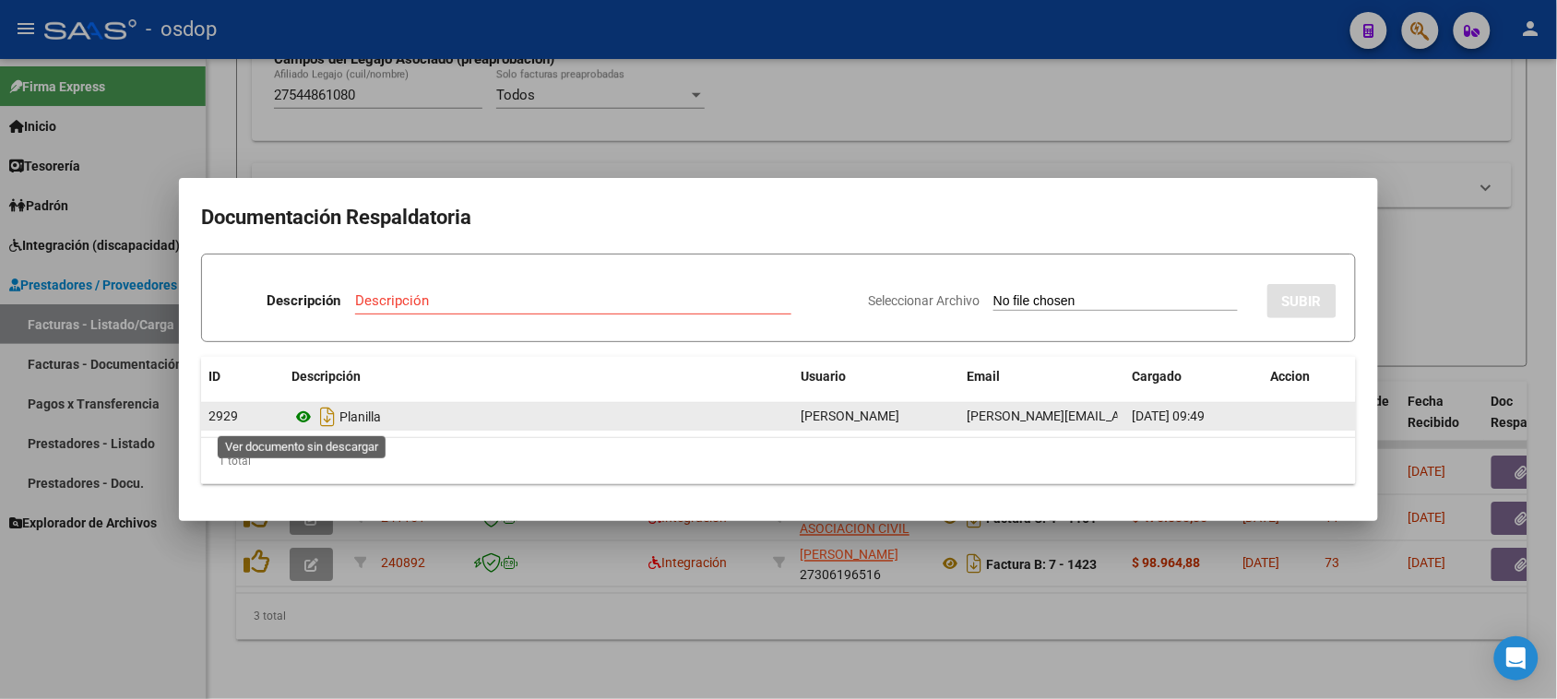
click at [301, 417] on icon at bounding box center [304, 417] width 24 height 22
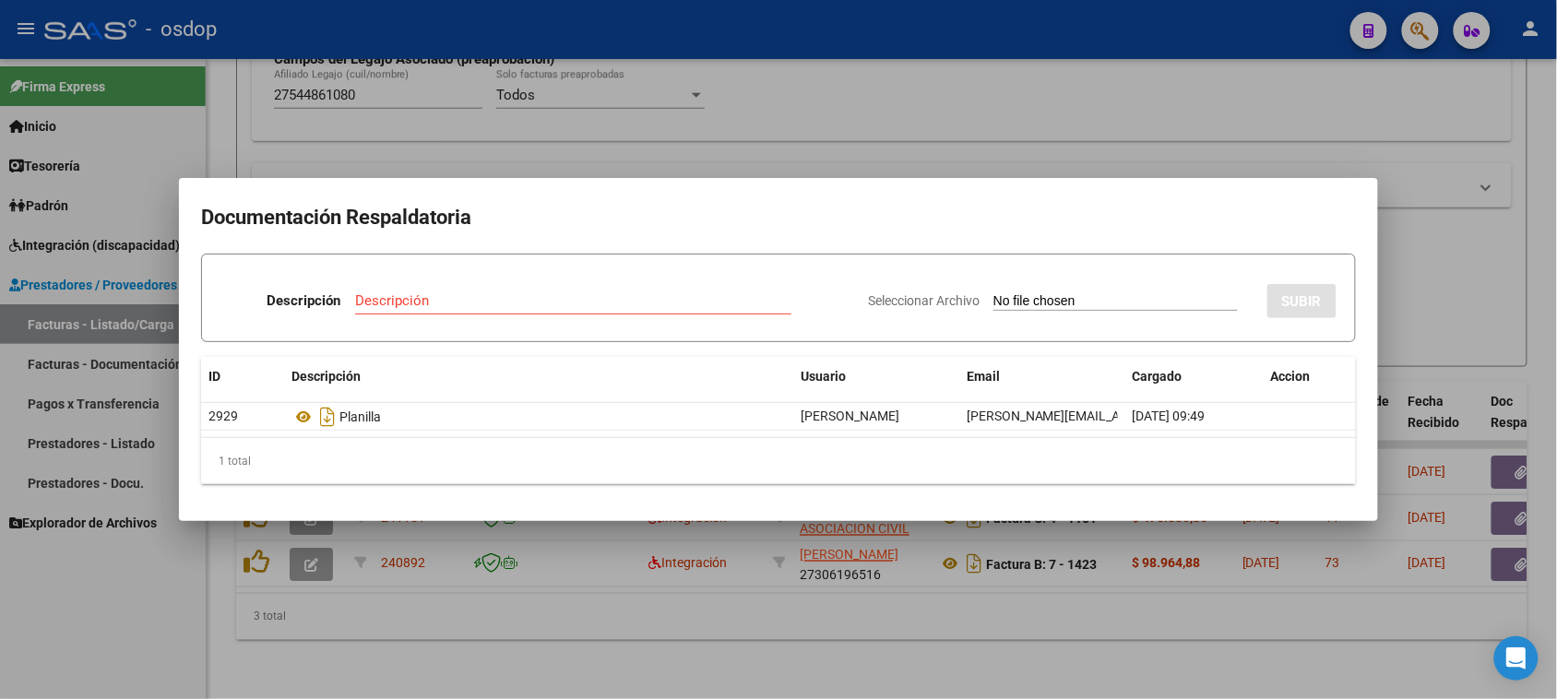
click at [541, 653] on div at bounding box center [778, 349] width 1557 height 699
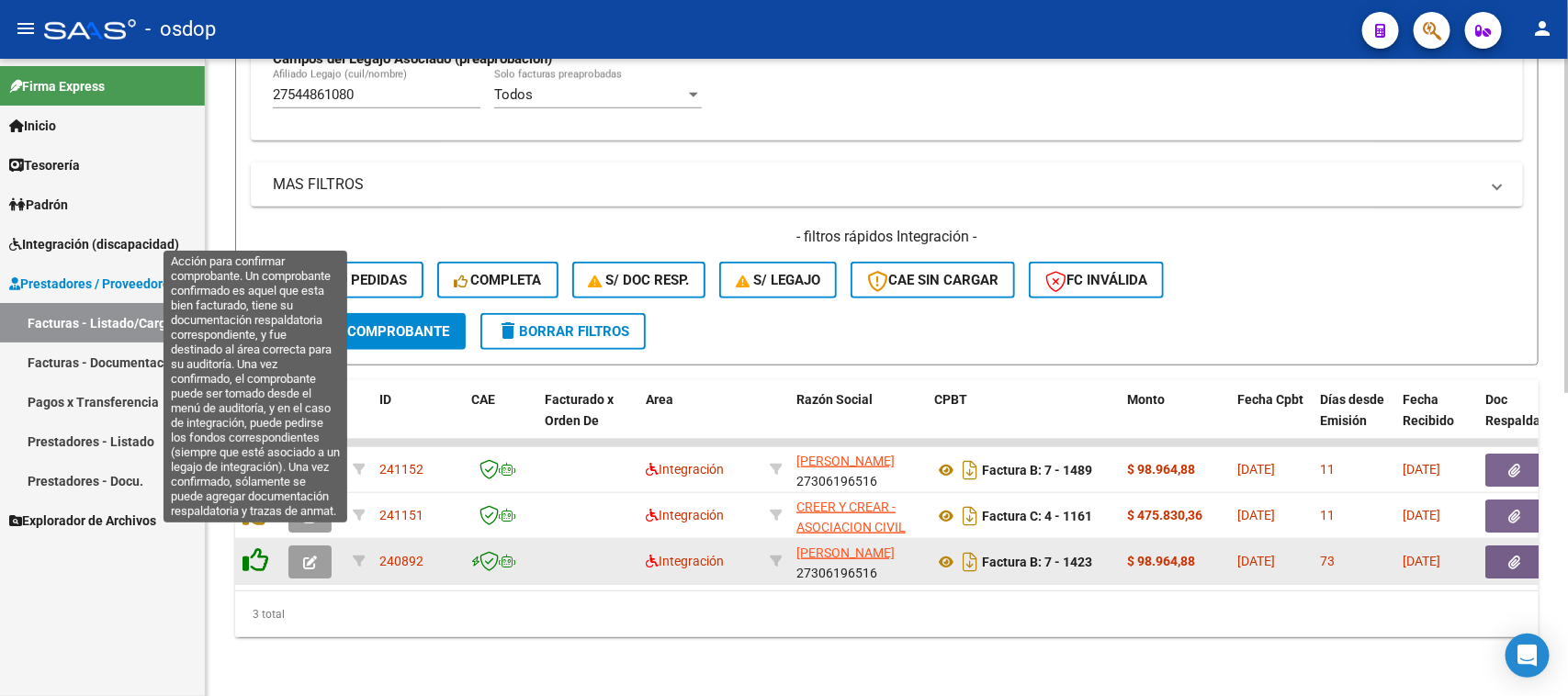
click at [250, 548] on icon at bounding box center [256, 561] width 26 height 26
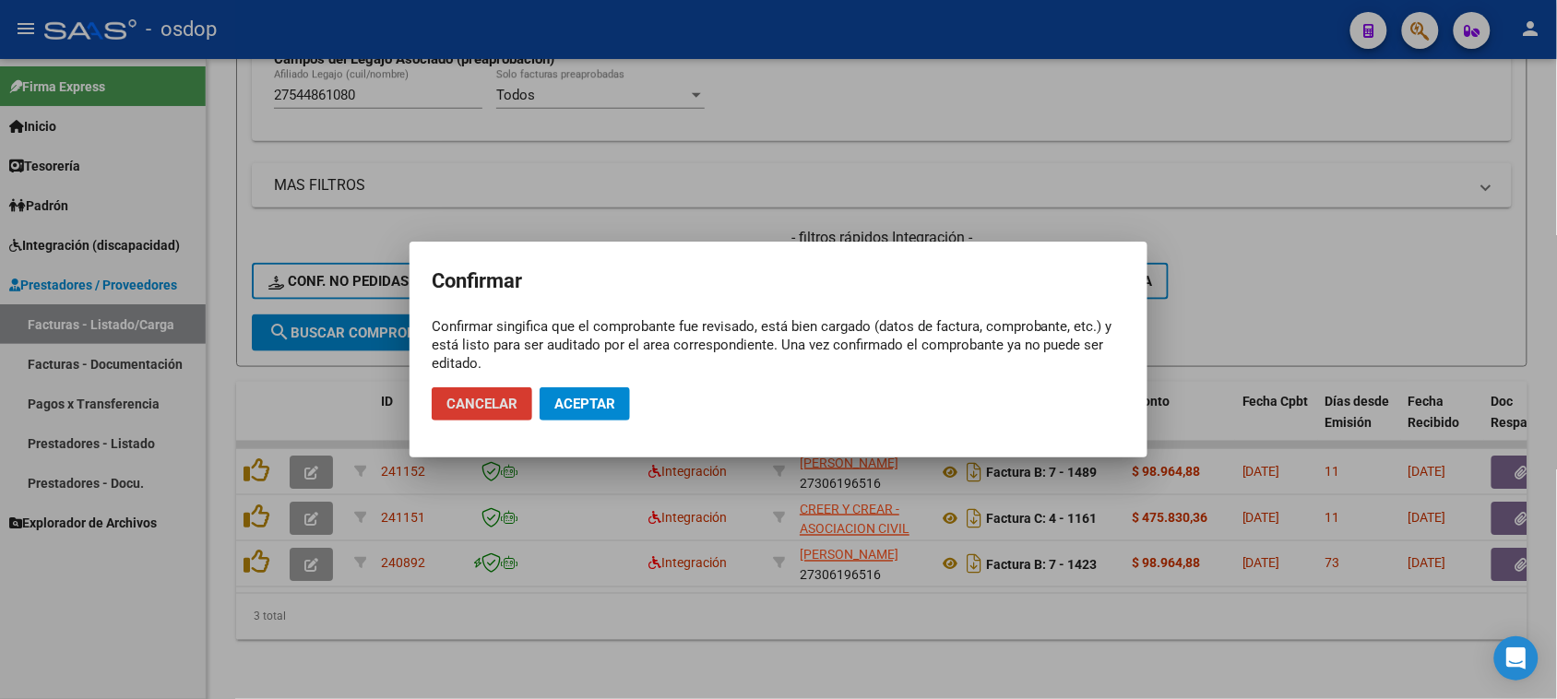
click at [600, 408] on span "Aceptar" at bounding box center [585, 404] width 61 height 17
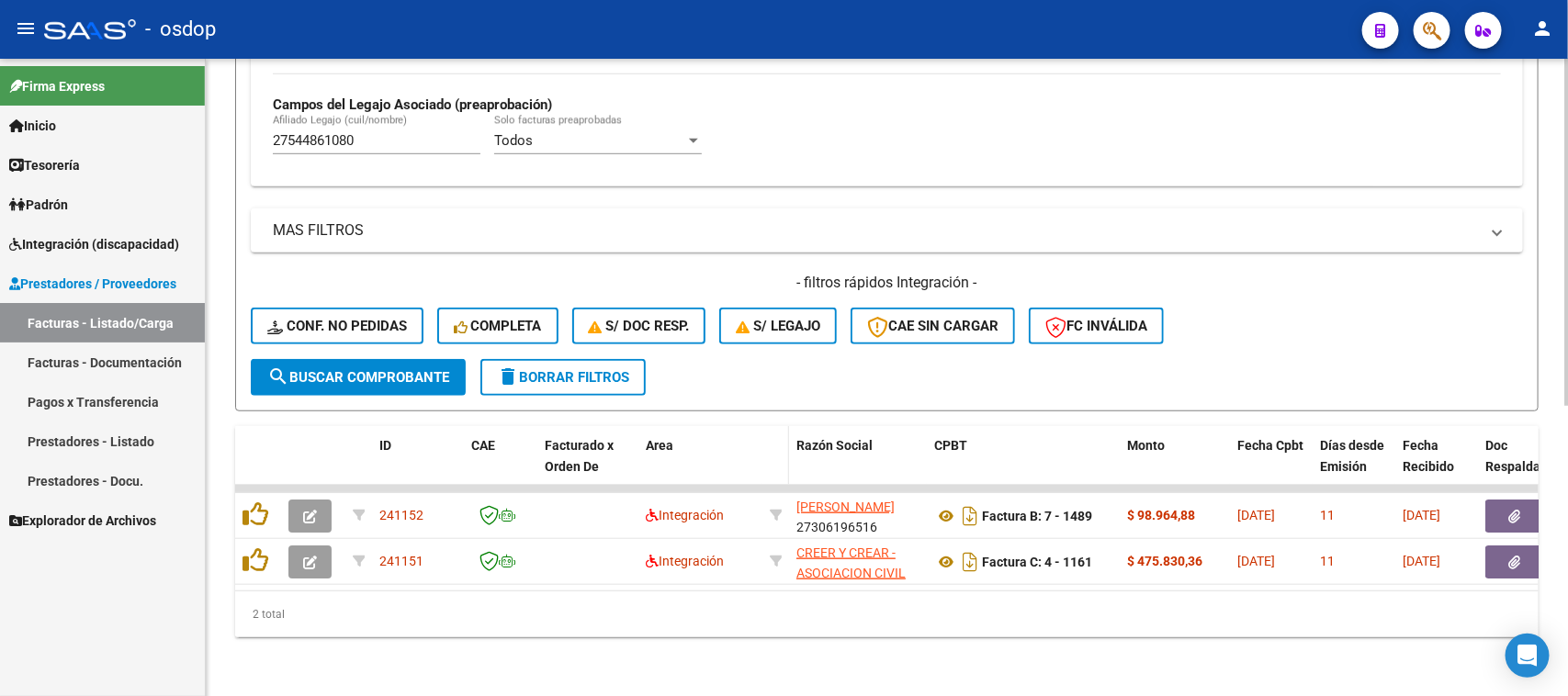
scroll to position [531, 0]
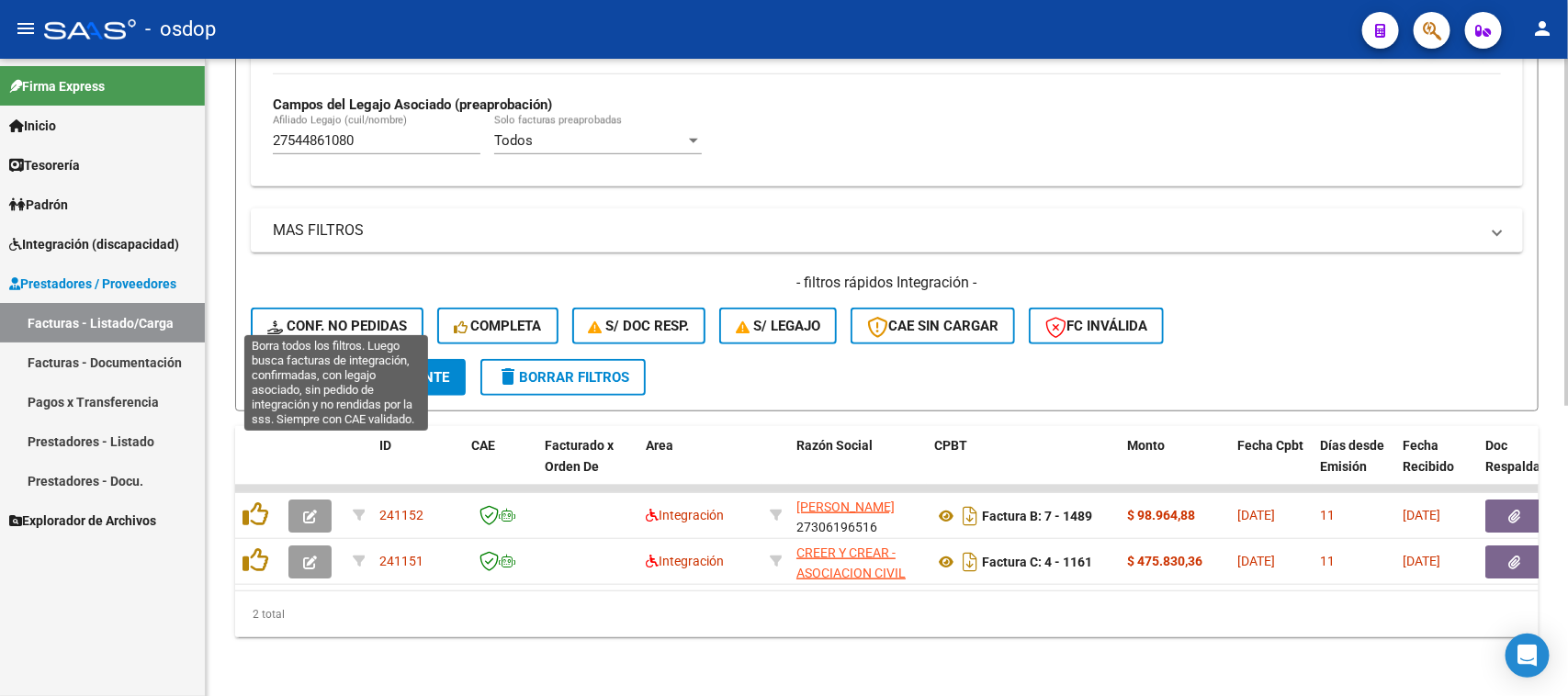
click at [381, 318] on button "Conf. no pedidas" at bounding box center [336, 326] width 172 height 37
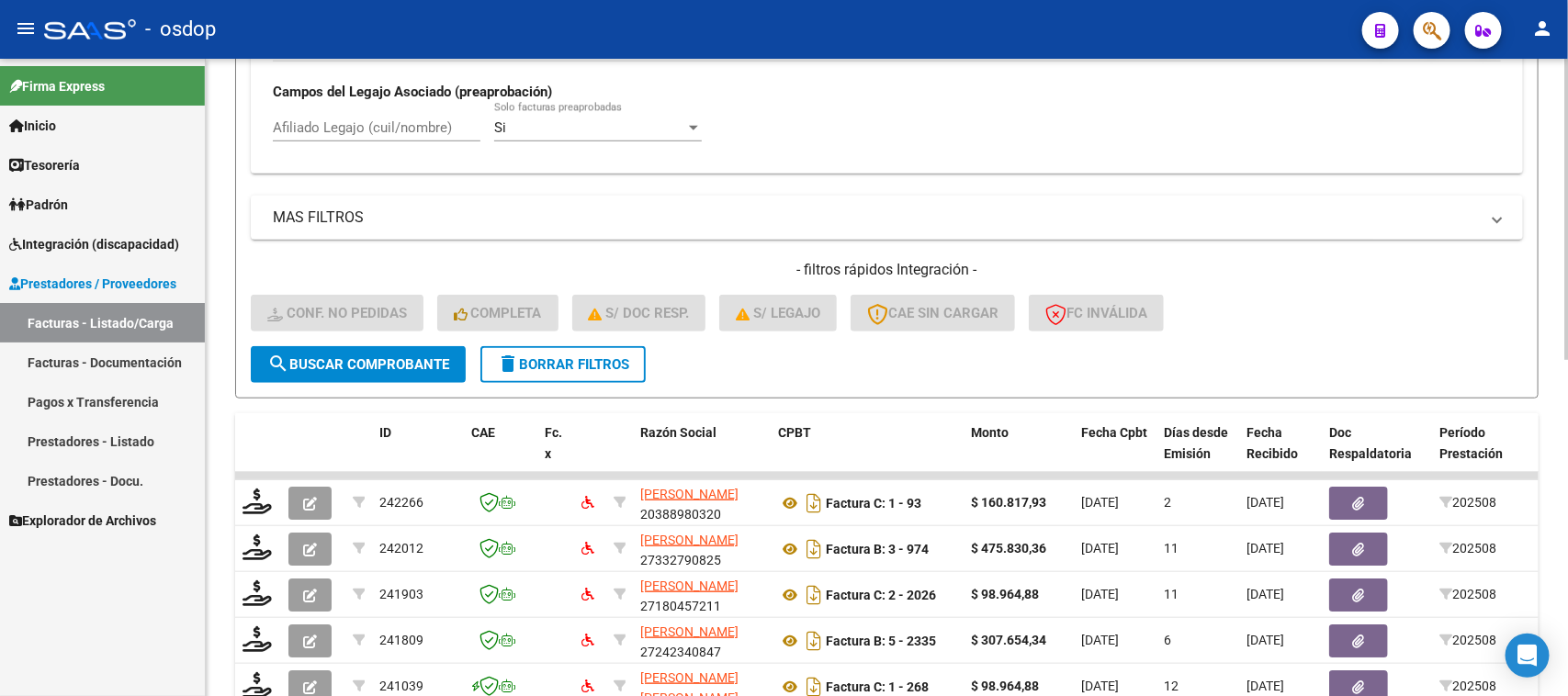
click at [315, 125] on input "Afiliado Legajo (cuil/nombre)" at bounding box center [376, 127] width 208 height 17
paste input "27544861080"
type input "27544861080"
click at [350, 367] on button "search Buscar Comprobante" at bounding box center [358, 364] width 215 height 37
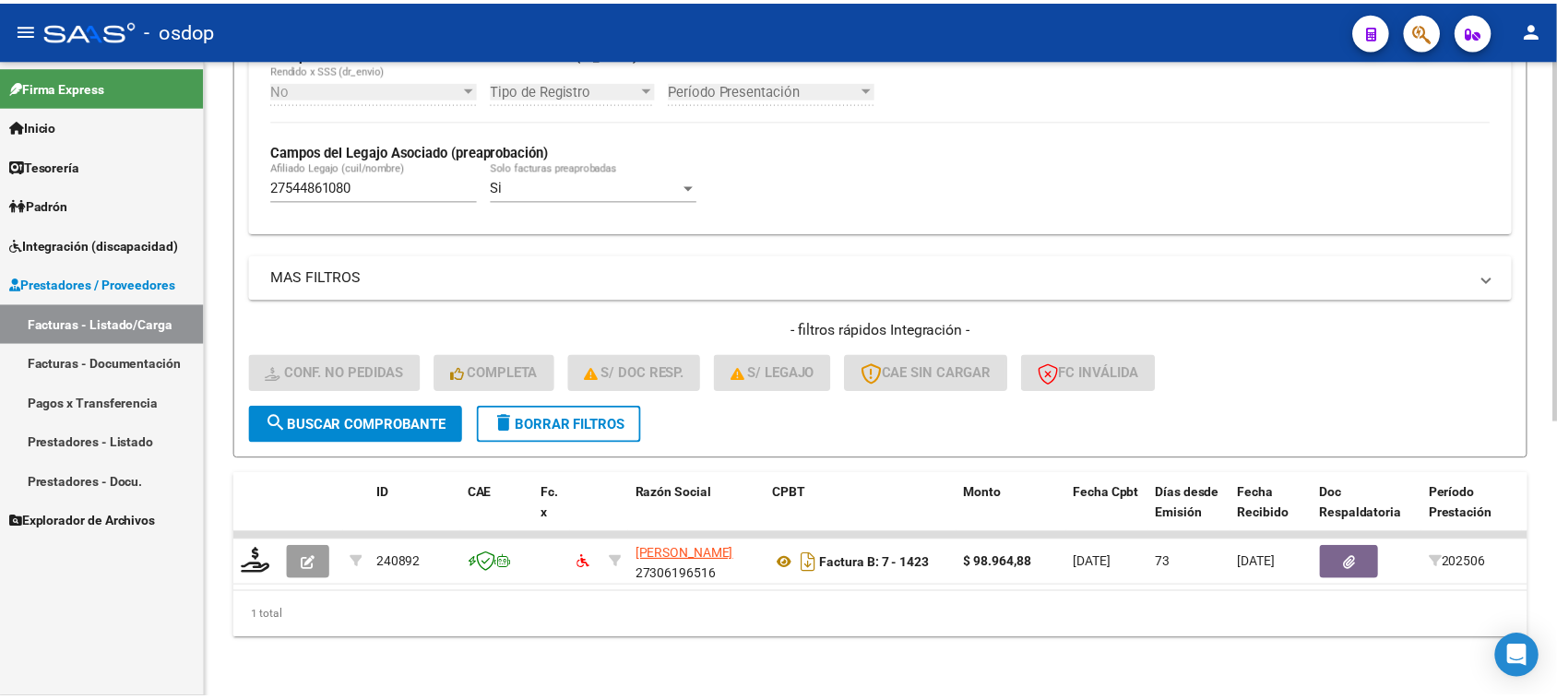
scroll to position [487, 0]
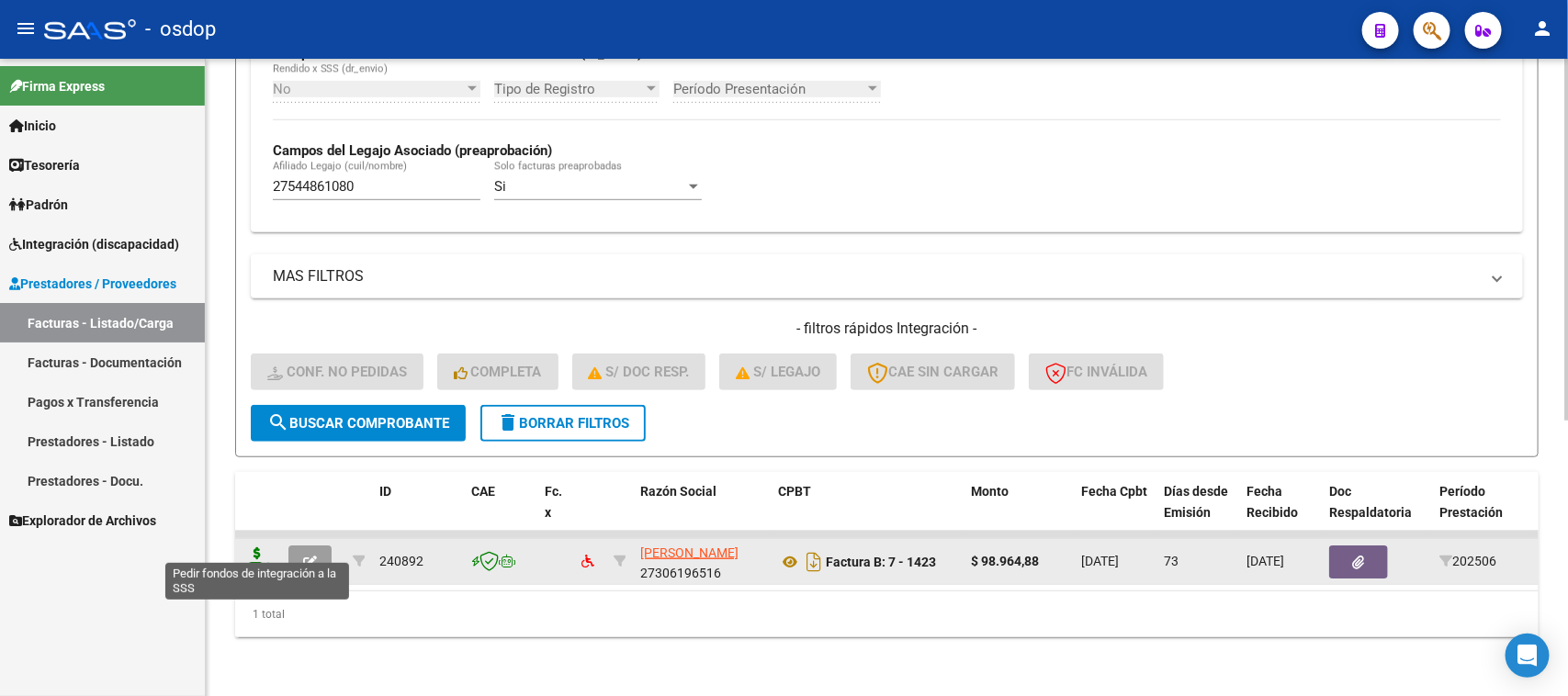
click at [254, 554] on icon at bounding box center [258, 561] width 30 height 26
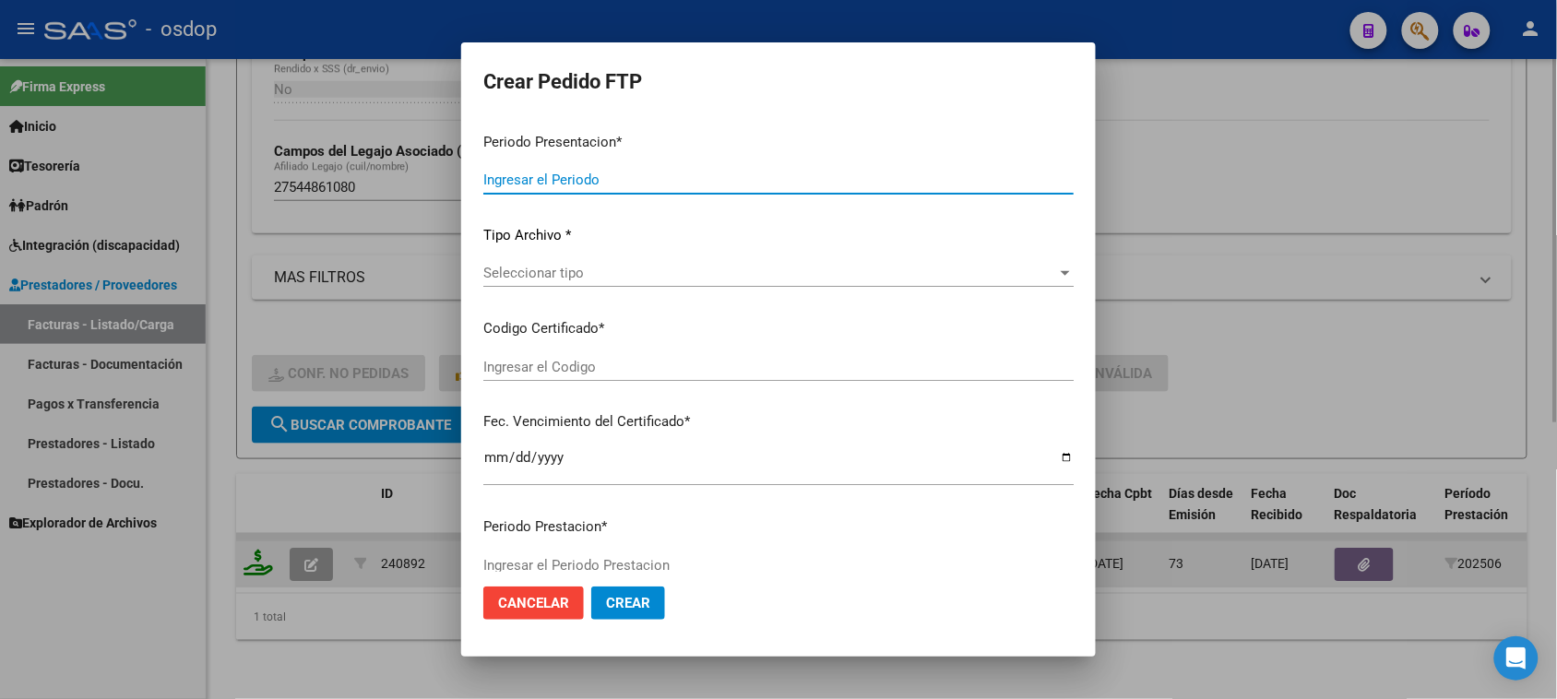
type input "202508"
type input "202506"
type input "$ 98.964,88"
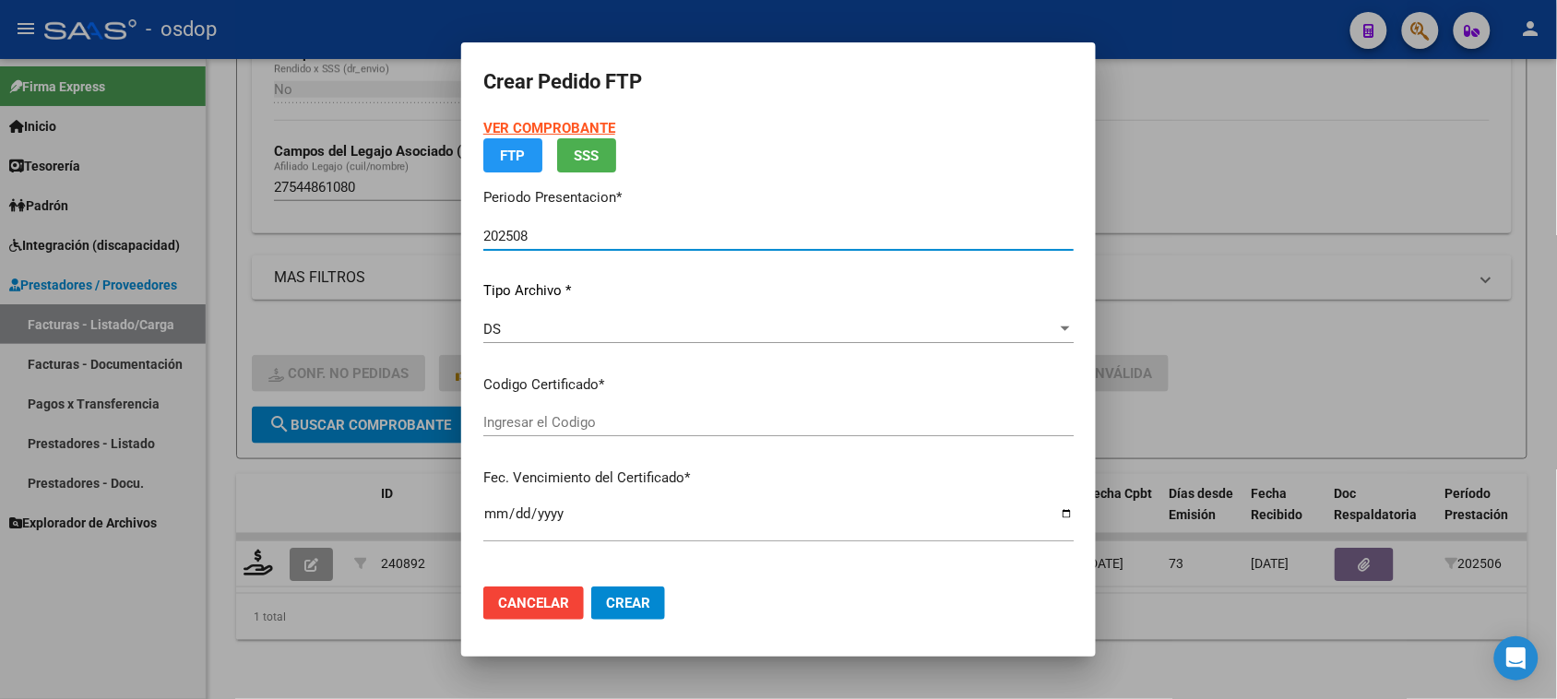
type input "9795564960"
type input "[DATE]"
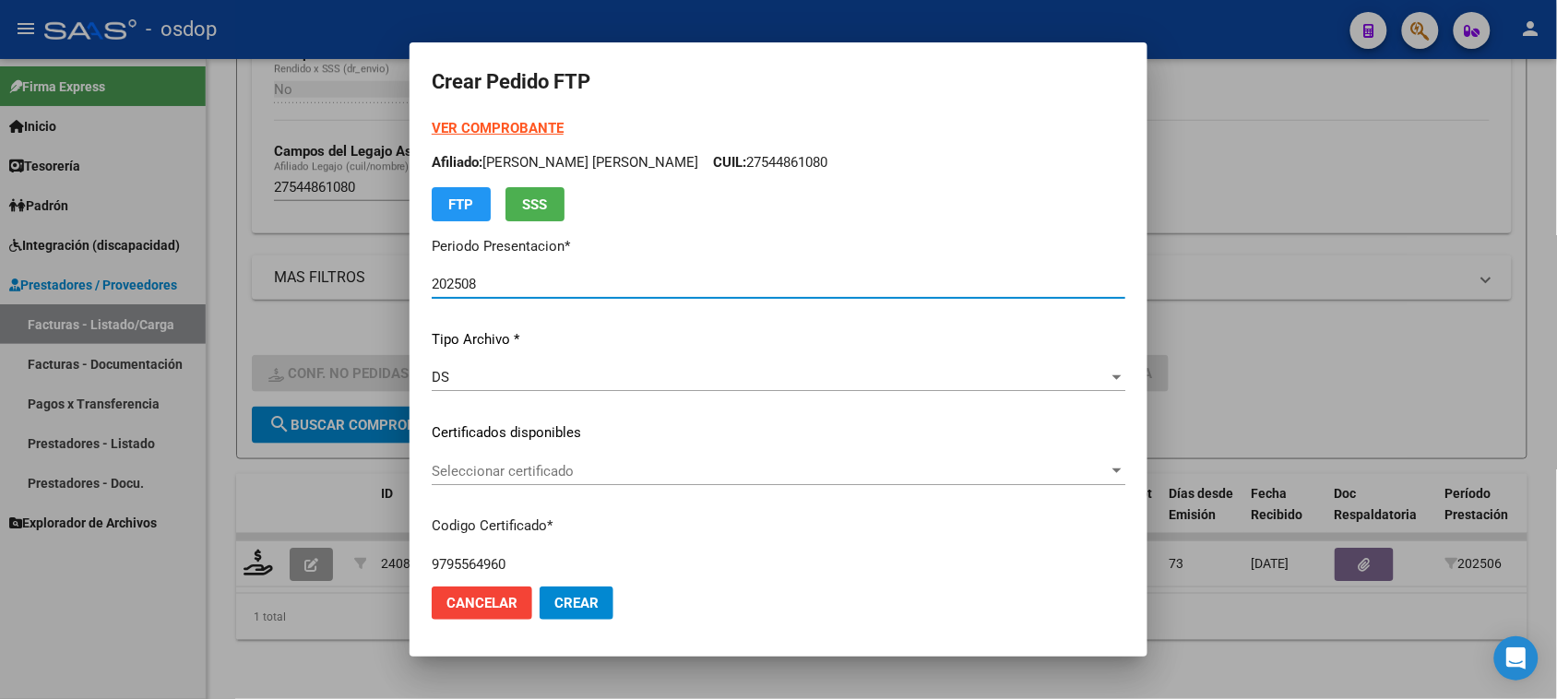
scroll to position [115, 0]
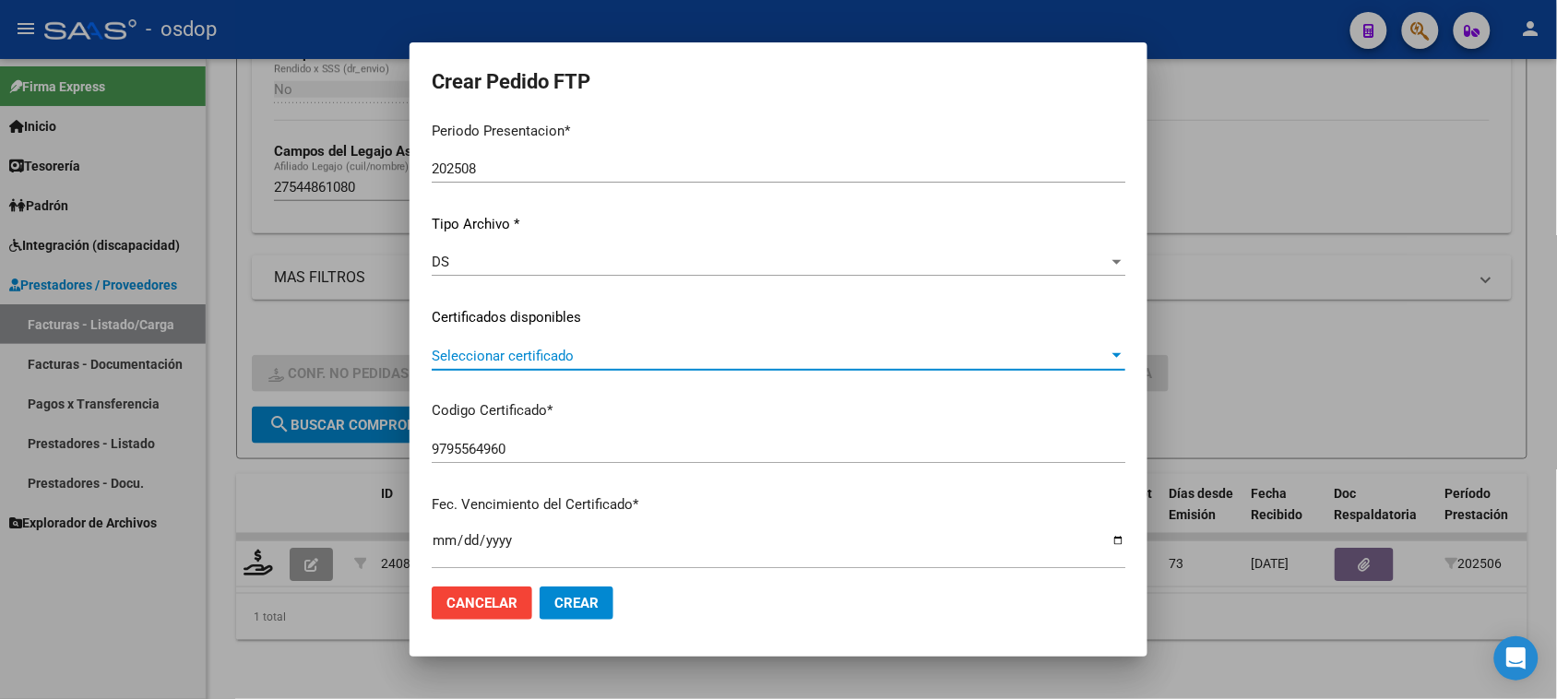
click at [618, 348] on span "Seleccionar certificado" at bounding box center [770, 356] width 677 height 17
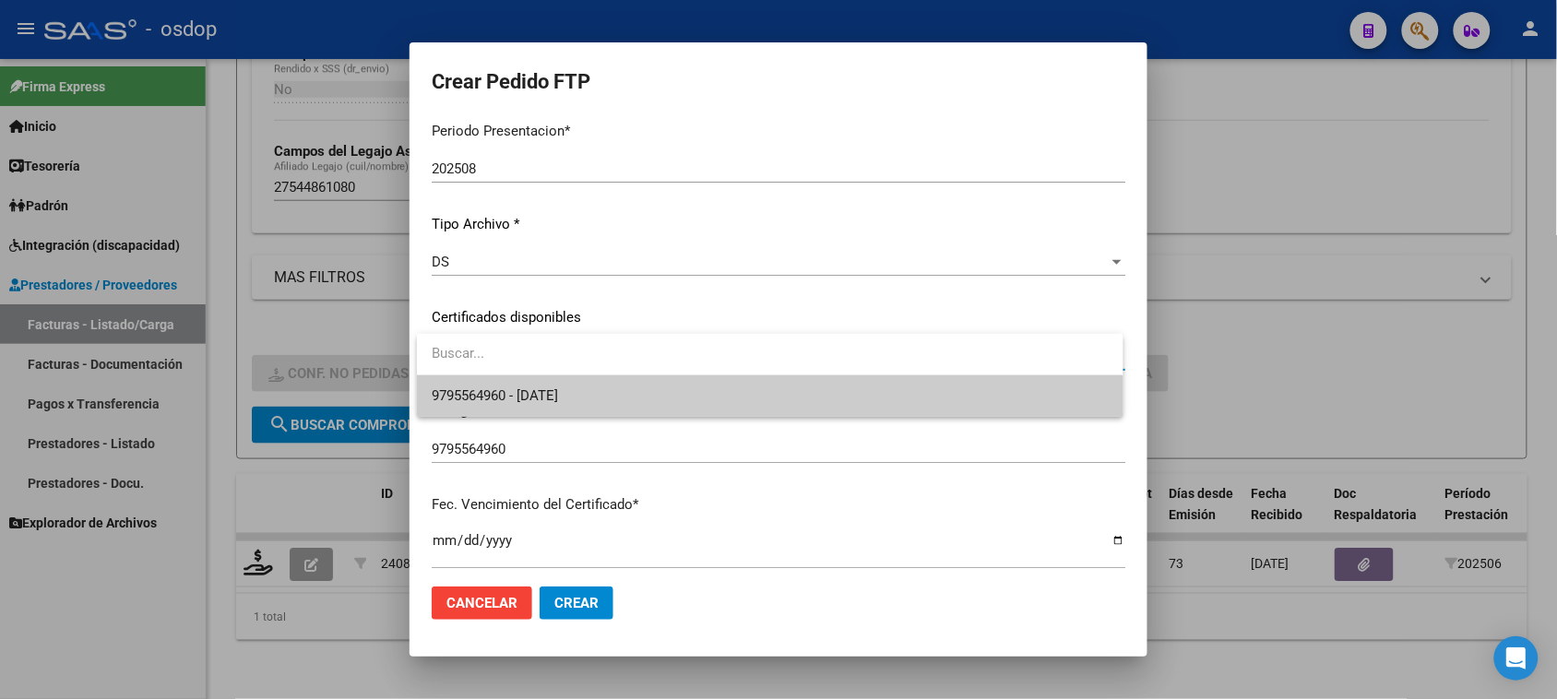
click at [609, 401] on span "9795564960 - [DATE]" at bounding box center [770, 397] width 676 height 42
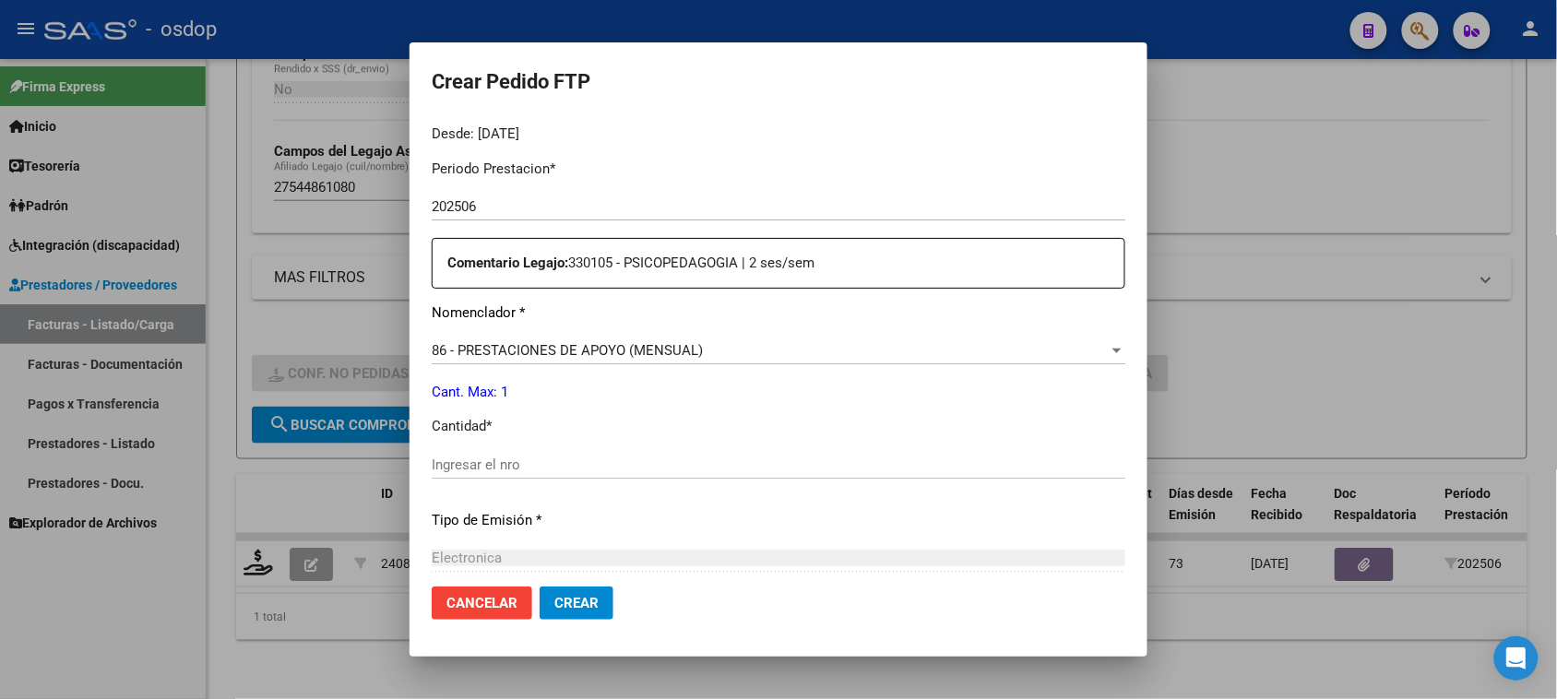
scroll to position [692, 0]
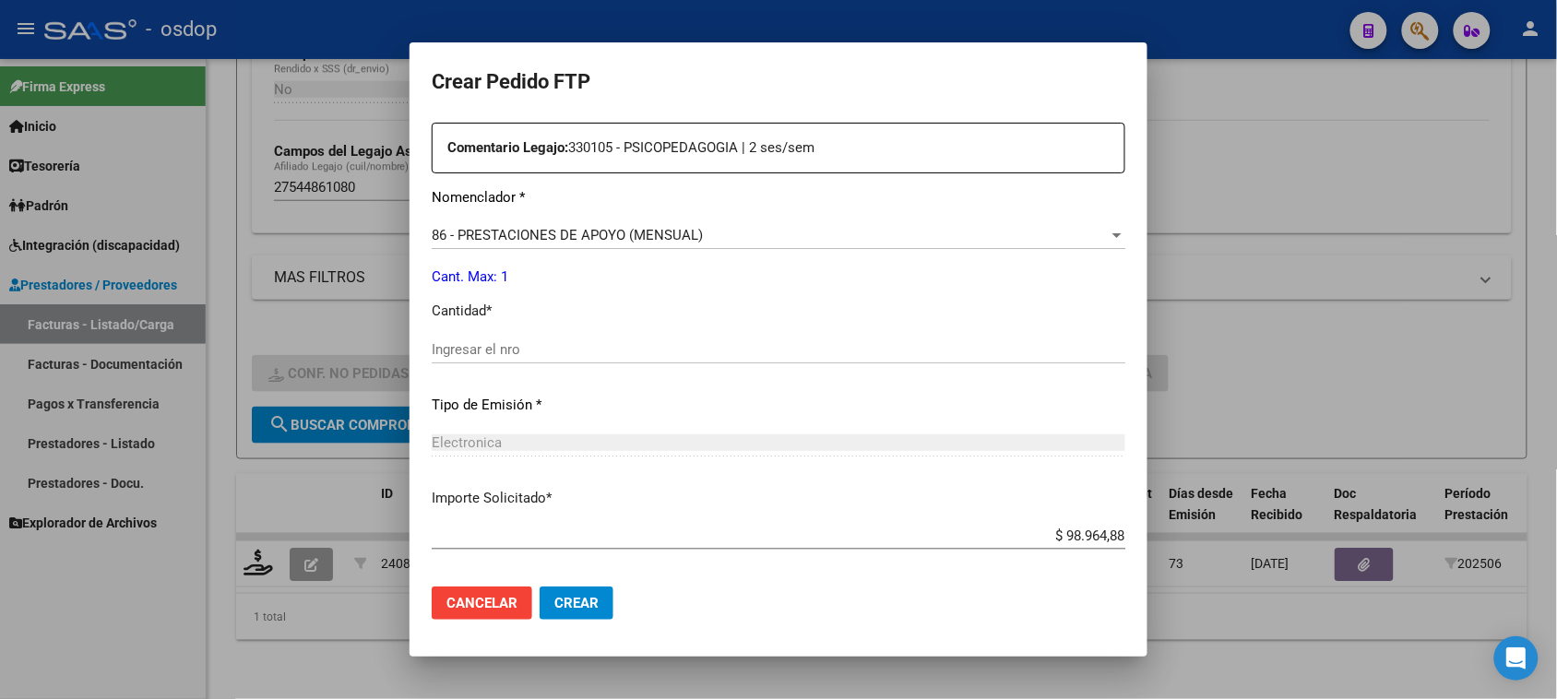
click at [546, 349] on input "Ingresar el nro" at bounding box center [779, 349] width 694 height 17
type input "1"
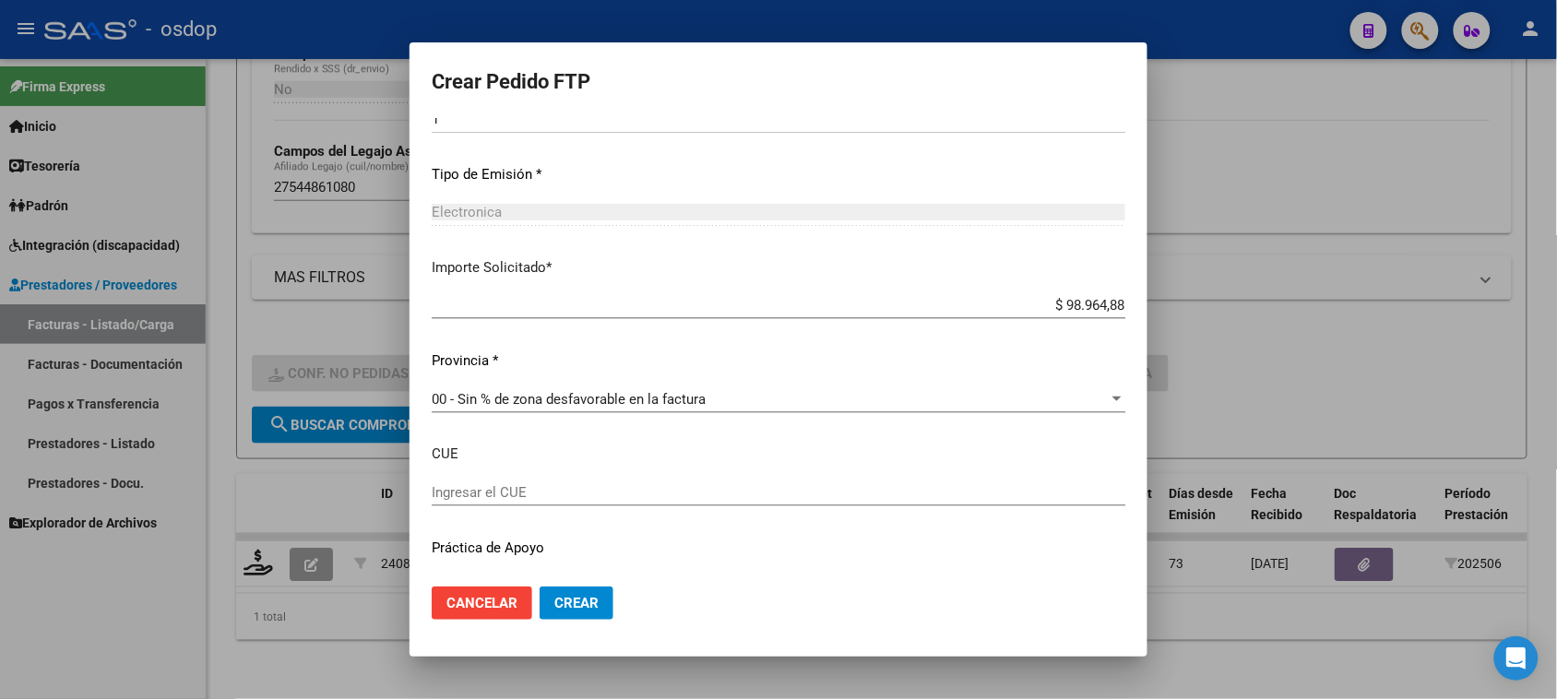
scroll to position [966, 0]
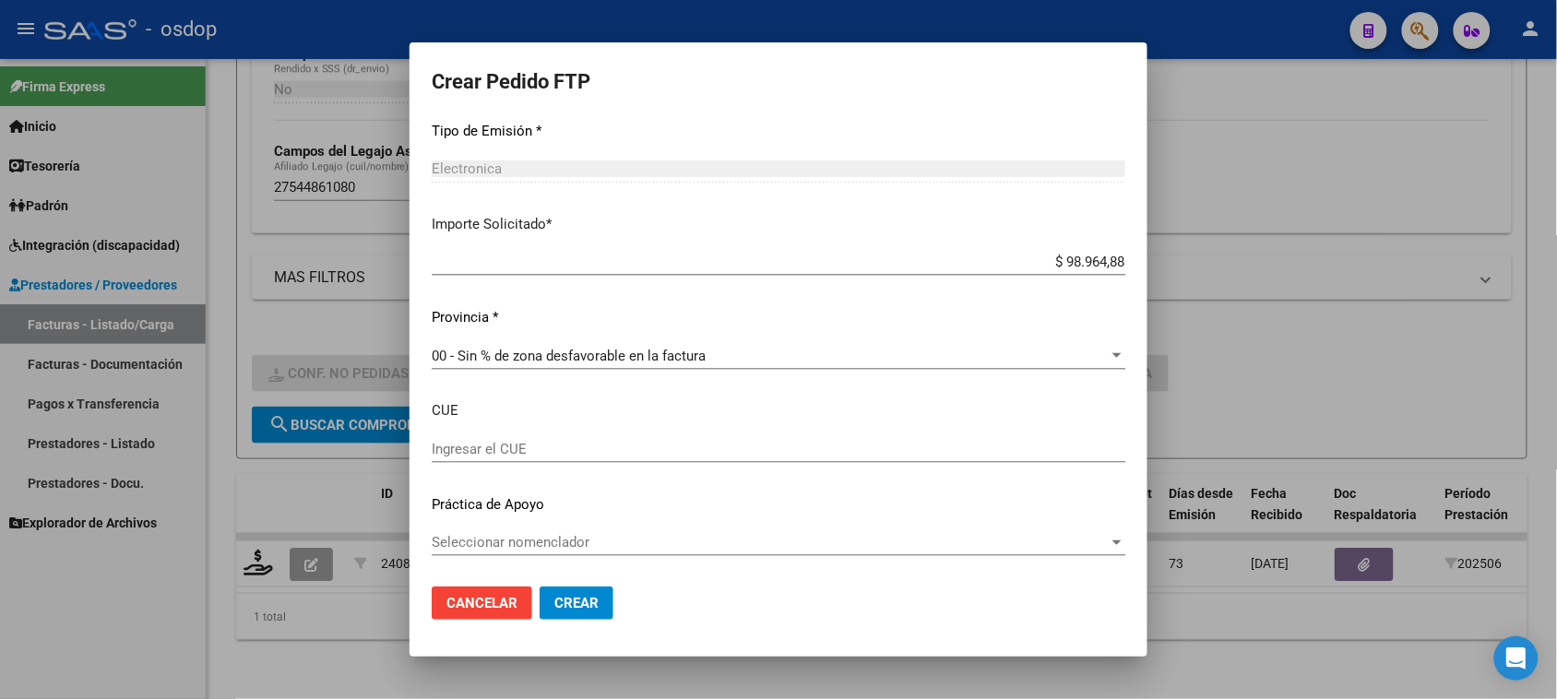
click at [589, 600] on span "Crear" at bounding box center [577, 603] width 44 height 17
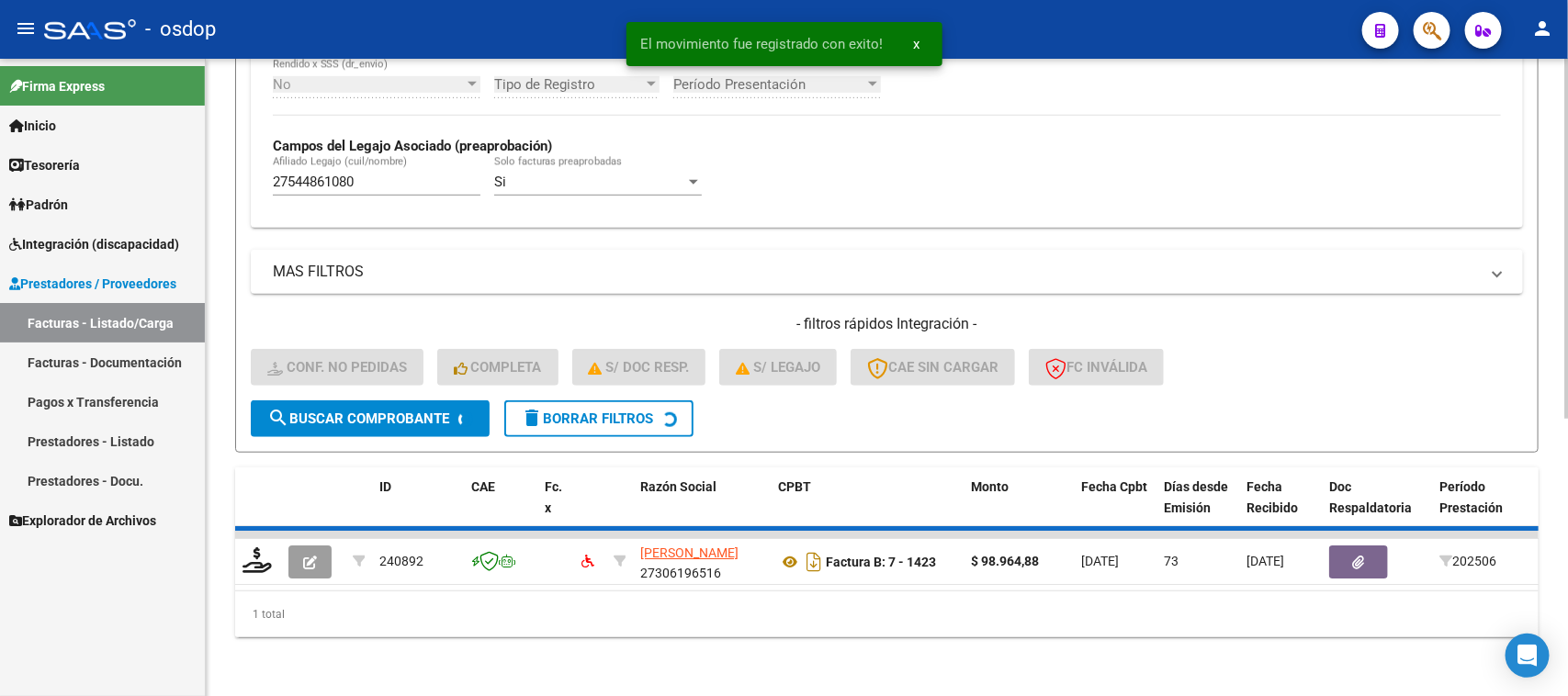
scroll to position [453, 0]
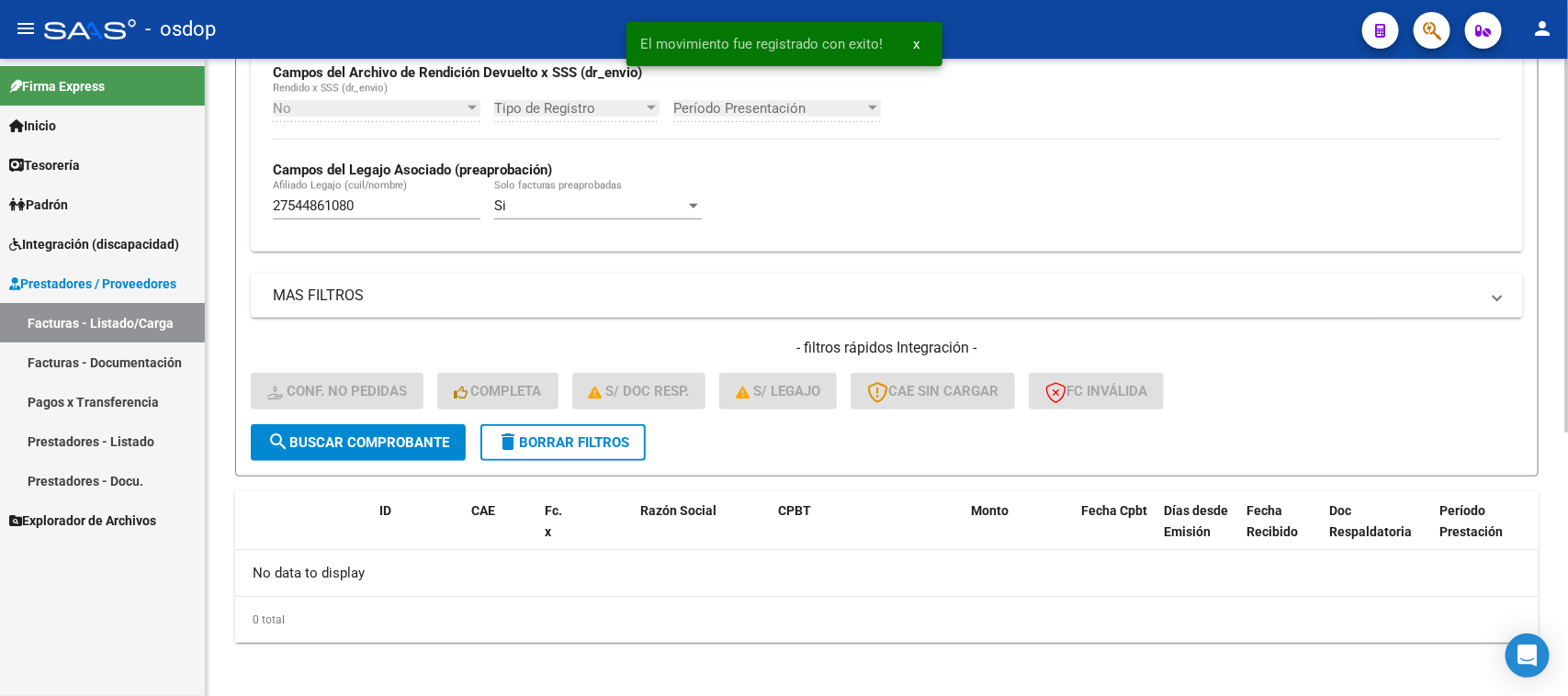
click at [601, 434] on span "delete Borrar Filtros" at bounding box center [562, 442] width 132 height 17
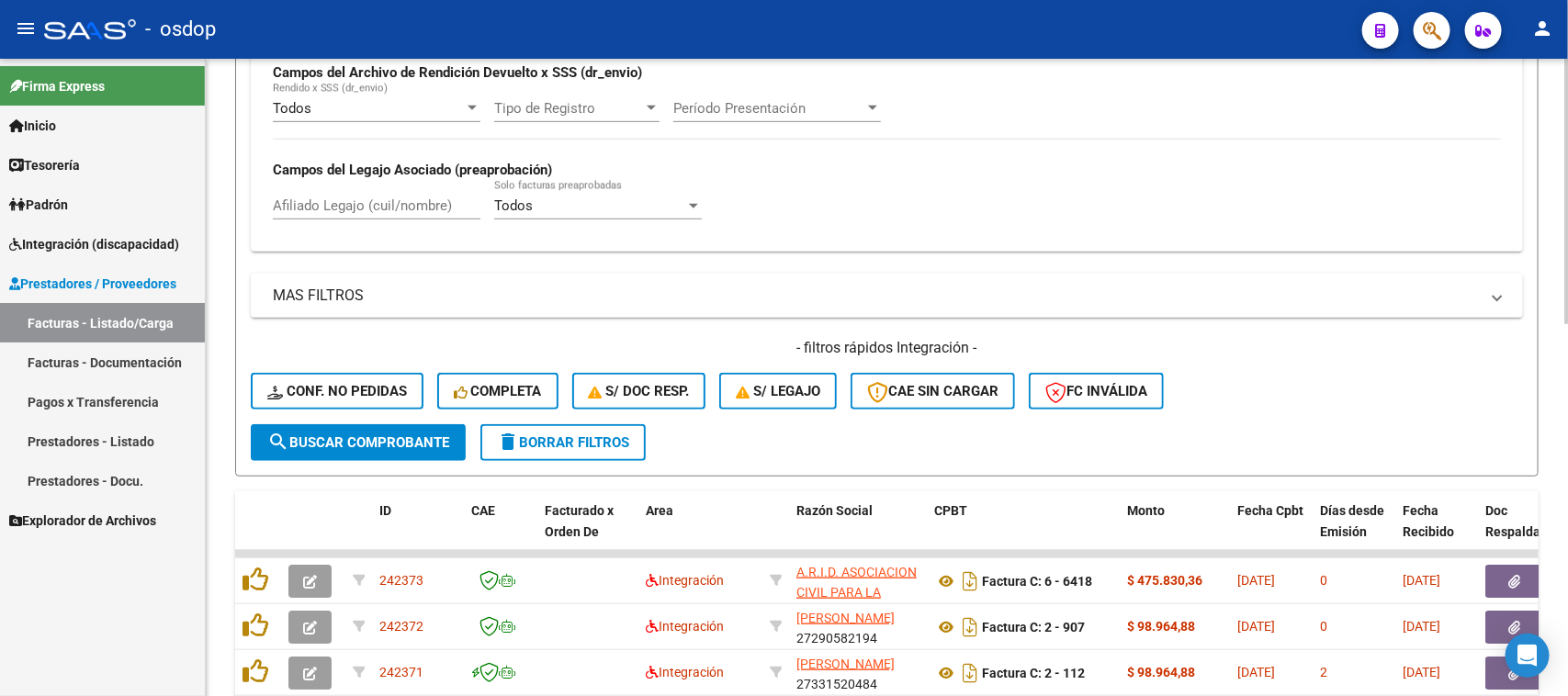
click at [399, 200] on input "Afiliado Legajo (cuil/nombre)" at bounding box center [376, 205] width 208 height 17
paste input "27544861080"
type input "27544861080"
click at [404, 436] on span "search Buscar Comprobante" at bounding box center [357, 442] width 182 height 17
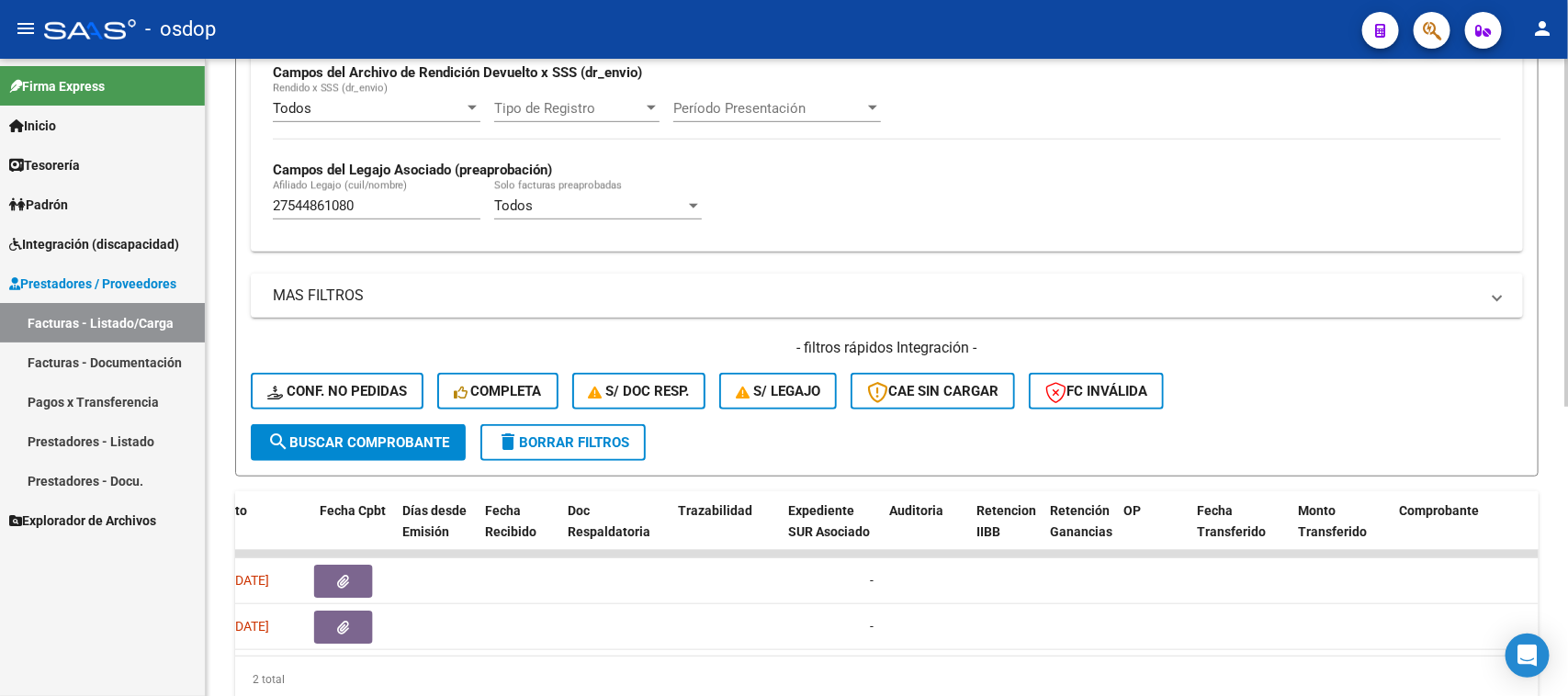
scroll to position [0, 0]
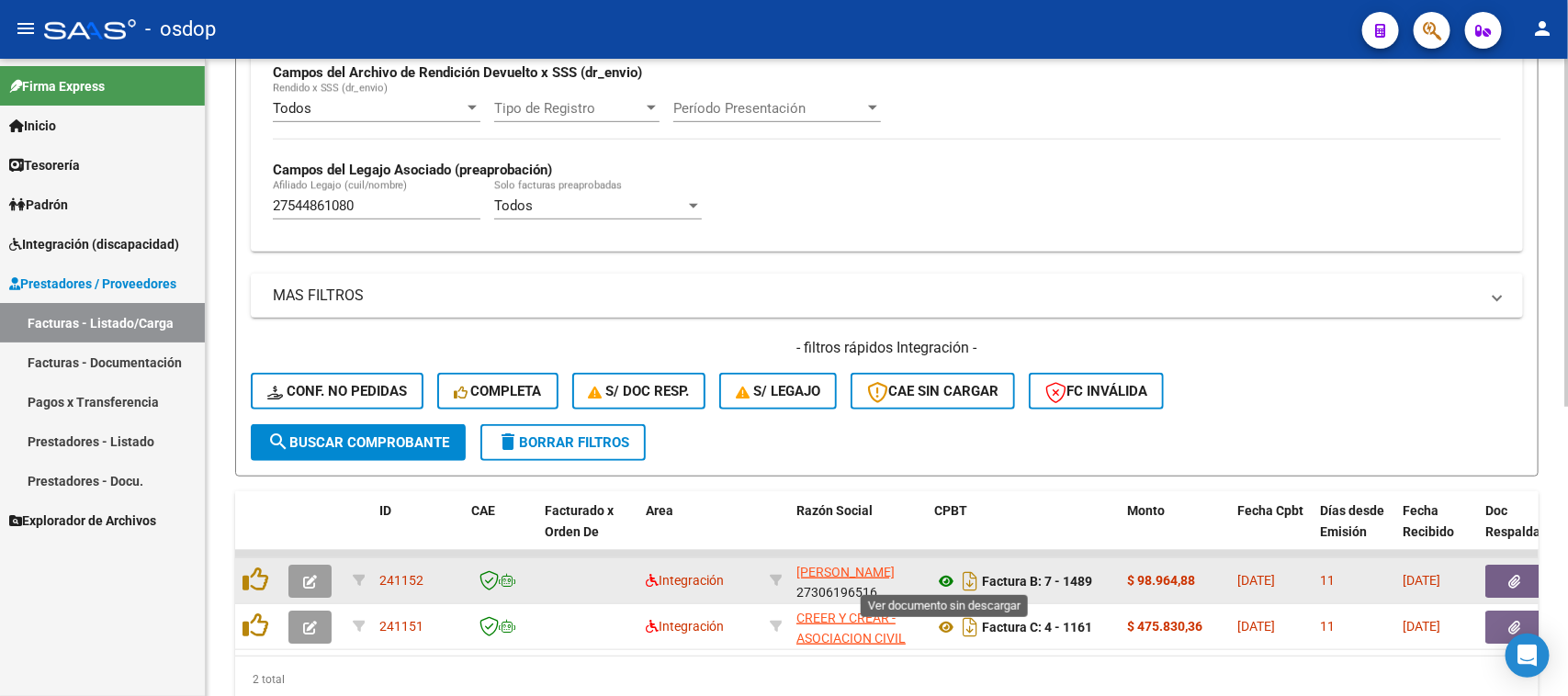
click at [943, 576] on icon at bounding box center [946, 581] width 24 height 22
click at [1502, 575] on button "button" at bounding box center [1514, 580] width 59 height 33
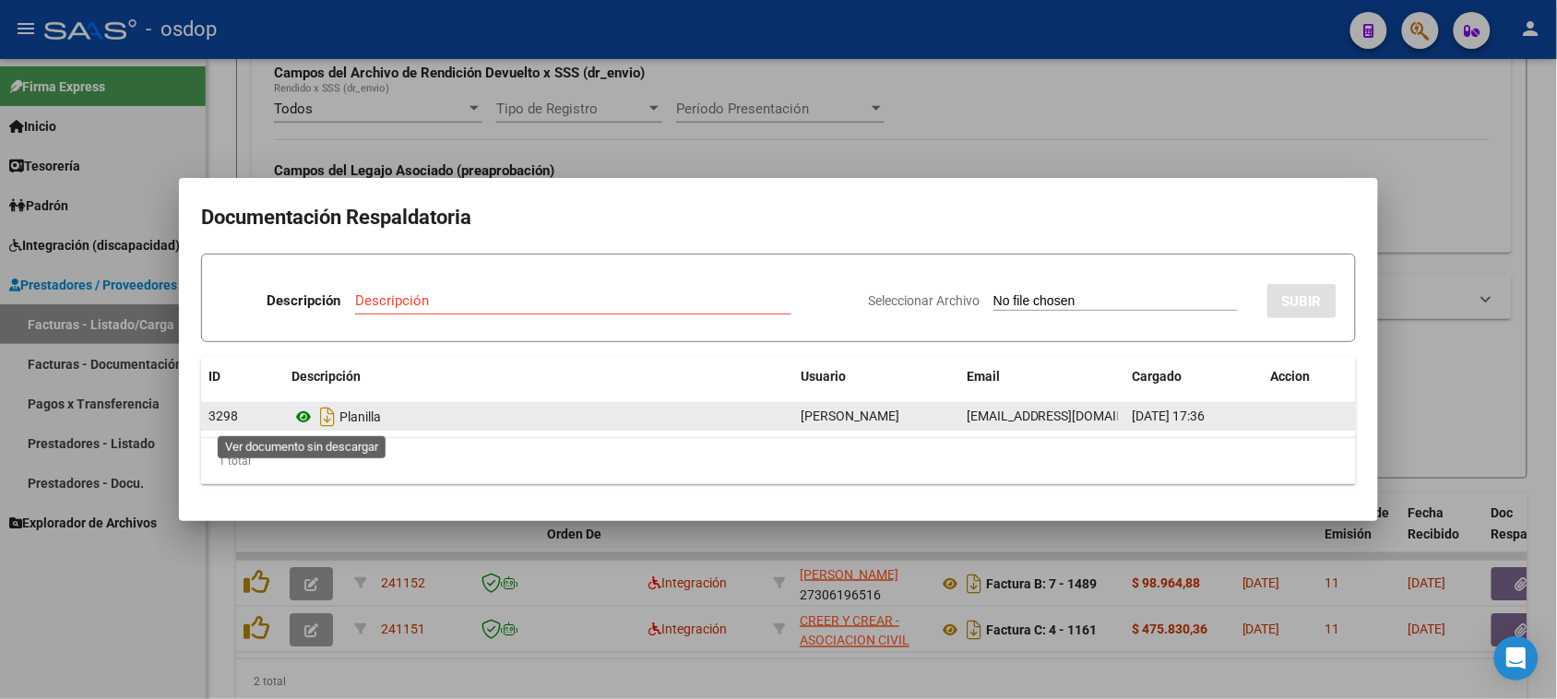
click at [303, 412] on icon at bounding box center [304, 417] width 24 height 22
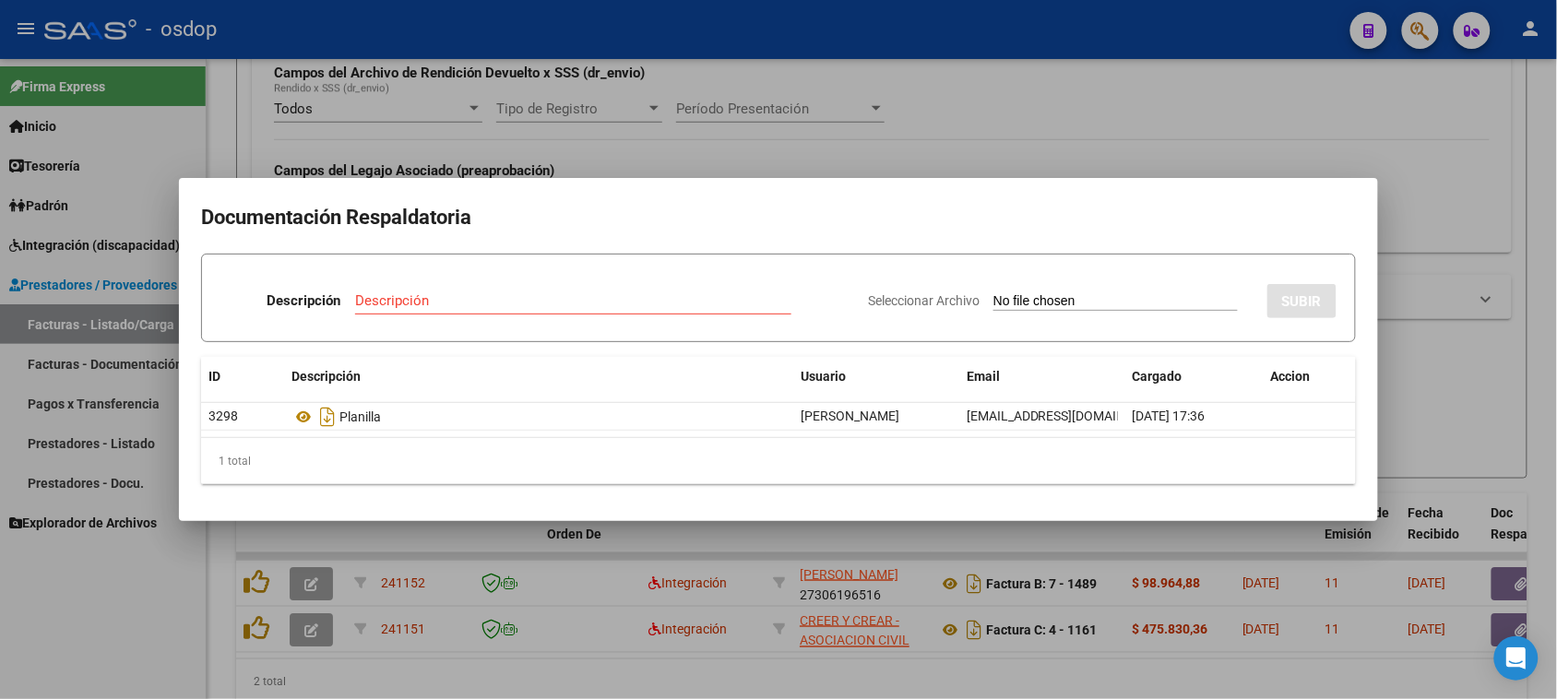
click at [633, 662] on div at bounding box center [778, 349] width 1557 height 699
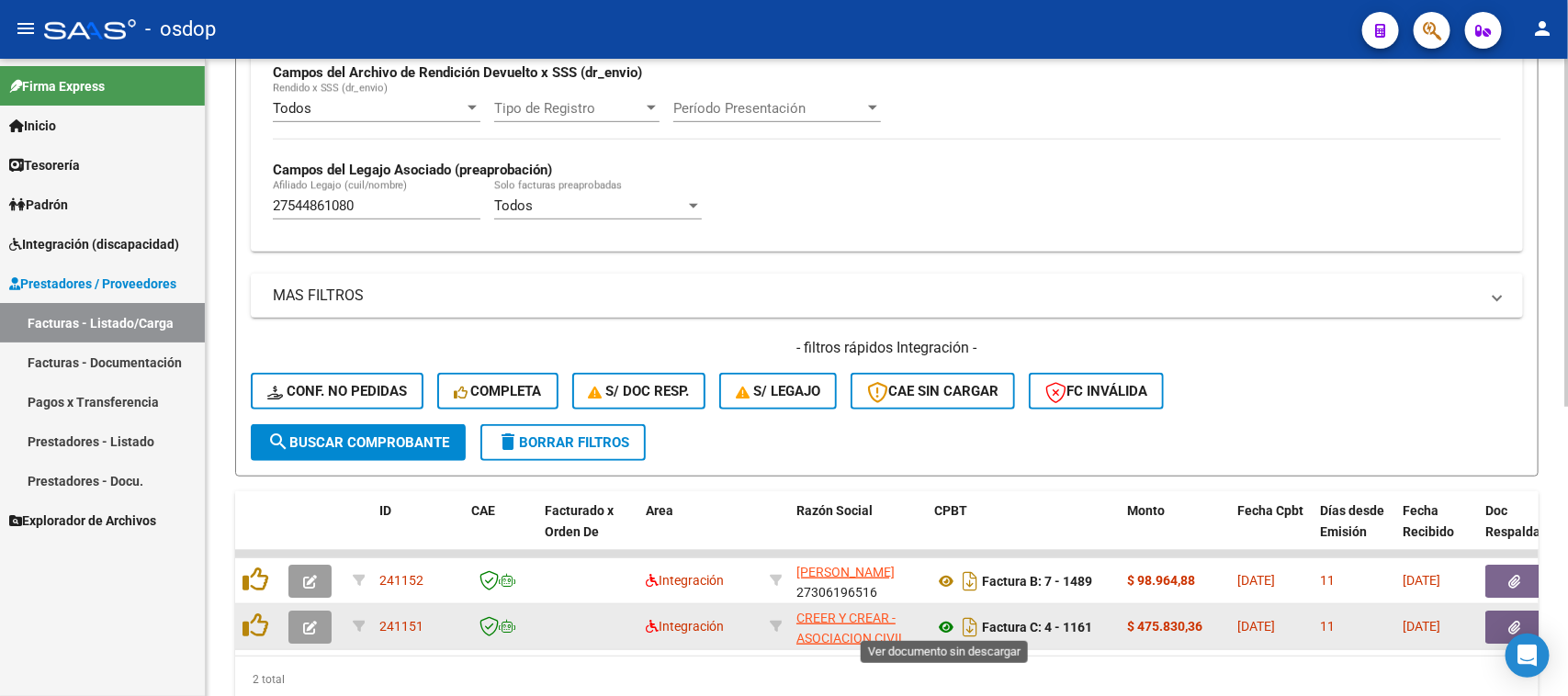
click at [944, 621] on icon at bounding box center [946, 627] width 24 height 22
click at [1515, 621] on icon "button" at bounding box center [1515, 628] width 12 height 14
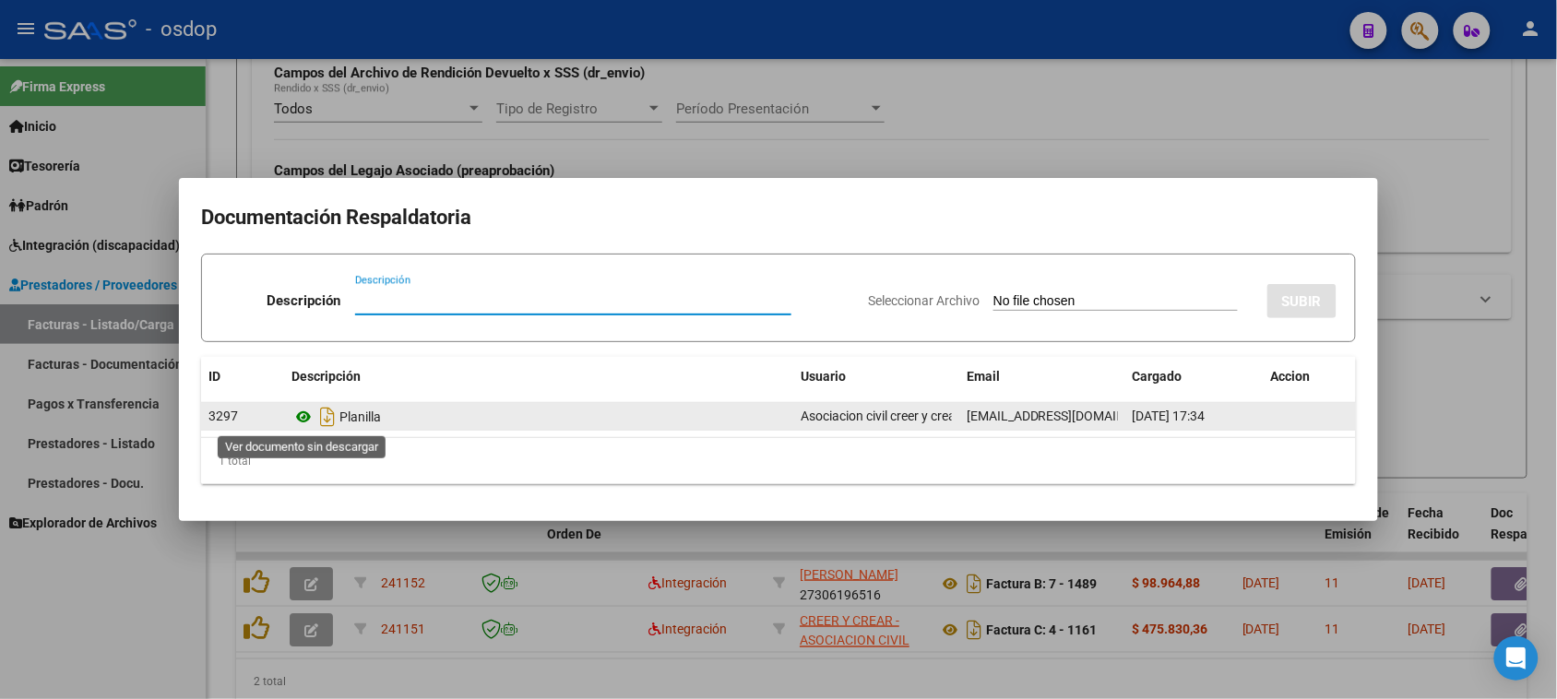
click at [302, 415] on icon at bounding box center [304, 417] width 24 height 22
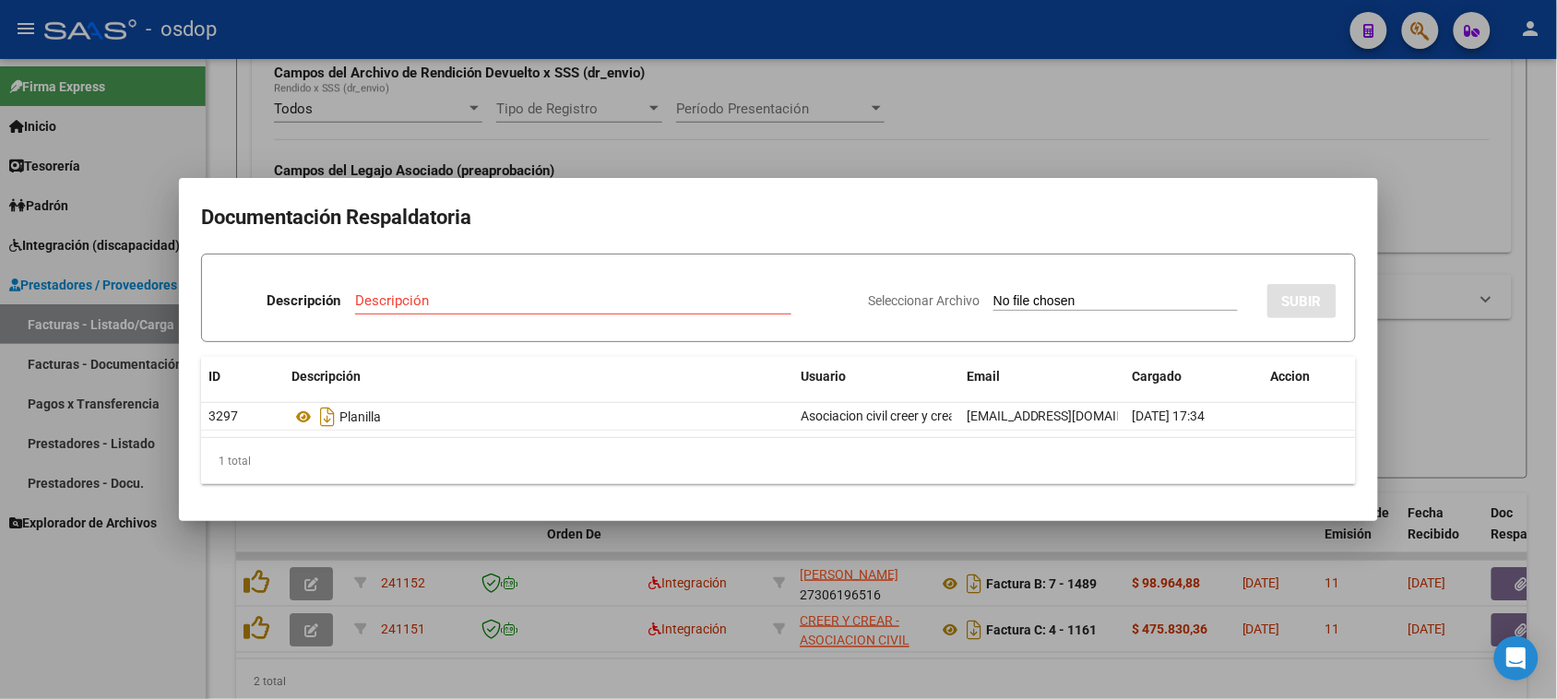
click at [695, 678] on div at bounding box center [778, 349] width 1557 height 699
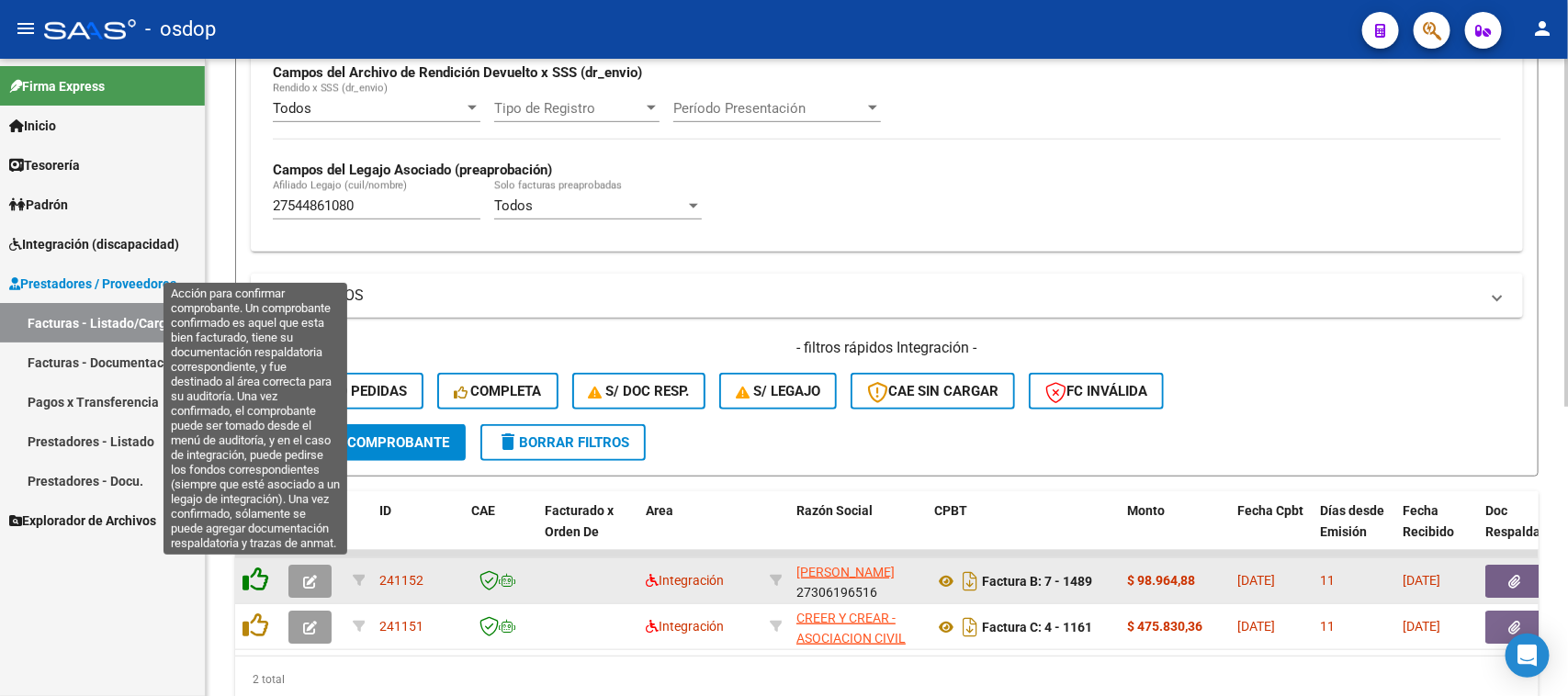
click at [251, 577] on icon at bounding box center [256, 580] width 26 height 26
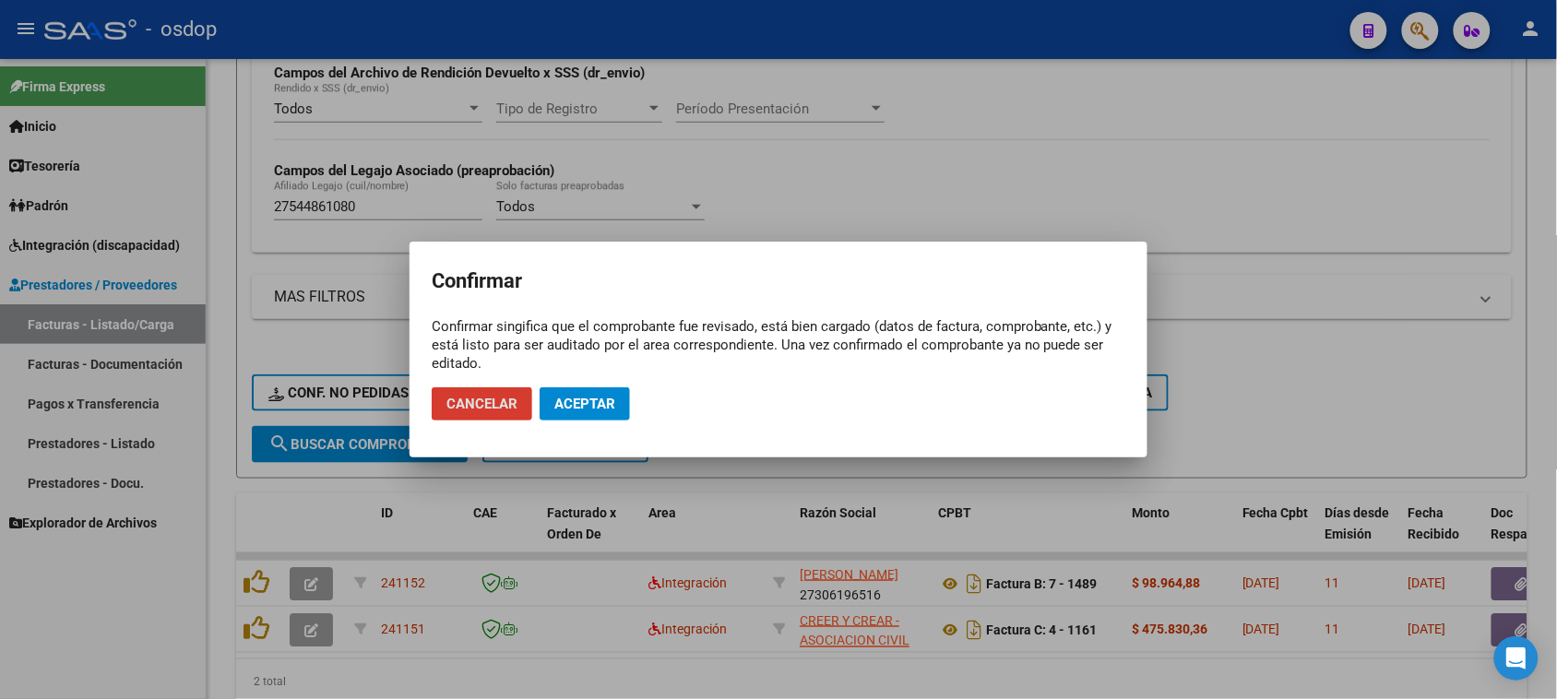
click at [583, 396] on span "Aceptar" at bounding box center [585, 404] width 61 height 17
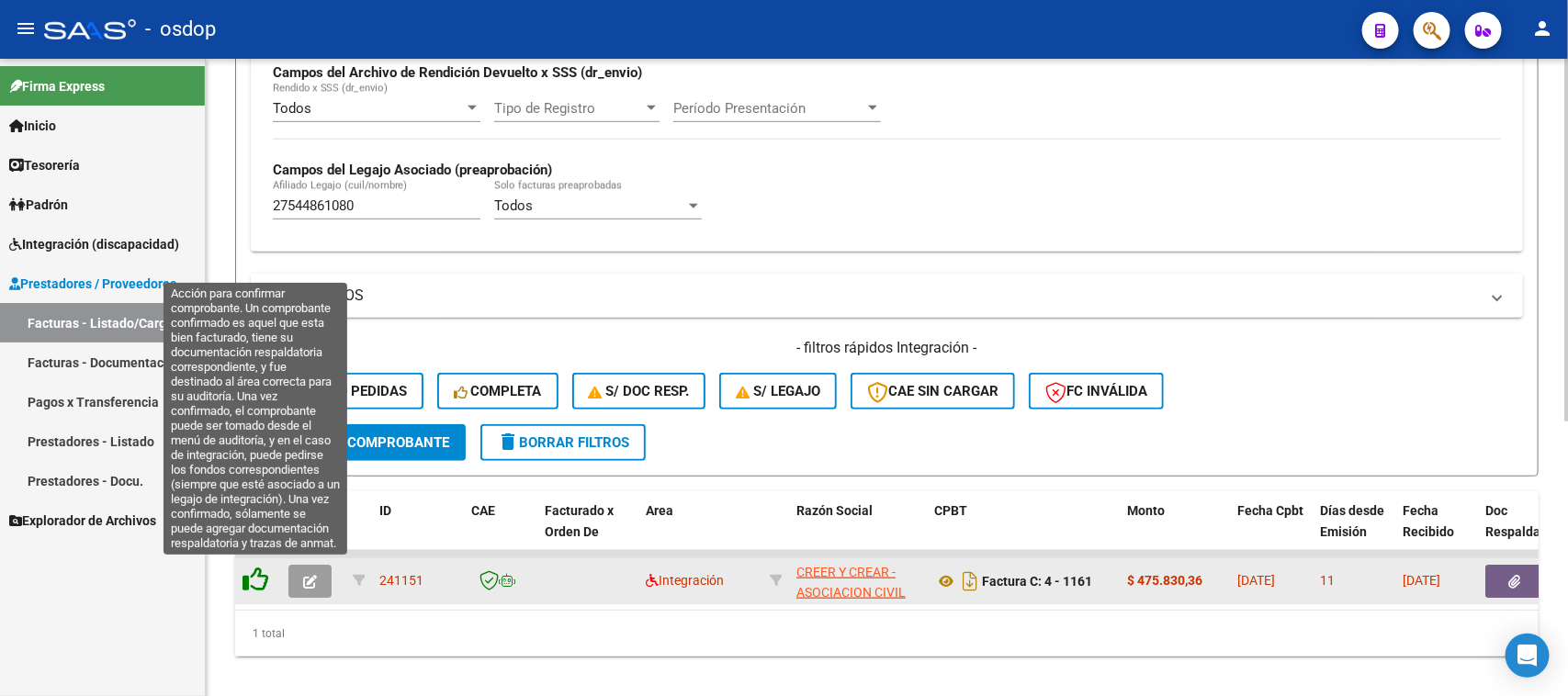
click at [253, 577] on icon at bounding box center [256, 580] width 26 height 26
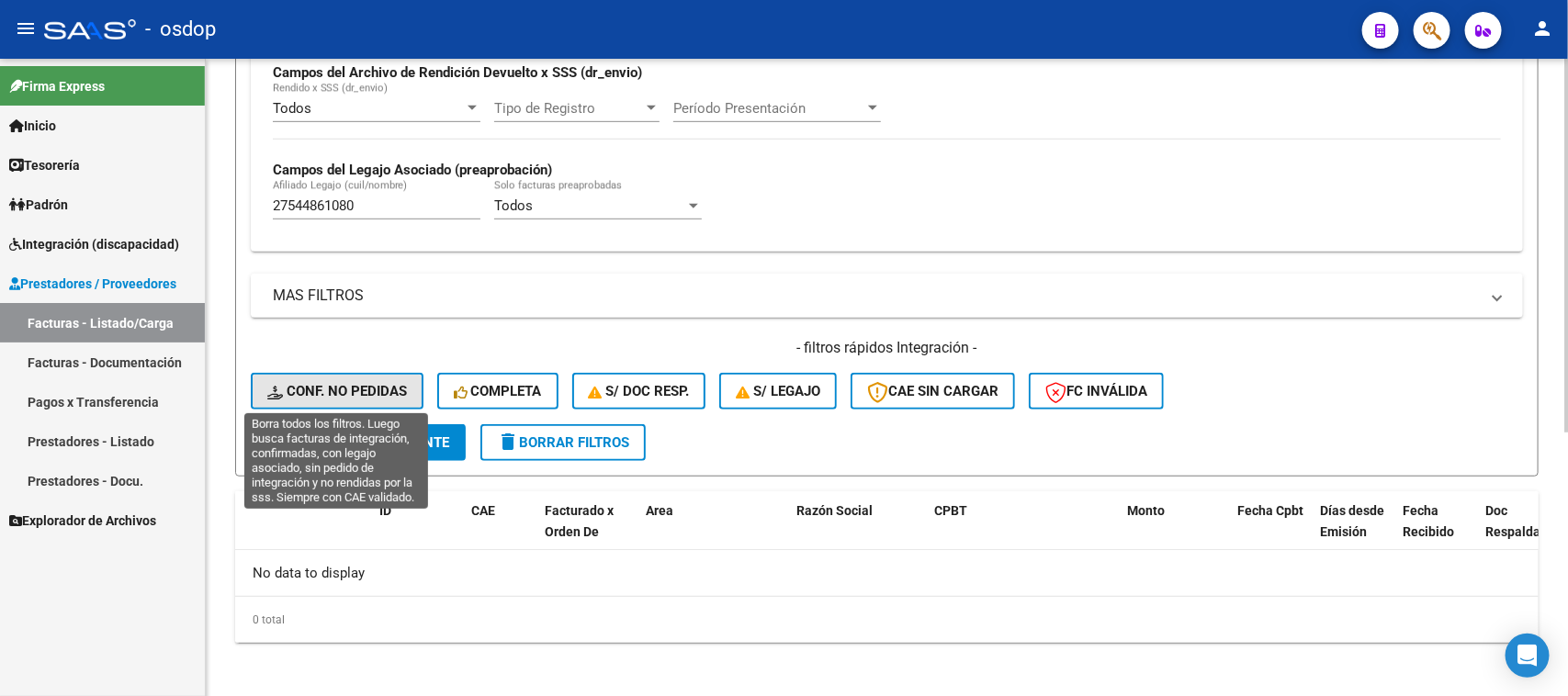
click at [360, 383] on span "Conf. no pedidas" at bounding box center [336, 391] width 139 height 17
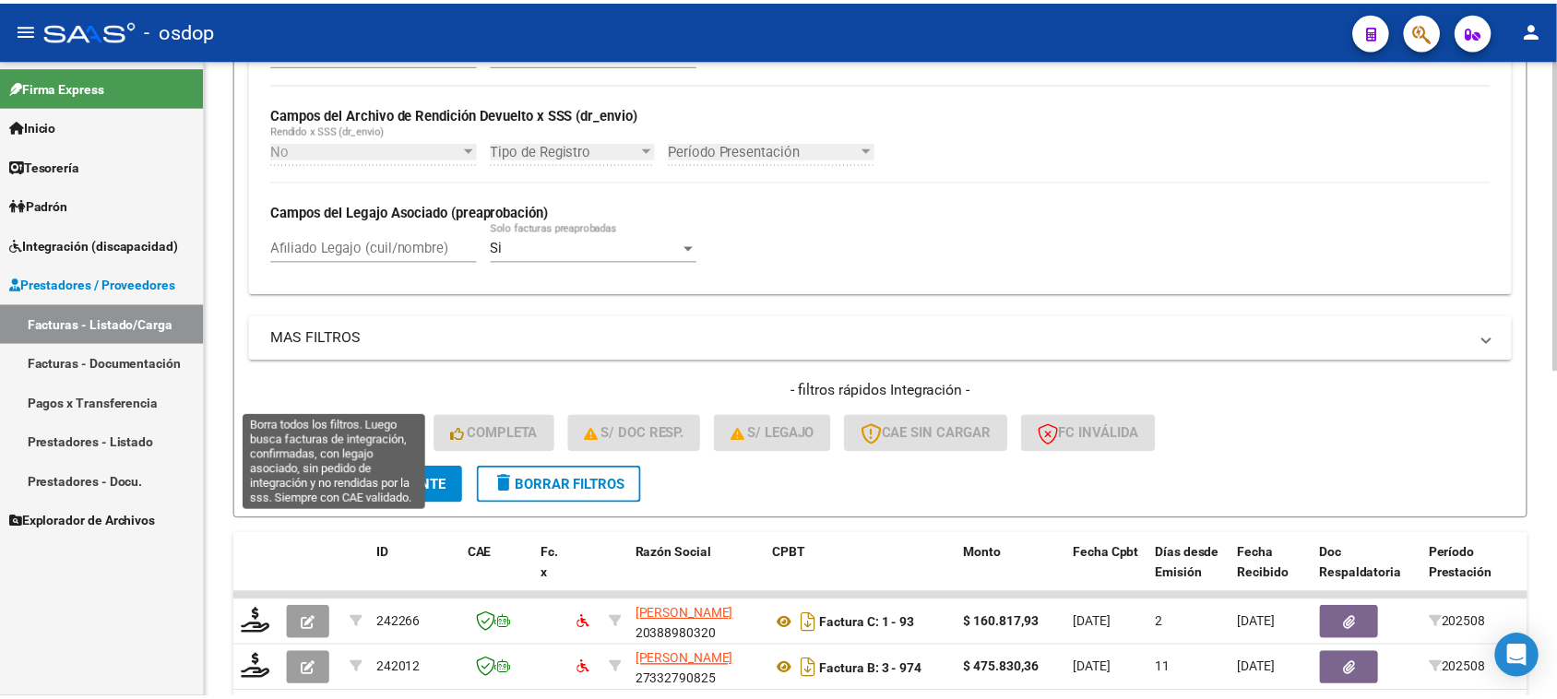
scroll to position [455, 0]
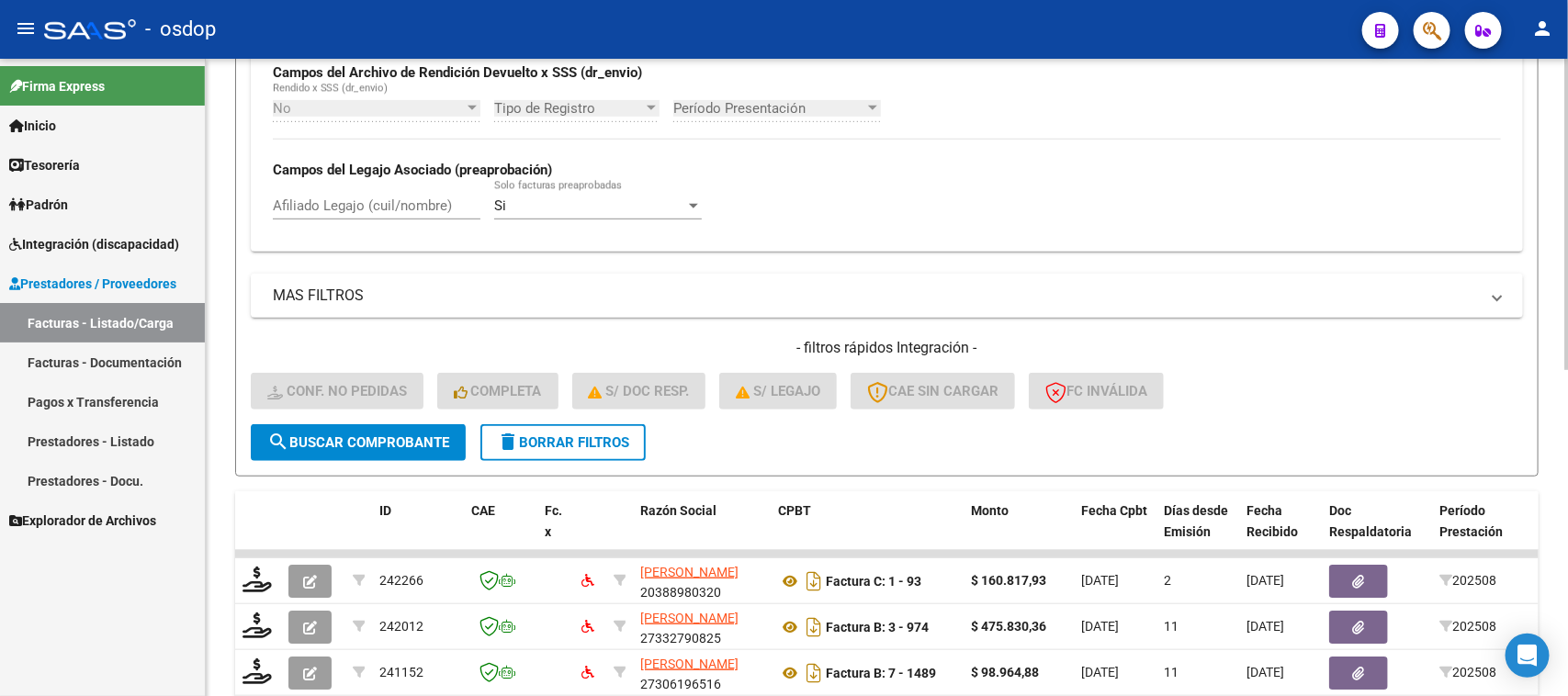
click at [345, 203] on input "Afiliado Legajo (cuil/nombre)" at bounding box center [376, 205] width 208 height 17
paste input "27544861080"
type input "27544861080"
click at [388, 442] on span "search Buscar Comprobante" at bounding box center [357, 442] width 182 height 17
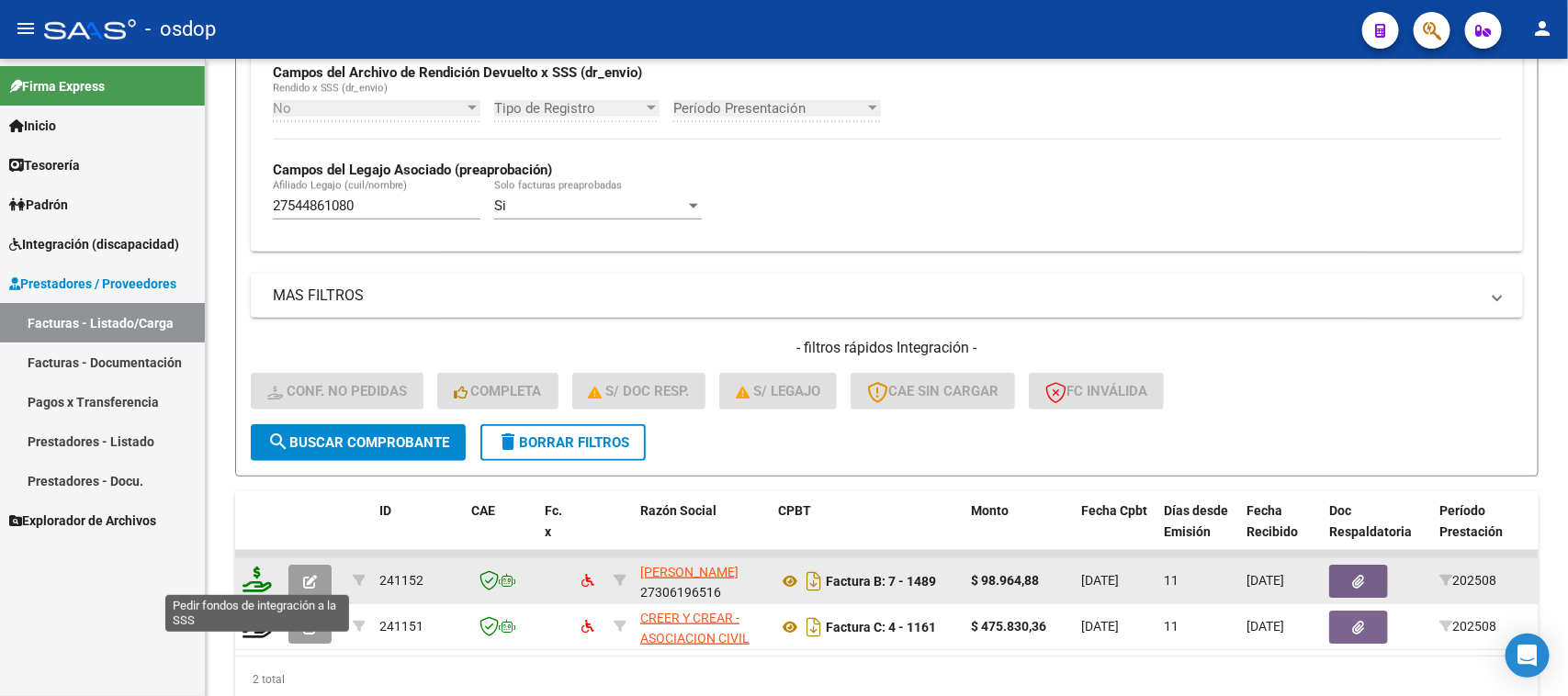
click at [258, 579] on icon at bounding box center [258, 580] width 30 height 26
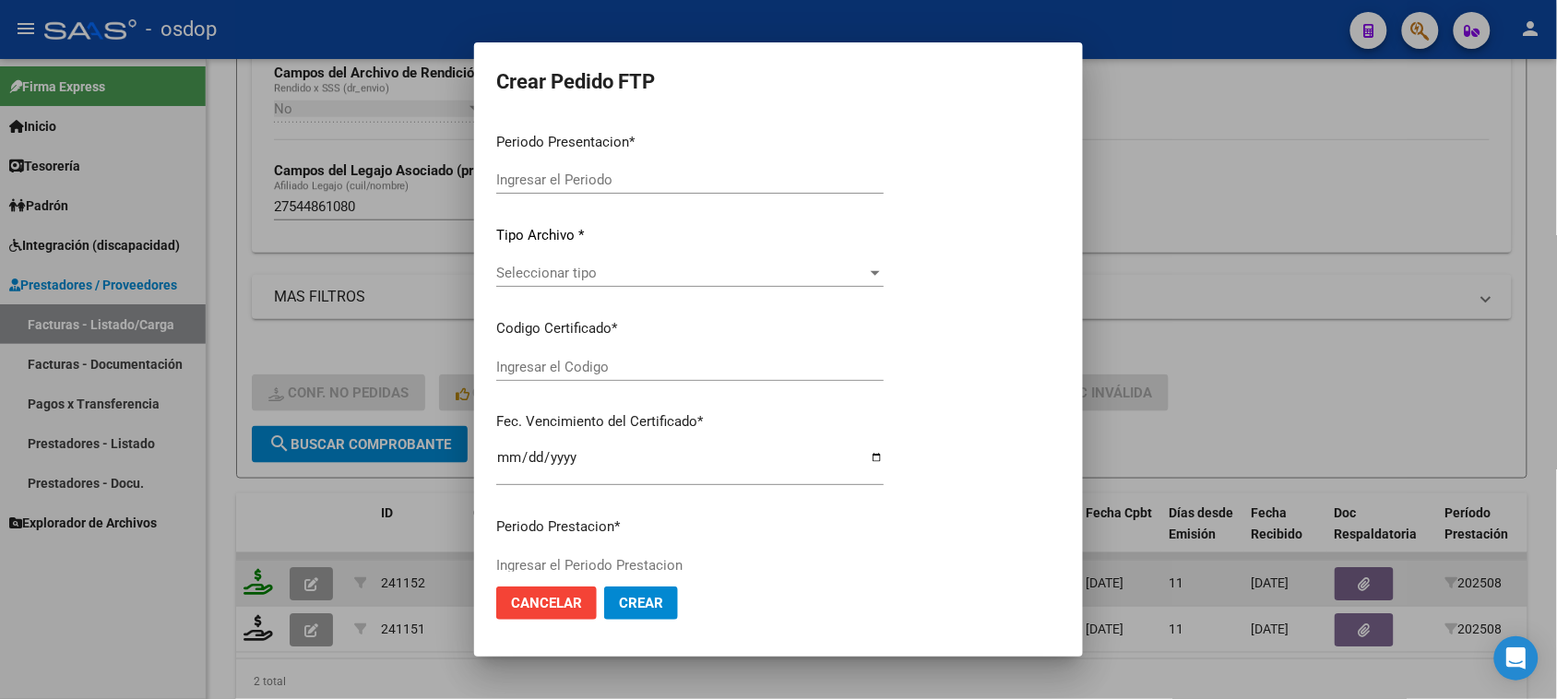
type input "202508"
type input "$ 98.964,88"
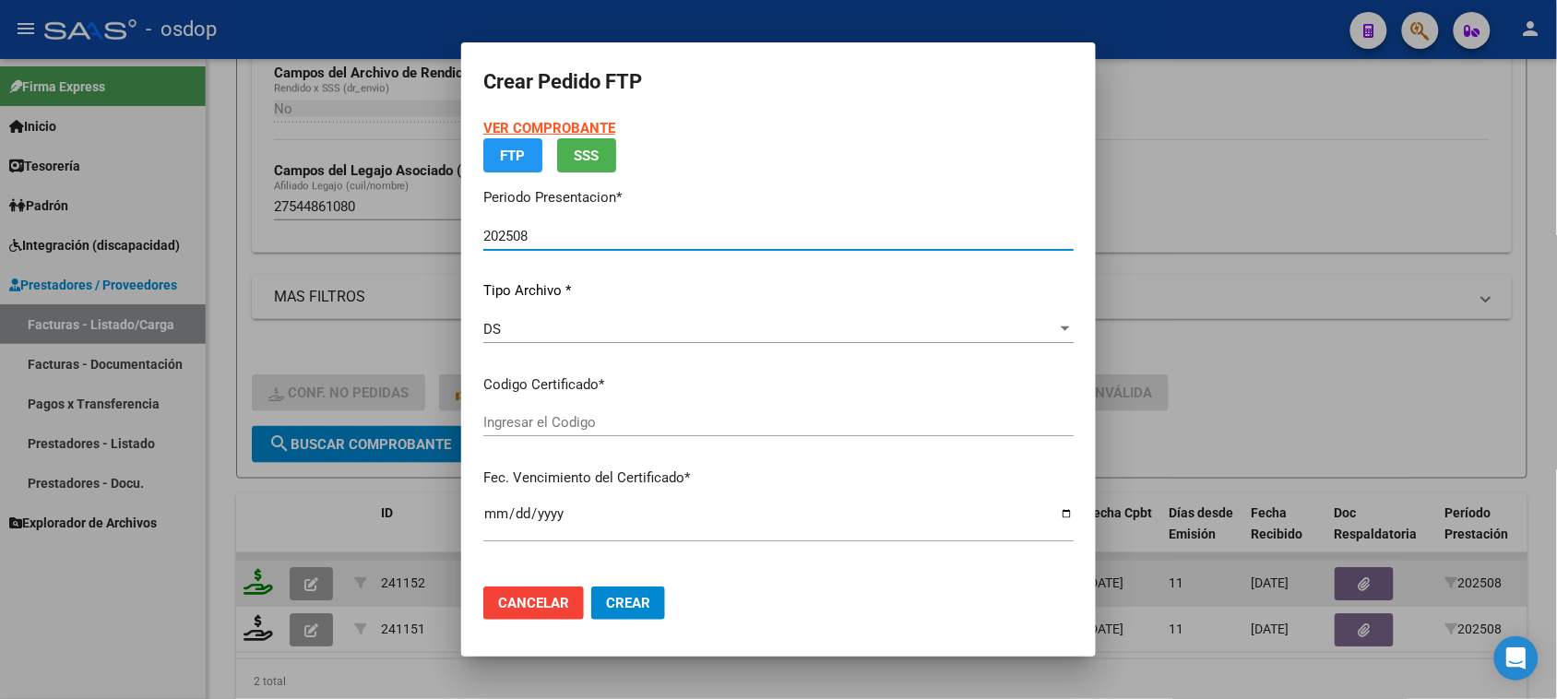
type input "9795564960"
type input "[DATE]"
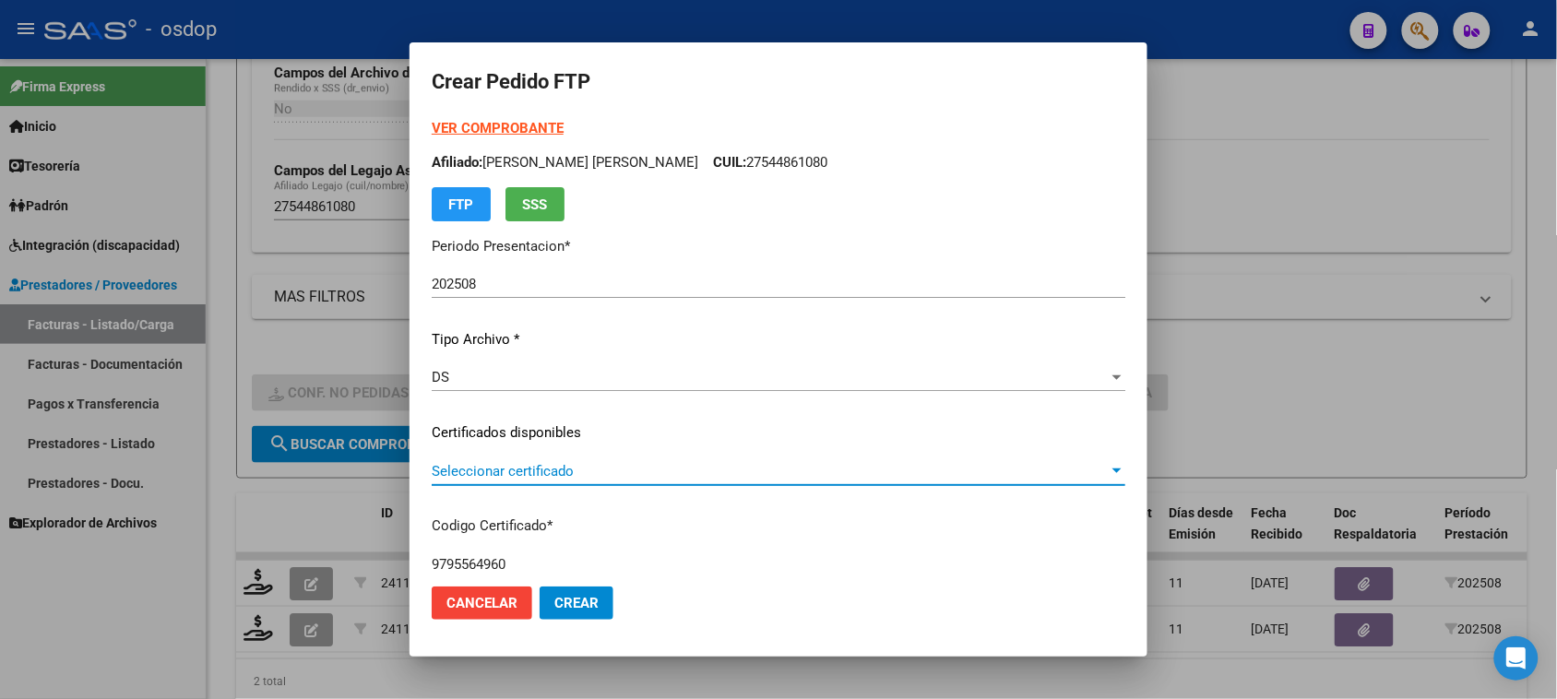
click at [790, 463] on span "Seleccionar certificado" at bounding box center [770, 471] width 677 height 17
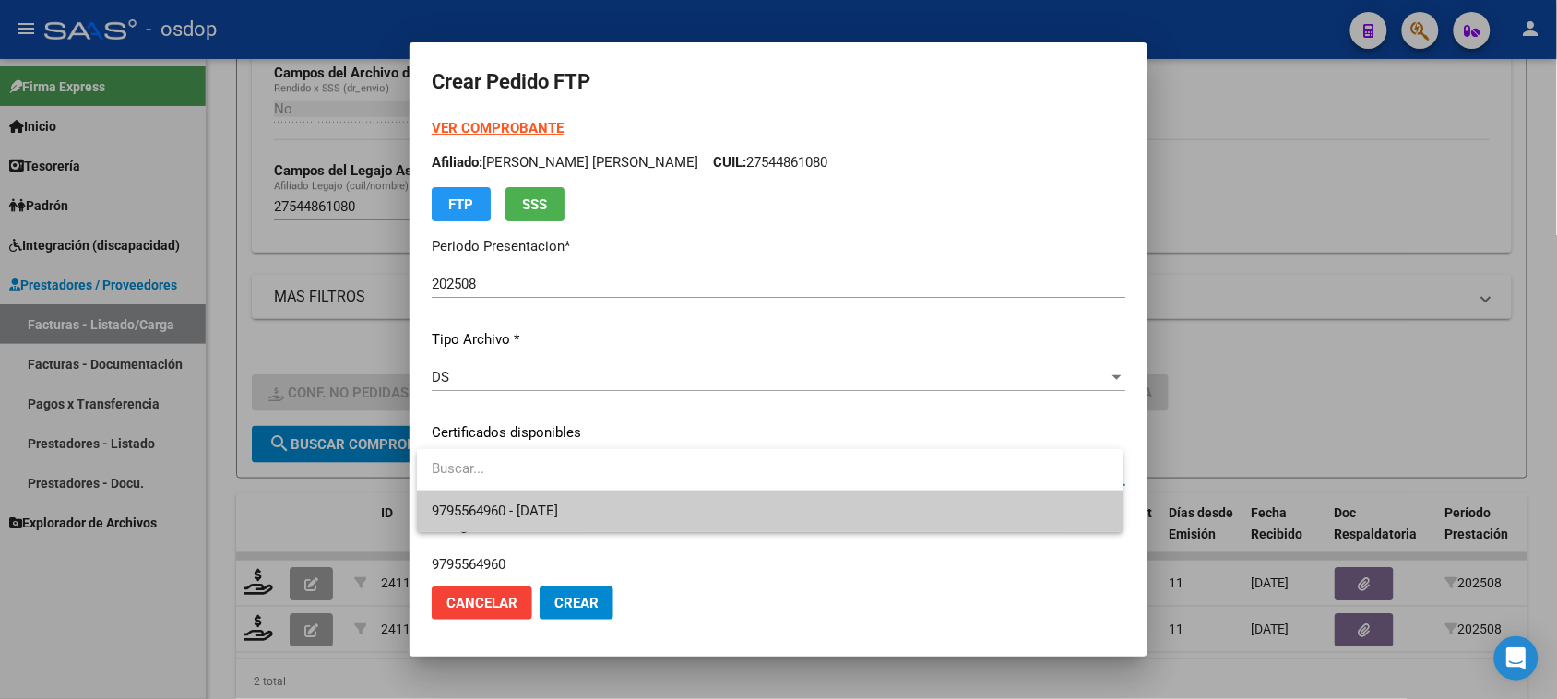
click at [738, 510] on span "9795564960 - [DATE]" at bounding box center [770, 512] width 676 height 42
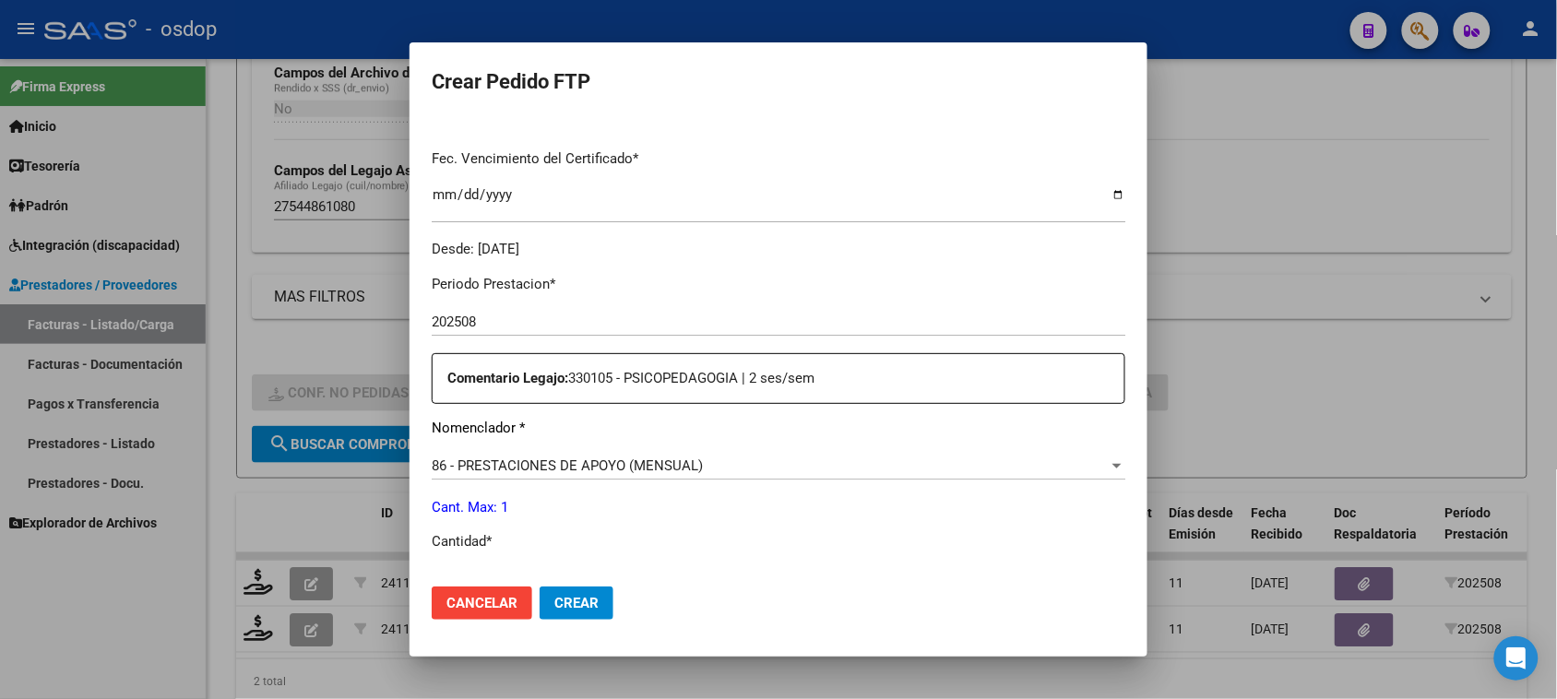
scroll to position [577, 0]
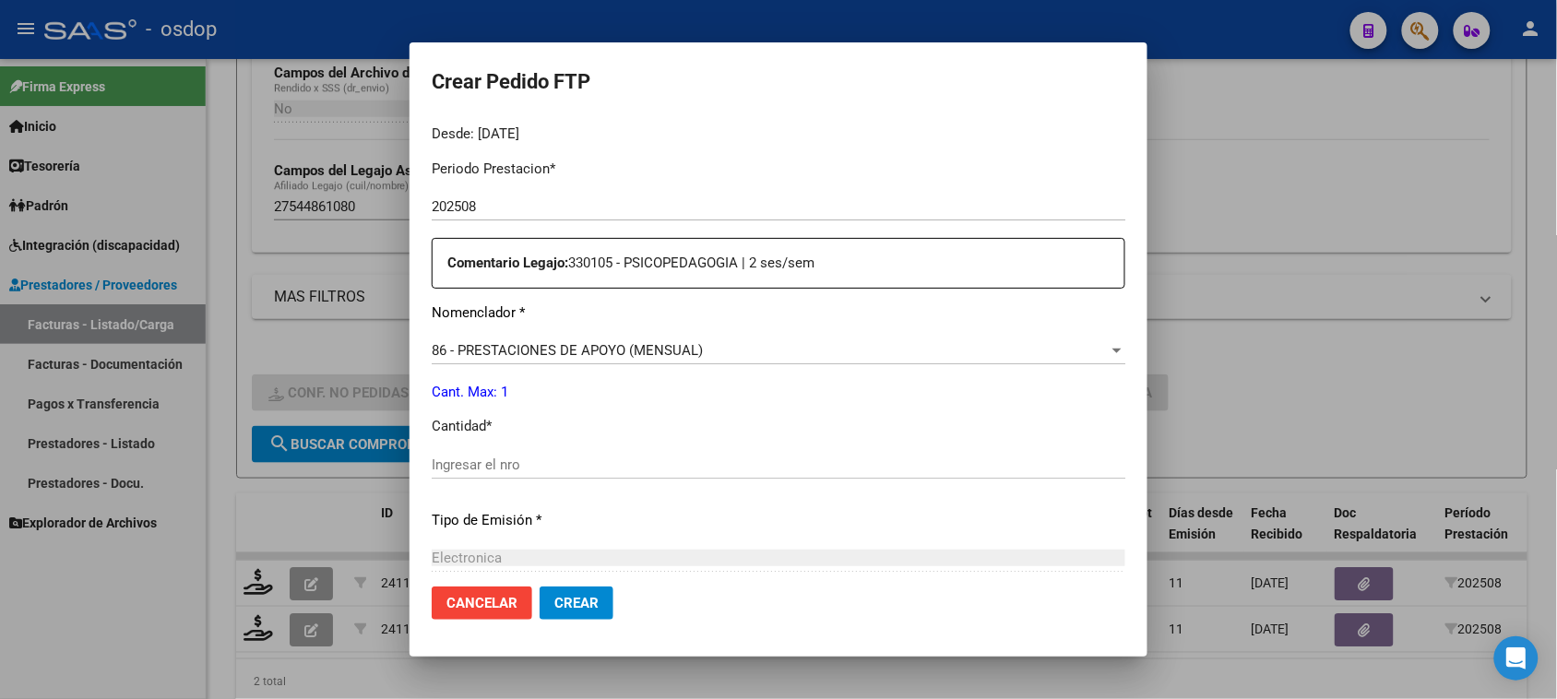
click at [513, 466] on input "Ingresar el nro" at bounding box center [779, 465] width 694 height 17
type input "1"
click at [589, 618] on button "Crear" at bounding box center [577, 603] width 74 height 33
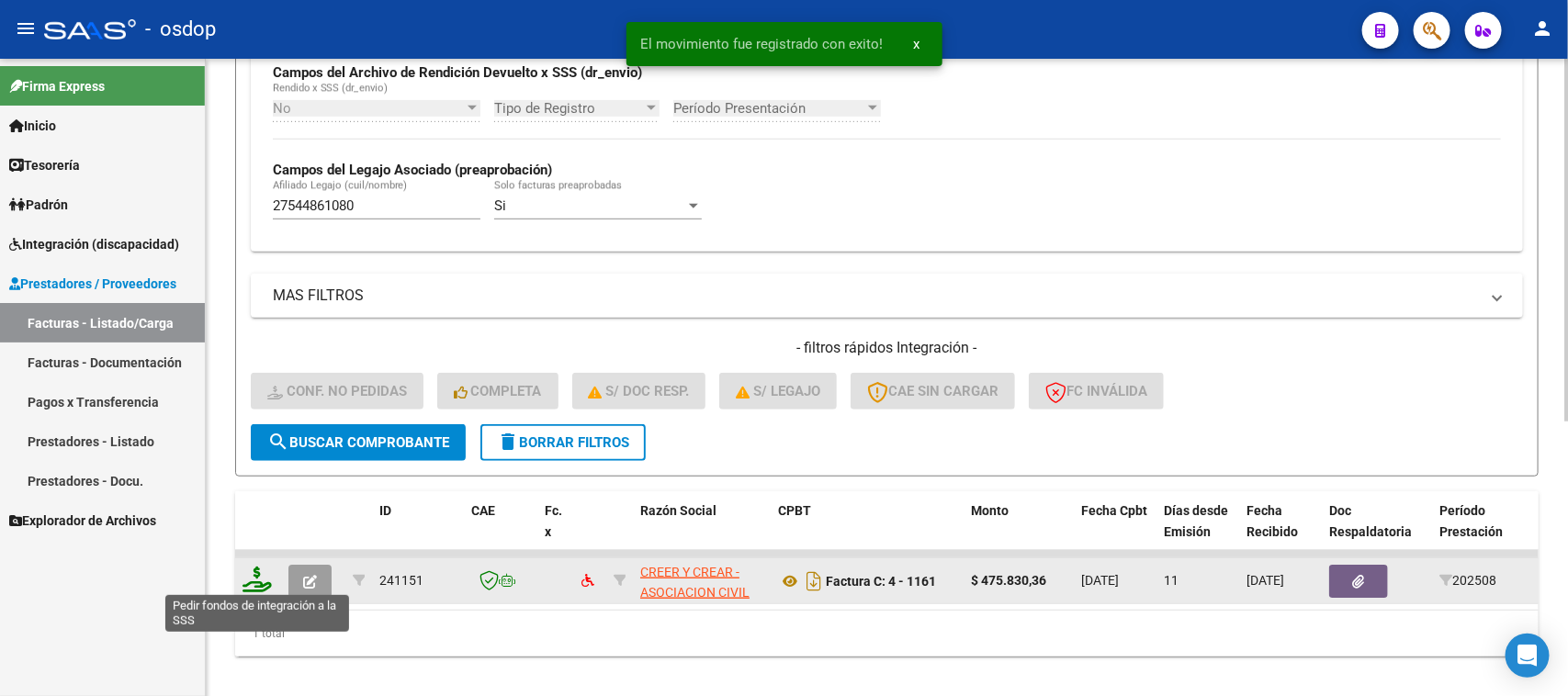
click at [255, 572] on icon at bounding box center [258, 580] width 30 height 26
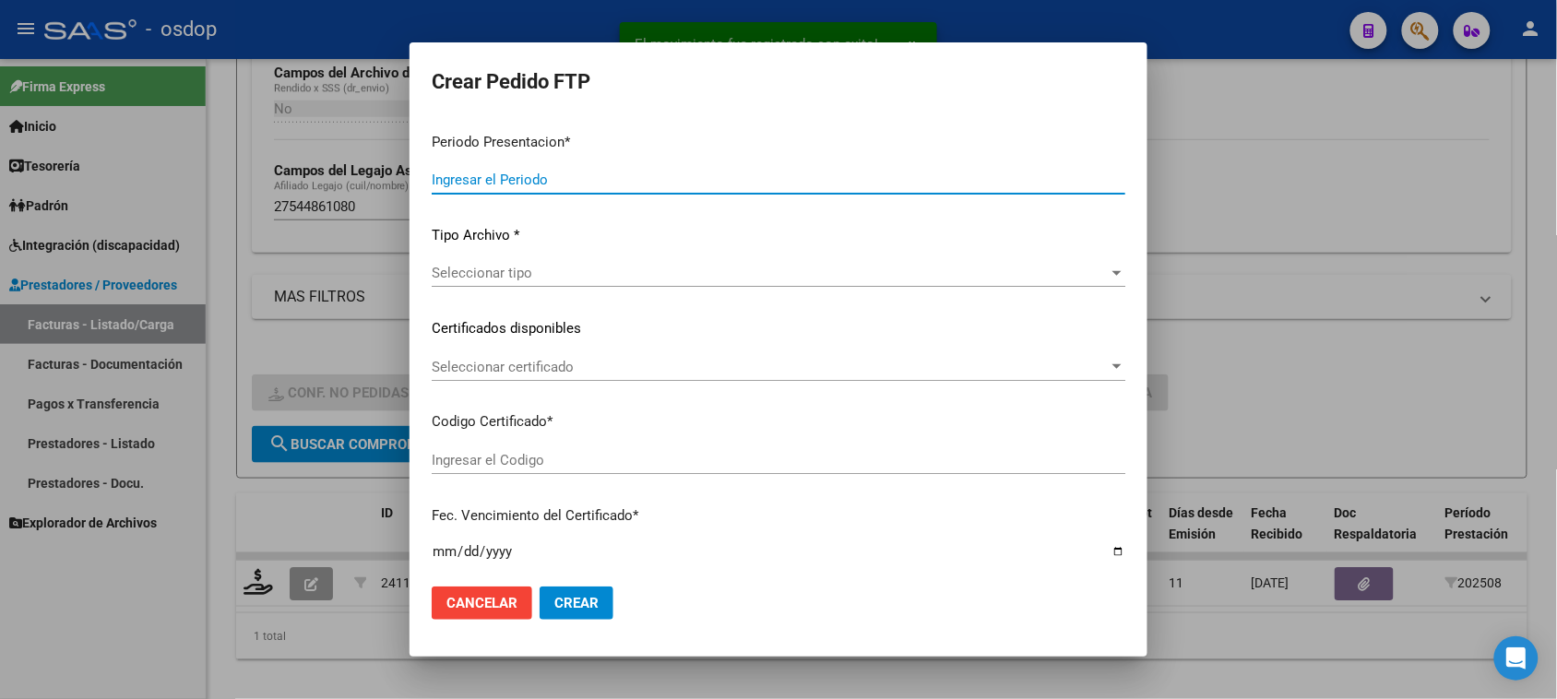
type input "202508"
type input "$ 475.830,36"
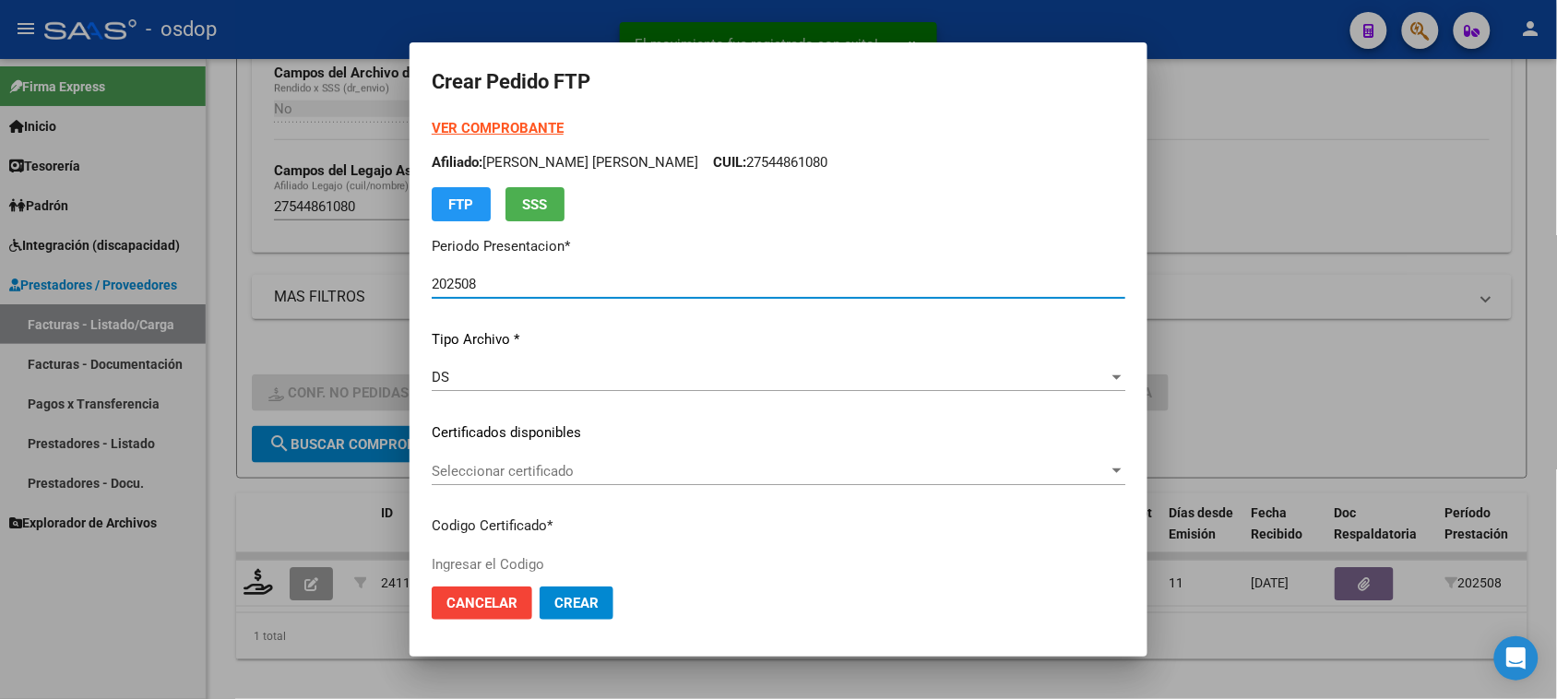
type input "9795564960"
type input "[DATE]"
click at [747, 475] on span "Seleccionar certificado" at bounding box center [770, 471] width 677 height 17
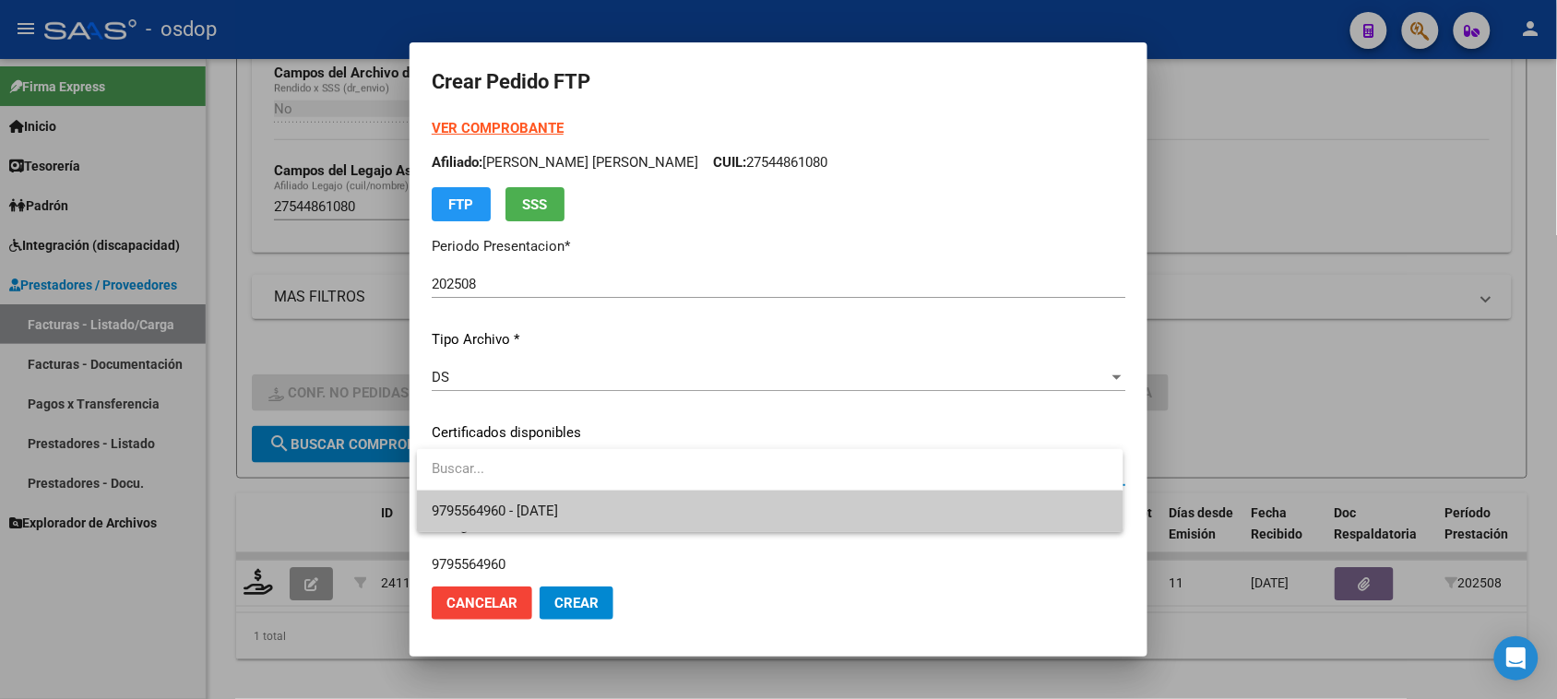
click at [720, 512] on span "9795564960 - [DATE]" at bounding box center [770, 512] width 676 height 42
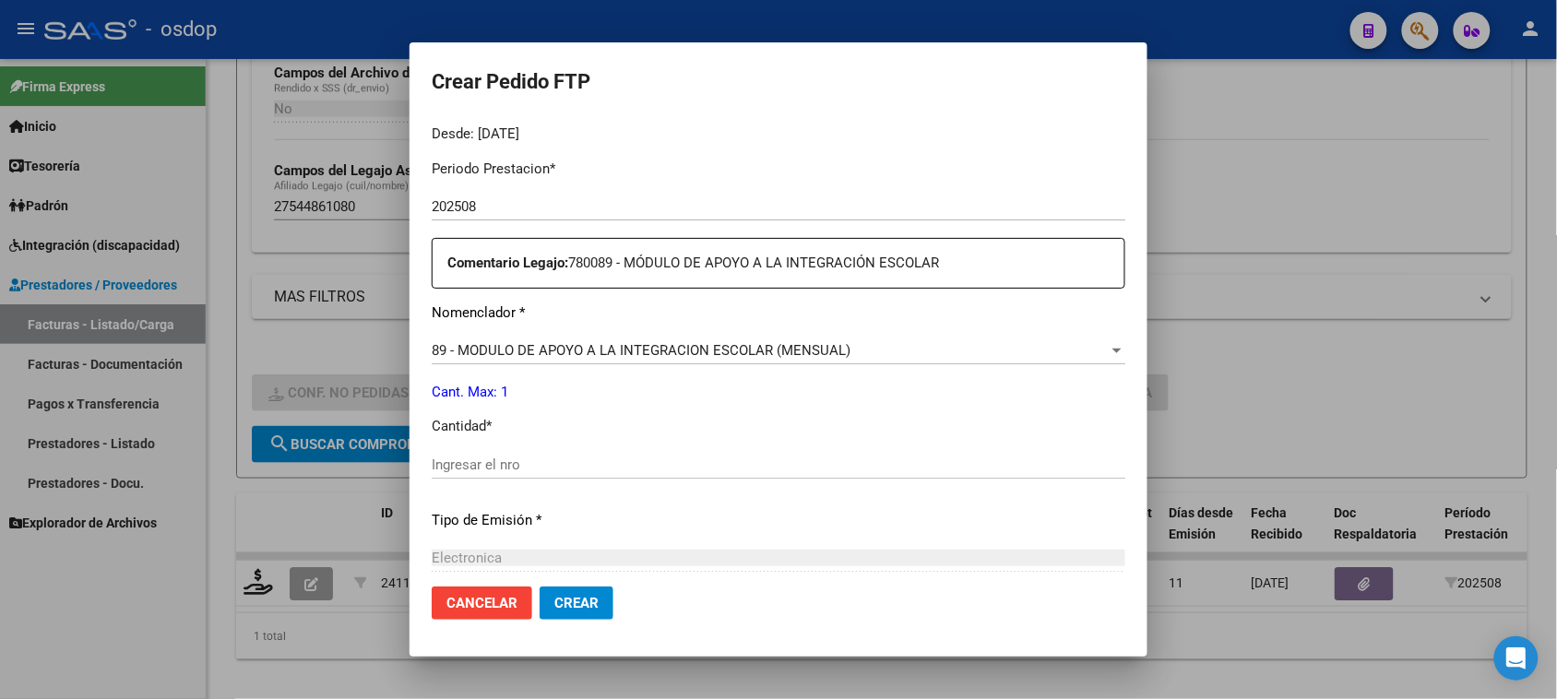
click at [551, 457] on input "Ingresar el nro" at bounding box center [779, 465] width 694 height 17
type input "1"
click at [581, 611] on span "Crear" at bounding box center [577, 603] width 44 height 17
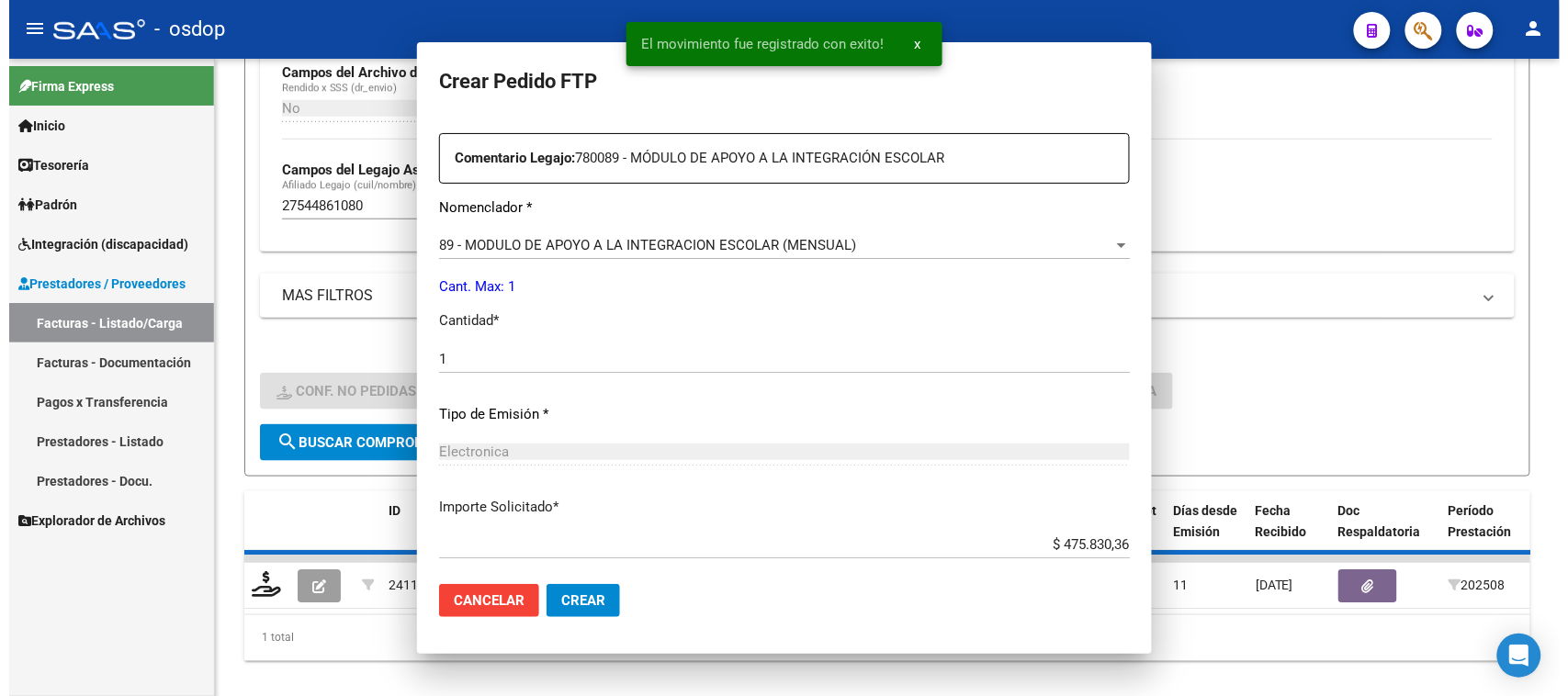
scroll to position [470, 0]
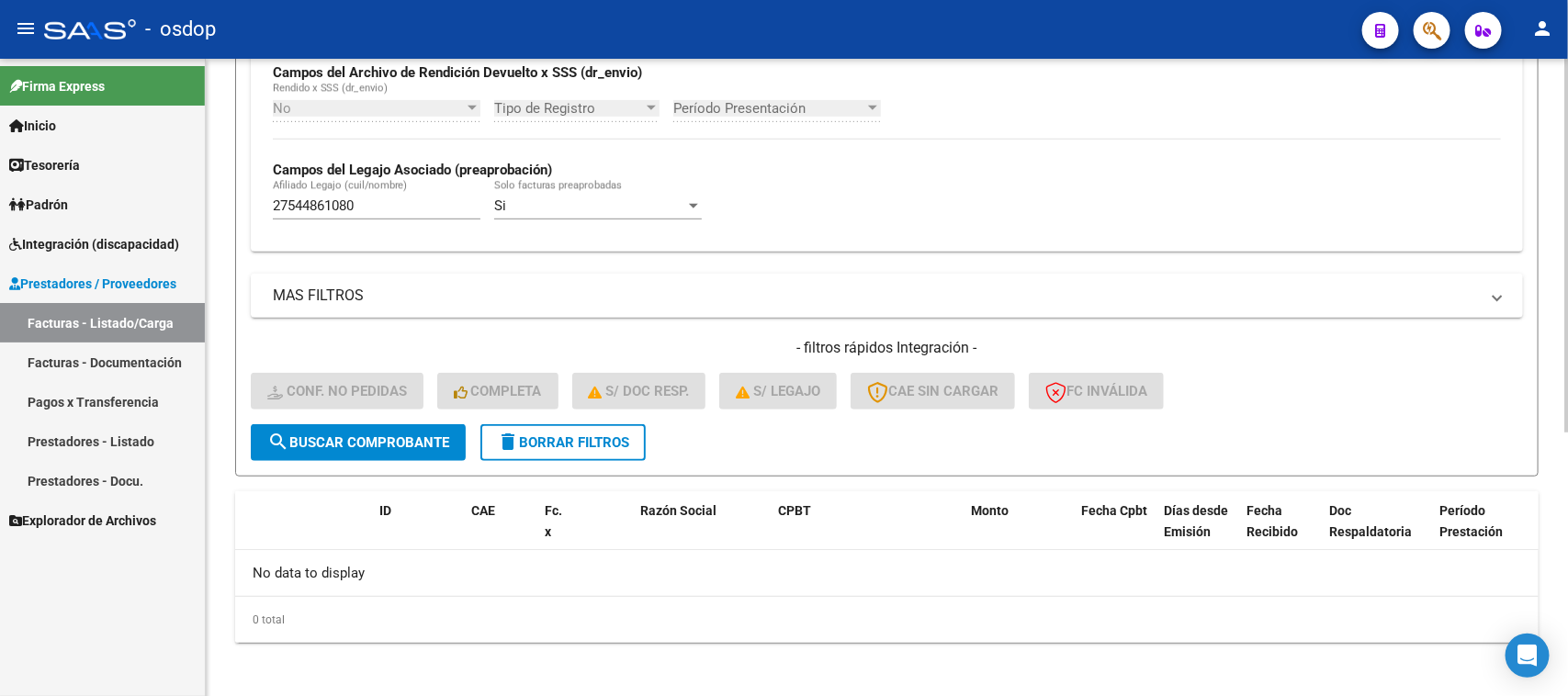
click at [601, 434] on span "delete Borrar Filtros" at bounding box center [562, 442] width 132 height 17
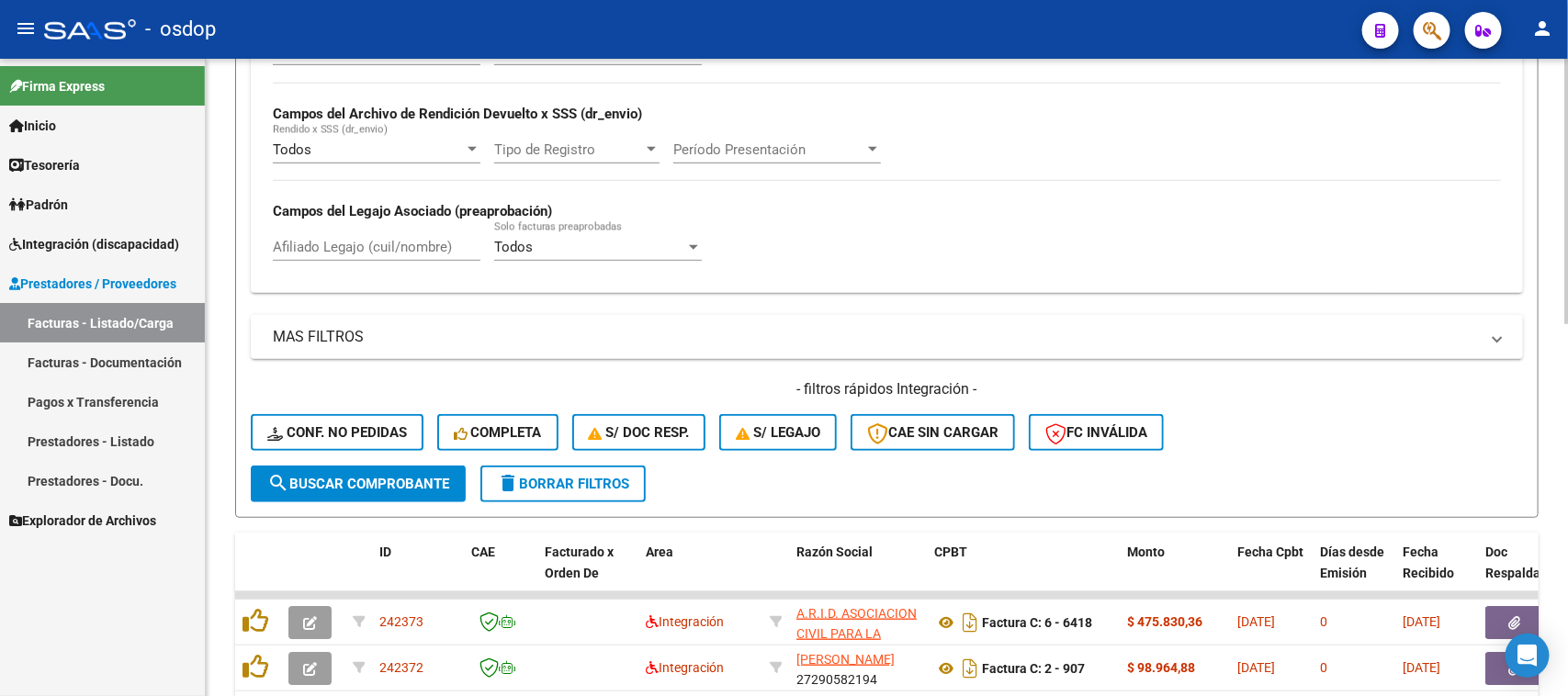
scroll to position [453, 0]
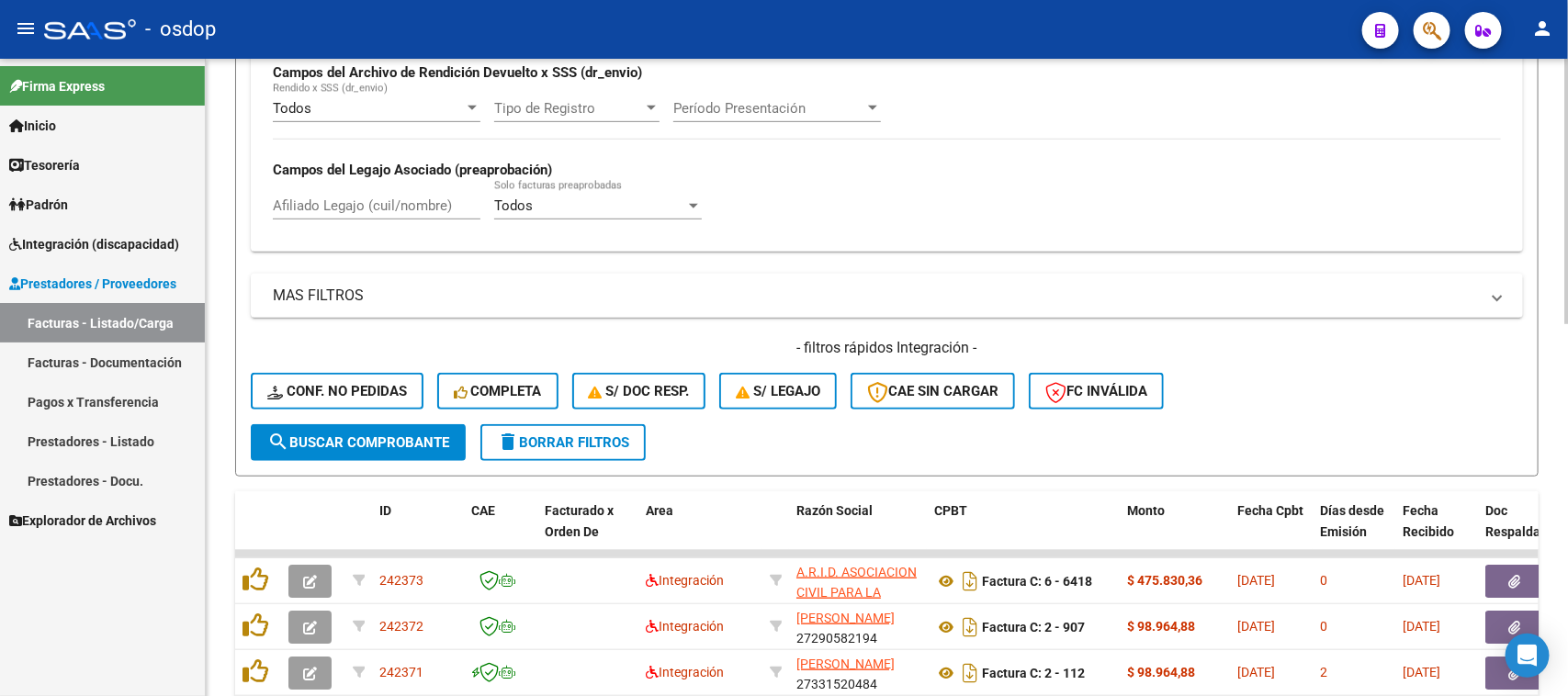
click at [372, 193] on div "Afiliado Legajo (cuil/nombre)" at bounding box center [376, 200] width 208 height 40
paste input "27487415745"
type input "27487415745"
click at [378, 443] on span "search Buscar Comprobante" at bounding box center [357, 442] width 182 height 17
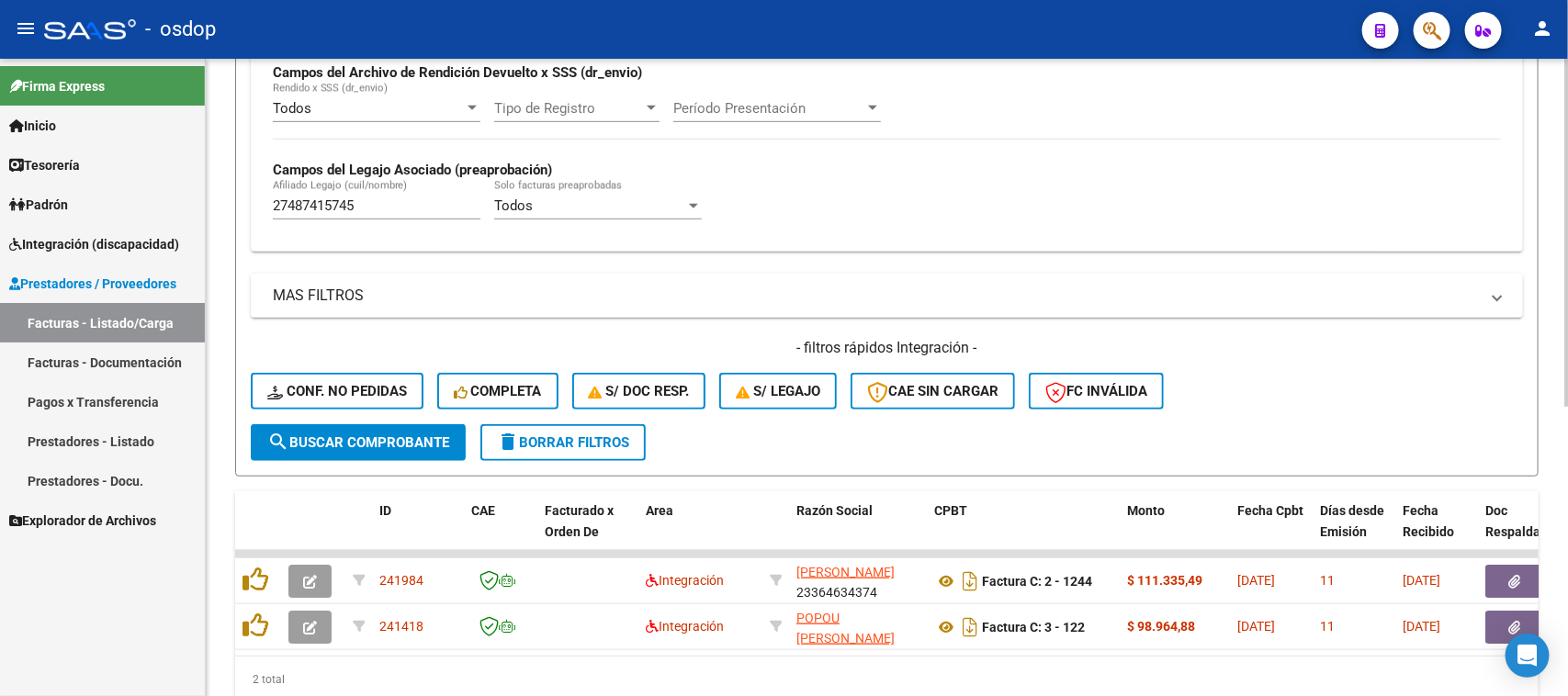
scroll to position [531, 0]
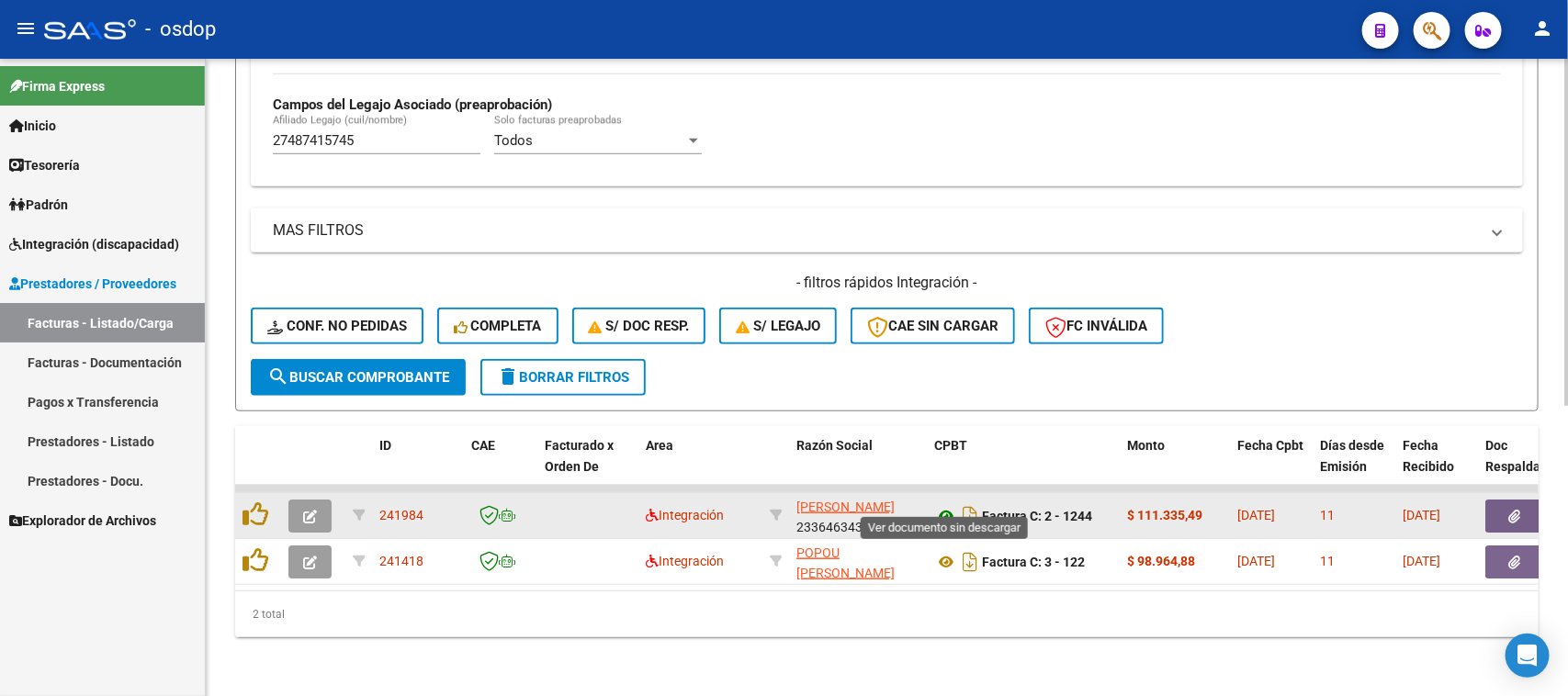
click at [946, 505] on icon at bounding box center [946, 516] width 24 height 22
click at [1506, 500] on button "button" at bounding box center [1514, 516] width 59 height 33
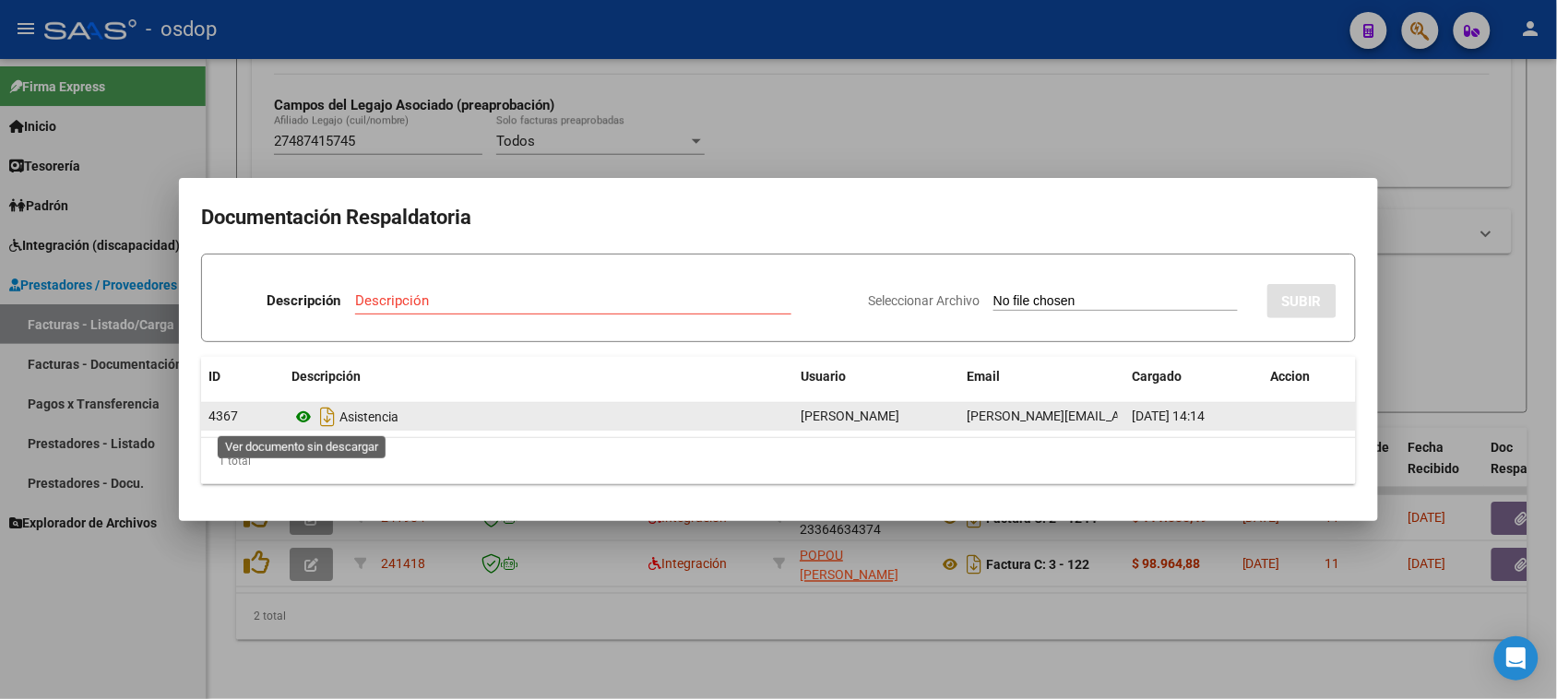
click at [305, 420] on icon at bounding box center [304, 417] width 24 height 22
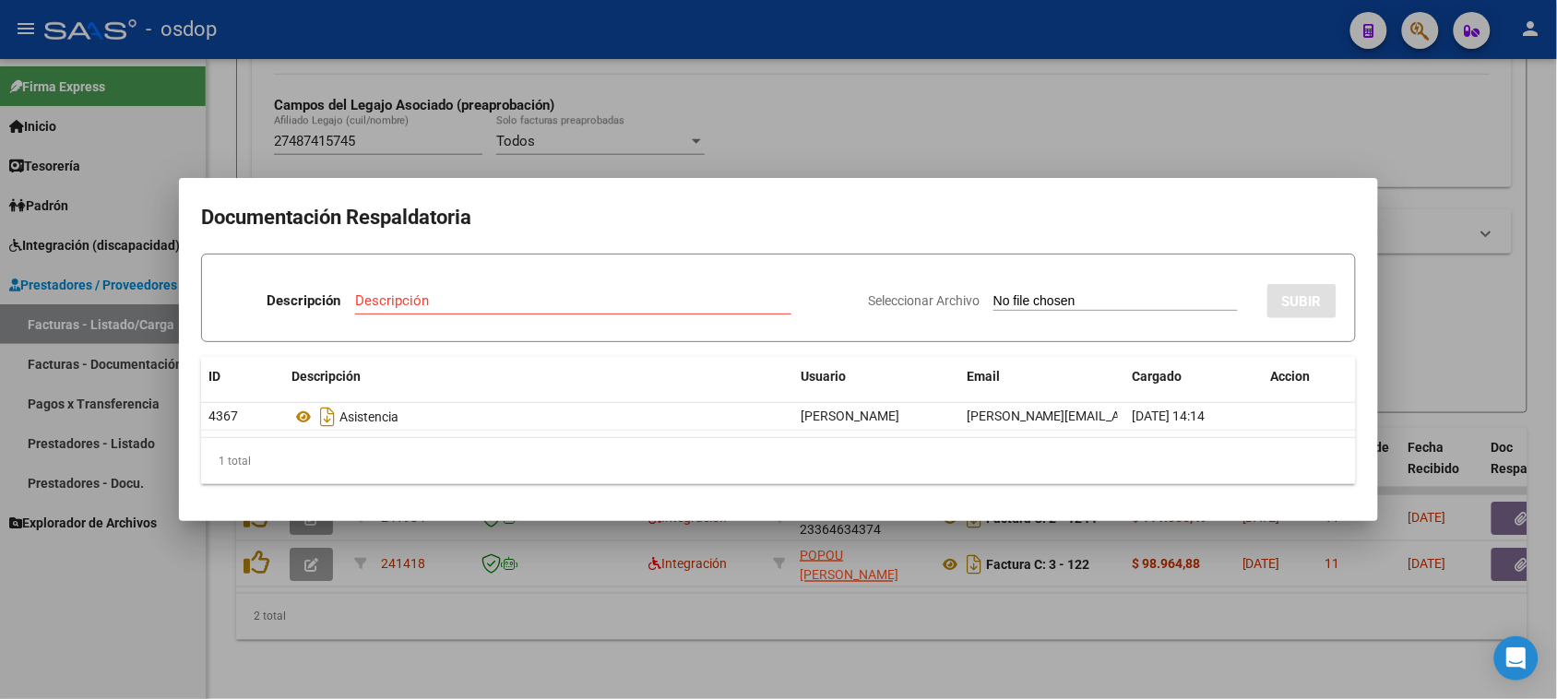
click at [826, 648] on div at bounding box center [778, 349] width 1557 height 699
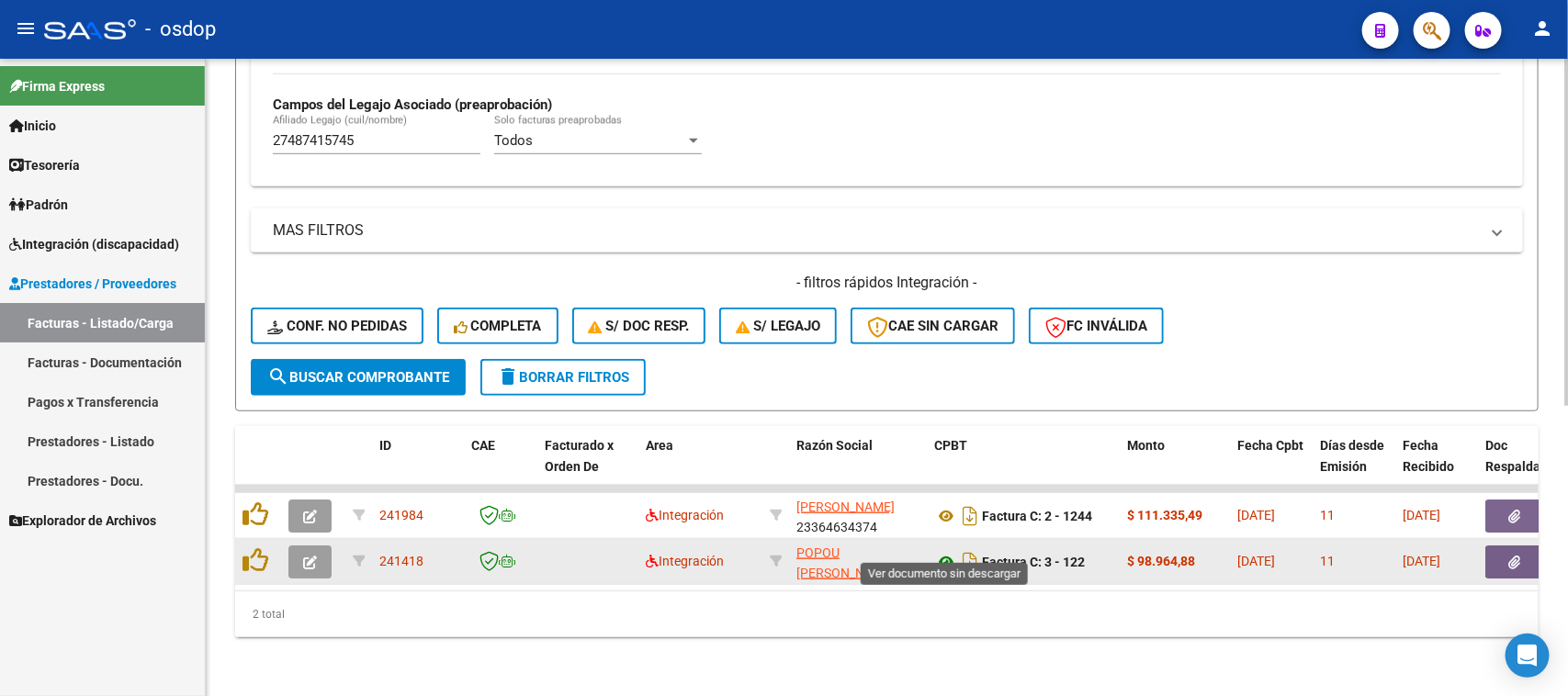
click at [946, 552] on icon at bounding box center [946, 563] width 24 height 22
click at [1526, 548] on button "button" at bounding box center [1514, 562] width 59 height 33
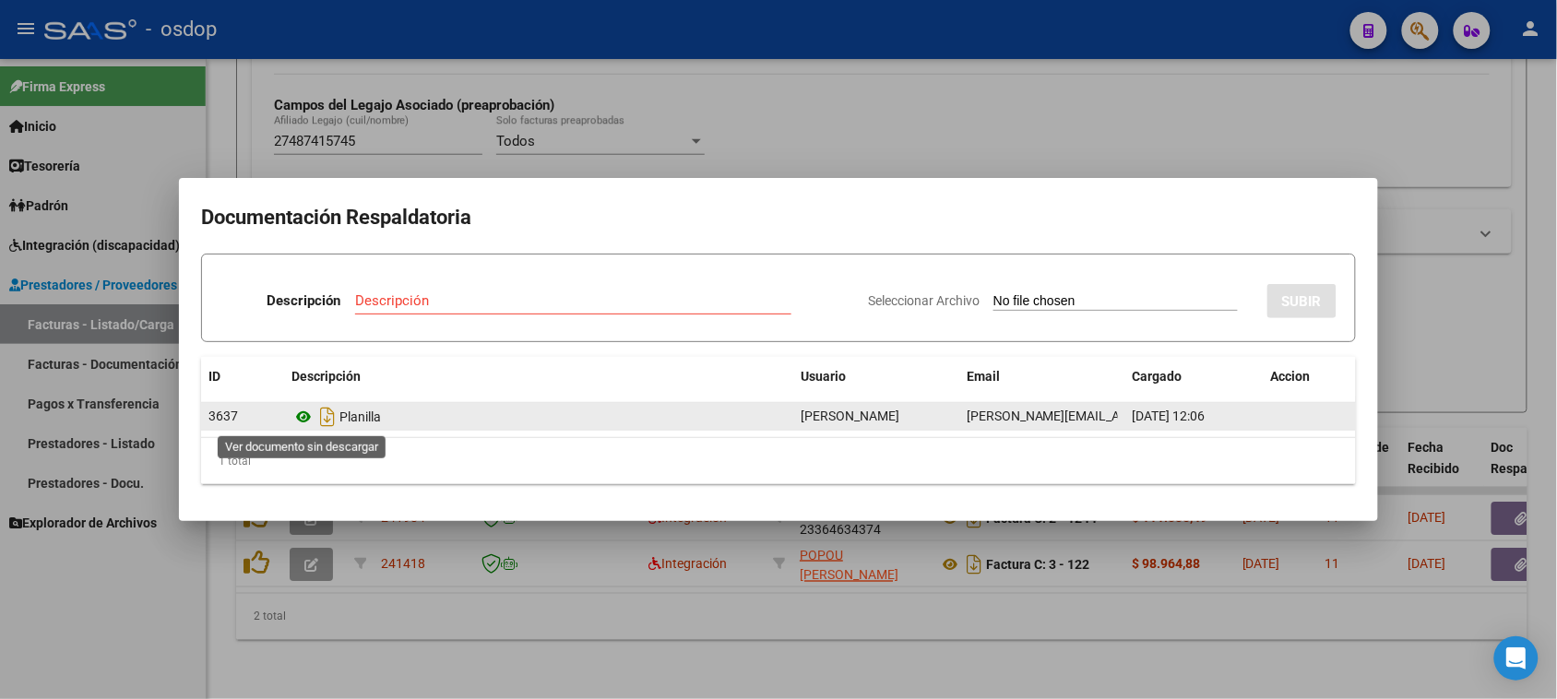
click at [307, 418] on icon at bounding box center [304, 417] width 24 height 22
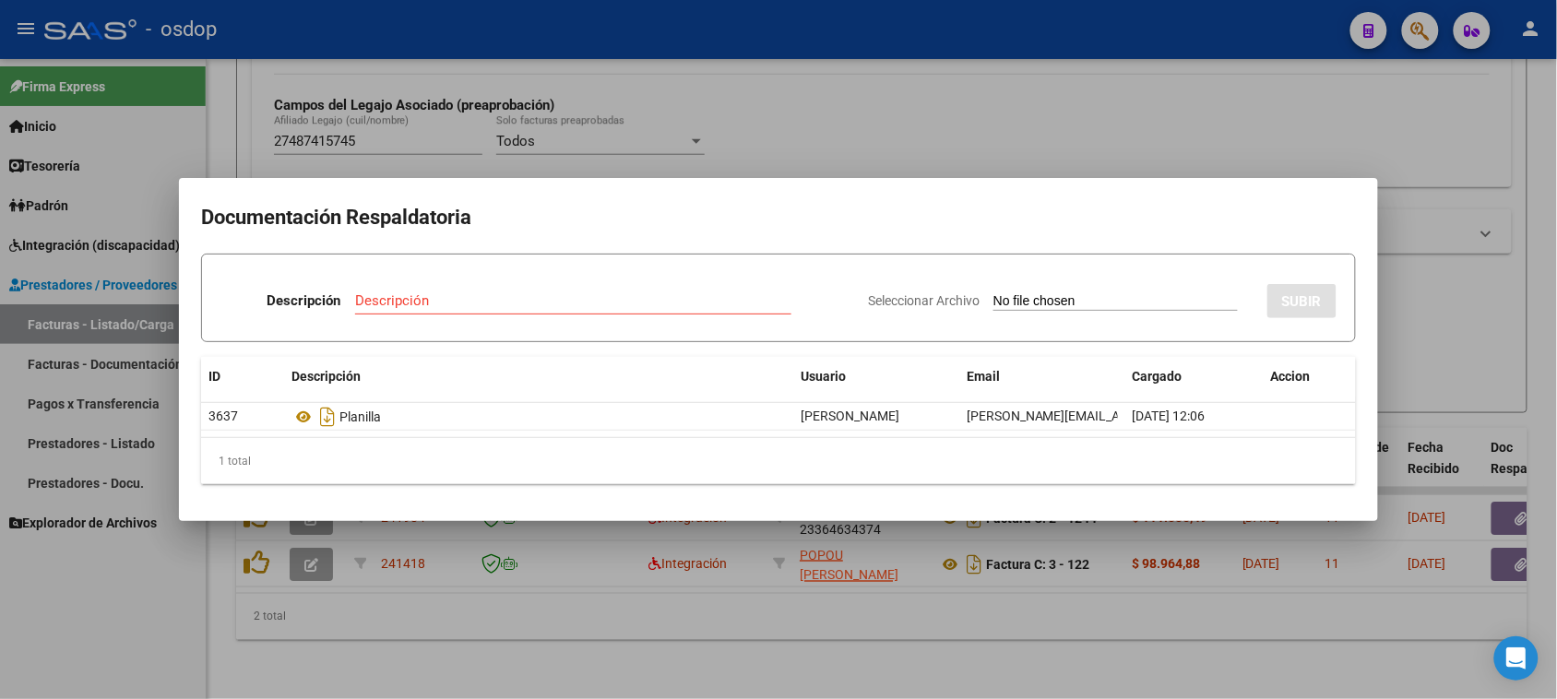
click at [920, 643] on div at bounding box center [778, 349] width 1557 height 699
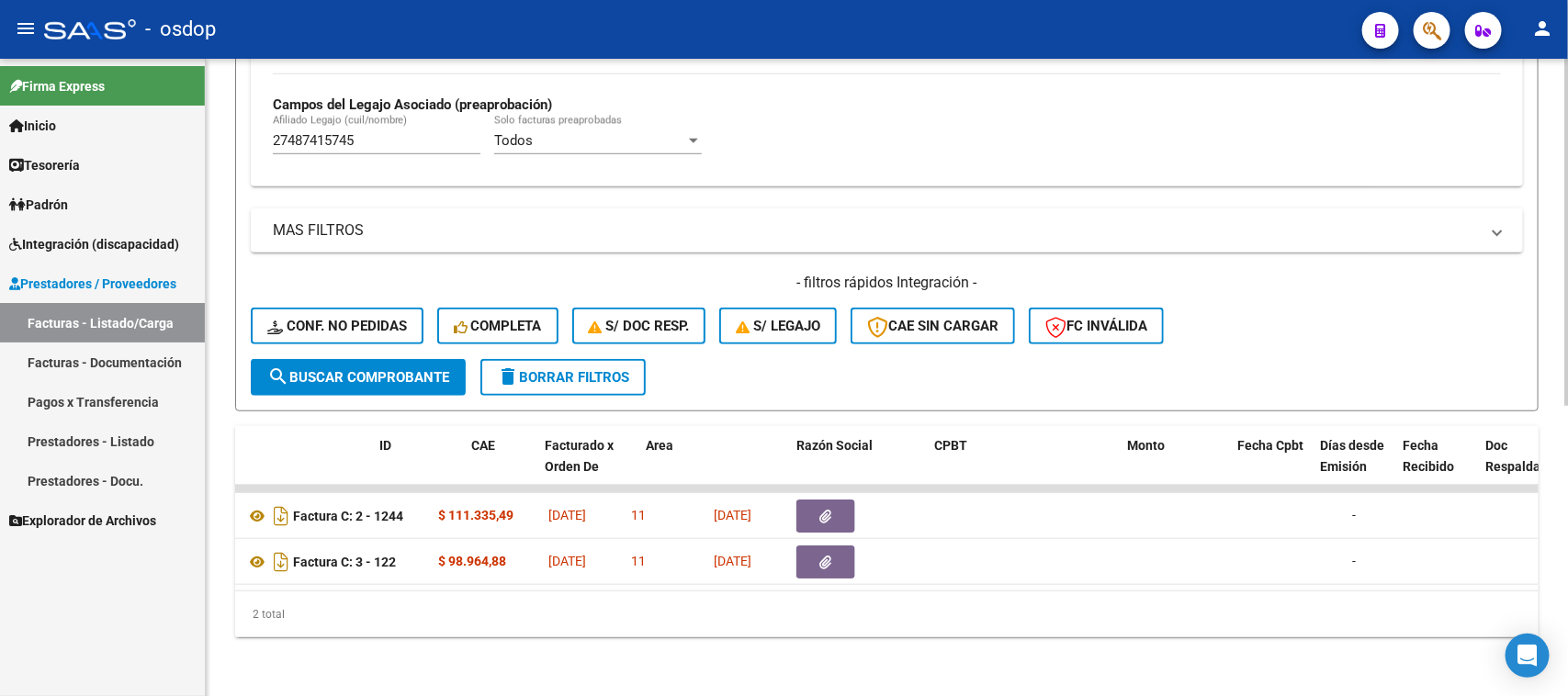
scroll to position [0, 0]
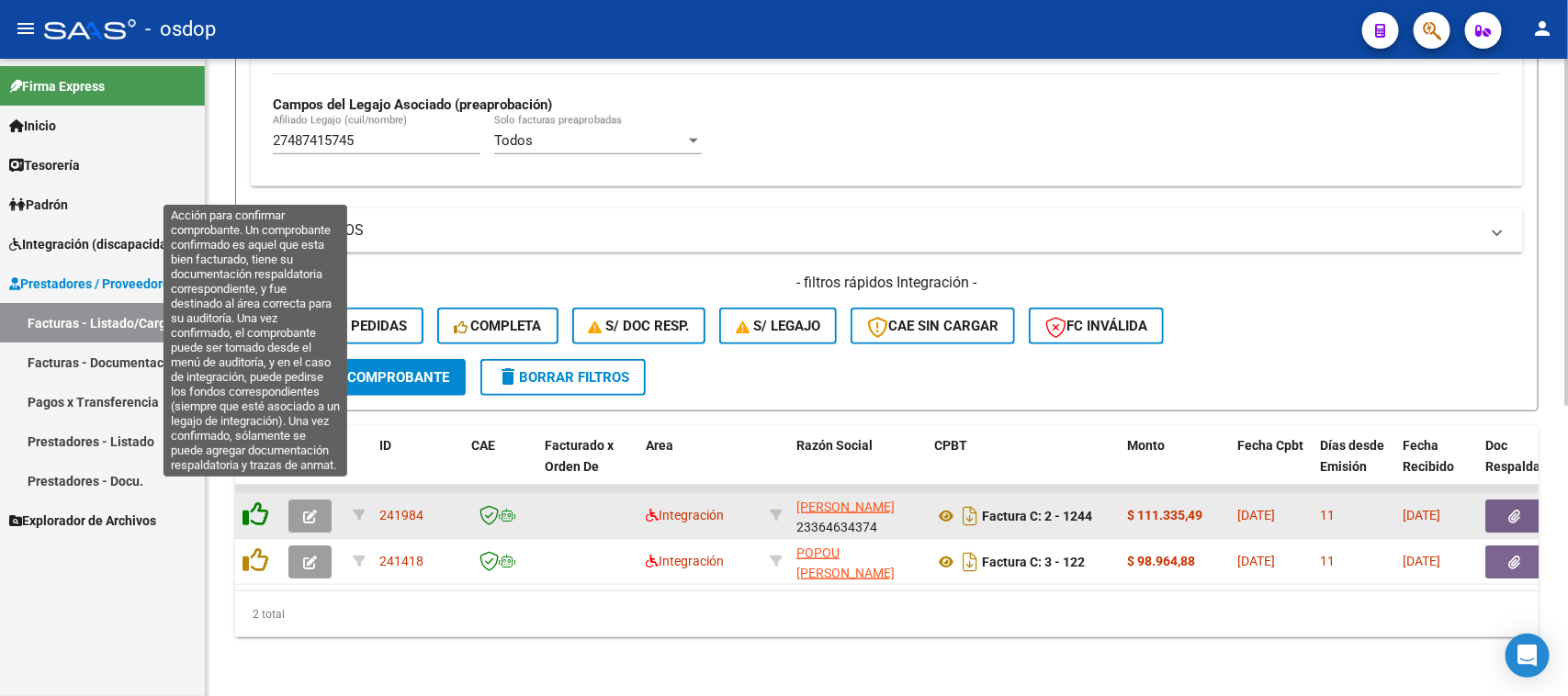
click at [262, 502] on icon at bounding box center [256, 515] width 26 height 26
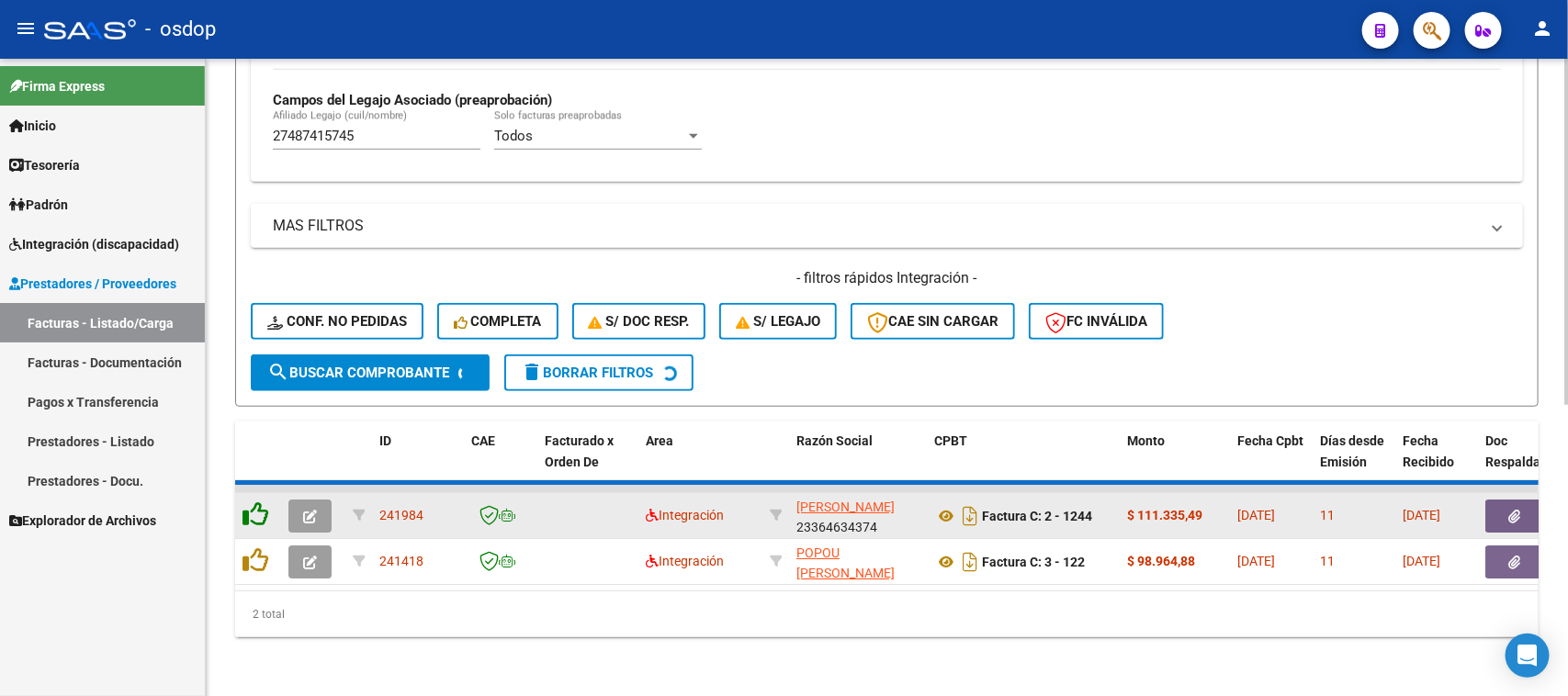
scroll to position [485, 0]
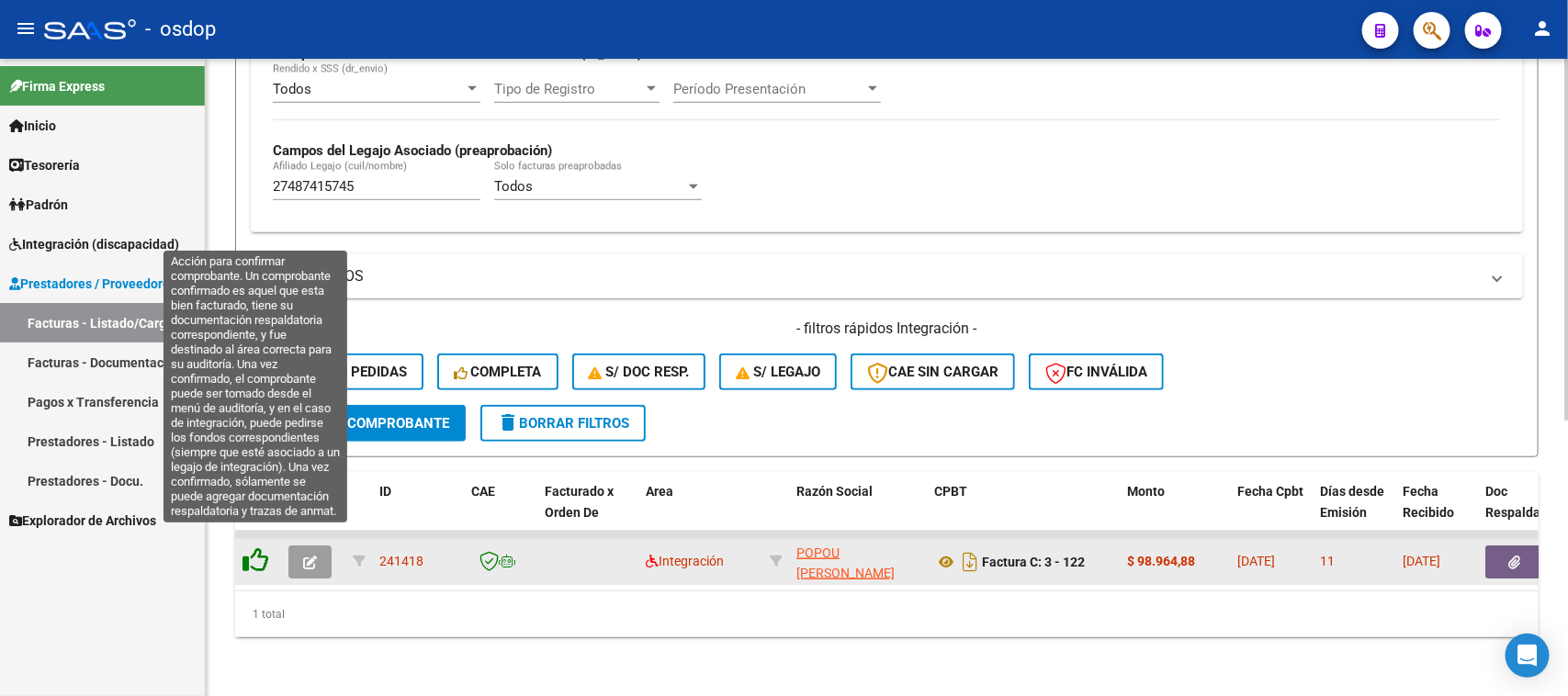
click at [248, 550] on icon at bounding box center [256, 561] width 26 height 26
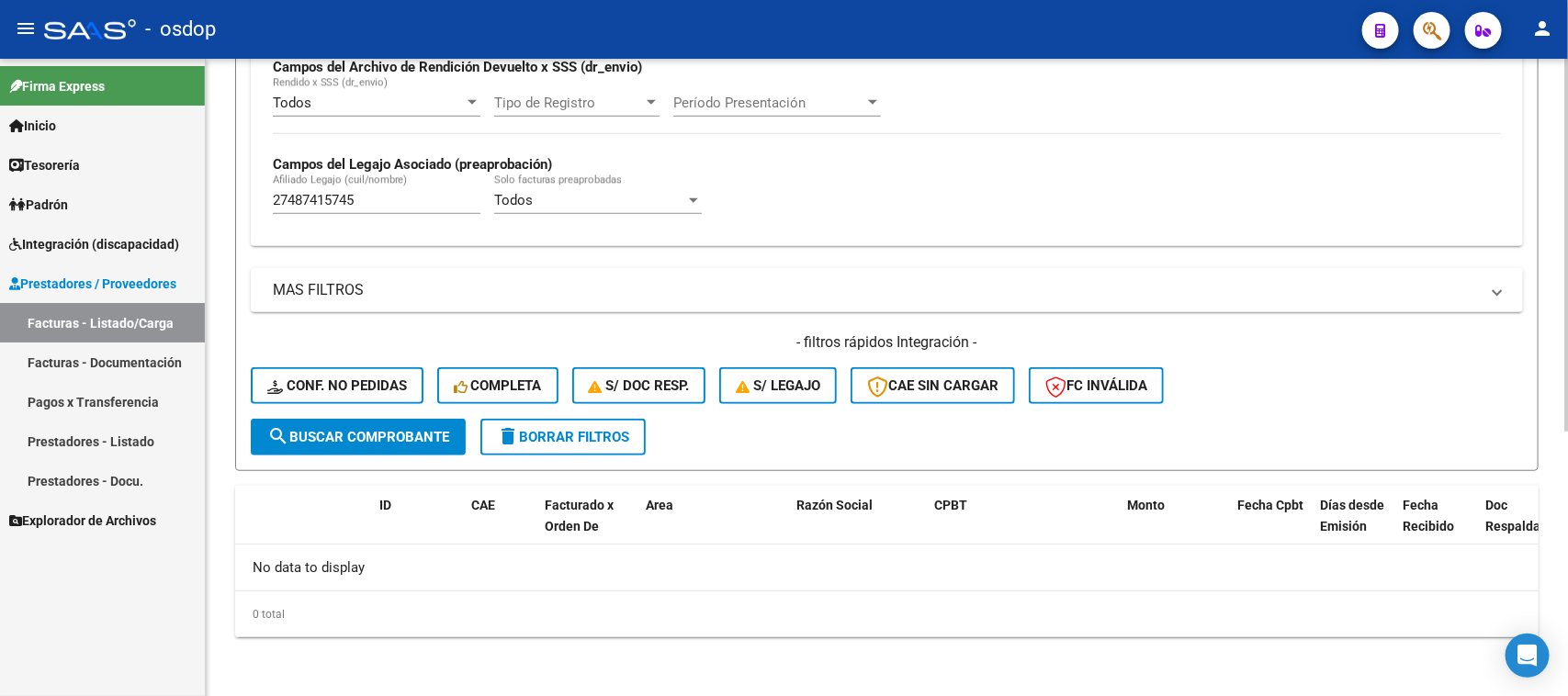
scroll to position [453, 0]
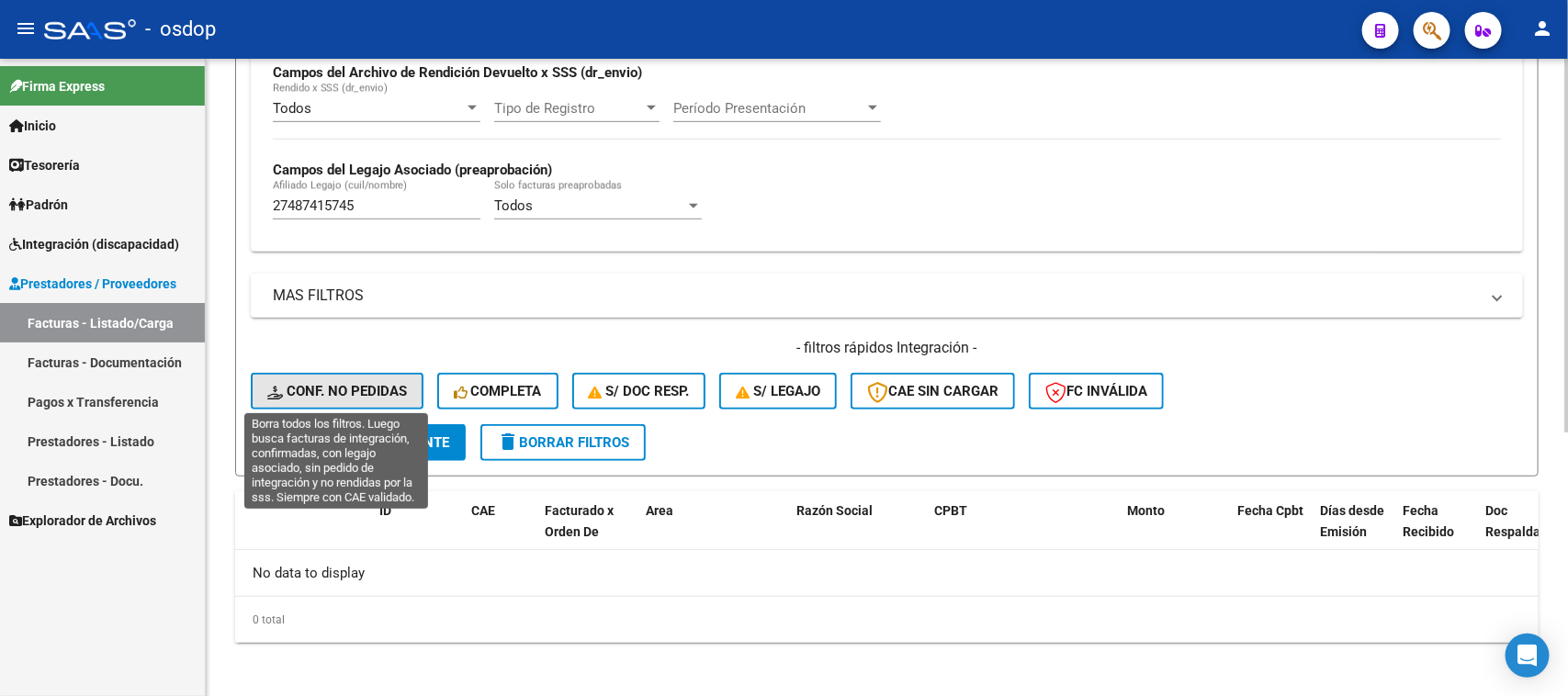
click at [320, 383] on span "Conf. no pedidas" at bounding box center [336, 391] width 139 height 17
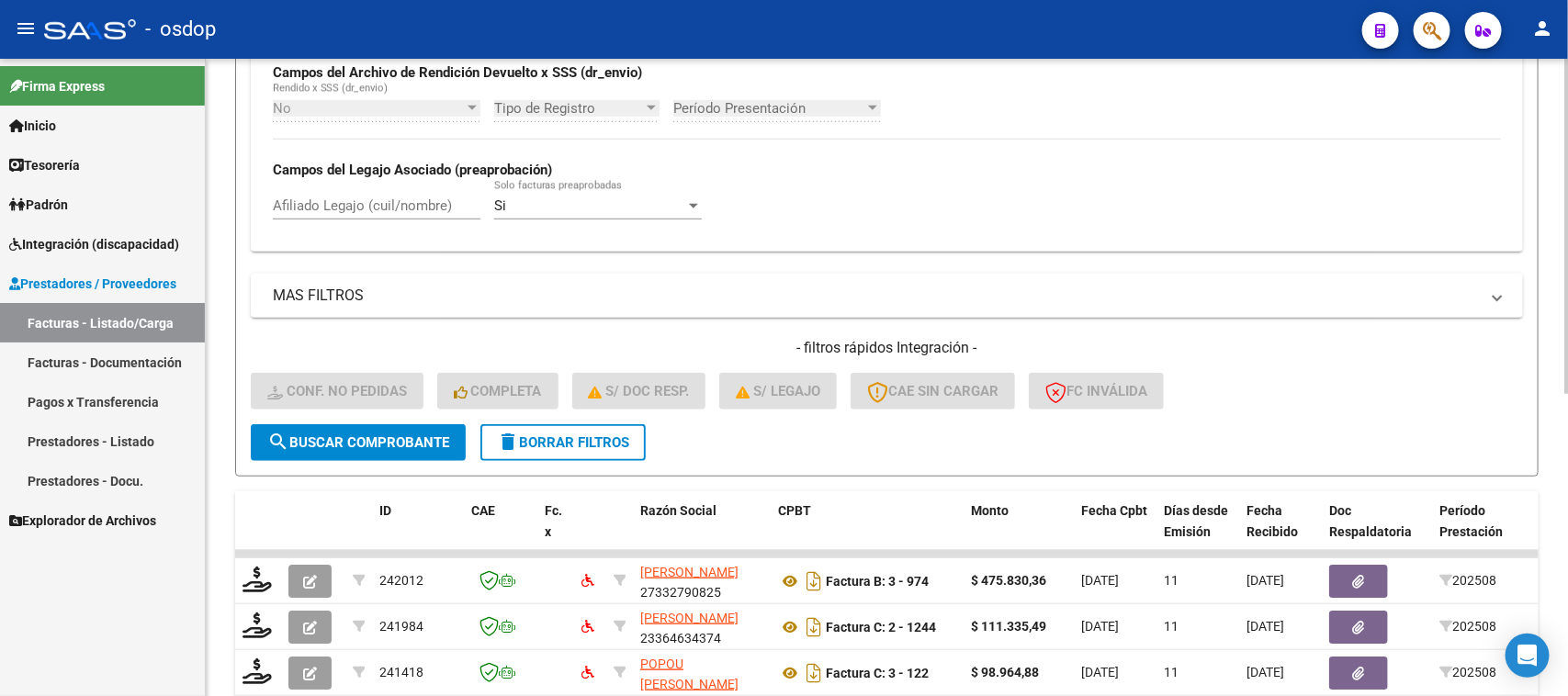
click at [362, 198] on input "Afiliado Legajo (cuil/nombre)" at bounding box center [376, 205] width 208 height 17
paste input "27487415745"
type input "27487415745"
click at [382, 436] on span "search Buscar Comprobante" at bounding box center [357, 442] width 182 height 17
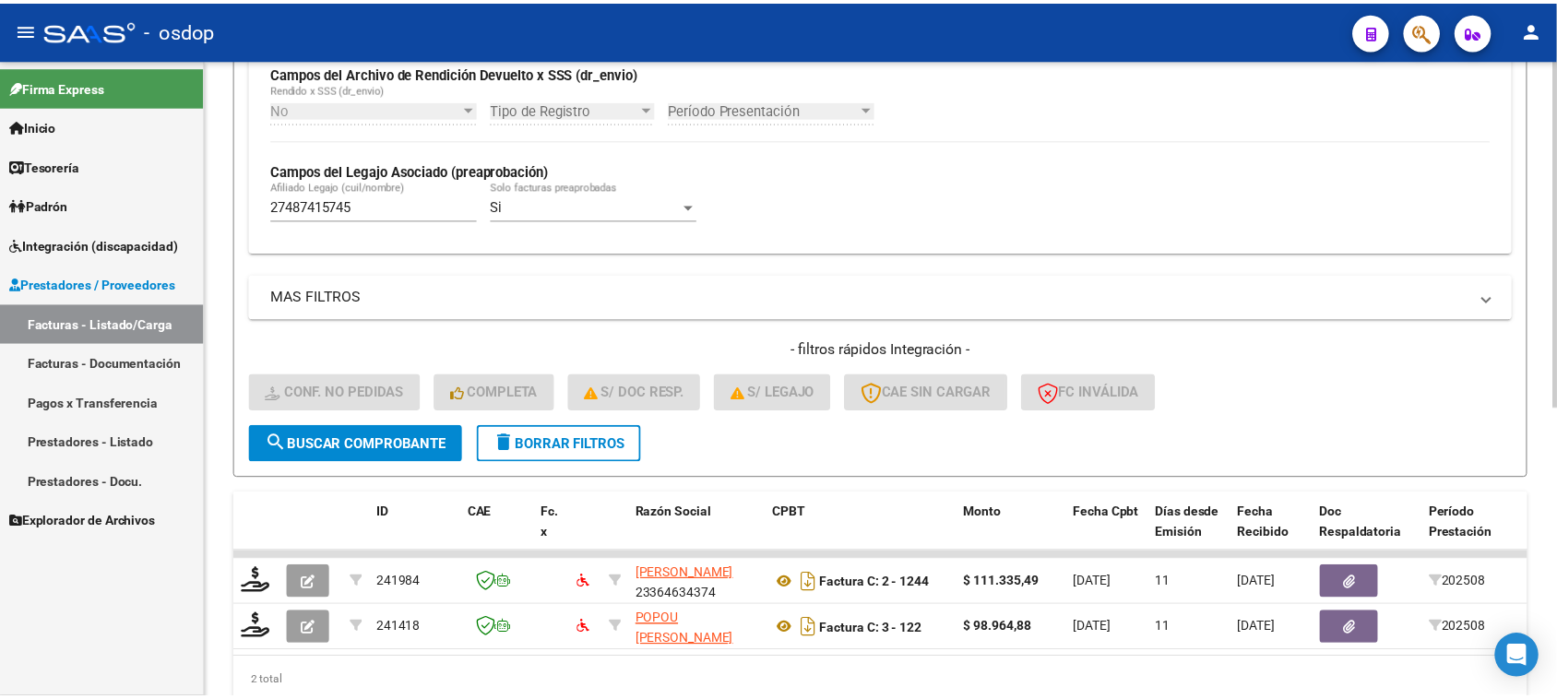
scroll to position [533, 0]
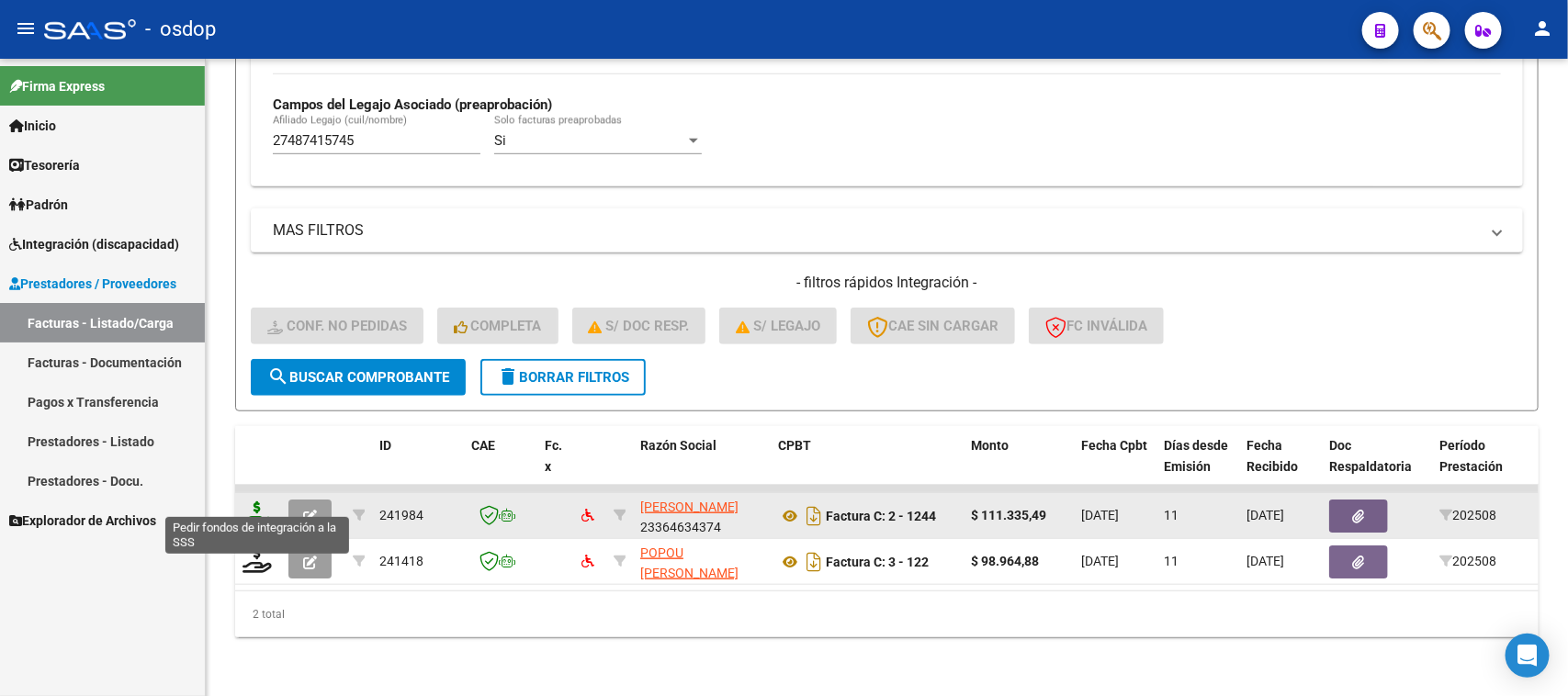
click at [251, 502] on icon at bounding box center [258, 515] width 30 height 26
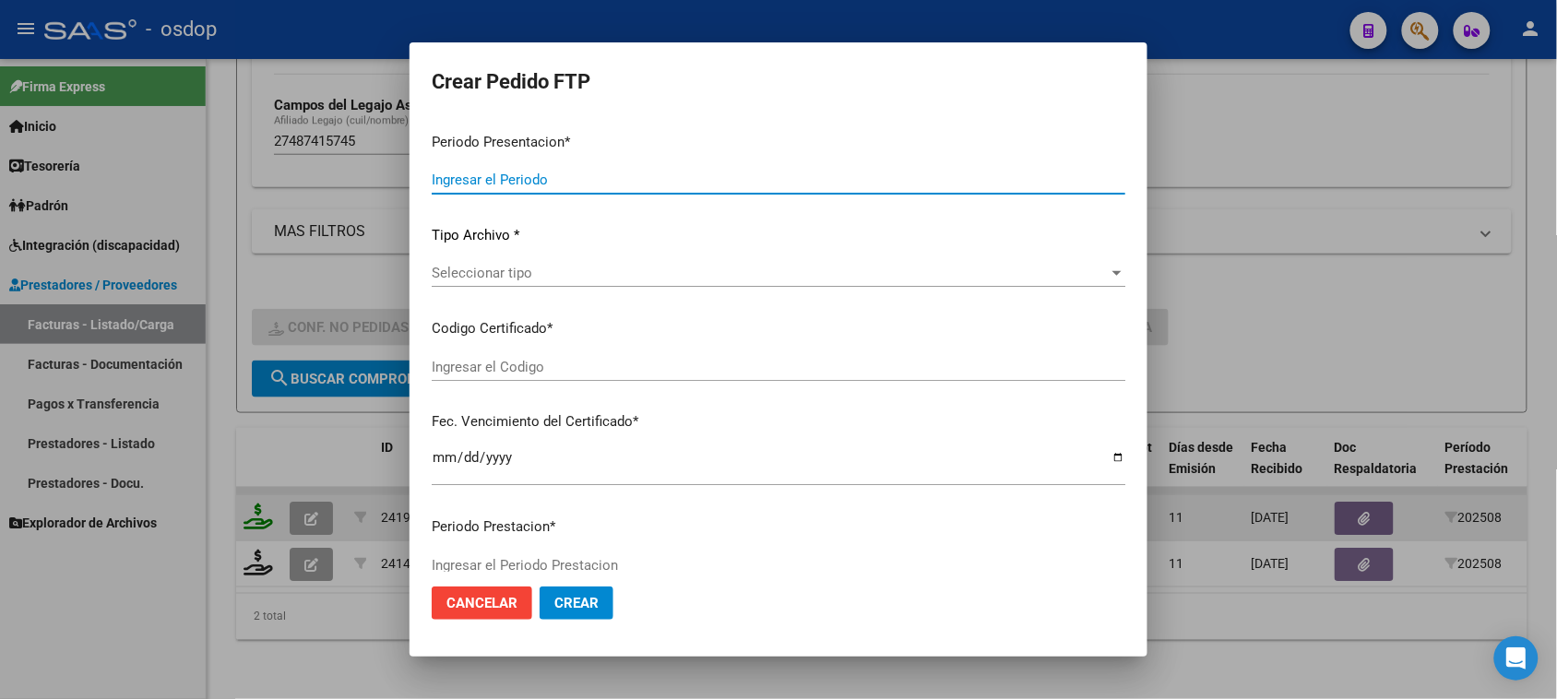
type input "202508"
type input "$ 111.335,49"
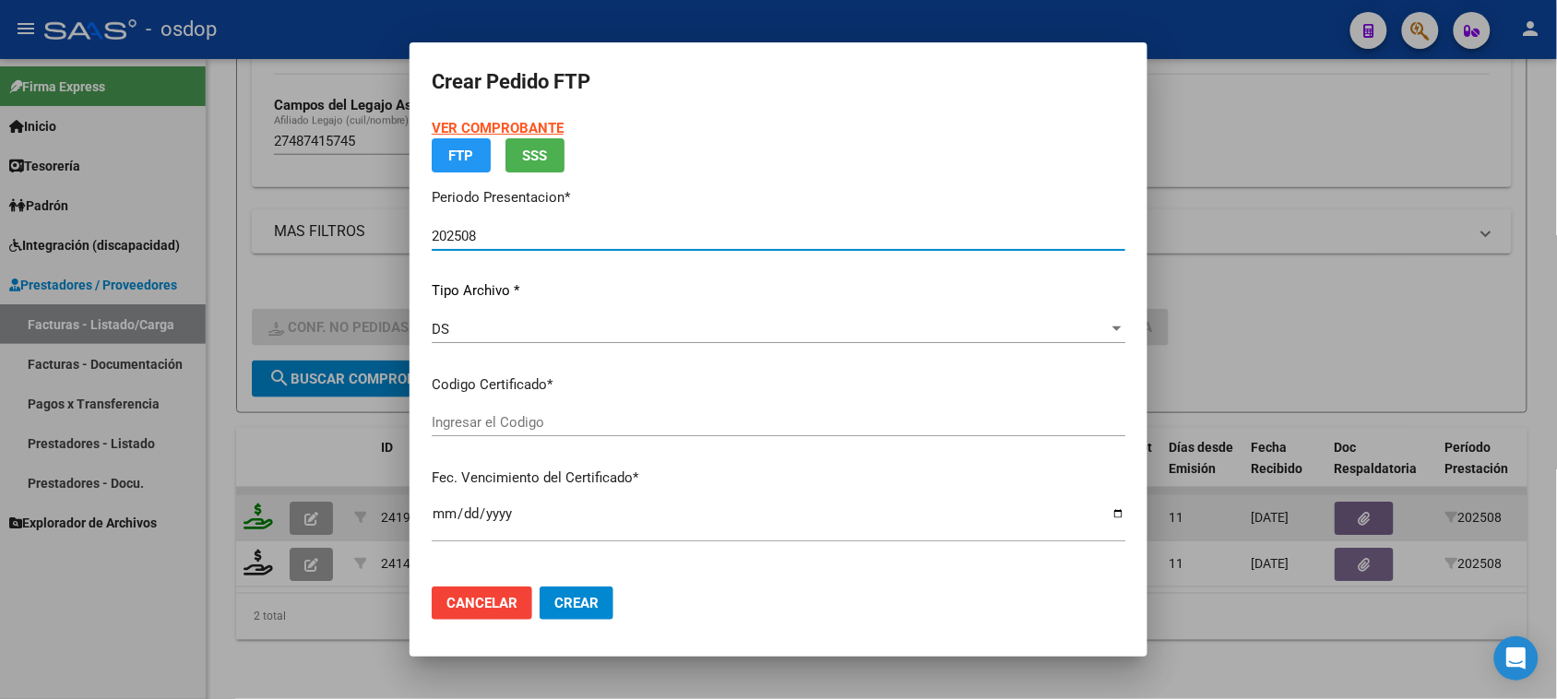
type input "5952356750"
type input "[DATE]"
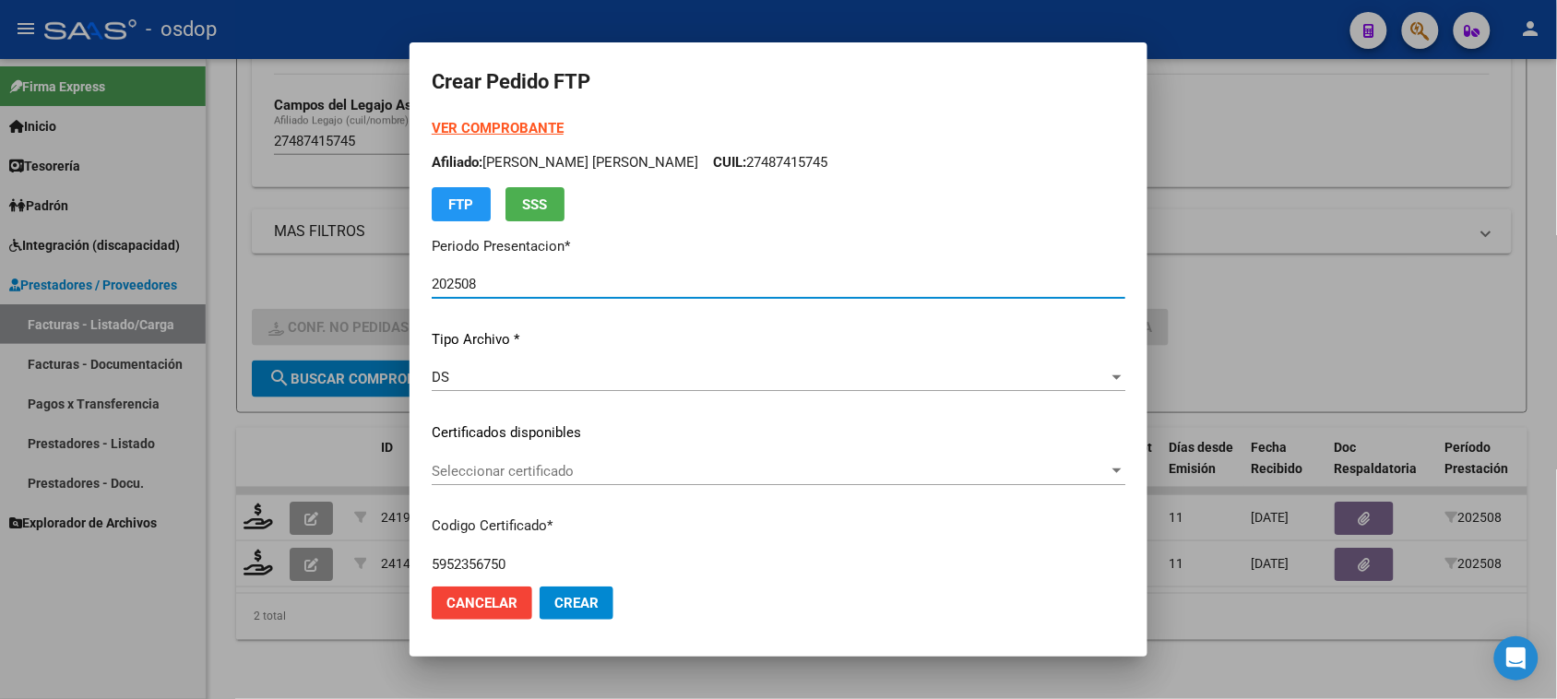
scroll to position [115, 0]
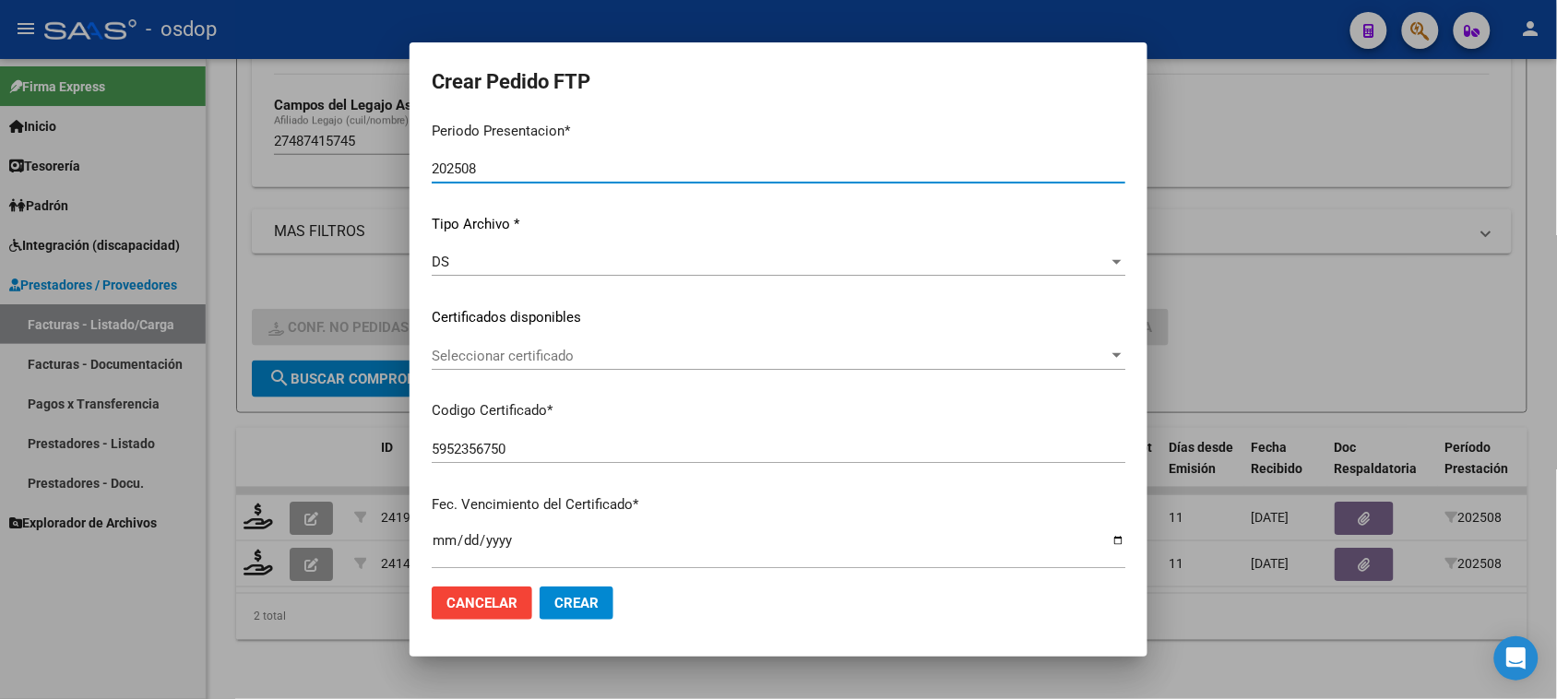
click at [624, 358] on span "Seleccionar certificado" at bounding box center [770, 356] width 677 height 17
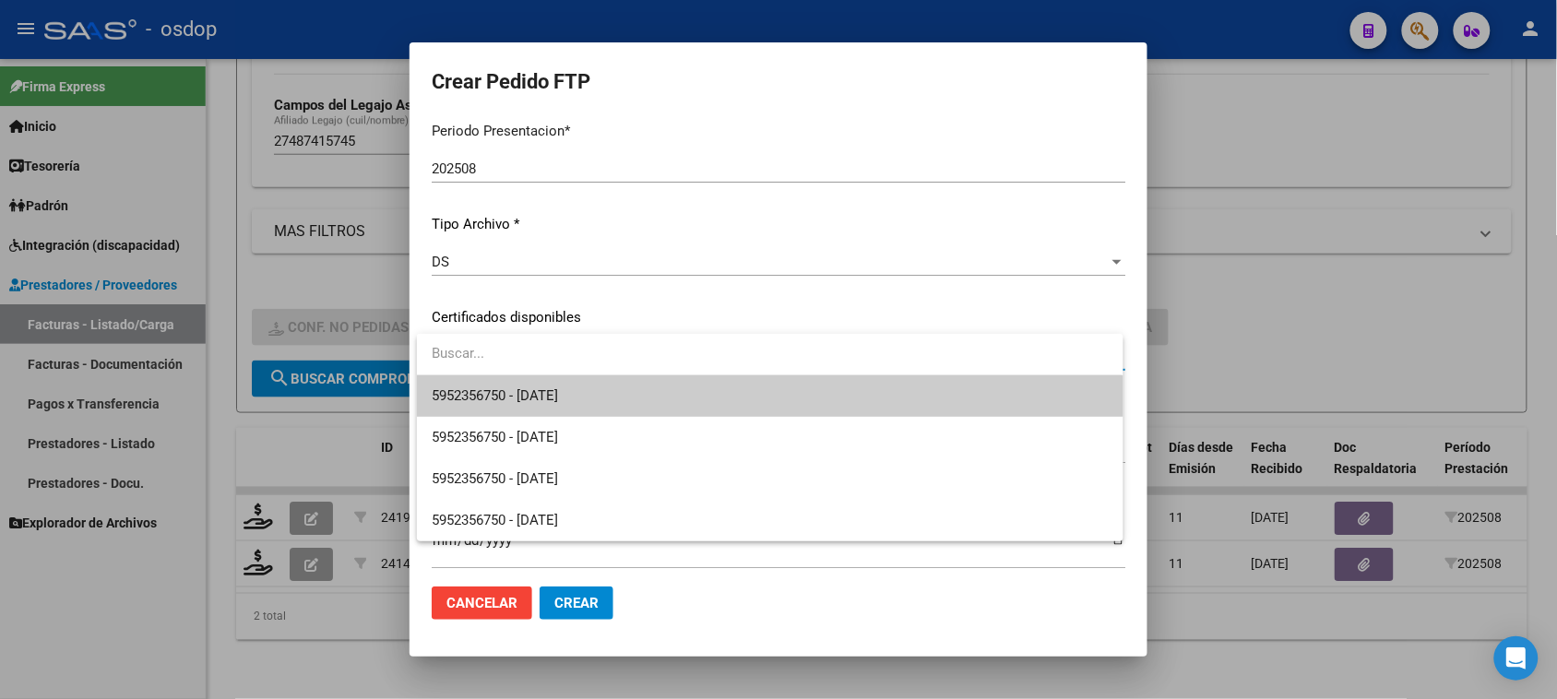
click at [619, 409] on span "5952356750 - [DATE]" at bounding box center [770, 397] width 676 height 42
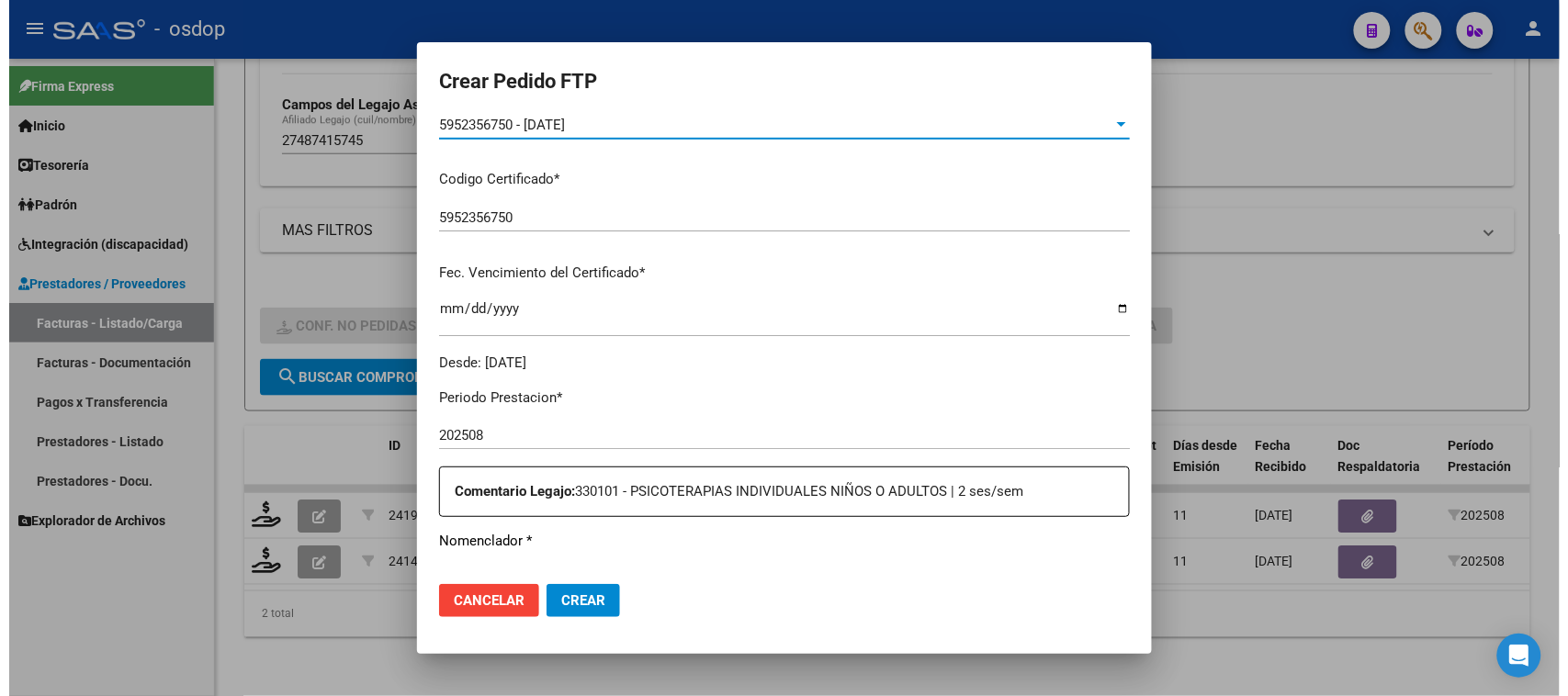
scroll to position [575, 0]
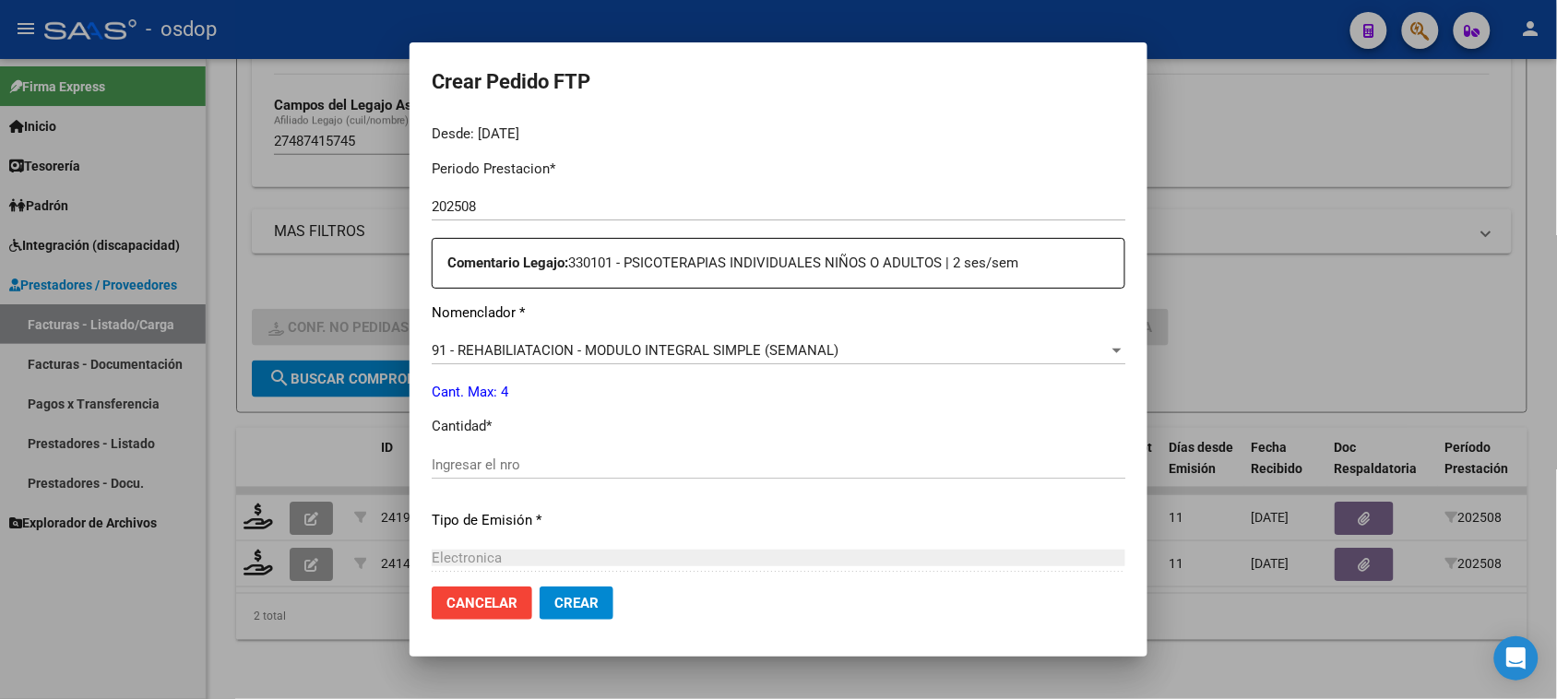
click at [509, 462] on input "Ingresar el nro" at bounding box center [779, 465] width 694 height 17
type input "4"
click at [588, 595] on span "Crear" at bounding box center [577, 603] width 44 height 17
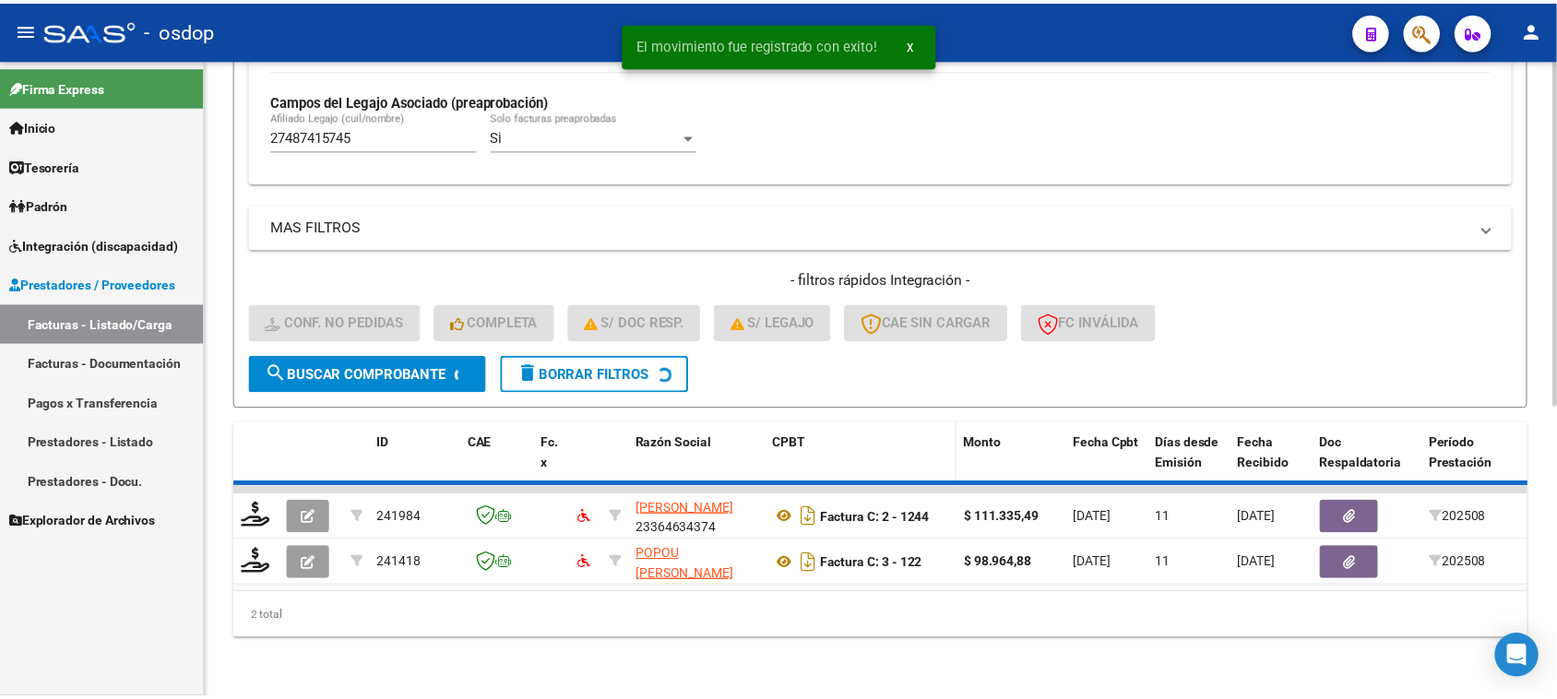
scroll to position [487, 0]
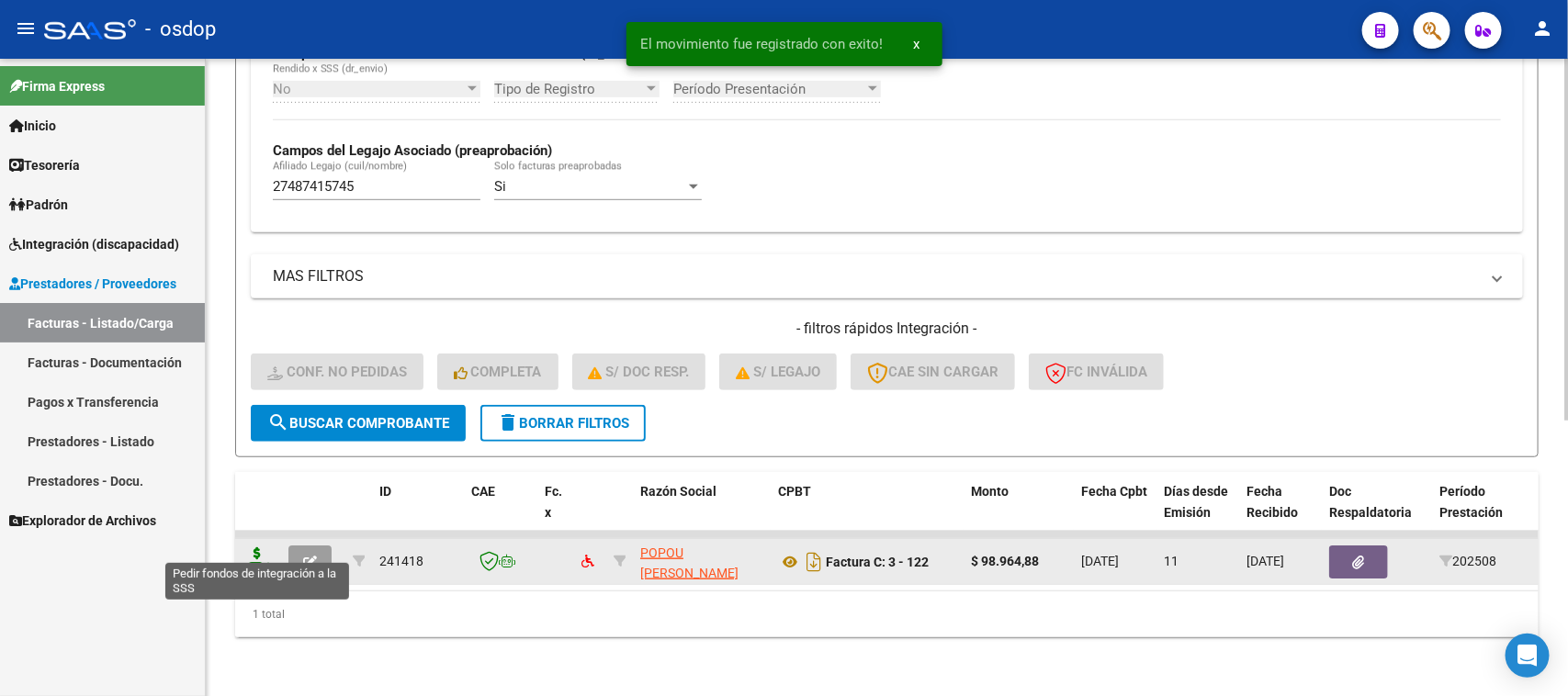
click at [260, 548] on icon at bounding box center [258, 561] width 30 height 26
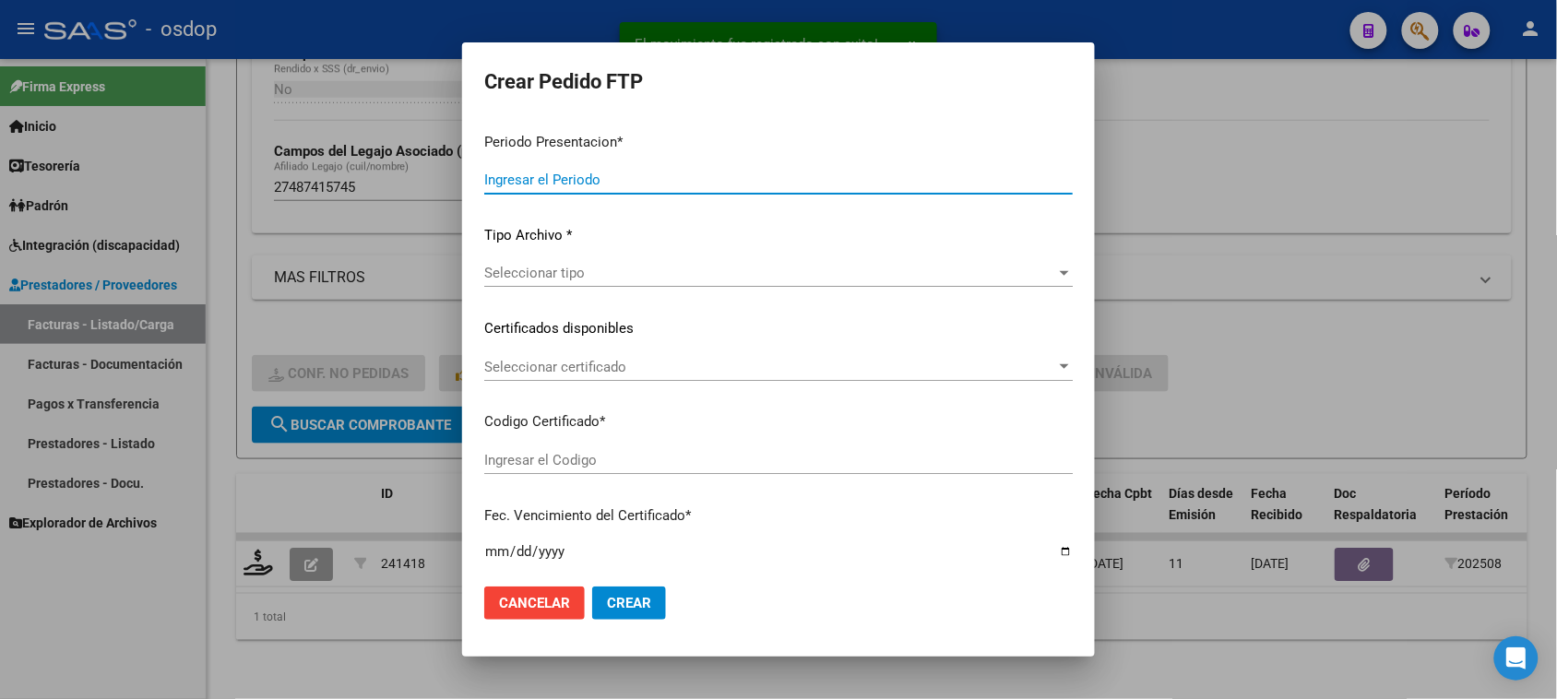
type input "202508"
type input "$ 98.964,88"
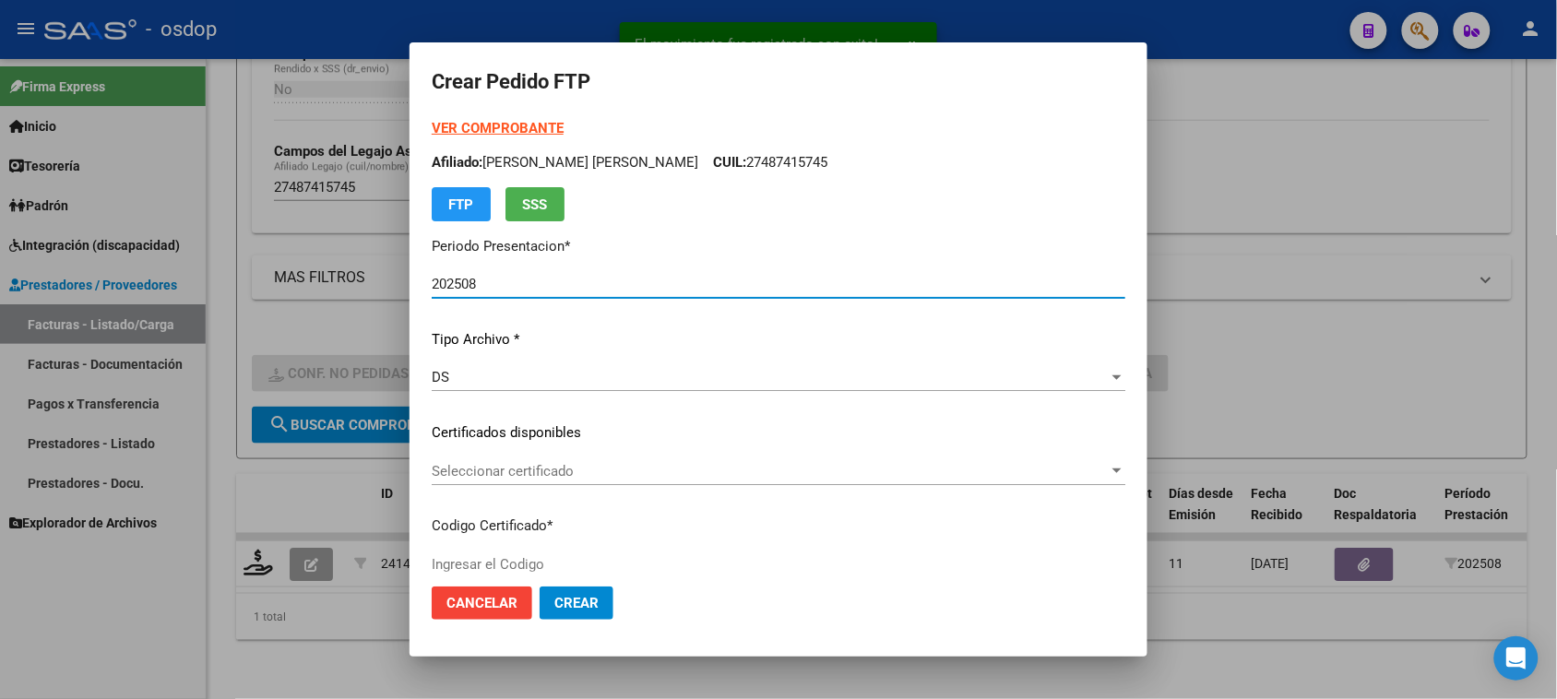
type input "5952356750"
type input "[DATE]"
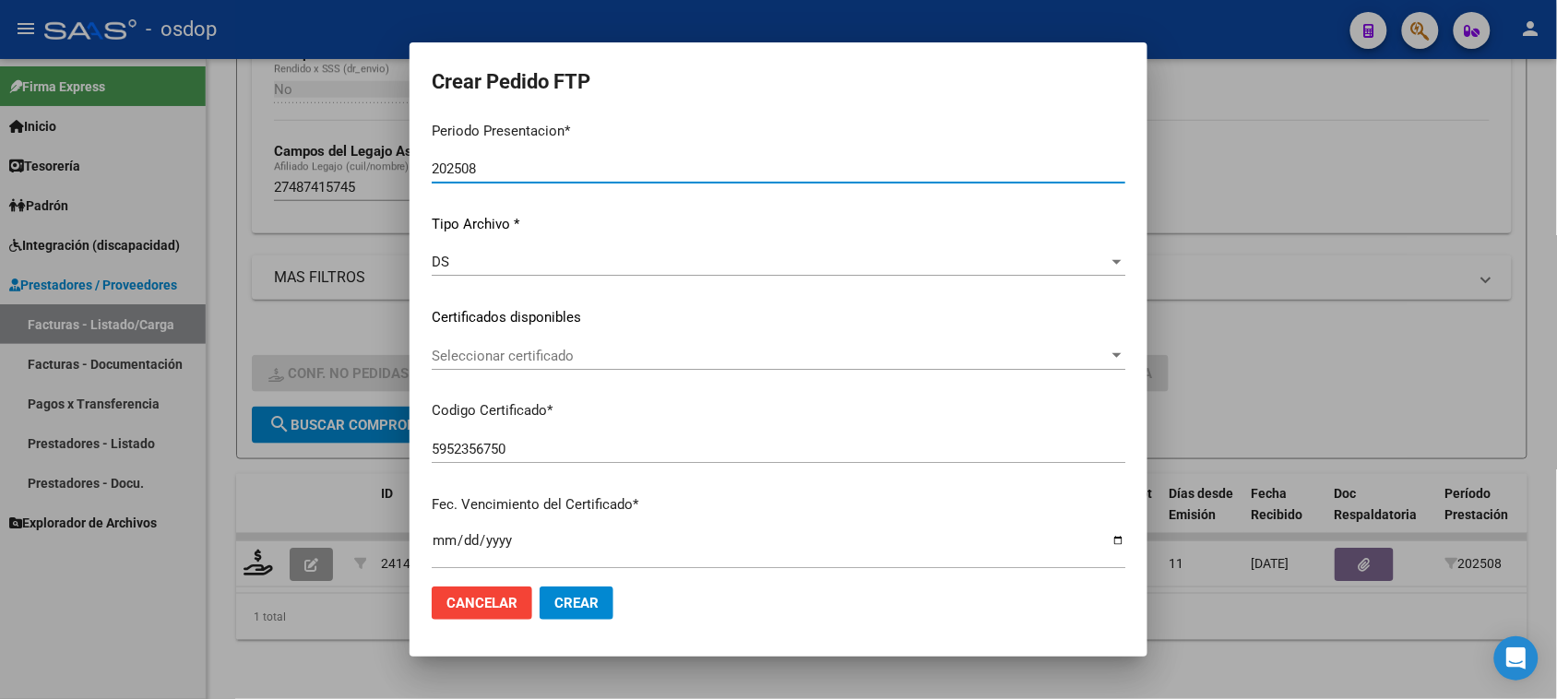
click at [643, 362] on span "Seleccionar certificado" at bounding box center [770, 356] width 677 height 17
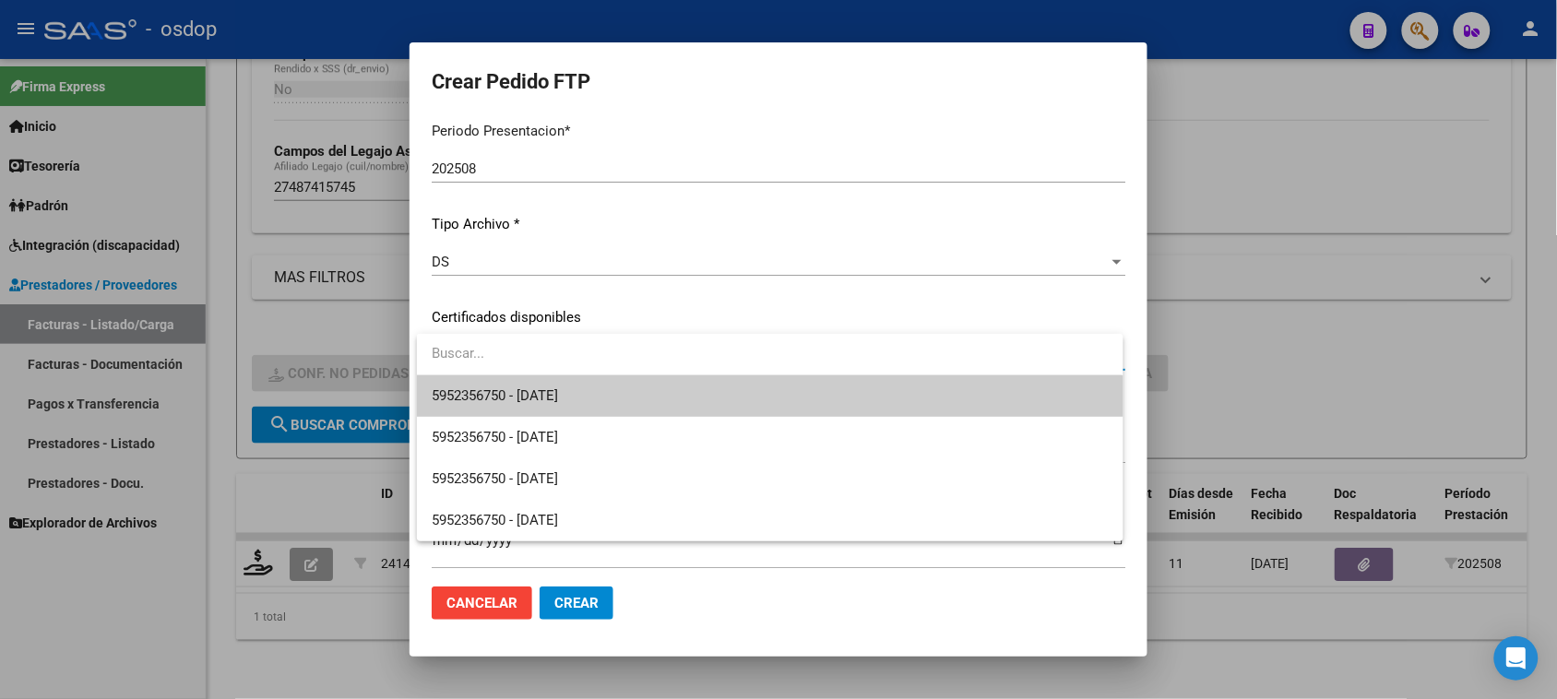
click at [621, 400] on span "5952356750 - [DATE]" at bounding box center [770, 397] width 676 height 42
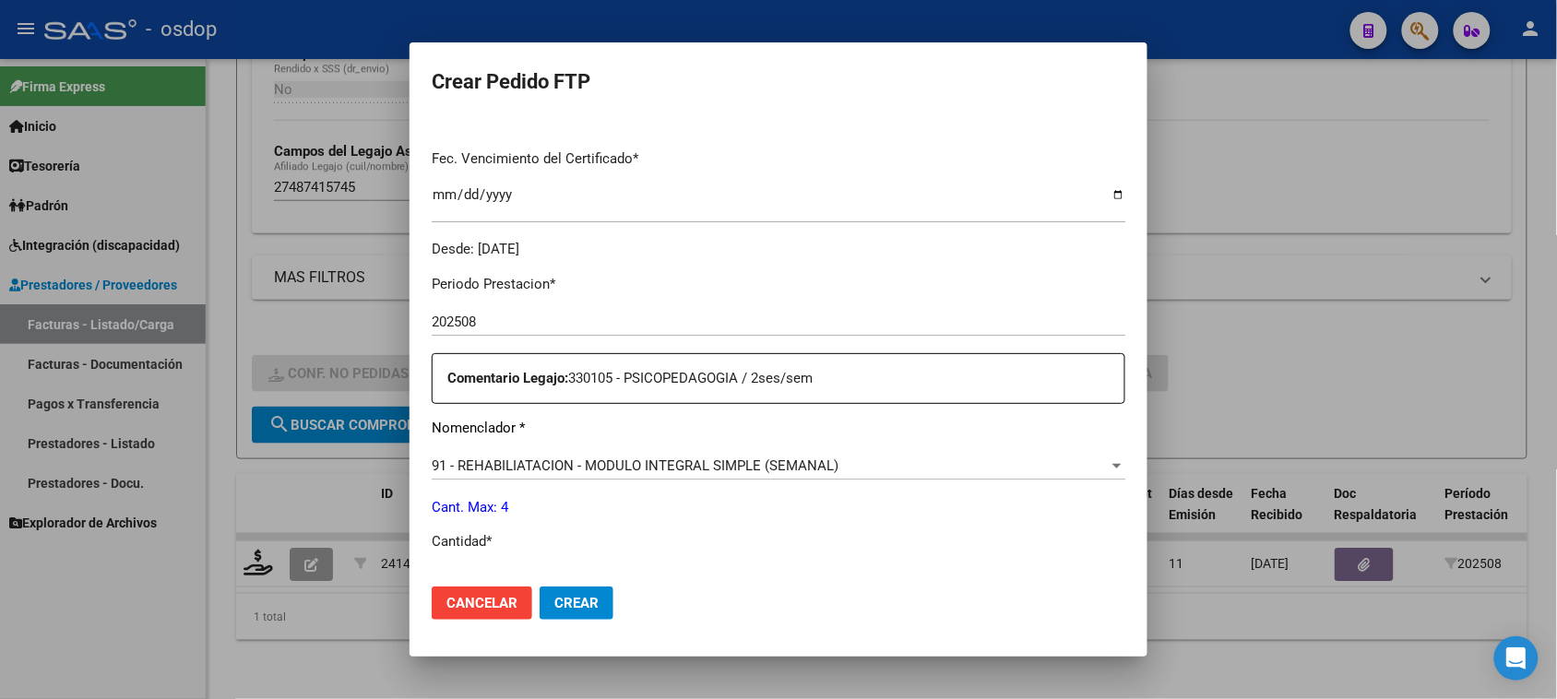
scroll to position [577, 0]
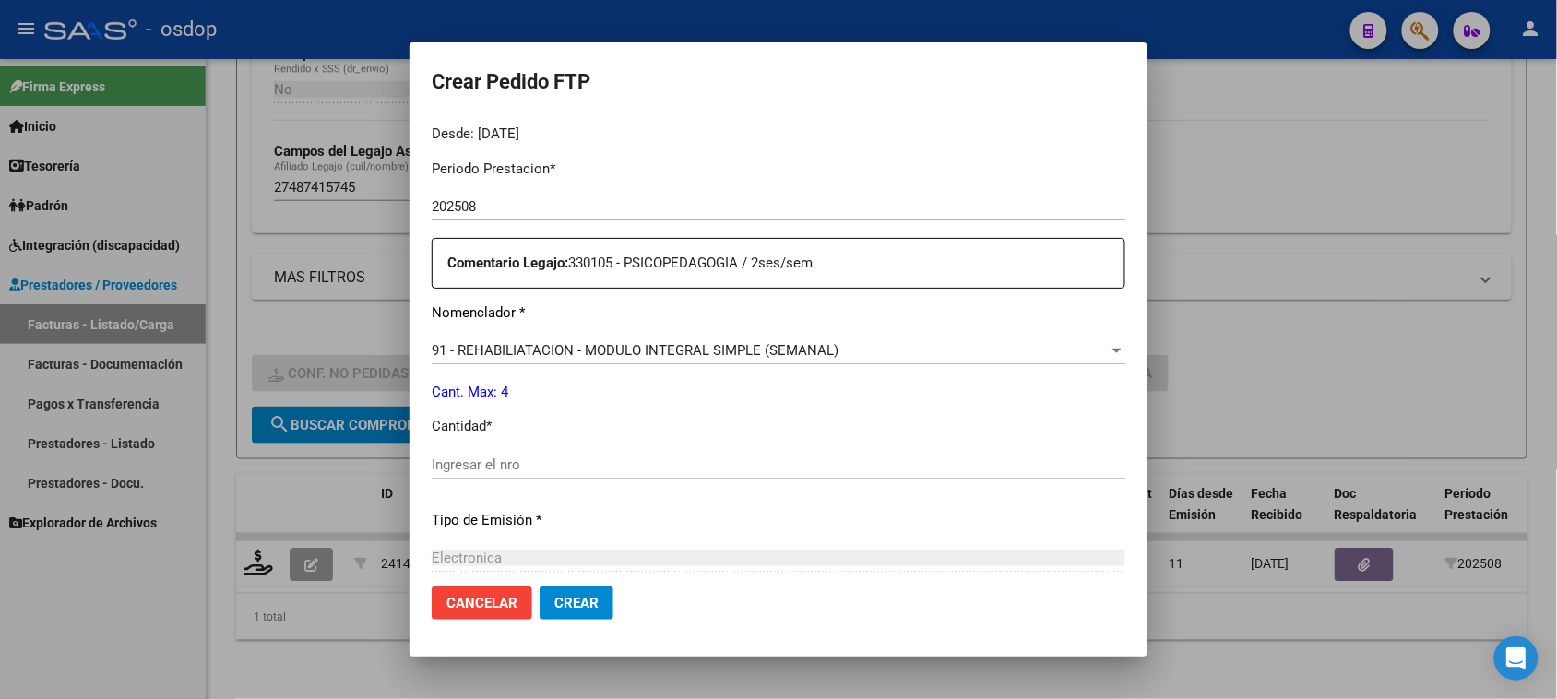
click at [483, 458] on input "Ingresar el nro" at bounding box center [779, 465] width 694 height 17
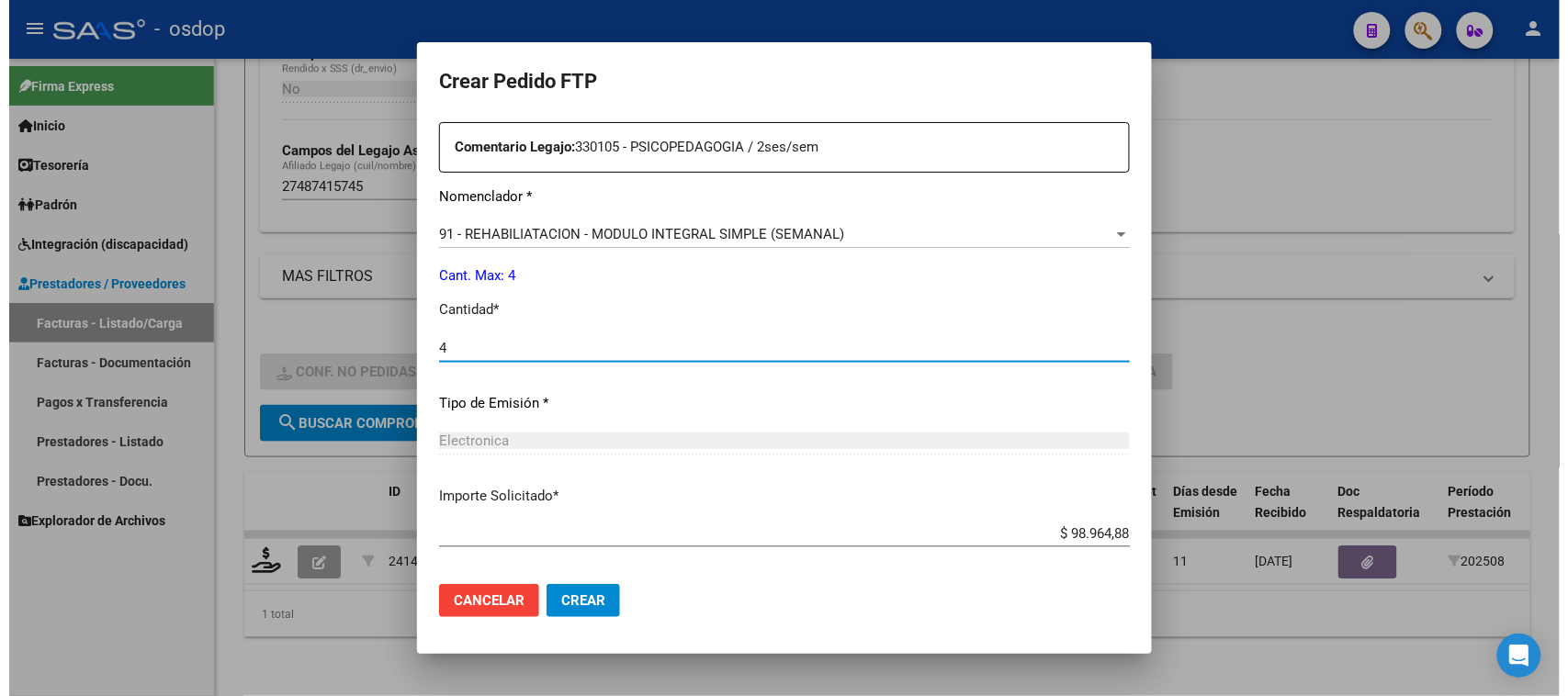
scroll to position [777, 0]
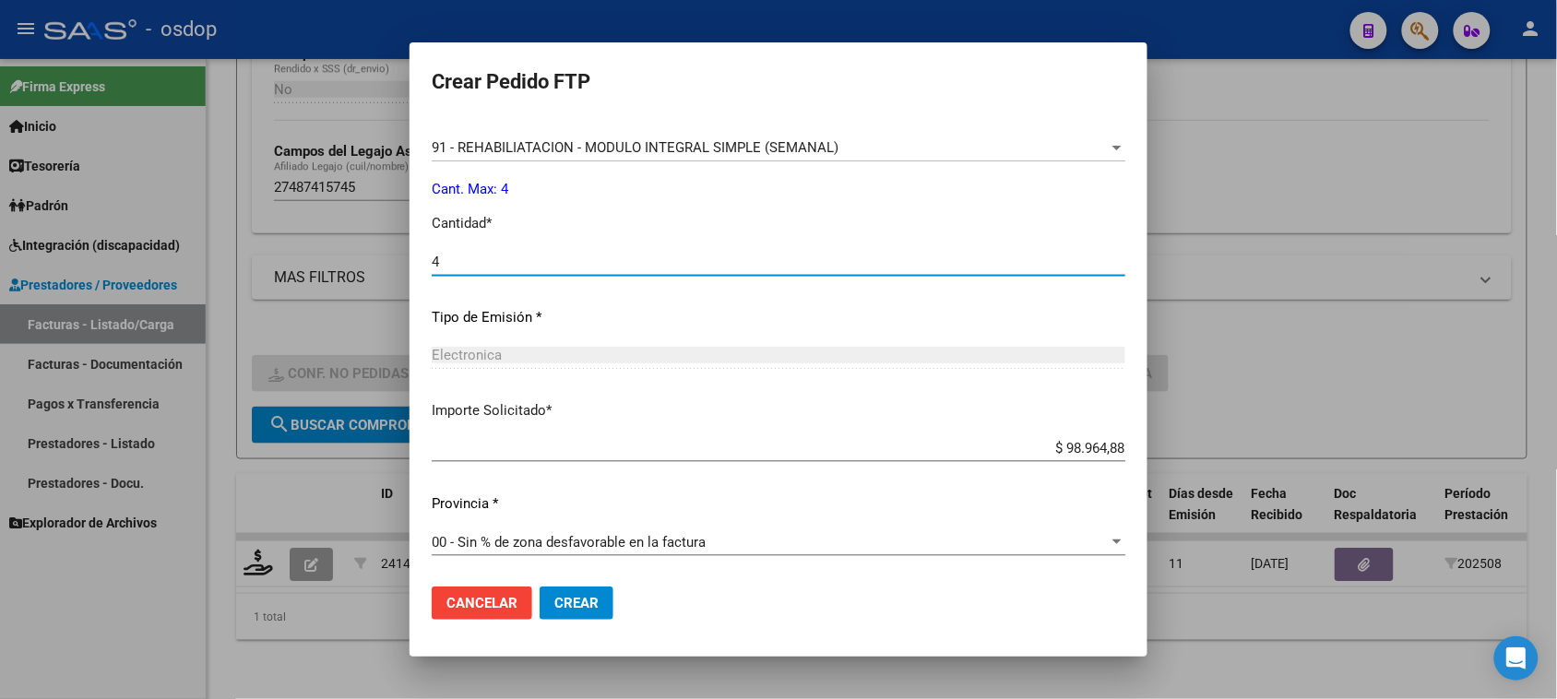
type input "4"
click at [572, 605] on span "Crear" at bounding box center [577, 603] width 44 height 17
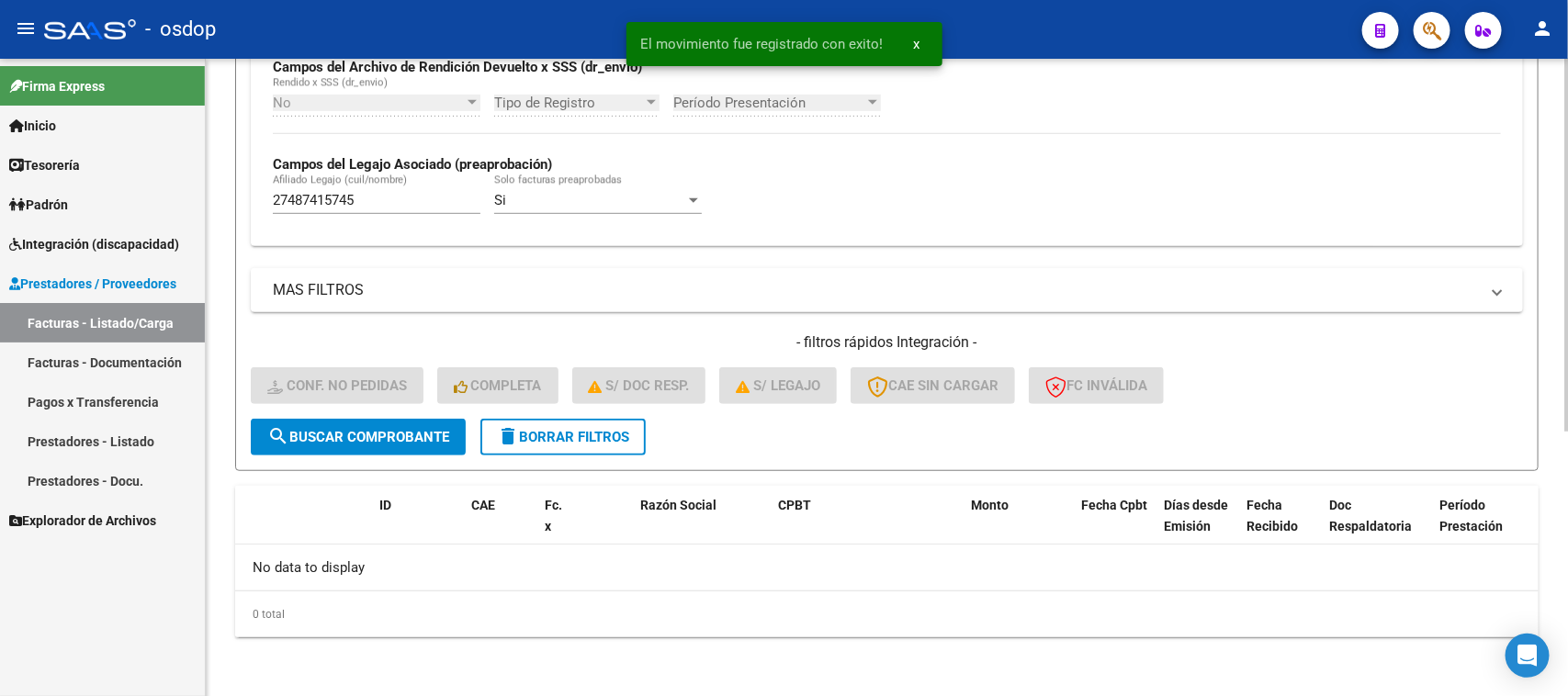
scroll to position [453, 0]
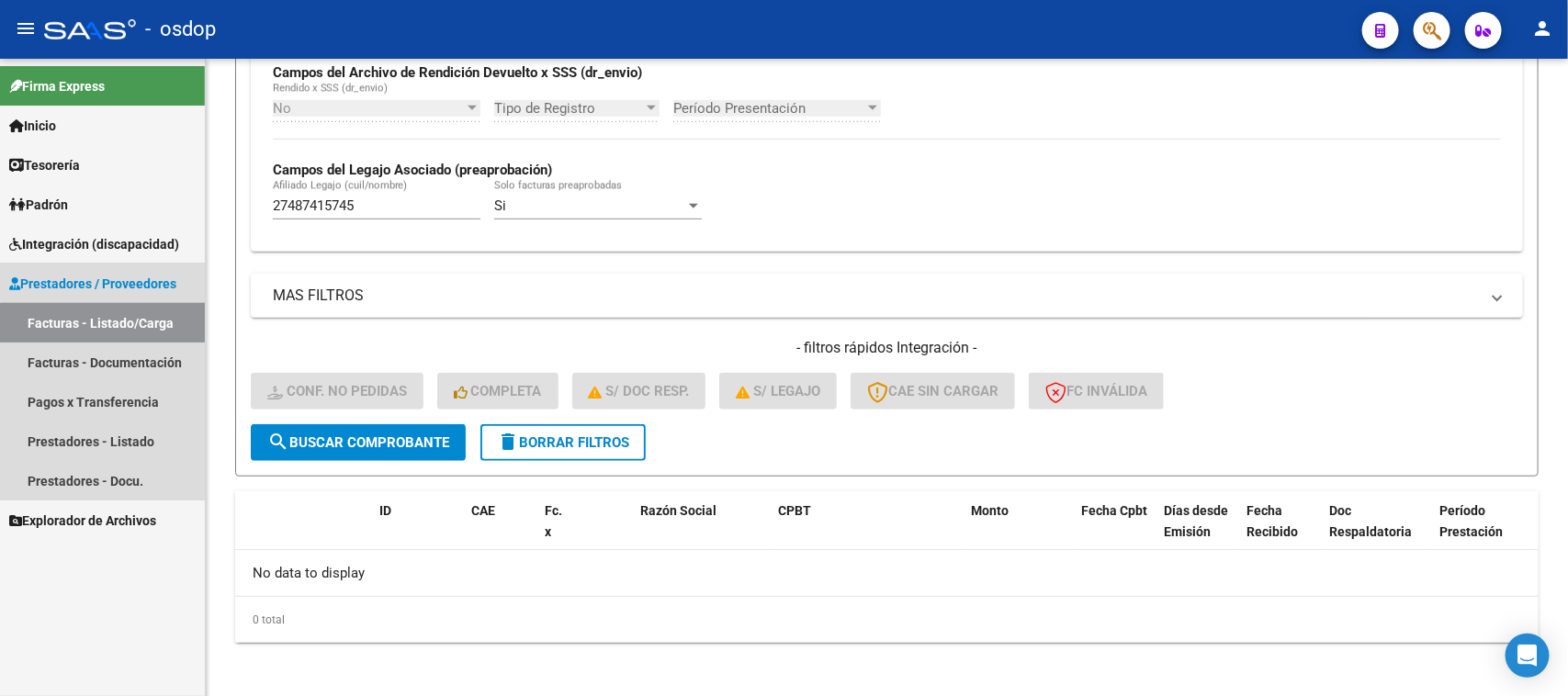
click at [145, 329] on link "Facturas - Listado/Carga" at bounding box center [103, 323] width 205 height 40
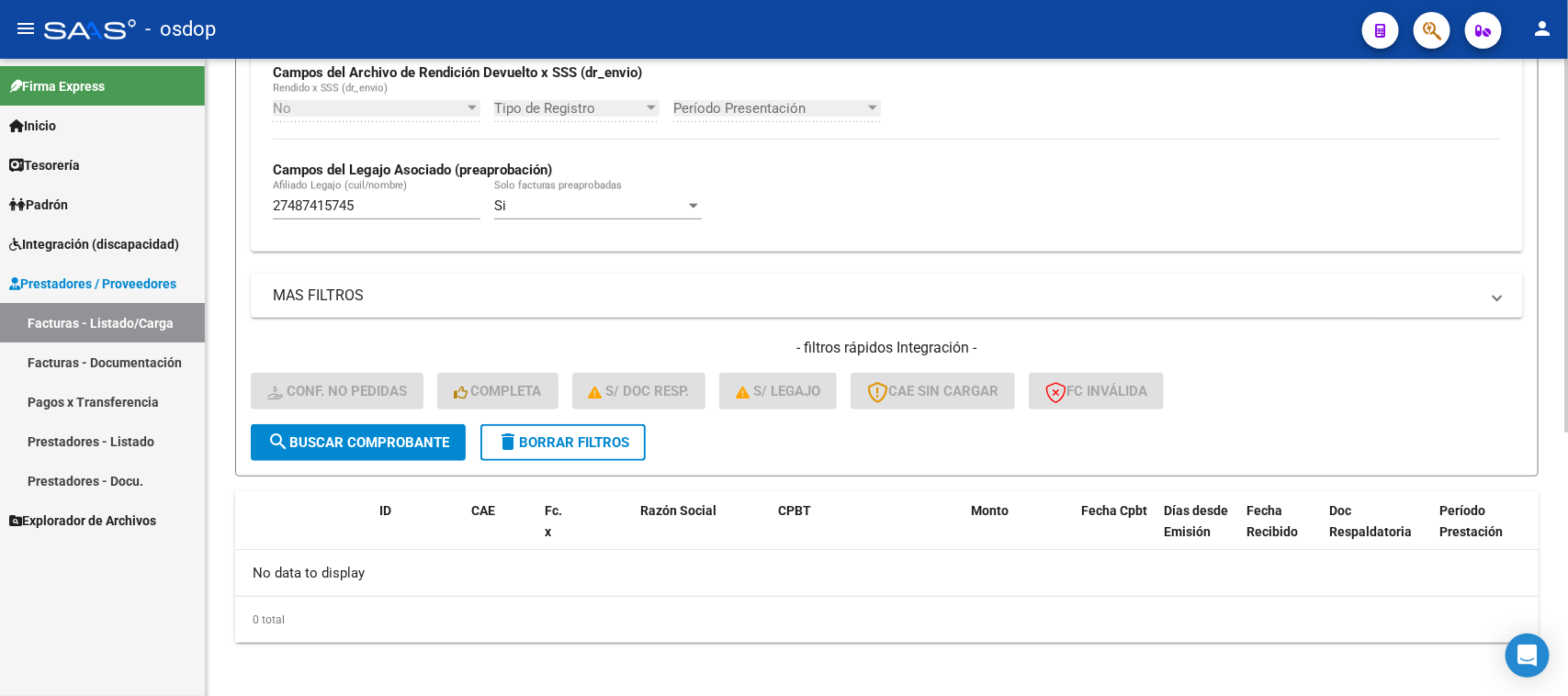
click at [566, 446] on button "delete Borrar Filtros" at bounding box center [563, 442] width 165 height 37
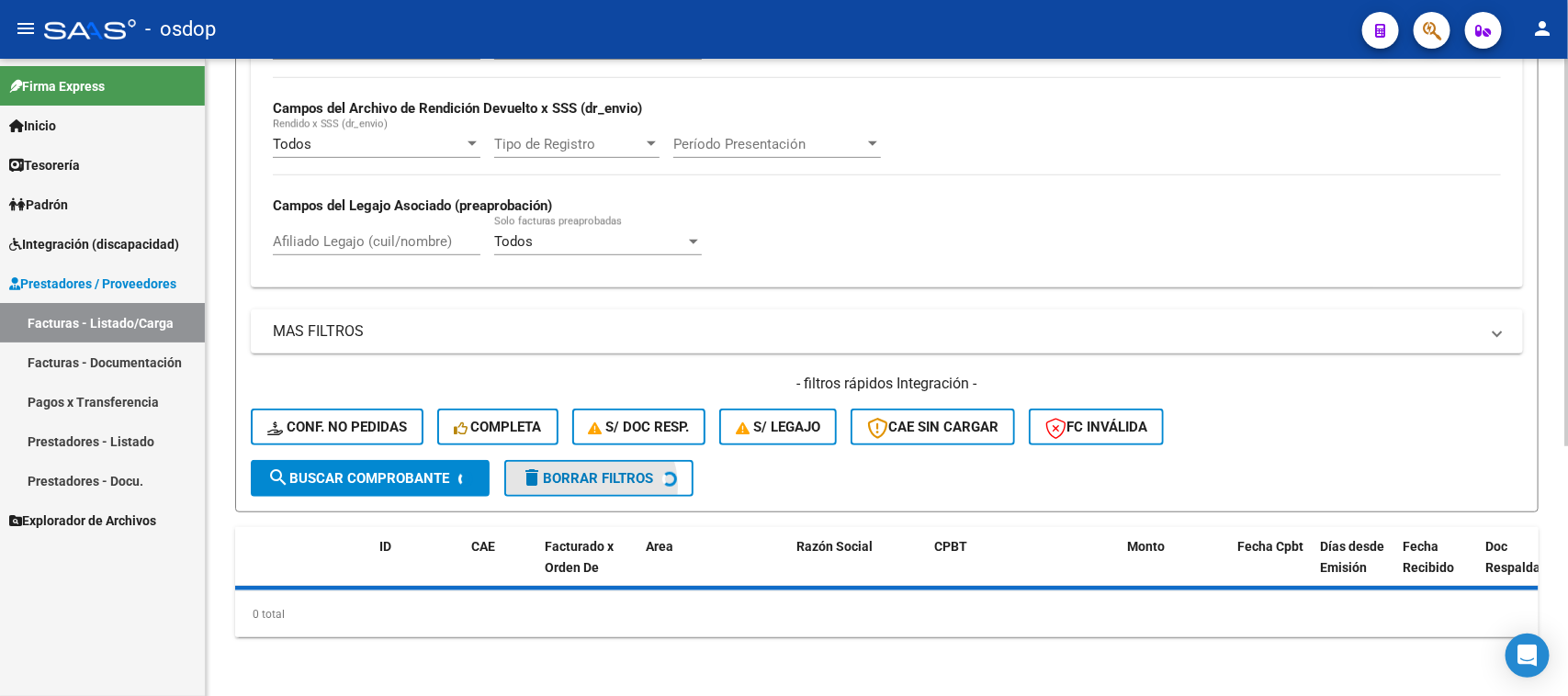
scroll to position [411, 0]
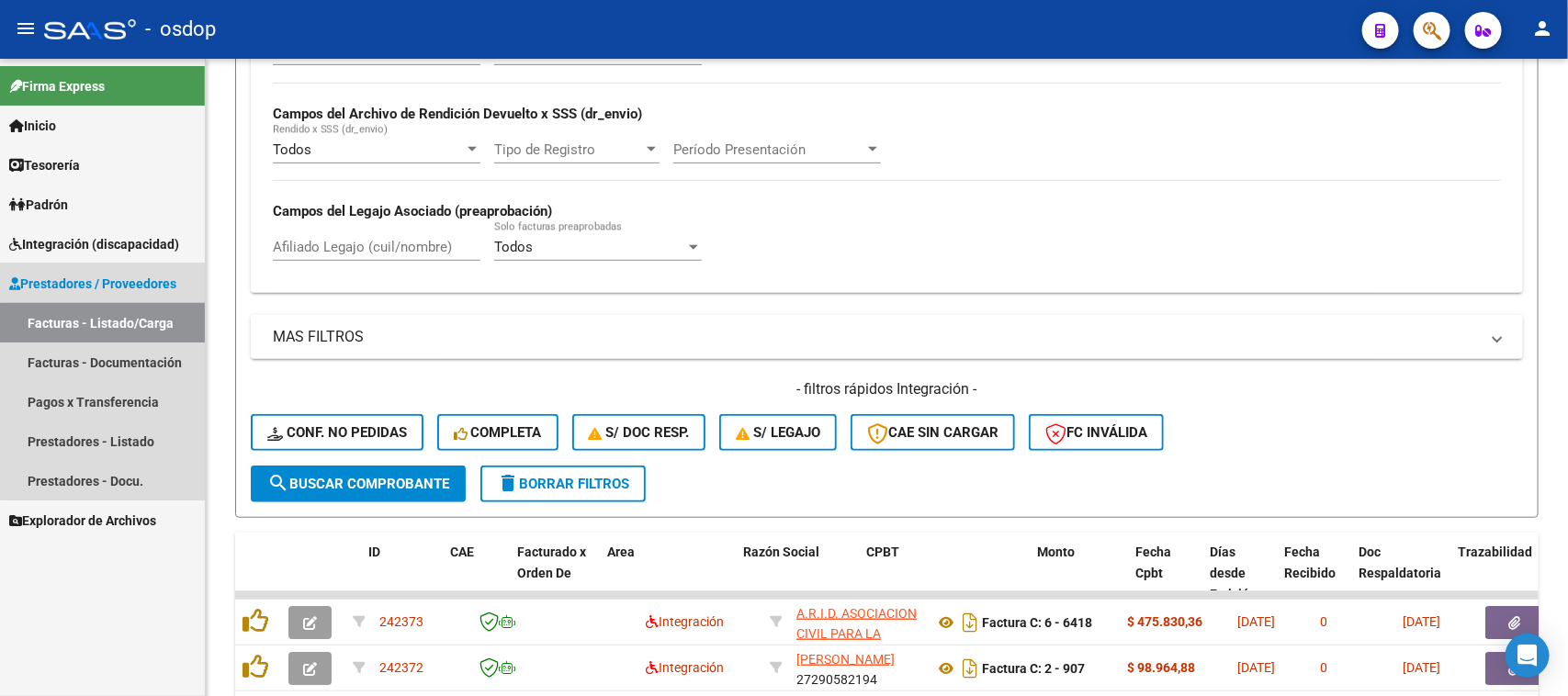
click at [153, 328] on link "Facturas - Listado/Carga" at bounding box center [103, 323] width 205 height 40
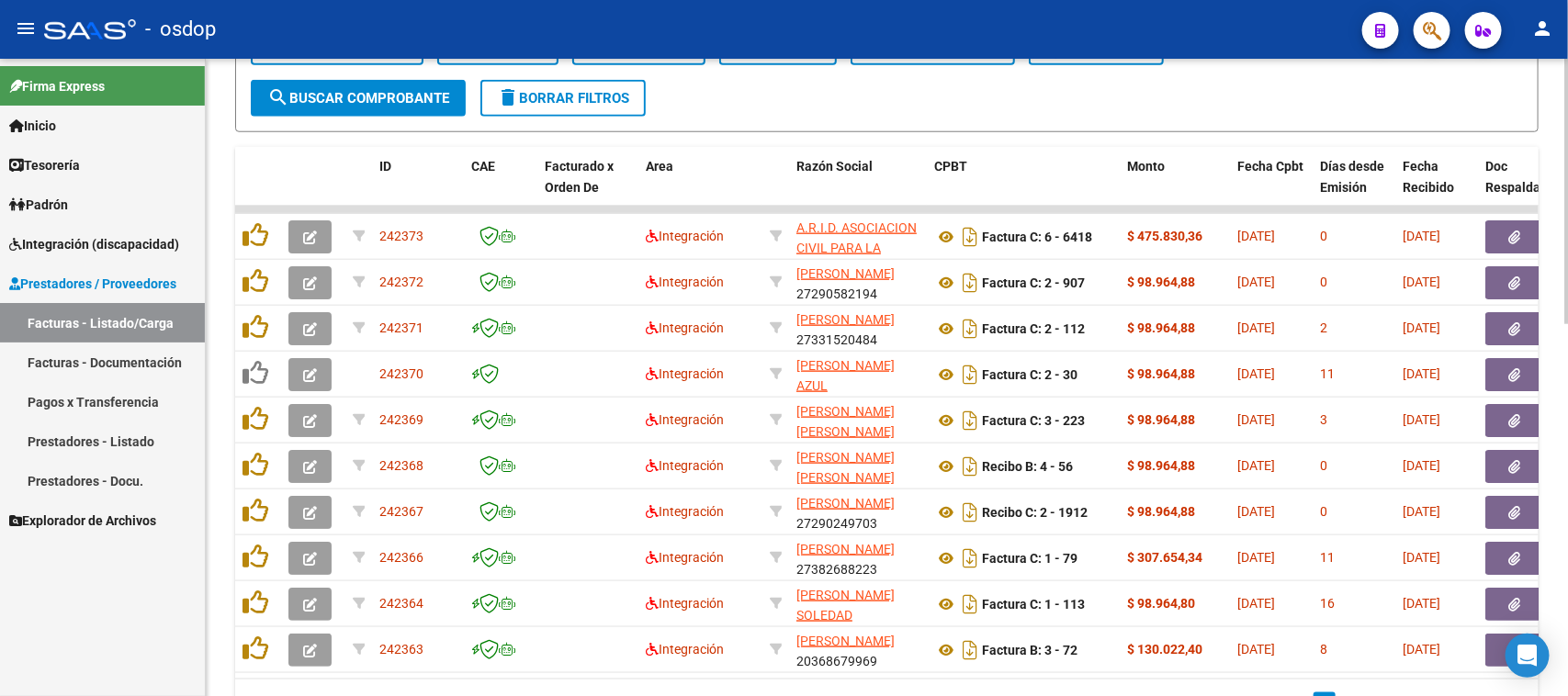
scroll to position [898, 0]
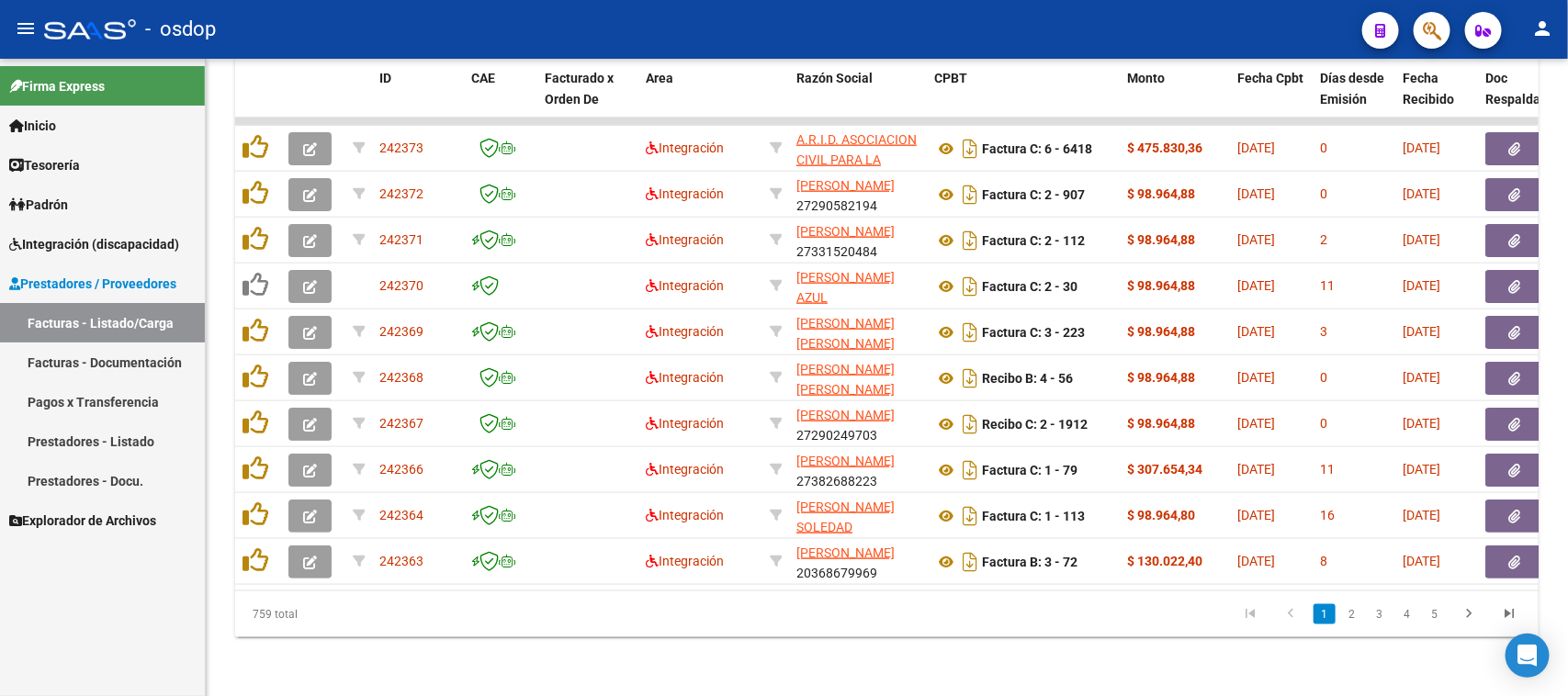
click at [122, 244] on span "Integración (discapacidad)" at bounding box center [94, 244] width 170 height 20
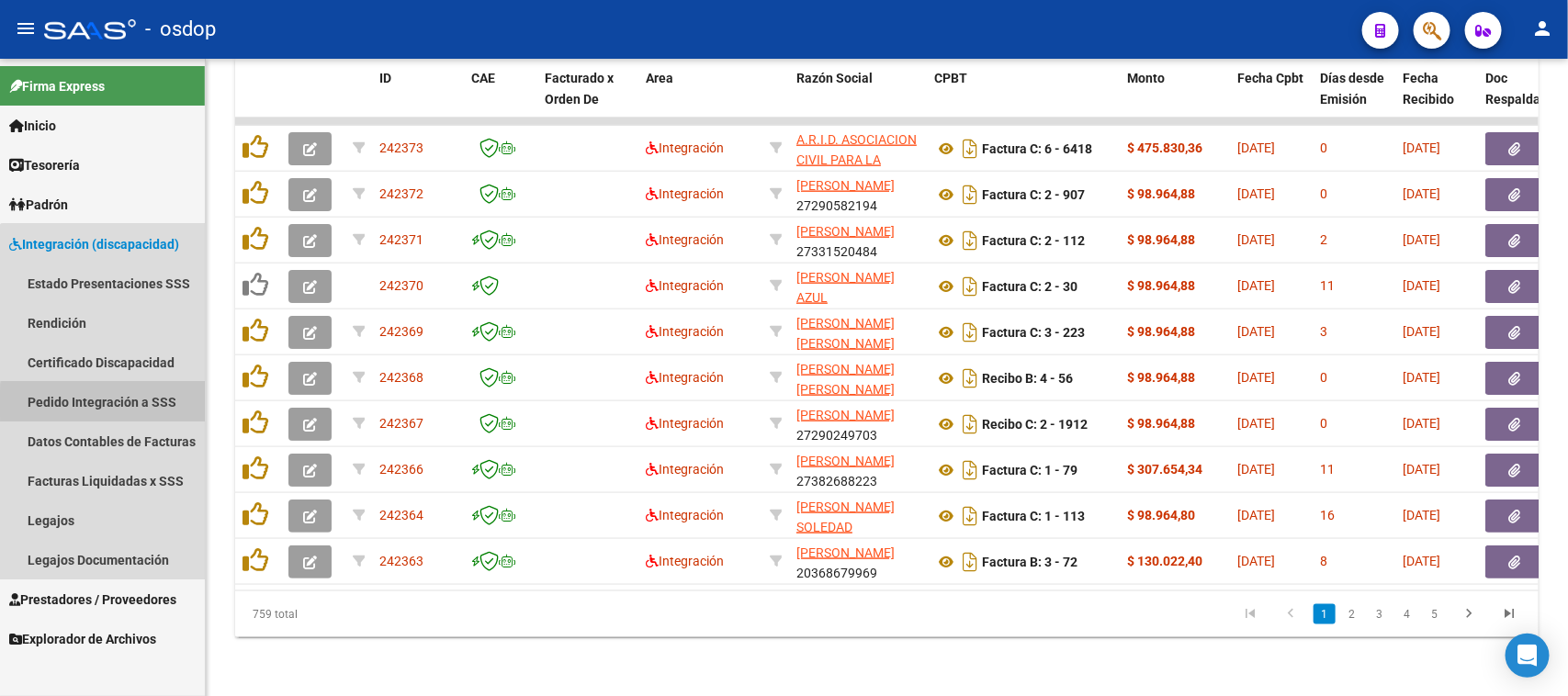
click at [115, 404] on link "Pedido Integración a SSS" at bounding box center [103, 402] width 205 height 40
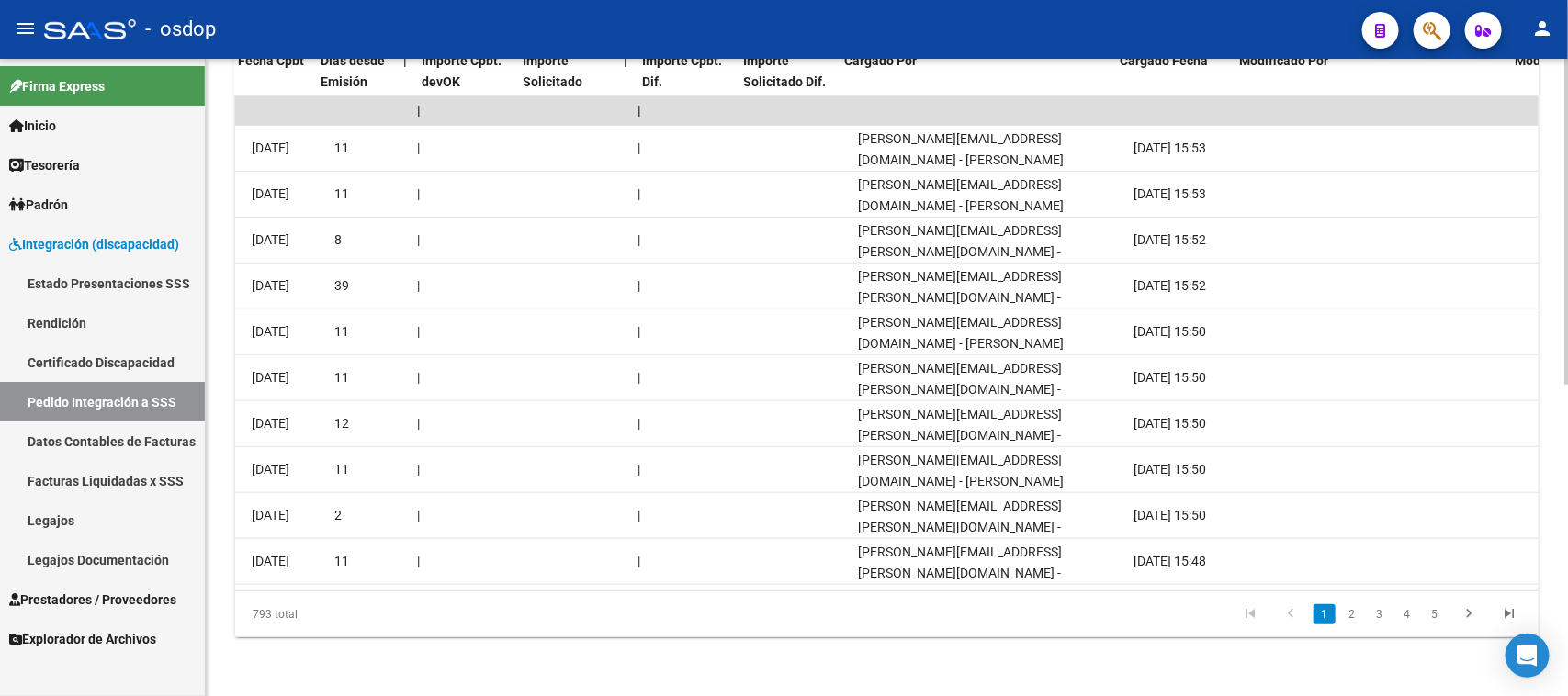
scroll to position [0, 1562]
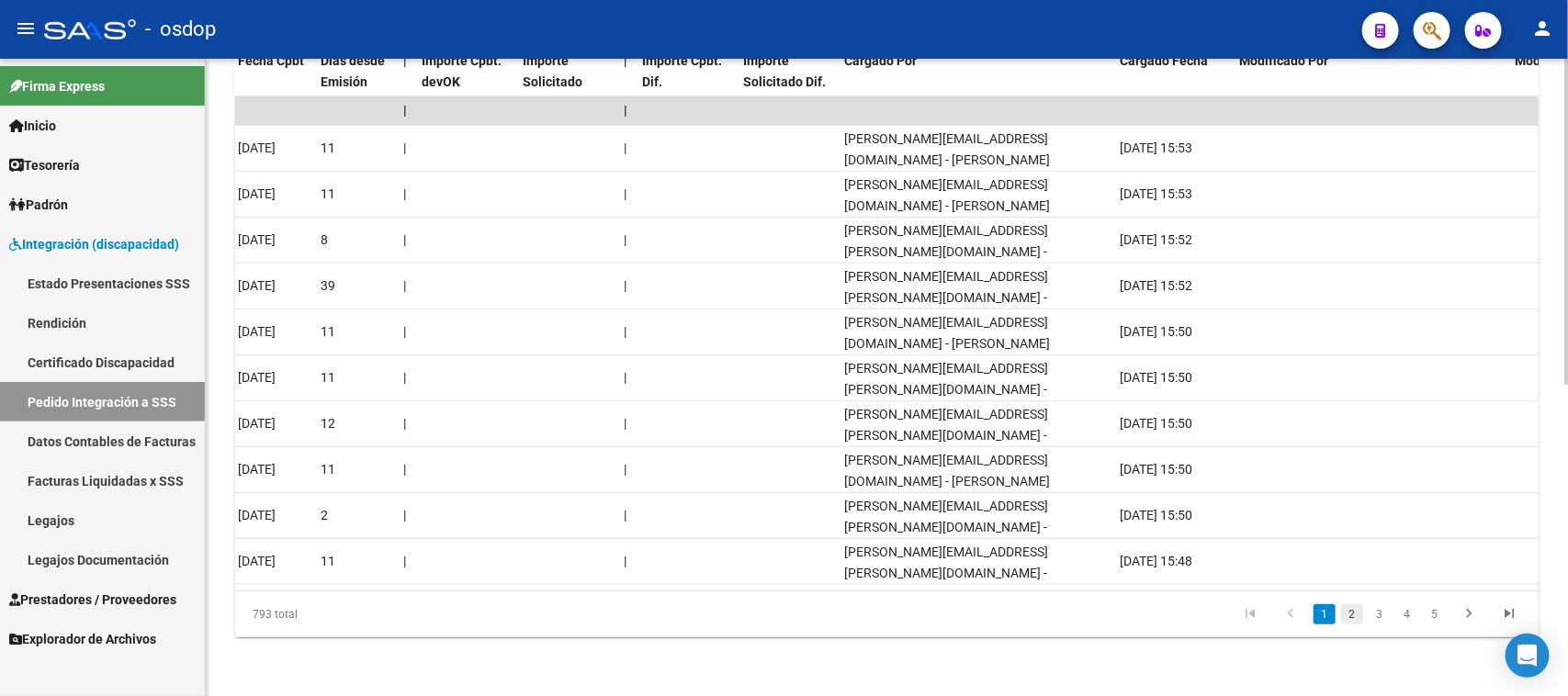
click at [1358, 618] on link "2" at bounding box center [1352, 614] width 22 height 20
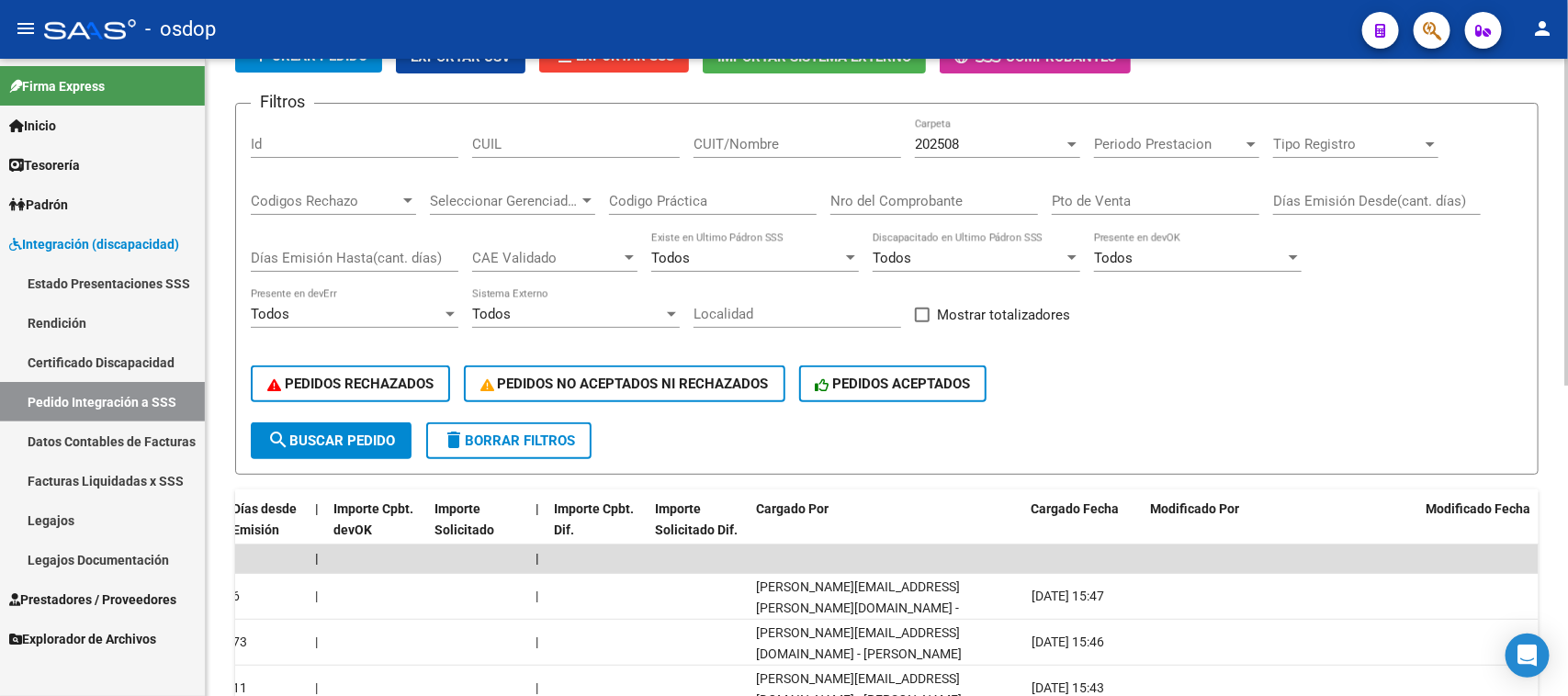
scroll to position [608, 0]
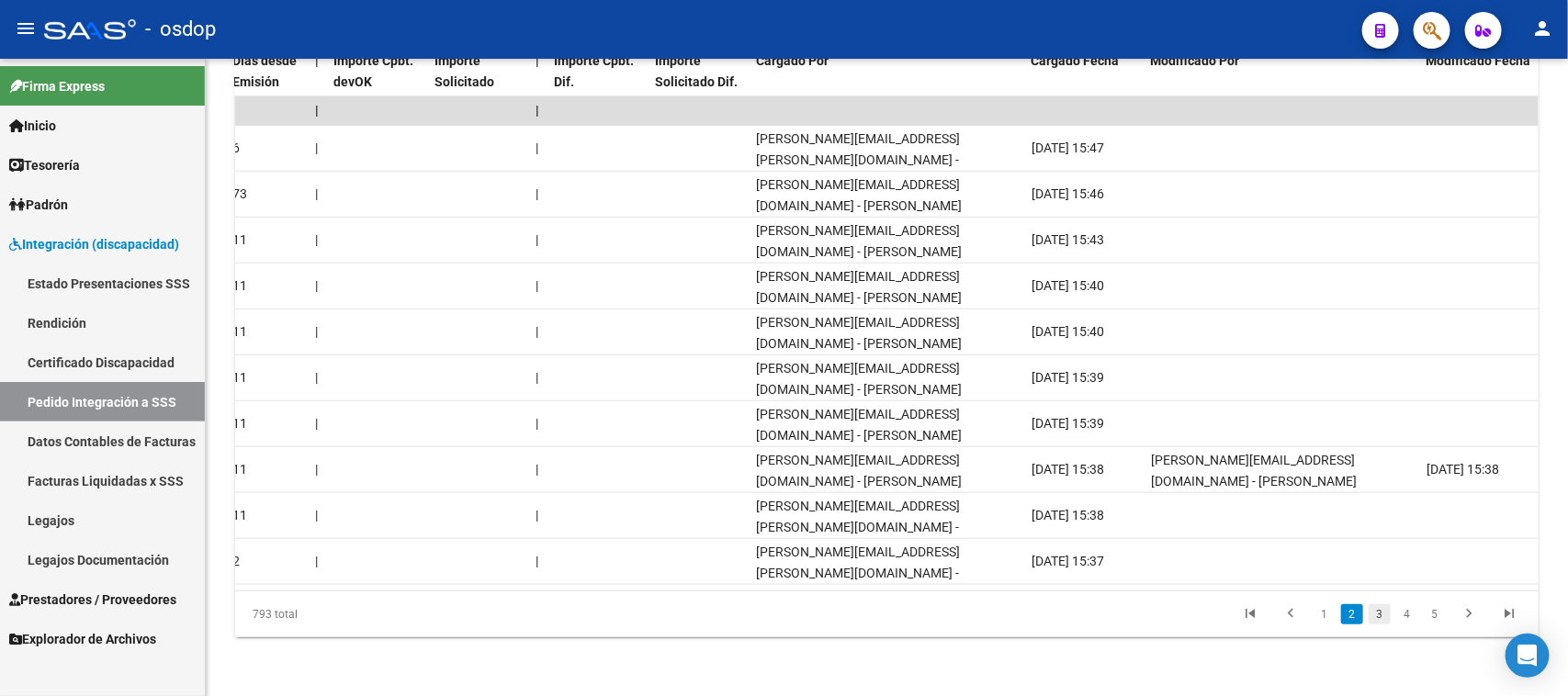
click at [1384, 613] on link "3" at bounding box center [1380, 614] width 22 height 20
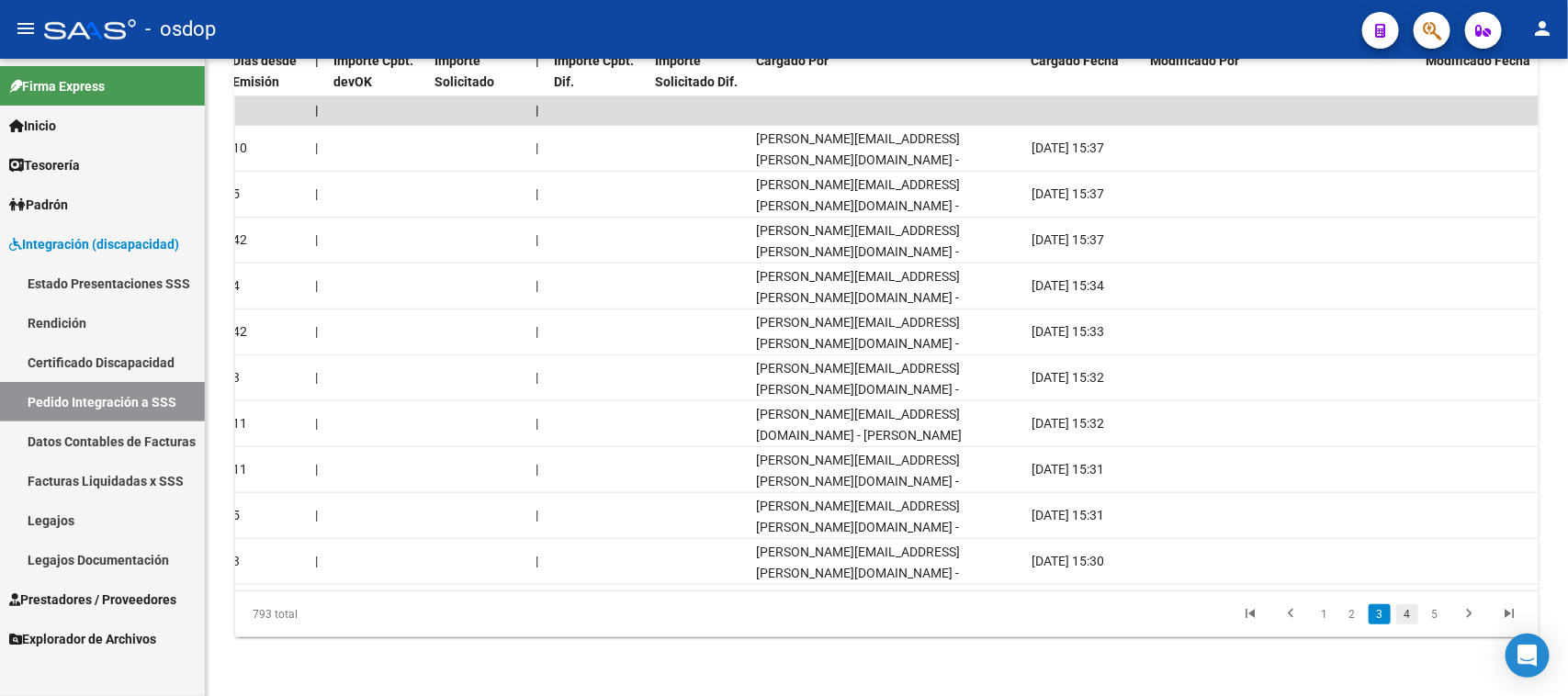
click at [1412, 624] on link "4" at bounding box center [1407, 614] width 22 height 20
click at [116, 507] on link "Legajos" at bounding box center [103, 521] width 205 height 40
